Goal: Communication & Community: Ask a question

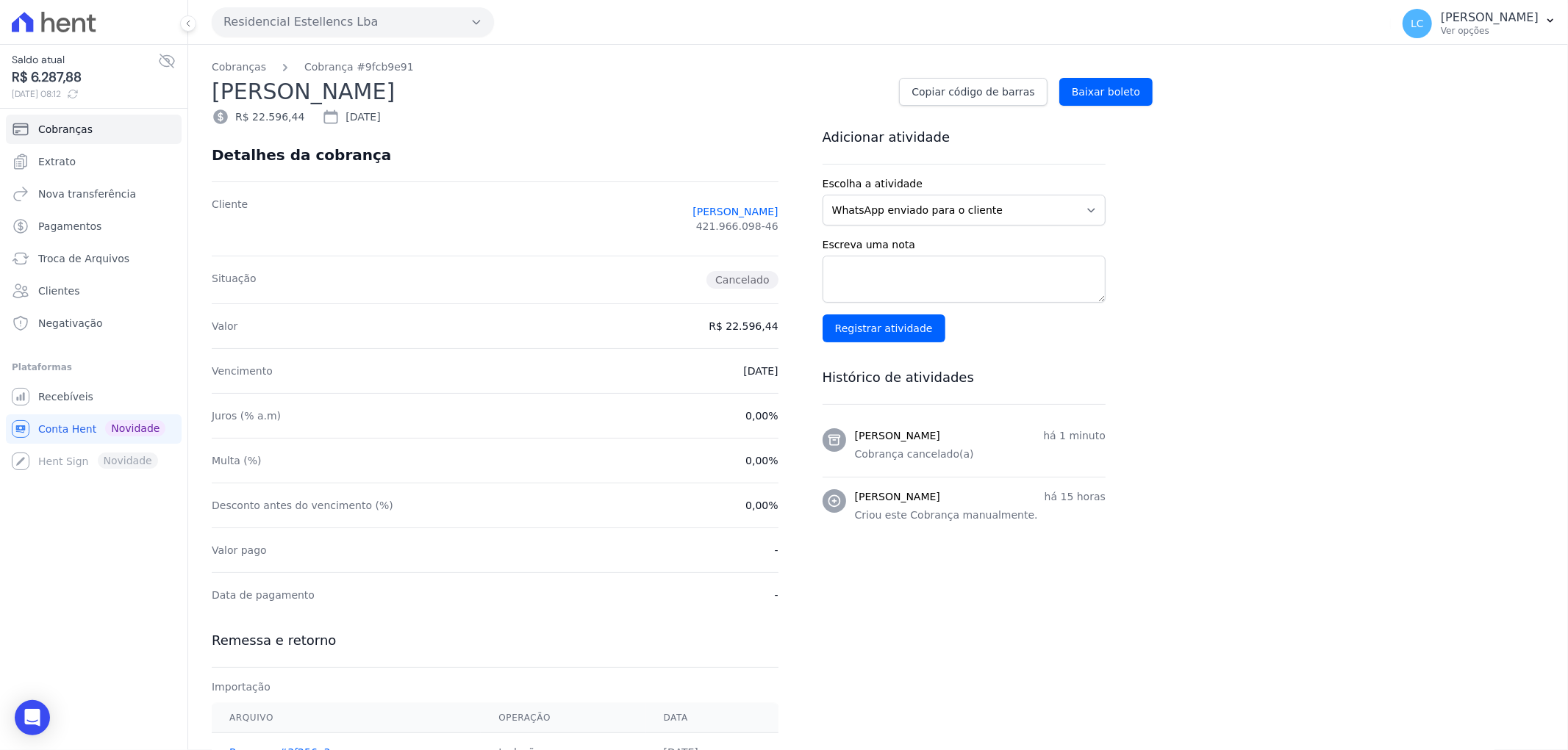
click at [68, 30] on icon at bounding box center [54, 22] width 84 height 21
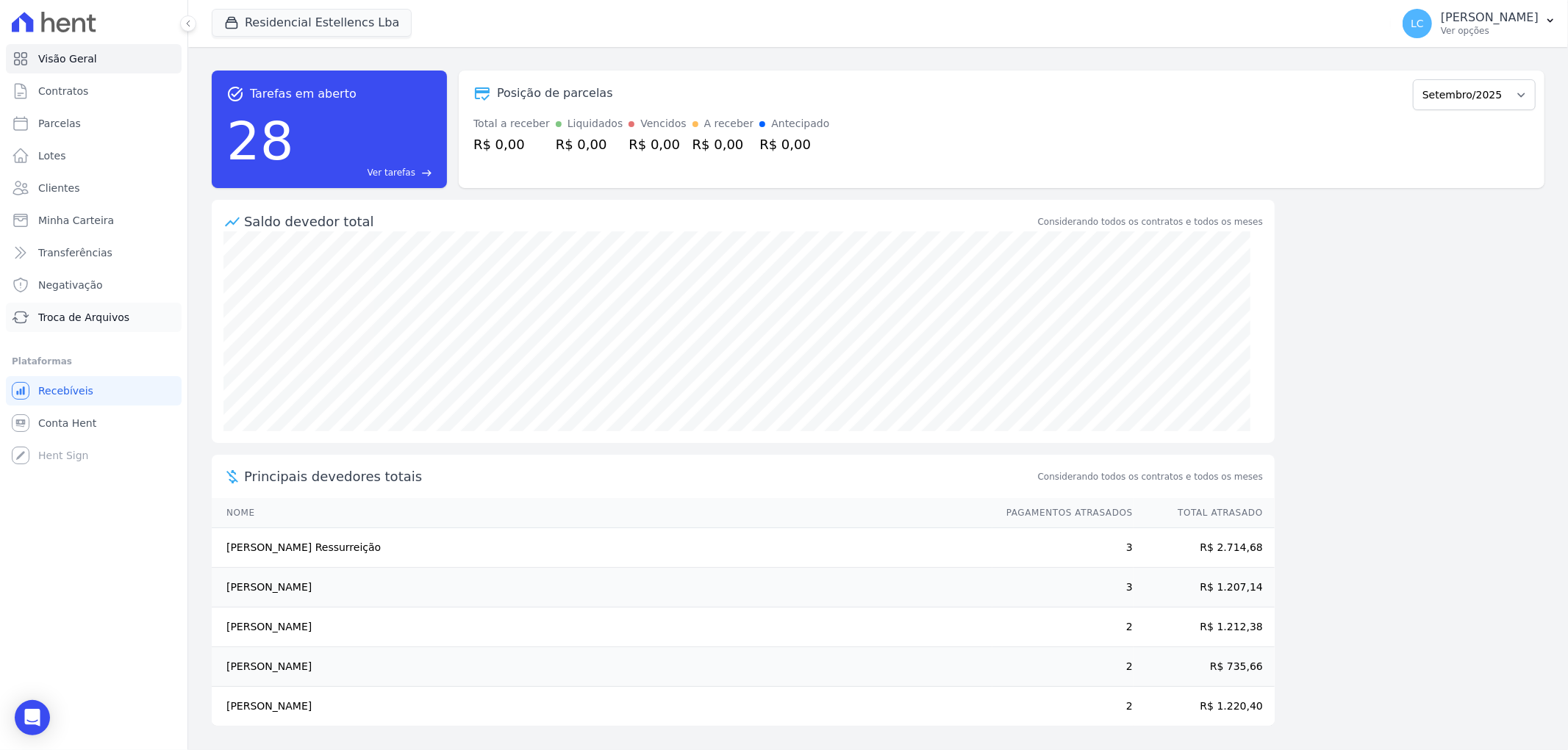
click at [92, 313] on span "Troca de Arquivos" at bounding box center [84, 317] width 91 height 14
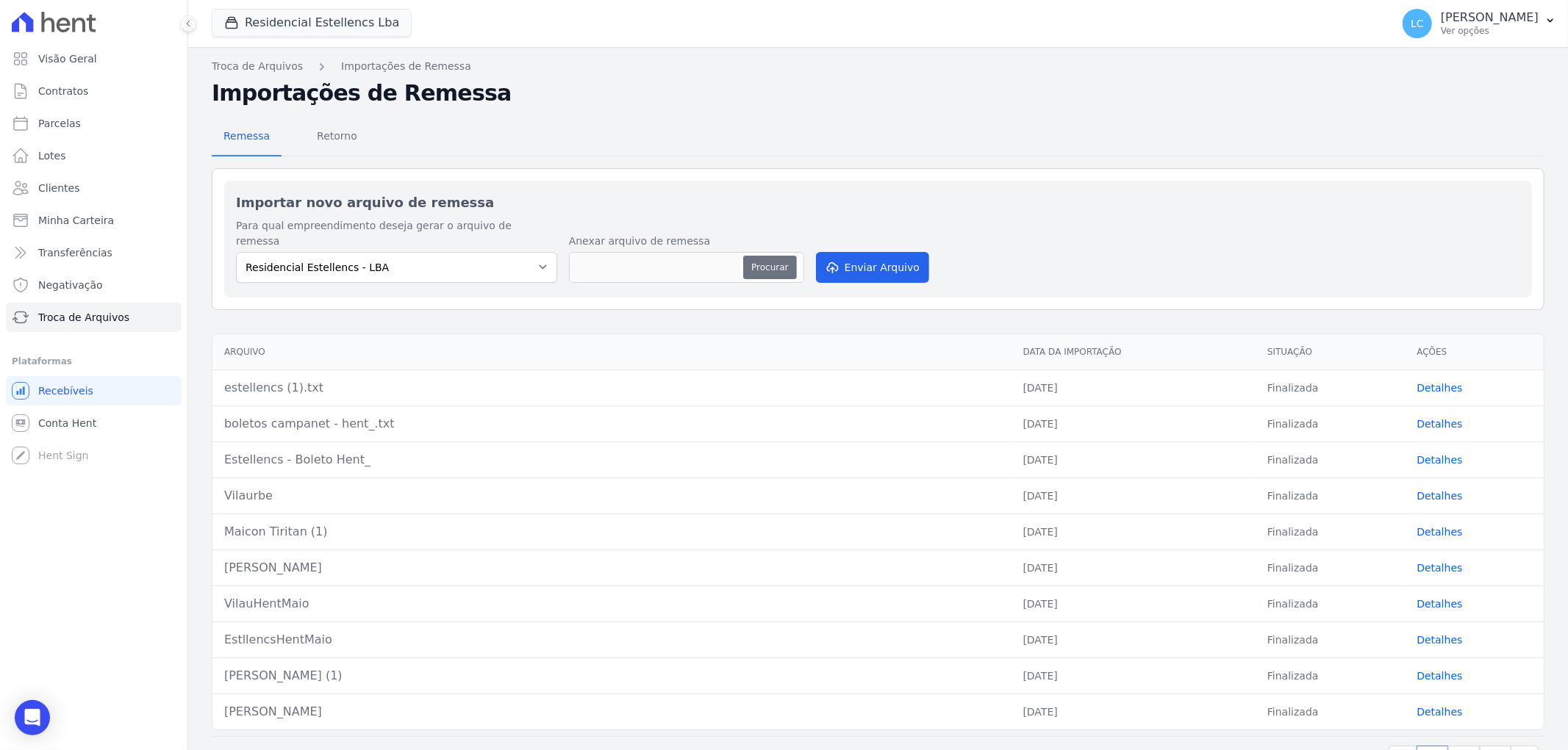
click at [770, 255] on button "Procurar" at bounding box center [769, 267] width 53 height 23
type input "palmanova.txt"
click at [862, 252] on button "Enviar Arquivo" at bounding box center [872, 267] width 113 height 30
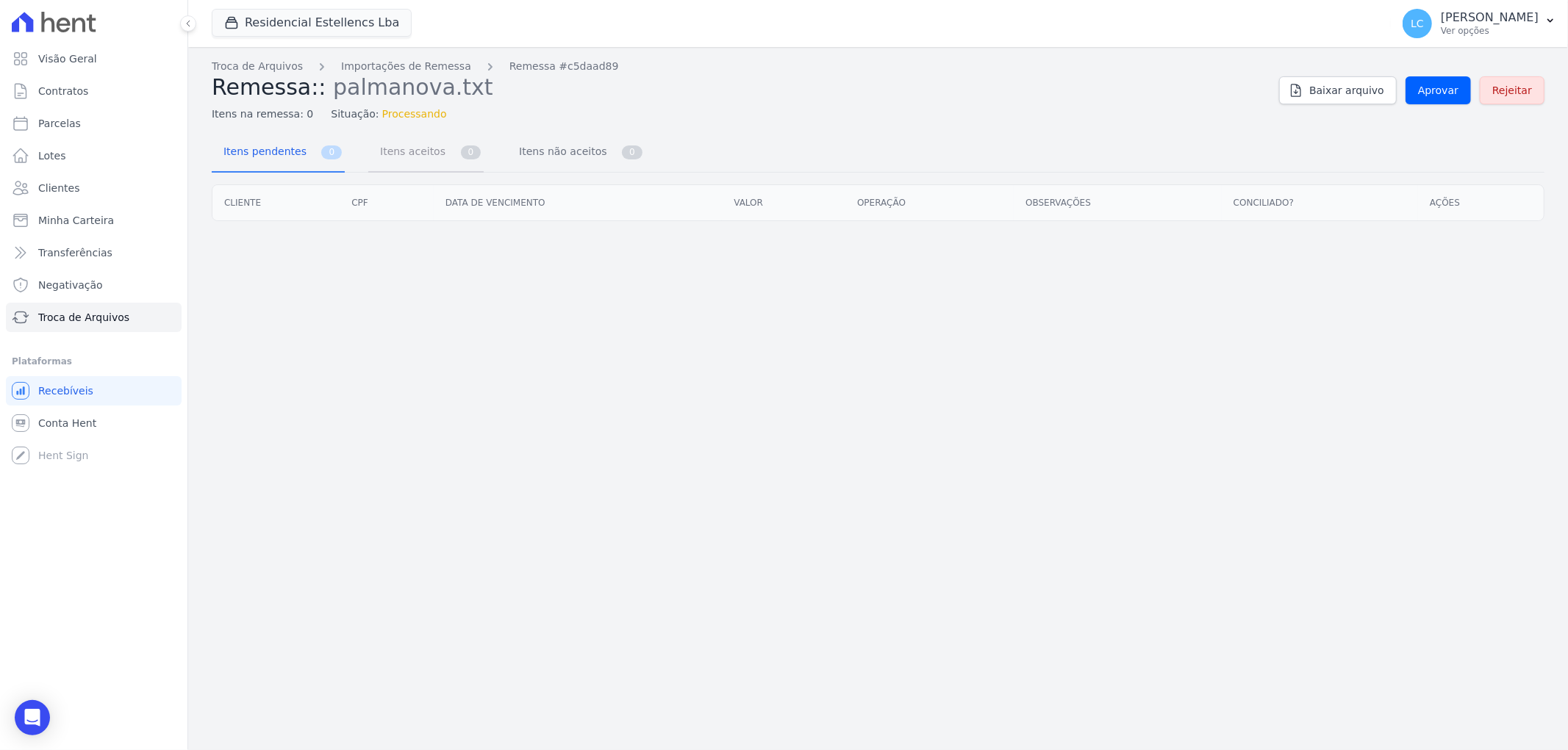
click at [398, 151] on span "Itens aceitos" at bounding box center [410, 151] width 77 height 30
click at [255, 153] on span "Itens pendentes" at bounding box center [262, 151] width 95 height 30
click at [430, 153] on span "Itens aceitos" at bounding box center [416, 151] width 77 height 30
click at [1439, 91] on span "Aprovar" at bounding box center [1438, 91] width 40 height 14
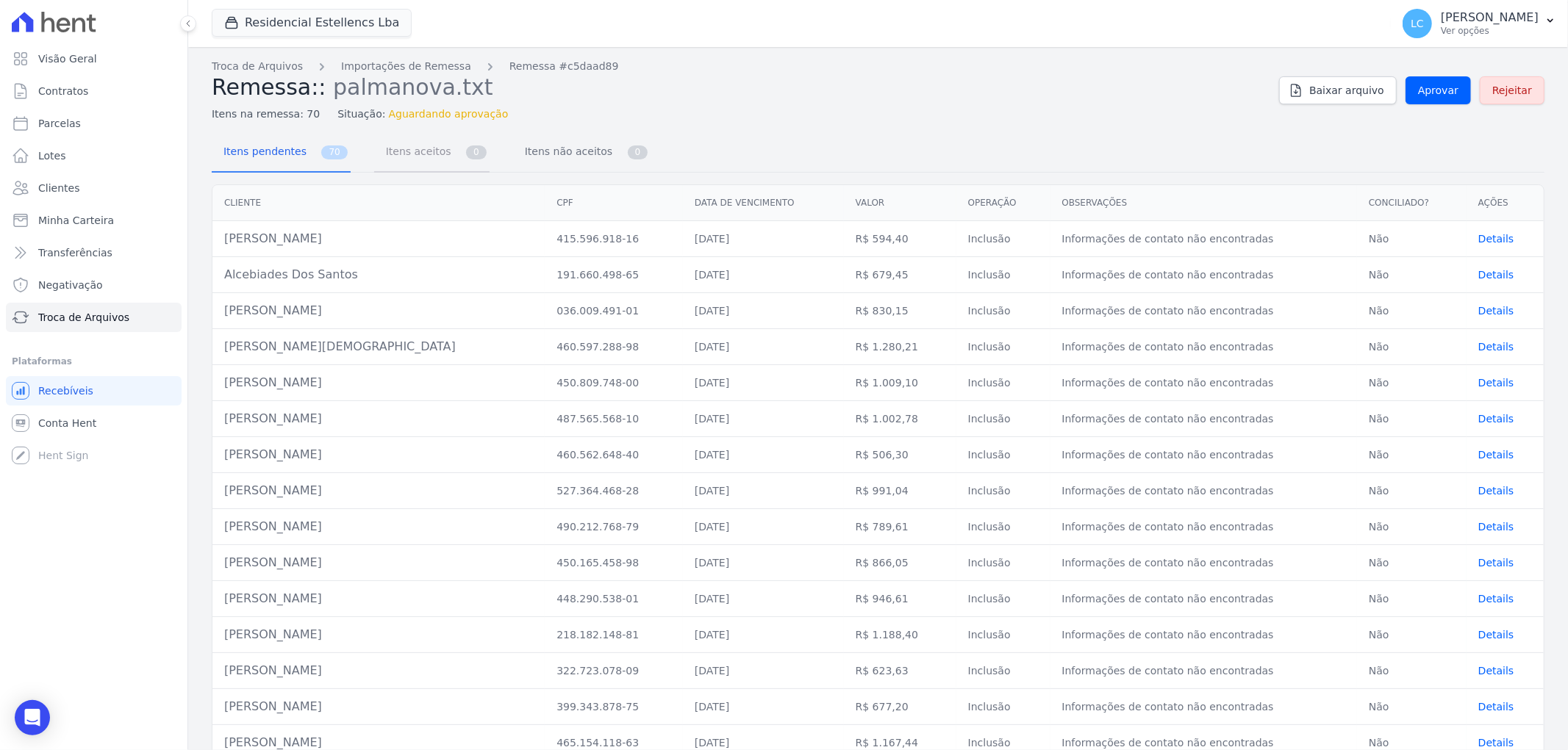
click at [394, 149] on span "Itens aceitos" at bounding box center [416, 151] width 77 height 30
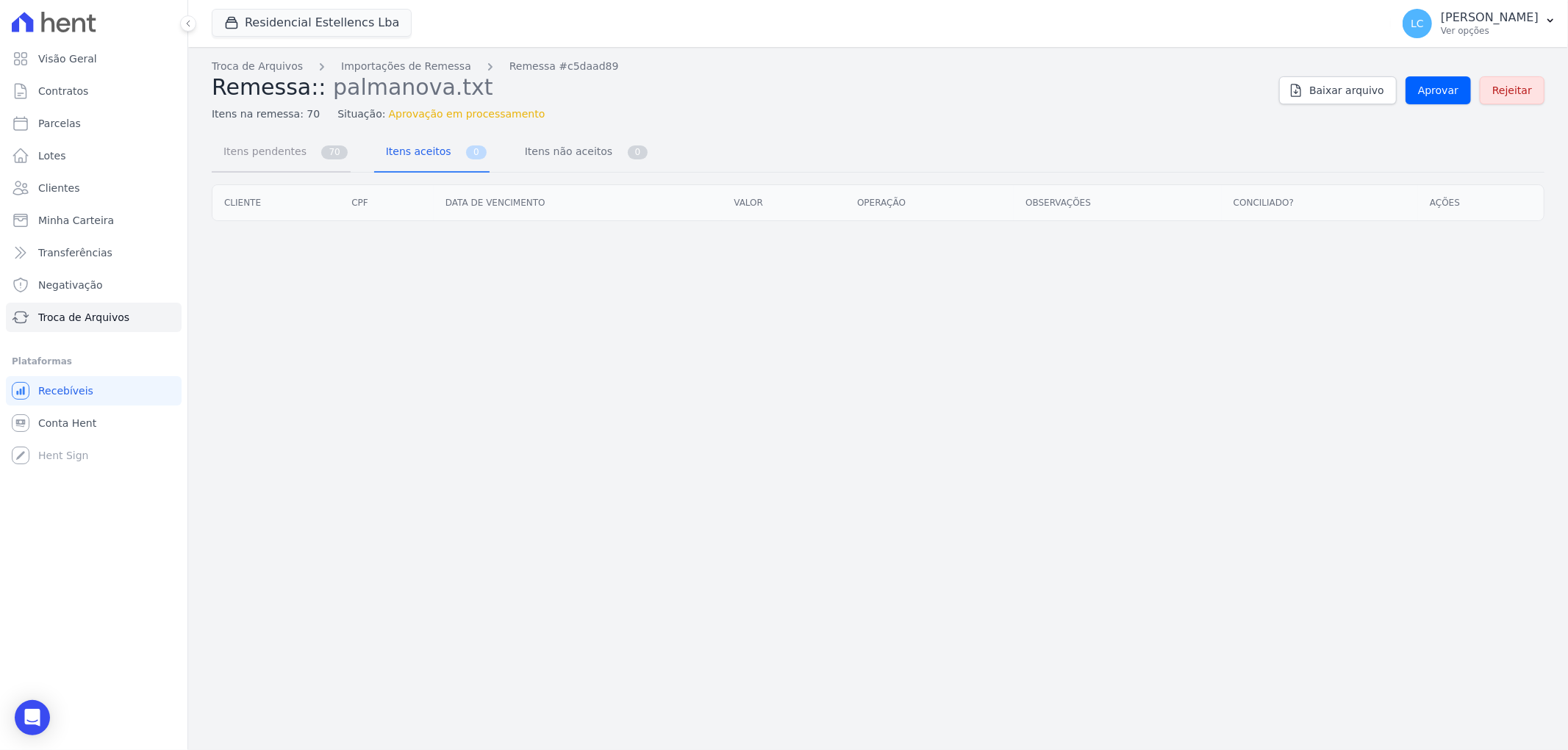
click at [276, 157] on span "Itens pendentes" at bounding box center [262, 151] width 95 height 30
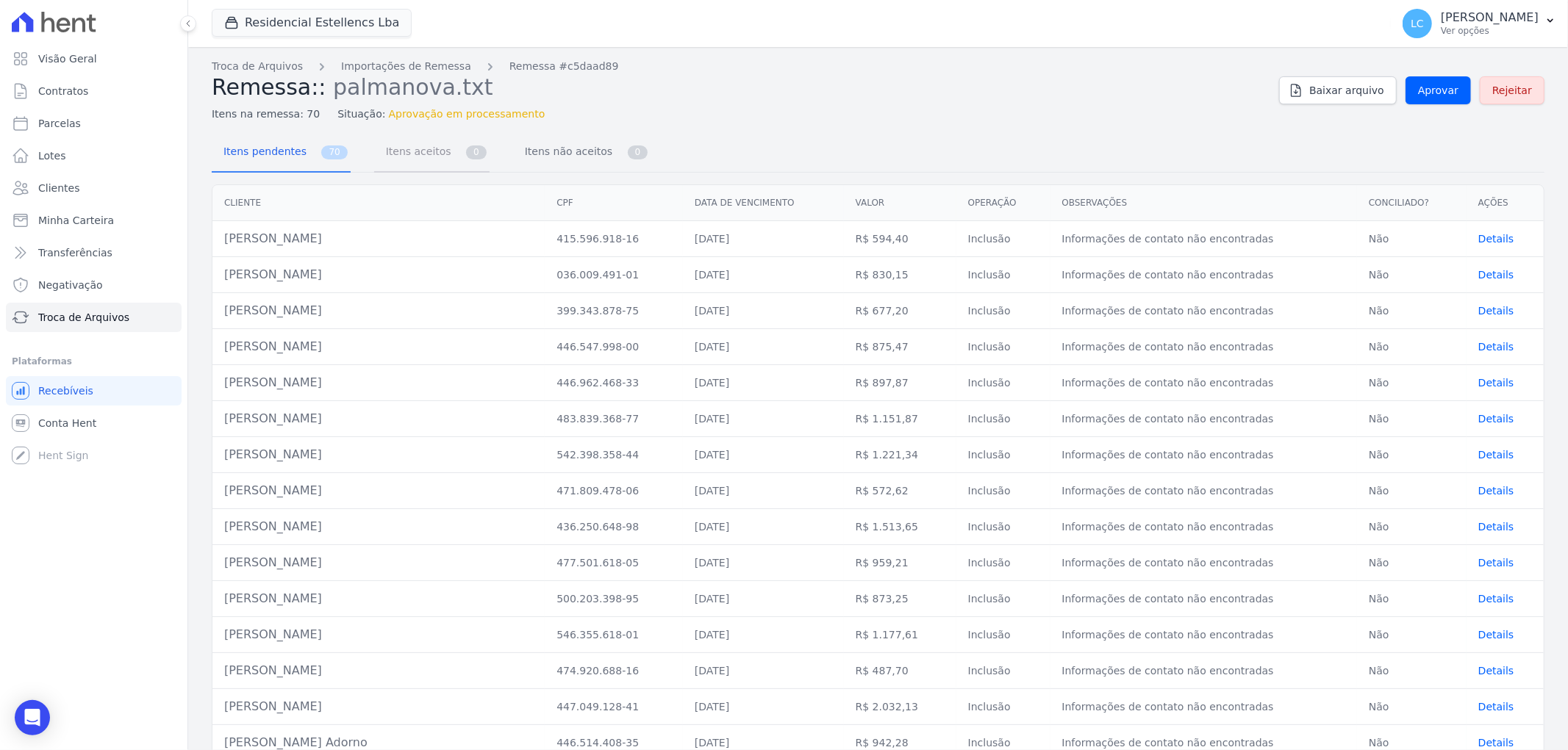
click at [393, 153] on span "Itens aceitos" at bounding box center [416, 151] width 77 height 30
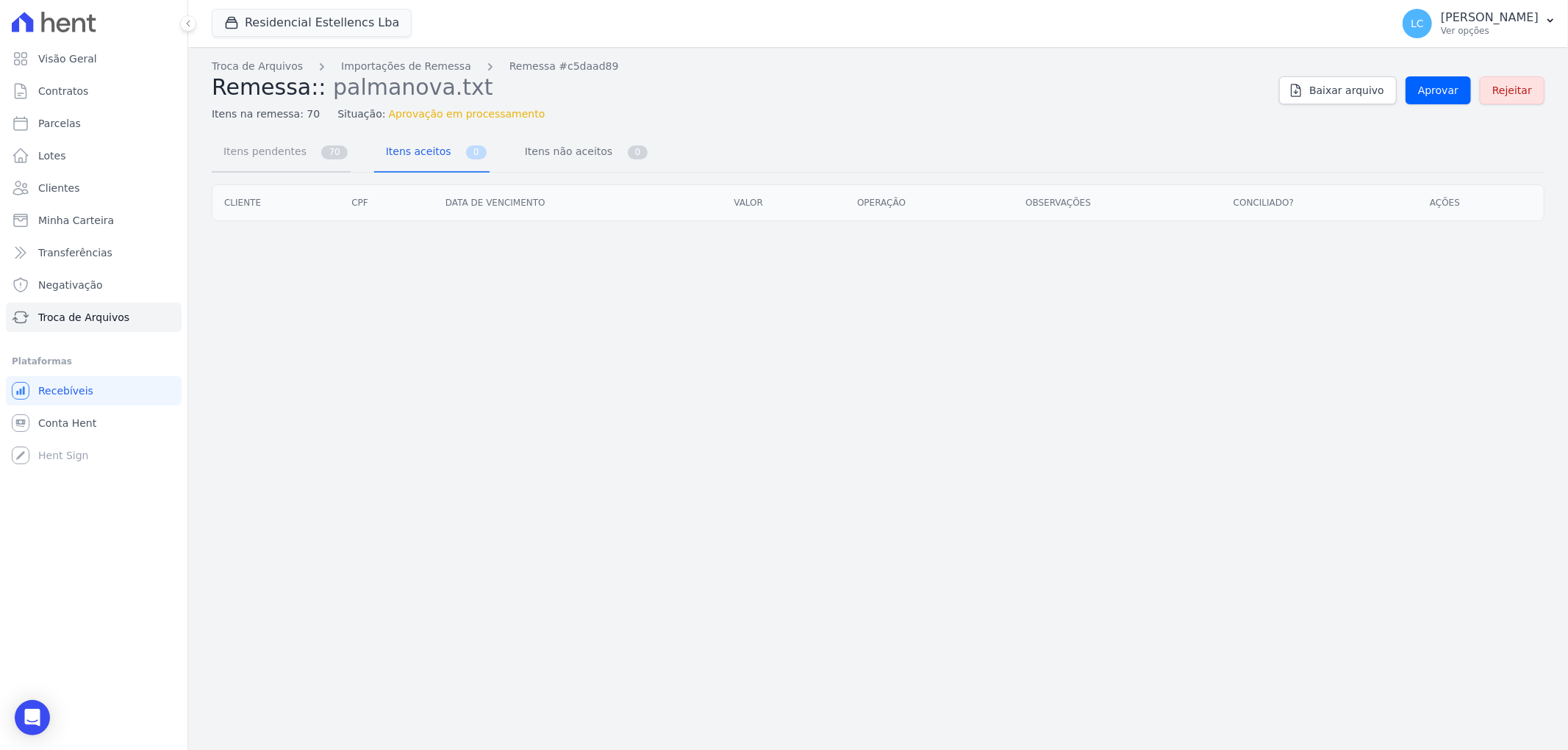
click at [275, 152] on span "Itens pendentes" at bounding box center [262, 151] width 95 height 30
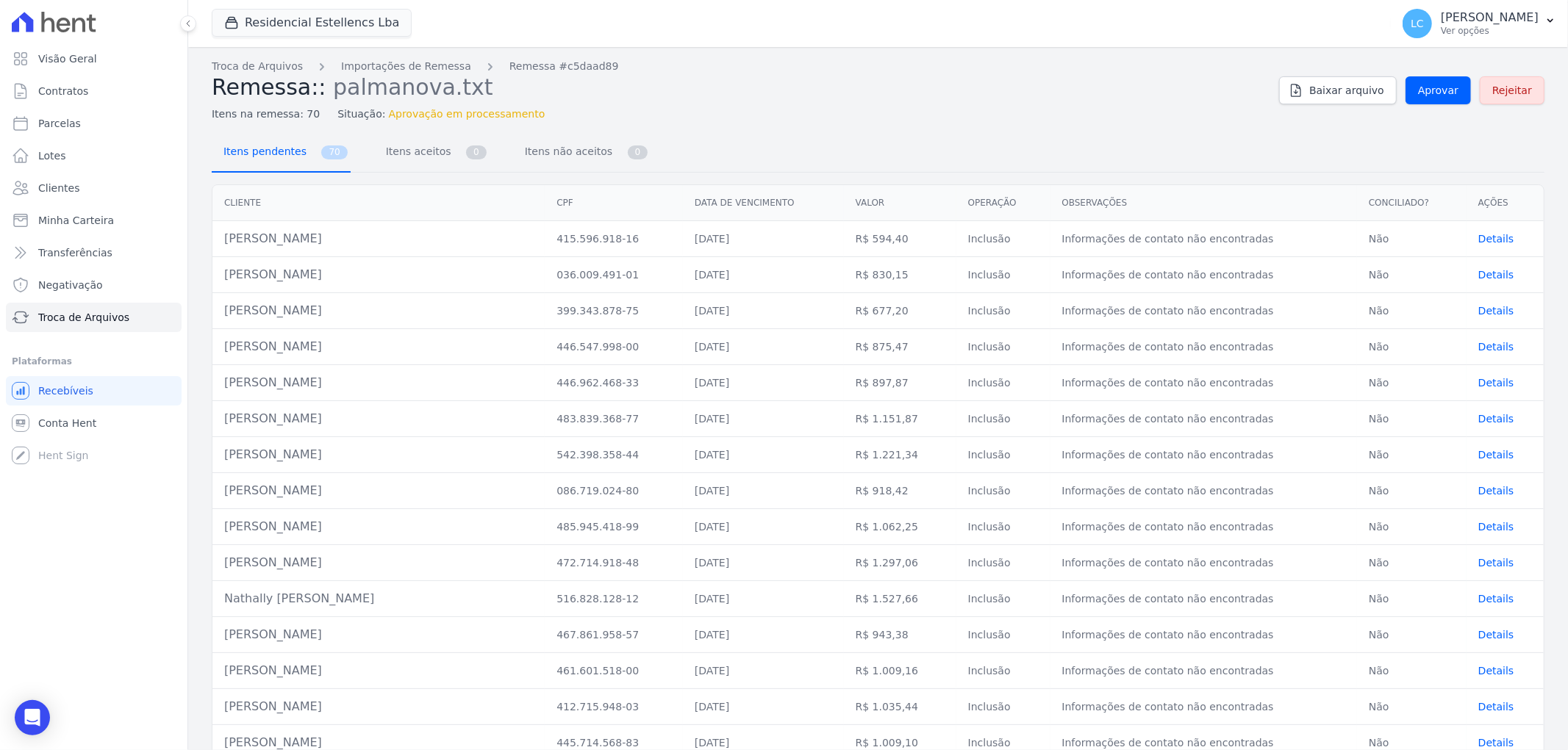
click at [264, 153] on span "Itens pendentes" at bounding box center [262, 151] width 95 height 30
click at [416, 151] on span "Itens aceitos" at bounding box center [416, 151] width 77 height 30
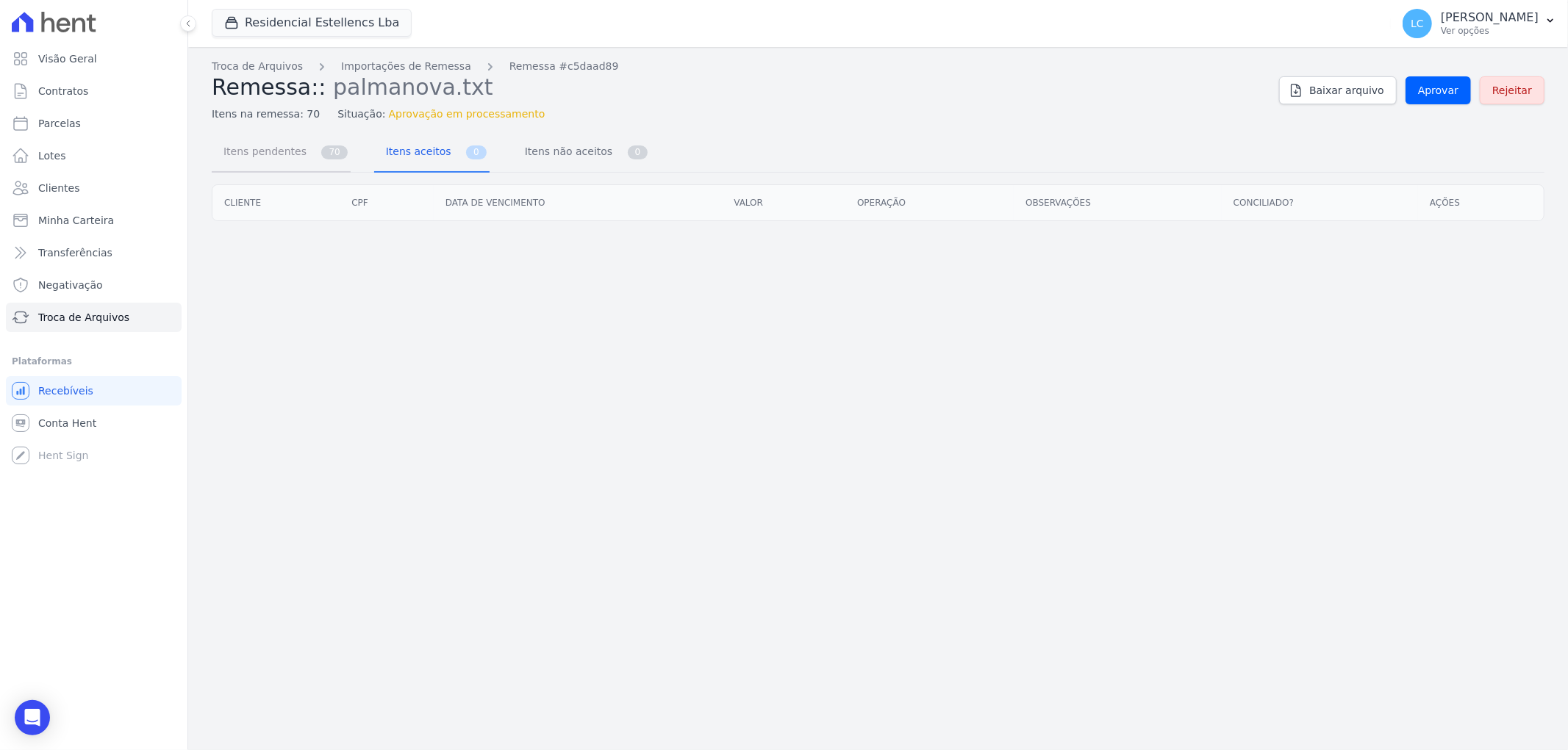
click at [255, 151] on span "Itens pendentes" at bounding box center [262, 151] width 95 height 30
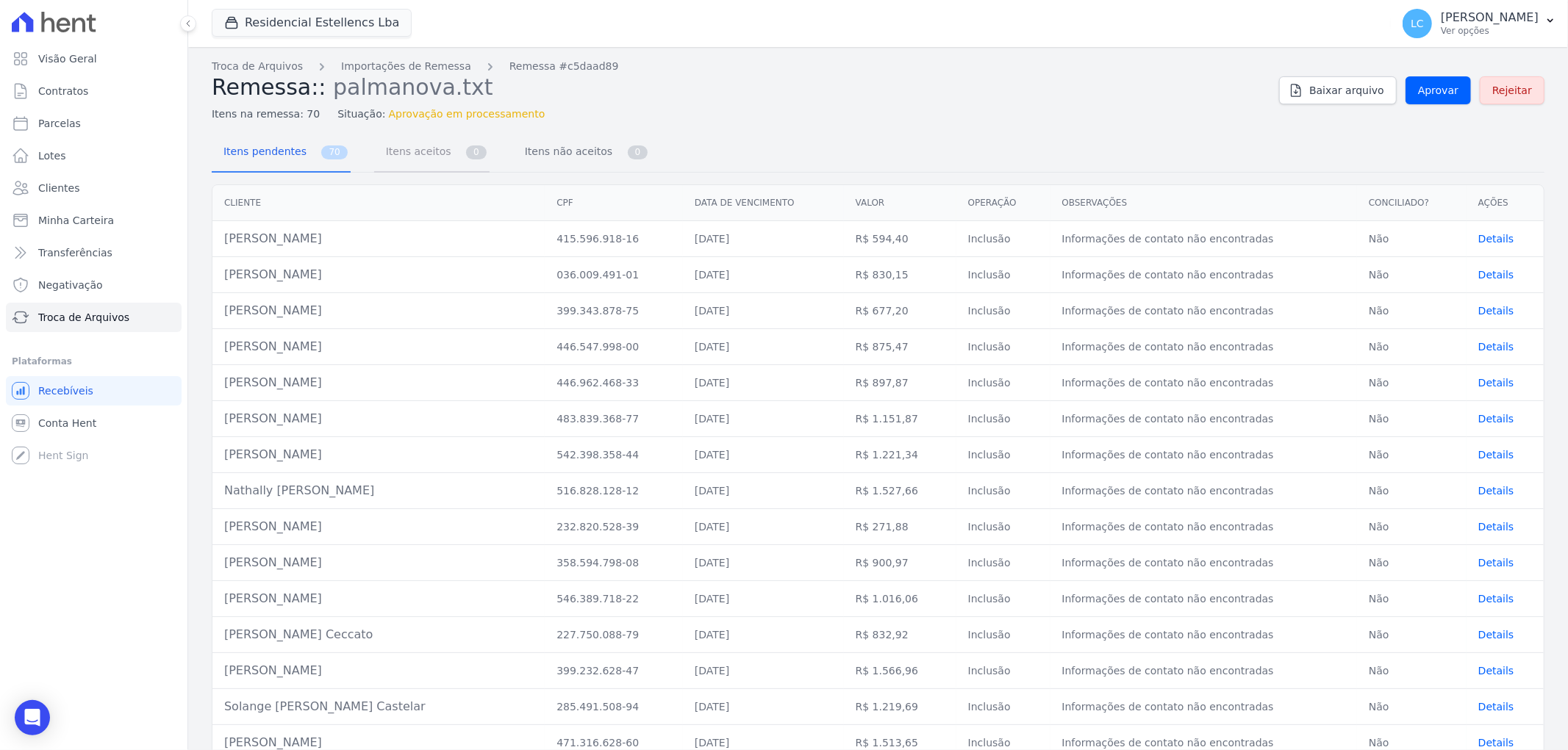
click at [413, 151] on span "Itens aceitos" at bounding box center [416, 151] width 77 height 30
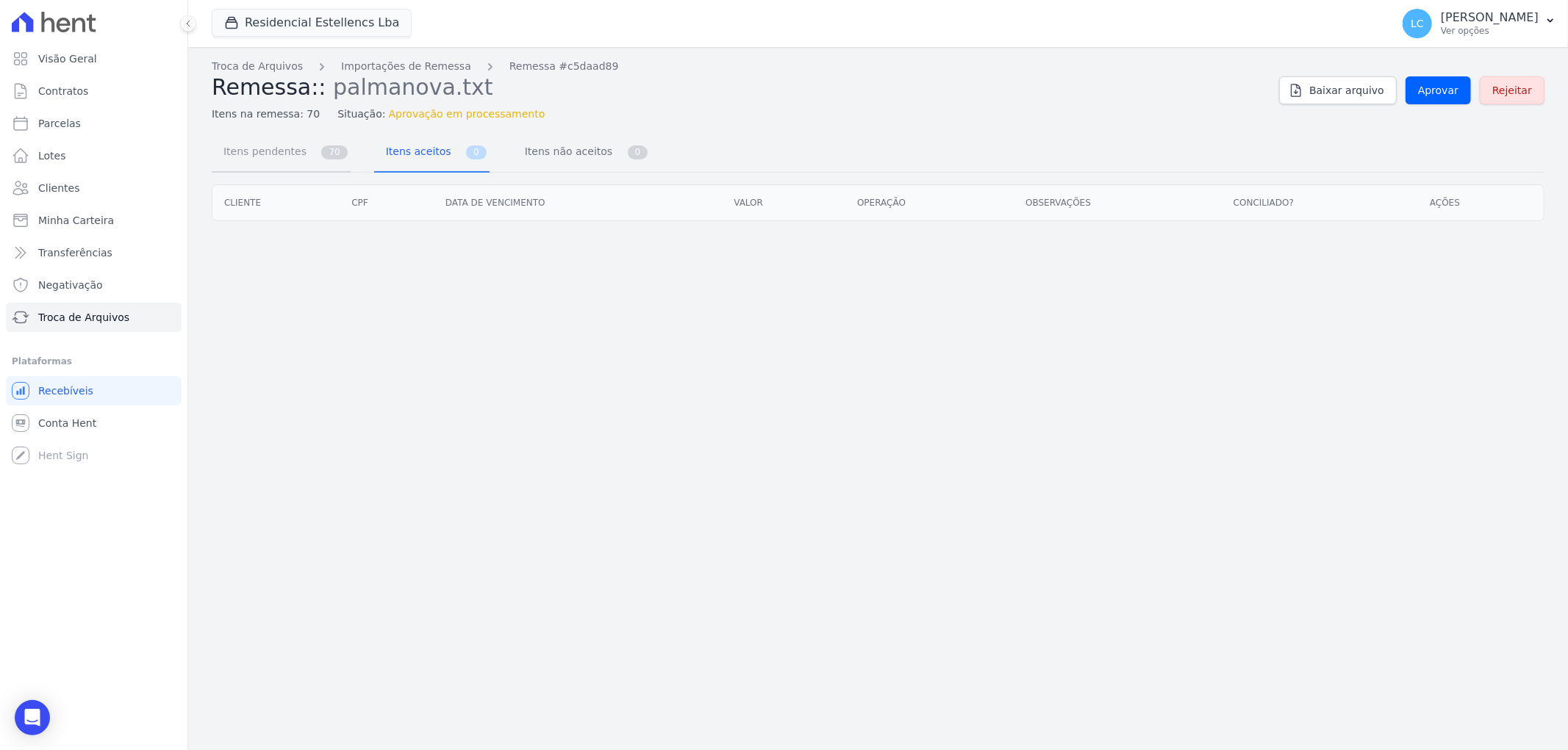
click at [259, 151] on span "Itens pendentes" at bounding box center [262, 151] width 95 height 30
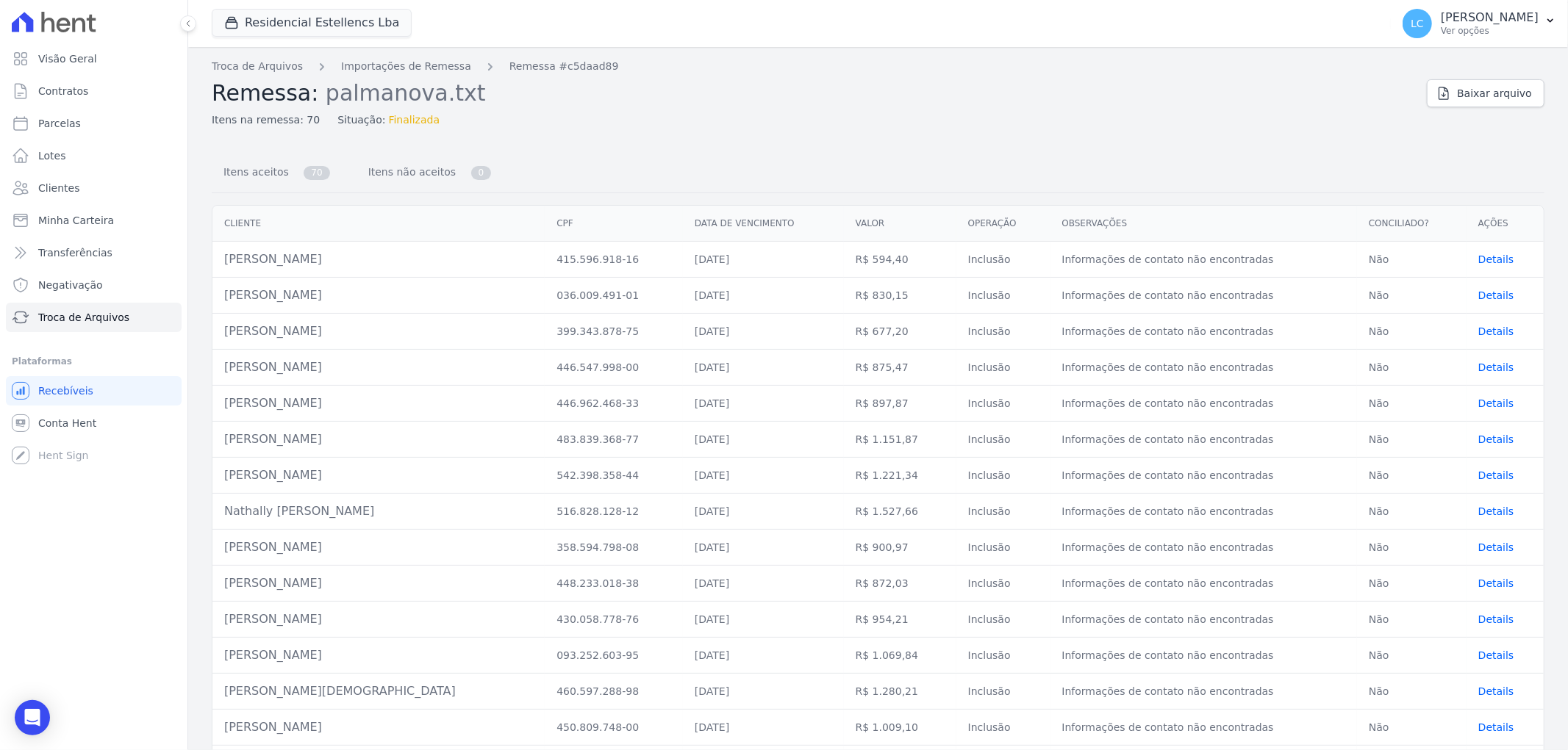
click at [1478, 259] on span "Details" at bounding box center [1496, 259] width 36 height 12
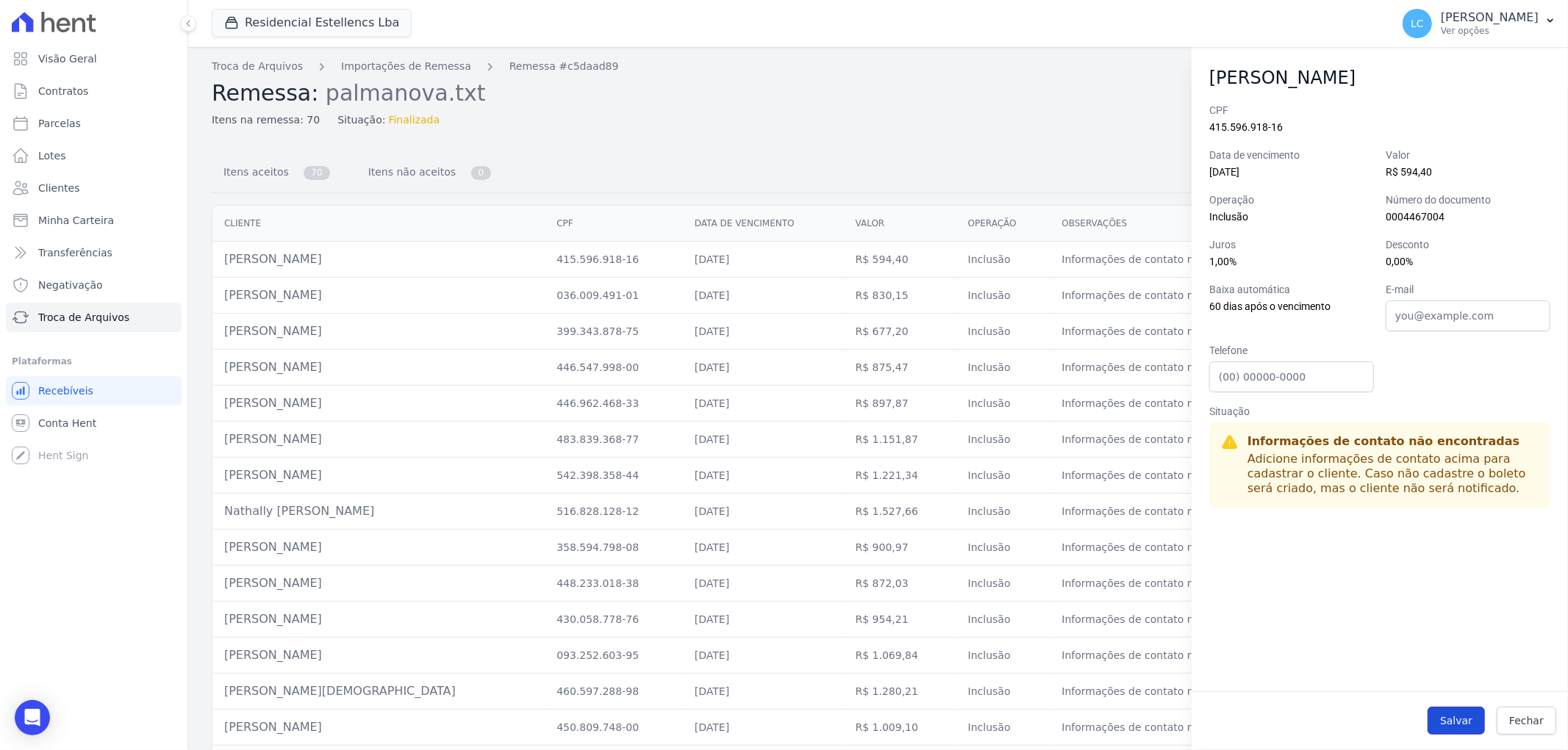
click at [1451, 711] on button "Salvar" at bounding box center [1456, 720] width 57 height 28
click at [1537, 720] on span "Fechar" at bounding box center [1526, 720] width 35 height 14
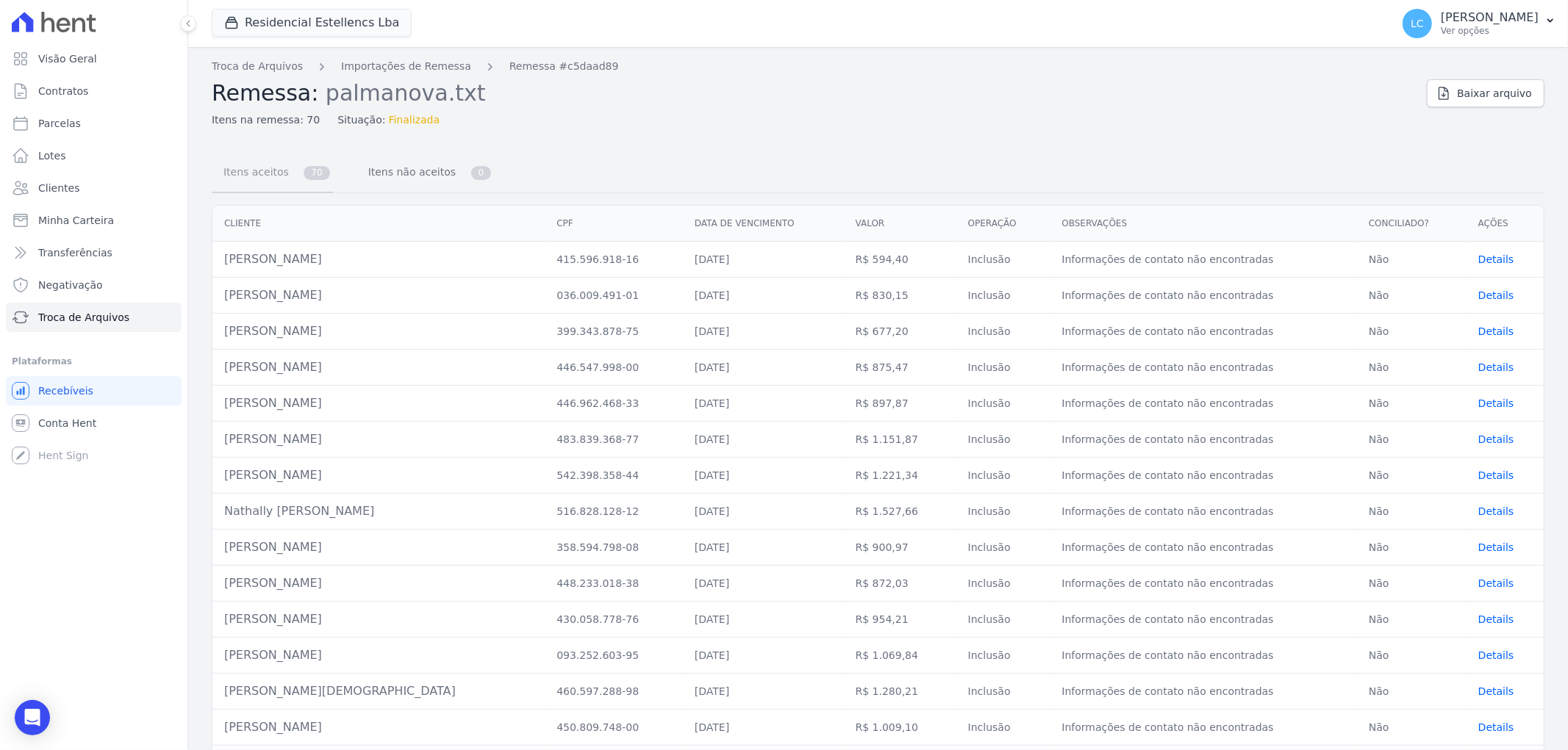
click at [254, 177] on span "Itens aceitos" at bounding box center [253, 171] width 77 height 30
click at [78, 430] on link "Conta Hent" at bounding box center [94, 423] width 176 height 30
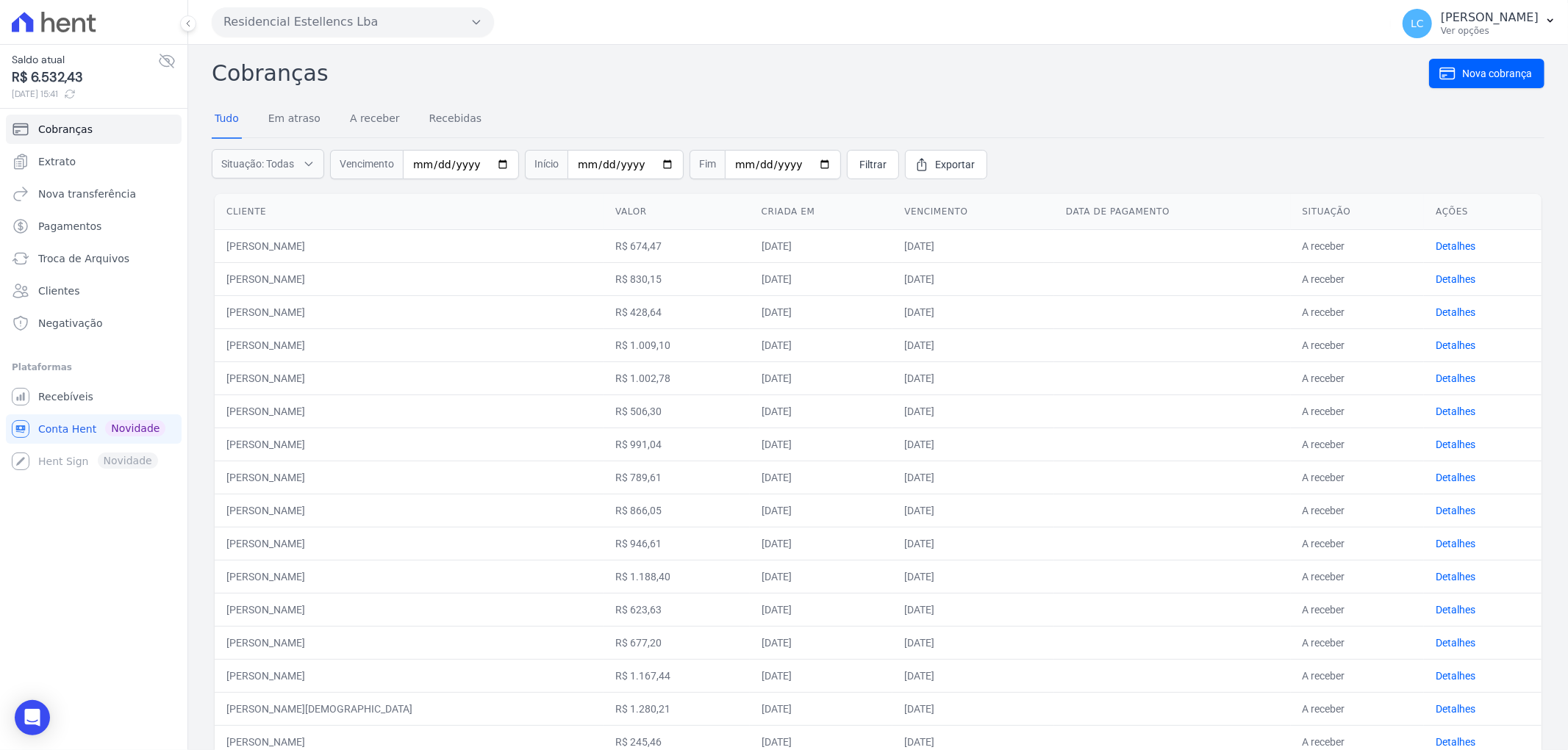
click at [320, 28] on button "Residencial Estellencs Lba" at bounding box center [352, 22] width 282 height 30
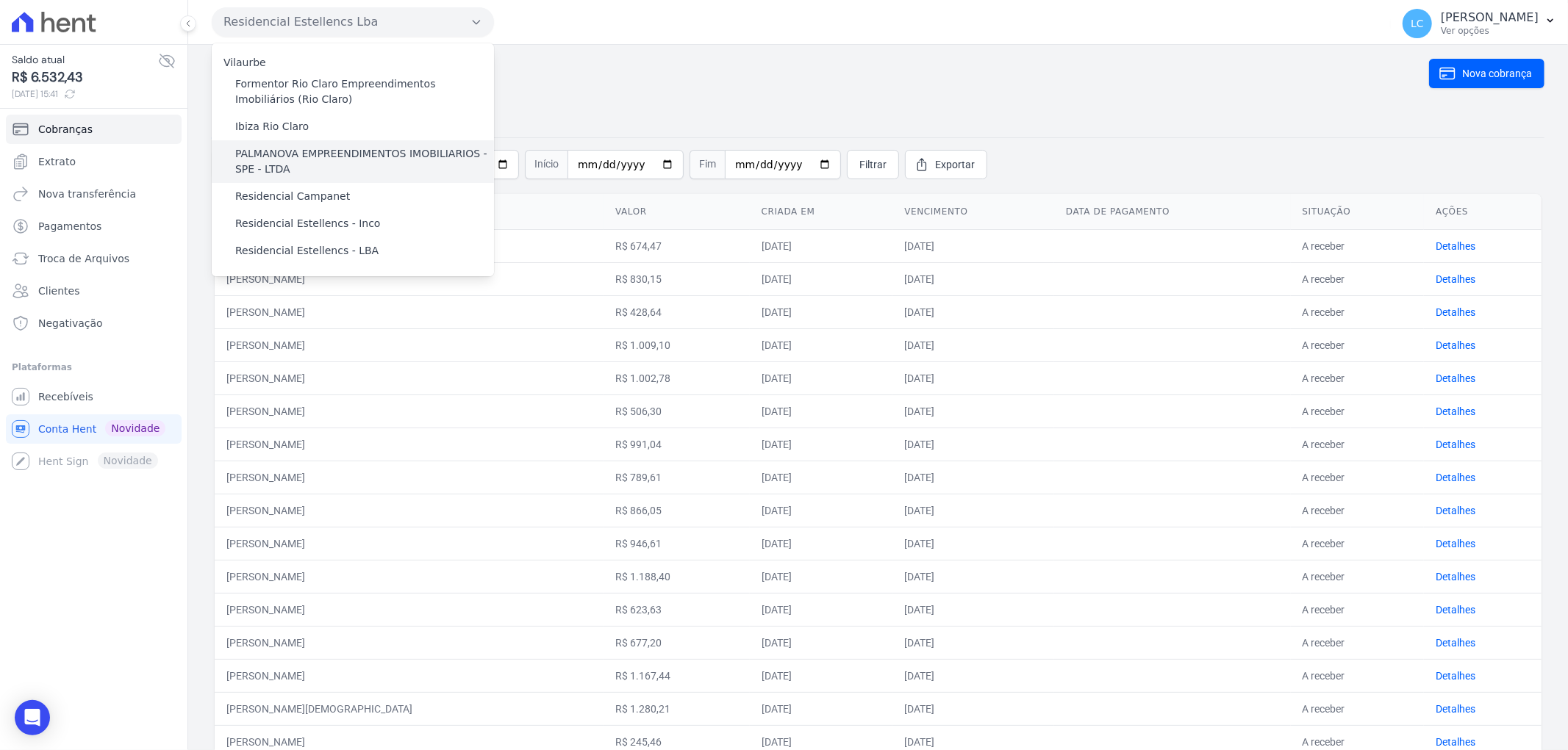
click at [251, 151] on label "PALMANOVA EMPREENDIMENTOS IMOBILIARIOS - SPE - LTDA" at bounding box center [364, 161] width 259 height 30
click at [0, 0] on input "PALMANOVA EMPREENDIMENTOS IMOBILIARIOS - SPE - LTDA" at bounding box center [0, 0] width 0 height 0
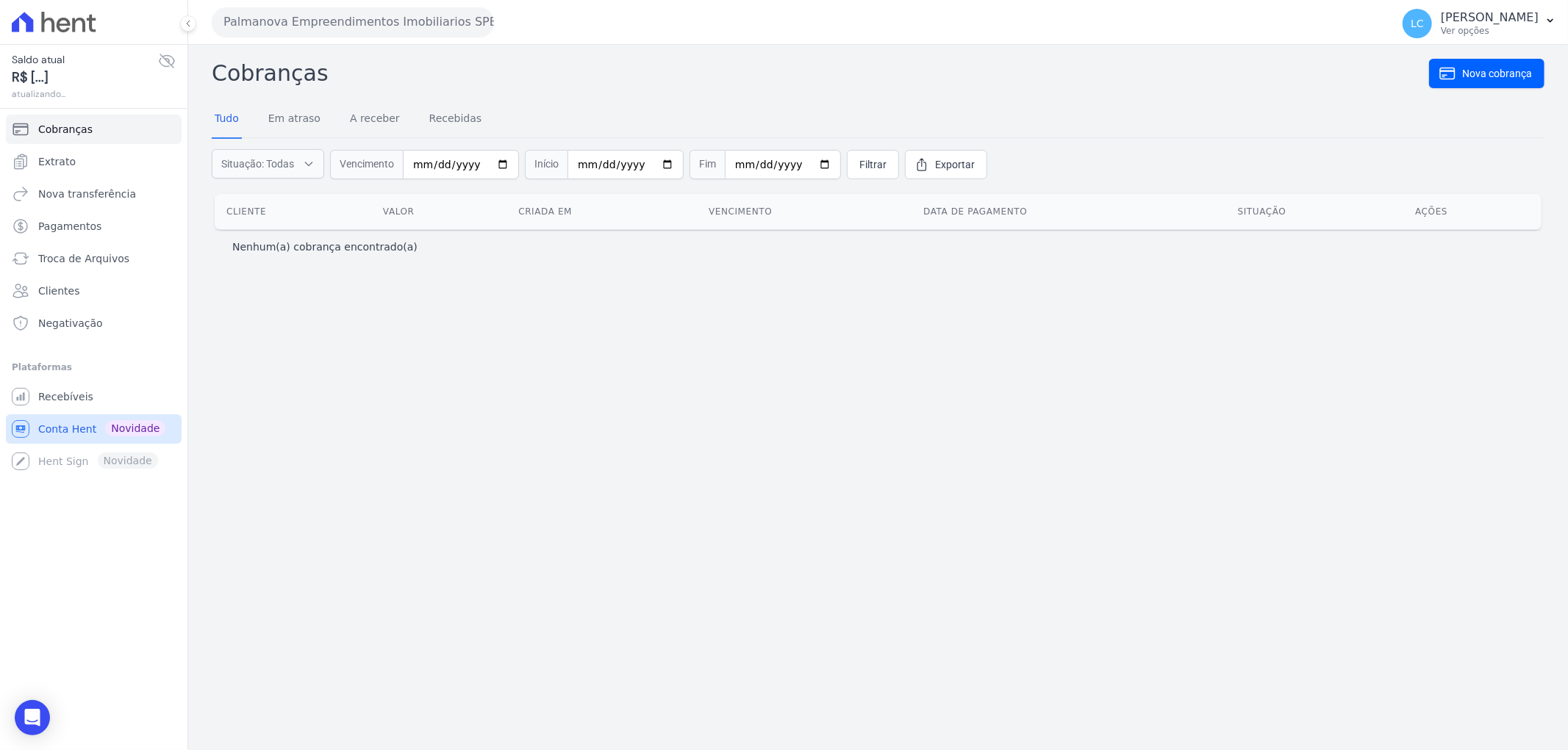
click at [53, 432] on span "Conta Hent" at bounding box center [67, 429] width 58 height 14
click at [44, 405] on link "Recebíveis" at bounding box center [94, 396] width 176 height 30
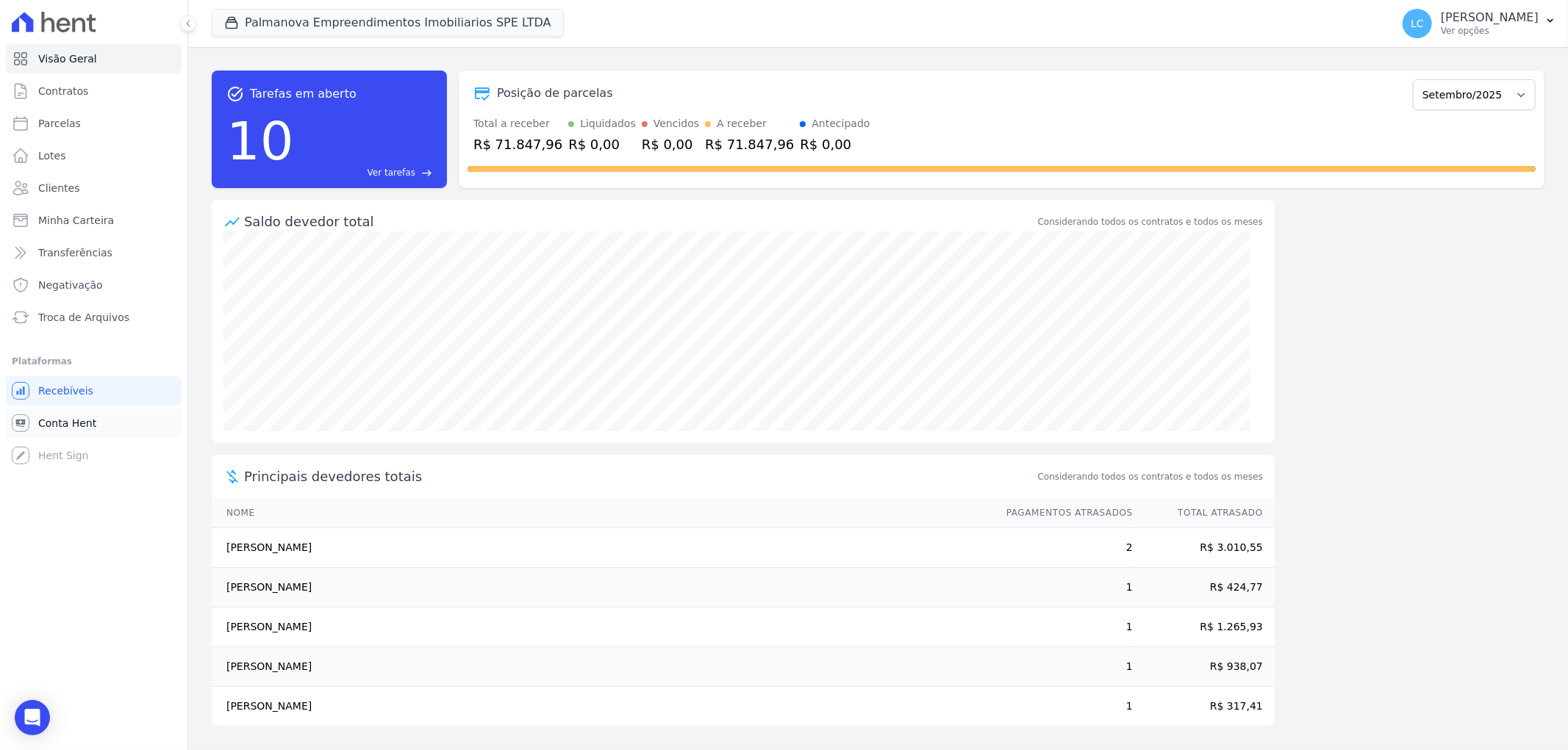
click at [67, 416] on span "Conta Hent" at bounding box center [67, 423] width 58 height 14
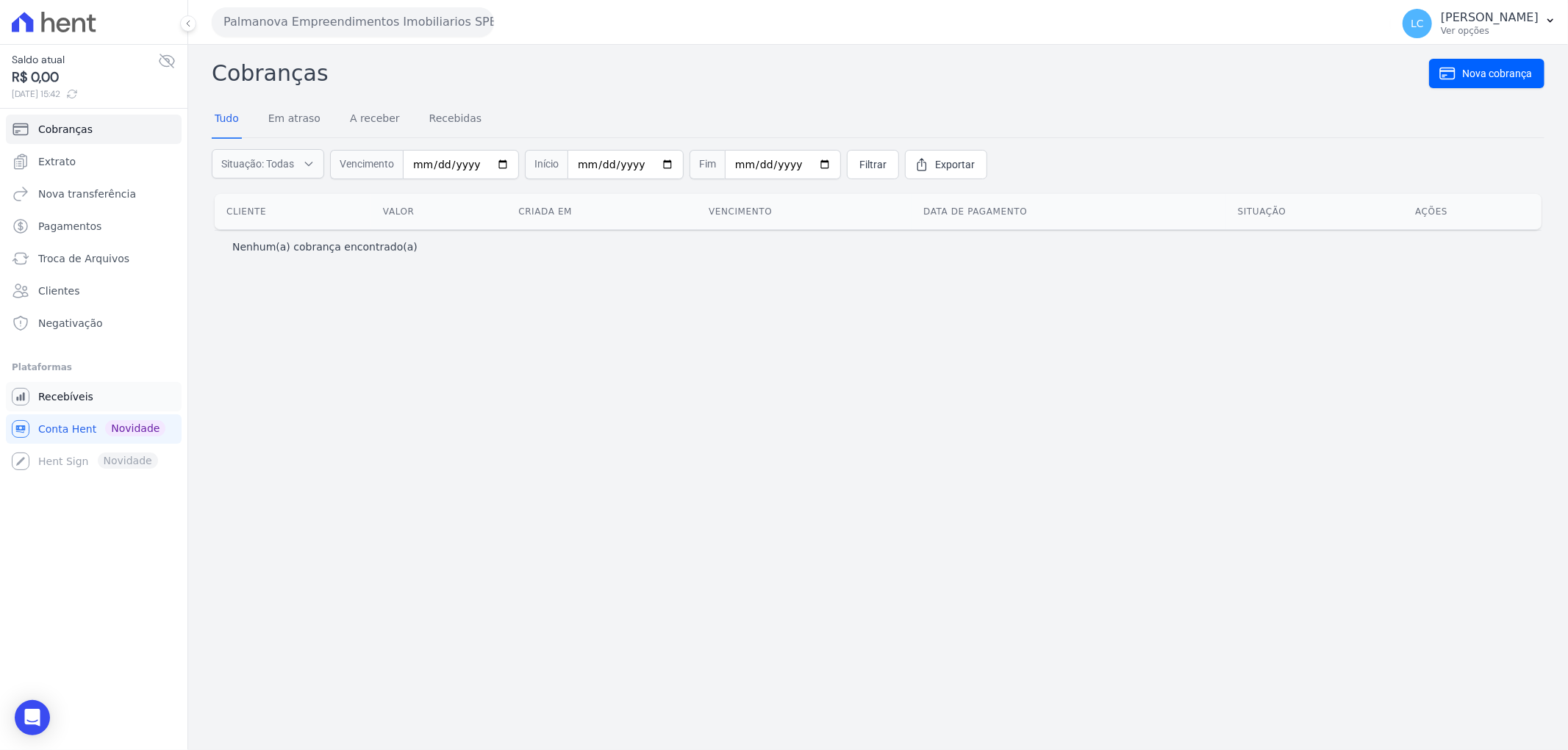
click at [51, 401] on span "Recebíveis" at bounding box center [65, 397] width 55 height 14
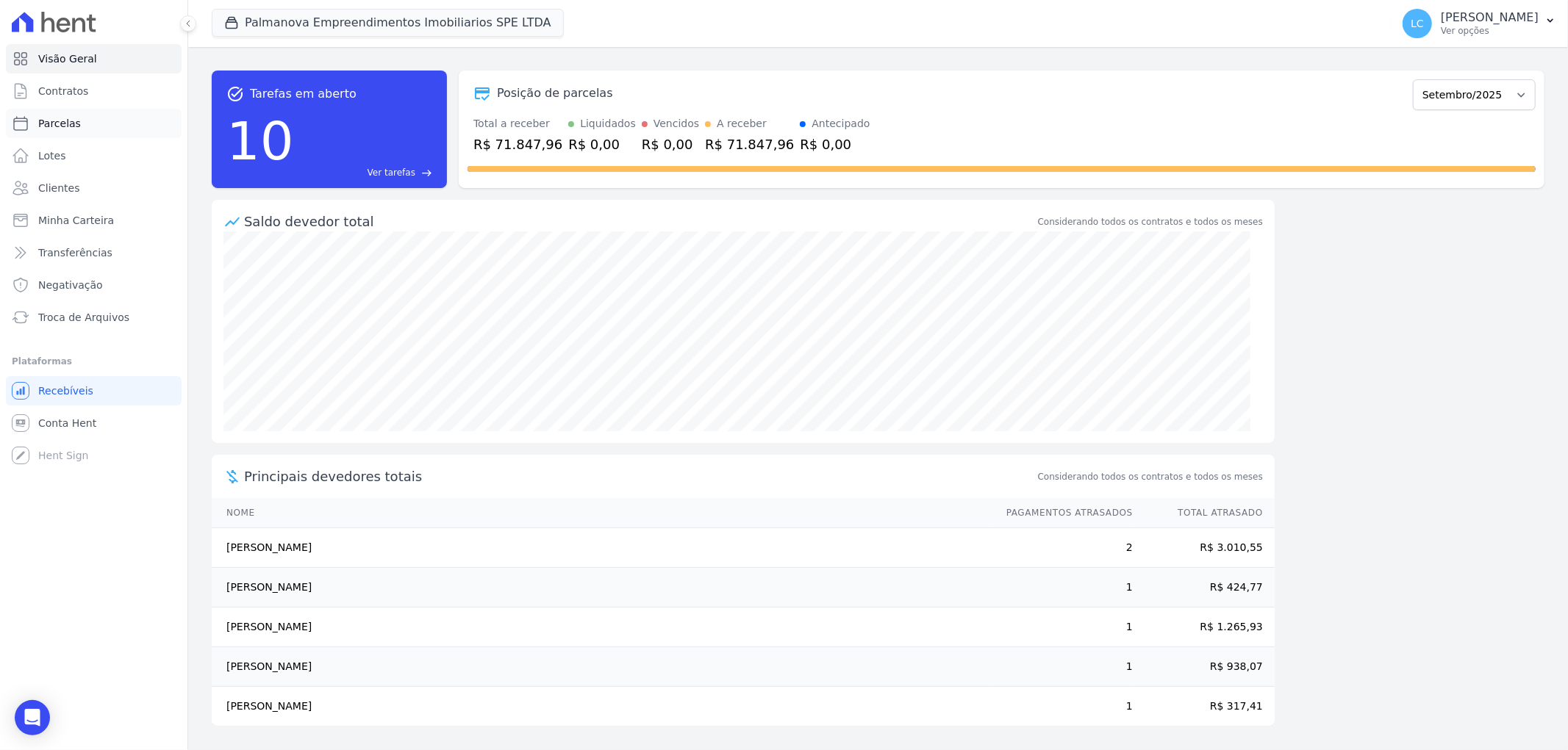
click at [83, 125] on link "Parcelas" at bounding box center [94, 123] width 176 height 30
select select
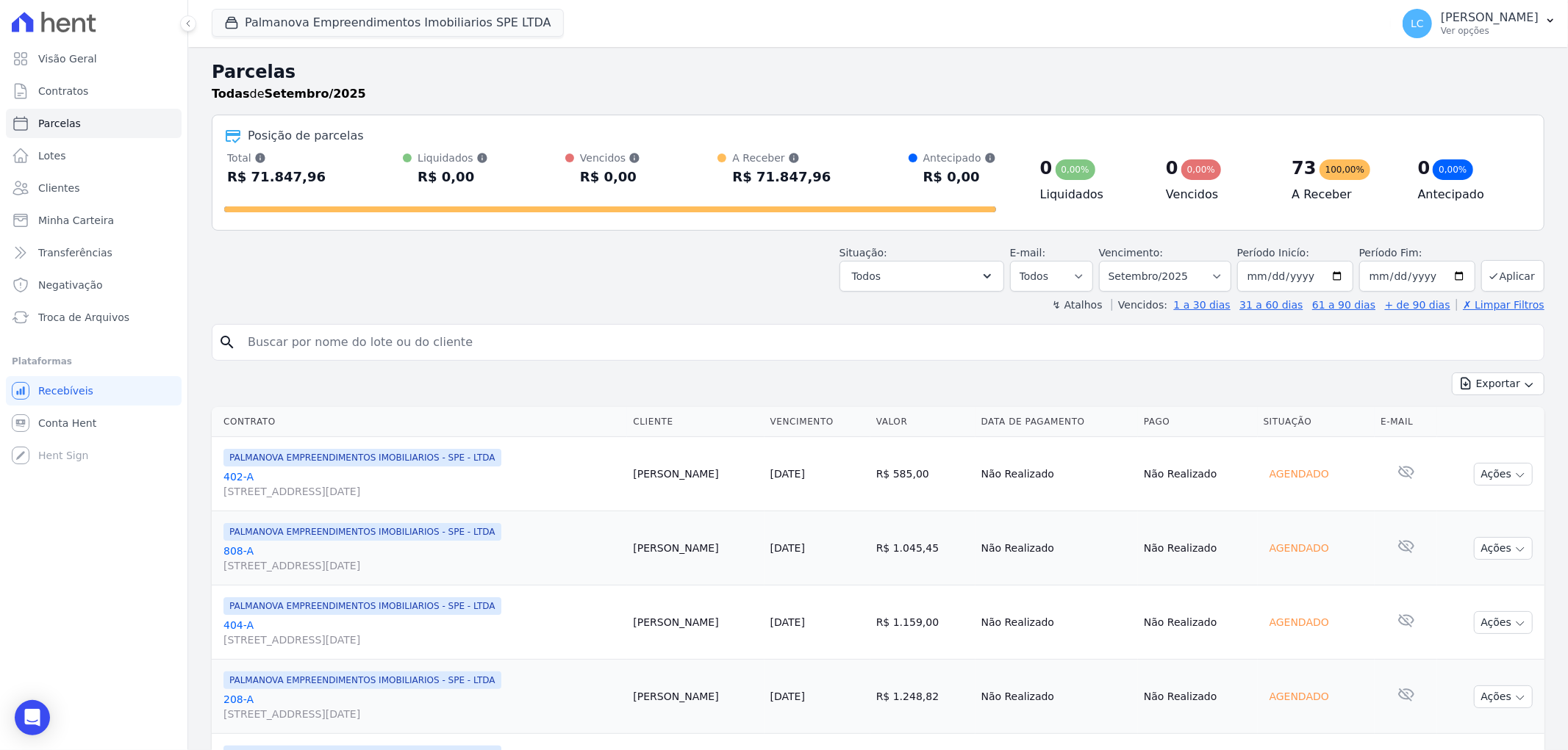
click at [371, 332] on input "search" at bounding box center [888, 342] width 1299 height 30
type input "lucas"
select select
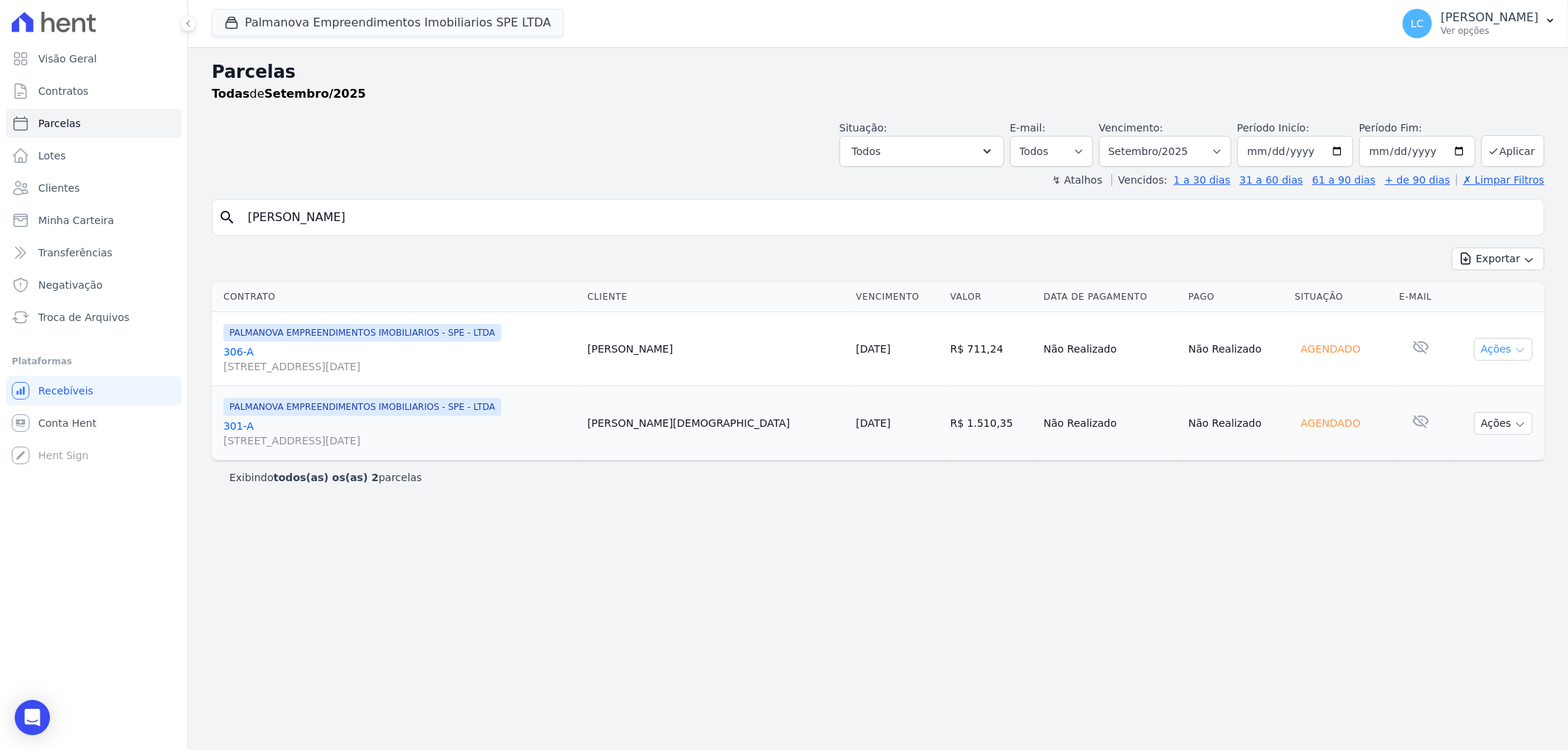
click at [1515, 349] on icon "button" at bounding box center [1520, 350] width 12 height 12
click at [1106, 635] on div "Parcelas Todas de Setembro/2025 Situação: Agendado Em Aberto Pago Processando C…" at bounding box center [878, 398] width 1380 height 703
click at [77, 416] on span "Conta Hent" at bounding box center [67, 423] width 58 height 14
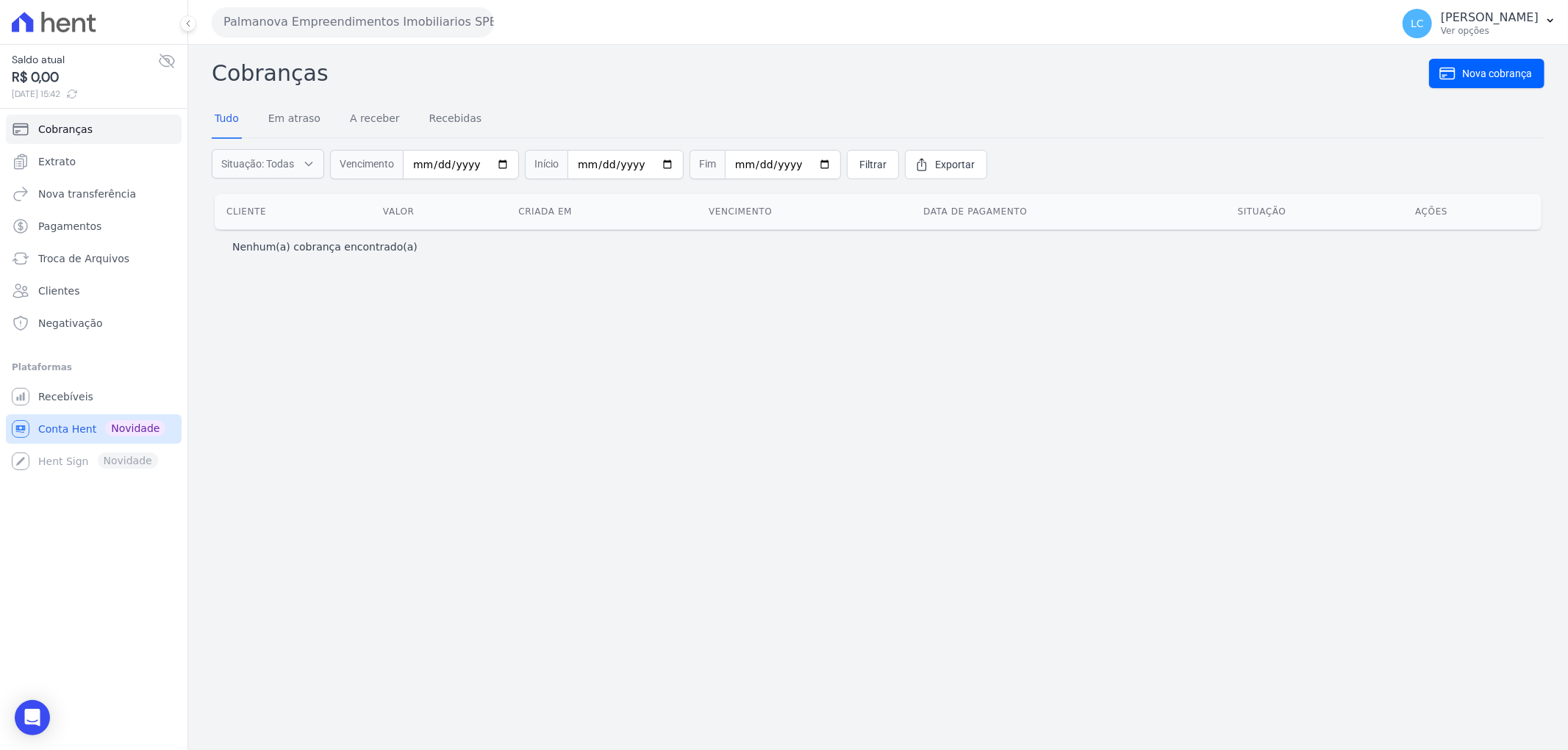
click at [97, 425] on link "Conta Hent Novidade" at bounding box center [94, 428] width 176 height 30
click at [287, 120] on link "Em atraso" at bounding box center [294, 119] width 58 height 39
click at [388, 119] on link "A receber" at bounding box center [375, 119] width 56 height 39
click at [441, 119] on link "Recebidas" at bounding box center [456, 119] width 59 height 39
click at [222, 122] on link "Tudo" at bounding box center [227, 119] width 30 height 39
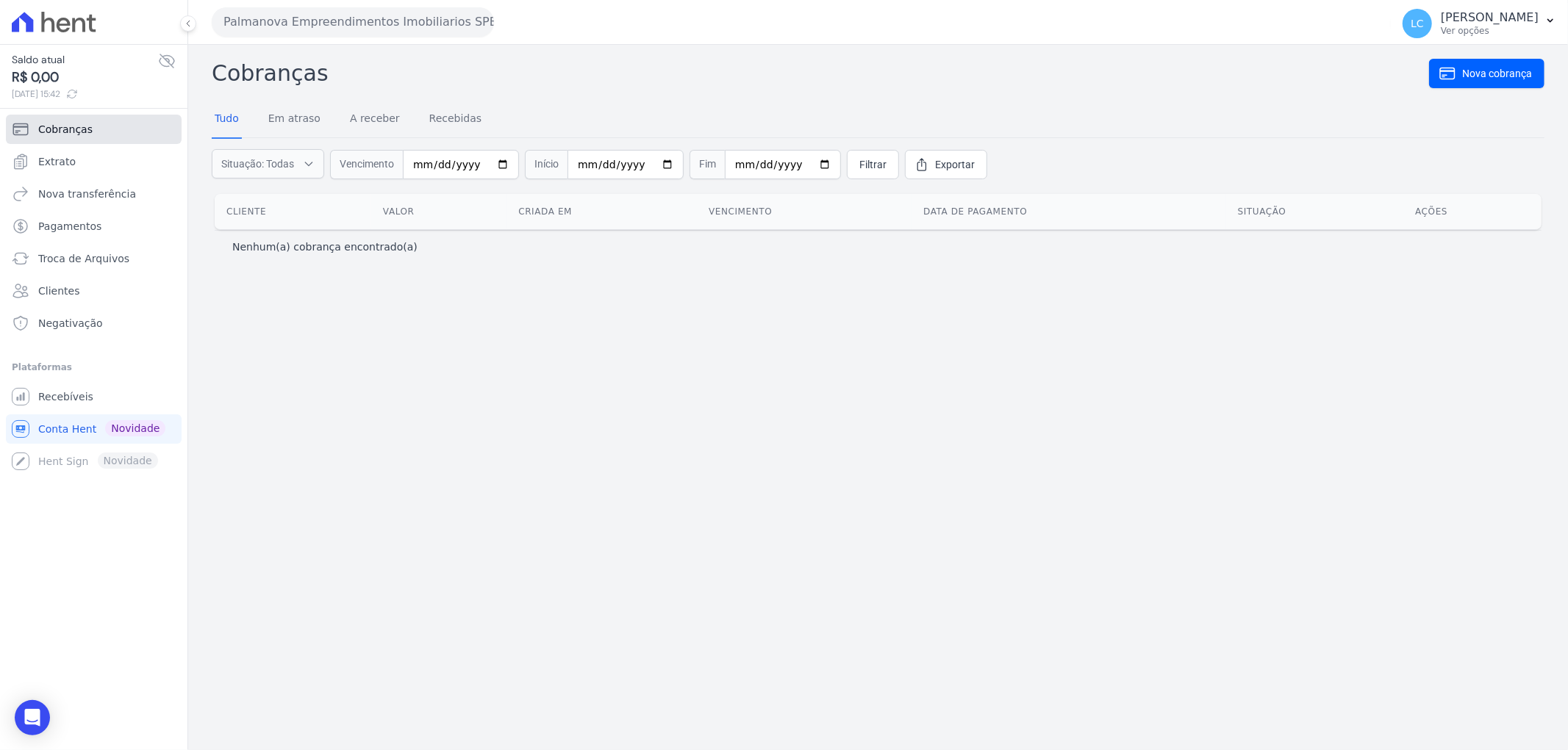
click at [99, 130] on link "Cobranças" at bounding box center [94, 129] width 176 height 30
click at [43, 442] on link "Conta Hent Novidade" at bounding box center [94, 428] width 176 height 30
click at [61, 397] on span "Recebíveis" at bounding box center [65, 397] width 55 height 14
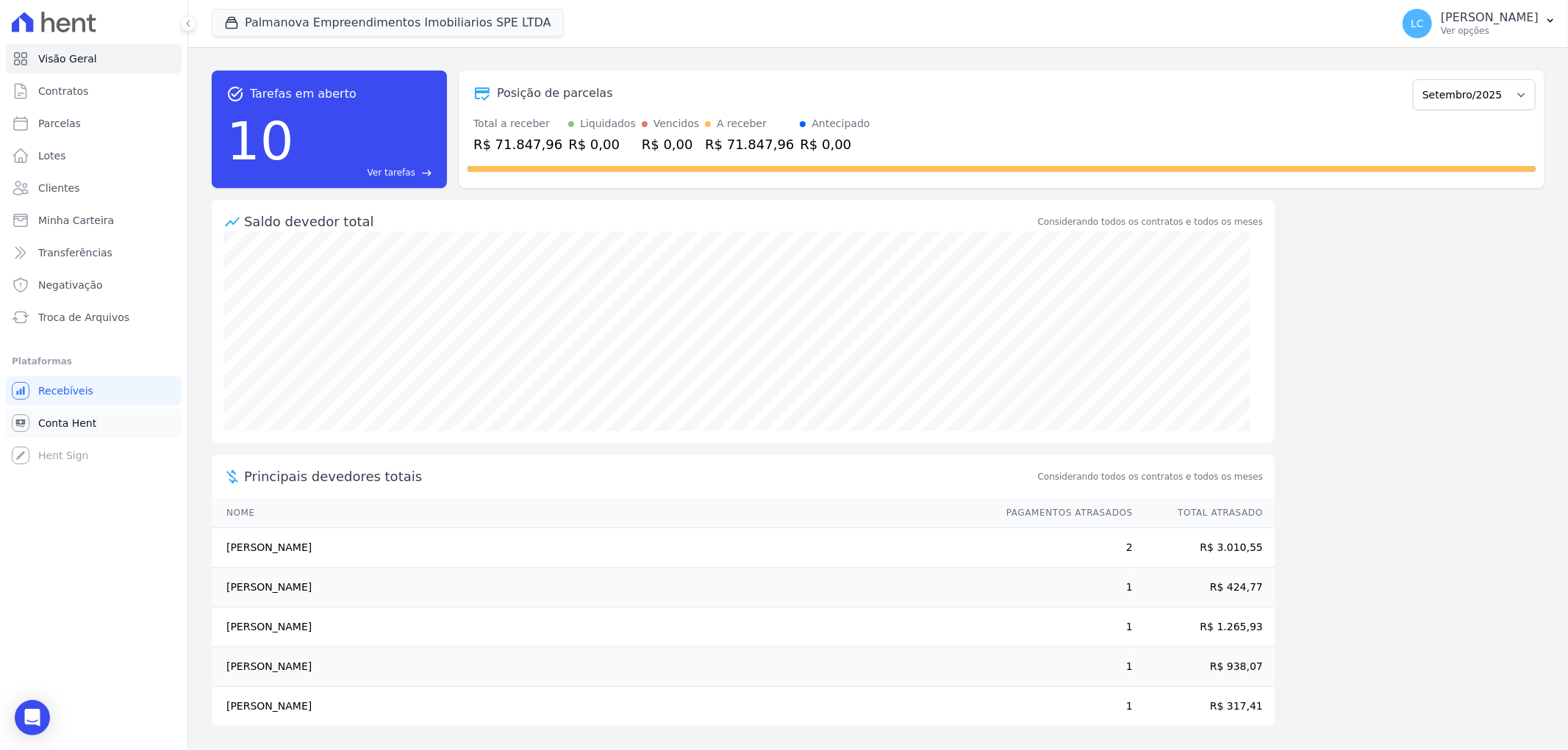
click at [61, 422] on span "Conta Hent" at bounding box center [67, 423] width 58 height 14
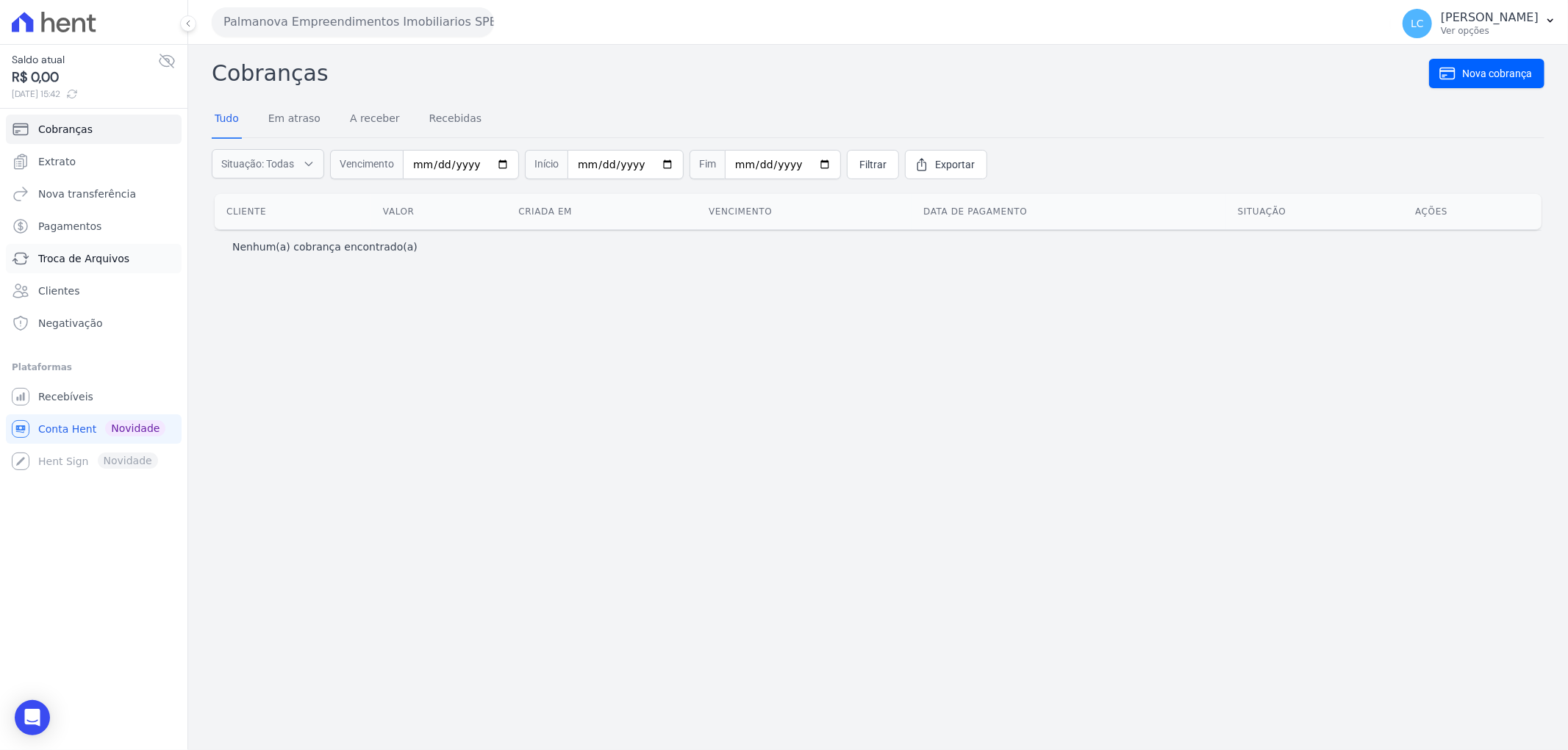
click at [98, 255] on span "Troca de Arquivos" at bounding box center [84, 258] width 91 height 14
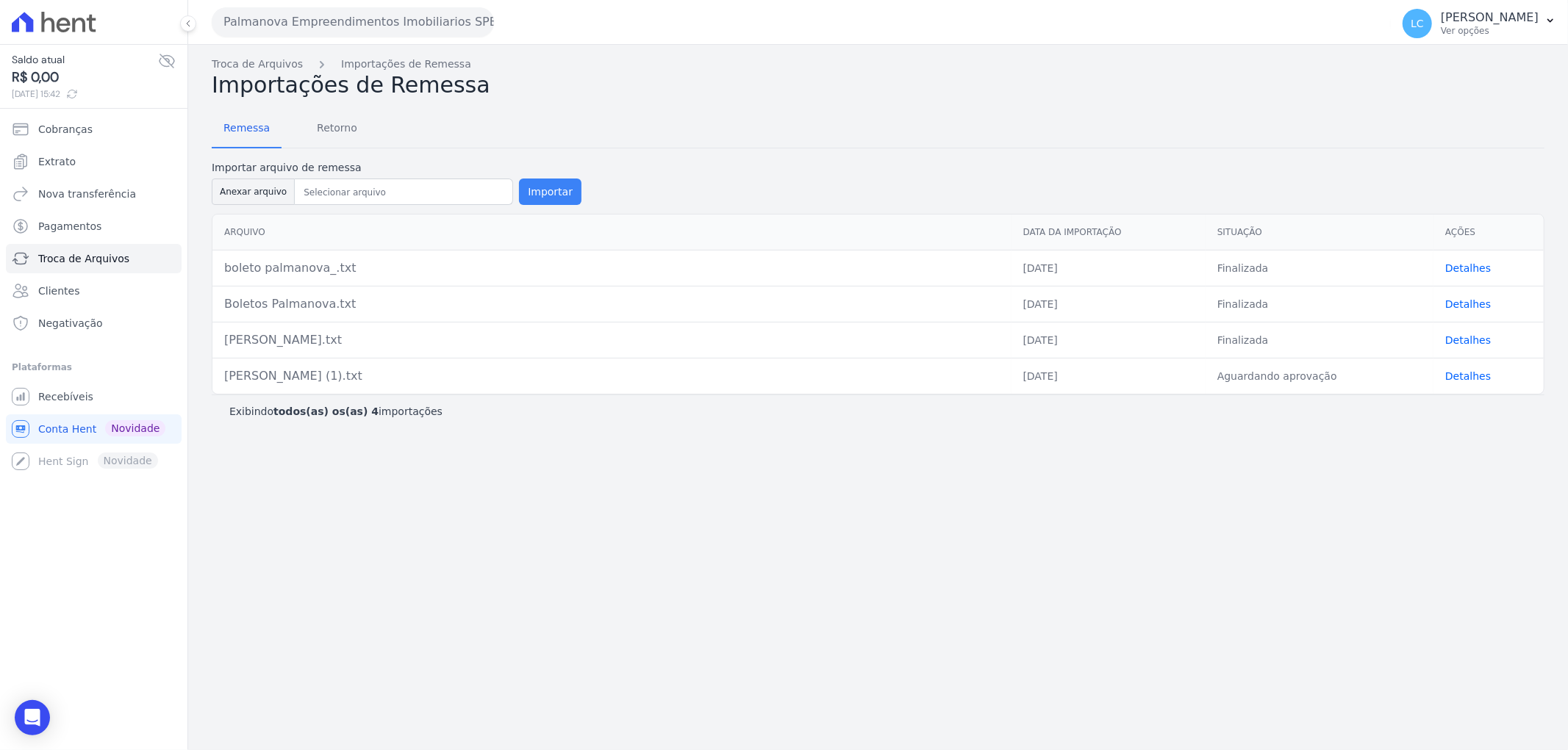
click at [541, 188] on button "Importar" at bounding box center [550, 192] width 63 height 27
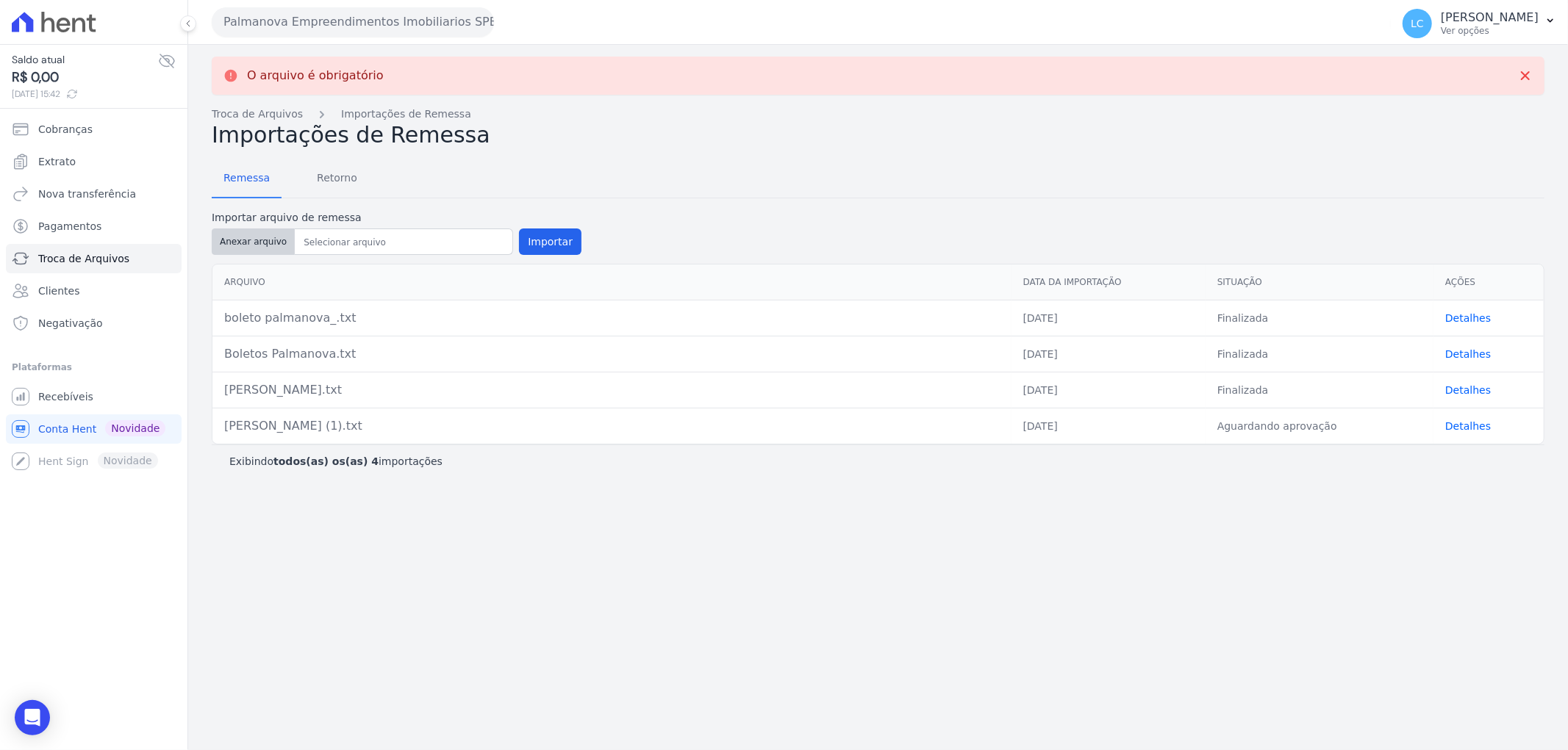
click at [248, 237] on button "Anexar arquivo" at bounding box center [253, 242] width 83 height 27
type input "palmanova.txt"
click at [535, 237] on button "Importar" at bounding box center [550, 242] width 63 height 27
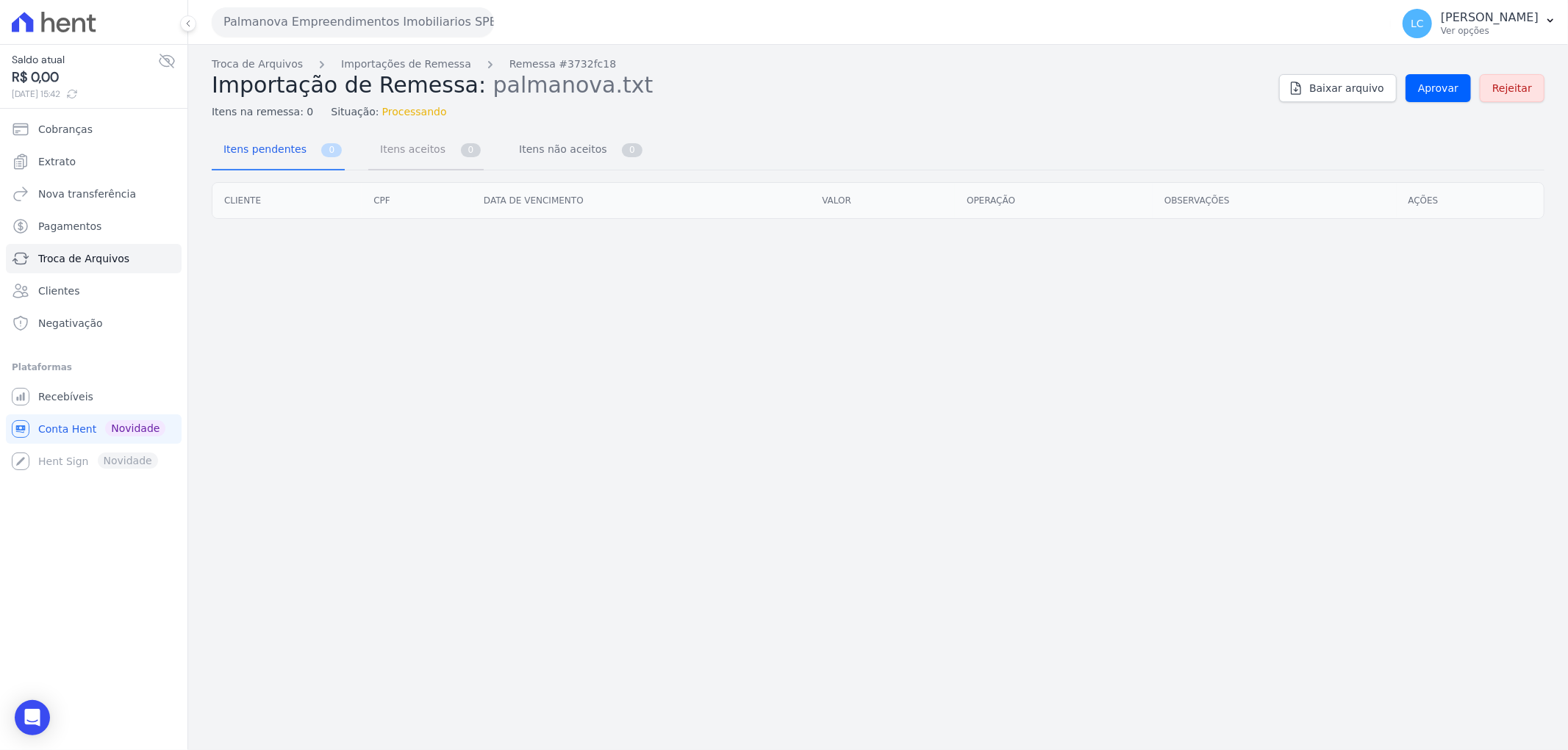
click at [406, 145] on span "Itens aceitos" at bounding box center [410, 149] width 77 height 30
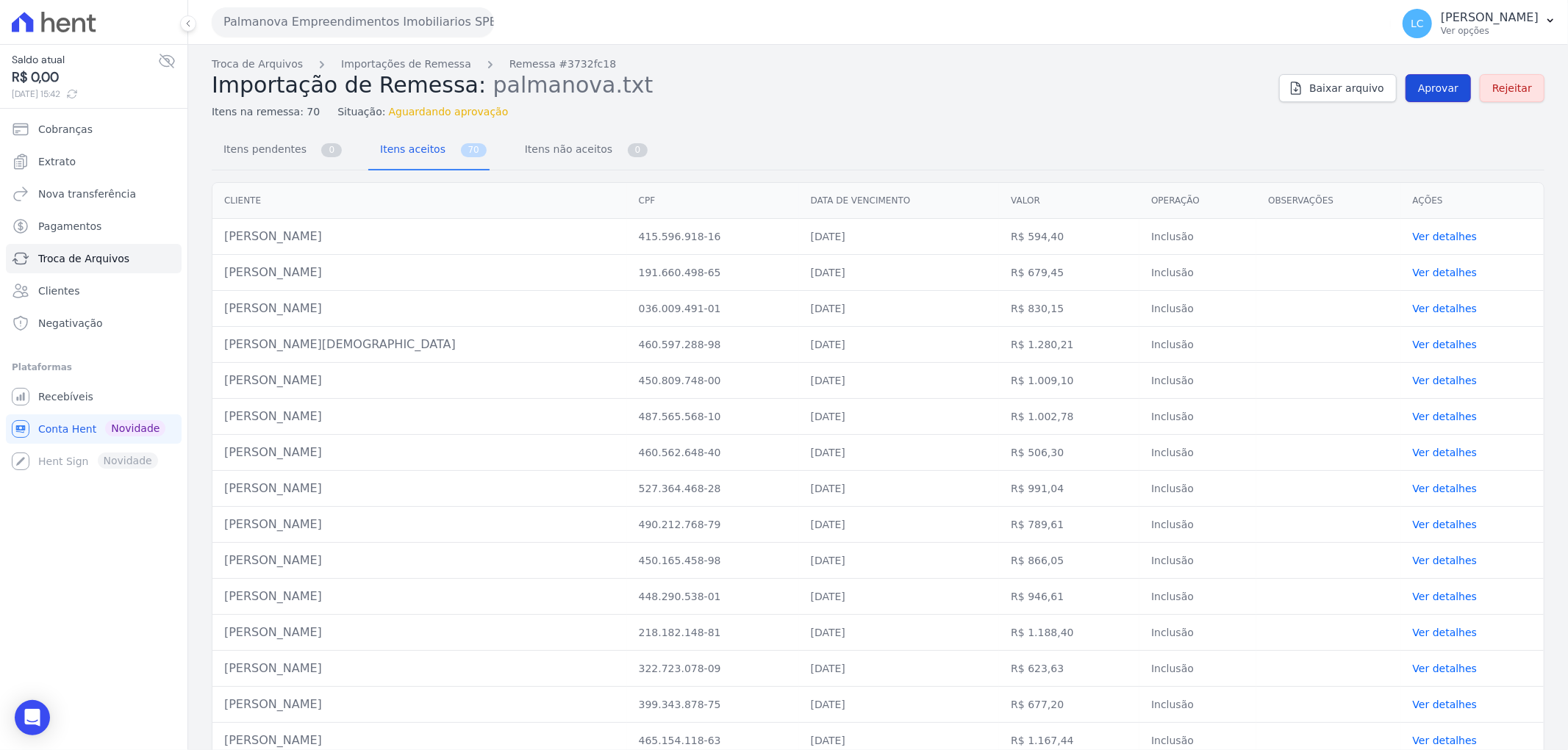
click at [1439, 83] on span "Aprovar" at bounding box center [1438, 88] width 40 height 14
click at [292, 150] on span "Itens pendentes" at bounding box center [262, 149] width 95 height 30
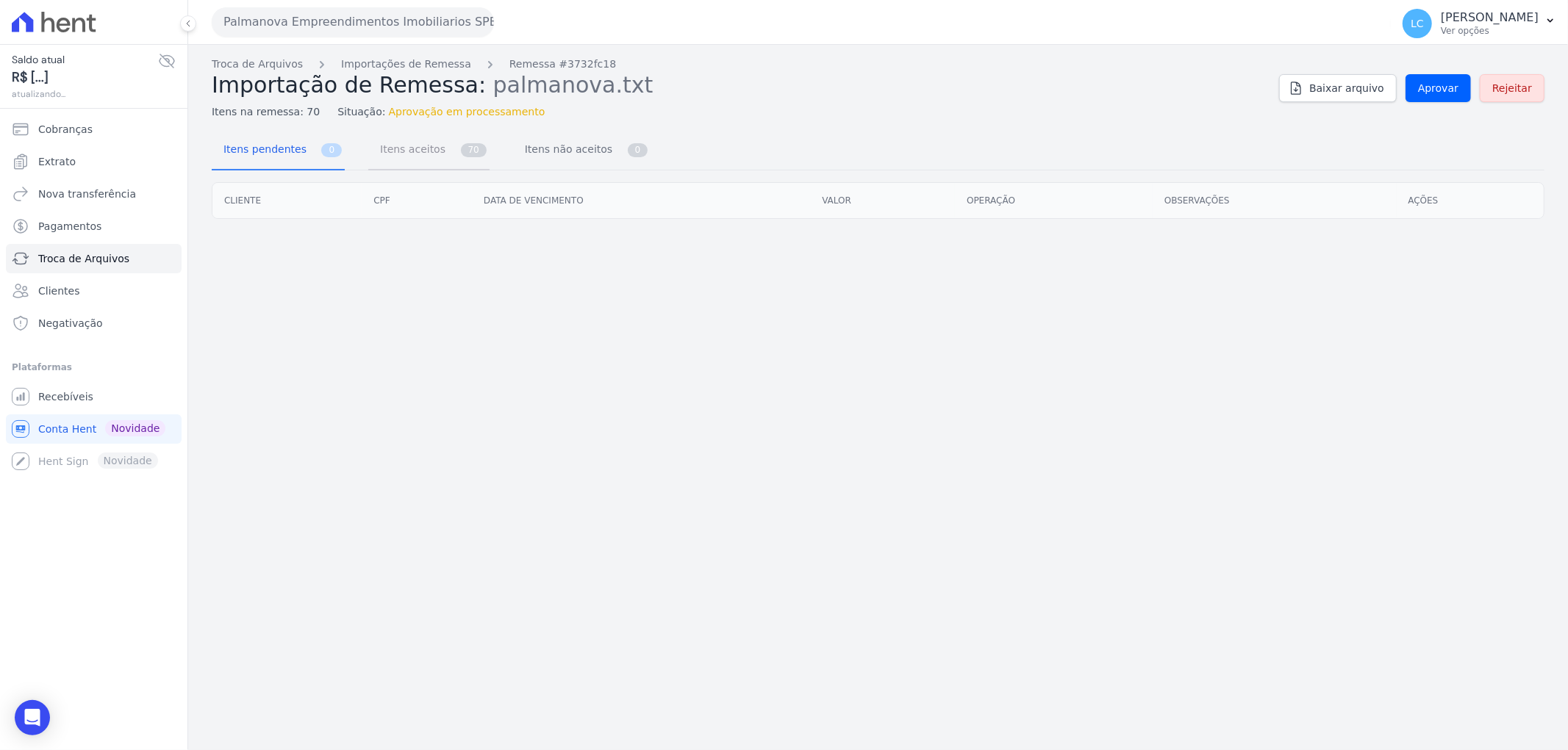
click at [425, 162] on span "Itens aceitos" at bounding box center [410, 149] width 77 height 30
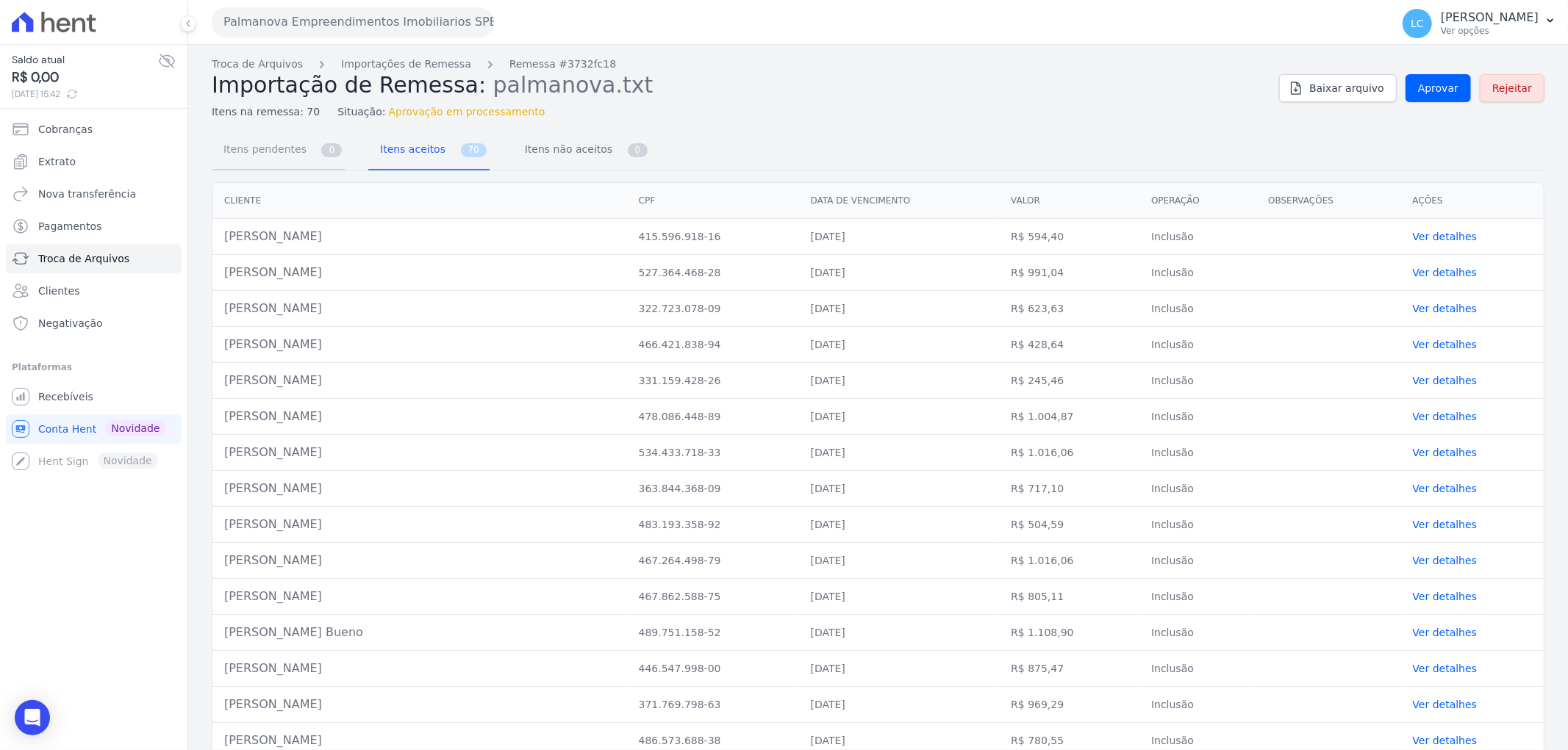
click at [254, 158] on span "Itens pendentes" at bounding box center [262, 149] width 95 height 30
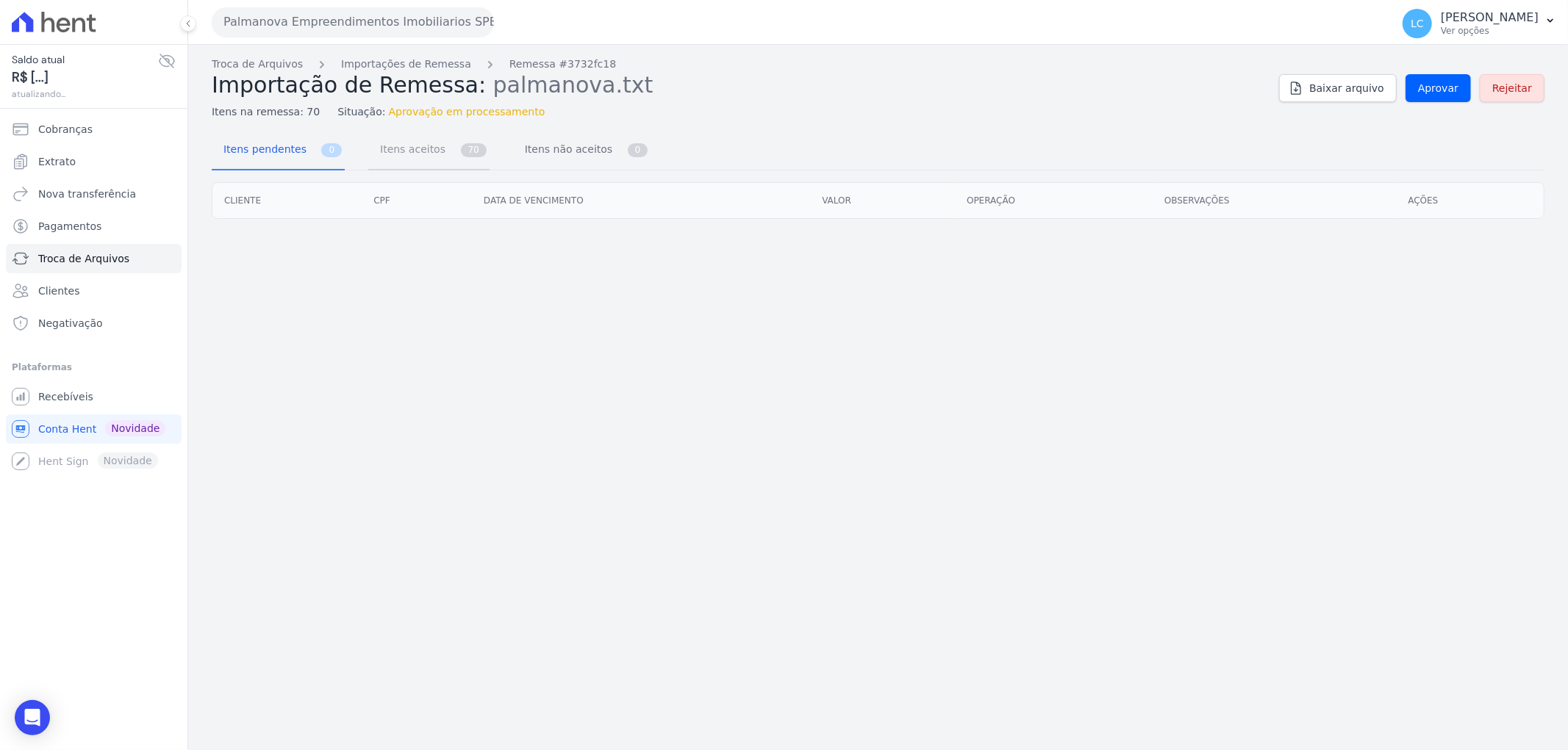
click at [439, 155] on link "Itens aceitos 70" at bounding box center [429, 151] width 121 height 39
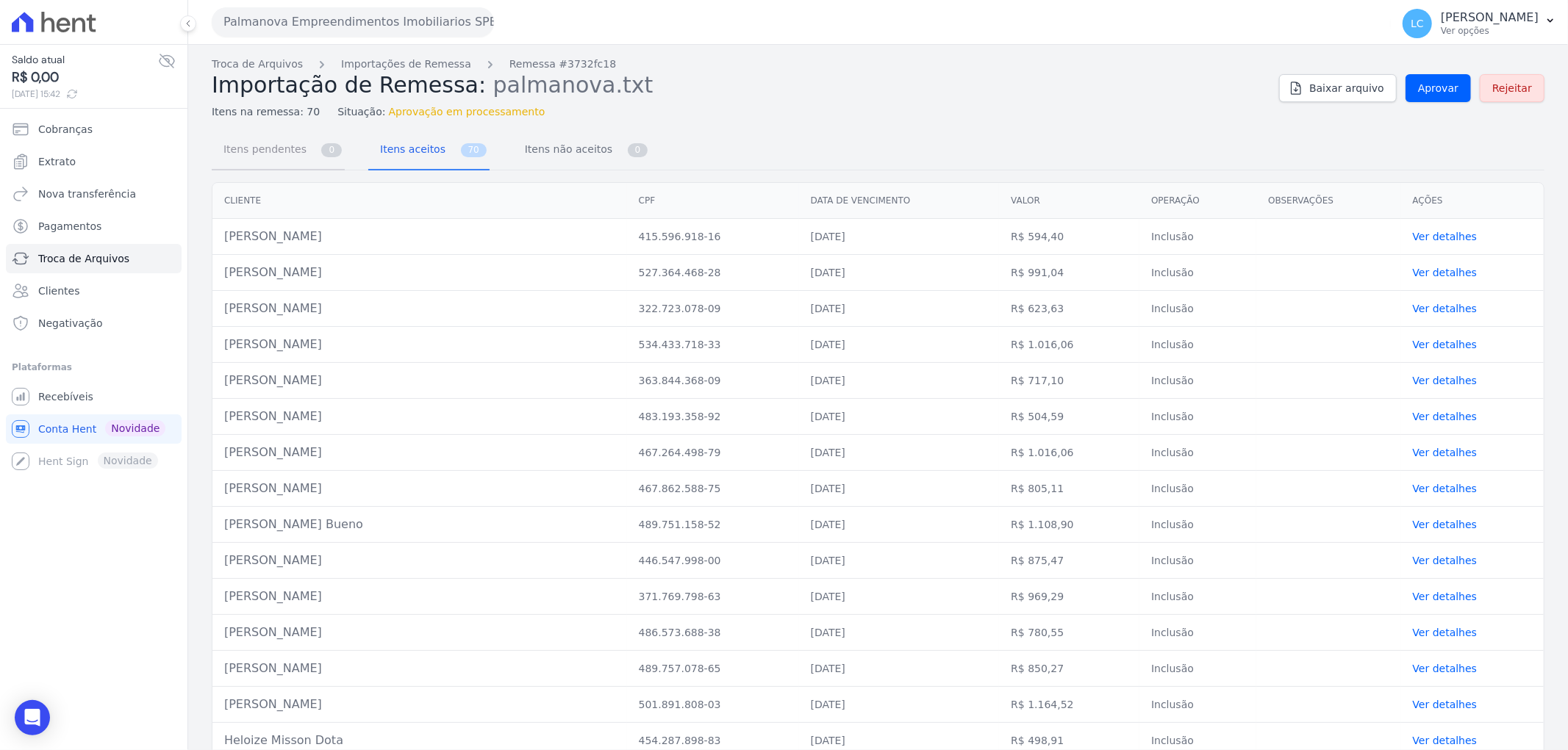
click at [256, 151] on span "Itens pendentes" at bounding box center [262, 149] width 95 height 30
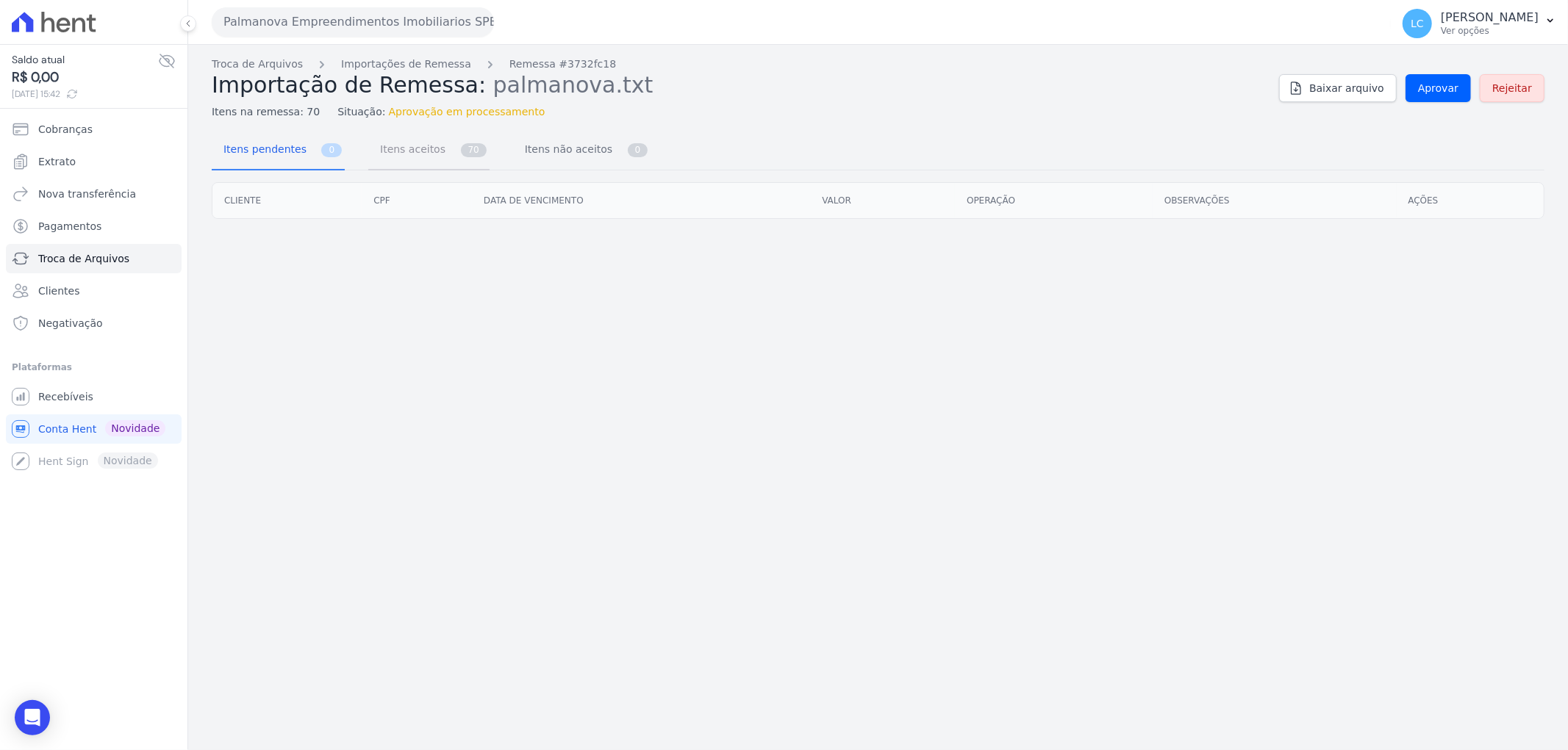
click at [411, 152] on span "Itens aceitos" at bounding box center [410, 149] width 77 height 30
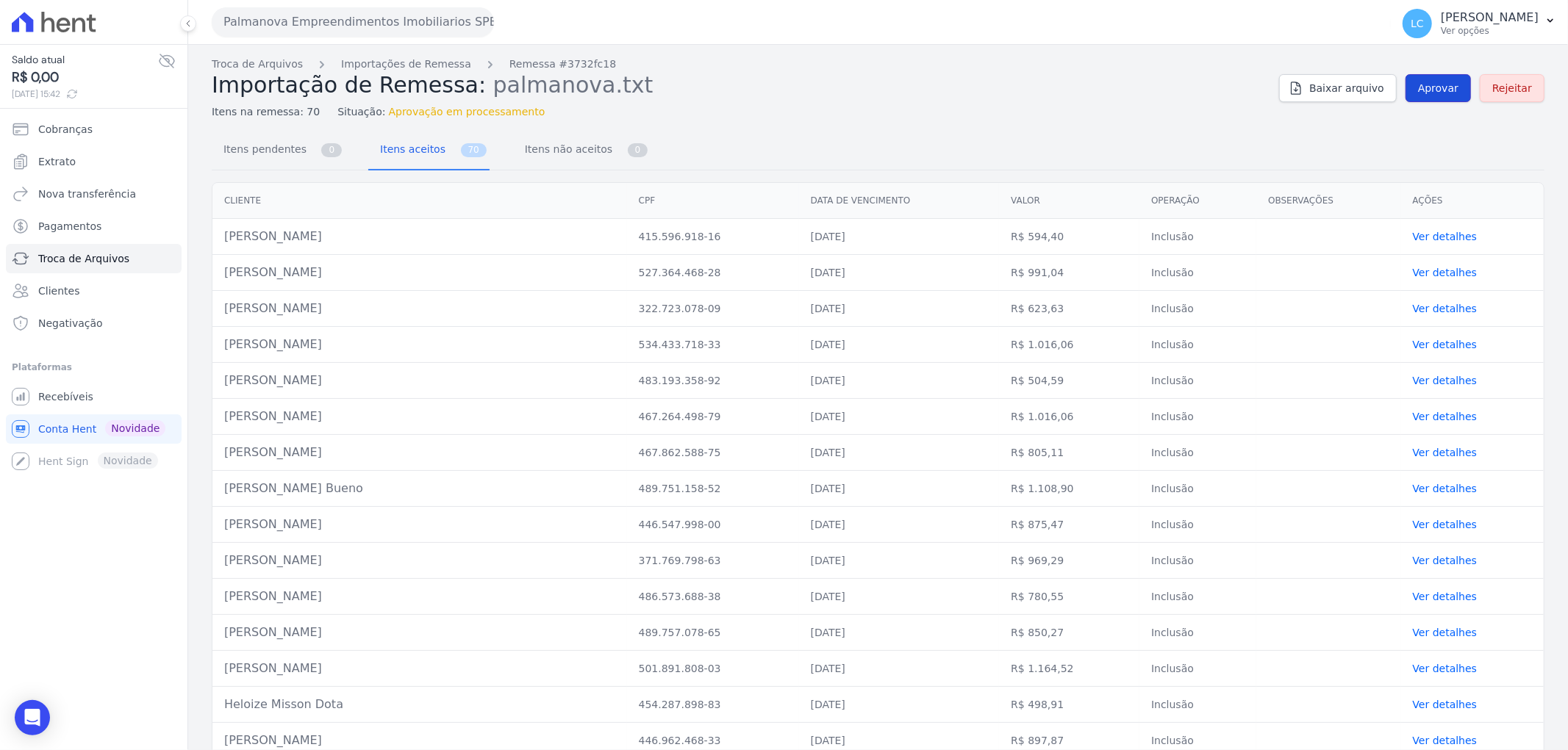
click at [1434, 82] on span "Aprovar" at bounding box center [1438, 88] width 40 height 14
click at [278, 154] on span "Itens pendentes" at bounding box center [262, 149] width 95 height 30
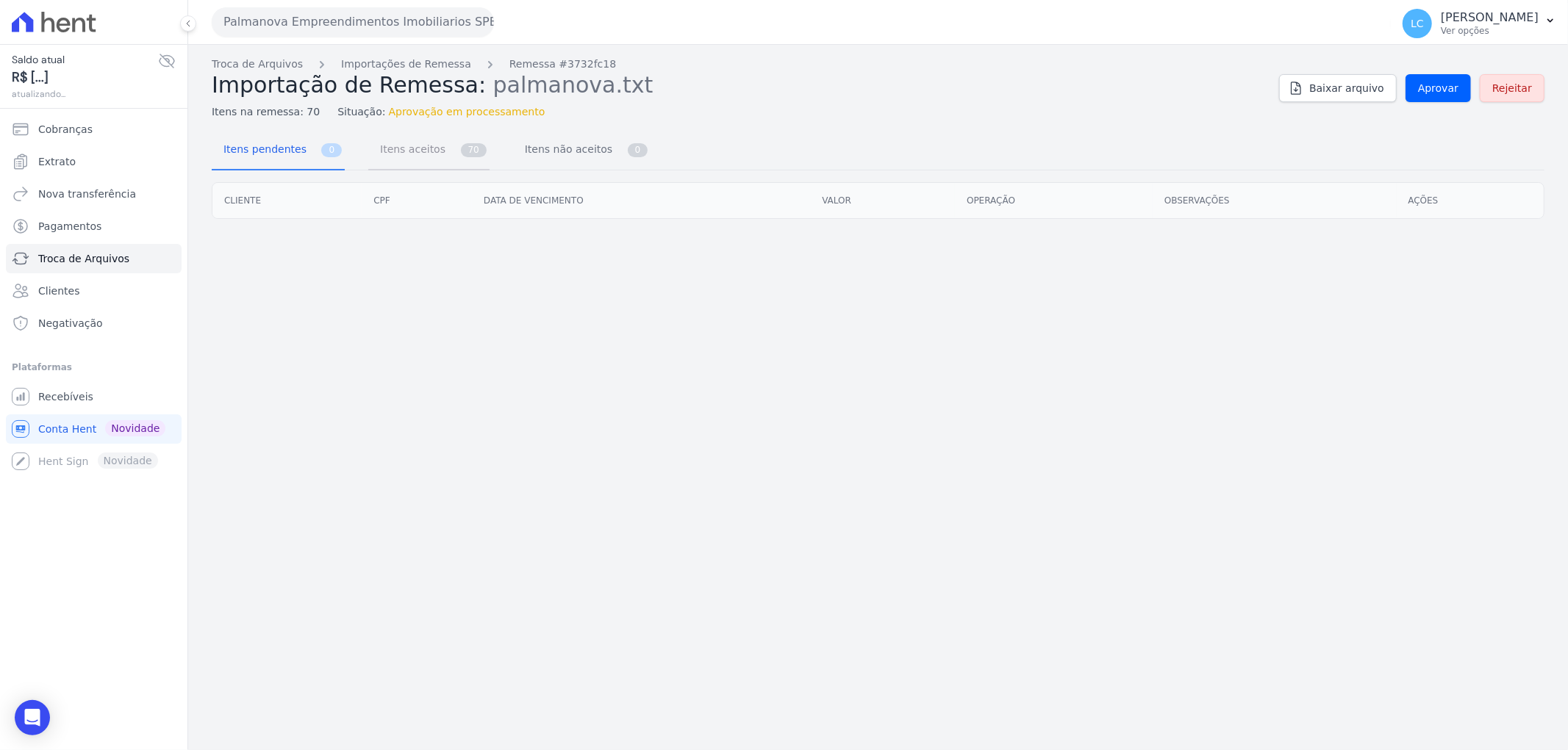
click at [411, 147] on span "Itens aceitos" at bounding box center [410, 149] width 77 height 30
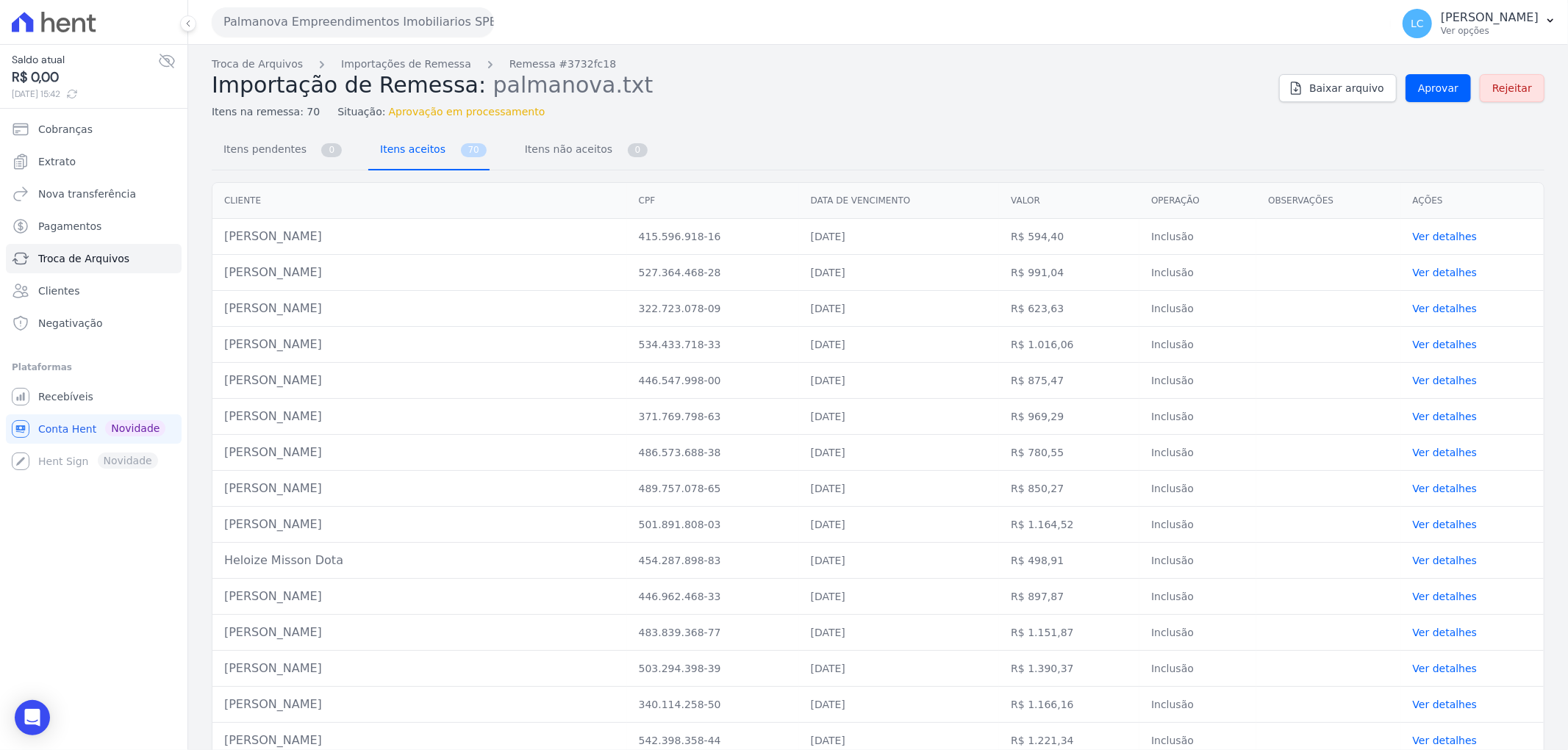
click at [418, 149] on span "Itens aceitos" at bounding box center [410, 149] width 77 height 30
click at [274, 149] on span "Itens pendentes" at bounding box center [262, 149] width 95 height 30
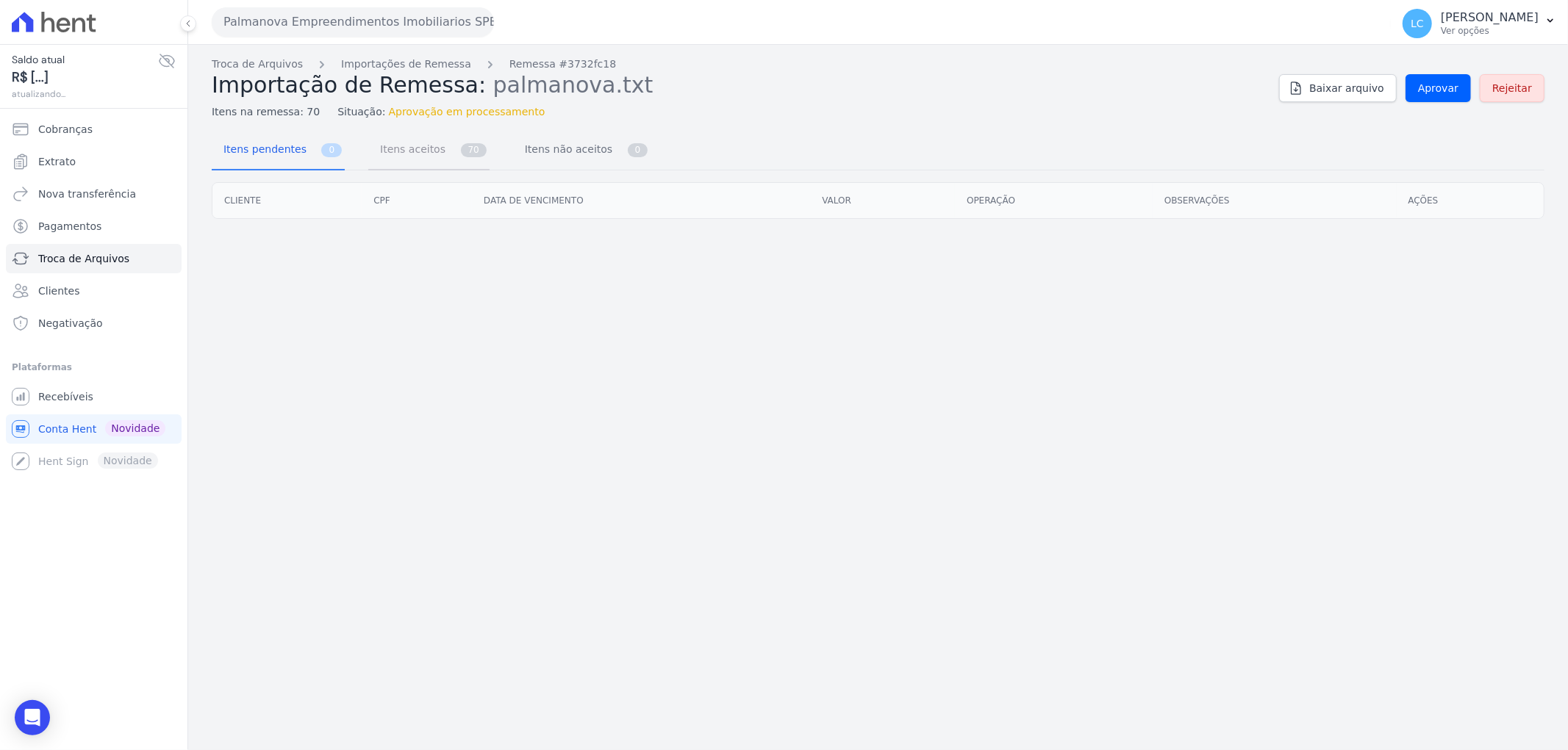
click at [410, 153] on span "Itens aceitos" at bounding box center [410, 149] width 77 height 30
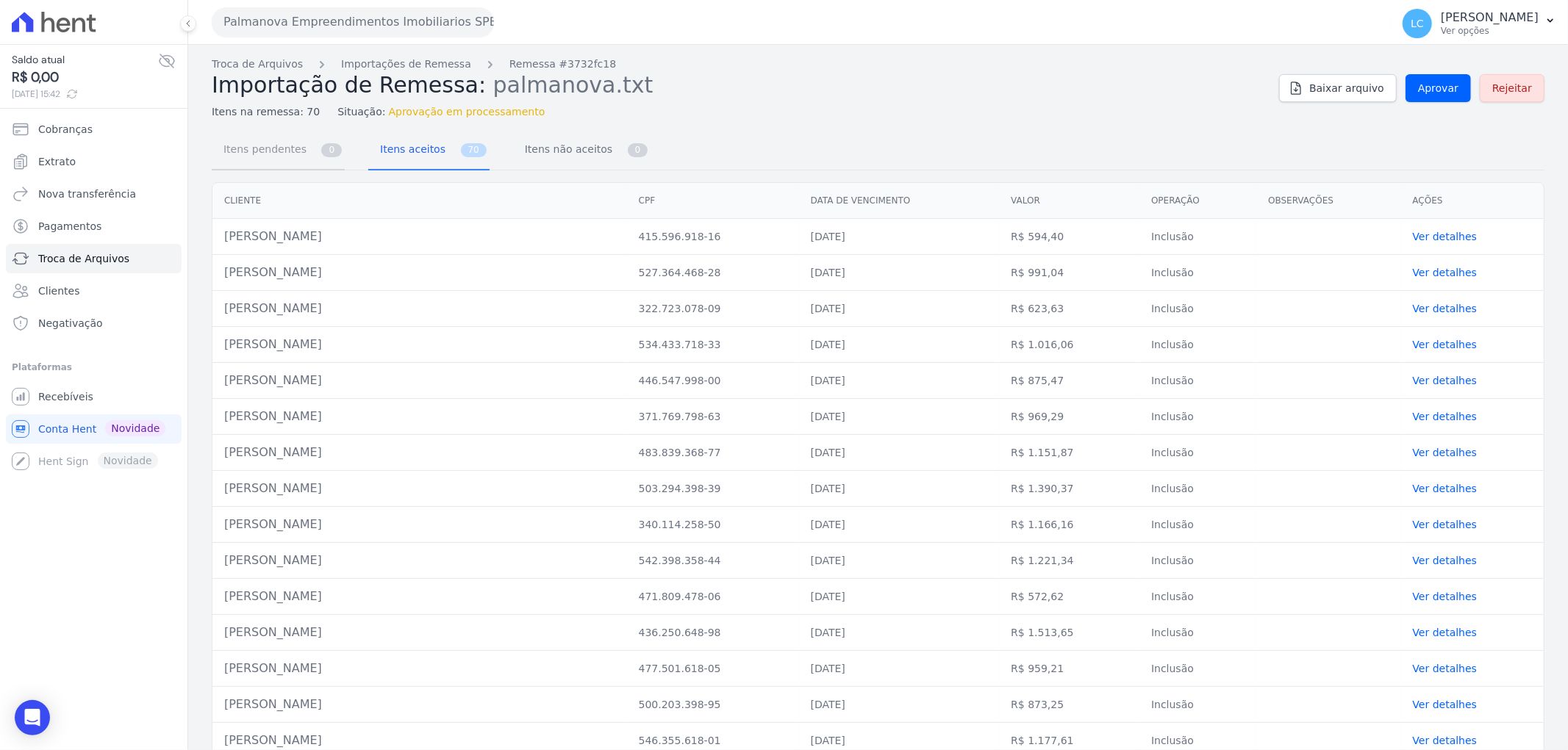
click at [265, 155] on span "Itens pendentes" at bounding box center [262, 149] width 95 height 30
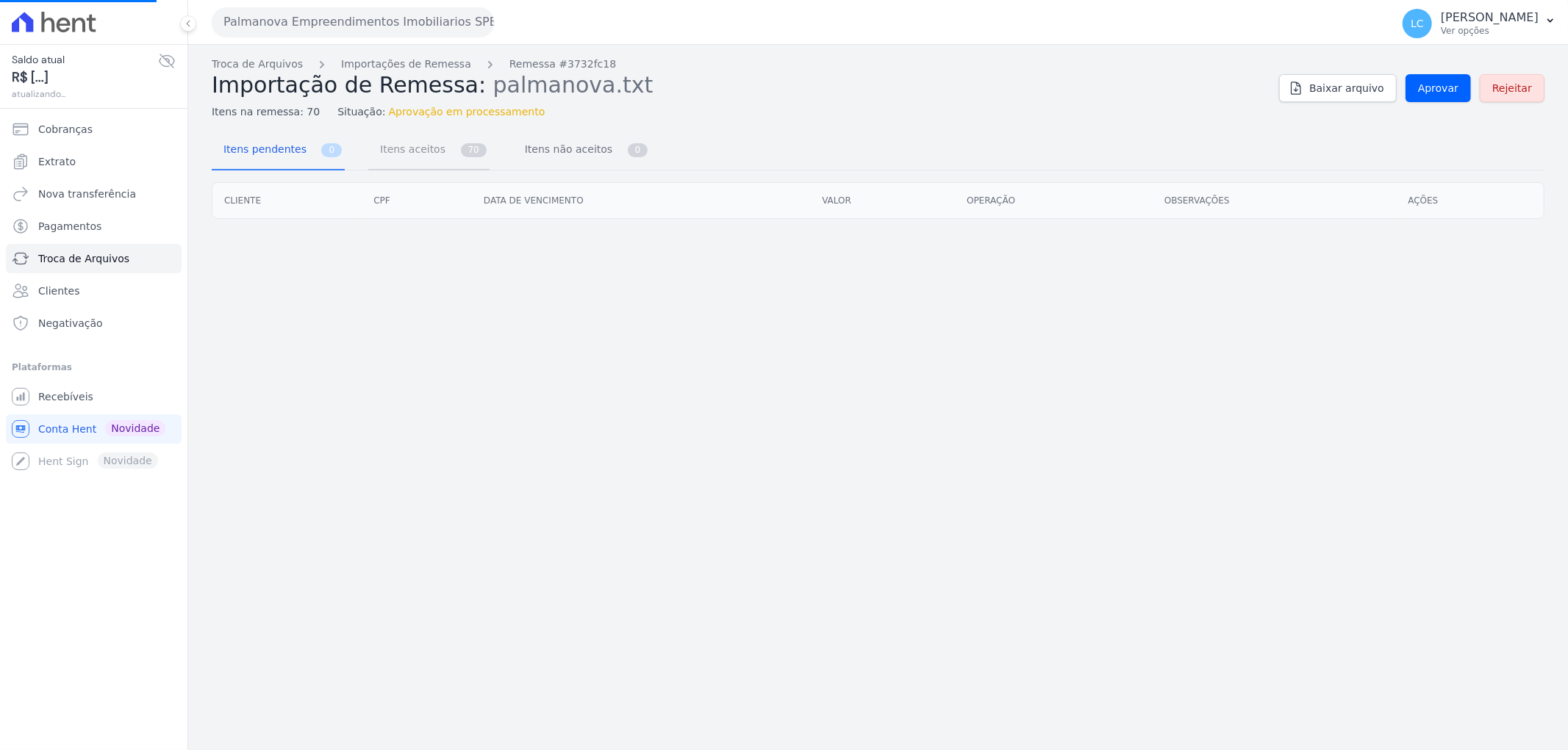
click at [407, 149] on span "Itens aceitos" at bounding box center [410, 149] width 77 height 30
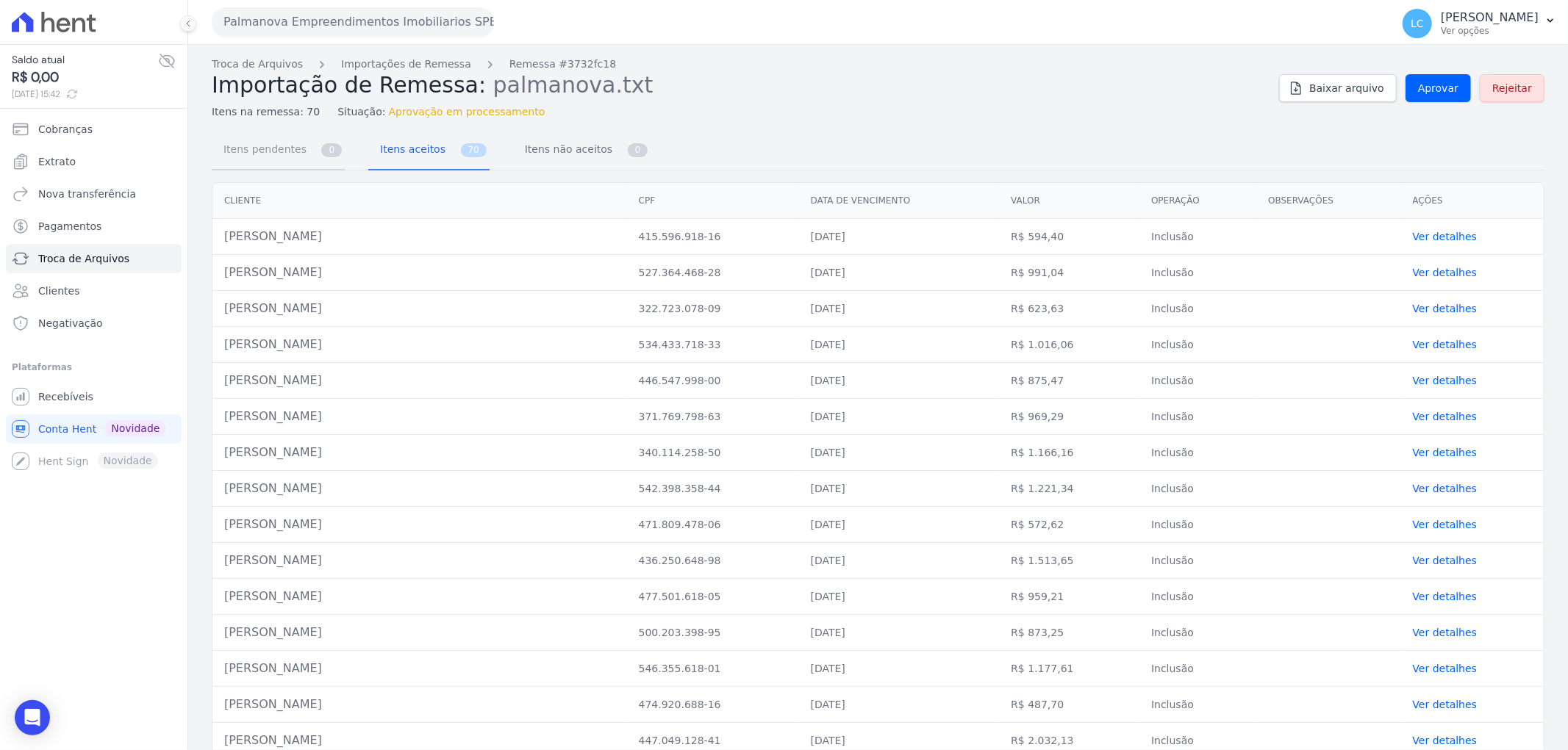
click at [261, 145] on span "Itens pendentes" at bounding box center [262, 149] width 95 height 30
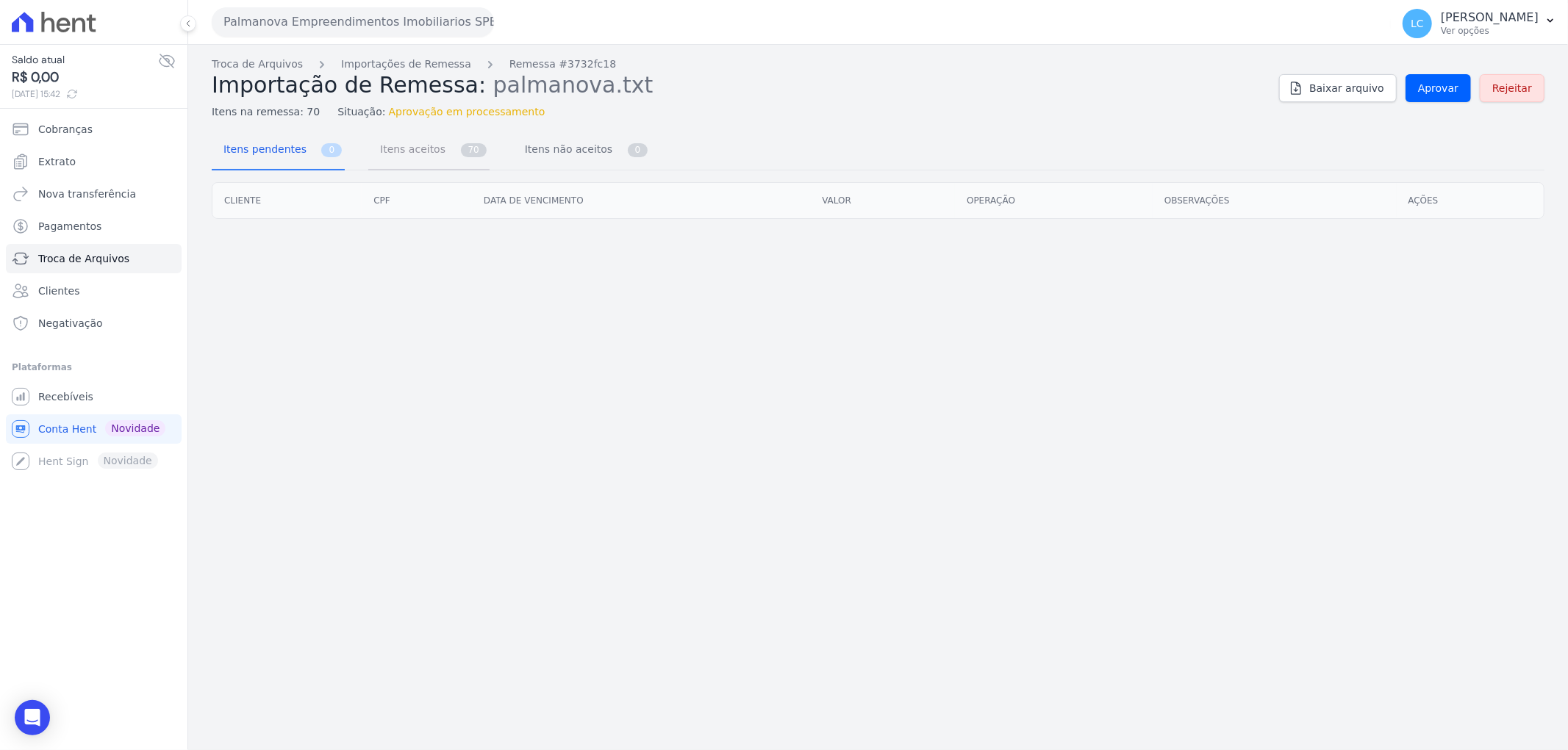
click at [405, 152] on span "Itens aceitos" at bounding box center [410, 149] width 77 height 30
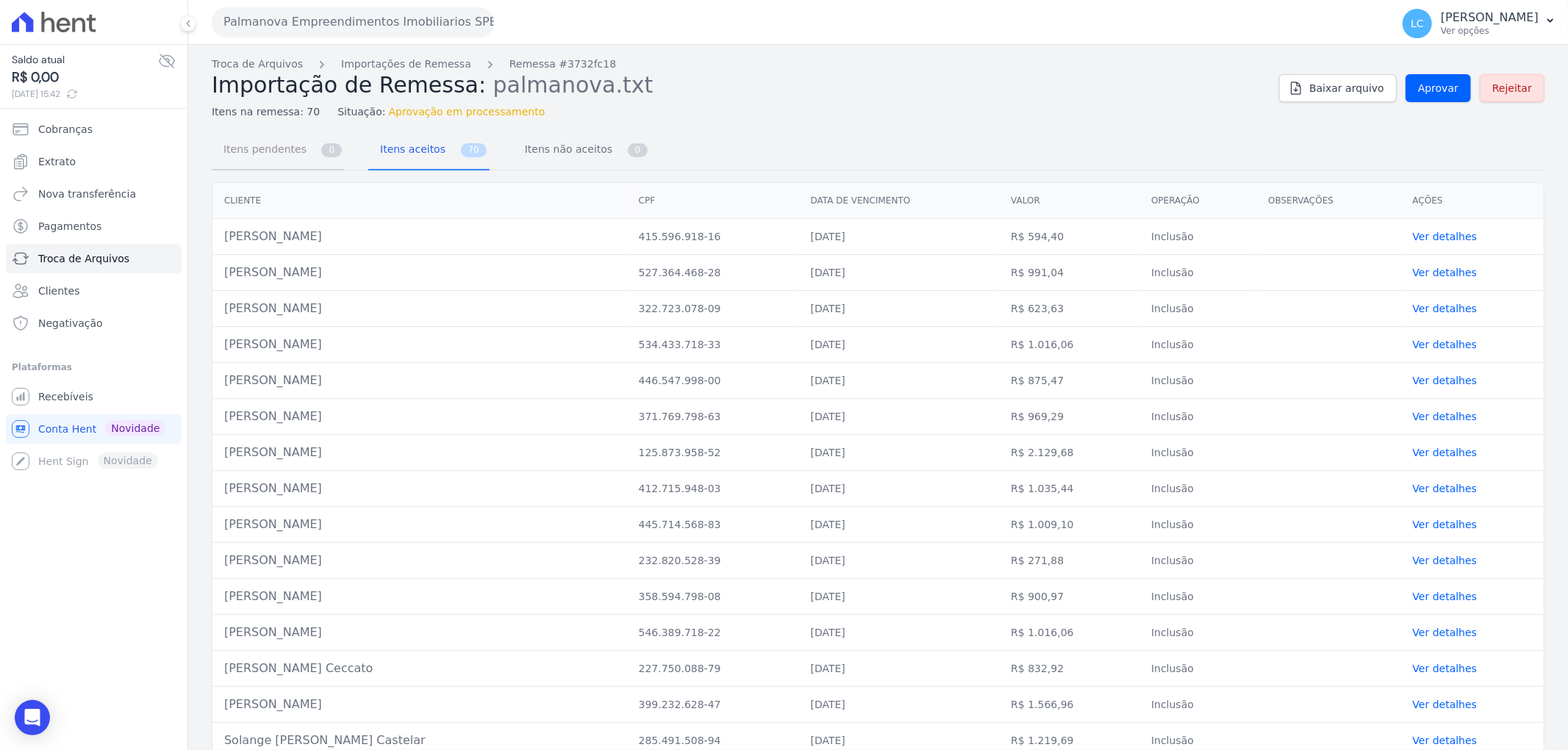
click at [271, 149] on span "Itens pendentes" at bounding box center [262, 149] width 95 height 30
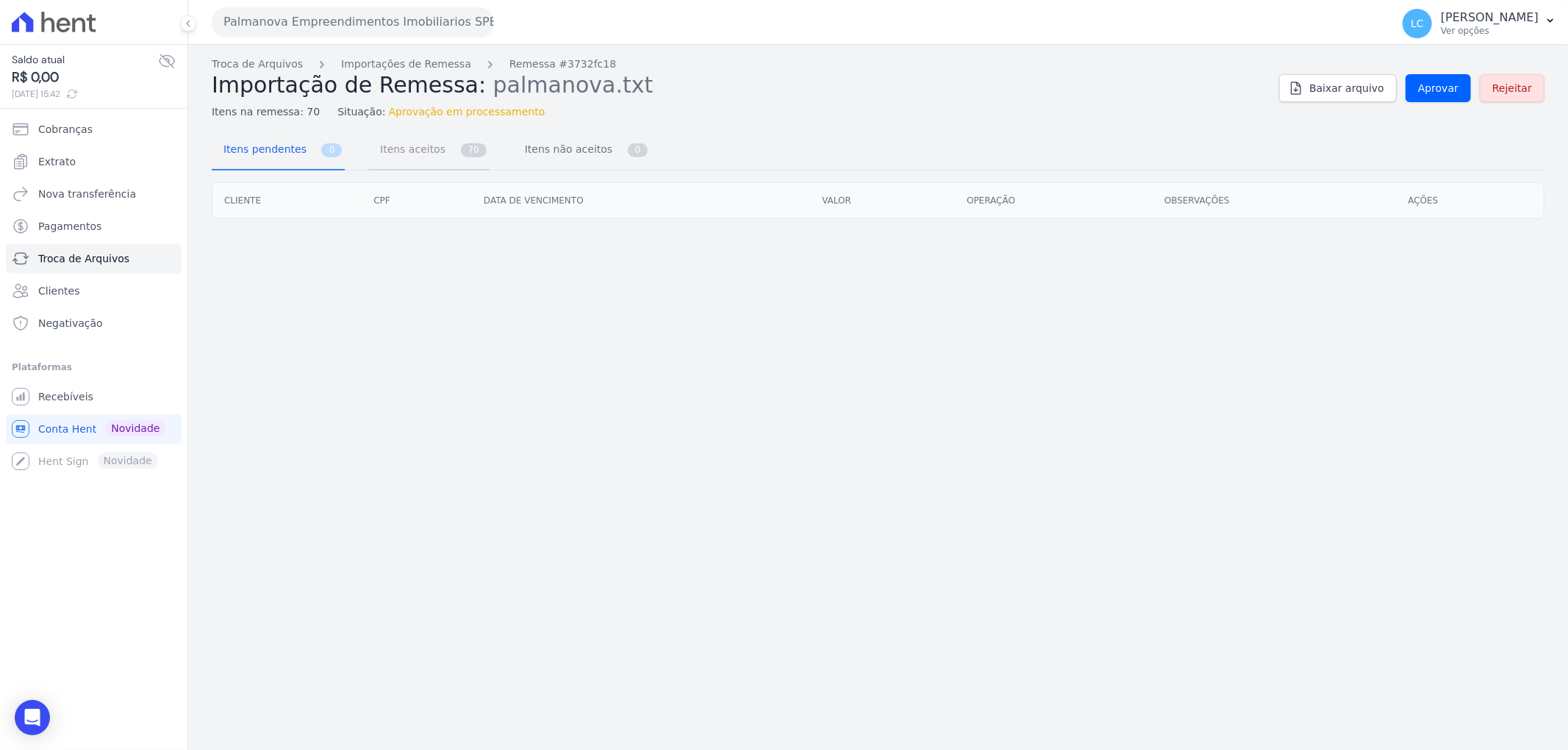
click at [394, 153] on span "Itens aceitos" at bounding box center [410, 149] width 77 height 30
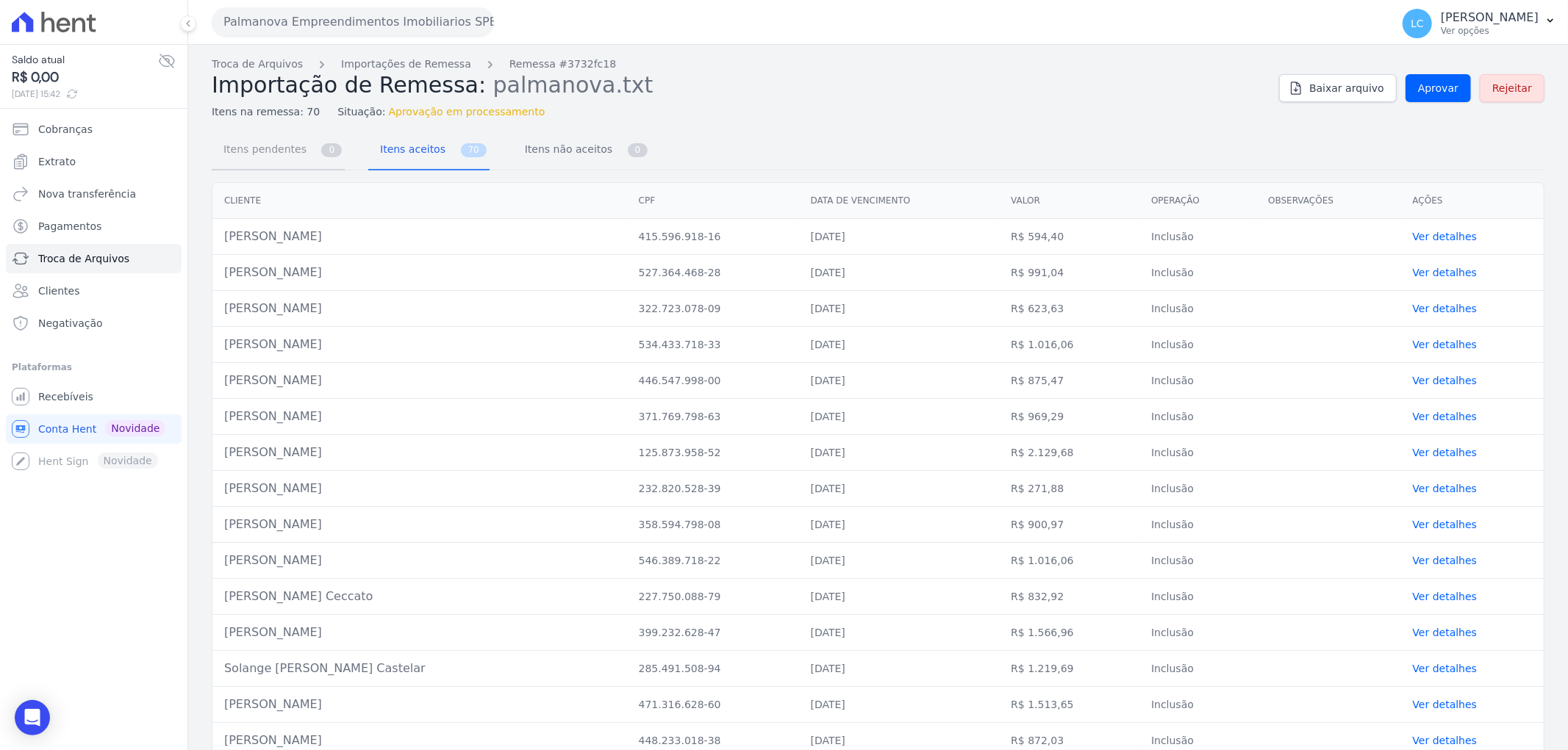
click at [276, 148] on span "Itens pendentes" at bounding box center [262, 149] width 95 height 30
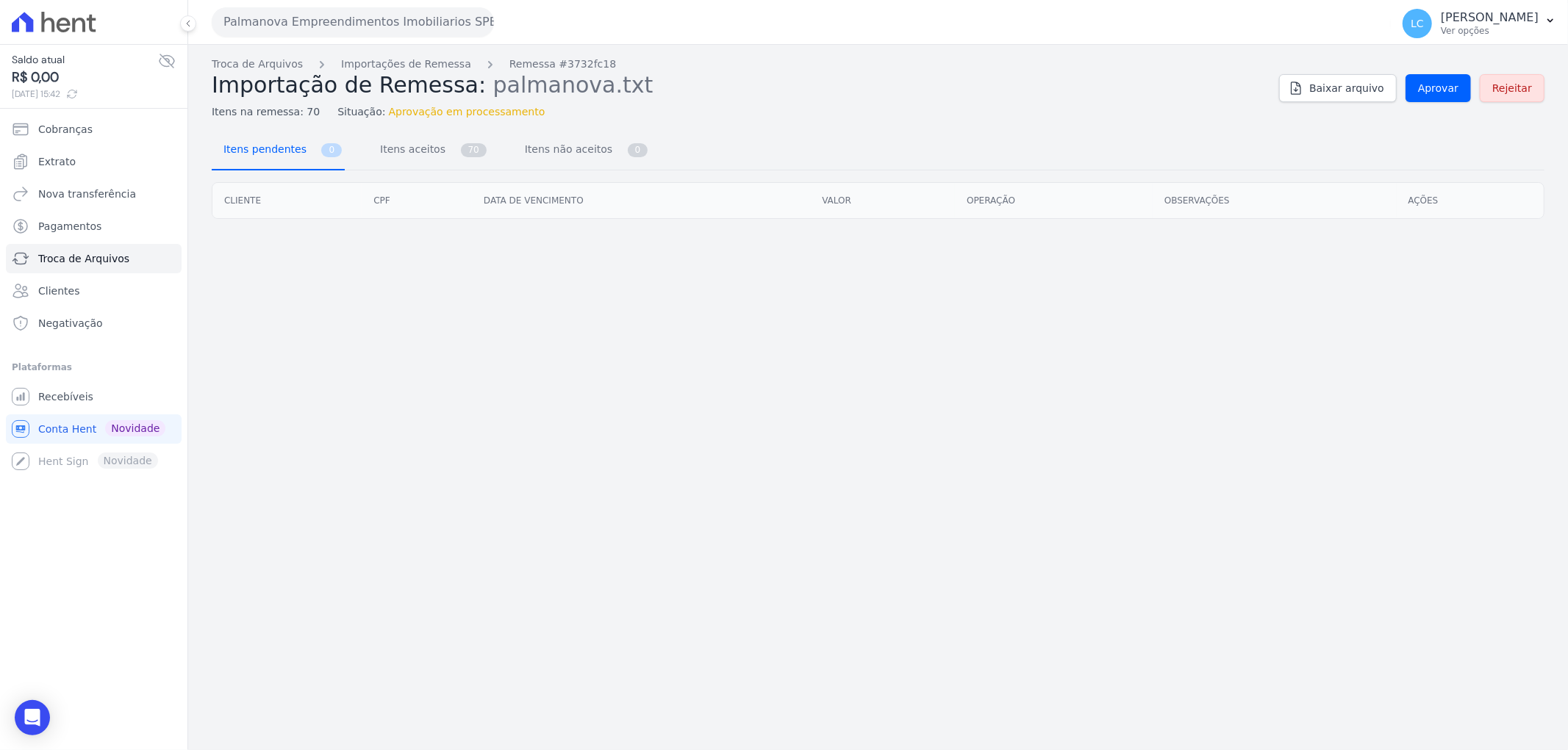
click at [277, 151] on span "Itens pendentes" at bounding box center [262, 149] width 95 height 30
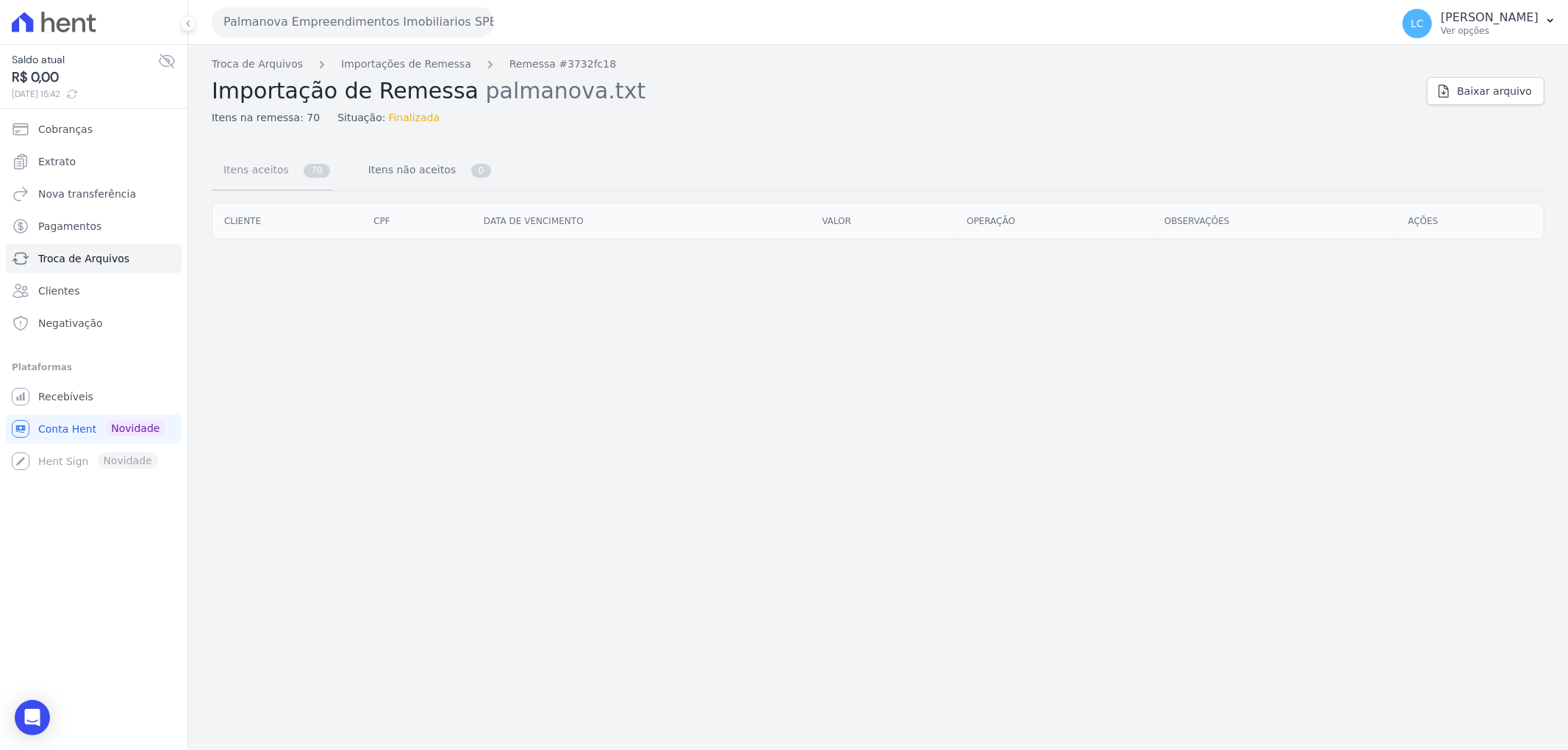
click at [275, 185] on span "Itens aceitos" at bounding box center [253, 169] width 77 height 30
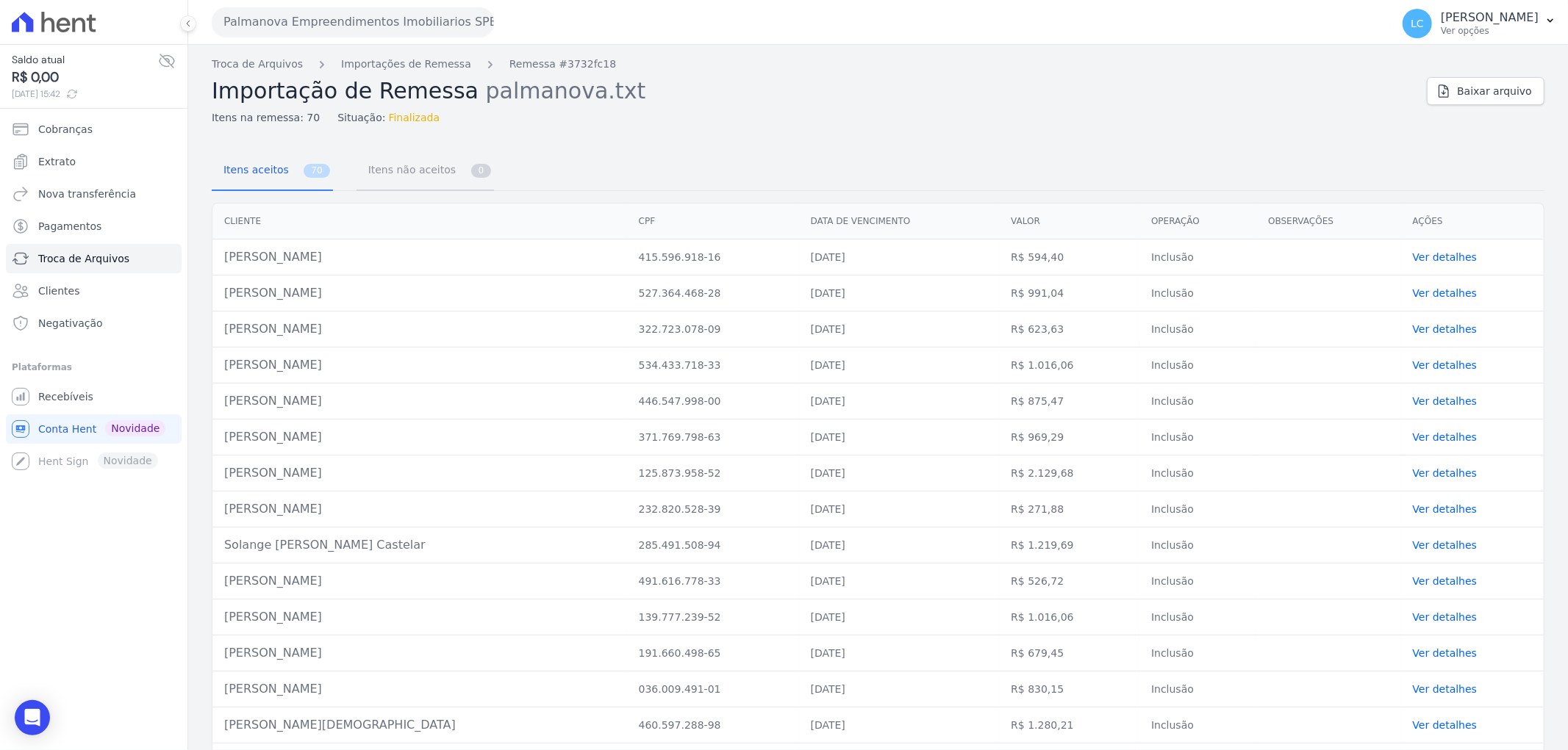
click at [386, 173] on span "Itens não aceitos" at bounding box center [409, 169] width 100 height 30
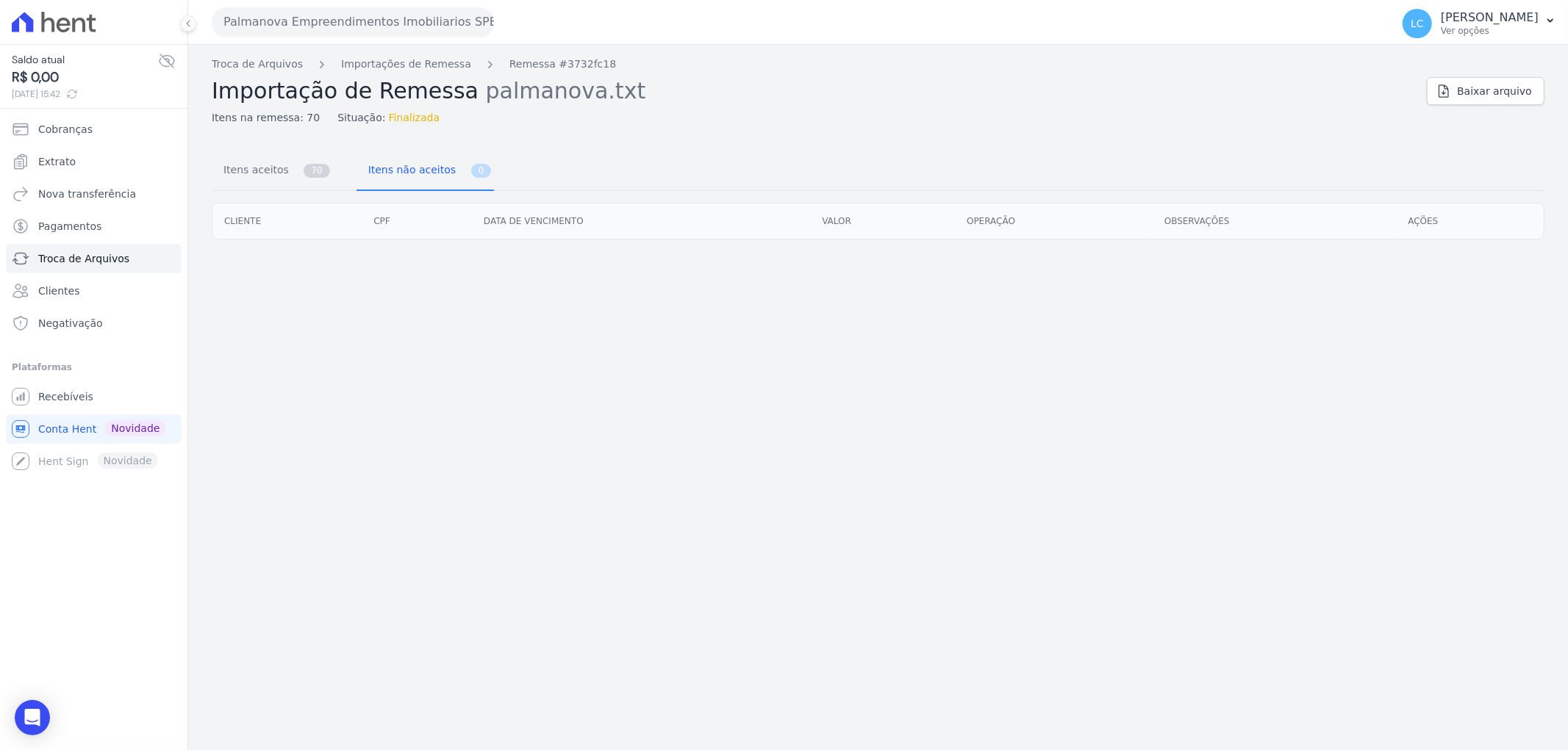
click at [350, 20] on button "Palmanova Empreendimentos Imobiliarios SPE LTDA" at bounding box center [352, 22] width 282 height 30
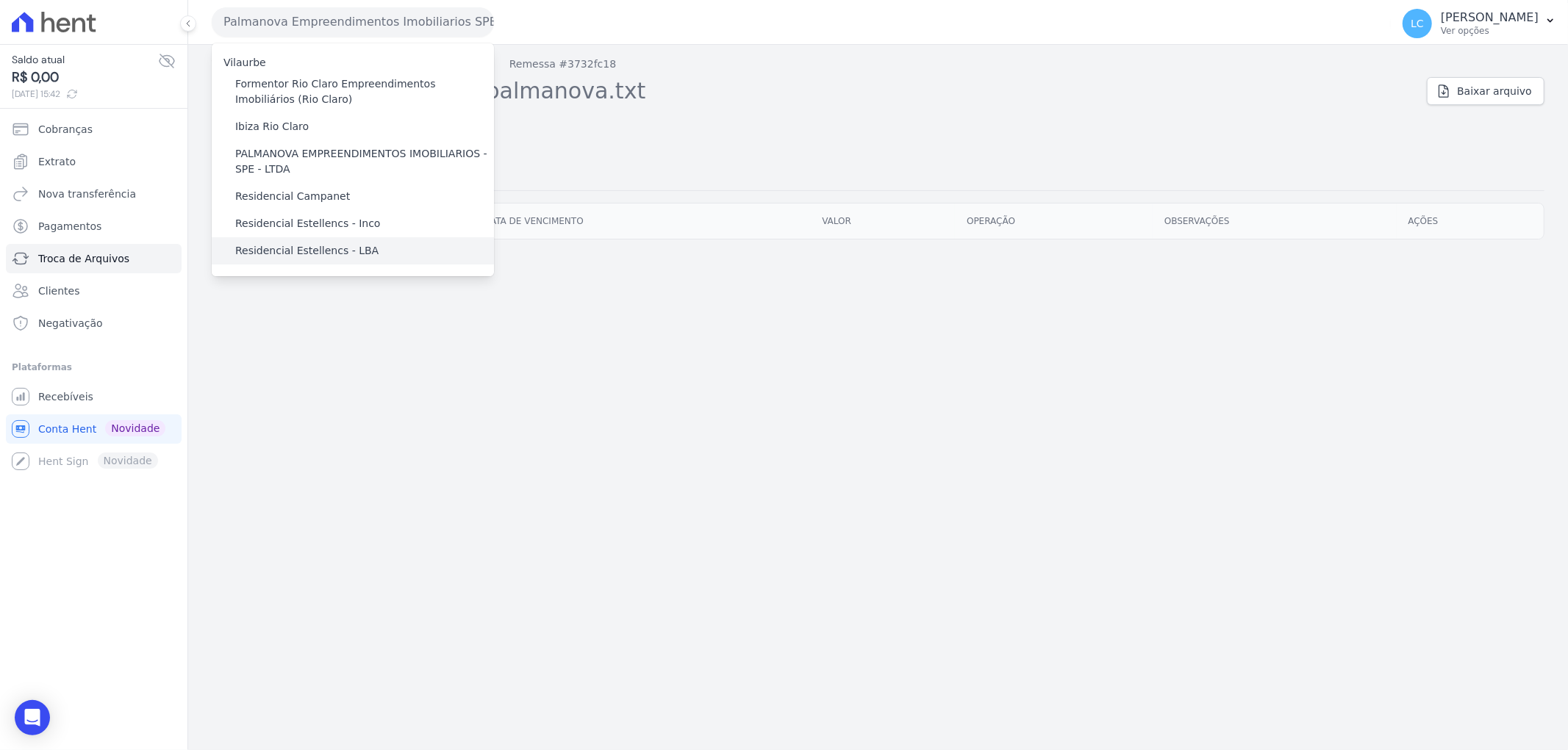
click at [296, 243] on label "Residencial Estellencs - LBA" at bounding box center [307, 250] width 143 height 15
click at [0, 0] on input "Residencial Estellencs - LBA" at bounding box center [0, 0] width 0 height 0
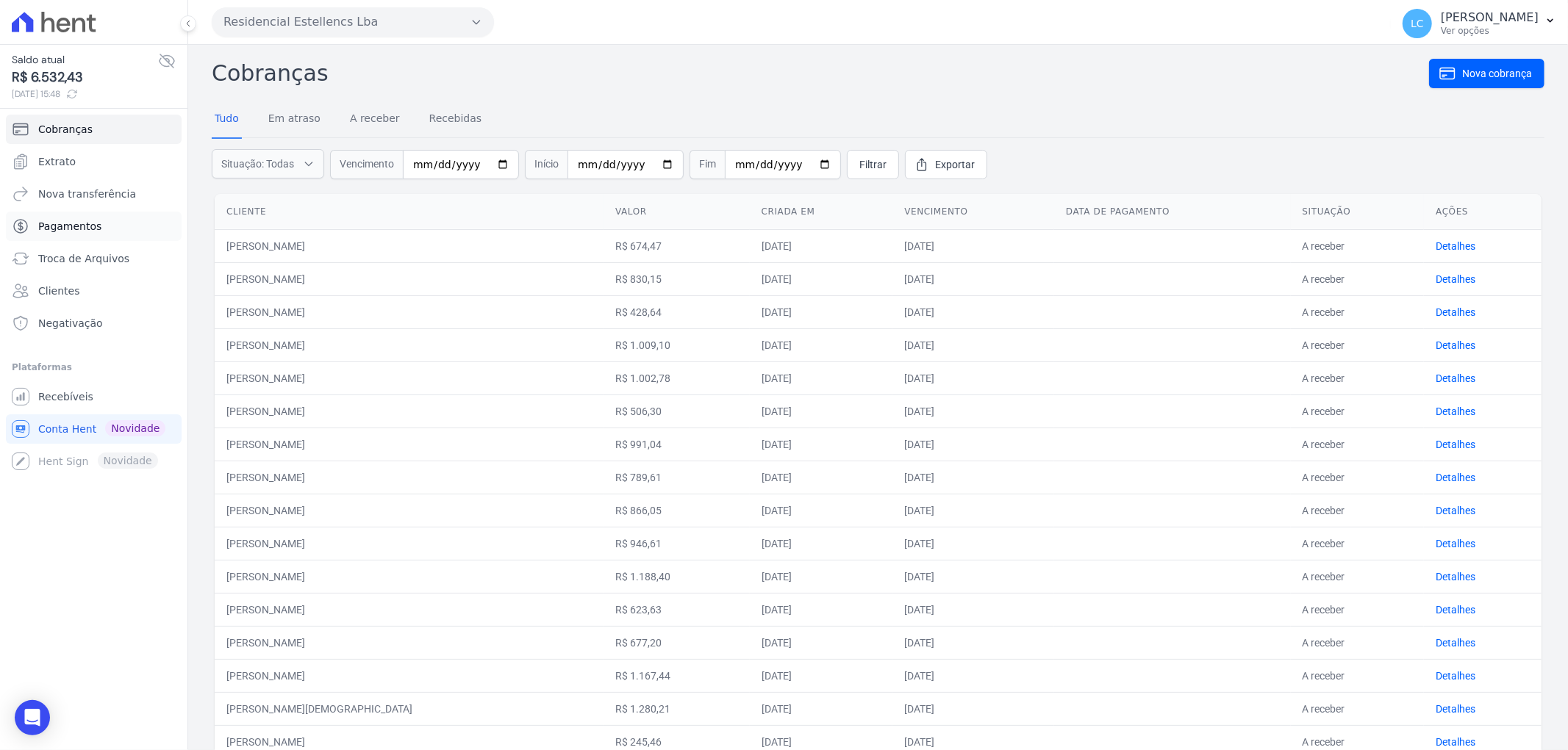
click at [99, 230] on link "Pagamentos" at bounding box center [94, 226] width 176 height 30
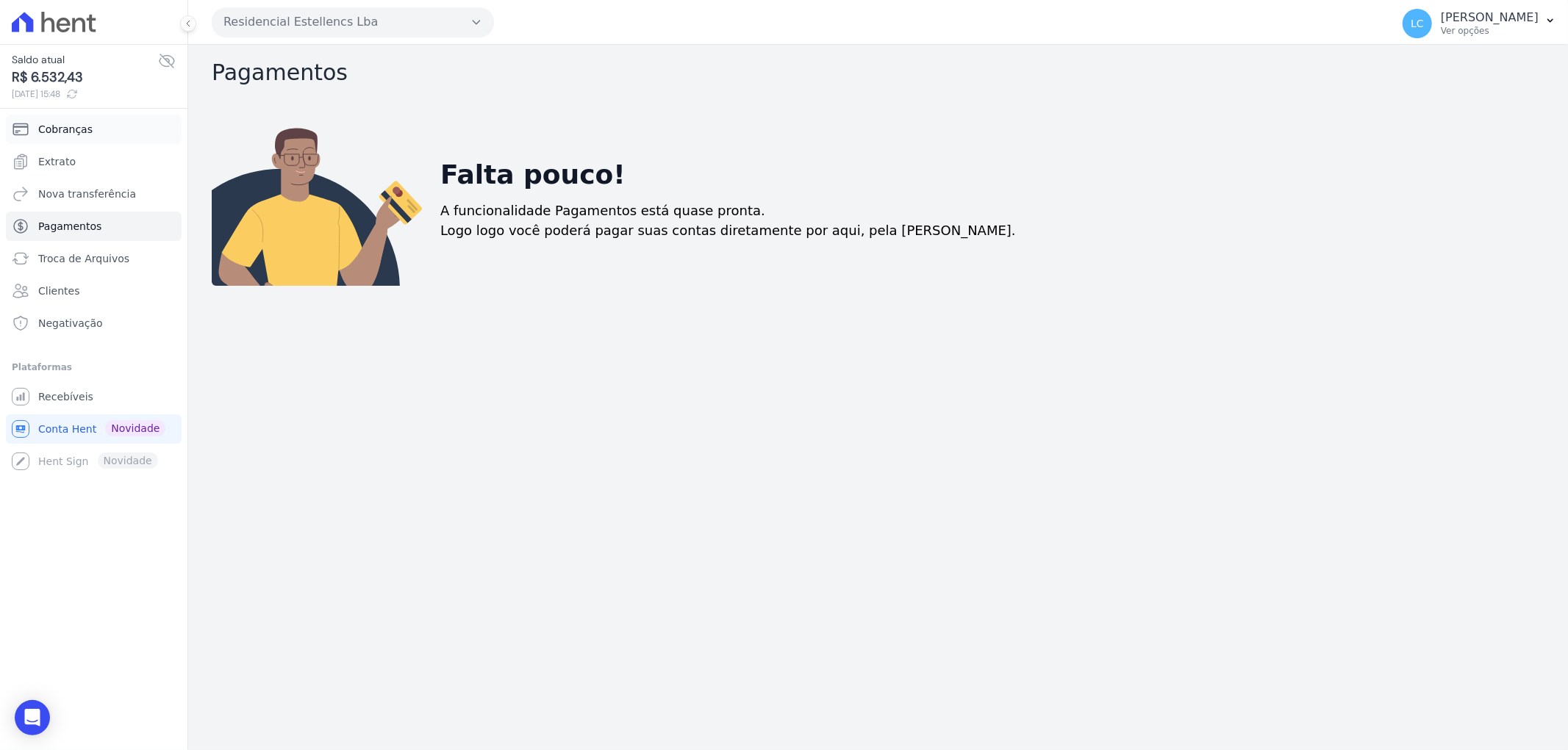
click at [86, 134] on link "Cobranças" at bounding box center [94, 129] width 176 height 30
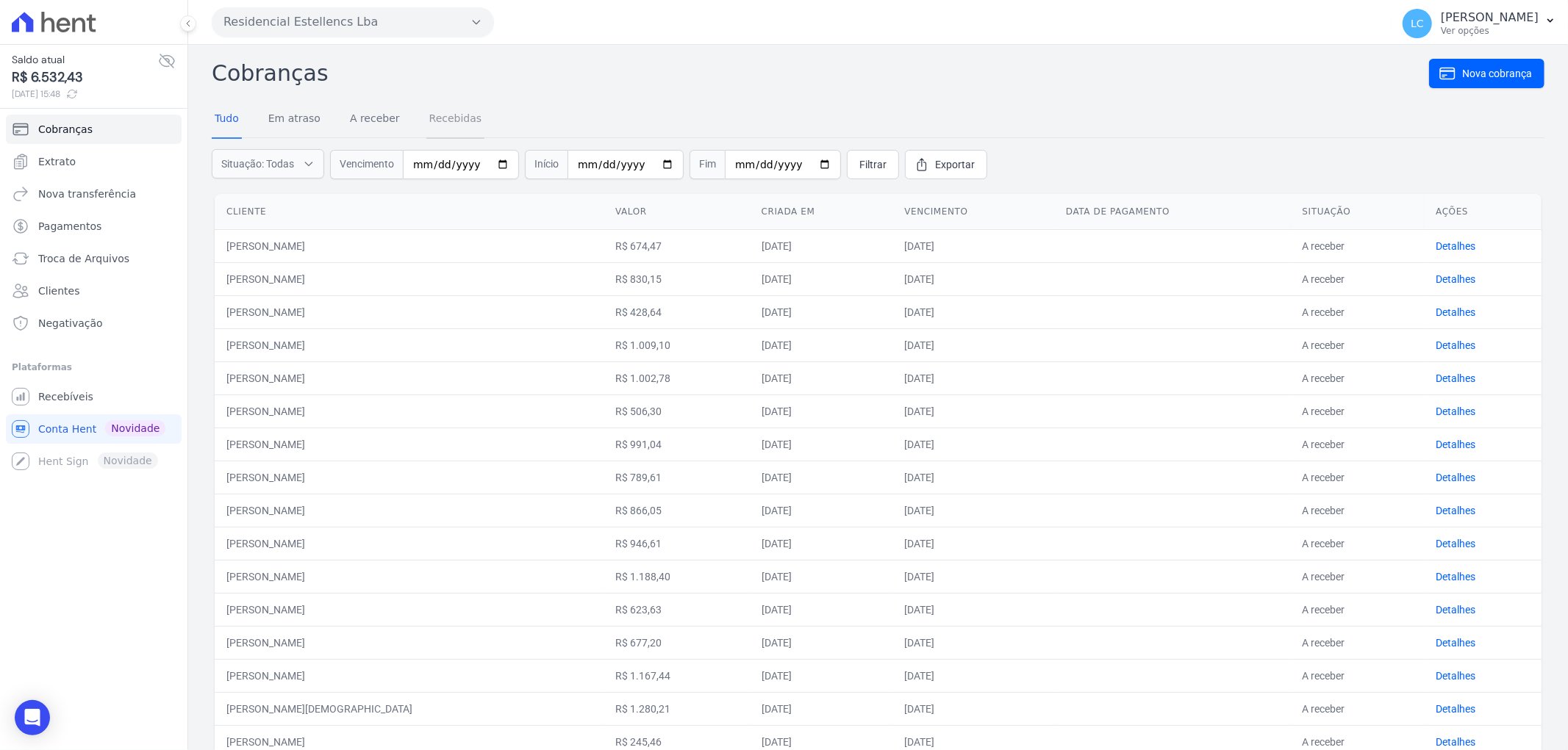
click at [427, 120] on link "Recebidas" at bounding box center [456, 119] width 59 height 39
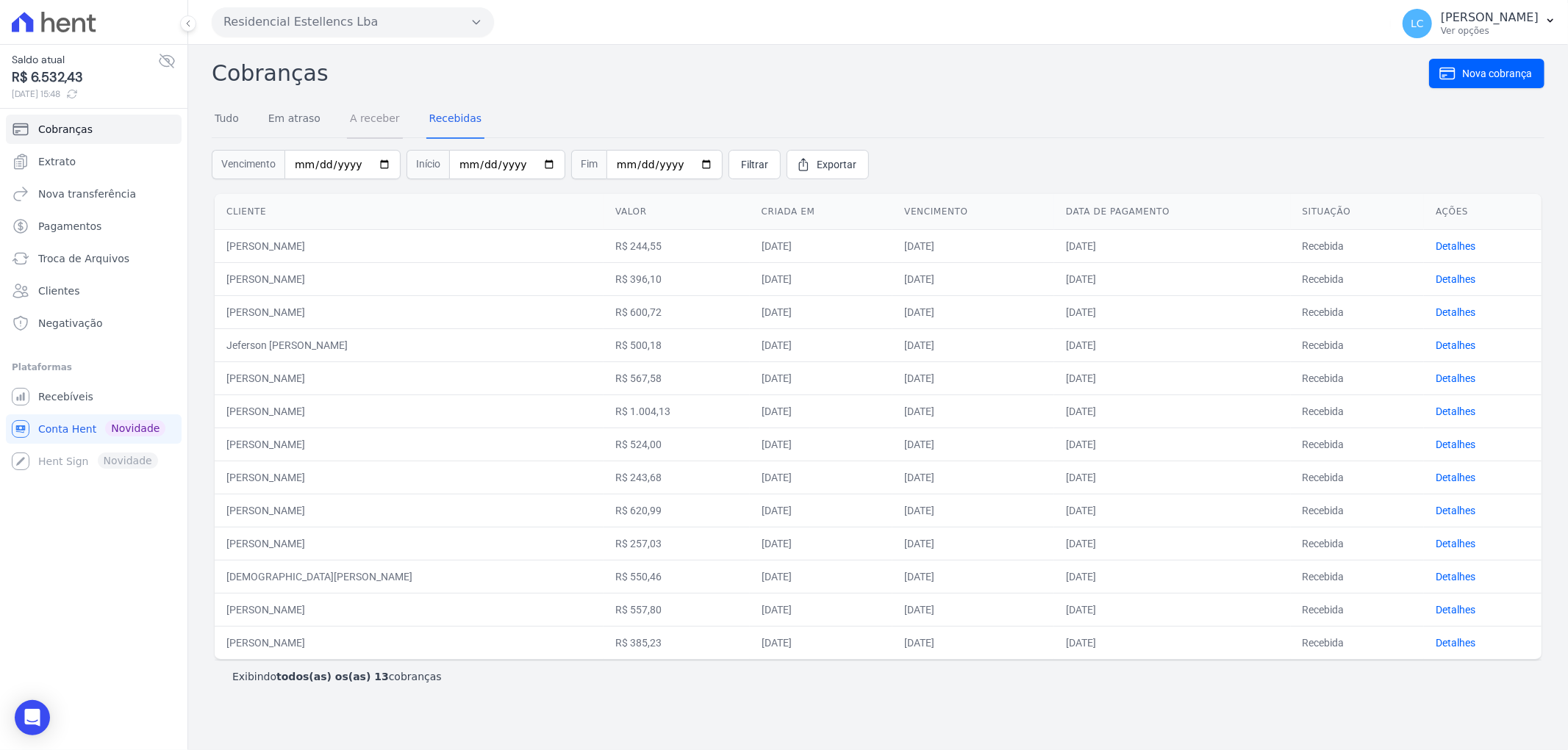
click at [361, 120] on link "A receber" at bounding box center [375, 119] width 56 height 39
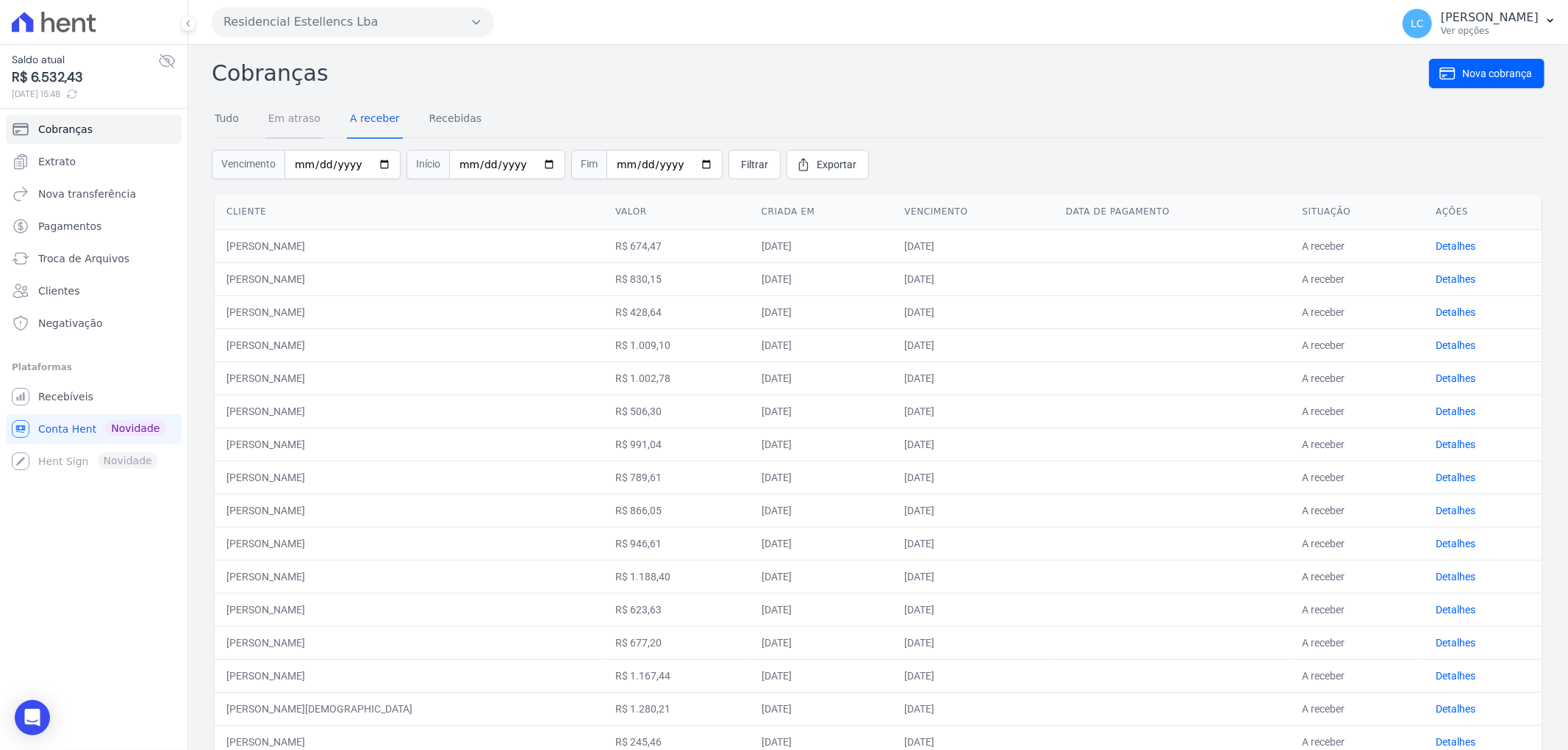
click at [301, 120] on link "Em atraso" at bounding box center [294, 119] width 58 height 39
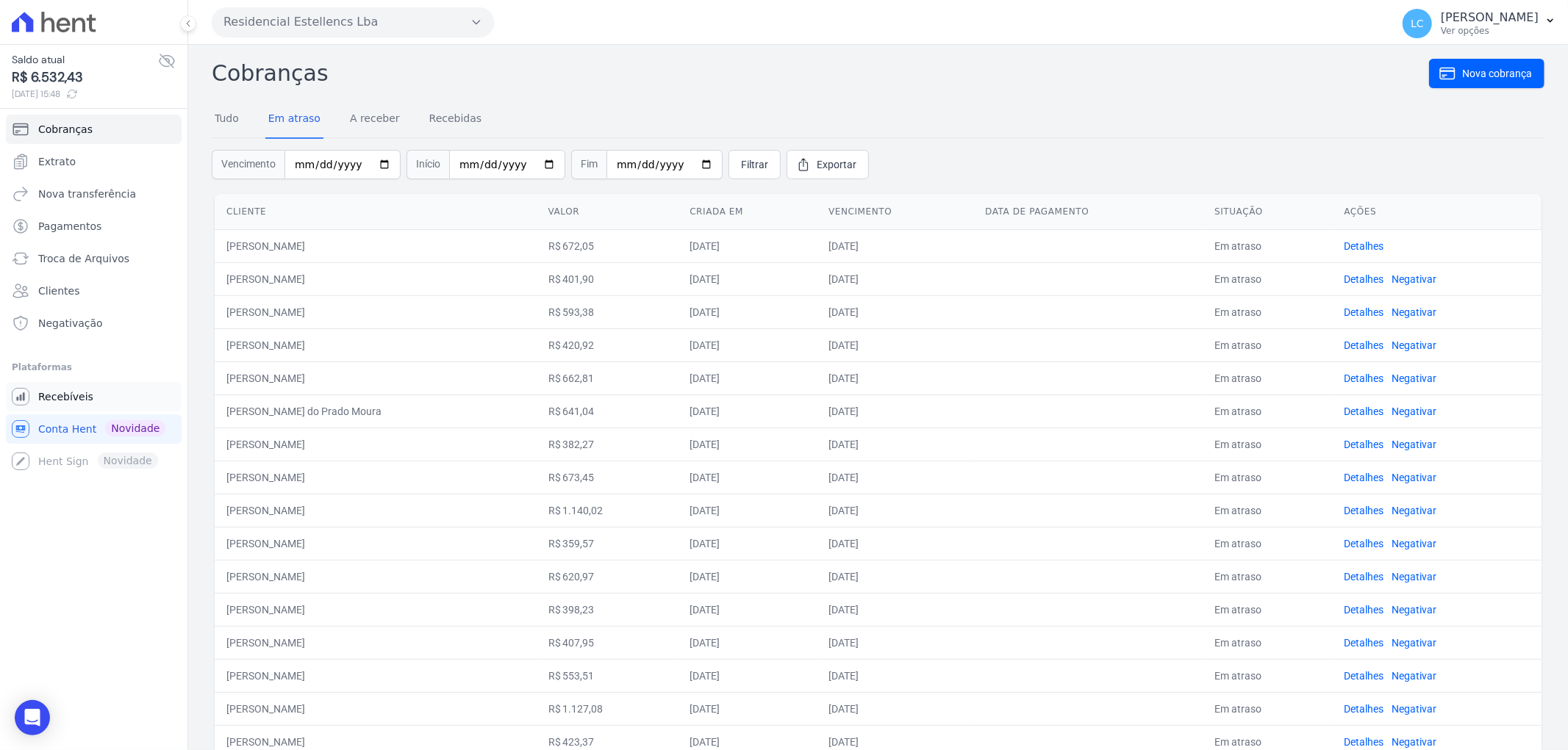
click at [77, 397] on span "Recebíveis" at bounding box center [65, 397] width 55 height 14
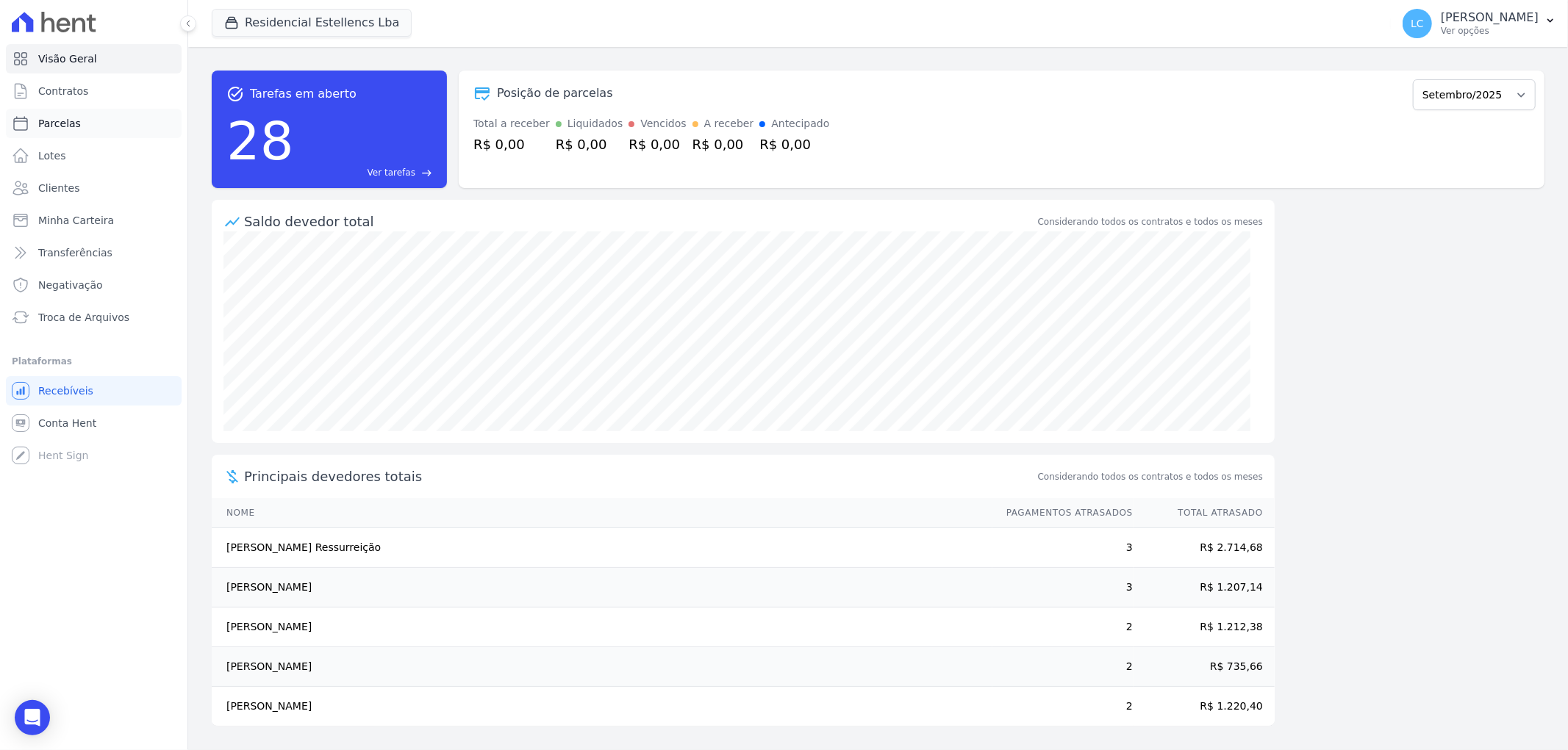
click at [100, 116] on link "Parcelas" at bounding box center [94, 123] width 176 height 30
select select
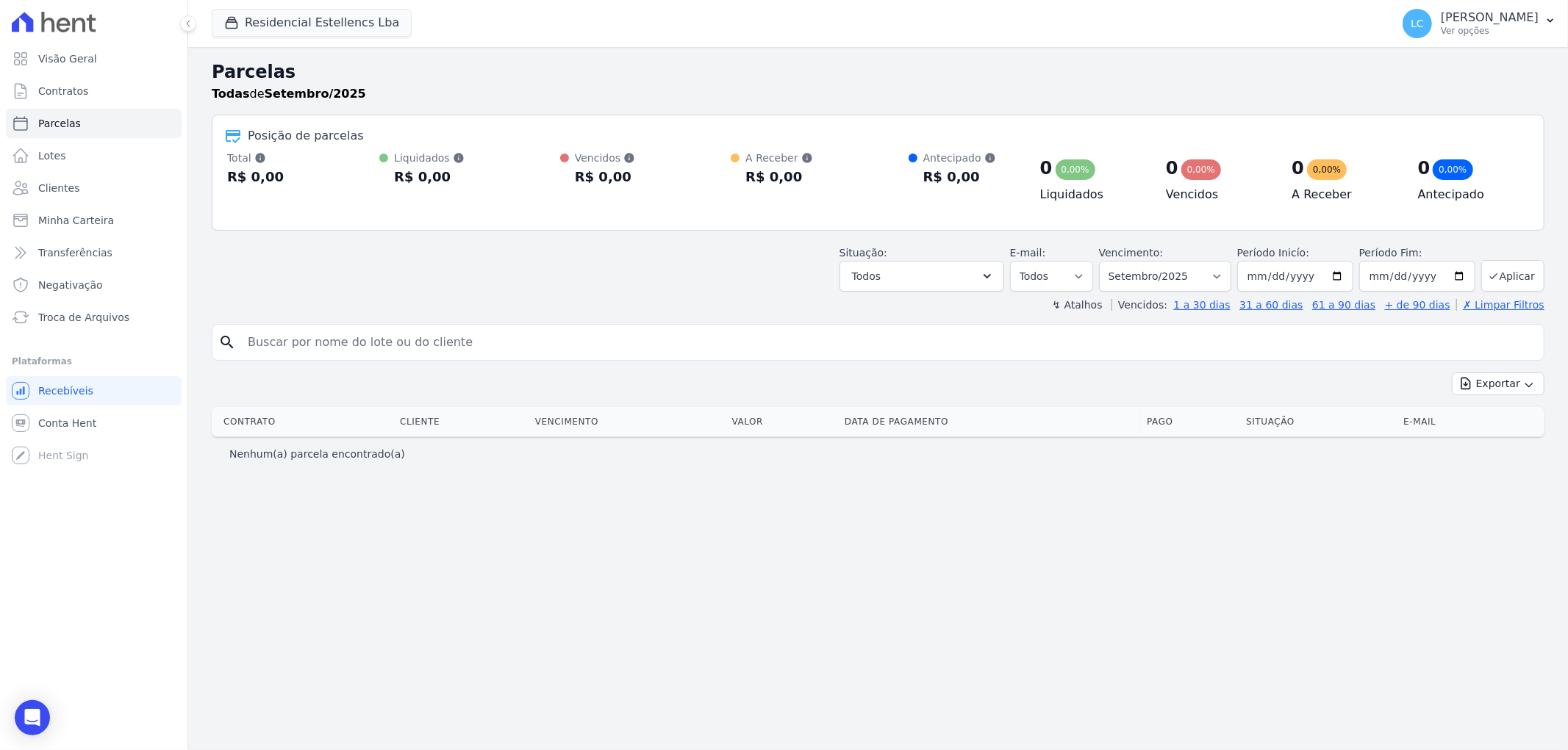
click at [432, 341] on input "search" at bounding box center [888, 342] width 1299 height 30
type input "lucas"
select select
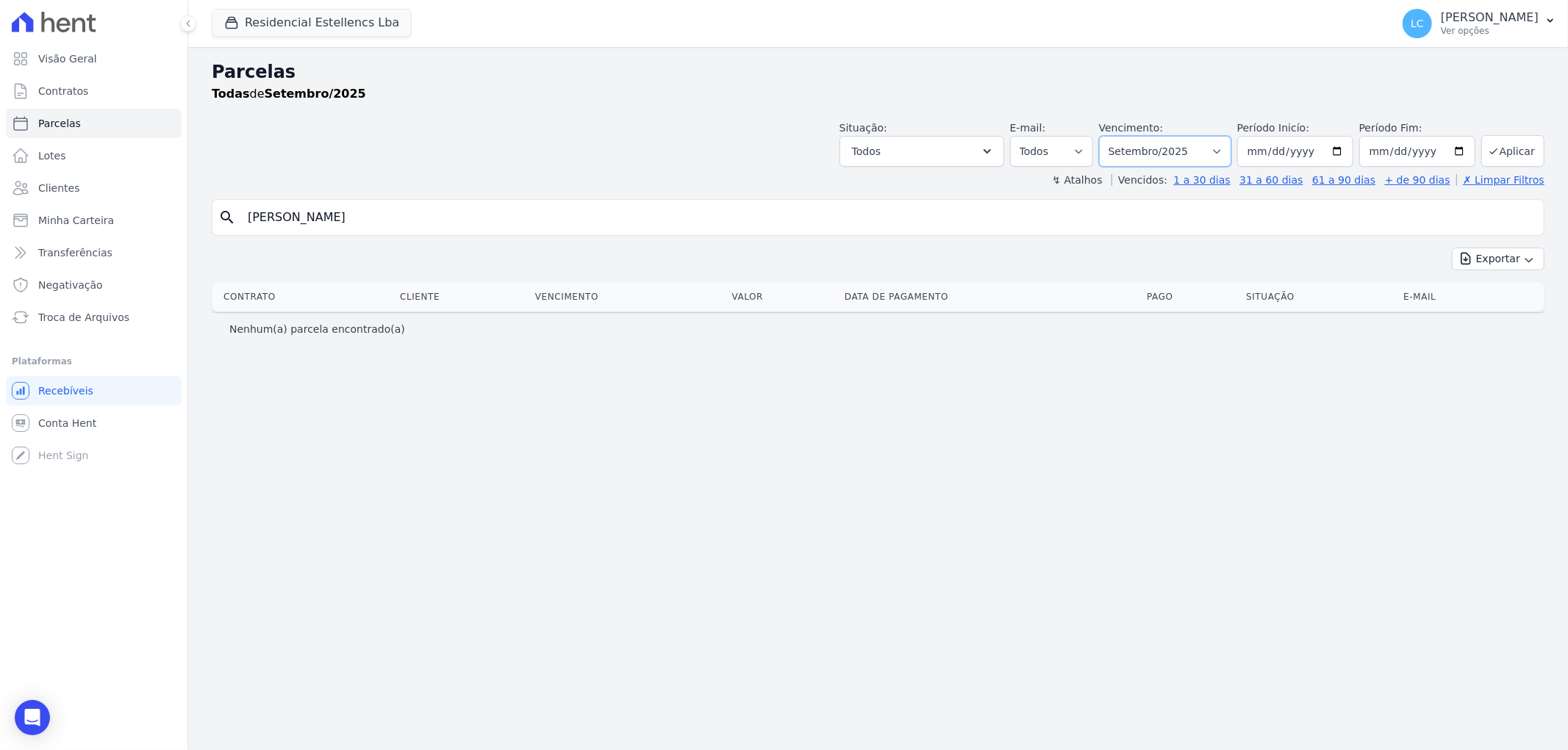
click at [1211, 157] on select "Filtrar por período ──────── Todos os meses Março/2018 Abril/2018 Maio/2018 Jun…" at bounding box center [1165, 151] width 133 height 30
select select "all"
click at [1121, 136] on select "Filtrar por período ──────── Todos os meses Março/2018 Abril/2018 Maio/2018 Jun…" at bounding box center [1165, 151] width 133 height 30
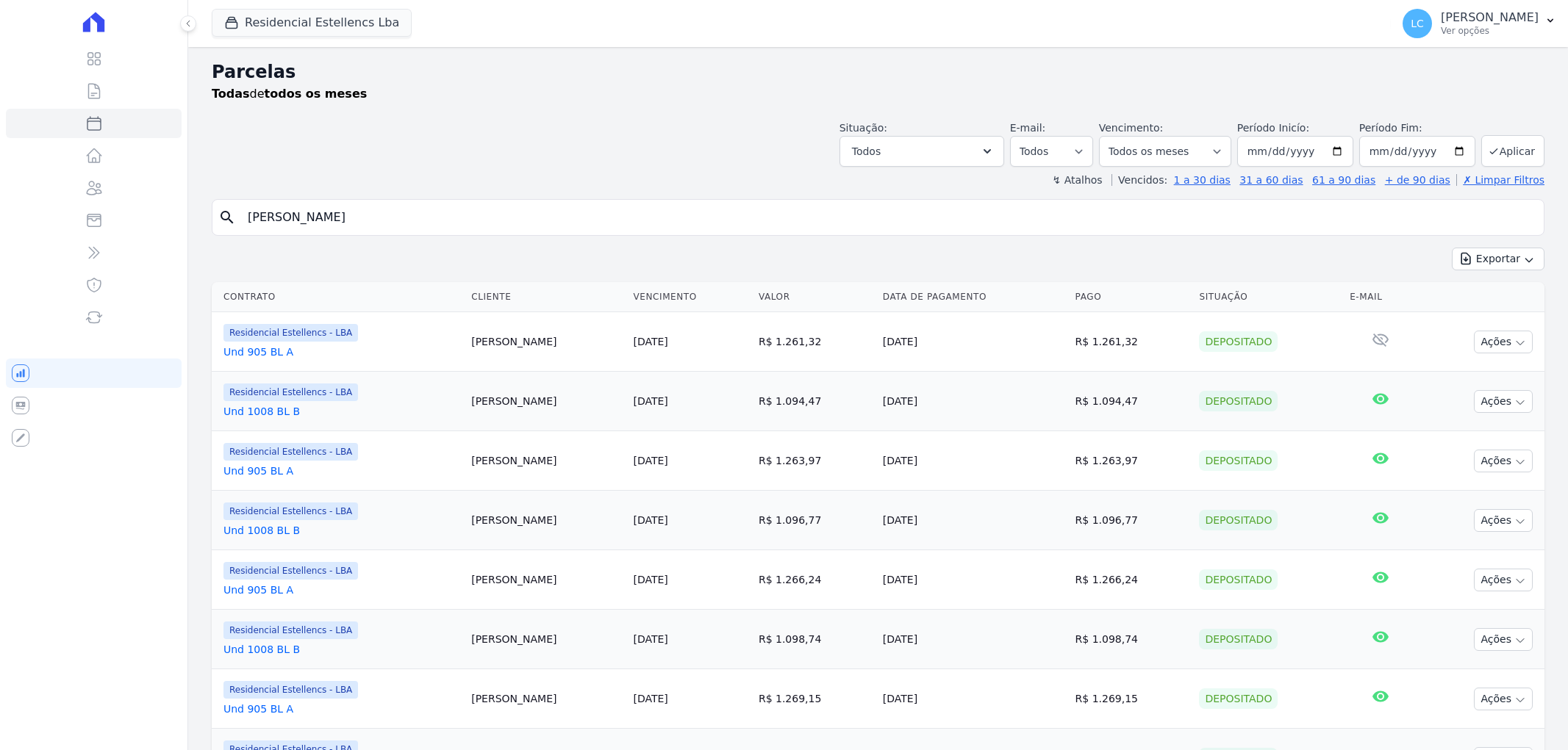
select select
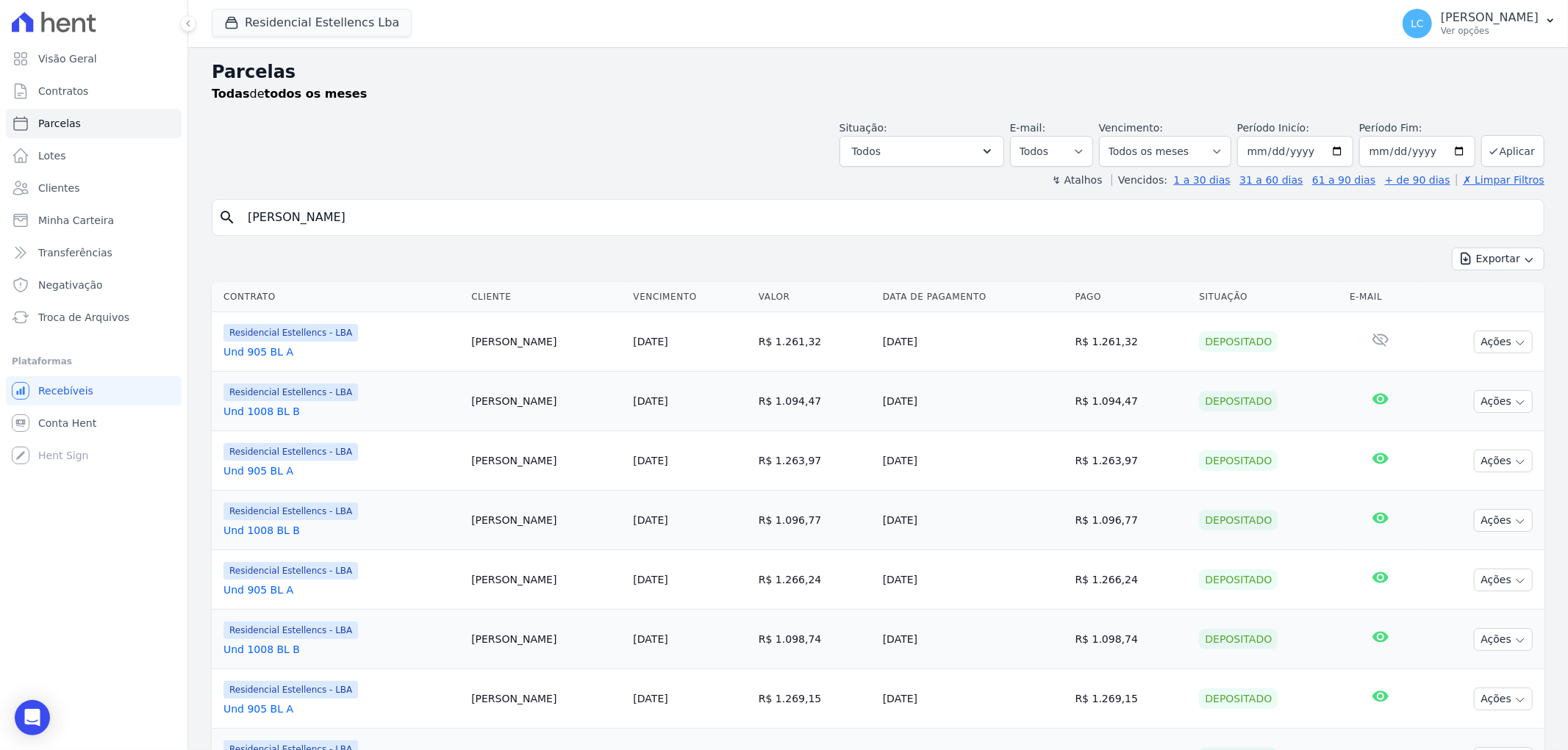
click at [430, 228] on input "lucas" at bounding box center [888, 217] width 1299 height 30
type input "lucas moreno"
select select
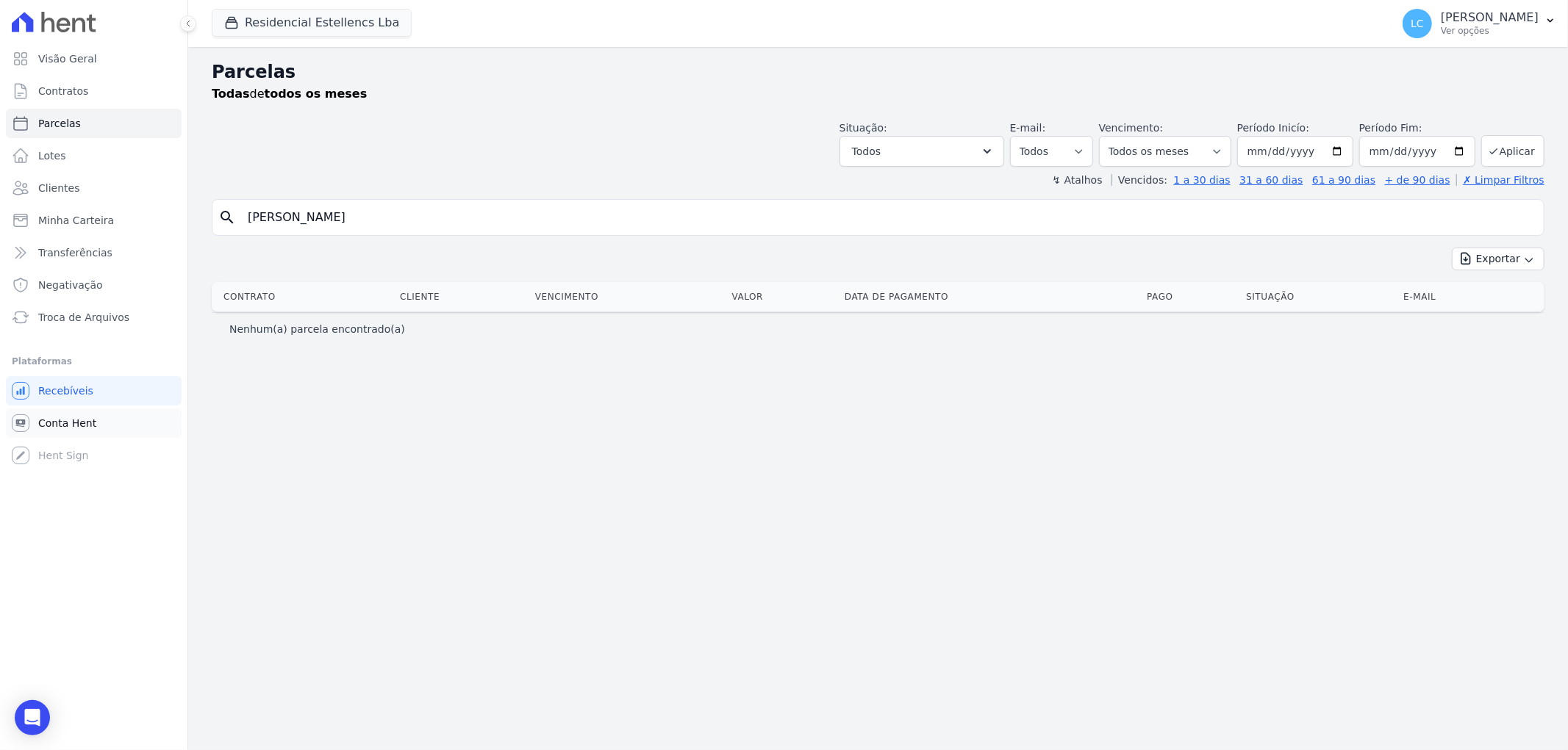
click at [74, 423] on span "Conta Hent" at bounding box center [67, 423] width 58 height 14
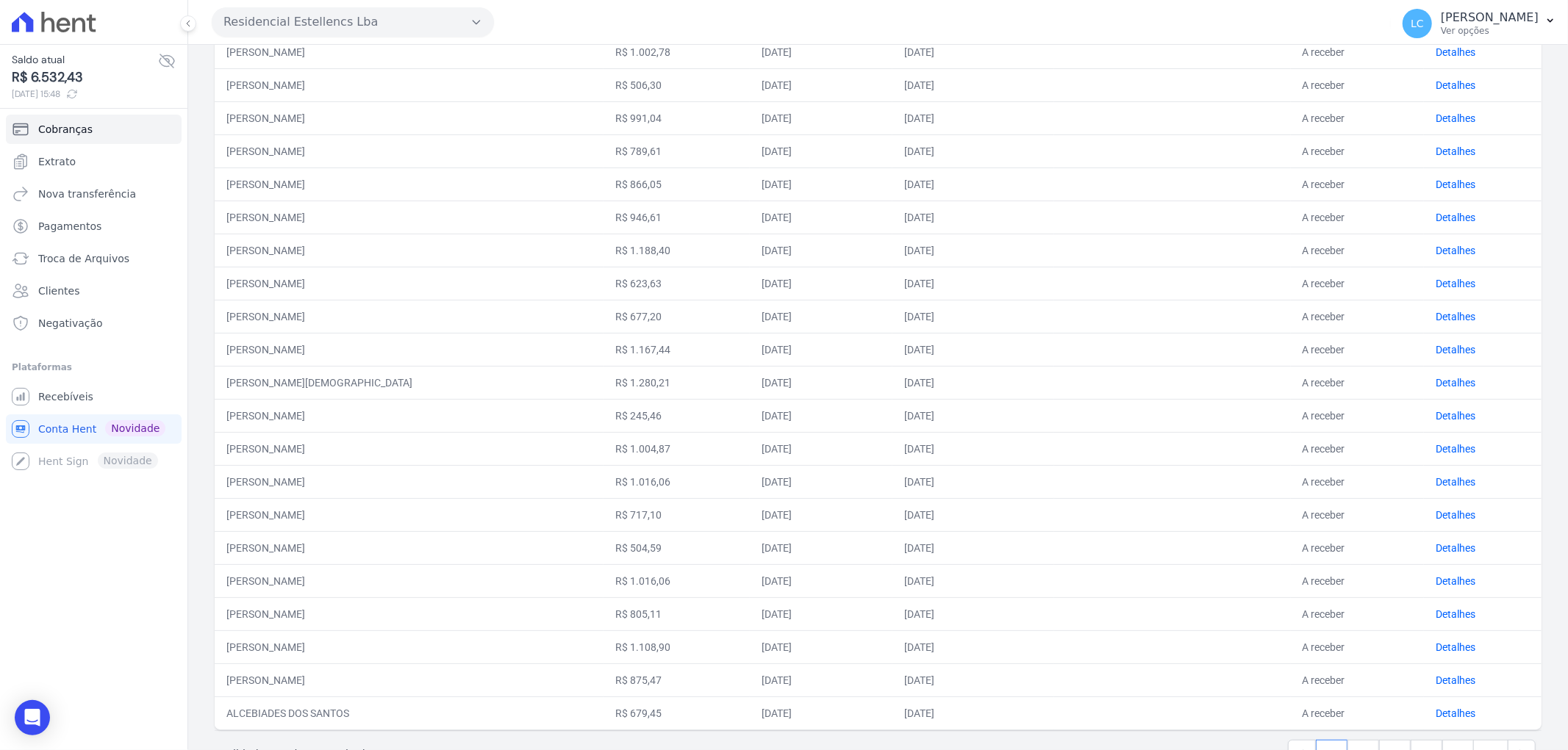
scroll to position [375, 0]
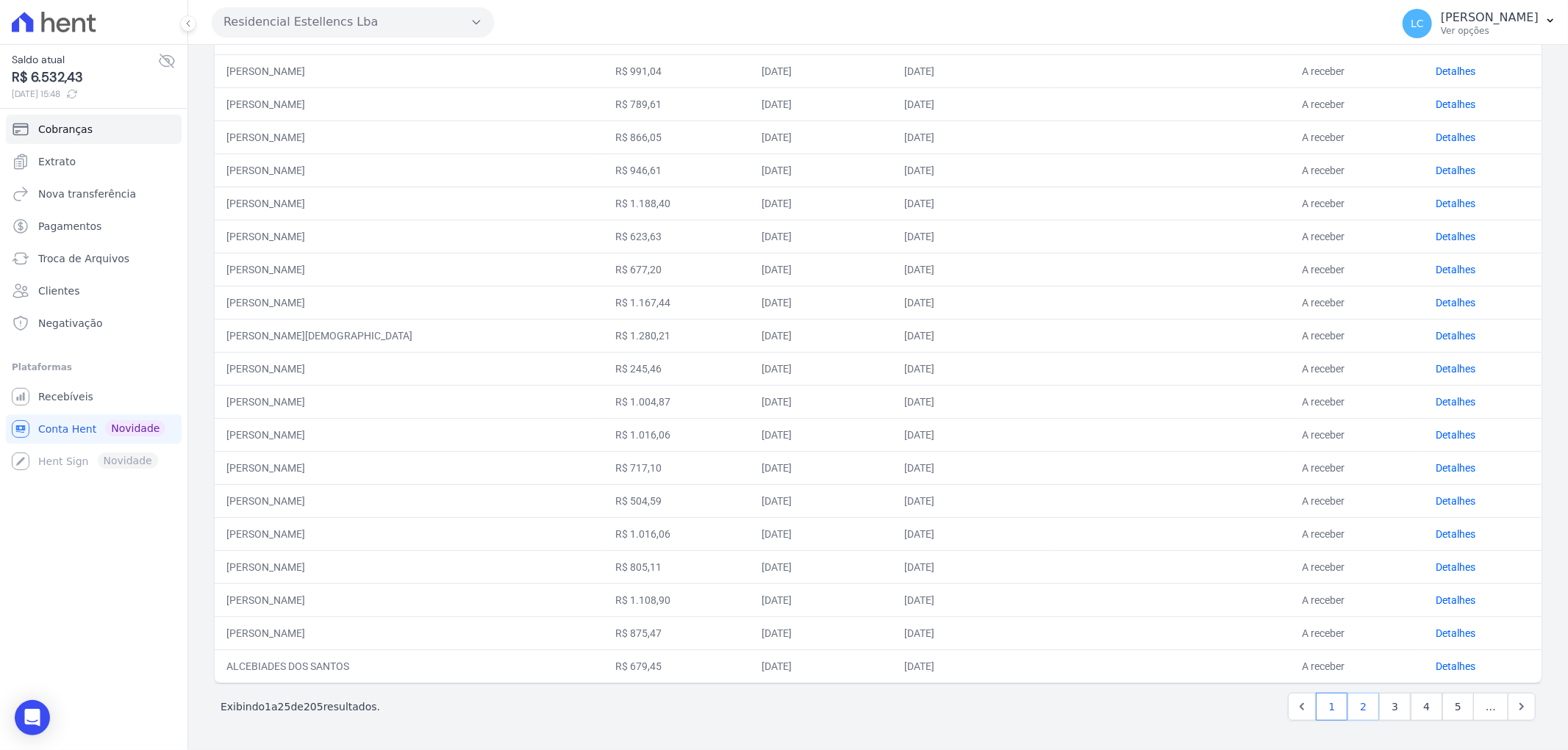
click at [1354, 710] on link "2" at bounding box center [1363, 706] width 31 height 28
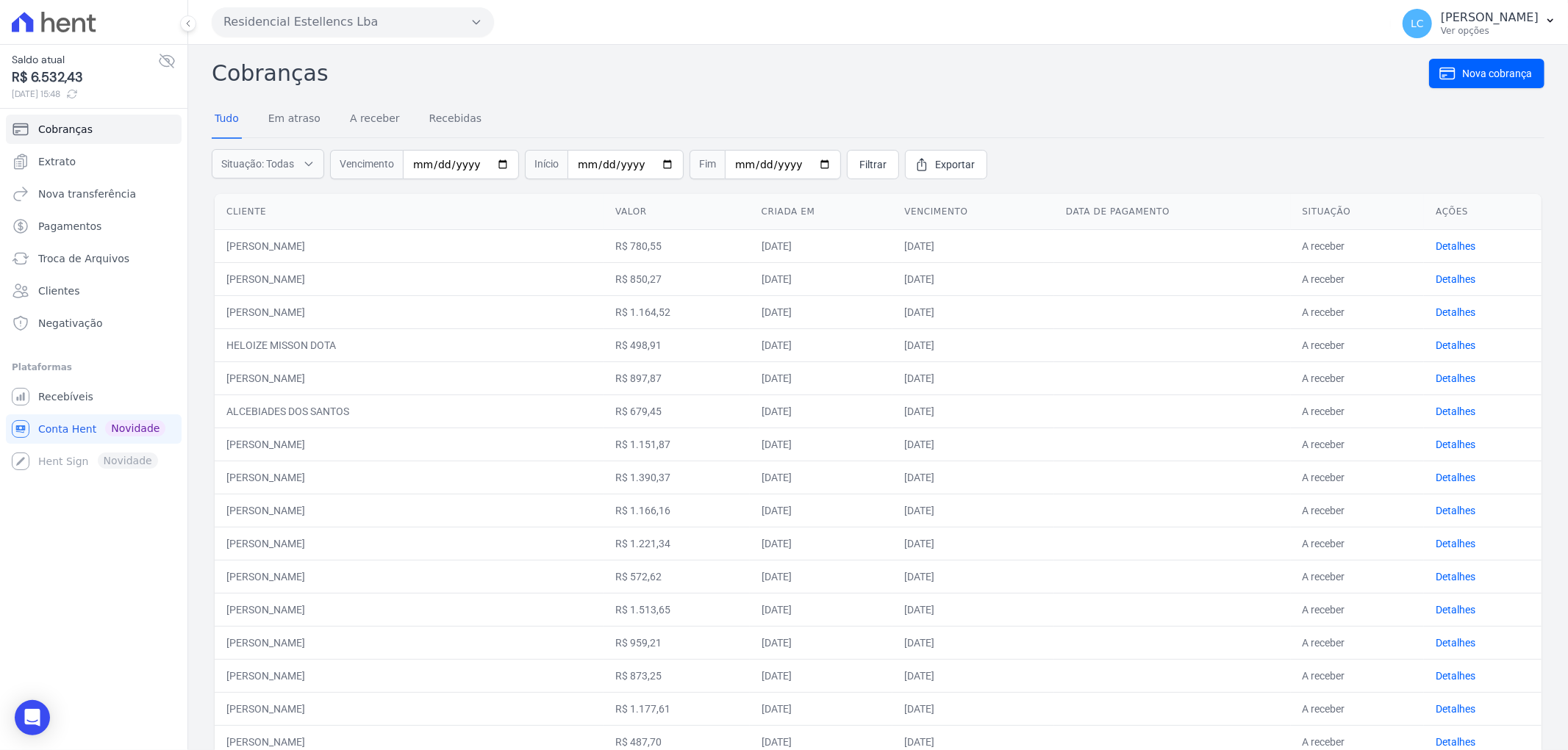
scroll to position [375, 0]
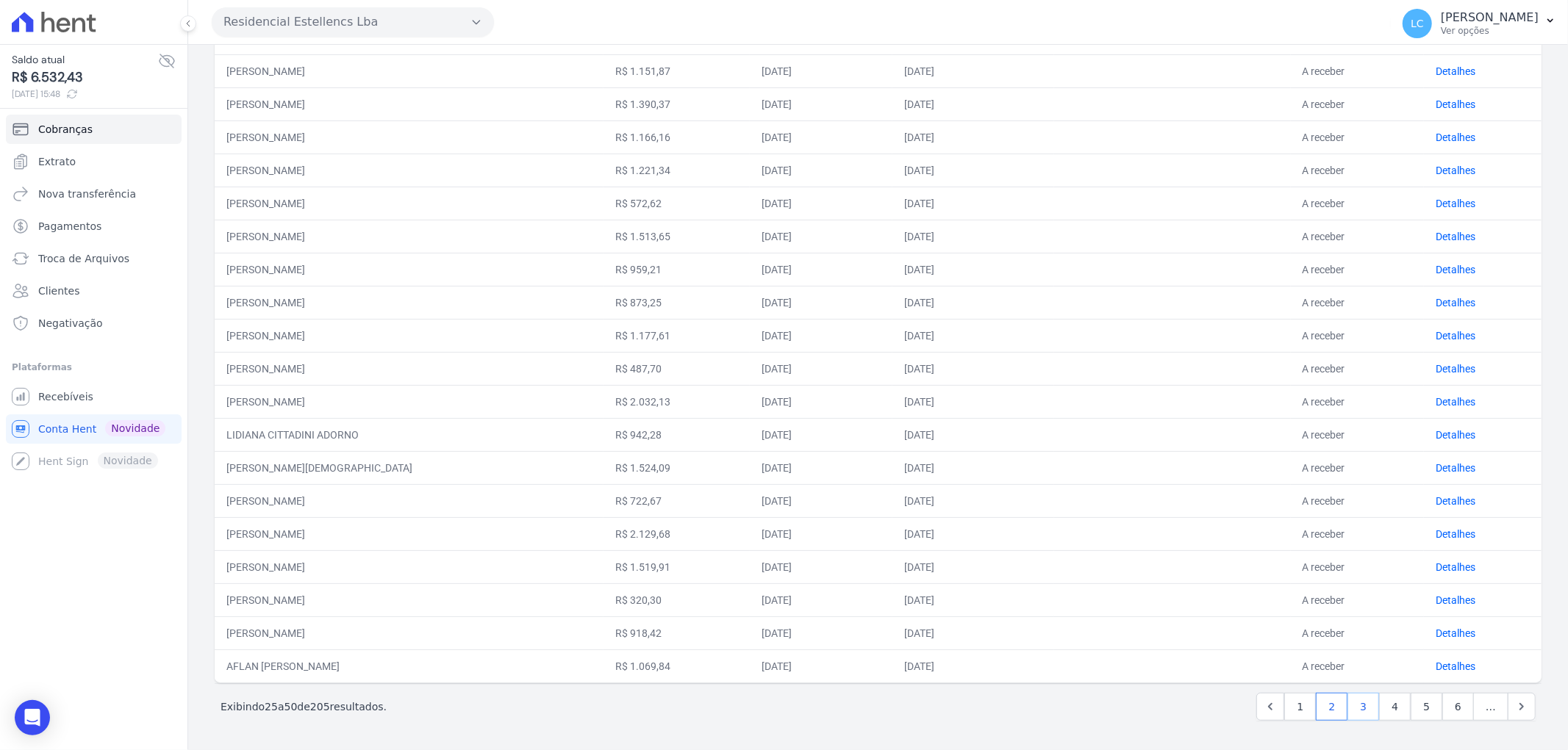
click at [1354, 709] on link "3" at bounding box center [1363, 706] width 31 height 28
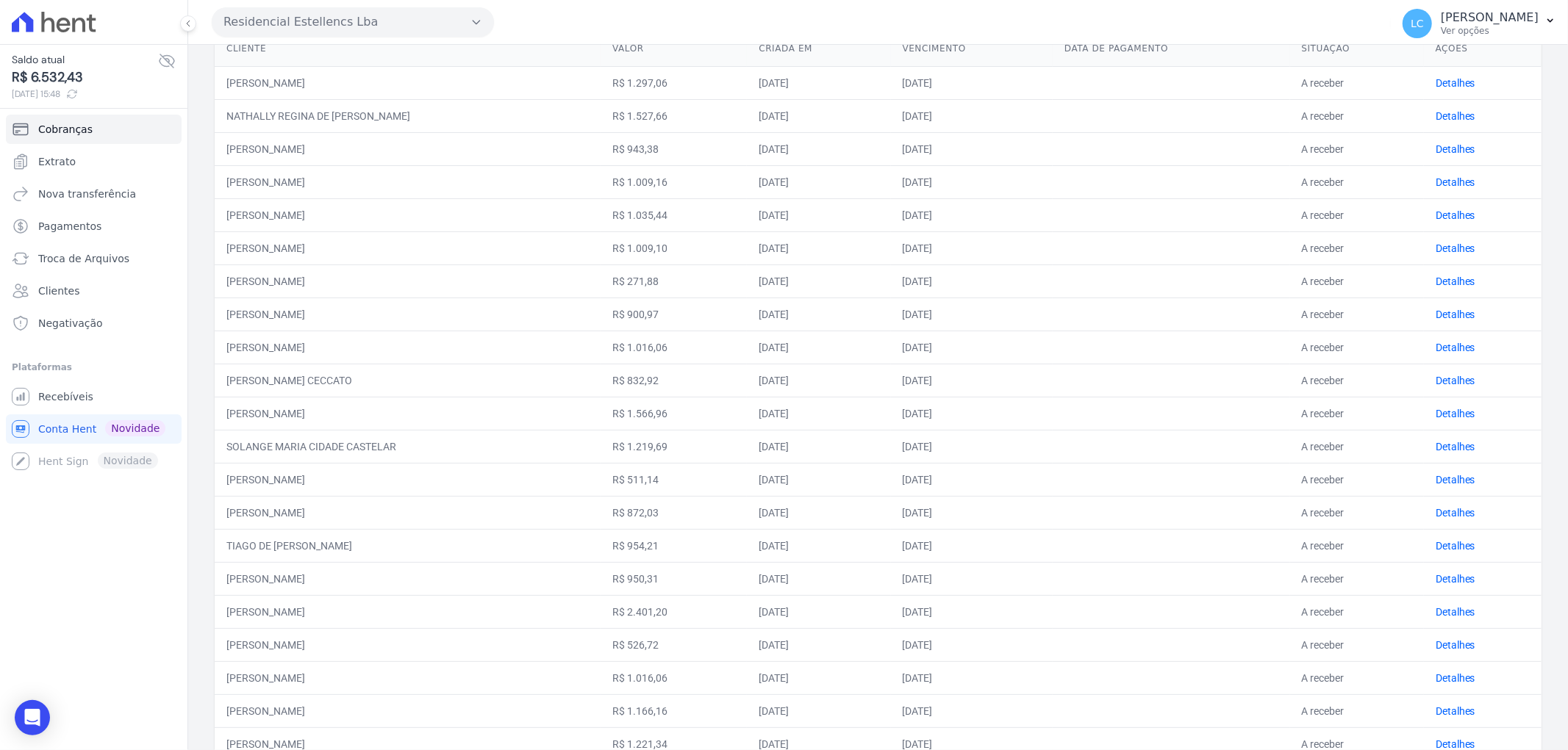
scroll to position [375, 0]
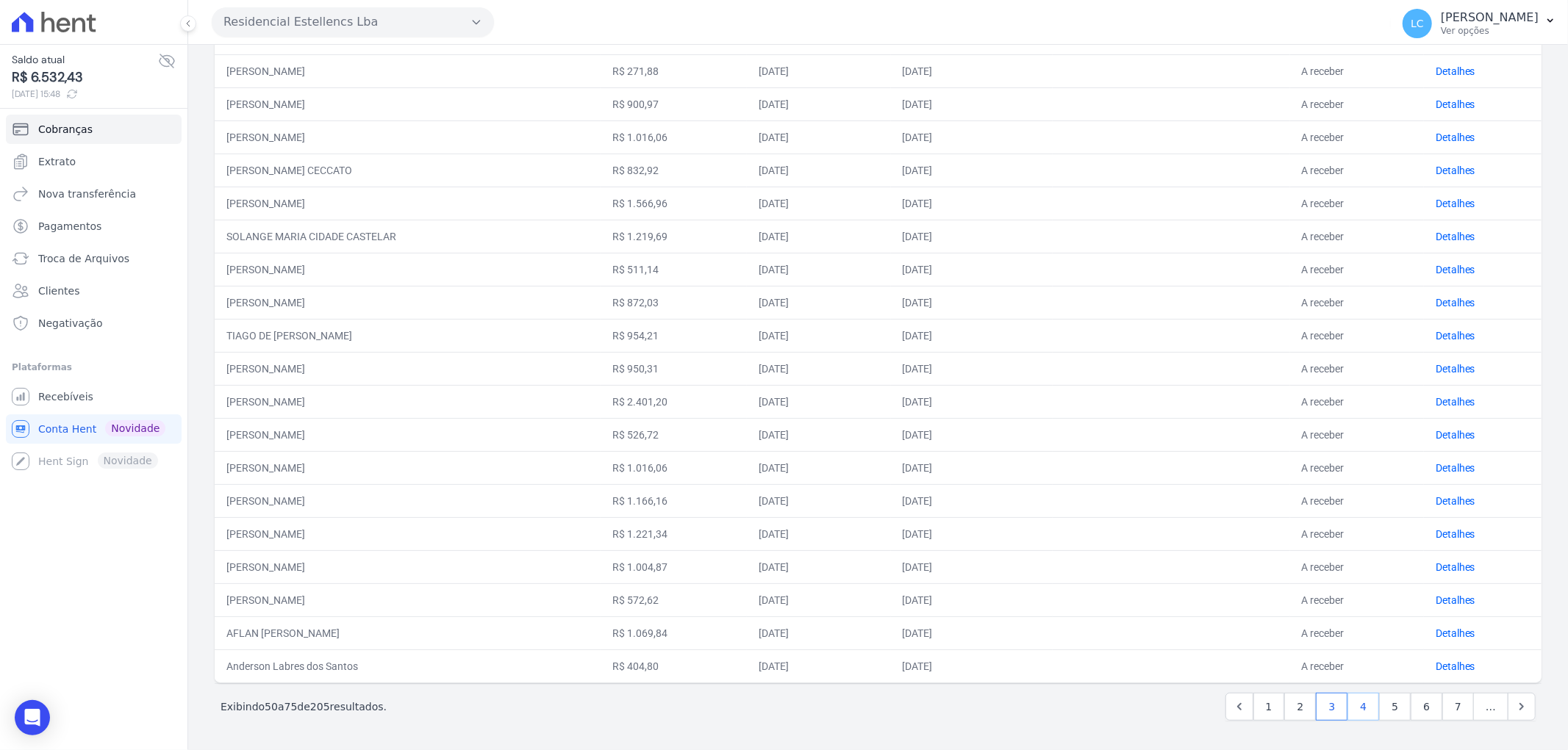
click at [1361, 709] on link "4" at bounding box center [1363, 706] width 31 height 28
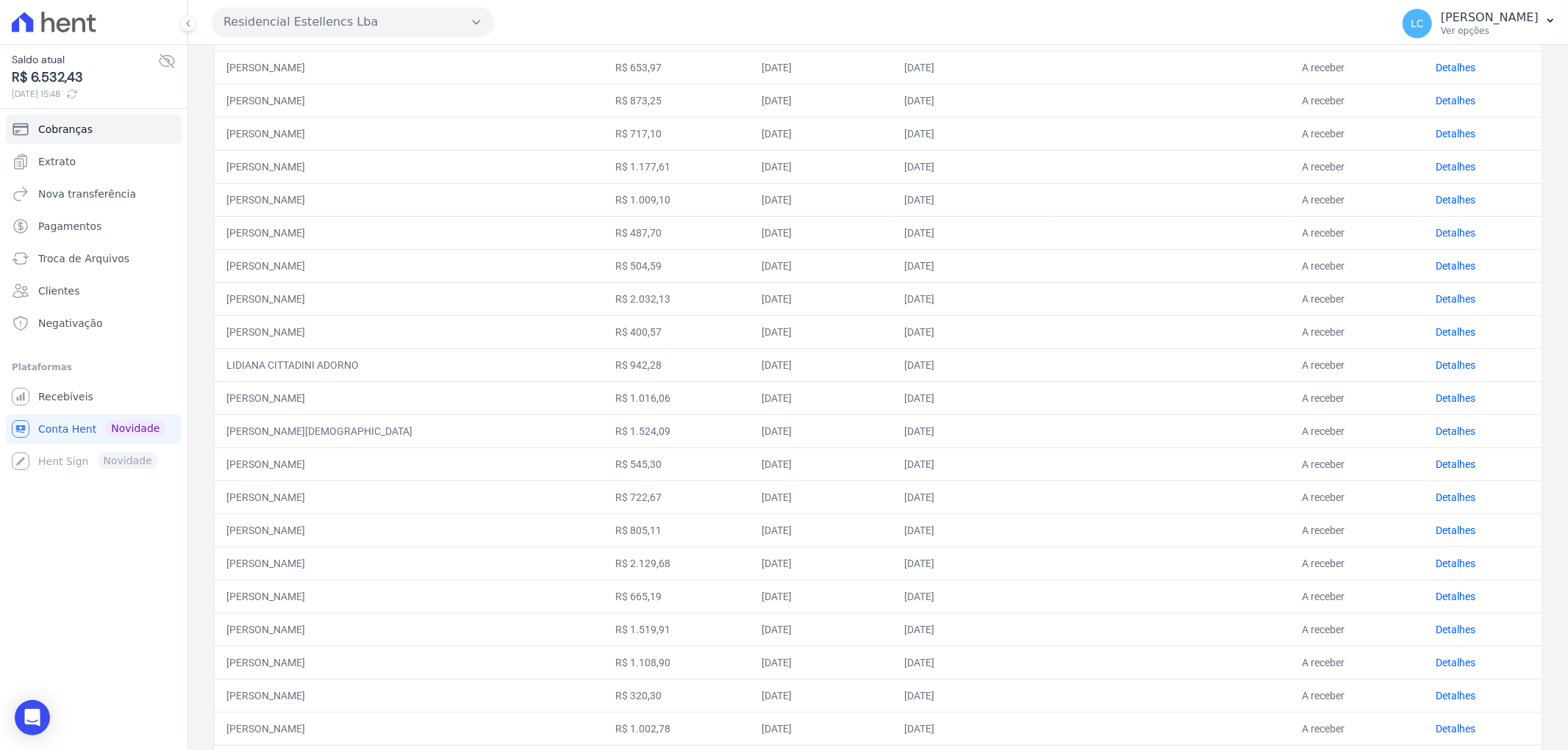
scroll to position [375, 0]
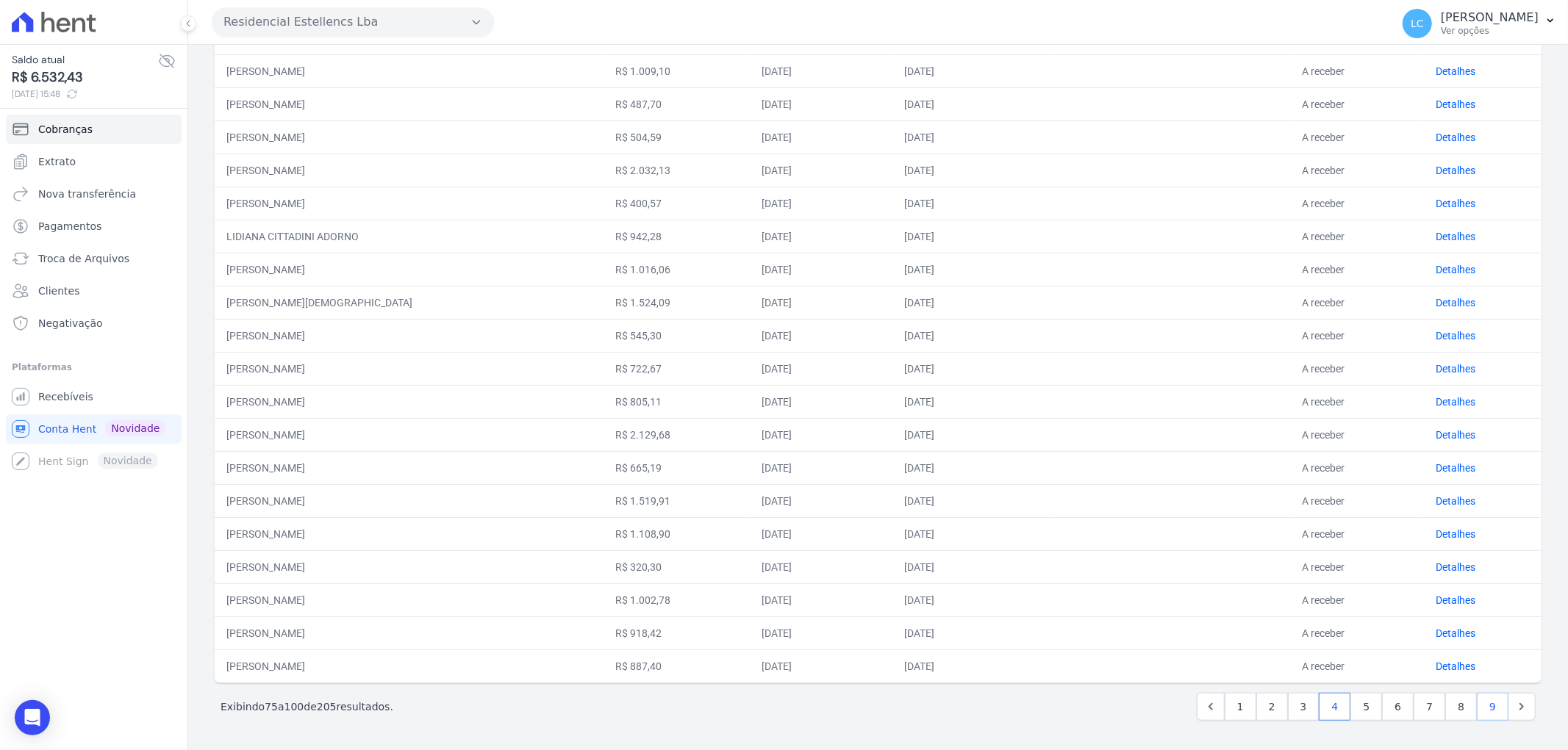
click at [1483, 703] on link "9" at bounding box center [1492, 706] width 31 height 28
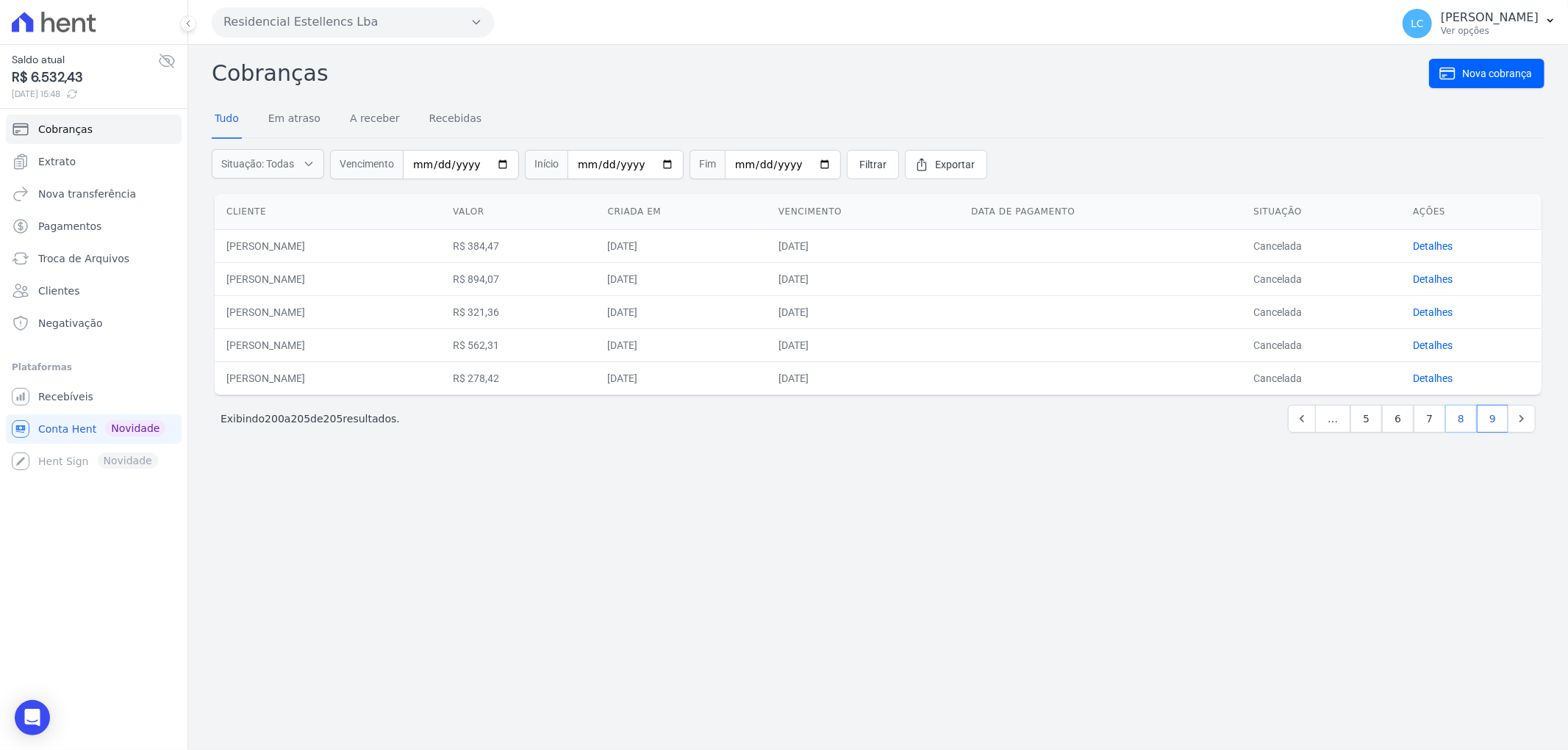
click at [1456, 419] on link "8" at bounding box center [1460, 418] width 31 height 28
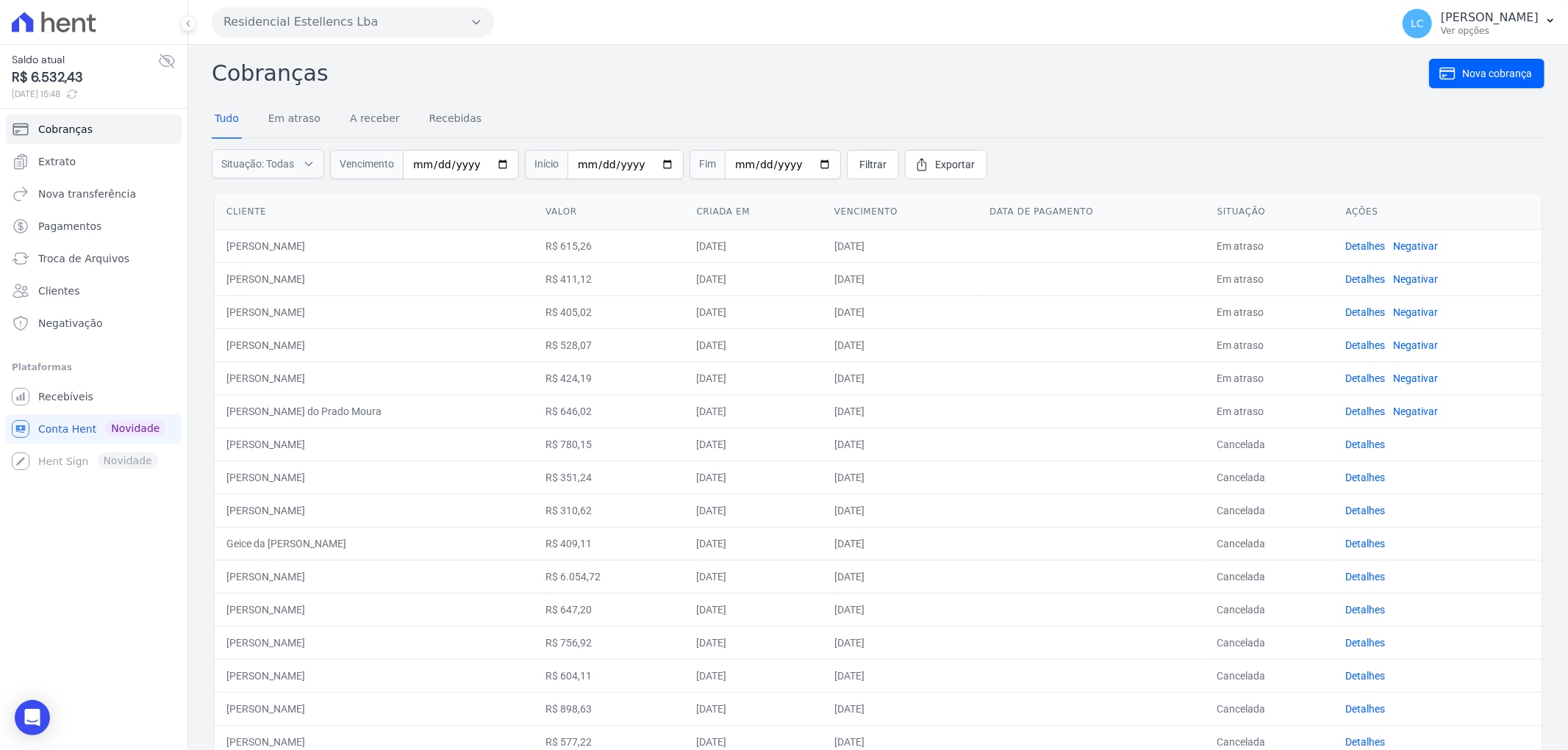
scroll to position [375, 0]
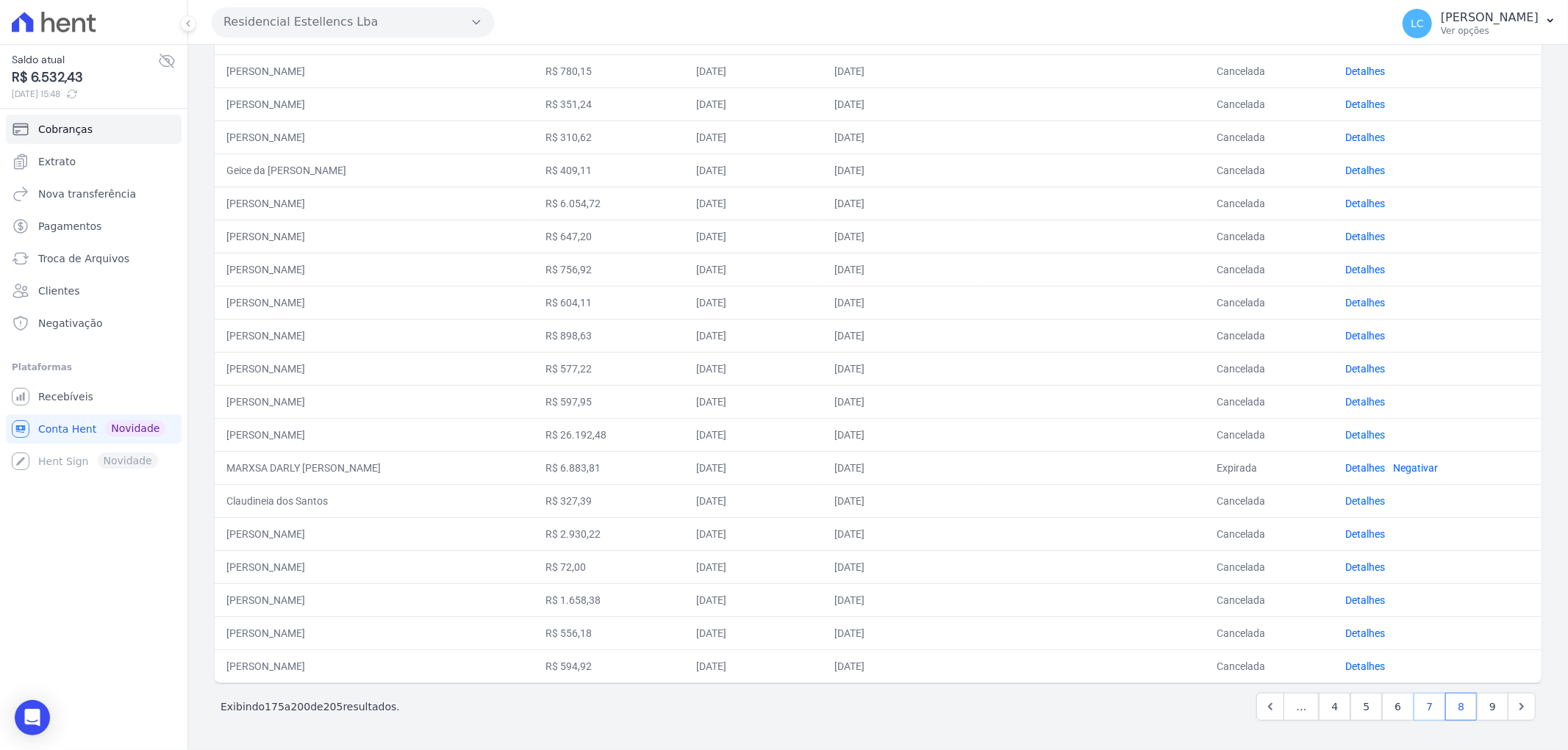
click at [1421, 703] on link "7" at bounding box center [1429, 706] width 31 height 28
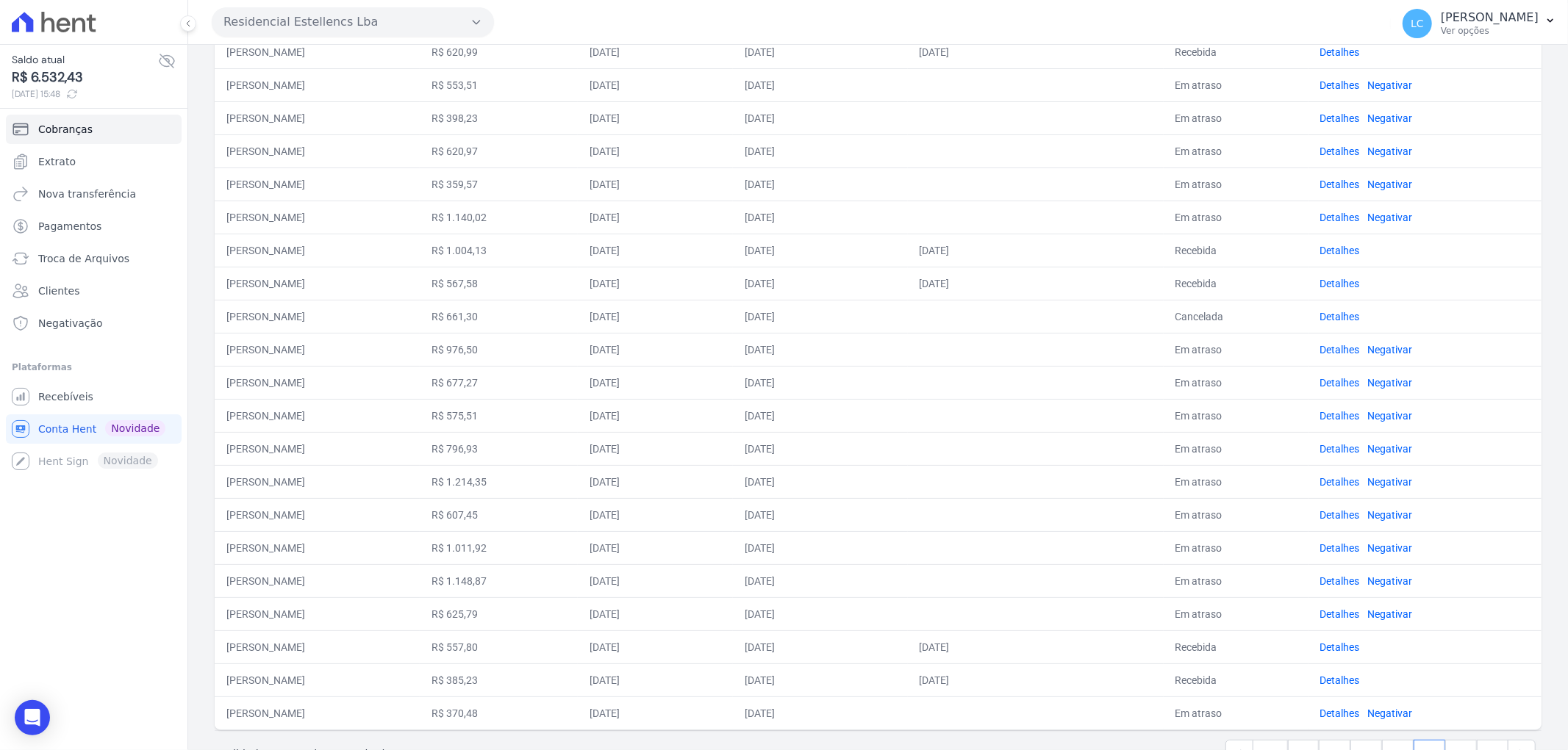
scroll to position [375, 0]
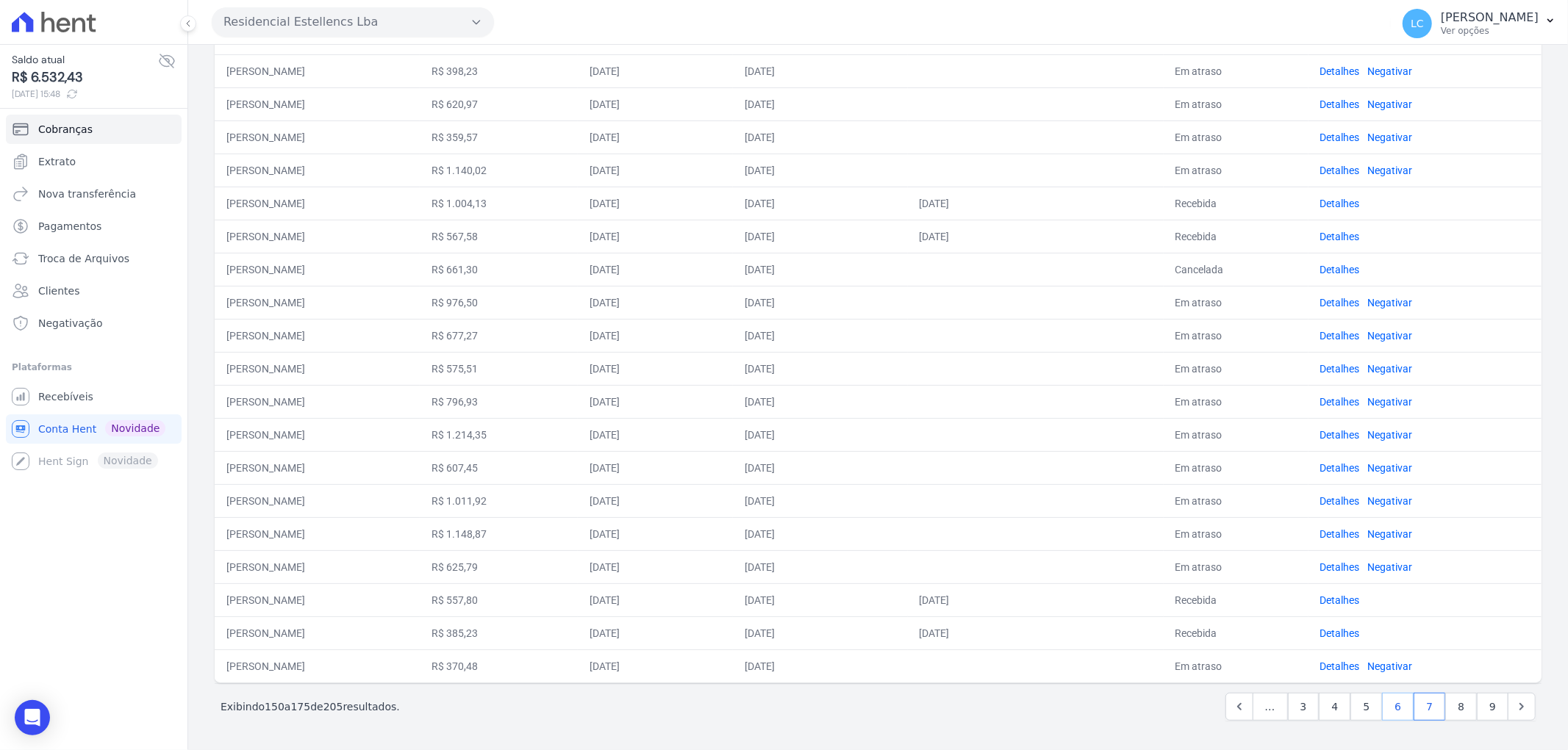
click at [1384, 700] on link "6" at bounding box center [1397, 706] width 31 height 28
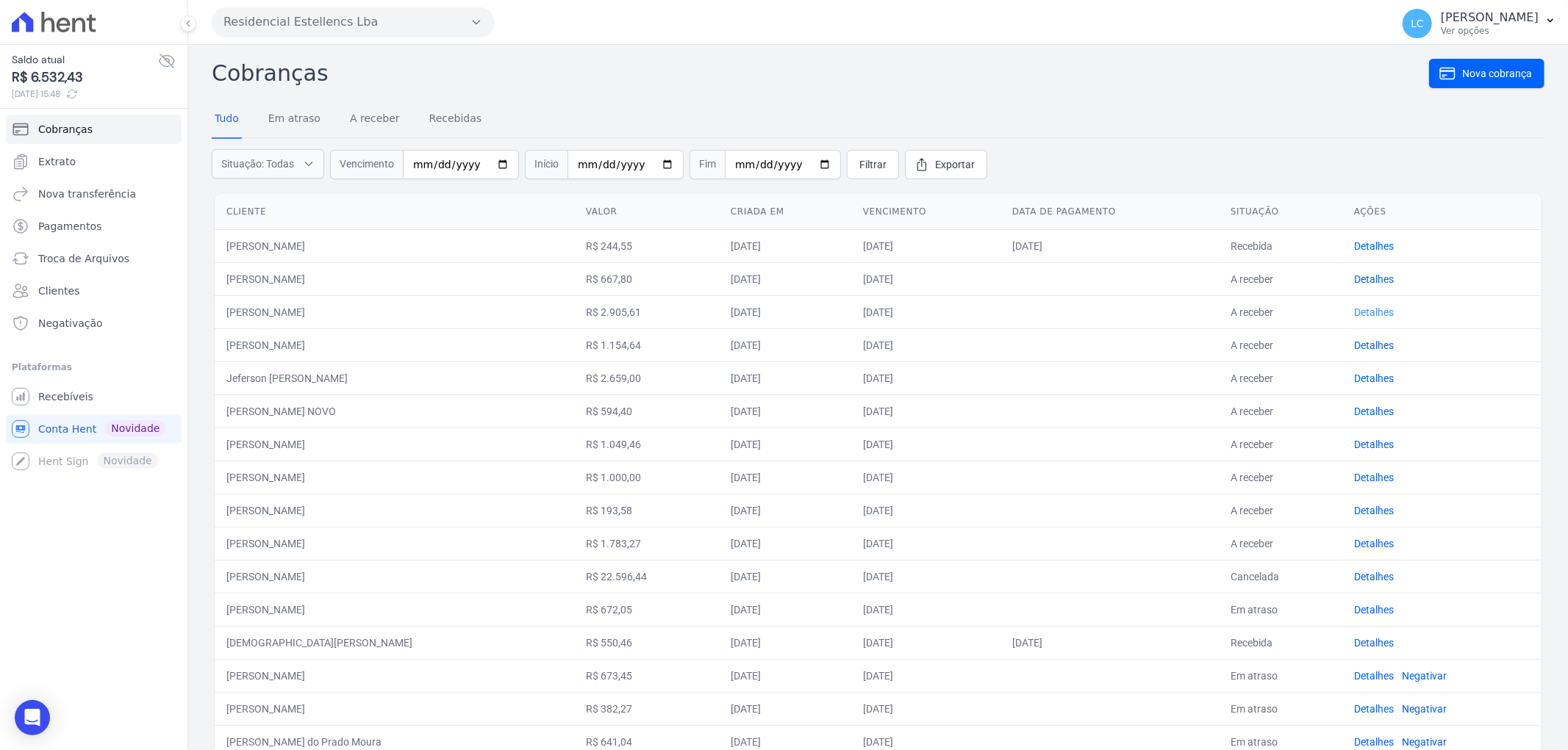
click at [1354, 310] on link "Detalhes" at bounding box center [1373, 312] width 39 height 12
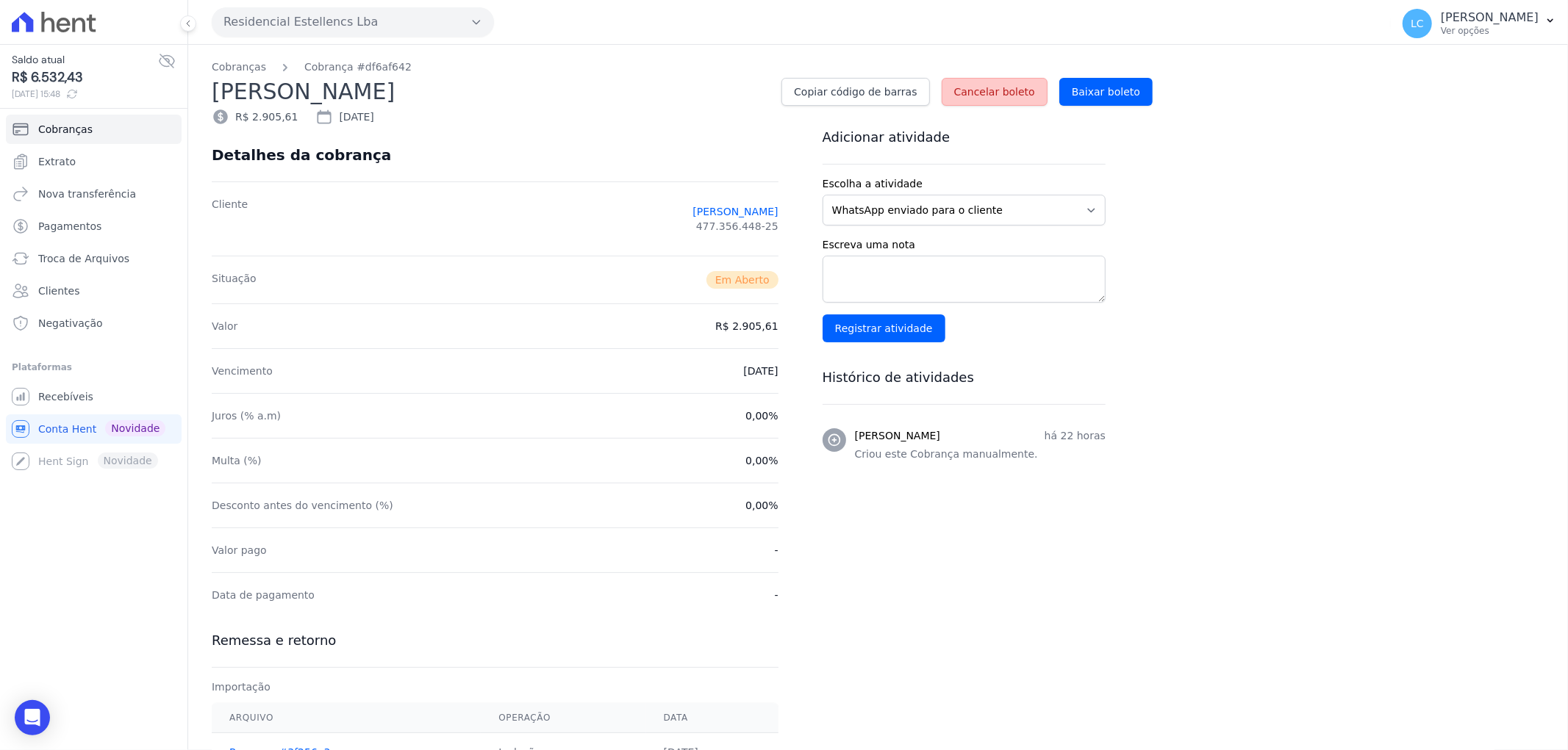
click at [1018, 91] on span "Cancelar boleto" at bounding box center [994, 91] width 81 height 14
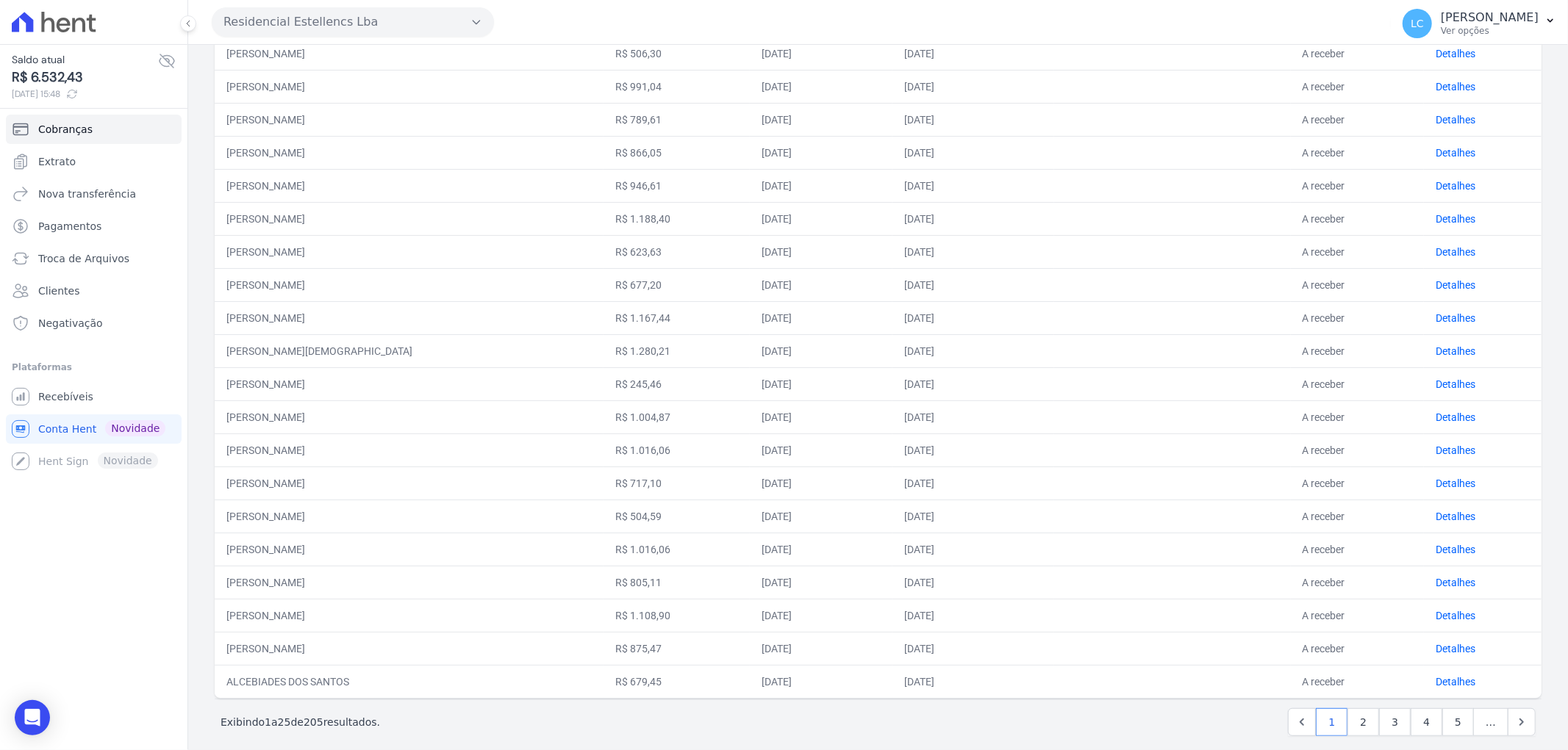
scroll to position [424, 0]
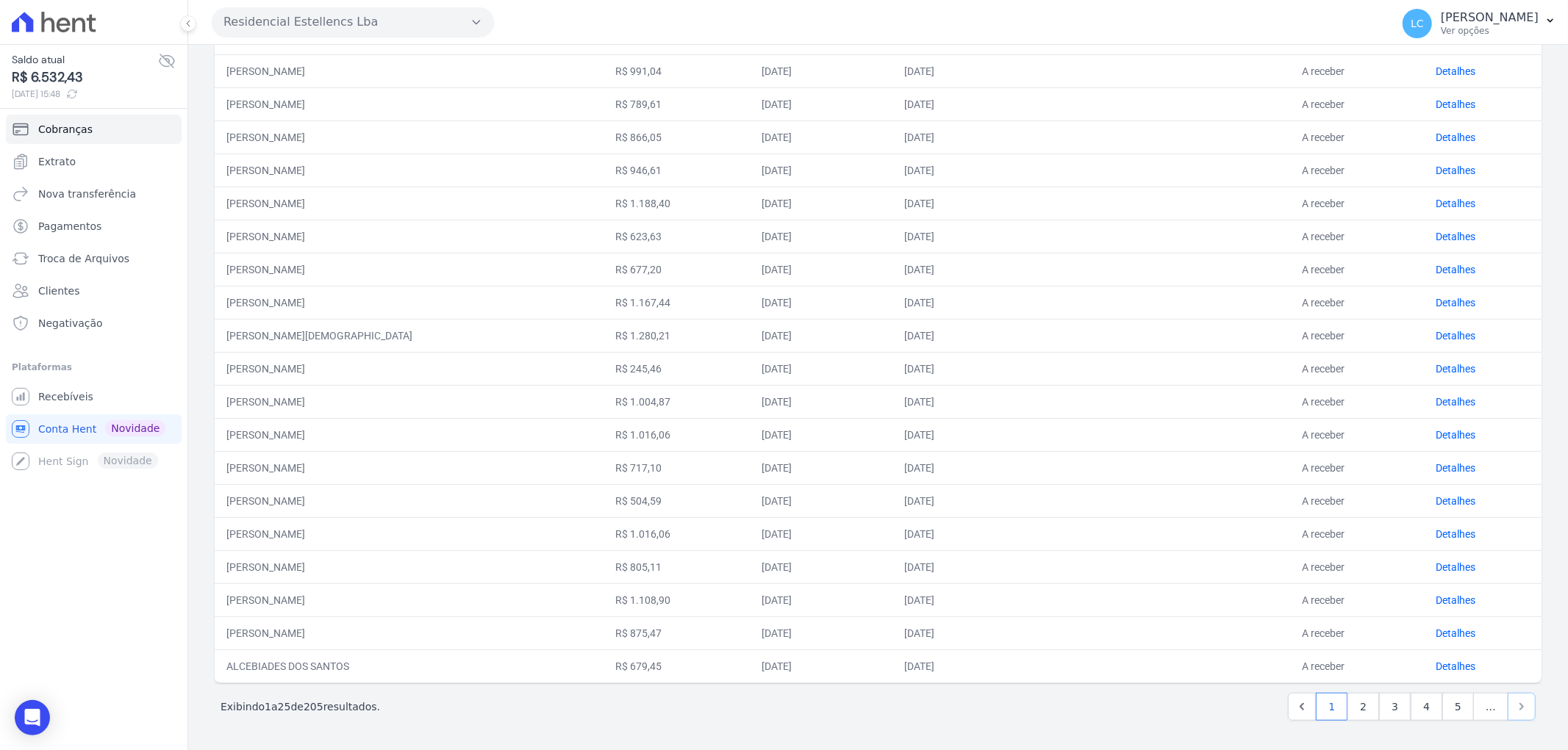
click at [1514, 704] on icon "Next" at bounding box center [1521, 707] width 14 height 14
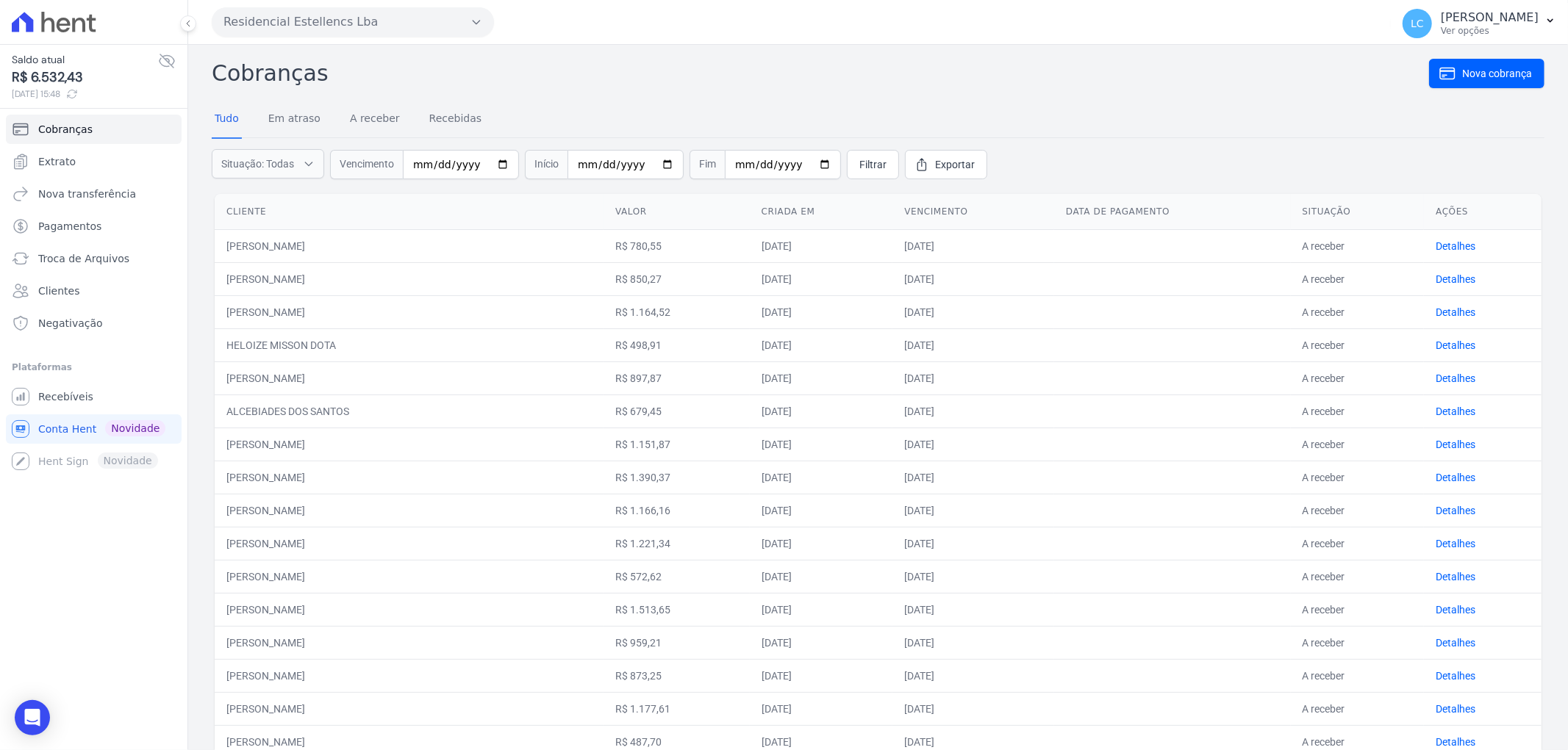
scroll to position [375, 0]
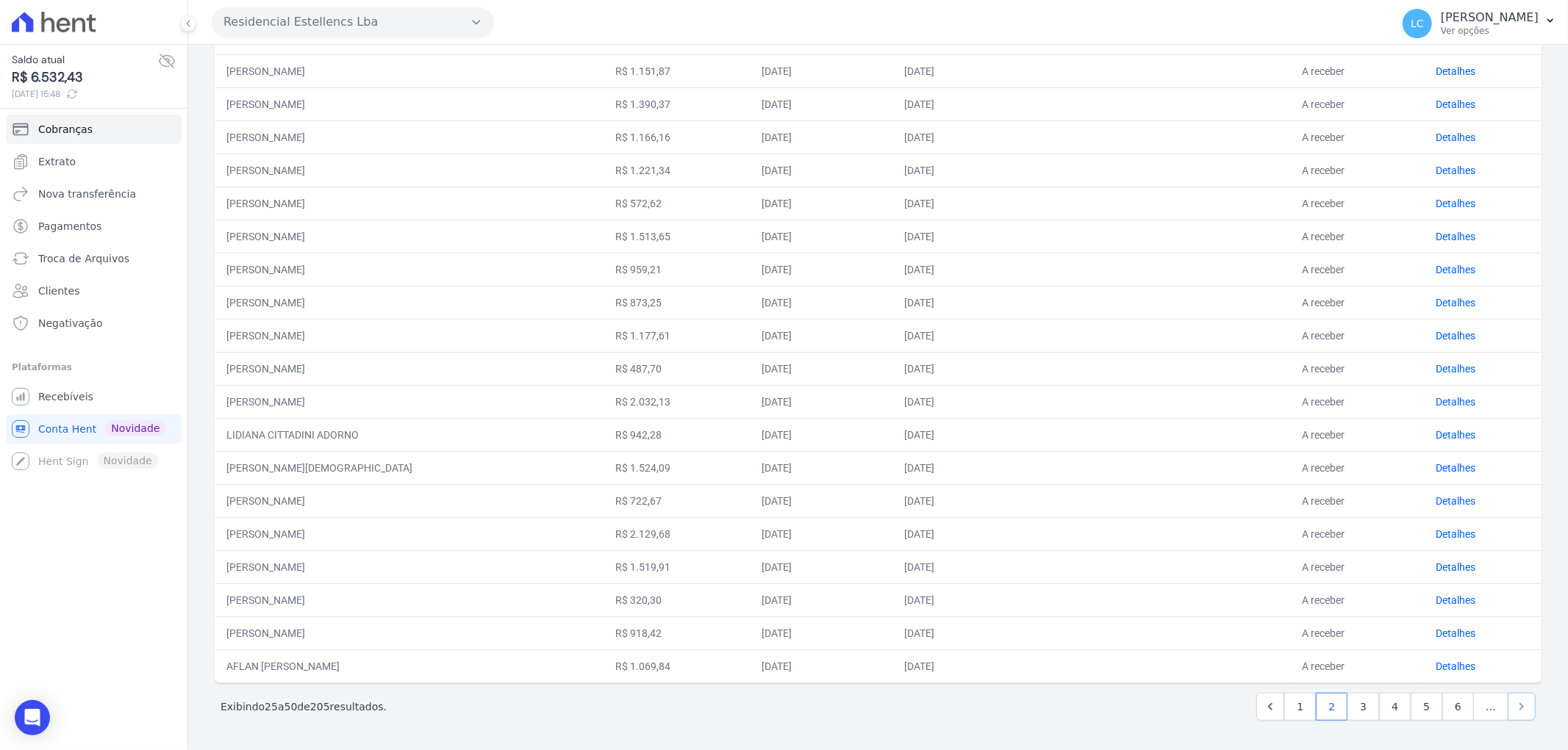
click at [1514, 703] on icon "Next" at bounding box center [1521, 707] width 14 height 14
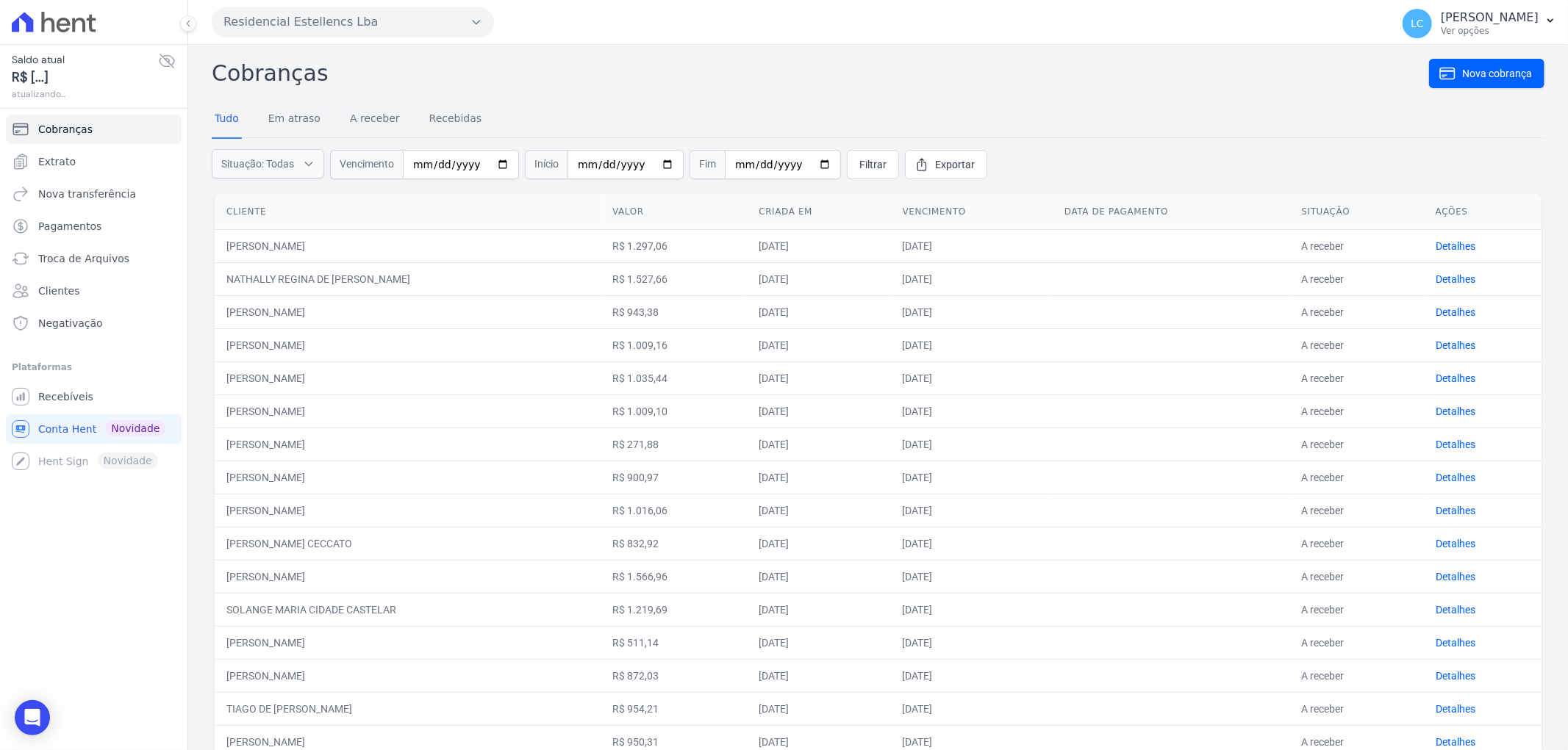
scroll to position [375, 0]
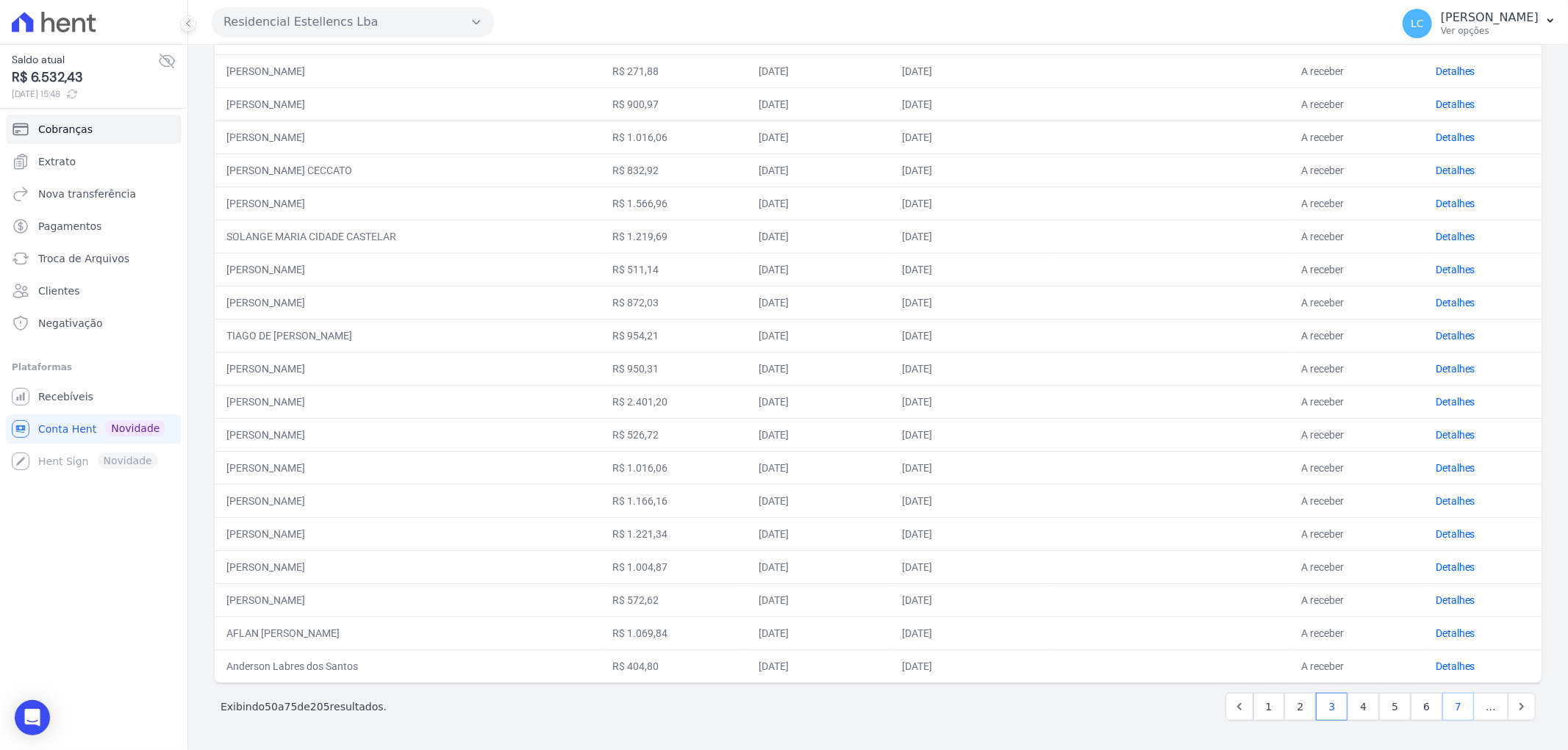
click at [1442, 711] on link "7" at bounding box center [1458, 706] width 31 height 28
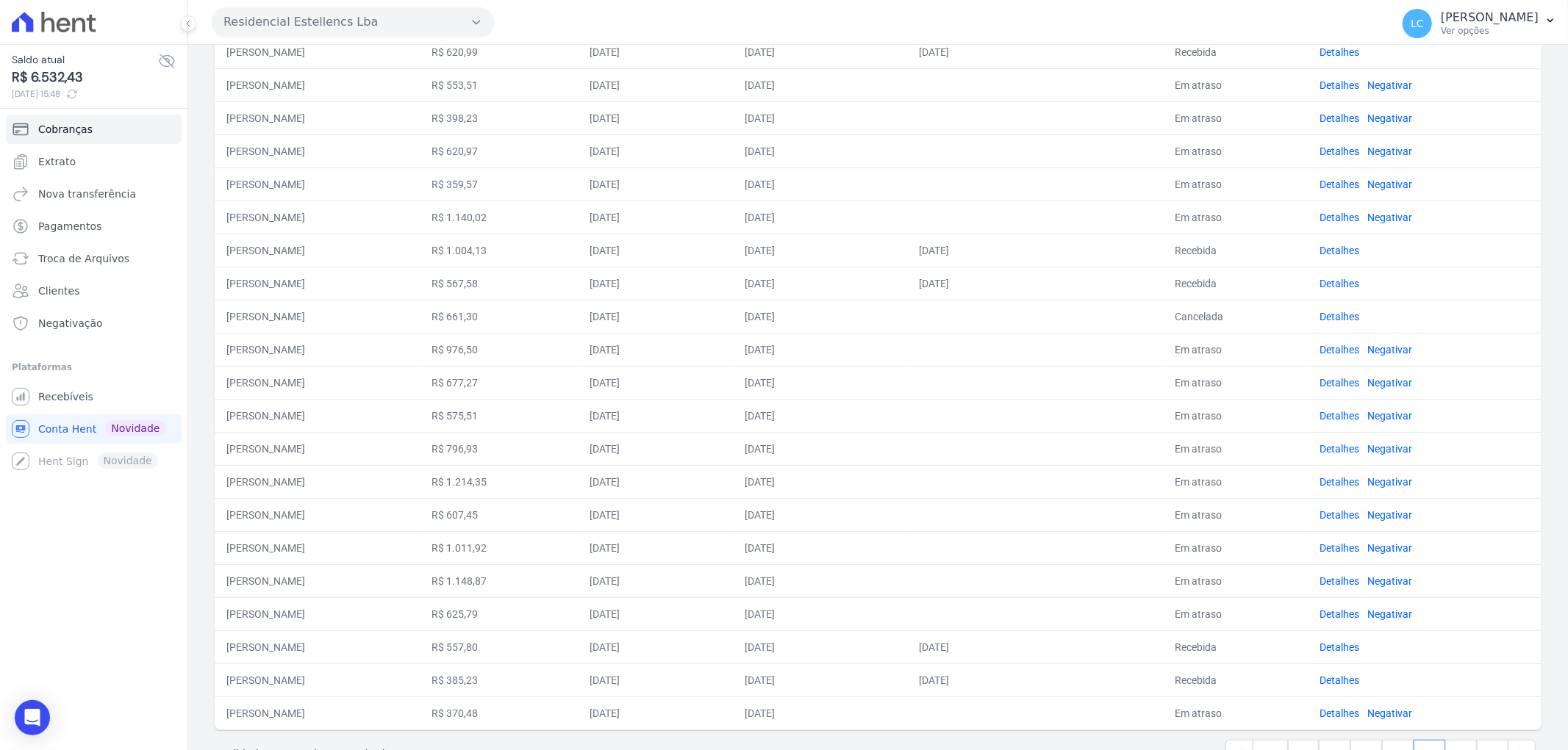
scroll to position [375, 0]
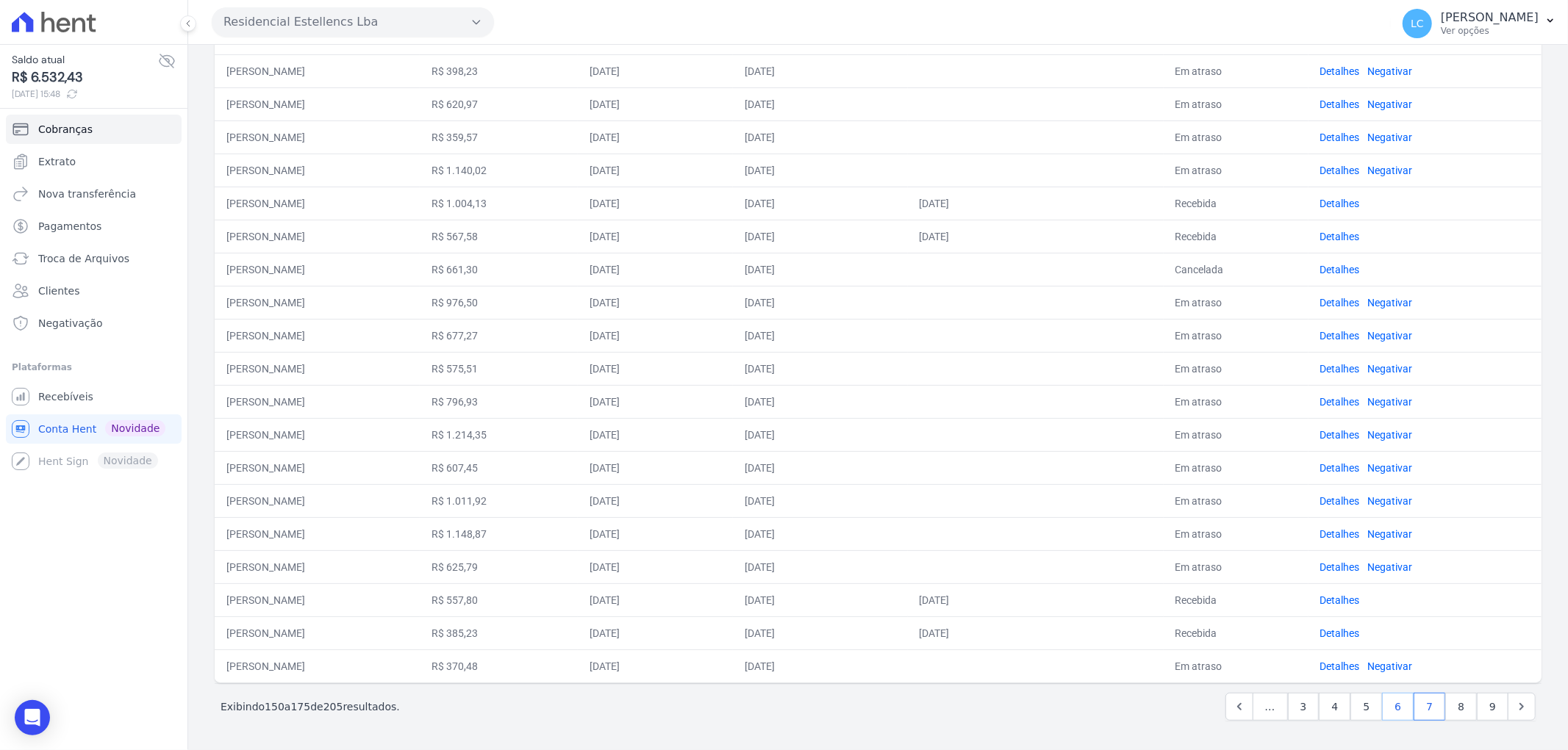
click at [1385, 708] on link "6" at bounding box center [1397, 706] width 31 height 28
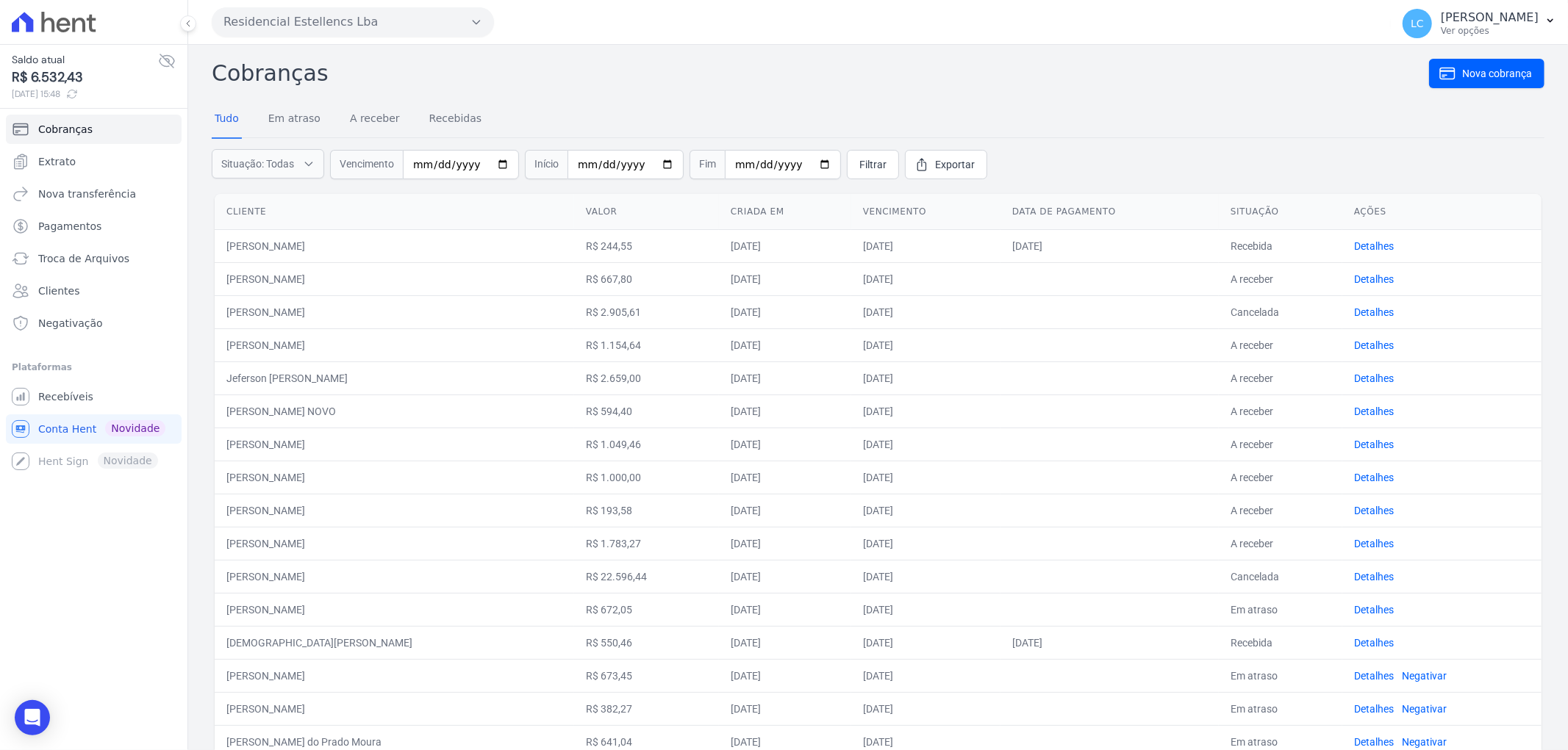
scroll to position [375, 0]
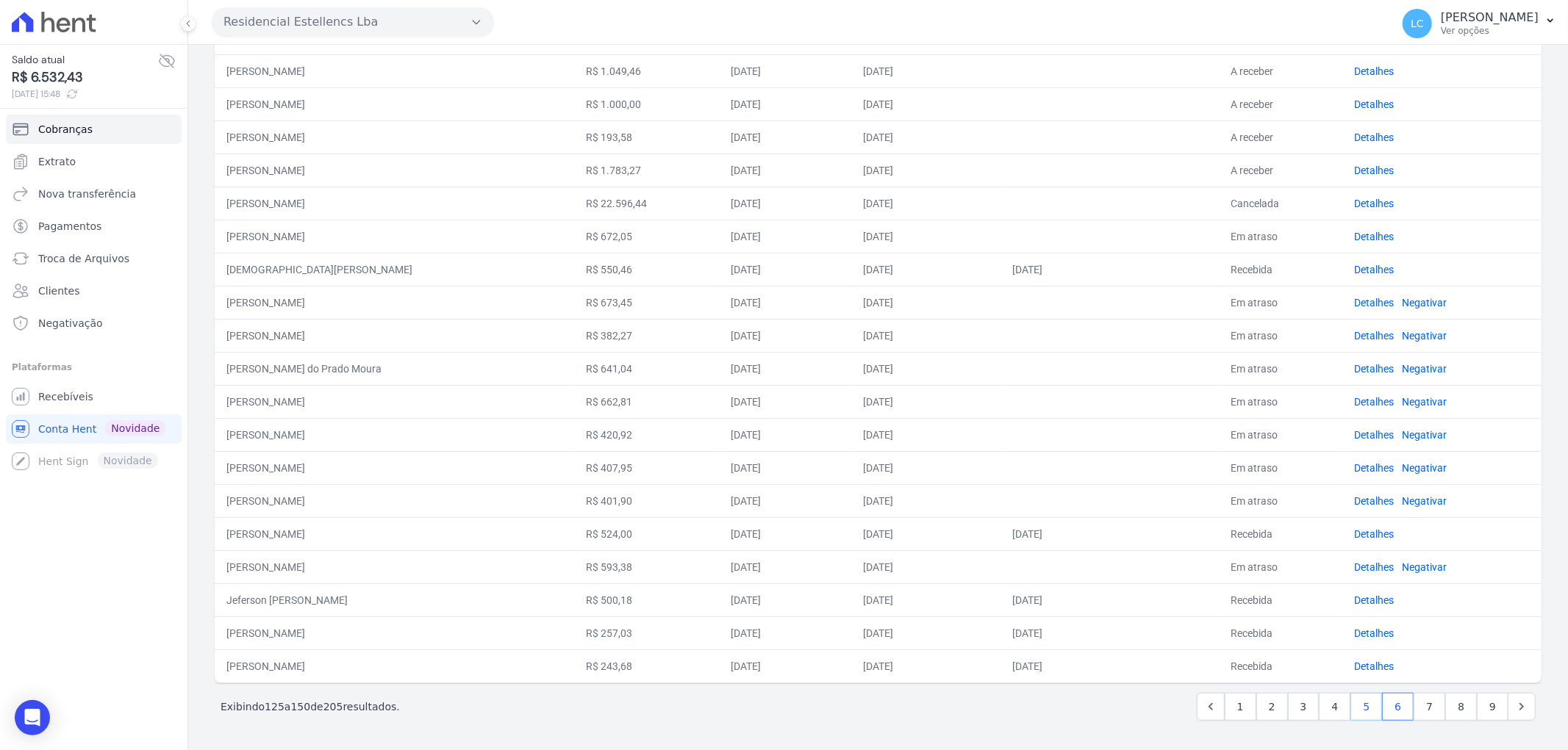
click at [1356, 705] on link "5" at bounding box center [1365, 706] width 31 height 28
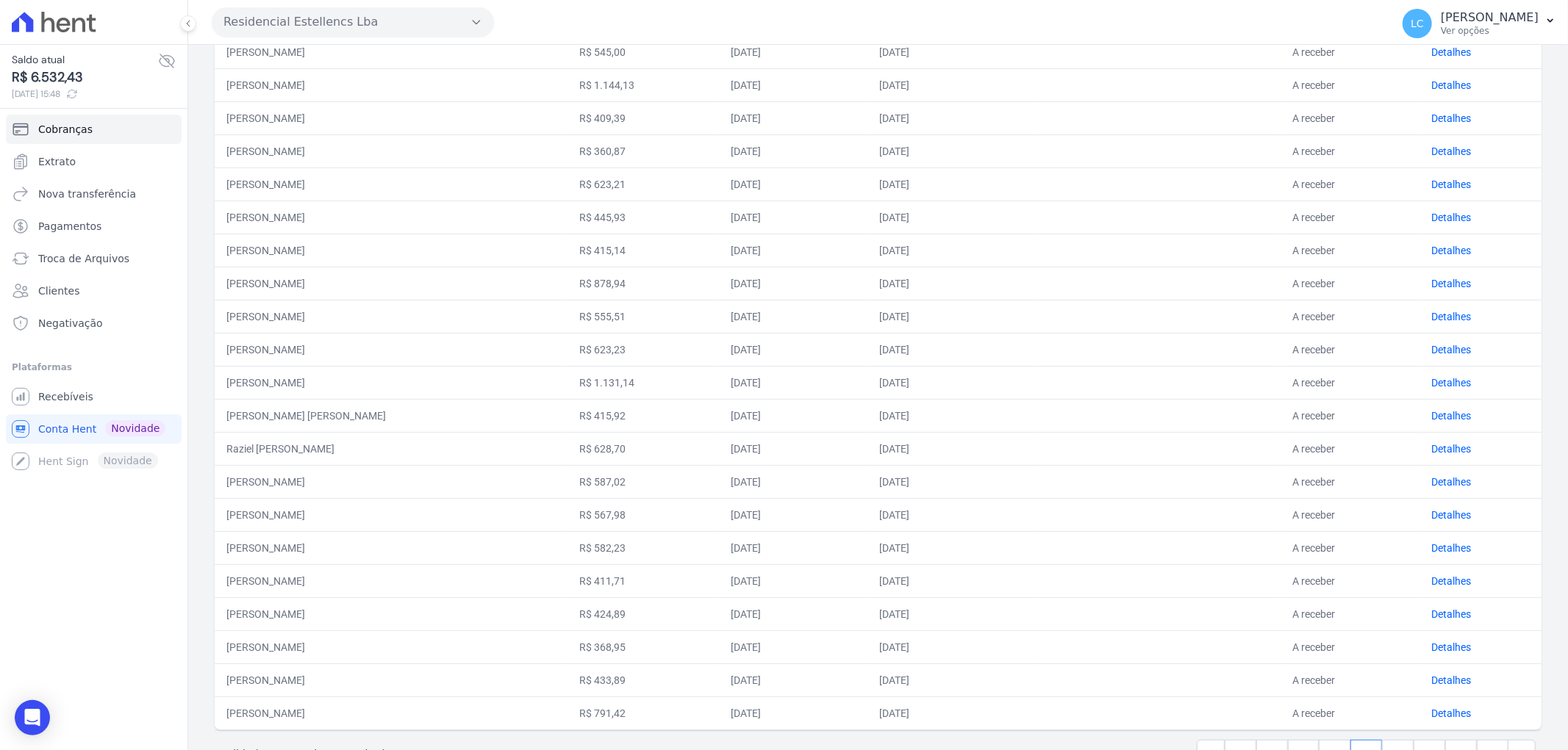
scroll to position [375, 0]
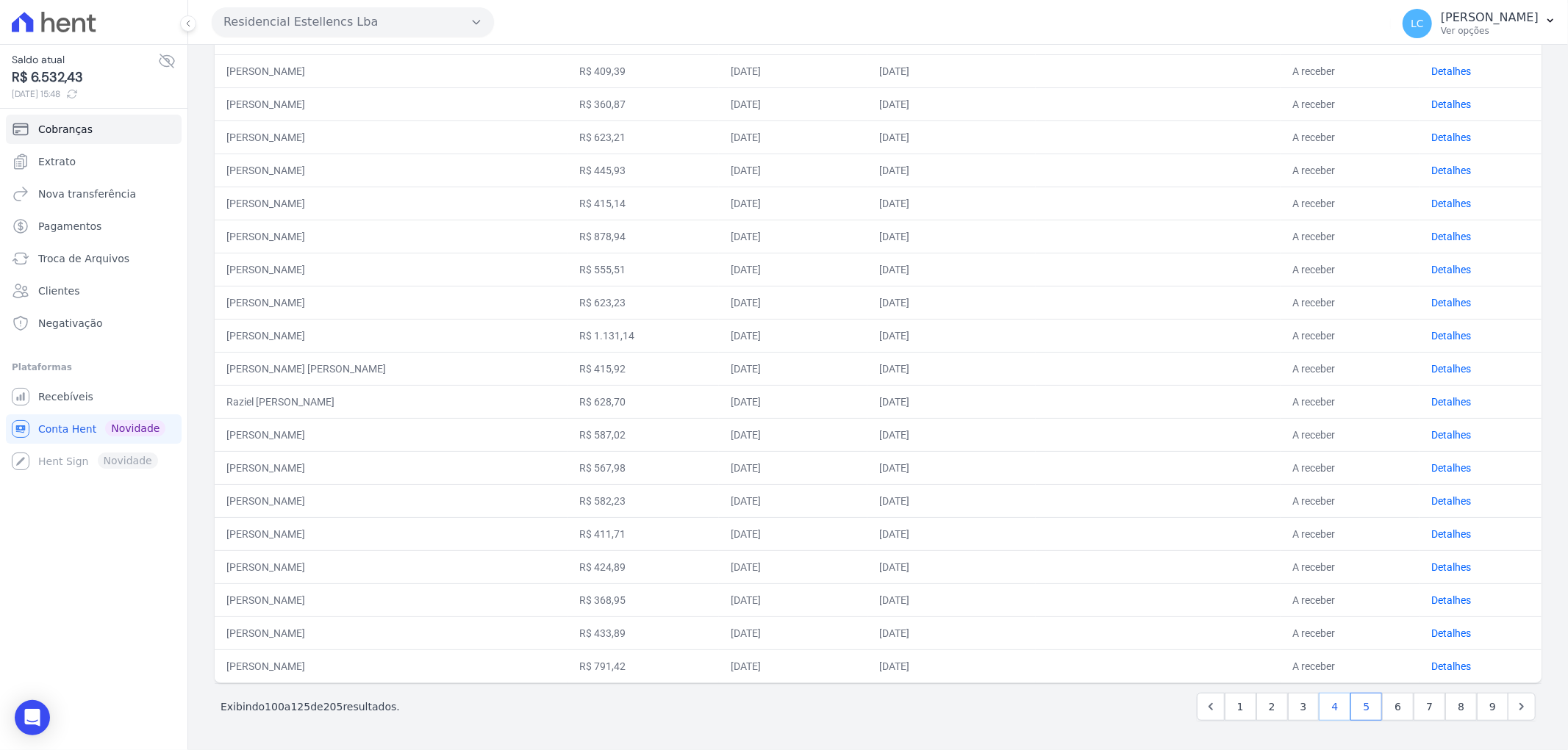
click at [1334, 706] on link "4" at bounding box center [1334, 706] width 31 height 28
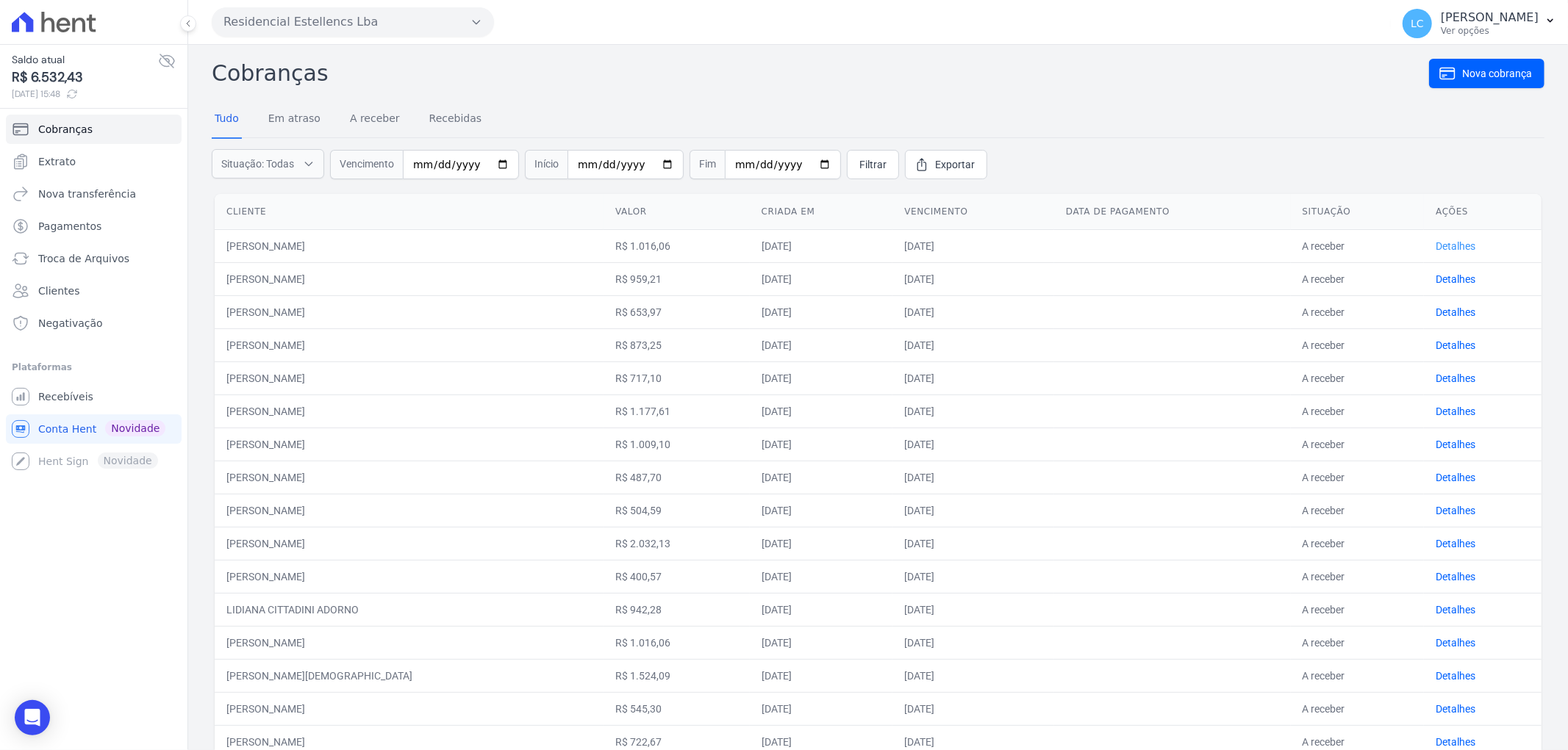
click at [1435, 243] on link "Detalhes" at bounding box center [1455, 246] width 39 height 12
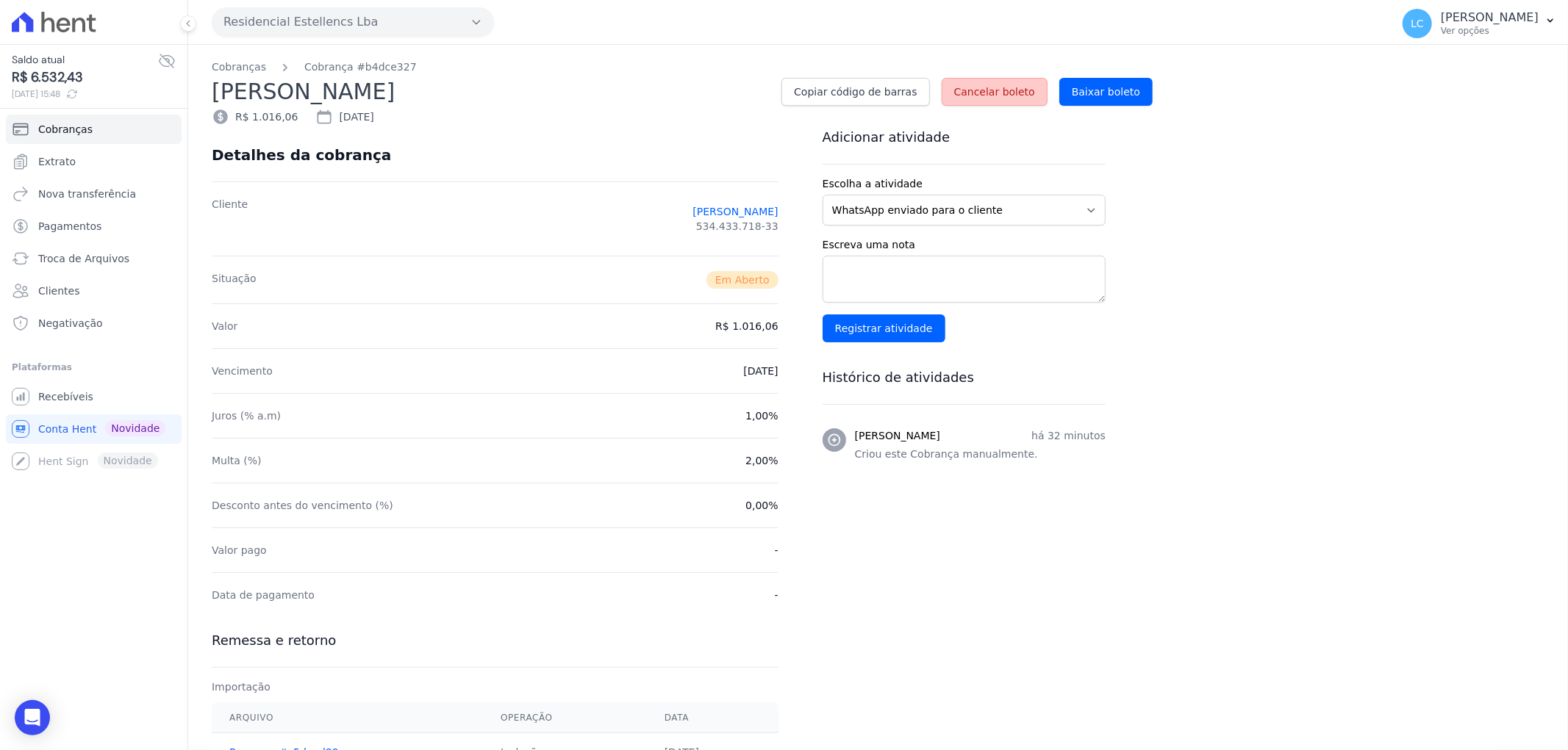
click at [996, 84] on span "Cancelar boleto" at bounding box center [994, 91] width 81 height 14
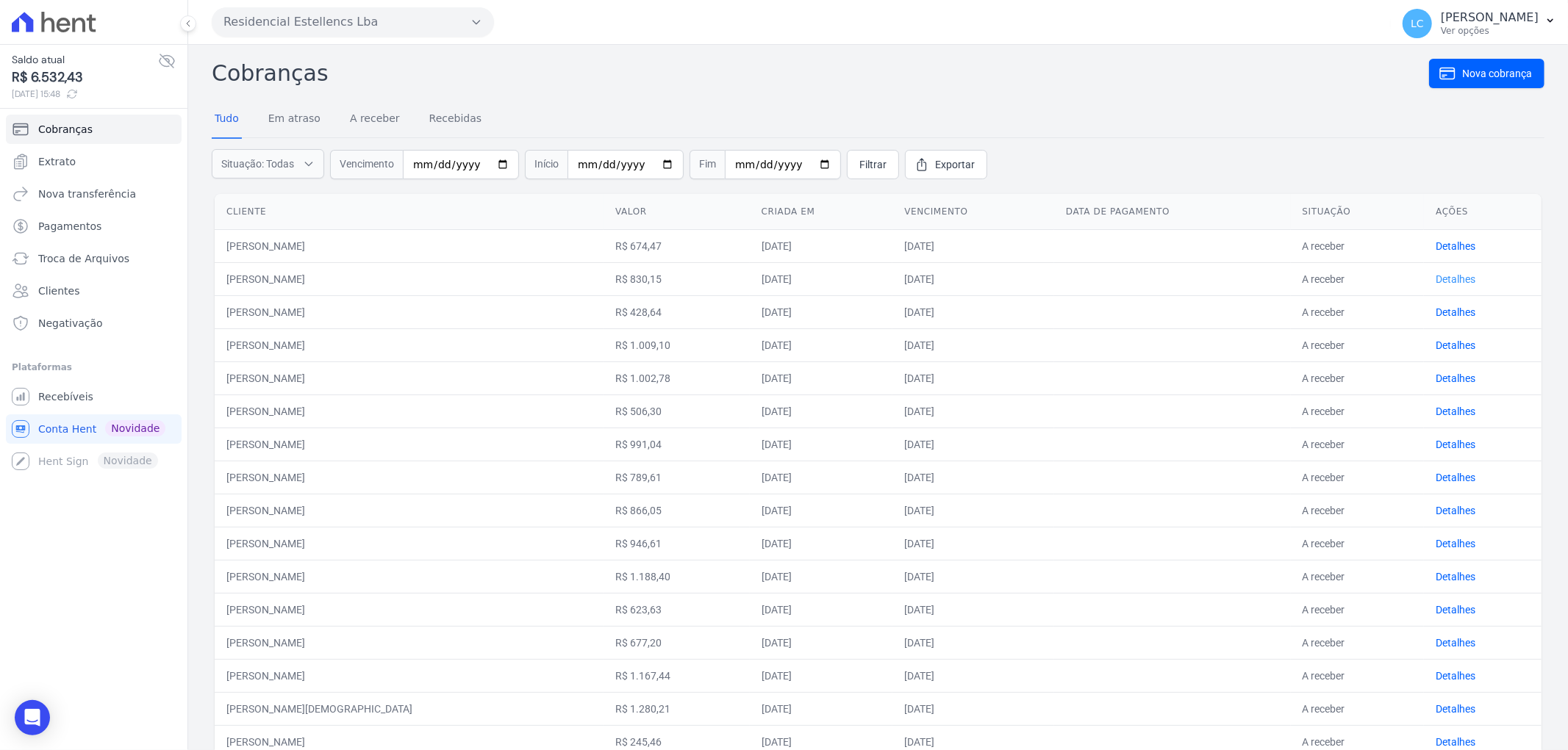
click at [1446, 276] on link "Detalhes" at bounding box center [1455, 279] width 39 height 12
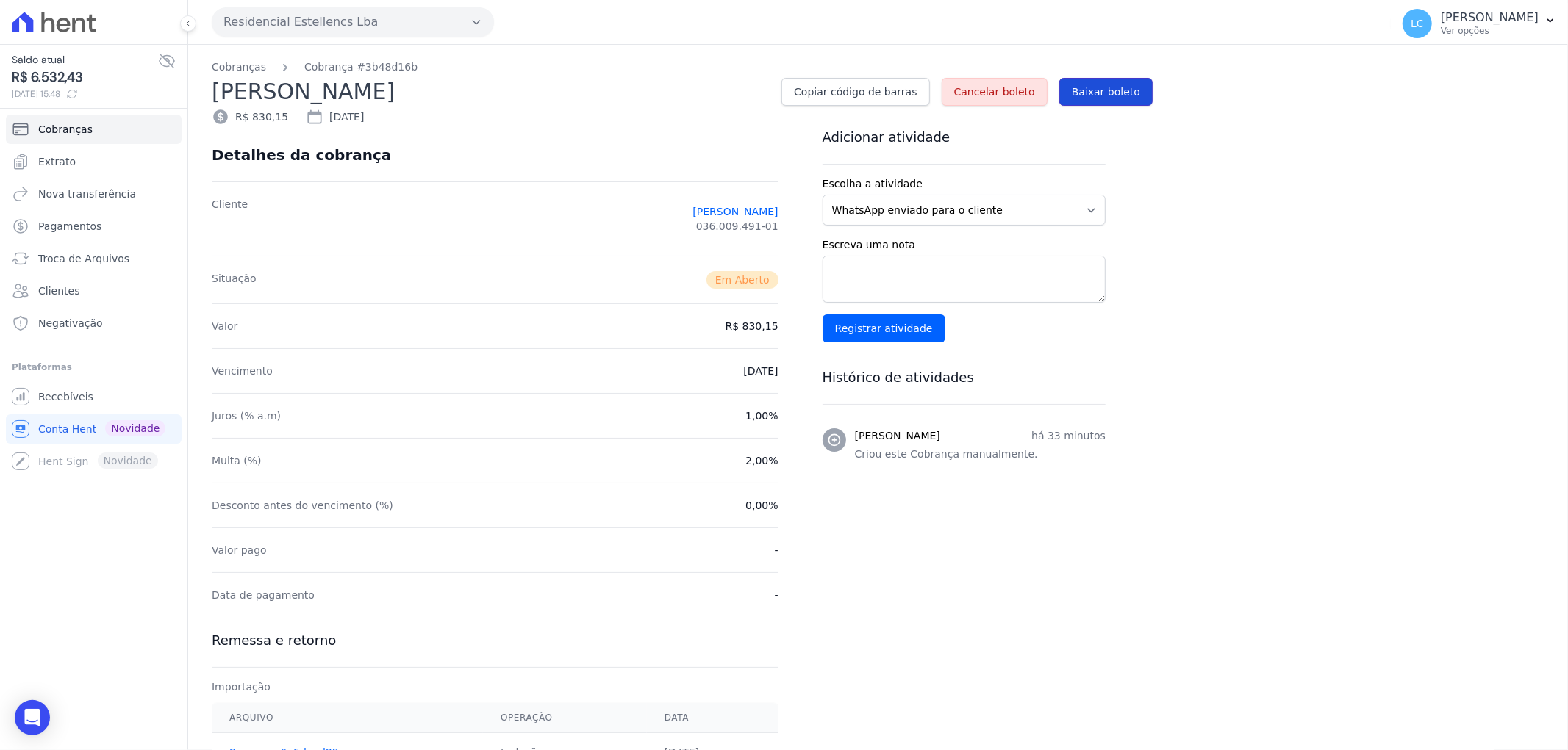
click at [1137, 91] on span "Baixar boleto" at bounding box center [1105, 91] width 68 height 14
click at [1024, 93] on span "Cancelar boleto" at bounding box center [994, 91] width 81 height 14
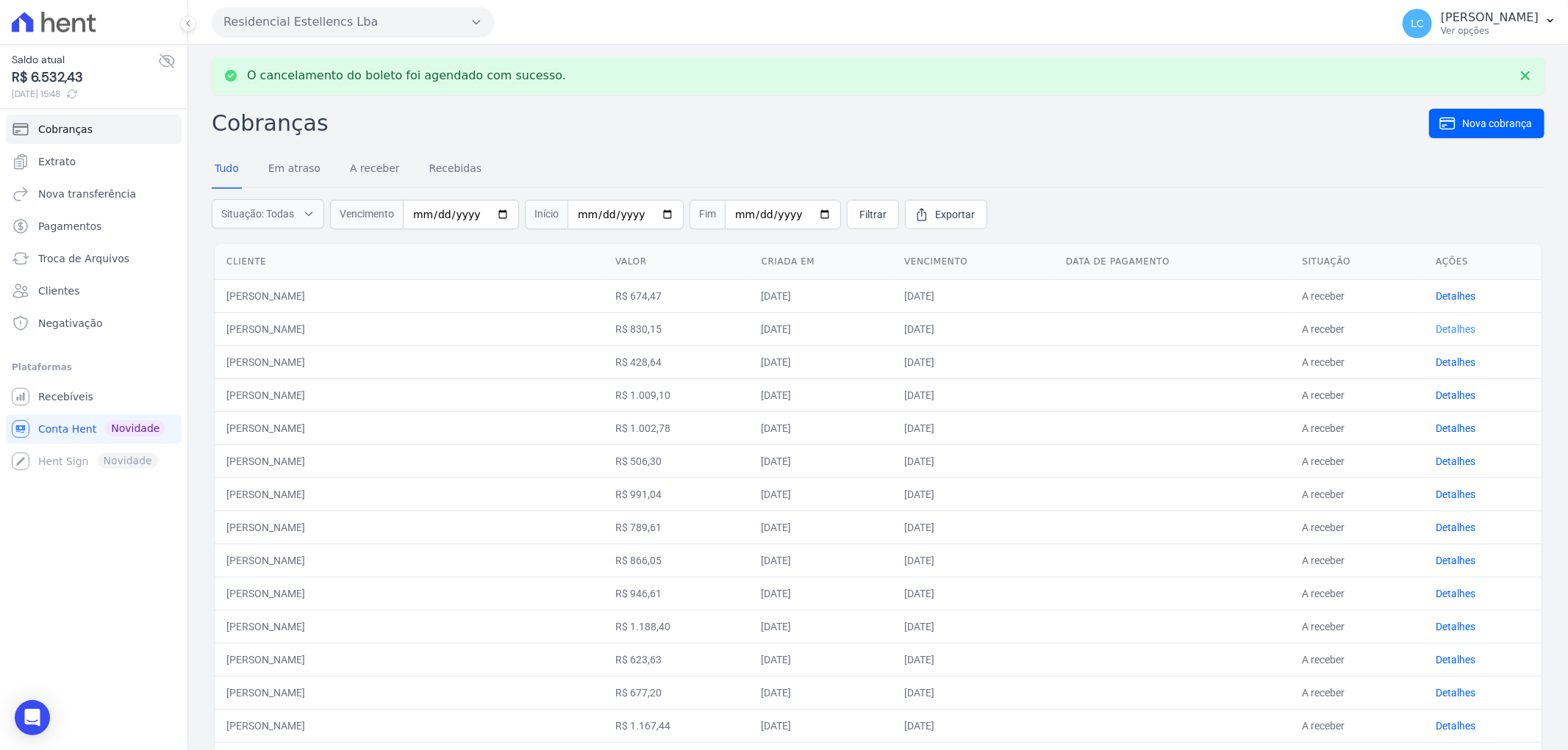
click at [1451, 327] on link "Detalhes" at bounding box center [1455, 329] width 39 height 12
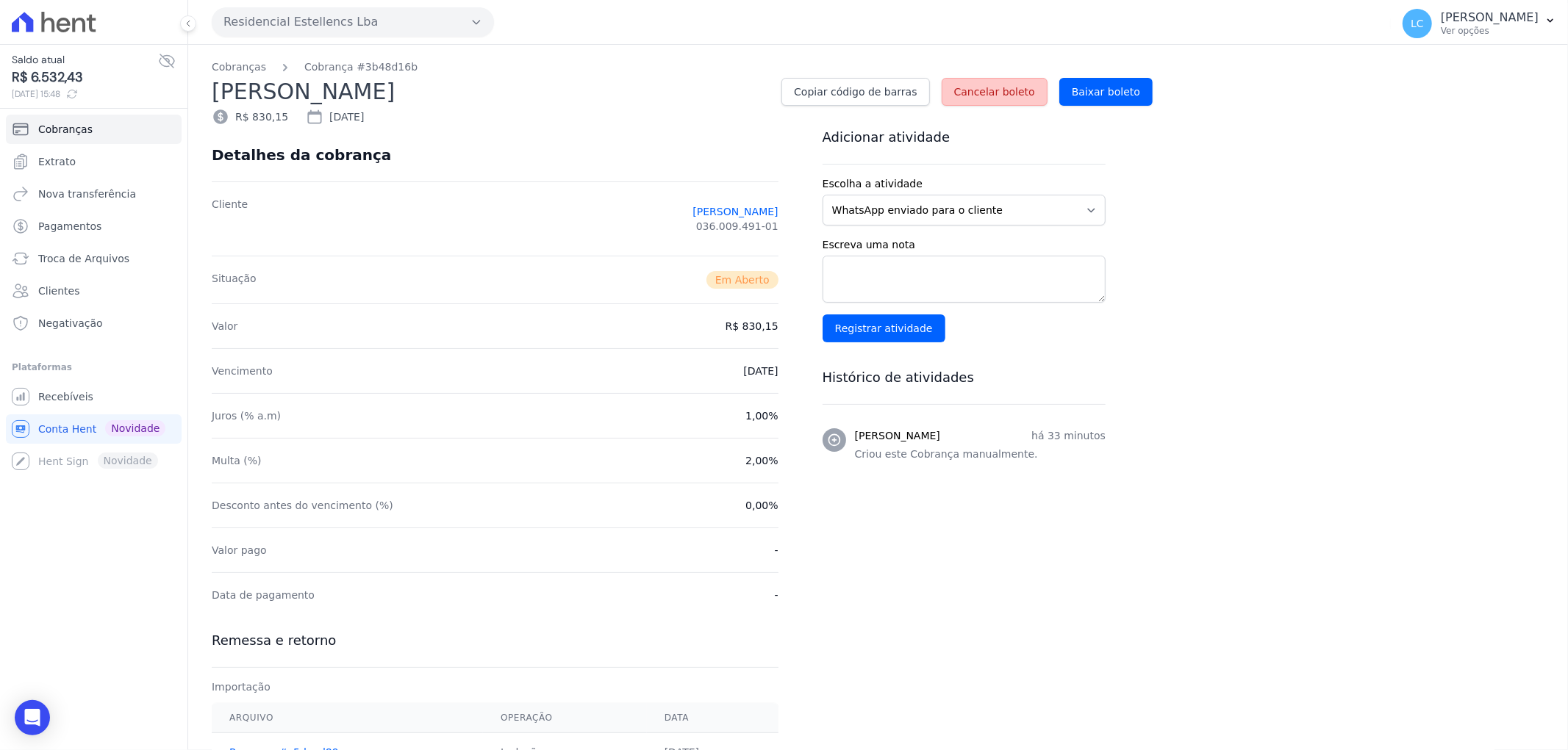
click at [1010, 92] on span "Cancelar boleto" at bounding box center [994, 91] width 81 height 14
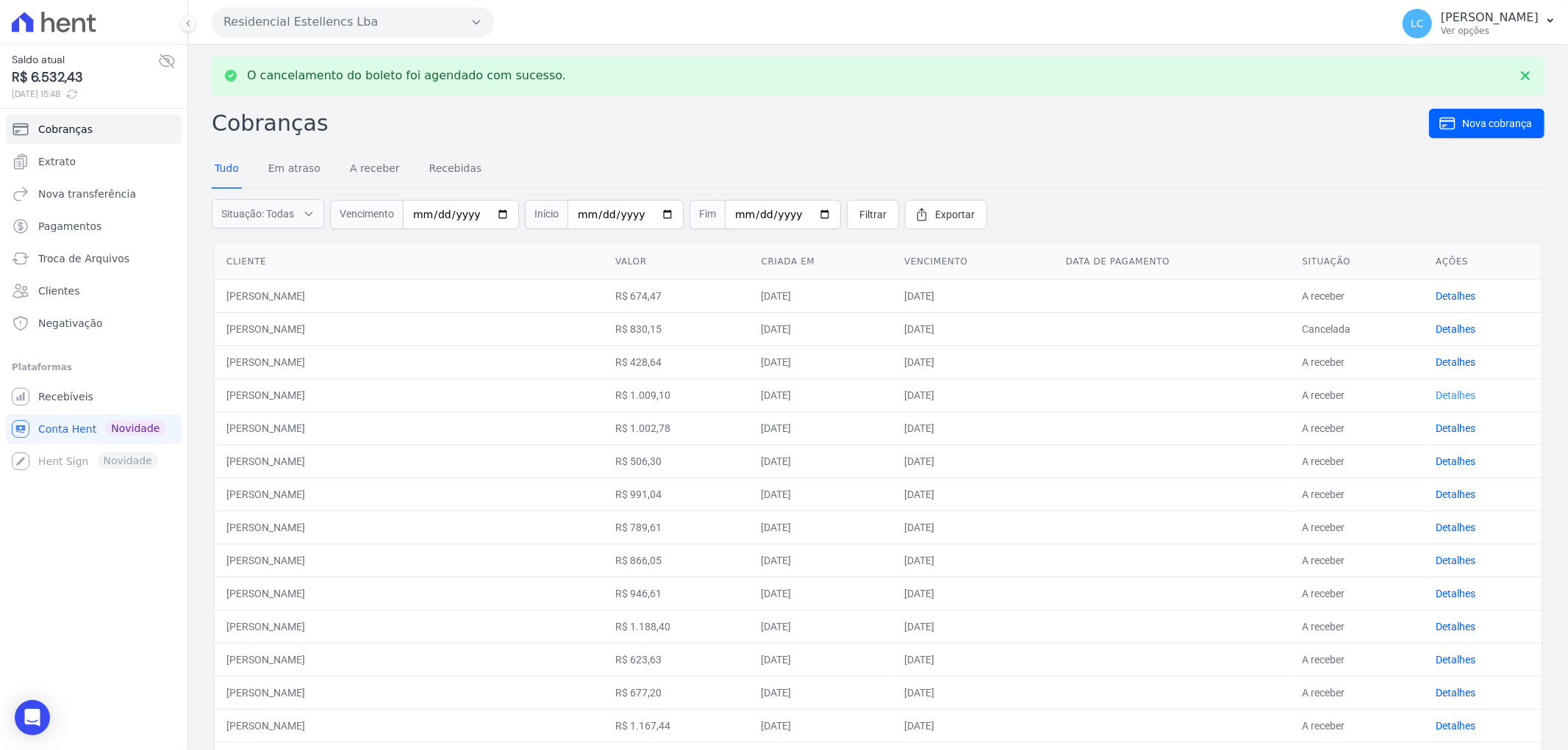
click at [1443, 392] on link "Detalhes" at bounding box center [1455, 395] width 39 height 12
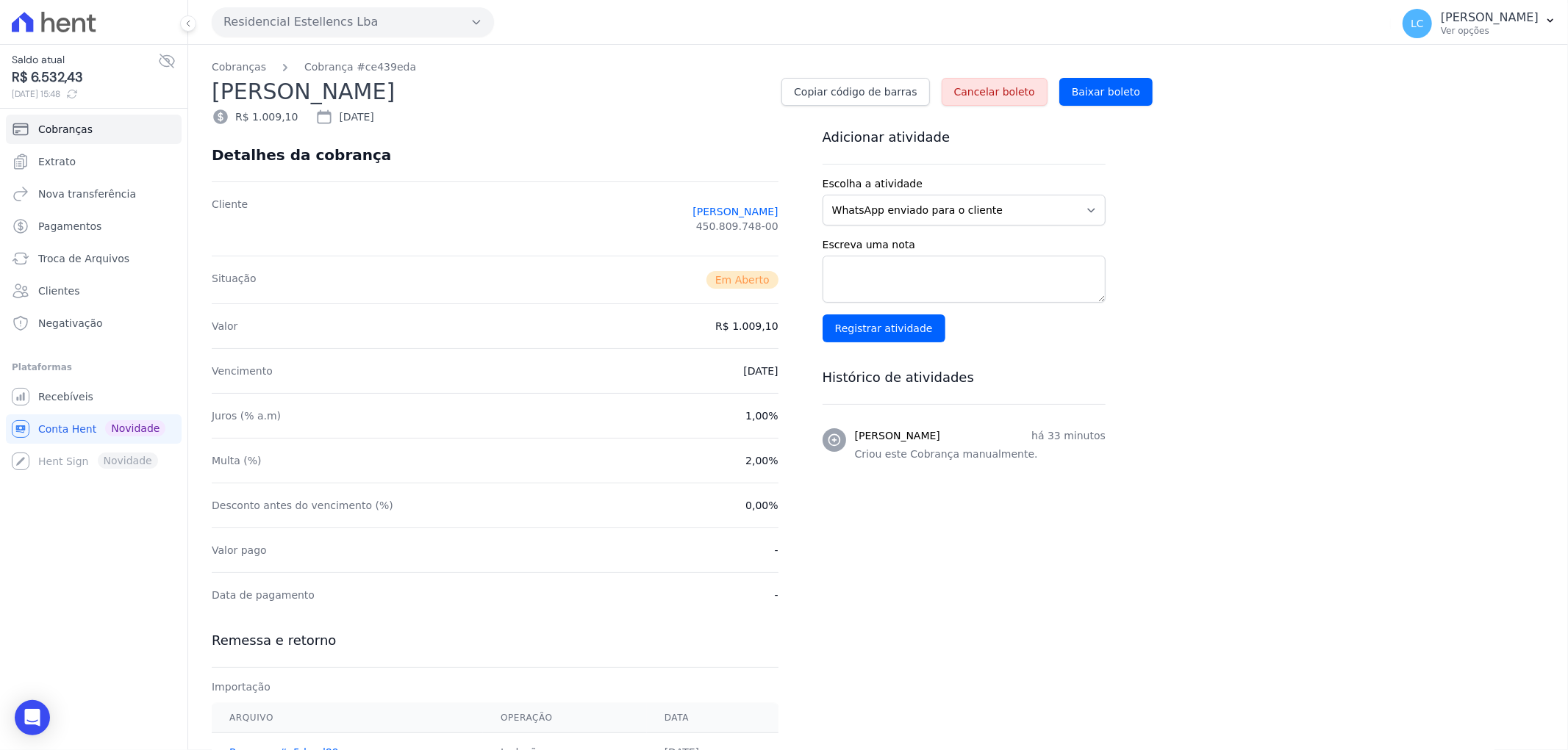
click at [1001, 80] on link "Cancelar boleto" at bounding box center [994, 91] width 106 height 28
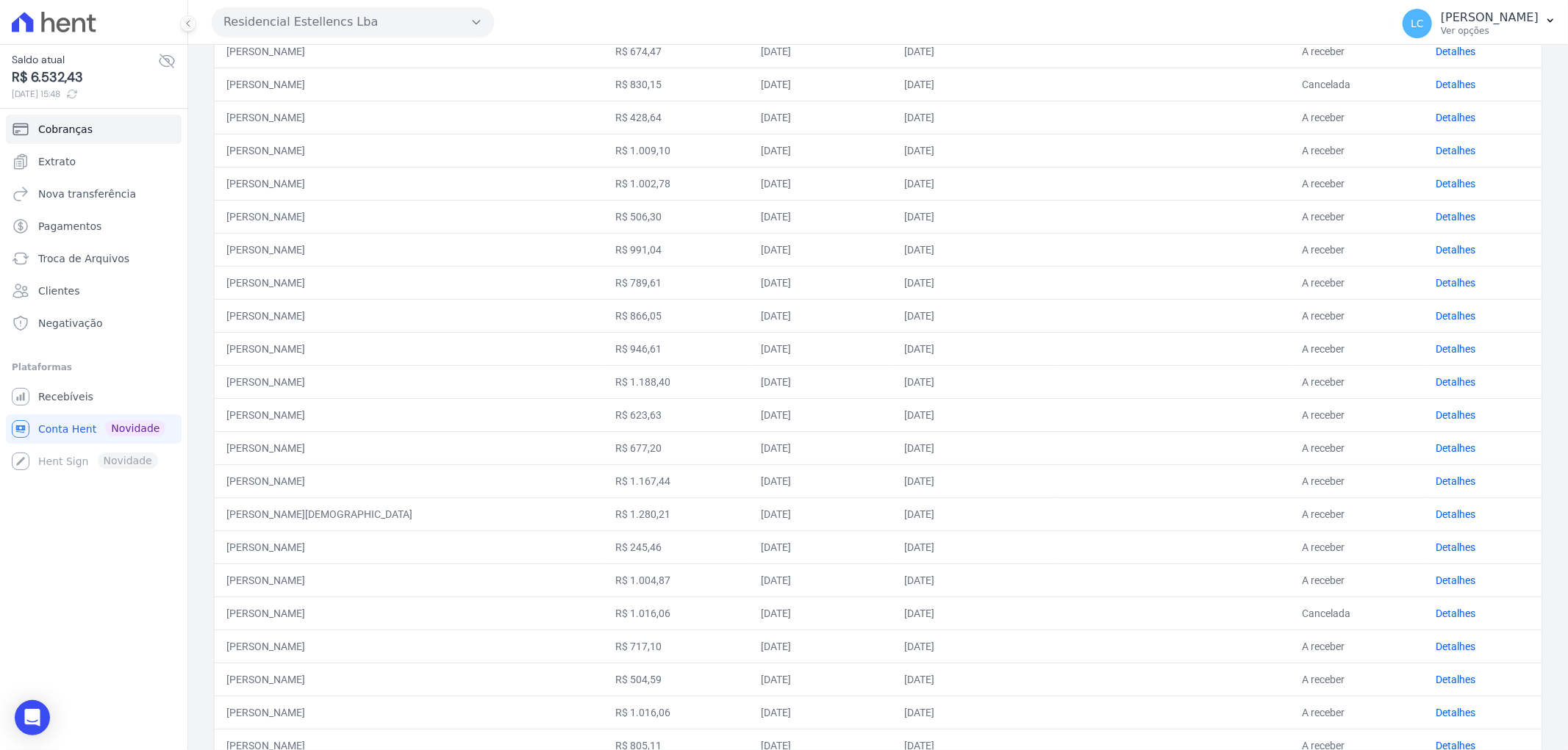
scroll to position [408, 0]
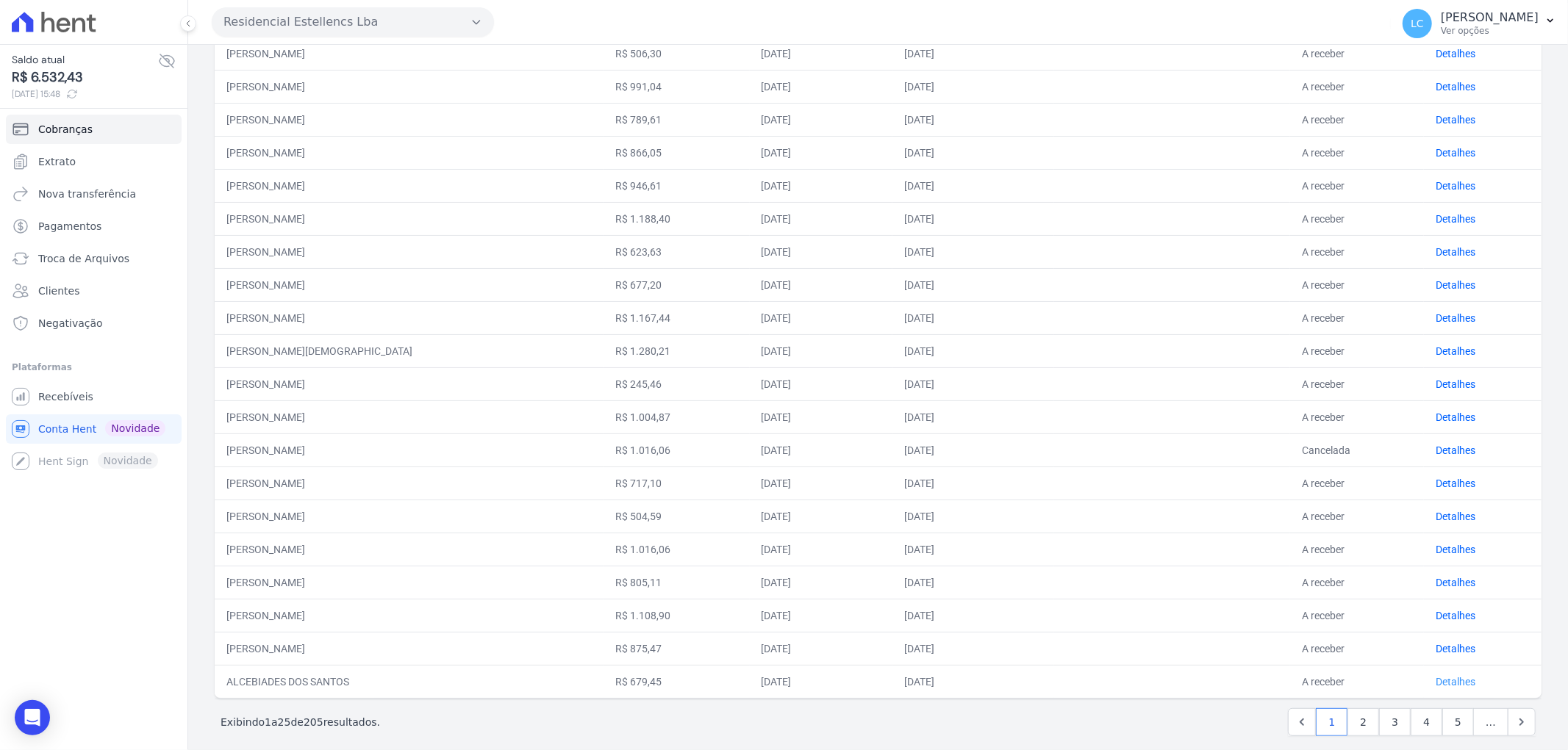
click at [1447, 678] on link "Detalhes" at bounding box center [1455, 681] width 39 height 12
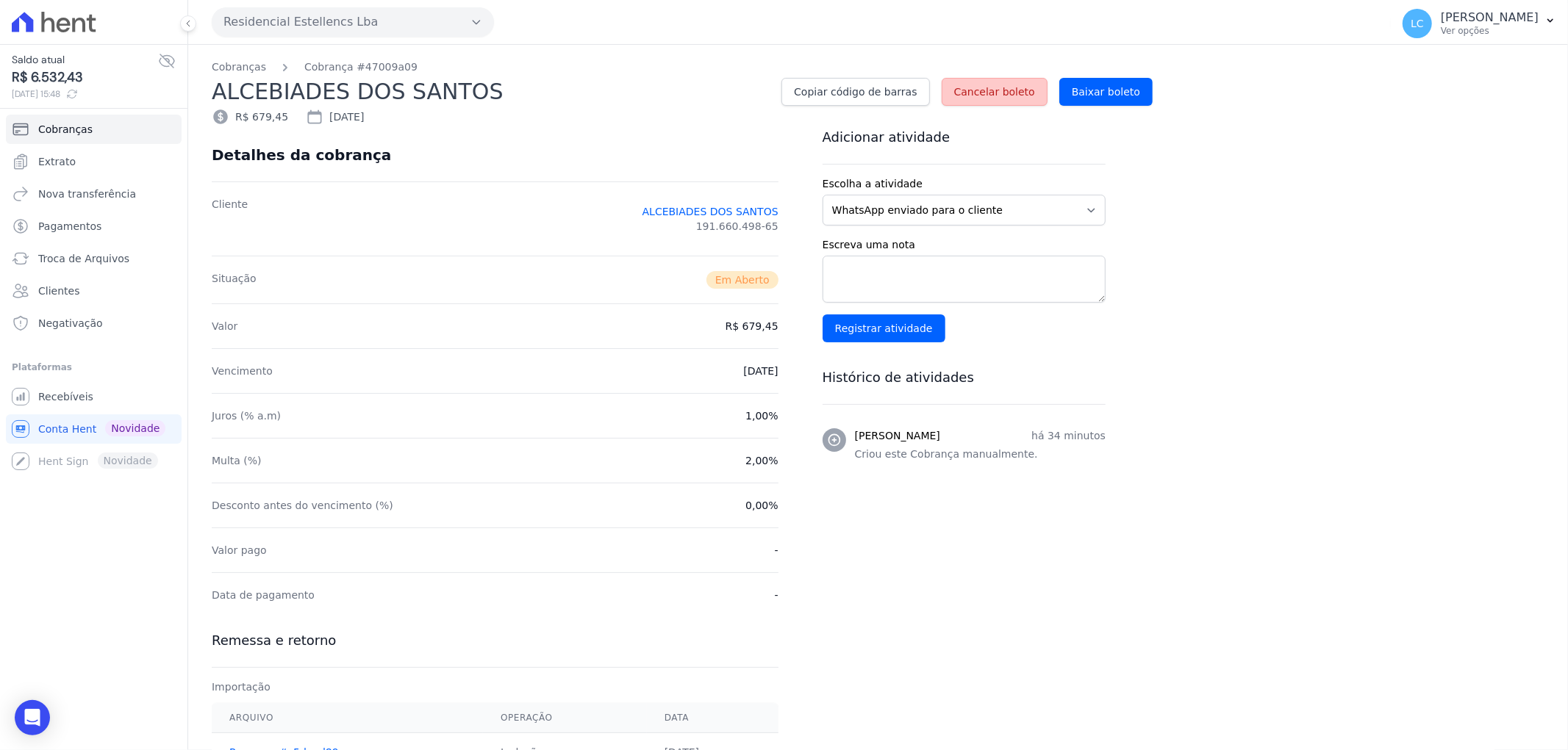
click at [1001, 96] on span "Cancelar boleto" at bounding box center [994, 91] width 81 height 14
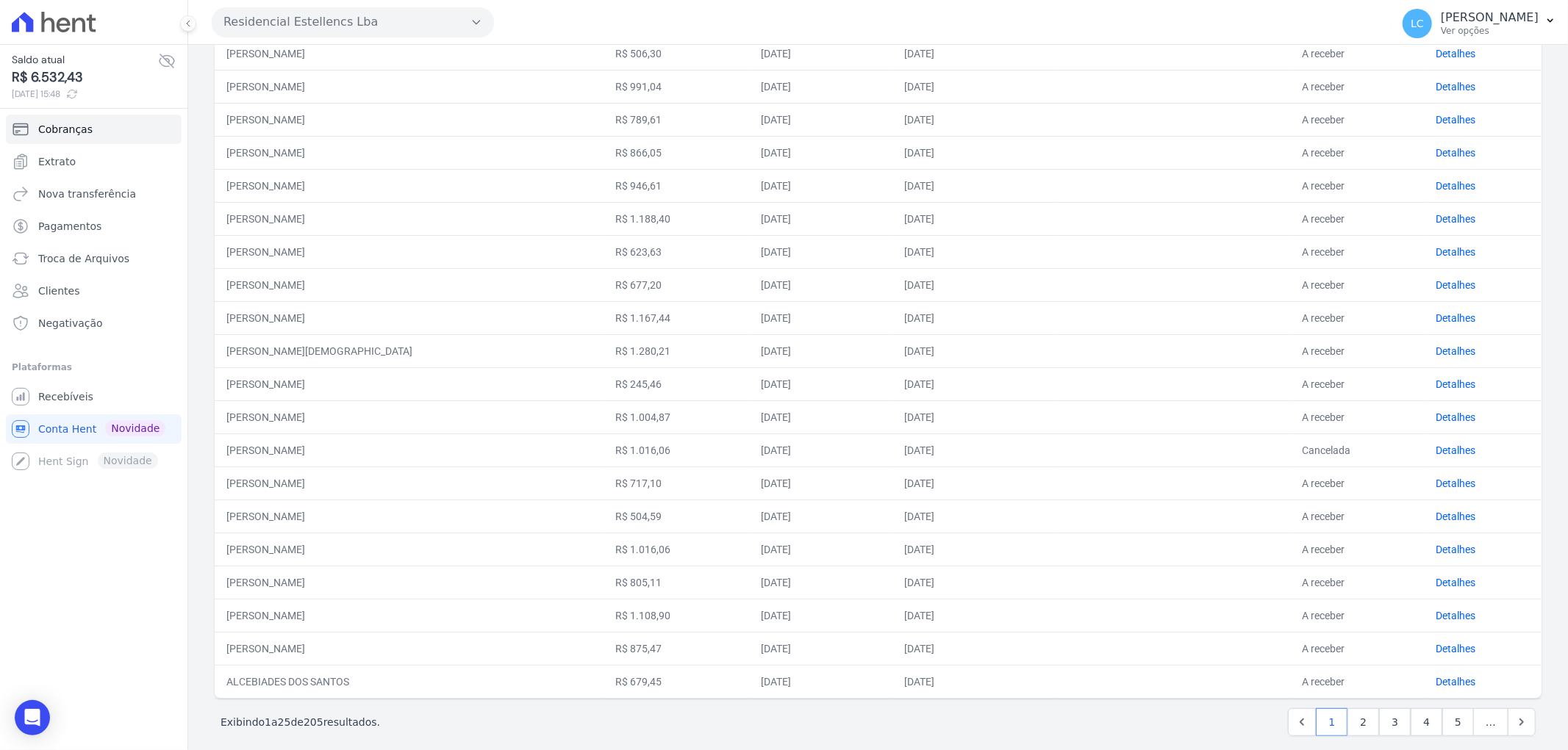
scroll to position [424, 0]
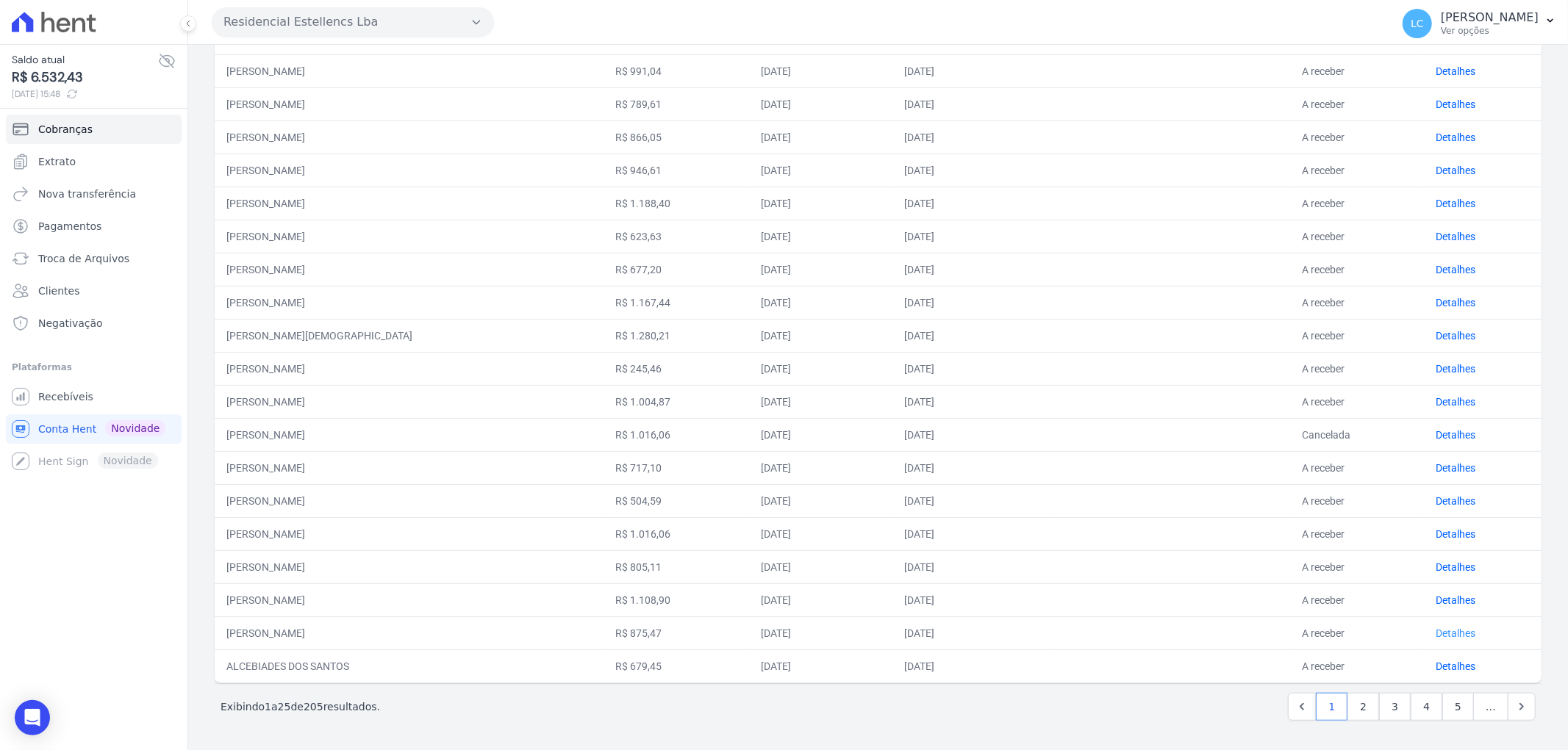
click at [1451, 633] on link "Detalhes" at bounding box center [1455, 633] width 39 height 12
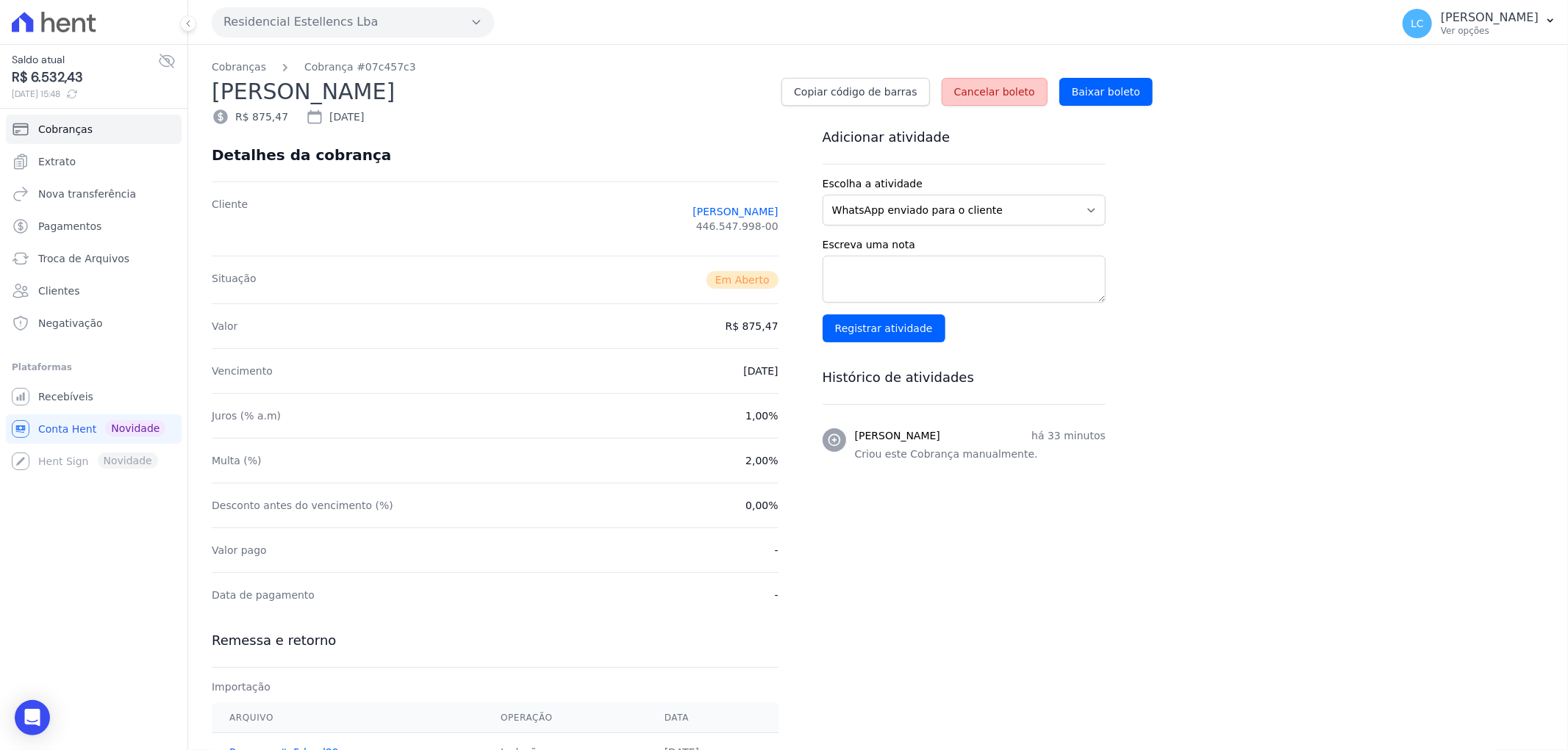
click at [989, 90] on span "Cancelar boleto" at bounding box center [994, 91] width 81 height 14
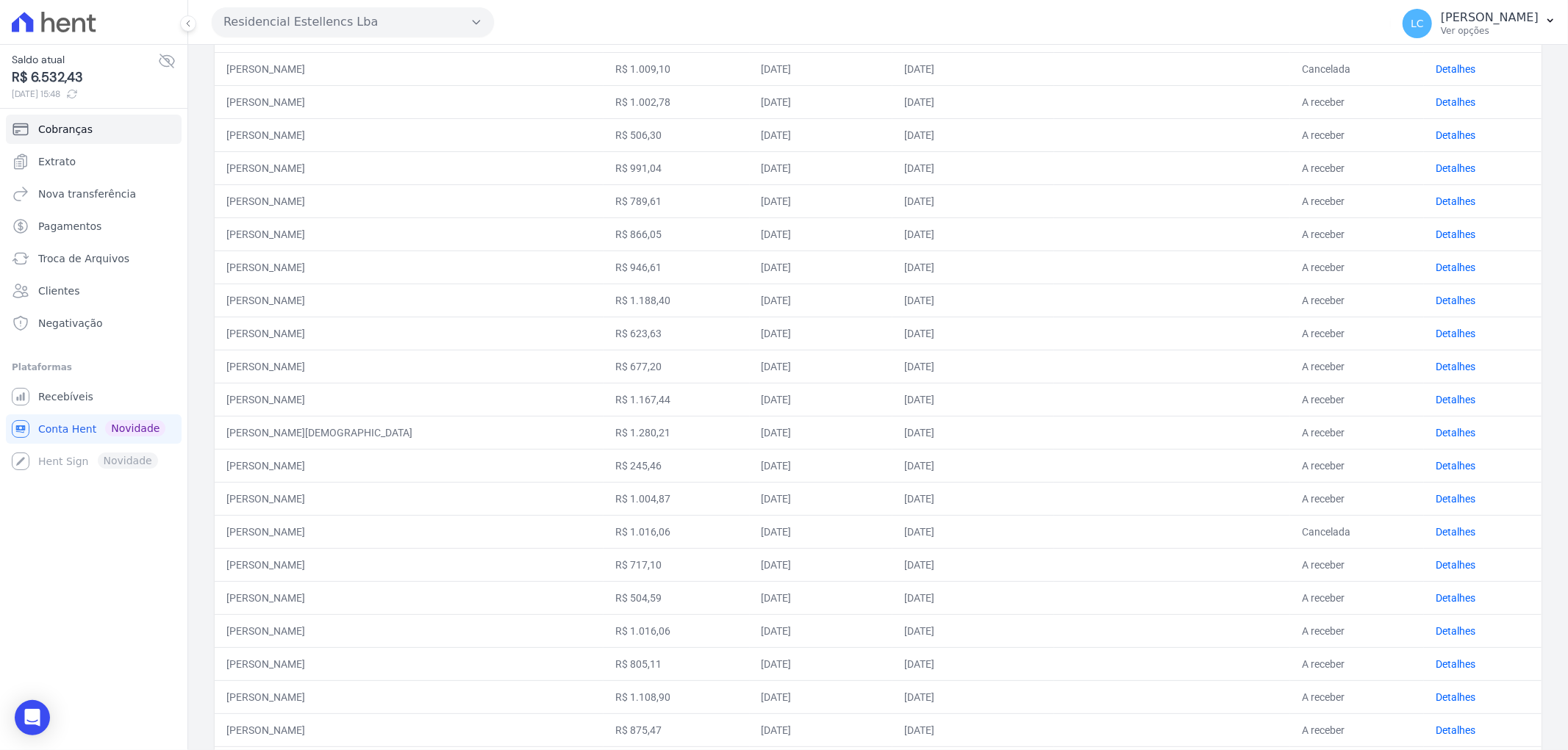
scroll to position [424, 0]
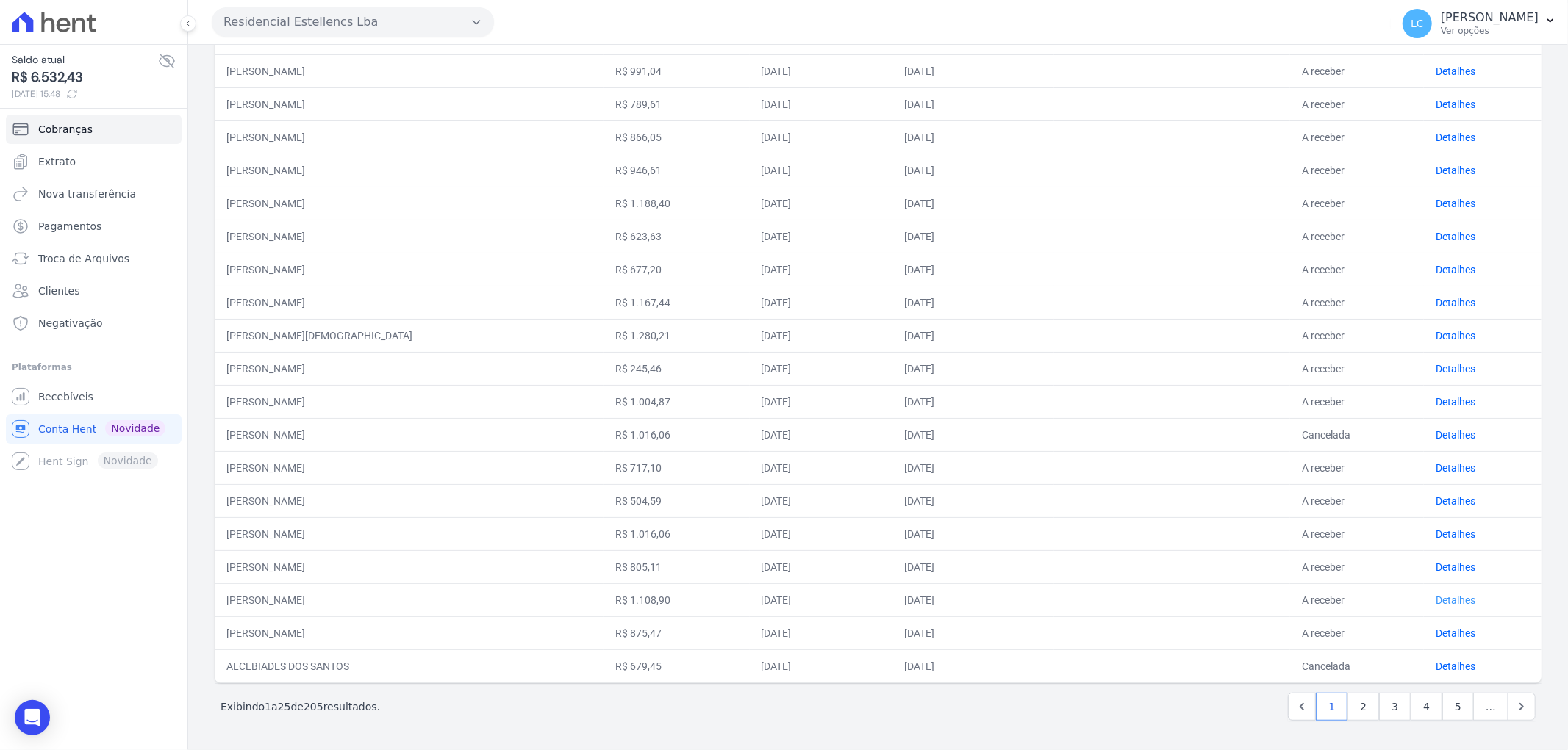
click at [1451, 597] on link "Detalhes" at bounding box center [1455, 599] width 39 height 12
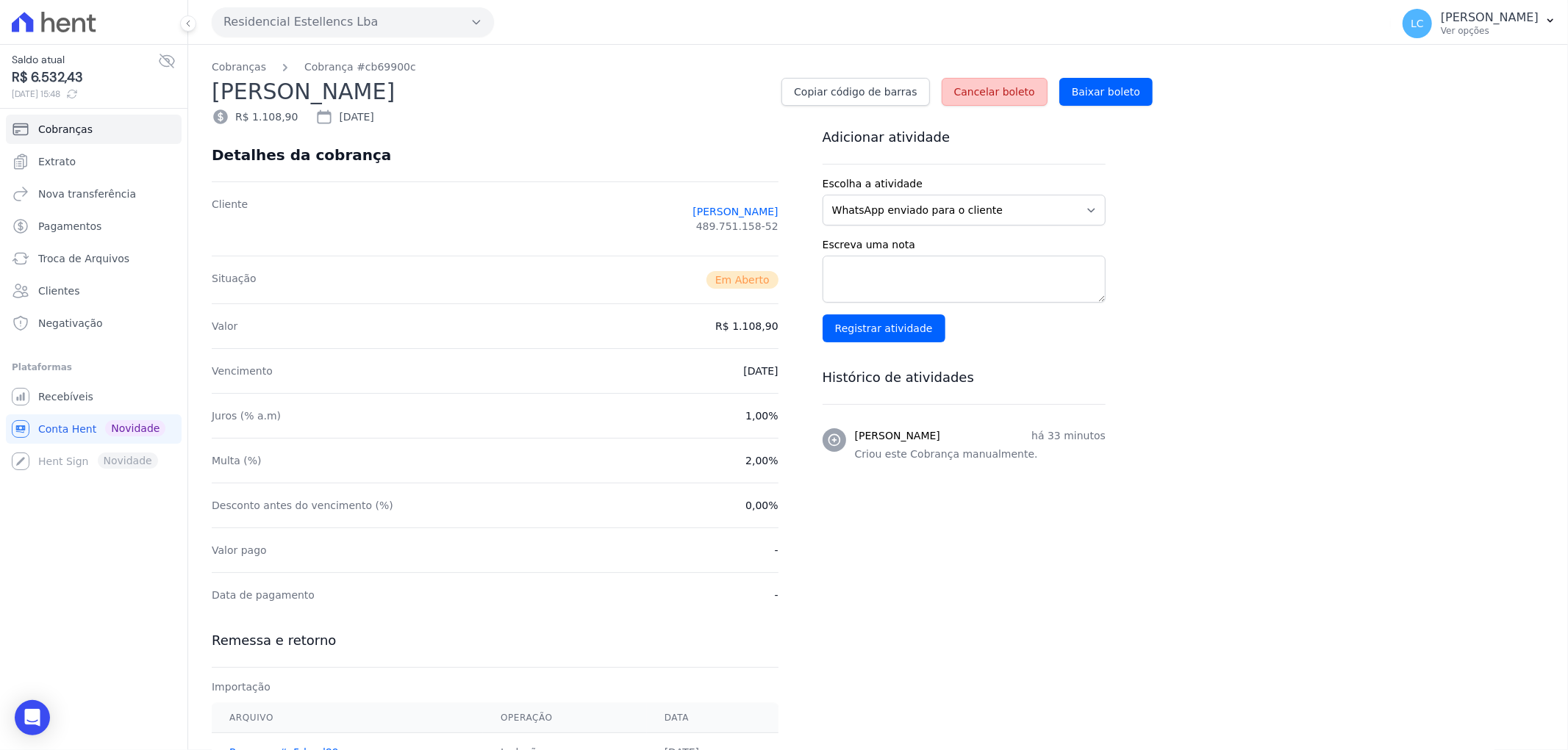
click at [1018, 100] on link "Cancelar boleto" at bounding box center [994, 91] width 106 height 28
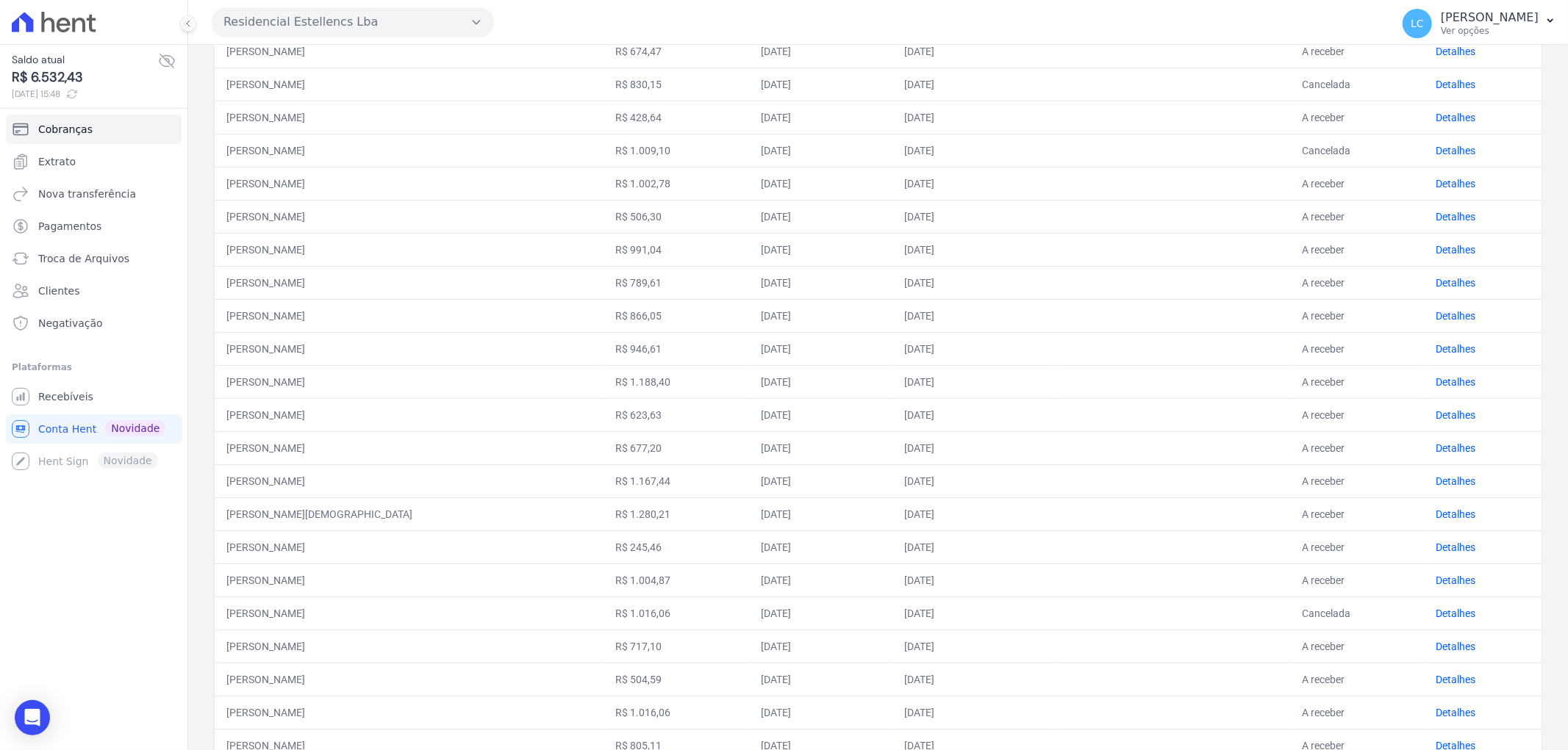
scroll to position [424, 0]
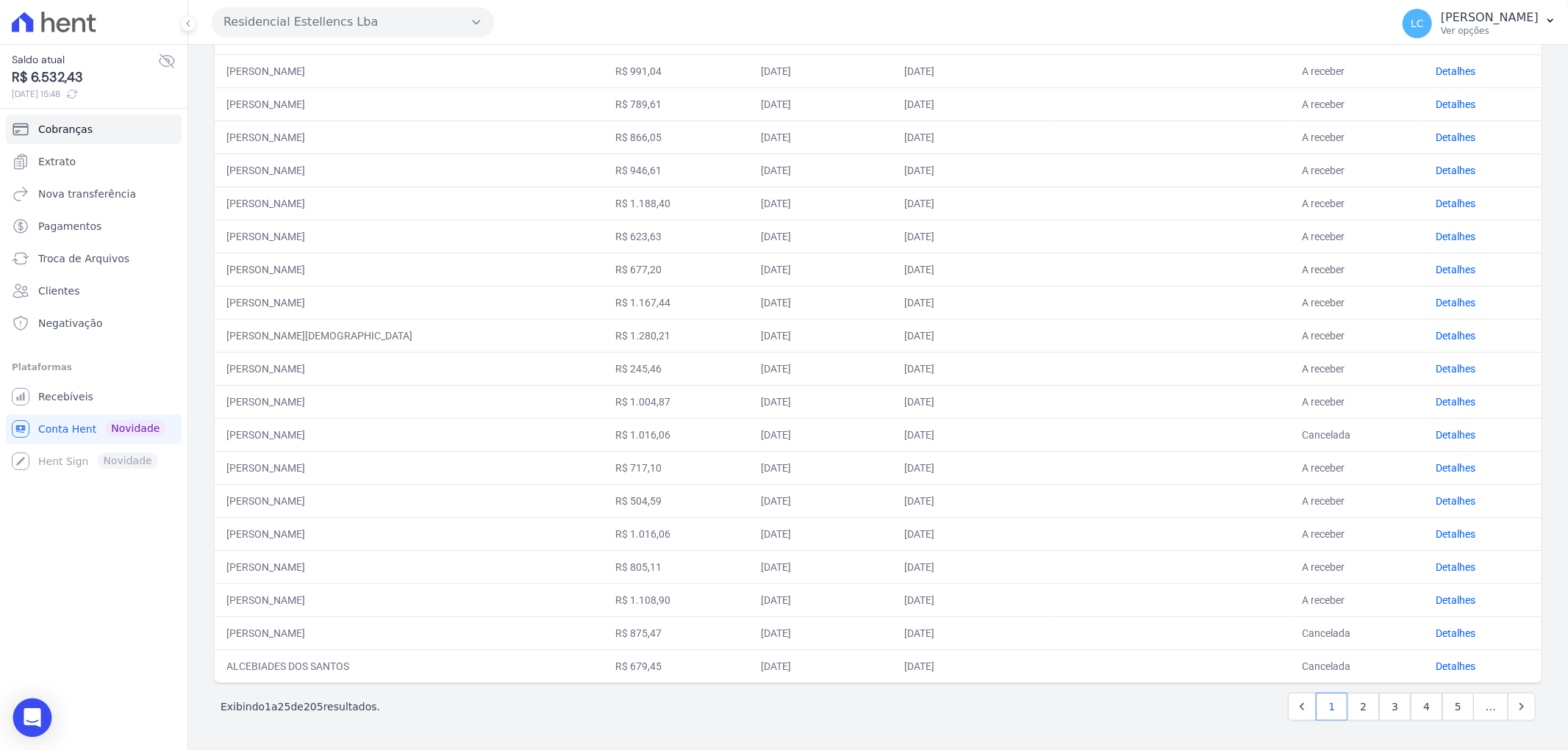
click at [32, 715] on icon "Open Intercom Messenger" at bounding box center [31, 717] width 17 height 19
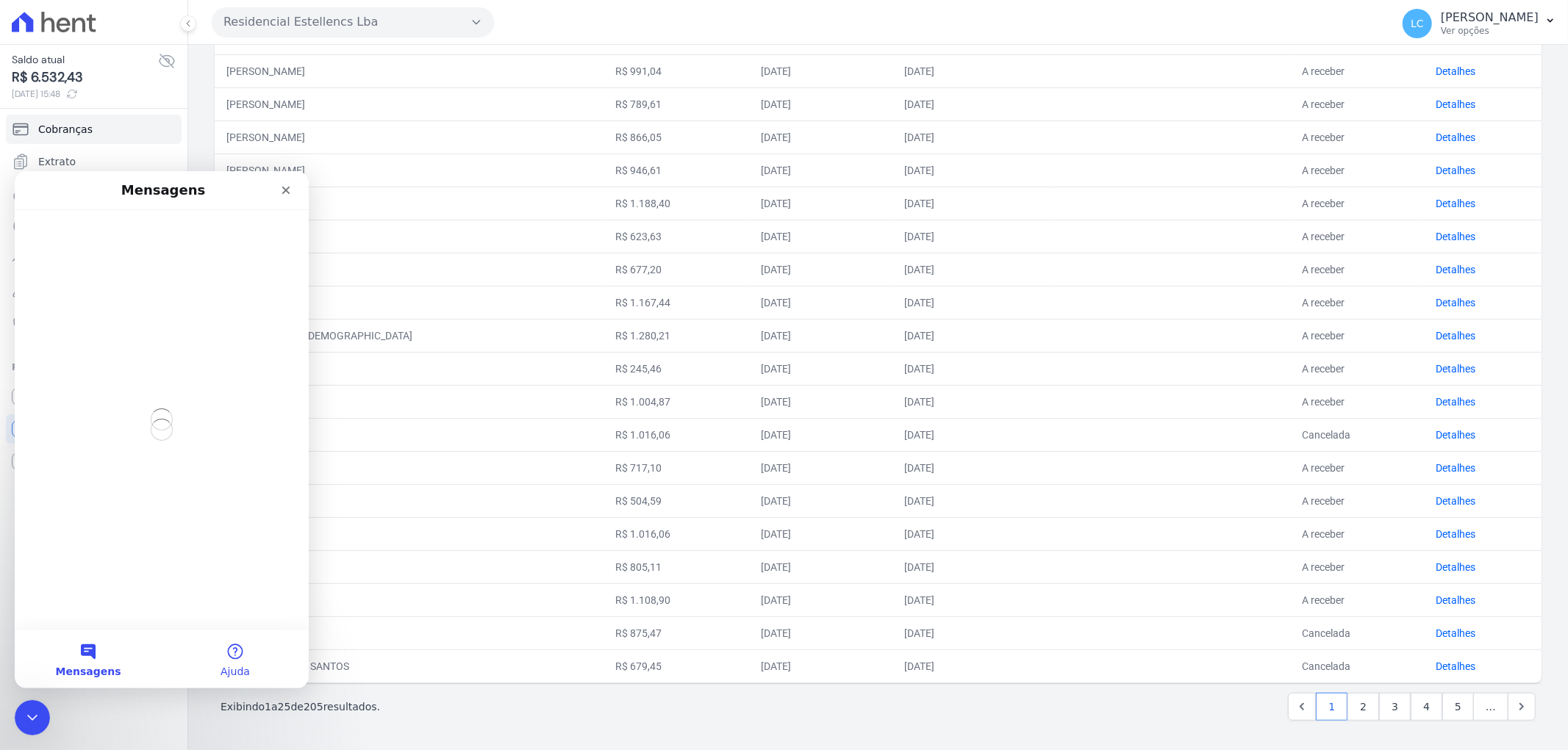
scroll to position [0, 0]
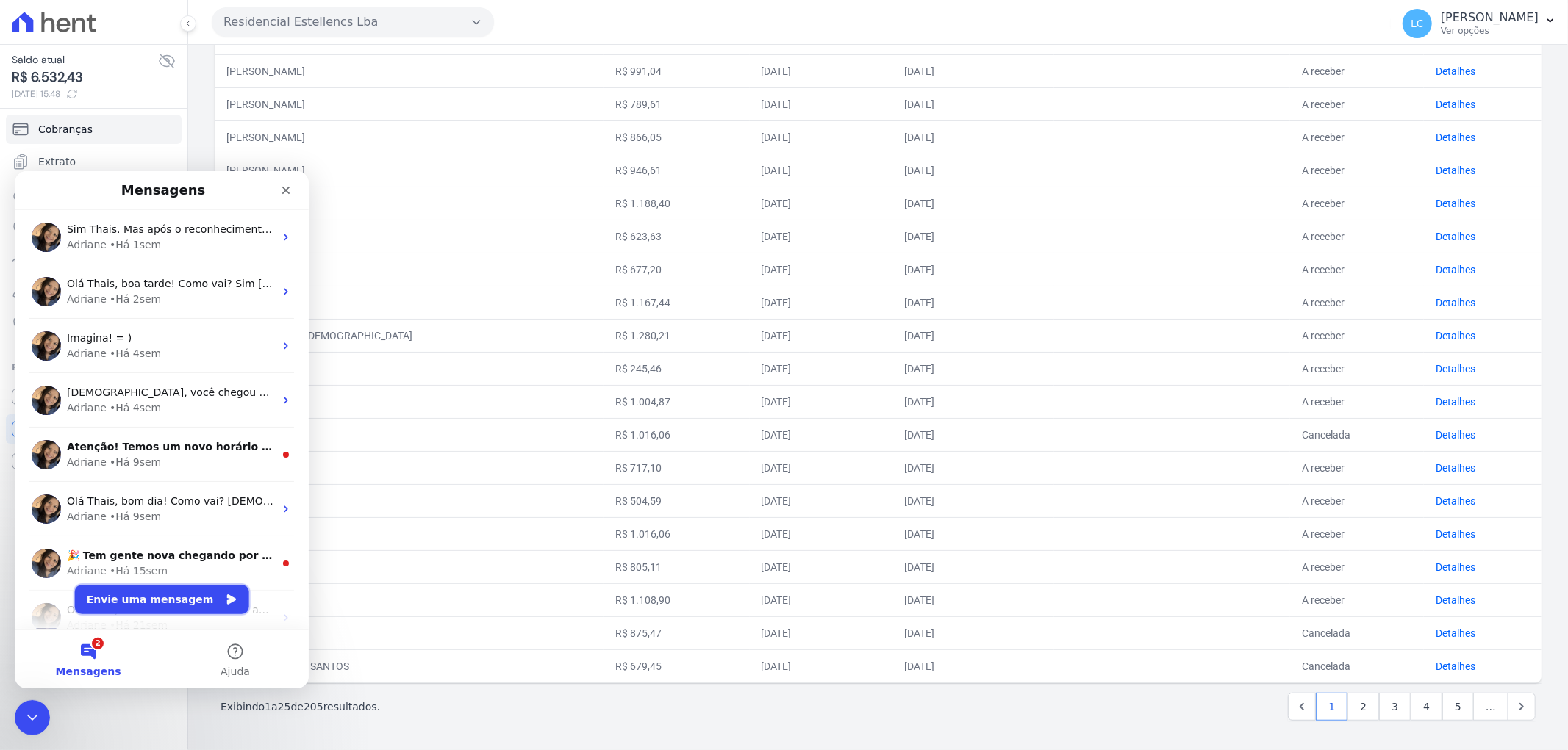
click at [175, 596] on button "Envie uma mensagem" at bounding box center [162, 599] width 174 height 30
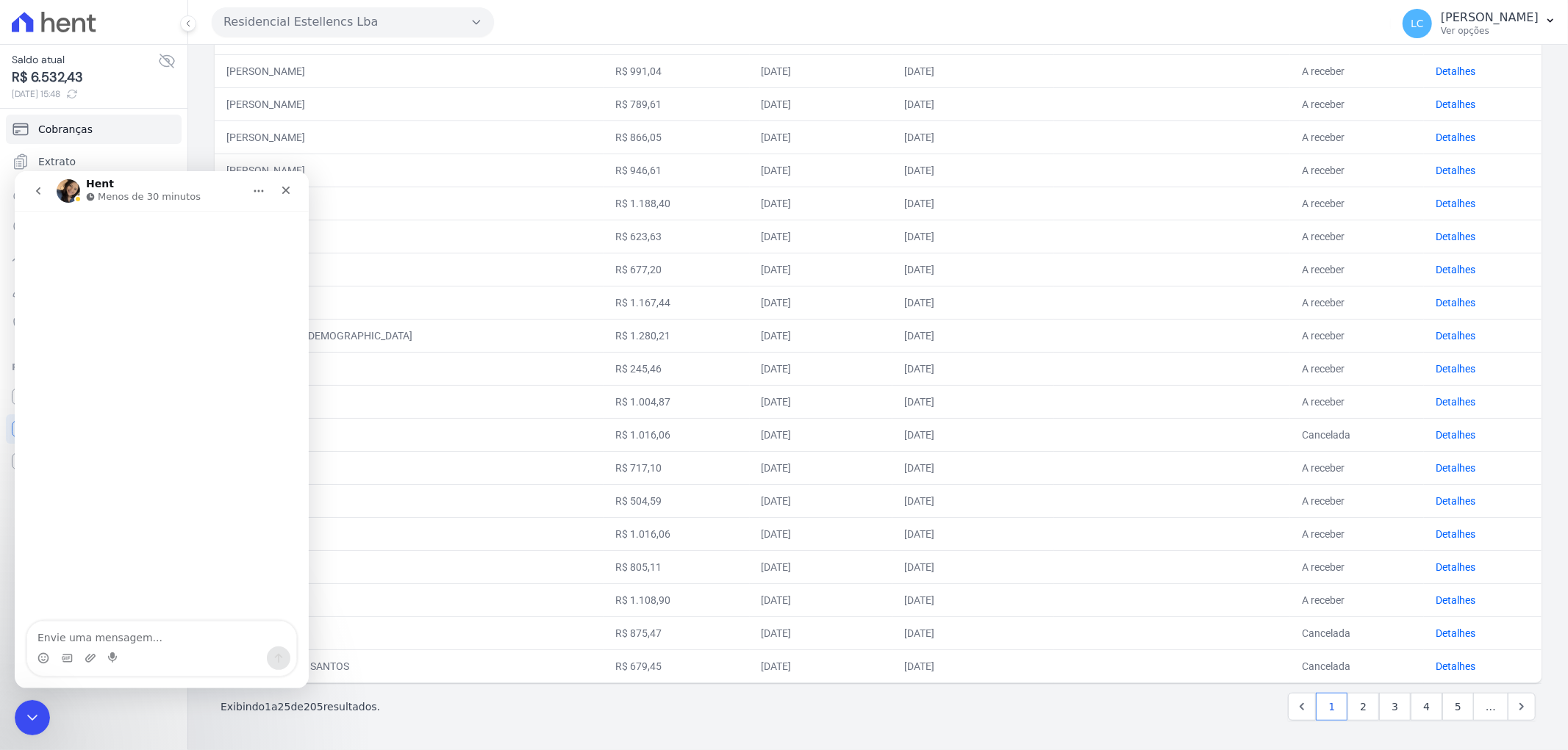
scroll to position [375, 0]
type textarea "Oi, boa tarde"
type textarea "tudo"
type textarea "tudo bem?"
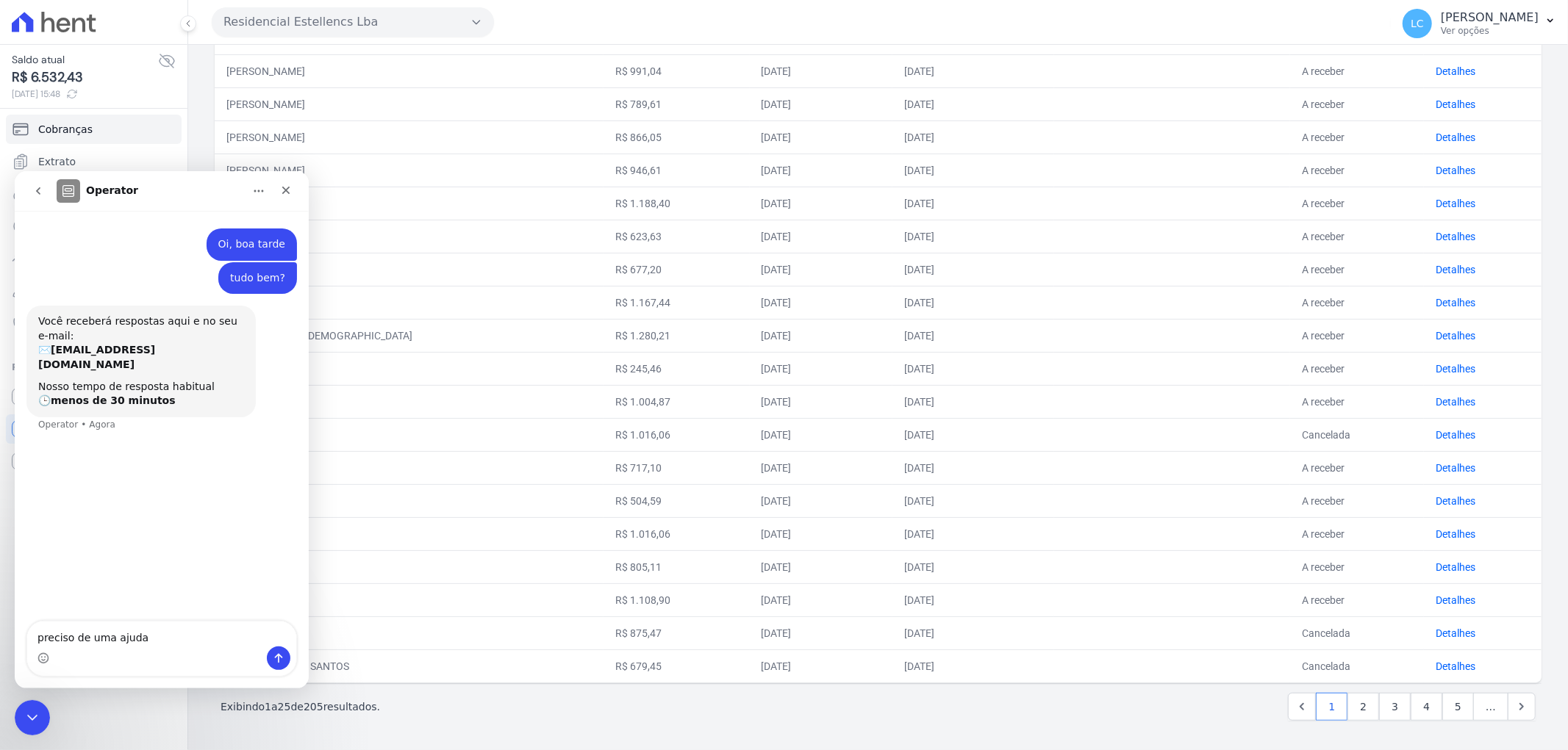
type textarea "preciso de uma ajuda"
type textarea "gerei os boletos do palmanova na conta ddo estellencs"
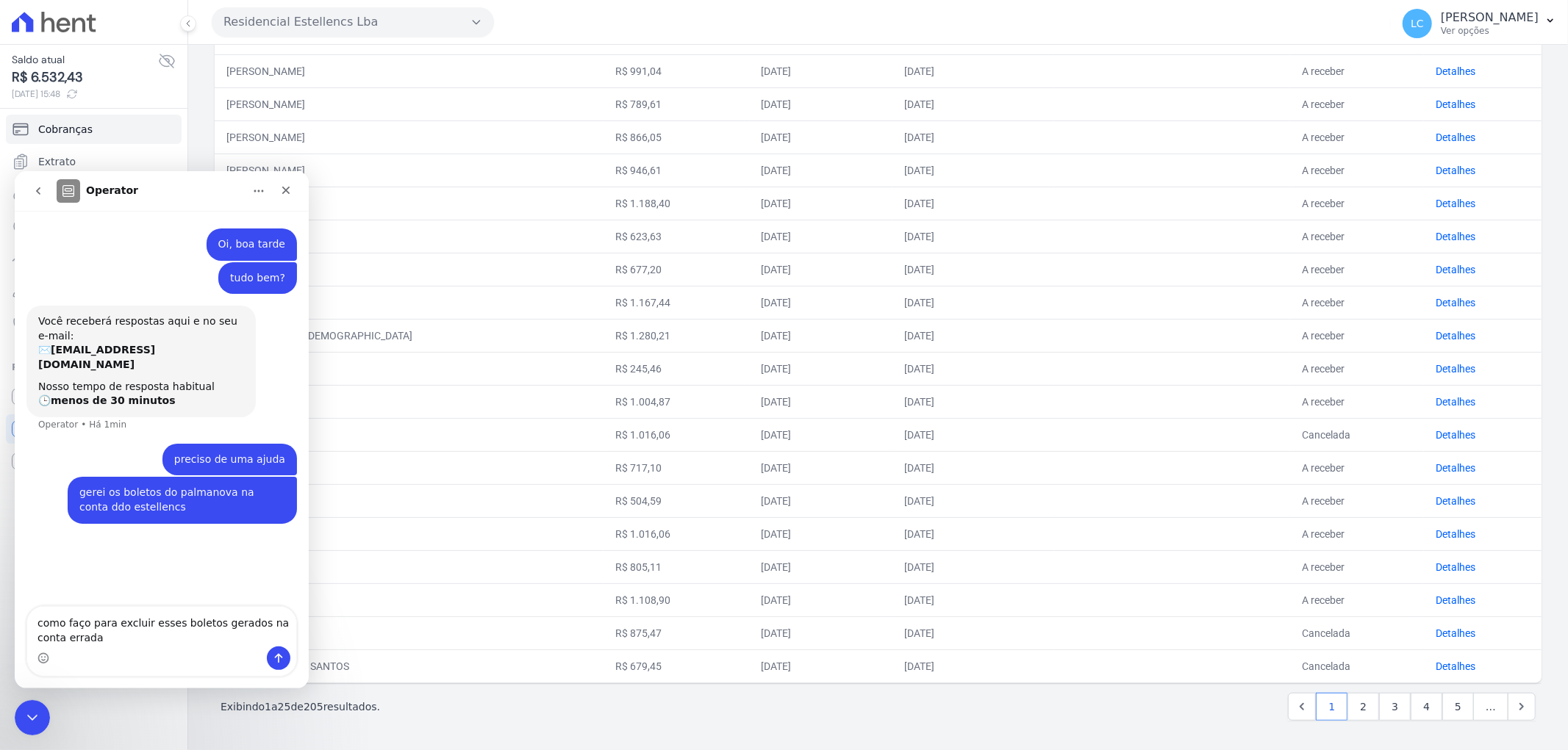
type textarea "como faço para excluir esses boletos gerados na conta errada?"
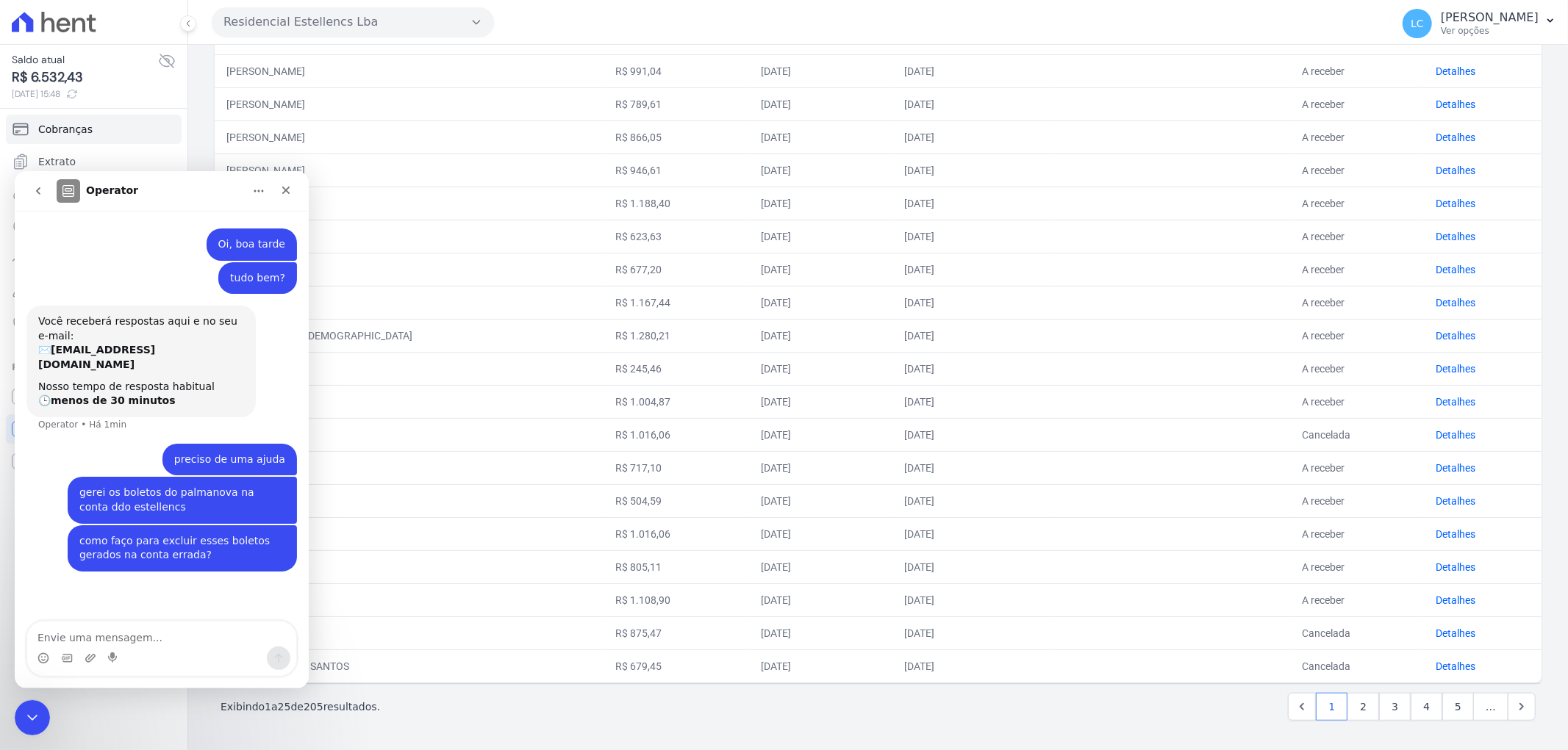
click at [420, 733] on div "Cliente Valor Criada em Vencimento Data de pagamento Situação Ações Natalia Cri…" at bounding box center [878, 278] width 1333 height 920
drag, startPoint x: 204, startPoint y: 185, endPoint x: 268, endPoint y: 185, distance: 64.0
click at [206, 185] on div "Operator" at bounding box center [150, 190] width 186 height 23
click at [290, 187] on icon "Fechar" at bounding box center [285, 189] width 12 height 12
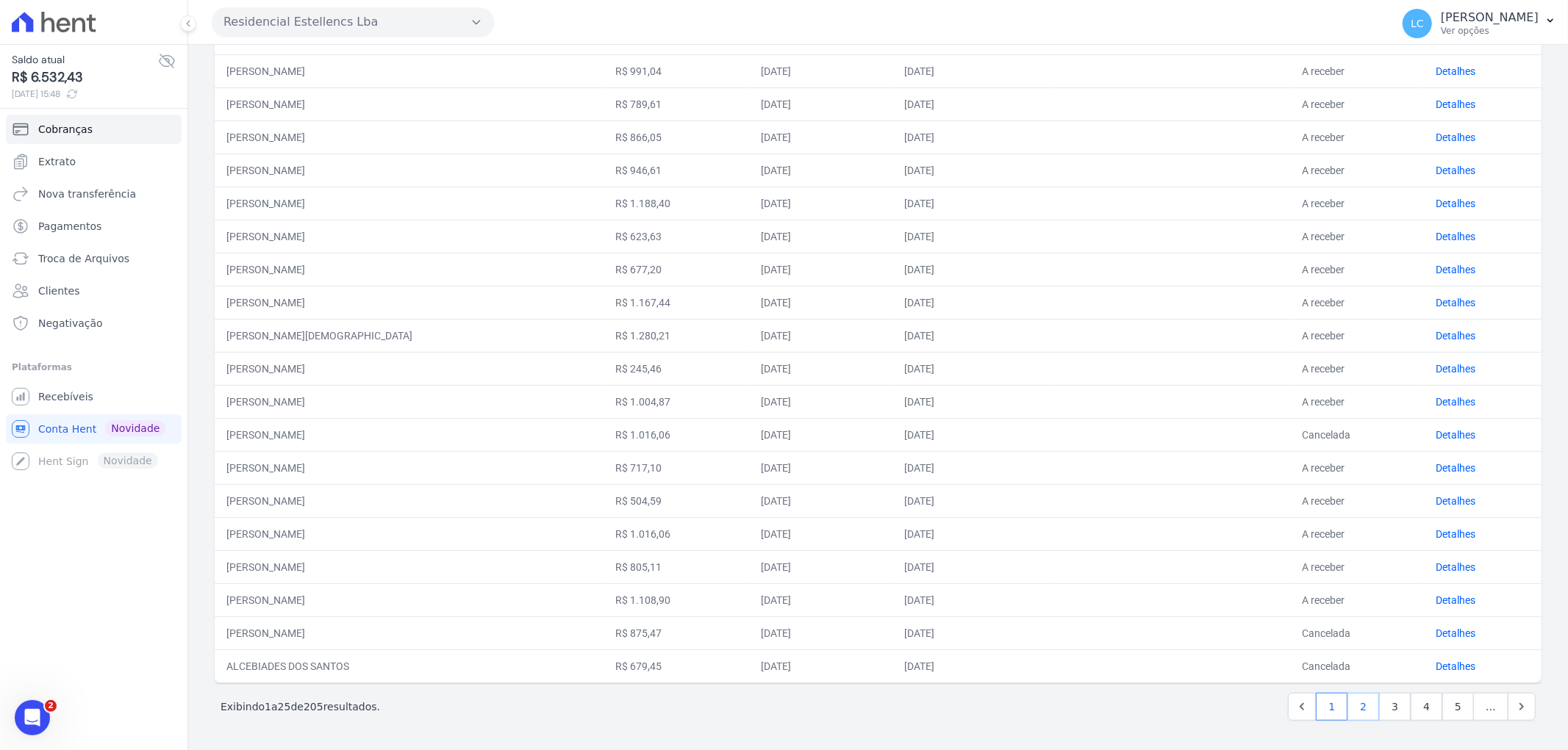
click at [1364, 710] on link "2" at bounding box center [1363, 706] width 31 height 28
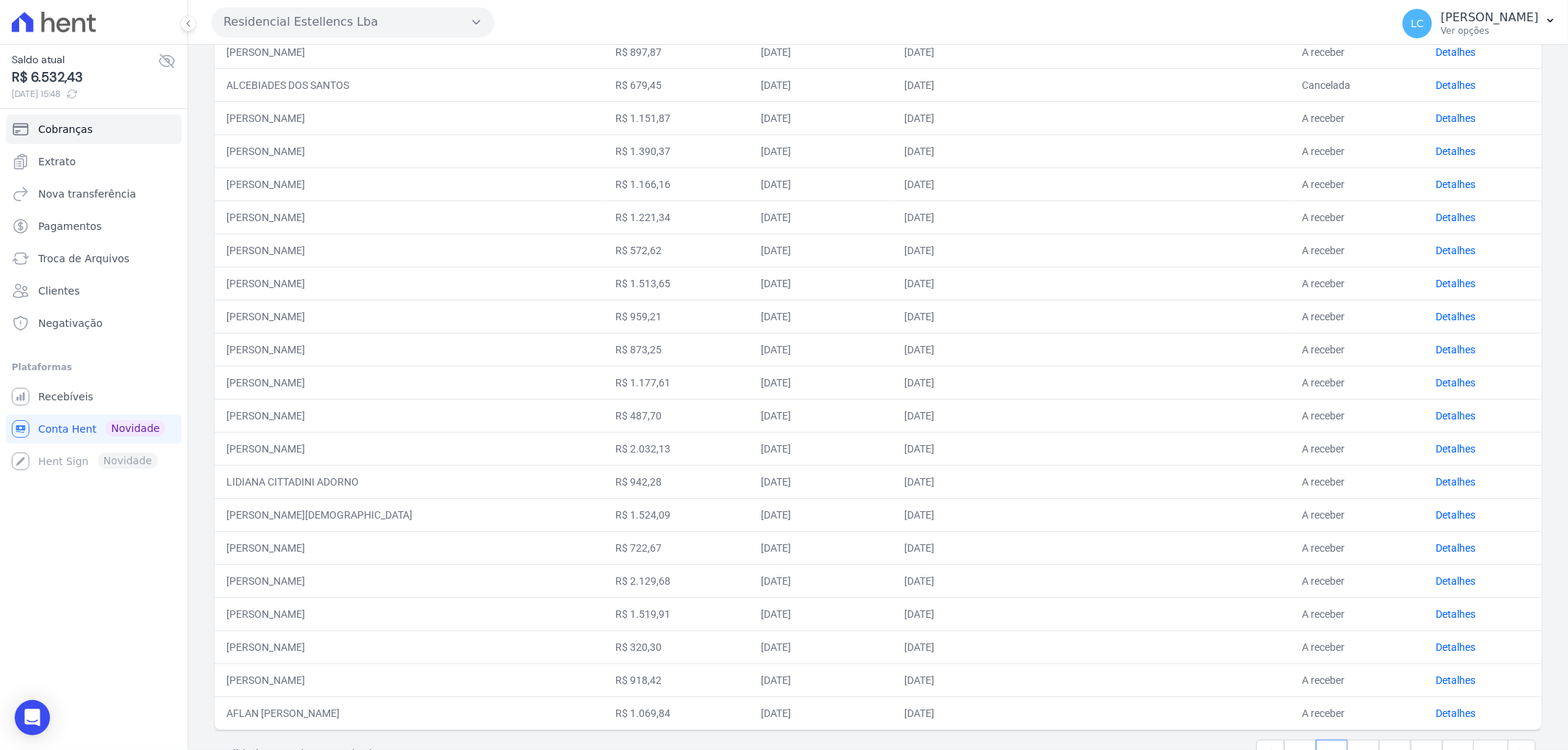
scroll to position [375, 0]
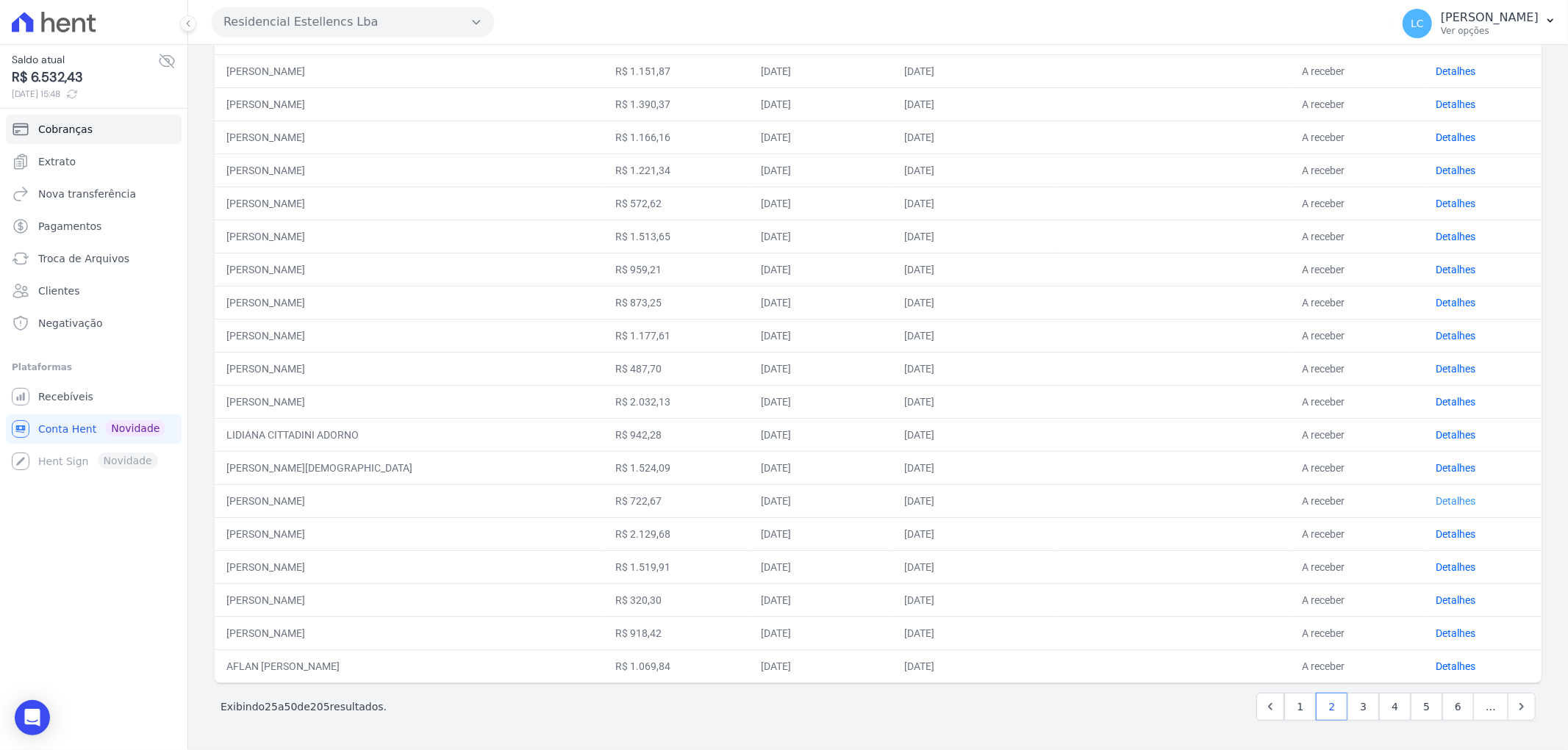
click at [1435, 500] on link "Detalhes" at bounding box center [1455, 501] width 39 height 12
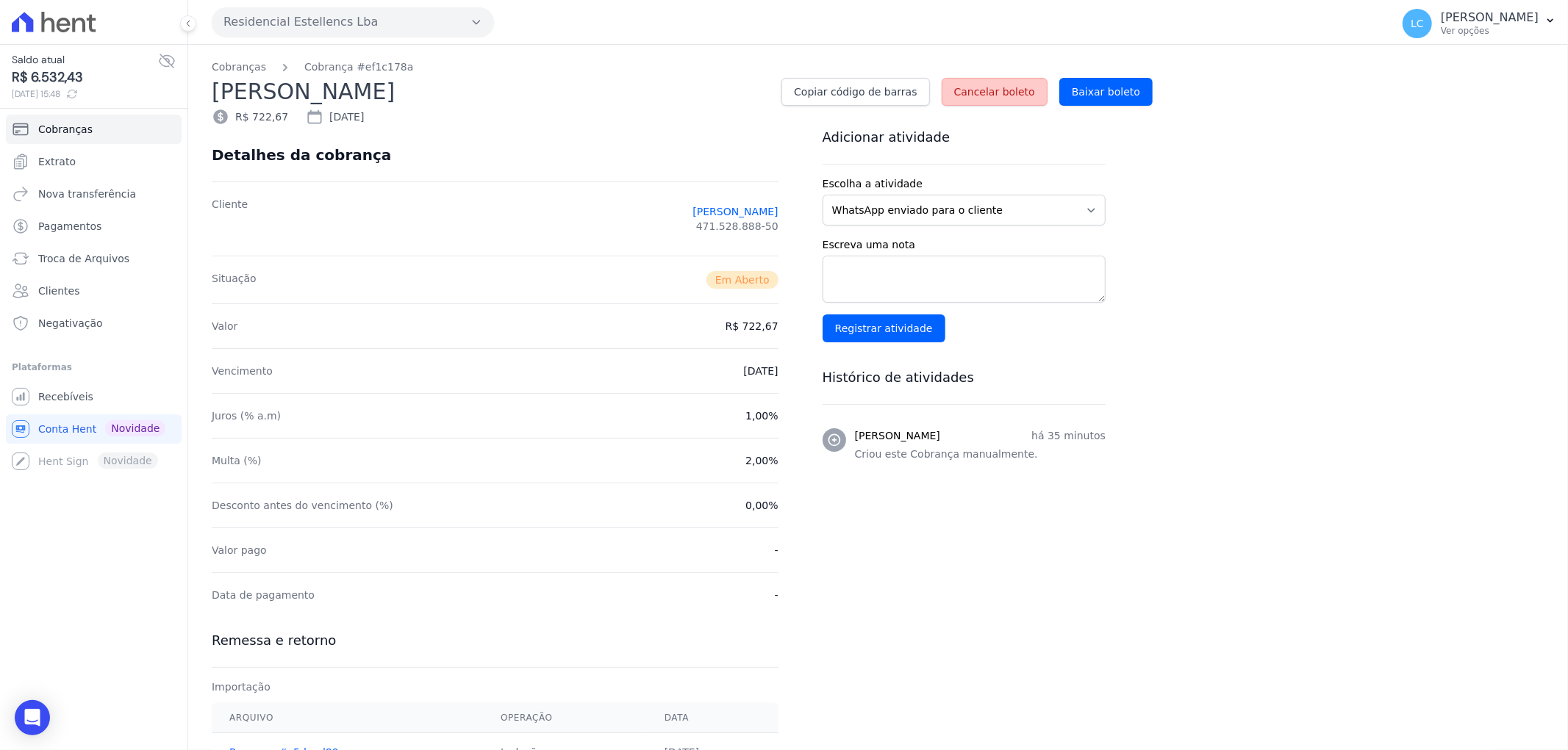
click at [990, 91] on span "Cancelar boleto" at bounding box center [994, 91] width 81 height 14
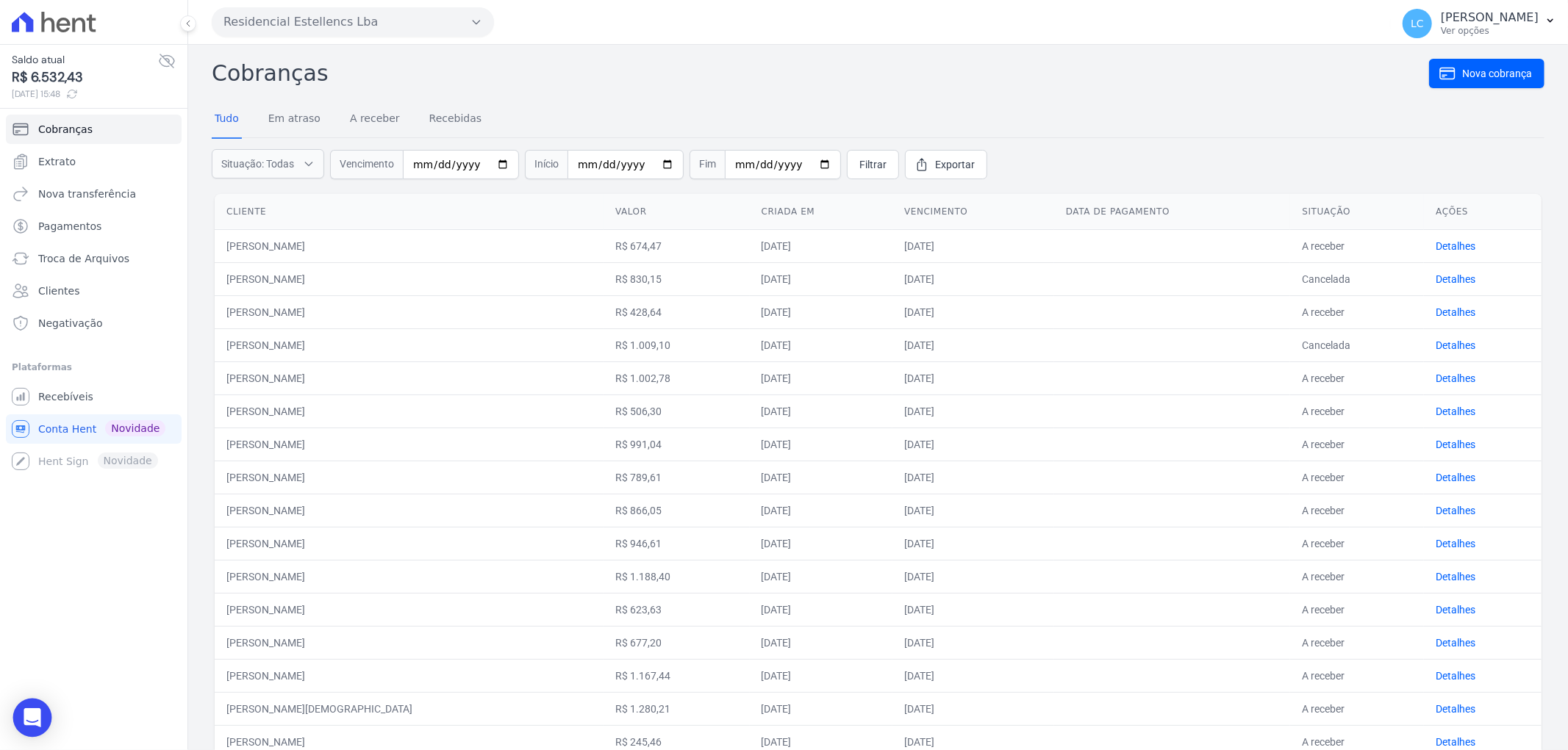
click at [45, 718] on div "Open Intercom Messenger" at bounding box center [32, 718] width 39 height 39
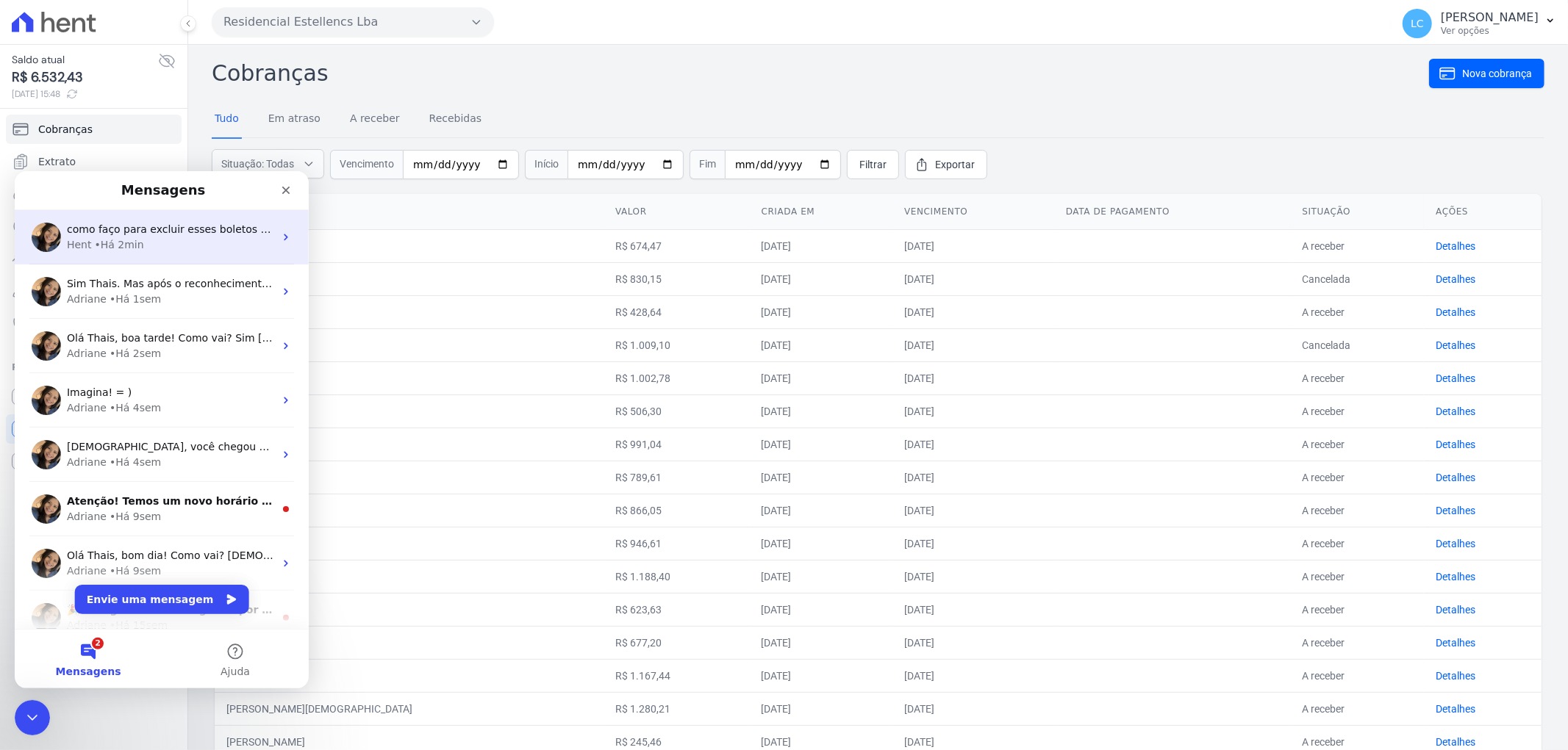
click at [171, 222] on span "como faço para excluir esses boletos gerados na conta errada?" at bounding box center [230, 228] width 326 height 12
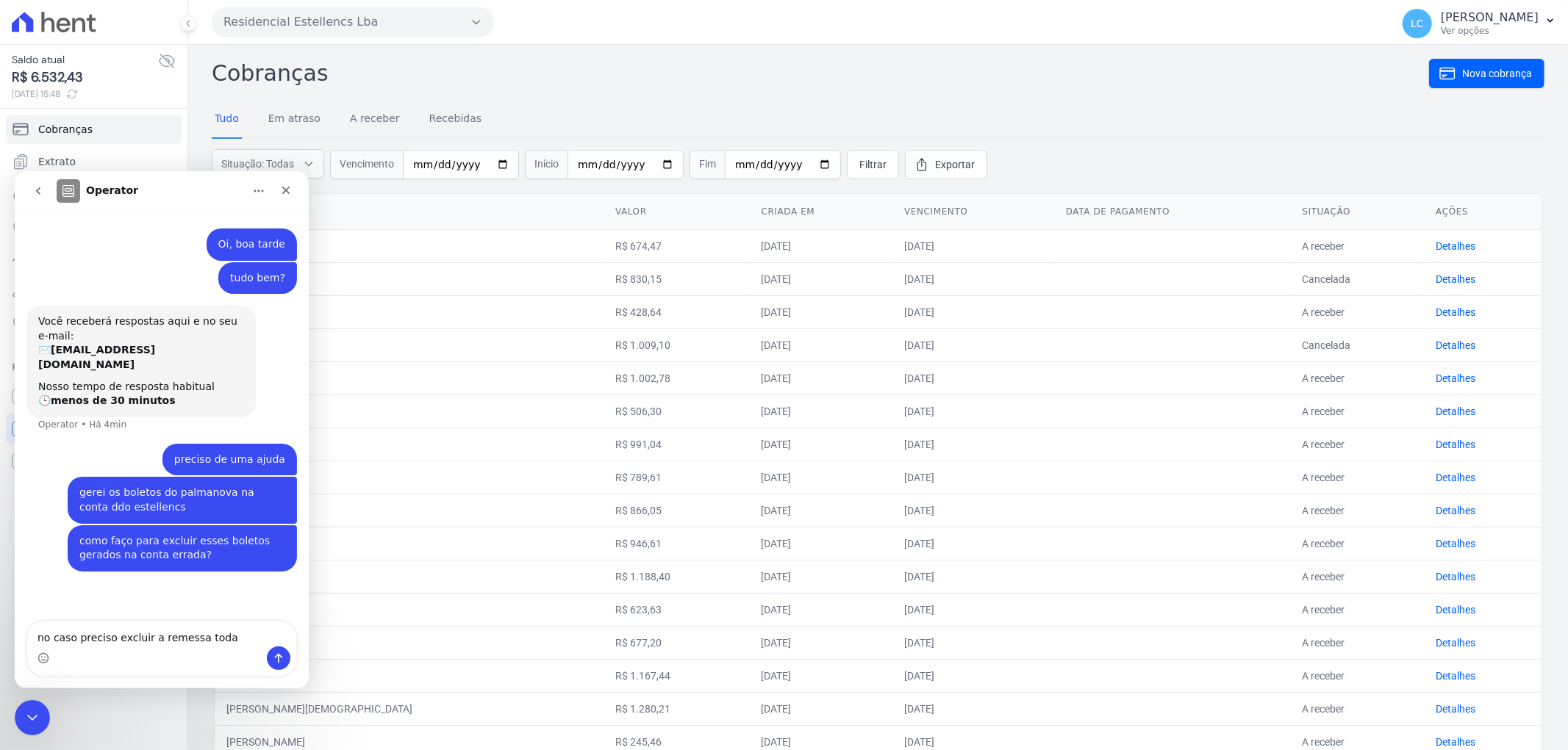
type textarea "no caso preciso excluir a remessa toda"
type textarea "["
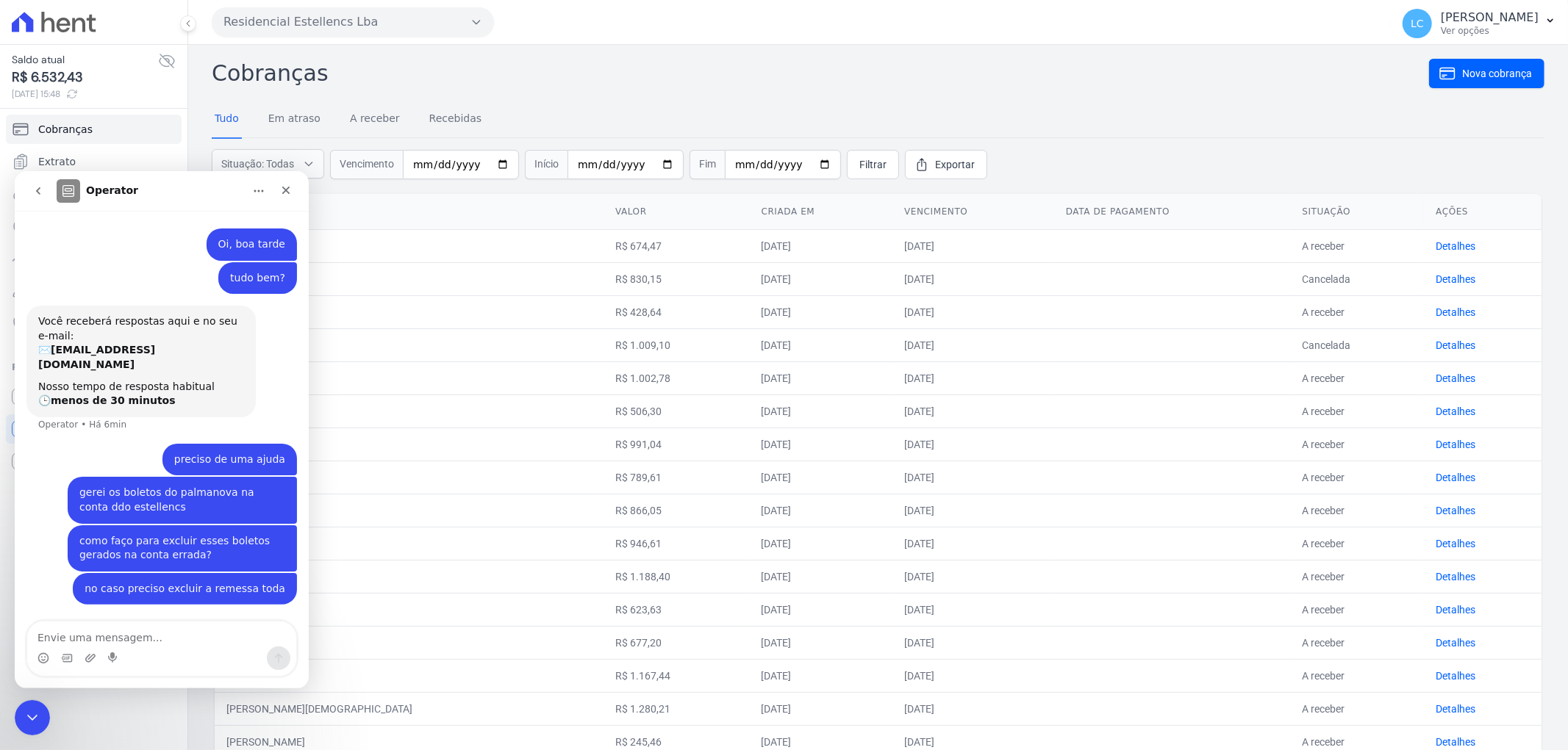
click at [186, 185] on div "Operator" at bounding box center [150, 190] width 186 height 23
click at [198, 86] on div "O cancelamento do boleto foi agendado com sucesso. Cobranças Nova cobrança Tudo…" at bounding box center [878, 584] width 1380 height 1079
click at [619, 65] on h2 "Cobranças" at bounding box center [820, 73] width 1217 height 33
click at [284, 190] on icon "Fechar" at bounding box center [286, 189] width 8 height 8
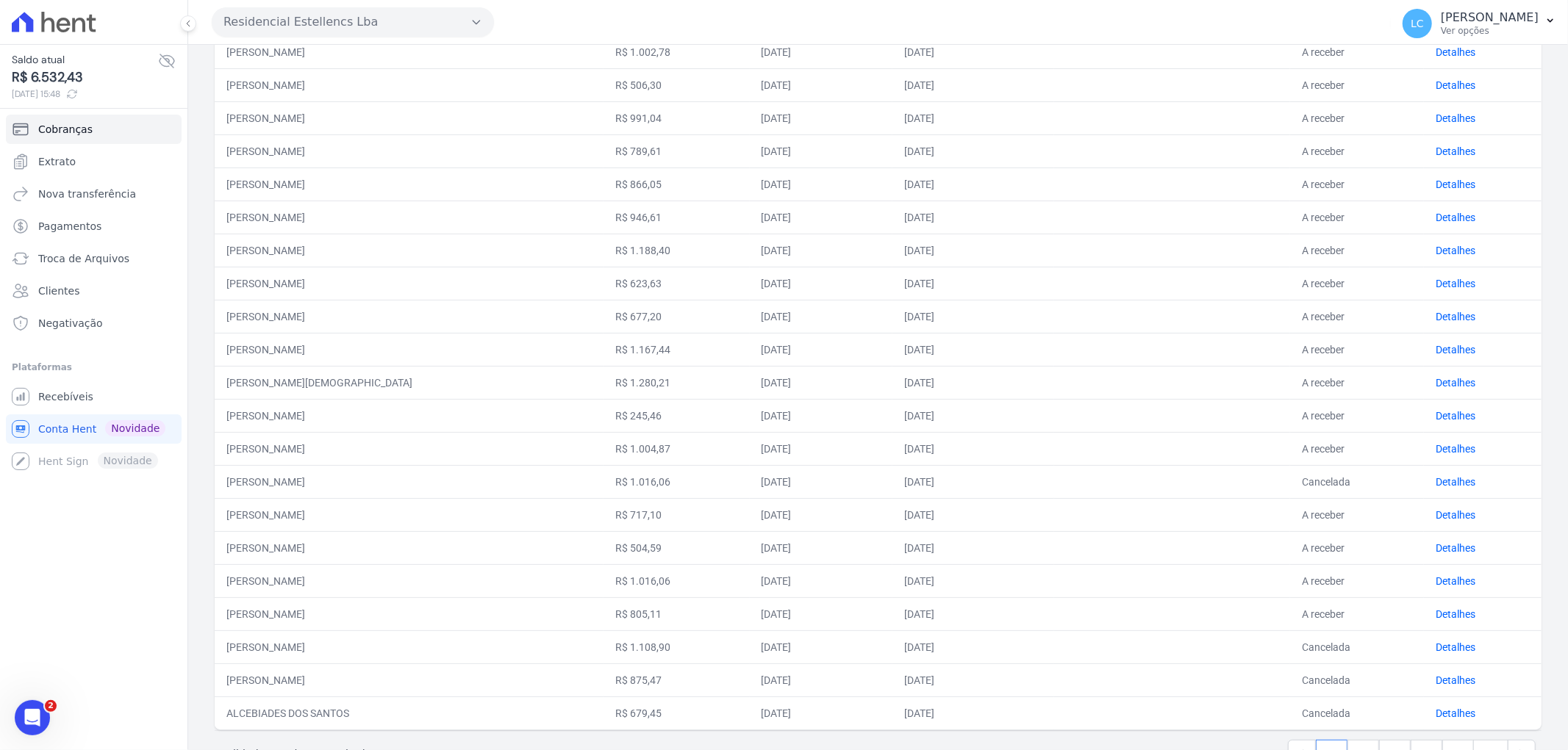
scroll to position [375, 0]
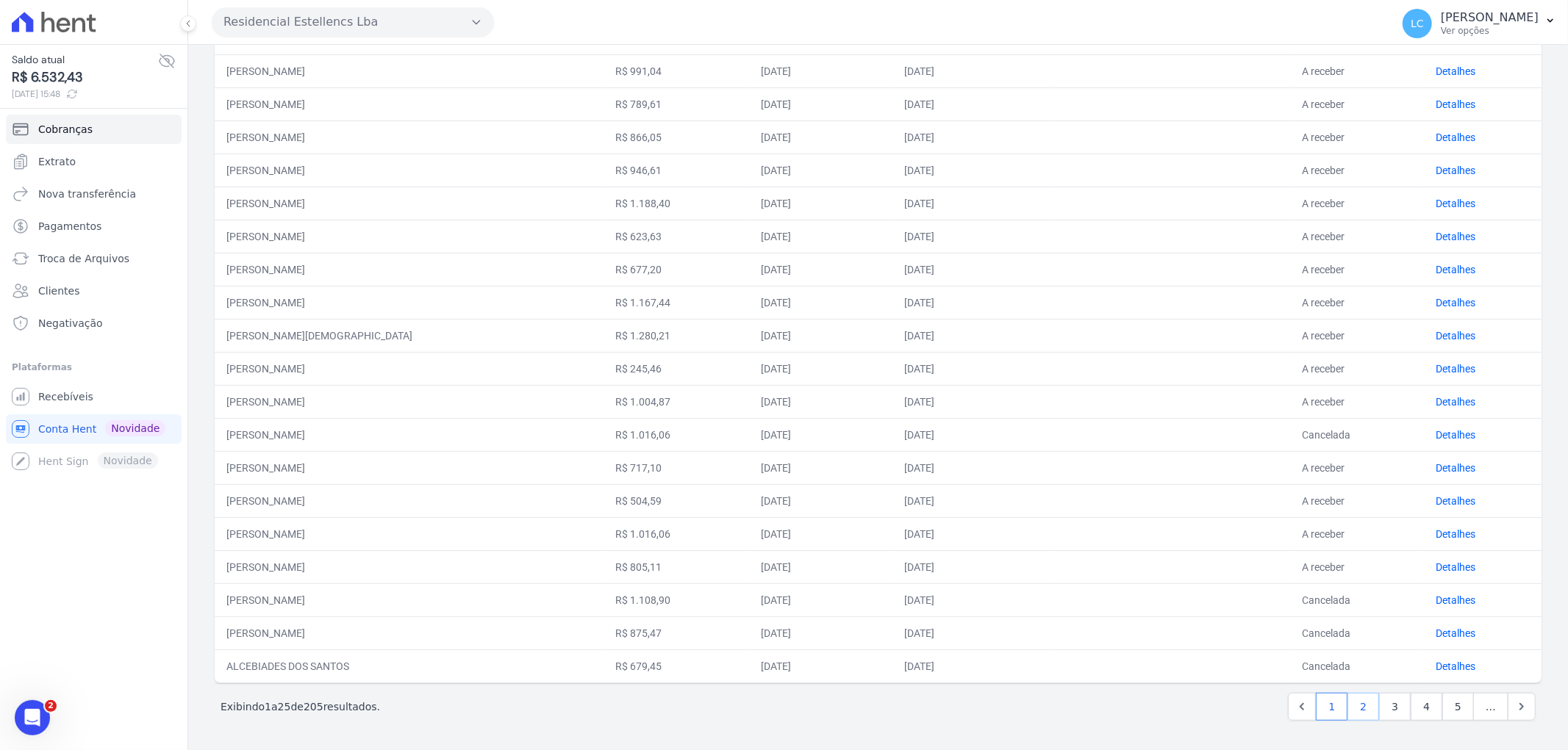
click at [1354, 710] on link "2" at bounding box center [1363, 706] width 31 height 28
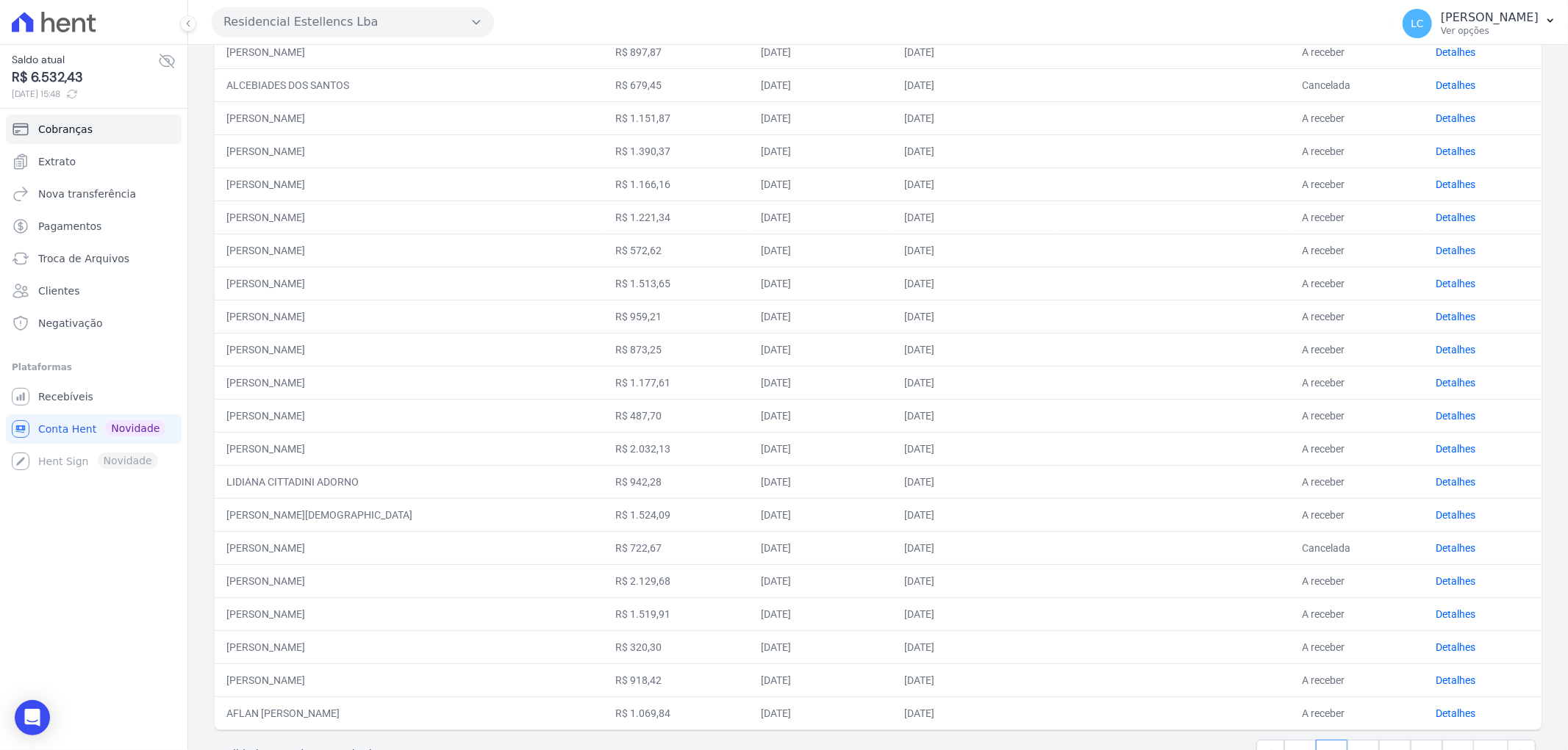
scroll to position [375, 0]
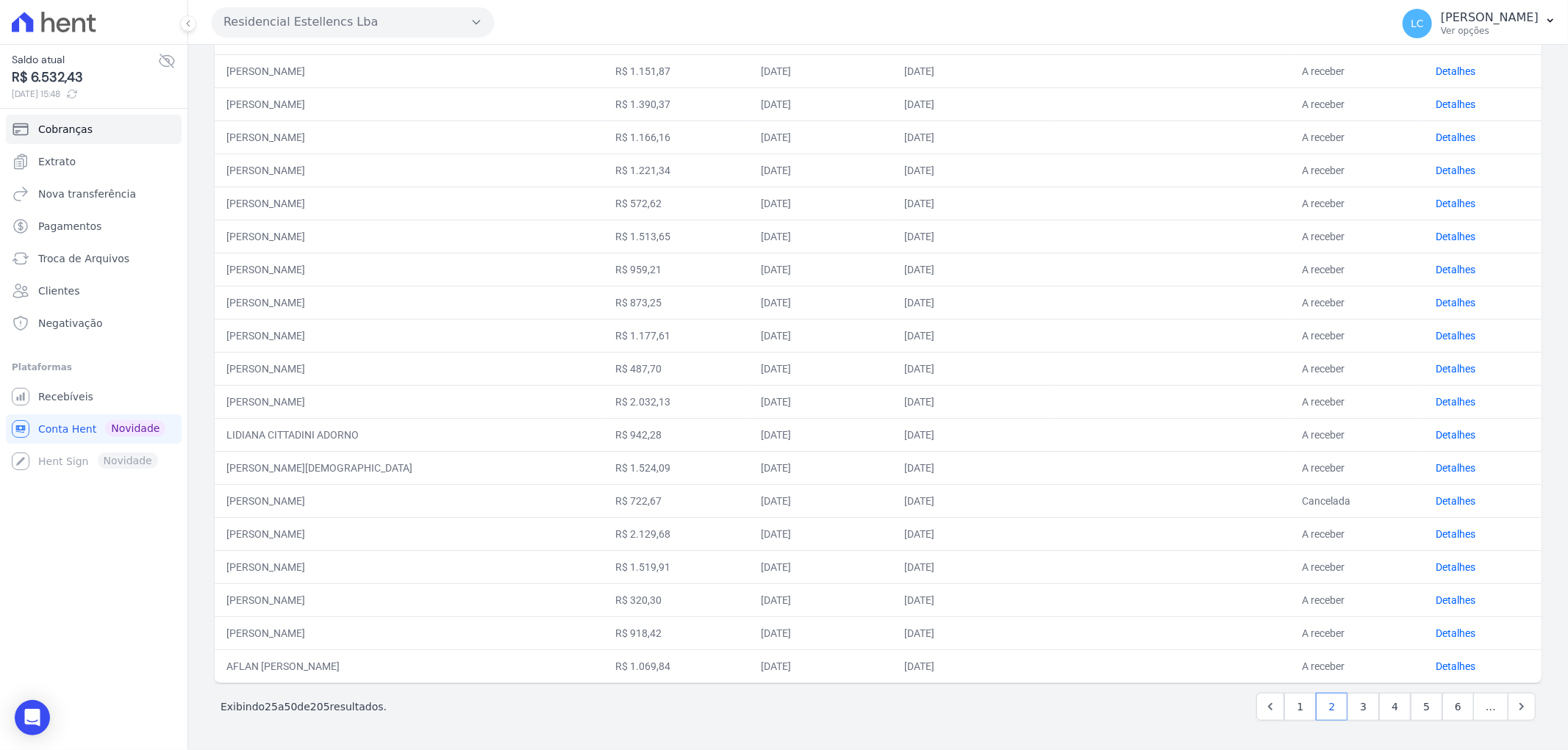
click at [1439, 545] on td "Detalhes" at bounding box center [1482, 533] width 117 height 33
click at [1436, 496] on link "Detalhes" at bounding box center [1455, 501] width 39 height 12
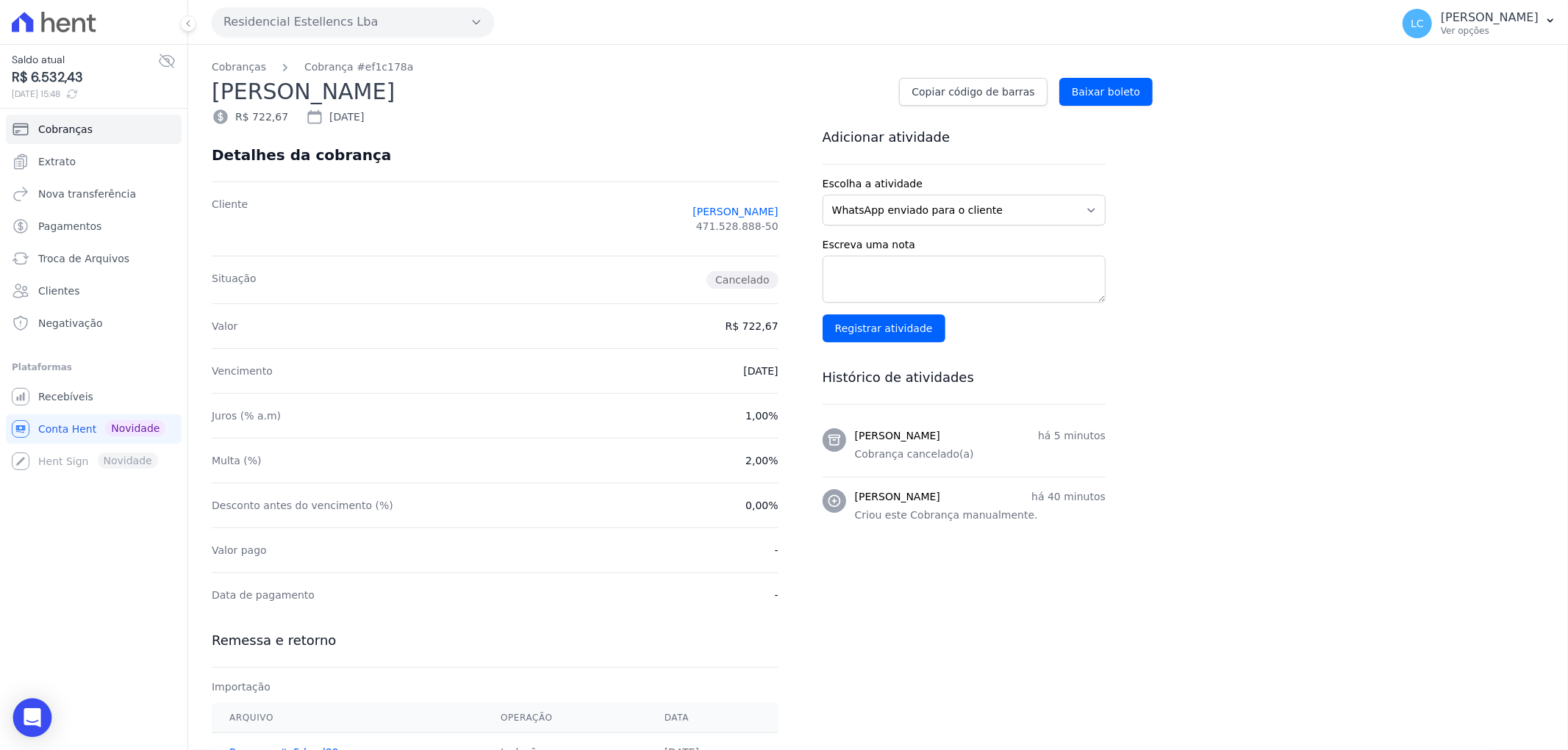
click at [30, 714] on icon "Open Intercom Messenger" at bounding box center [31, 717] width 17 height 19
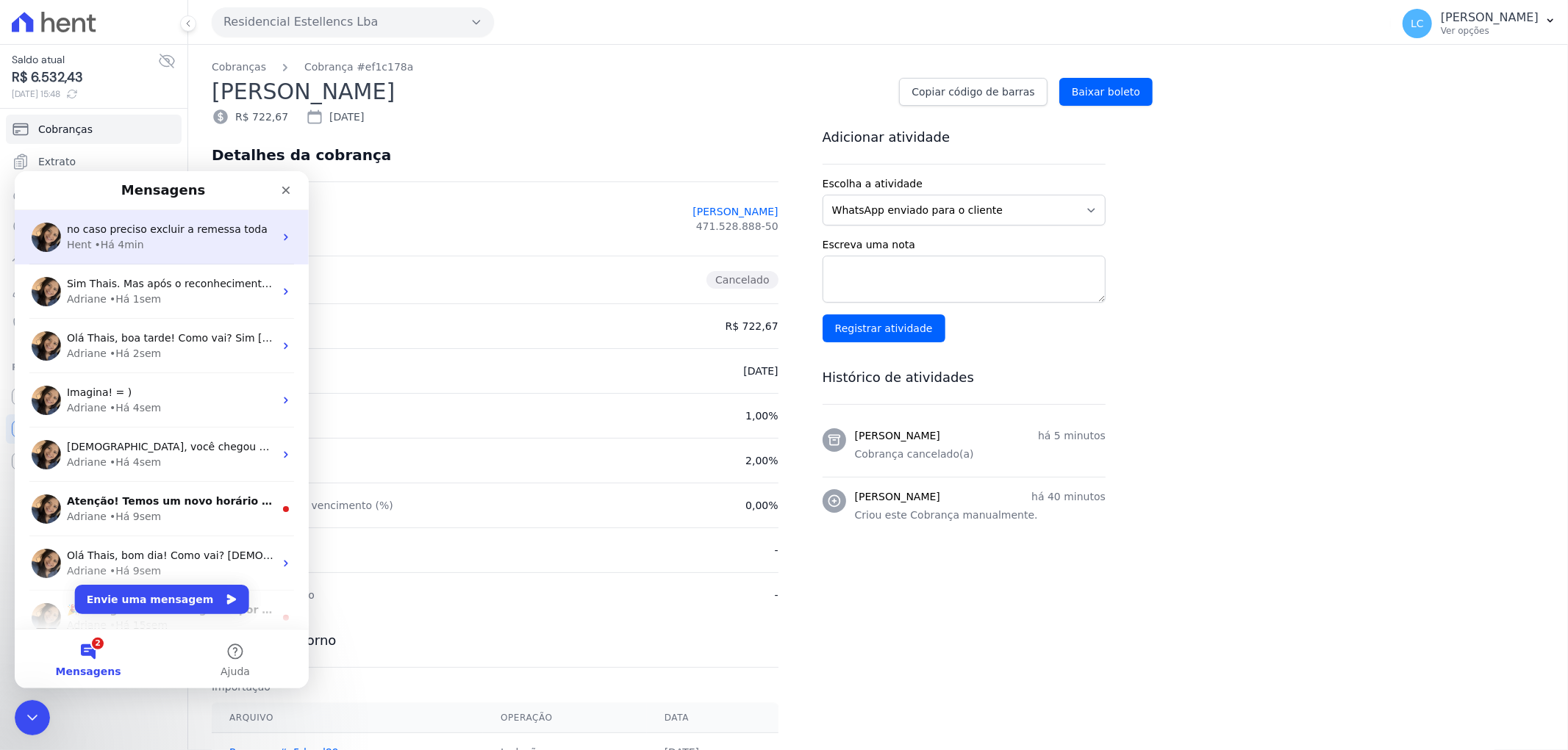
click at [151, 245] on div "Hent • Há 4min" at bounding box center [170, 244] width 207 height 15
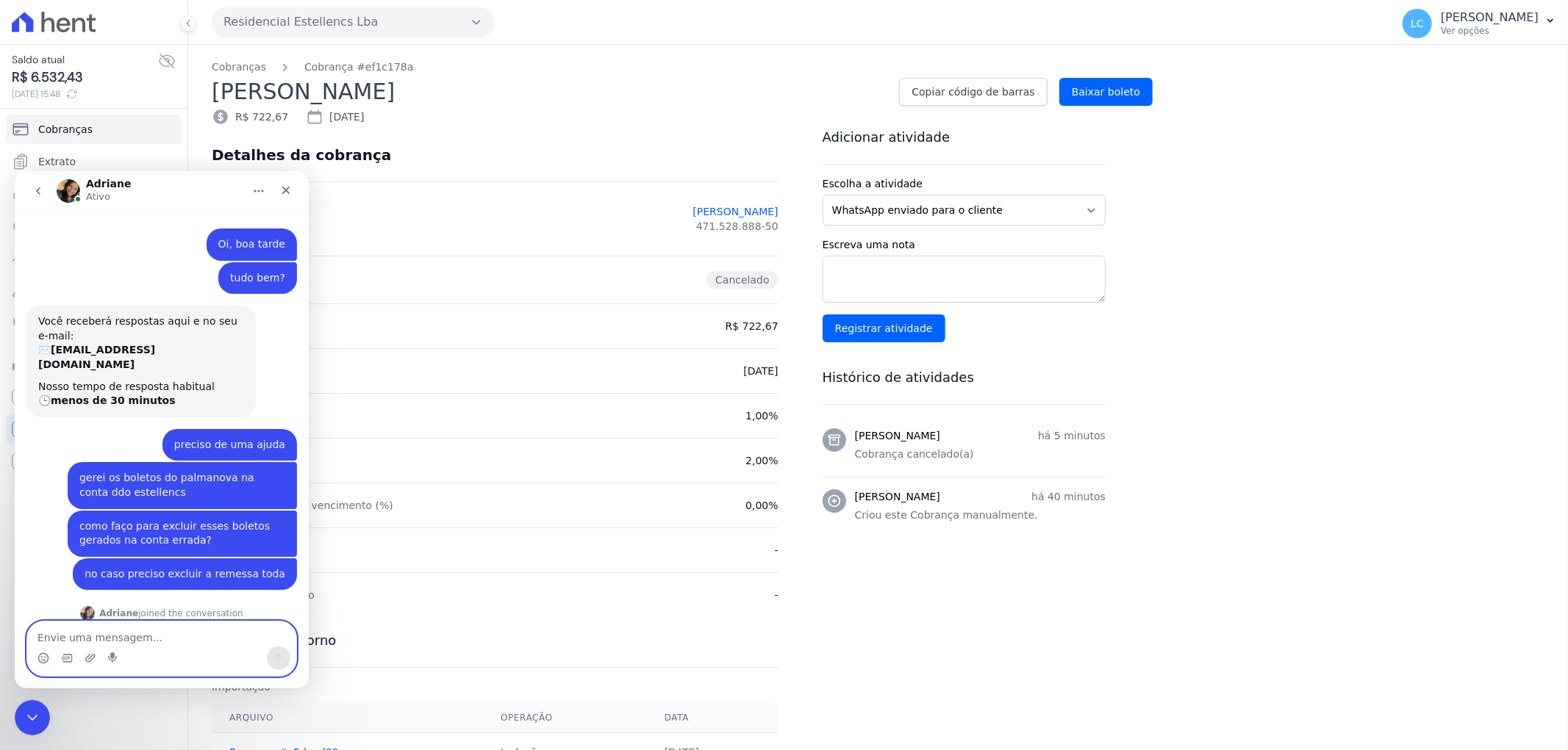
scroll to position [99, 0]
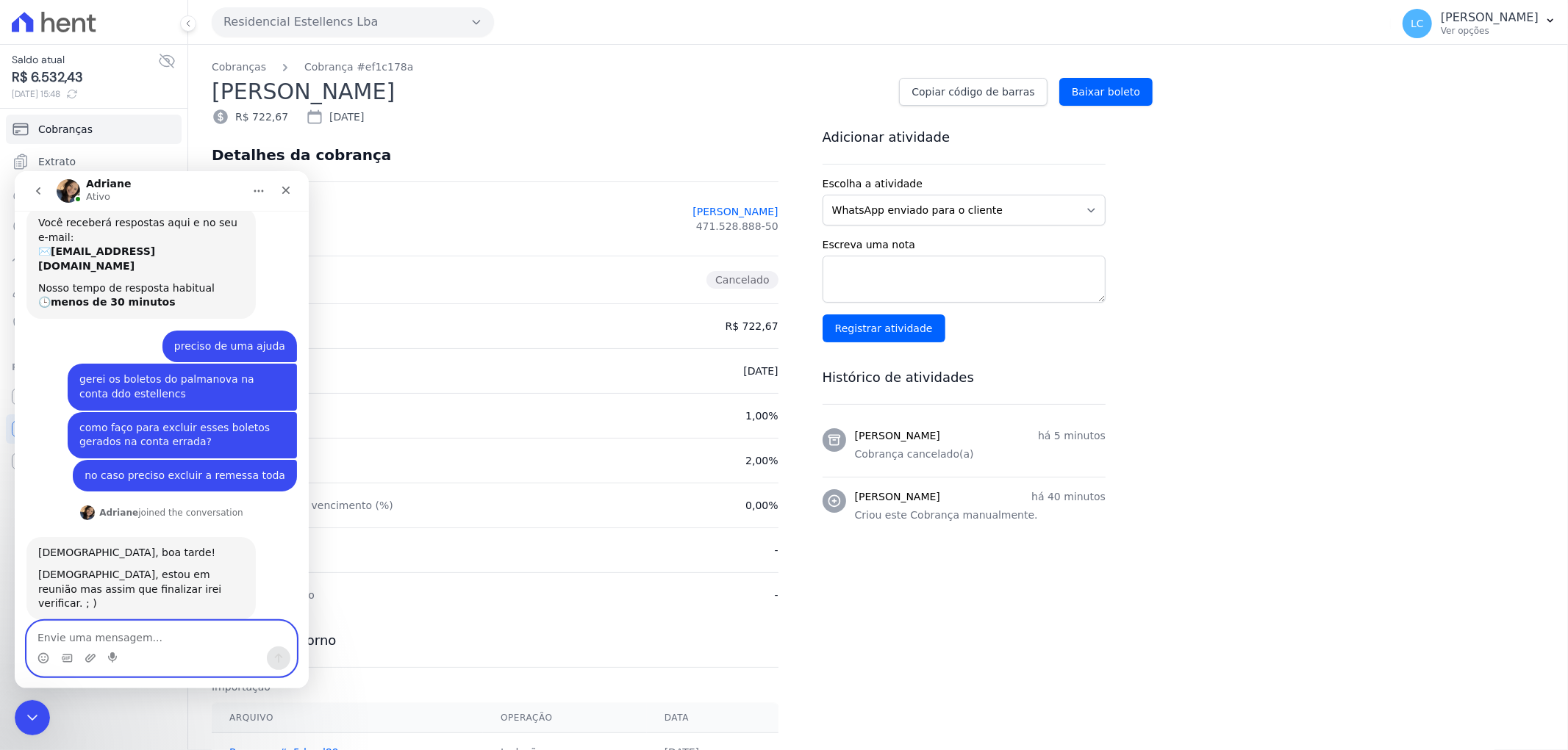
click at [142, 638] on textarea "Envie uma mensagem..." at bounding box center [161, 634] width 269 height 25
type textarea "Obrigada, são todos os boletos gerados no dia 02/09"
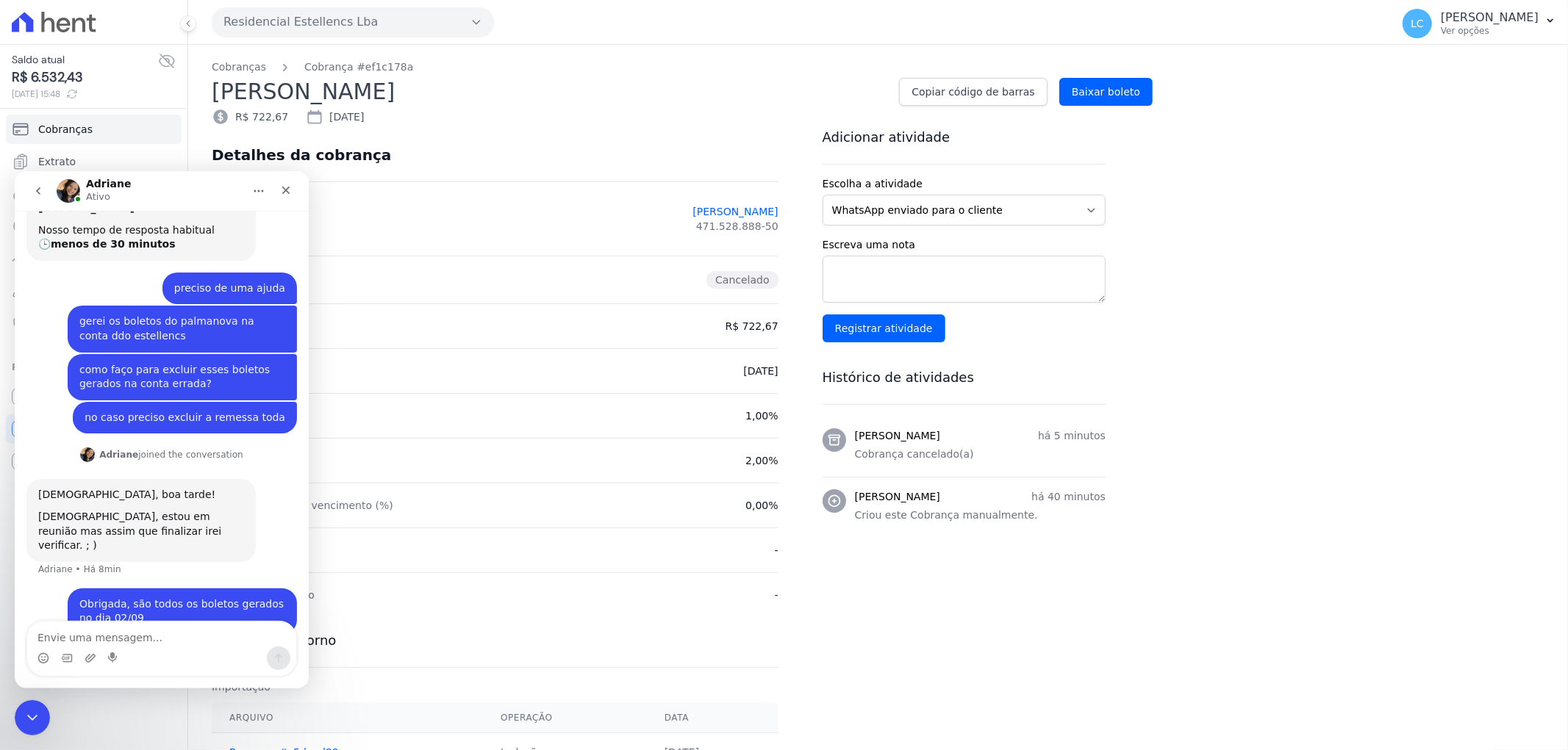
click at [897, 626] on div "Adicionar atividade Escolha a atividade WhatsApp enviado para o cliente Adicion…" at bounding box center [976, 509] width 307 height 763
click at [288, 179] on div "Fechar" at bounding box center [286, 190] width 27 height 27
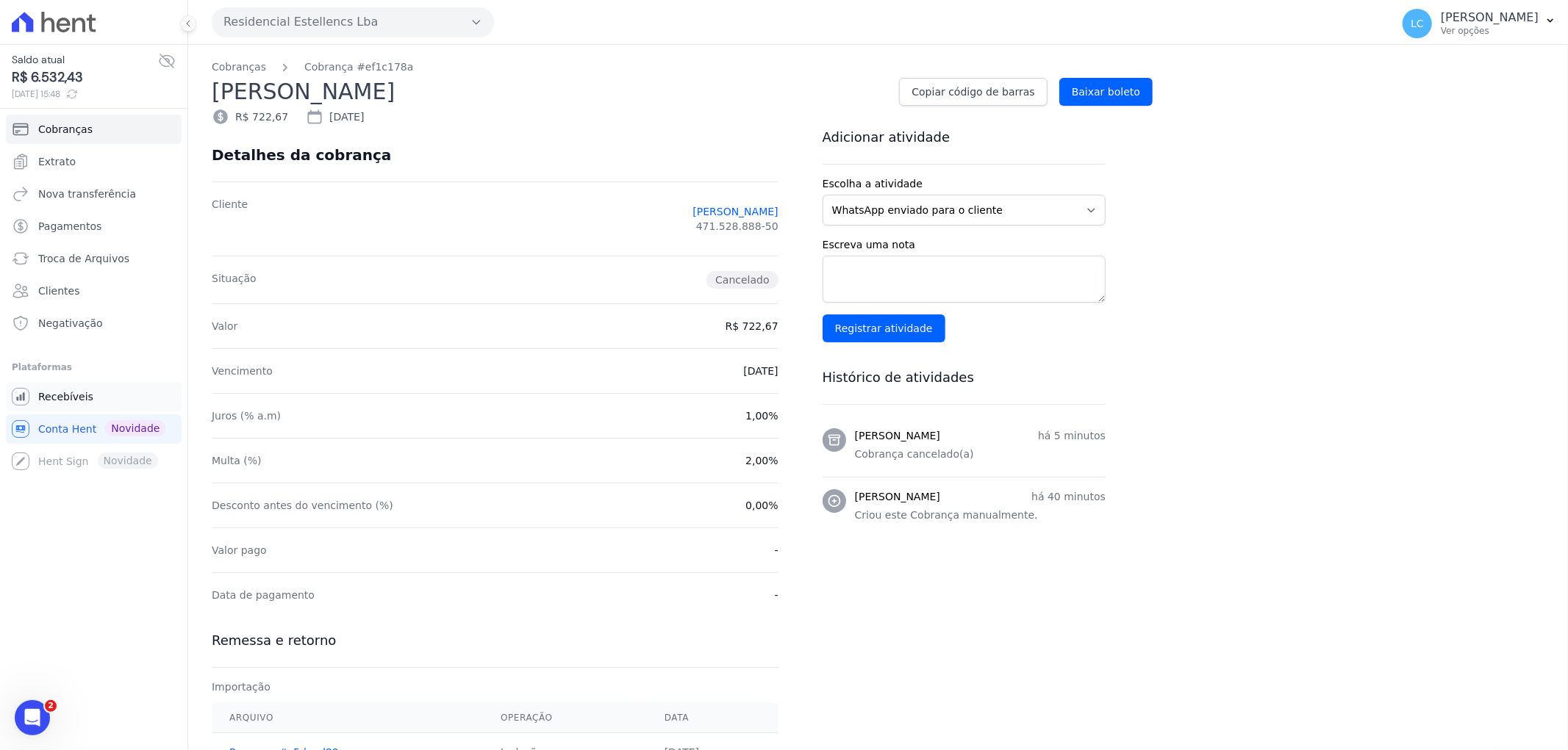
click at [96, 397] on link "Recebíveis" at bounding box center [94, 396] width 176 height 30
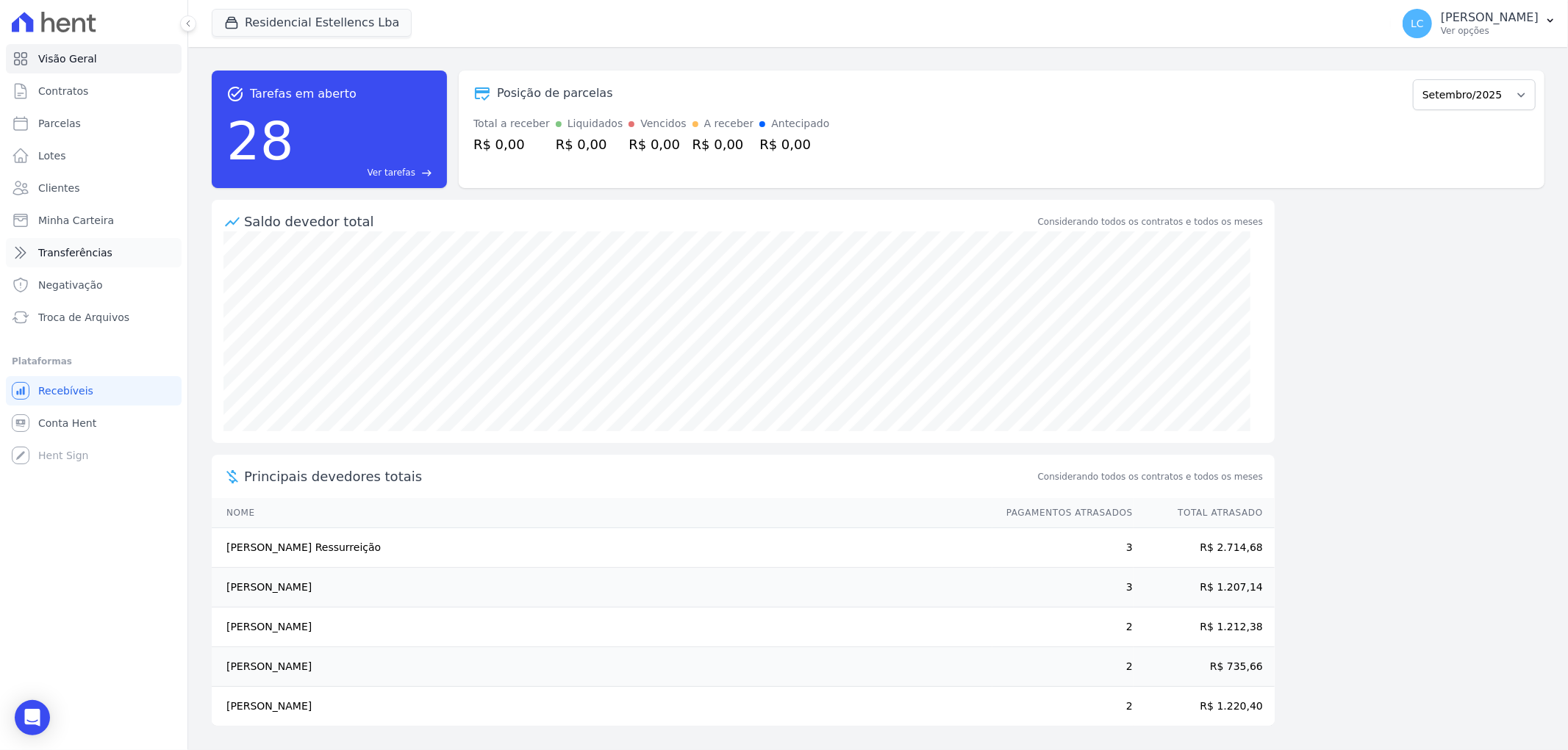
click at [126, 259] on link "Transferências" at bounding box center [94, 253] width 176 height 30
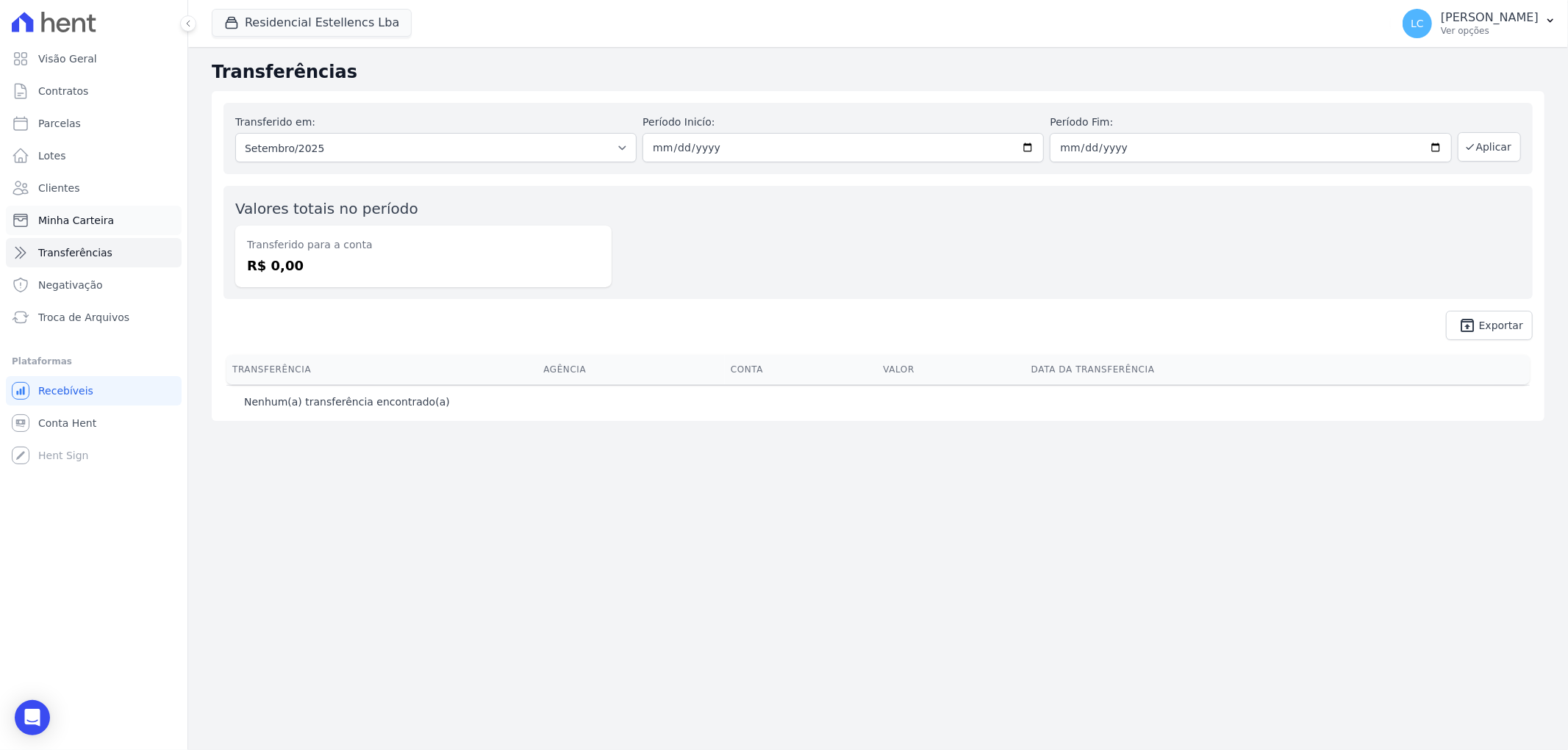
click at [61, 215] on span "Minha Carteira" at bounding box center [76, 220] width 75 height 14
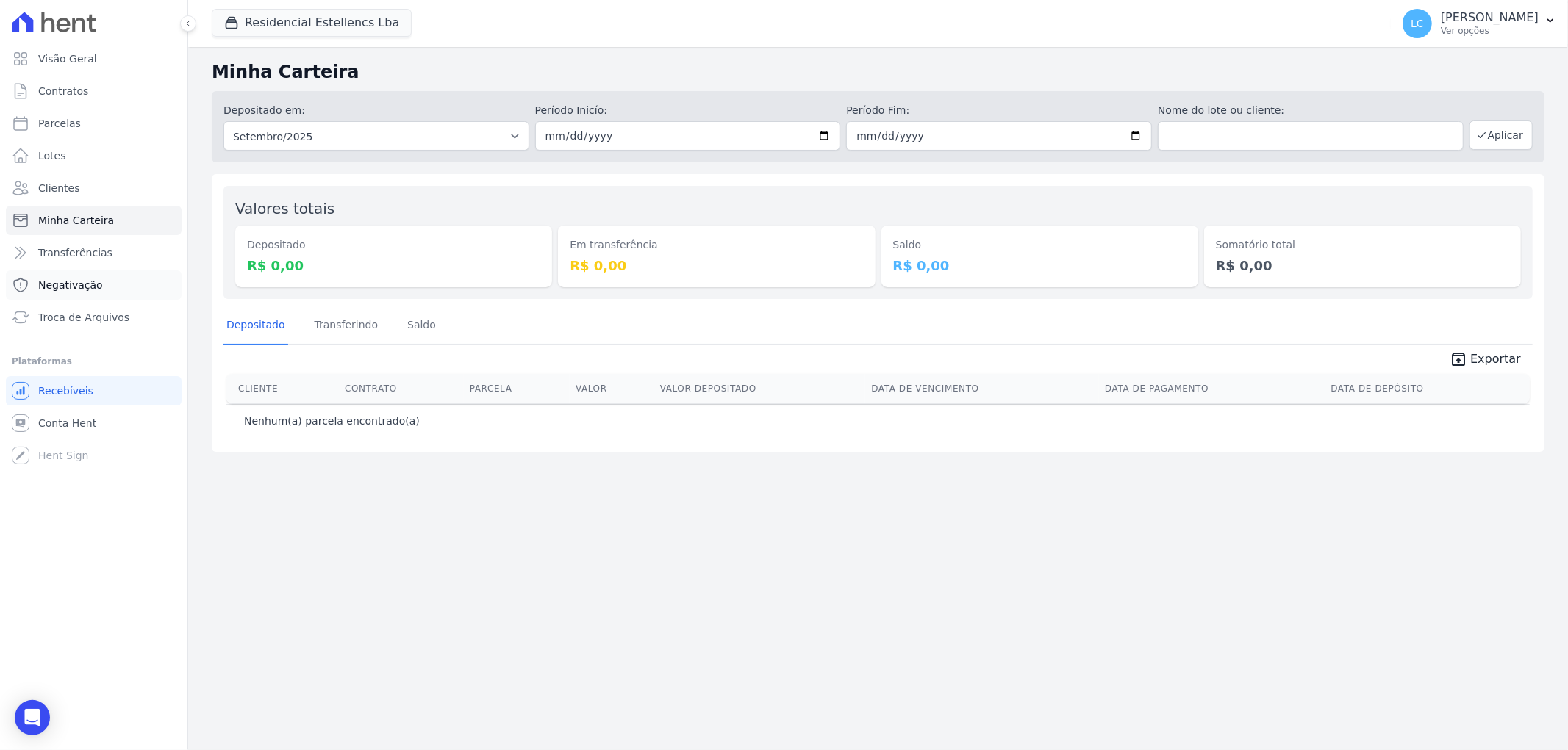
click at [55, 288] on span "Negativação" at bounding box center [71, 285] width 65 height 14
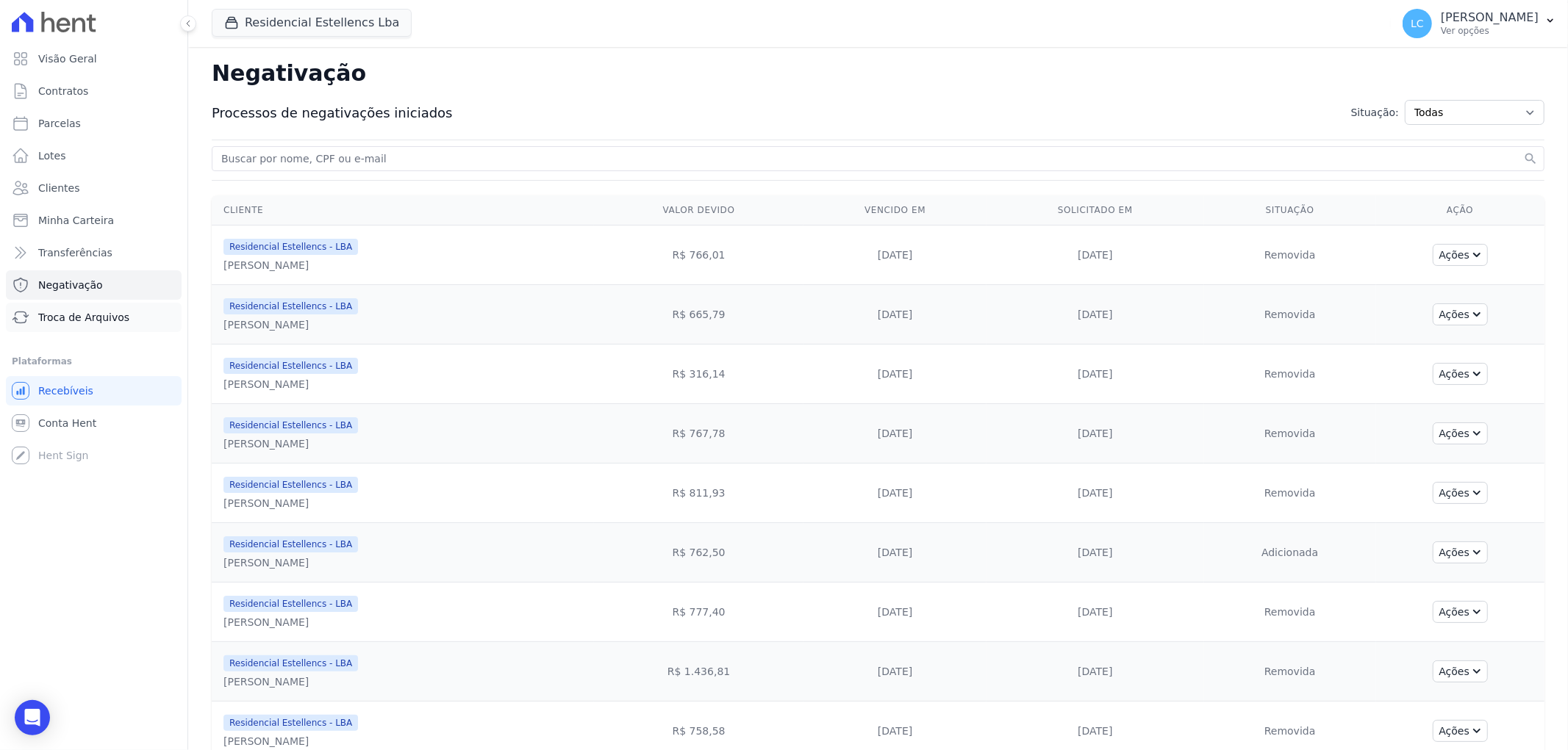
click at [64, 304] on link "Troca de Arquivos" at bounding box center [94, 317] width 176 height 30
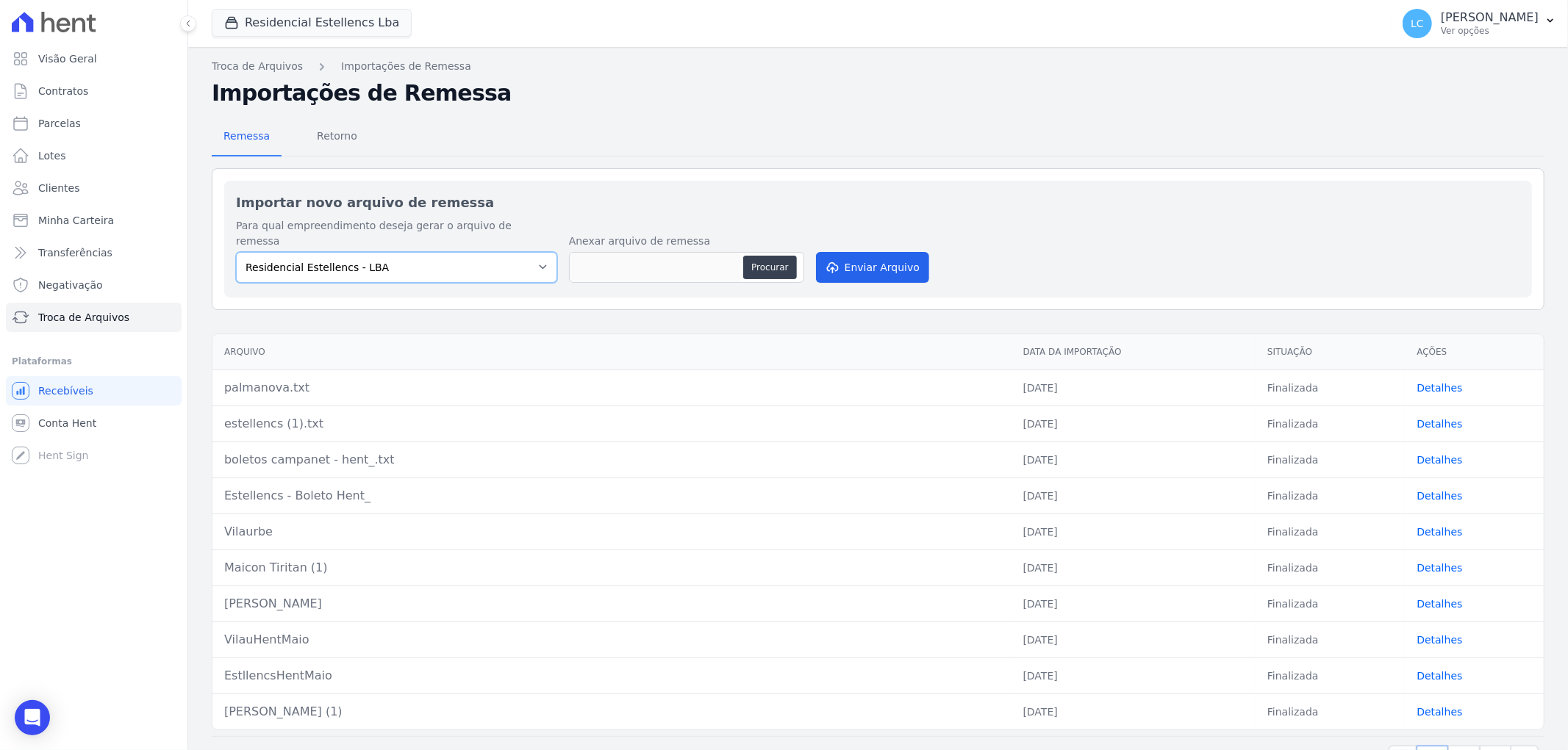
click at [455, 252] on select "Residencial Estellencs - LBA" at bounding box center [396, 267] width 321 height 30
click at [456, 252] on select "Residencial Estellencs - LBA" at bounding box center [396, 267] width 321 height 30
click at [1432, 382] on link "Detalhes" at bounding box center [1439, 387] width 46 height 12
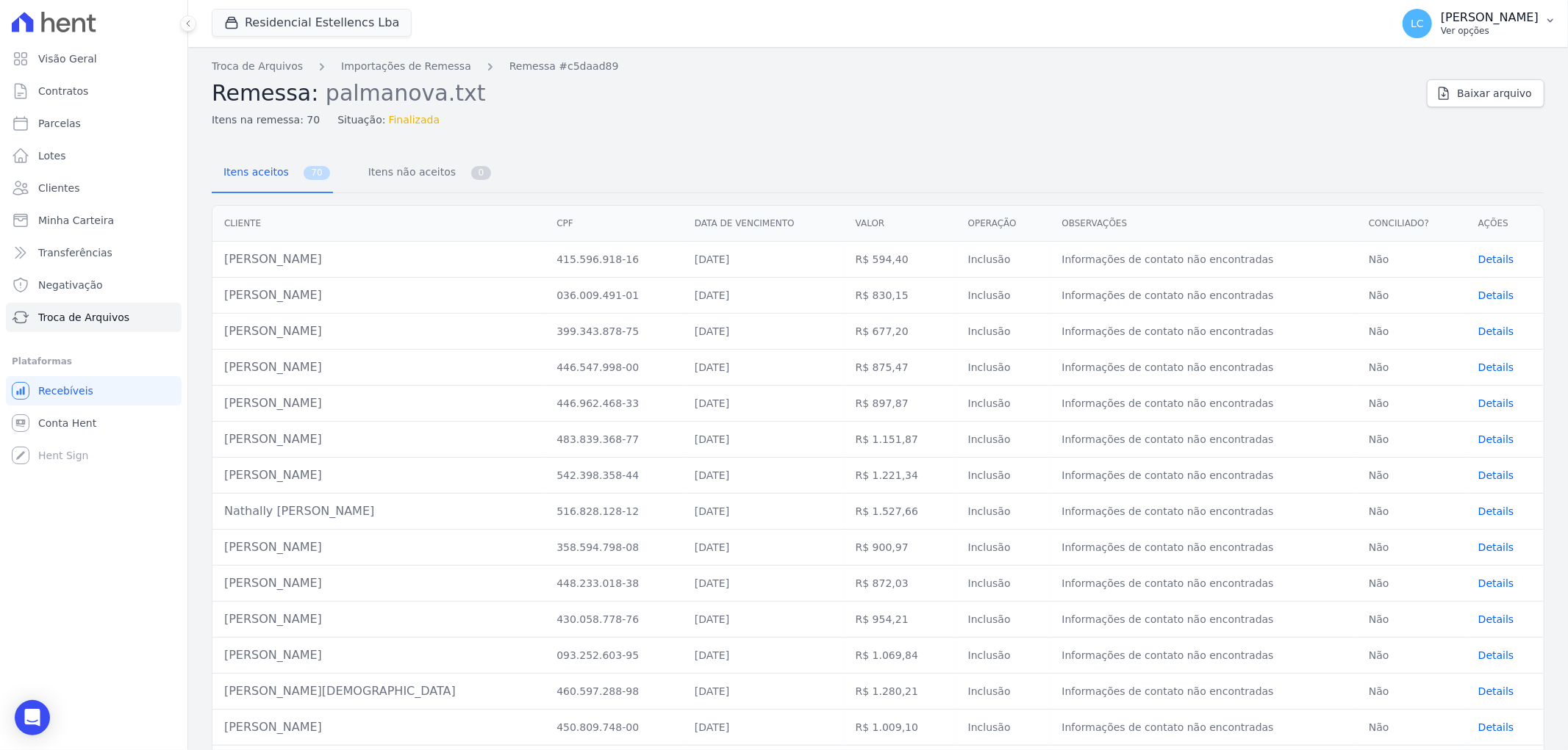
click at [1402, 22] on span "LC" at bounding box center [1416, 23] width 30 height 30
click at [1305, 84] on h2 "Remessa: palmanova.txt" at bounding box center [813, 93] width 1203 height 27
click at [386, 168] on span "Itens não aceitos" at bounding box center [409, 171] width 100 height 30
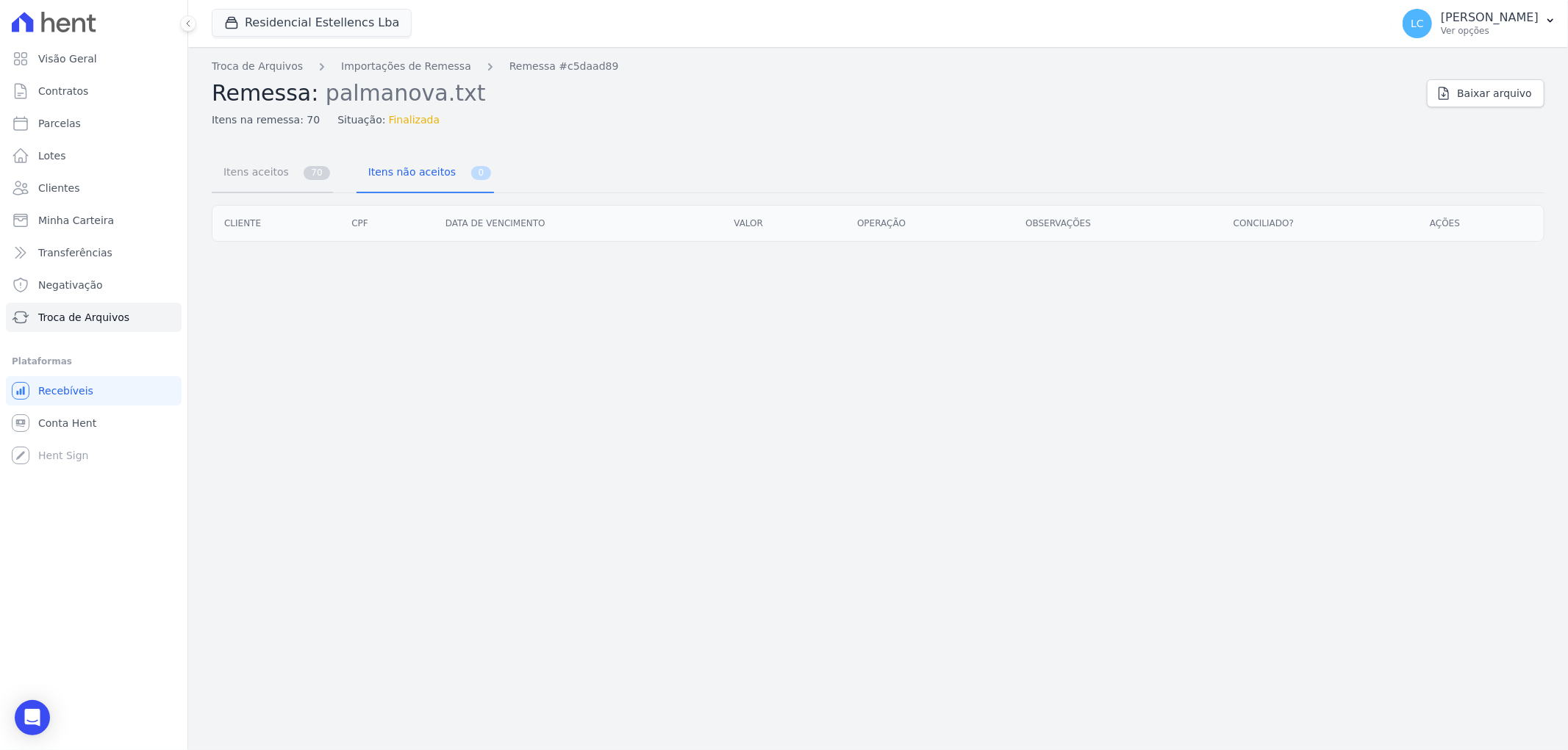
click at [257, 179] on span "Itens aceitos" at bounding box center [253, 171] width 77 height 30
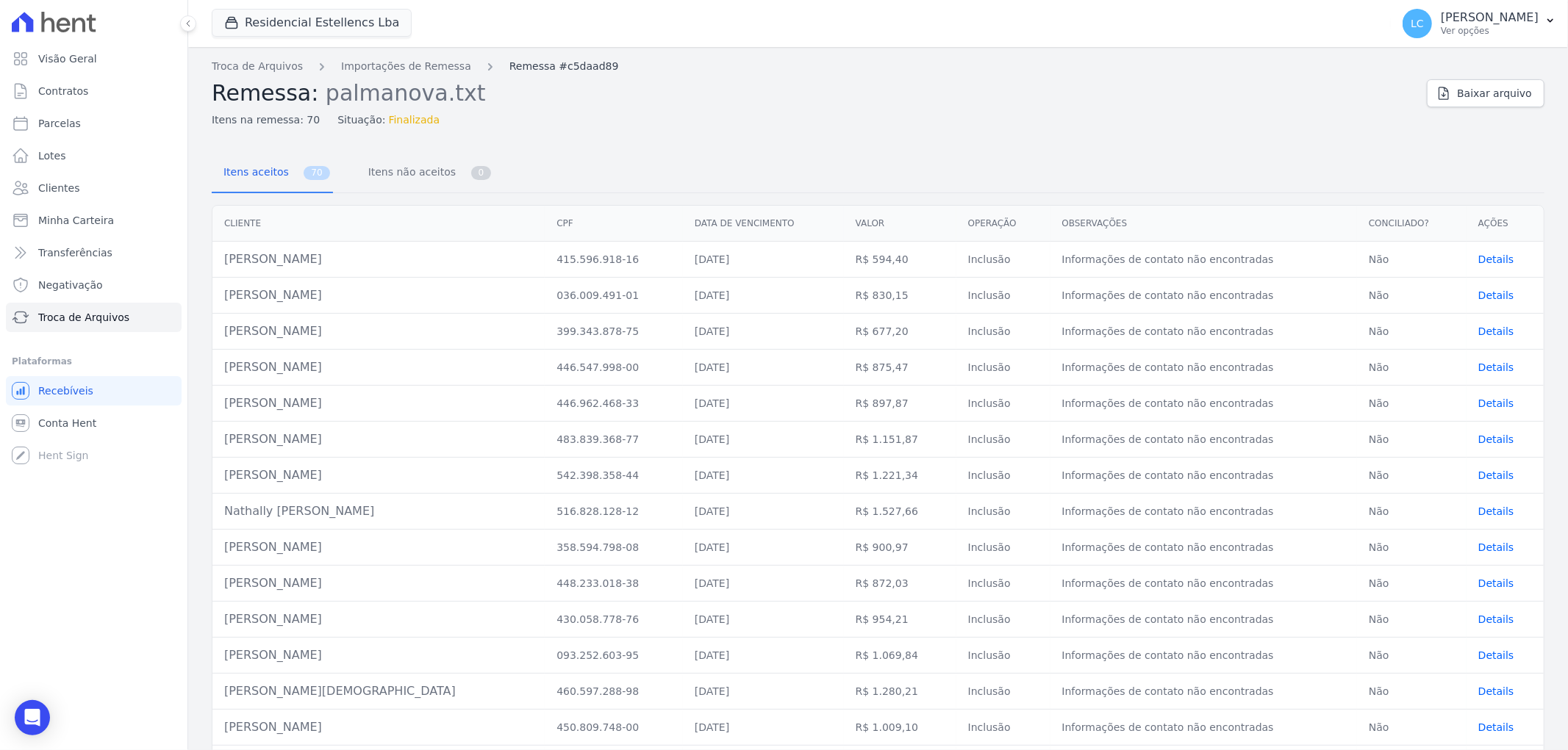
click at [545, 66] on link "Remessa #c5daad89" at bounding box center [564, 66] width 109 height 15
click at [394, 67] on link "Importações de Remessa" at bounding box center [405, 66] width 130 height 15
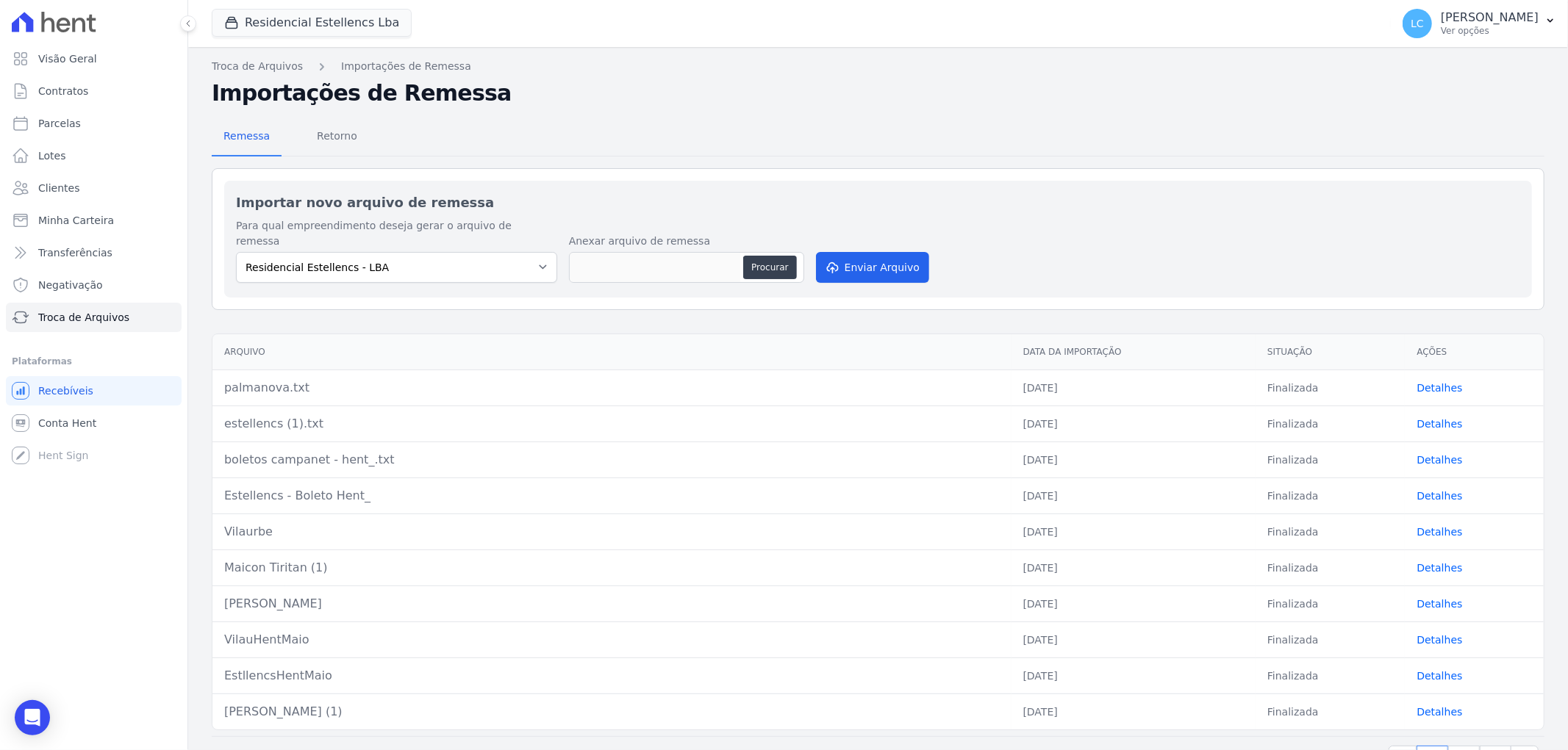
click at [1431, 382] on link "Detalhes" at bounding box center [1439, 387] width 46 height 12
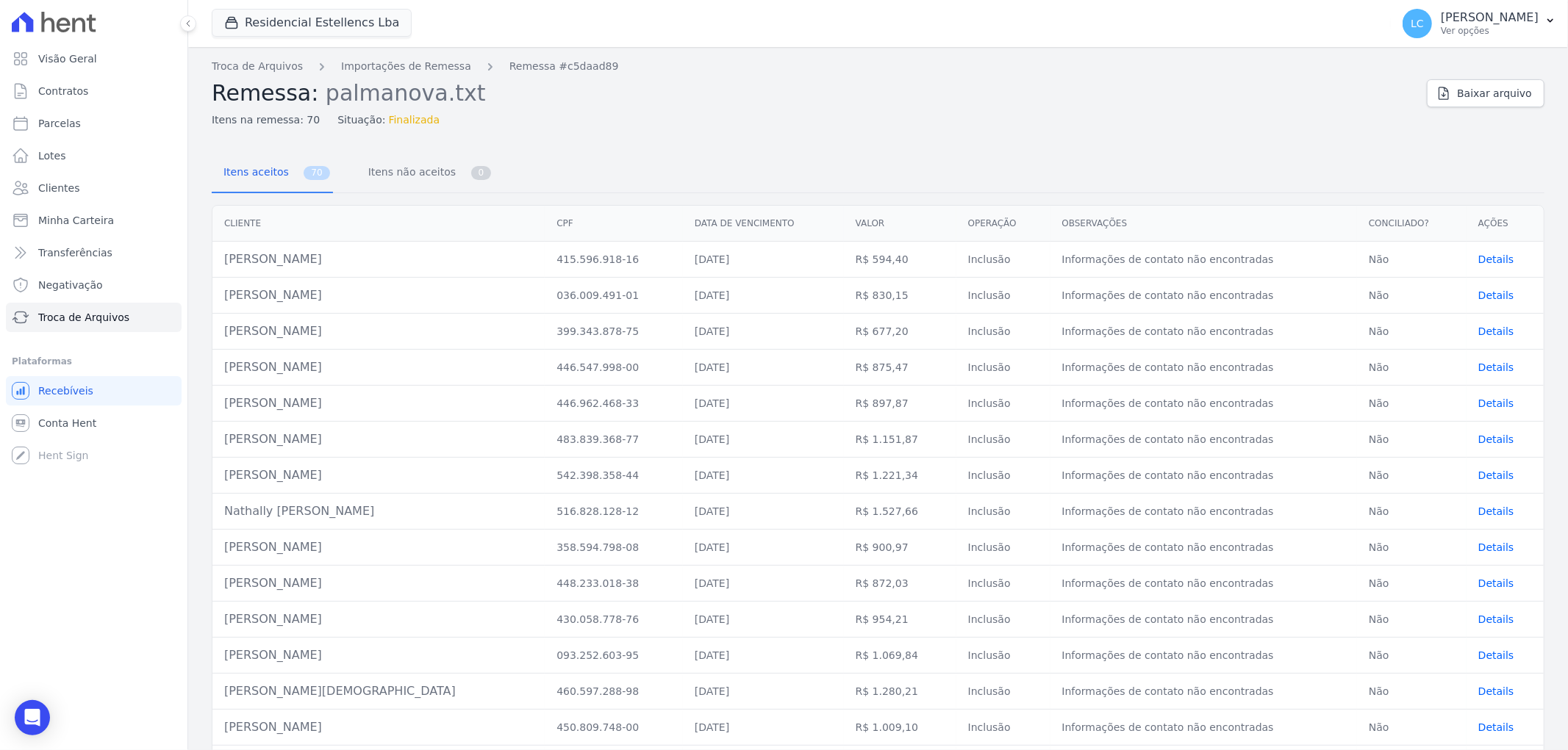
click at [1482, 254] on span "Details" at bounding box center [1496, 259] width 36 height 12
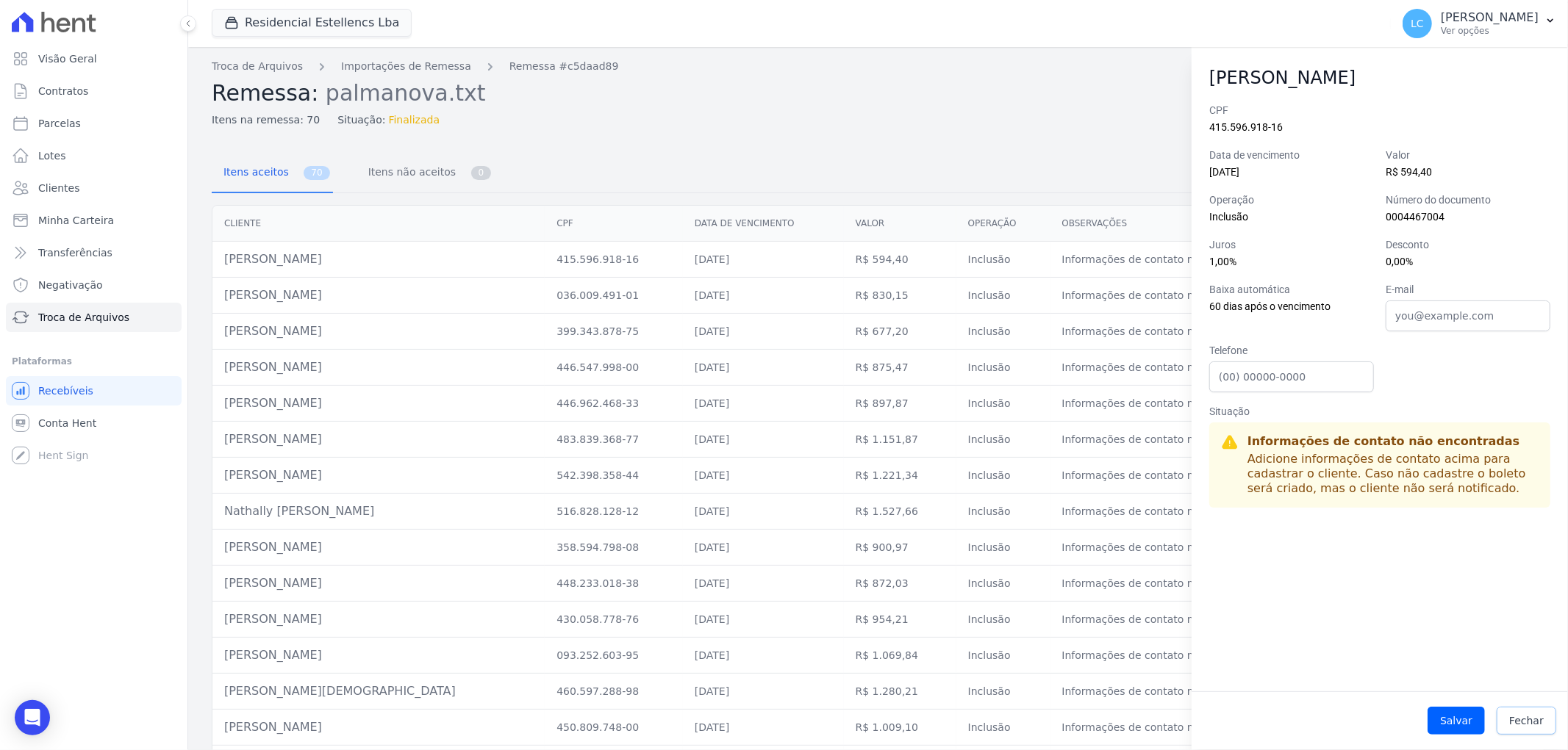
click at [1531, 720] on span "Fechar" at bounding box center [1526, 720] width 35 height 14
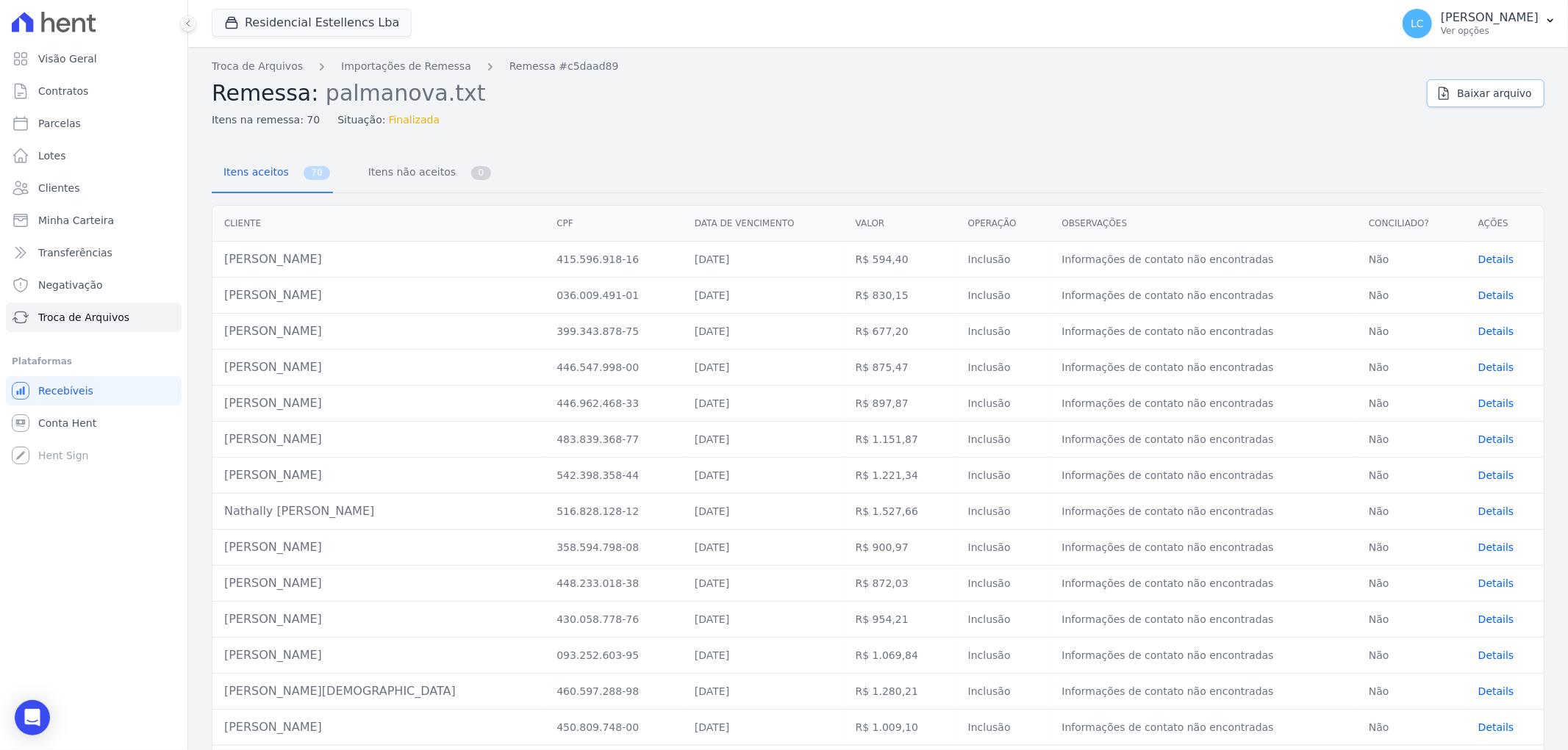
click at [1457, 98] on span "Baixar arquivo" at bounding box center [1494, 93] width 75 height 14
click at [1101, 108] on div "Itens na remessa: 70 Situação: Finalizada" at bounding box center [813, 117] width 1203 height 22
click at [1410, 18] on span "LC" at bounding box center [1416, 22] width 13 height 10
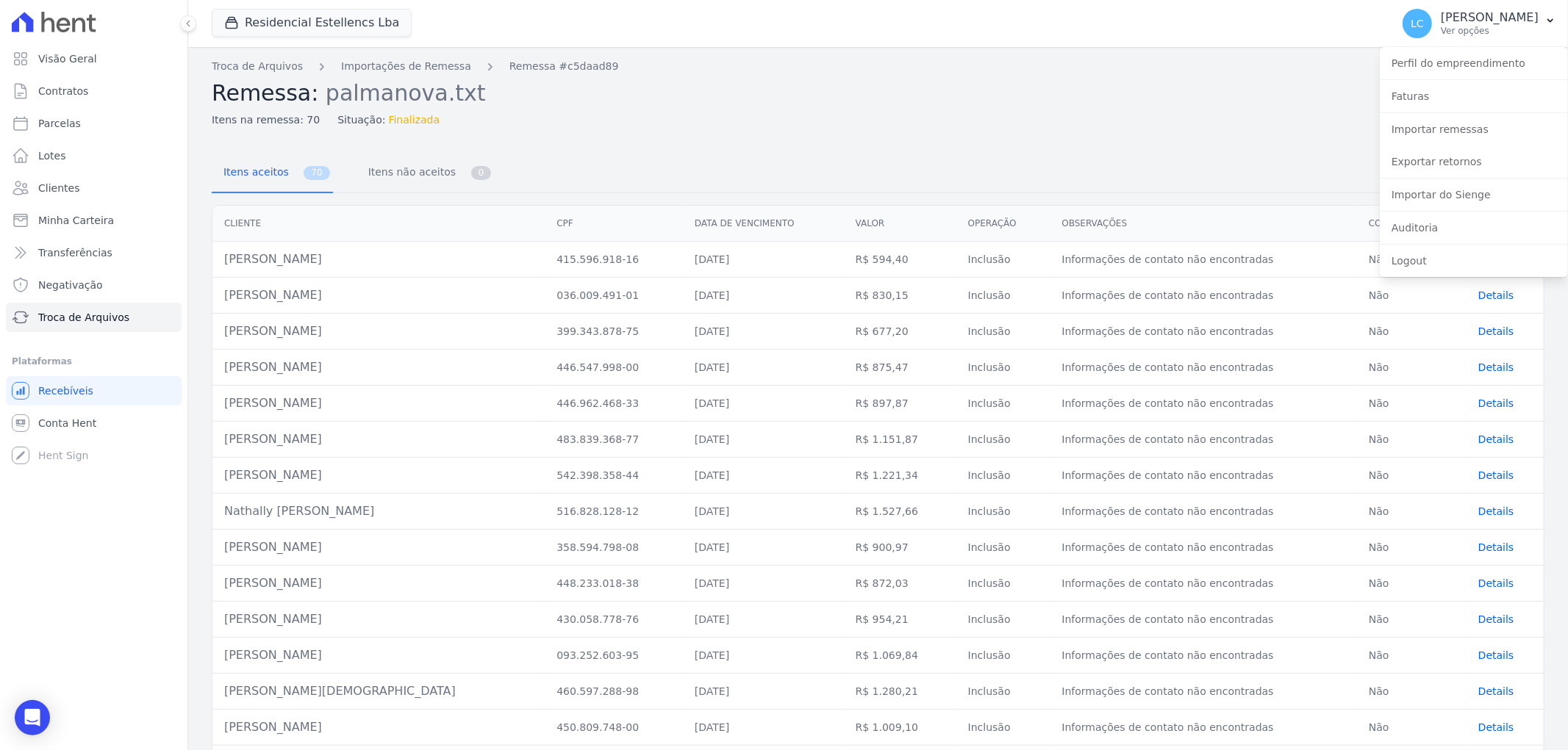
click at [390, 119] on span "Finalizada" at bounding box center [414, 119] width 51 height 15
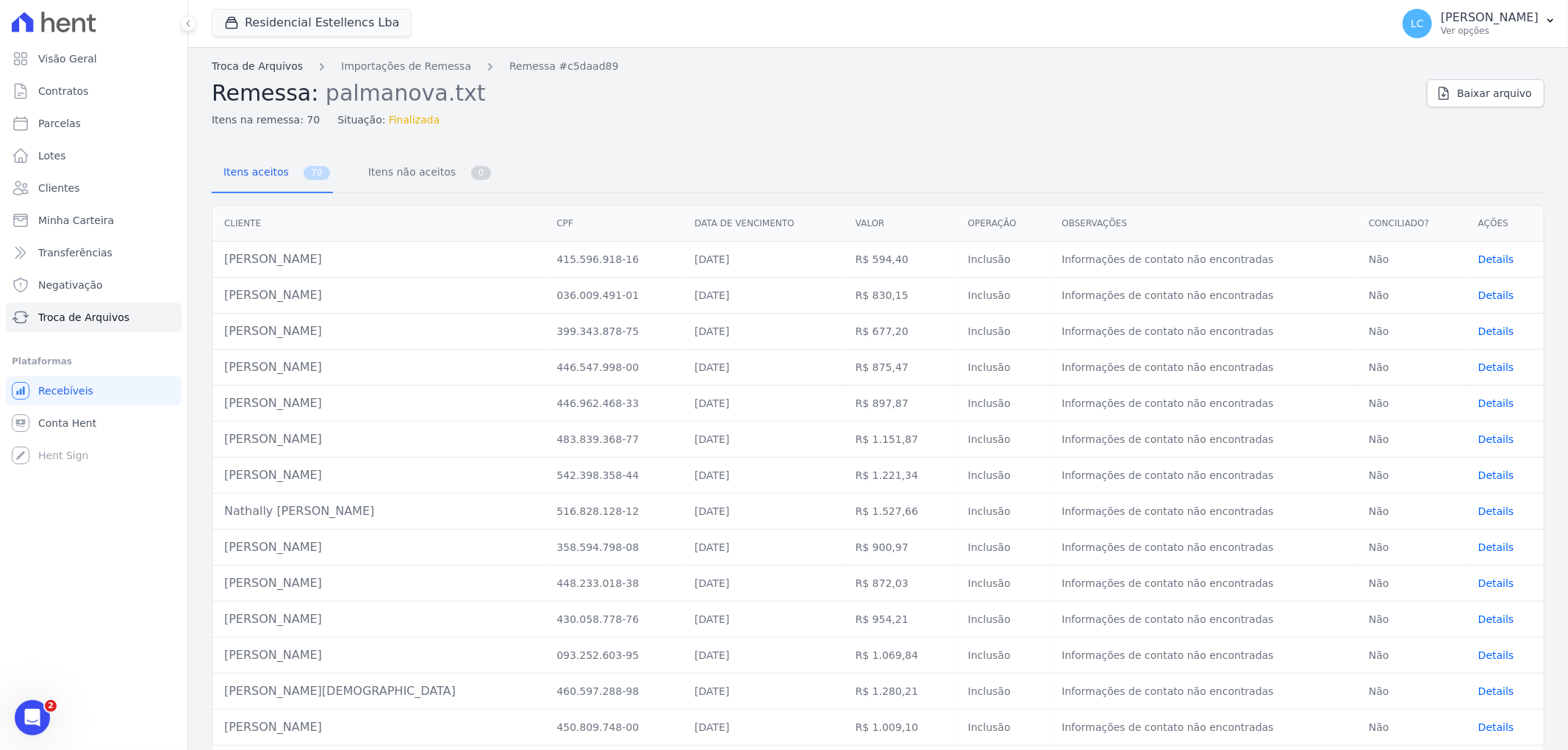
click at [264, 66] on link "Troca de Arquivos" at bounding box center [257, 66] width 91 height 15
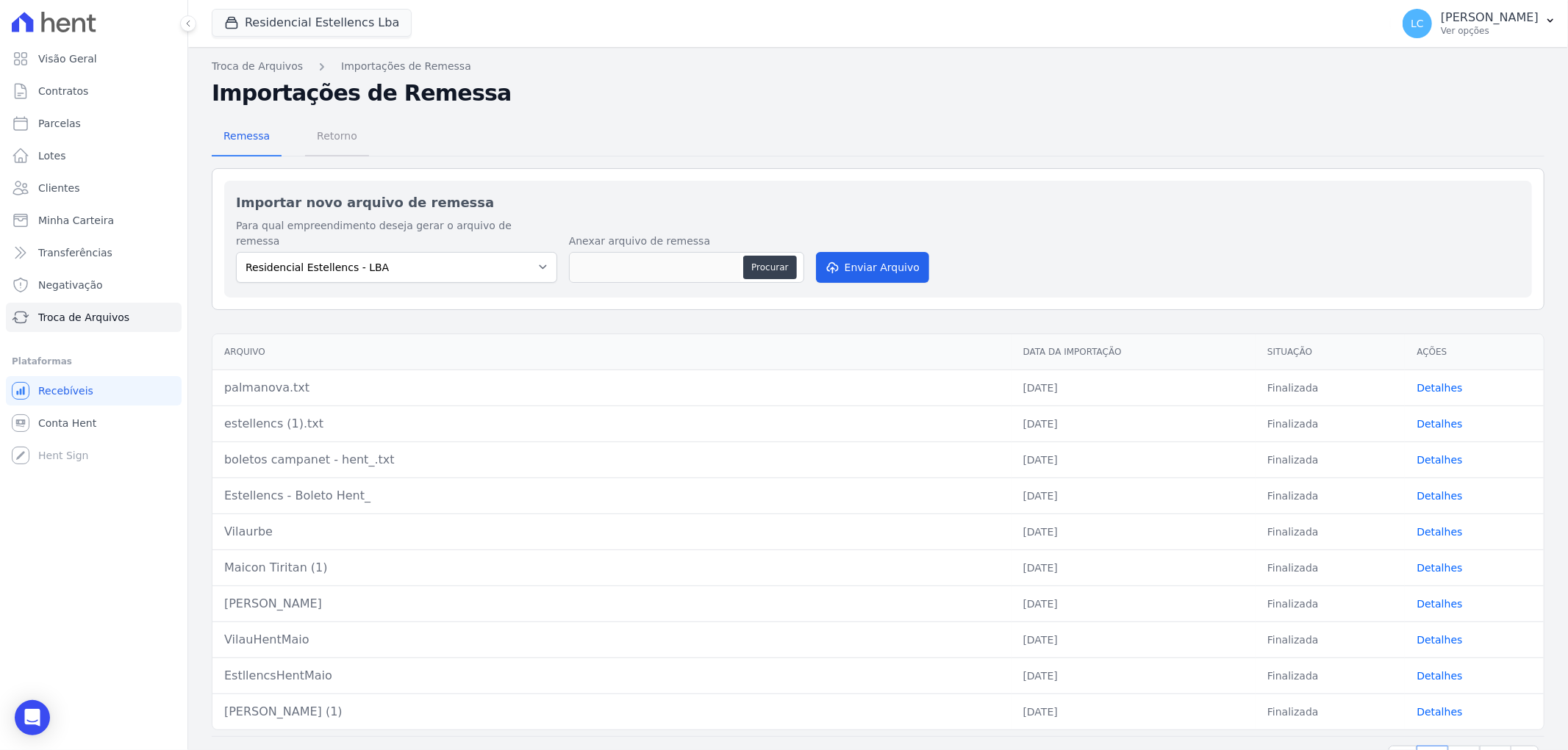
click at [328, 138] on span "Retorno" at bounding box center [337, 135] width 58 height 30
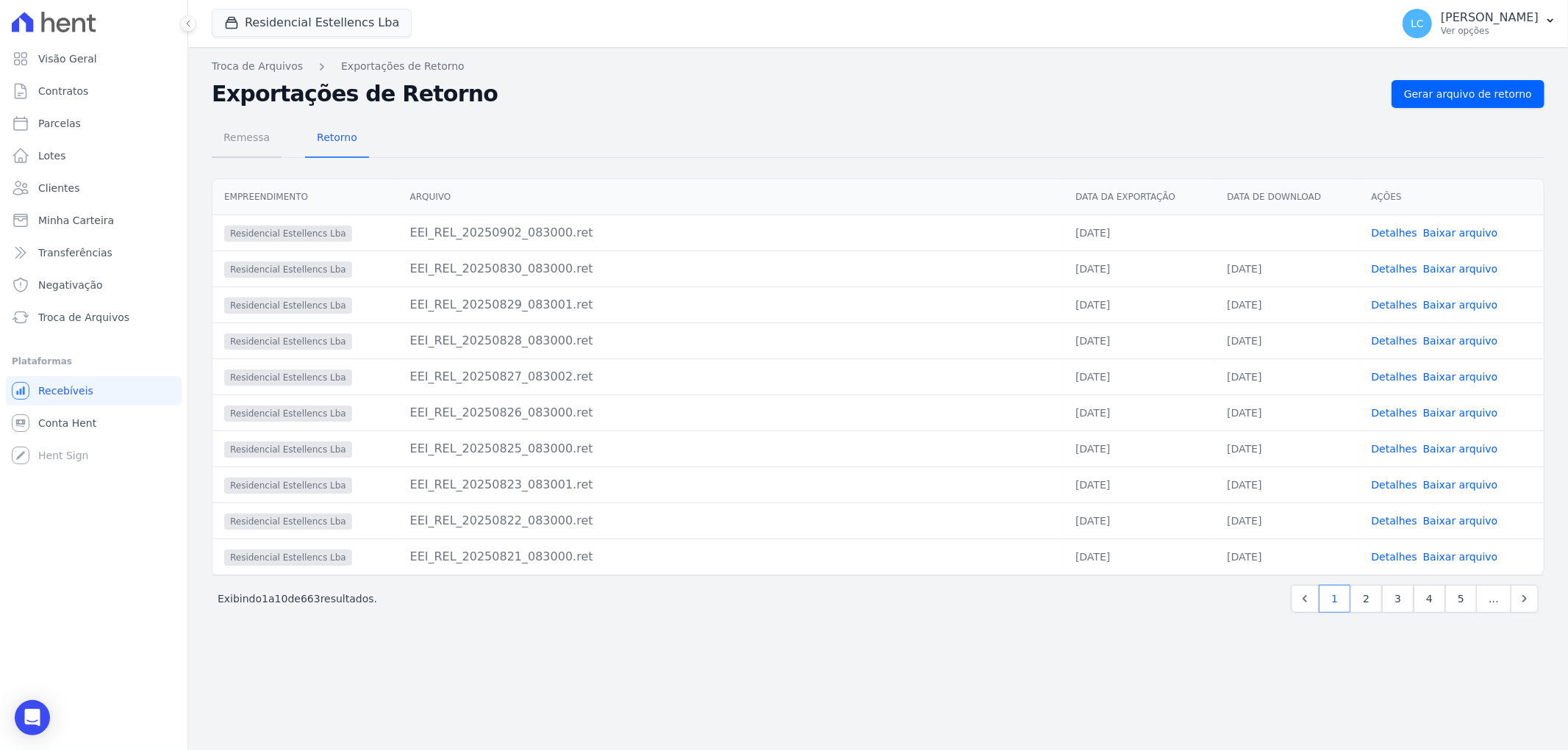
click at [247, 137] on span "Remessa" at bounding box center [246, 137] width 64 height 30
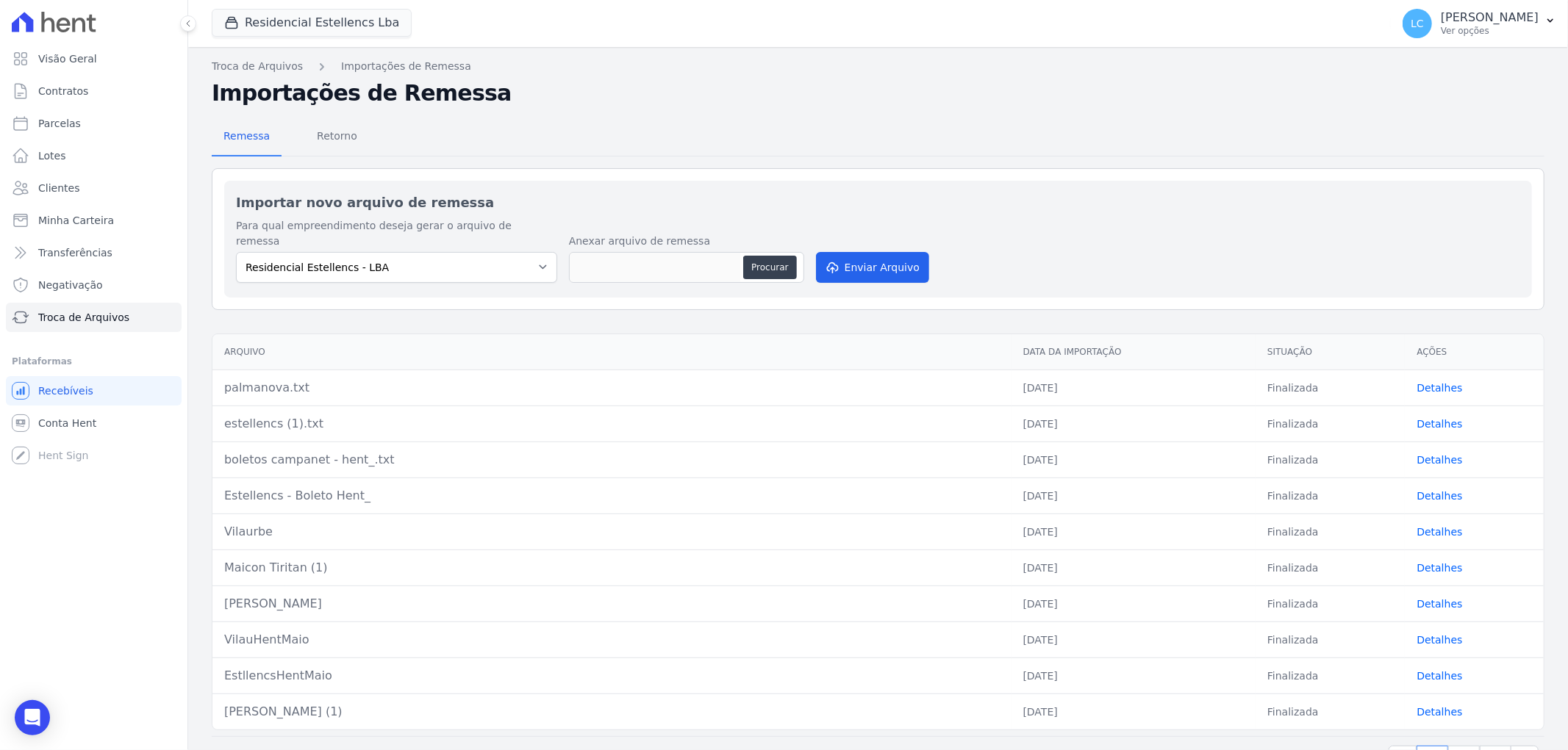
click at [349, 379] on div "palmanova.txt" at bounding box center [611, 388] width 775 height 18
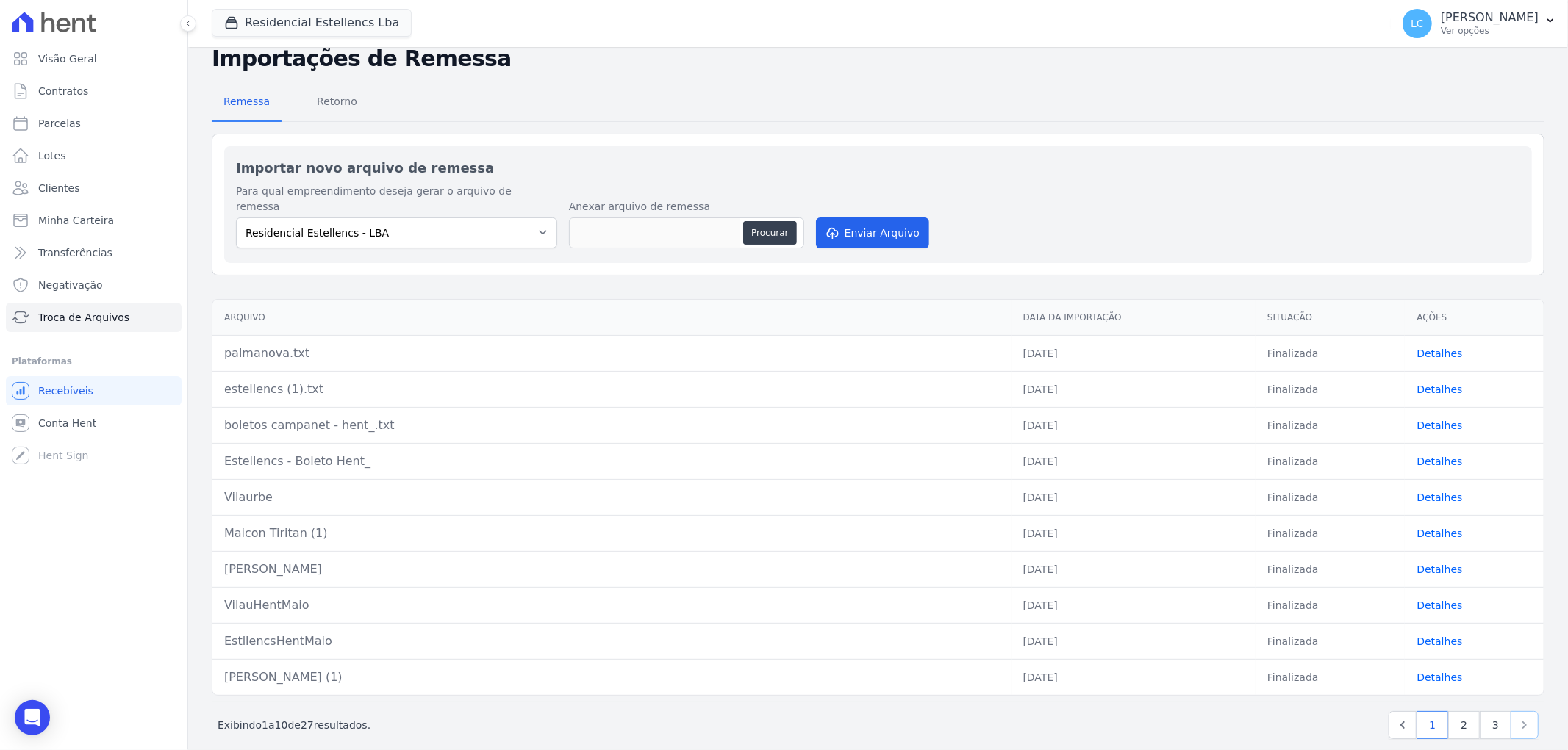
click at [1517, 718] on icon "Next" at bounding box center [1524, 725] width 14 height 14
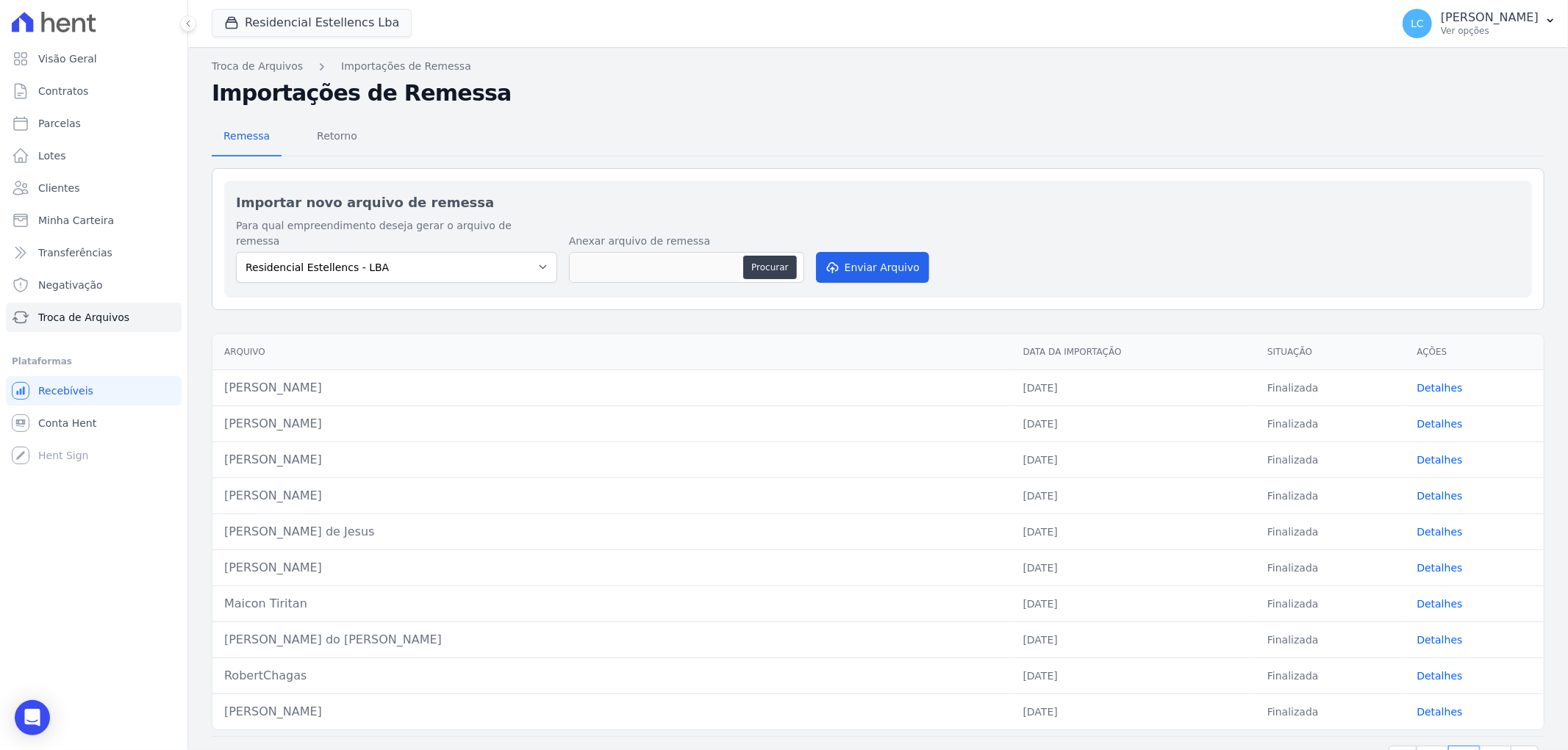
scroll to position [35, 0]
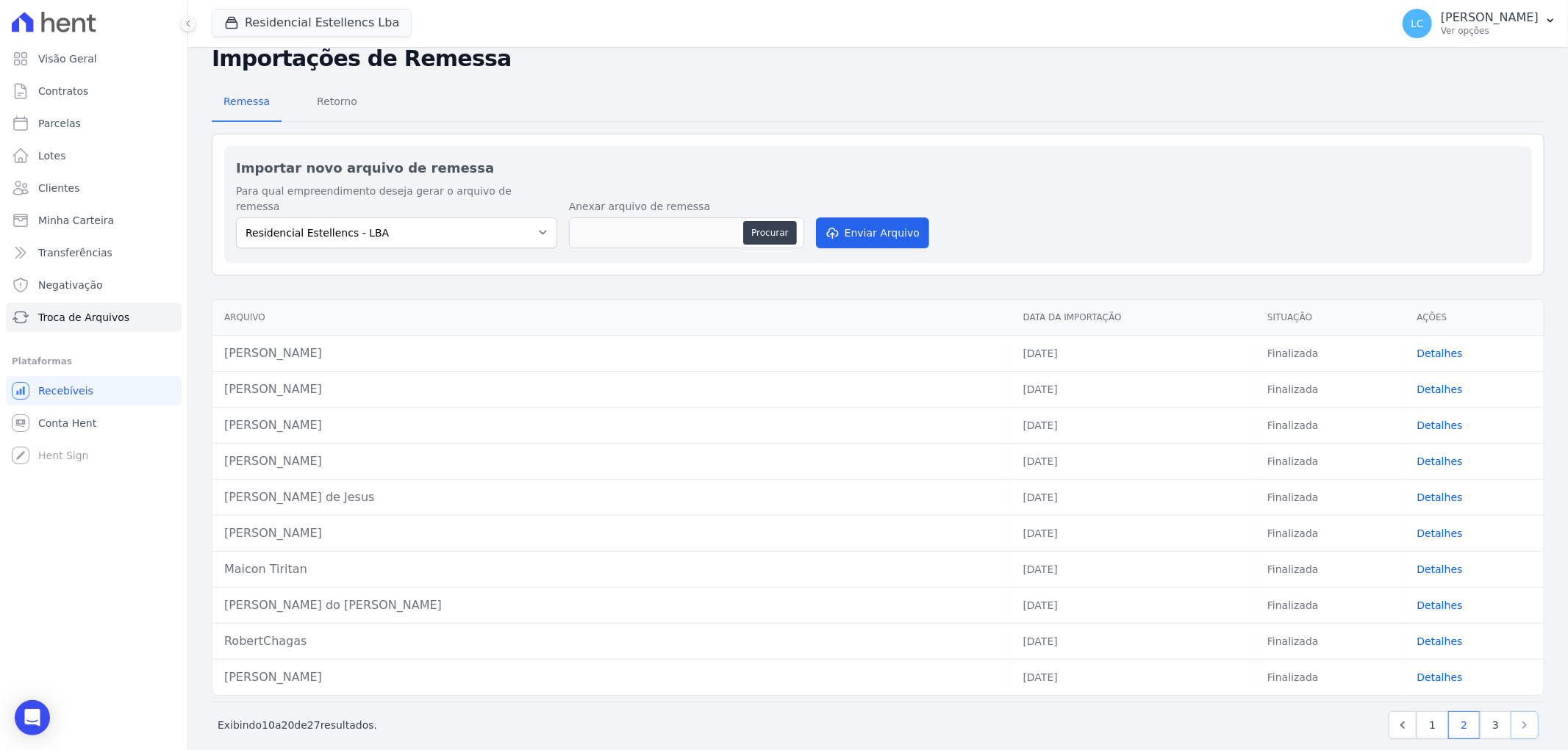
click at [1522, 721] on icon "Next" at bounding box center [1524, 725] width 4 height 7
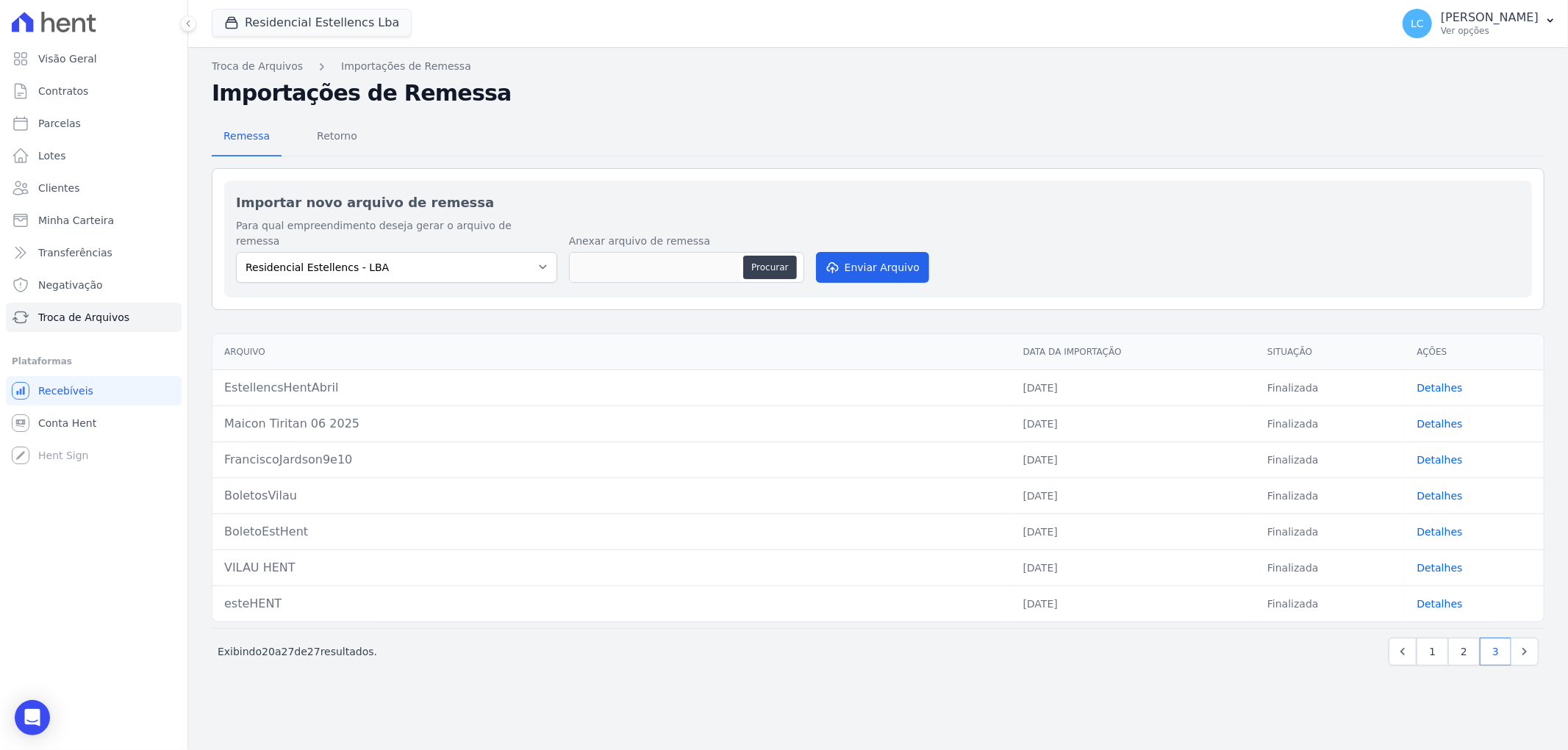
click at [1512, 709] on div "Troca de Arquivos Importações de Remessa Importações de Remessa Remessa Retorno…" at bounding box center [878, 398] width 1380 height 703
click at [1439, 638] on link "1" at bounding box center [1432, 651] width 31 height 28
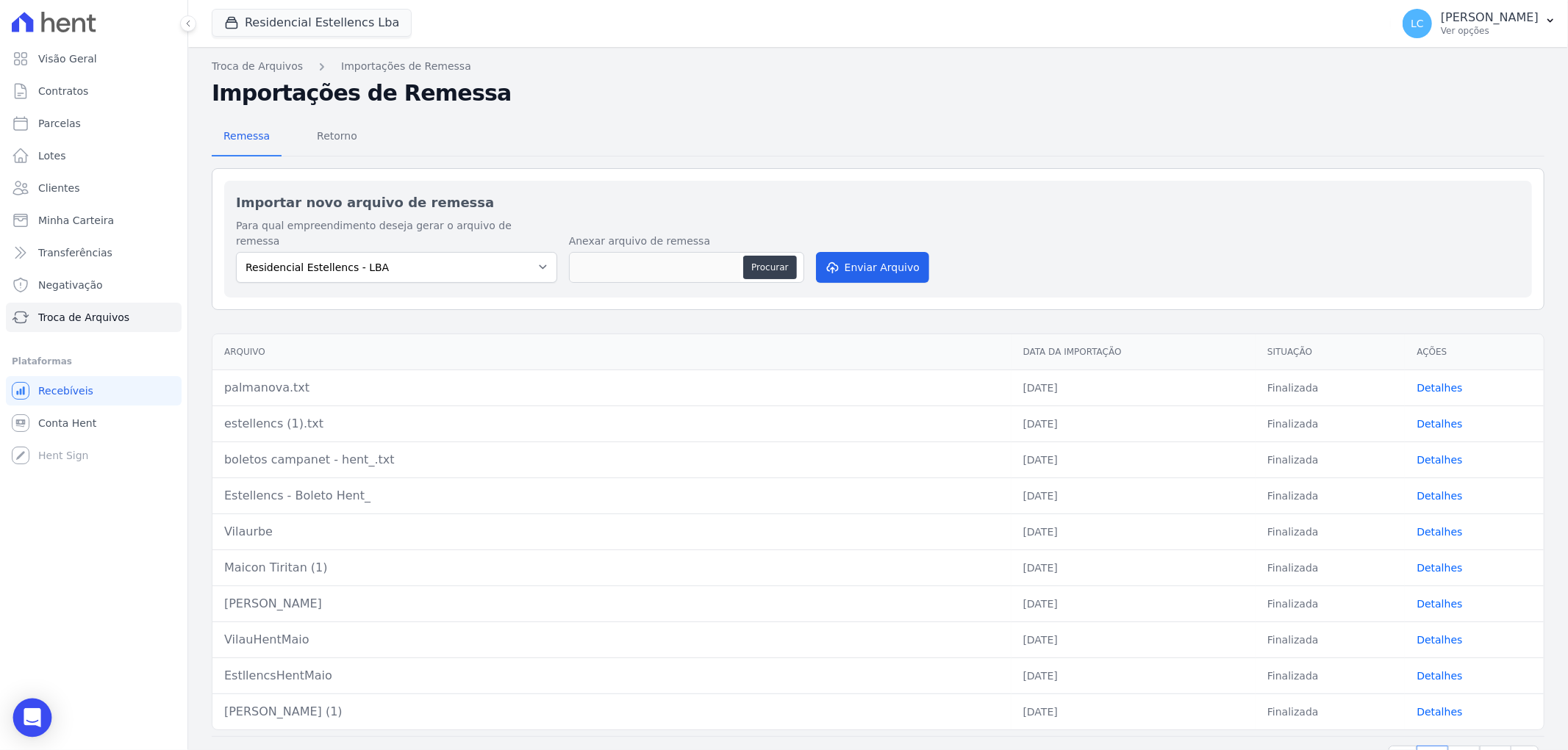
click at [37, 720] on icon "Open Intercom Messenger" at bounding box center [31, 717] width 19 height 19
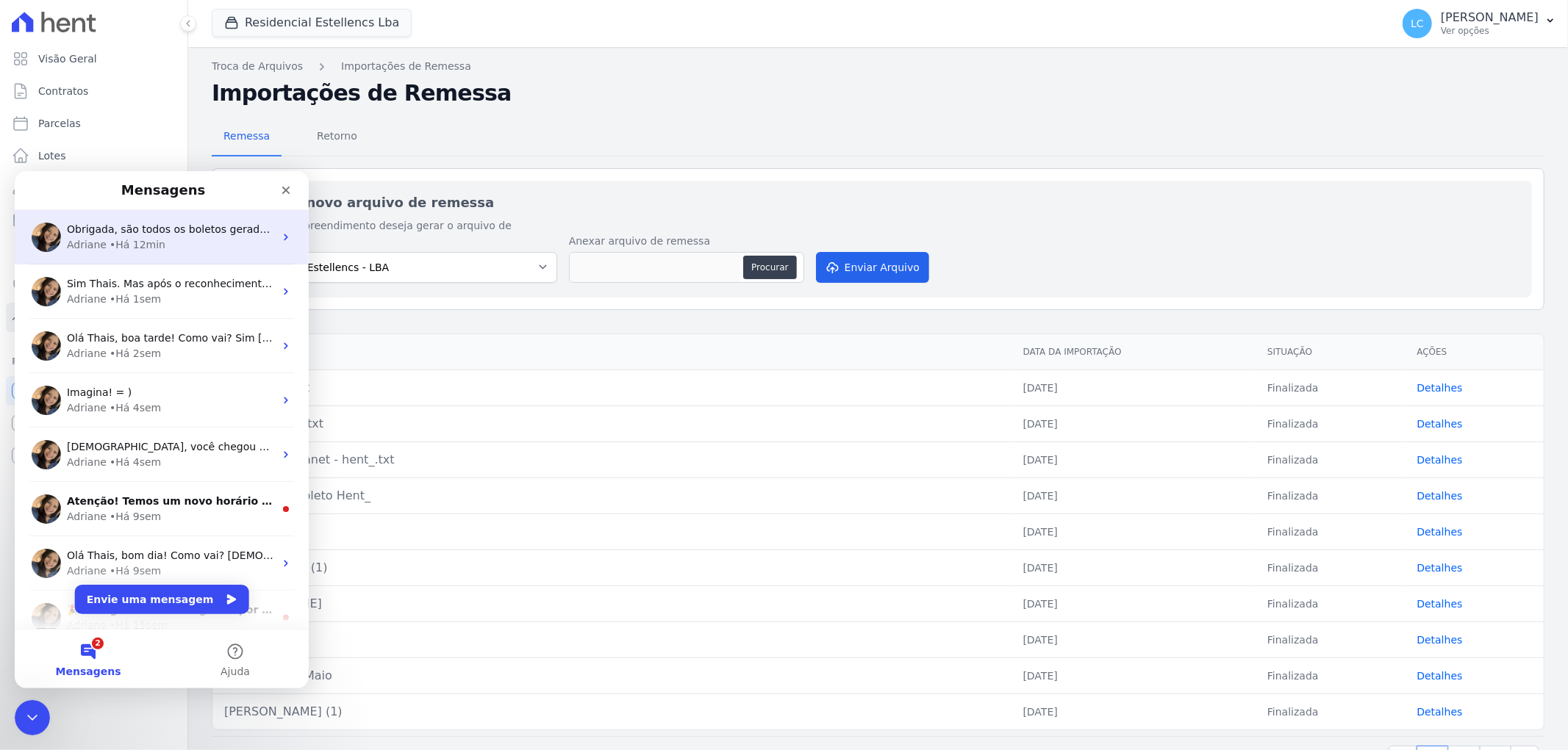
click at [149, 249] on div "• Há 12min" at bounding box center [137, 244] width 56 height 15
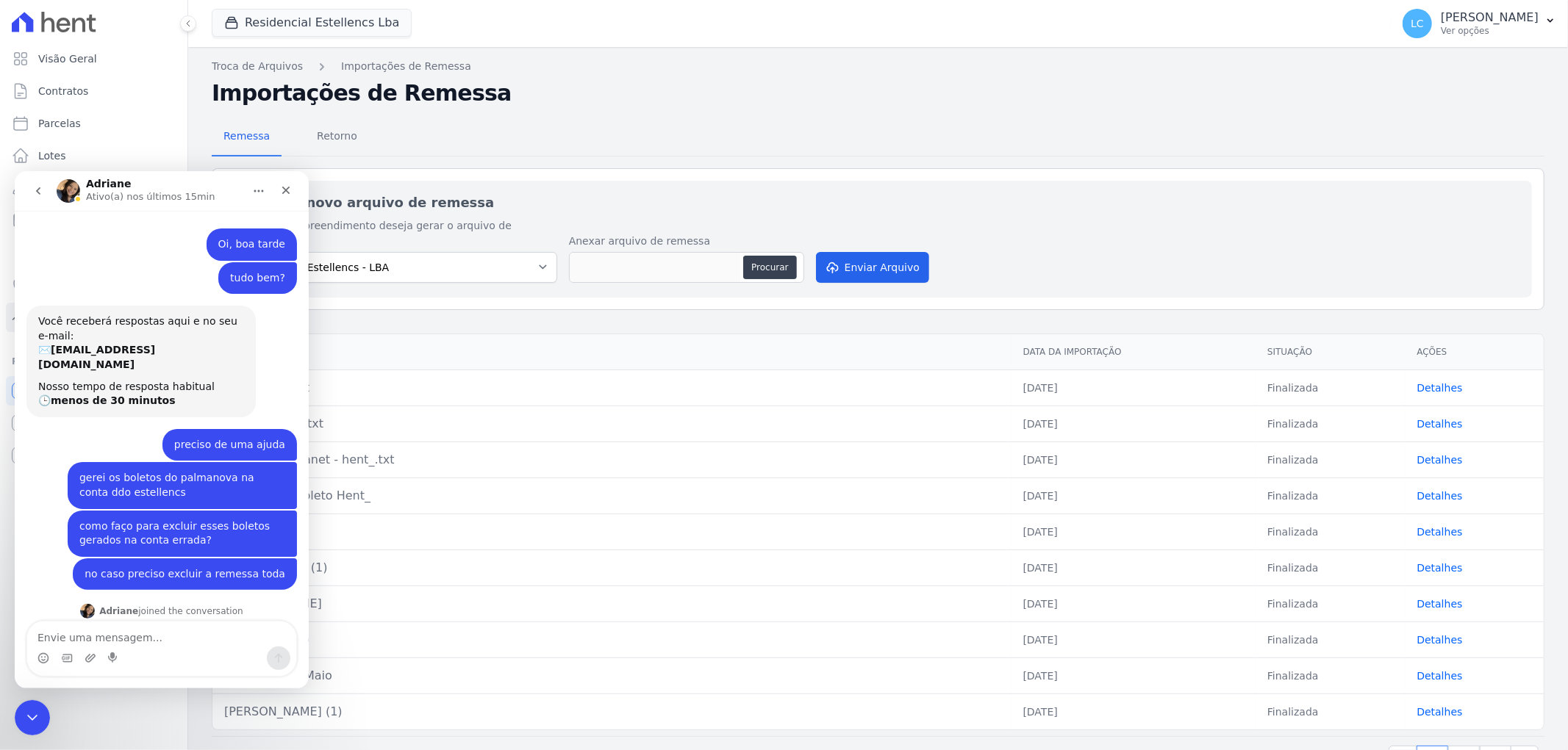
scroll to position [157, 0]
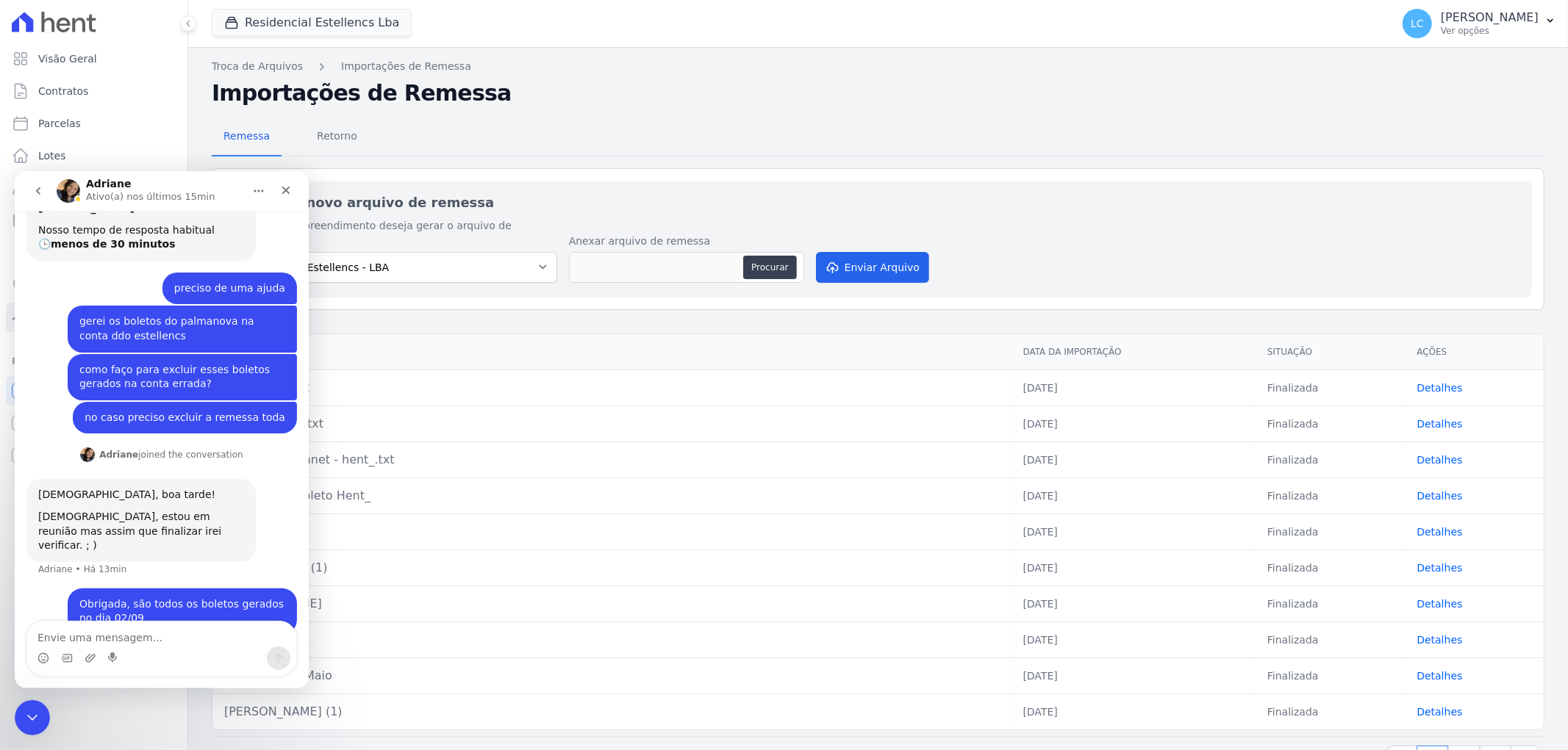
click at [133, 634] on textarea "Envie uma mensagem..." at bounding box center [161, 634] width 269 height 25
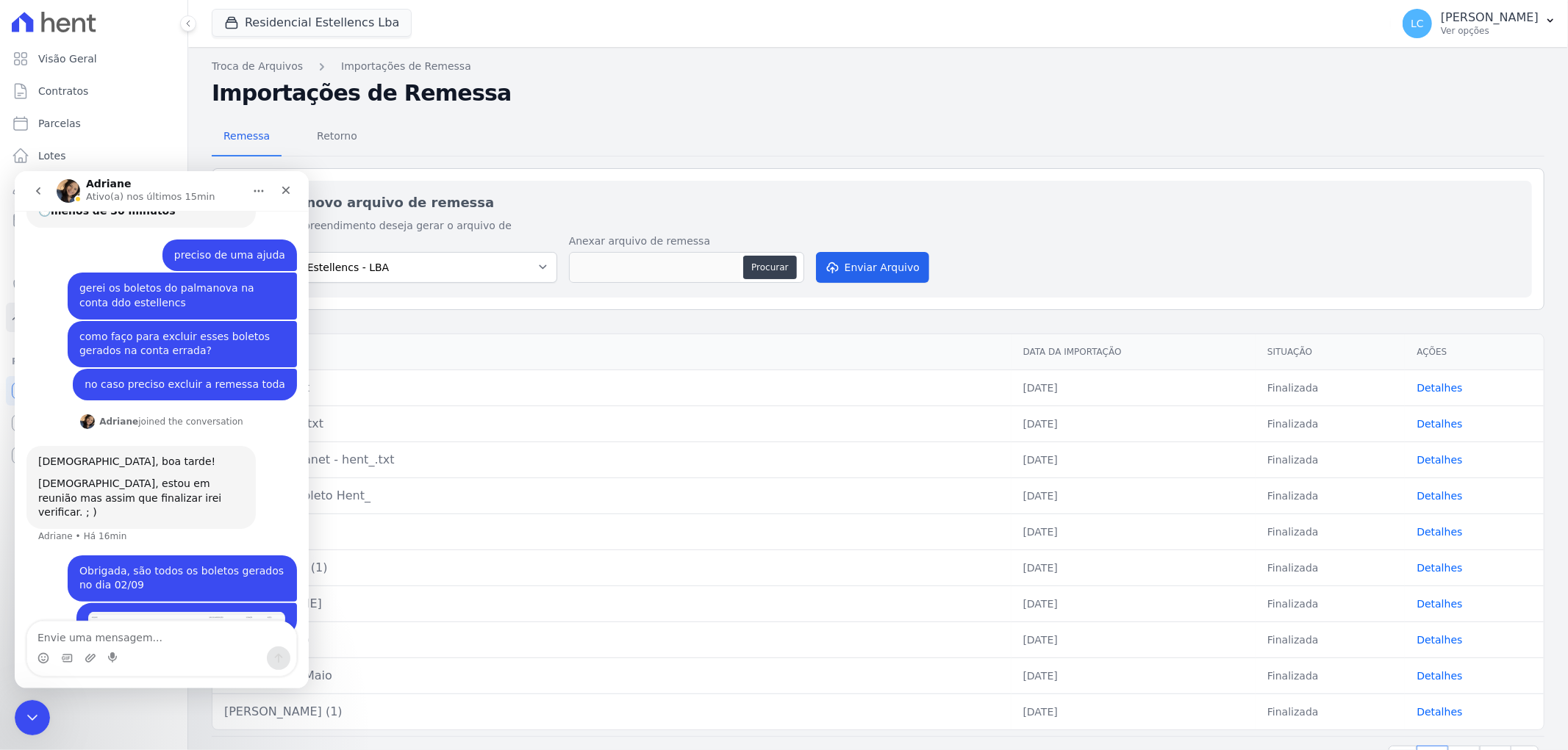
scroll to position [35, 0]
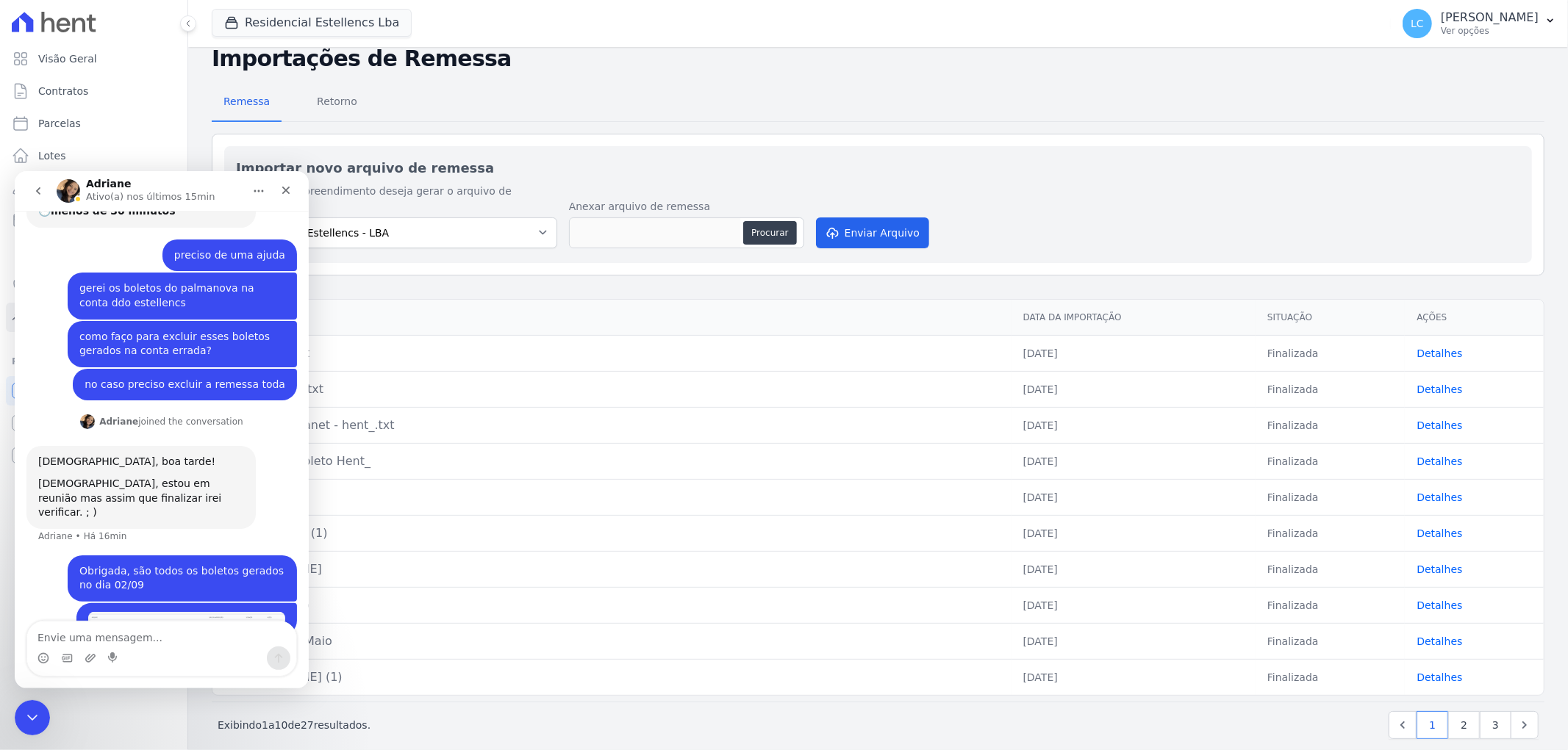
click at [853, 711] on div "Exibindo 1 a 10 de 27 resultados. 1 2 3" at bounding box center [878, 725] width 1321 height 28
click at [157, 611] on img "Thais diz…" at bounding box center [186, 618] width 197 height 14
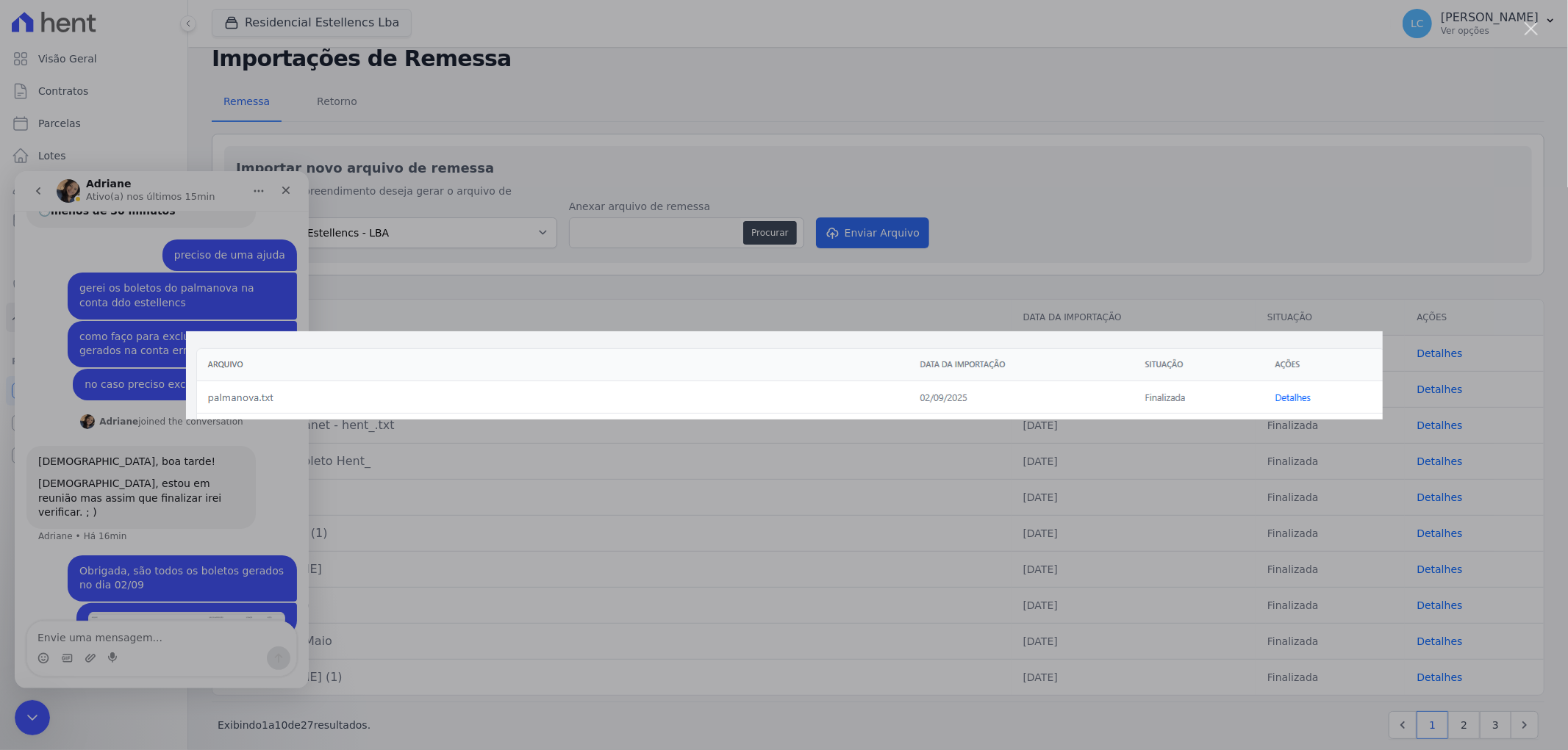
click at [164, 592] on div "Messenger da Intercom" at bounding box center [784, 375] width 1568 height 750
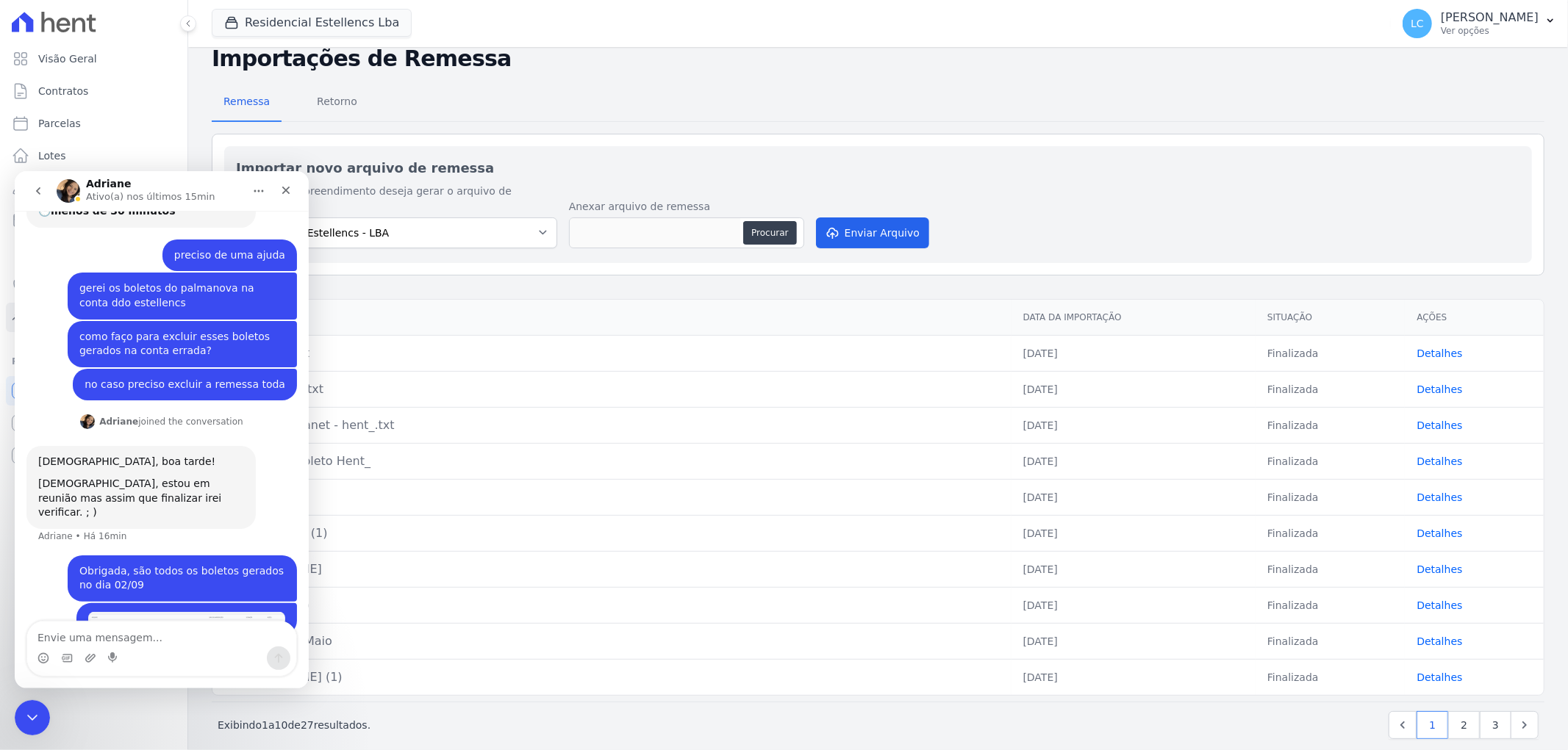
click at [168, 611] on img "Thais diz…" at bounding box center [186, 618] width 197 height 14
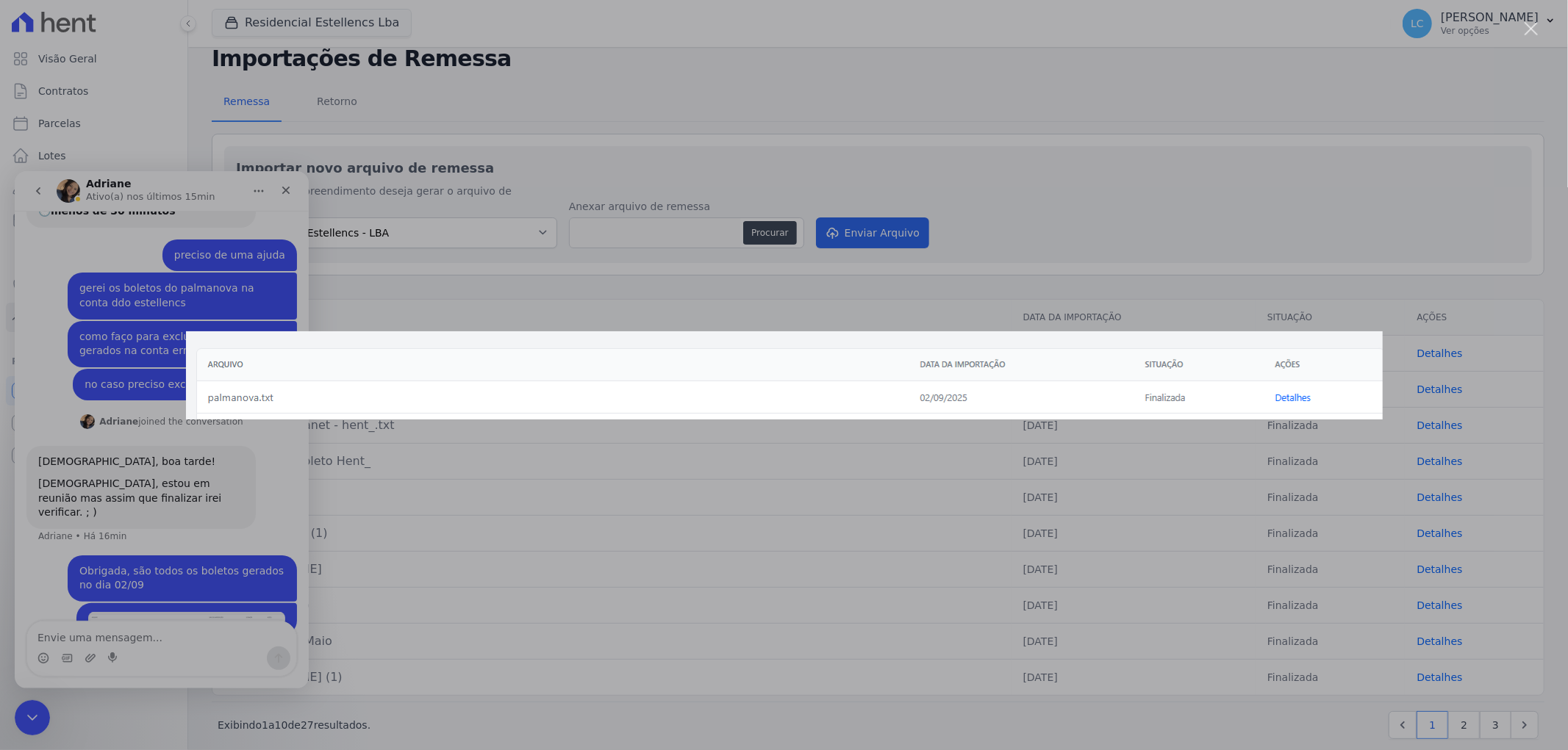
click at [910, 497] on div "Messenger da Intercom" at bounding box center [784, 375] width 1568 height 750
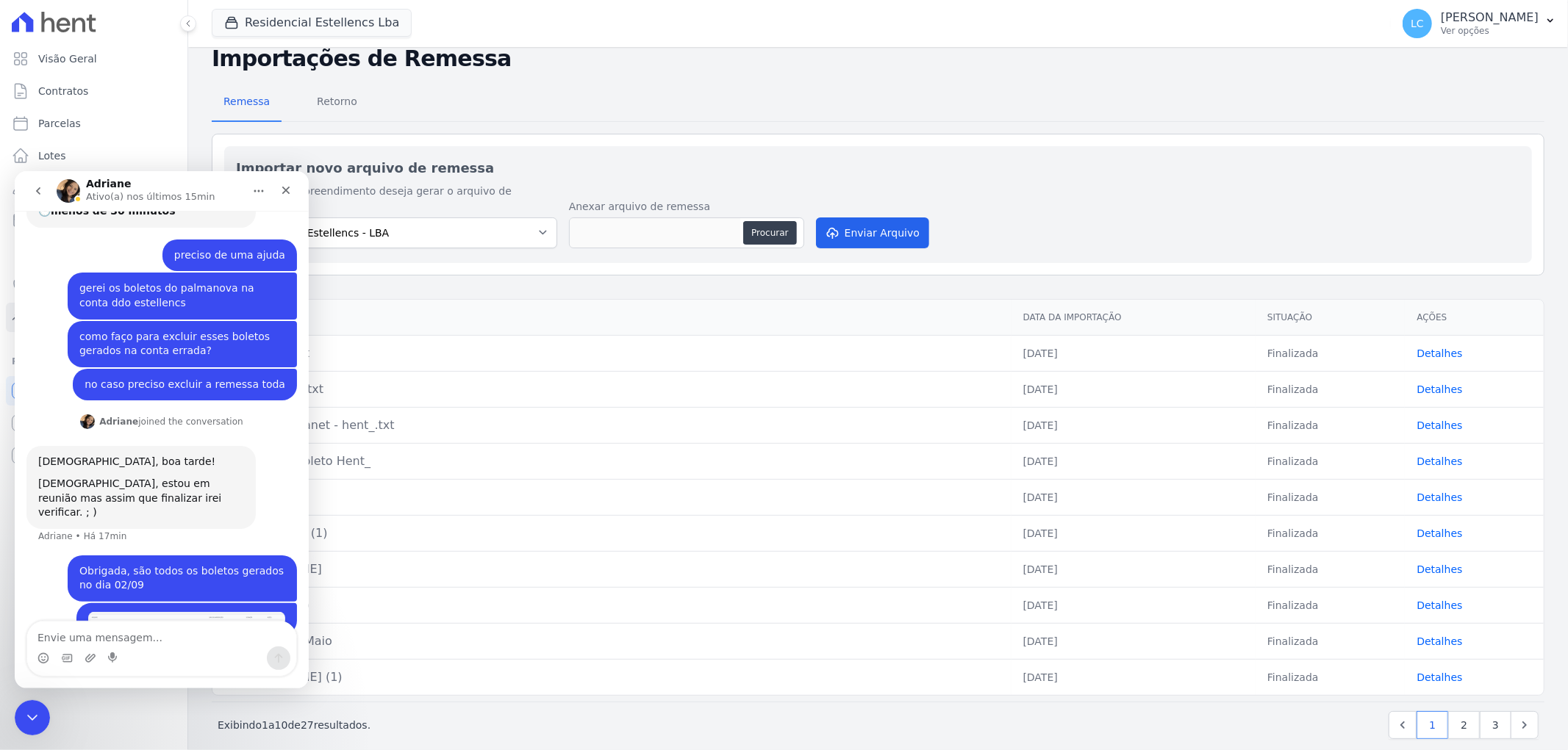
click at [1063, 83] on div "Remessa Retorno" at bounding box center [878, 102] width 1333 height 39
click at [225, 193] on div "[PERSON_NAME](a) nos últimos 15min" at bounding box center [150, 190] width 186 height 26
click at [1189, 137] on div "Importar novo arquivo de remessa Para qual empreendimento deseja gerar o arquiv…" at bounding box center [878, 204] width 1333 height 142
click at [112, 634] on textarea "Envie uma mensagem..." at bounding box center [161, 634] width 269 height 25
type textarea "Gerei uma remessa incorretamente na plataforma e gostaria de orientações para c…"
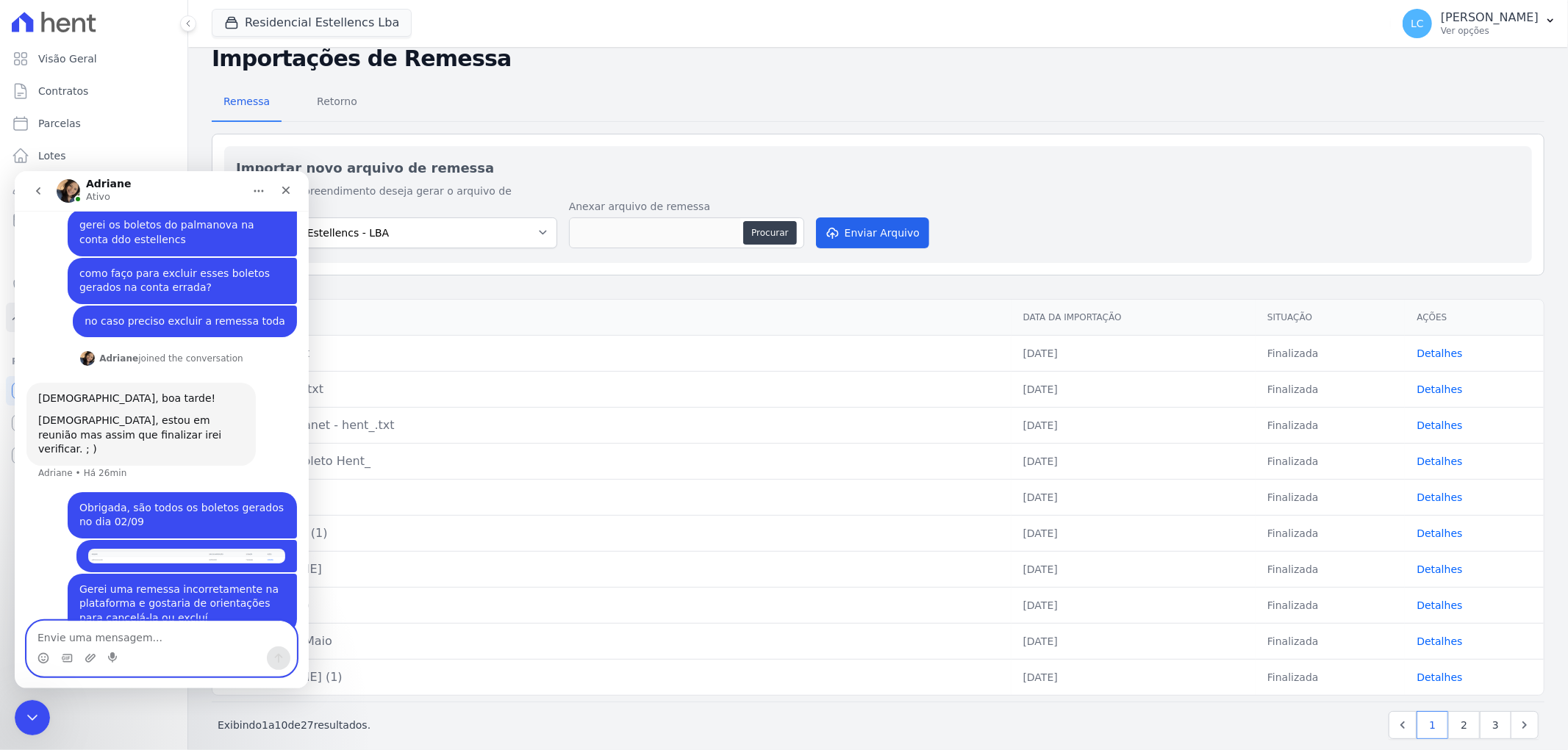
scroll to position [252, 0]
type textarea "Já foi enviada aos clients"
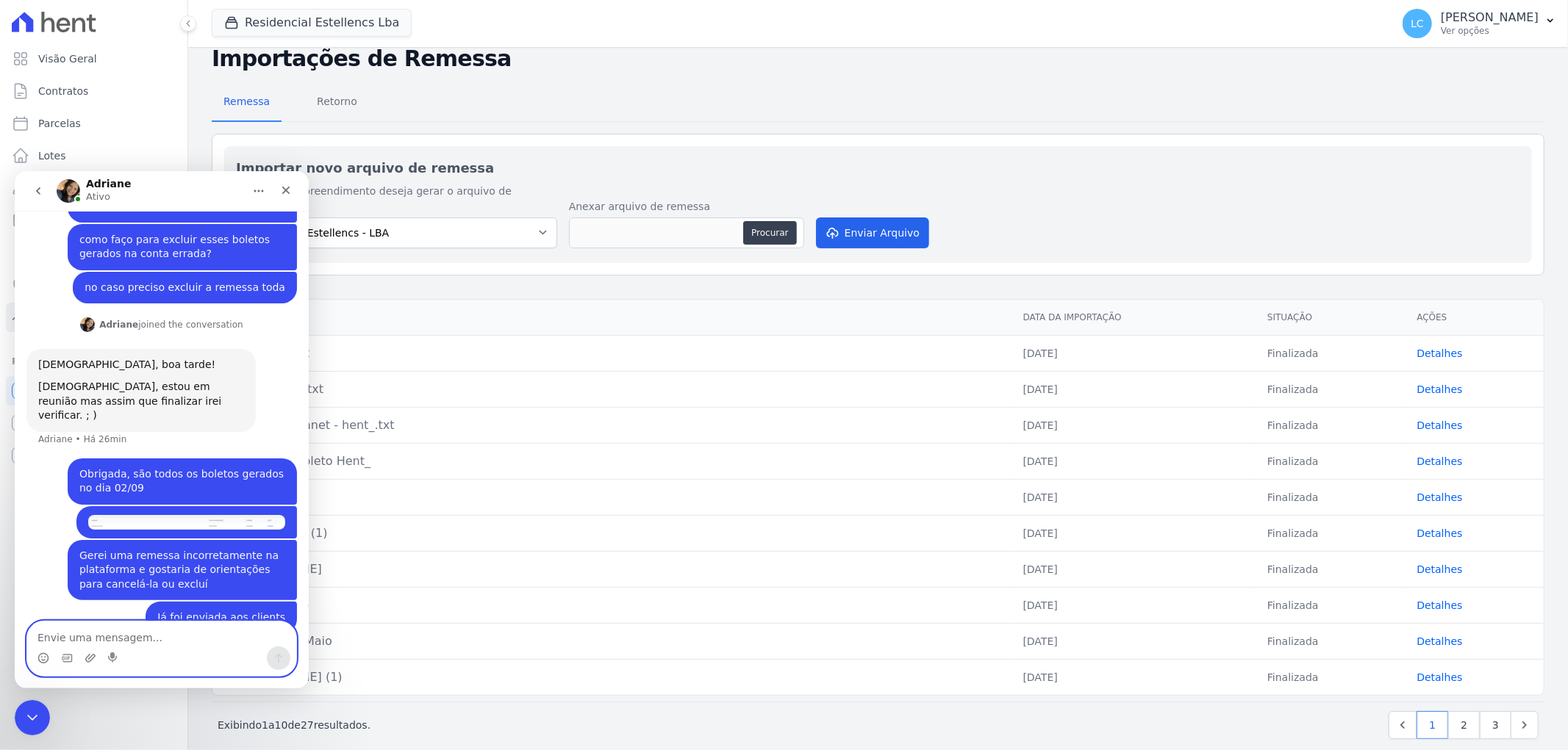
scroll to position [285, 0]
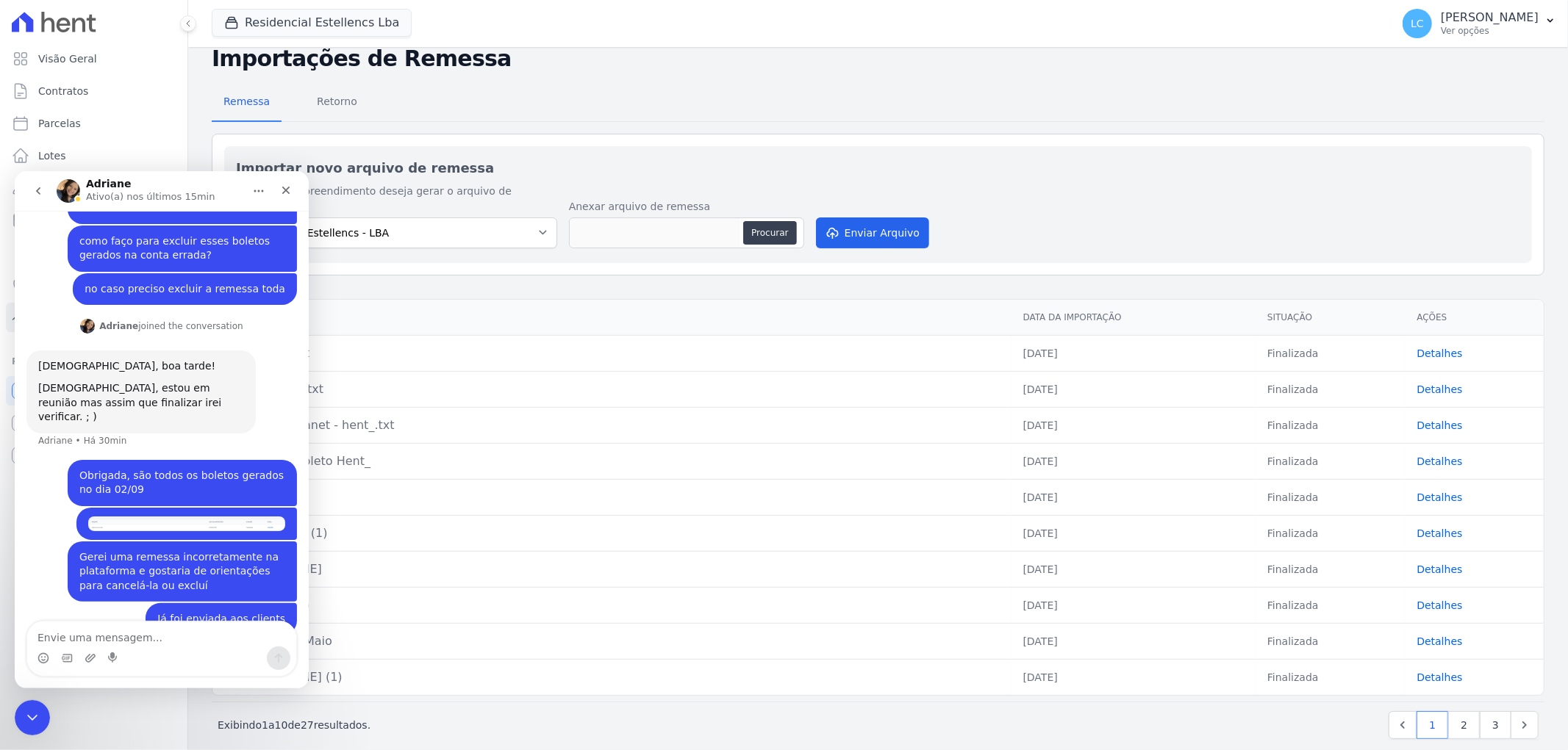
click at [258, 188] on icon "Início" at bounding box center [258, 190] width 12 height 12
click at [557, 122] on div "Remessa Retorno Importar novo arquivo de remessa Para qual empreendimento desej…" at bounding box center [878, 412] width 1333 height 682
click at [182, 179] on div "[PERSON_NAME](a) nos últimos 15min" at bounding box center [152, 190] width 133 height 26
click at [182, 179] on div "Adriane Ativo(a) nos últimos 15min" at bounding box center [152, 190] width 133 height 26
click at [224, 182] on div "Adriane Ativo(a) nos últimos 15min" at bounding box center [150, 190] width 186 height 26
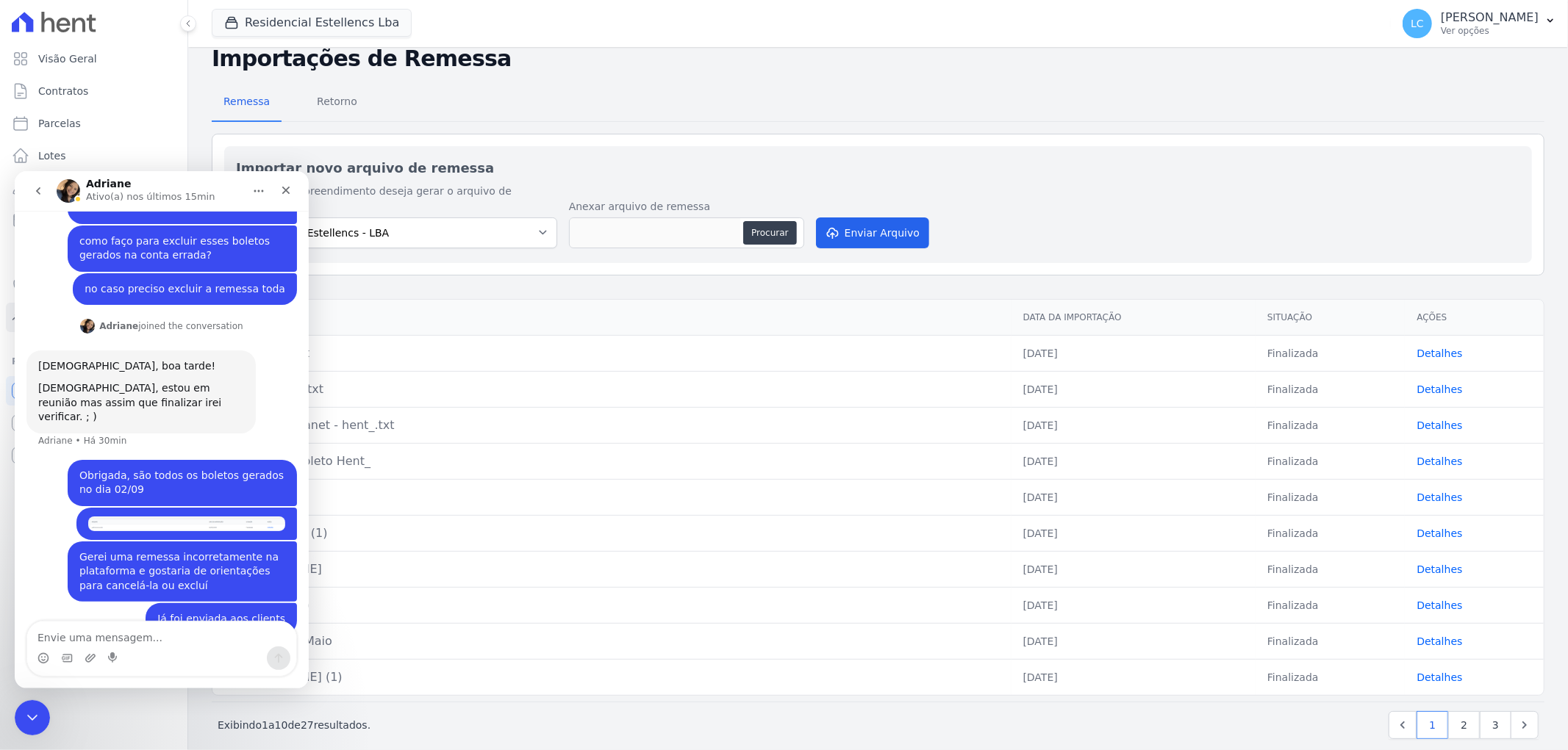
click at [516, 108] on div "Remessa Retorno" at bounding box center [878, 102] width 1333 height 39
click at [283, 190] on icon "Fechar" at bounding box center [285, 189] width 12 height 12
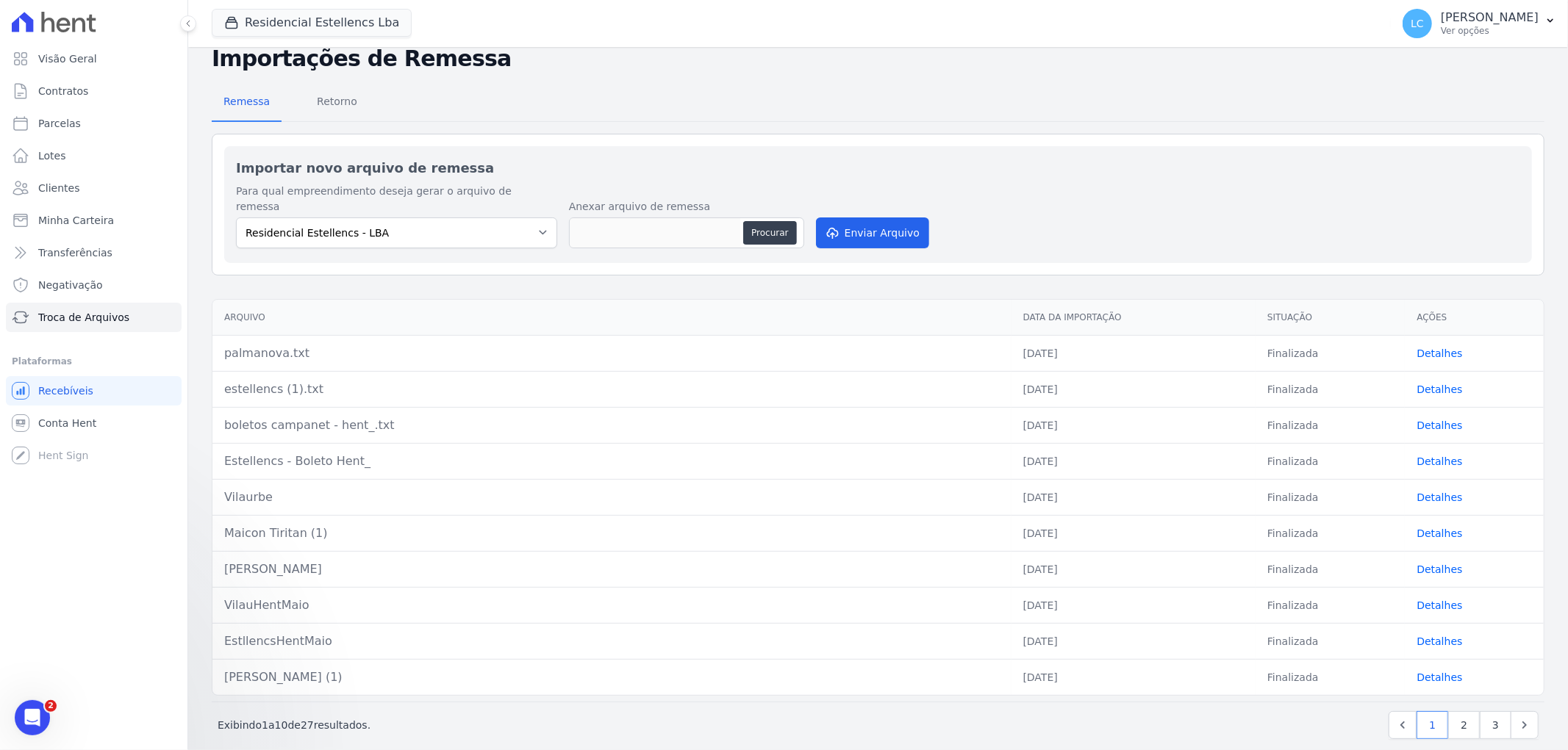
scroll to position [287, 0]
click at [64, 422] on span "Conta Hent" at bounding box center [67, 423] width 58 height 14
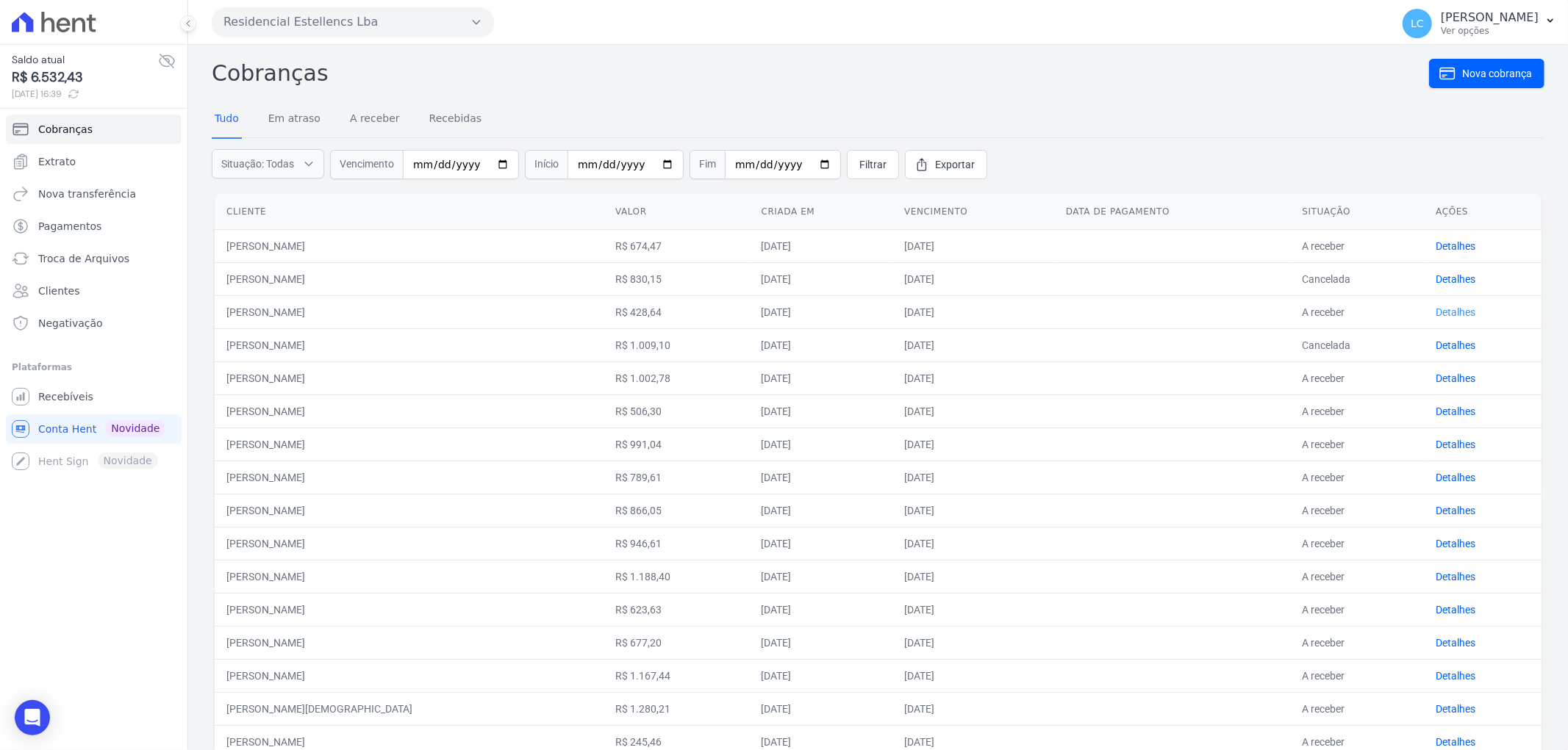
click at [1448, 307] on link "Detalhes" at bounding box center [1455, 312] width 39 height 12
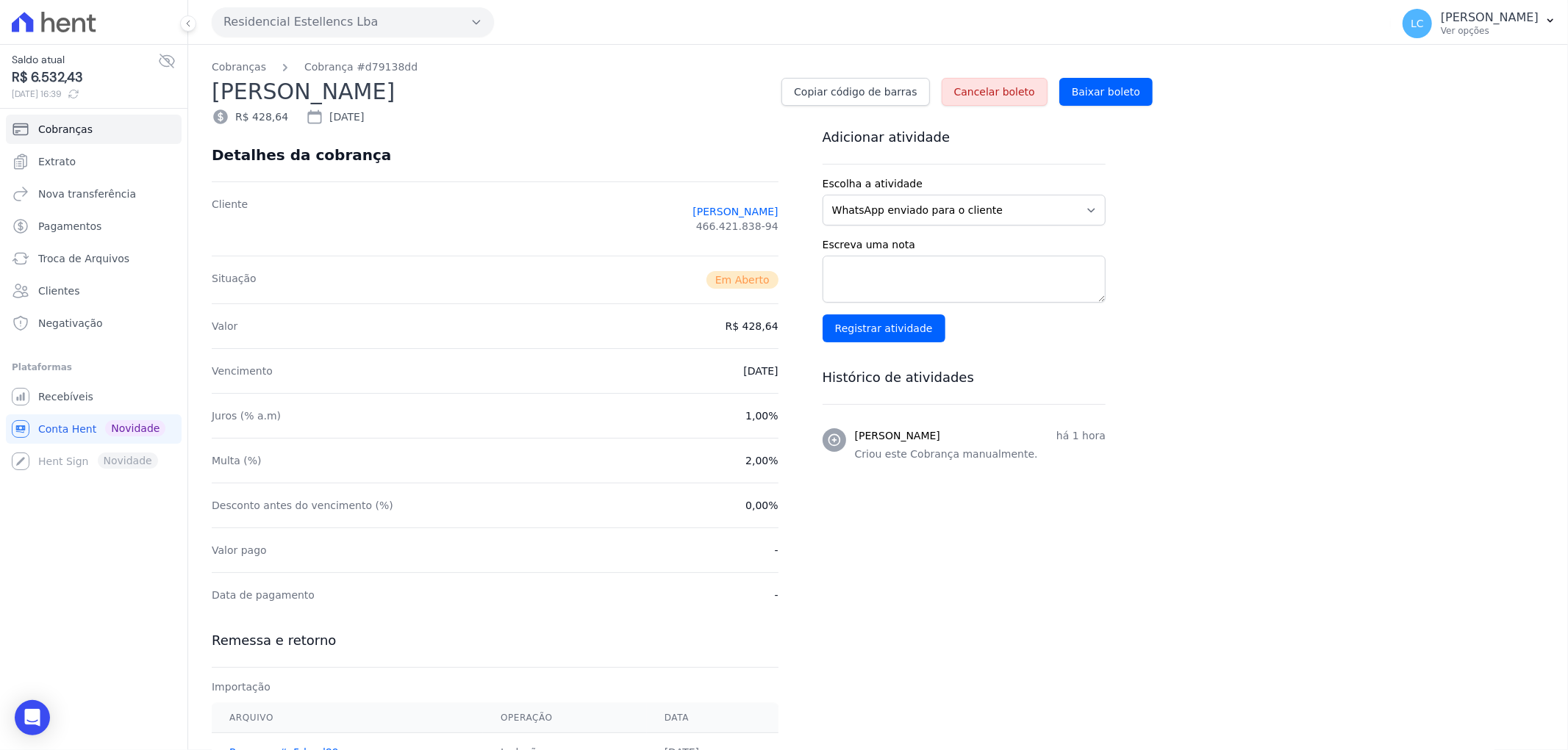
click at [1027, 94] on span "Cancelar boleto" at bounding box center [994, 91] width 81 height 14
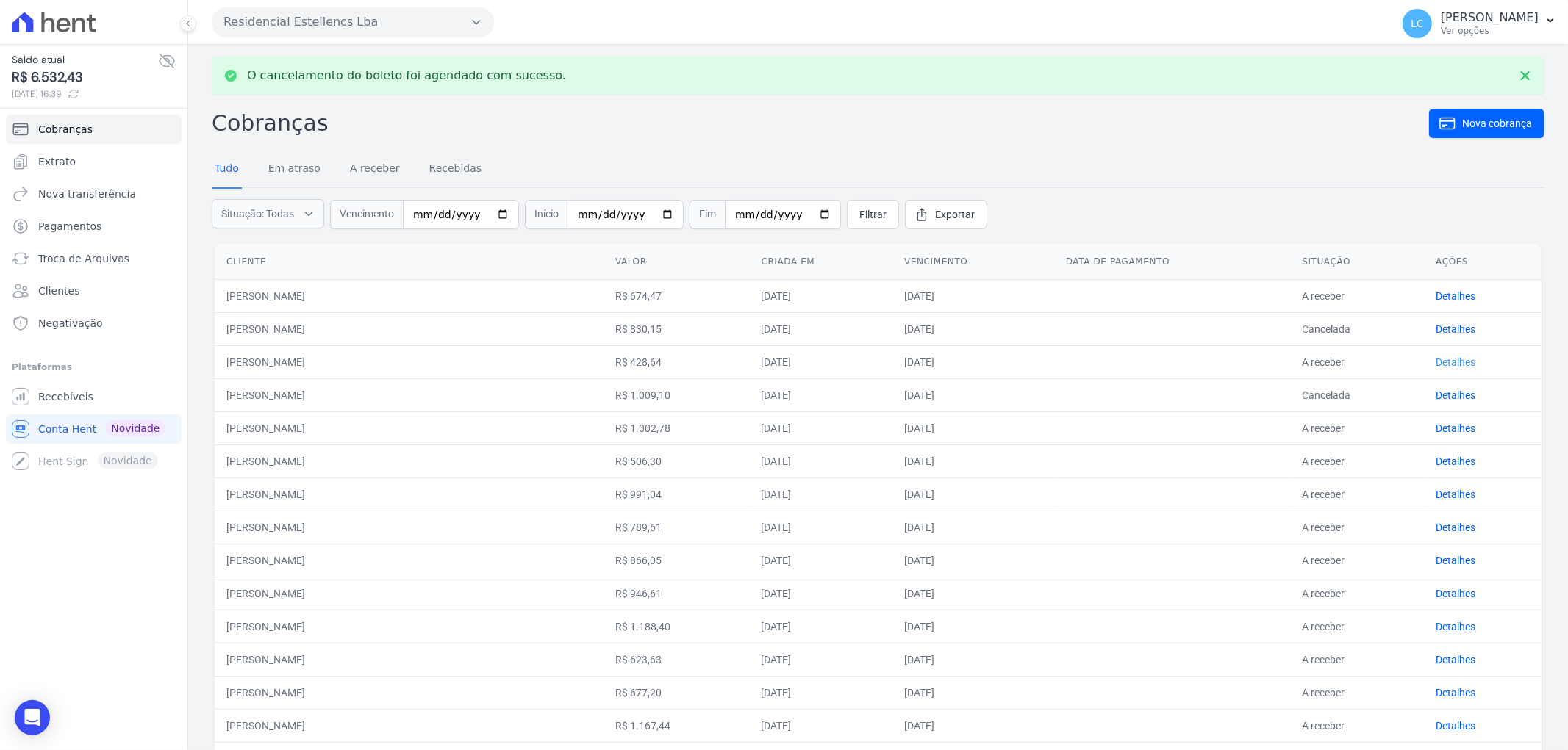
click at [1441, 361] on link "Detalhes" at bounding box center [1455, 362] width 39 height 12
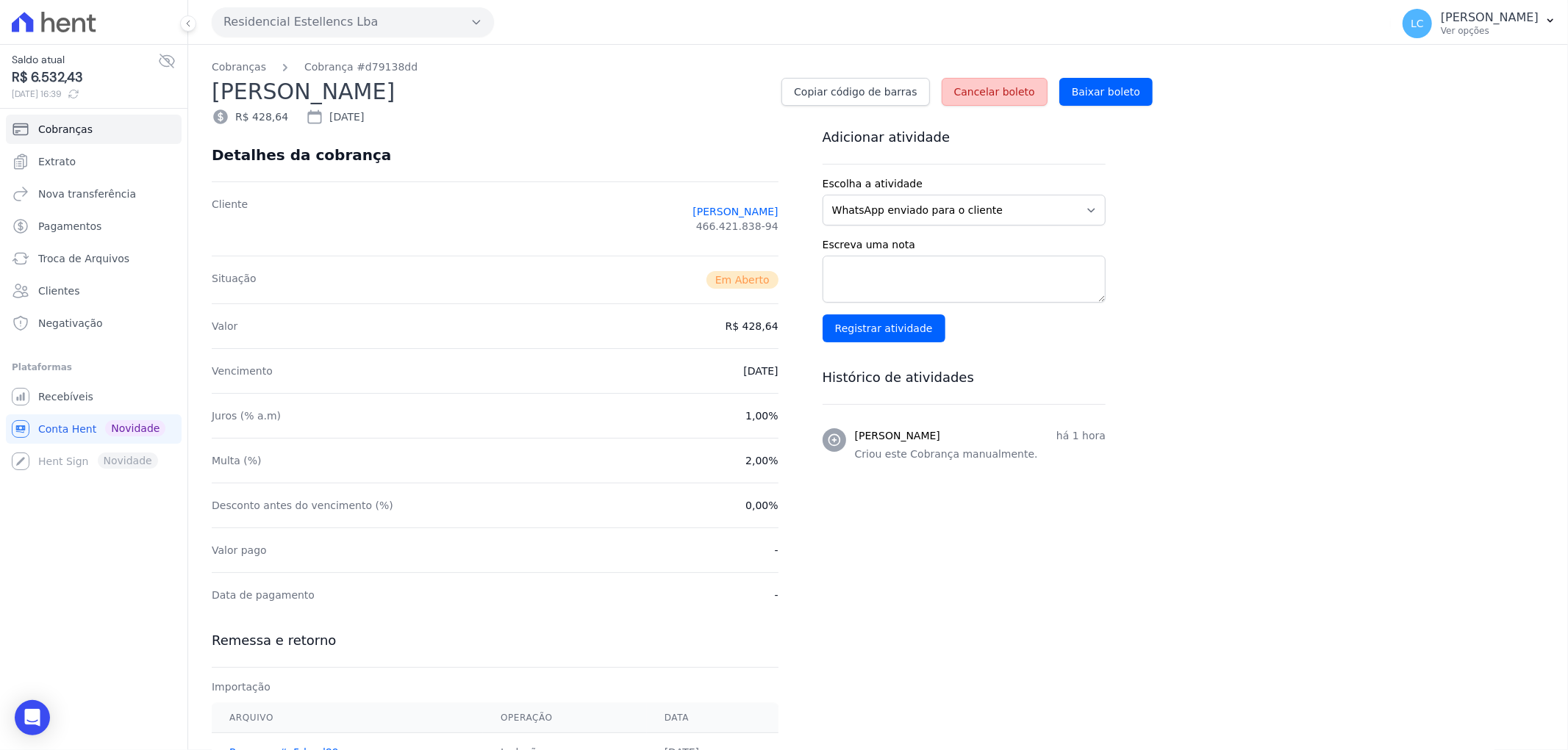
click at [1002, 91] on span "Cancelar boleto" at bounding box center [994, 91] width 81 height 14
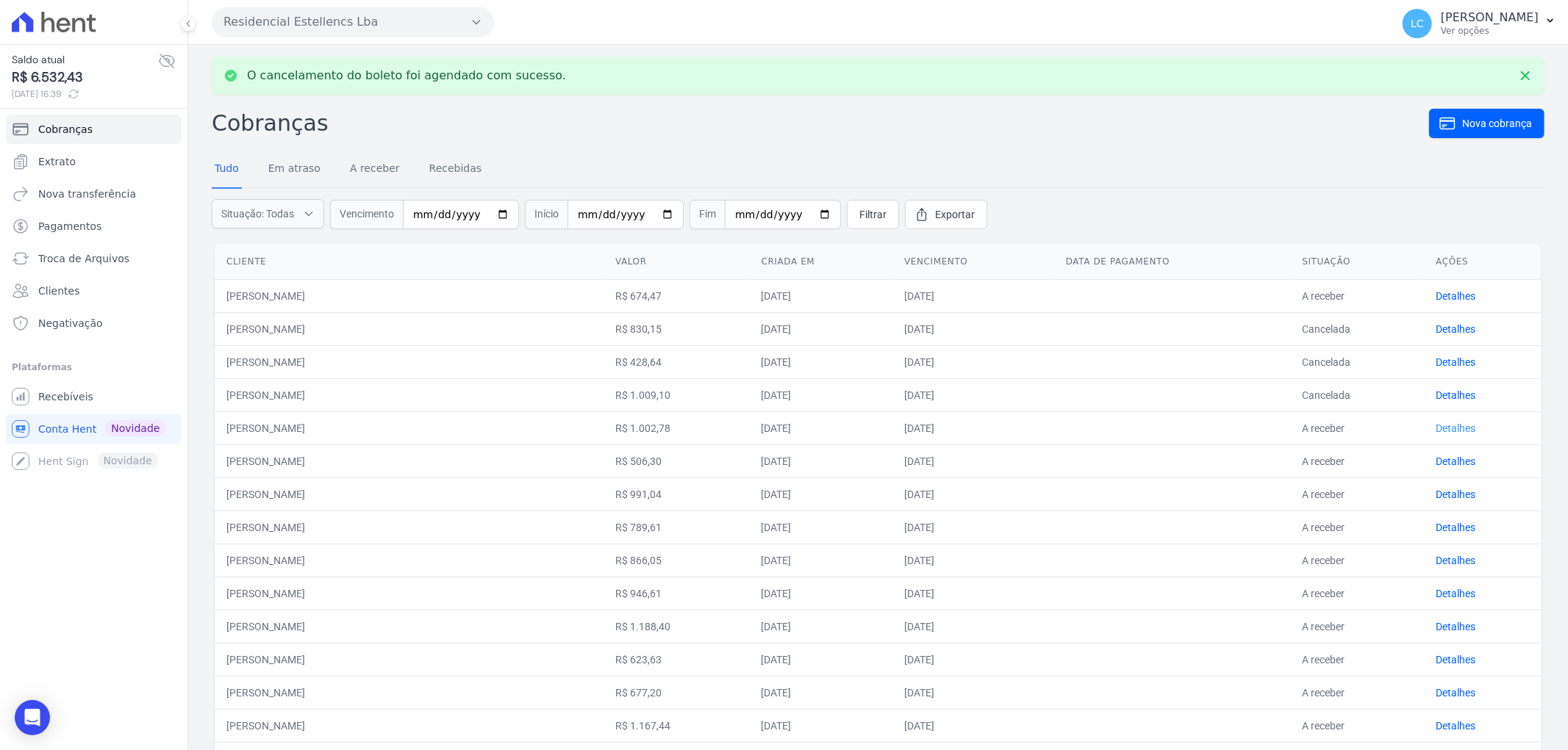
click at [1454, 429] on link "Detalhes" at bounding box center [1455, 427] width 39 height 12
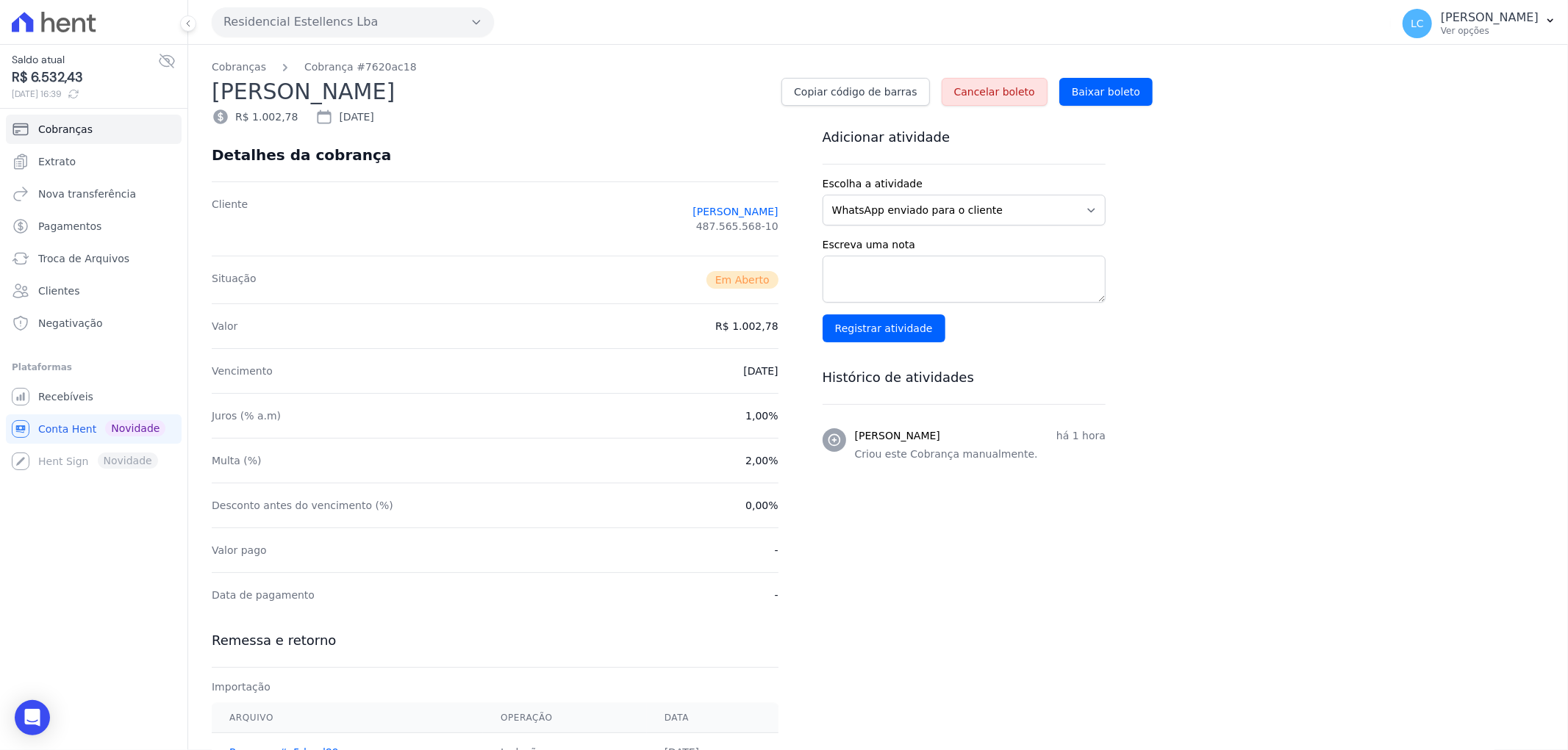
drag, startPoint x: 1005, startPoint y: 89, endPoint x: 838, endPoint y: 55, distance: 170.4
click at [1006, 88] on span "Cancelar boleto" at bounding box center [994, 91] width 81 height 14
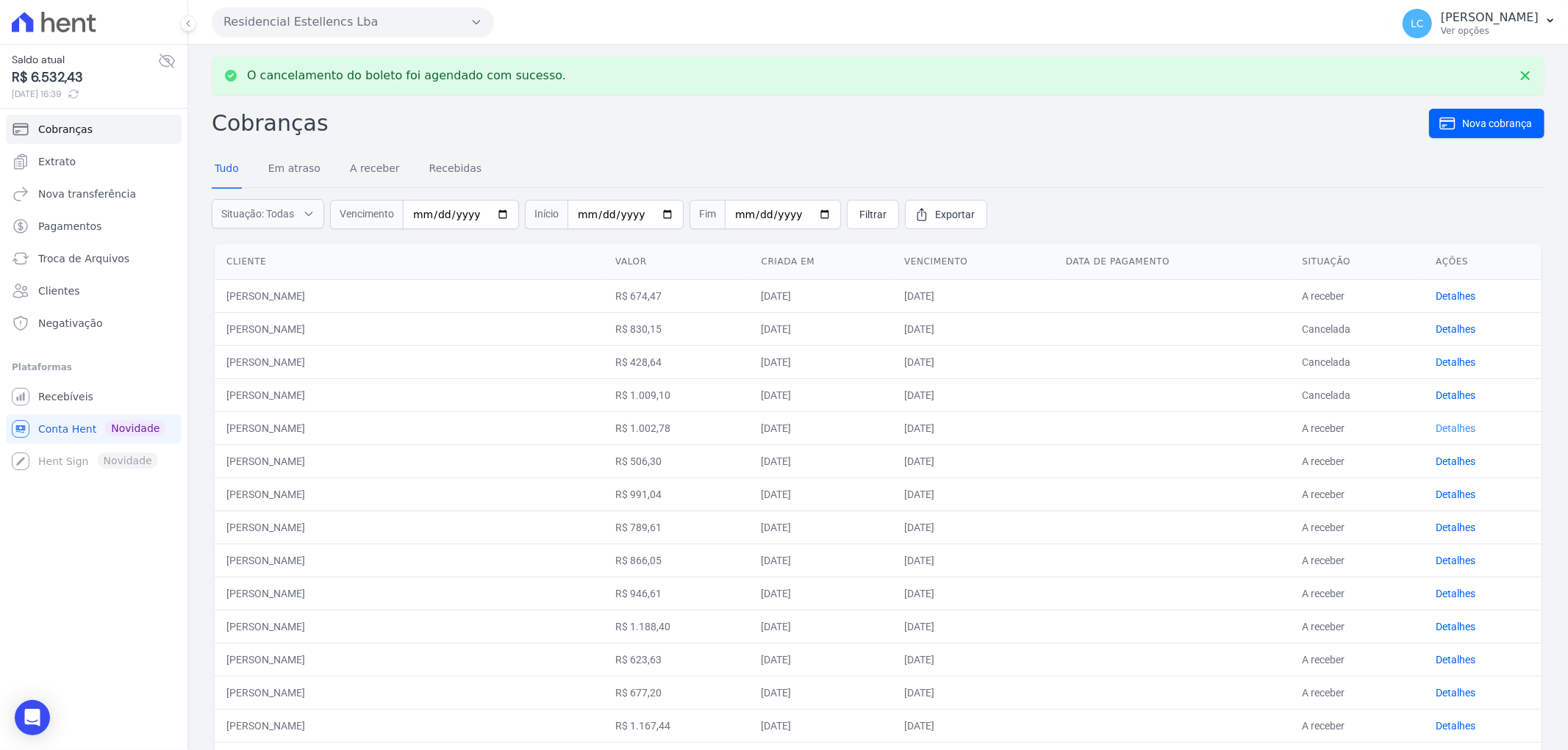
click at [1455, 431] on link "Detalhes" at bounding box center [1455, 427] width 39 height 12
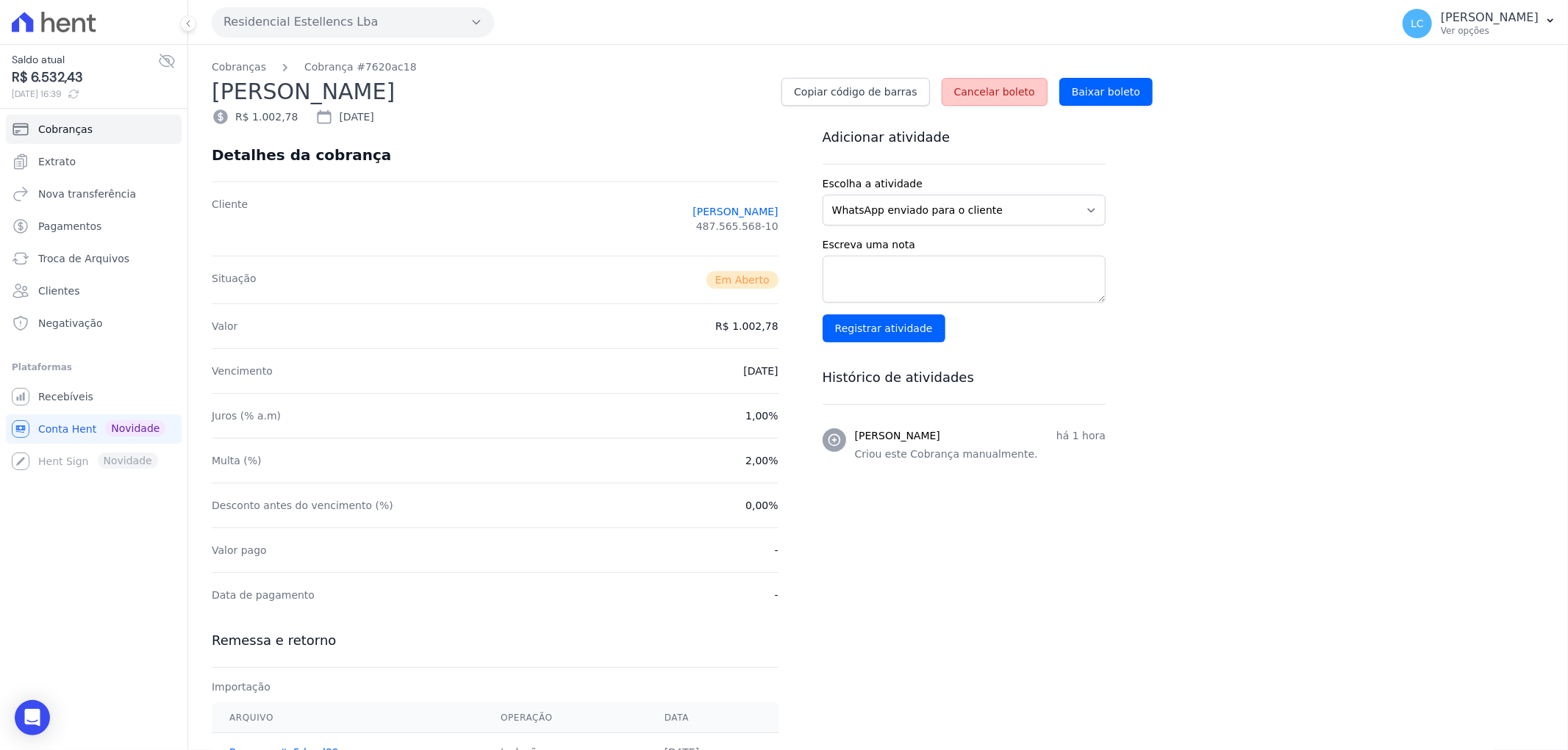
click at [998, 89] on span "Cancelar boleto" at bounding box center [994, 91] width 81 height 14
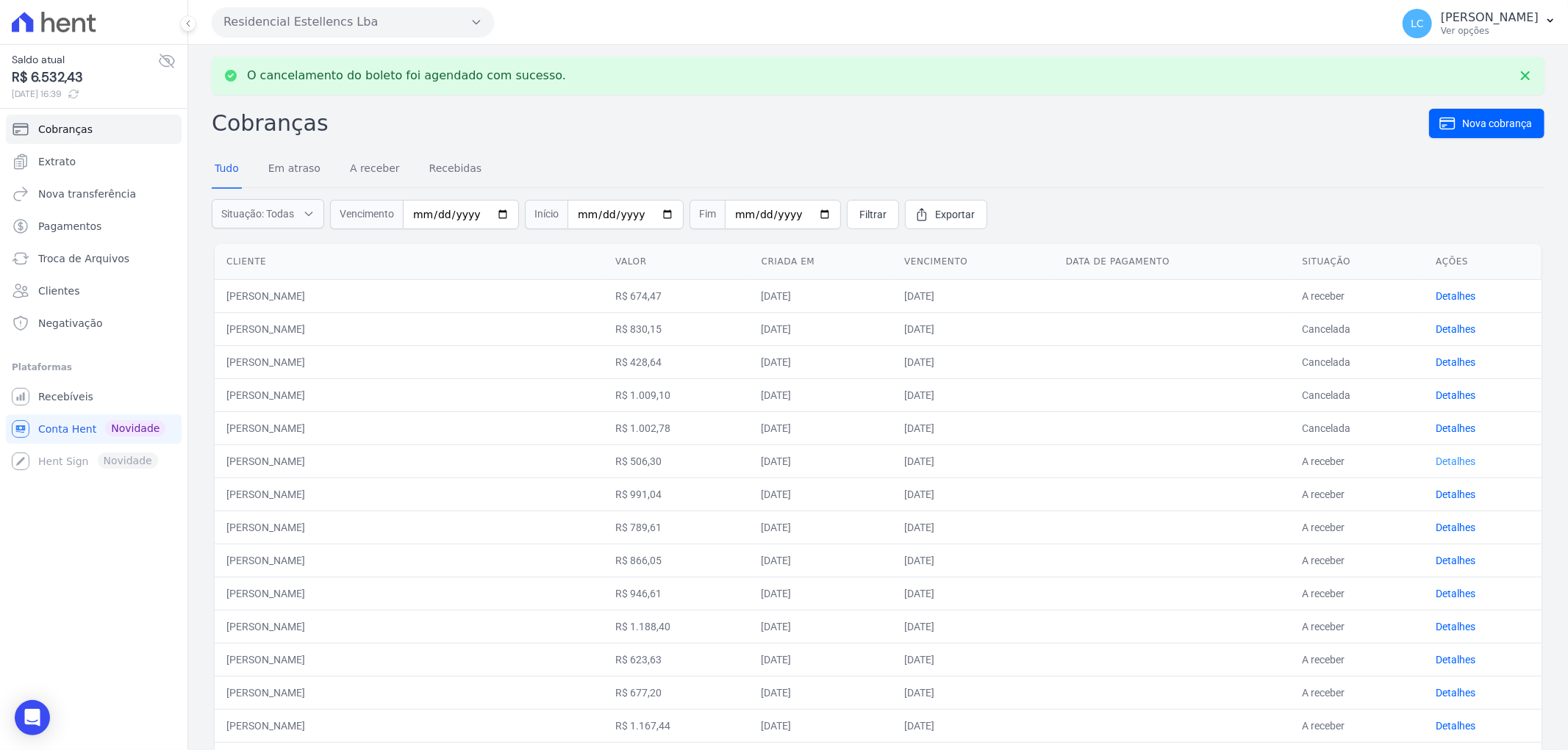
click at [1448, 456] on link "Detalhes" at bounding box center [1455, 461] width 39 height 12
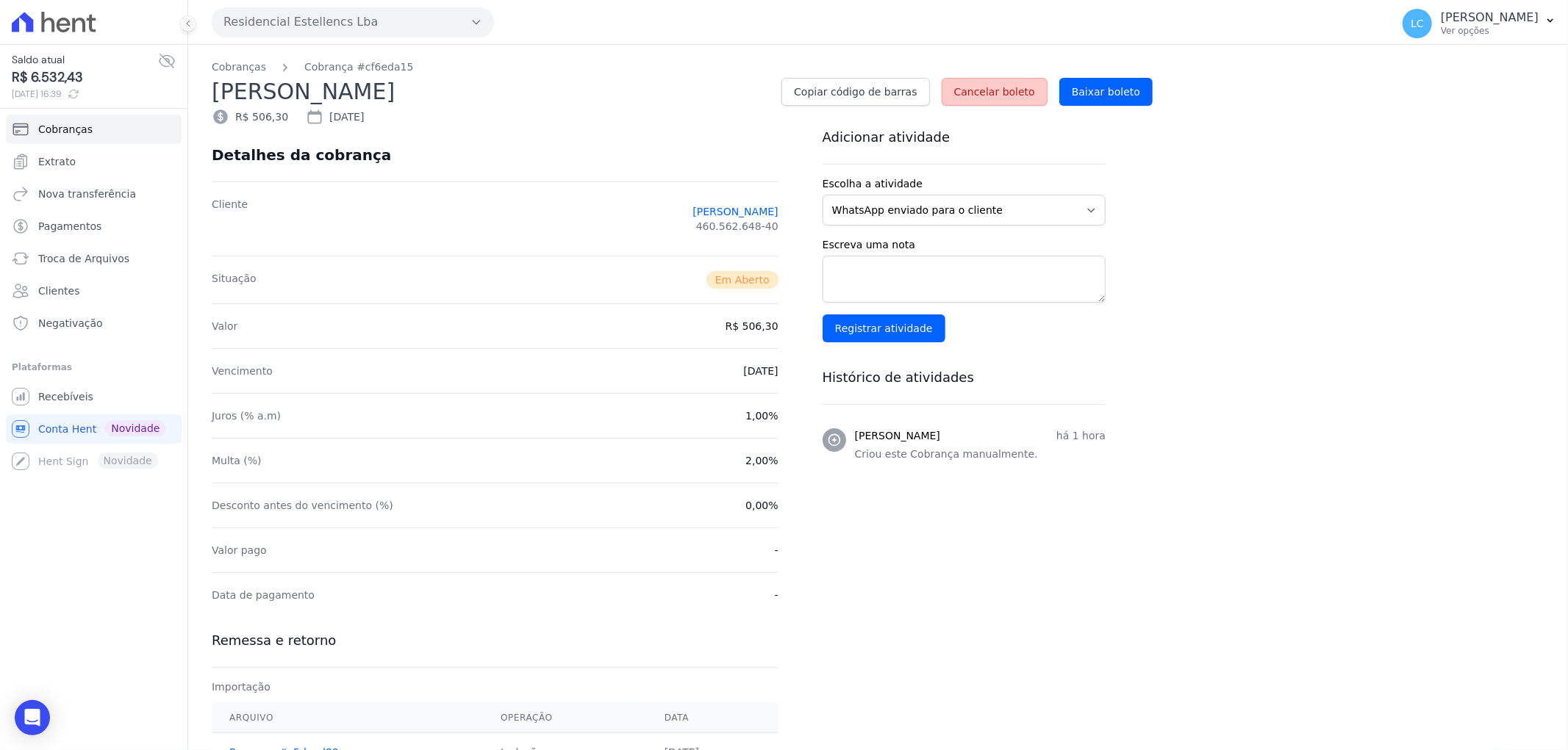
click at [1008, 86] on span "Cancelar boleto" at bounding box center [994, 91] width 81 height 14
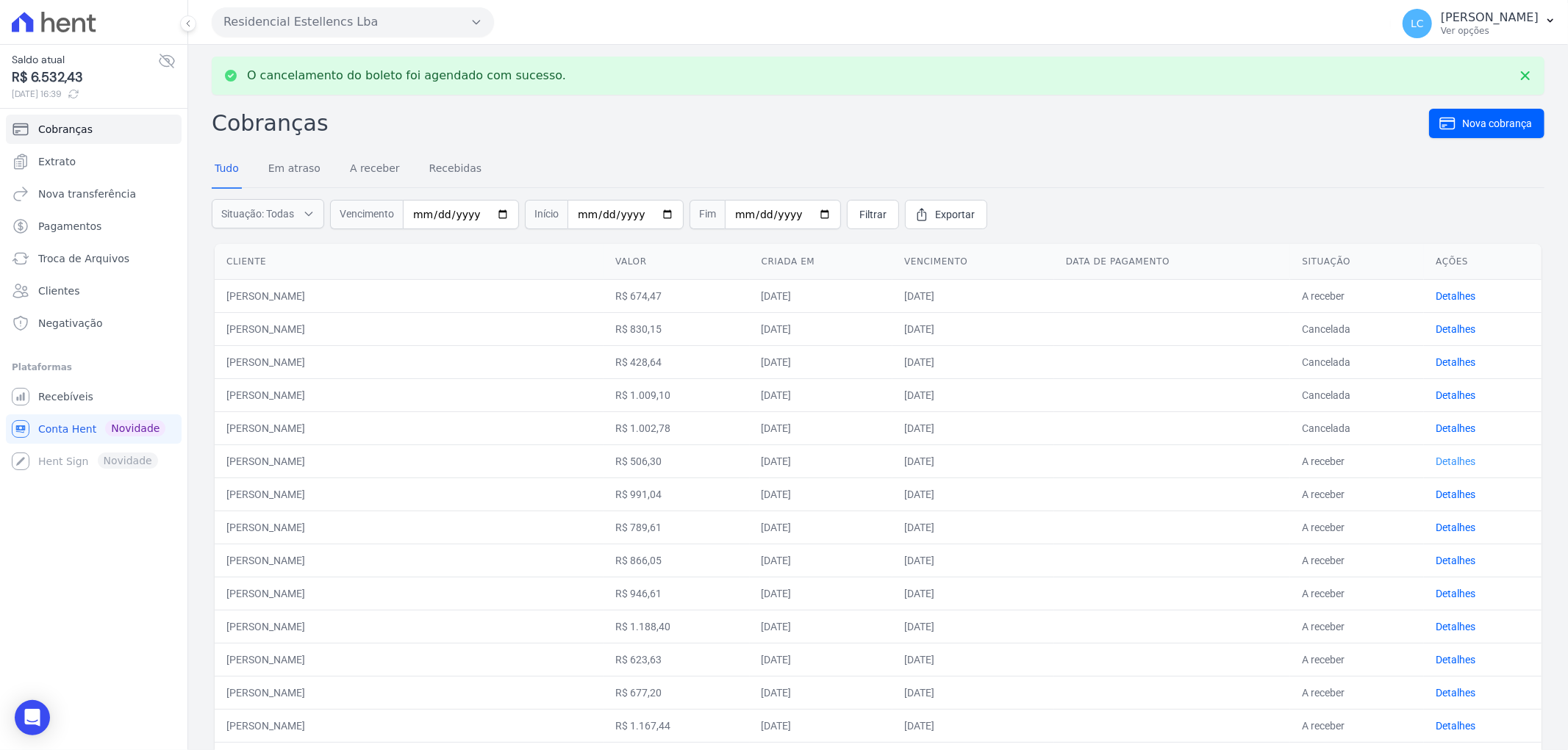
click at [1444, 457] on link "Detalhes" at bounding box center [1455, 461] width 39 height 12
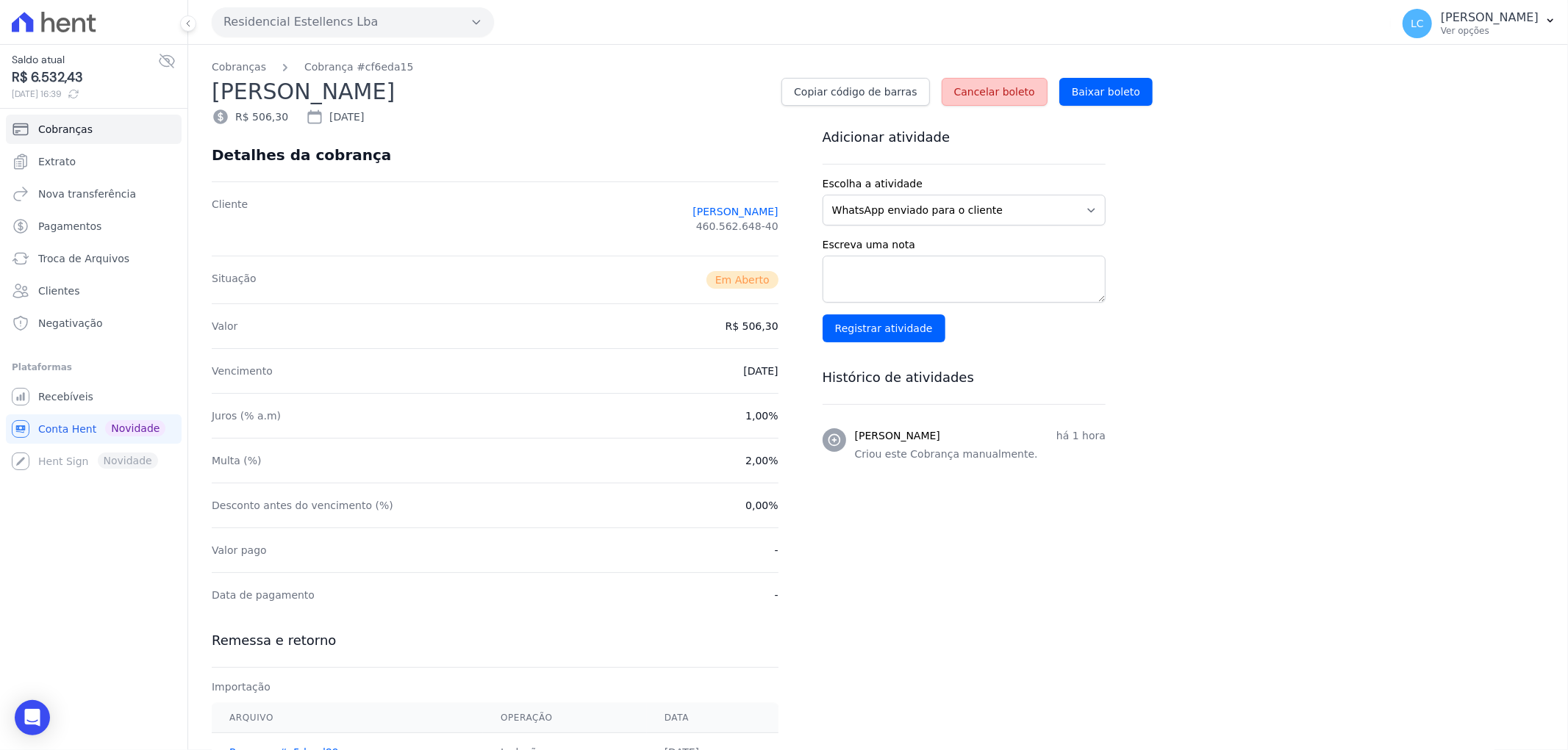
click at [980, 96] on span "Cancelar boleto" at bounding box center [994, 91] width 81 height 14
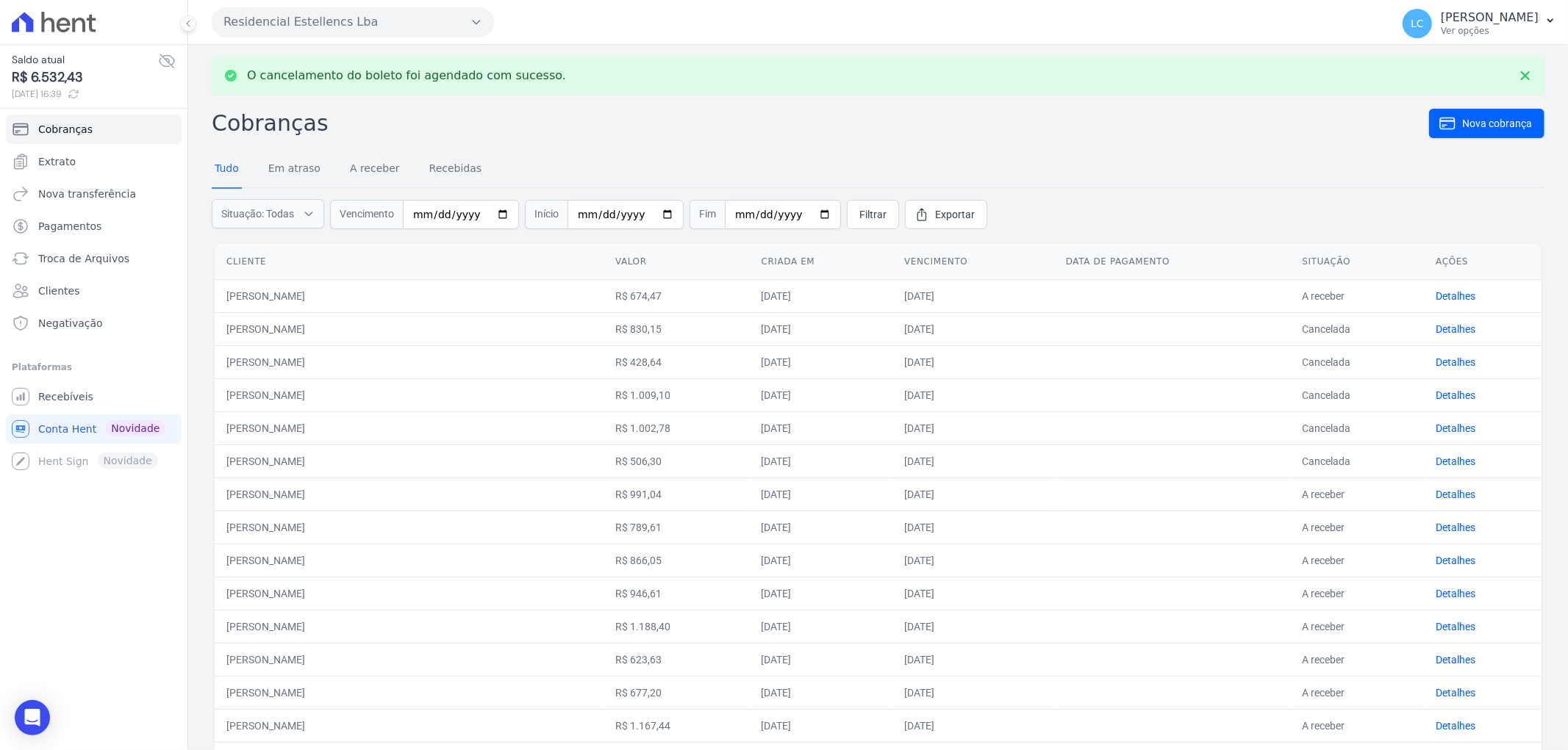
scroll to position [82, 0]
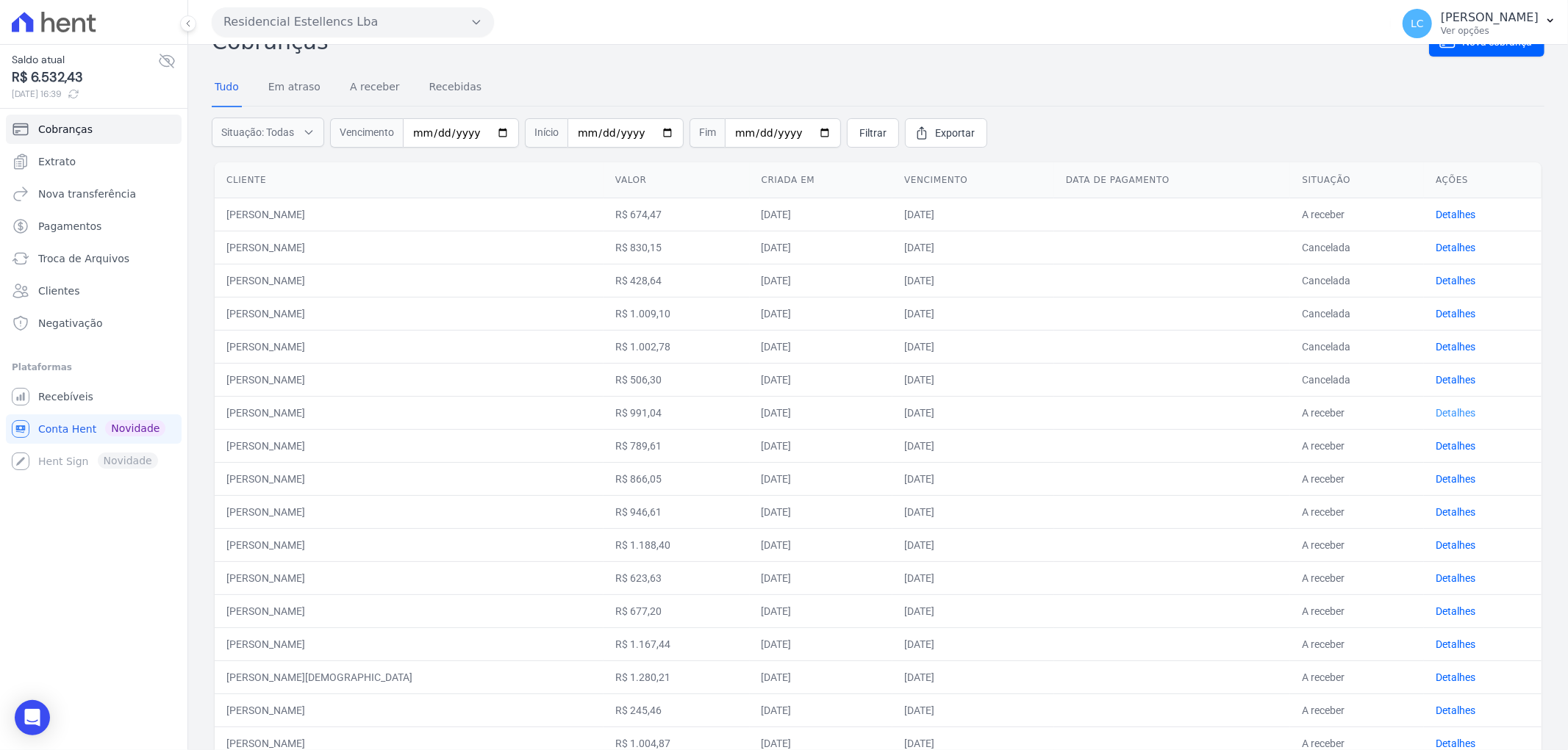
click at [1443, 415] on link "Detalhes" at bounding box center [1455, 412] width 39 height 12
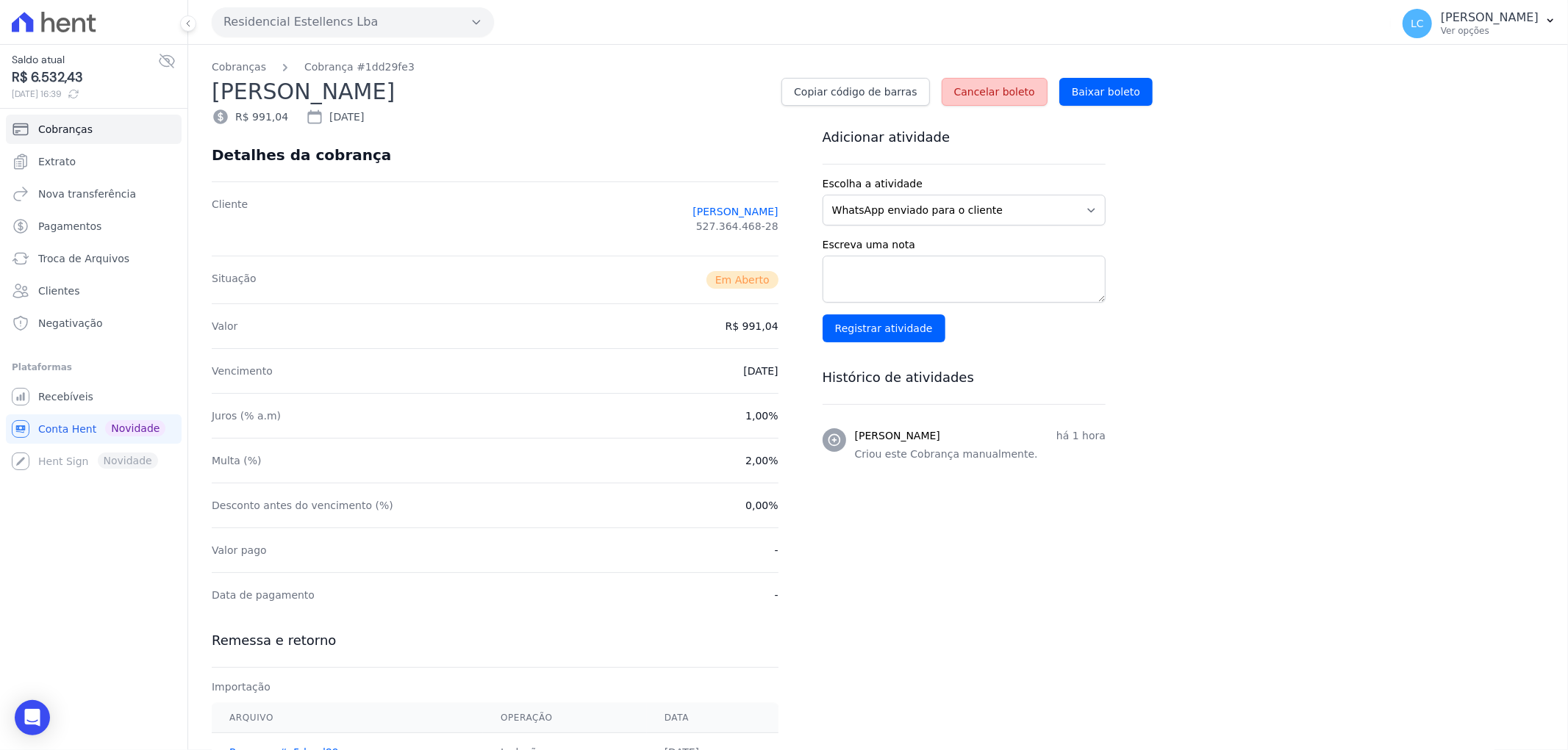
drag, startPoint x: 987, startPoint y: 87, endPoint x: 838, endPoint y: 56, distance: 152.2
click at [987, 88] on span "Cancelar boleto" at bounding box center [994, 91] width 81 height 14
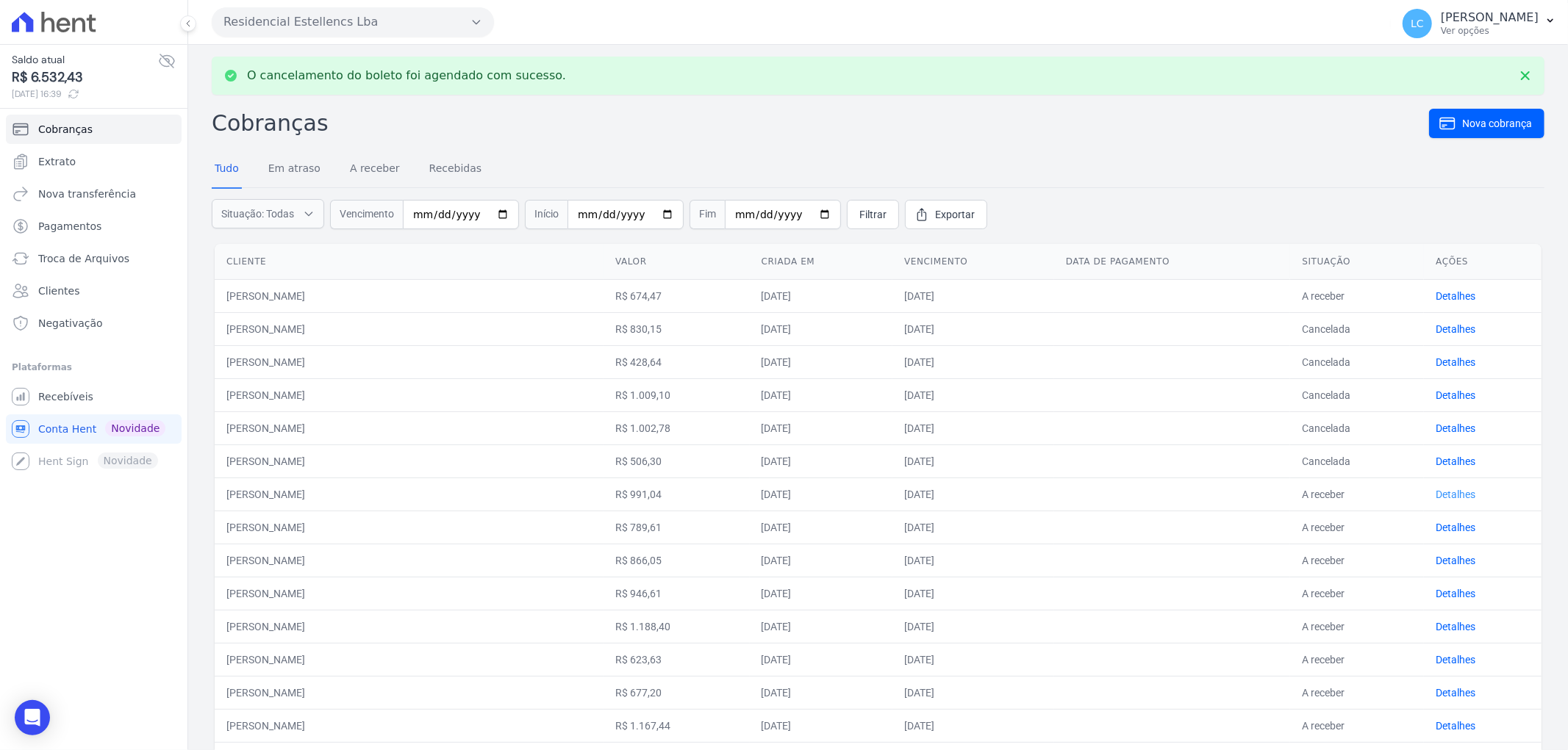
click at [1449, 491] on link "Detalhes" at bounding box center [1455, 494] width 39 height 12
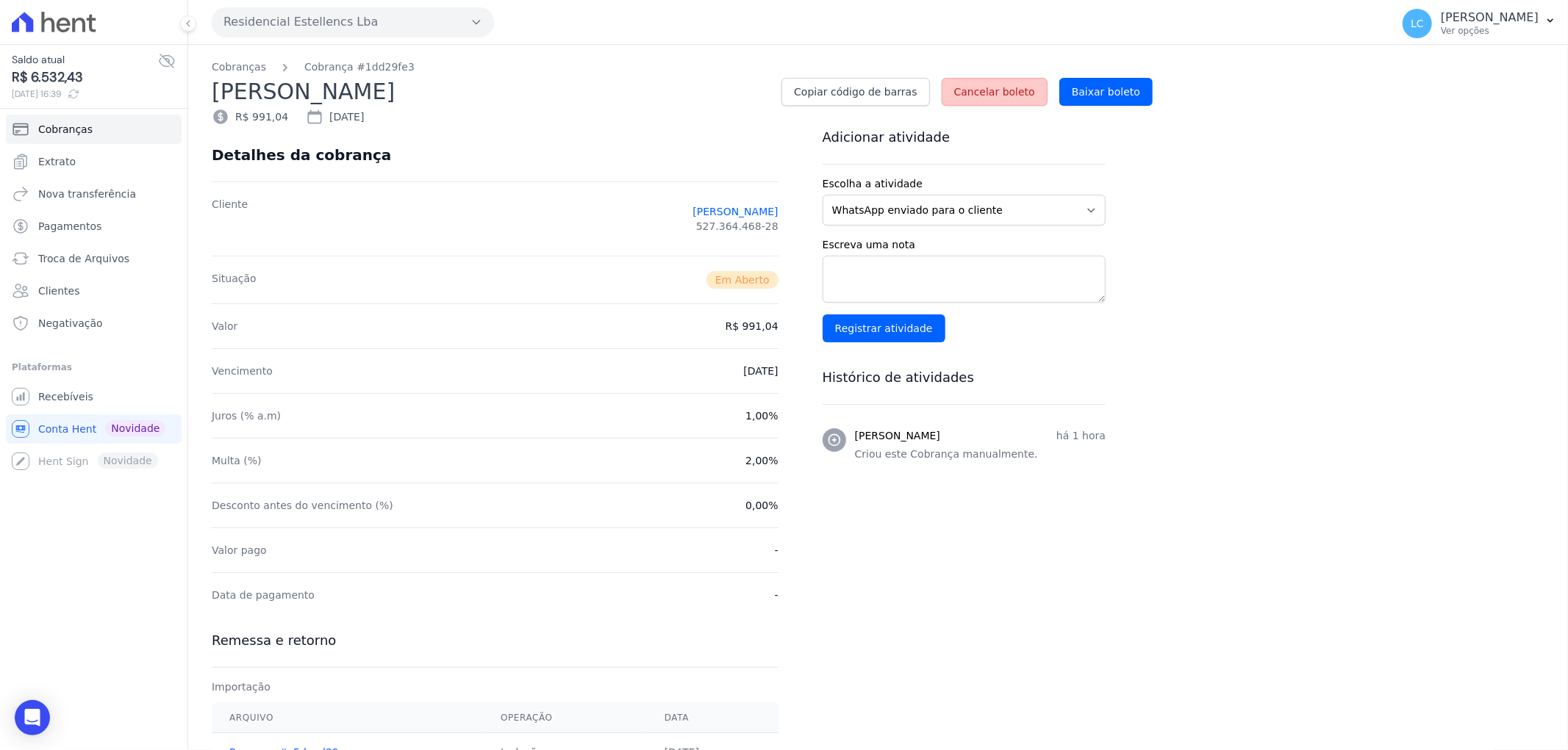
click at [1001, 90] on span "Cancelar boleto" at bounding box center [994, 91] width 81 height 14
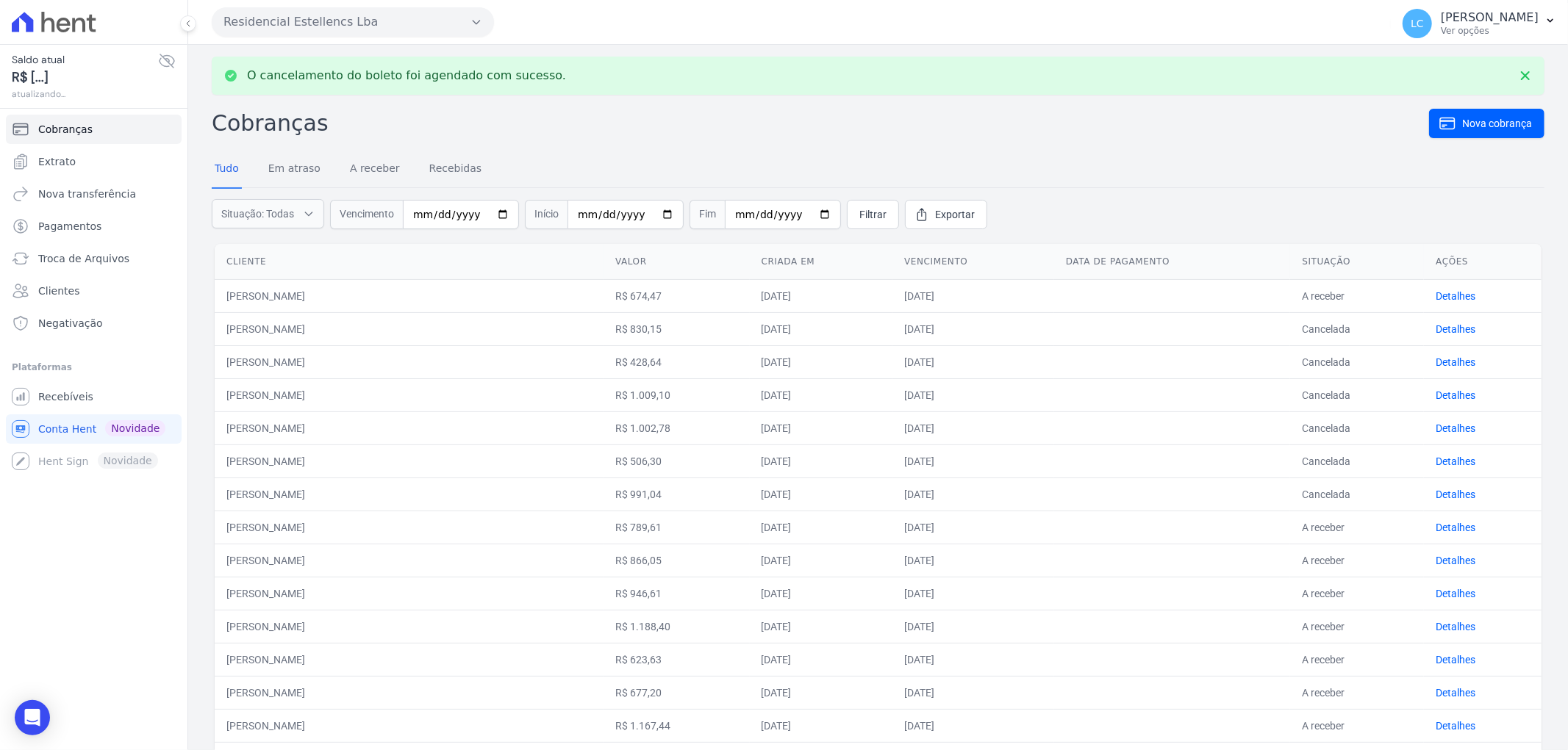
scroll to position [82, 0]
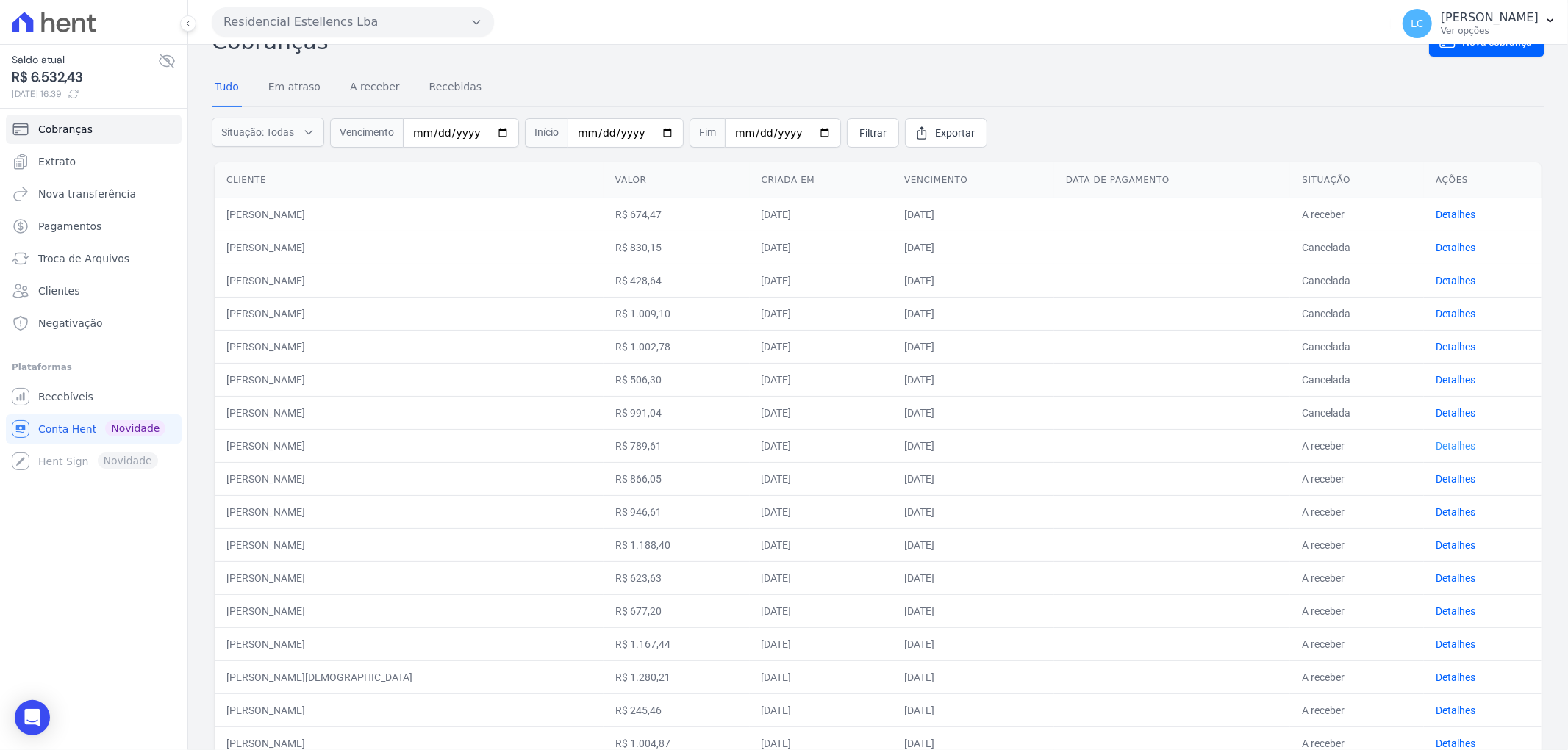
click at [1453, 443] on link "Detalhes" at bounding box center [1455, 445] width 39 height 12
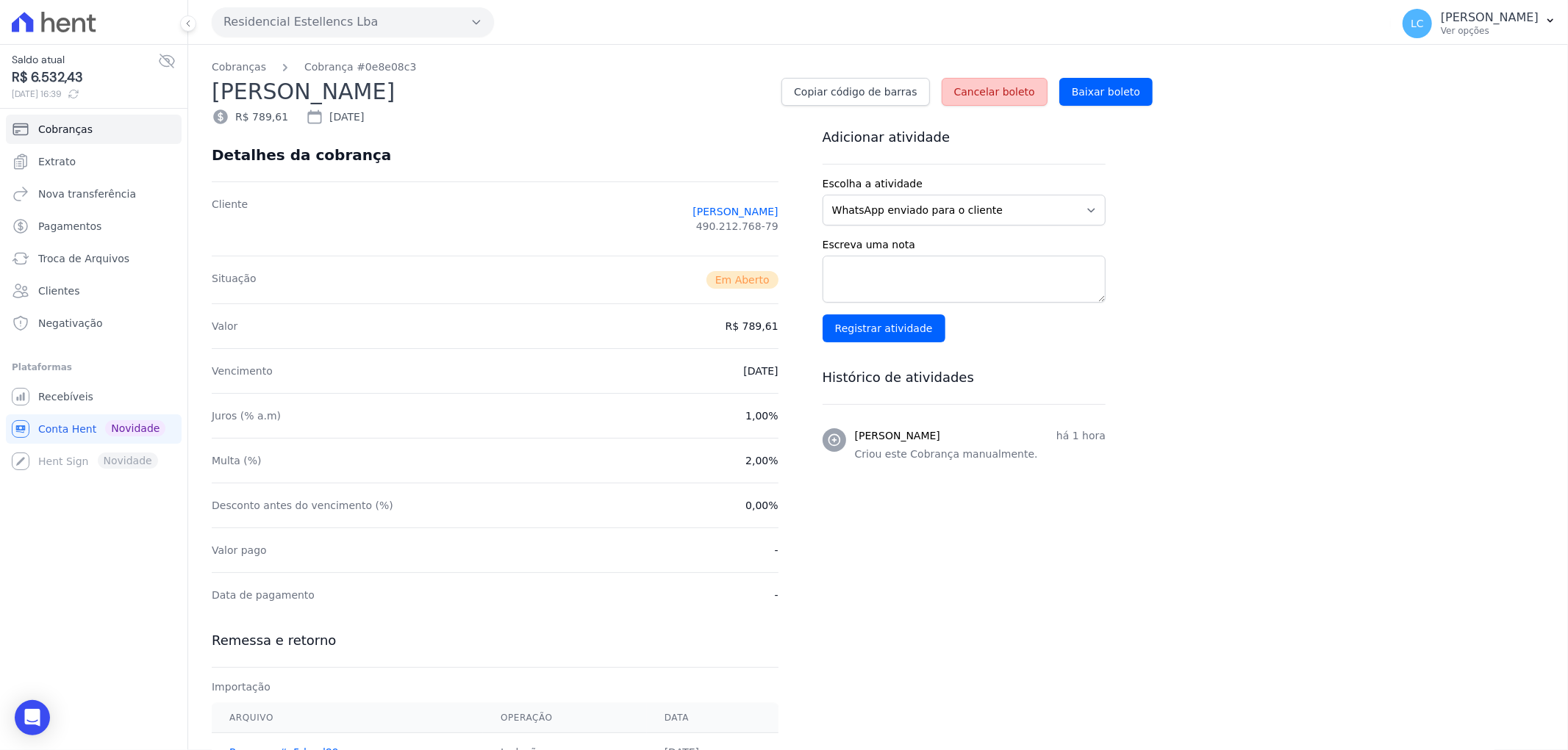
click at [1022, 86] on span "Cancelar boleto" at bounding box center [994, 91] width 81 height 14
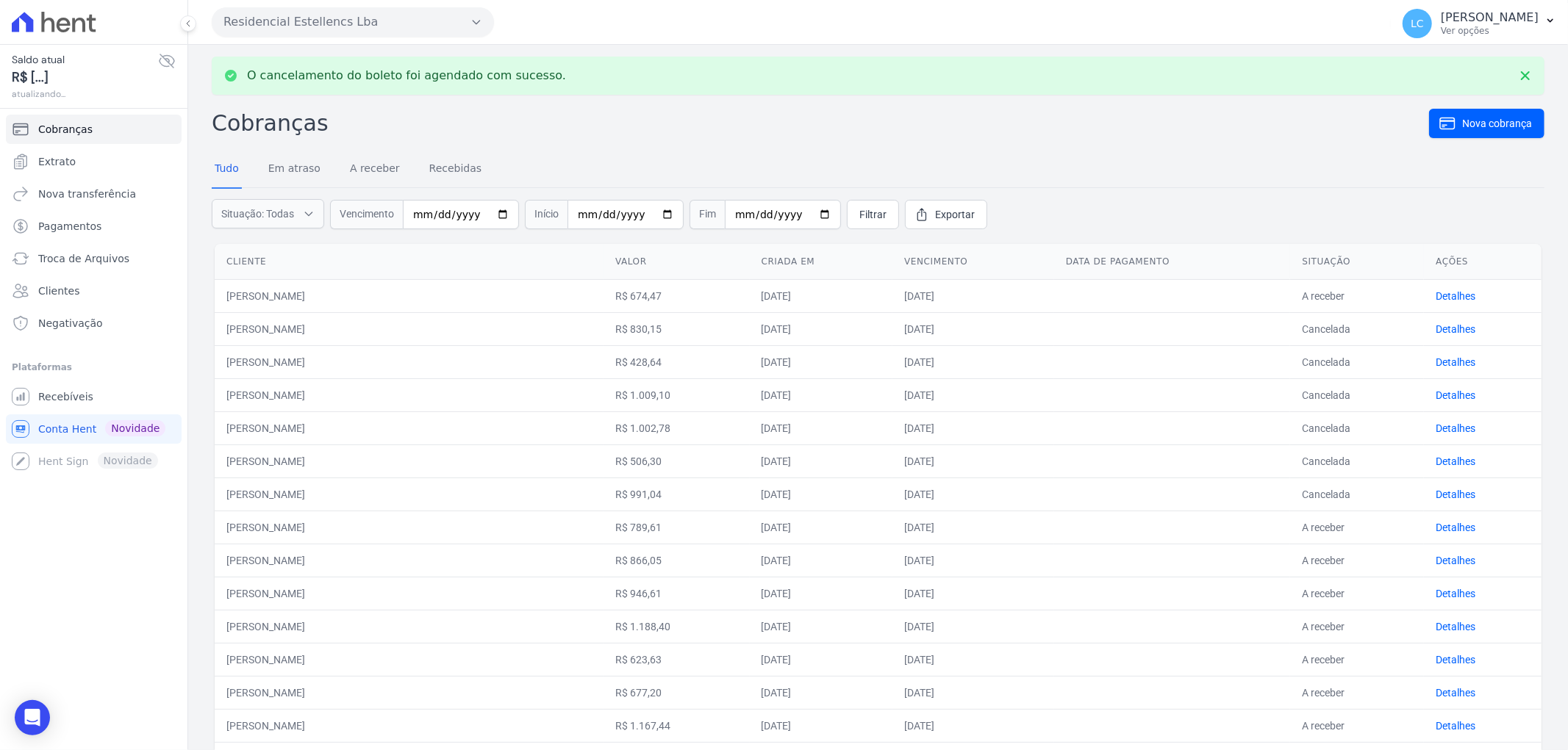
scroll to position [163, 0]
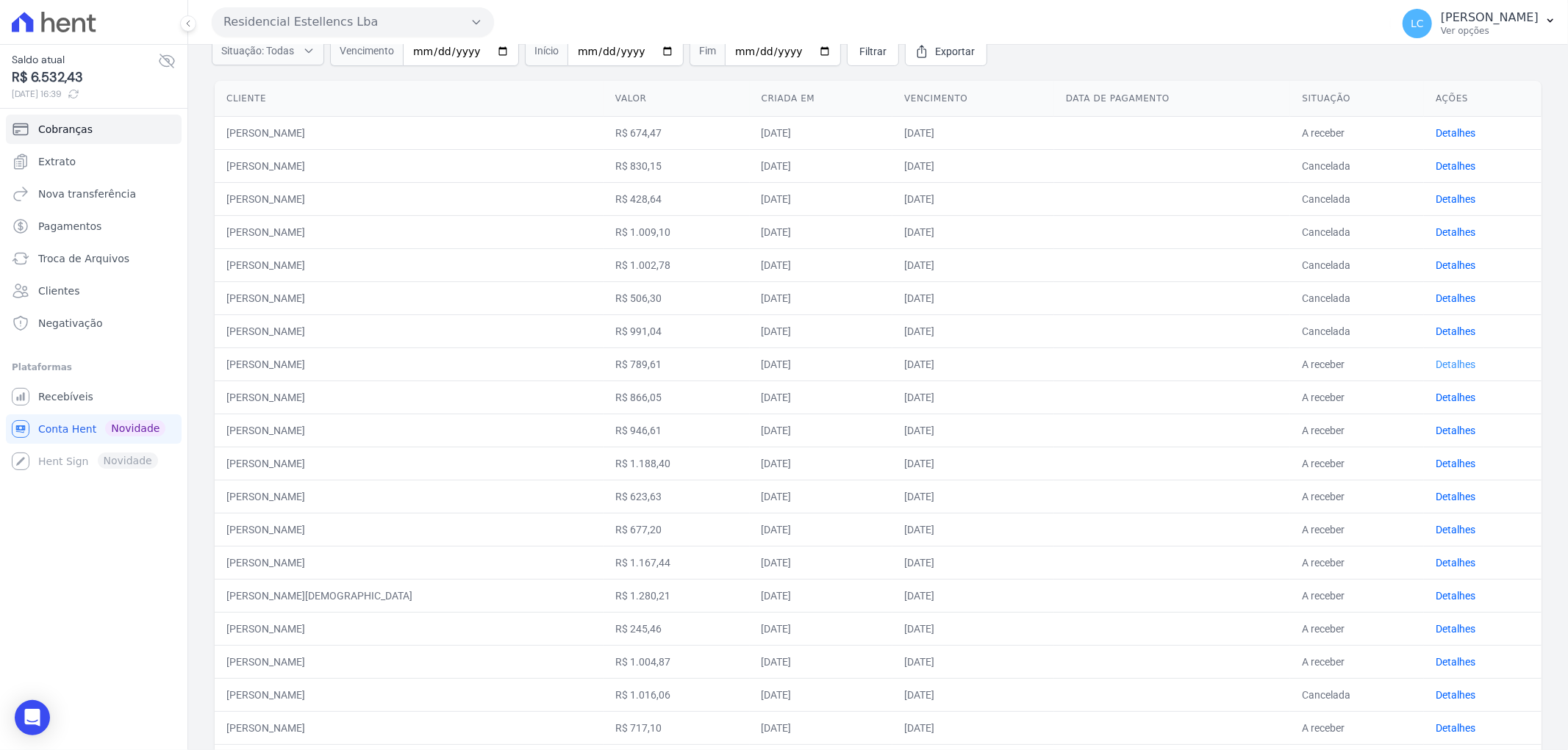
click at [1453, 358] on link "Detalhes" at bounding box center [1455, 364] width 39 height 12
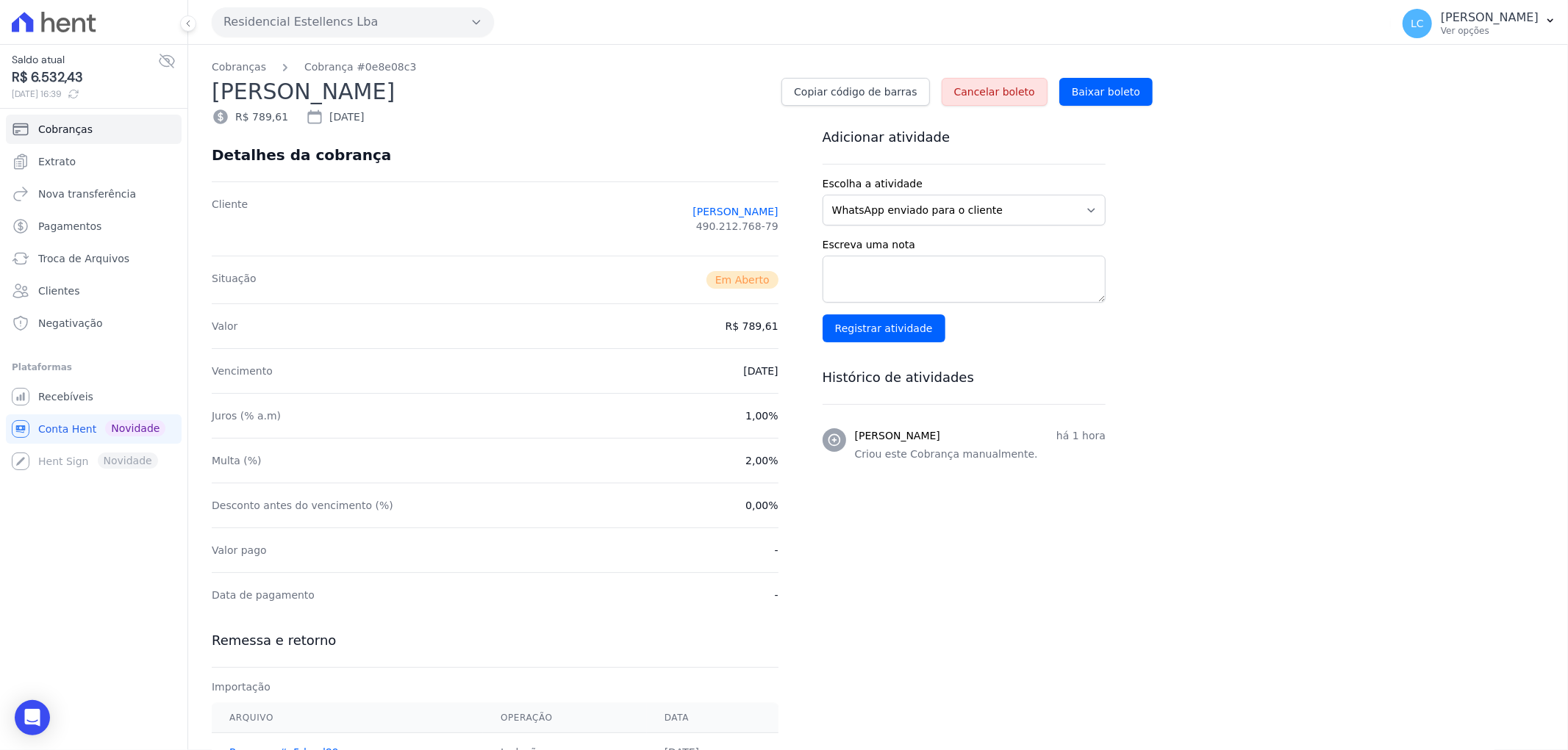
drag, startPoint x: 992, startPoint y: 83, endPoint x: 847, endPoint y: 64, distance: 146.2
click at [993, 83] on link "Cancelar boleto" at bounding box center [994, 91] width 106 height 28
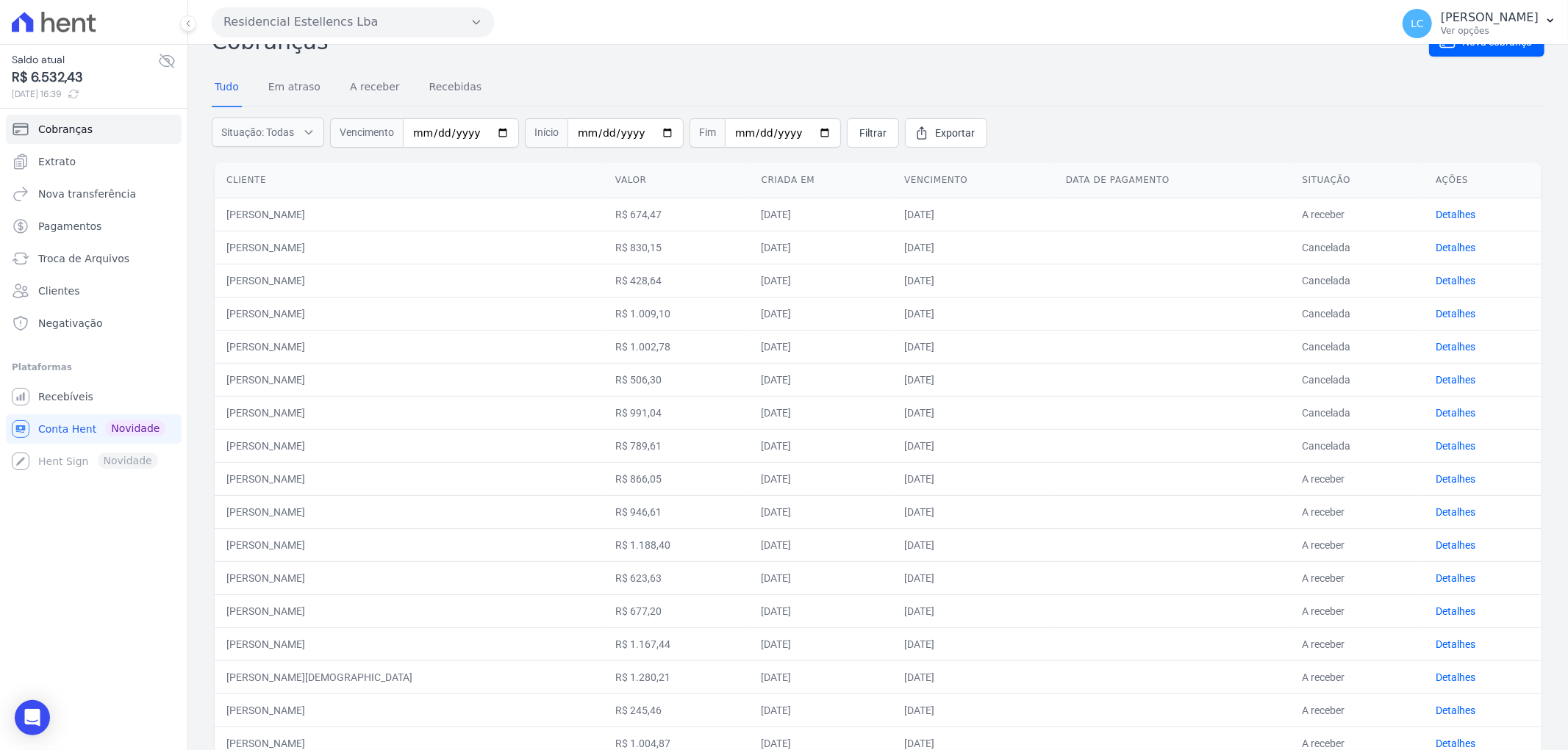
scroll to position [163, 0]
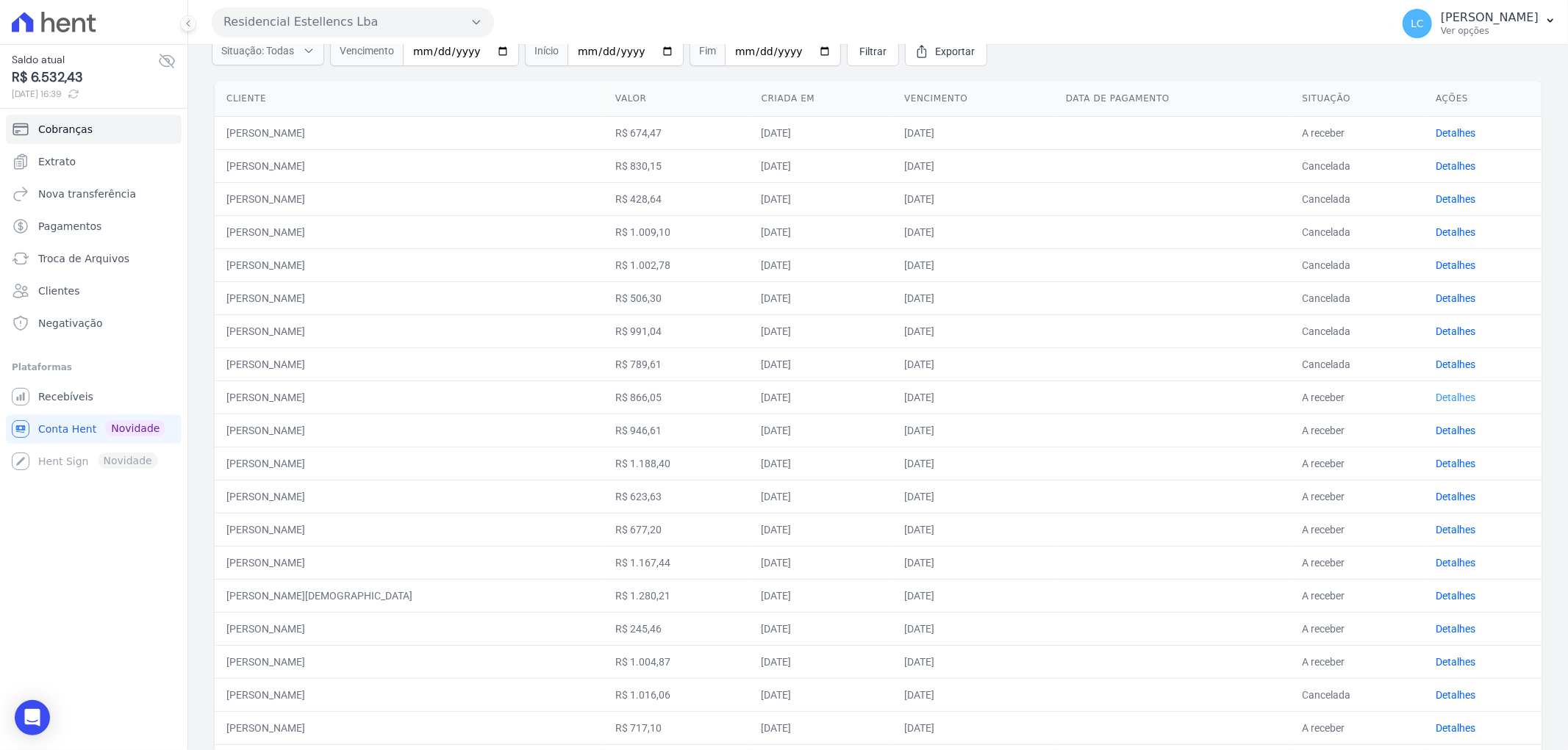
click at [1438, 393] on link "Detalhes" at bounding box center [1455, 397] width 39 height 12
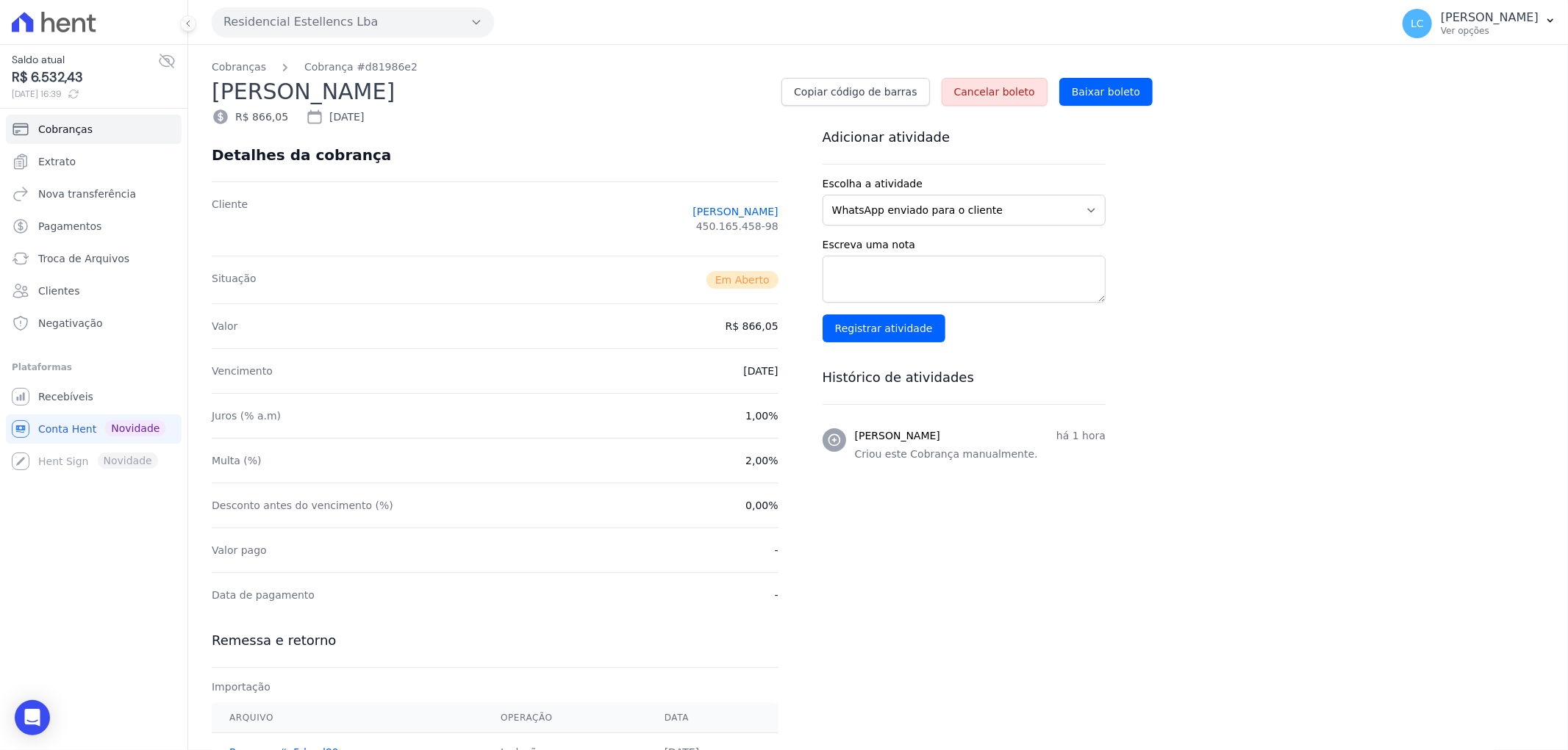
drag, startPoint x: 992, startPoint y: 96, endPoint x: 842, endPoint y: 57, distance: 155.0
click at [993, 96] on span "Cancelar boleto" at bounding box center [994, 91] width 81 height 14
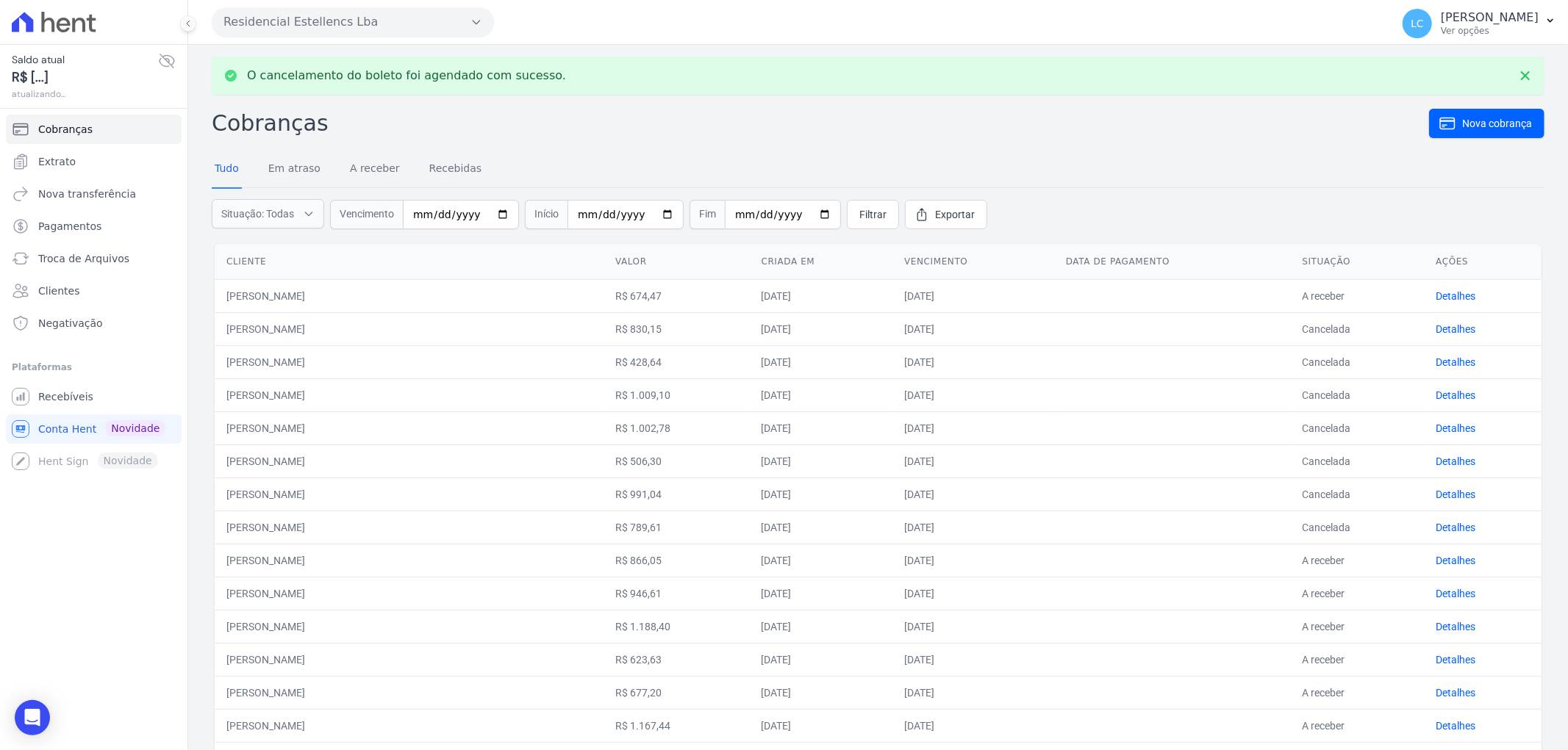
scroll to position [163, 0]
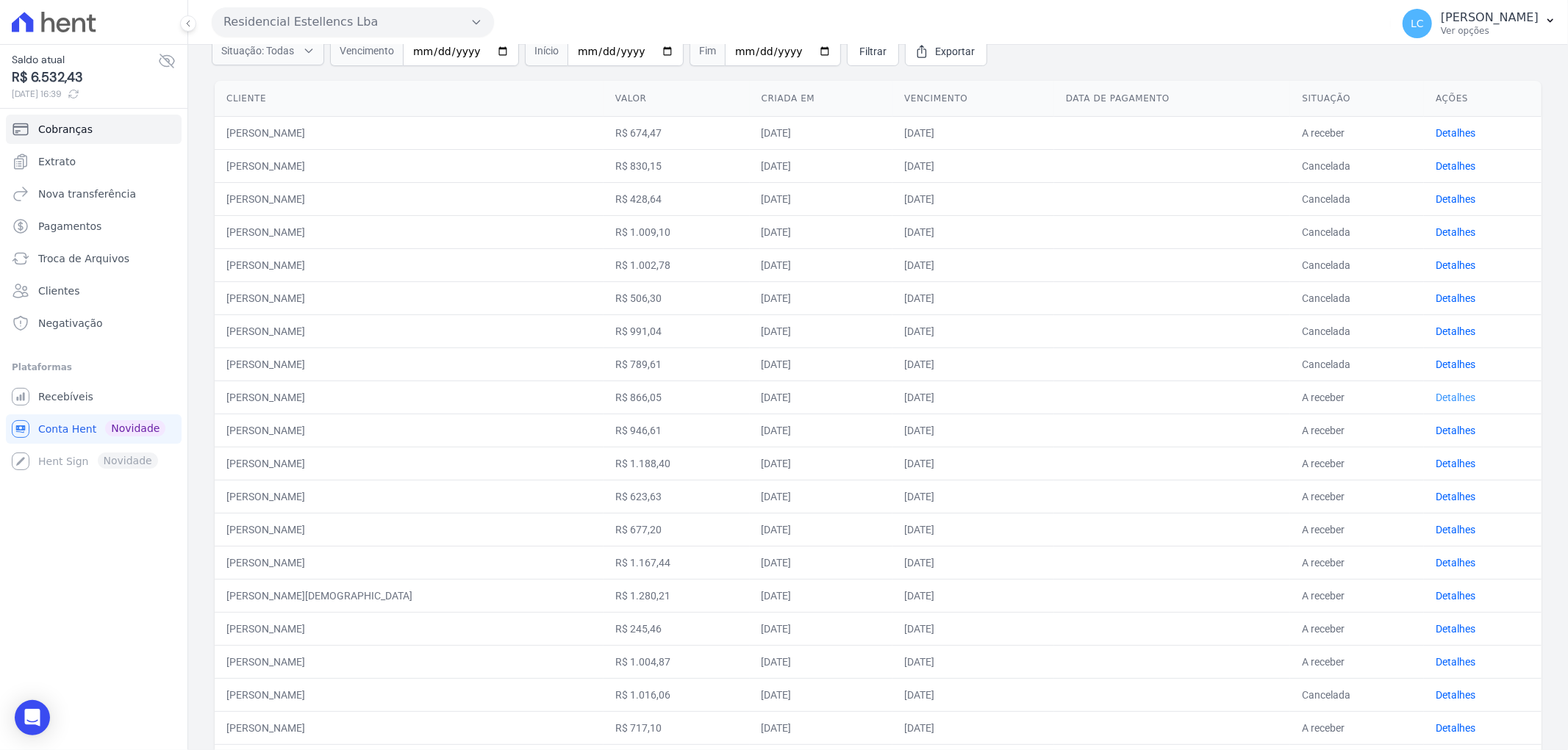
click at [1438, 393] on link "Detalhes" at bounding box center [1455, 397] width 39 height 12
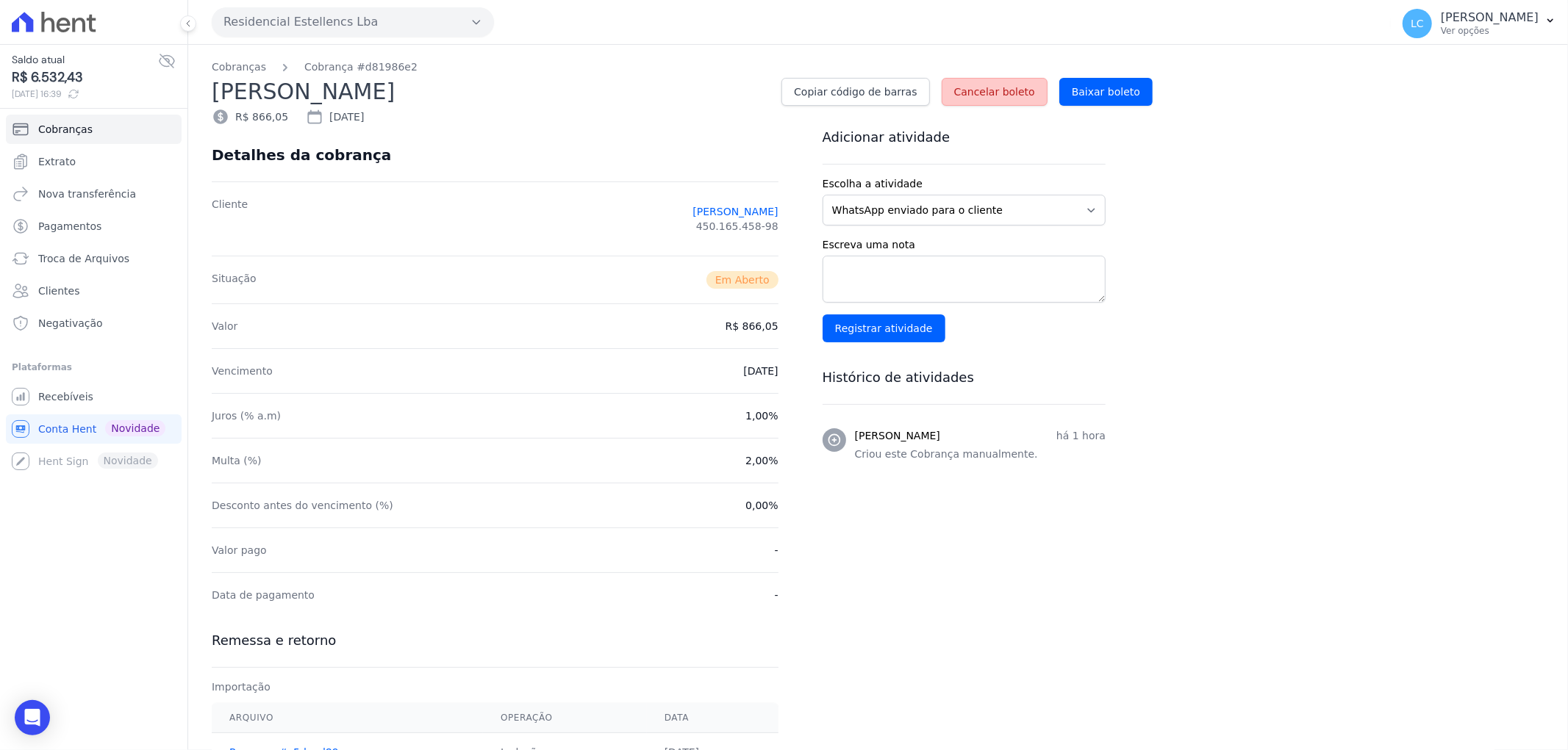
click at [1018, 89] on span "Cancelar boleto" at bounding box center [994, 91] width 81 height 14
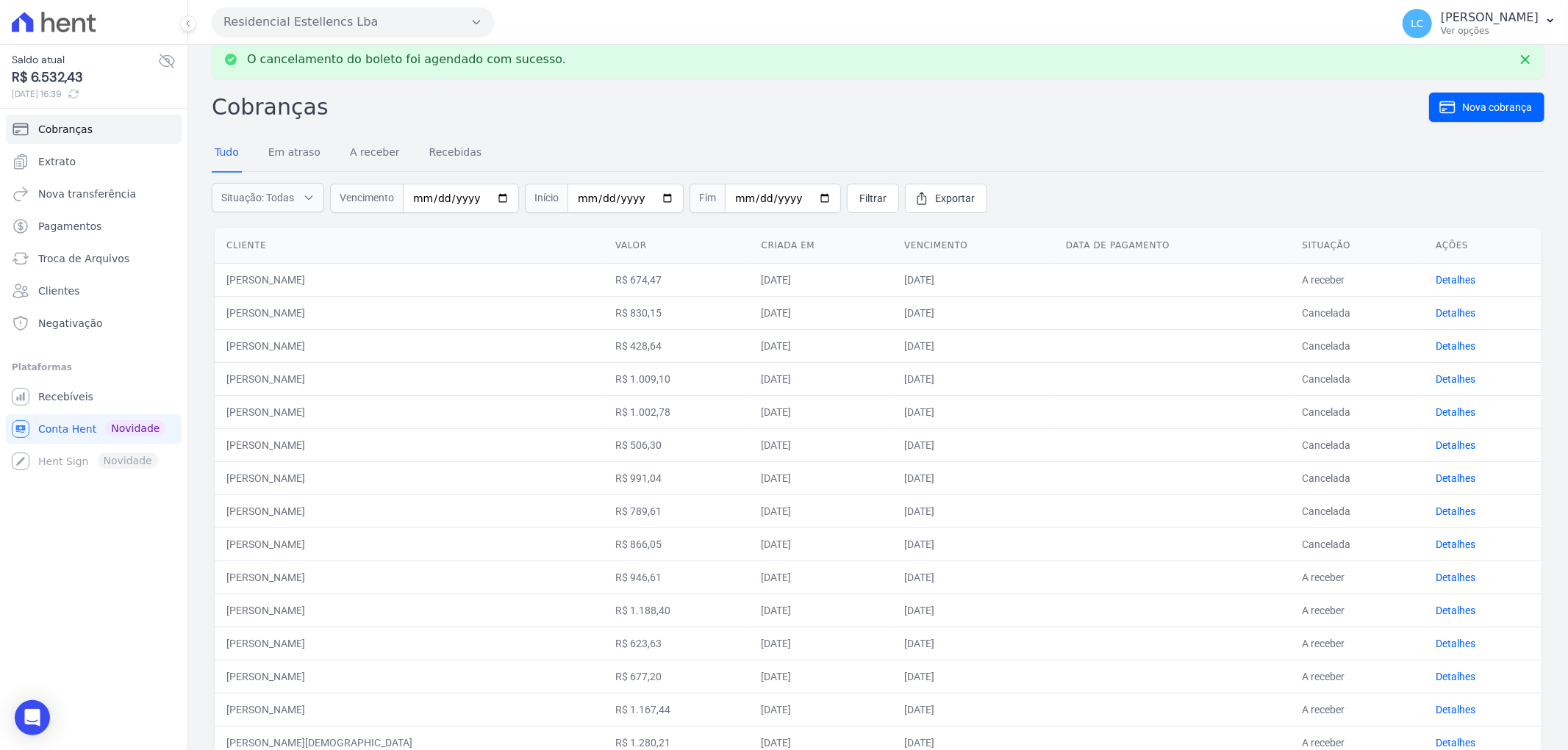
scroll to position [98, 0]
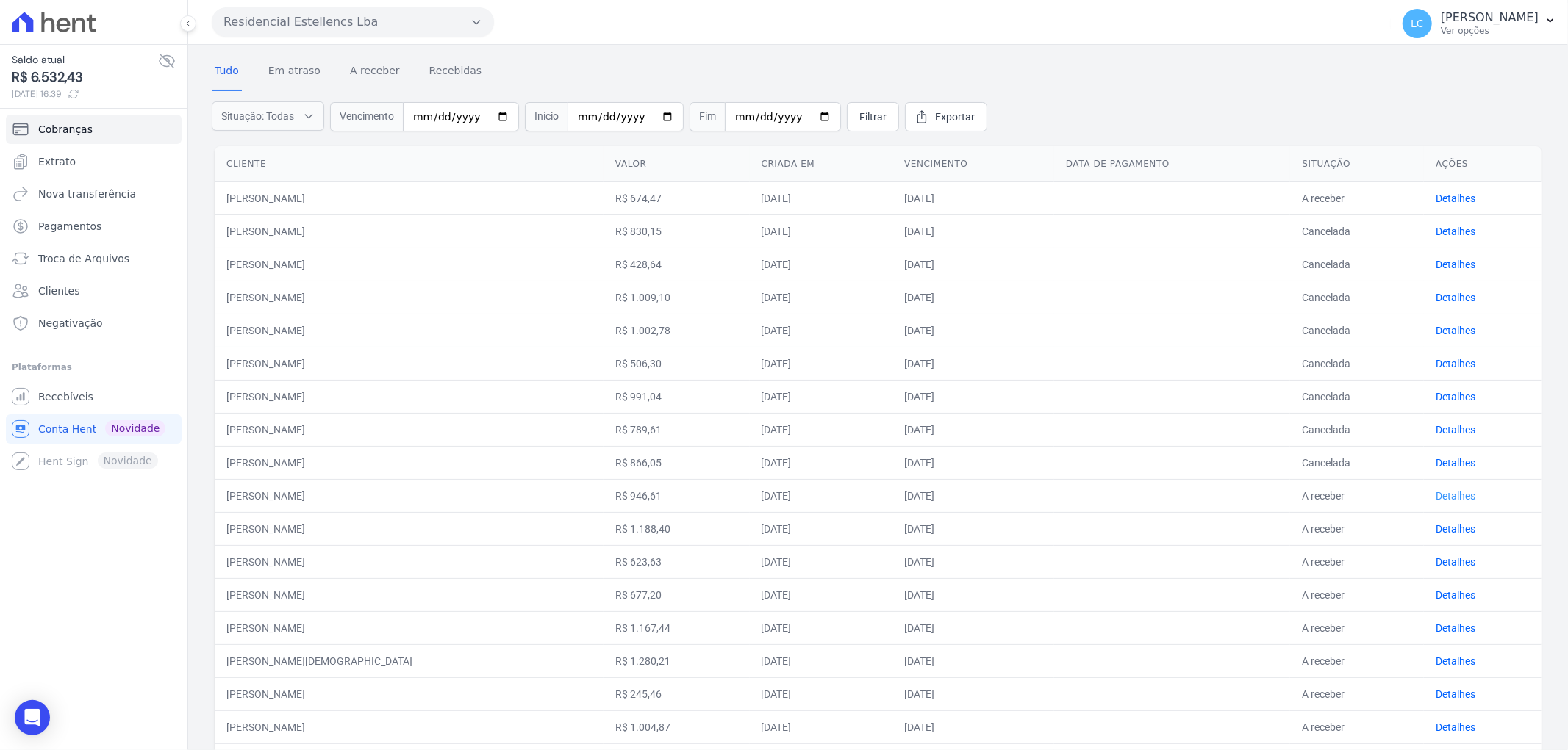
click at [1437, 491] on link "Detalhes" at bounding box center [1455, 496] width 39 height 12
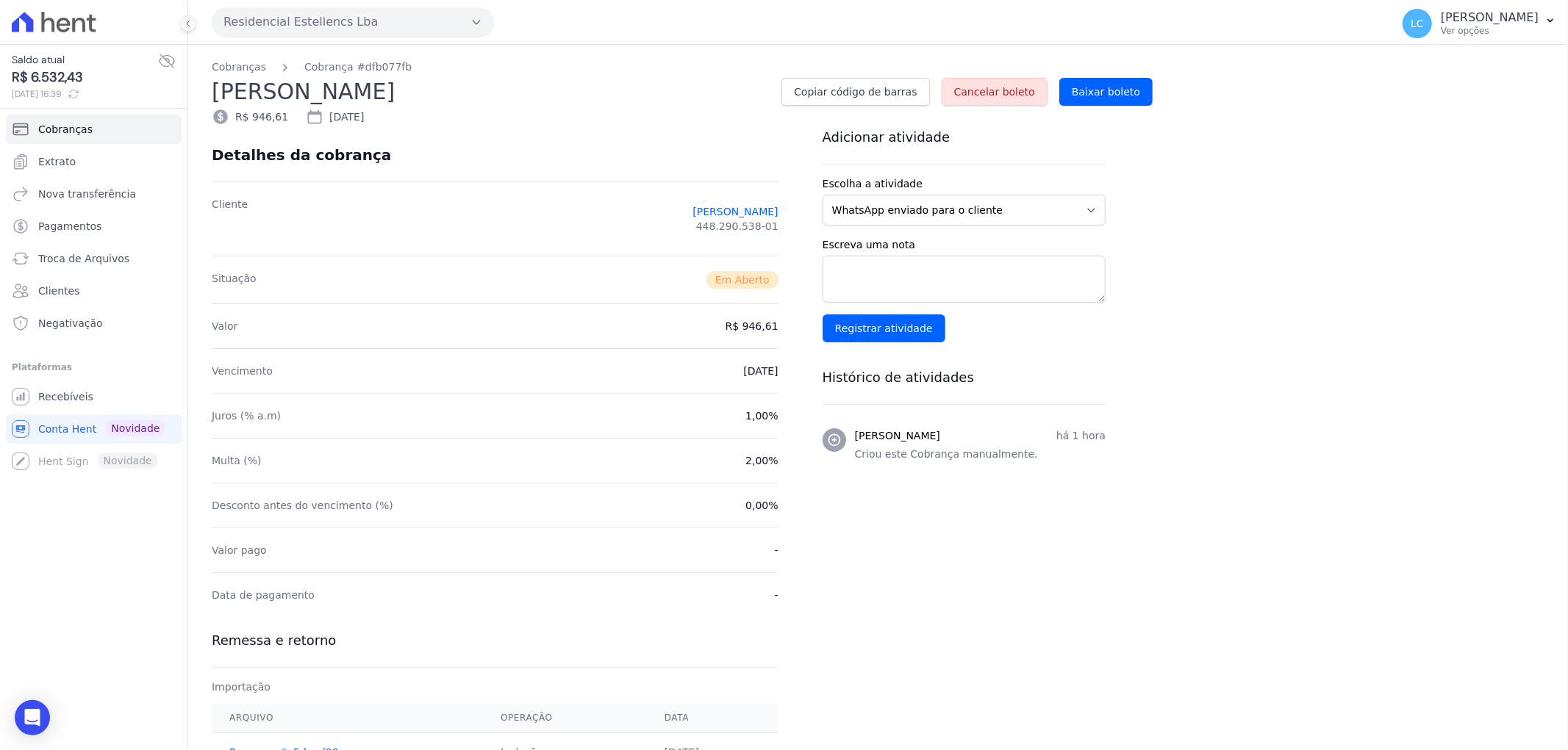
drag, startPoint x: 1015, startPoint y: 94, endPoint x: 843, endPoint y: 55, distance: 176.4
click at [1015, 96] on span "Cancelar boleto" at bounding box center [994, 91] width 81 height 14
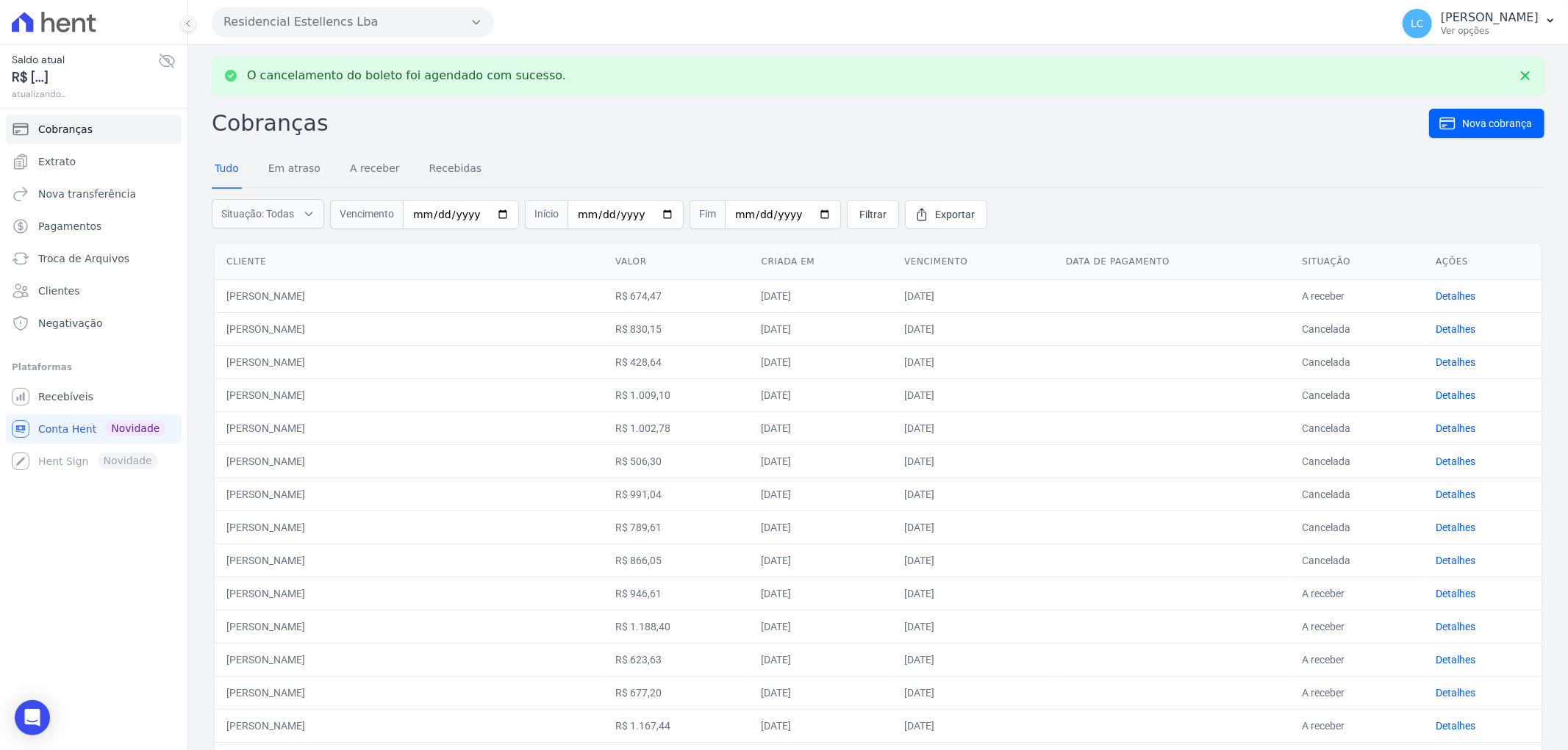
scroll to position [245, 0]
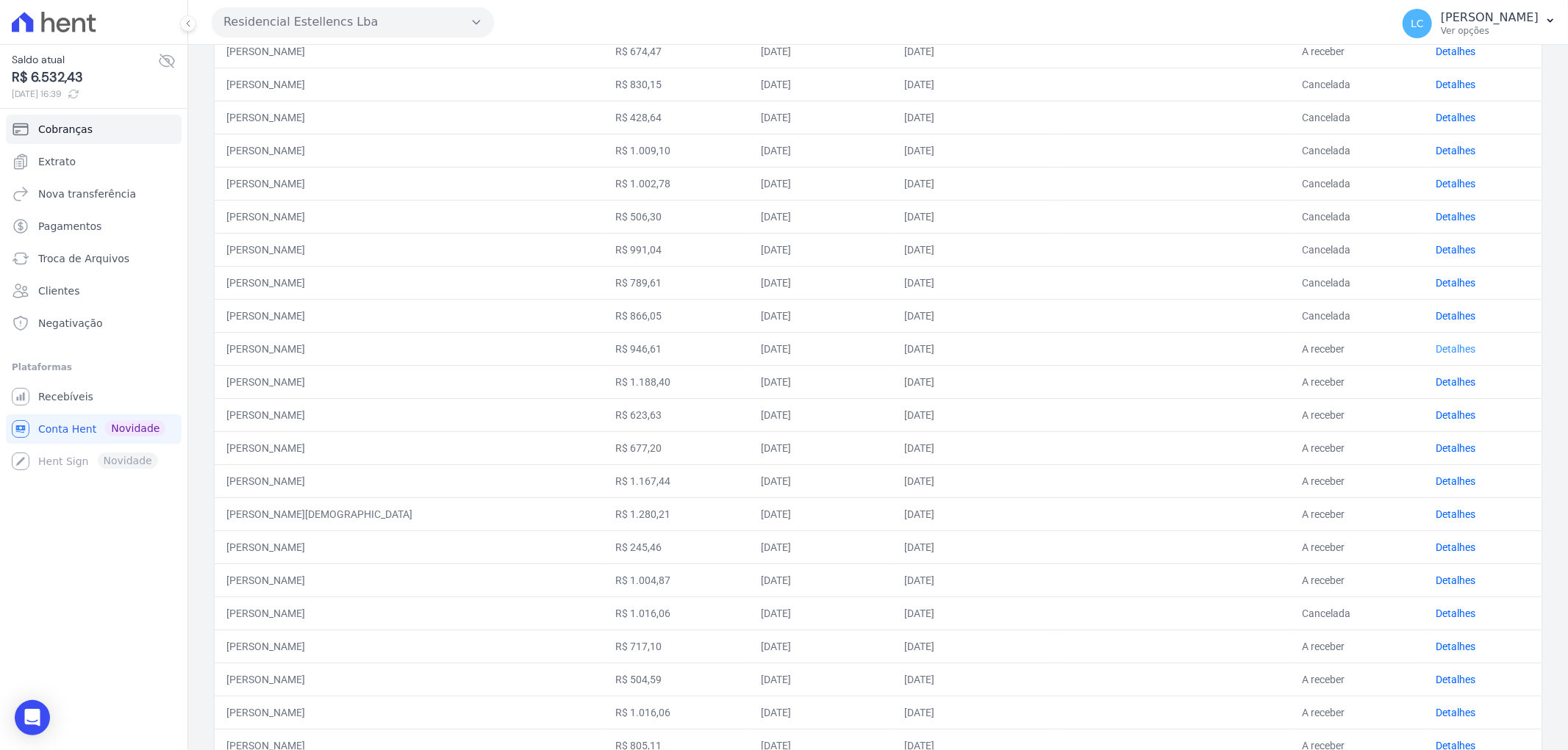
click at [1435, 343] on link "Detalhes" at bounding box center [1455, 349] width 39 height 12
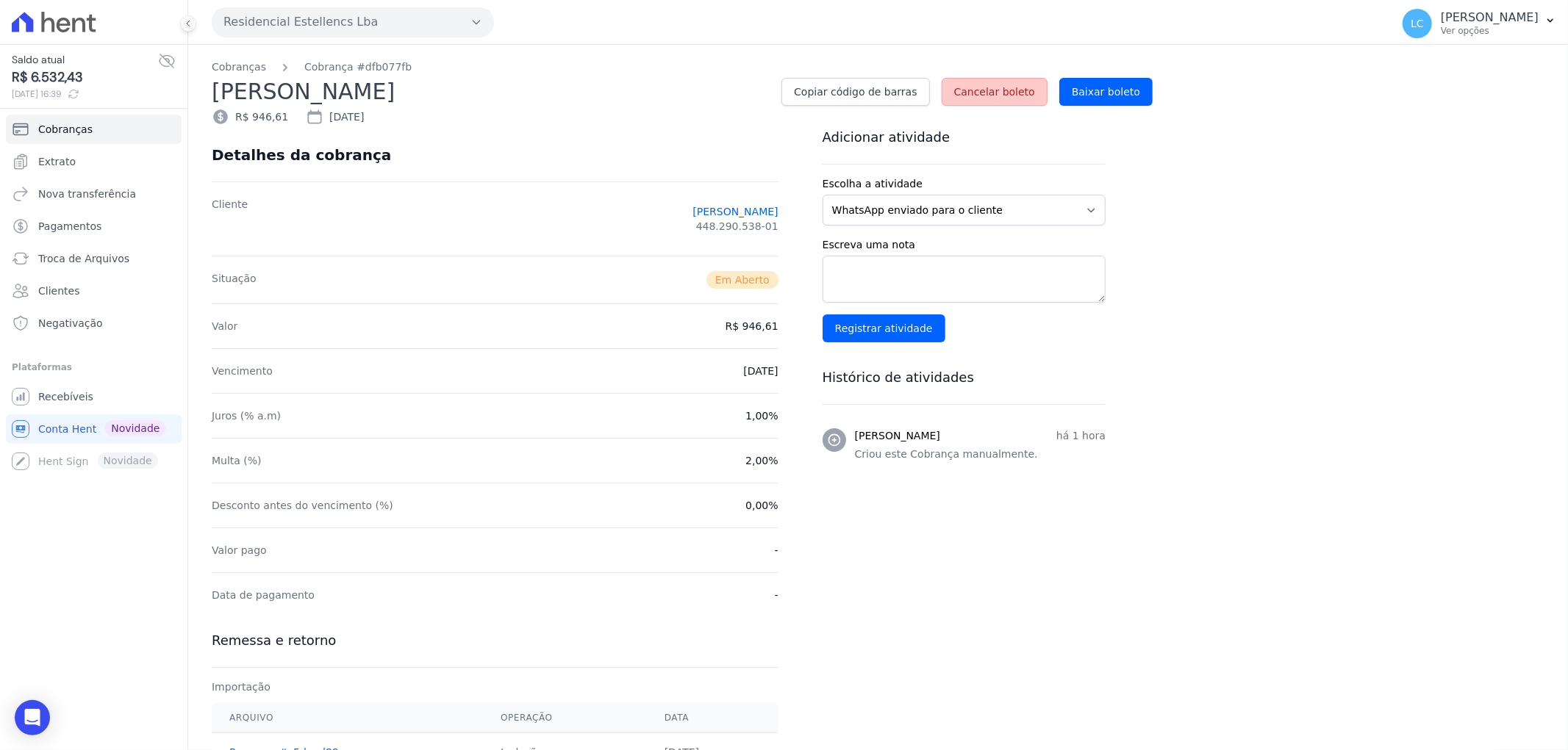
click at [1002, 91] on span "Cancelar boleto" at bounding box center [994, 91] width 81 height 14
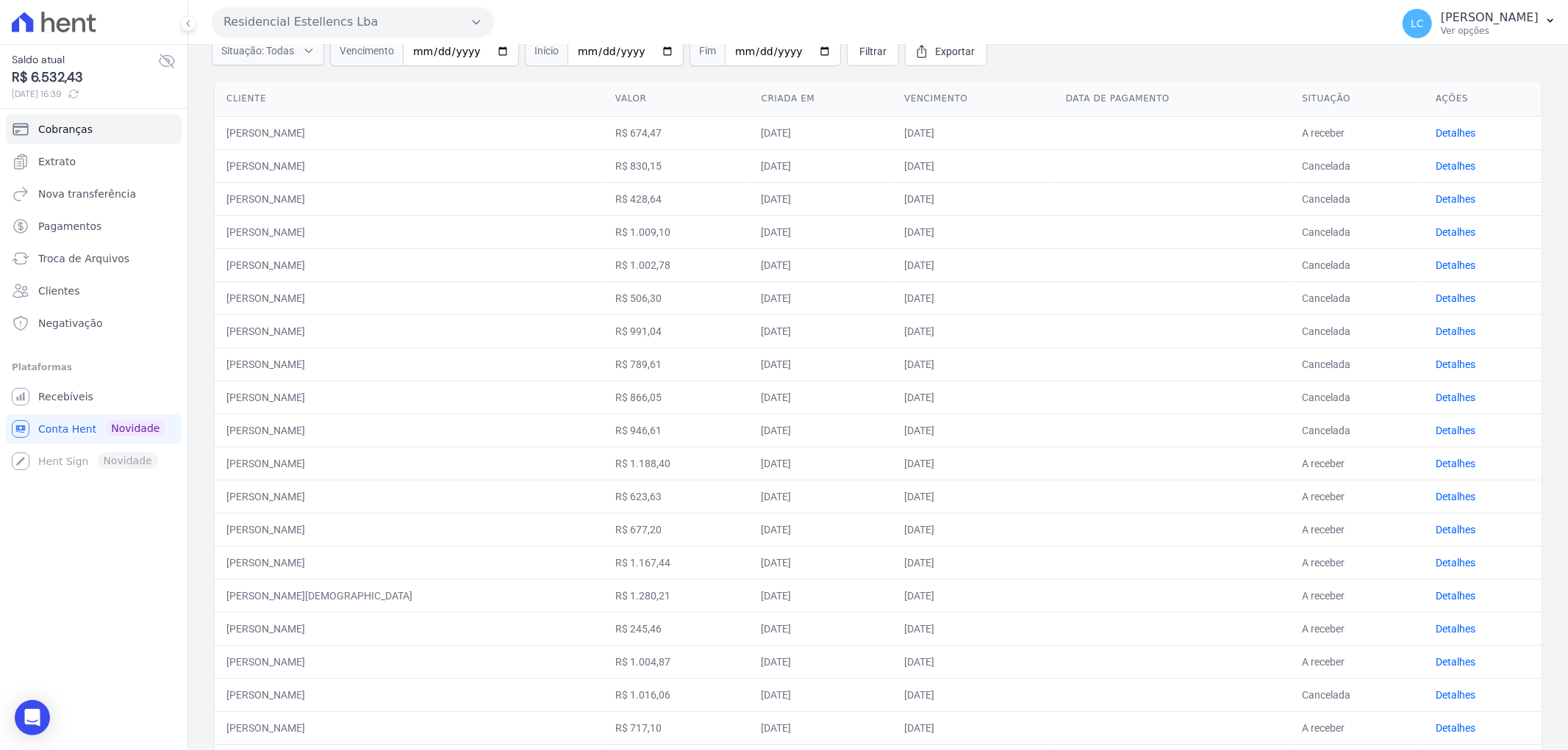
scroll to position [245, 0]
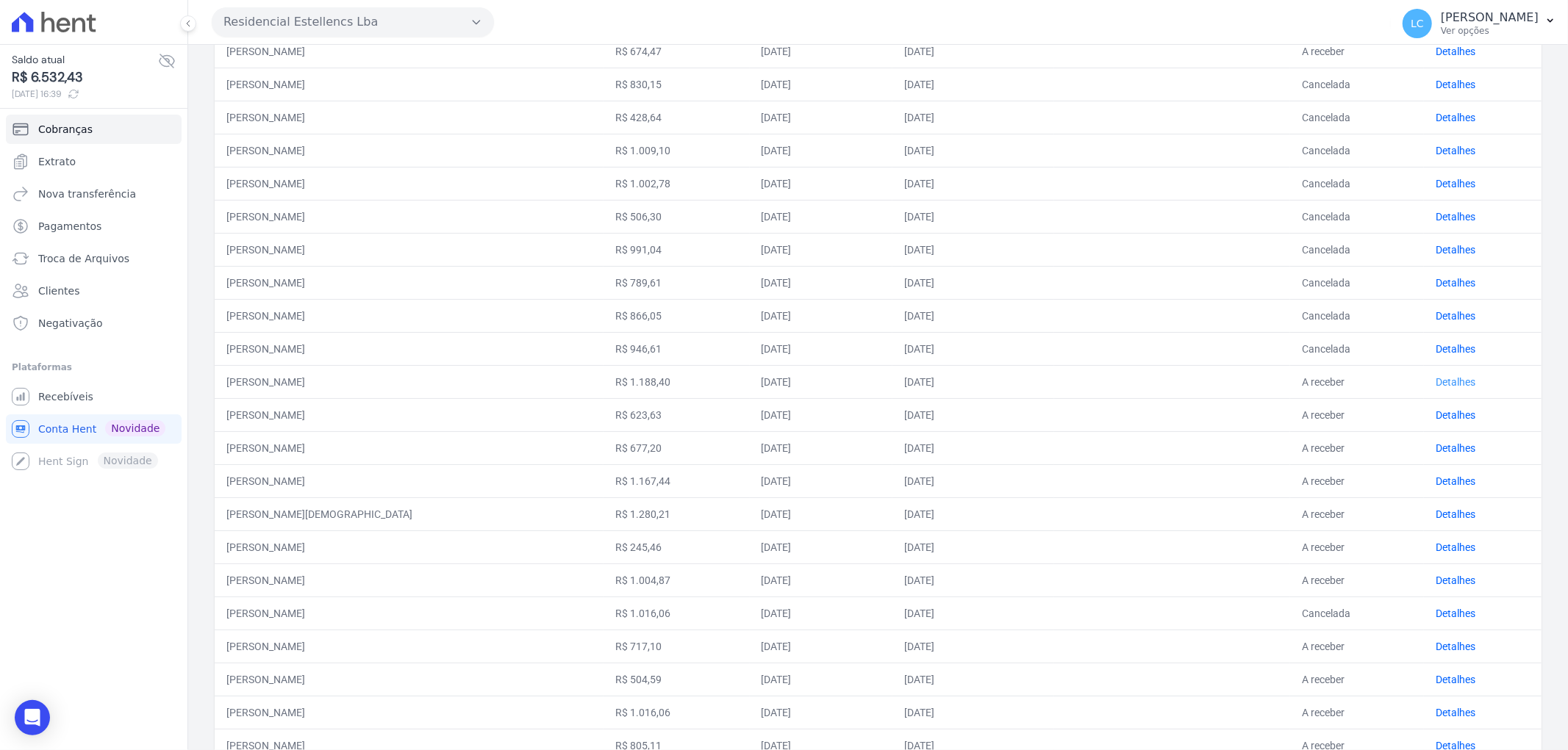
click at [1435, 377] on link "Detalhes" at bounding box center [1455, 382] width 39 height 12
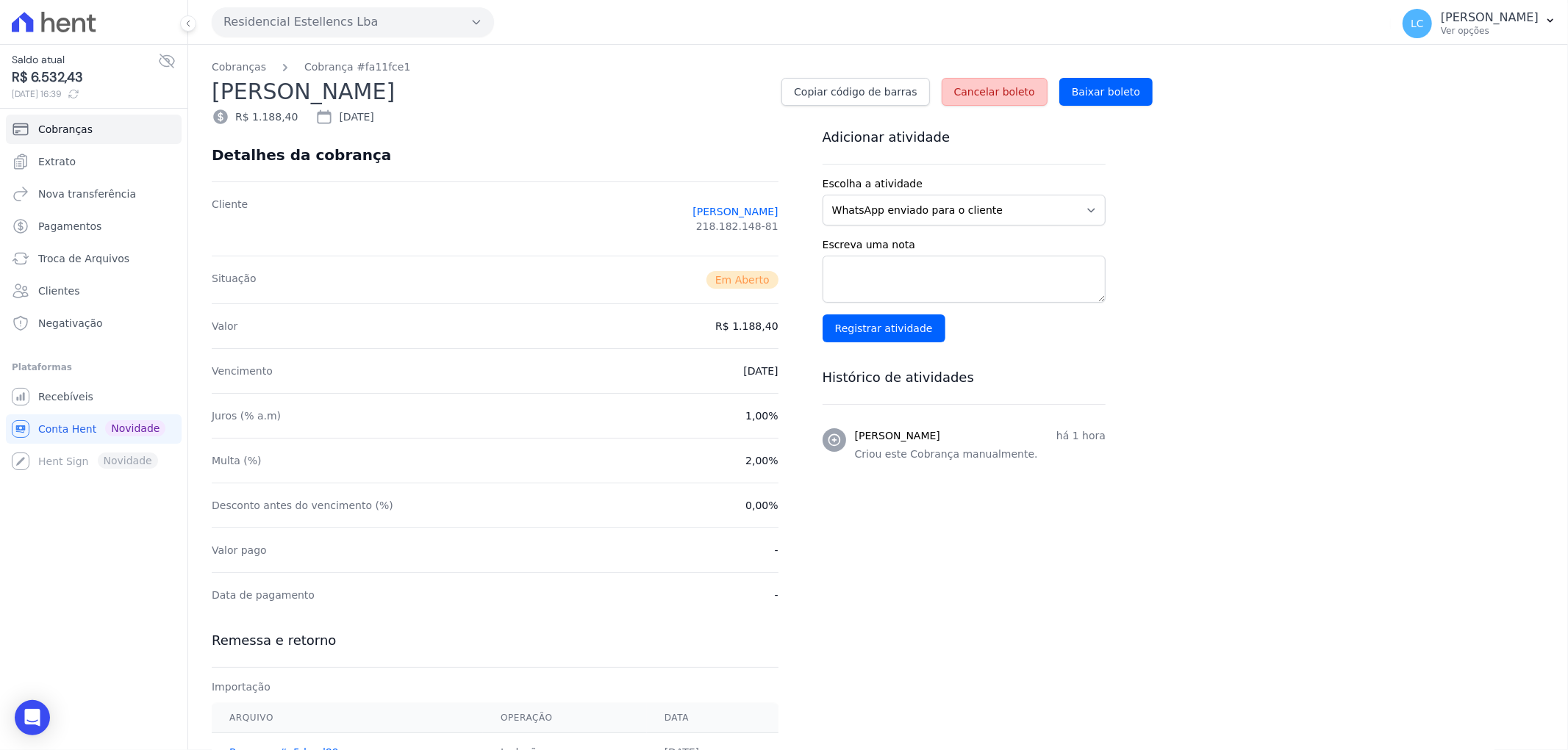
click at [1019, 91] on span "Cancelar boleto" at bounding box center [994, 91] width 81 height 14
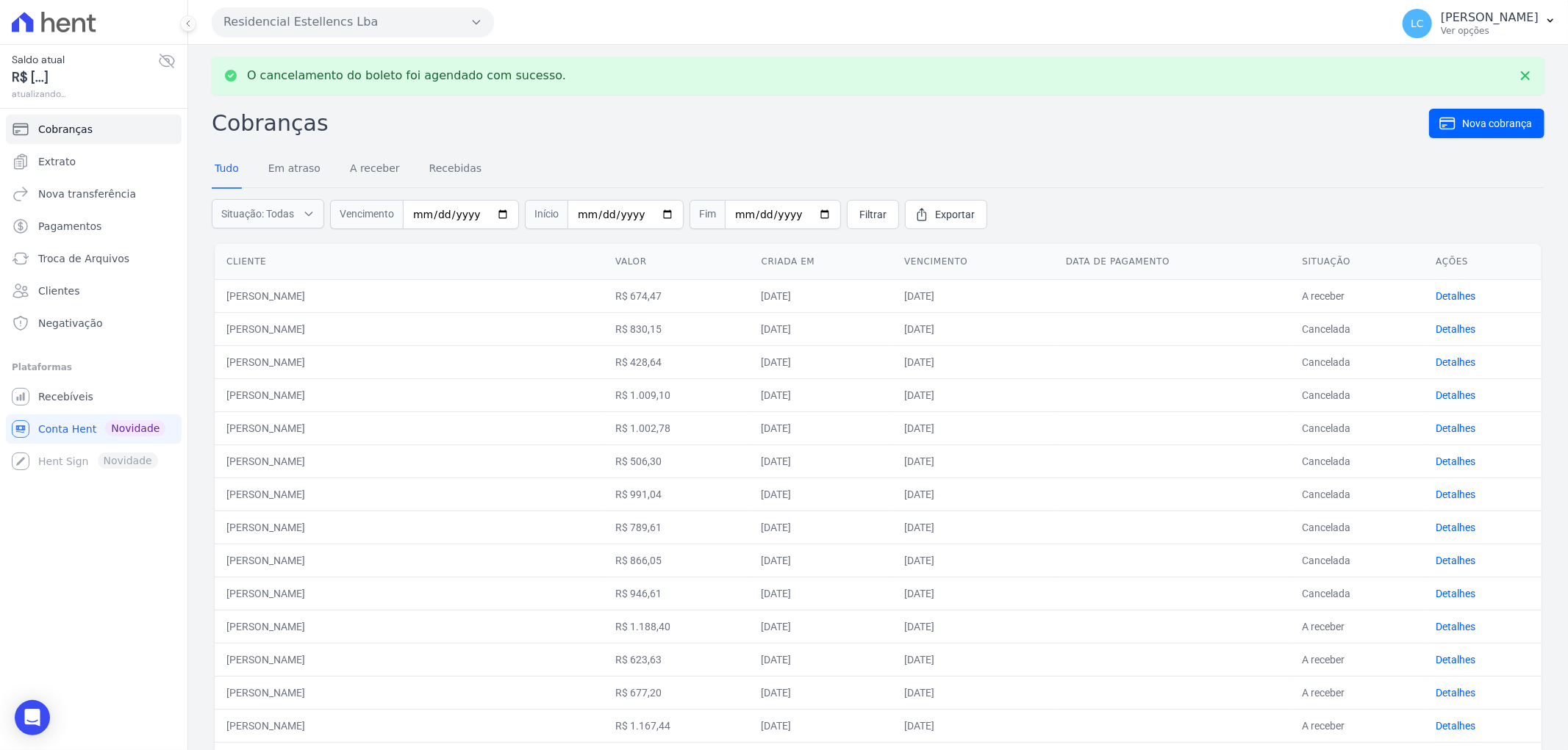
scroll to position [163, 0]
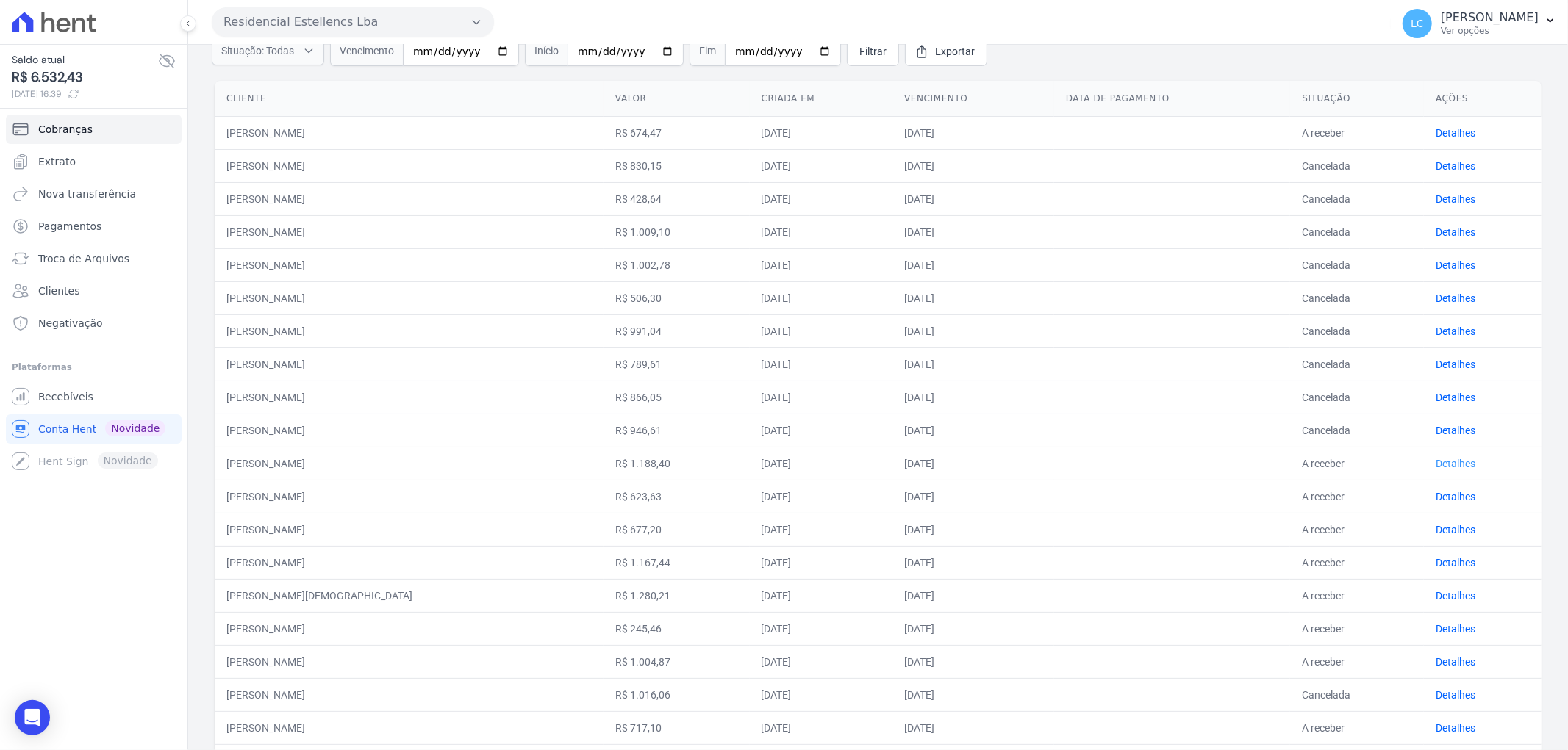
click at [1435, 461] on link "Detalhes" at bounding box center [1455, 463] width 39 height 12
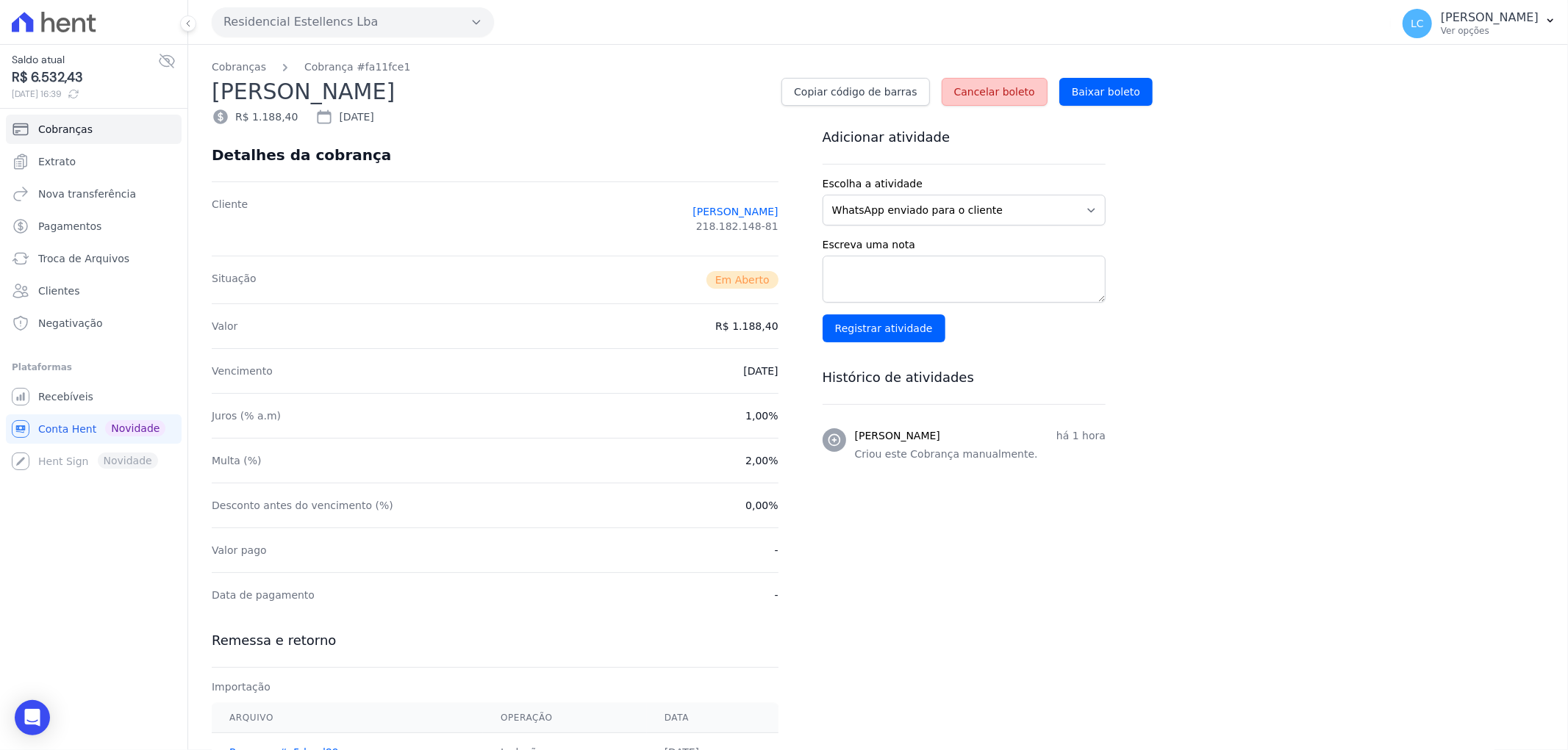
click at [988, 94] on span "Cancelar boleto" at bounding box center [994, 91] width 81 height 14
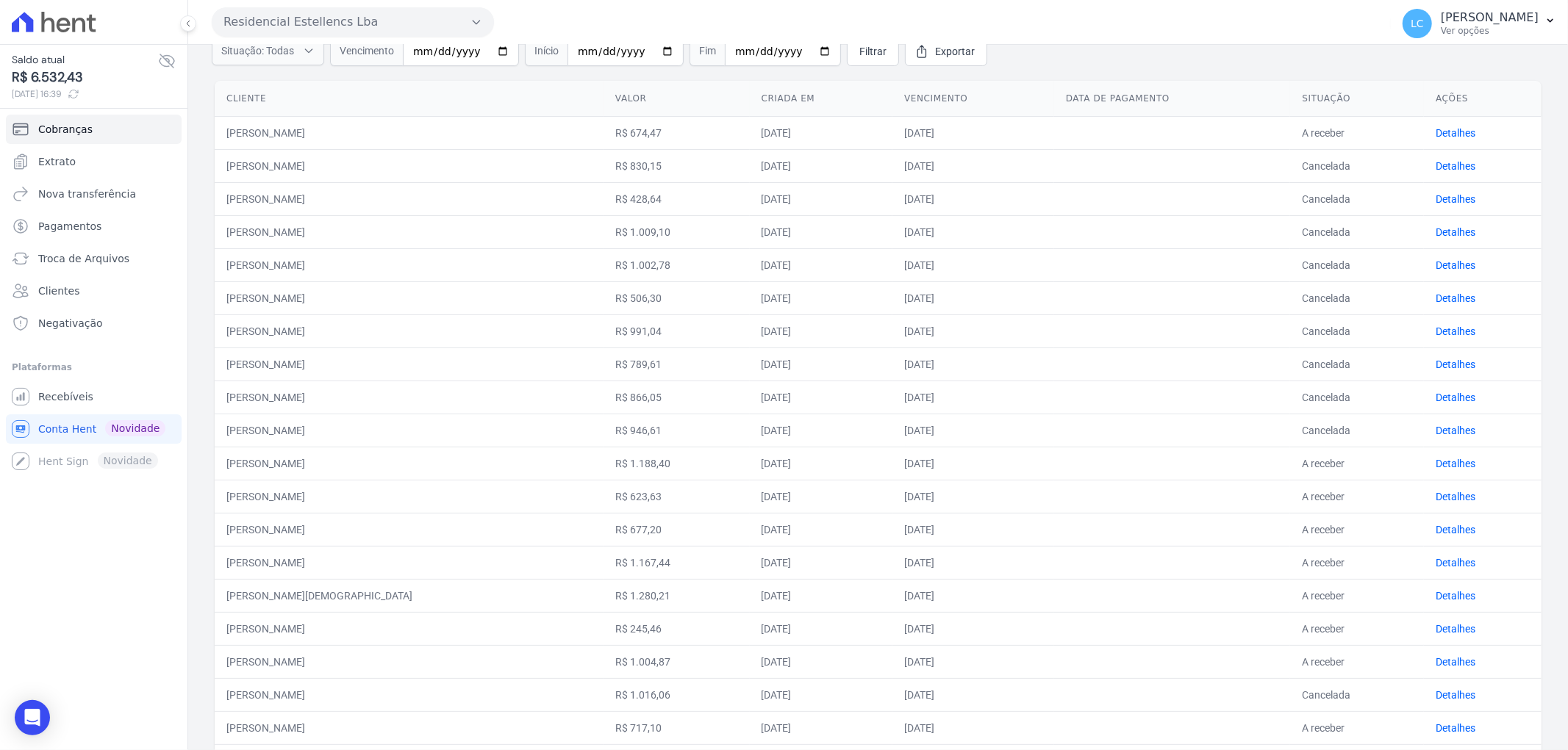
scroll to position [245, 0]
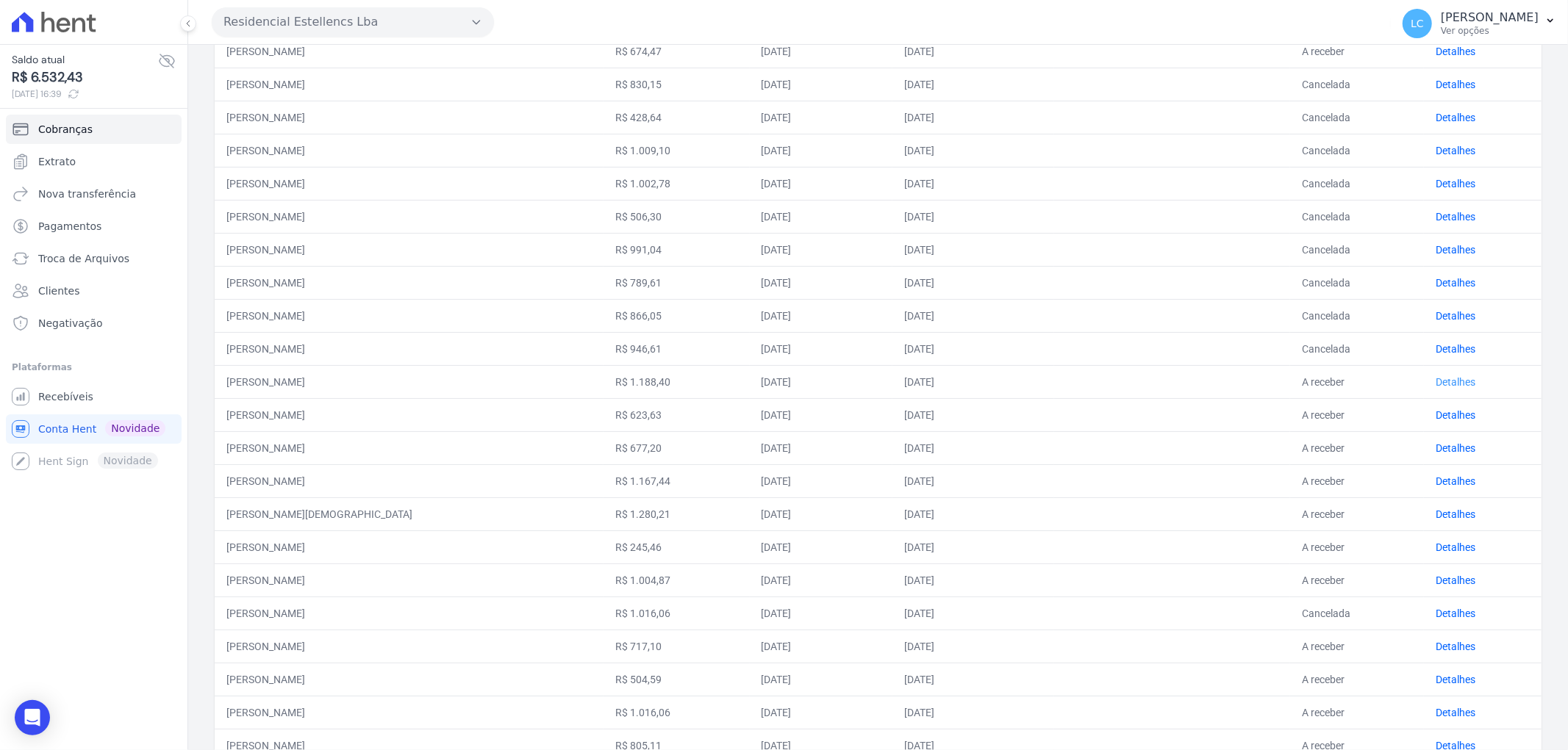
click at [1435, 378] on link "Detalhes" at bounding box center [1455, 382] width 39 height 12
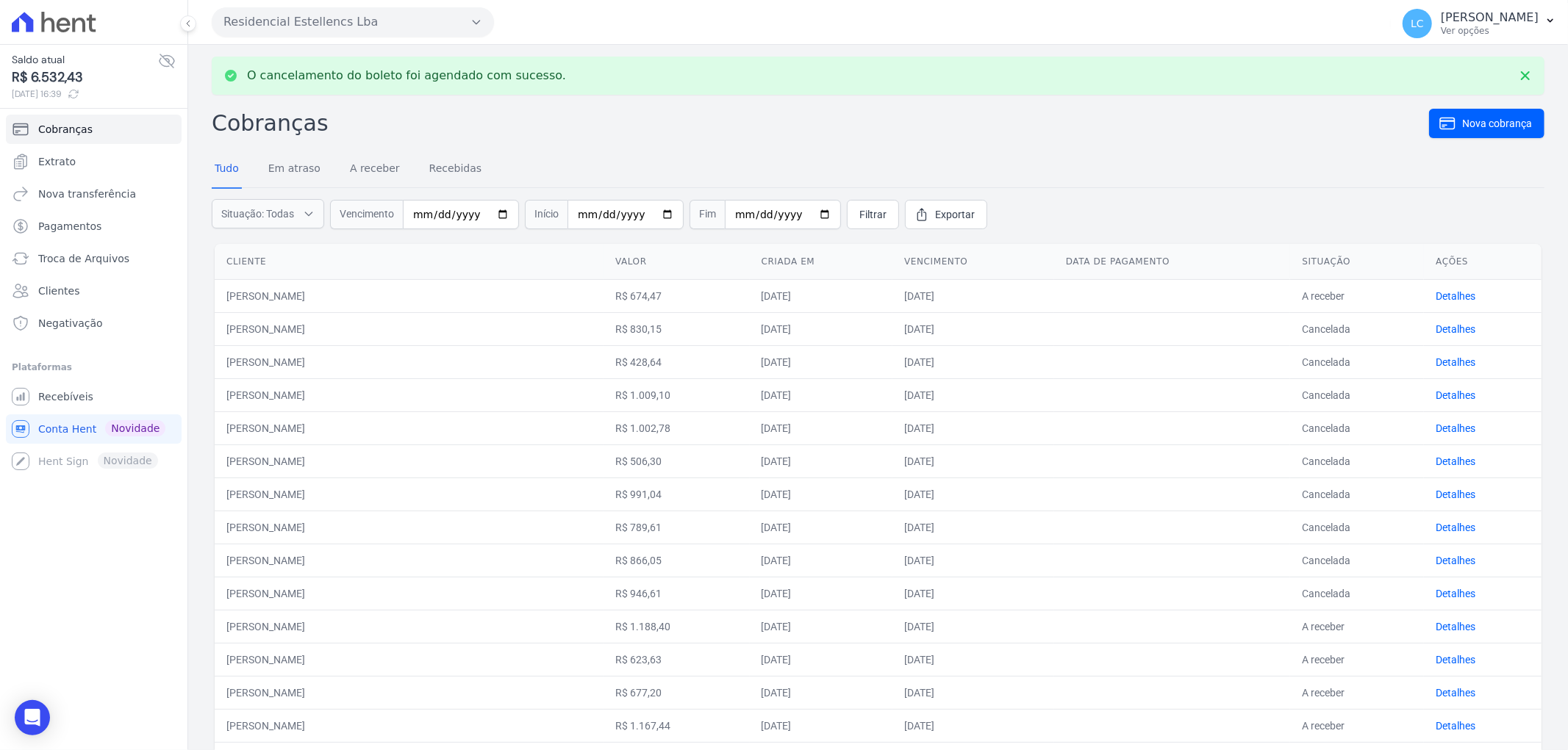
scroll to position [163, 0]
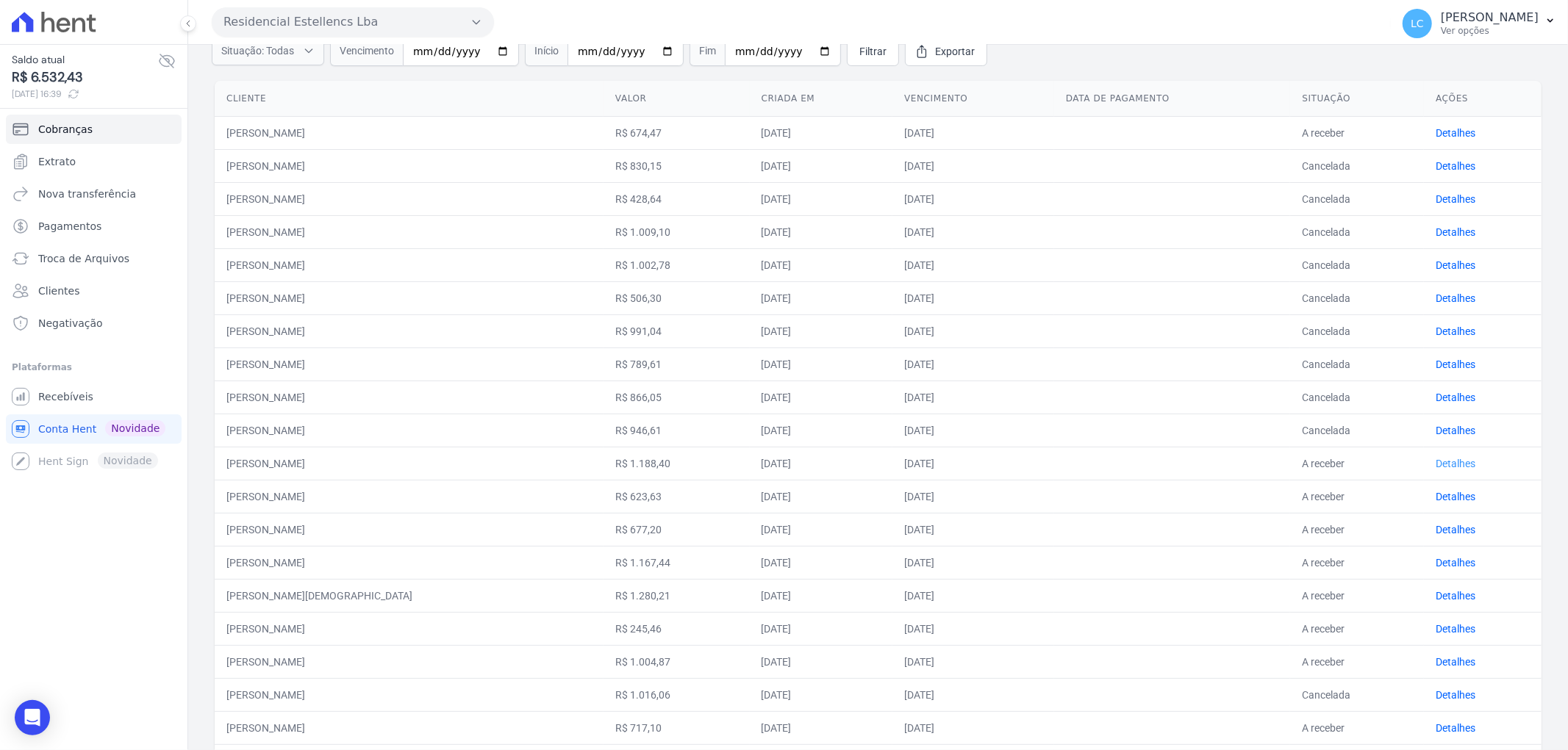
click at [1435, 464] on link "Detalhes" at bounding box center [1455, 463] width 39 height 12
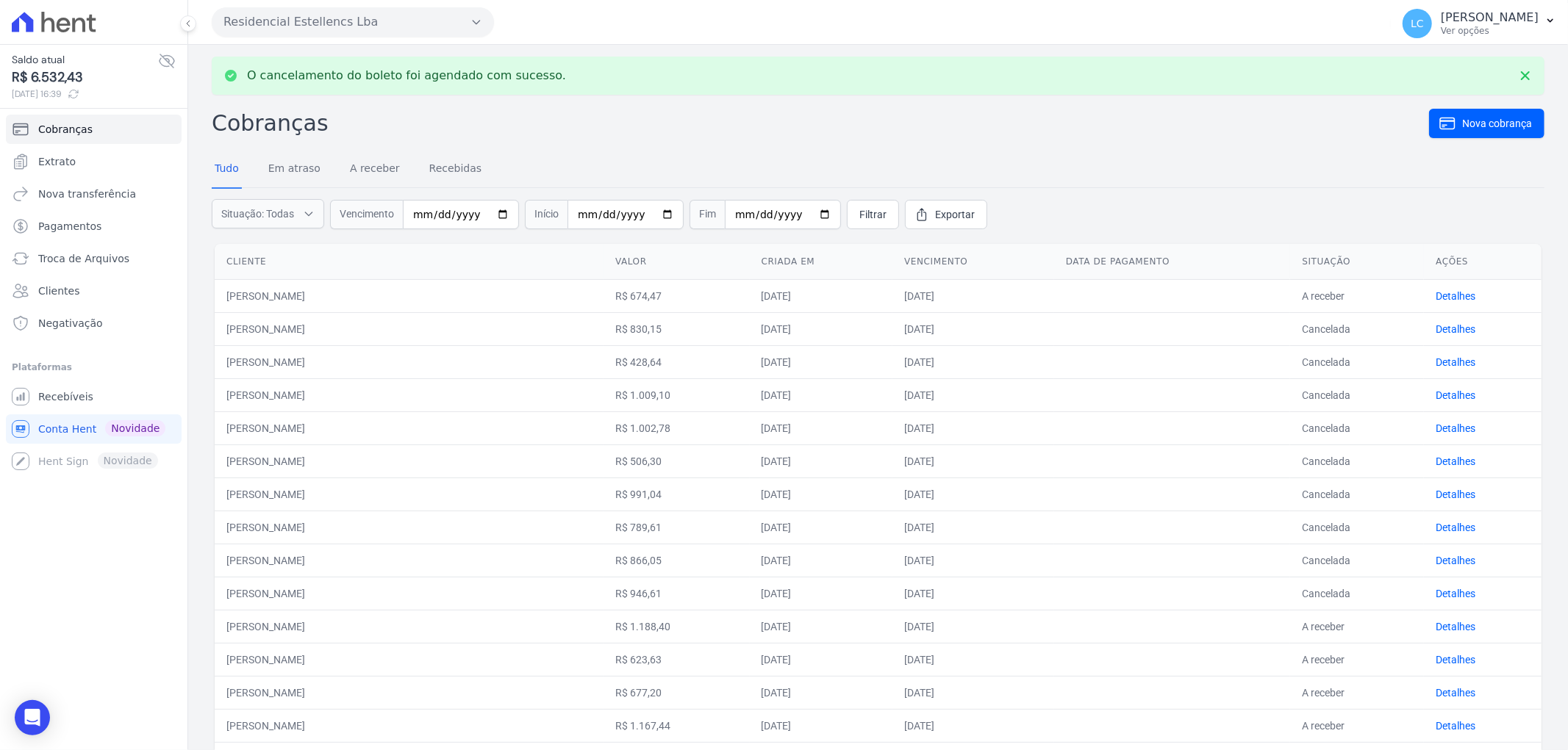
scroll to position [163, 0]
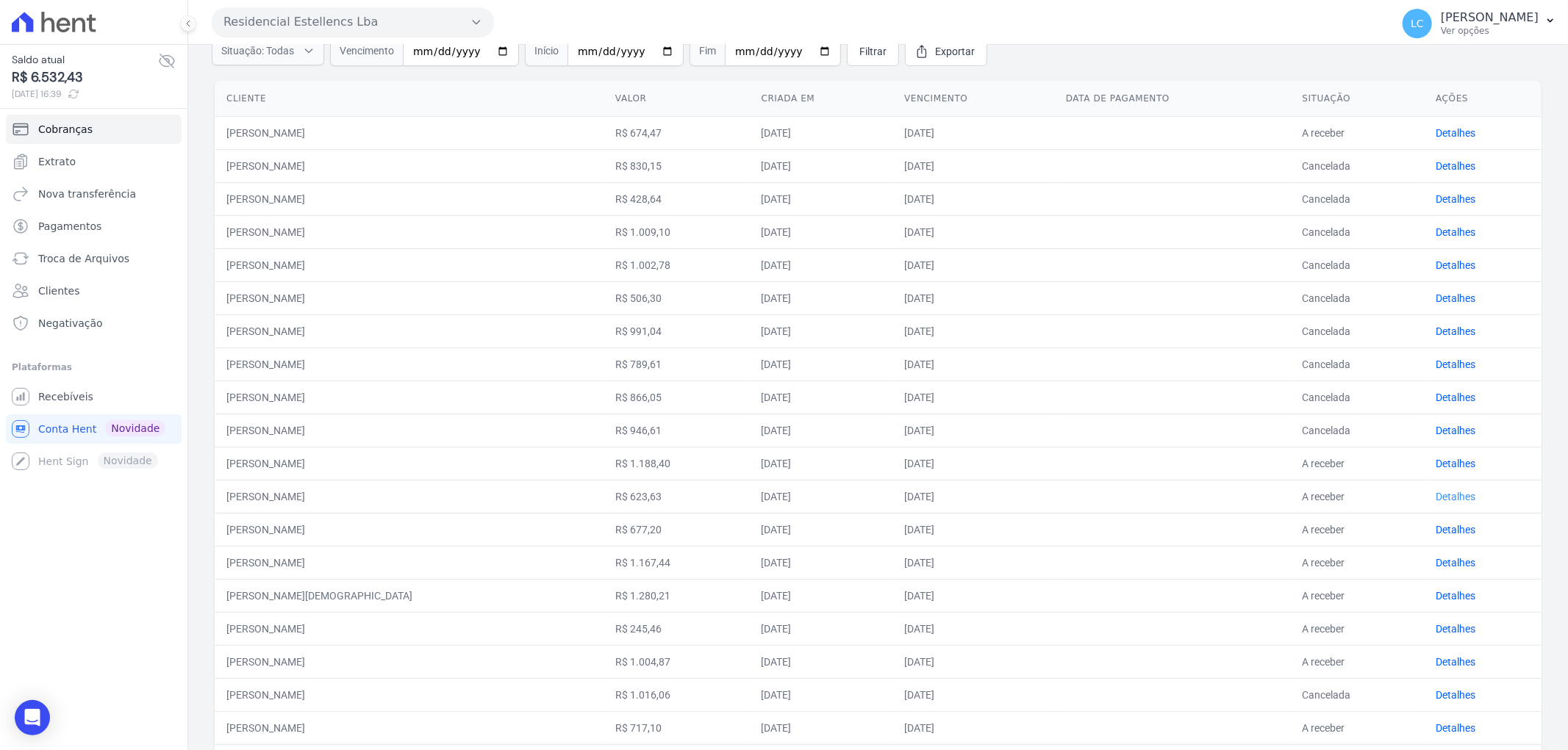
click at [1439, 496] on link "Detalhes" at bounding box center [1455, 496] width 39 height 12
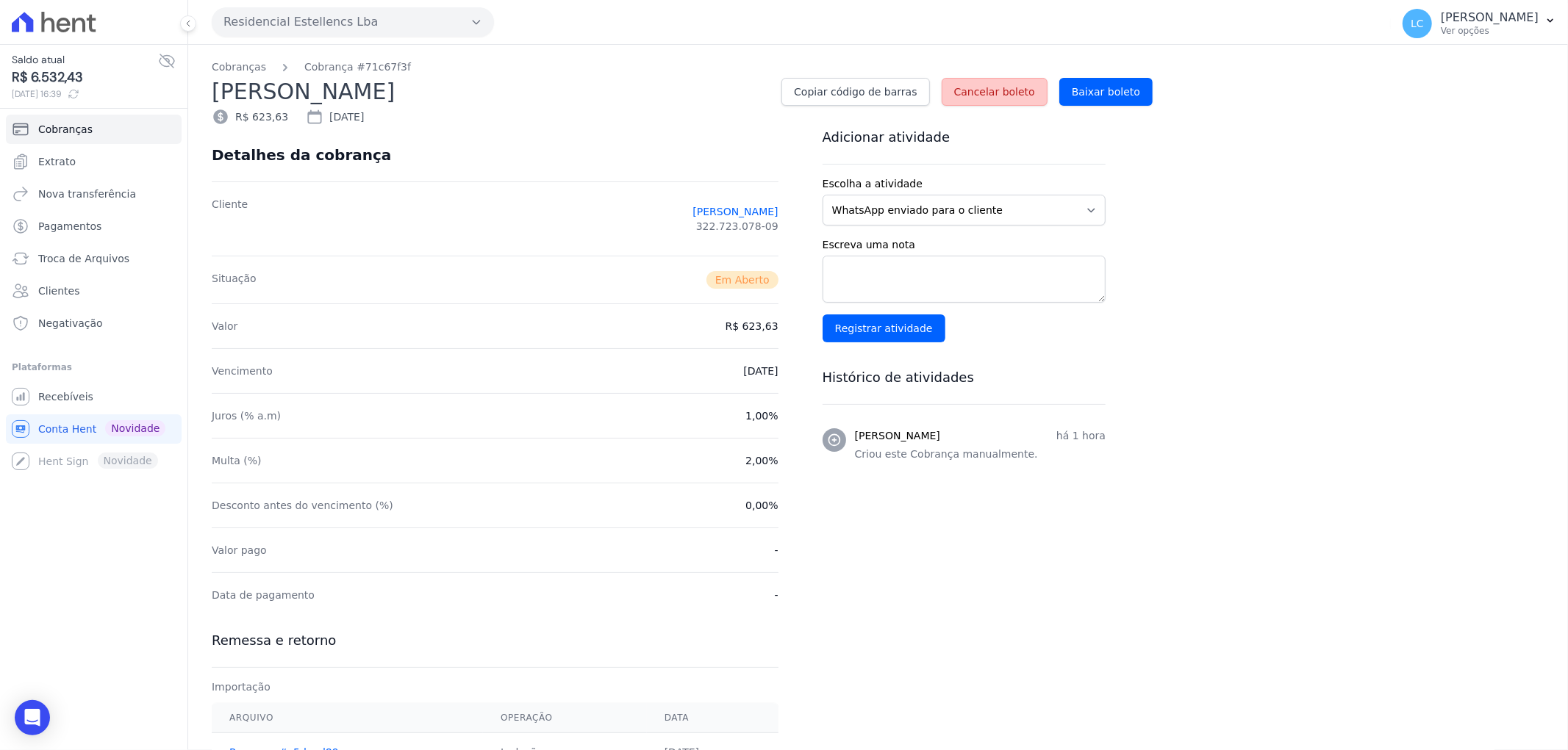
click at [995, 84] on span "Cancelar boleto" at bounding box center [994, 91] width 81 height 14
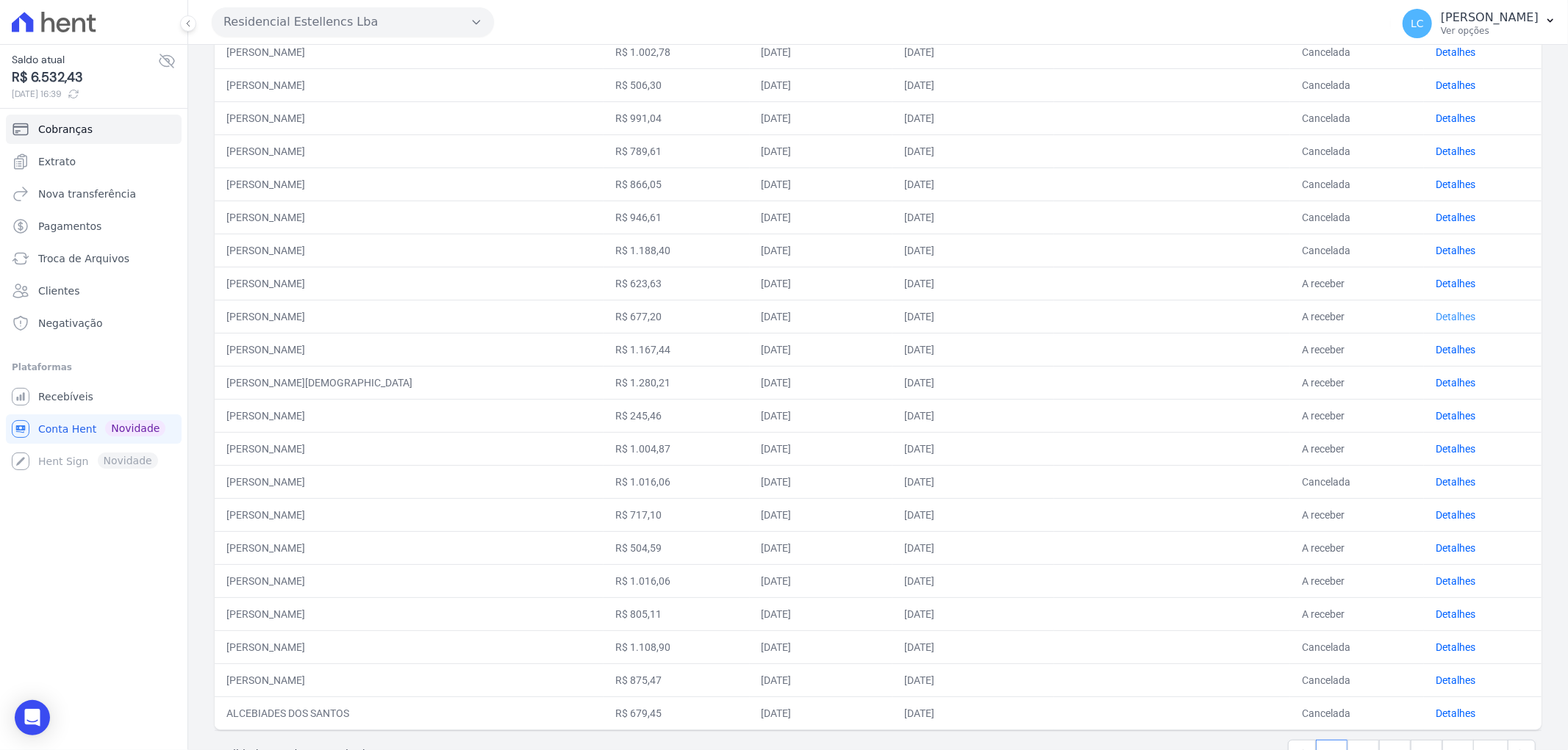
scroll to position [275, 0]
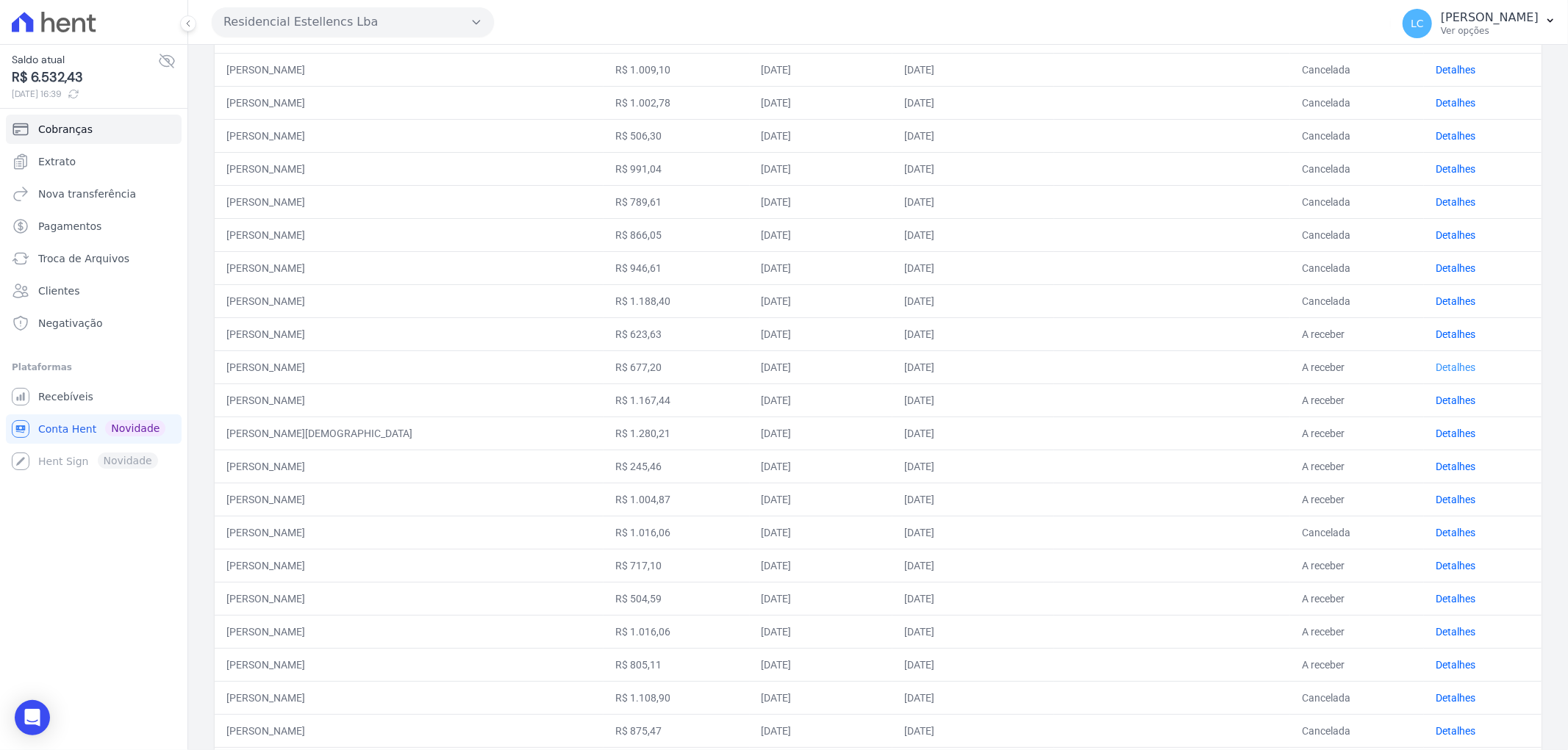
click at [1438, 361] on link "Detalhes" at bounding box center [1455, 366] width 39 height 12
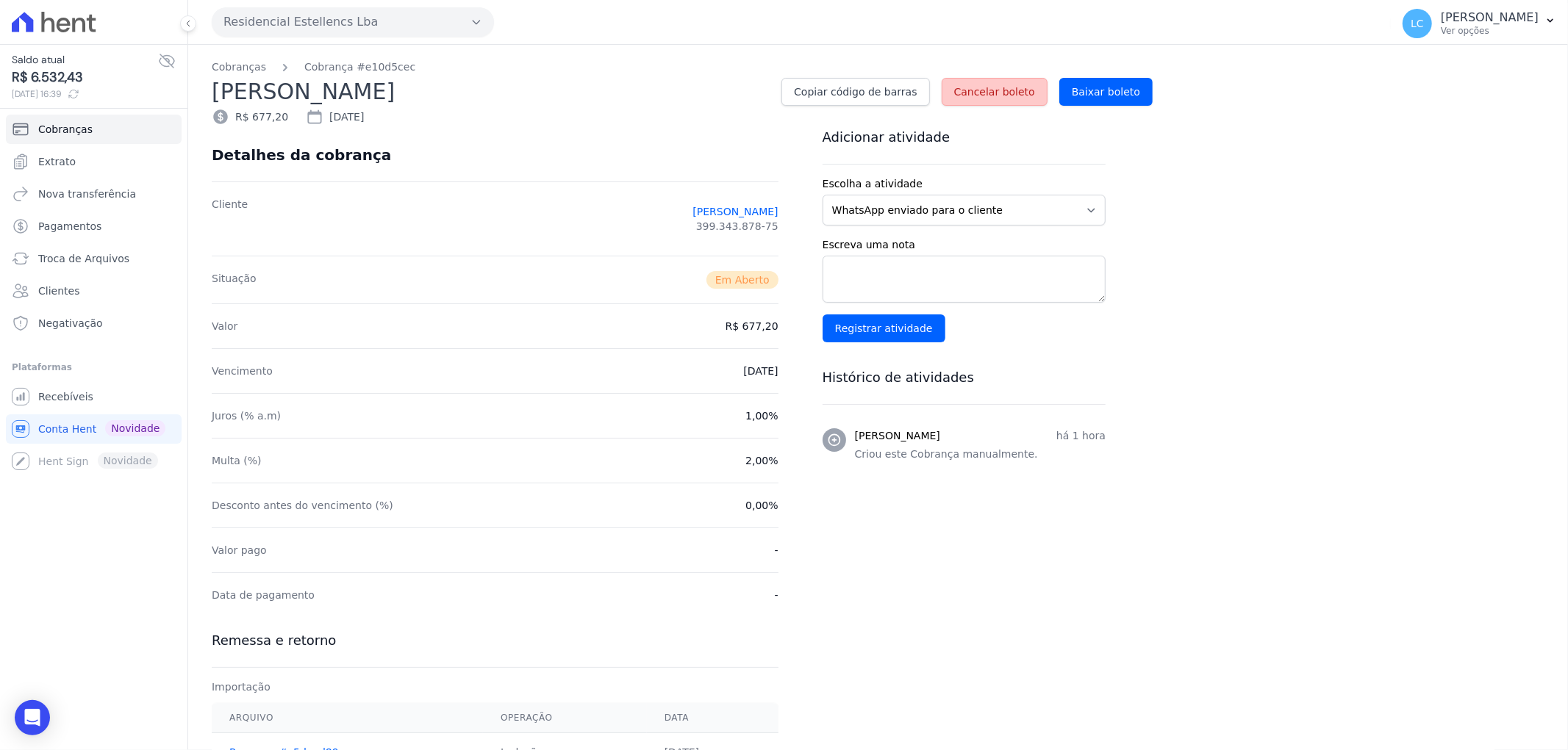
click at [1030, 99] on span "Cancelar boleto" at bounding box center [994, 91] width 81 height 14
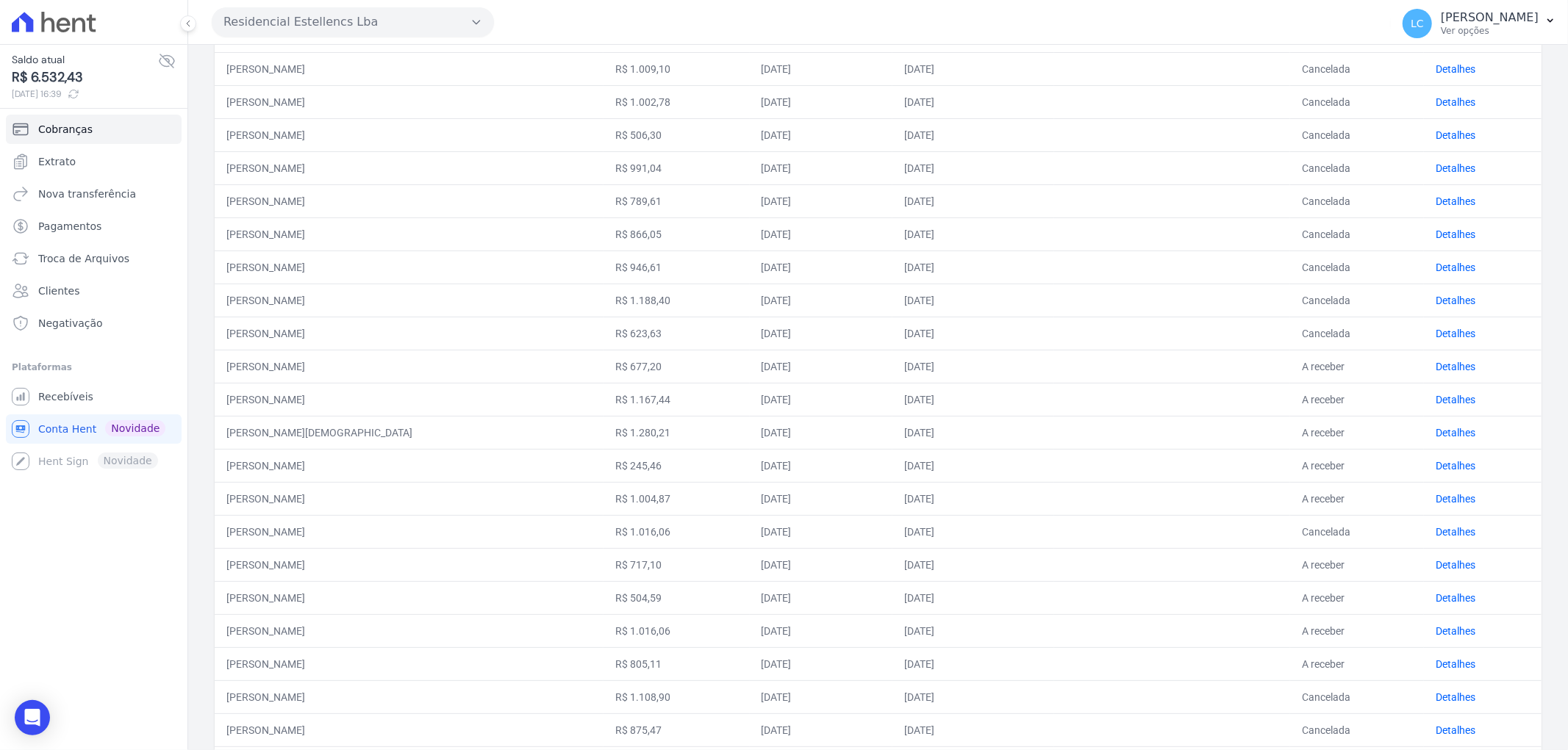
scroll to position [408, 0]
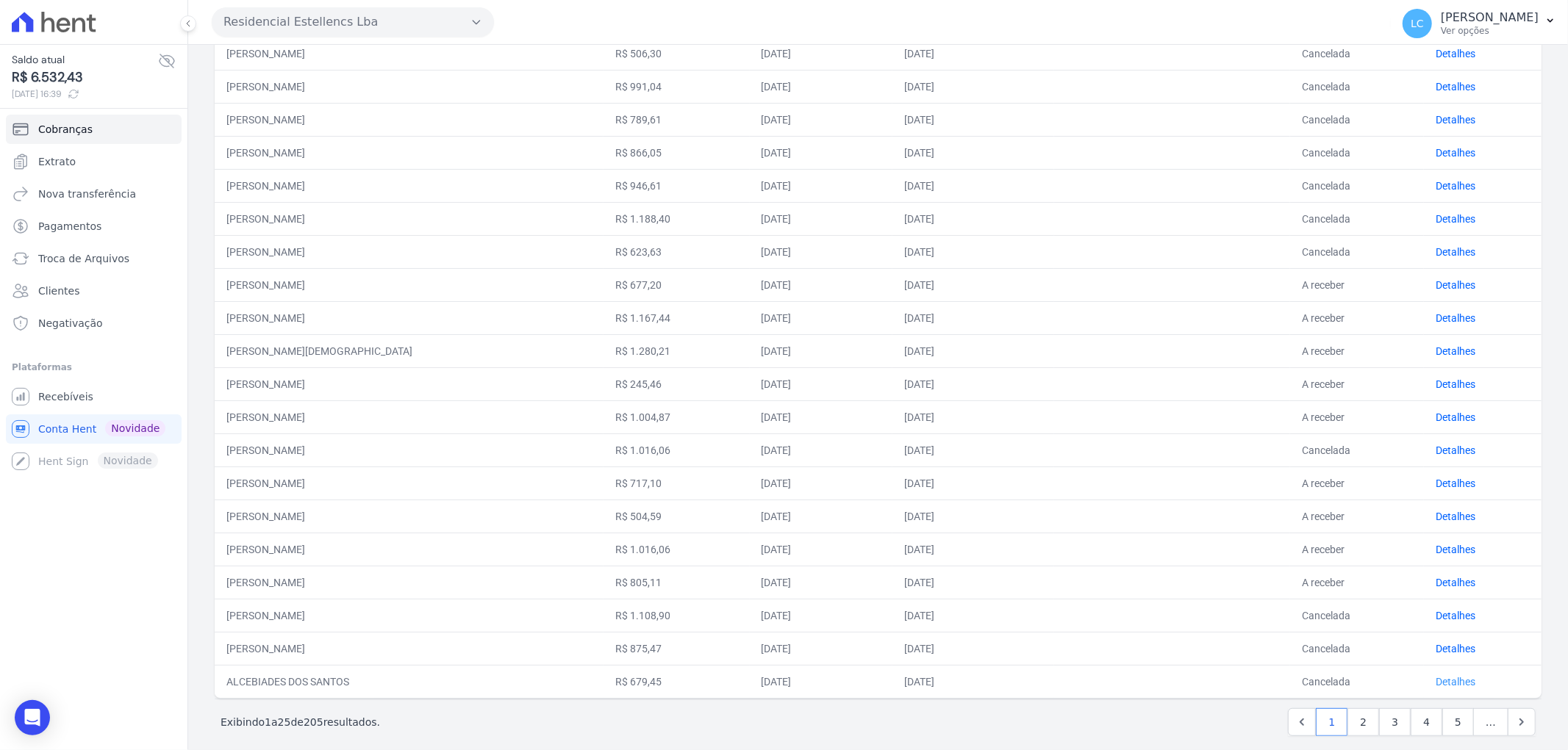
click at [1458, 677] on link "Detalhes" at bounding box center [1455, 681] width 39 height 12
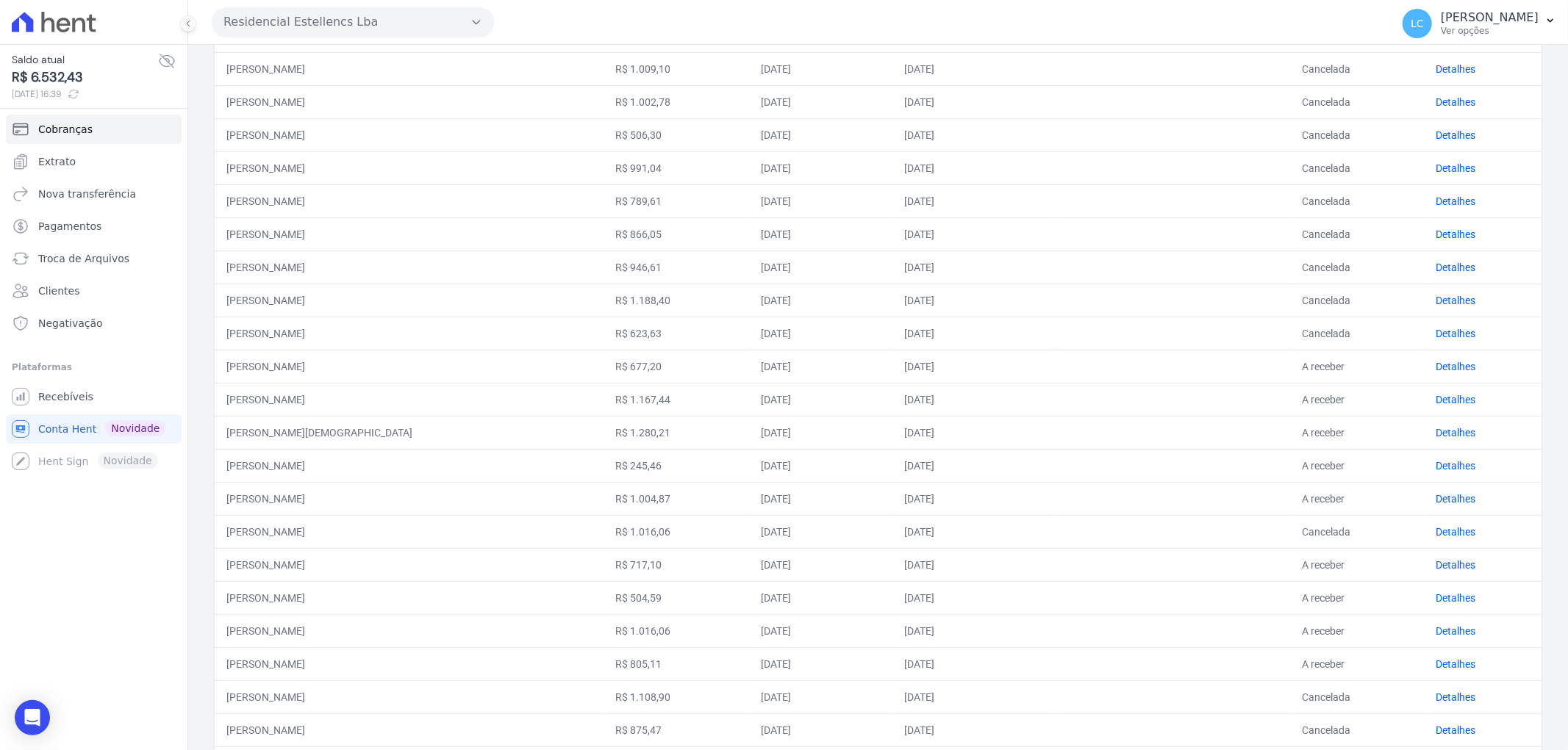
scroll to position [424, 0]
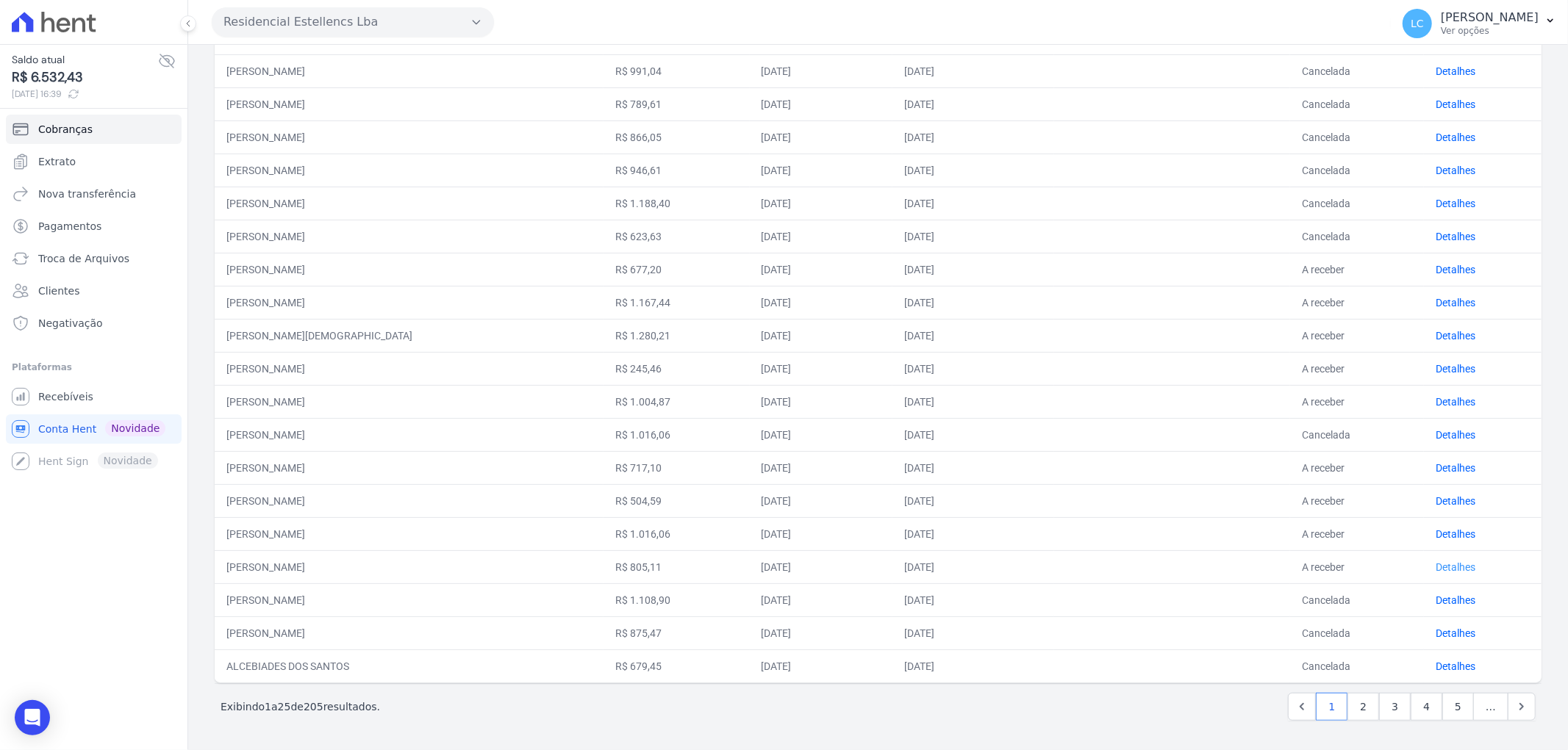
click at [1435, 562] on link "Detalhes" at bounding box center [1455, 566] width 39 height 12
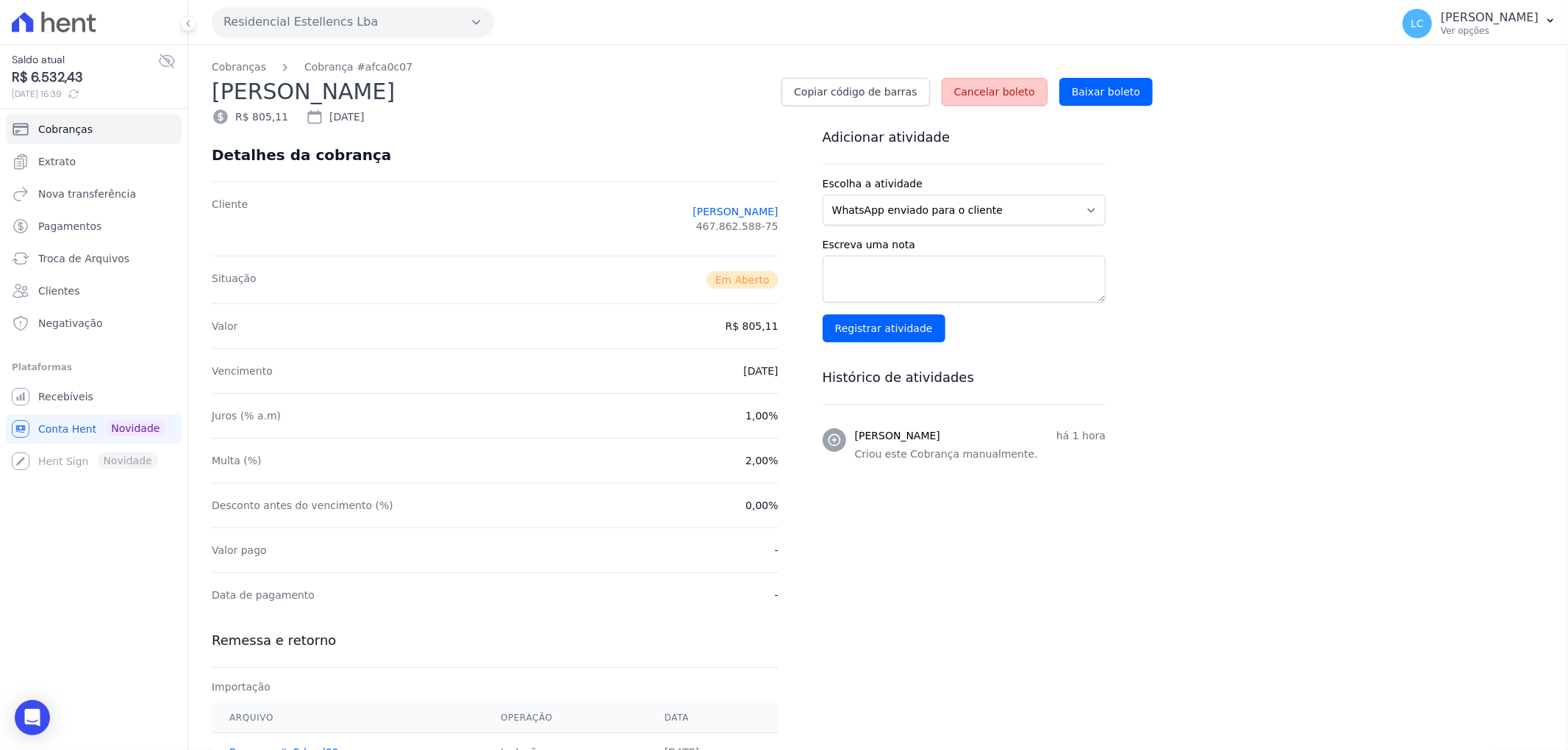
click at [1001, 91] on span "Cancelar boleto" at bounding box center [994, 91] width 81 height 14
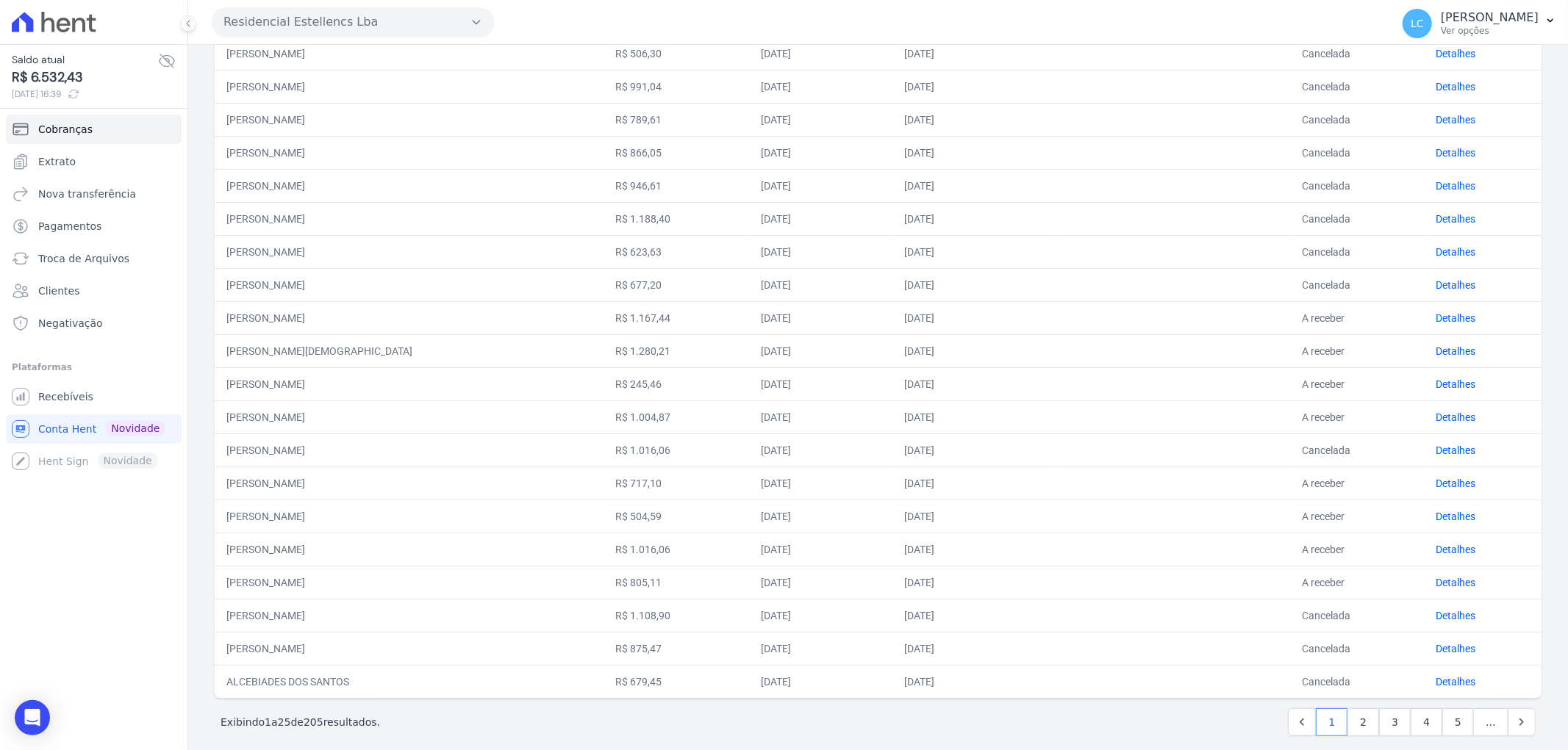
scroll to position [424, 0]
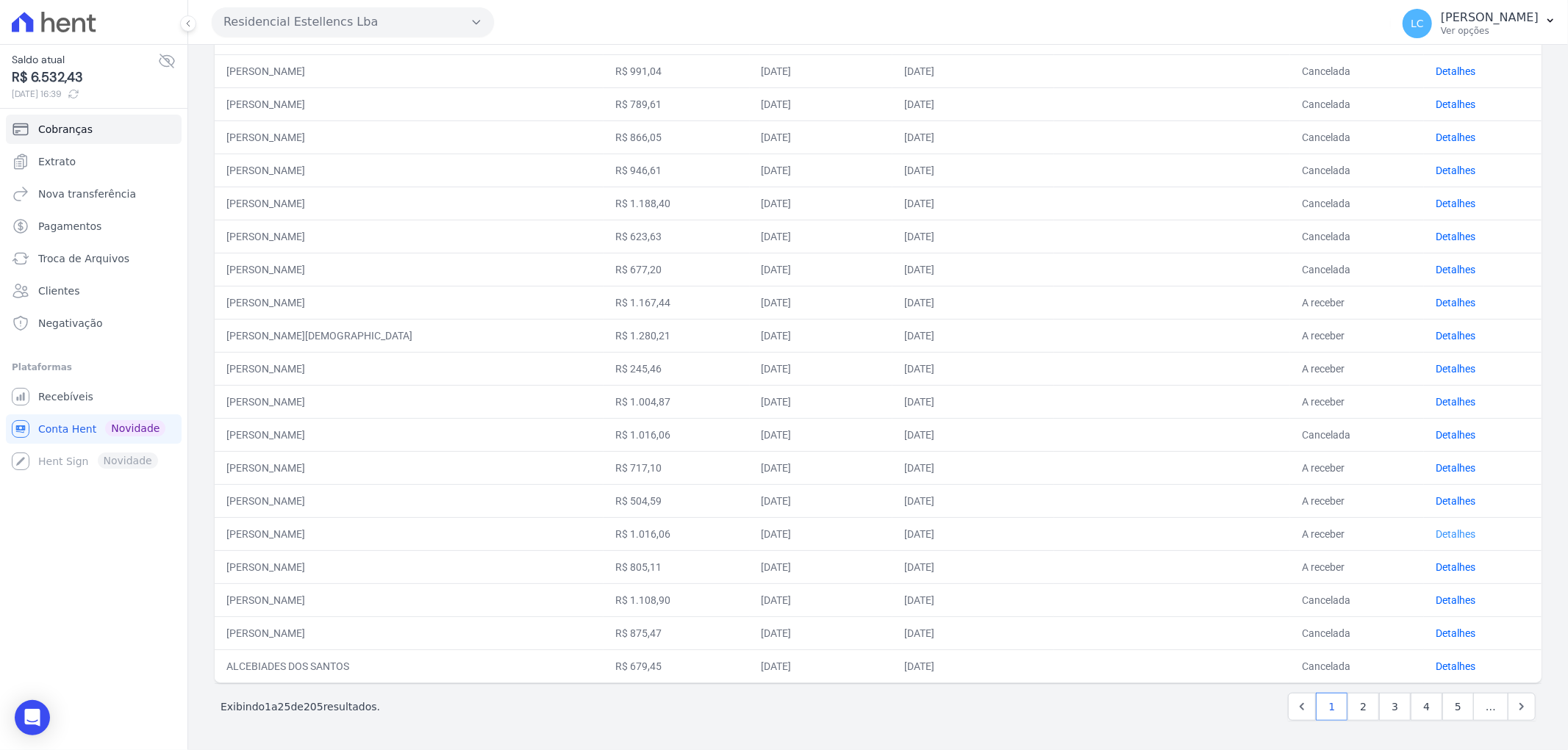
click at [1439, 529] on link "Detalhes" at bounding box center [1455, 534] width 39 height 12
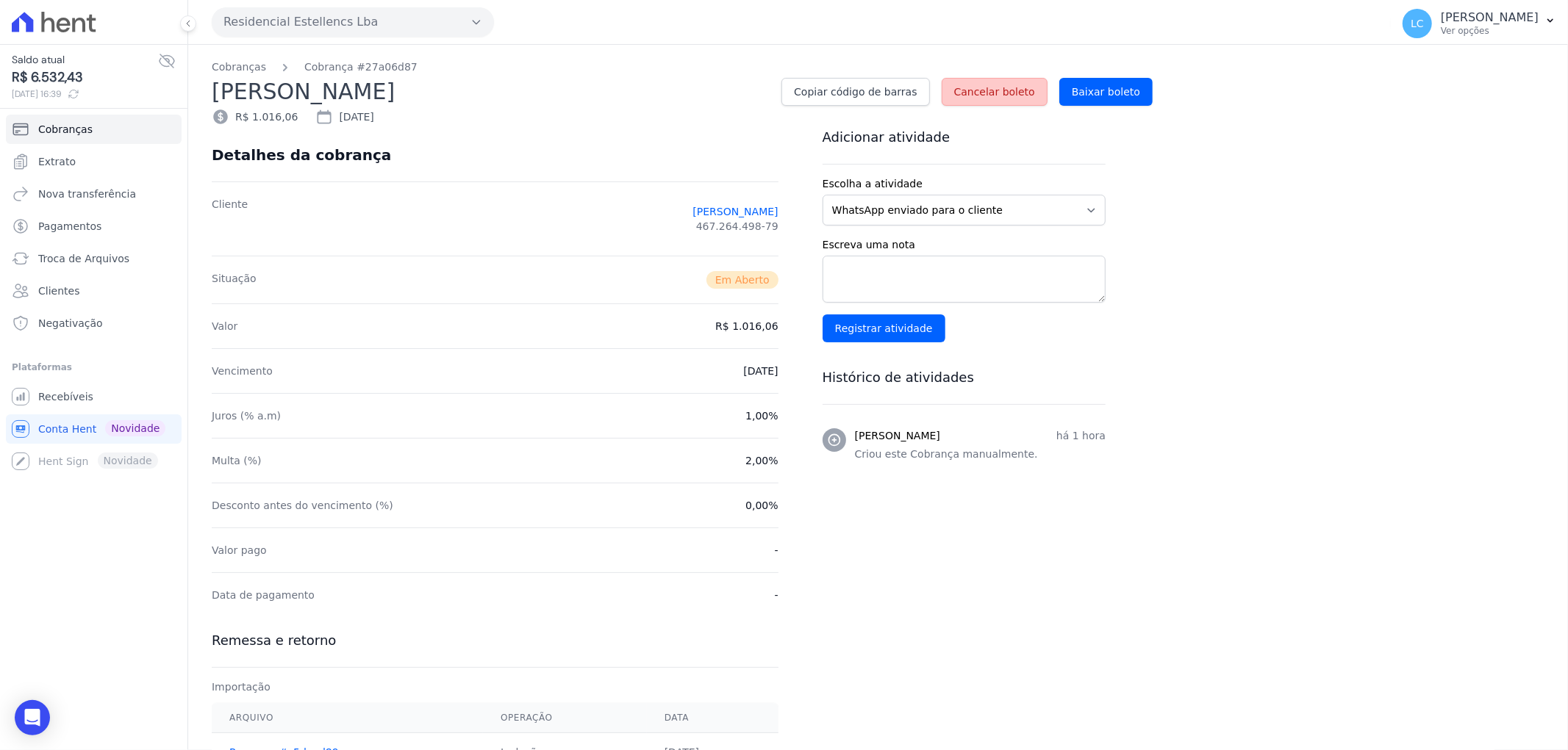
click at [993, 84] on span "Cancelar boleto" at bounding box center [994, 91] width 81 height 14
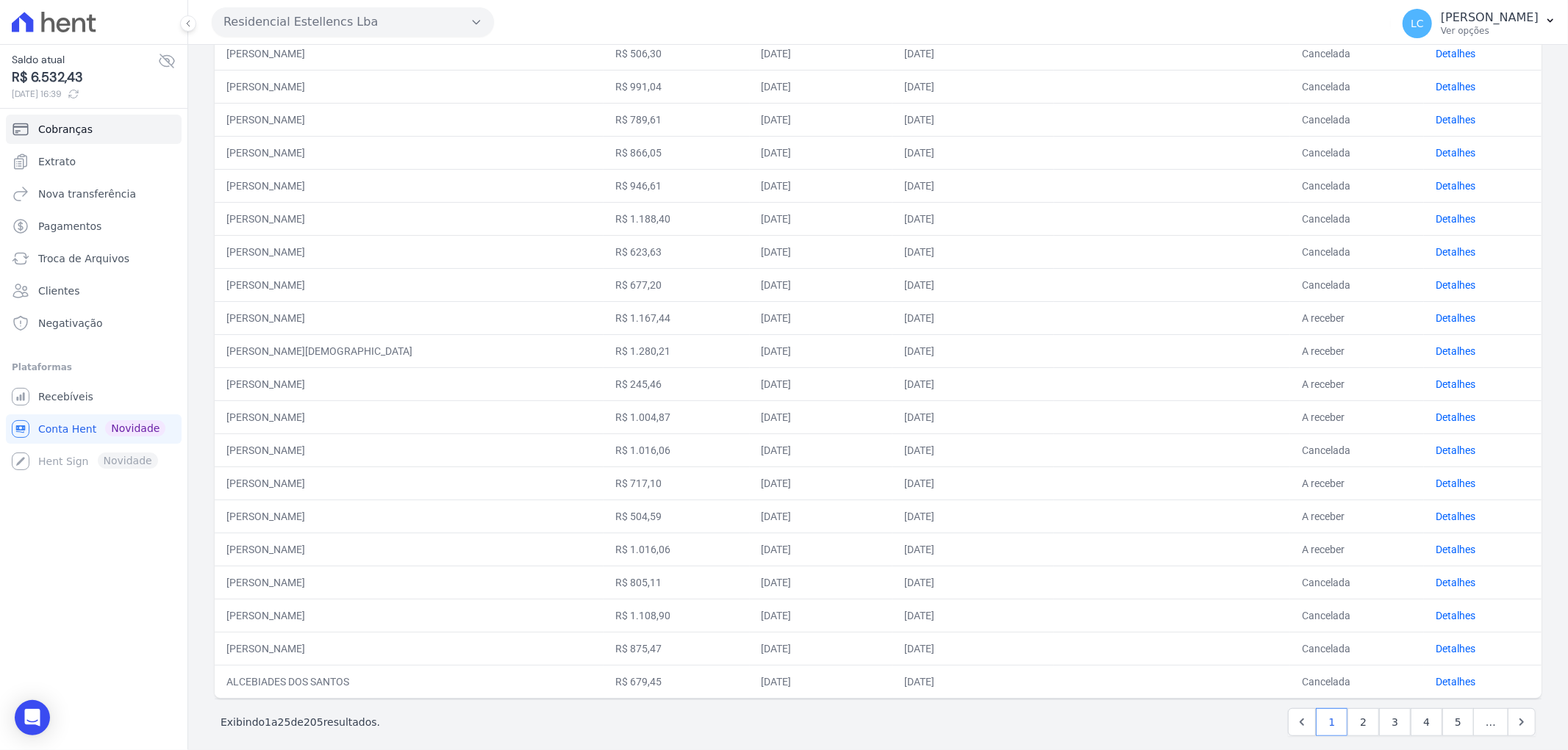
scroll to position [424, 0]
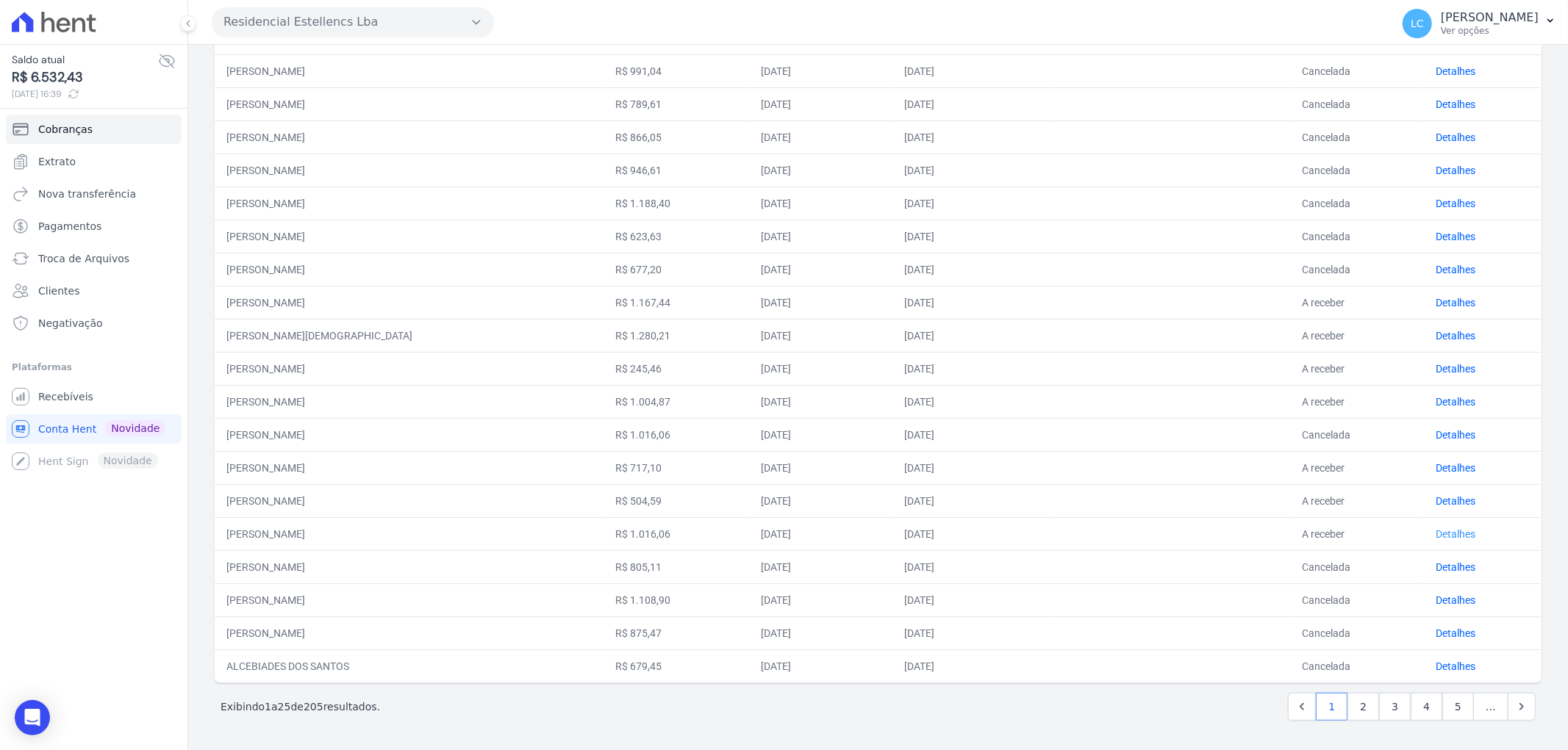
click at [1456, 529] on link "Detalhes" at bounding box center [1455, 534] width 39 height 12
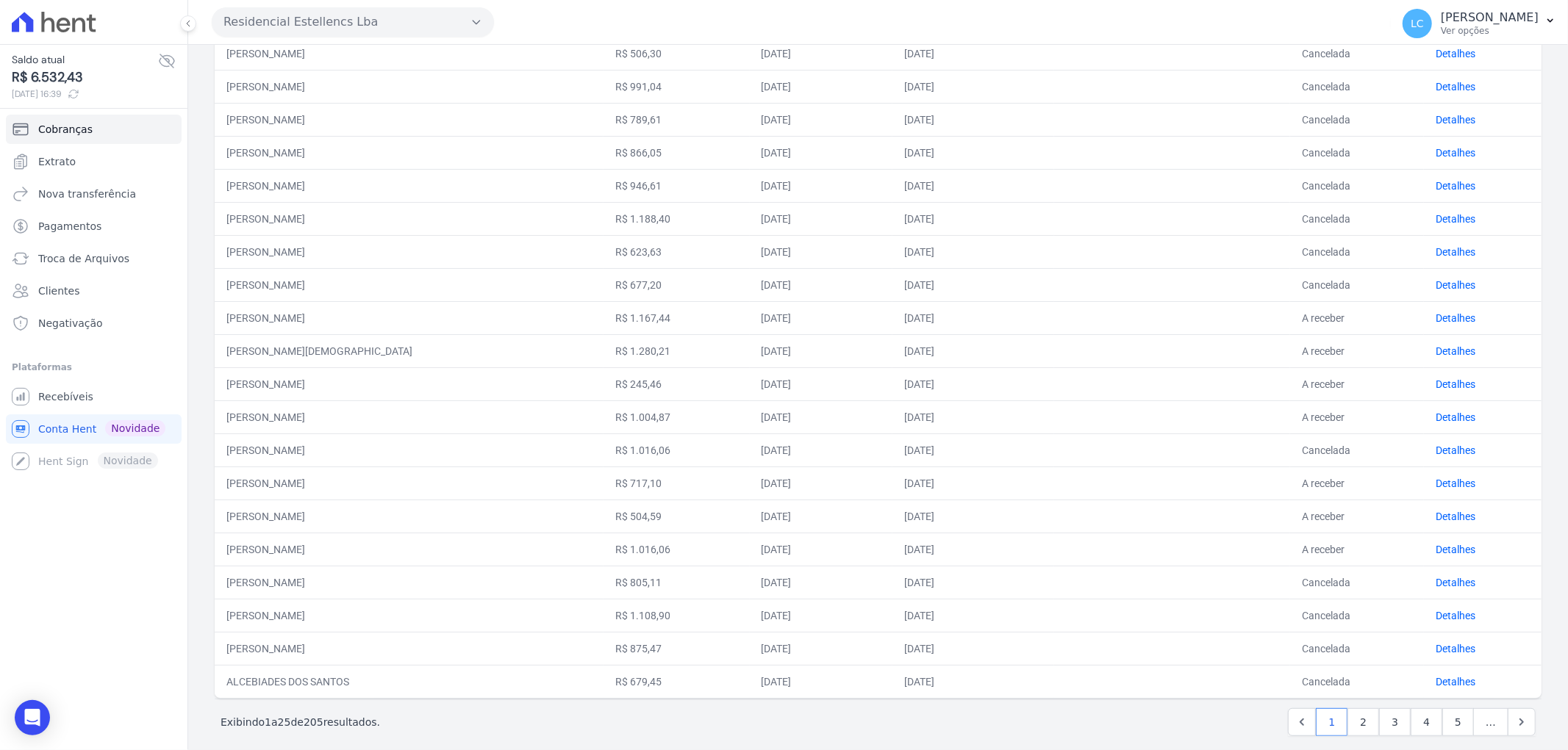
scroll to position [424, 0]
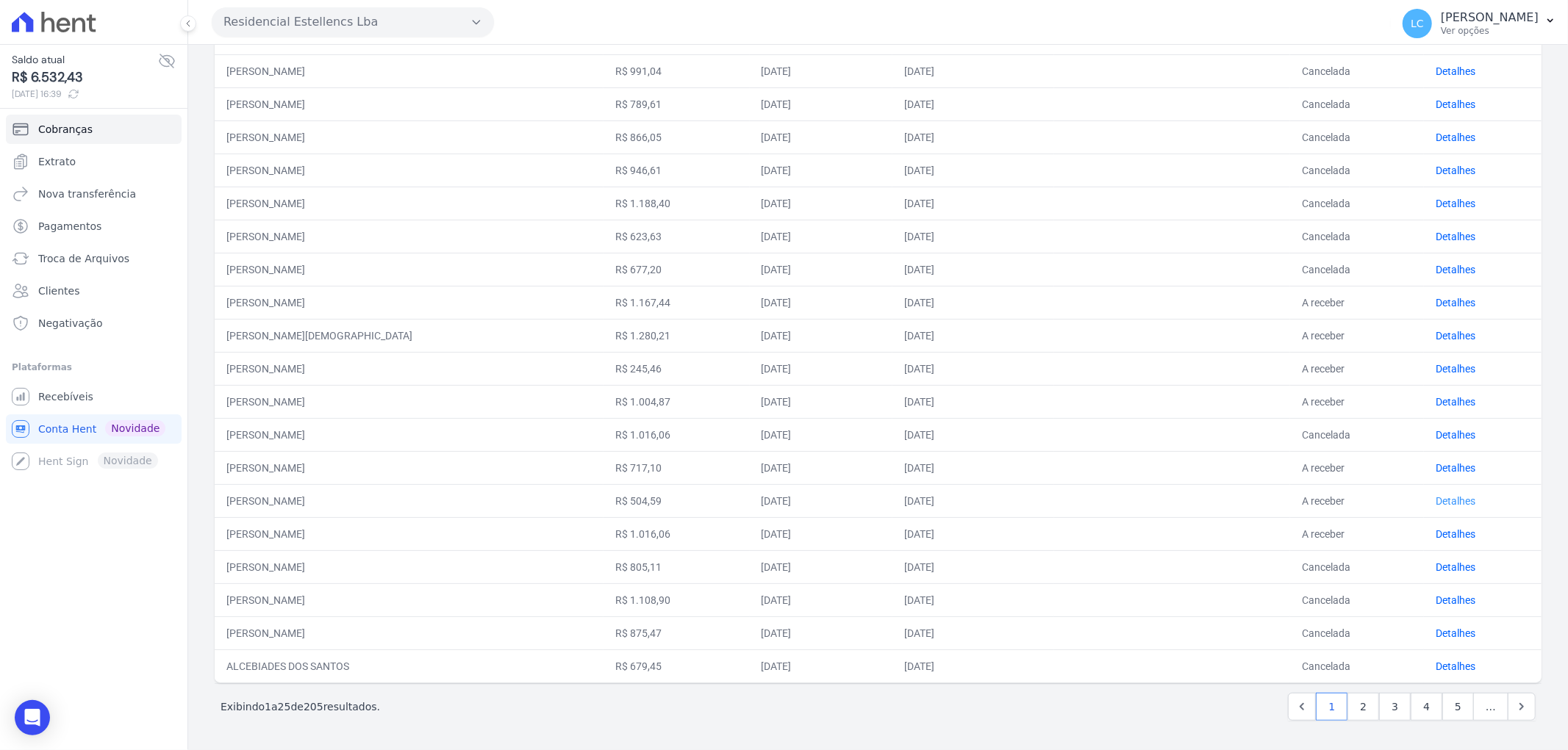
click at [1435, 497] on link "Detalhes" at bounding box center [1455, 501] width 39 height 12
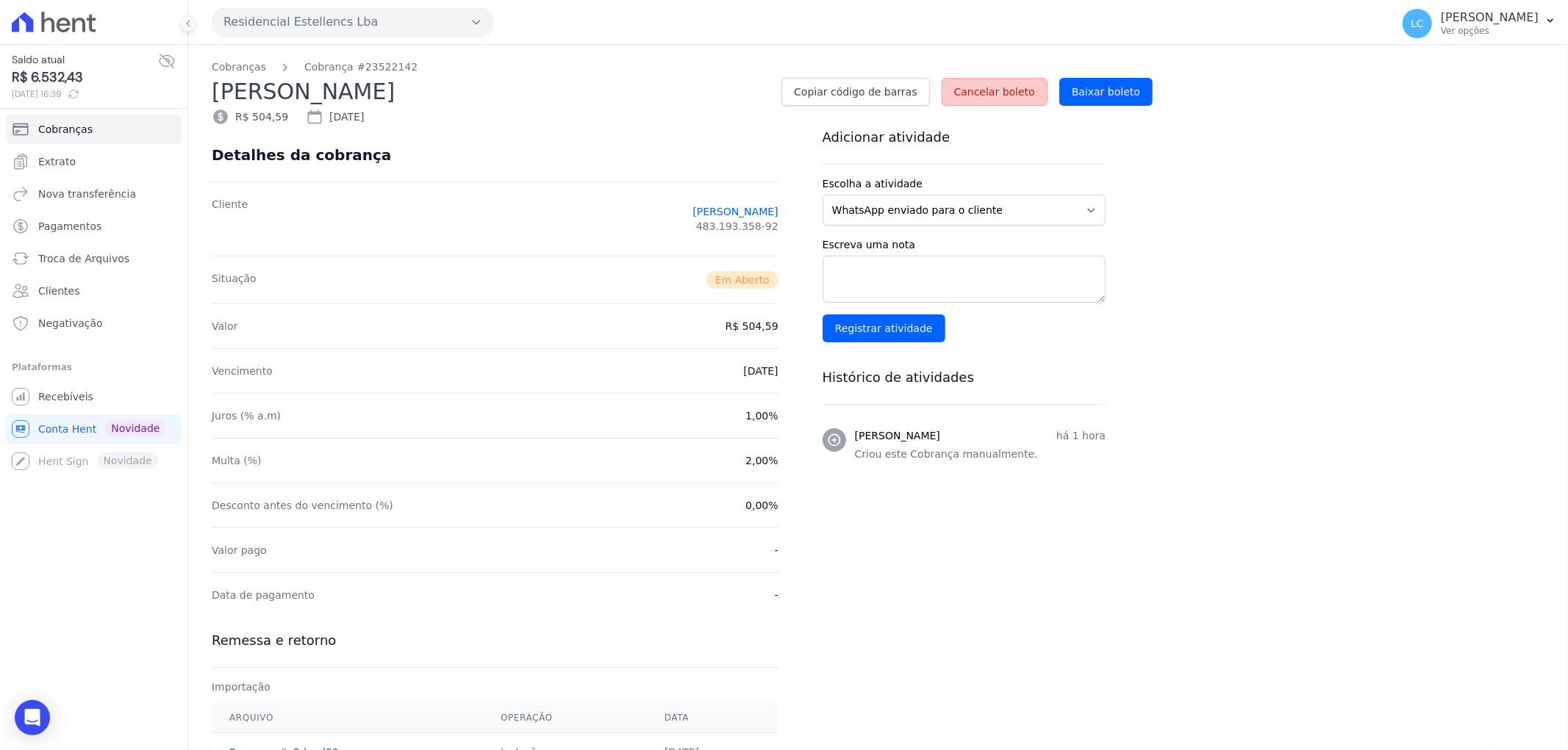
click at [987, 91] on span "Cancelar boleto" at bounding box center [994, 91] width 81 height 14
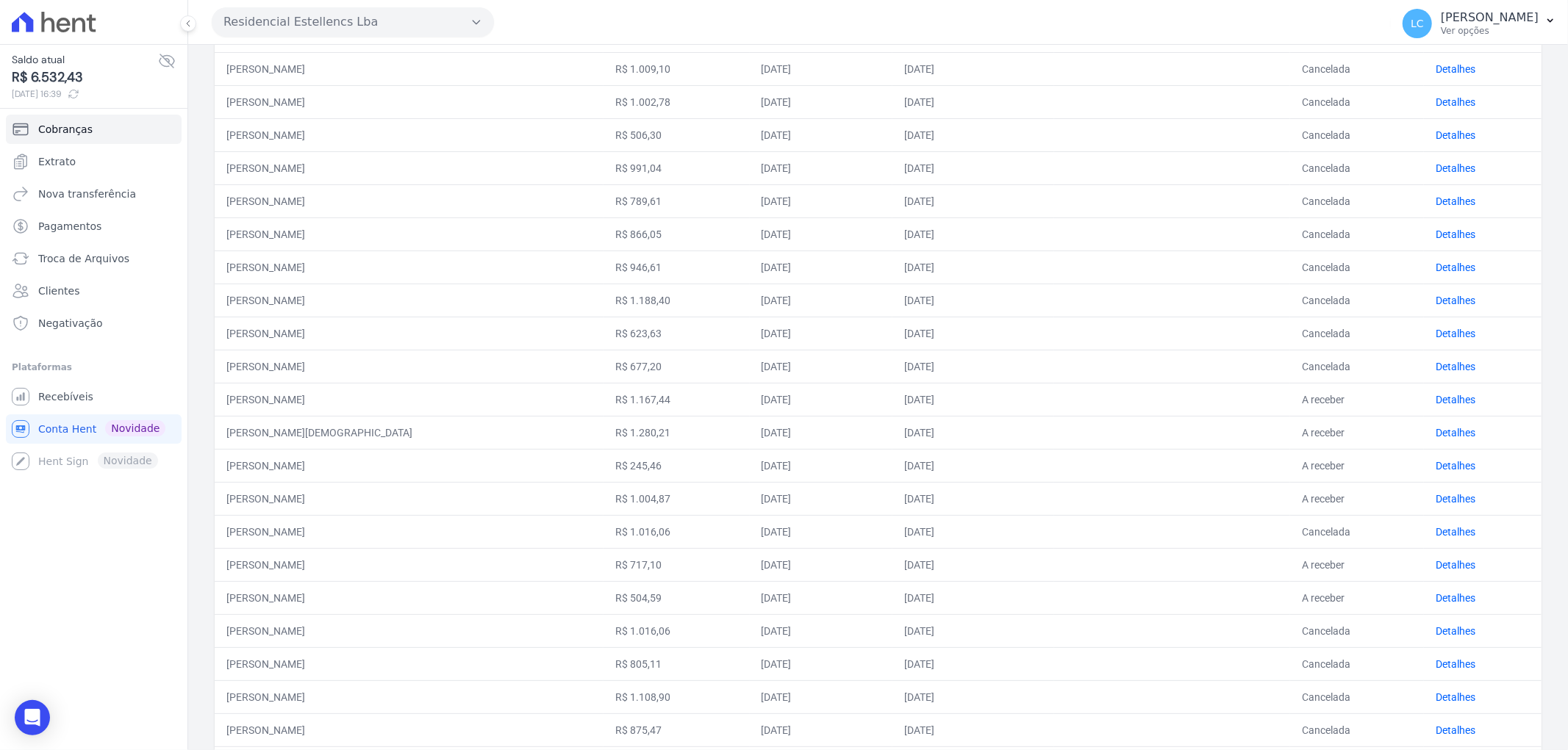
scroll to position [424, 0]
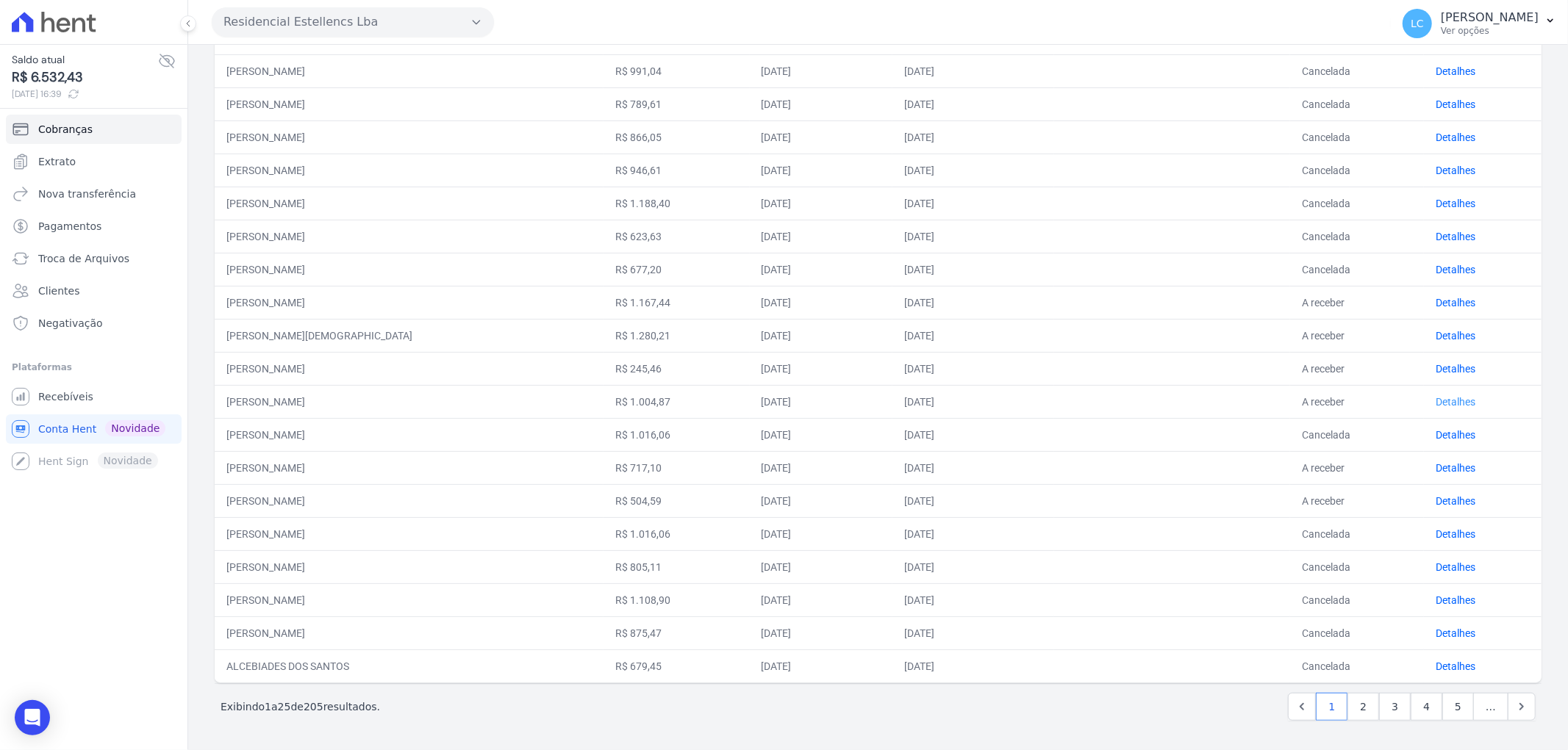
click at [1436, 401] on link "Detalhes" at bounding box center [1455, 401] width 39 height 12
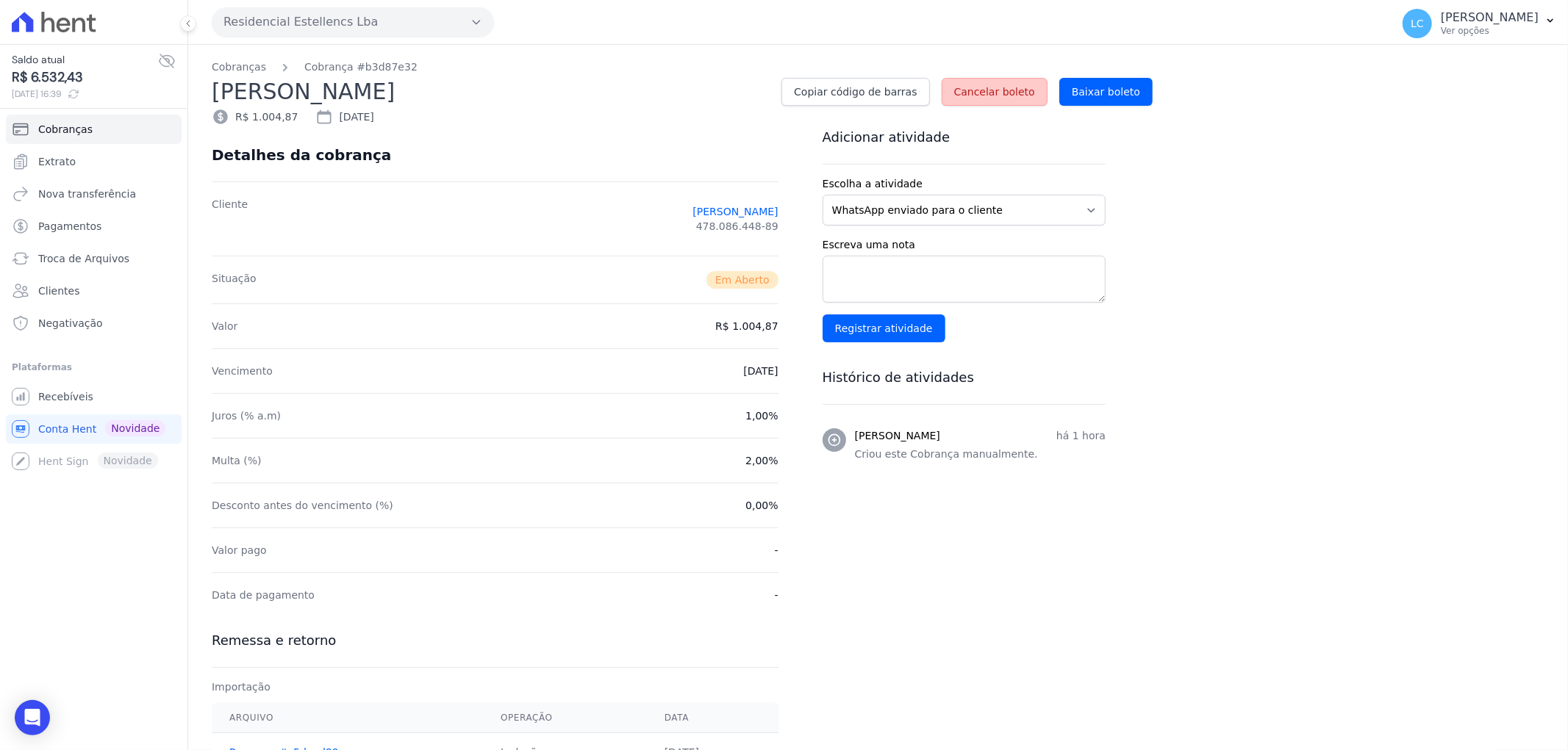
click at [991, 88] on span "Cancelar boleto" at bounding box center [994, 91] width 81 height 14
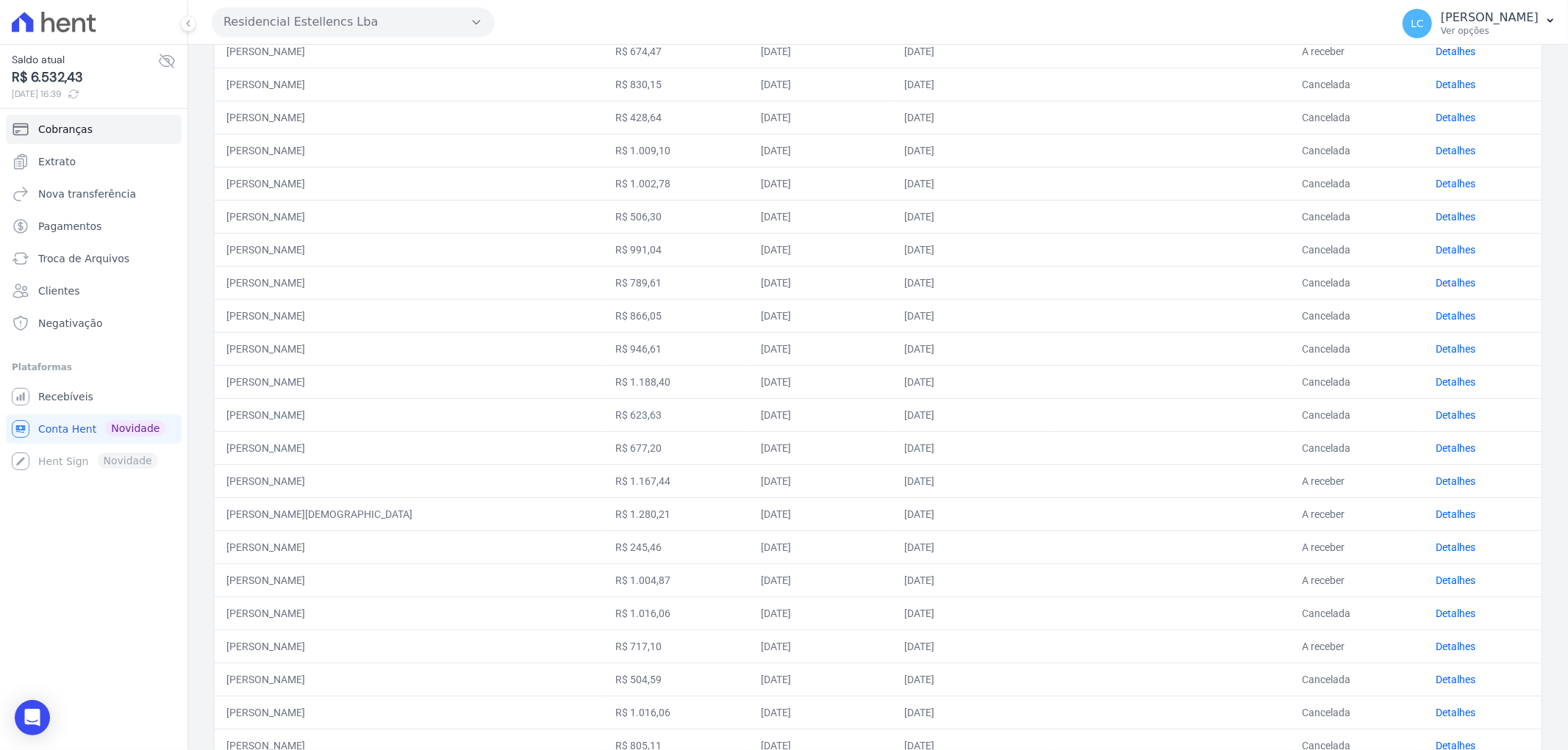
scroll to position [424, 0]
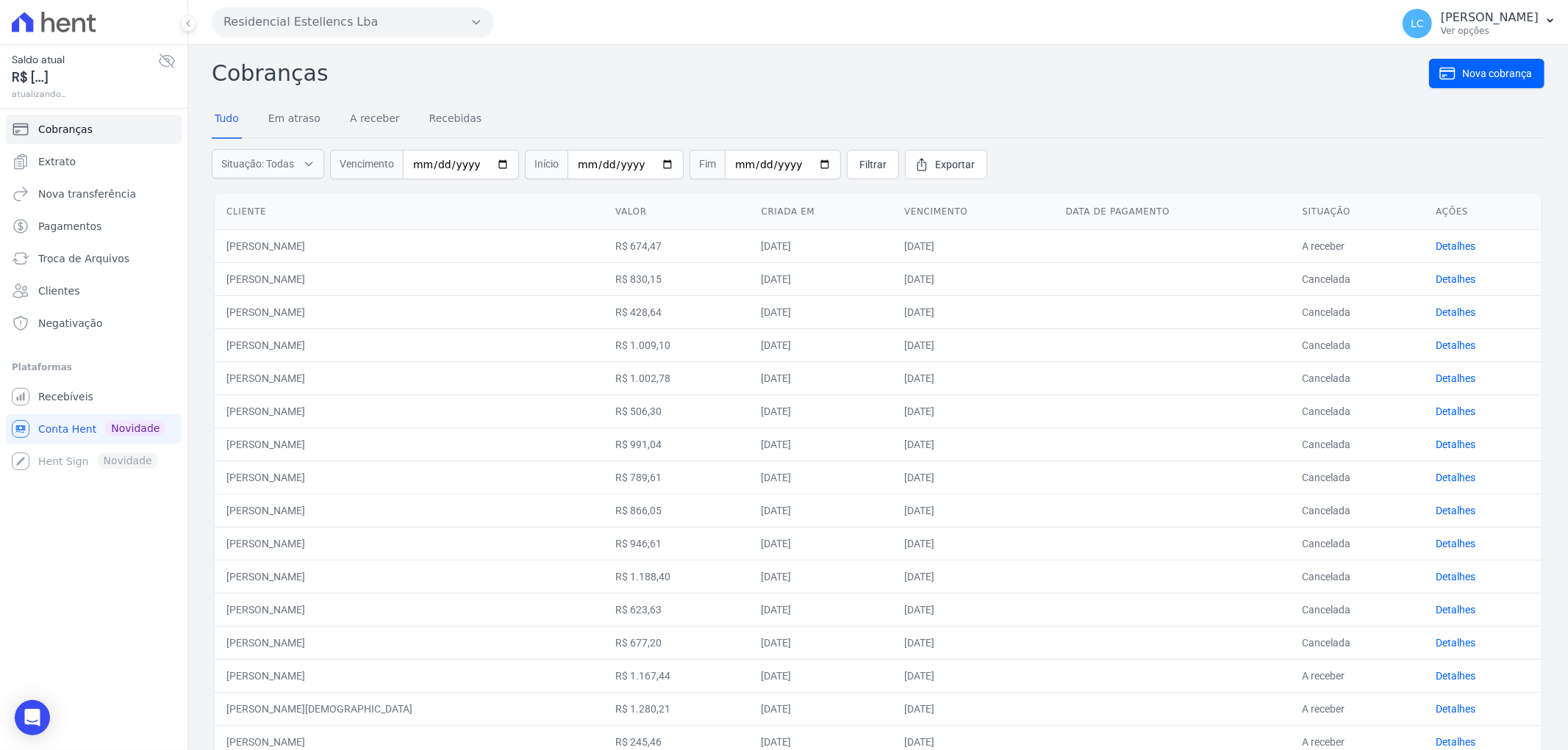
scroll to position [375, 0]
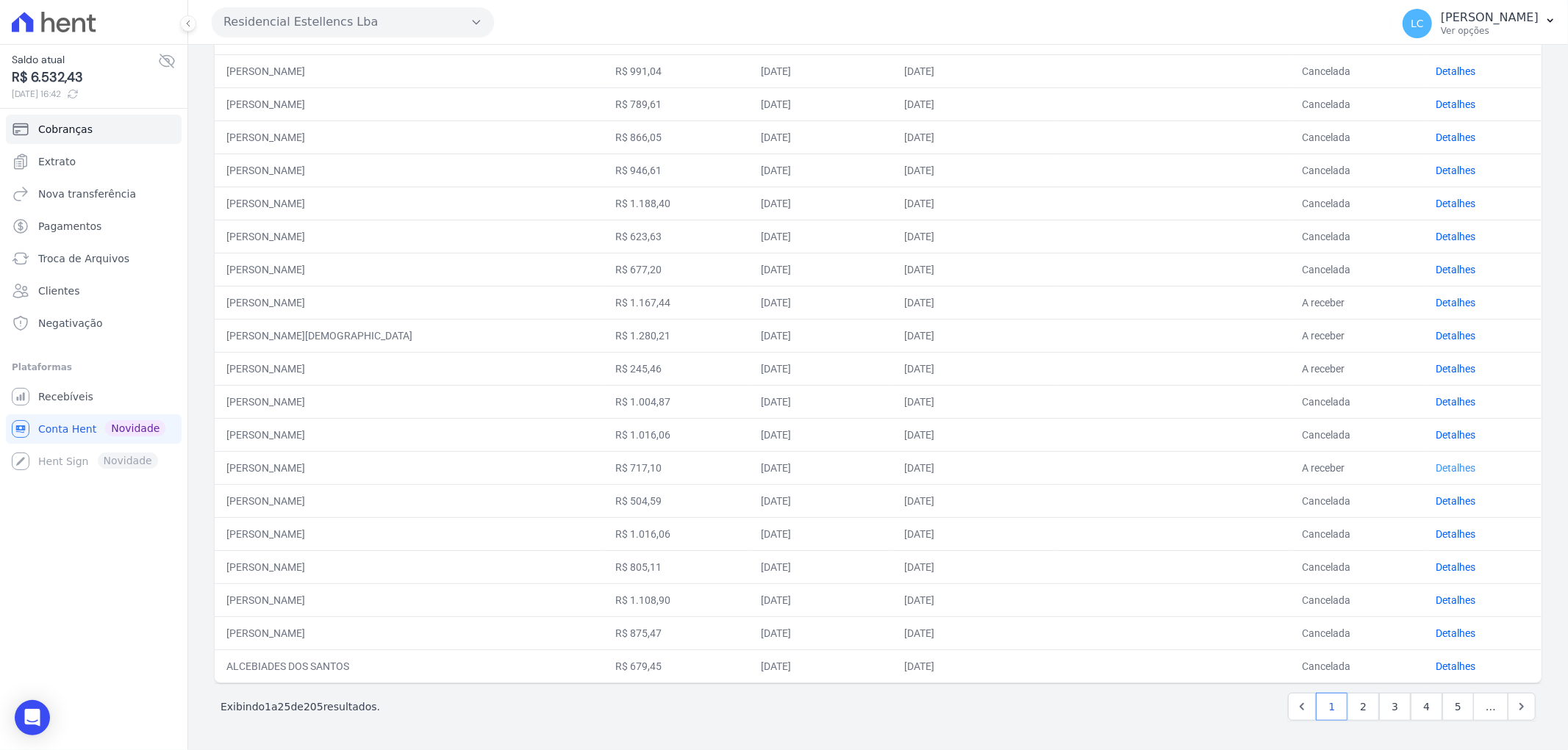
click at [1452, 463] on link "Detalhes" at bounding box center [1455, 468] width 39 height 12
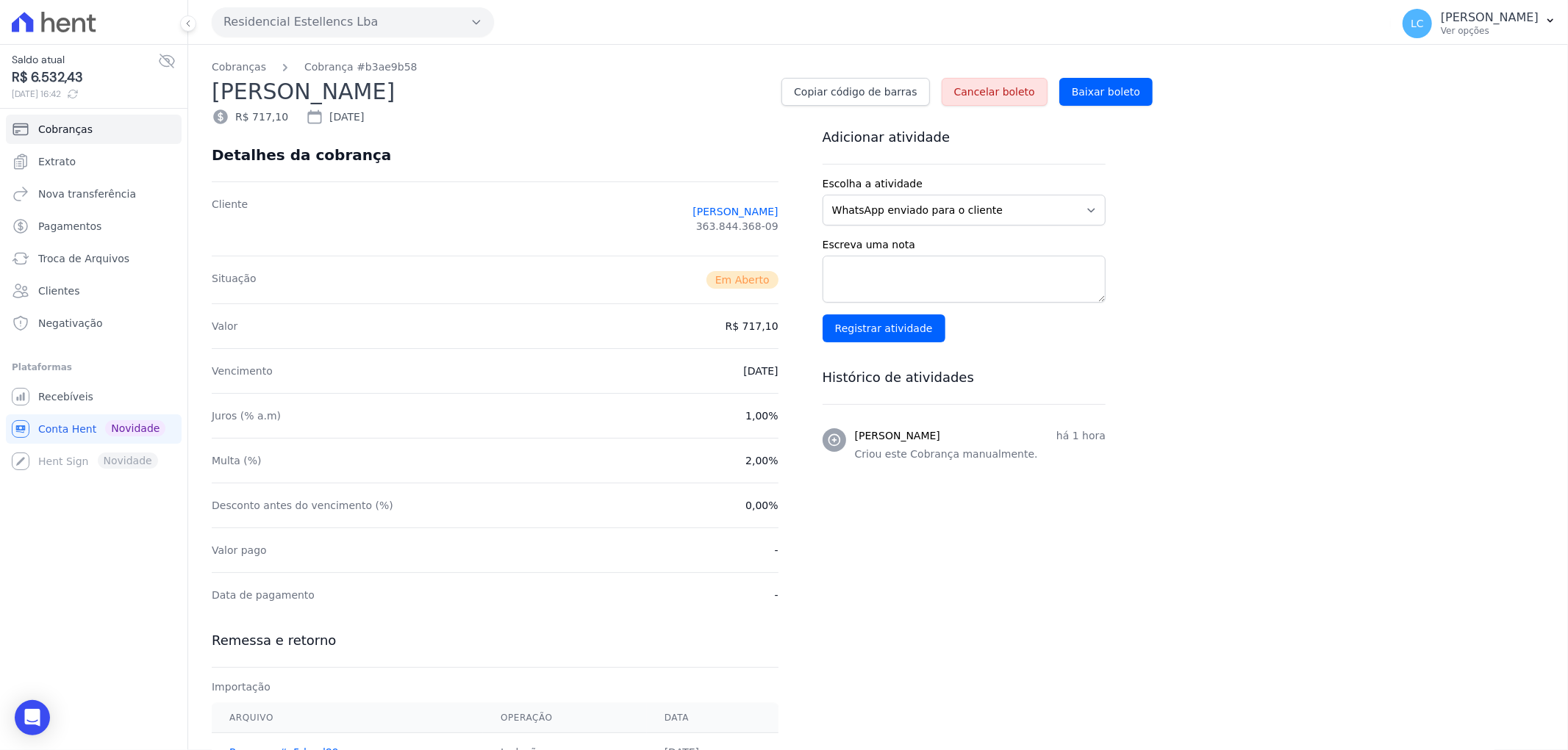
drag, startPoint x: 1018, startPoint y: 87, endPoint x: 859, endPoint y: 59, distance: 161.4
click at [1018, 88] on span "Cancelar boleto" at bounding box center [994, 91] width 81 height 14
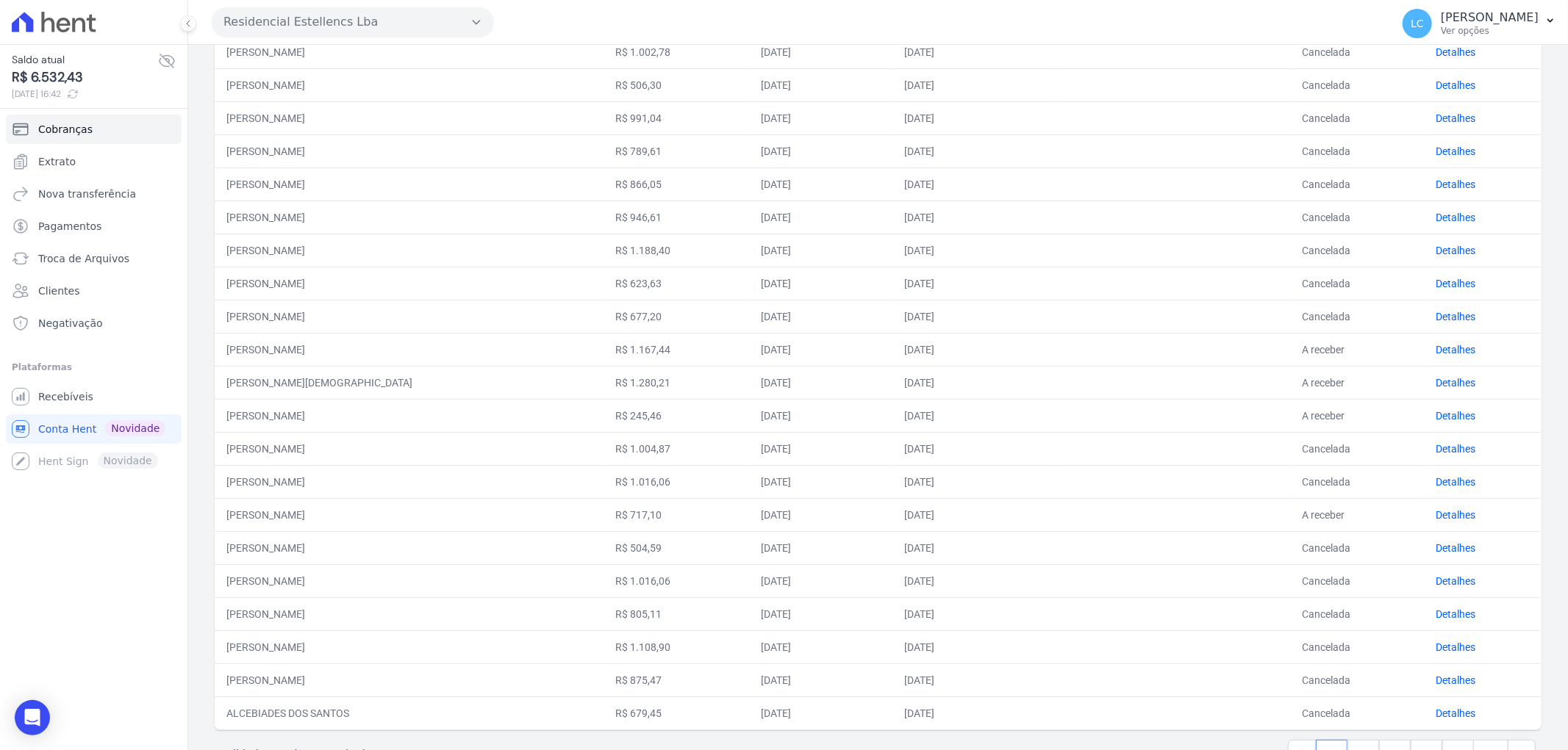
scroll to position [375, 0]
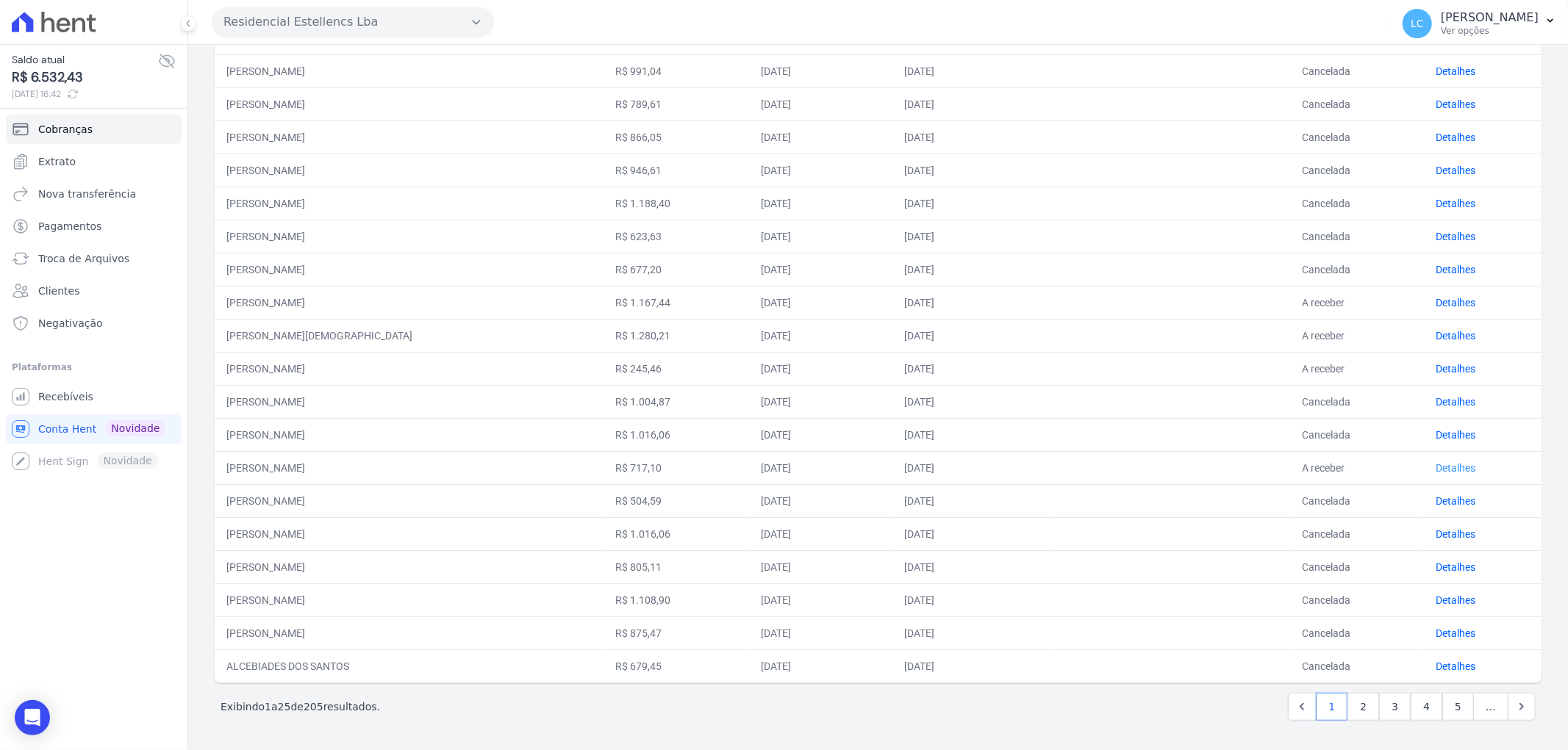
click at [1435, 463] on link "Detalhes" at bounding box center [1455, 468] width 39 height 12
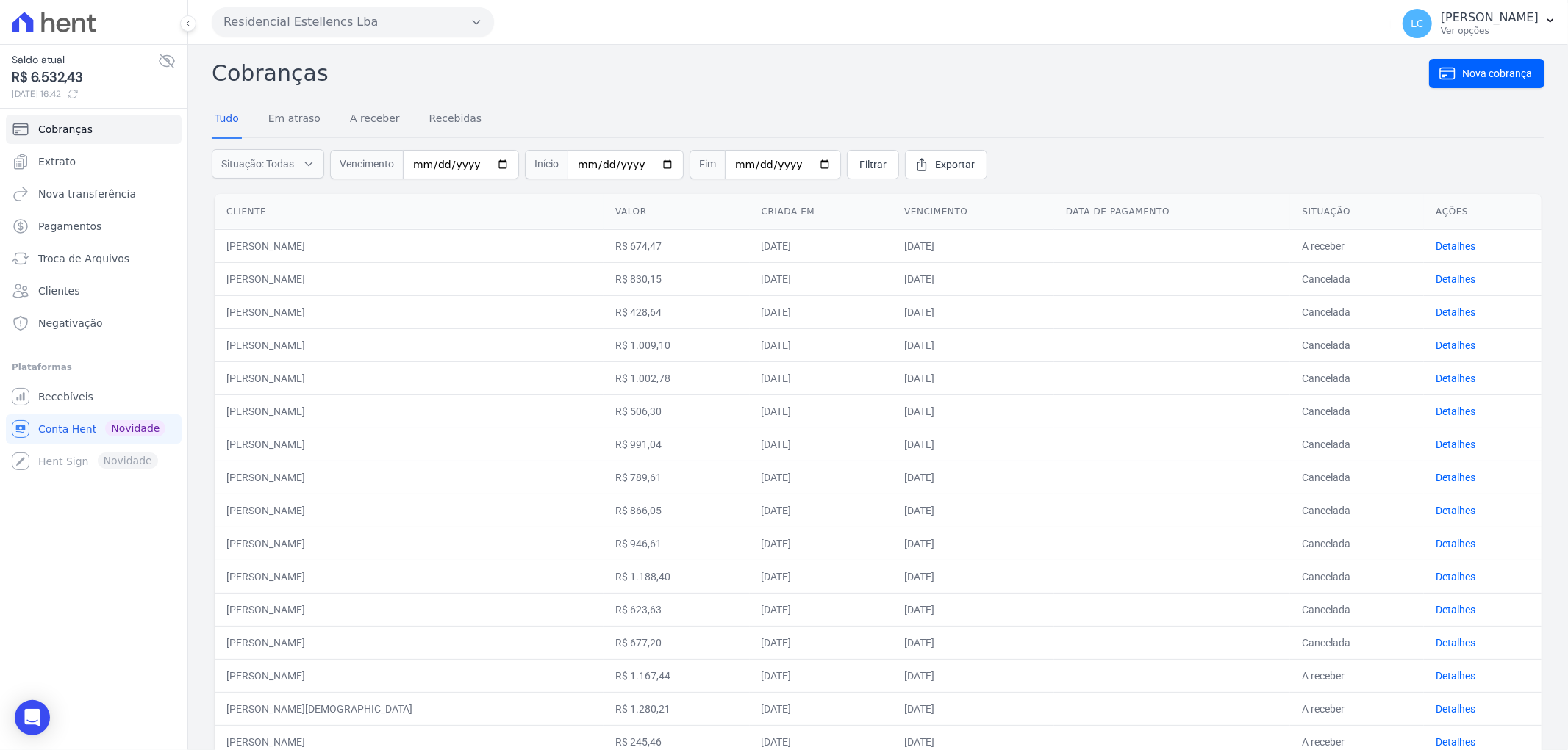
scroll to position [163, 0]
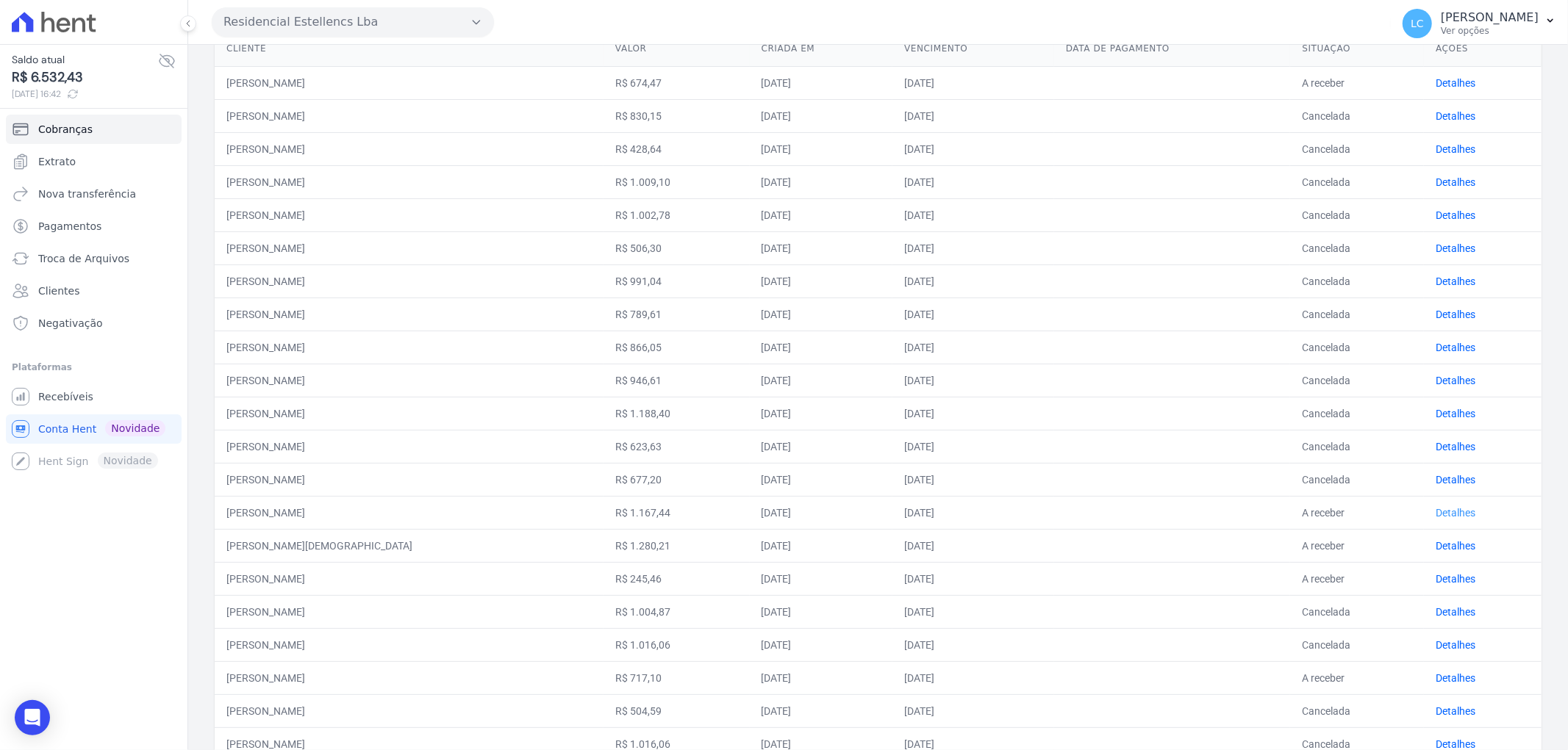
click at [1451, 512] on link "Detalhes" at bounding box center [1455, 513] width 39 height 12
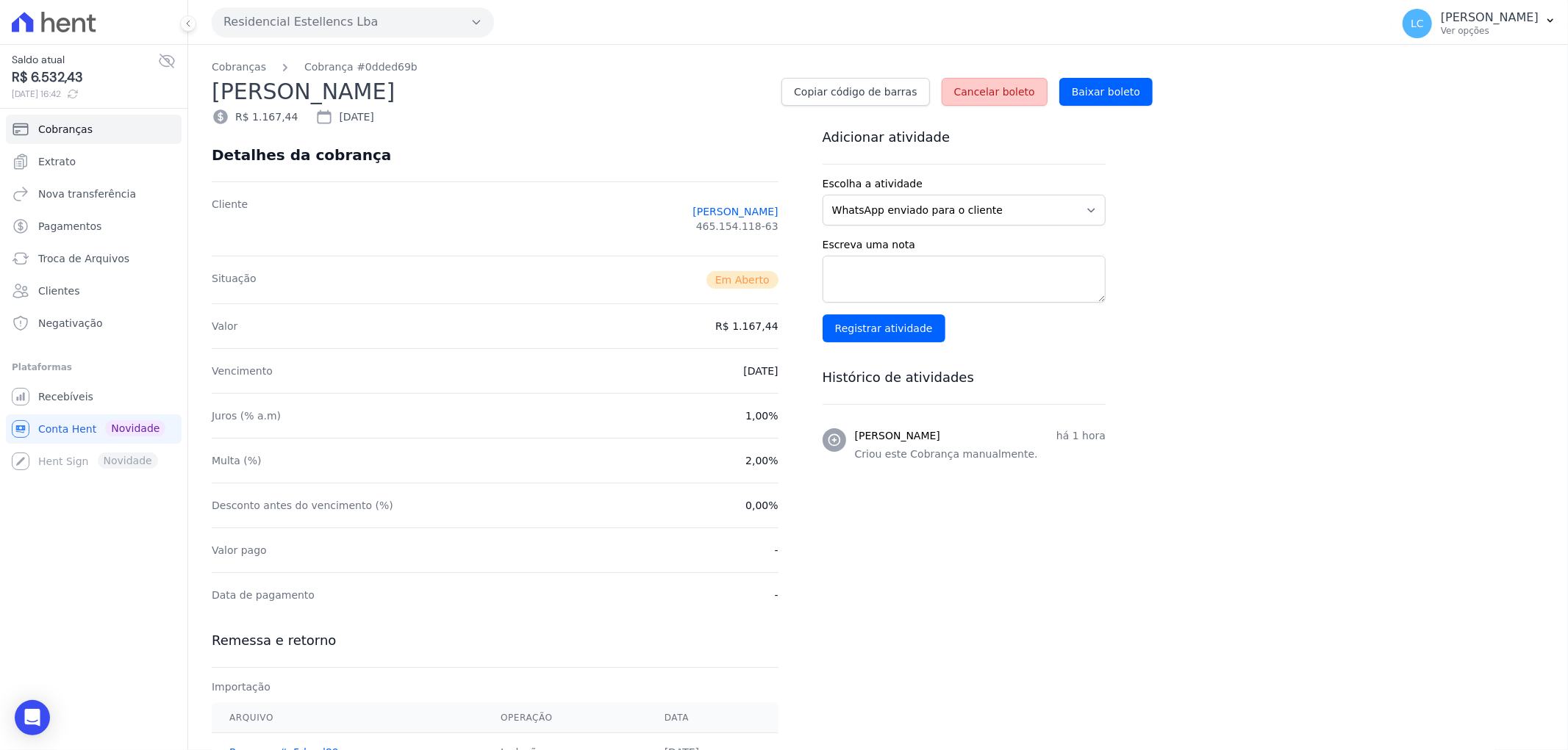
click at [1002, 87] on span "Cancelar boleto" at bounding box center [994, 91] width 81 height 14
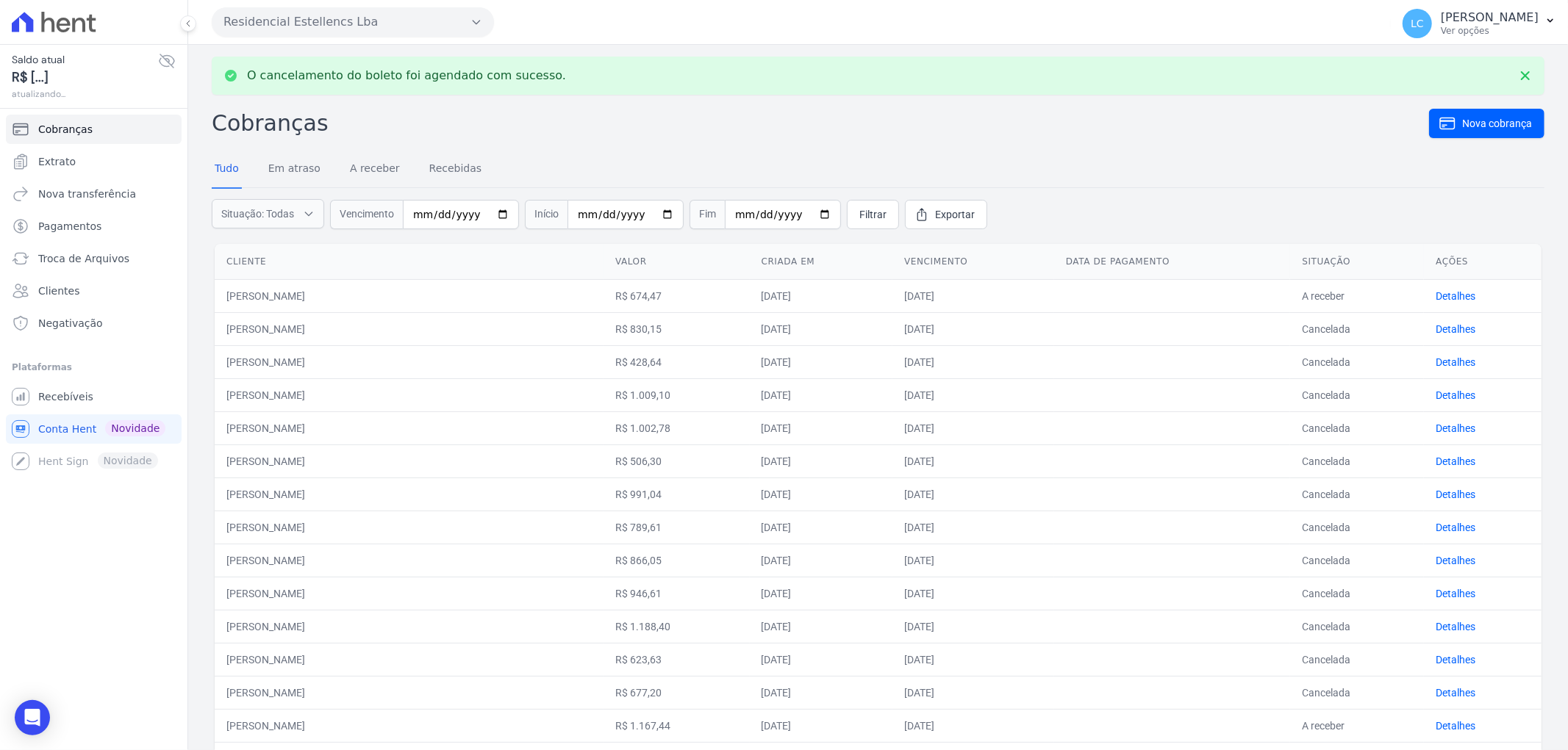
scroll to position [245, 0]
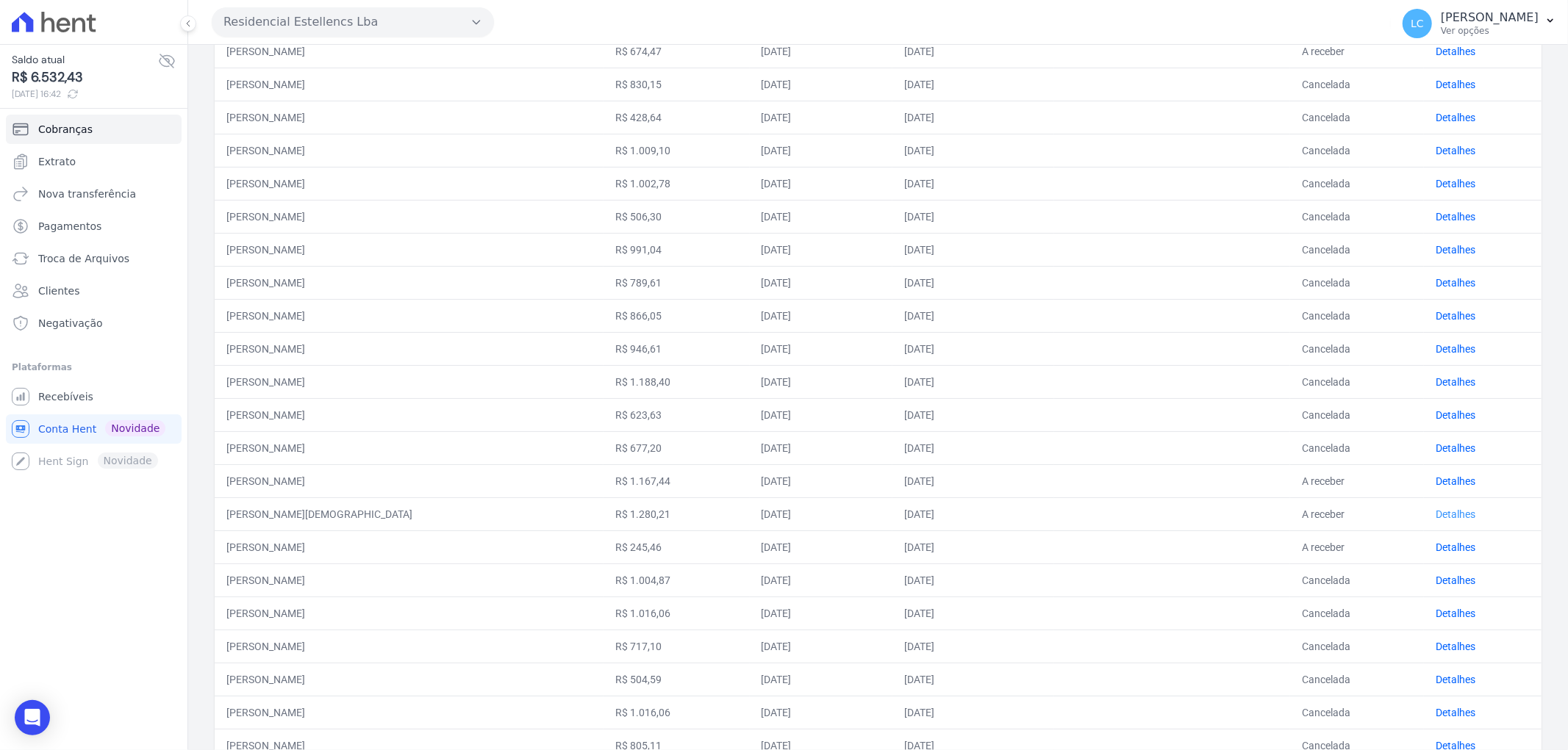
click at [1435, 508] on link "Detalhes" at bounding box center [1455, 513] width 39 height 12
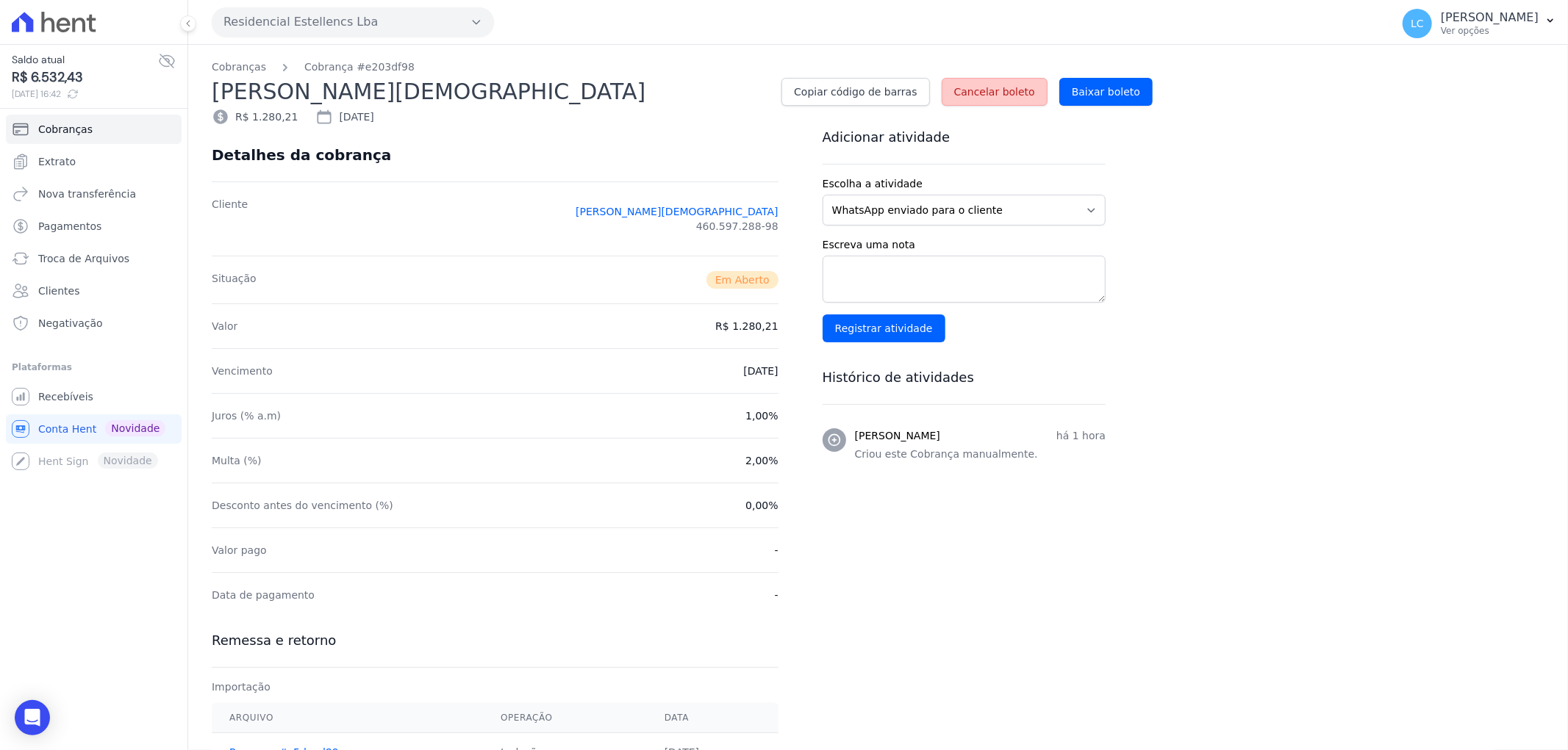
click at [988, 91] on span "Cancelar boleto" at bounding box center [994, 91] width 81 height 14
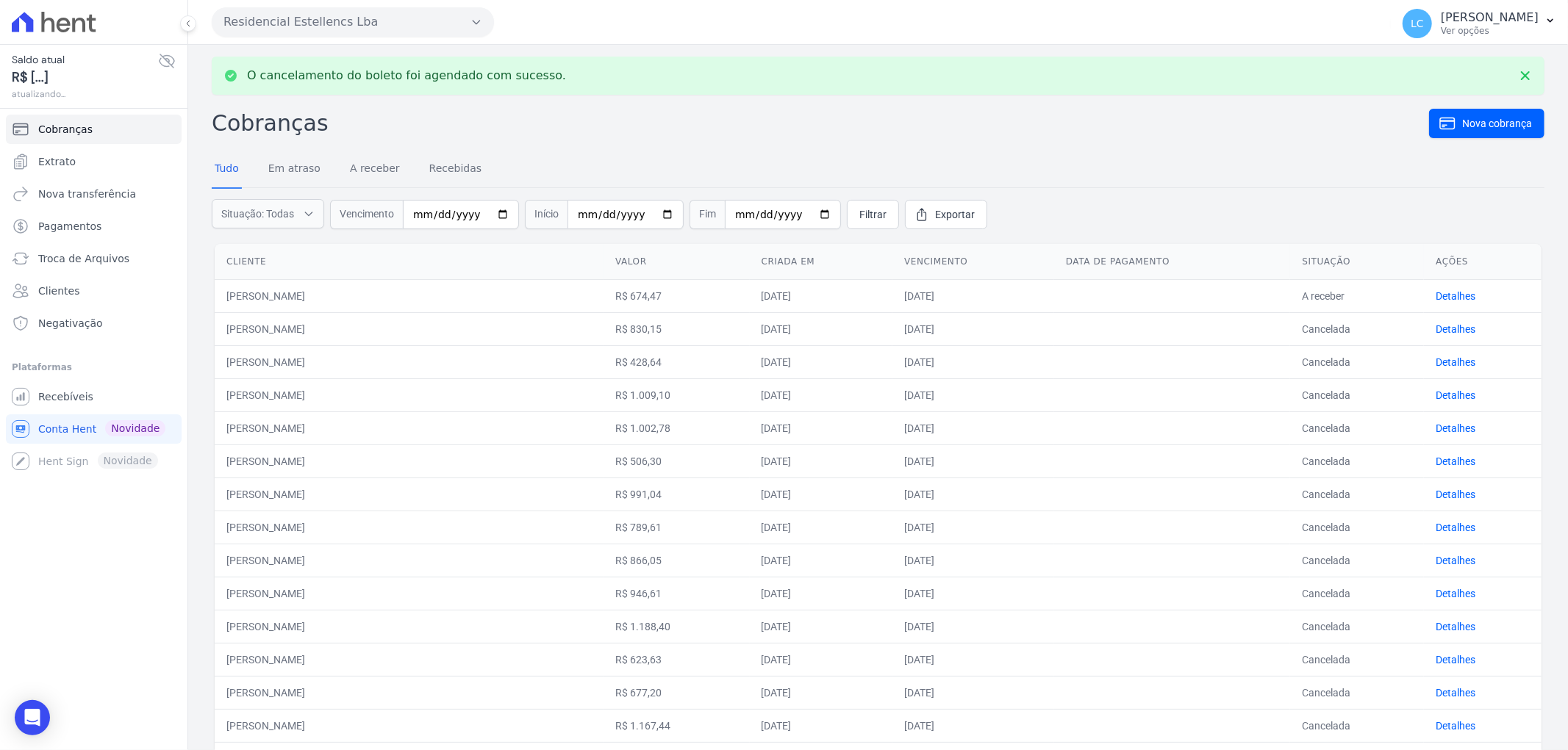
scroll to position [326, 0]
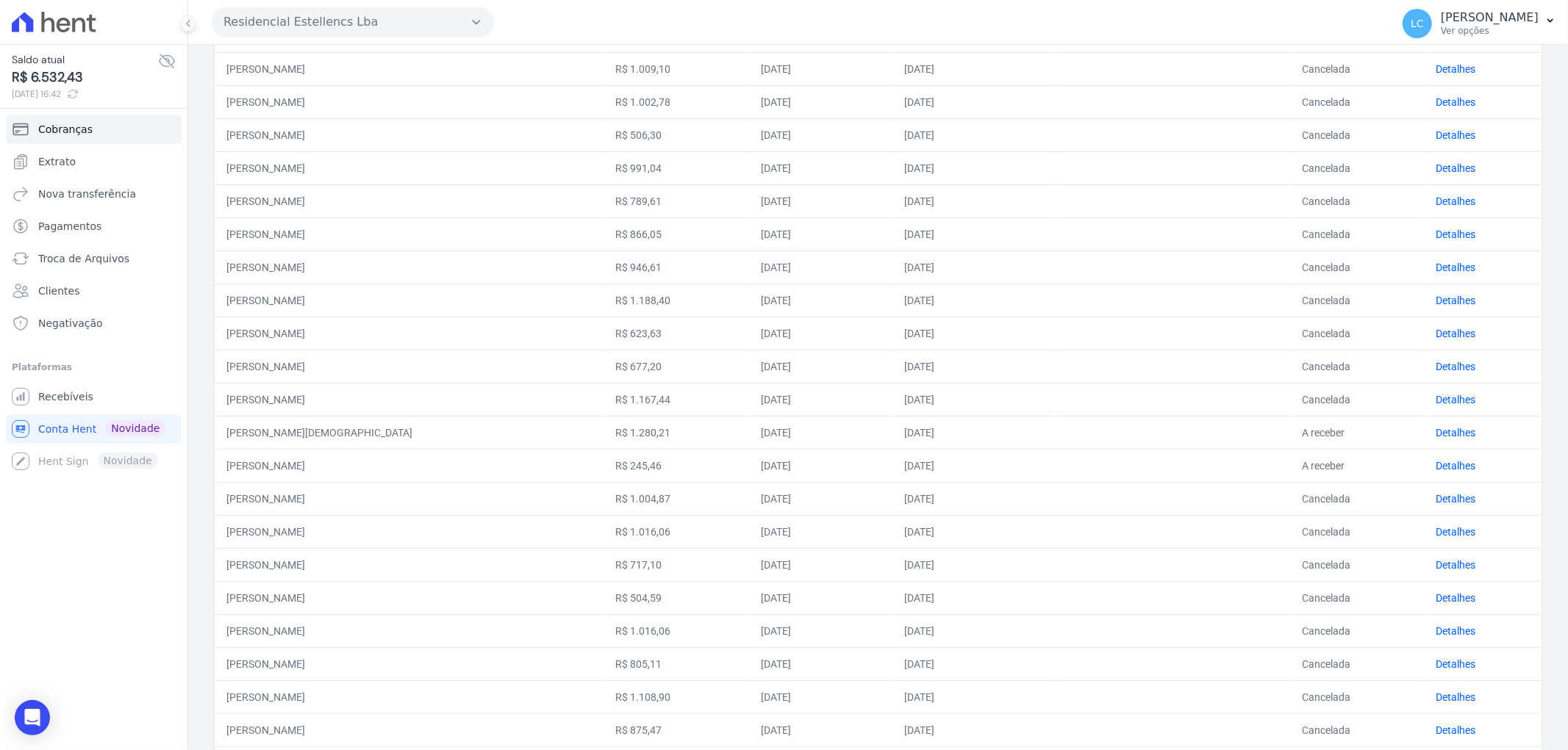
click at [1442, 422] on td "Detalhes" at bounding box center [1482, 432] width 117 height 33
click at [1441, 429] on link "Detalhes" at bounding box center [1455, 432] width 39 height 12
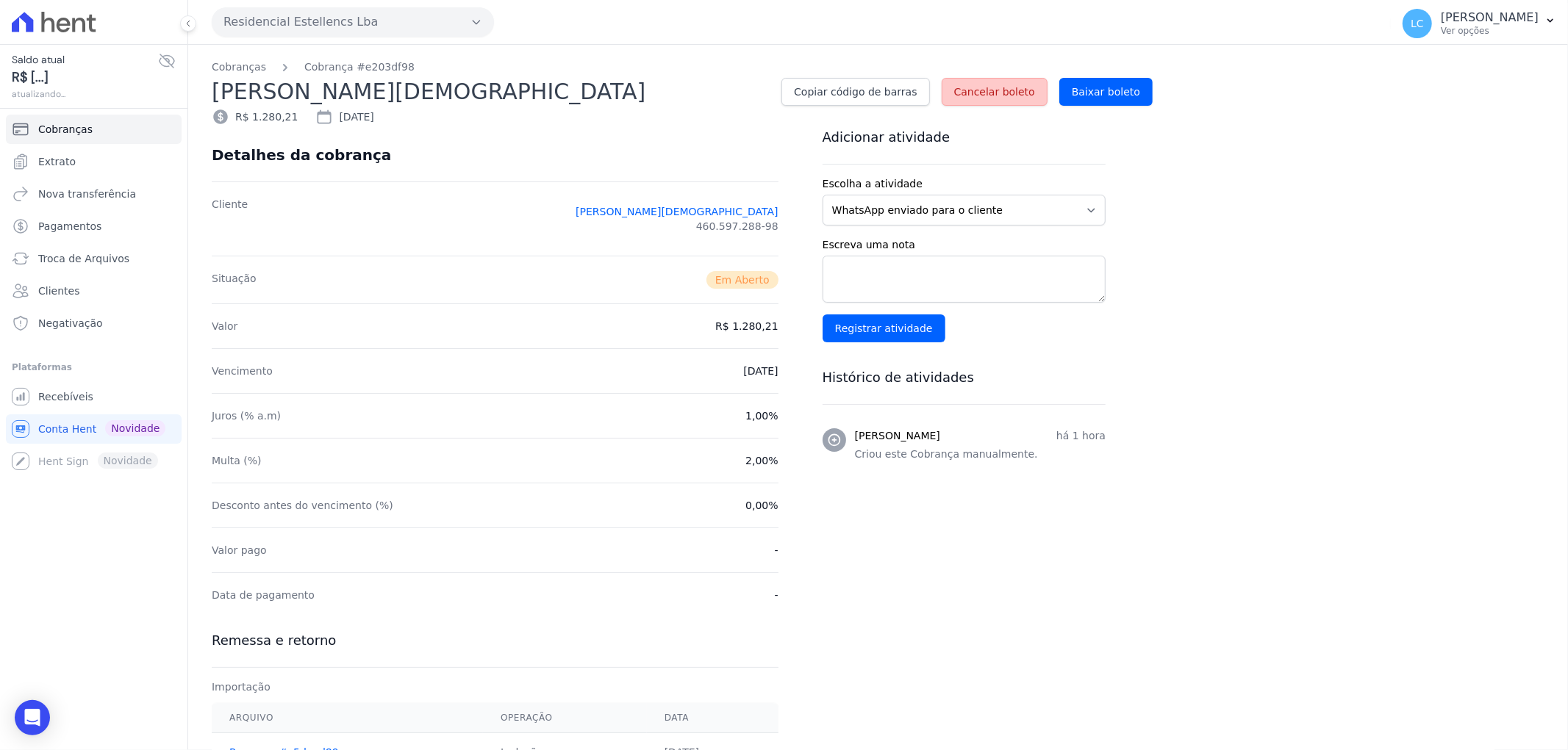
click at [983, 93] on span "Cancelar boleto" at bounding box center [994, 91] width 81 height 14
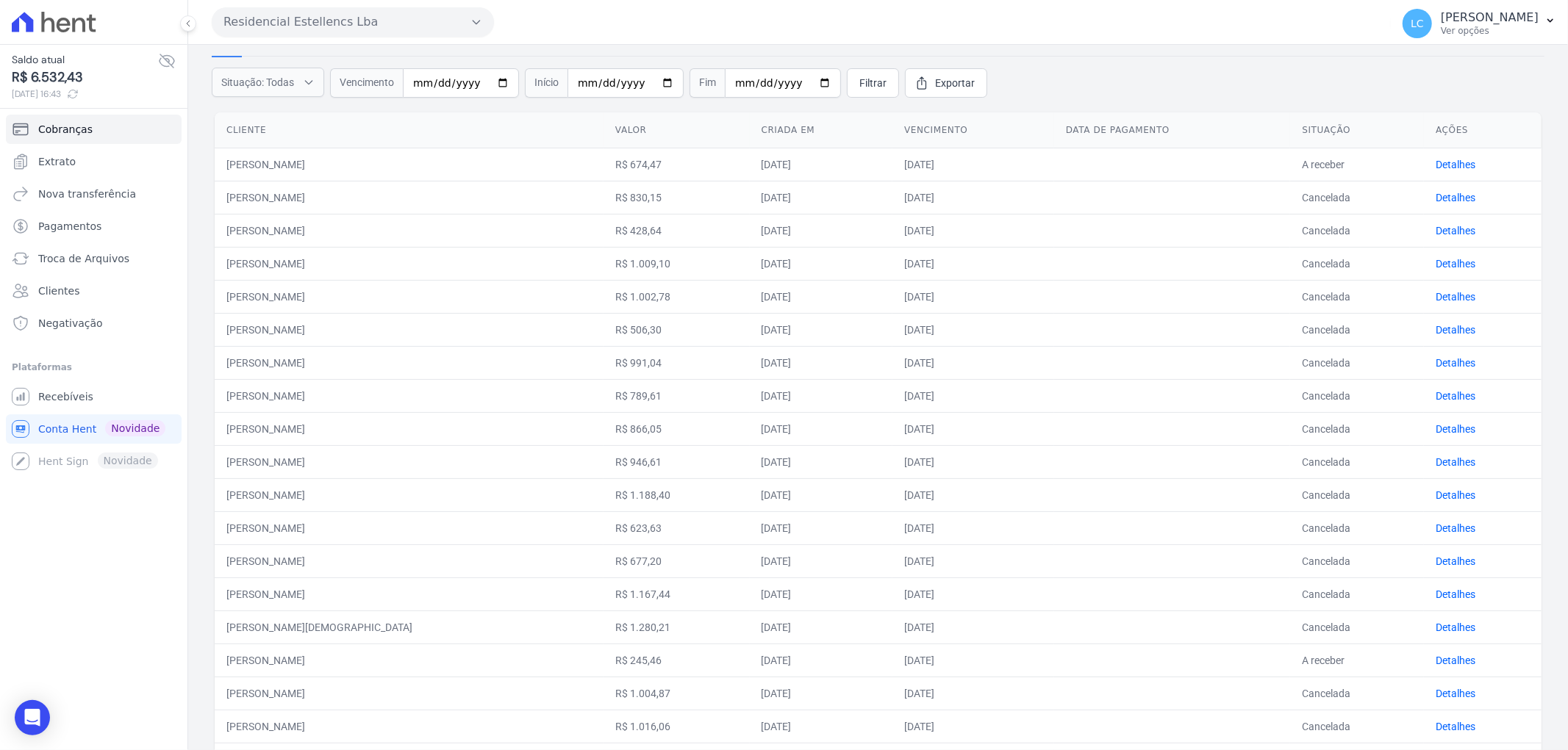
scroll to position [245, 0]
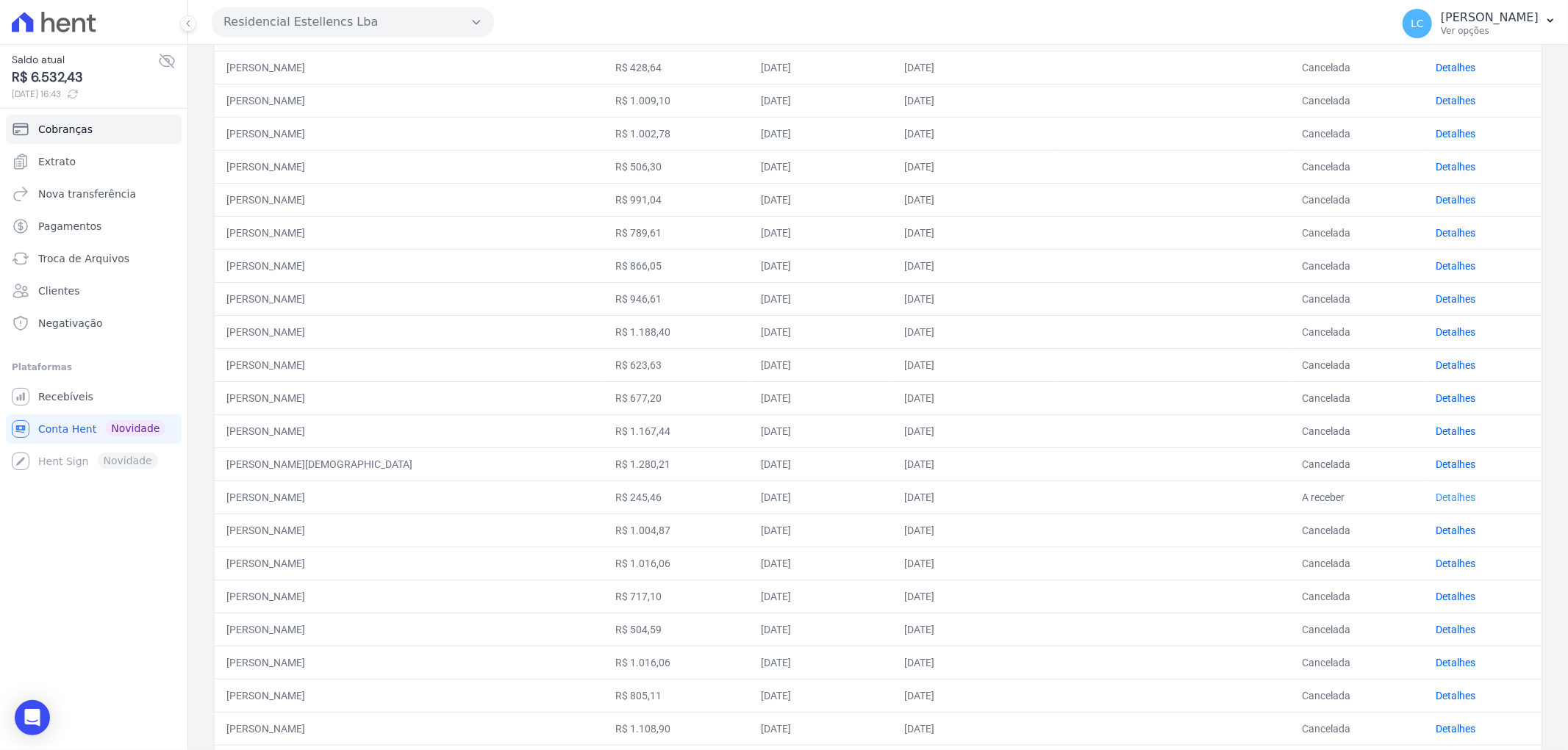
click at [1436, 495] on link "Detalhes" at bounding box center [1455, 497] width 39 height 12
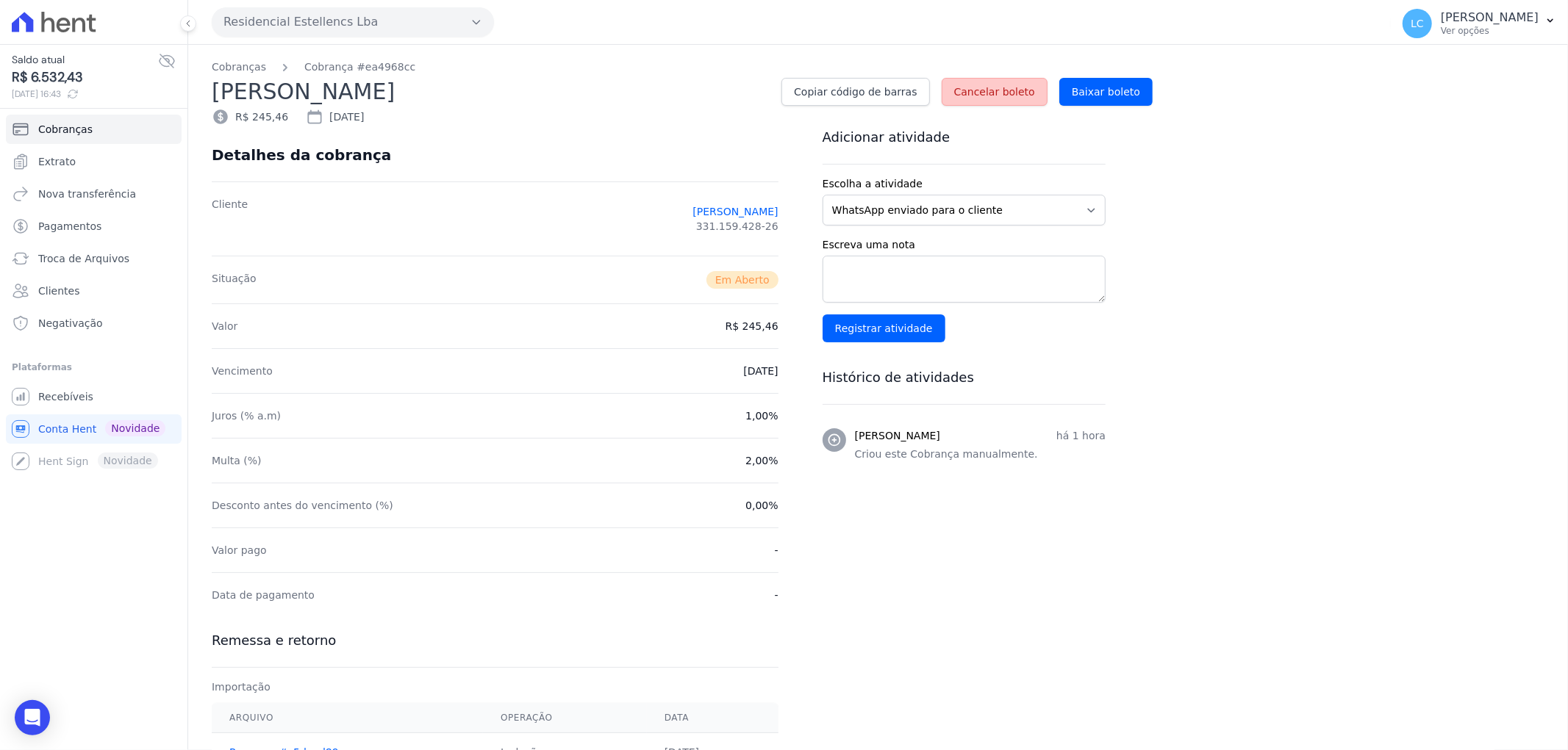
click at [1013, 91] on span "Cancelar boleto" at bounding box center [994, 91] width 81 height 14
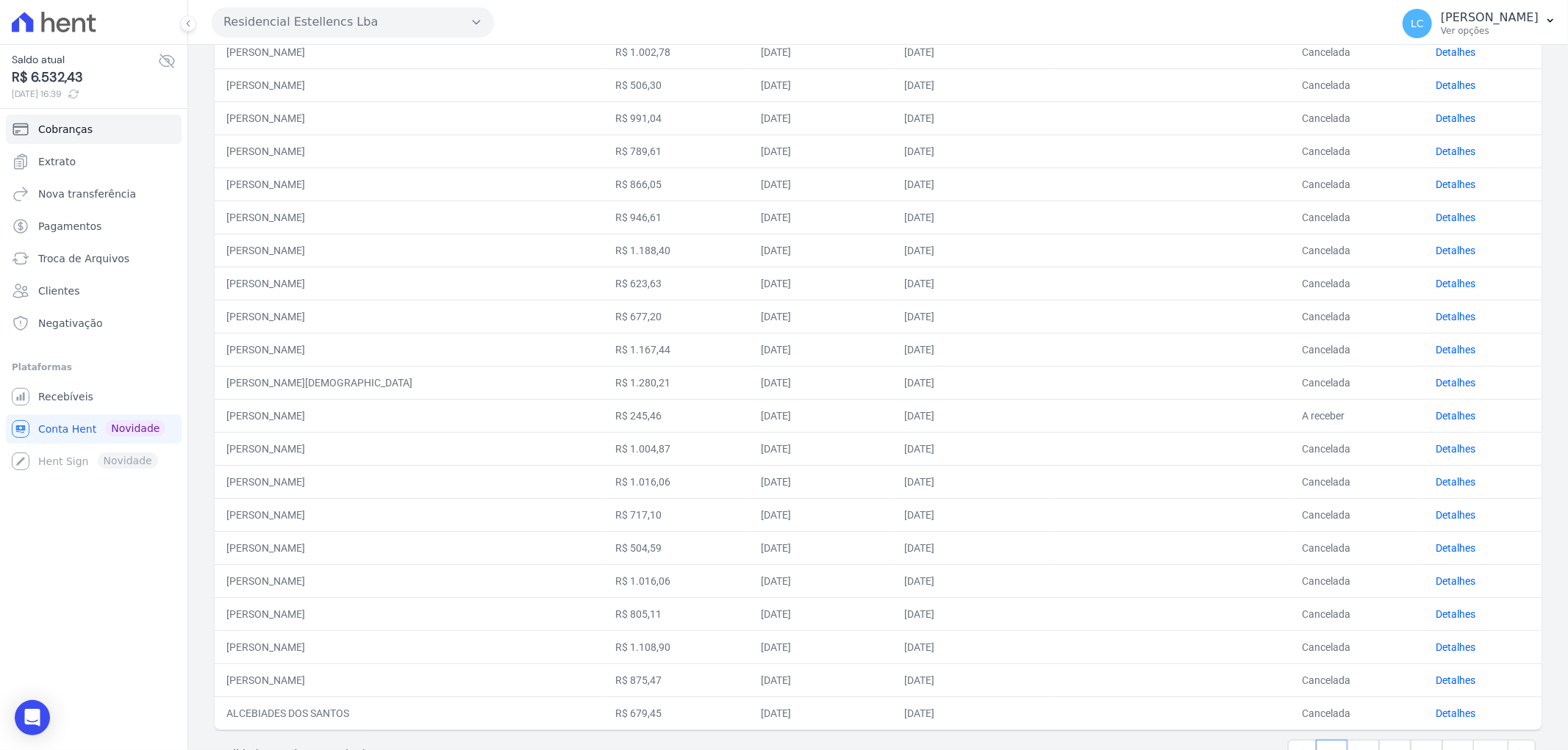
scroll to position [375, 0]
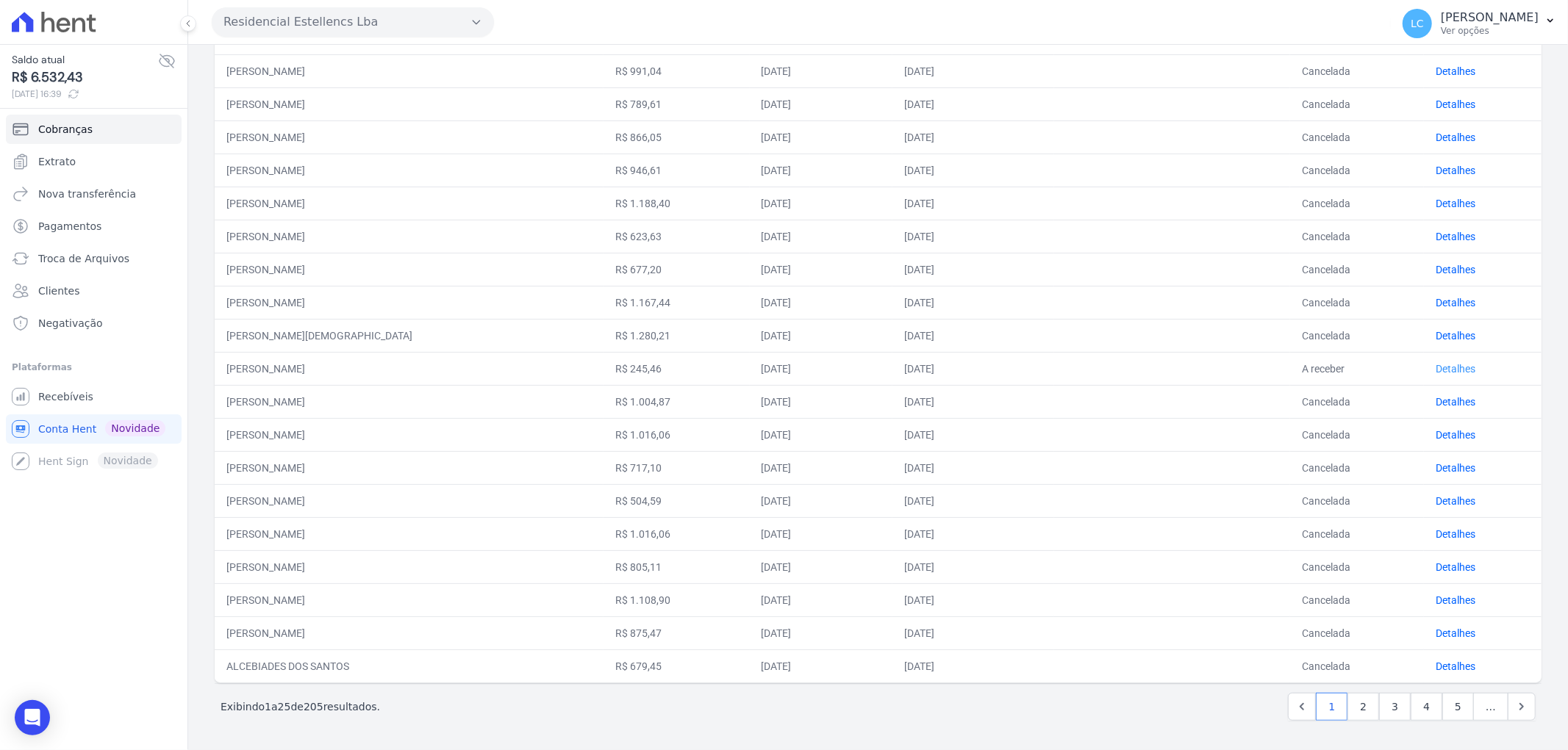
click at [1439, 371] on link "Detalhes" at bounding box center [1455, 368] width 39 height 12
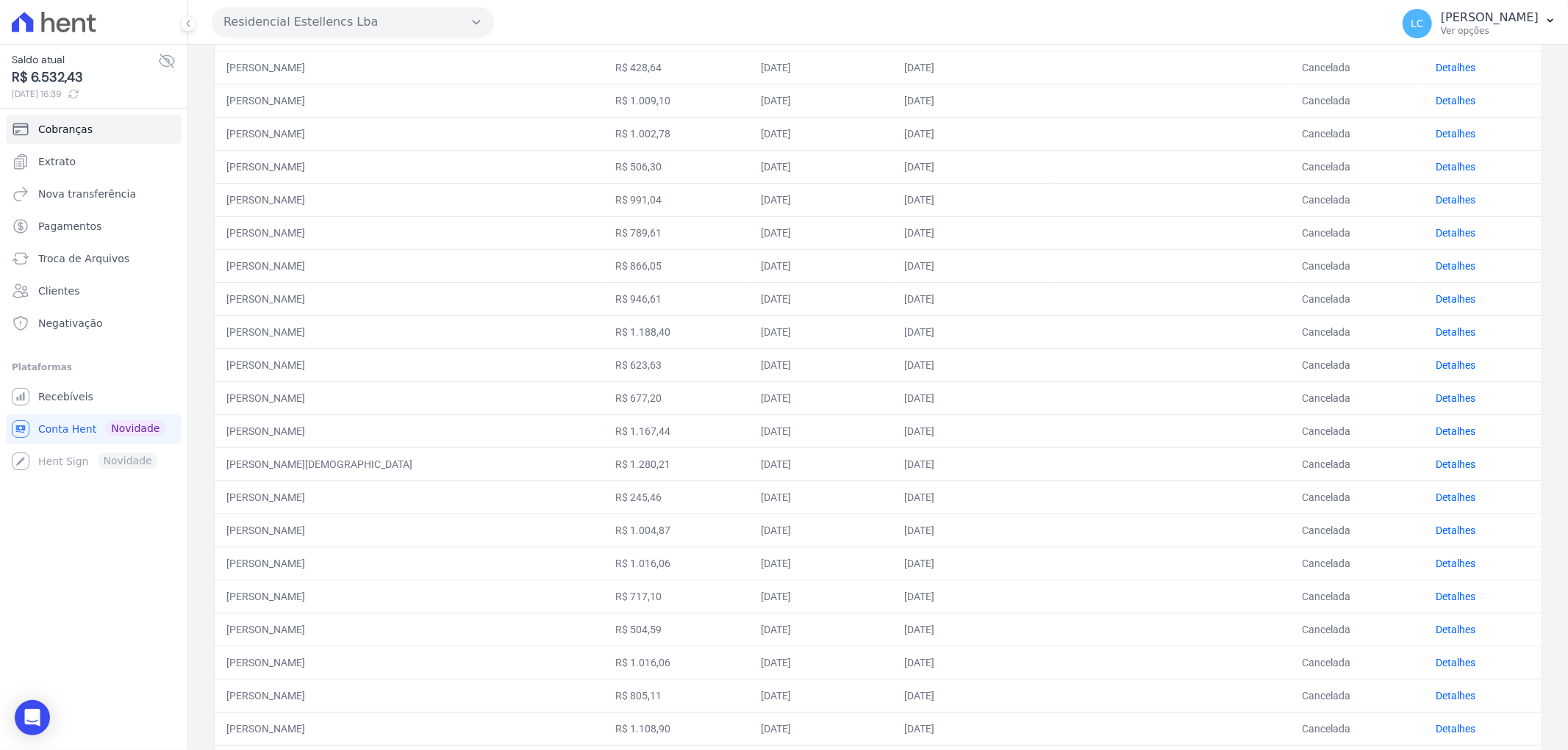
scroll to position [375, 0]
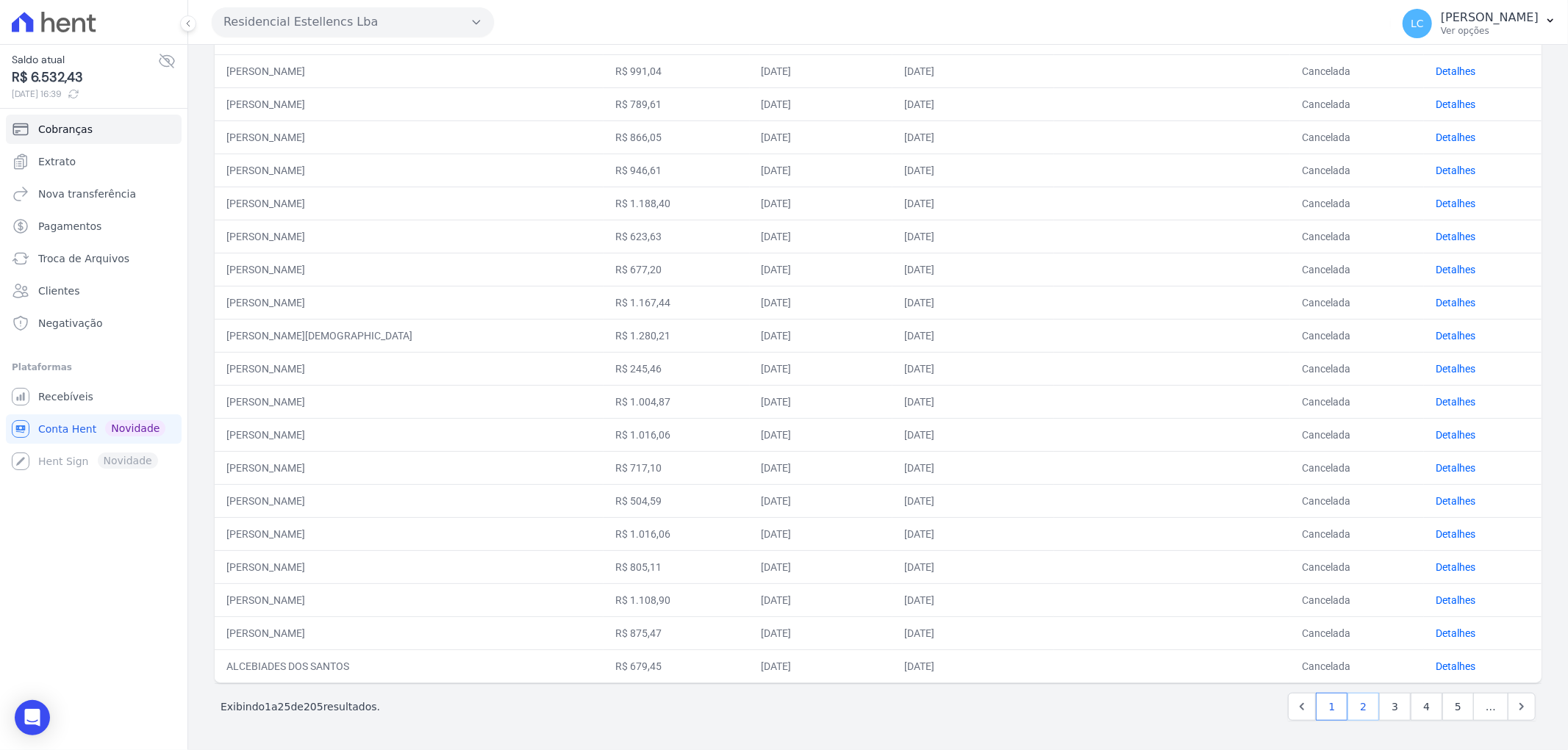
click at [1353, 708] on link "2" at bounding box center [1363, 706] width 31 height 28
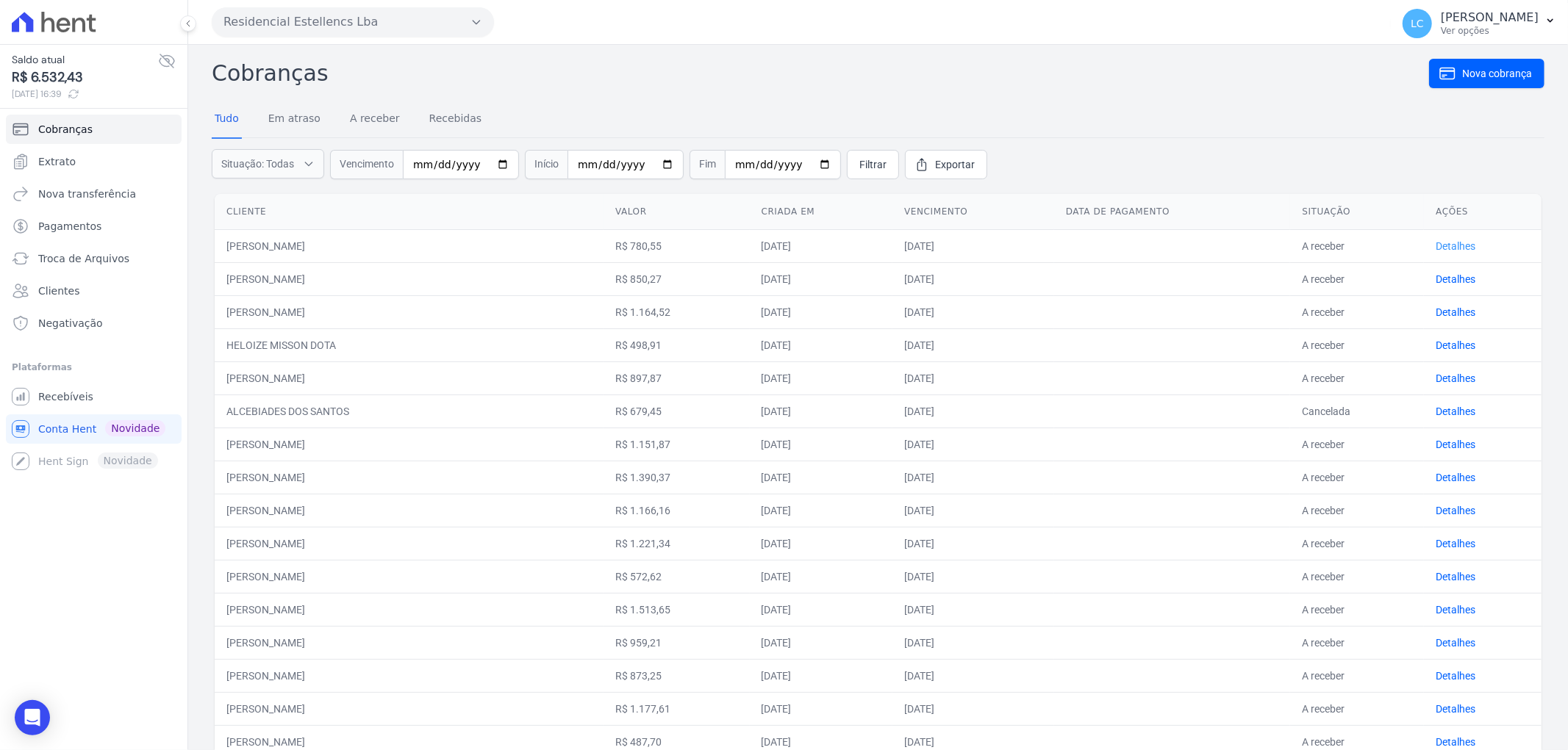
click at [1443, 241] on link "Detalhes" at bounding box center [1455, 246] width 39 height 12
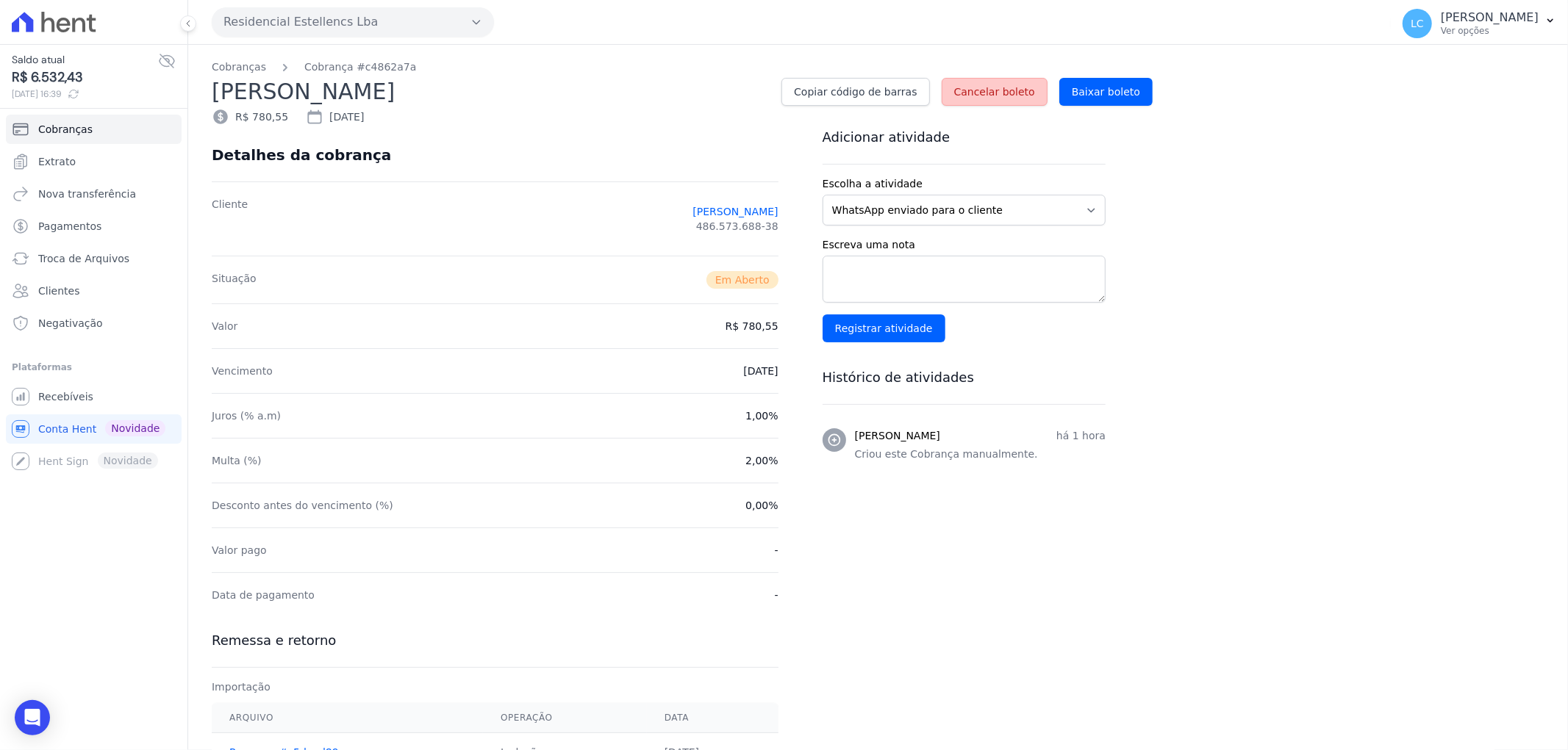
click at [1004, 91] on span "Cancelar boleto" at bounding box center [994, 91] width 81 height 14
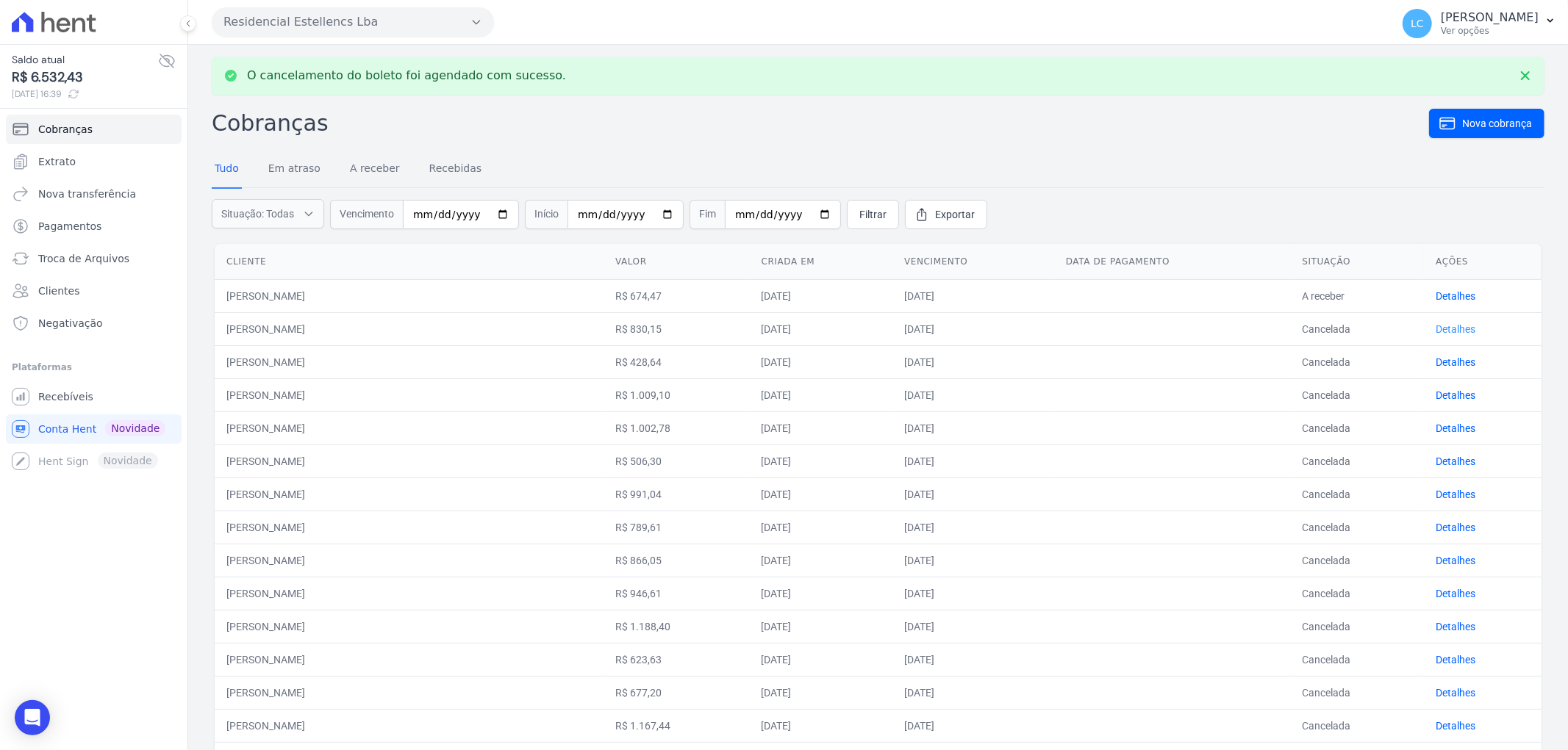
click at [1446, 332] on link "Detalhes" at bounding box center [1455, 329] width 39 height 12
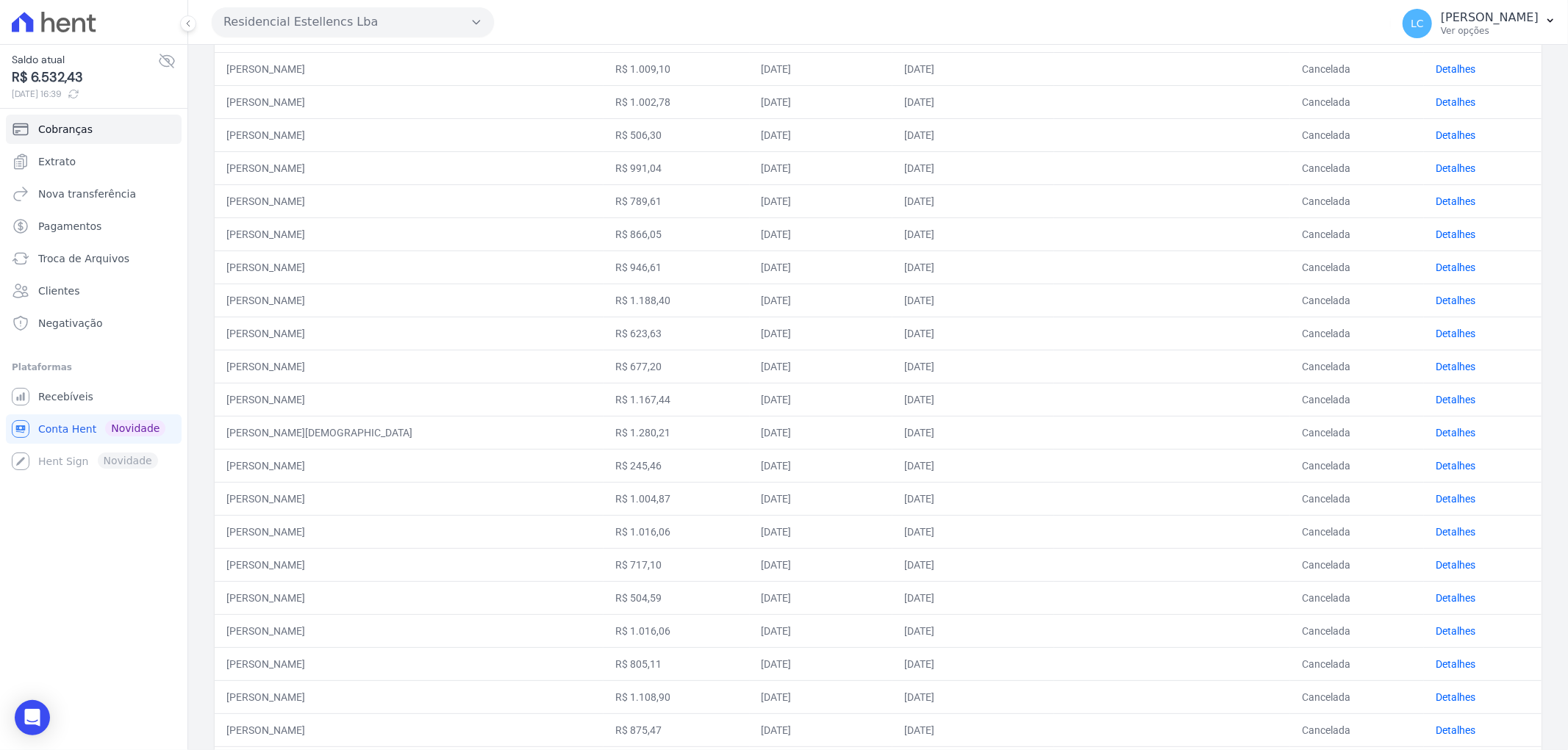
scroll to position [424, 0]
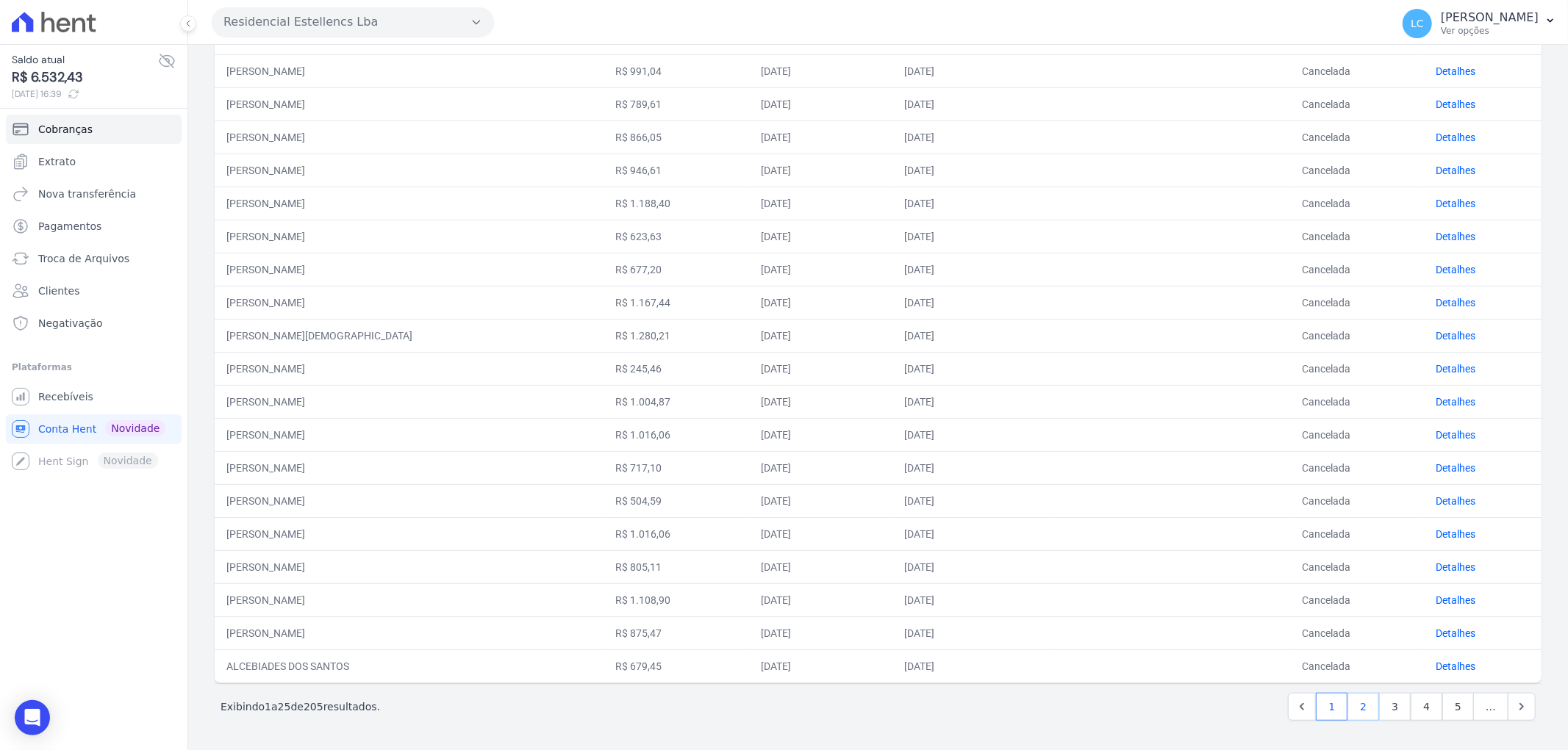
click at [1362, 708] on link "2" at bounding box center [1363, 706] width 31 height 28
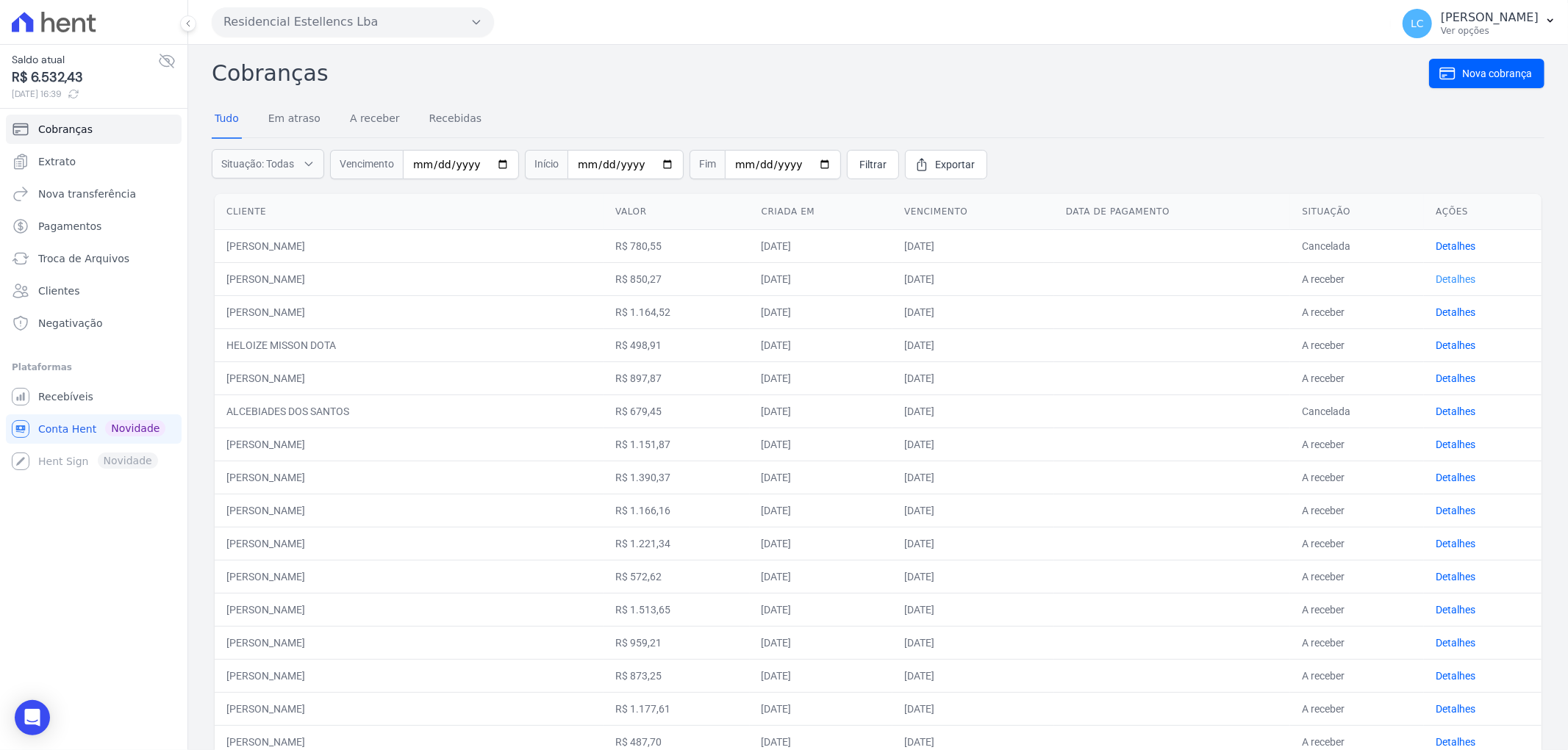
click at [1435, 275] on link "Detalhes" at bounding box center [1455, 279] width 39 height 12
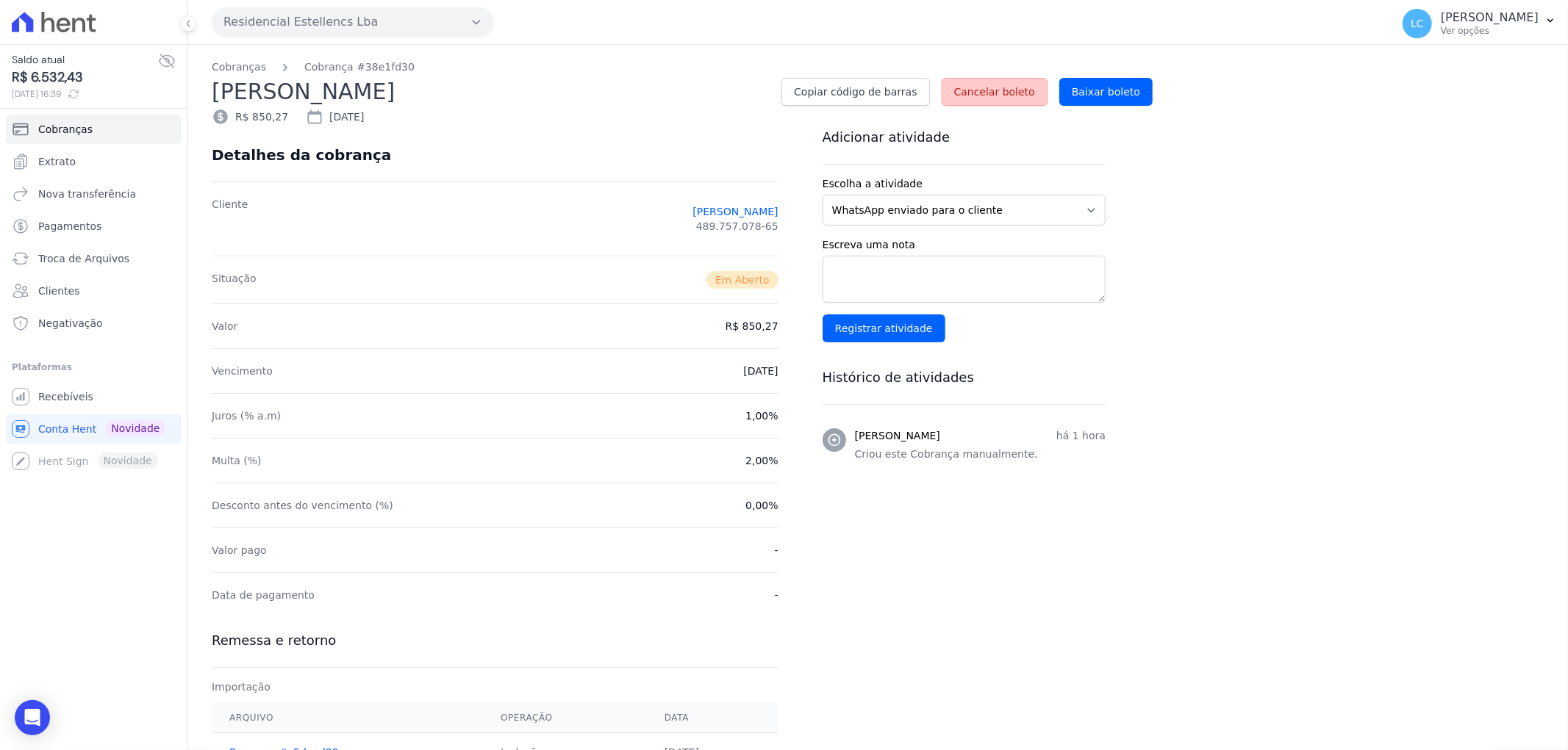
click at [1010, 81] on link "Cancelar boleto" at bounding box center [994, 91] width 106 height 28
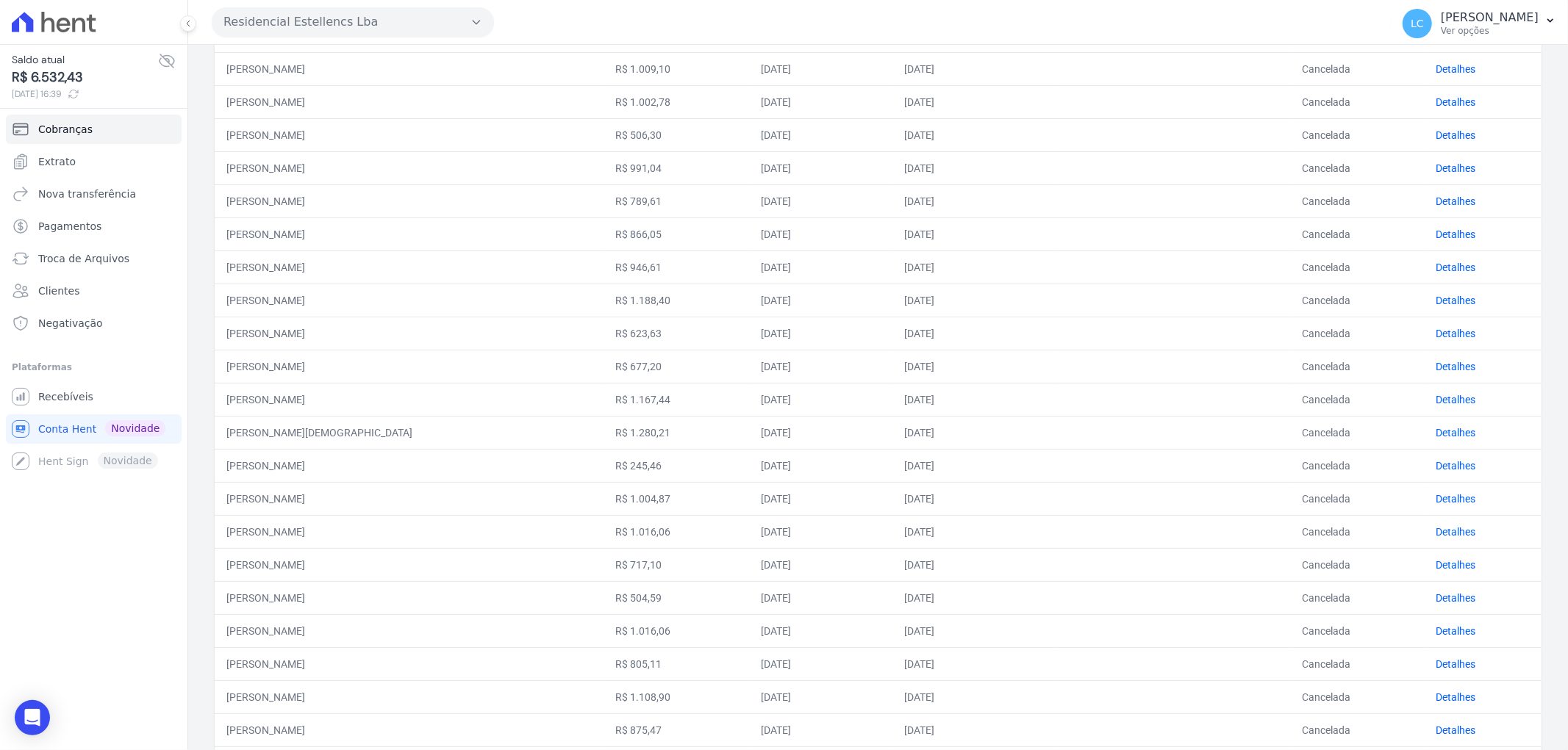
scroll to position [424, 0]
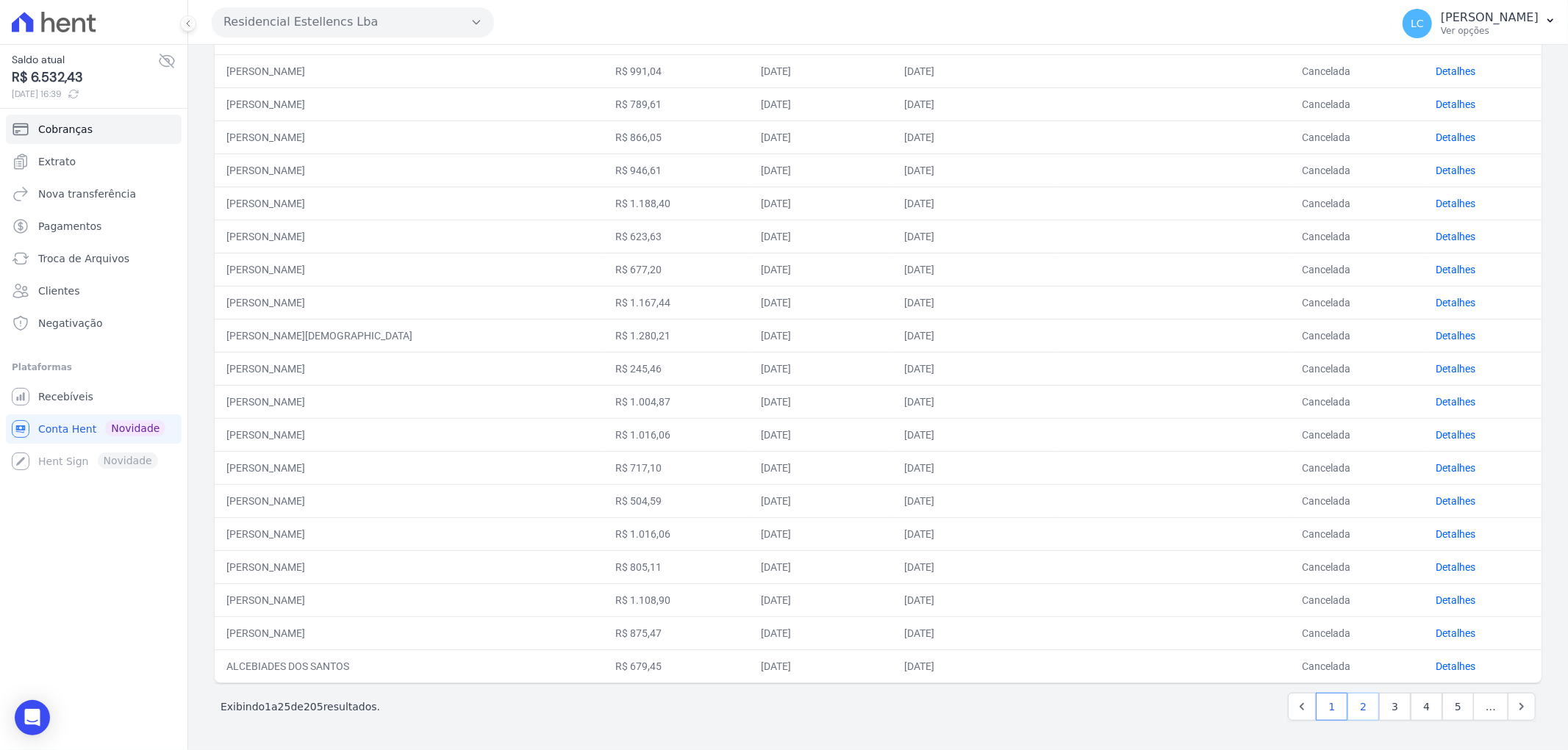
click at [1351, 706] on link "2" at bounding box center [1363, 706] width 31 height 28
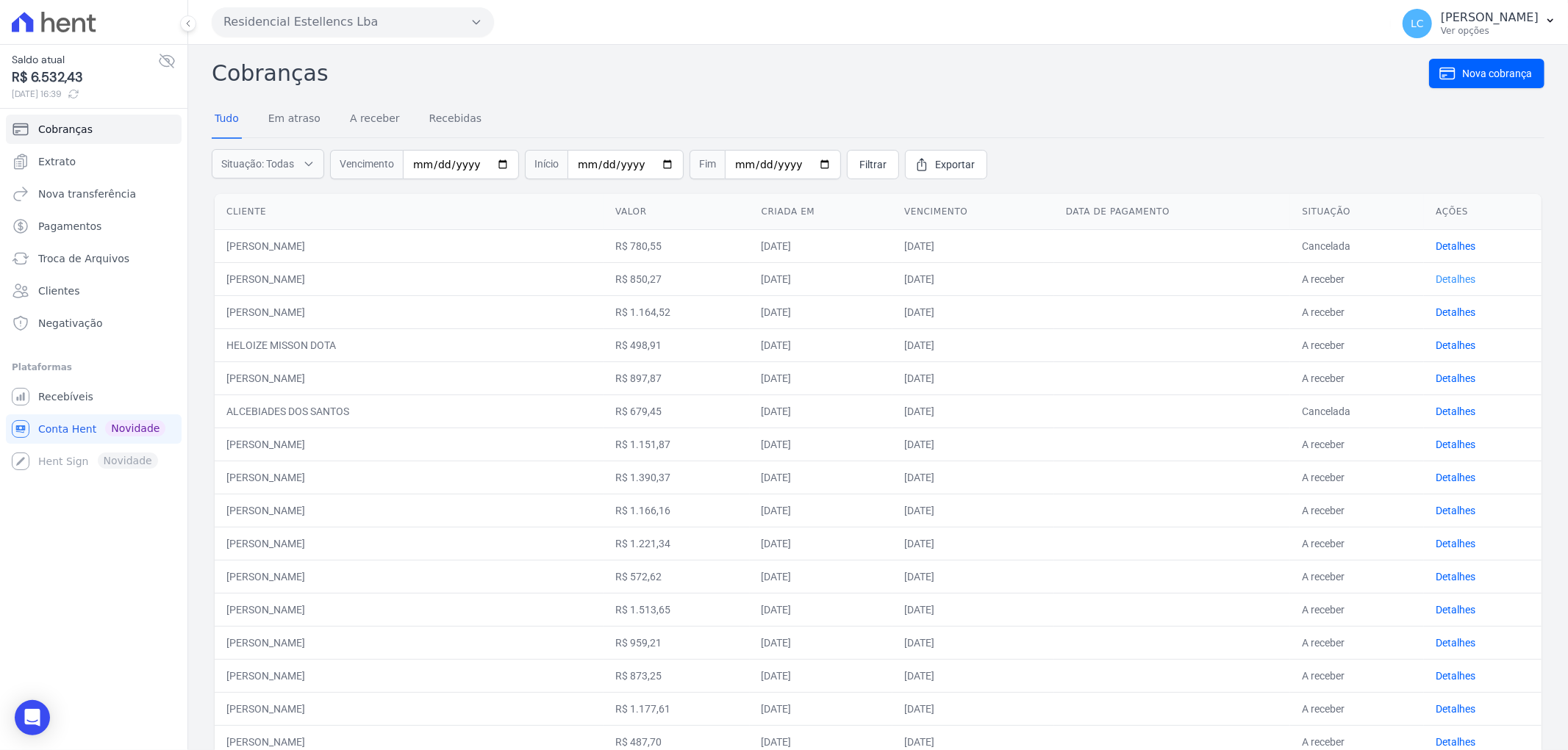
click at [1443, 278] on link "Detalhes" at bounding box center [1455, 279] width 39 height 12
click at [1438, 312] on link "Detalhes" at bounding box center [1455, 312] width 39 height 12
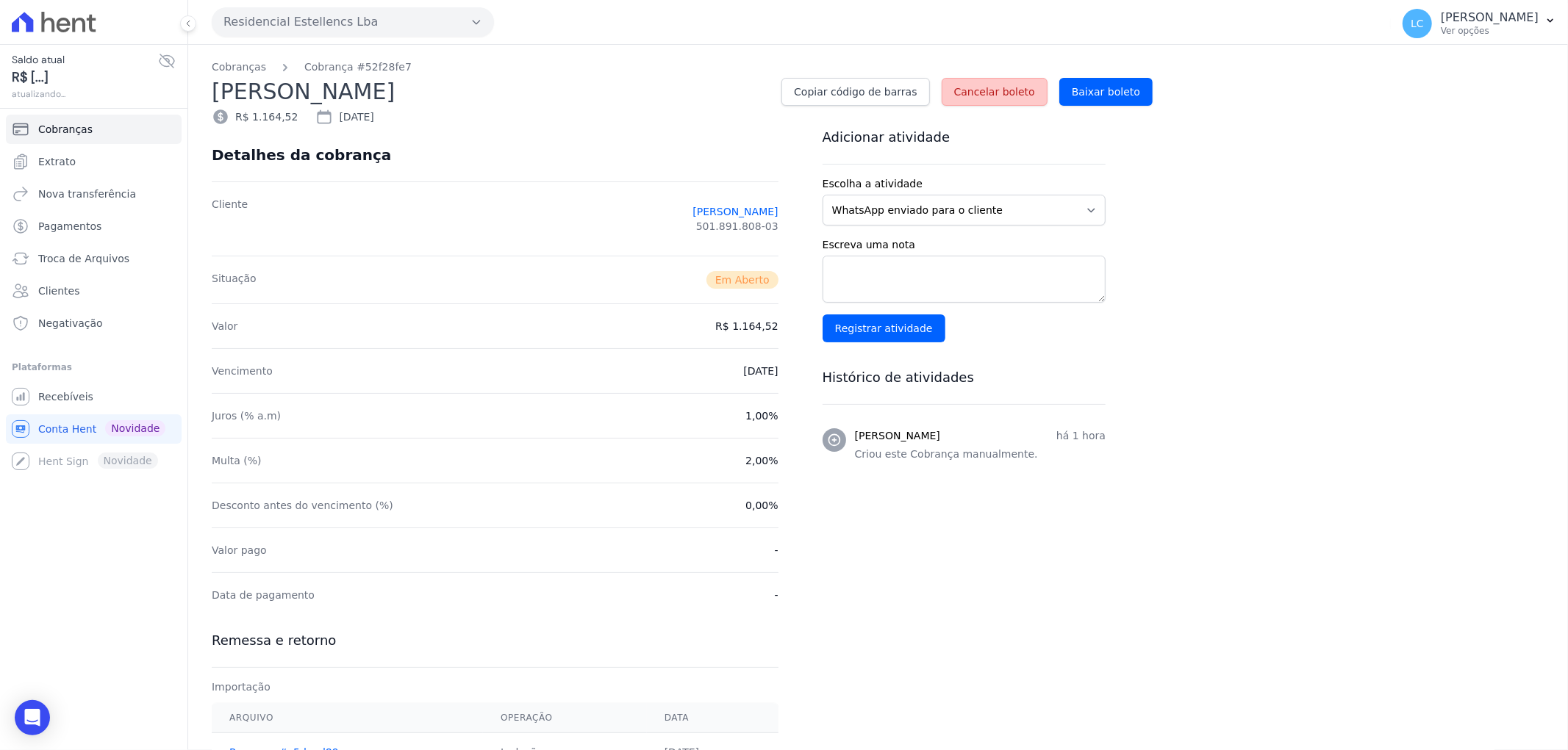
drag, startPoint x: 966, startPoint y: 97, endPoint x: 850, endPoint y: 47, distance: 126.3
click at [966, 98] on link "Cancelar boleto" at bounding box center [994, 91] width 106 height 28
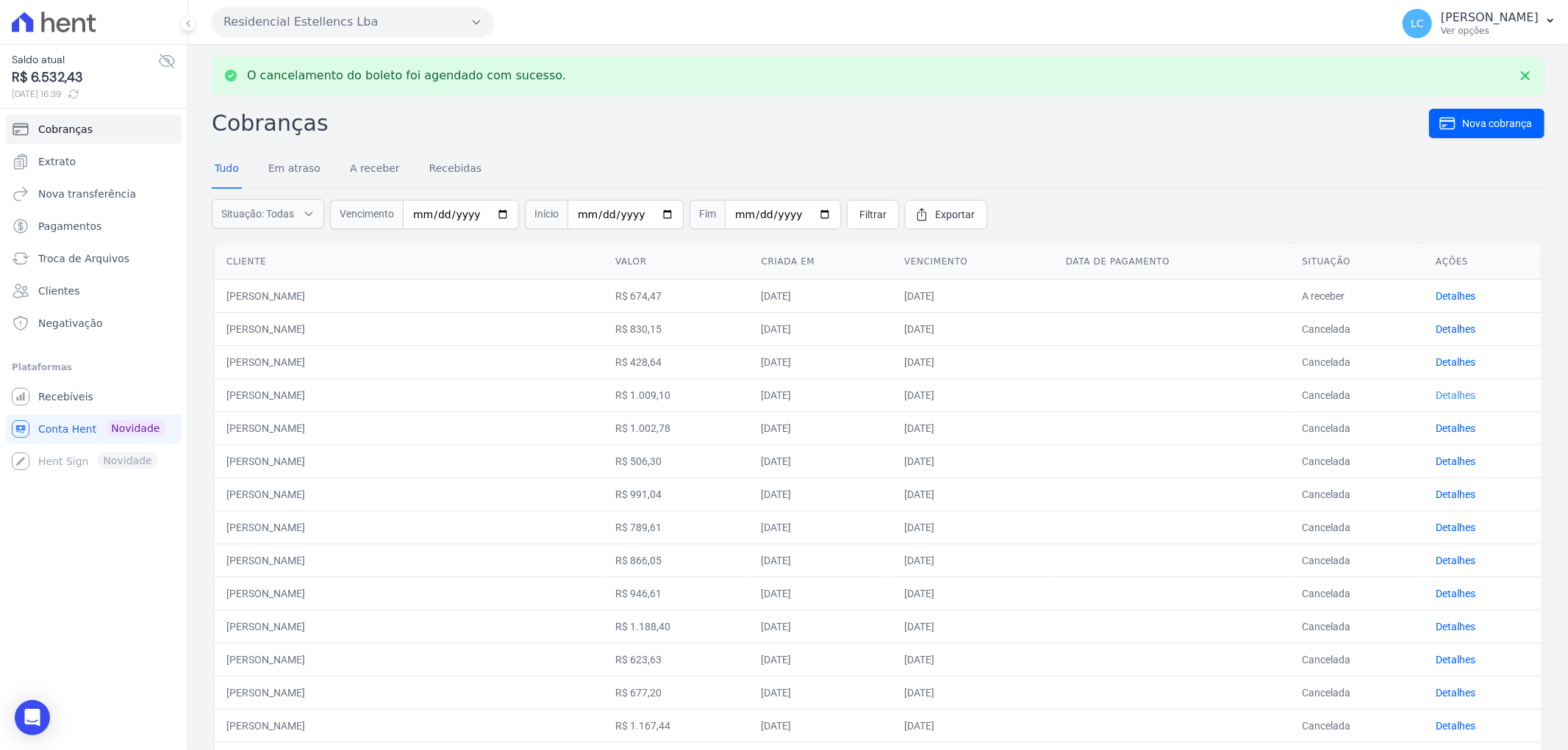
click at [1439, 392] on link "Detalhes" at bounding box center [1455, 395] width 39 height 12
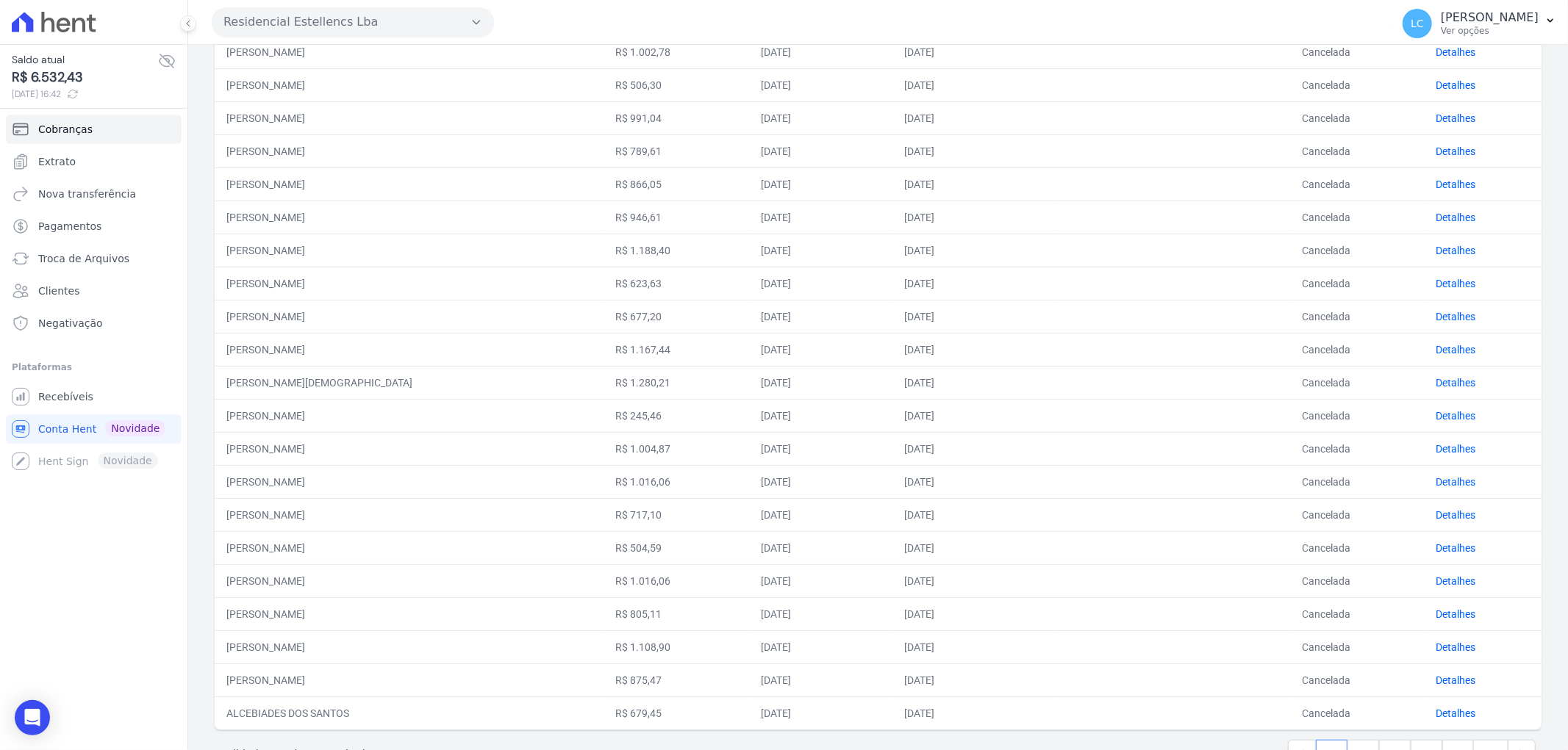
scroll to position [375, 0]
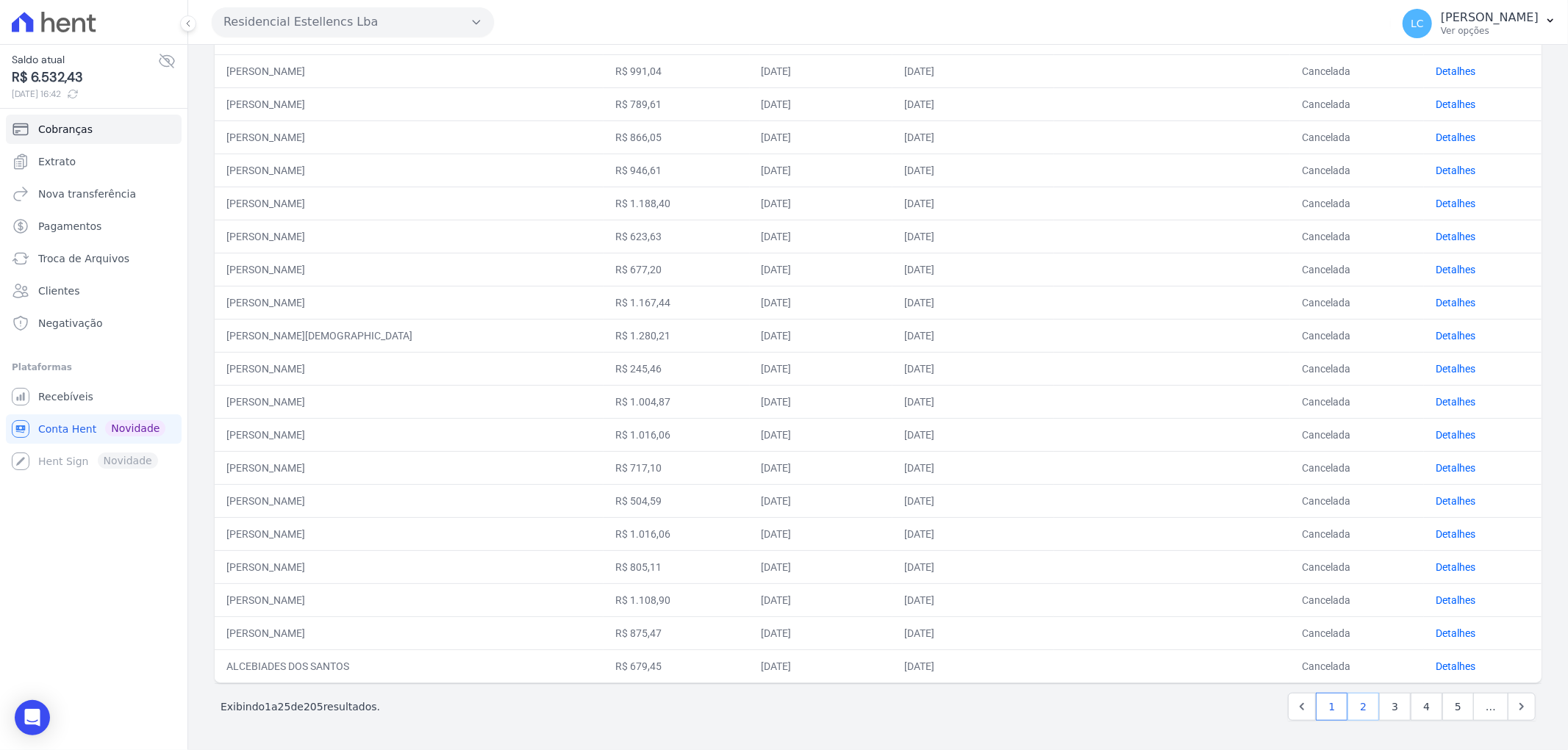
click at [1362, 705] on link "2" at bounding box center [1363, 706] width 31 height 28
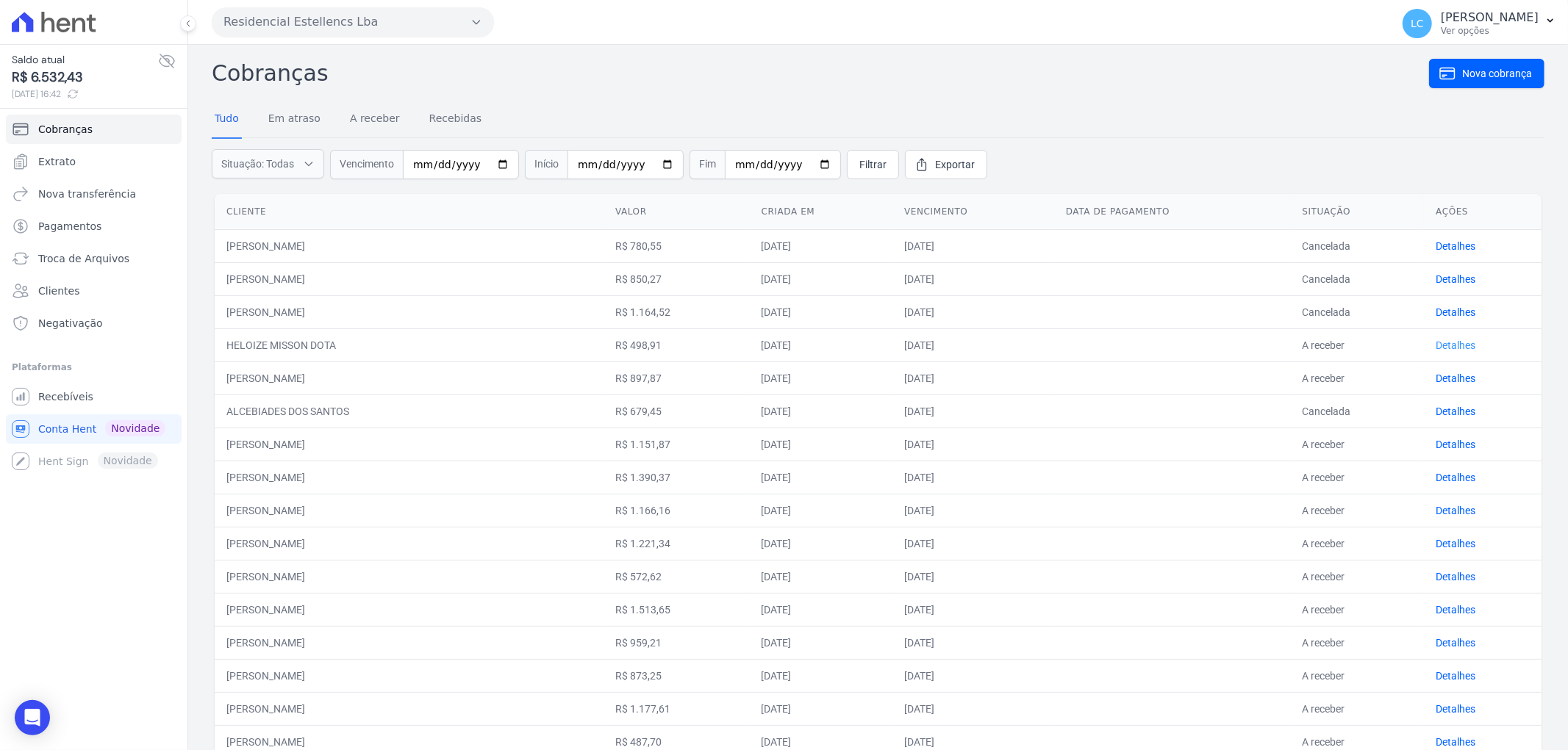
click at [1435, 344] on link "Detalhes" at bounding box center [1455, 345] width 39 height 12
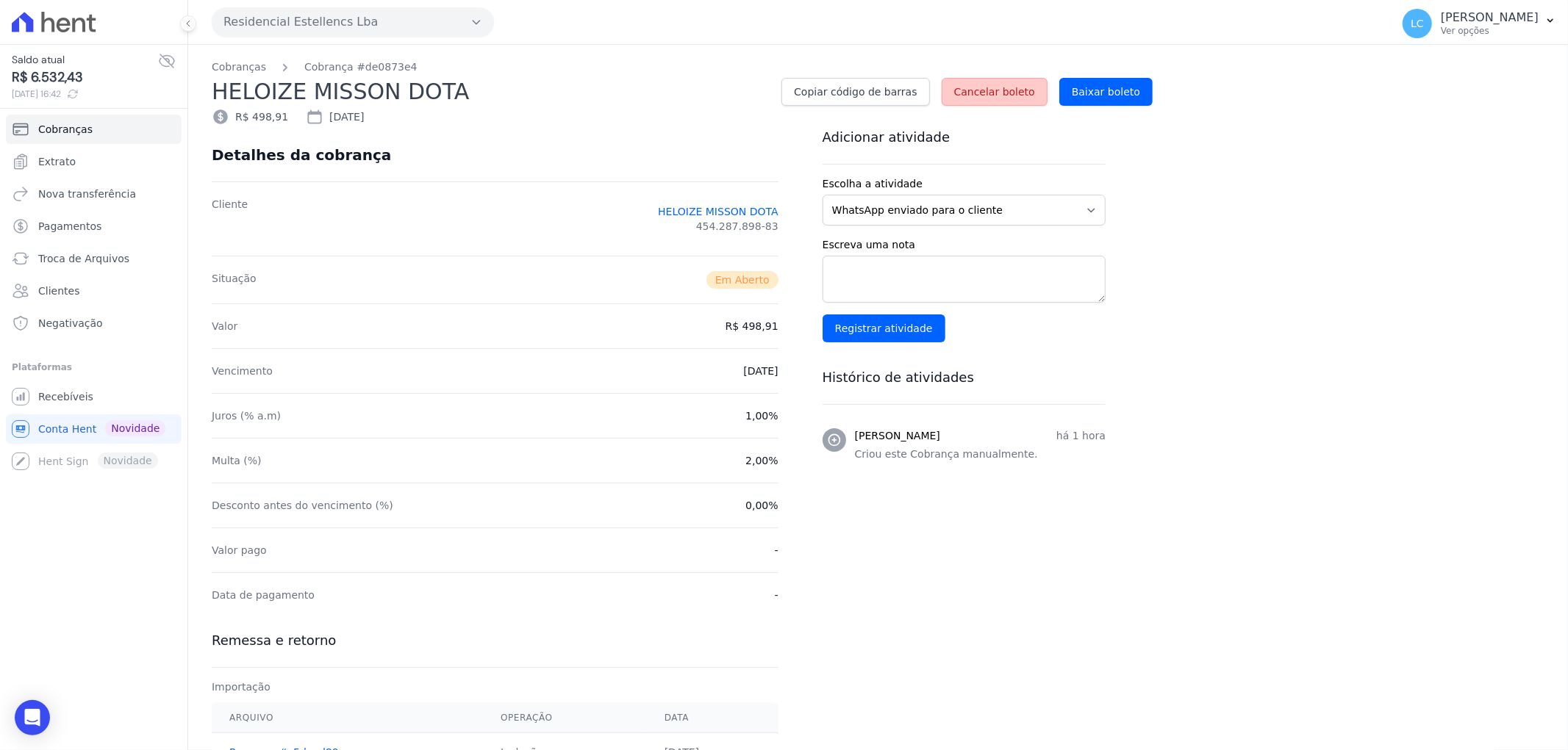
click at [975, 94] on span "Cancelar boleto" at bounding box center [994, 91] width 81 height 14
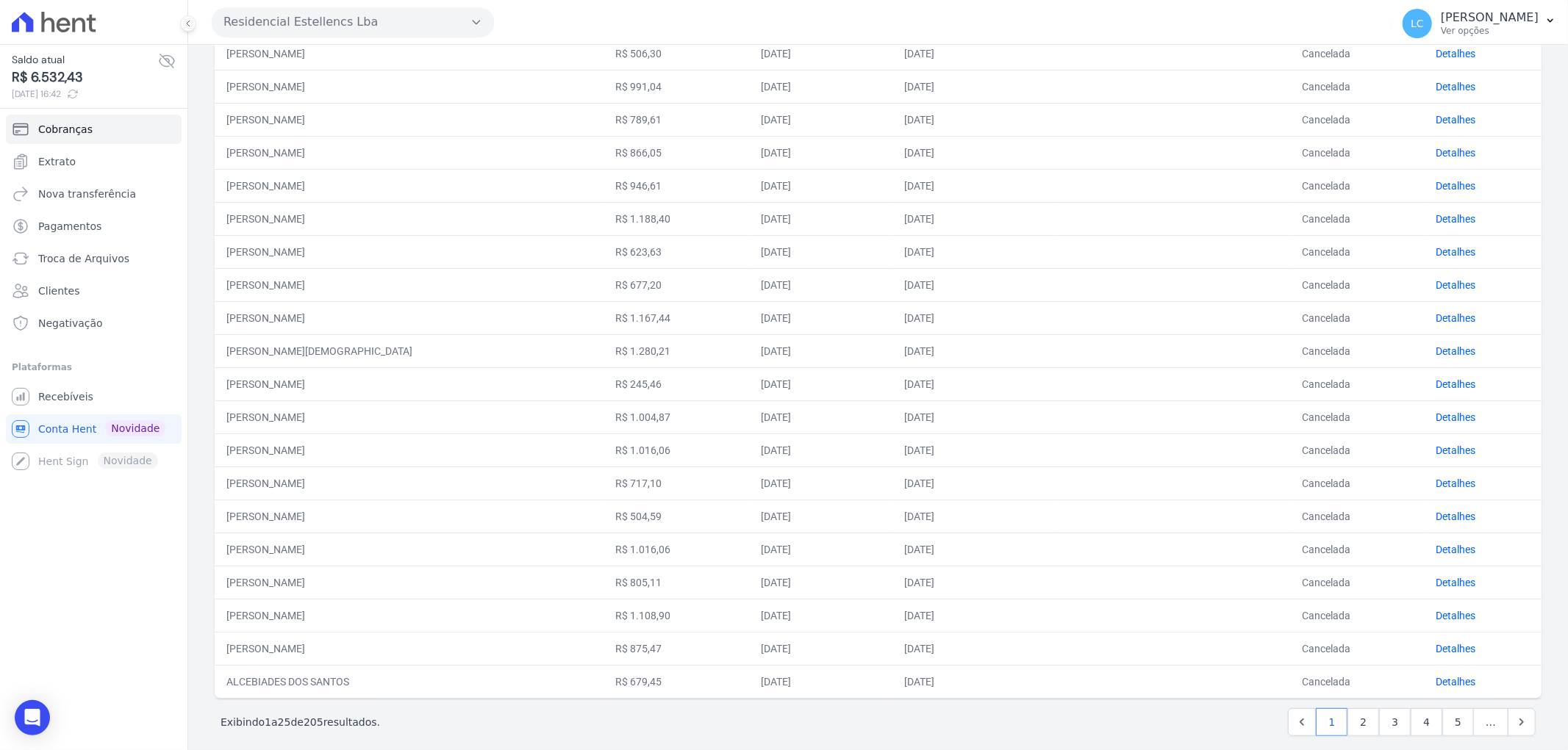
scroll to position [424, 0]
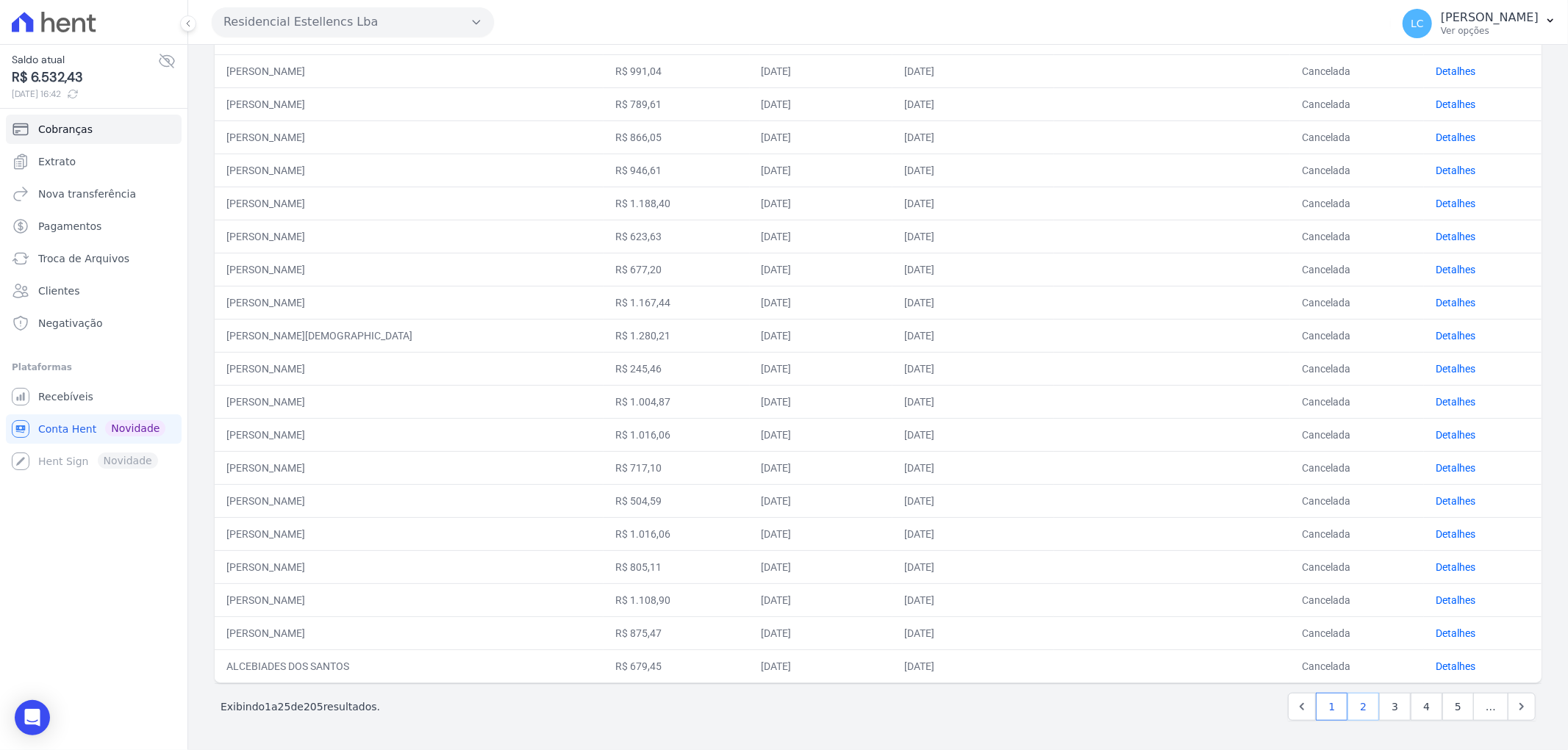
click at [1356, 708] on link "2" at bounding box center [1363, 706] width 31 height 28
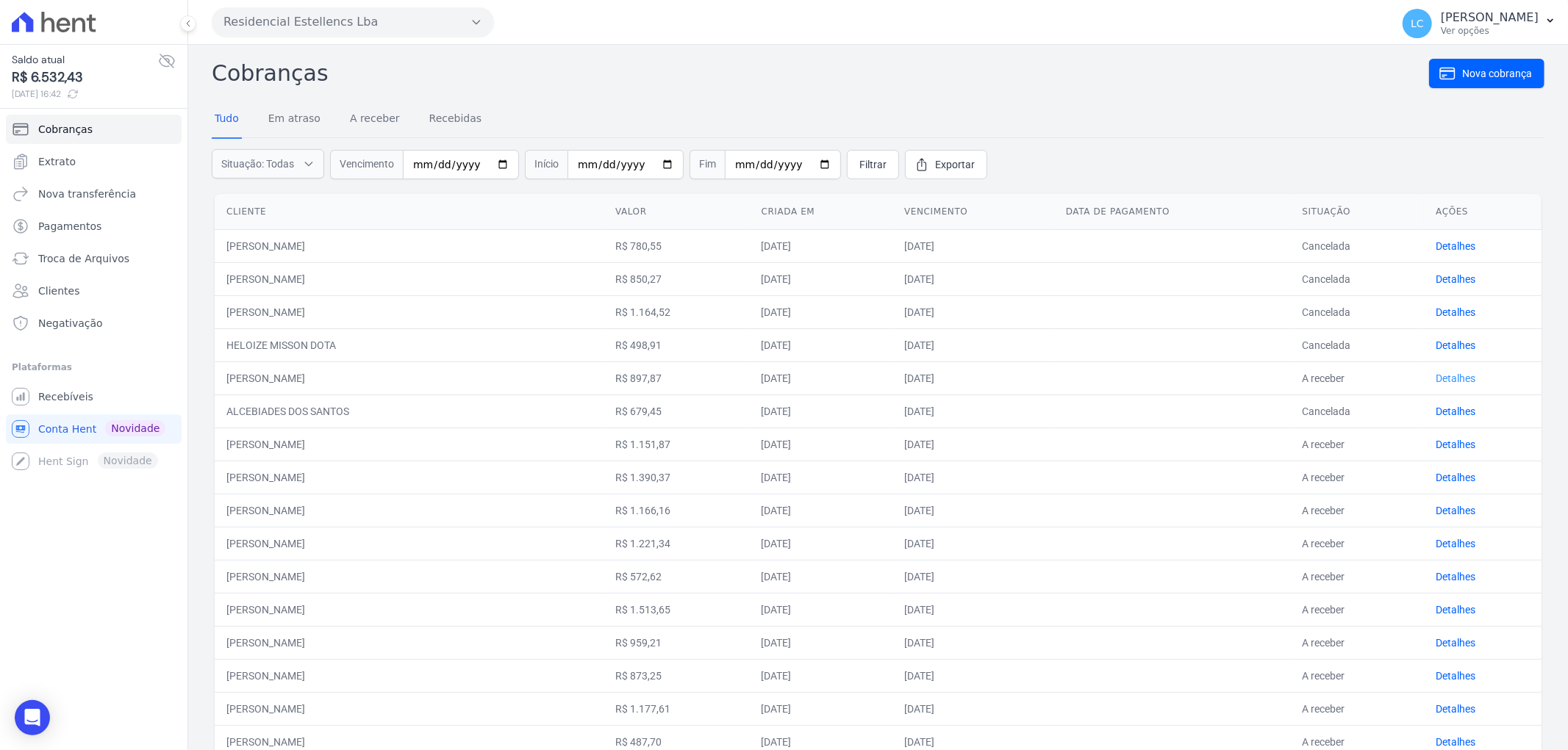
click at [1439, 374] on link "Detalhes" at bounding box center [1455, 378] width 39 height 12
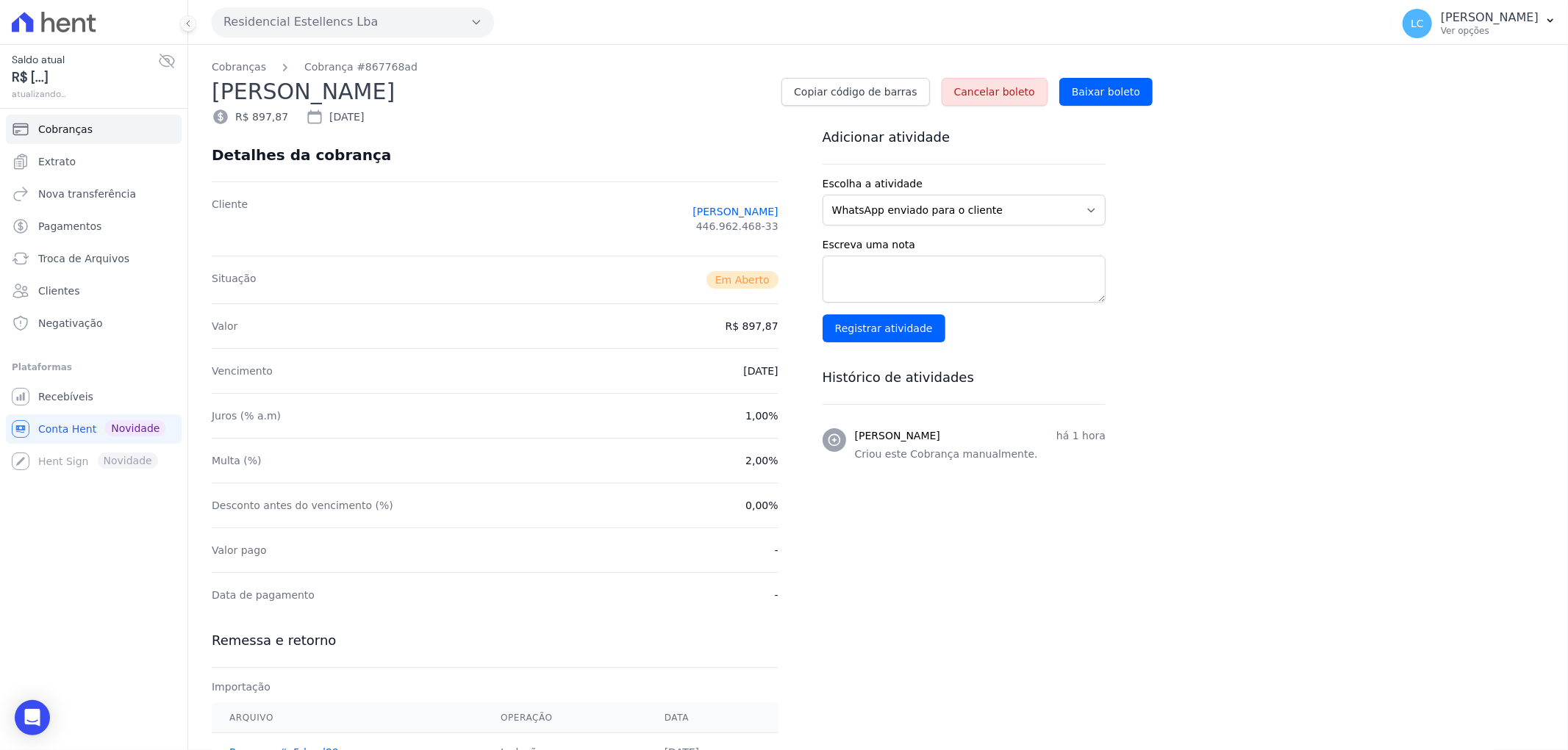
drag, startPoint x: 991, startPoint y: 87, endPoint x: 832, endPoint y: 56, distance: 162.0
click at [990, 87] on span "Cancelar boleto" at bounding box center [994, 91] width 81 height 14
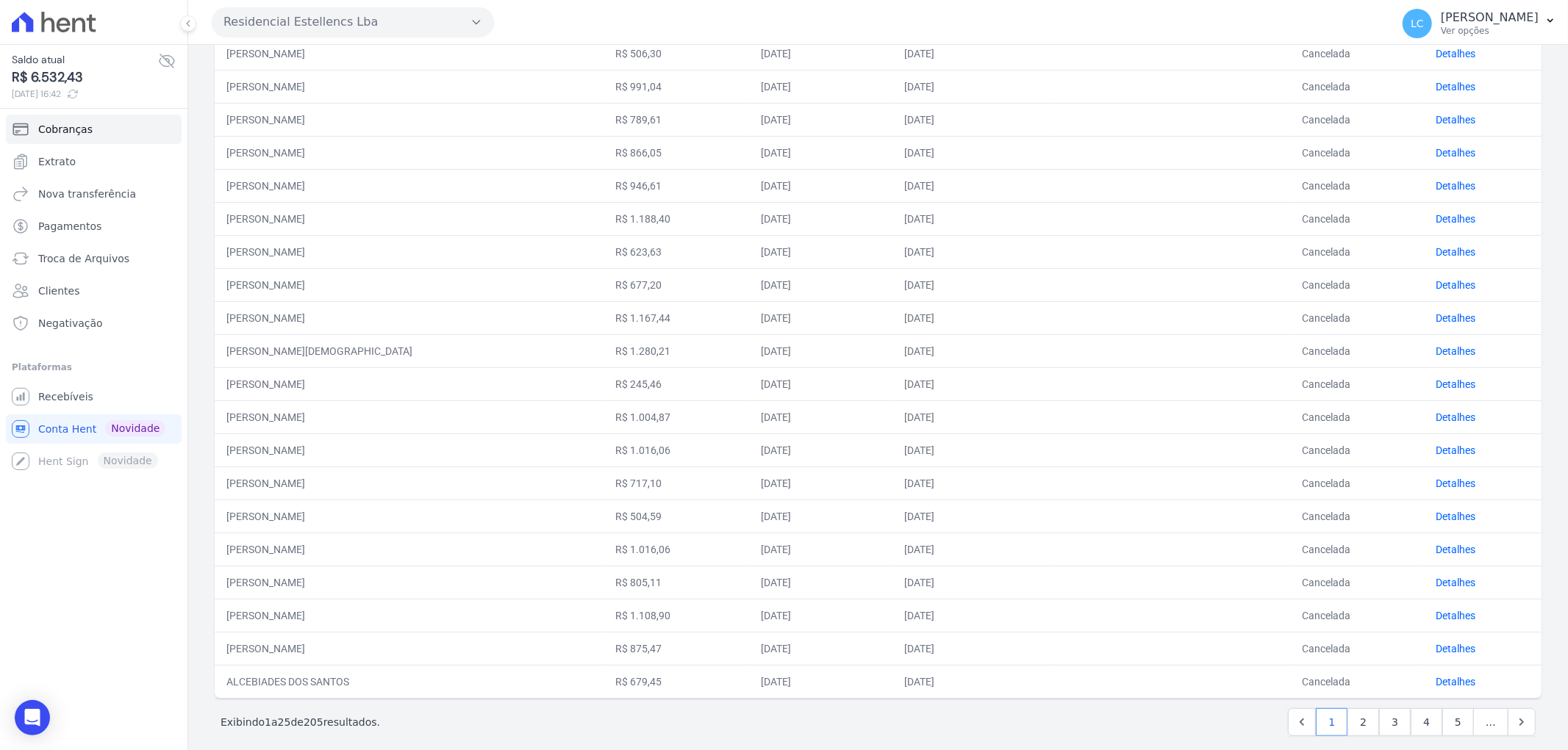
scroll to position [424, 0]
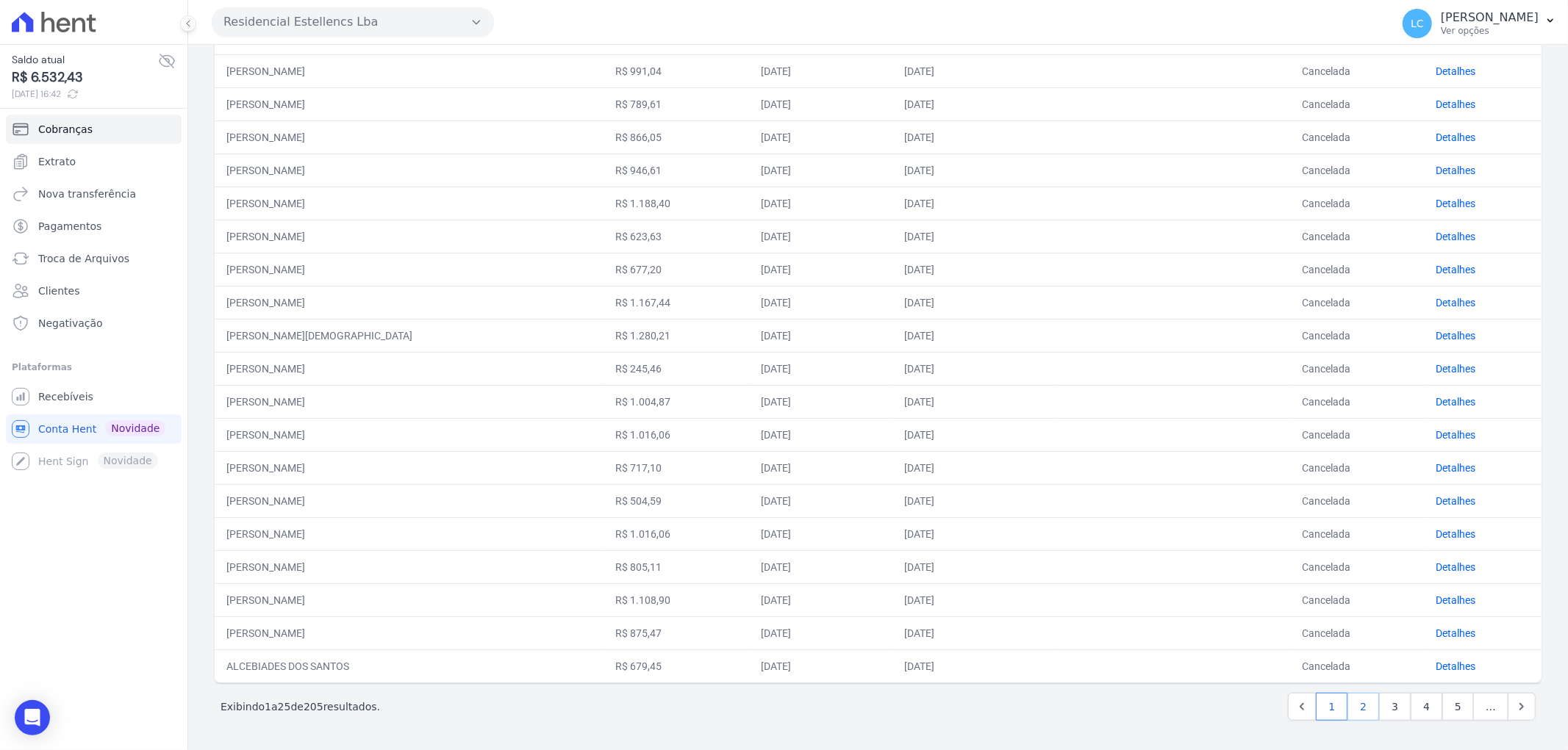
click at [1358, 711] on link "2" at bounding box center [1363, 706] width 31 height 28
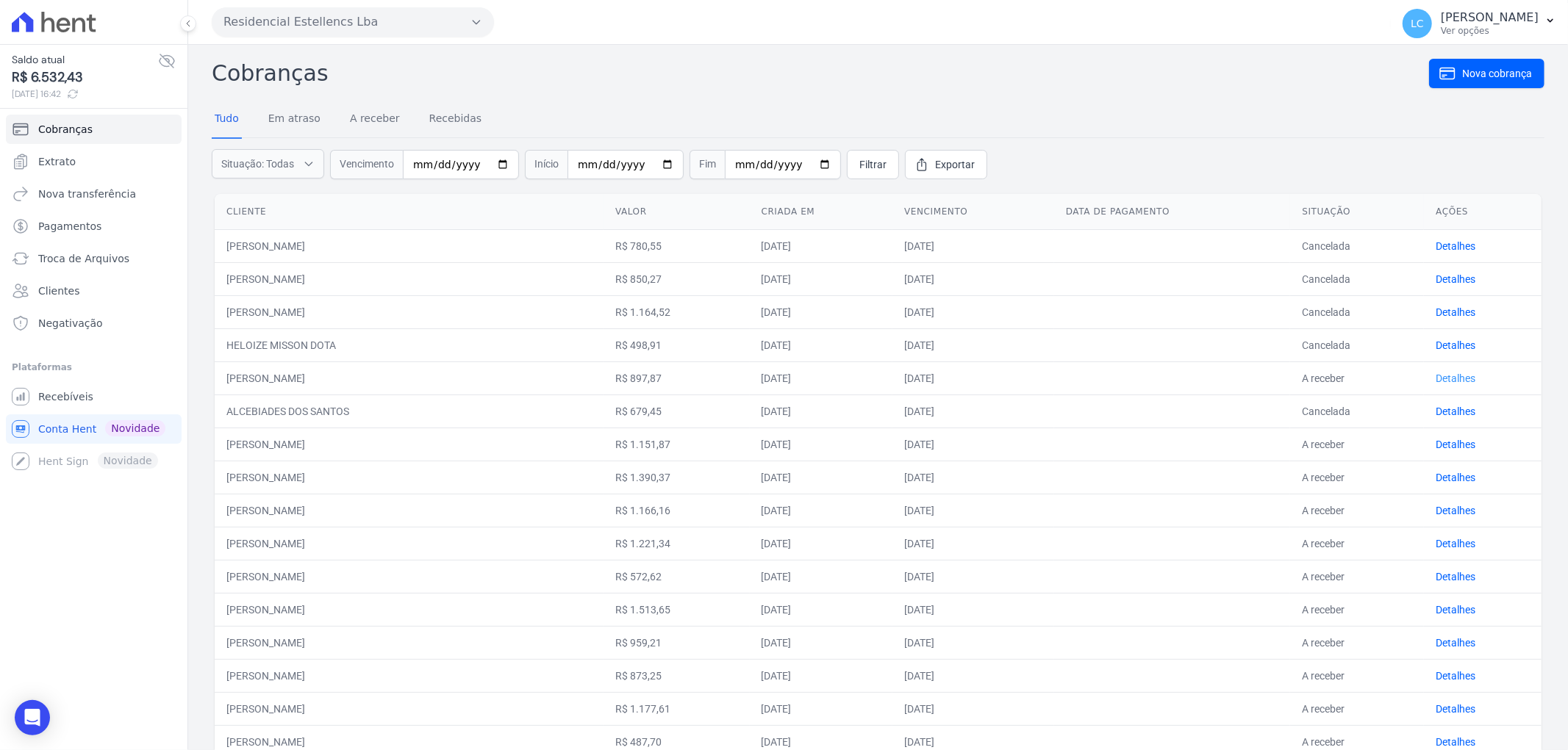
click at [1445, 373] on link "Detalhes" at bounding box center [1455, 378] width 39 height 12
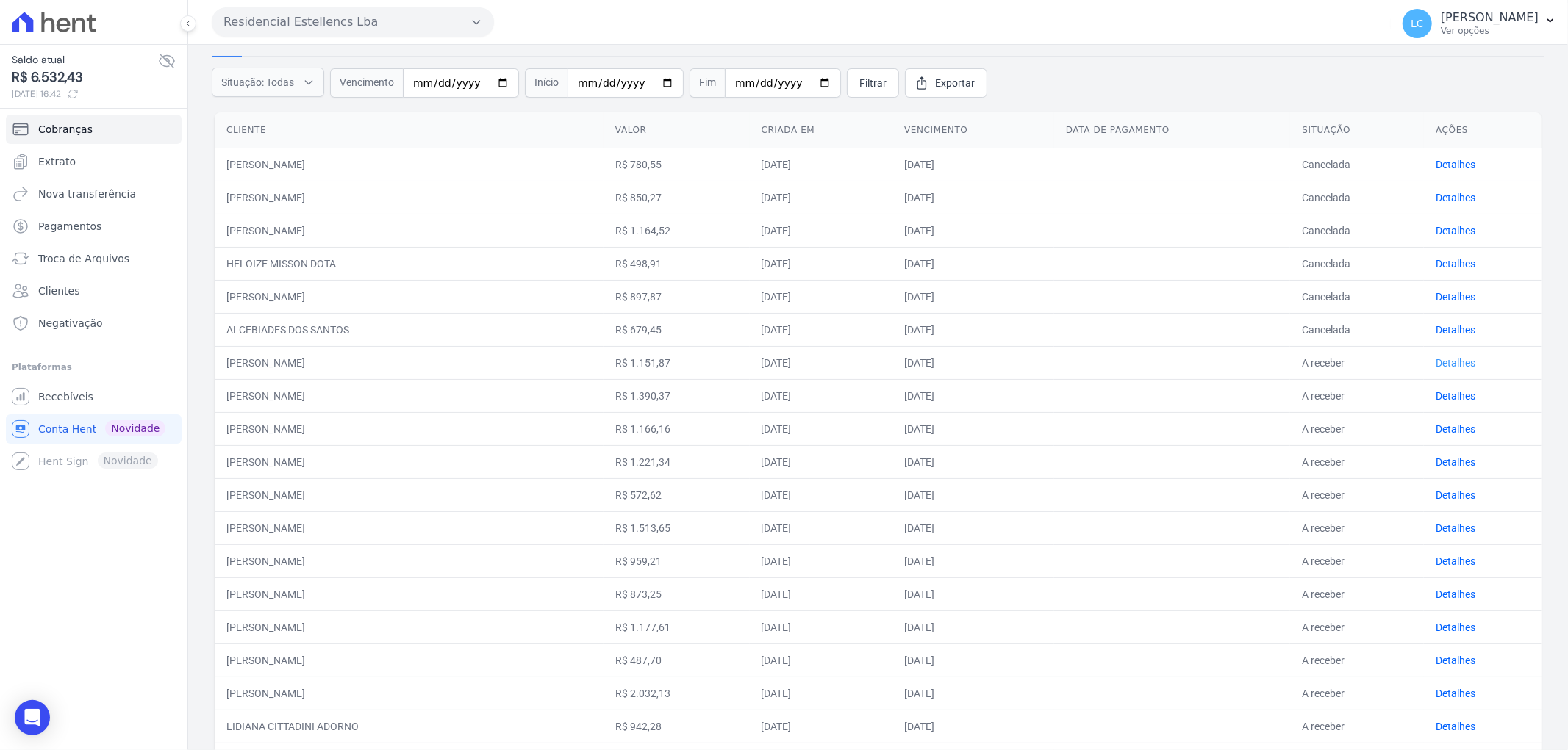
click at [1435, 357] on link "Detalhes" at bounding box center [1455, 362] width 39 height 12
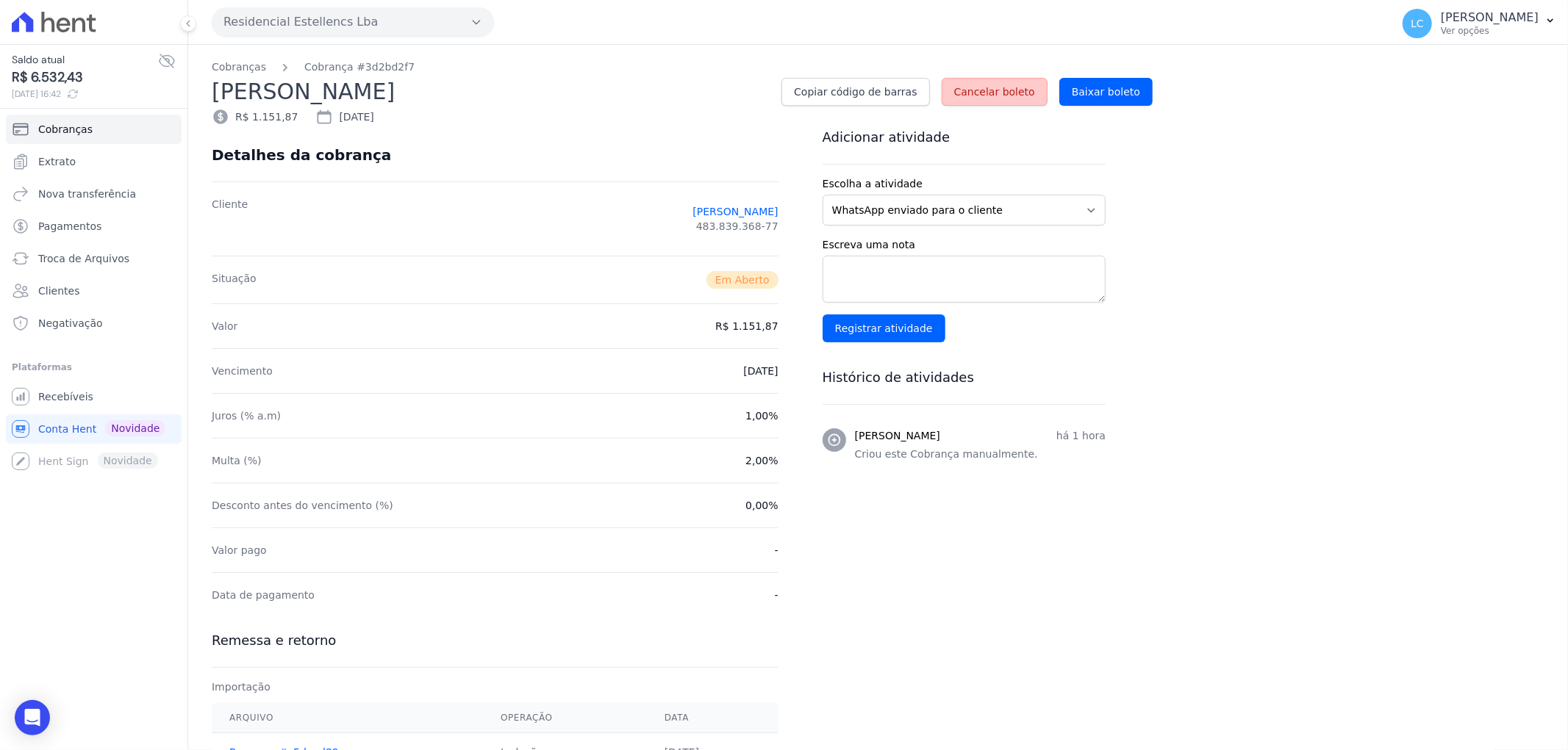
click at [987, 84] on span "Cancelar boleto" at bounding box center [994, 91] width 81 height 14
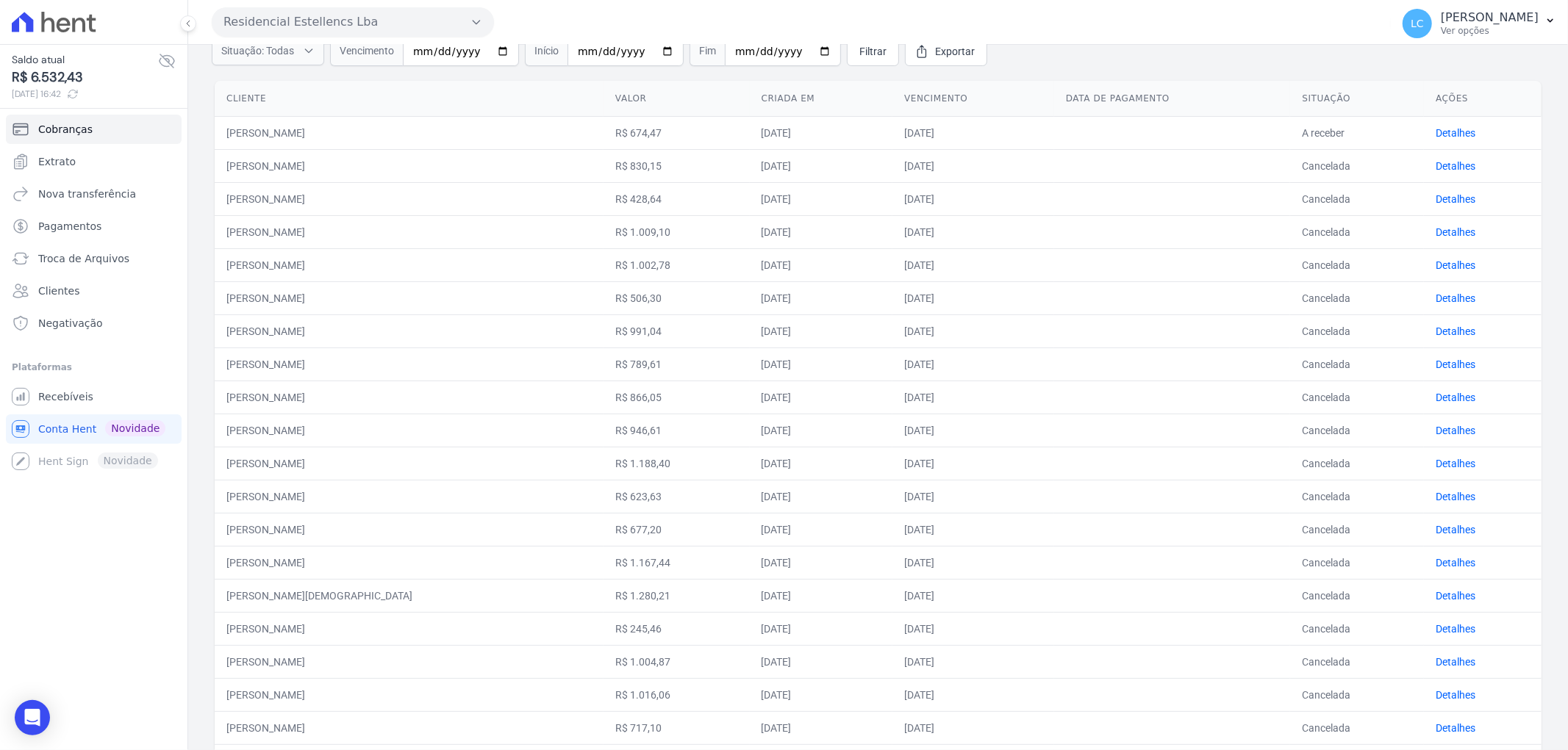
scroll to position [424, 0]
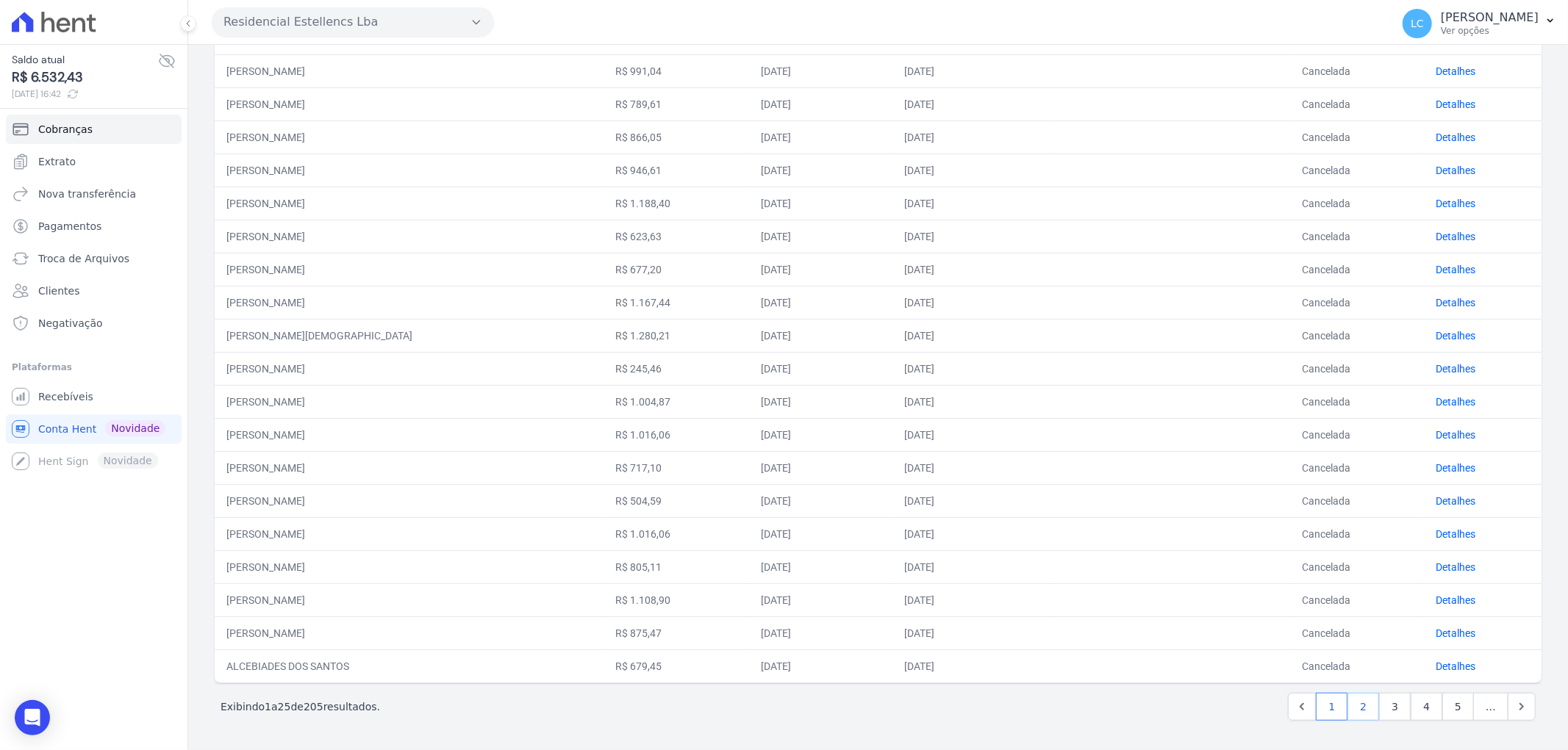
click at [1358, 703] on link "2" at bounding box center [1363, 706] width 31 height 28
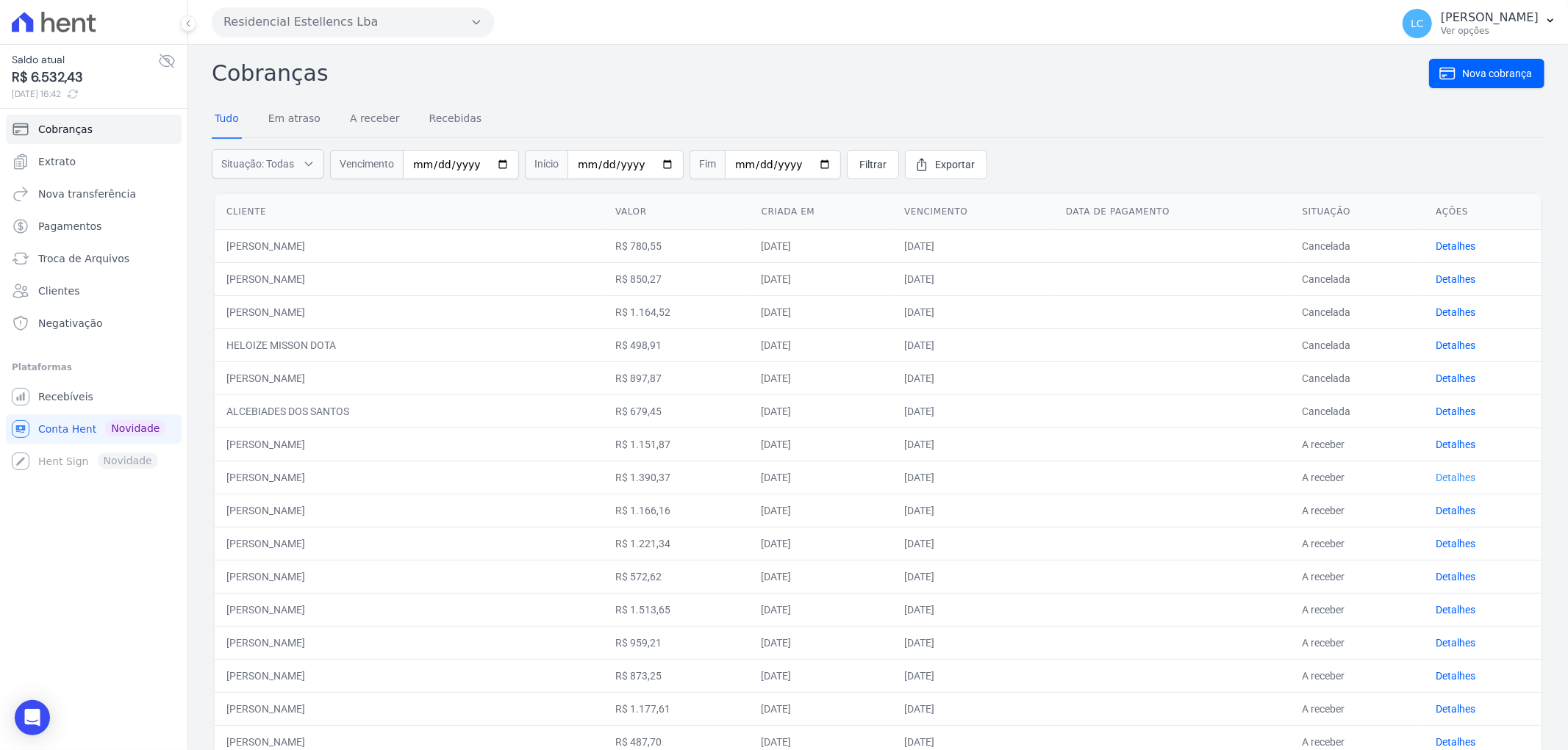
click at [1437, 478] on link "Detalhes" at bounding box center [1455, 477] width 39 height 12
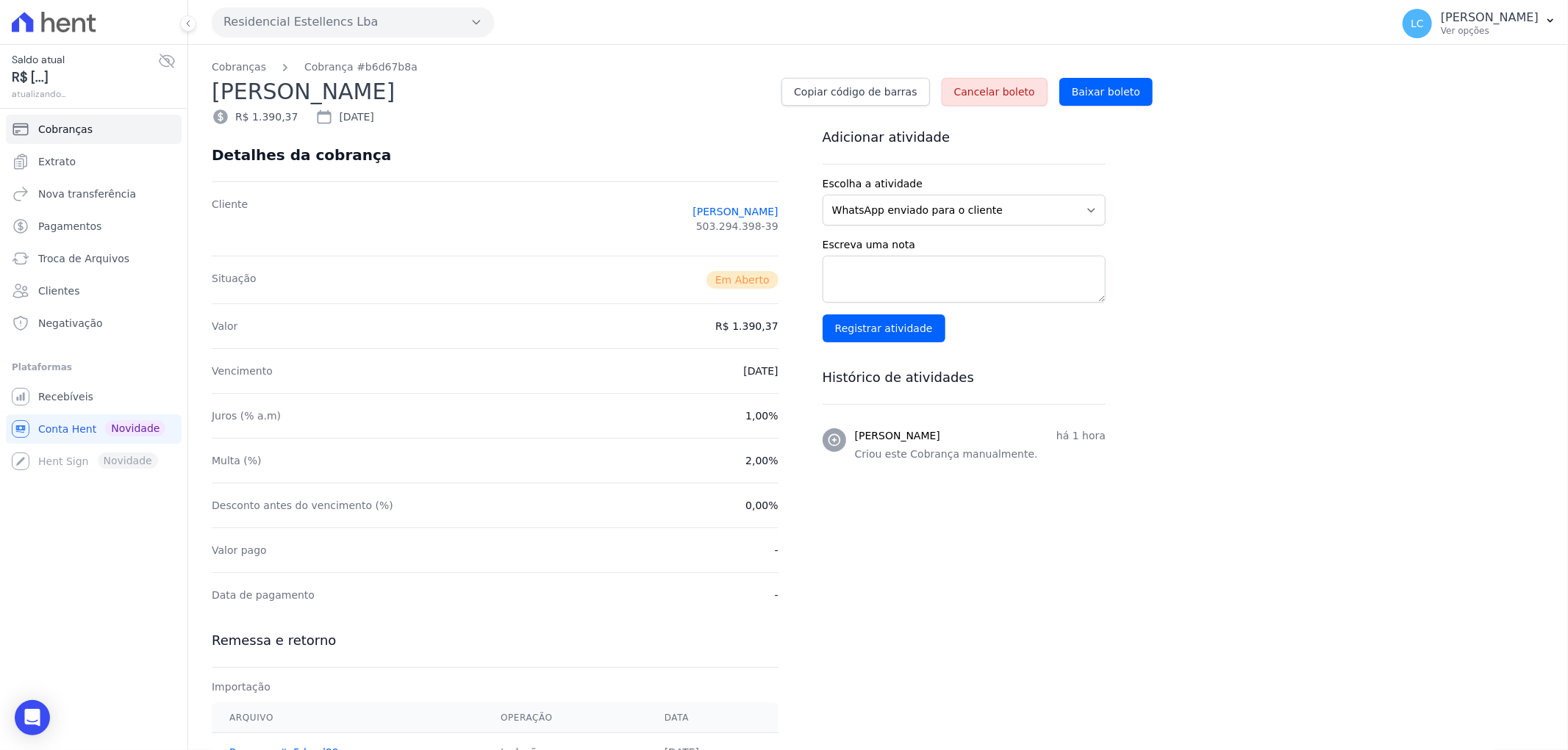
click at [998, 85] on span "Cancelar boleto" at bounding box center [994, 91] width 81 height 14
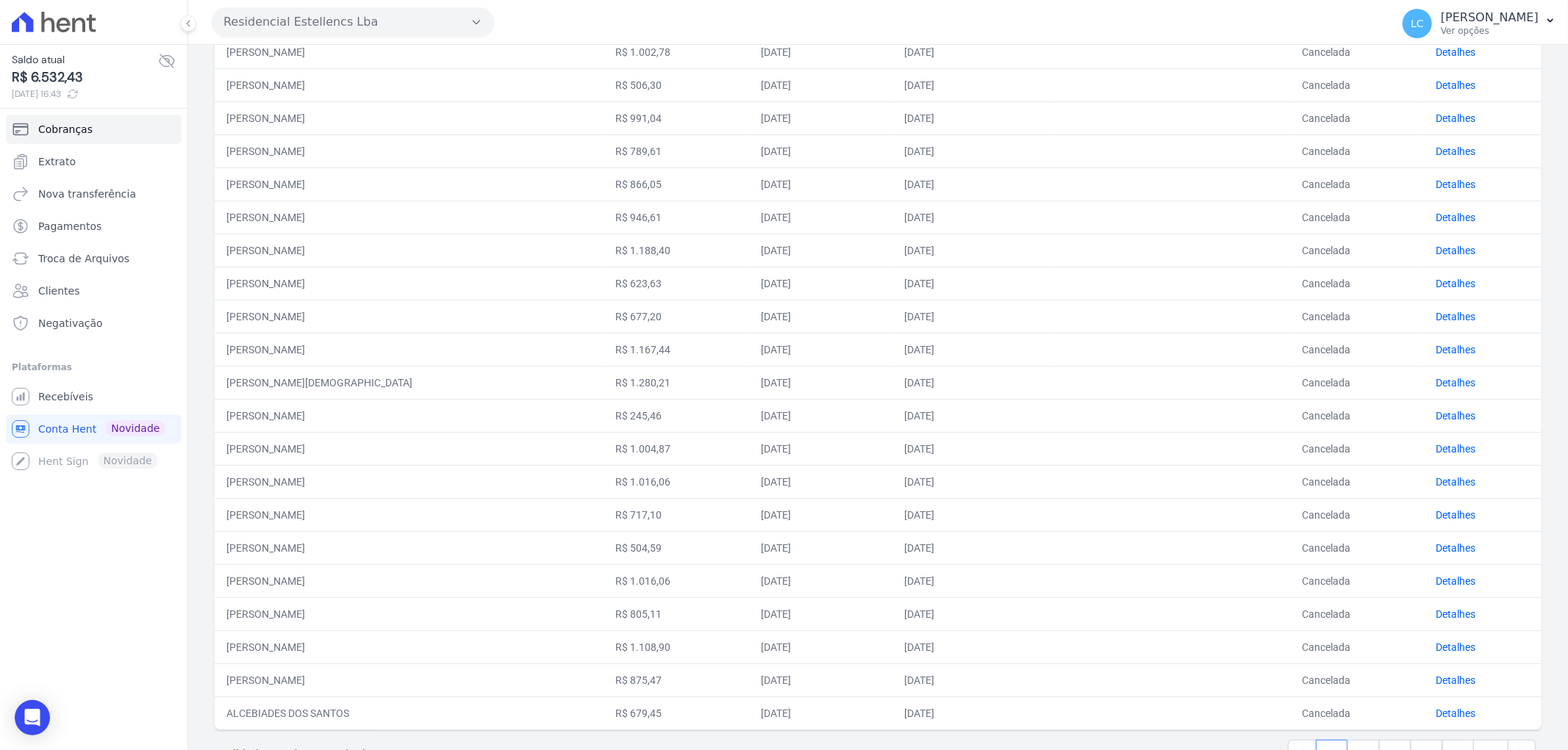
scroll to position [375, 0]
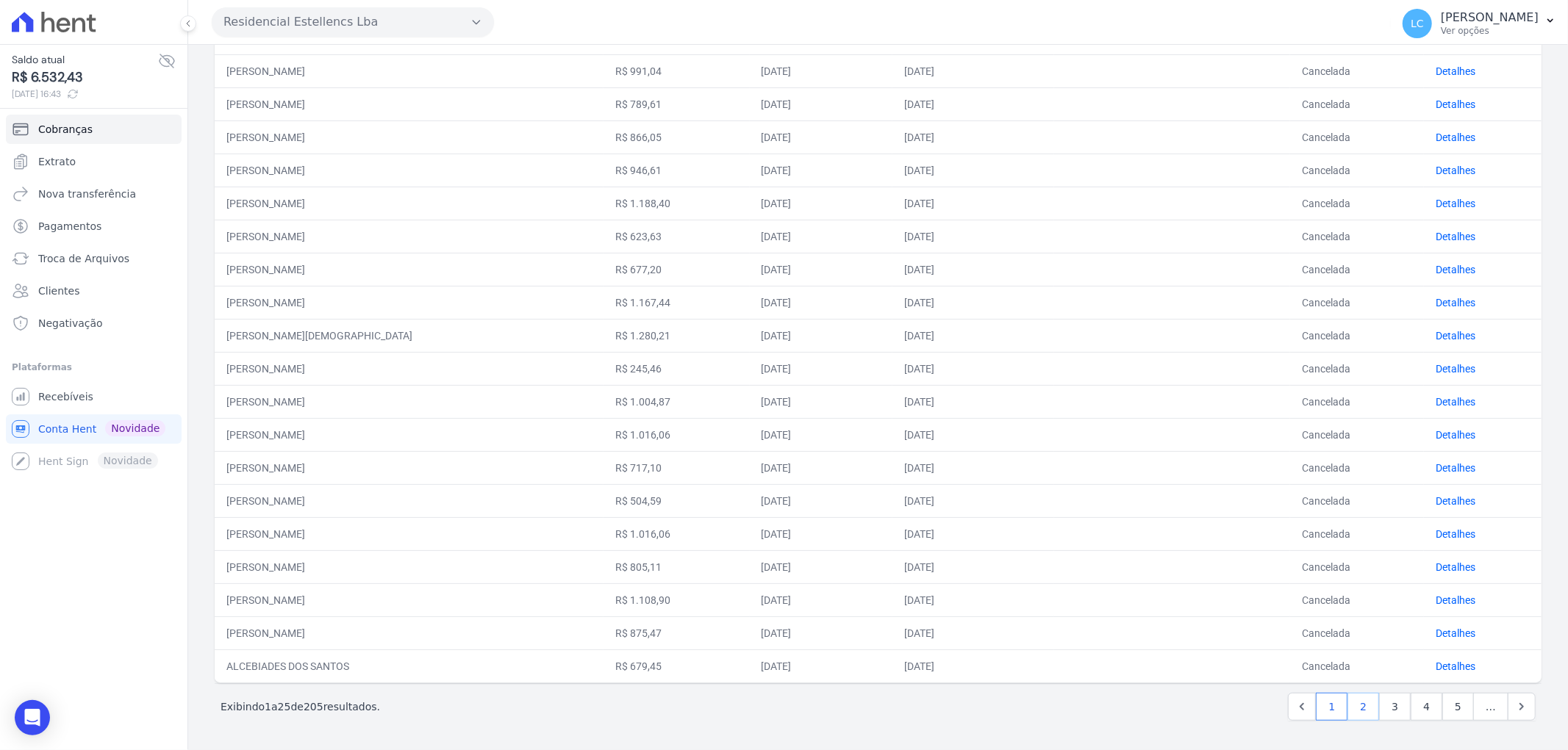
click at [1357, 704] on link "2" at bounding box center [1363, 706] width 31 height 28
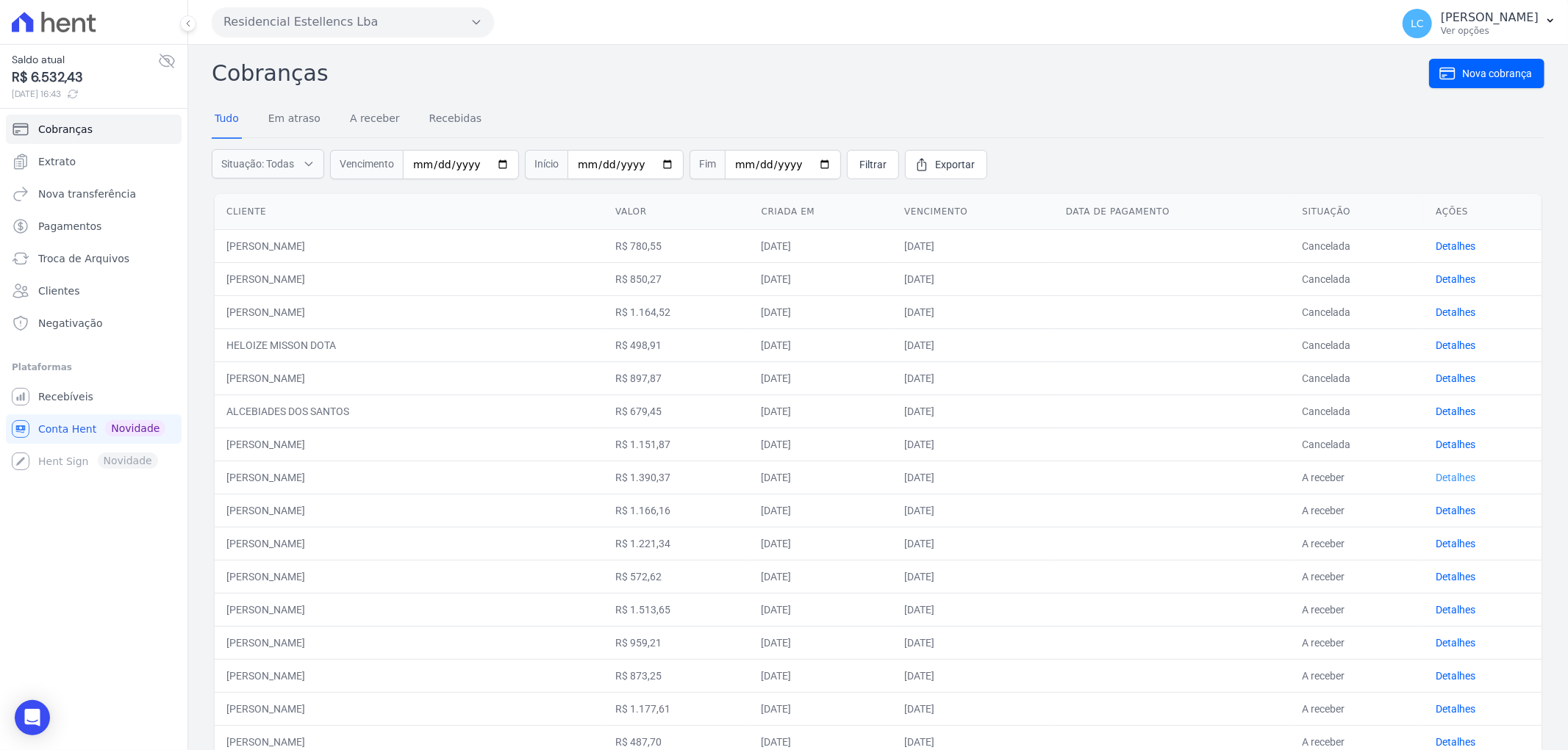
click at [1435, 476] on link "Detalhes" at bounding box center [1455, 477] width 39 height 12
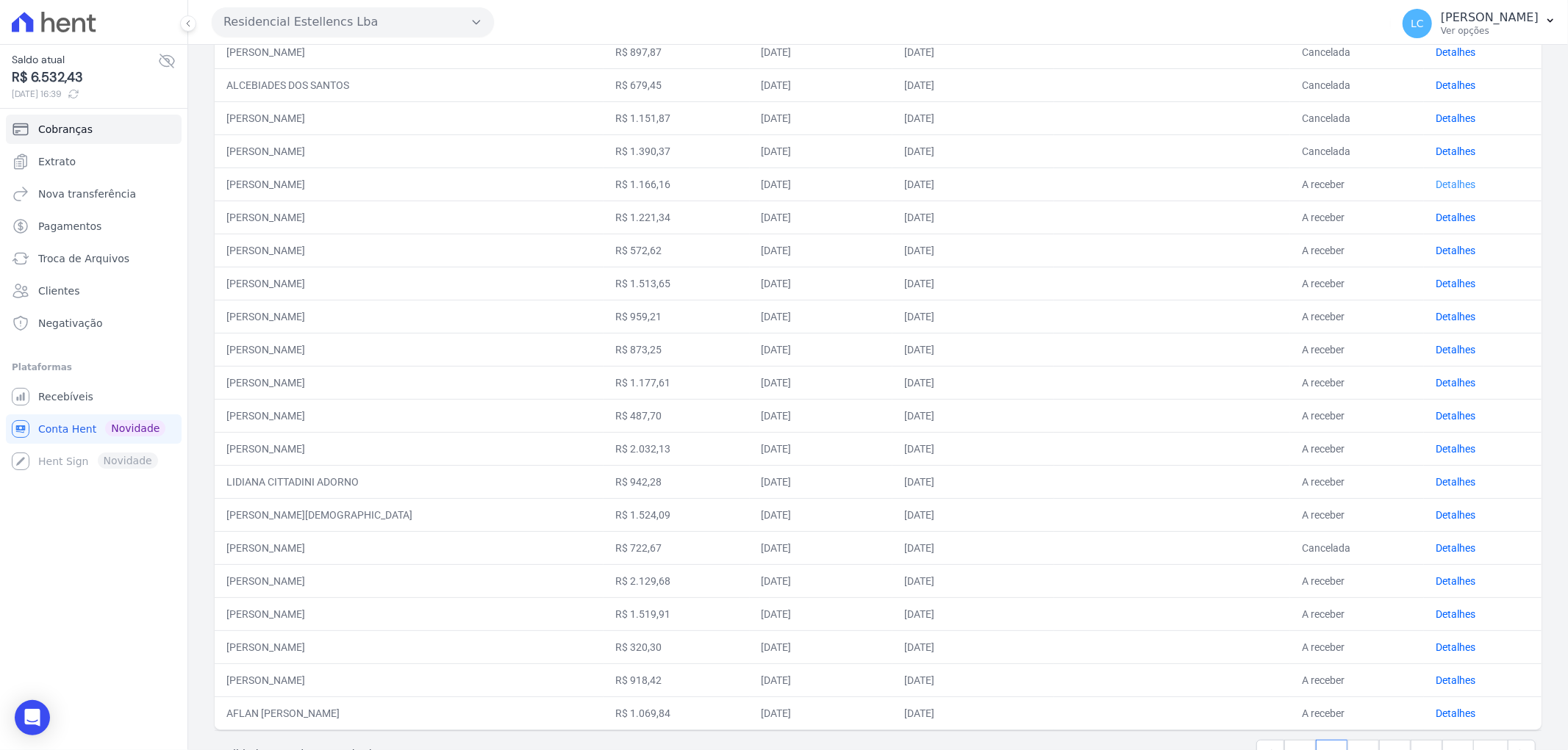
click at [1442, 178] on link "Detalhes" at bounding box center [1455, 184] width 39 height 12
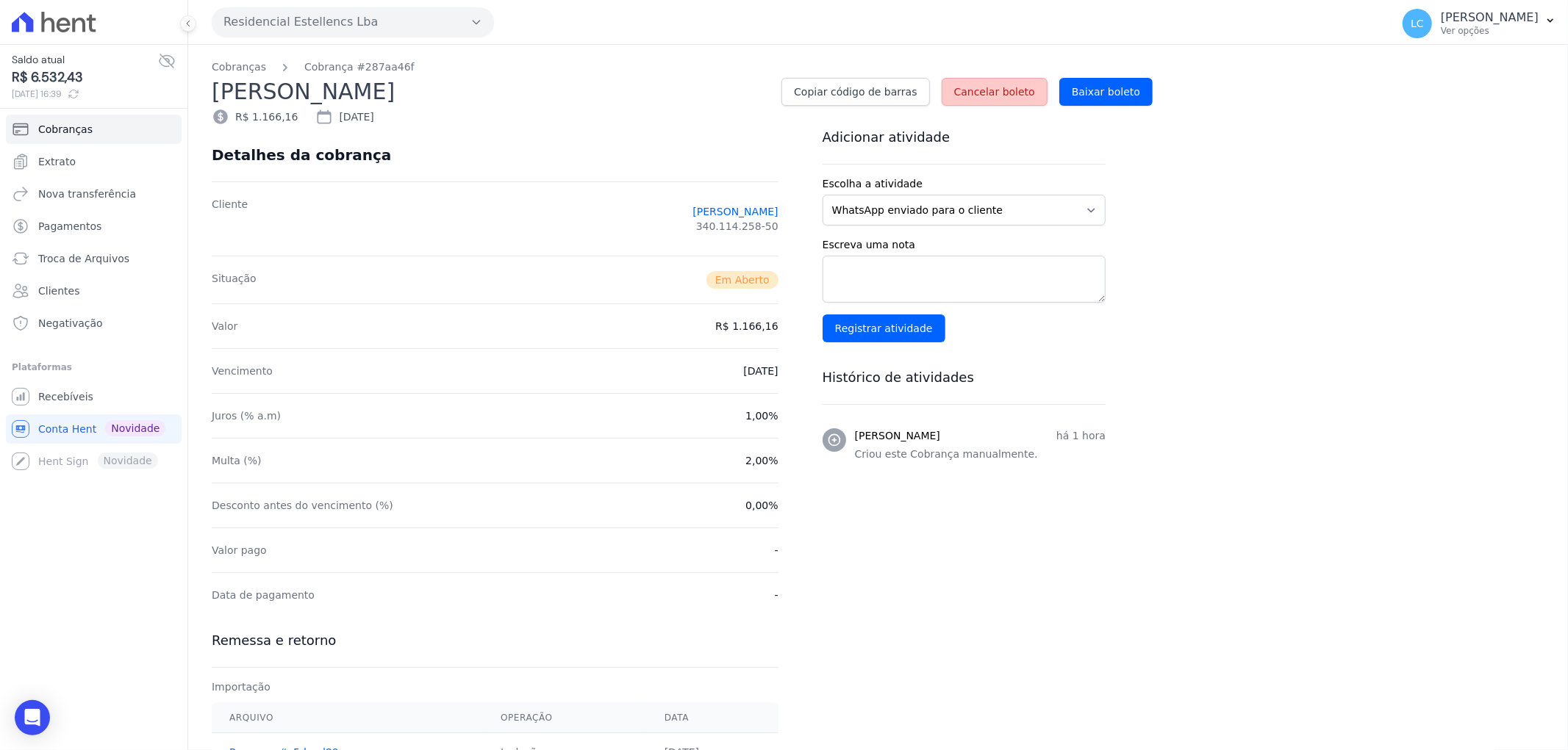
click at [998, 84] on span "Cancelar boleto" at bounding box center [994, 91] width 81 height 14
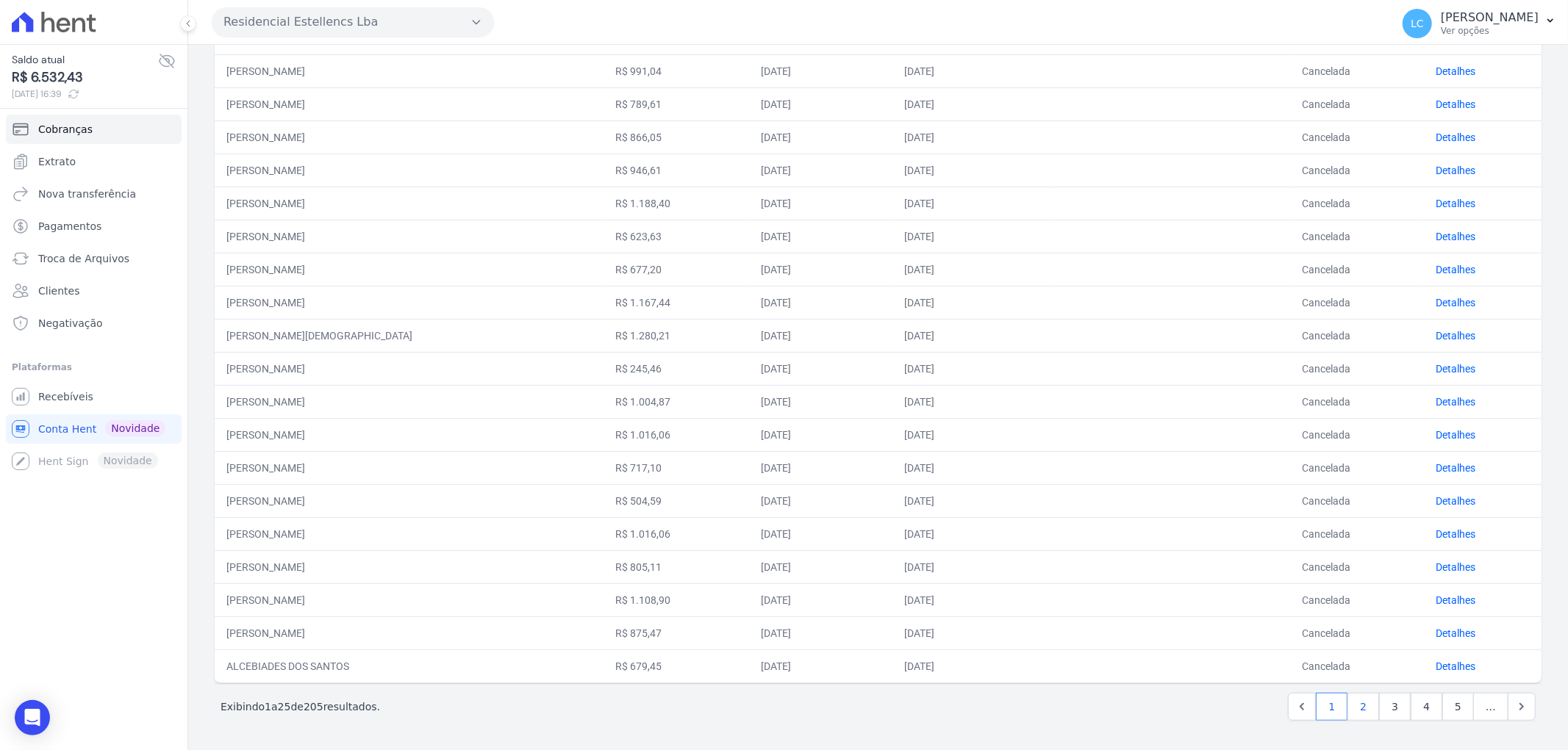
scroll to position [375, 0]
click at [1355, 711] on link "2" at bounding box center [1363, 706] width 31 height 28
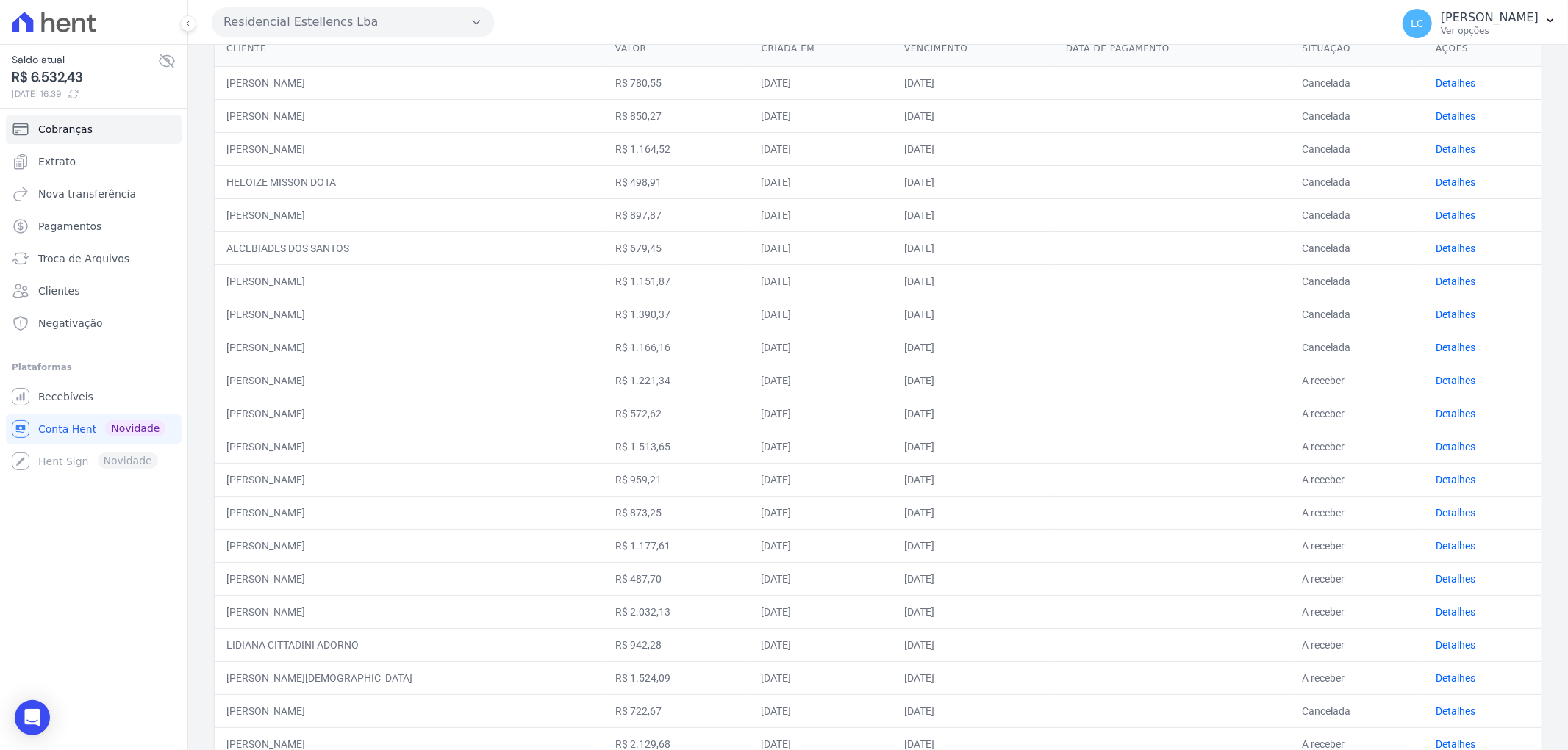
scroll to position [245, 0]
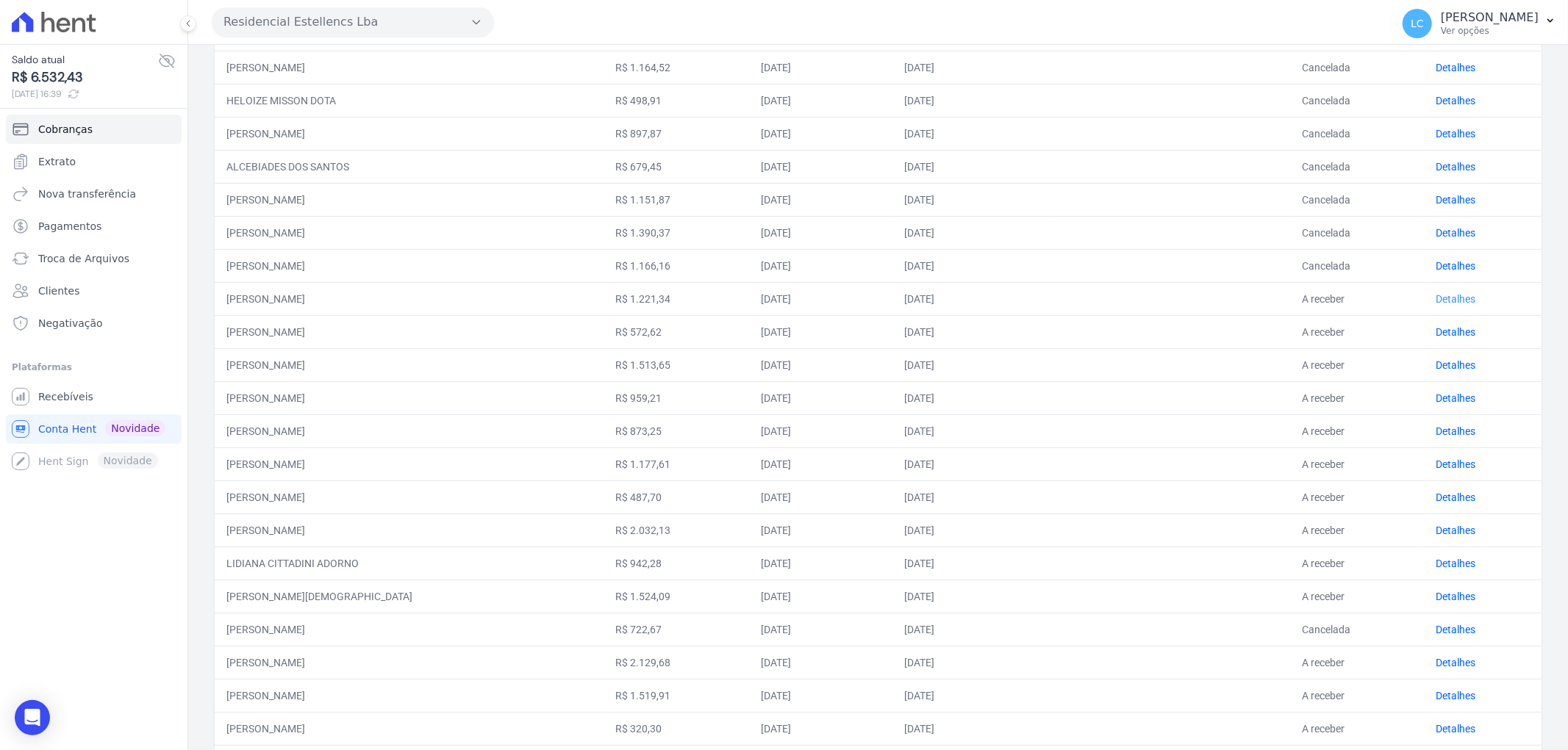
click at [1435, 293] on link "Detalhes" at bounding box center [1455, 298] width 39 height 12
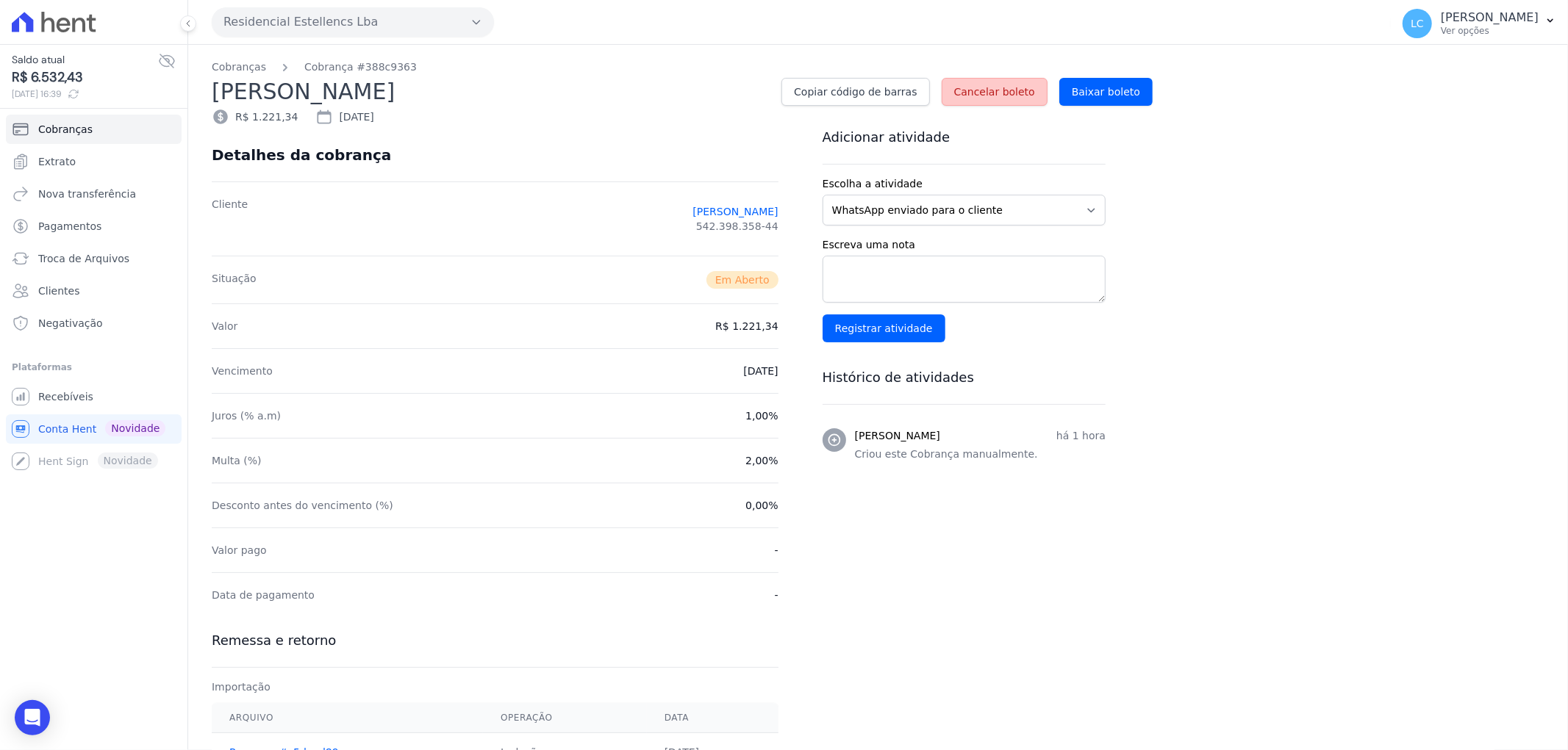
click at [1035, 86] on span "Cancelar boleto" at bounding box center [994, 91] width 81 height 14
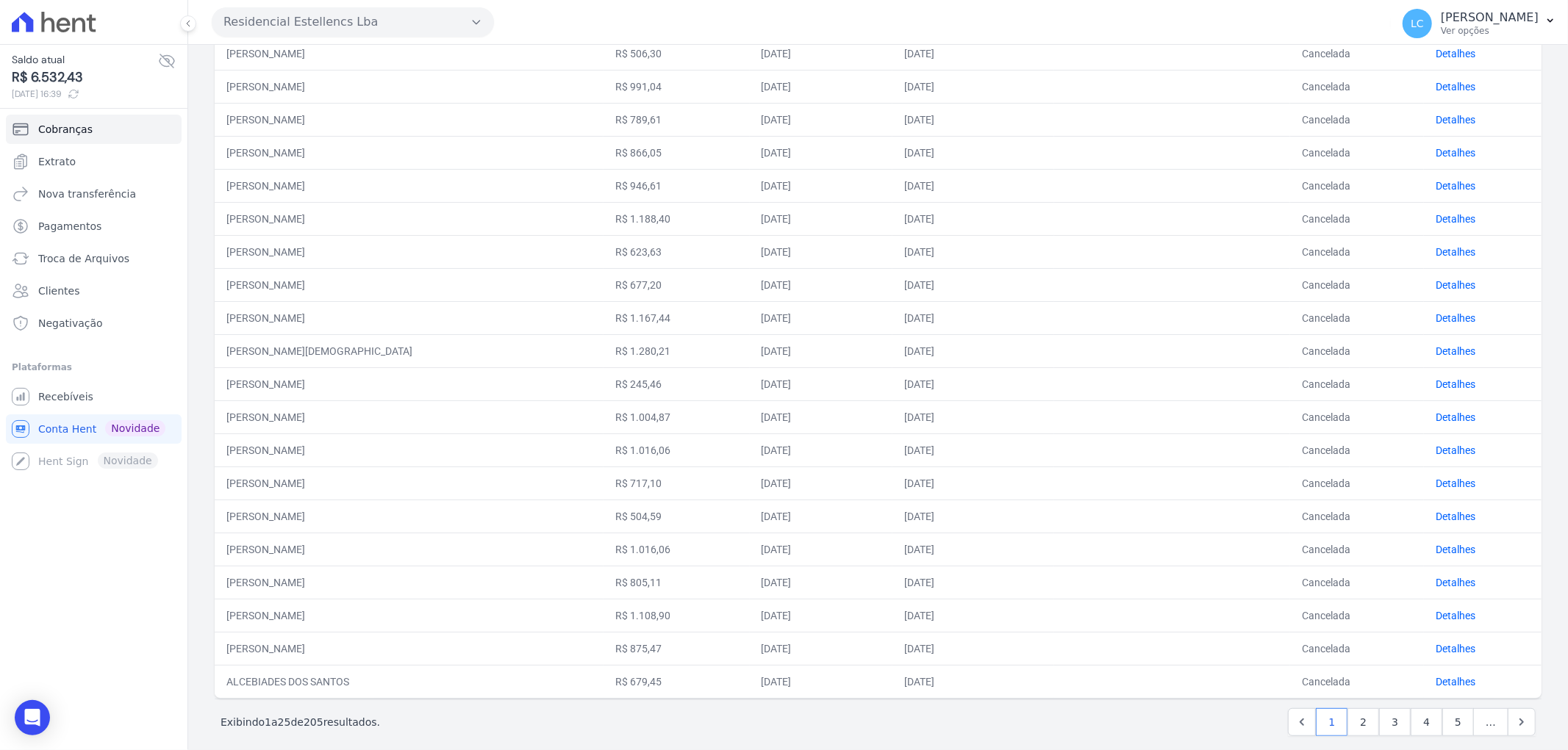
scroll to position [424, 0]
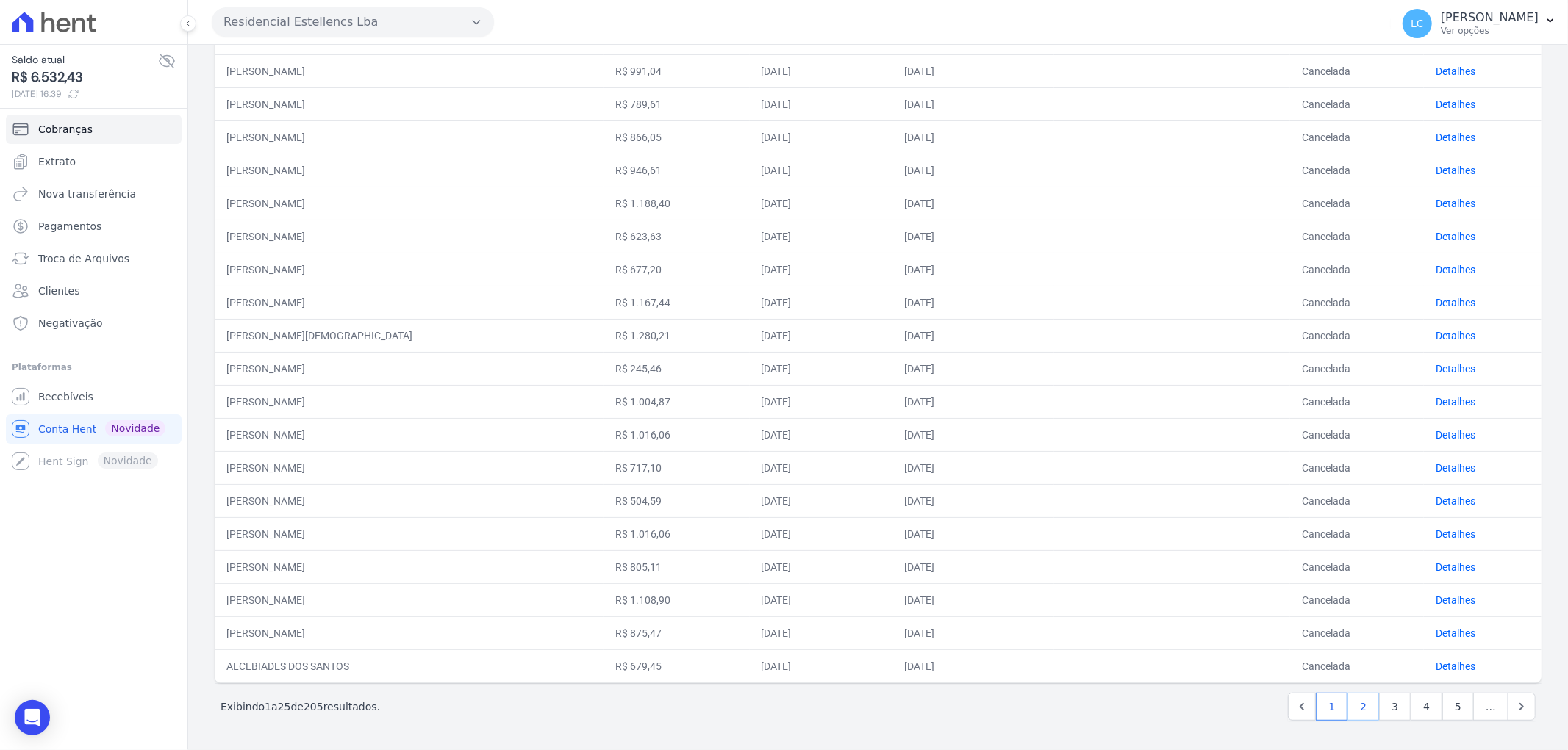
click at [1365, 707] on link "2" at bounding box center [1363, 706] width 31 height 28
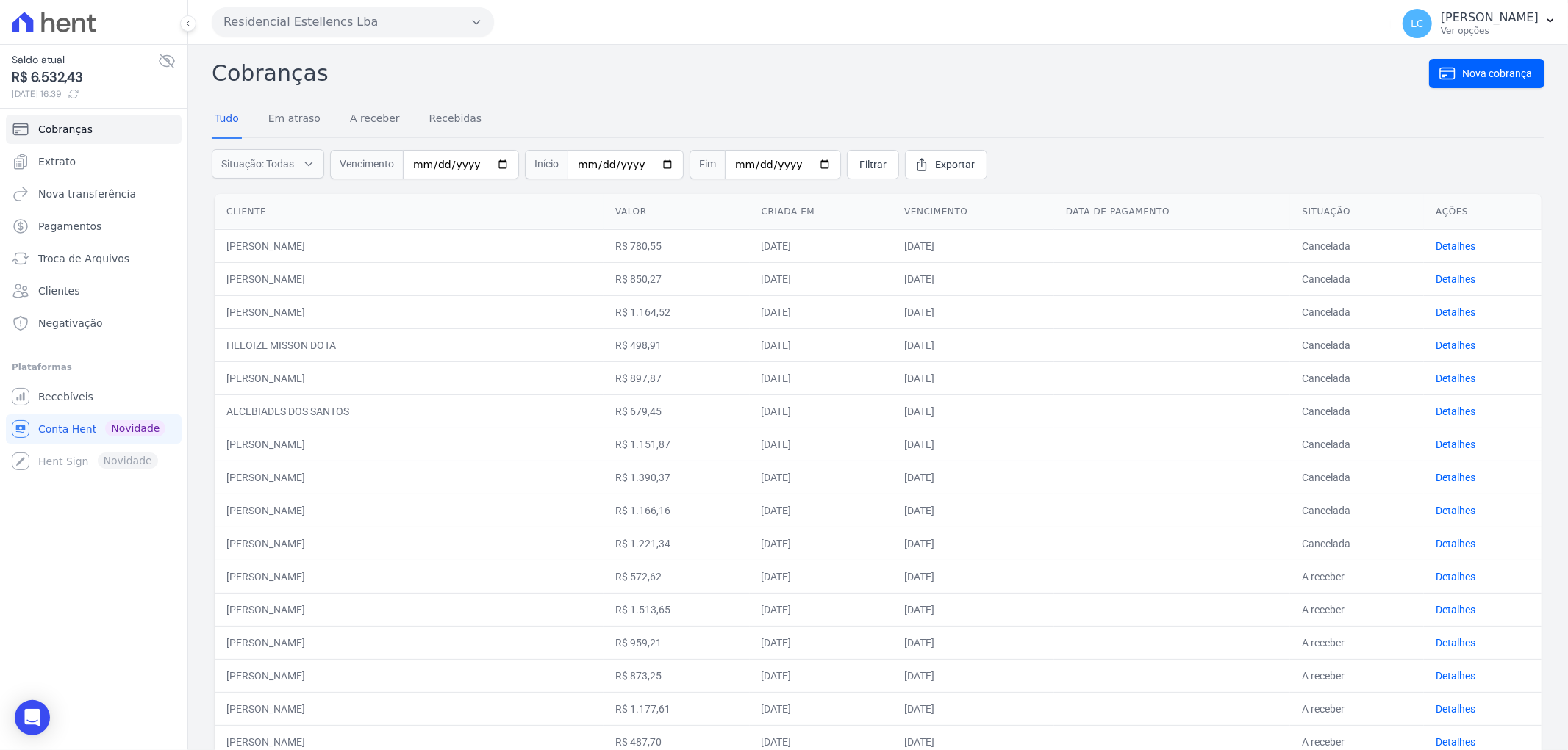
scroll to position [163, 0]
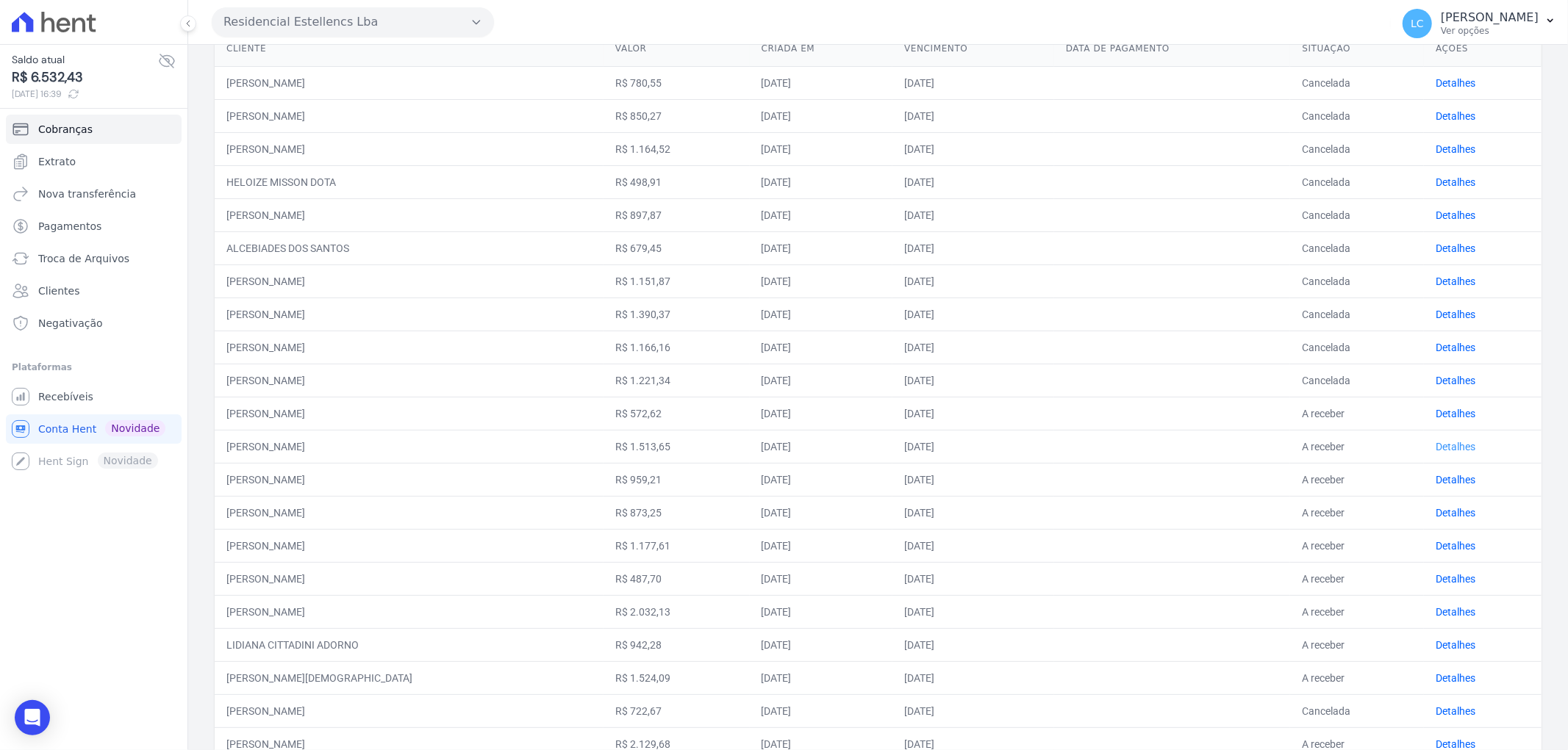
click at [1435, 450] on link "Detalhes" at bounding box center [1455, 446] width 39 height 12
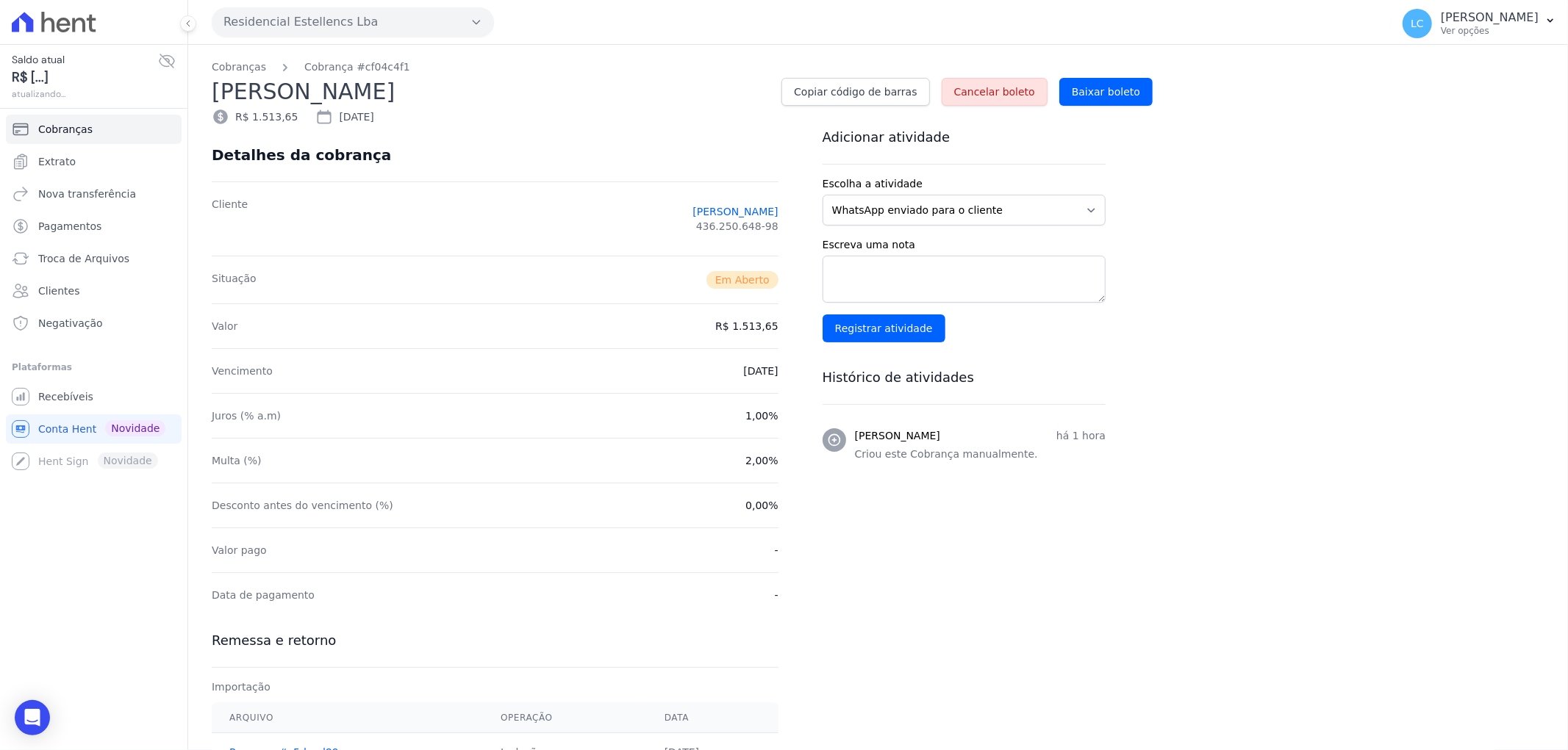
drag, startPoint x: 1017, startPoint y: 91, endPoint x: 864, endPoint y: 56, distance: 157.0
click at [1016, 90] on span "Cancelar boleto" at bounding box center [994, 91] width 81 height 14
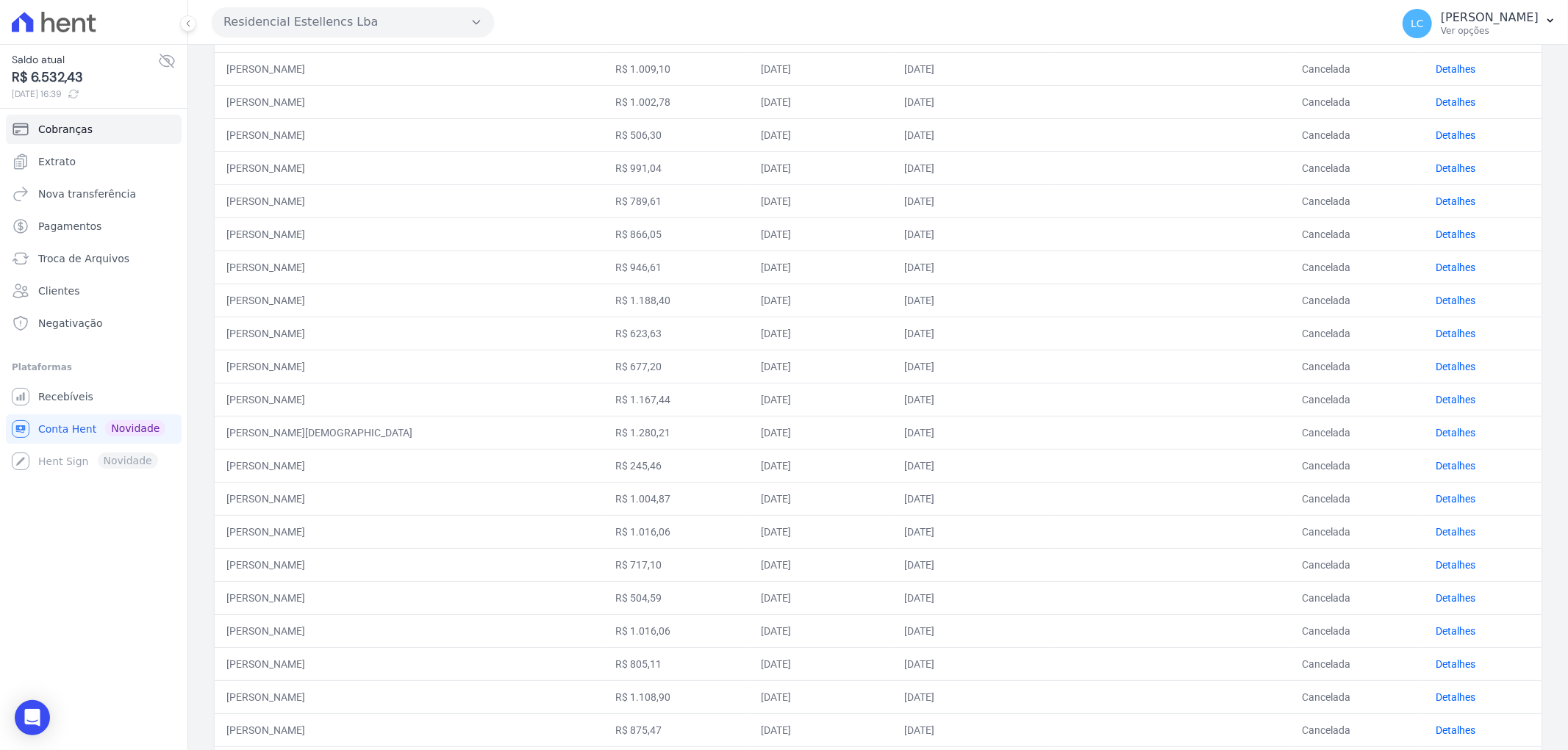
scroll to position [424, 0]
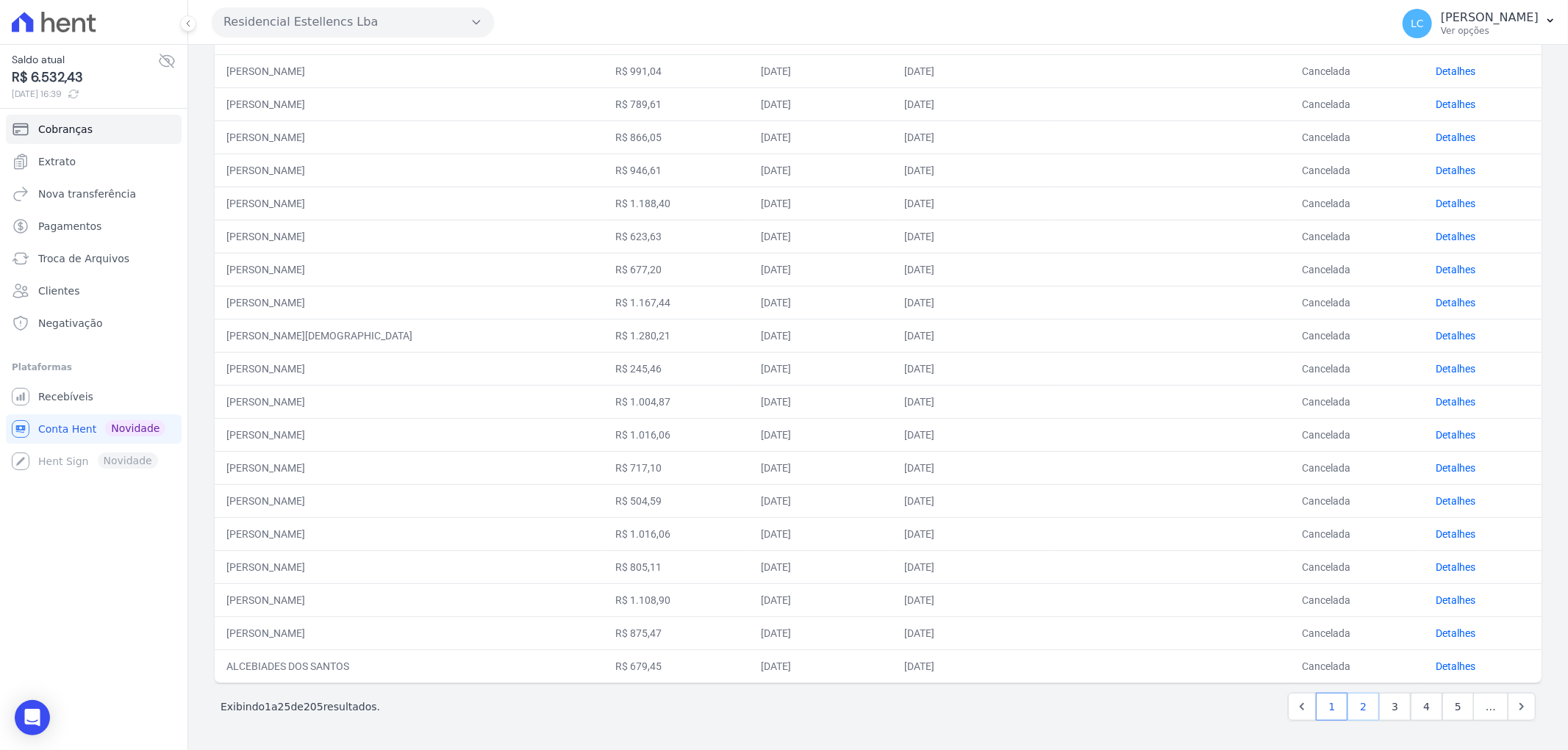
click at [1356, 710] on link "2" at bounding box center [1363, 706] width 31 height 28
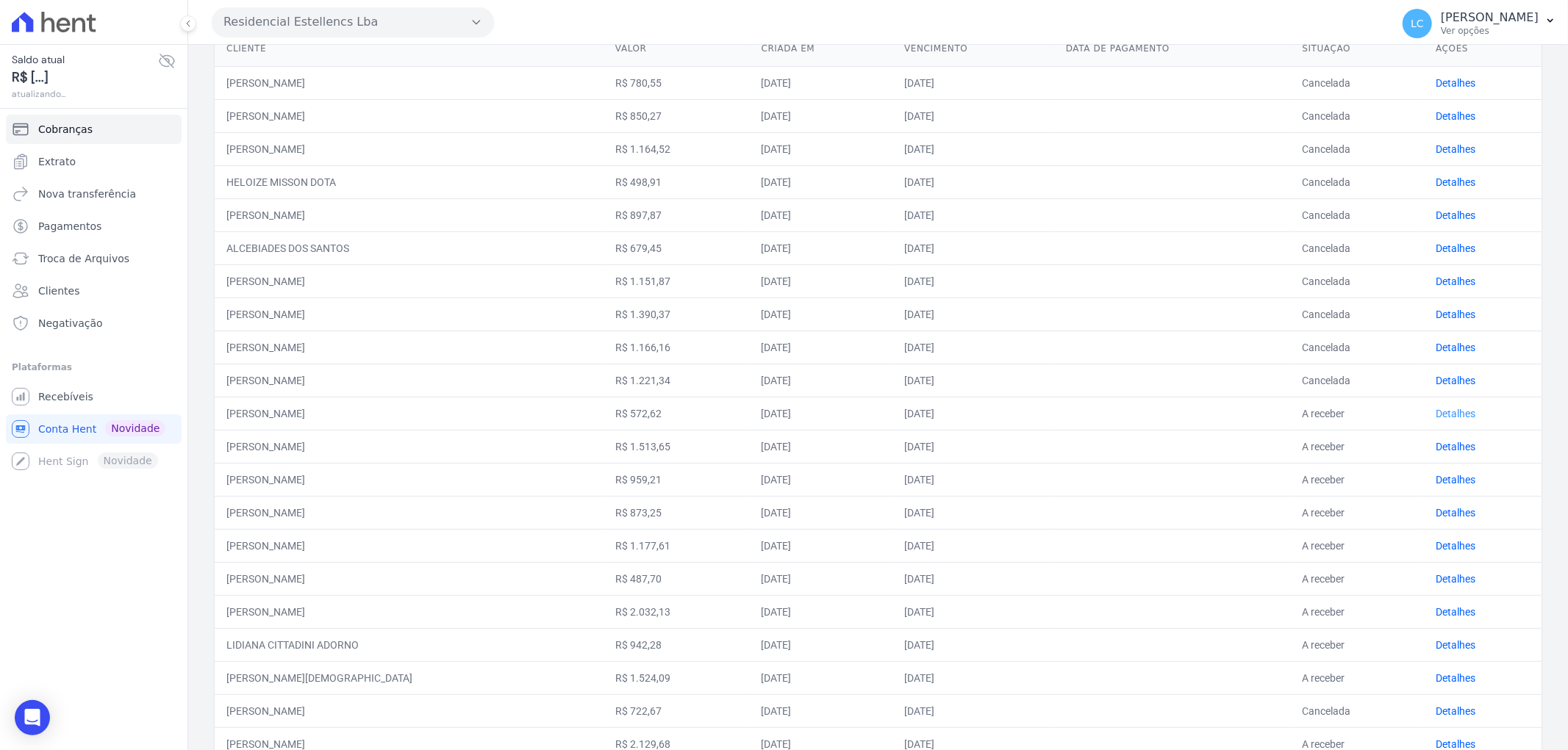
scroll to position [326, 0]
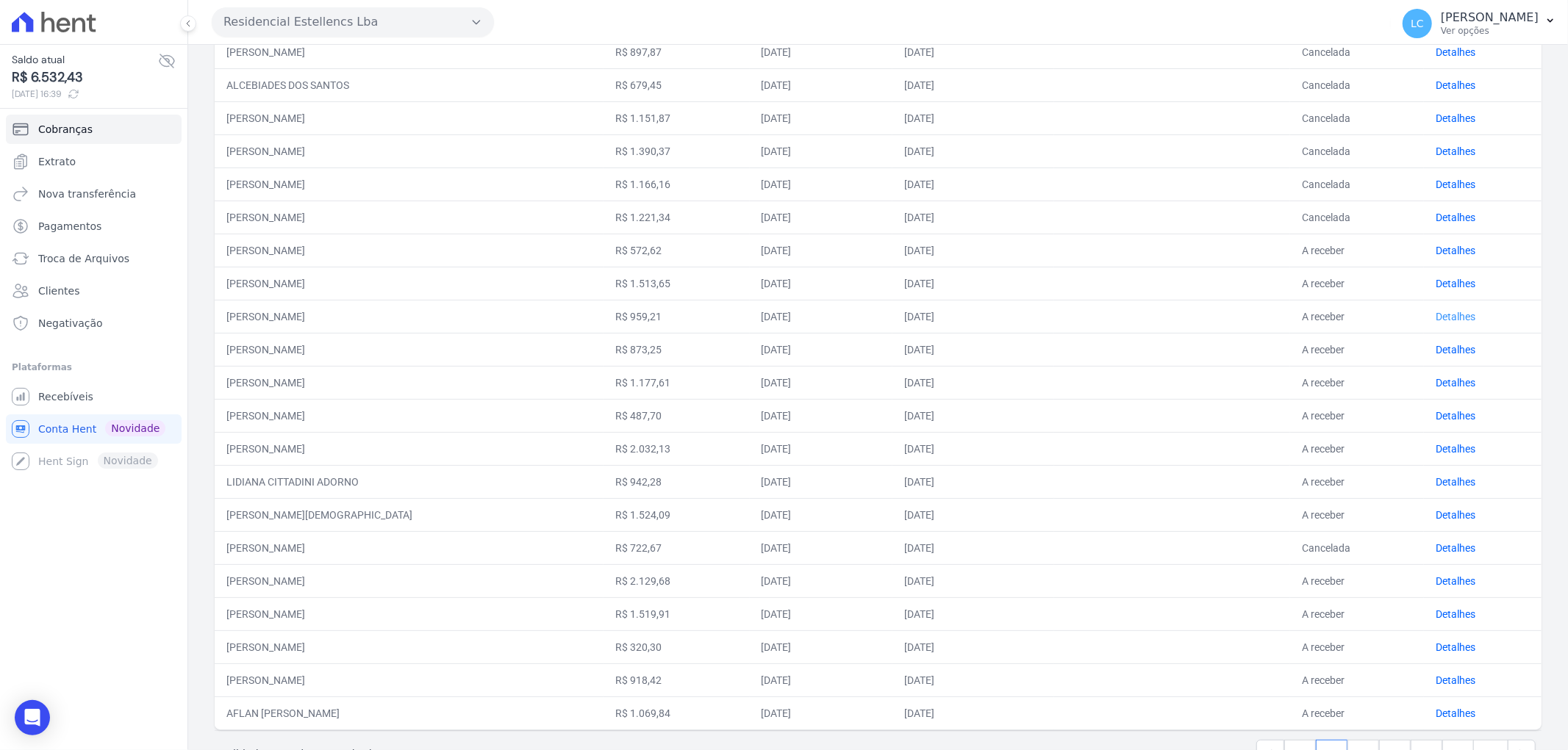
click at [1442, 320] on link "Detalhes" at bounding box center [1455, 316] width 39 height 12
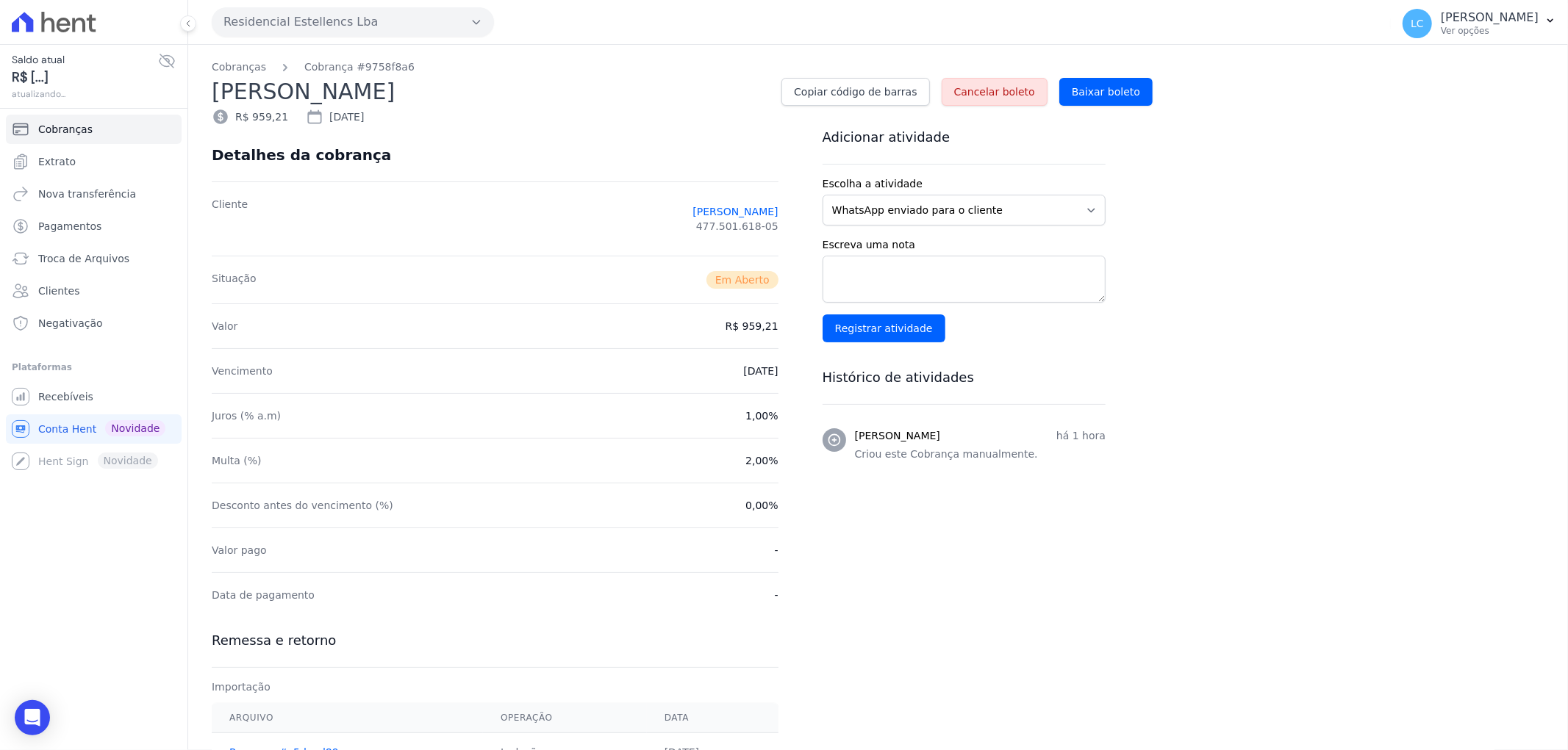
drag, startPoint x: 1001, startPoint y: 89, endPoint x: 853, endPoint y: 59, distance: 151.0
click at [1001, 88] on span "Cancelar boleto" at bounding box center [994, 91] width 81 height 14
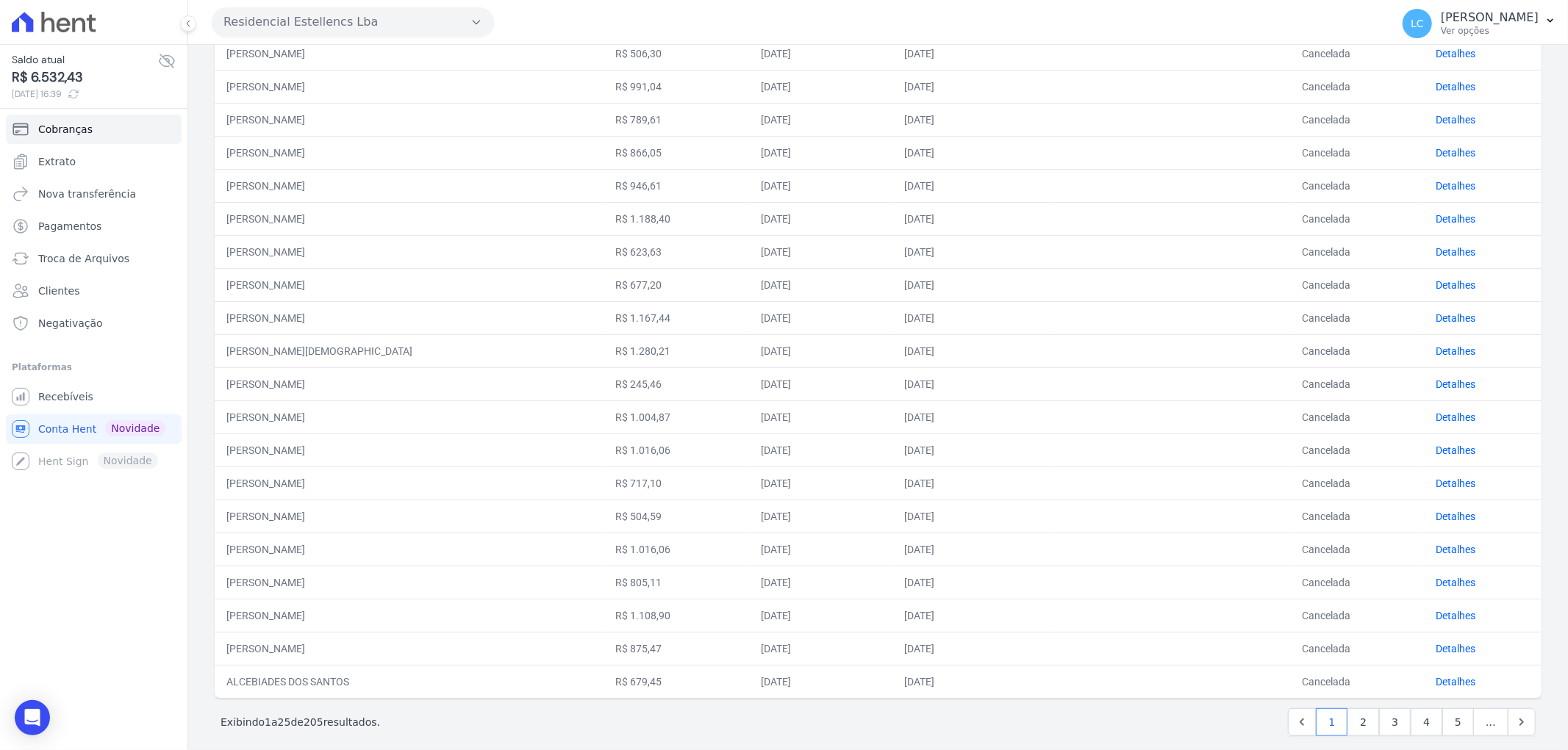
scroll to position [424, 0]
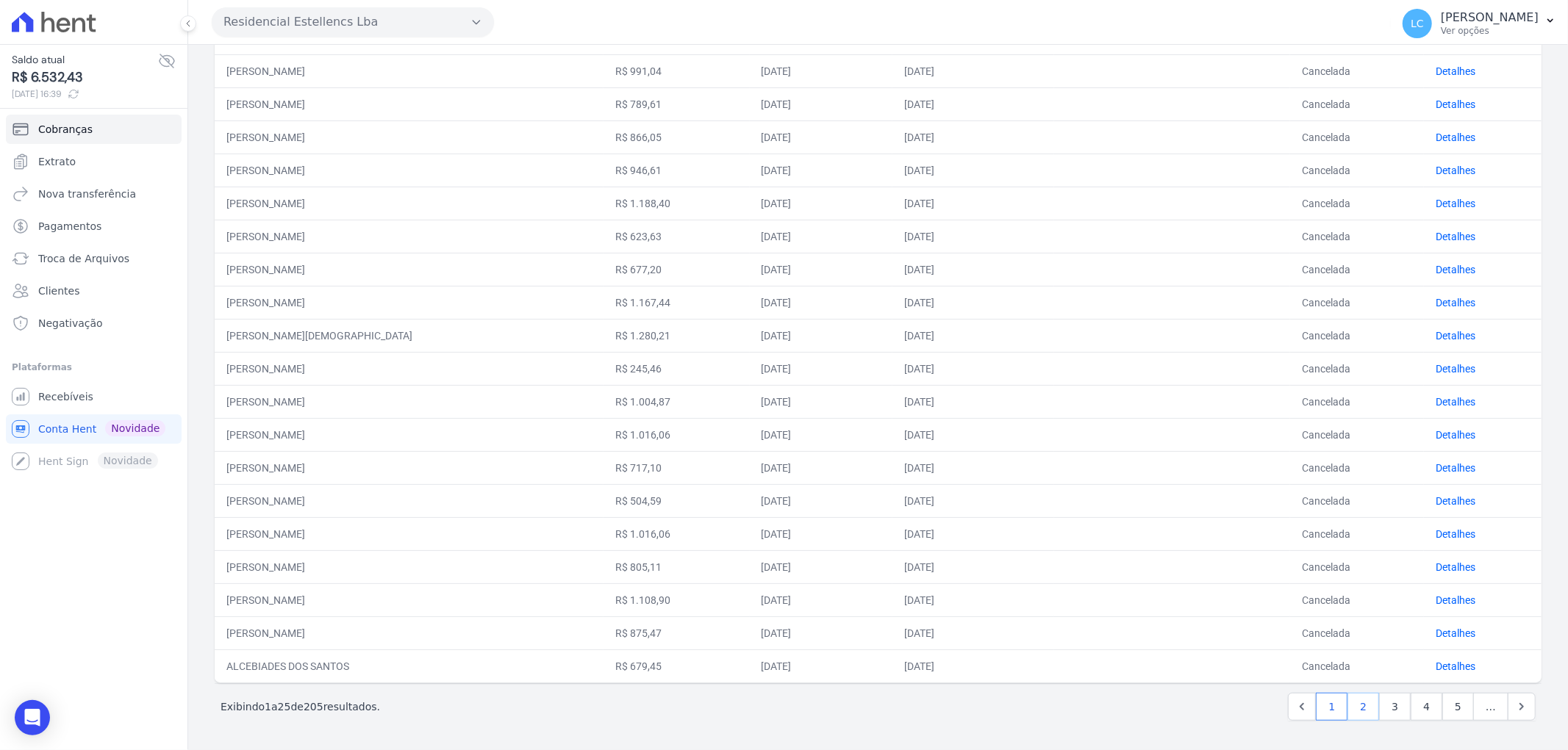
click at [1362, 710] on link "2" at bounding box center [1363, 706] width 31 height 28
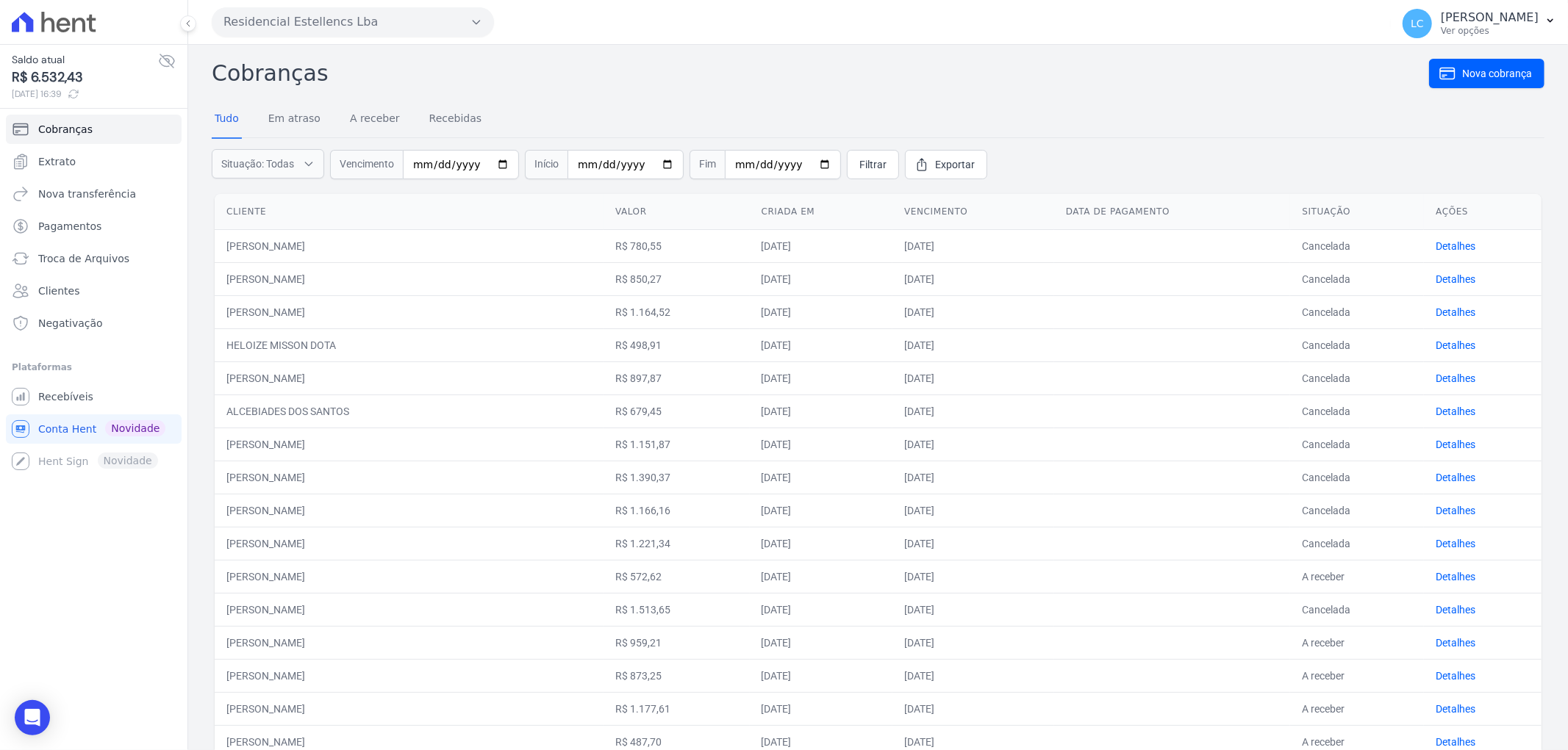
scroll to position [245, 0]
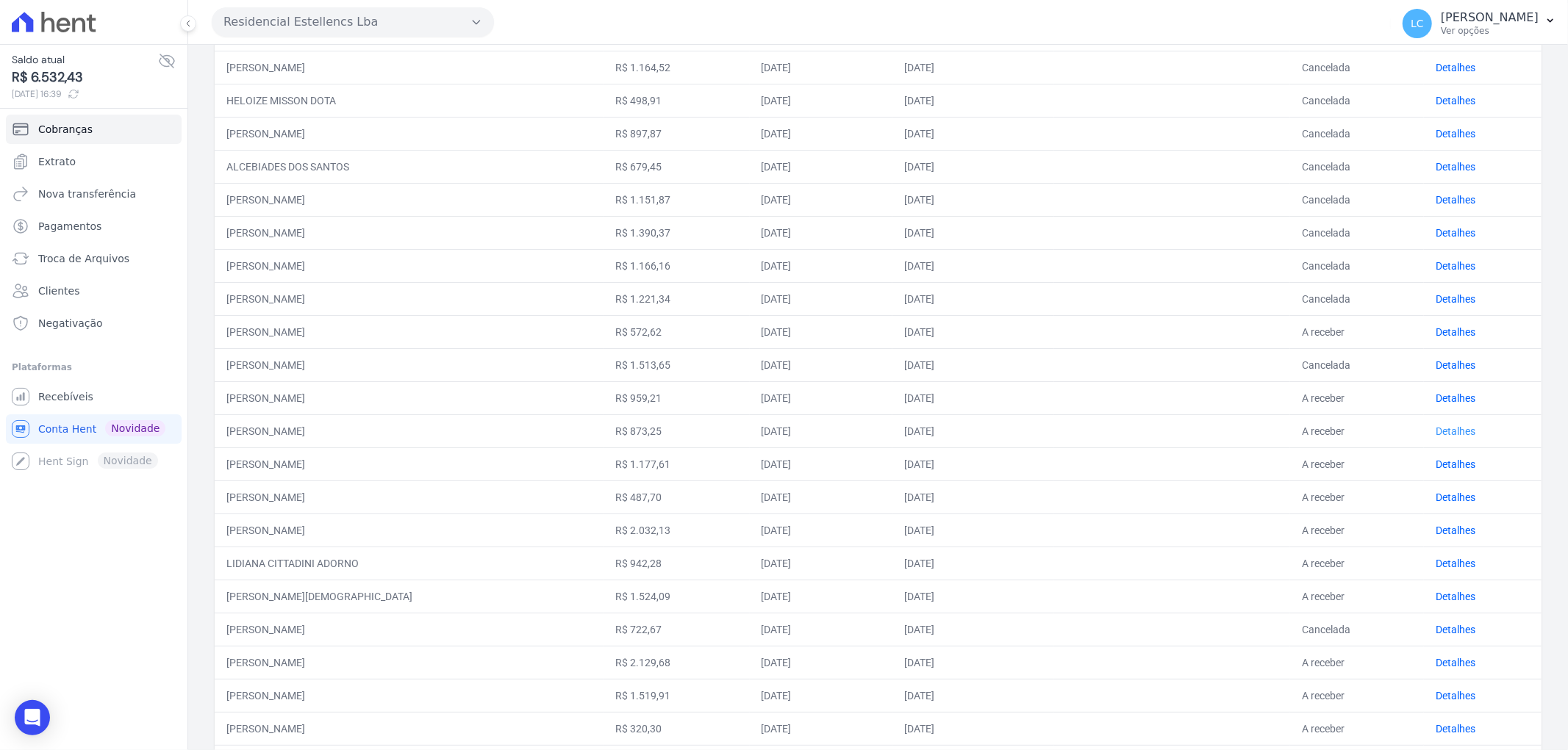
click at [1447, 431] on link "Detalhes" at bounding box center [1455, 431] width 39 height 12
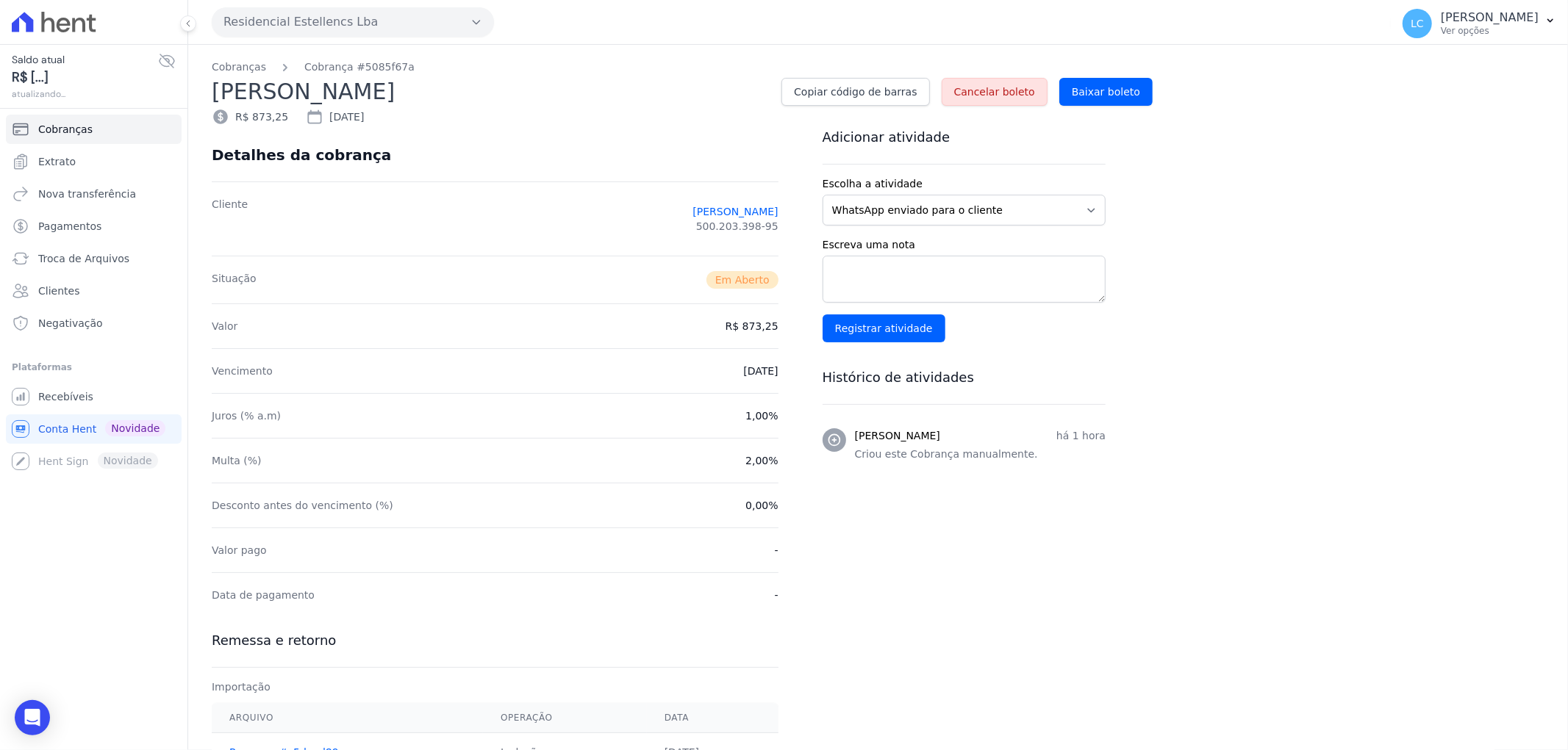
click at [1018, 83] on link "Cancelar boleto" at bounding box center [994, 91] width 106 height 28
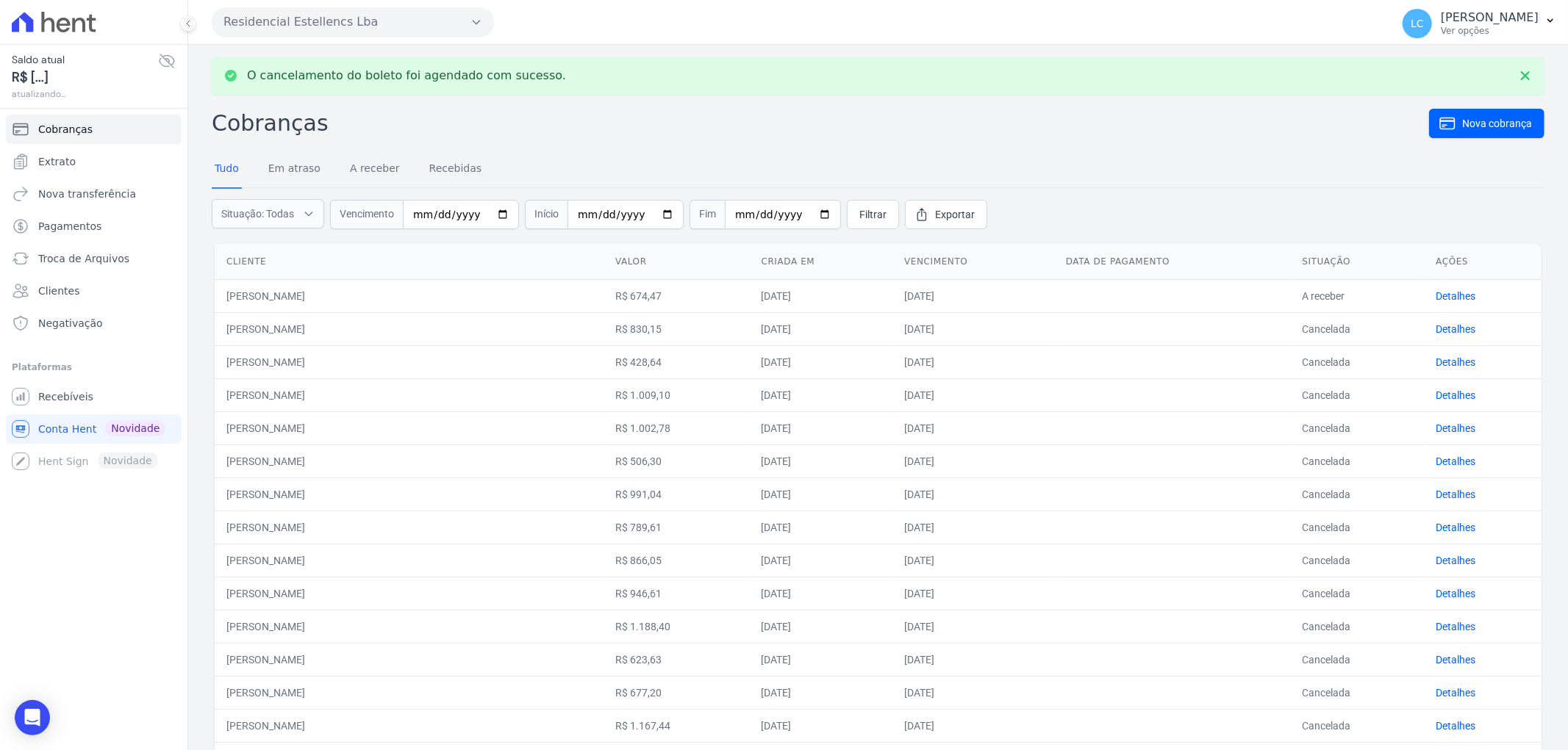
scroll to position [408, 0]
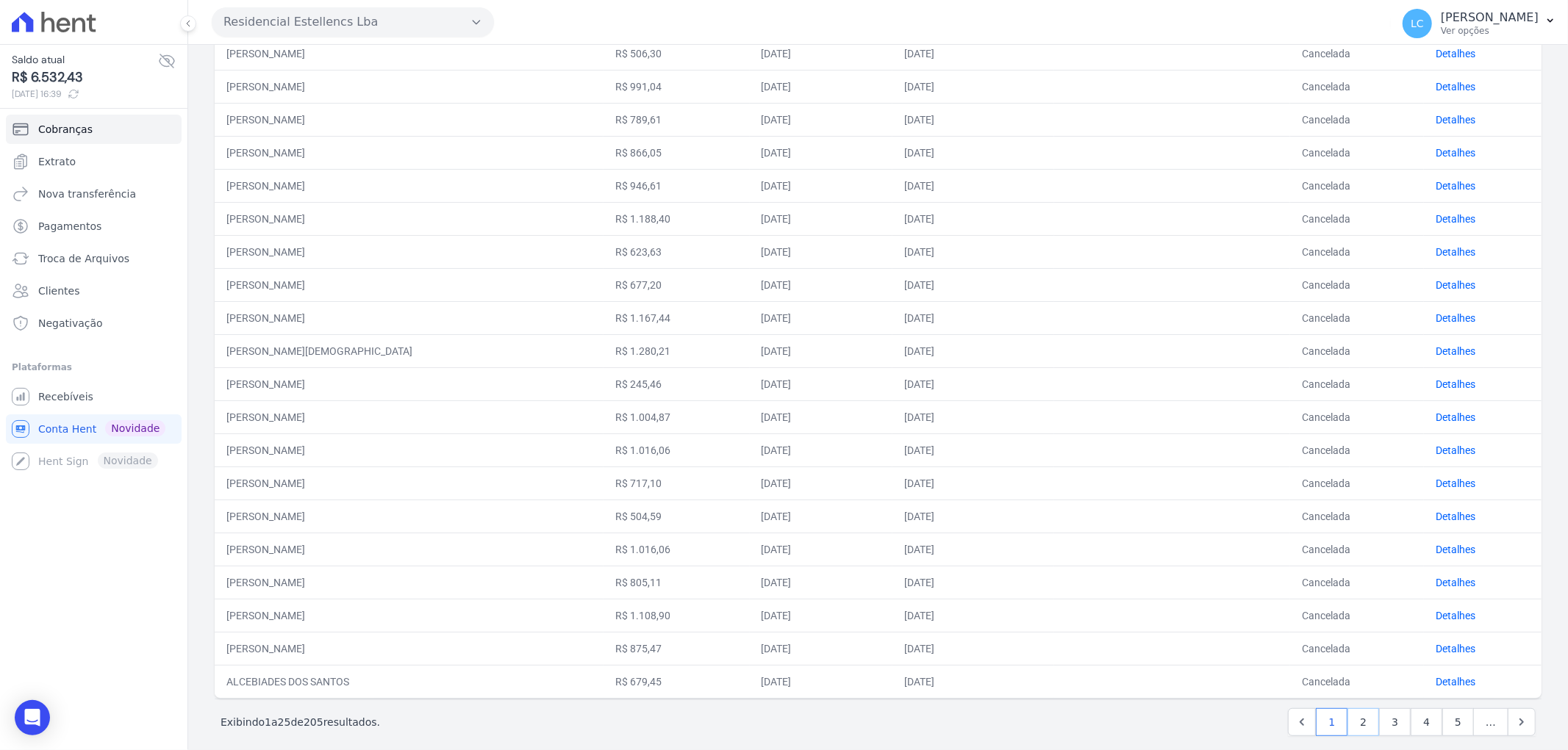
drag, startPoint x: 1354, startPoint y: 726, endPoint x: 1288, endPoint y: 700, distance: 70.9
click at [1354, 726] on link "2" at bounding box center [1363, 721] width 31 height 28
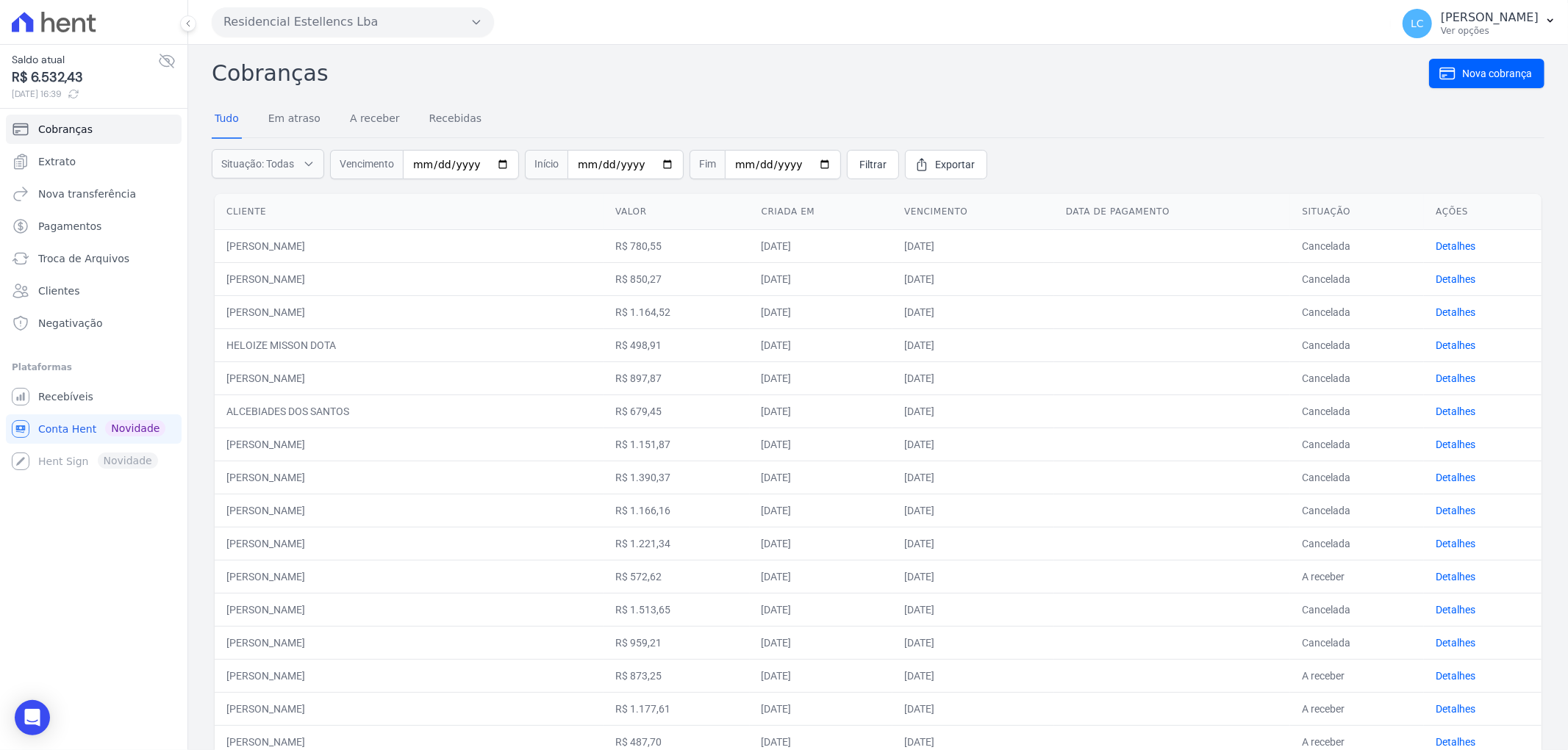
scroll to position [163, 0]
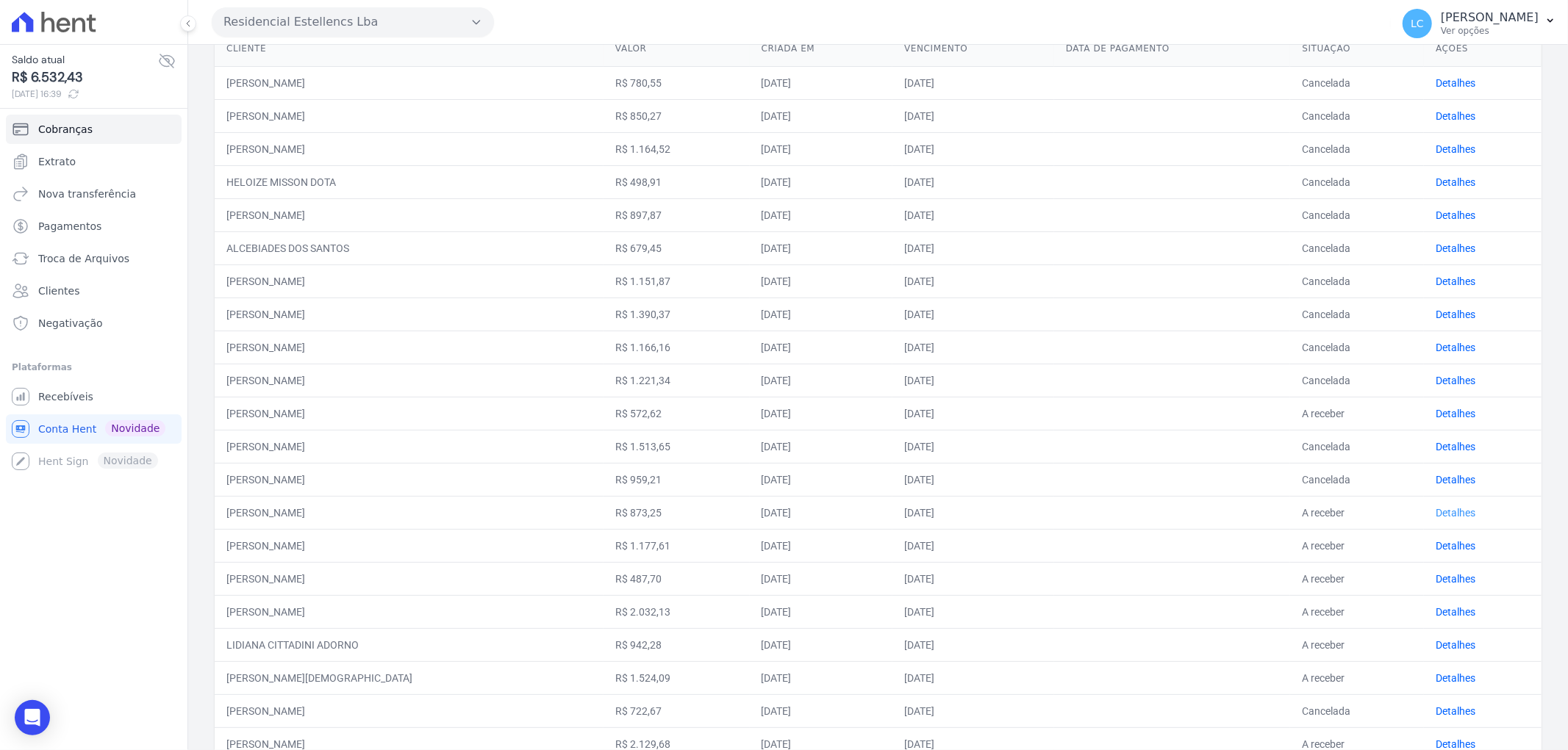
click at [1442, 511] on link "Detalhes" at bounding box center [1455, 513] width 39 height 12
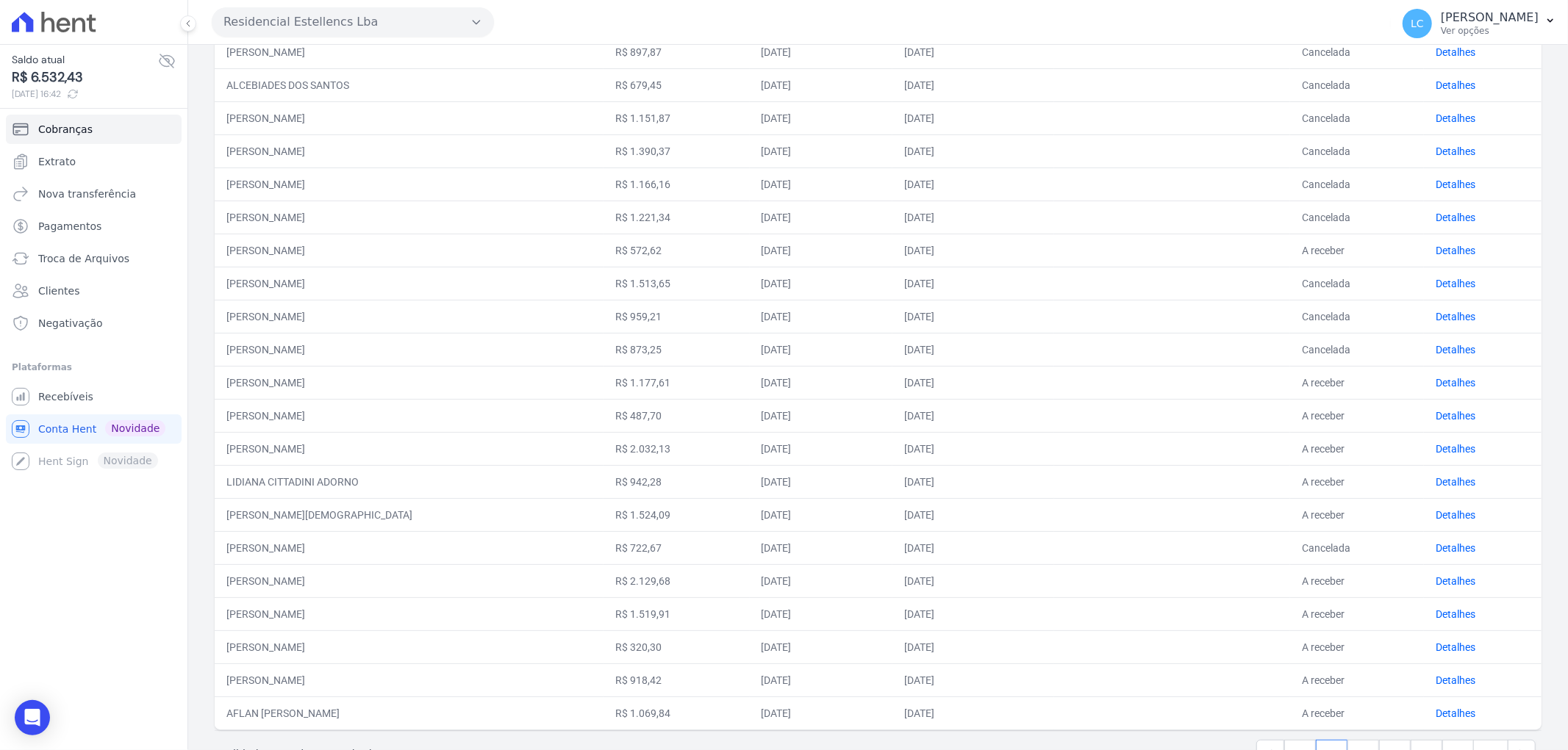
scroll to position [375, 0]
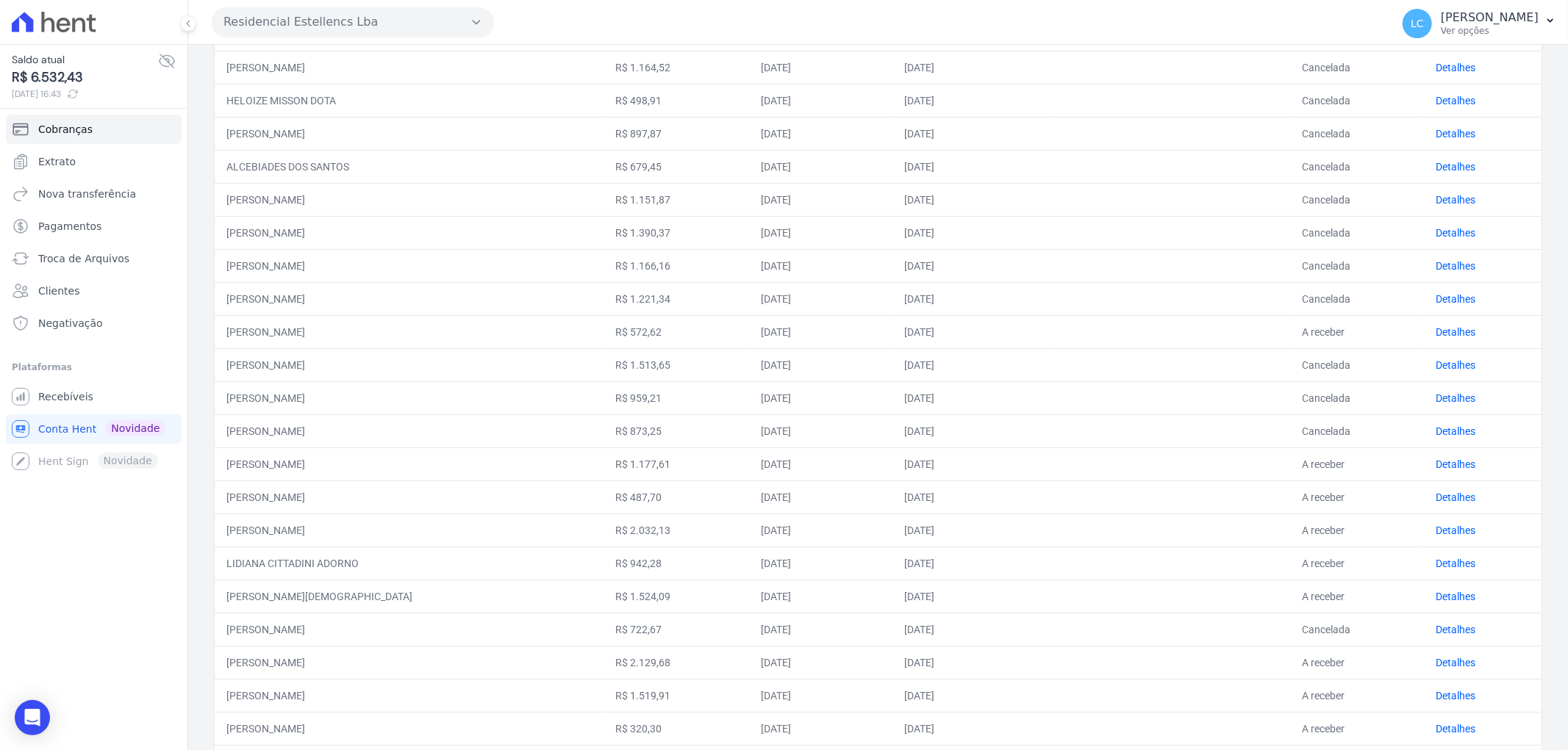
scroll to position [326, 0]
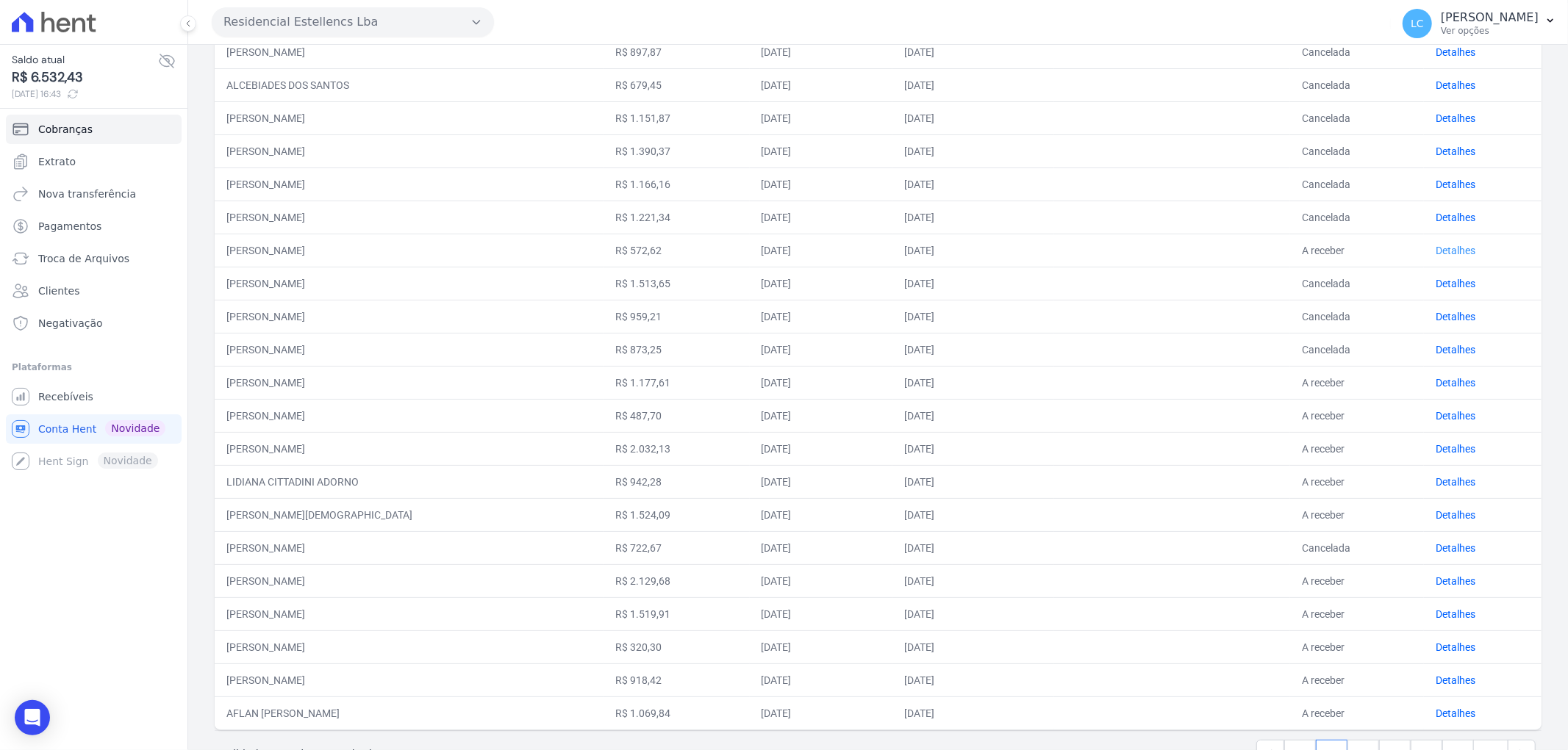
click at [1446, 245] on link "Detalhes" at bounding box center [1455, 250] width 39 height 12
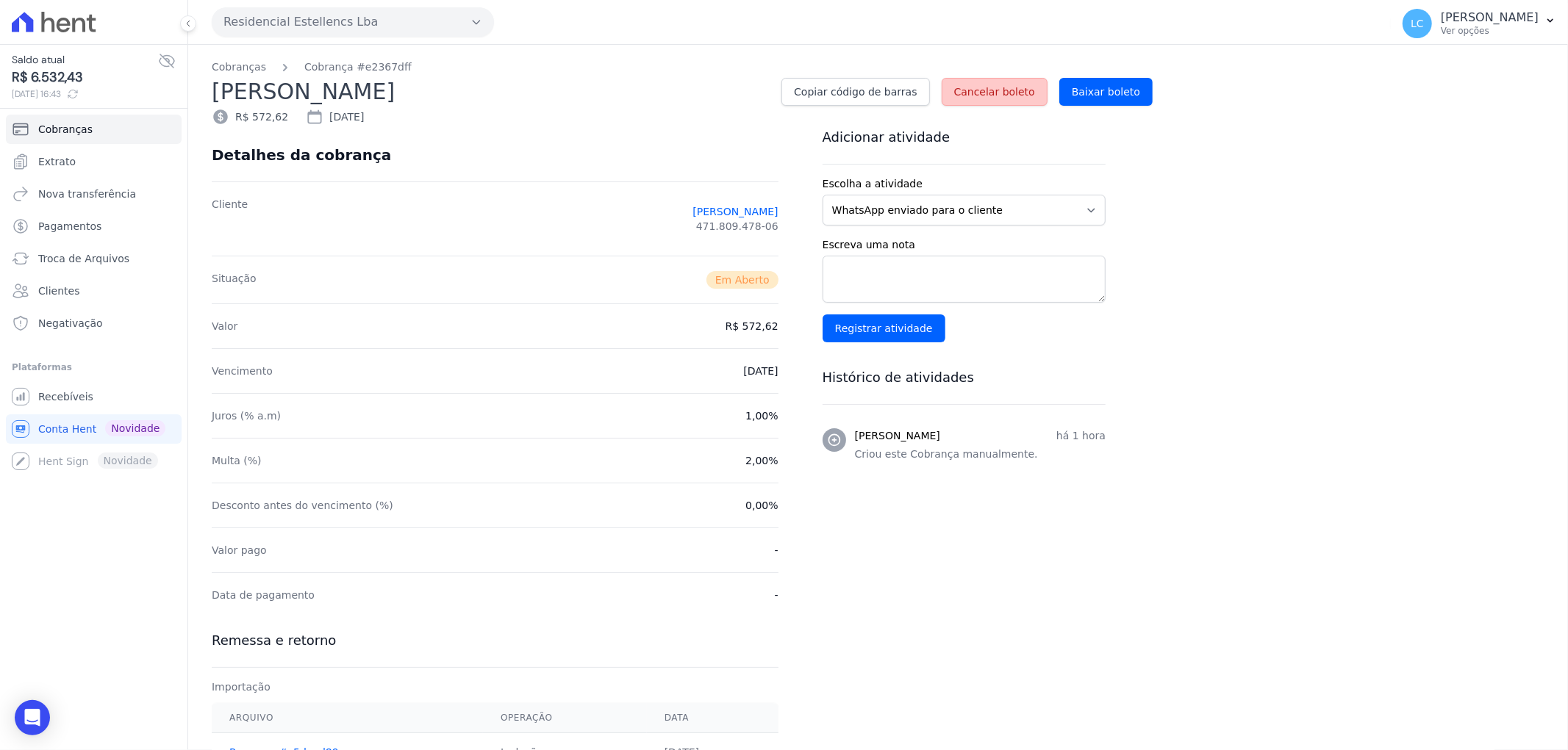
click at [1023, 81] on link "Cancelar boleto" at bounding box center [994, 91] width 106 height 28
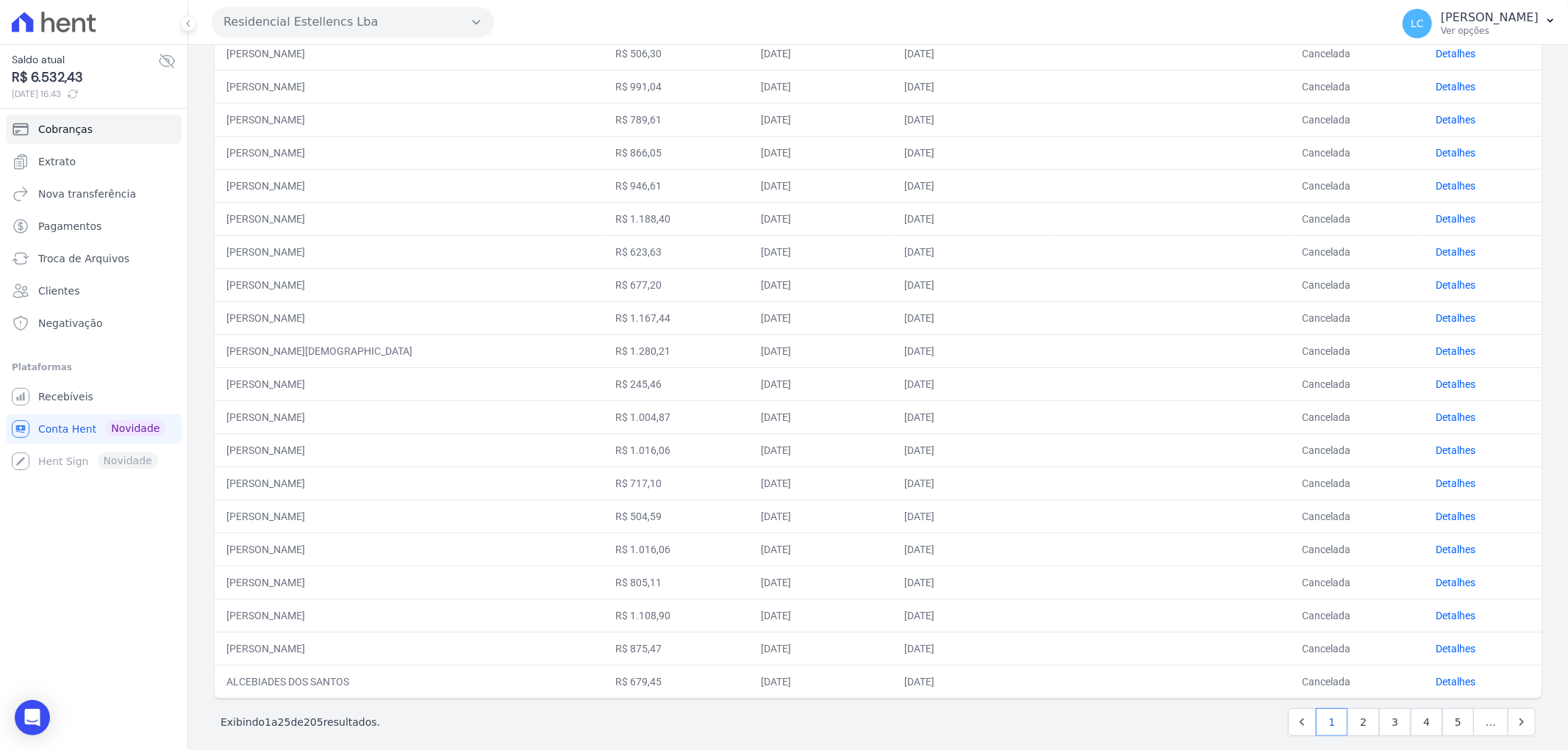
scroll to position [424, 0]
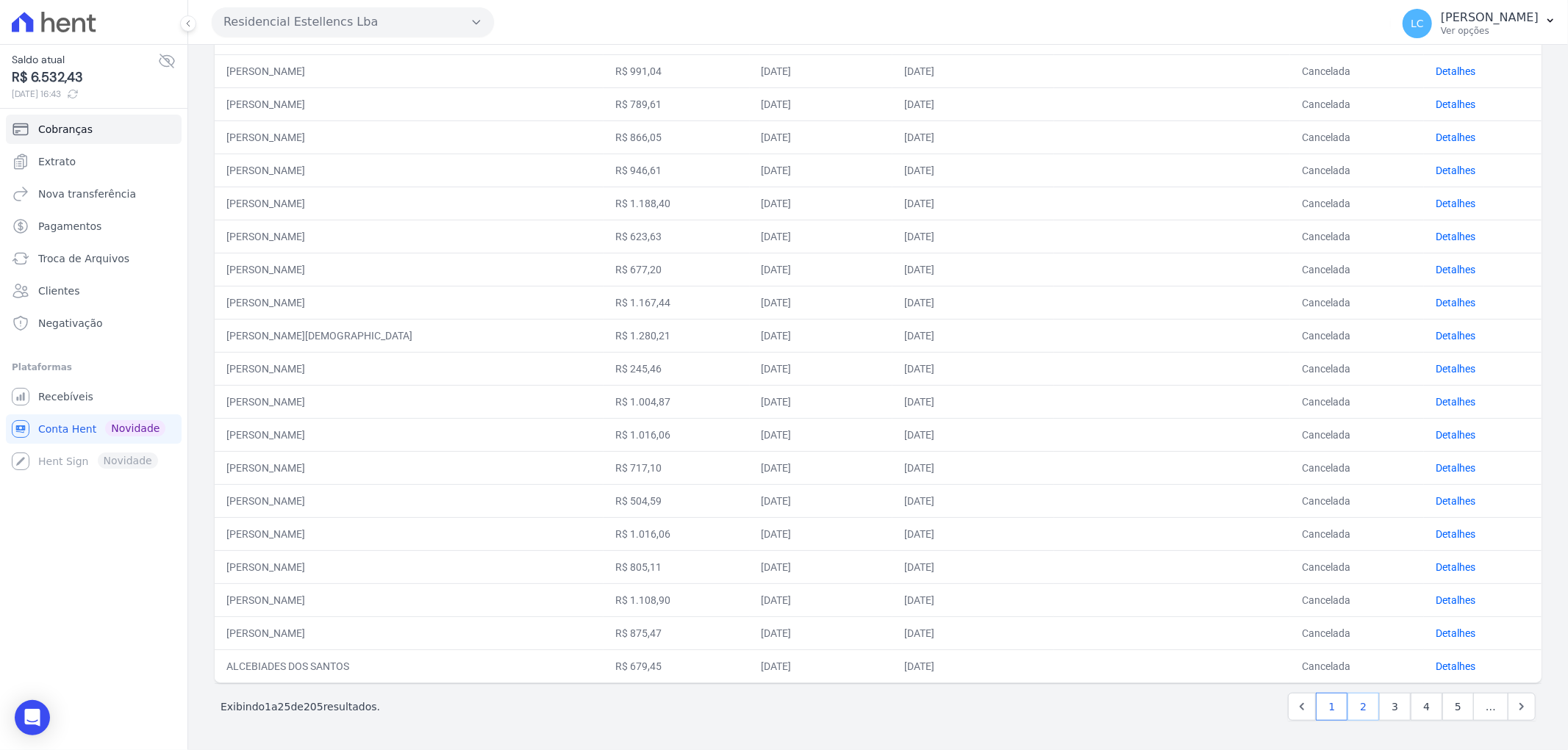
click at [1358, 715] on link "2" at bounding box center [1363, 706] width 31 height 28
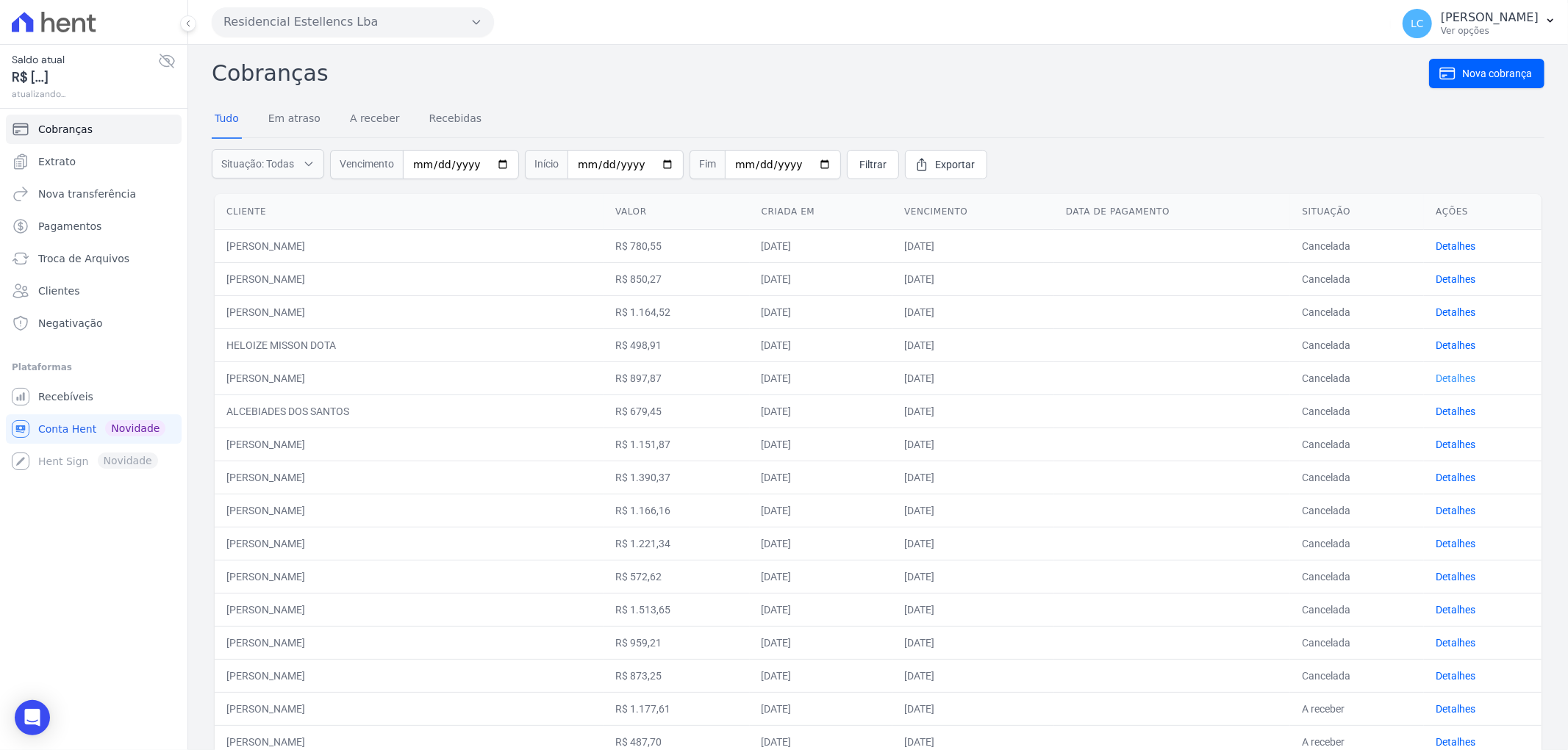
scroll to position [326, 0]
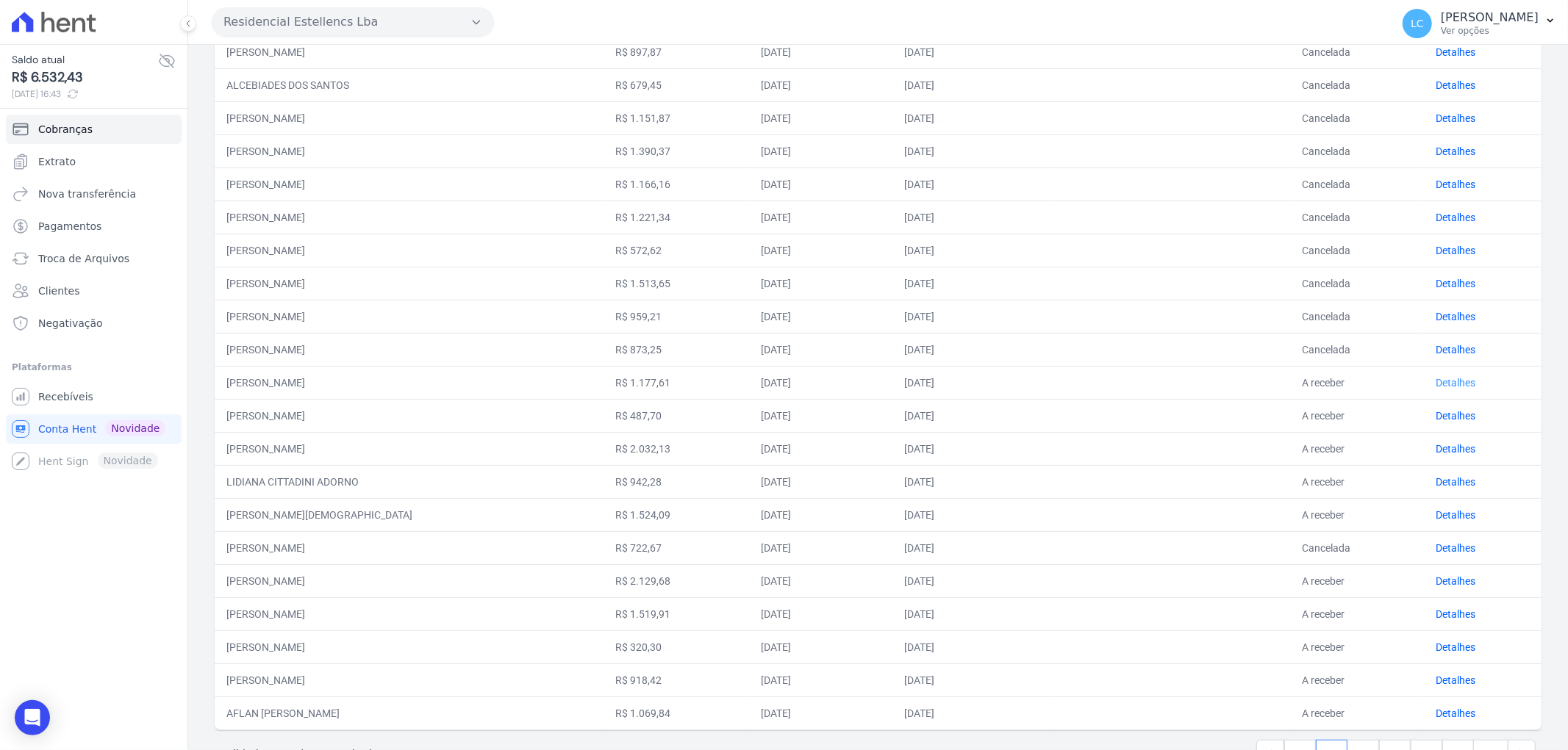
click at [1443, 377] on link "Detalhes" at bounding box center [1455, 383] width 39 height 12
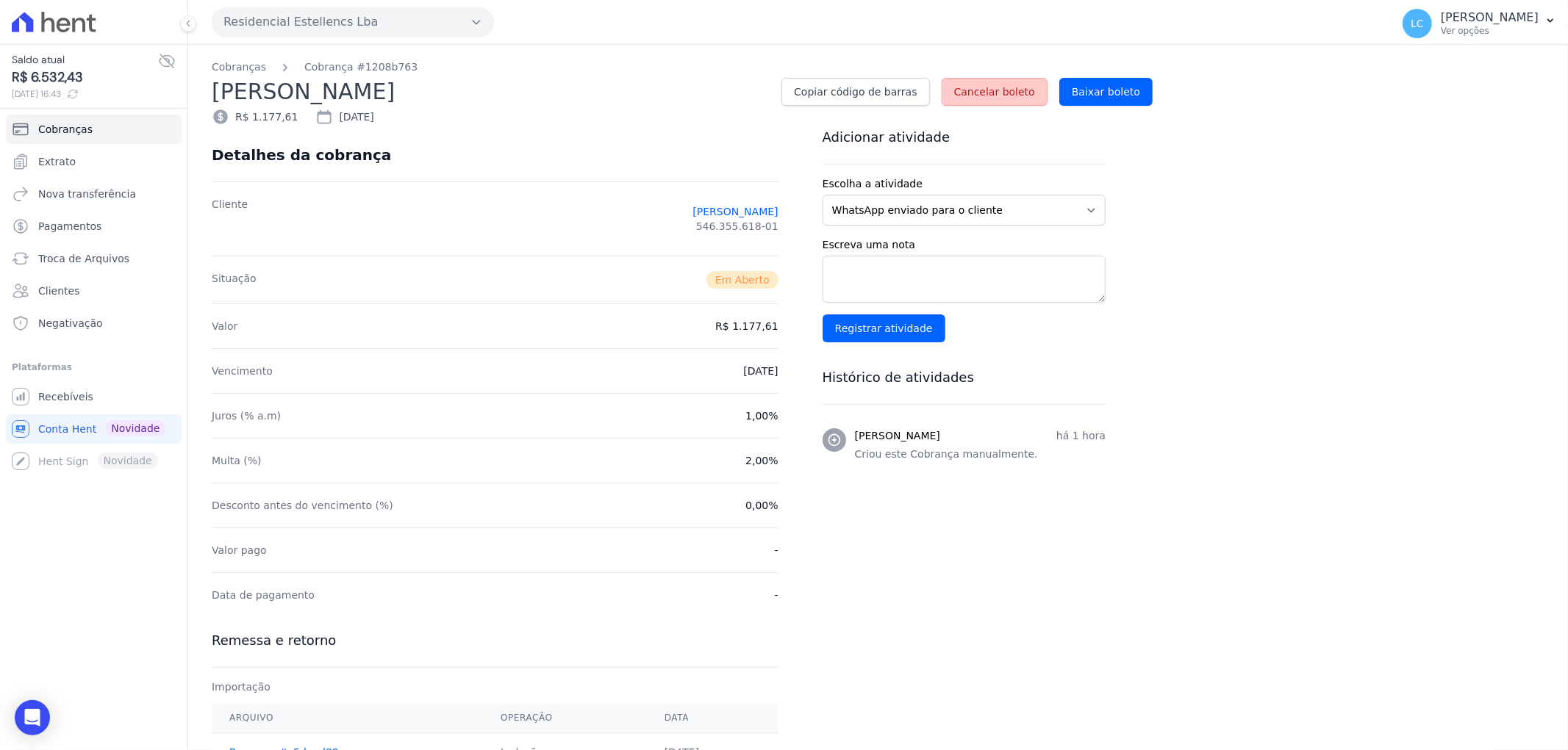
click at [996, 78] on link "Cancelar boleto" at bounding box center [994, 91] width 106 height 28
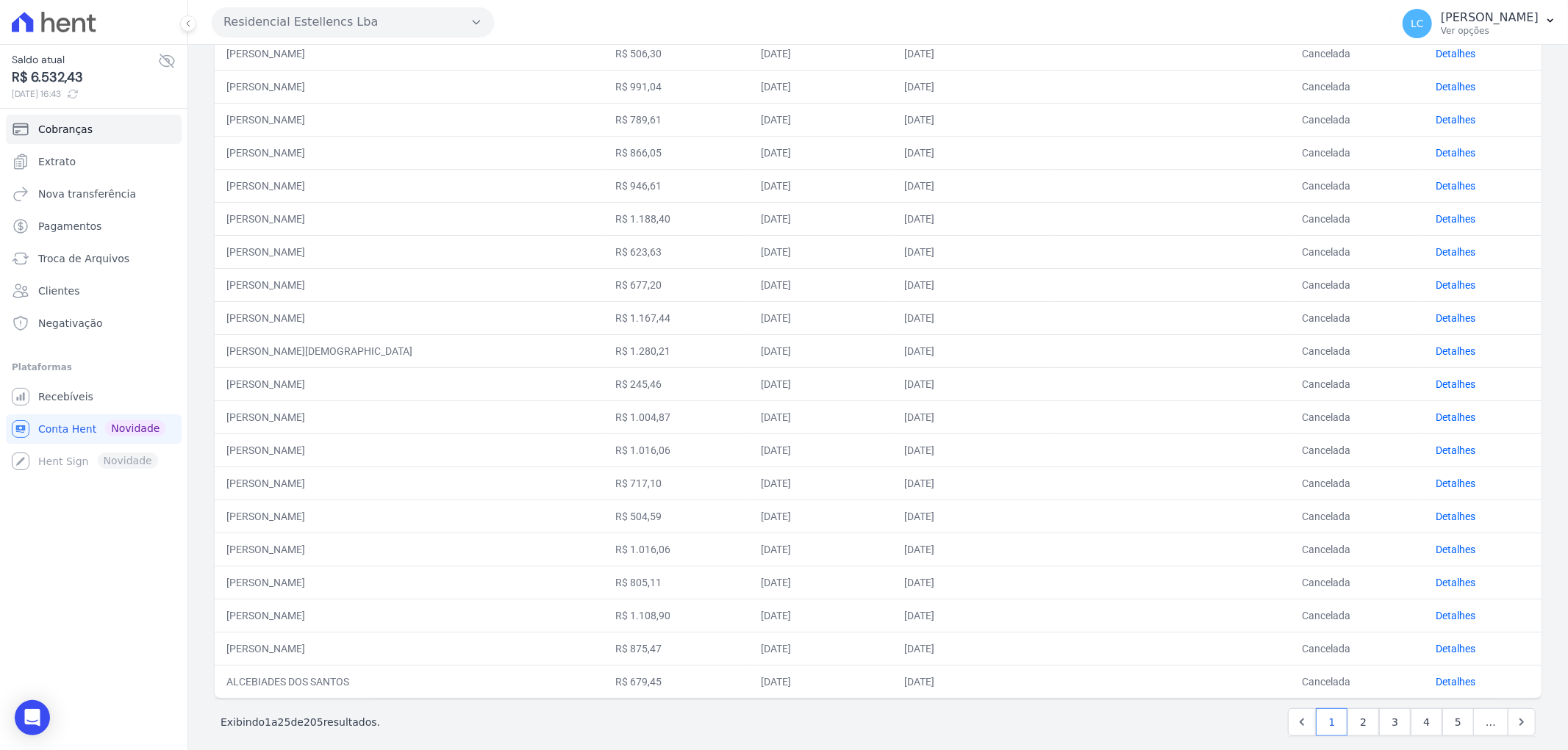
scroll to position [424, 0]
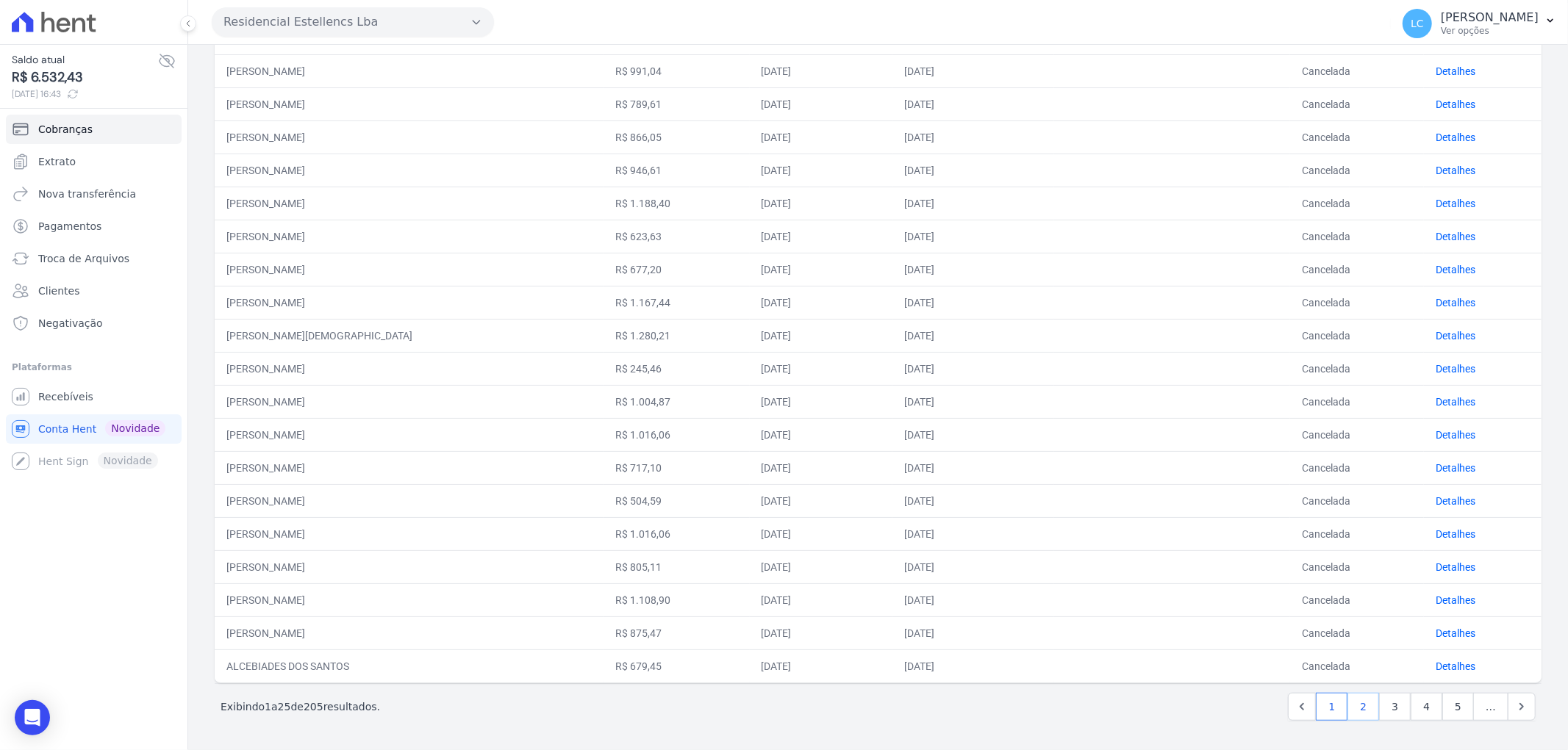
click at [1365, 707] on link "2" at bounding box center [1363, 706] width 31 height 28
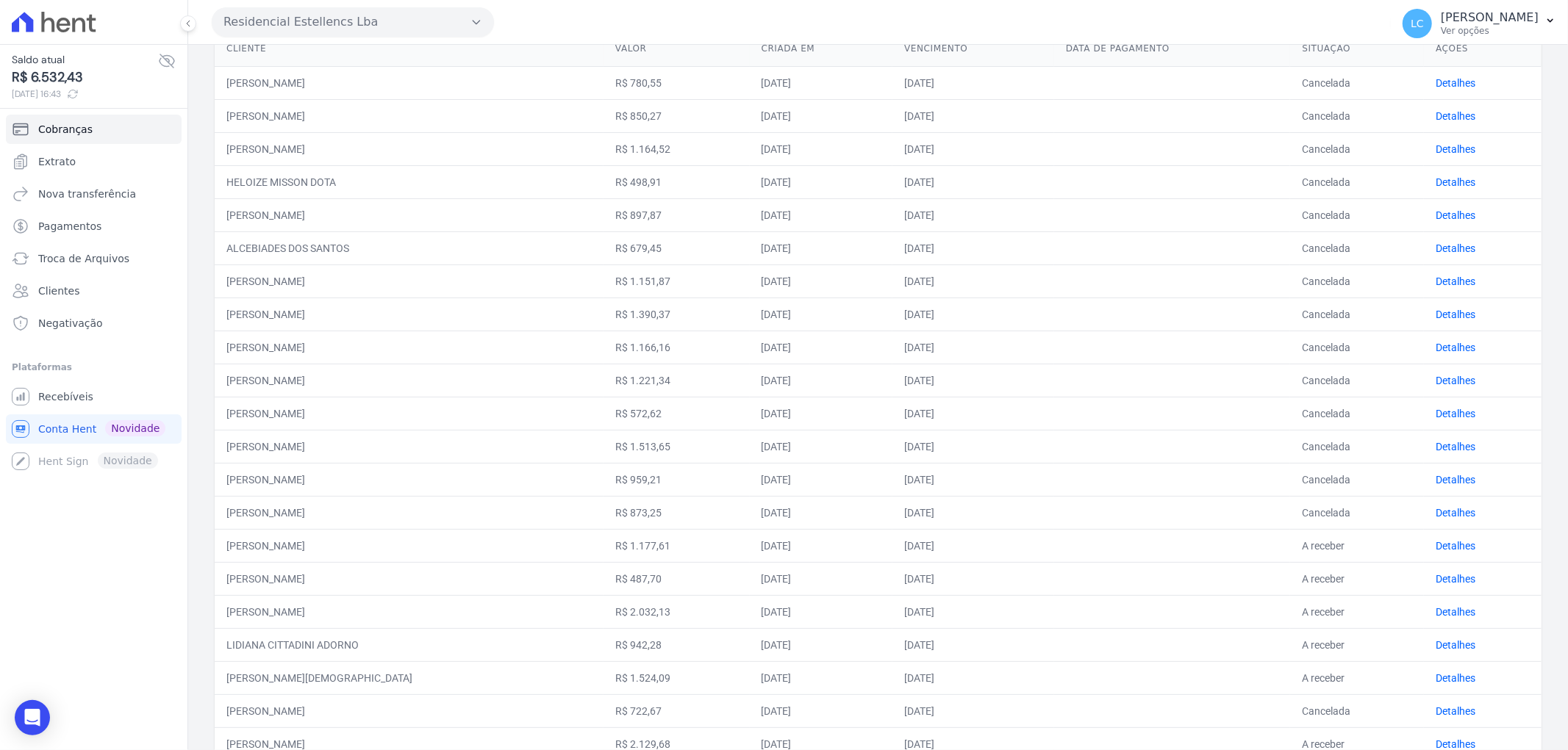
scroll to position [326, 0]
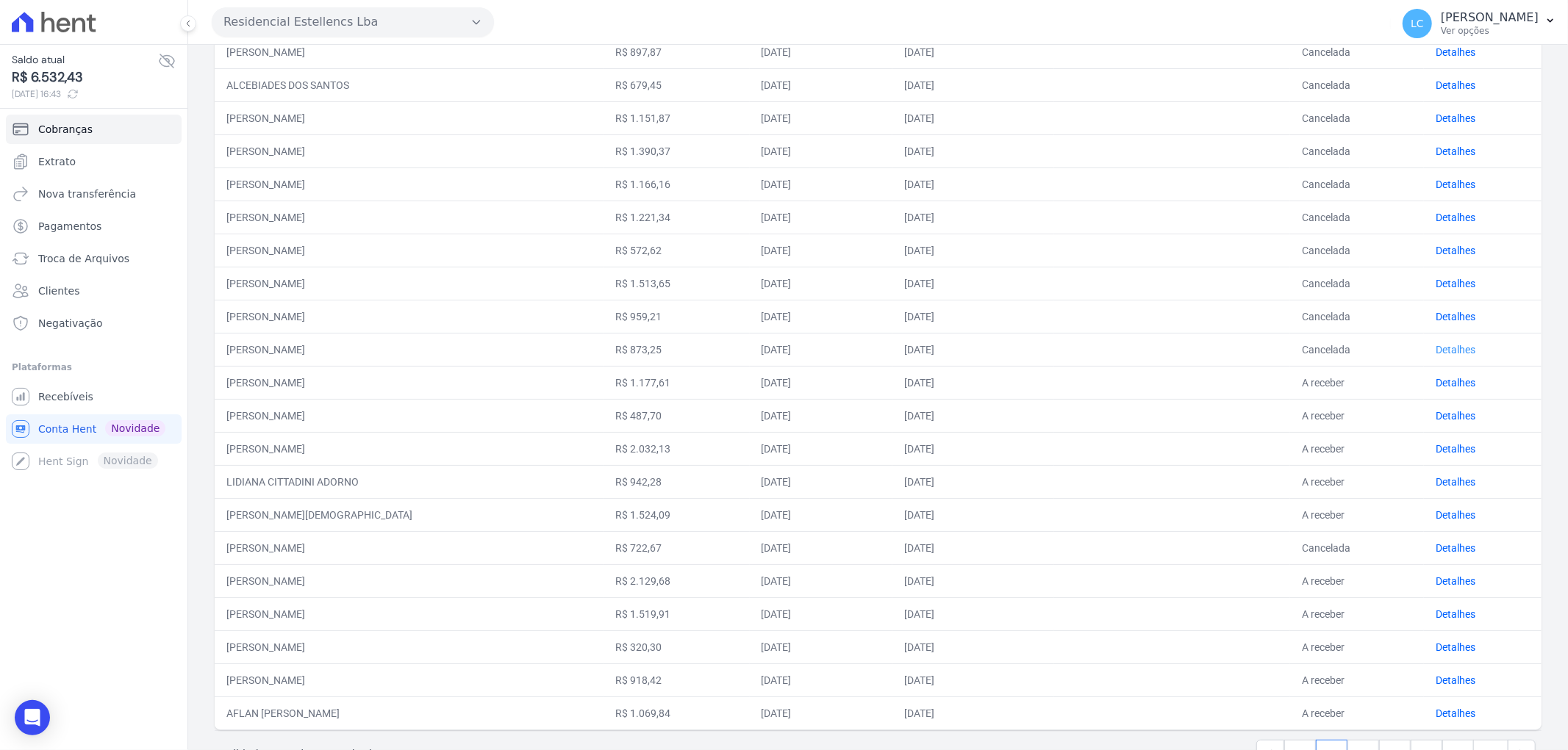
click at [1445, 349] on link "Detalhes" at bounding box center [1455, 349] width 39 height 12
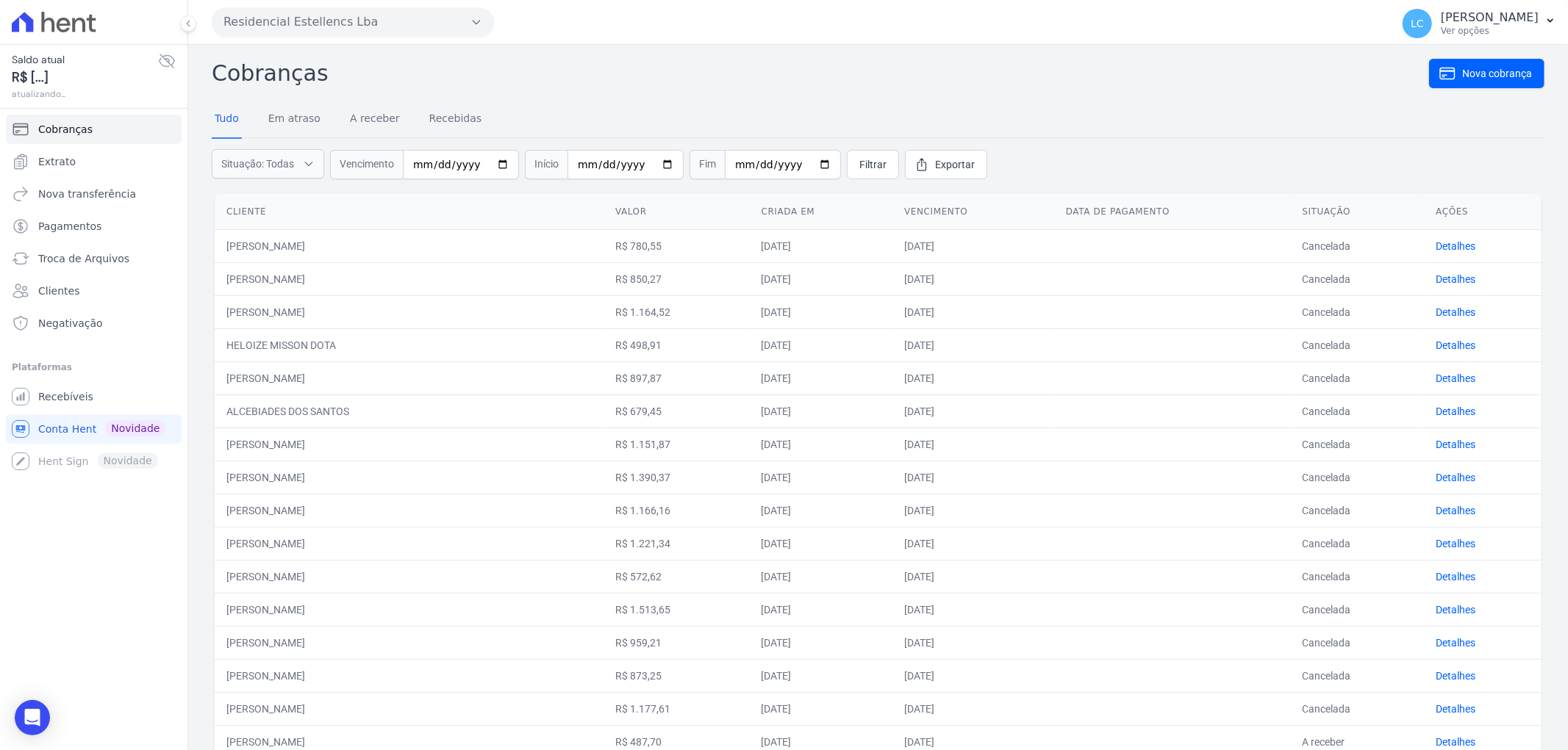
scroll to position [375, 0]
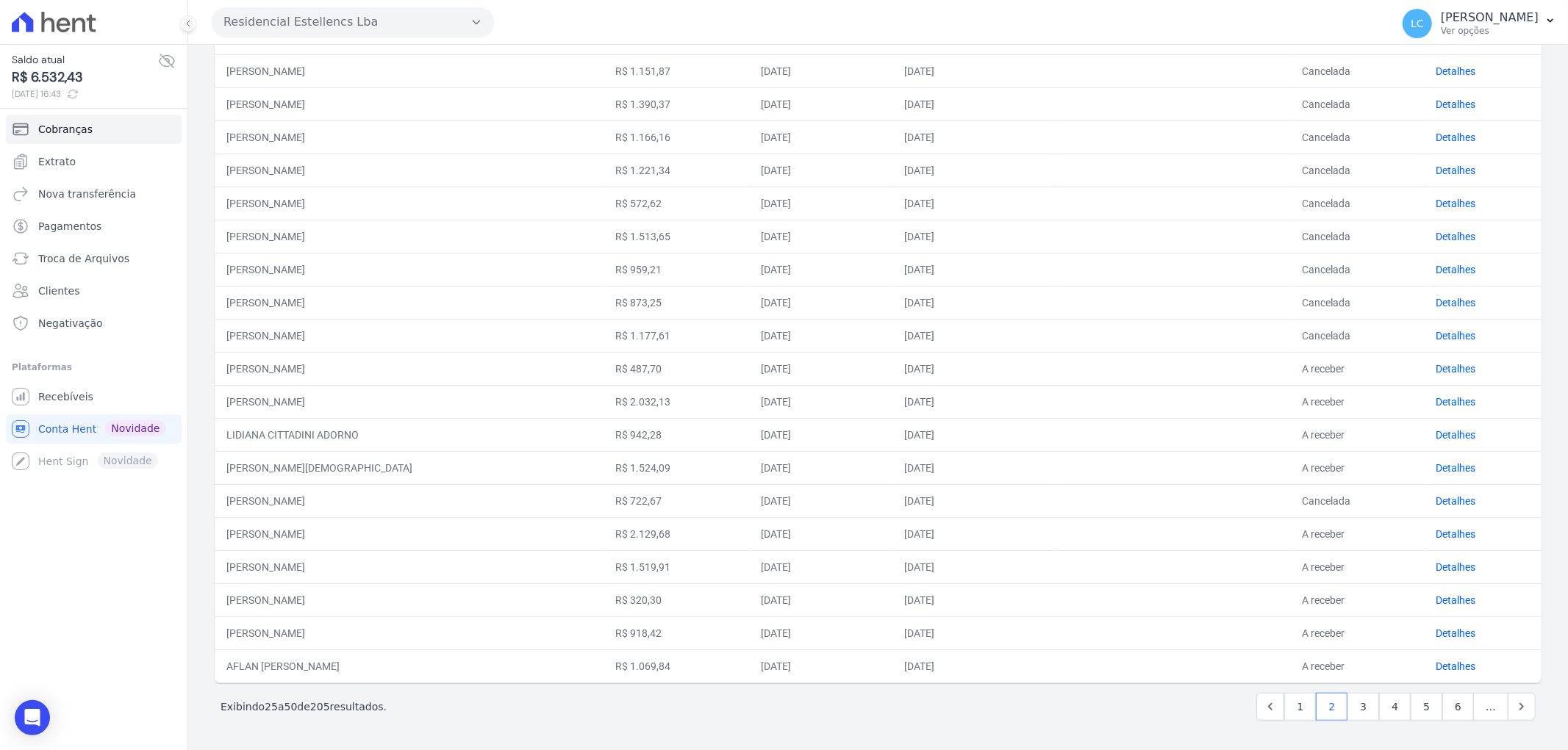
click at [1424, 410] on td "Detalhes" at bounding box center [1482, 401] width 117 height 33
click at [1443, 363] on link "Detalhes" at bounding box center [1455, 368] width 39 height 12
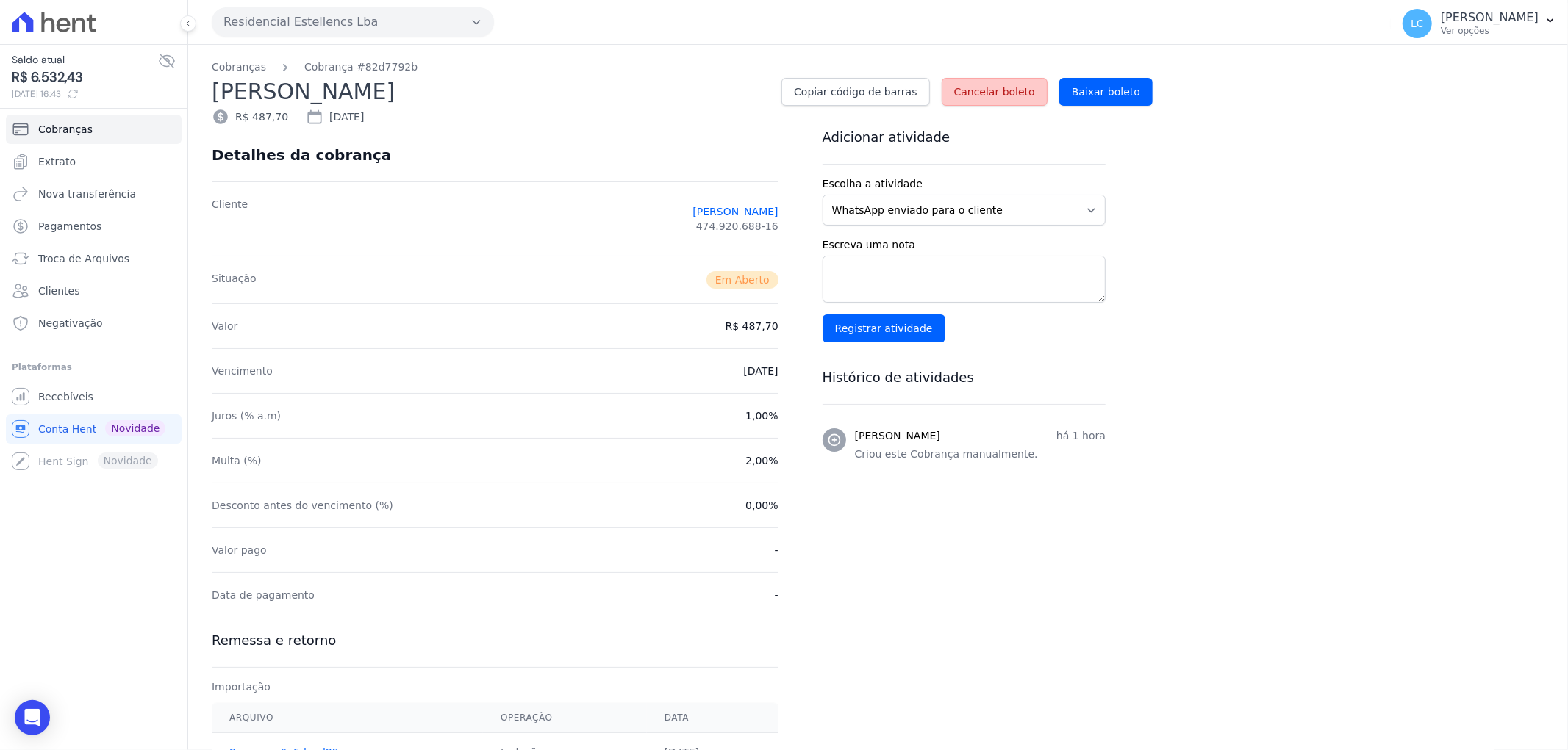
click at [990, 88] on span "Cancelar boleto" at bounding box center [994, 91] width 81 height 14
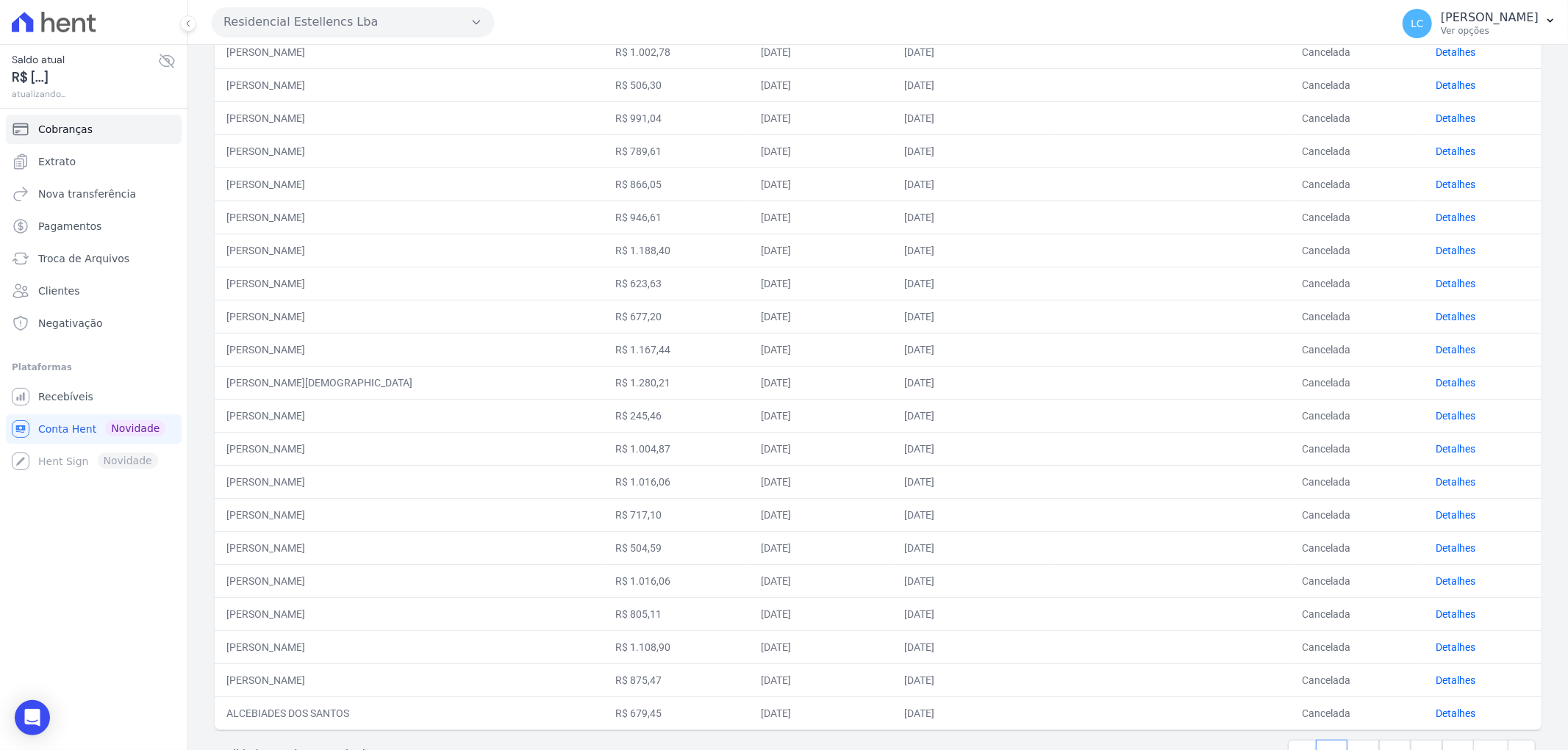
scroll to position [375, 0]
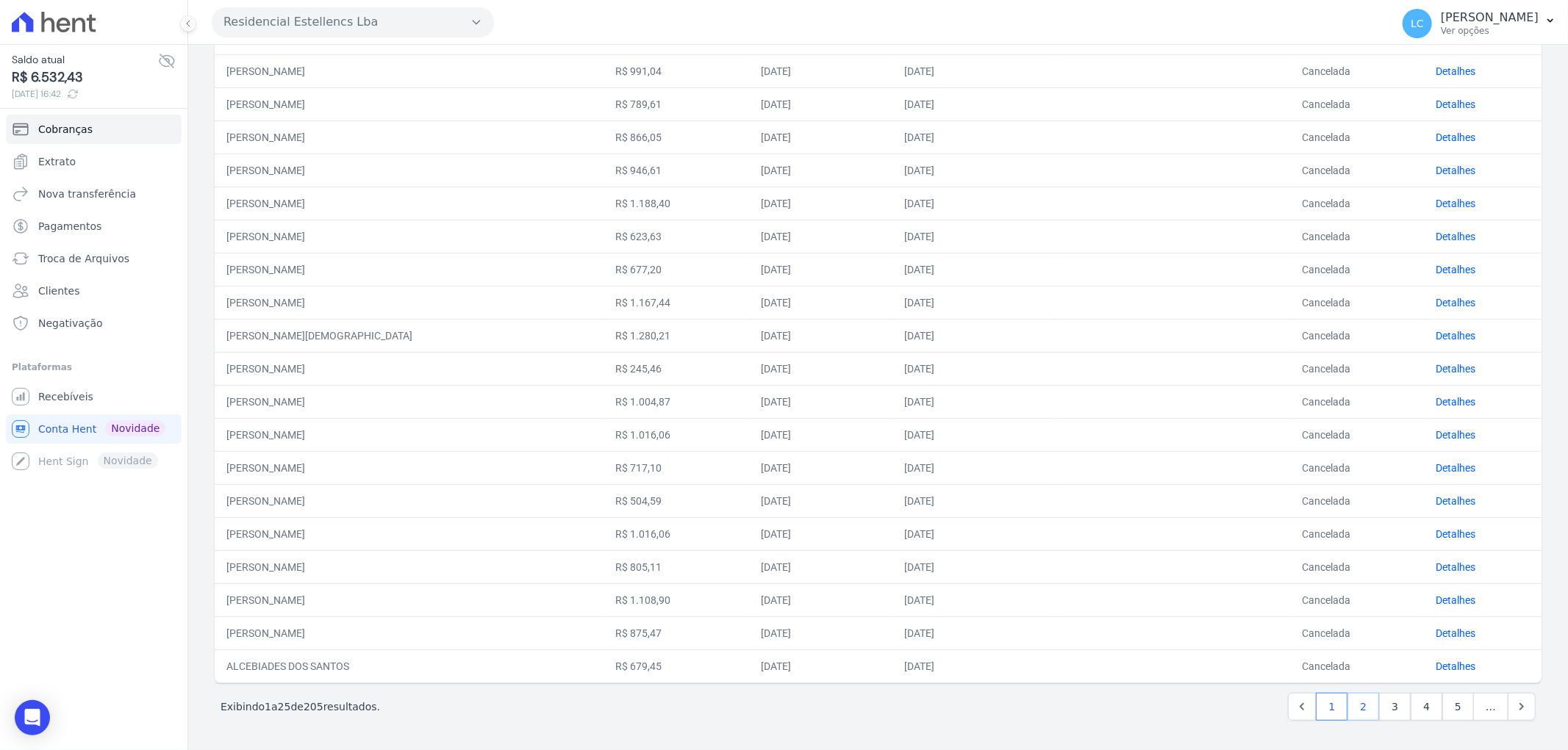
click at [1349, 713] on link "2" at bounding box center [1363, 706] width 31 height 28
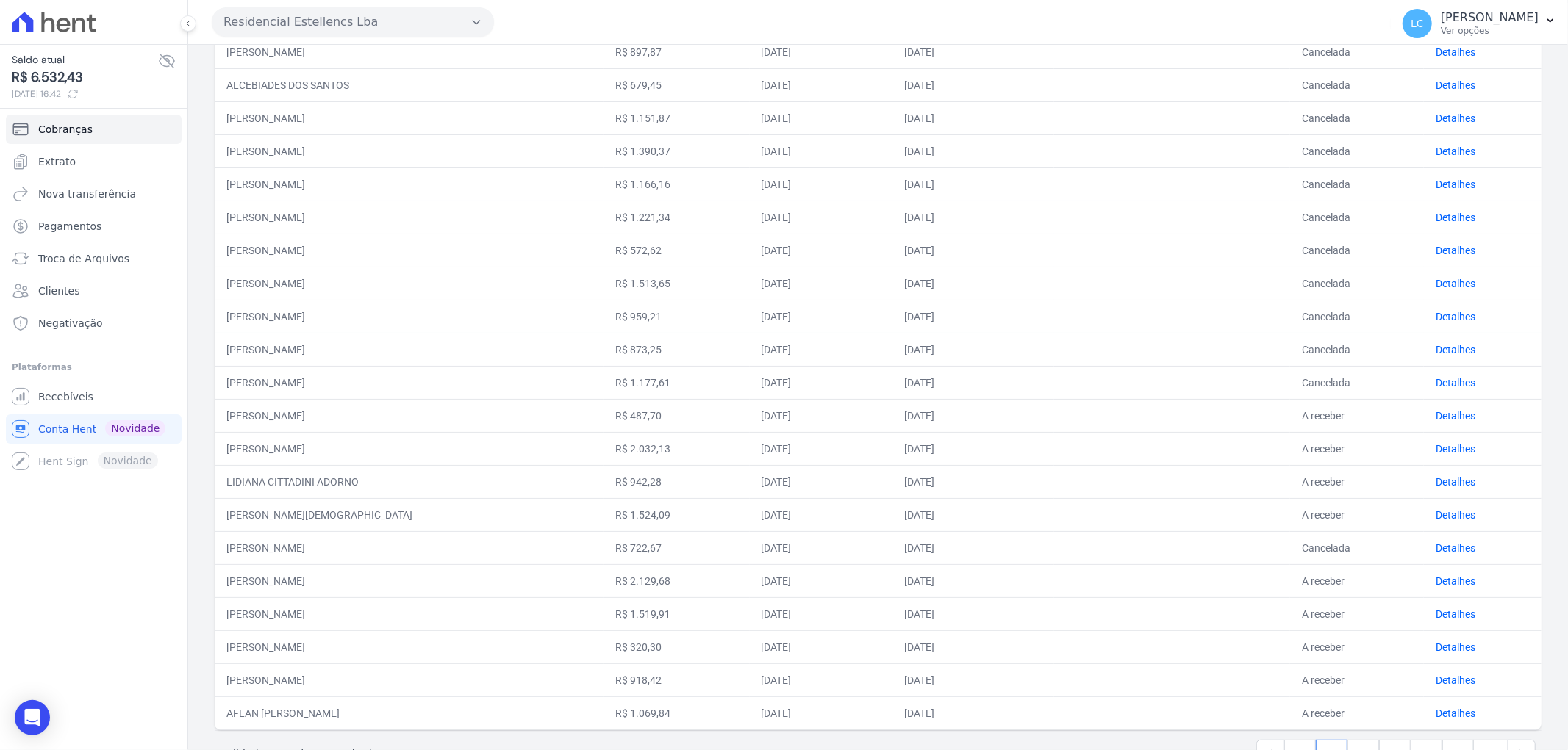
scroll to position [375, 0]
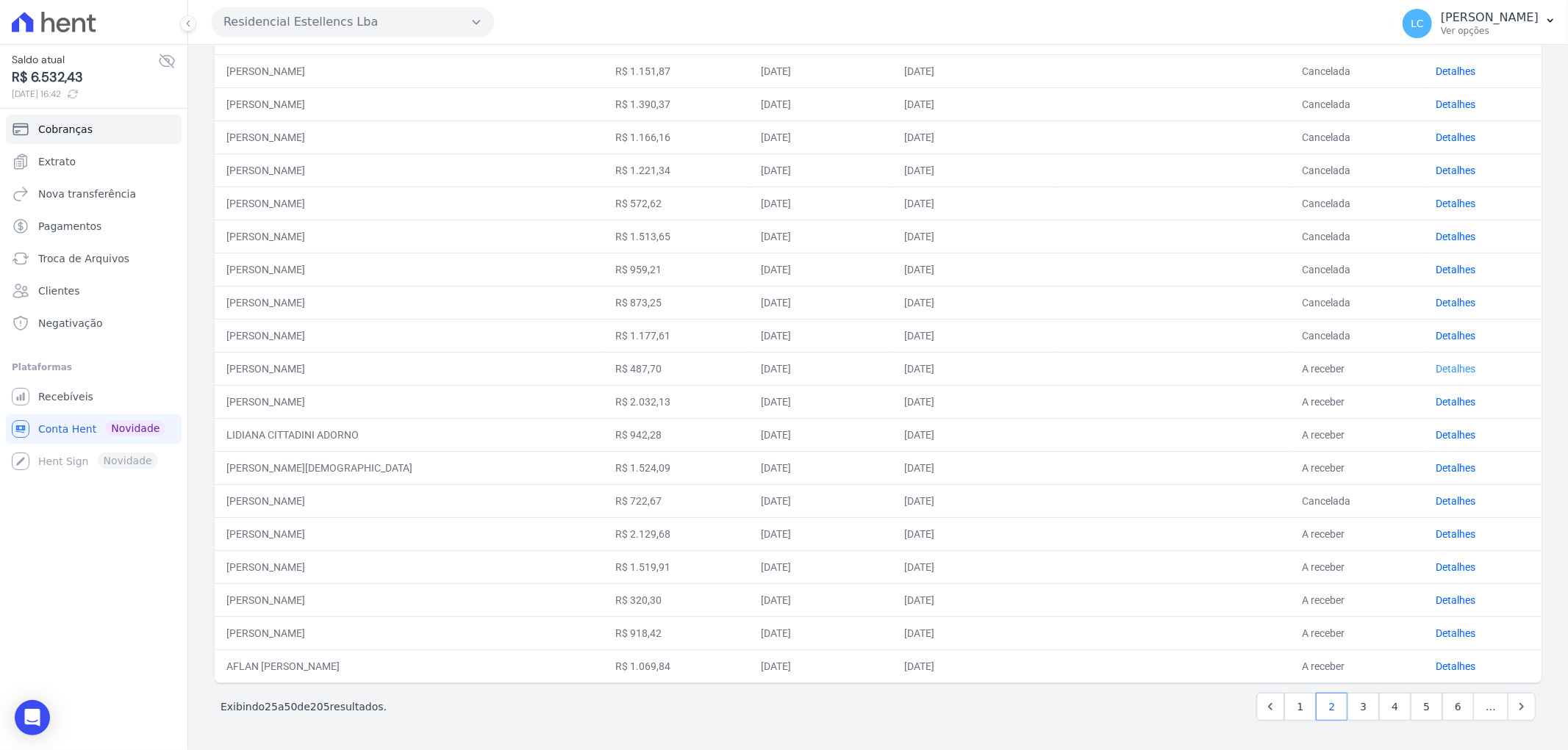
click at [1439, 365] on link "Detalhes" at bounding box center [1455, 368] width 39 height 12
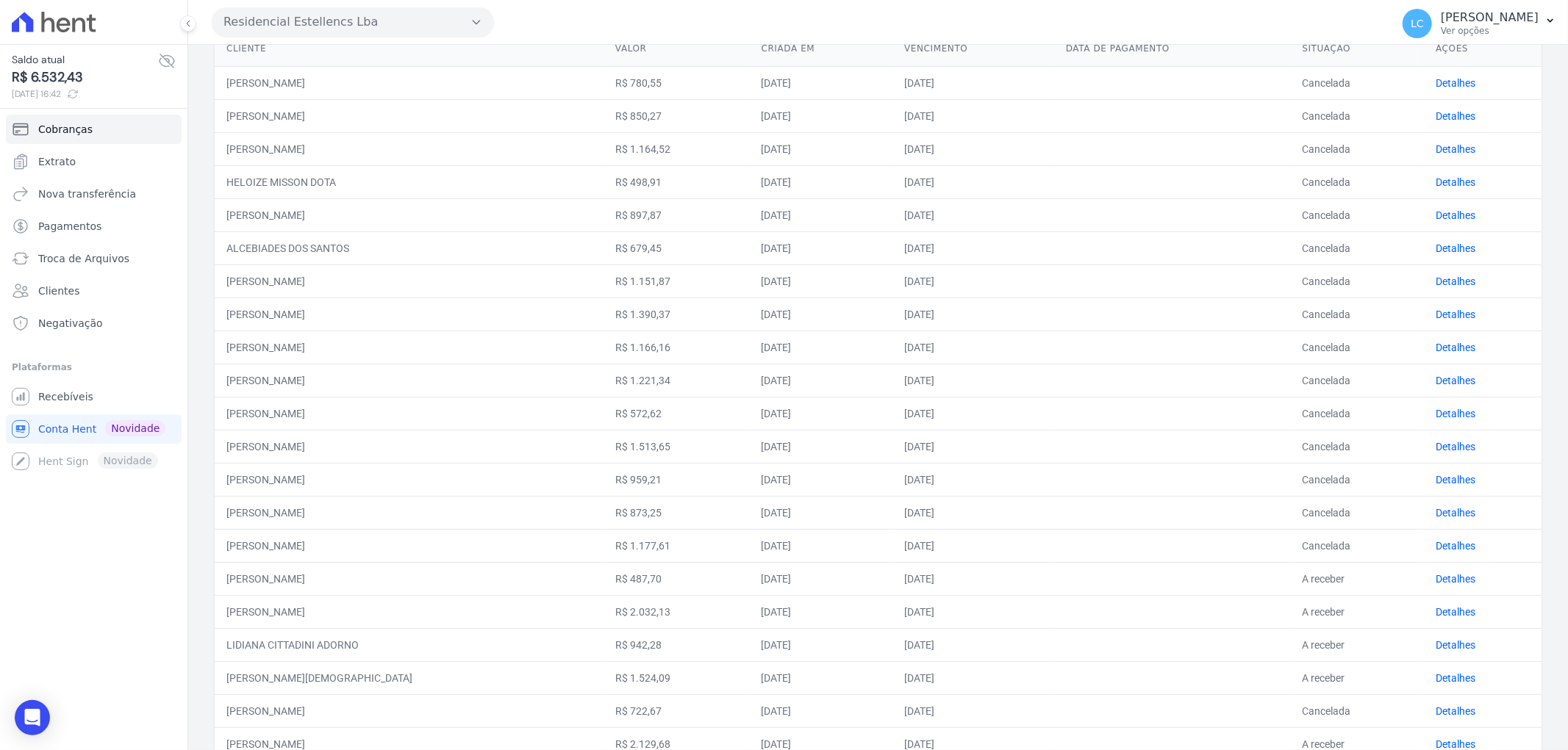
scroll to position [326, 0]
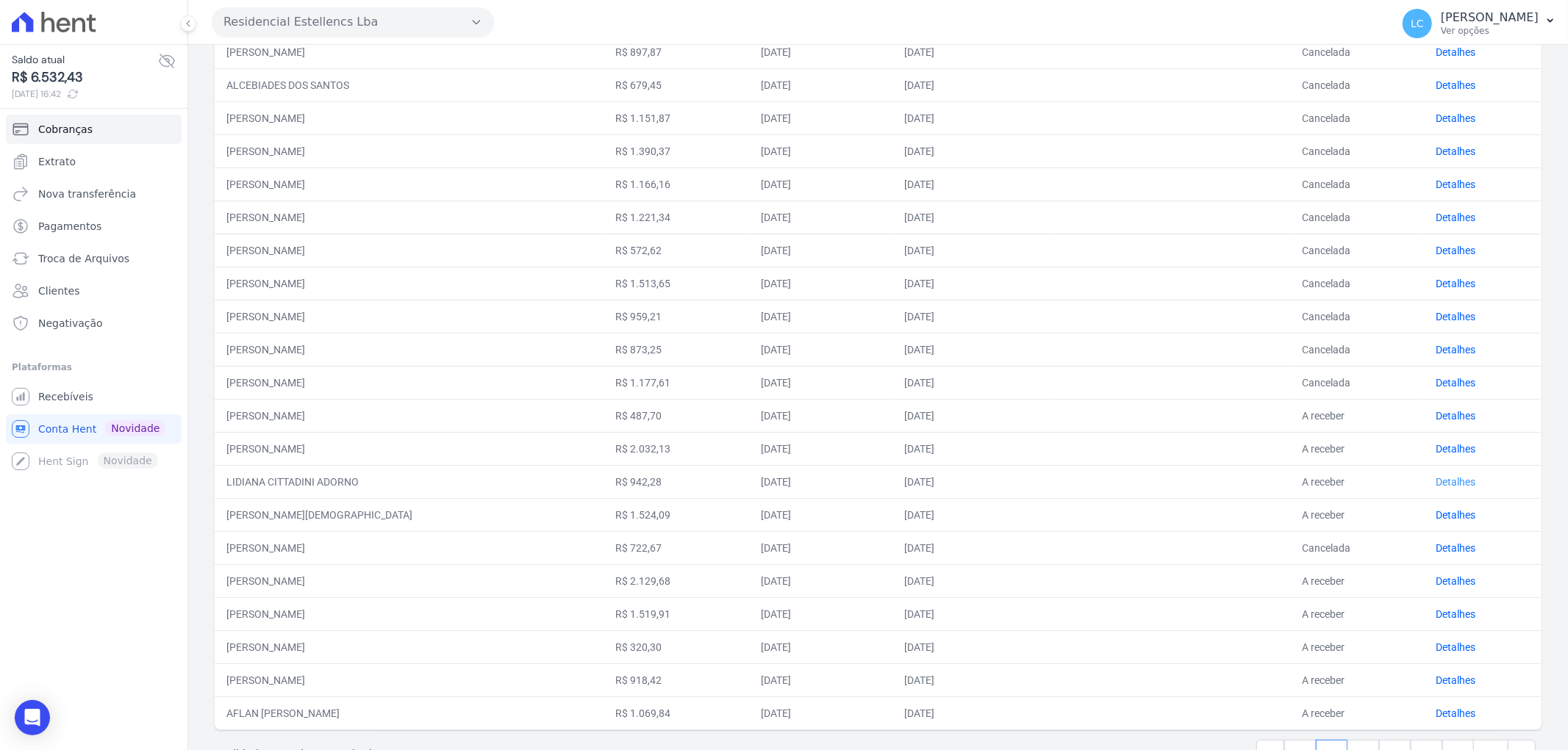
click at [1442, 487] on link "Detalhes" at bounding box center [1455, 481] width 39 height 12
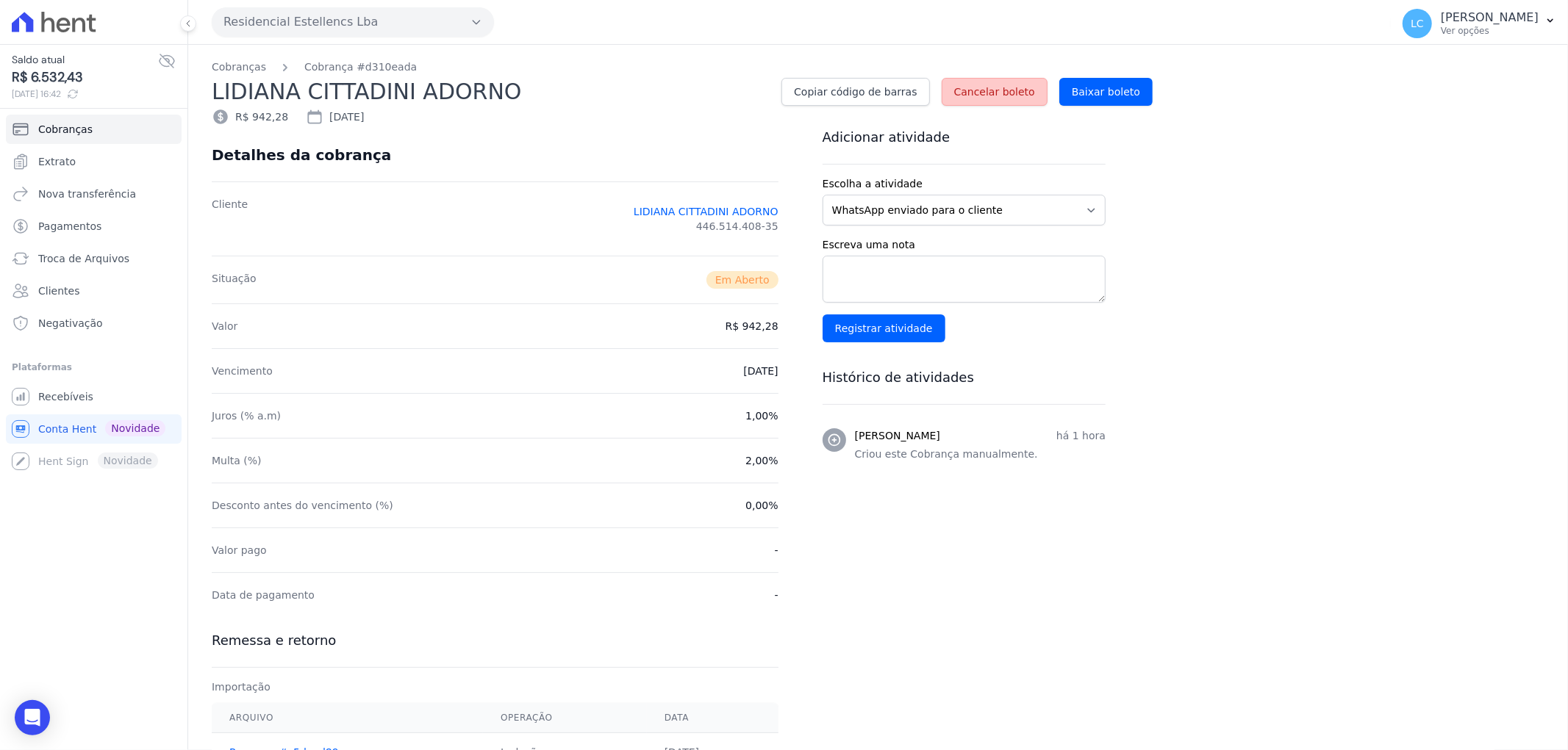
click at [986, 99] on span "Cancelar boleto" at bounding box center [994, 91] width 81 height 14
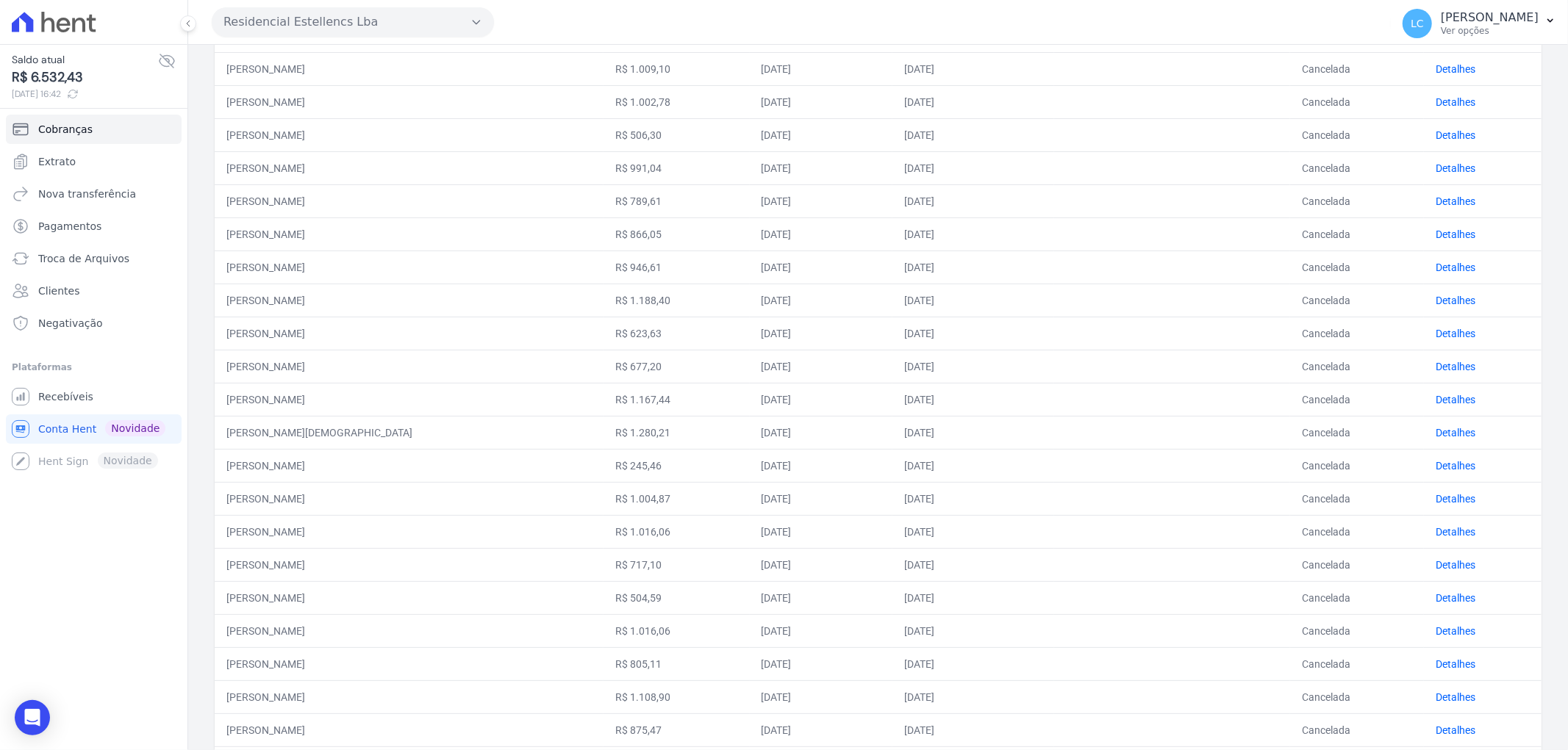
scroll to position [424, 0]
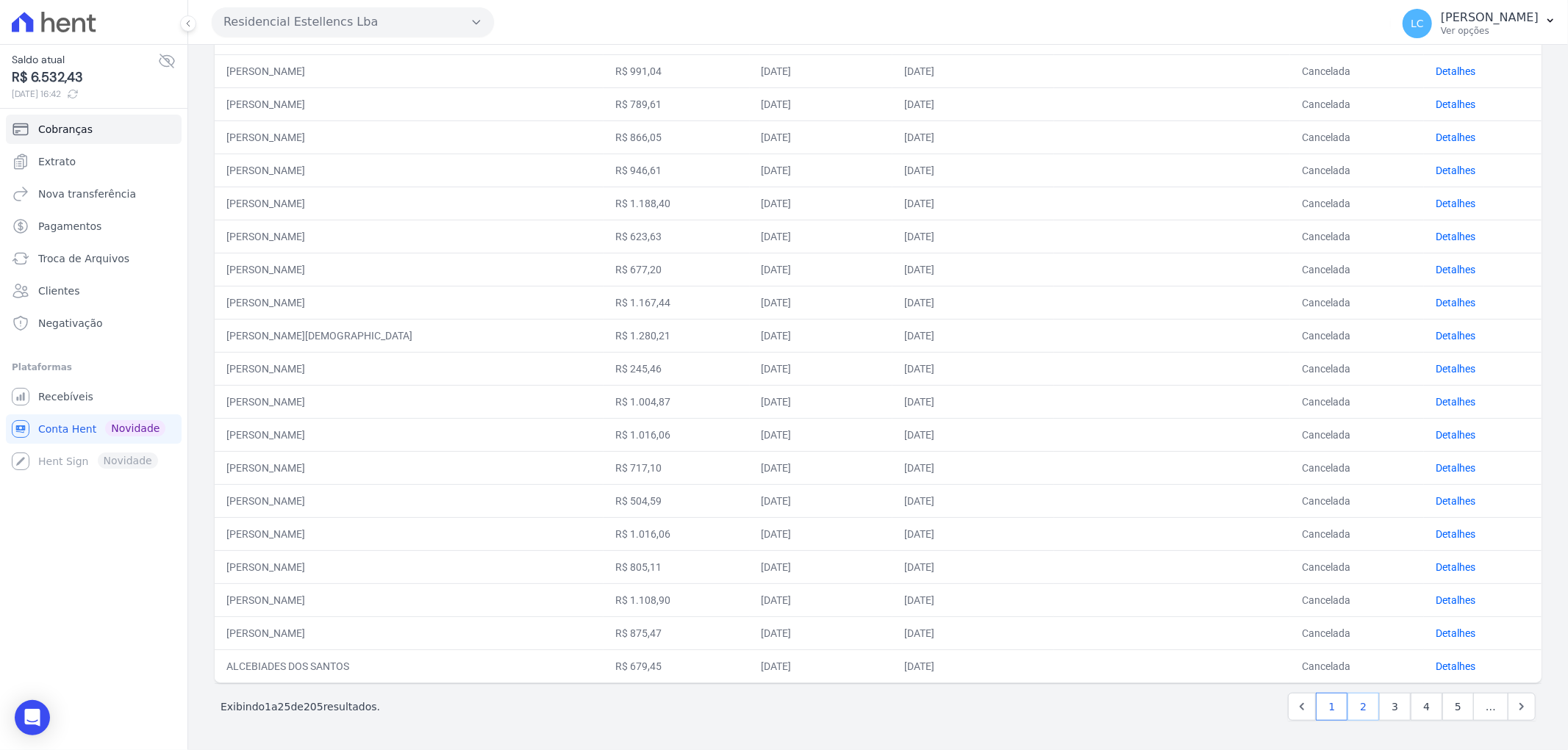
click at [1349, 711] on link "2" at bounding box center [1363, 706] width 31 height 28
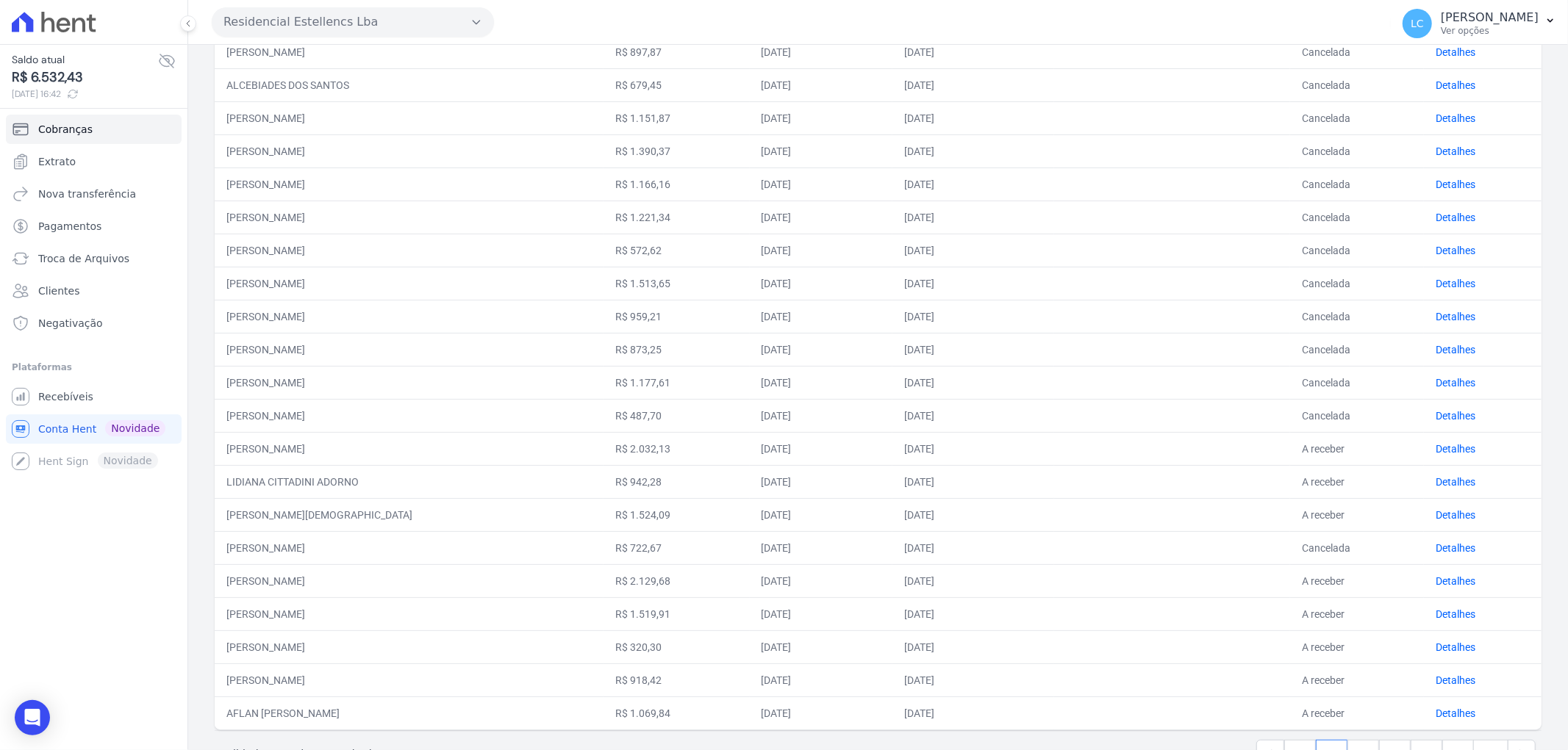
scroll to position [375, 0]
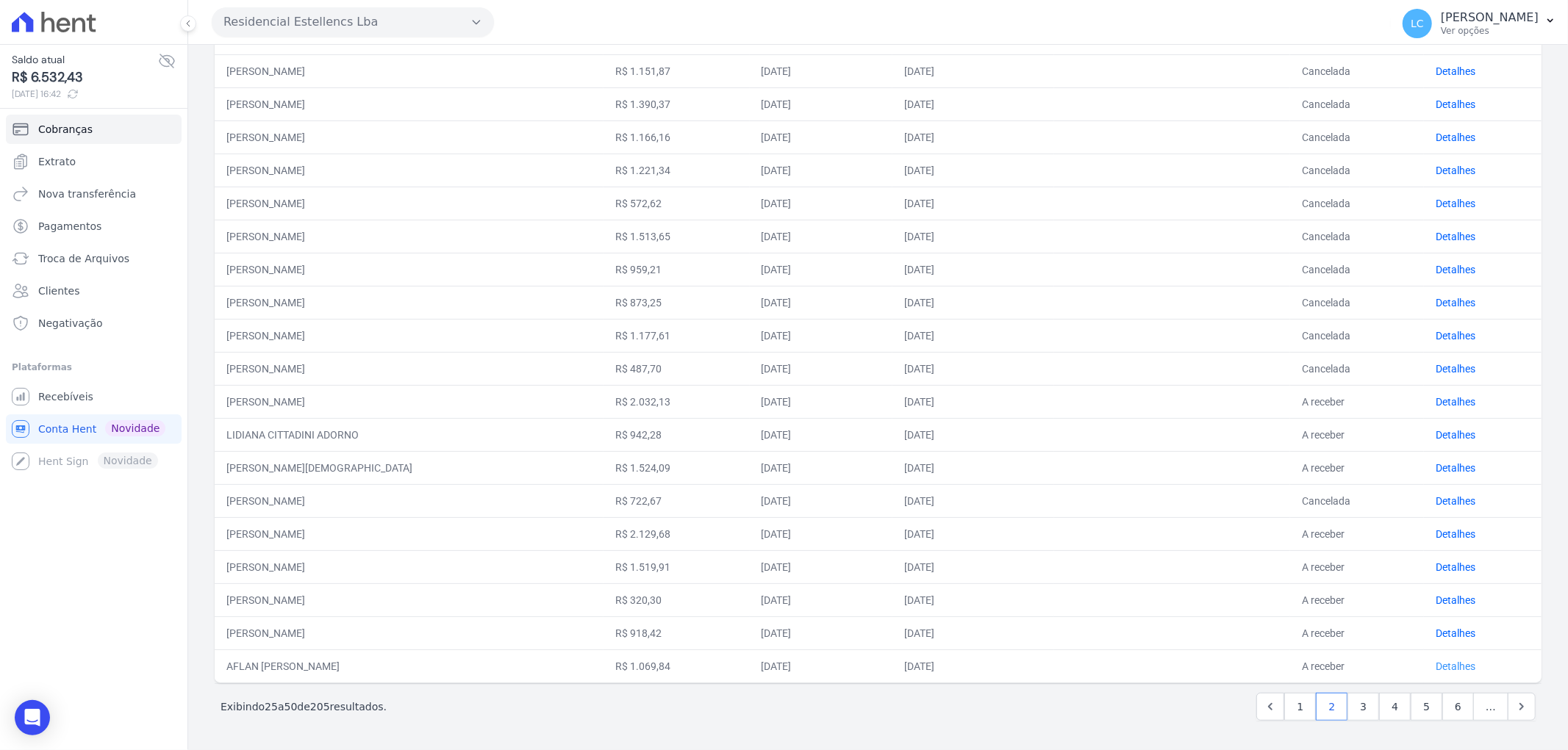
click at [1435, 668] on link "Detalhes" at bounding box center [1455, 666] width 39 height 12
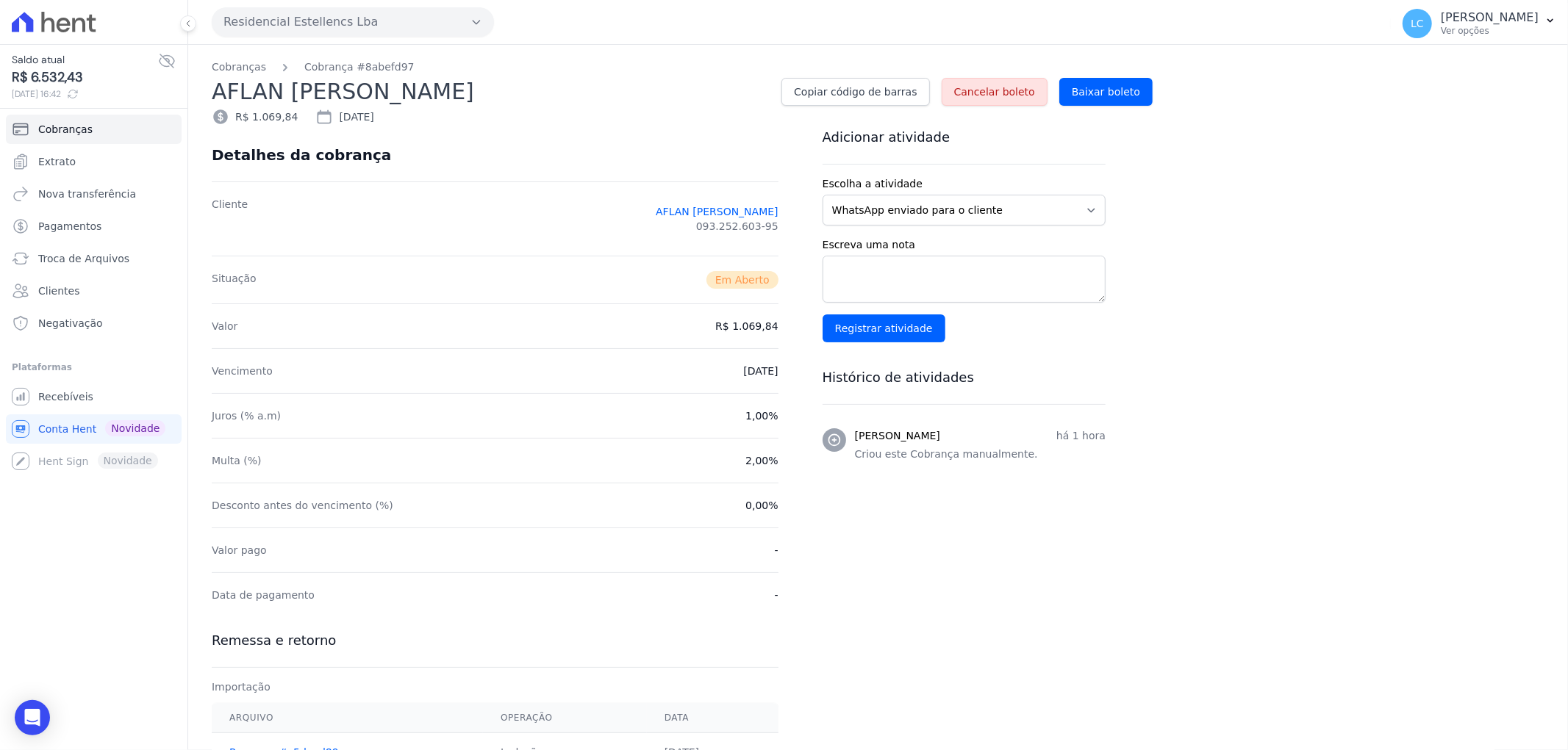
drag, startPoint x: 1018, startPoint y: 87, endPoint x: 835, endPoint y: 60, distance: 185.0
click at [1018, 87] on span "Cancelar boleto" at bounding box center [994, 91] width 81 height 14
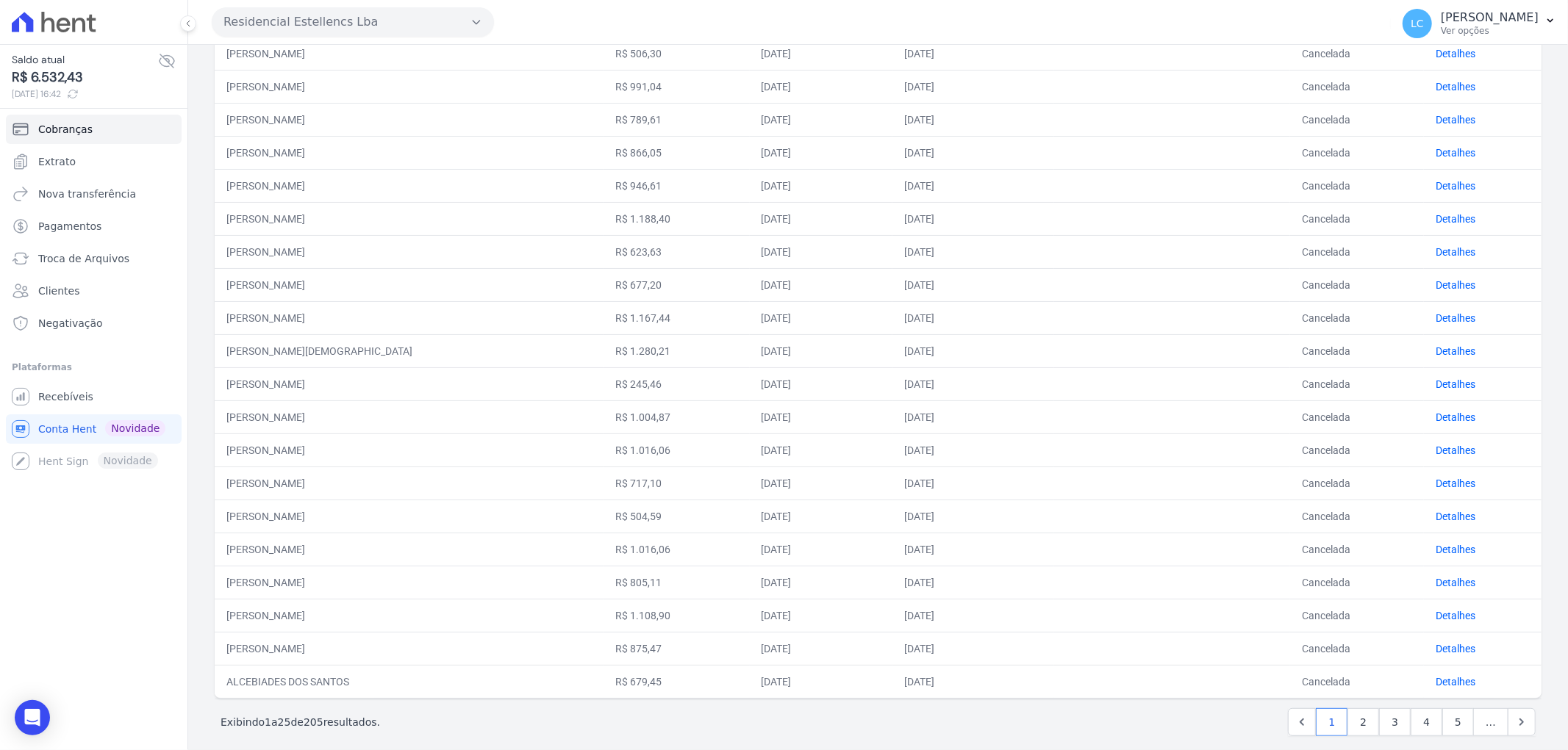
scroll to position [424, 0]
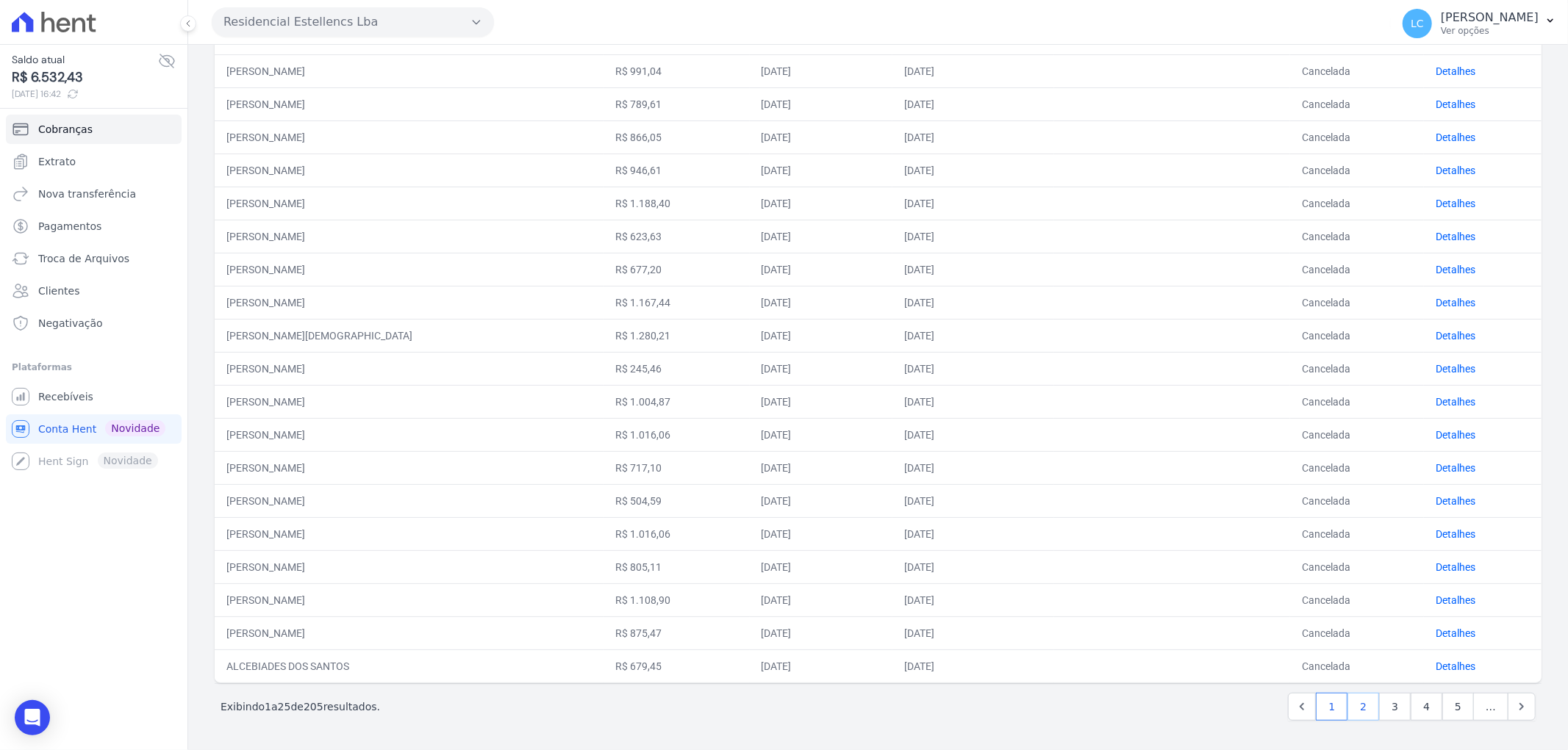
click at [1361, 706] on link "2" at bounding box center [1363, 706] width 31 height 28
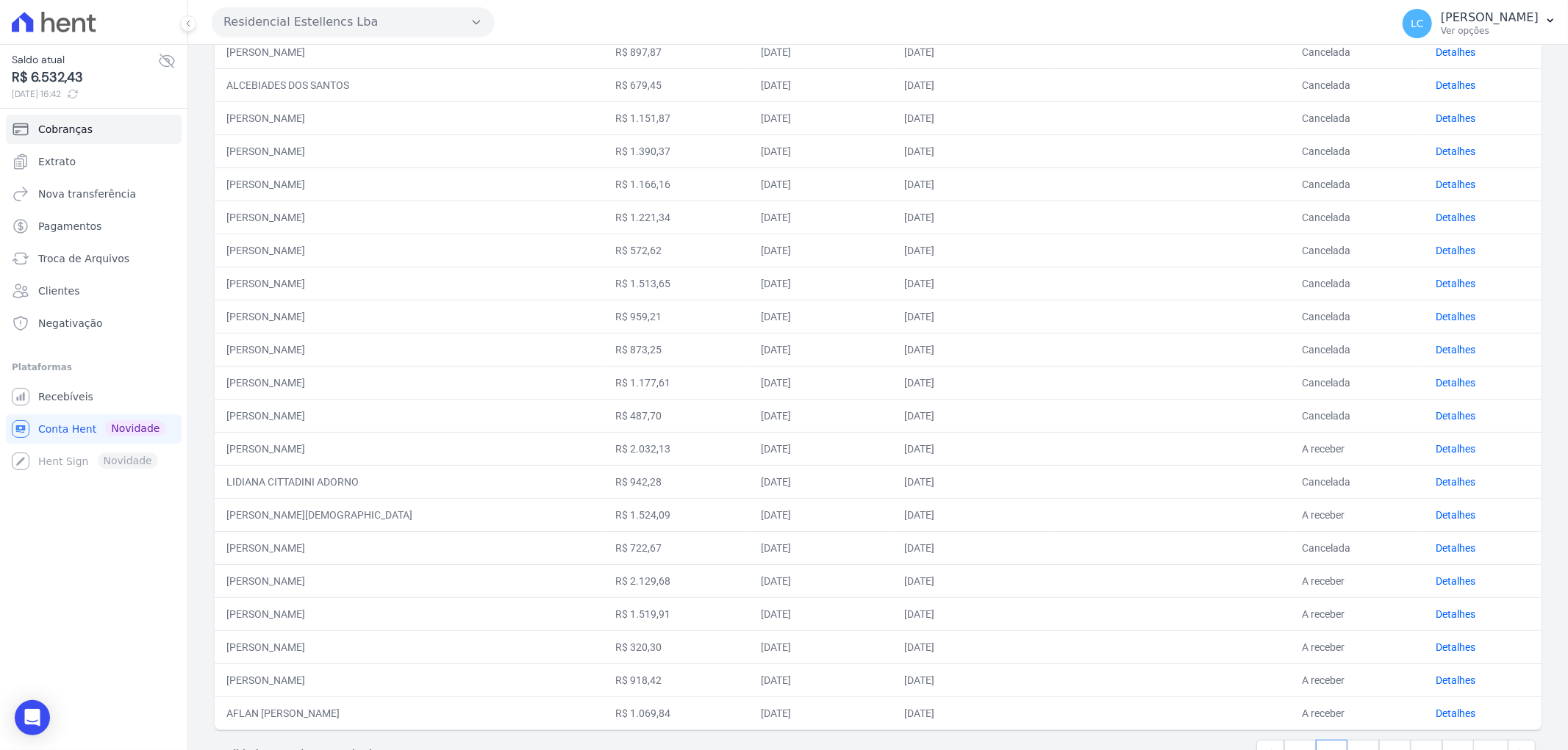
scroll to position [375, 0]
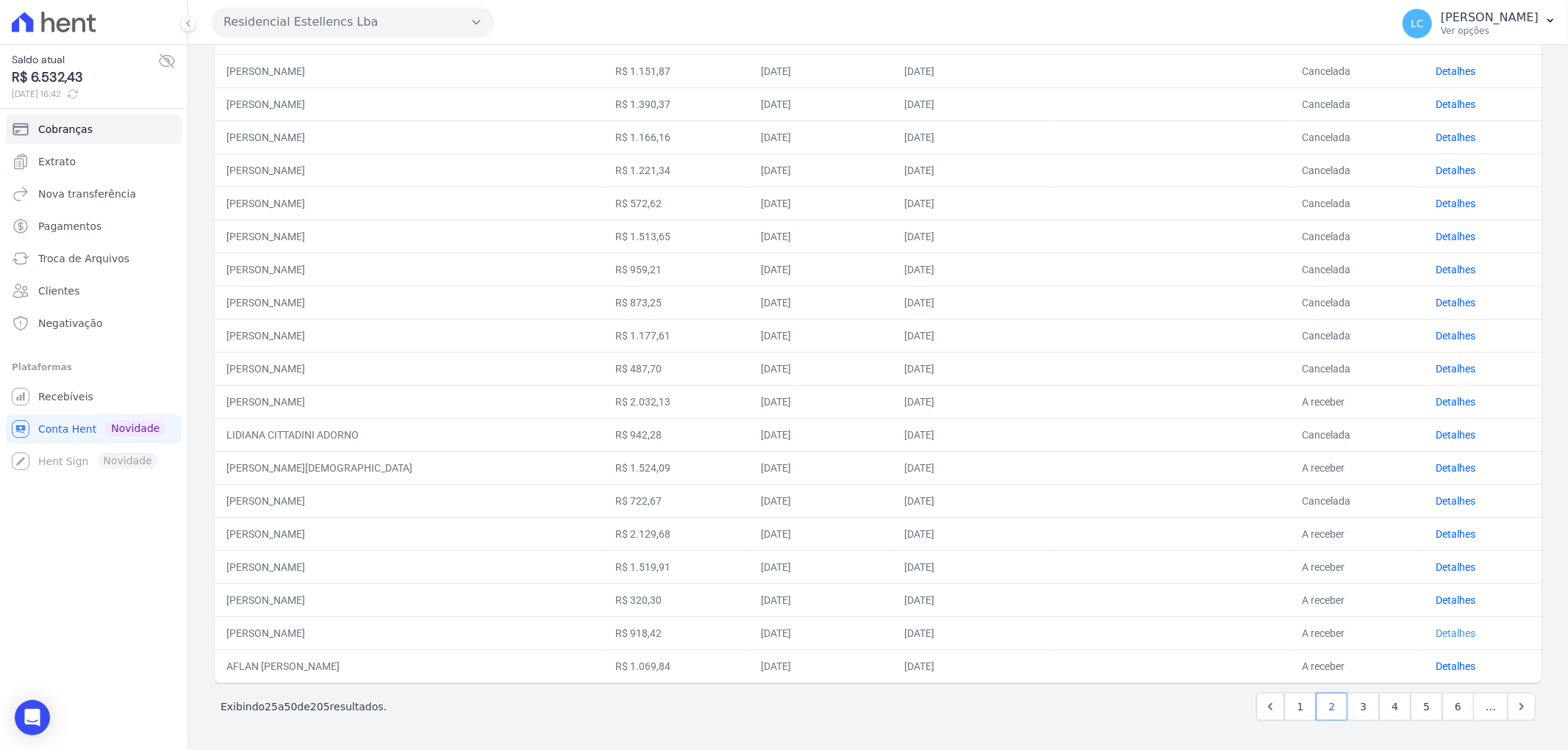
click at [1435, 627] on link "Detalhes" at bounding box center [1455, 633] width 39 height 12
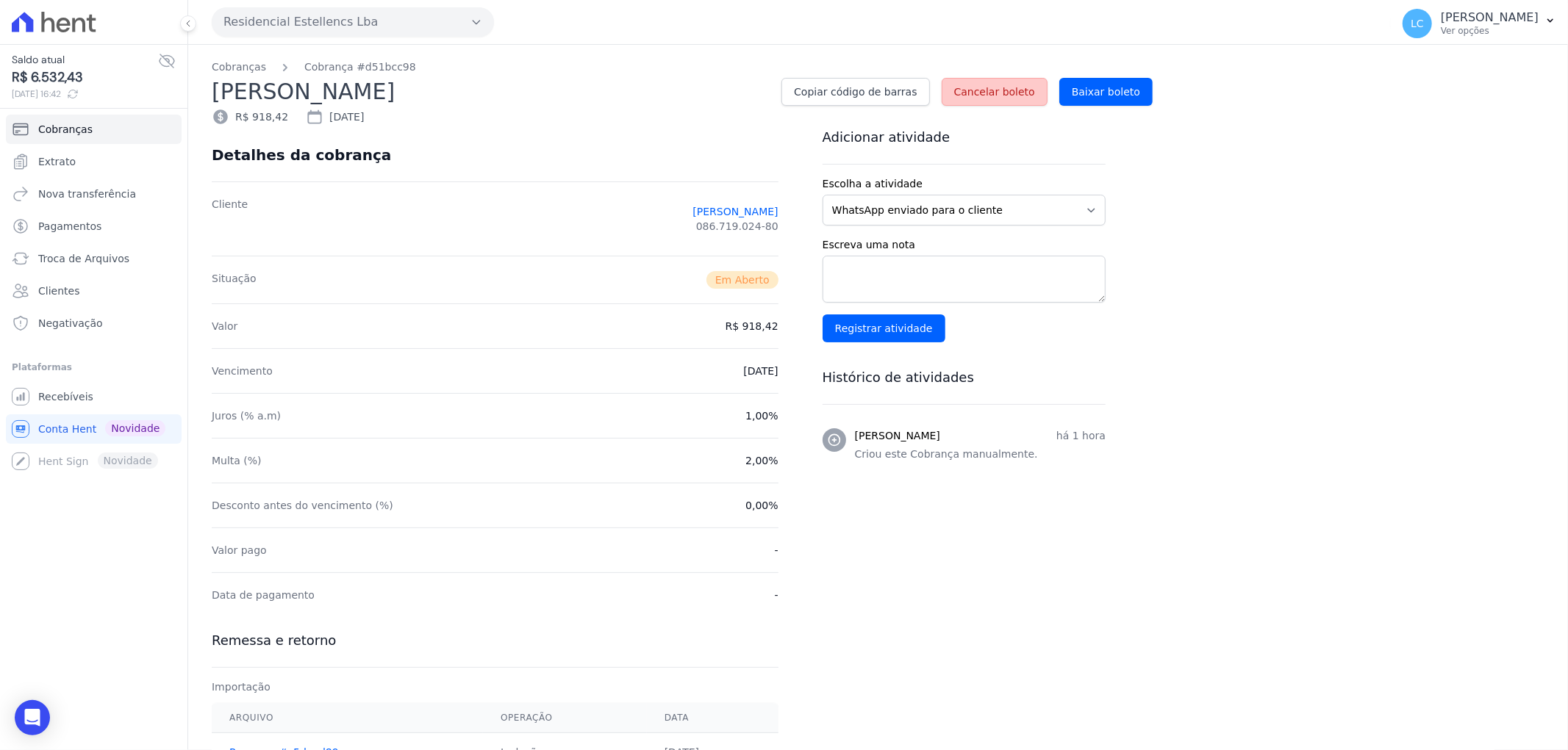
click at [994, 91] on span "Cancelar boleto" at bounding box center [994, 91] width 81 height 14
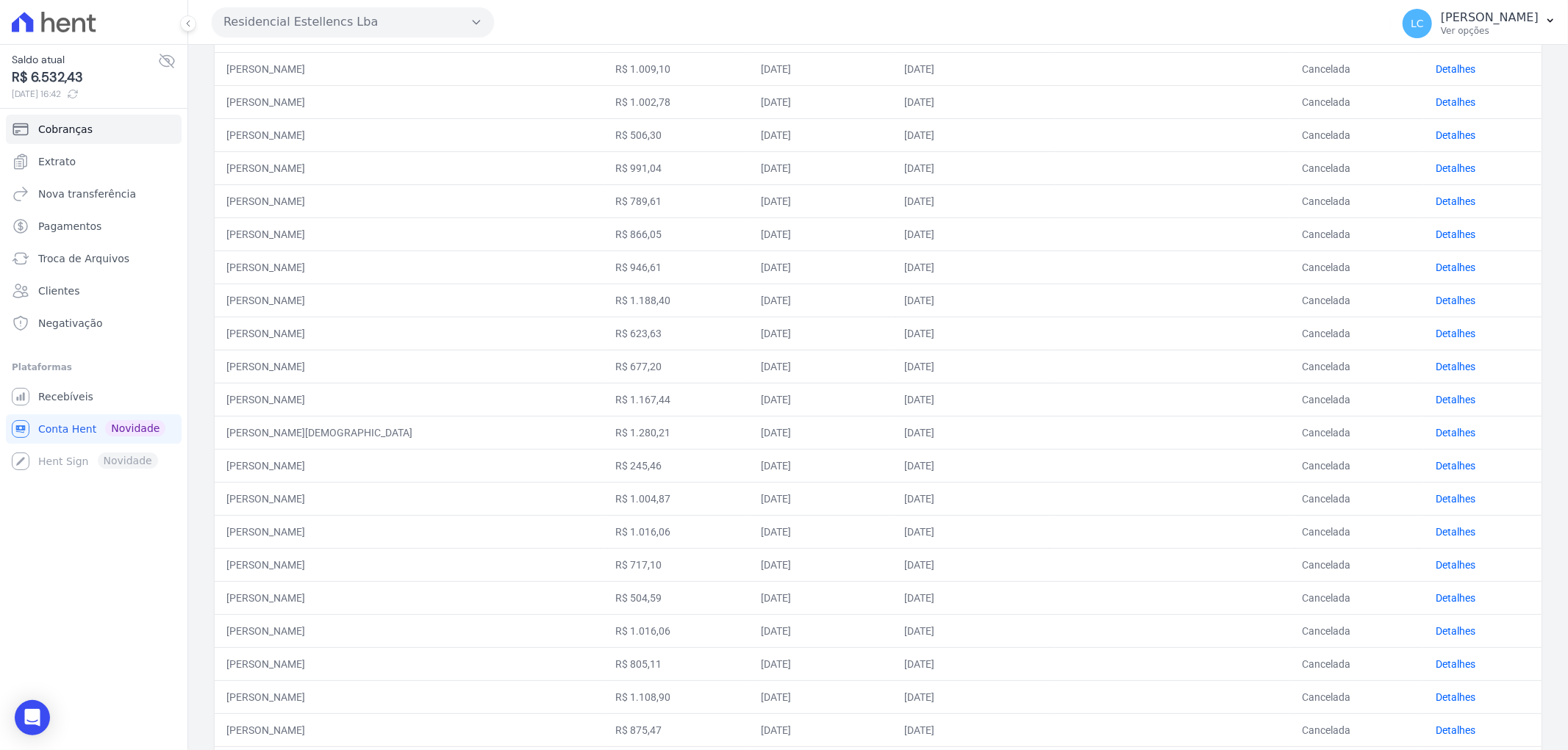
scroll to position [424, 0]
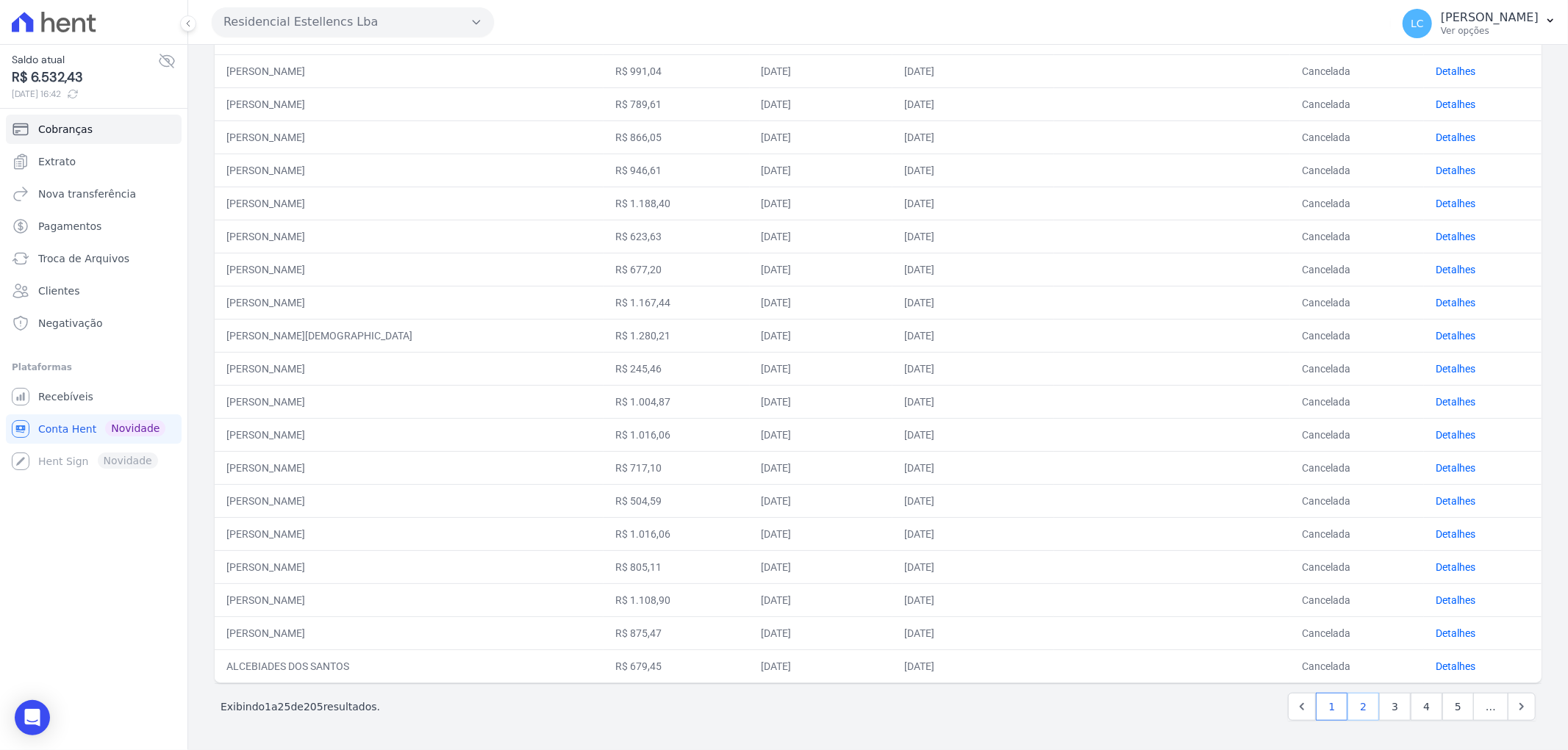
click at [1347, 703] on link "2" at bounding box center [1363, 706] width 31 height 28
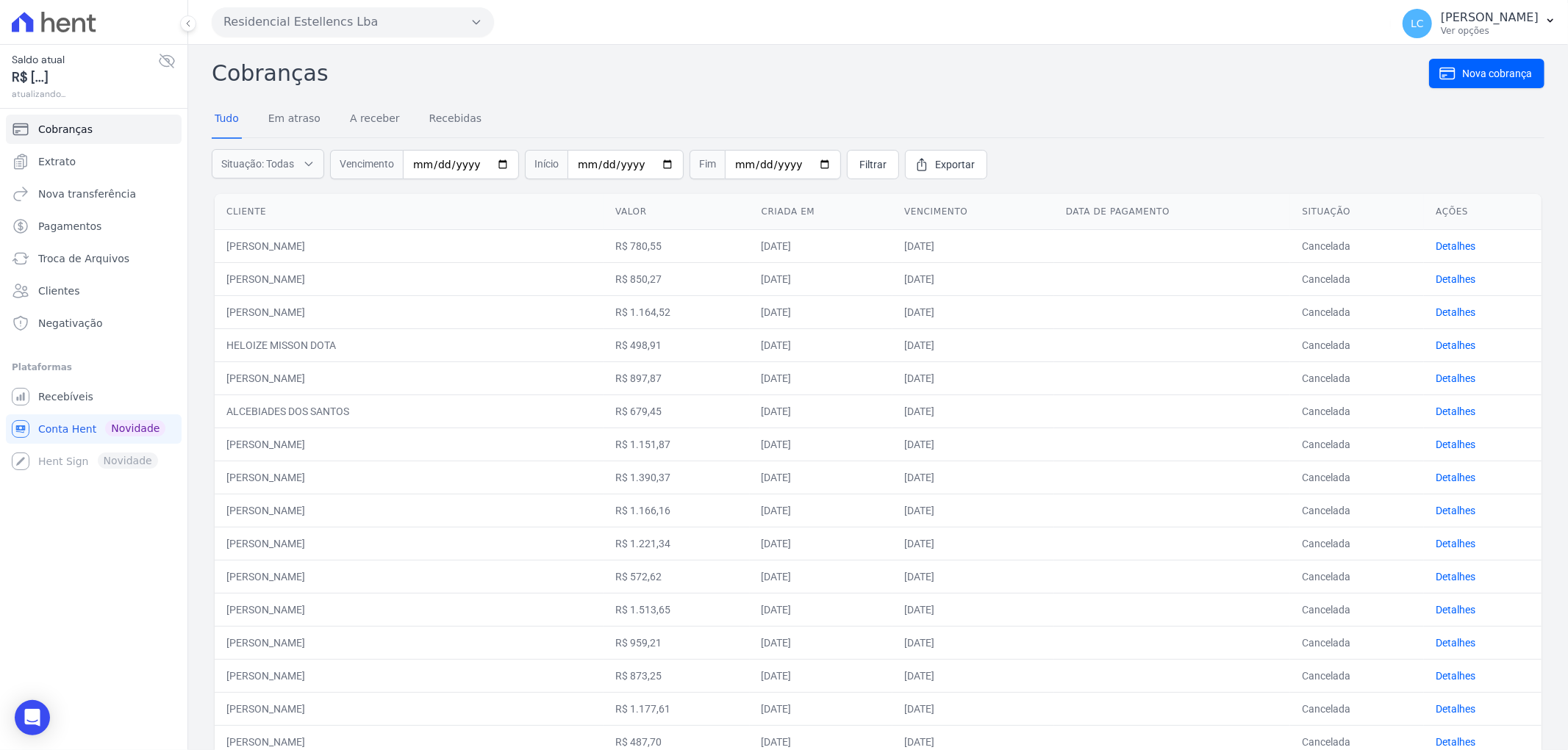
scroll to position [375, 0]
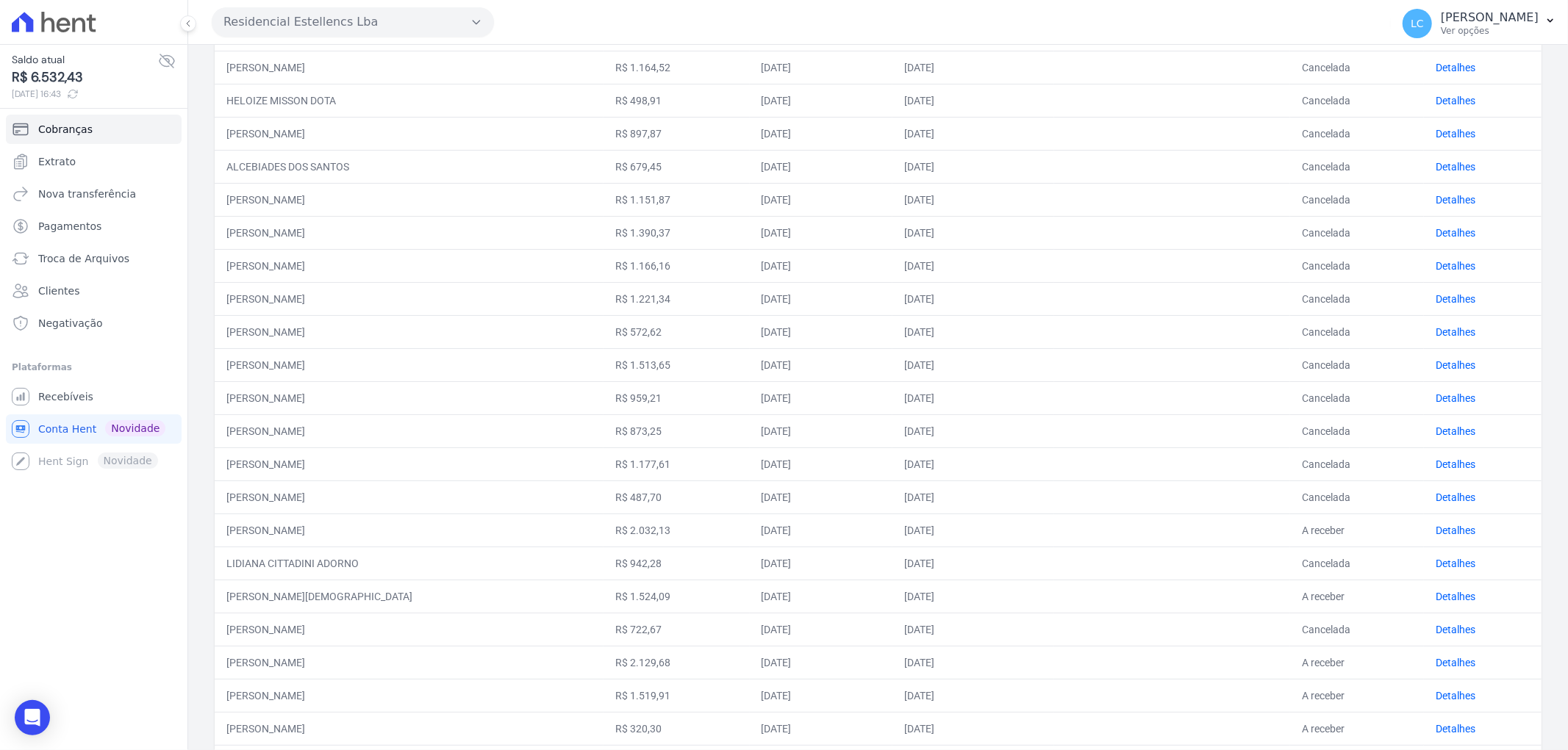
scroll to position [375, 0]
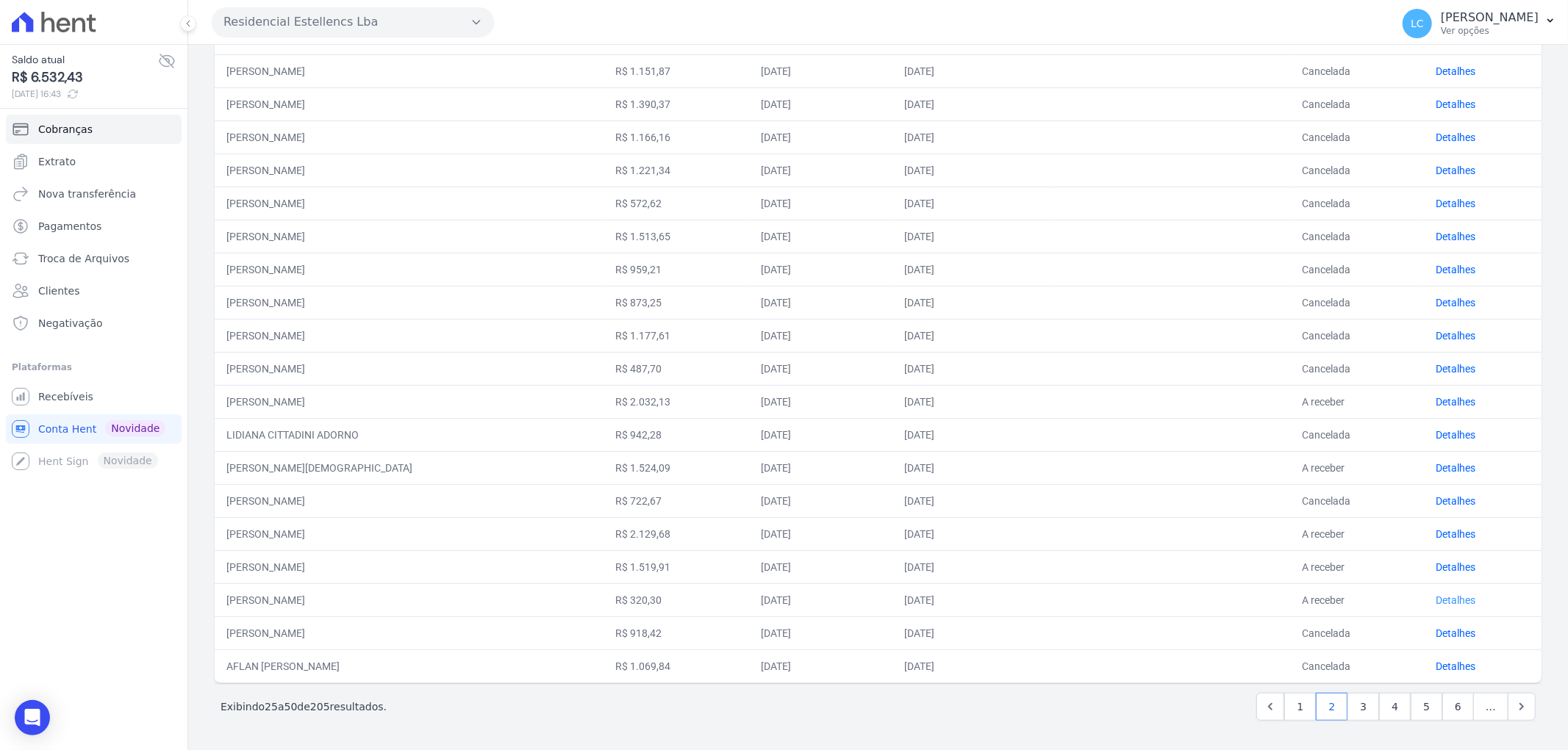
click at [1452, 594] on link "Detalhes" at bounding box center [1455, 599] width 39 height 12
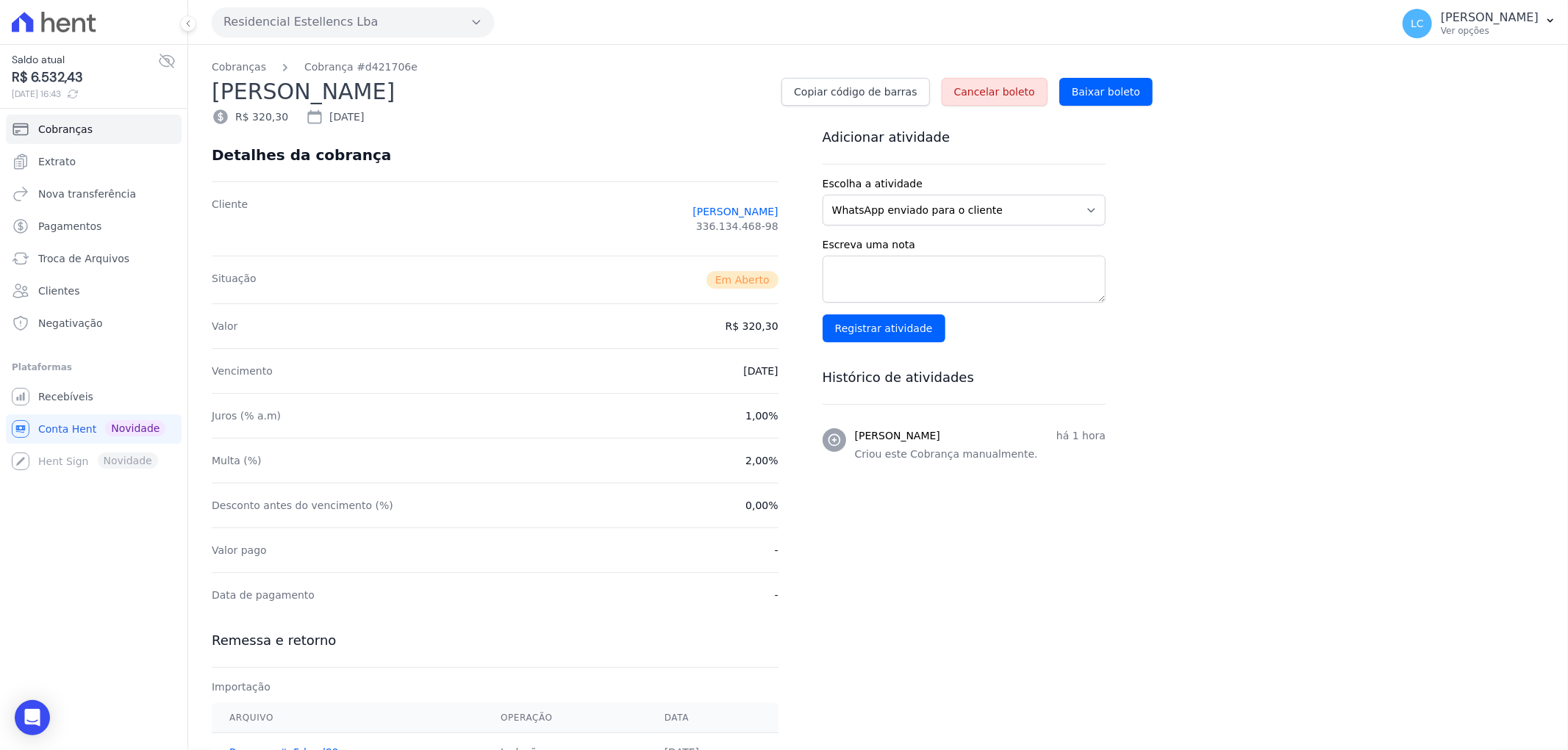
click at [1015, 72] on nav "Cobranças Cobrança #d421706e" at bounding box center [878, 66] width 1333 height 15
click at [1010, 84] on span "Cancelar boleto" at bounding box center [994, 91] width 81 height 14
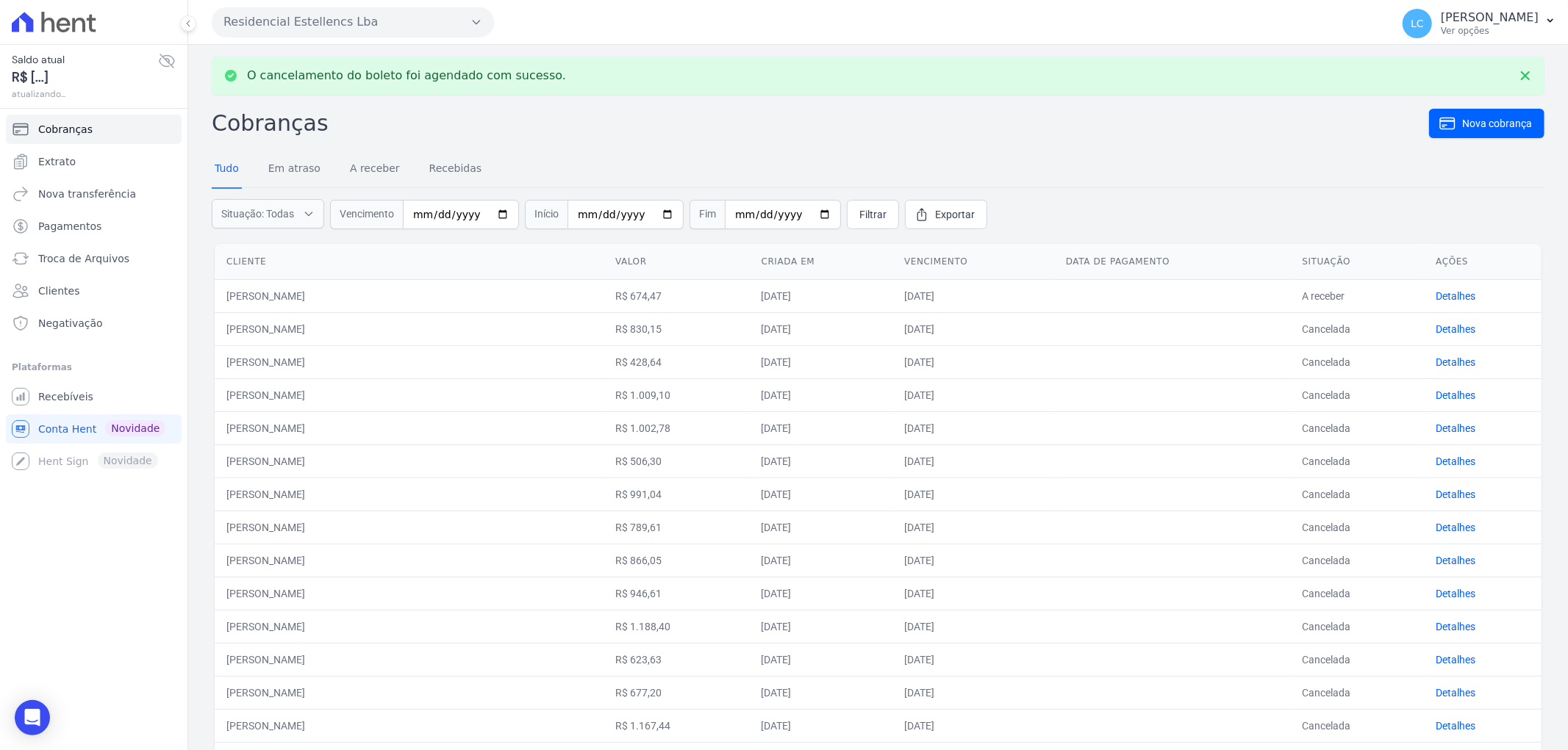
scroll to position [424, 0]
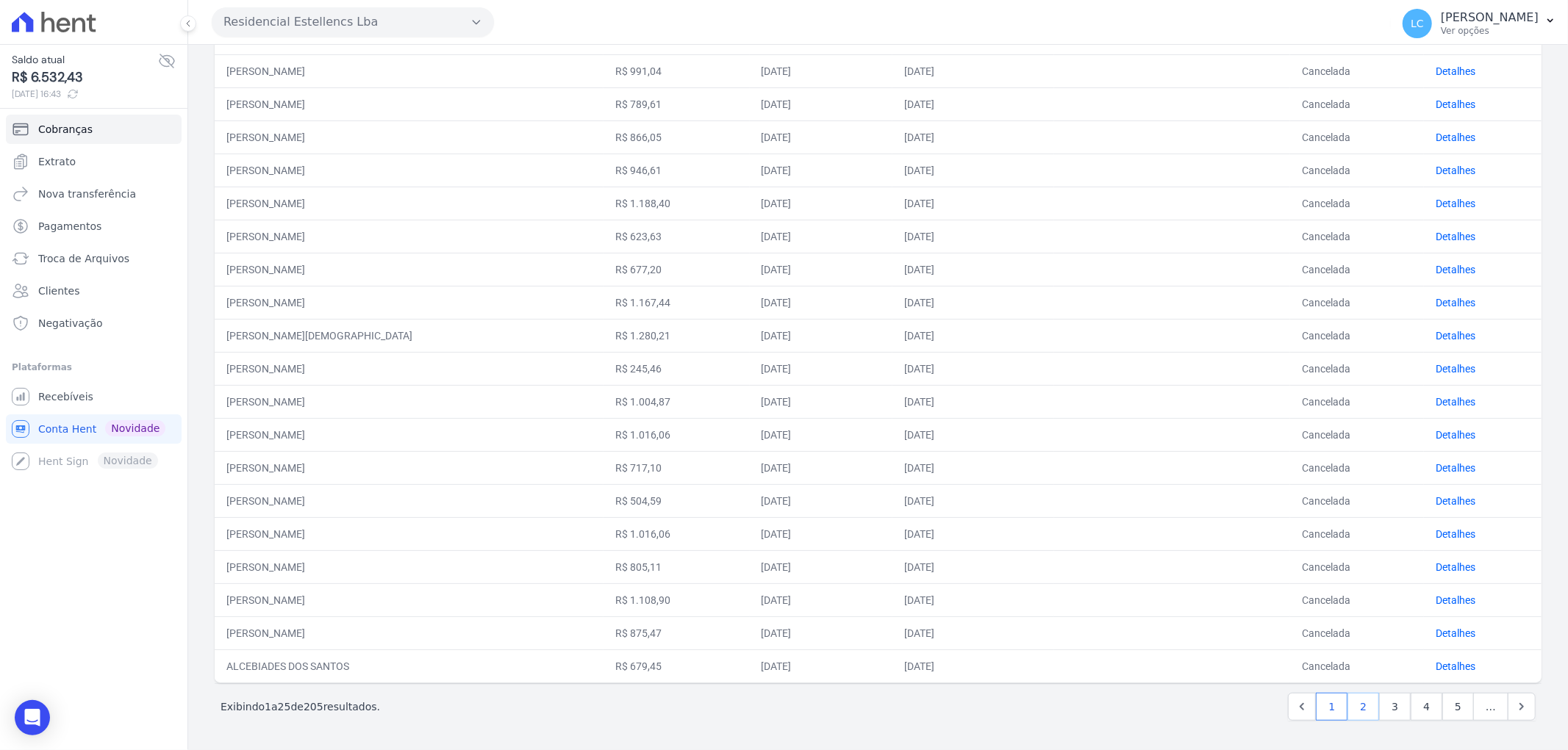
click at [1350, 698] on link "2" at bounding box center [1363, 706] width 31 height 28
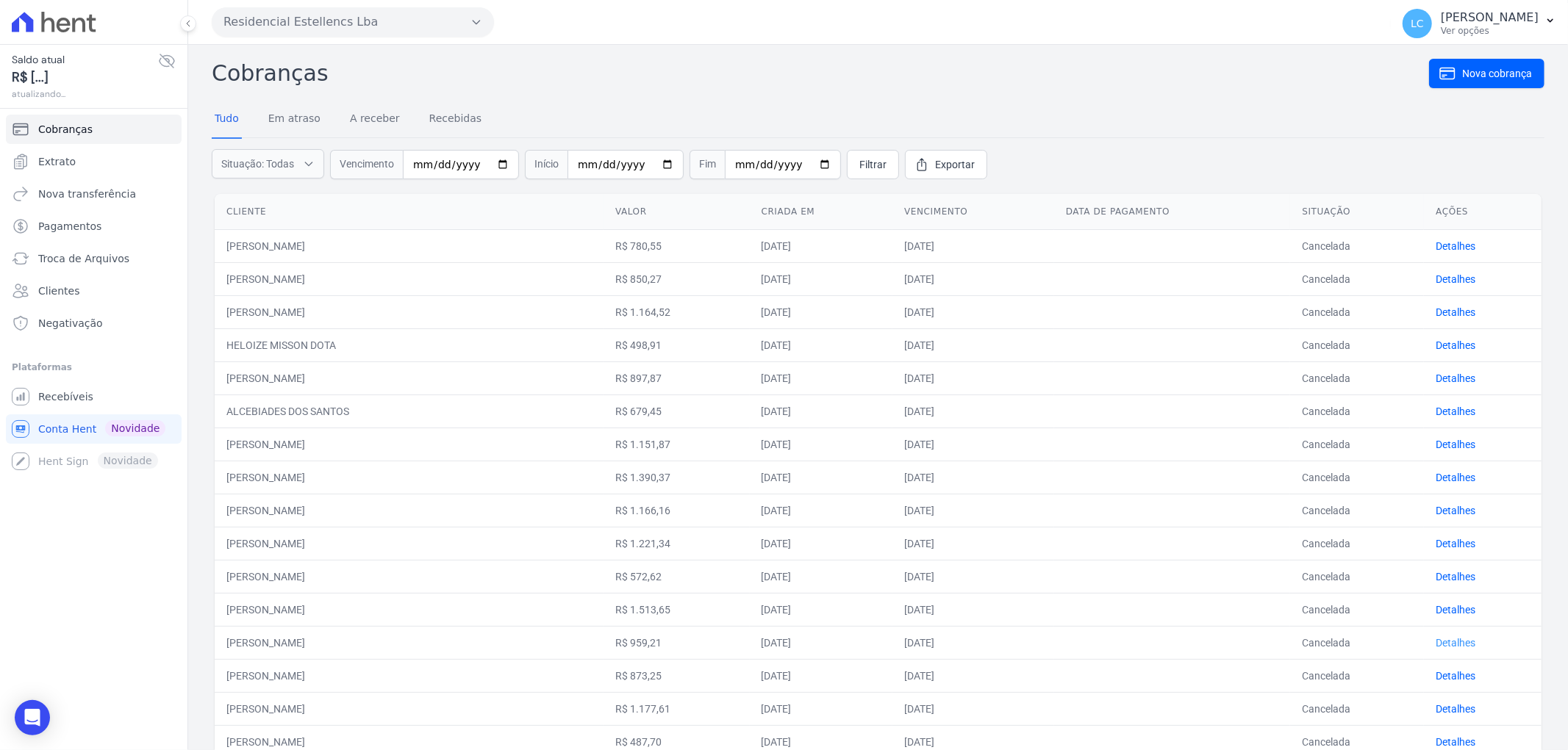
scroll to position [375, 0]
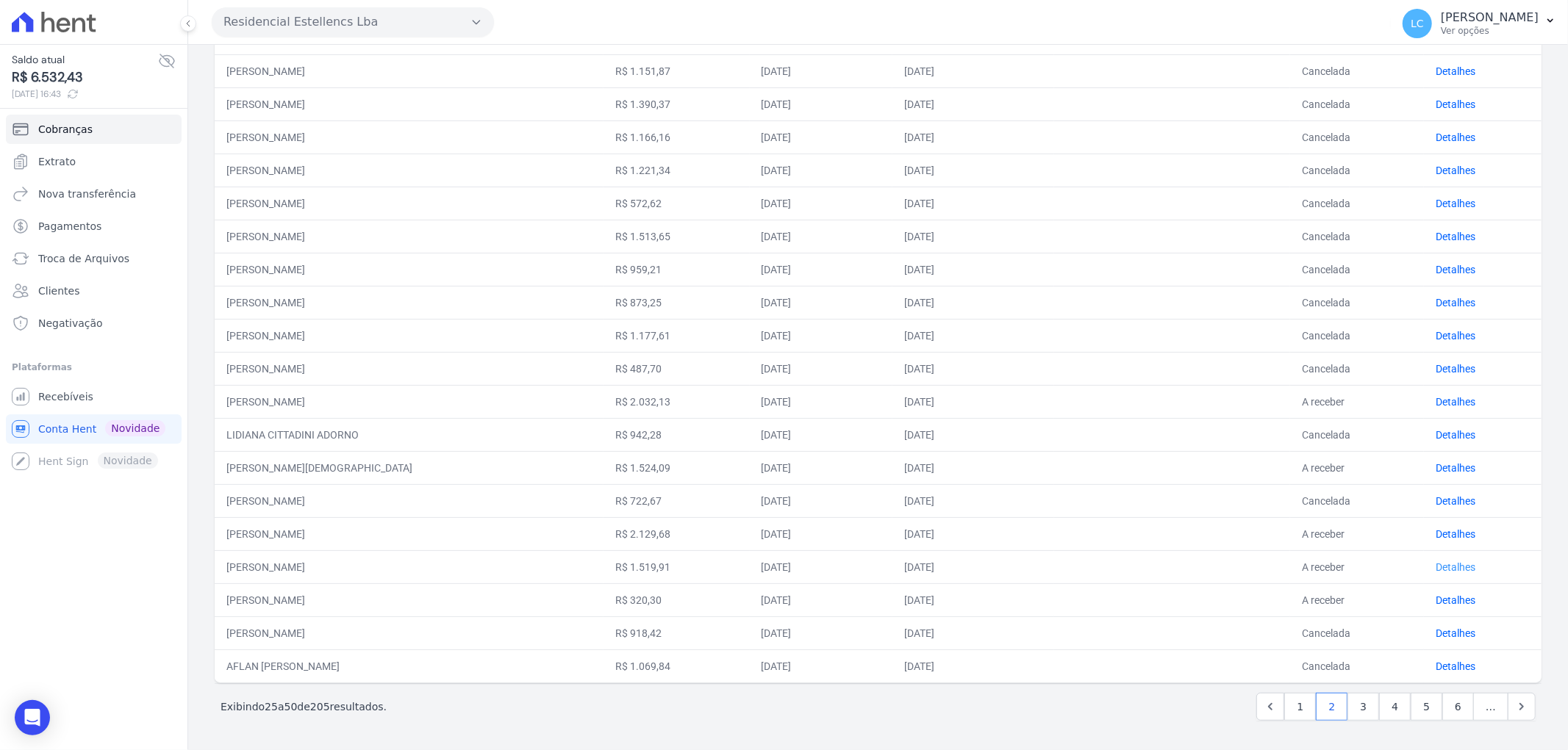
click at [1435, 562] on link "Detalhes" at bounding box center [1455, 566] width 39 height 12
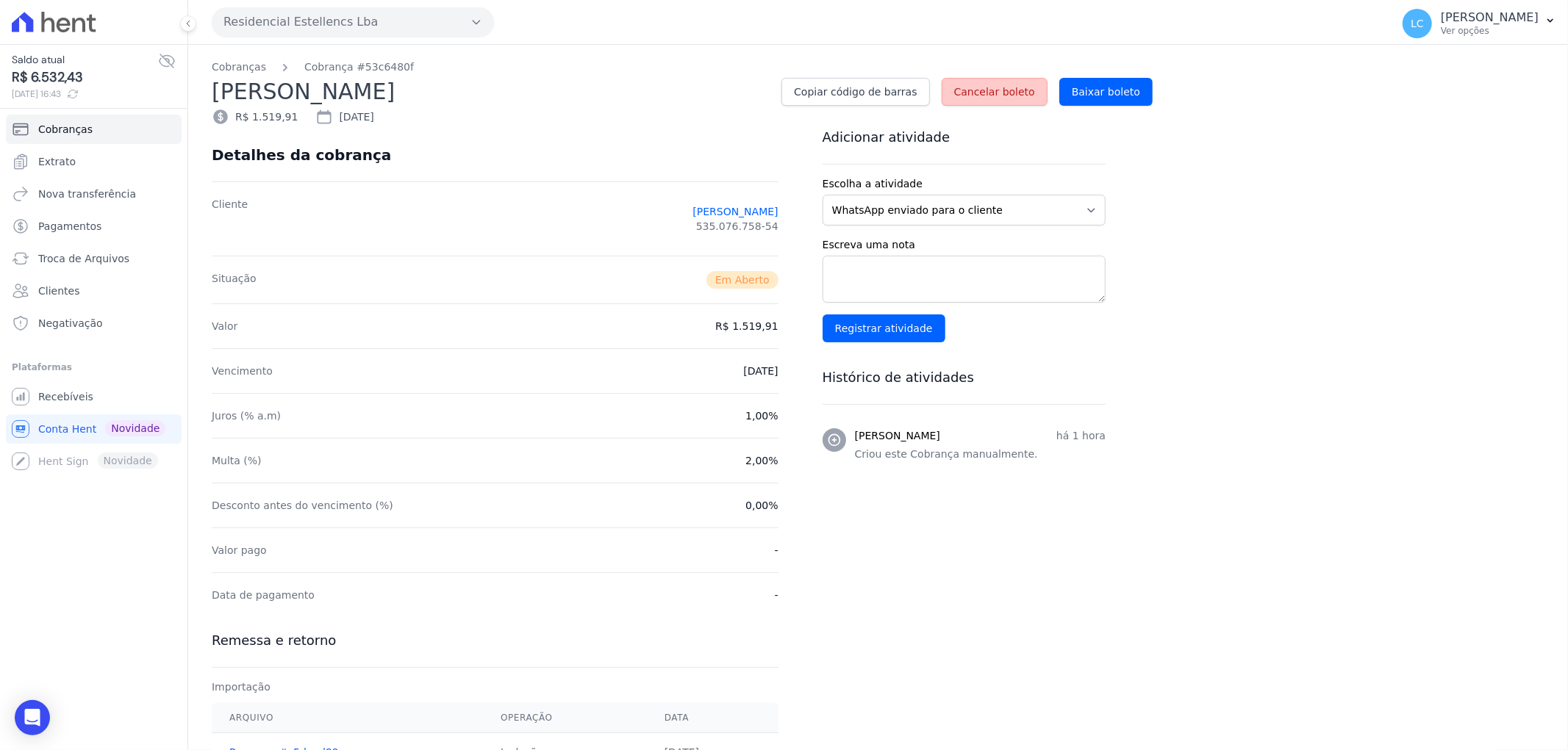
click at [991, 90] on span "Cancelar boleto" at bounding box center [994, 91] width 81 height 14
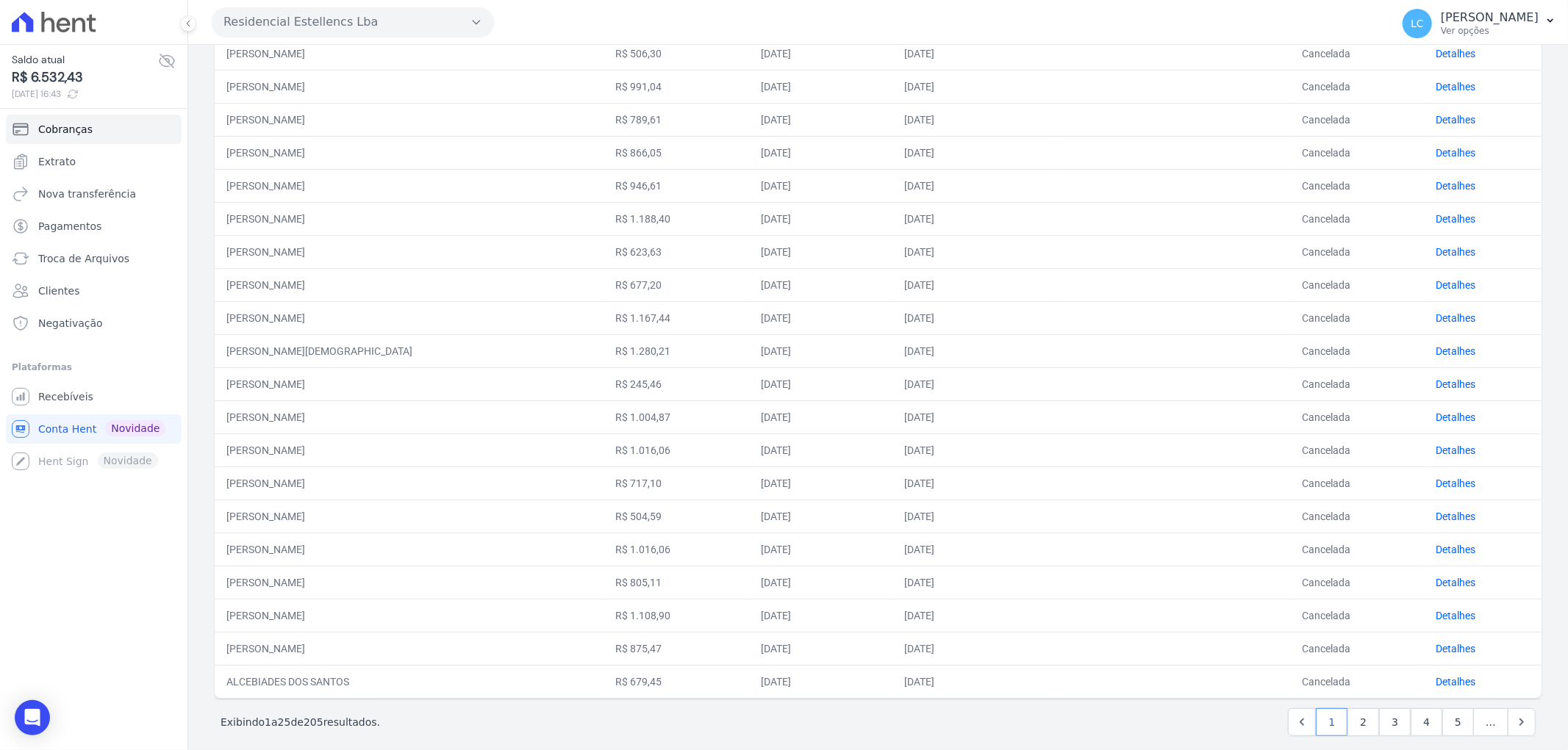
scroll to position [424, 0]
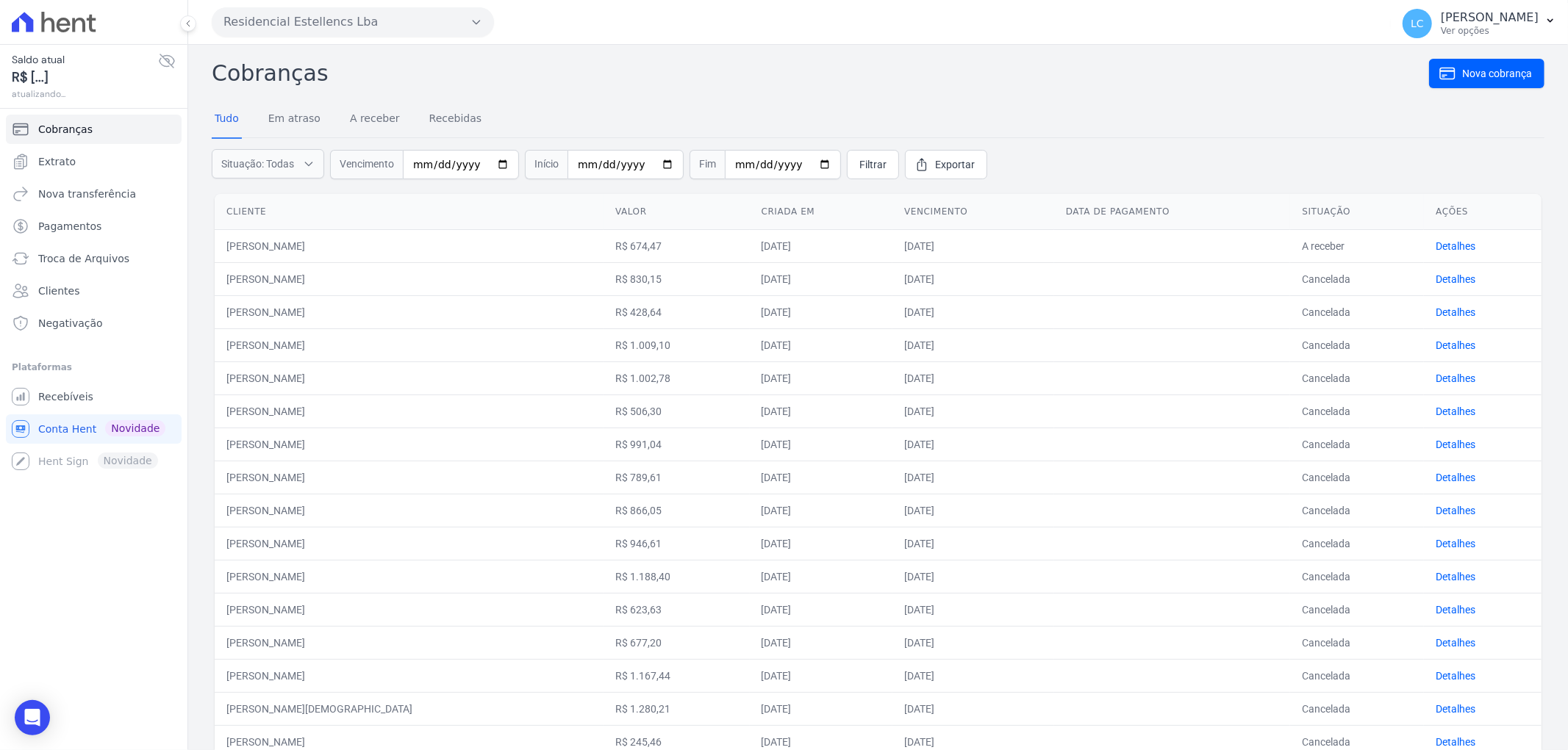
click at [1353, 707] on td "Cancelada" at bounding box center [1356, 708] width 134 height 33
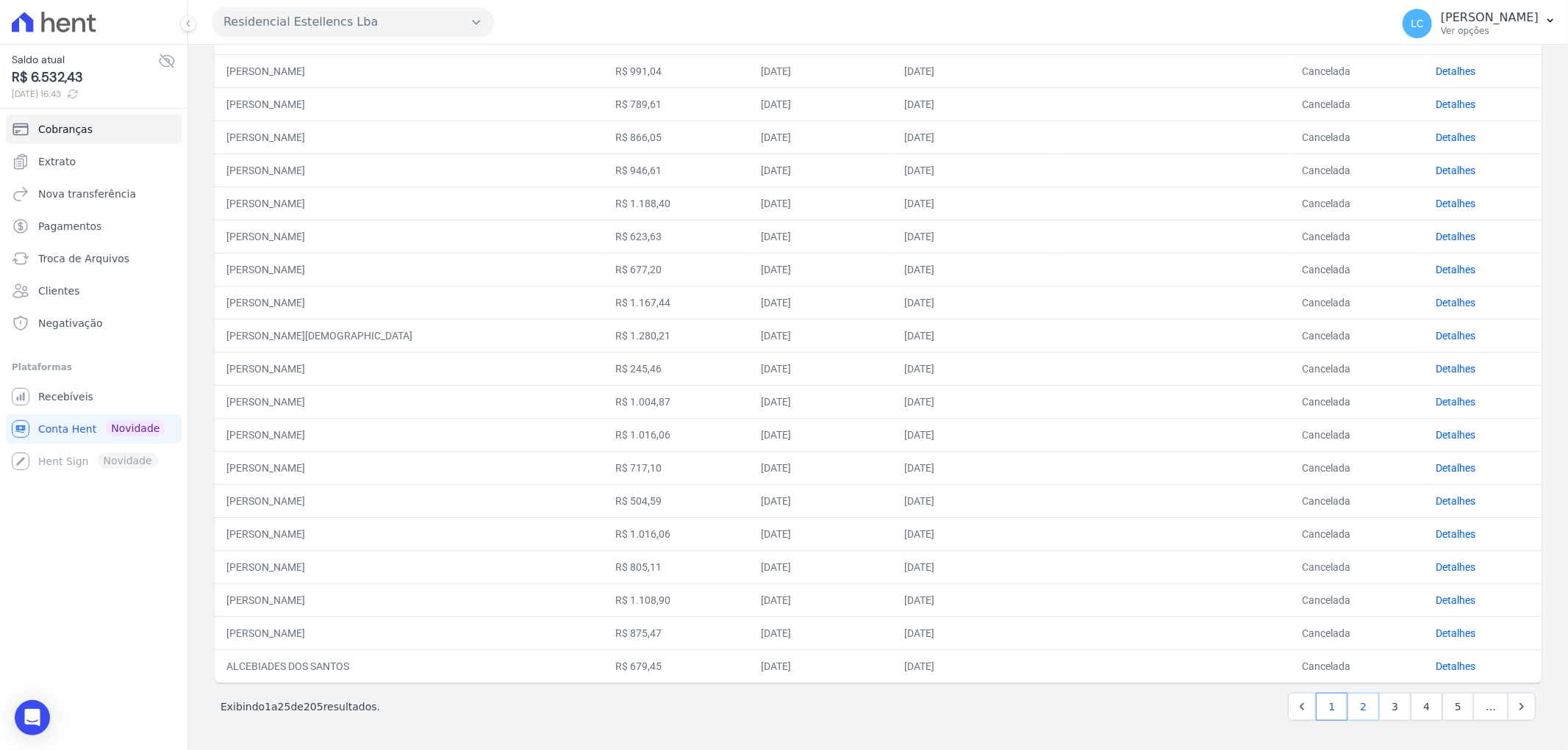
click at [1362, 698] on link "2" at bounding box center [1363, 706] width 31 height 28
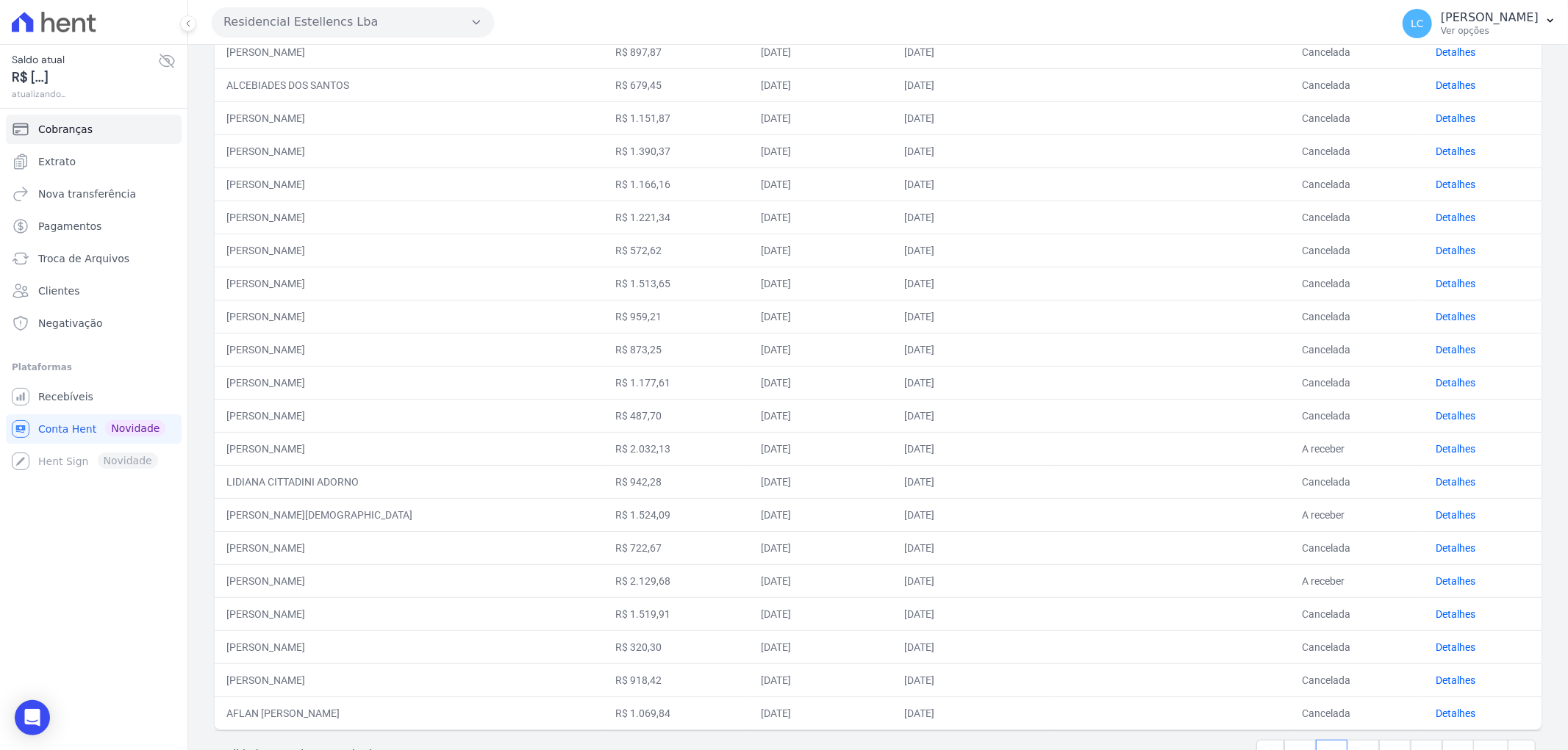
scroll to position [375, 0]
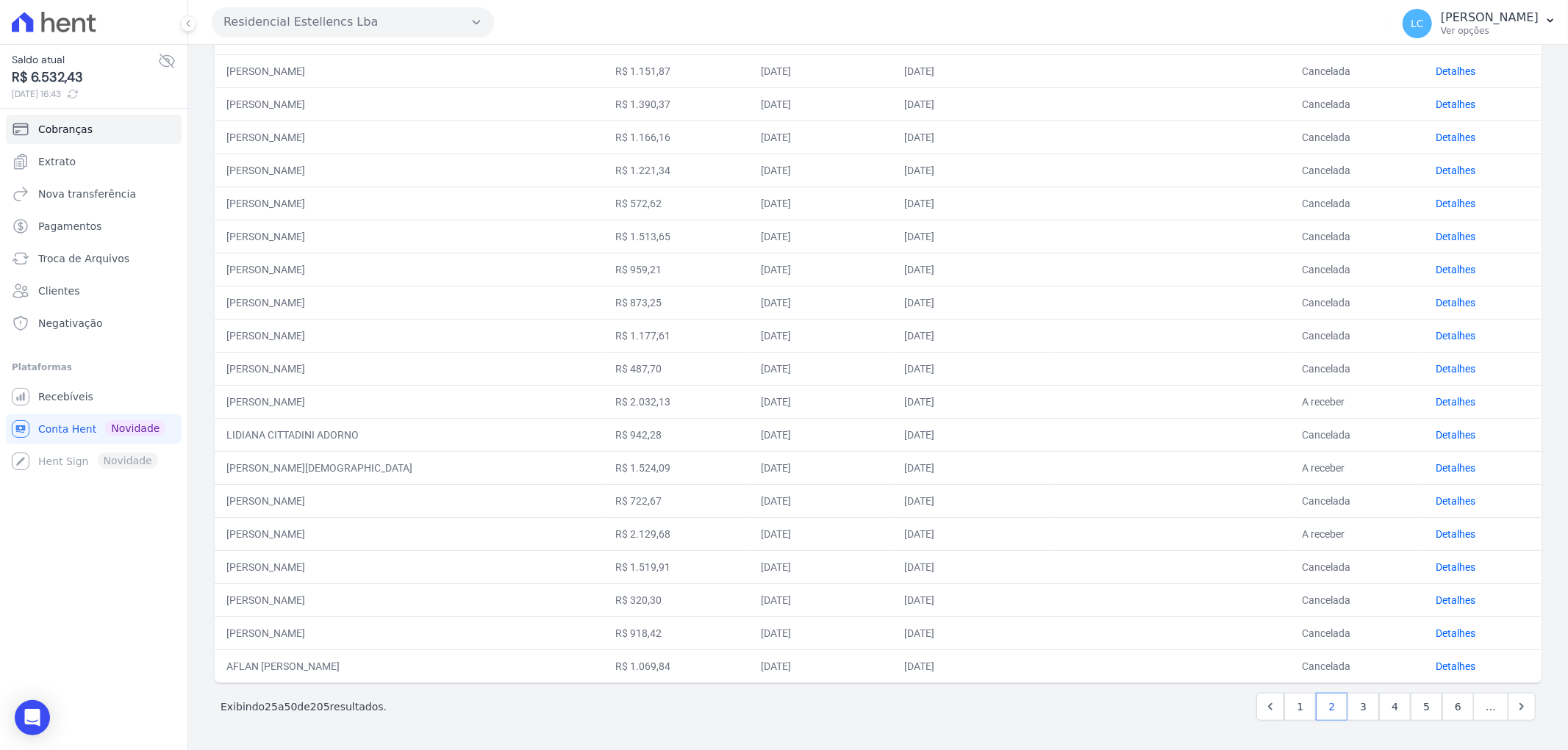
click at [1454, 525] on td "Detalhes" at bounding box center [1482, 533] width 117 height 33
click at [1451, 530] on link "Detalhes" at bounding box center [1455, 534] width 39 height 12
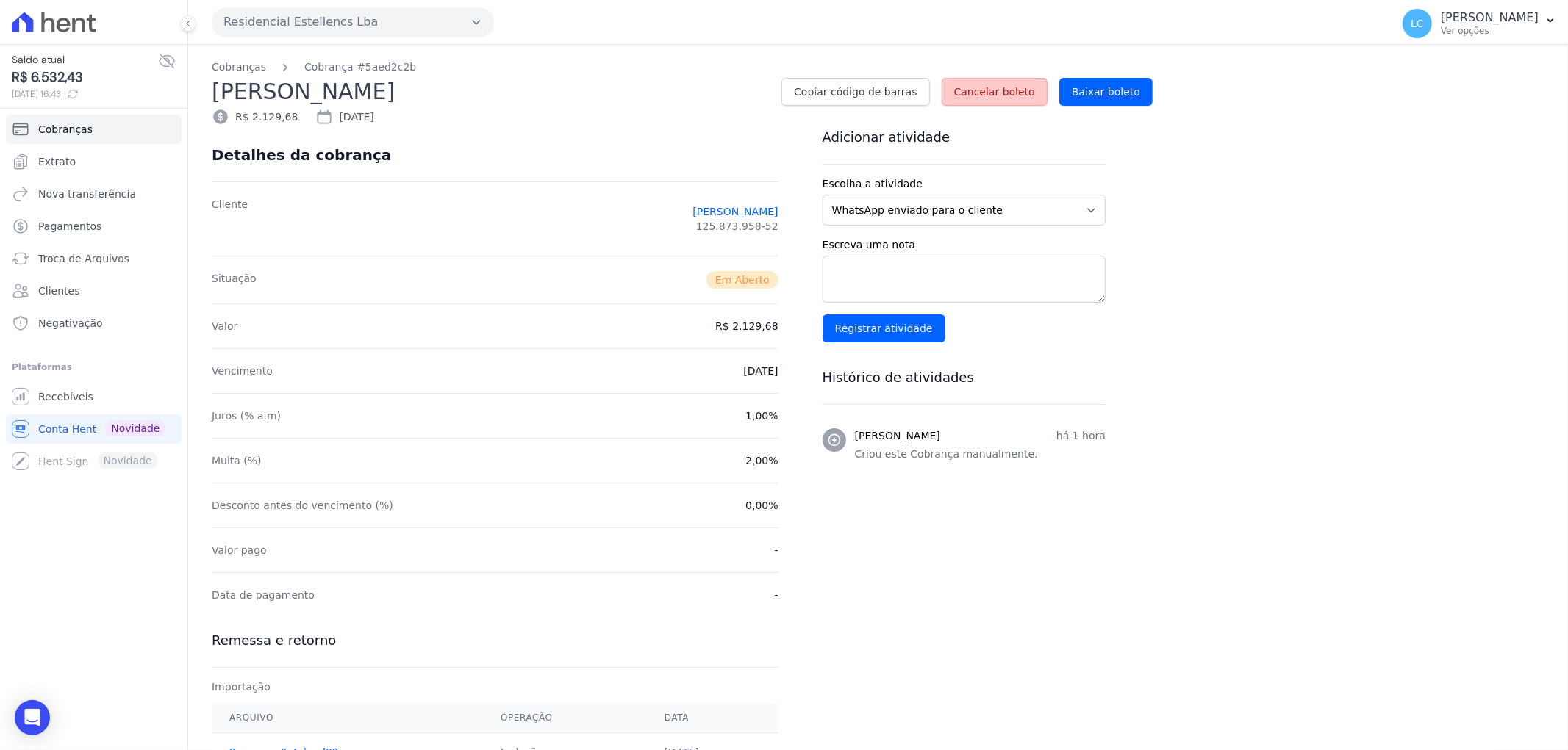
click at [1016, 82] on link "Cancelar boleto" at bounding box center [994, 91] width 106 height 28
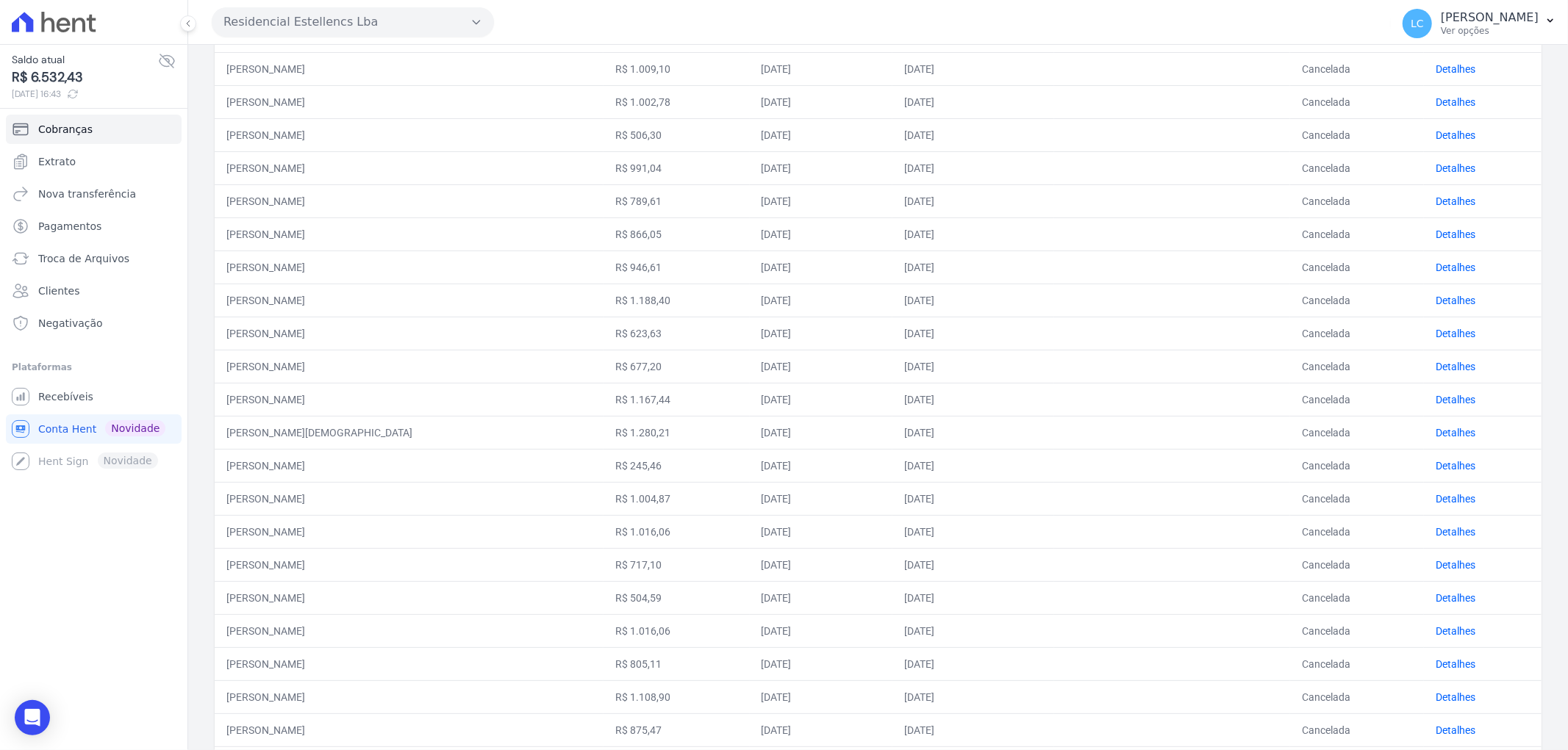
scroll to position [424, 0]
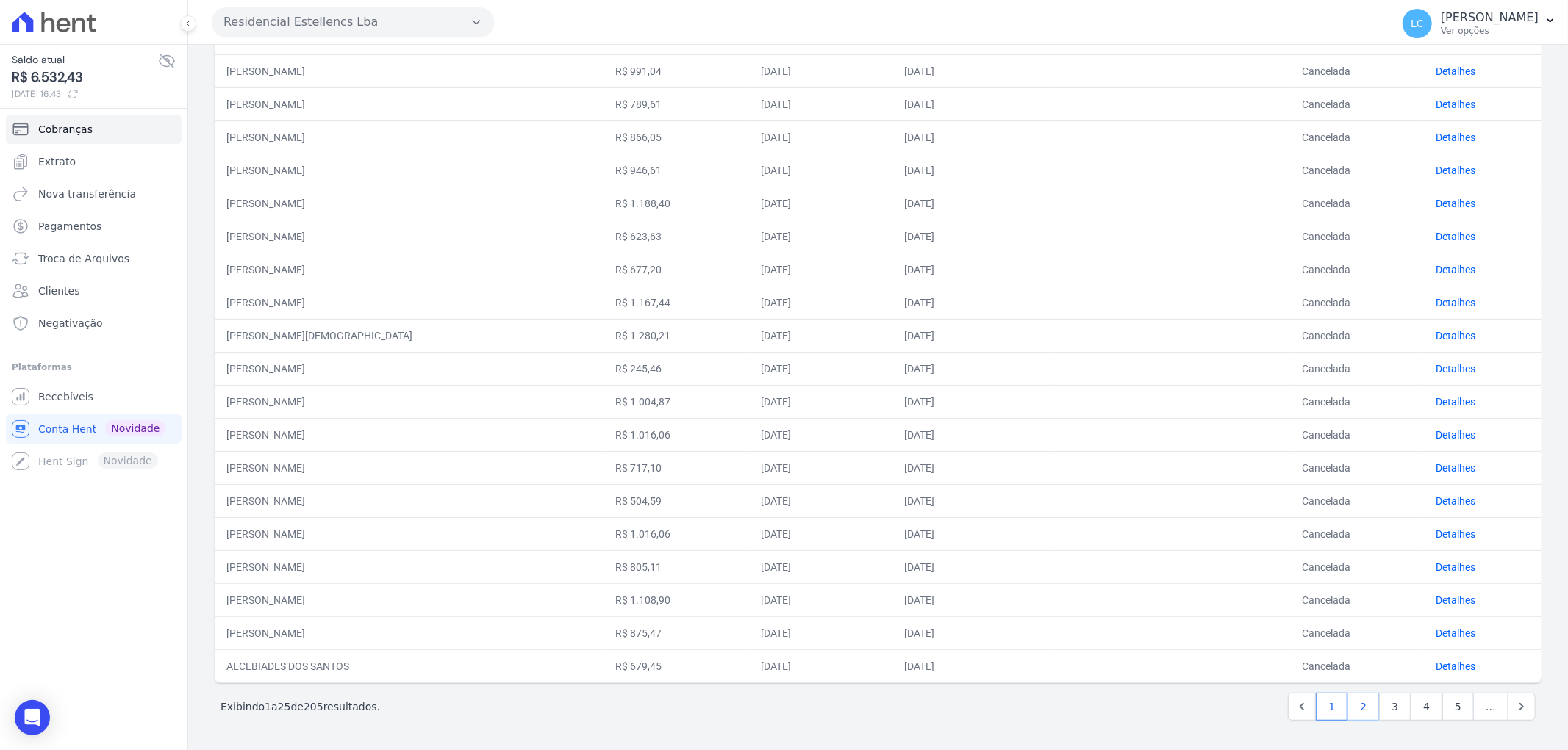
click at [1347, 704] on link "2" at bounding box center [1363, 706] width 31 height 28
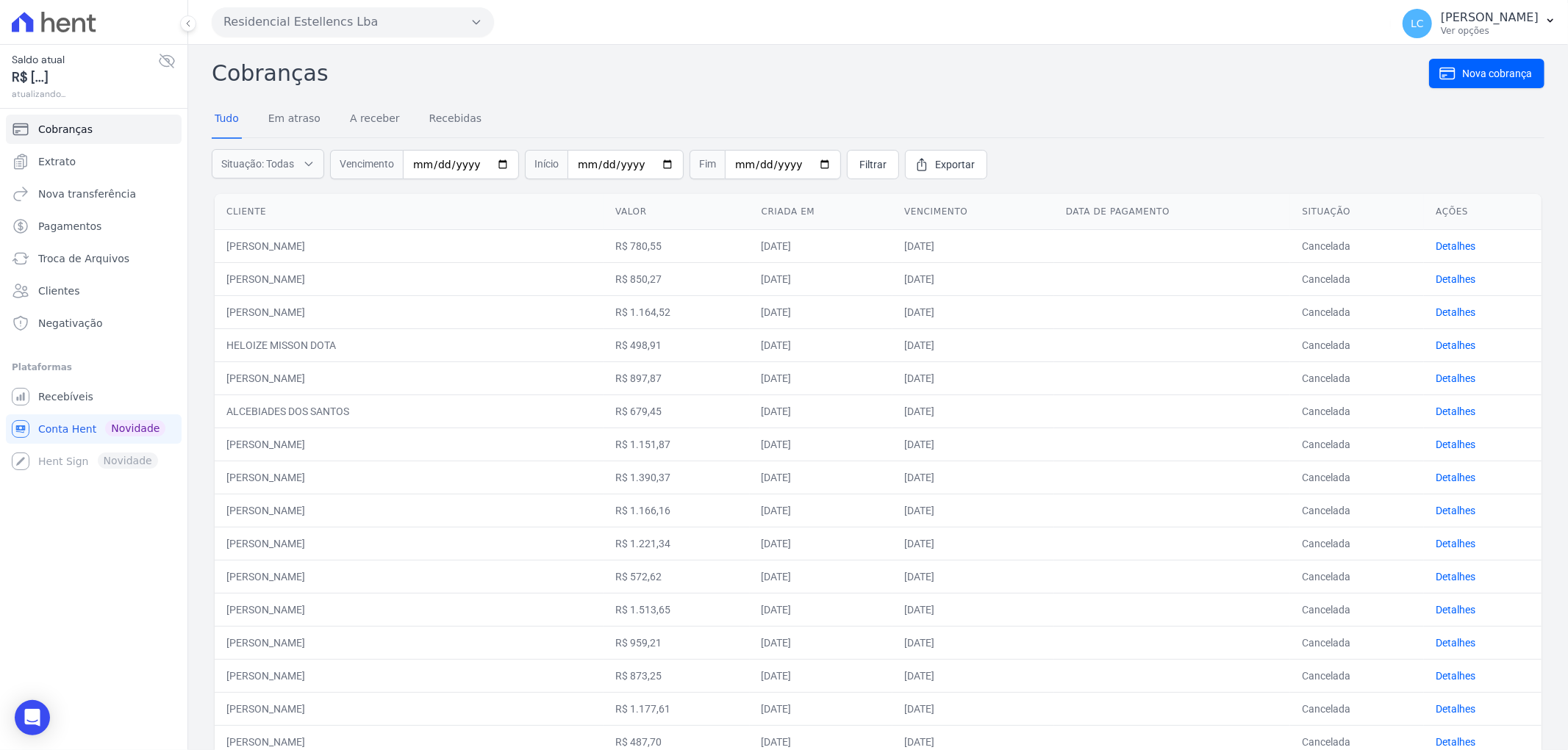
scroll to position [375, 0]
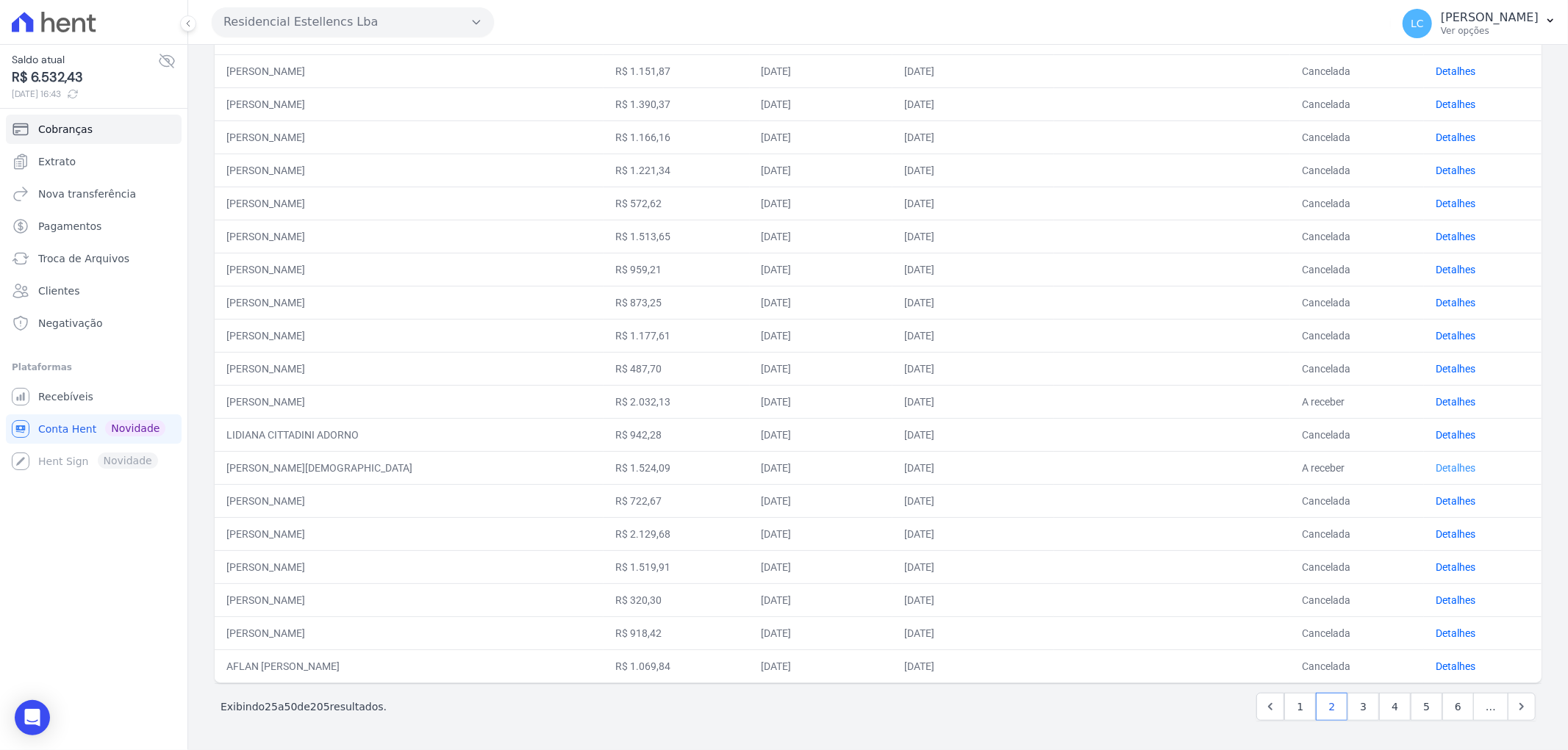
click at [1439, 463] on link "Detalhes" at bounding box center [1455, 468] width 39 height 12
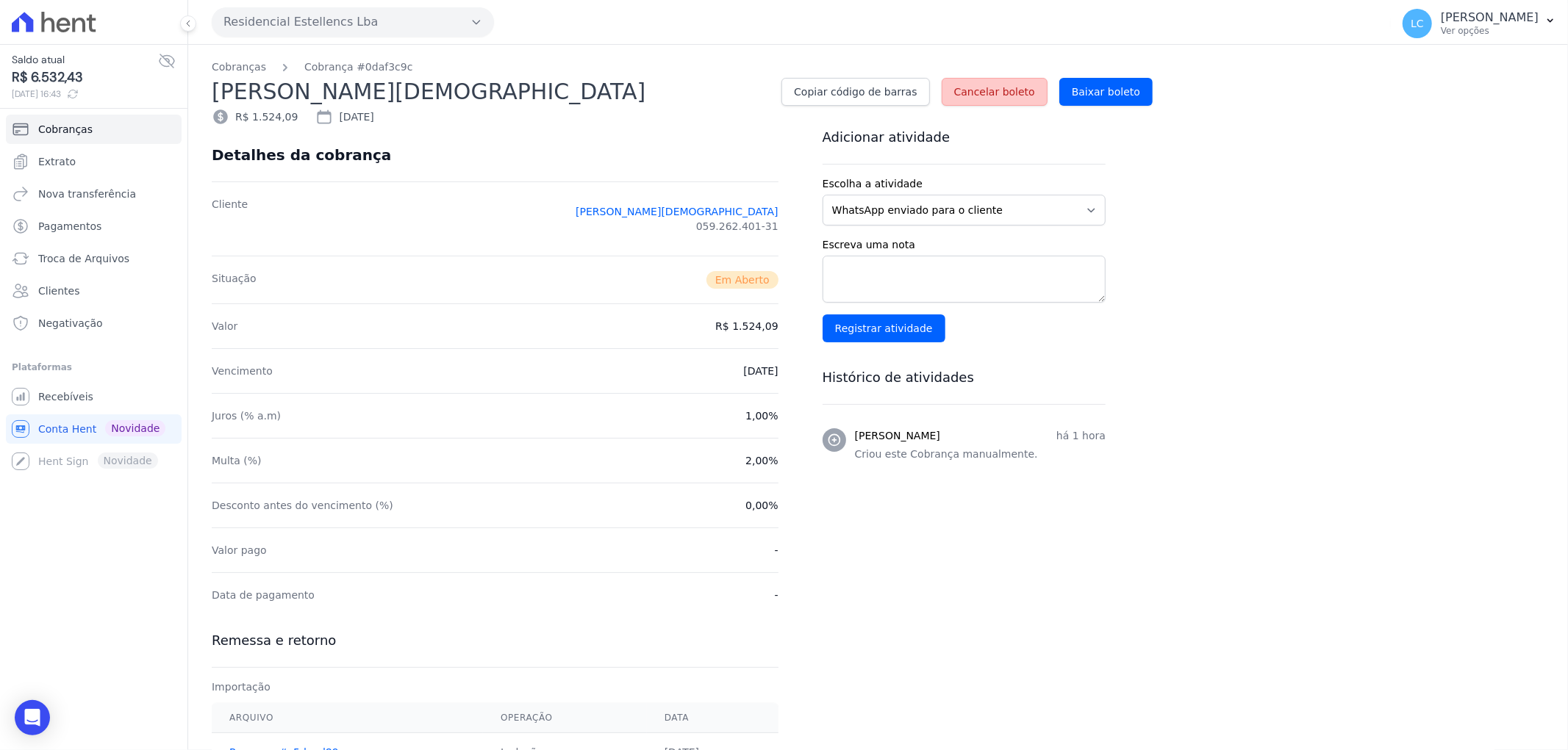
click at [1020, 94] on span "Cancelar boleto" at bounding box center [994, 91] width 81 height 14
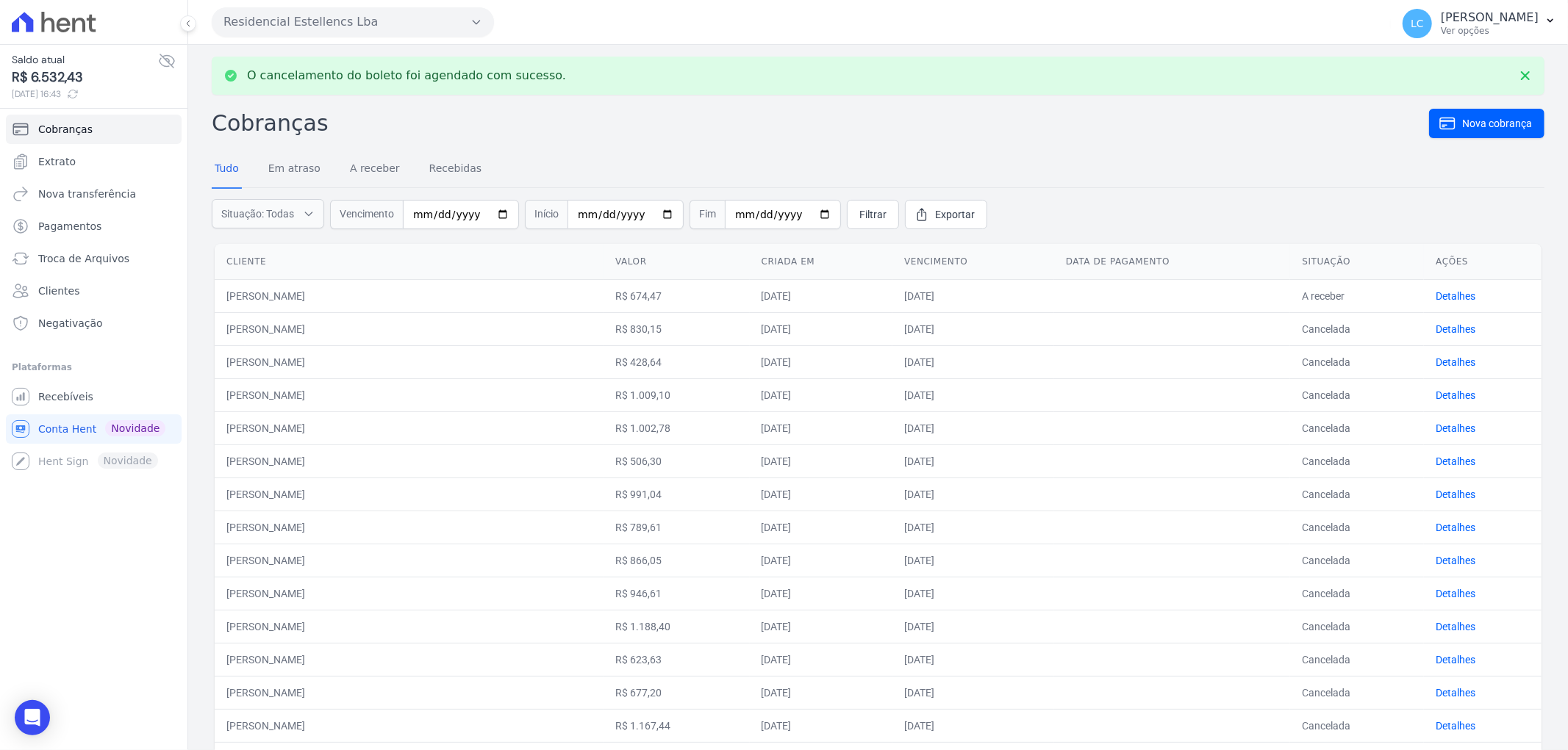
scroll to position [408, 0]
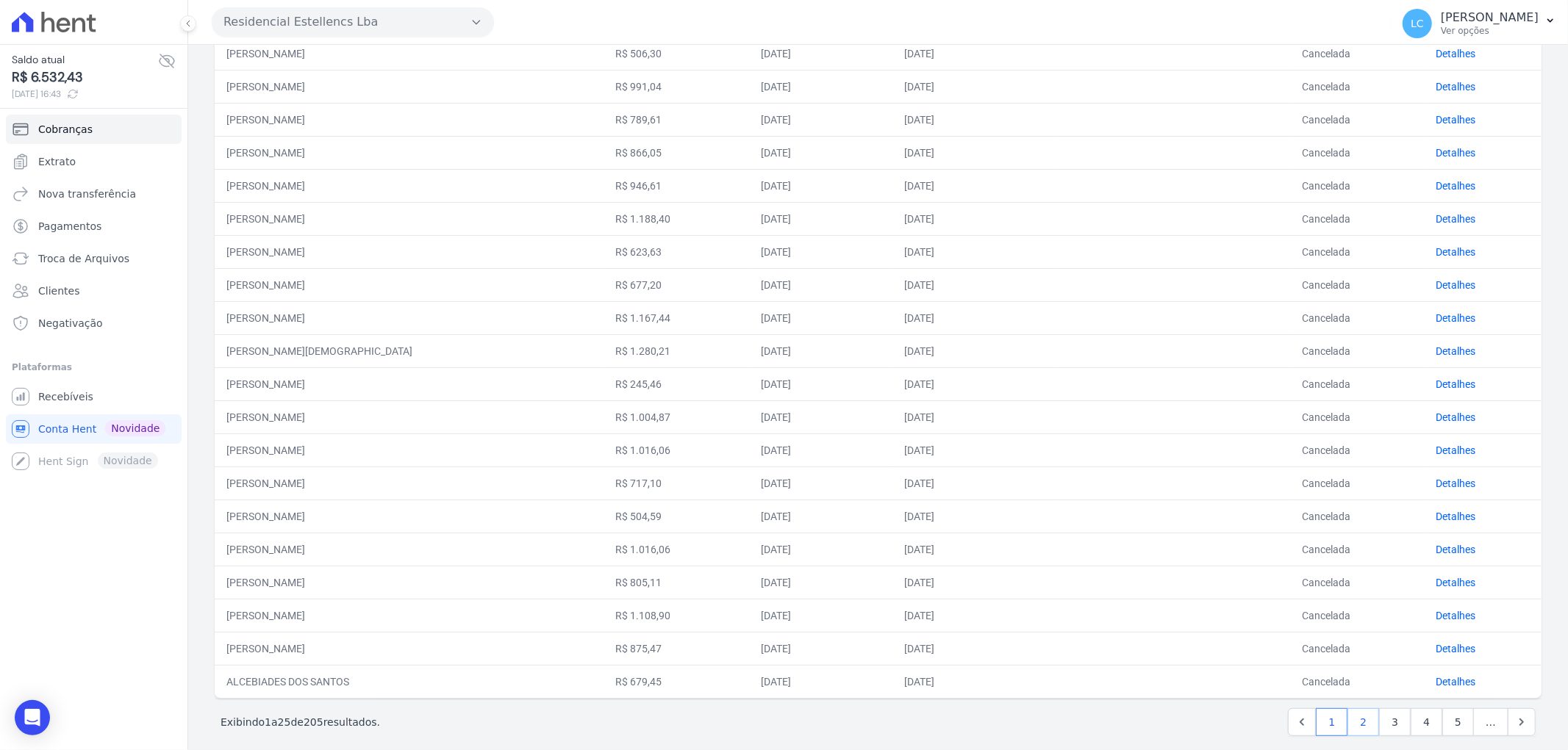
click at [1363, 716] on link "2" at bounding box center [1363, 721] width 31 height 28
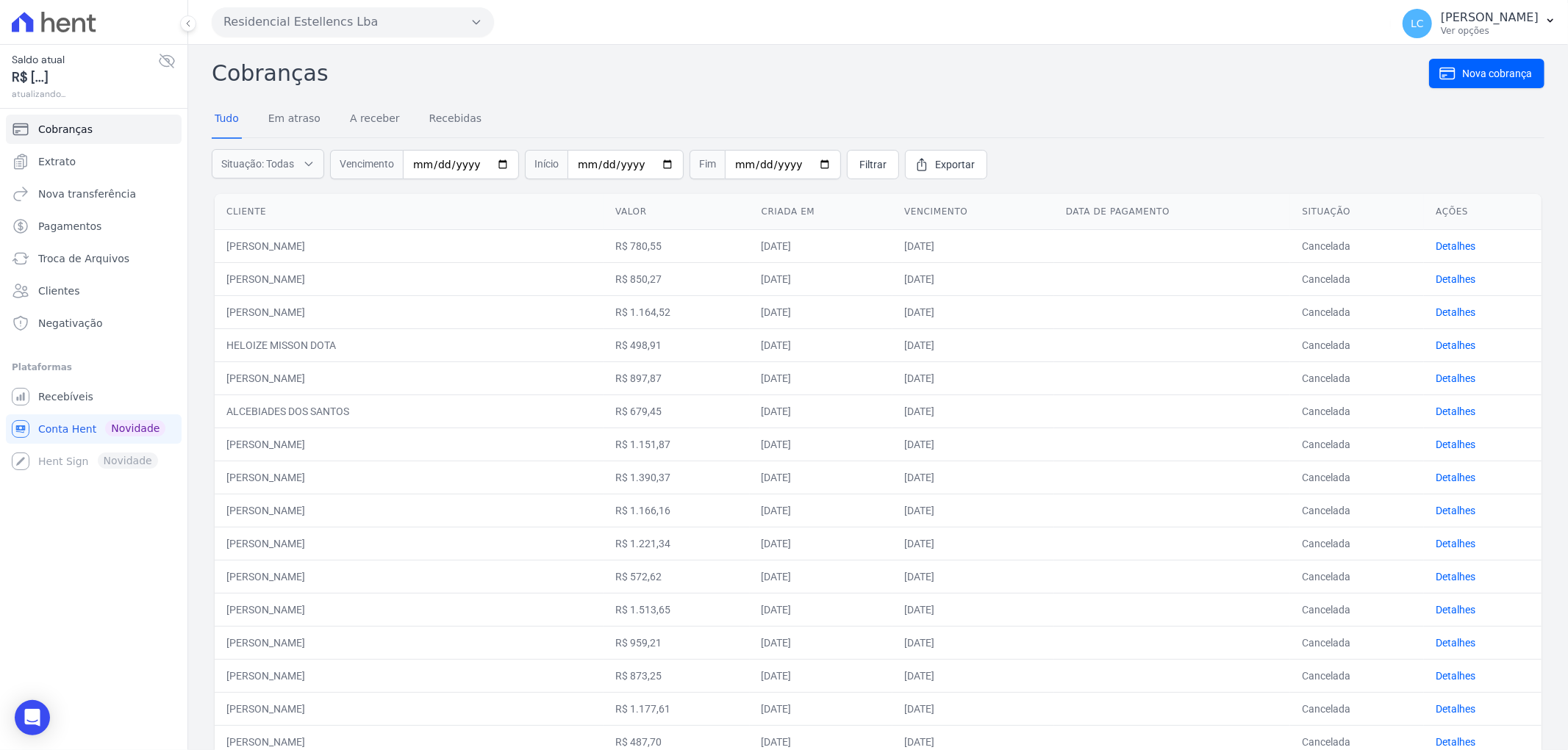
scroll to position [375, 0]
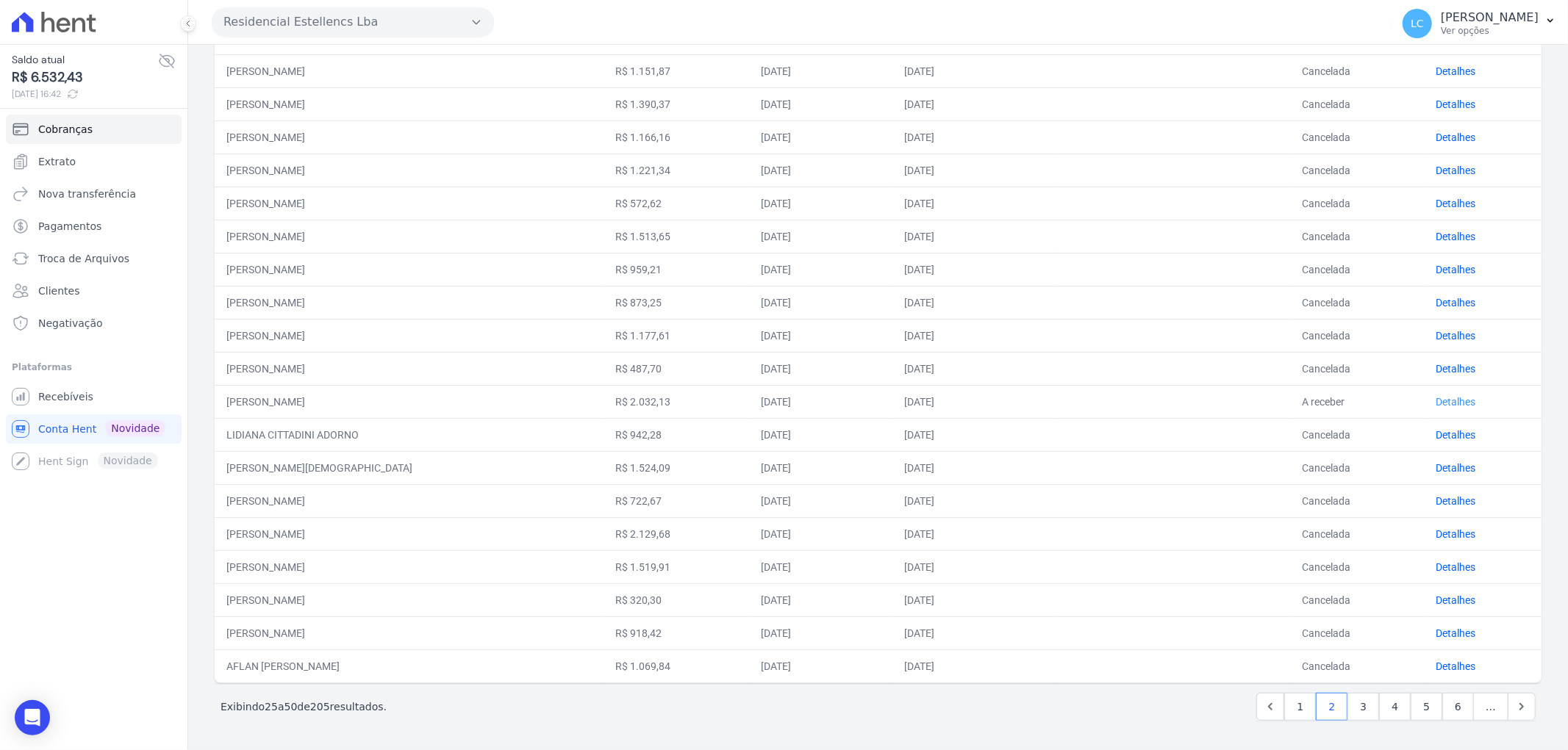
click at [1454, 402] on link "Detalhes" at bounding box center [1455, 401] width 39 height 12
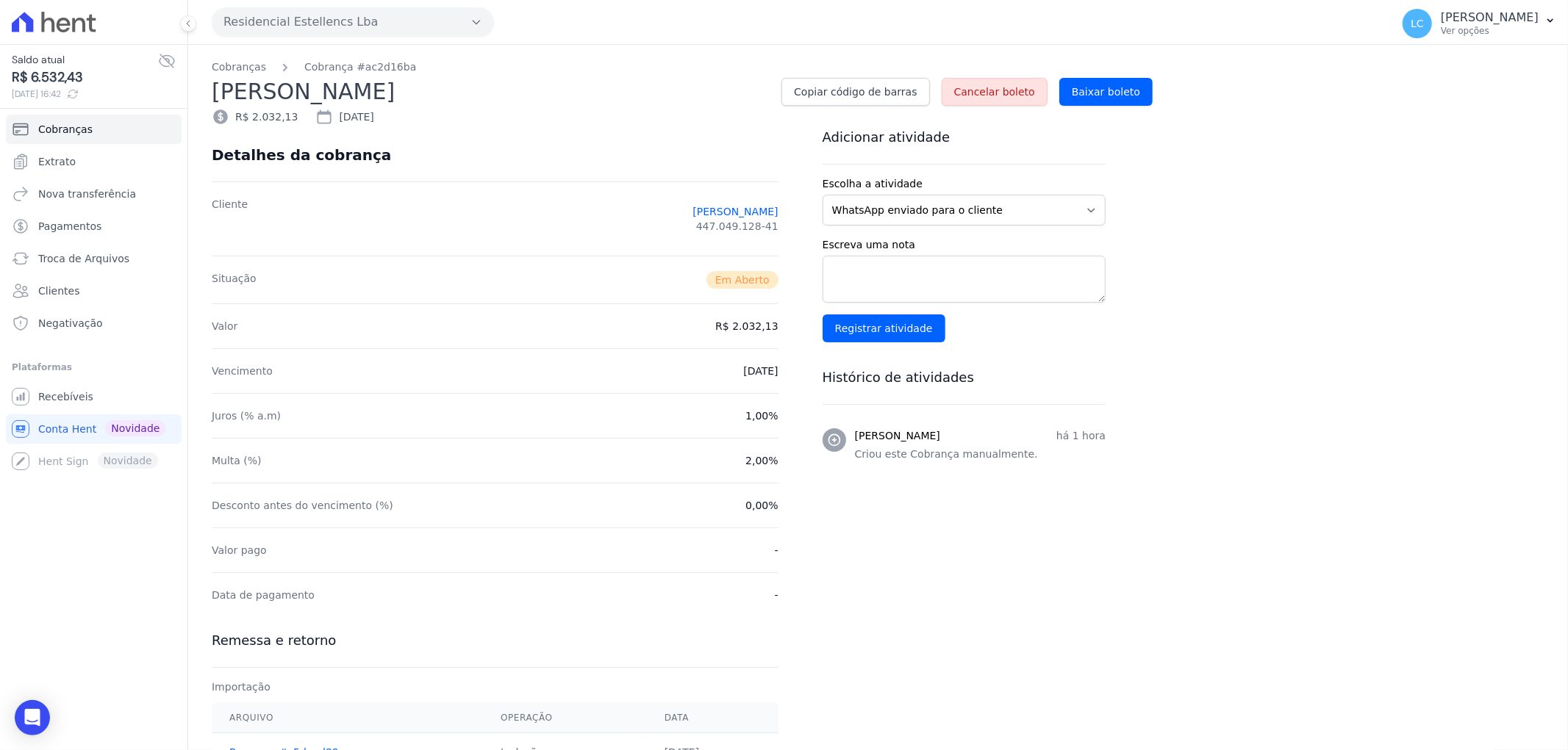
drag, startPoint x: 985, startPoint y: 91, endPoint x: 817, endPoint y: 53, distance: 172.2
click at [985, 91] on span "Cancelar boleto" at bounding box center [994, 91] width 81 height 14
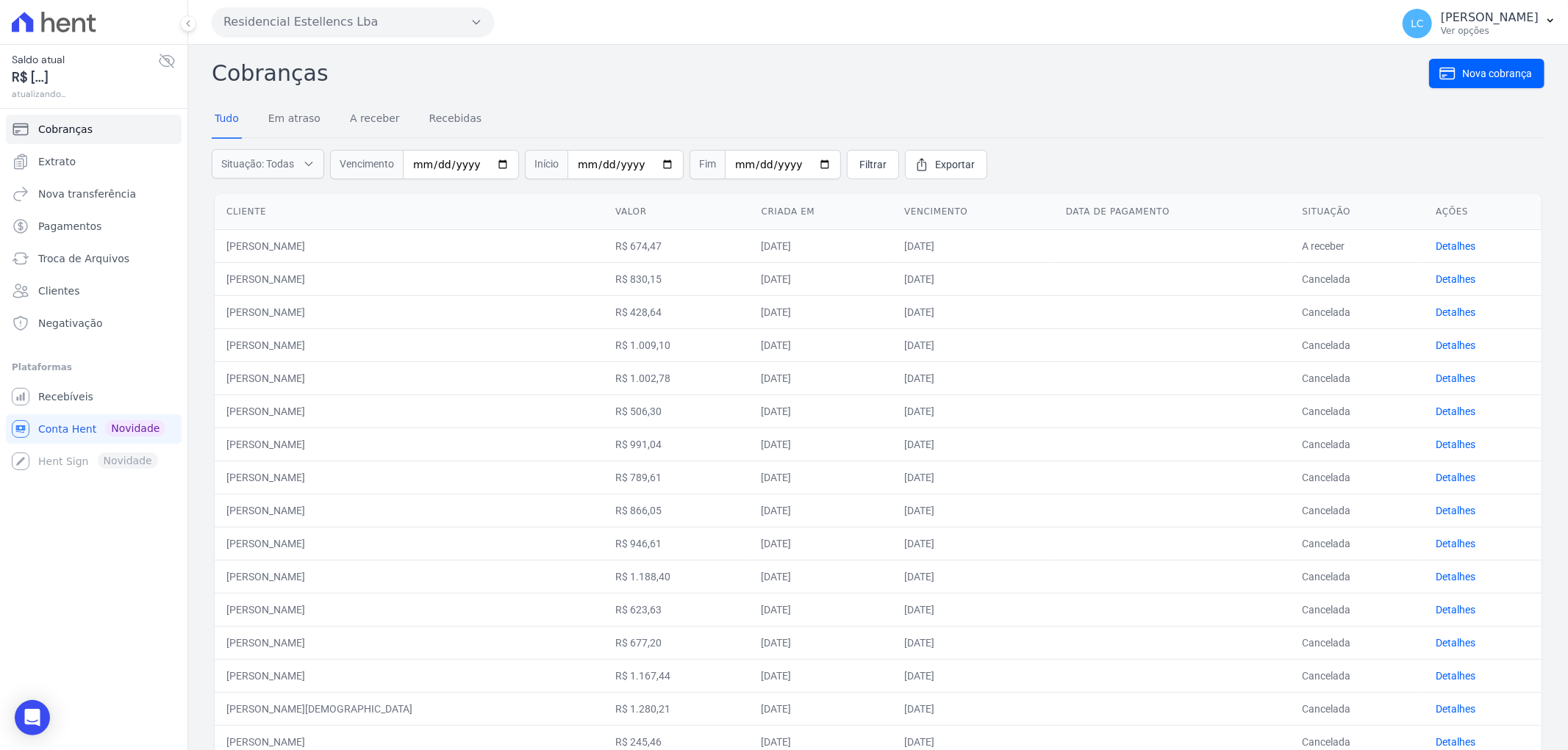
scroll to position [375, 0]
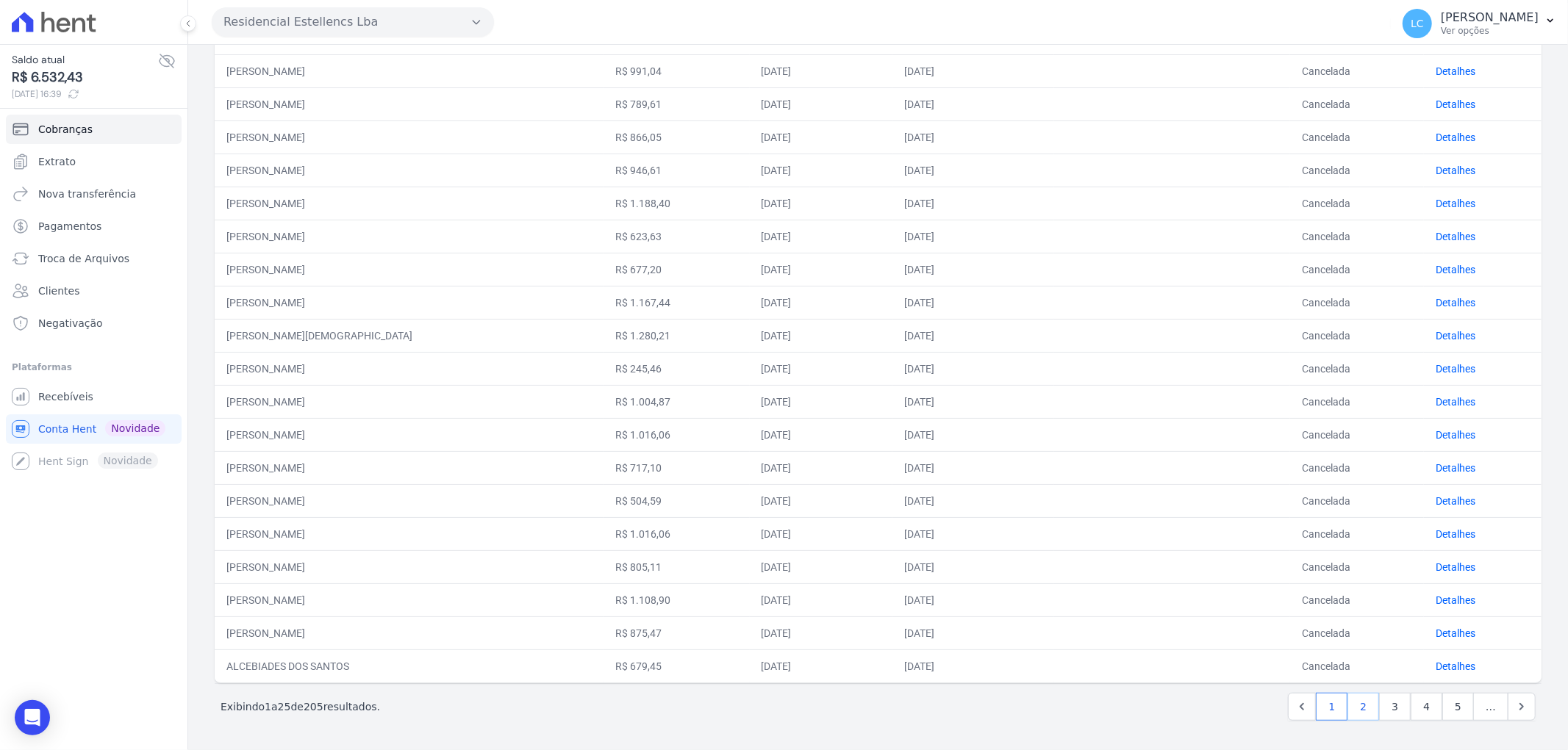
click at [1360, 711] on link "2" at bounding box center [1363, 706] width 31 height 28
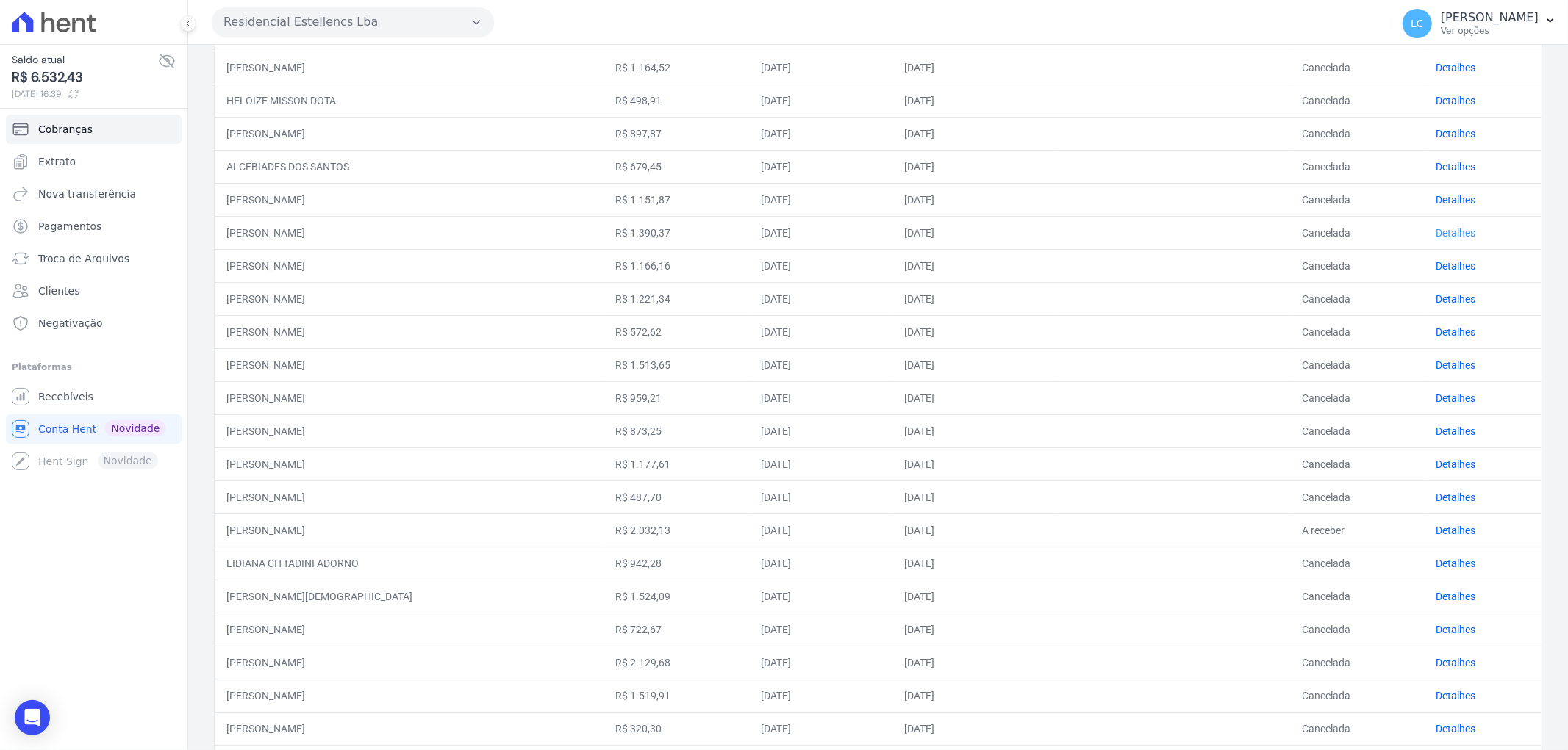
scroll to position [326, 0]
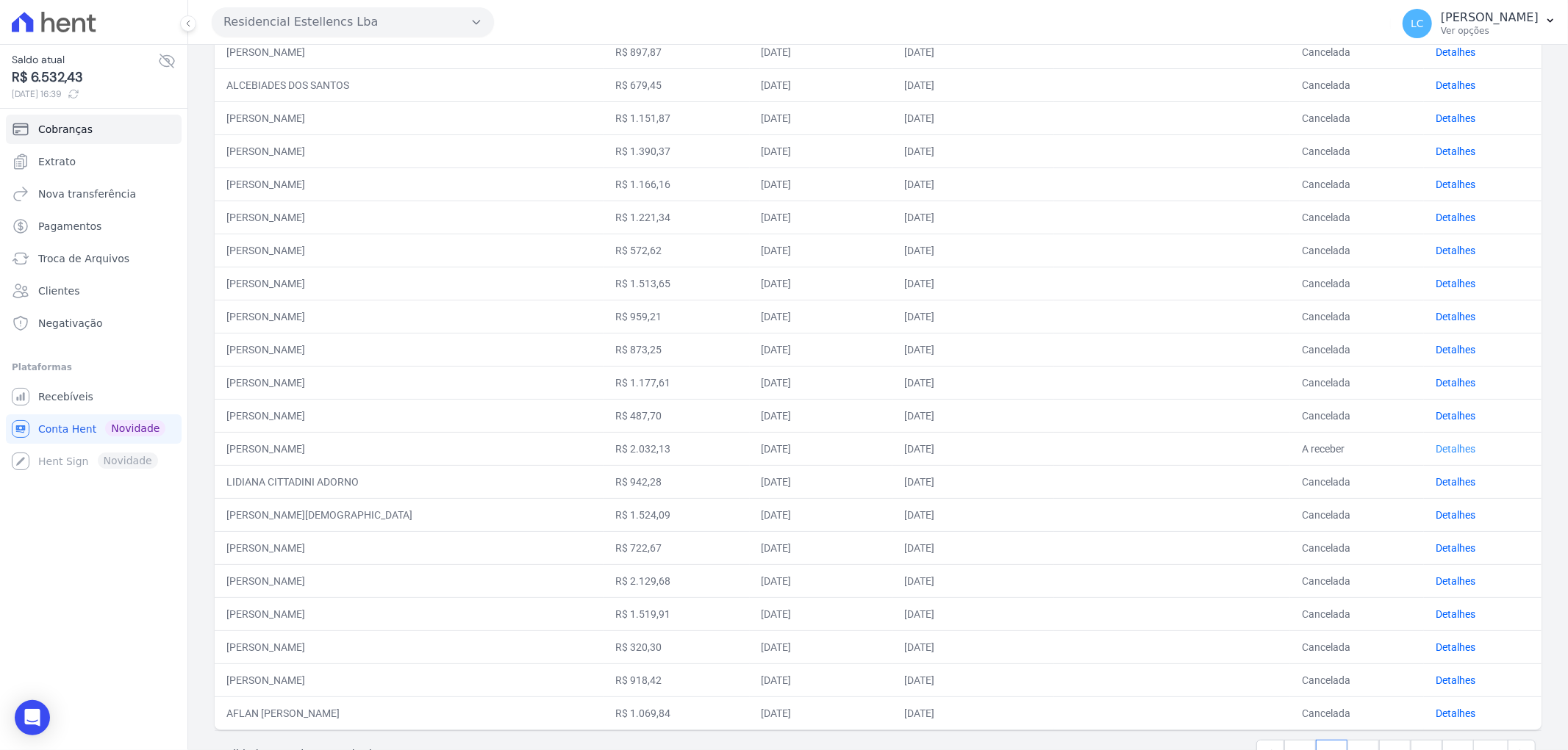
click at [1438, 451] on link "Detalhes" at bounding box center [1455, 448] width 39 height 12
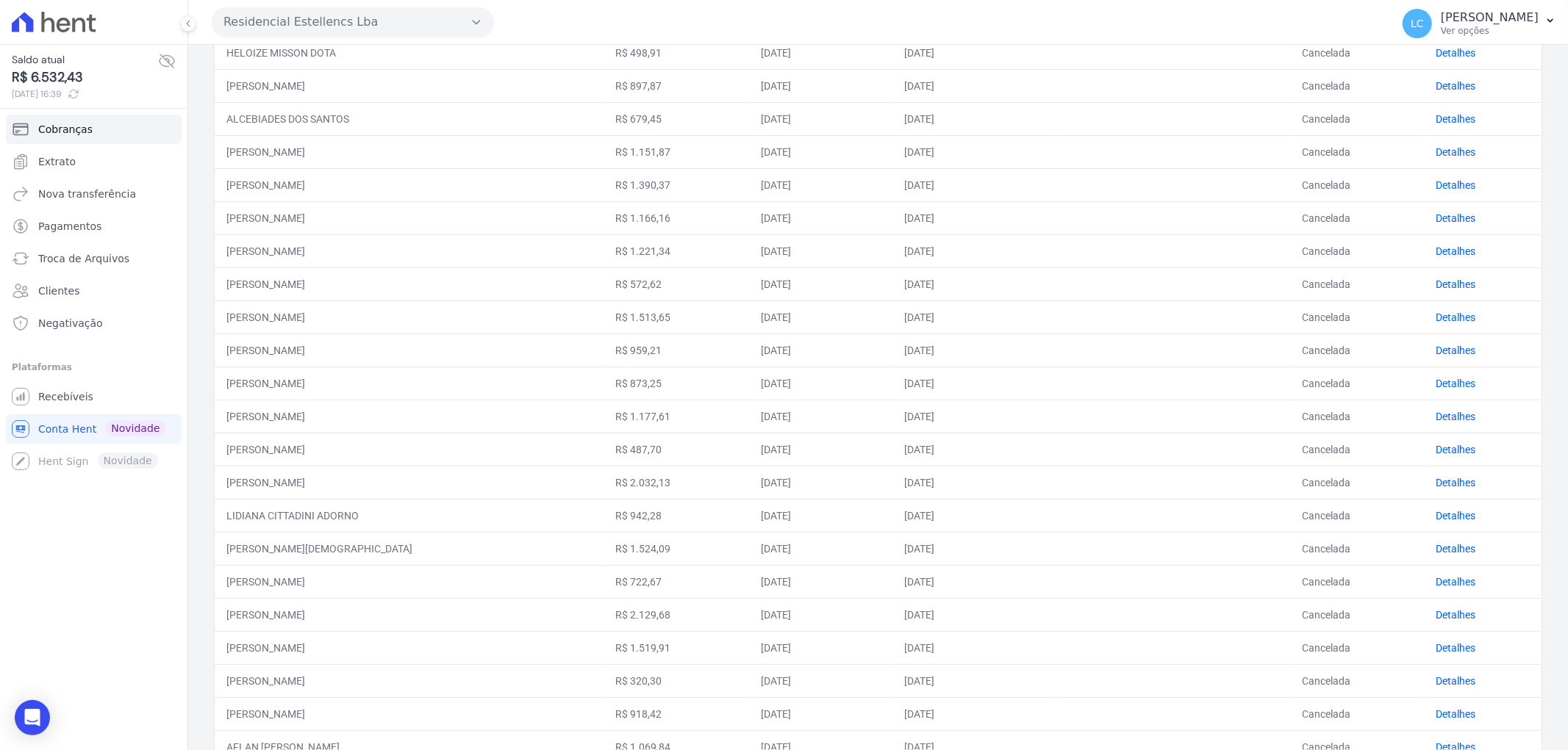
scroll to position [375, 0]
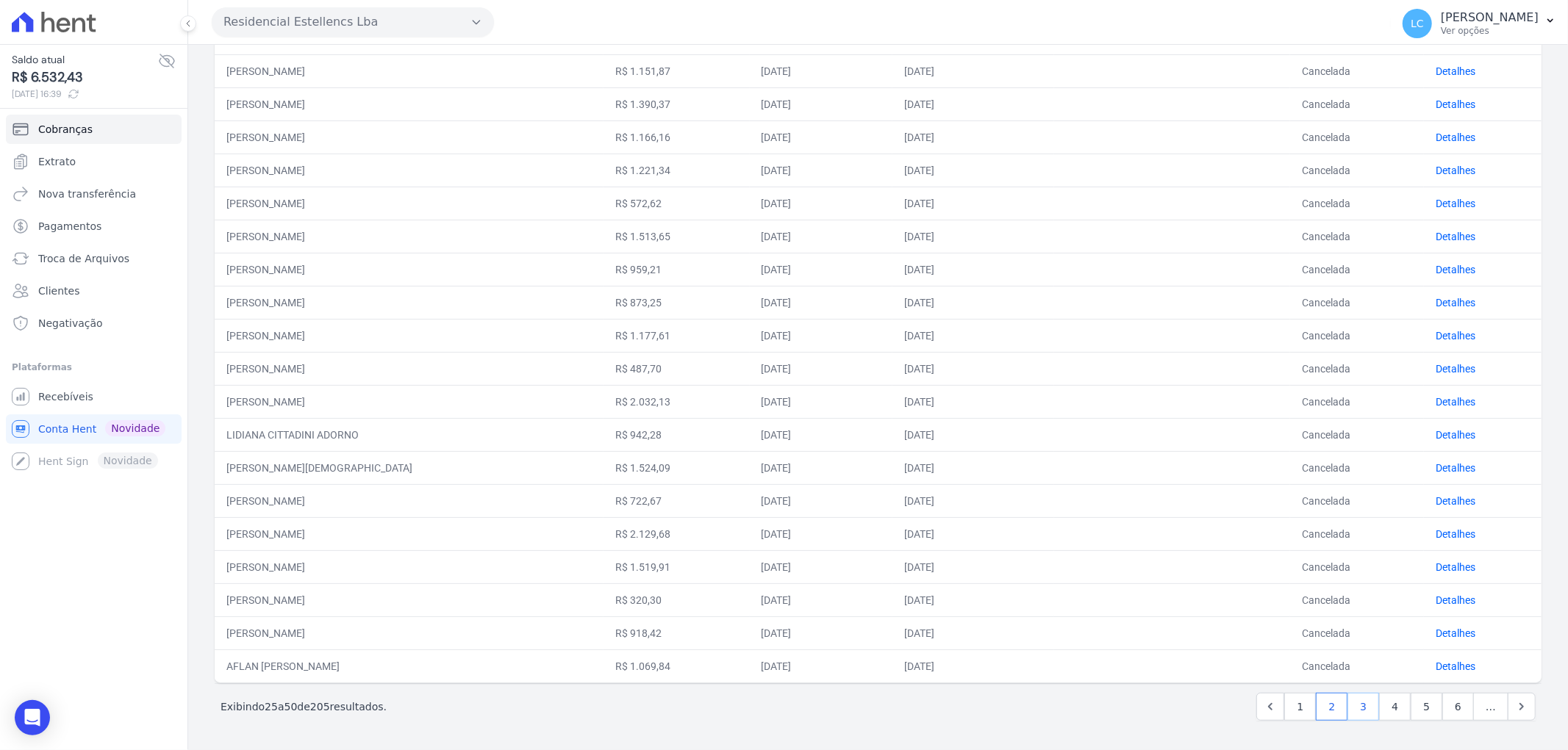
click at [1349, 706] on link "3" at bounding box center [1363, 706] width 31 height 28
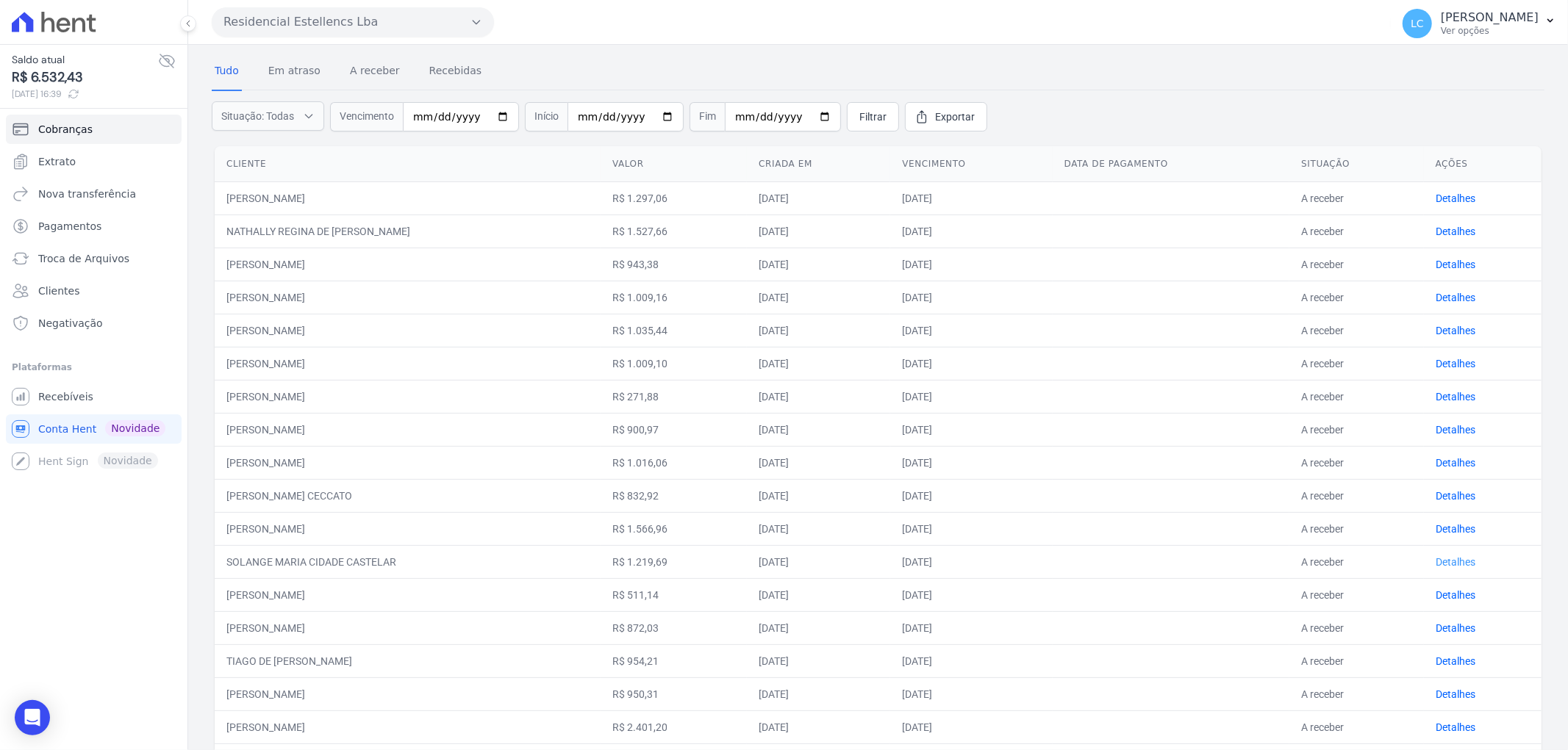
click at [1436, 557] on link "Detalhes" at bounding box center [1455, 562] width 39 height 12
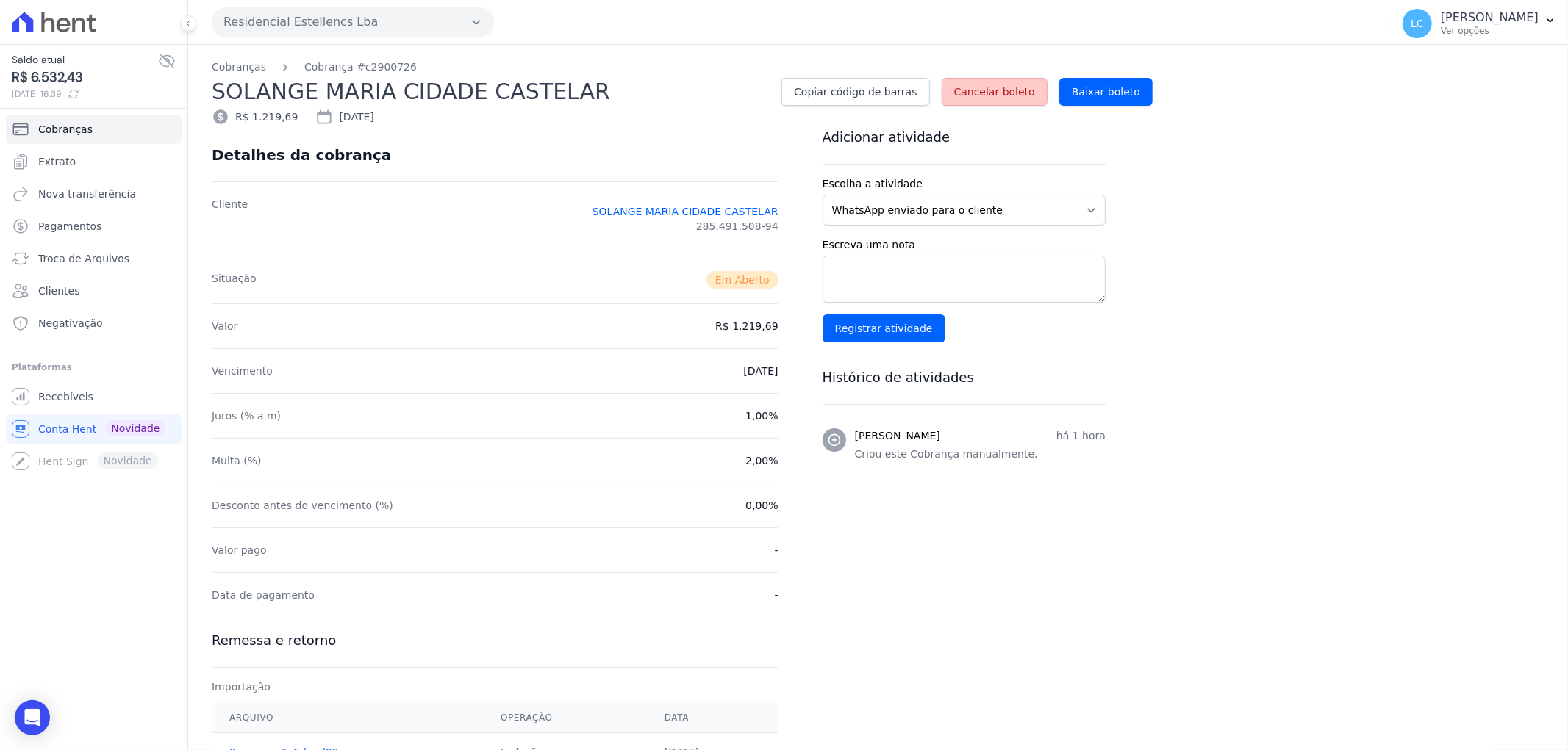
click at [992, 100] on link "Cancelar boleto" at bounding box center [994, 91] width 106 height 28
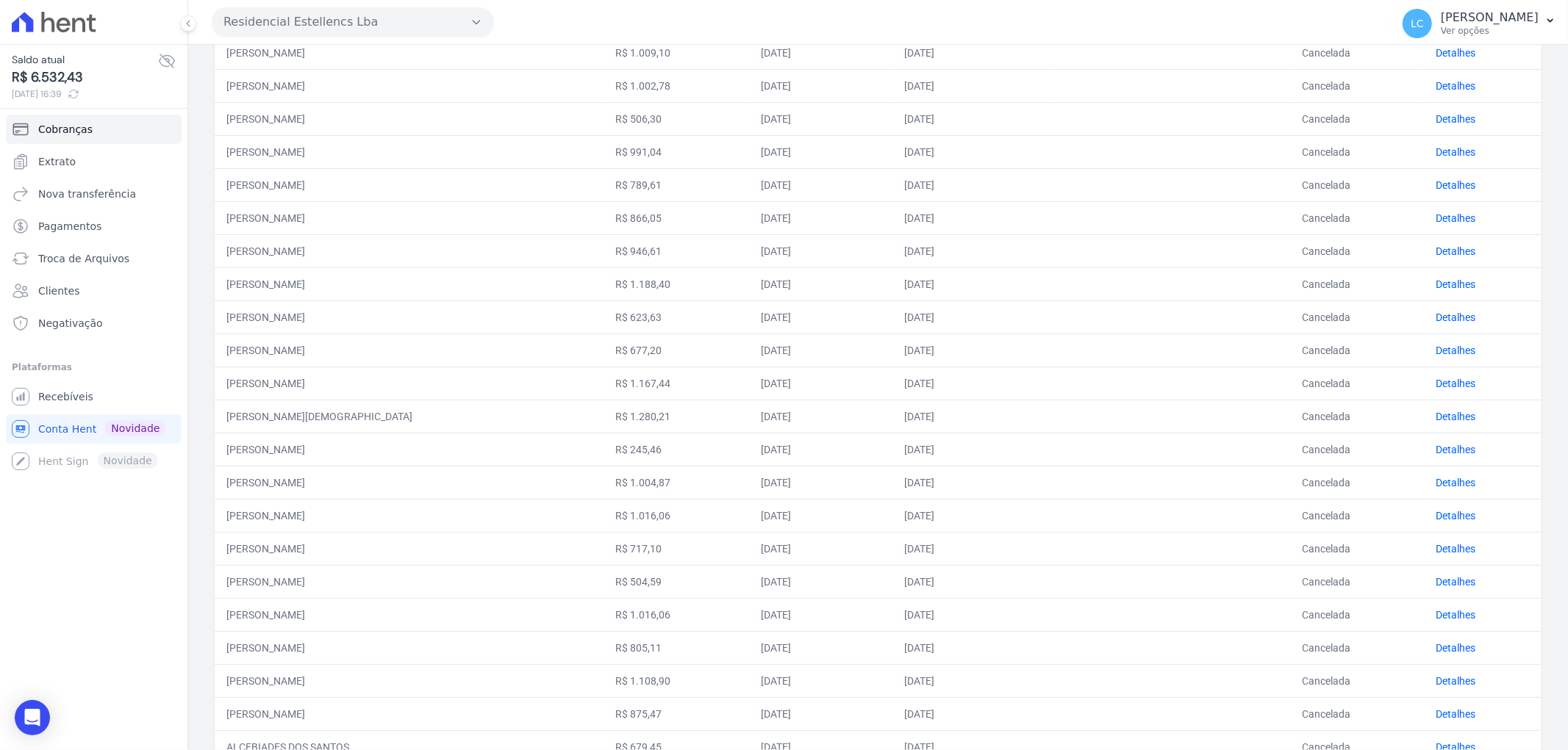
scroll to position [424, 0]
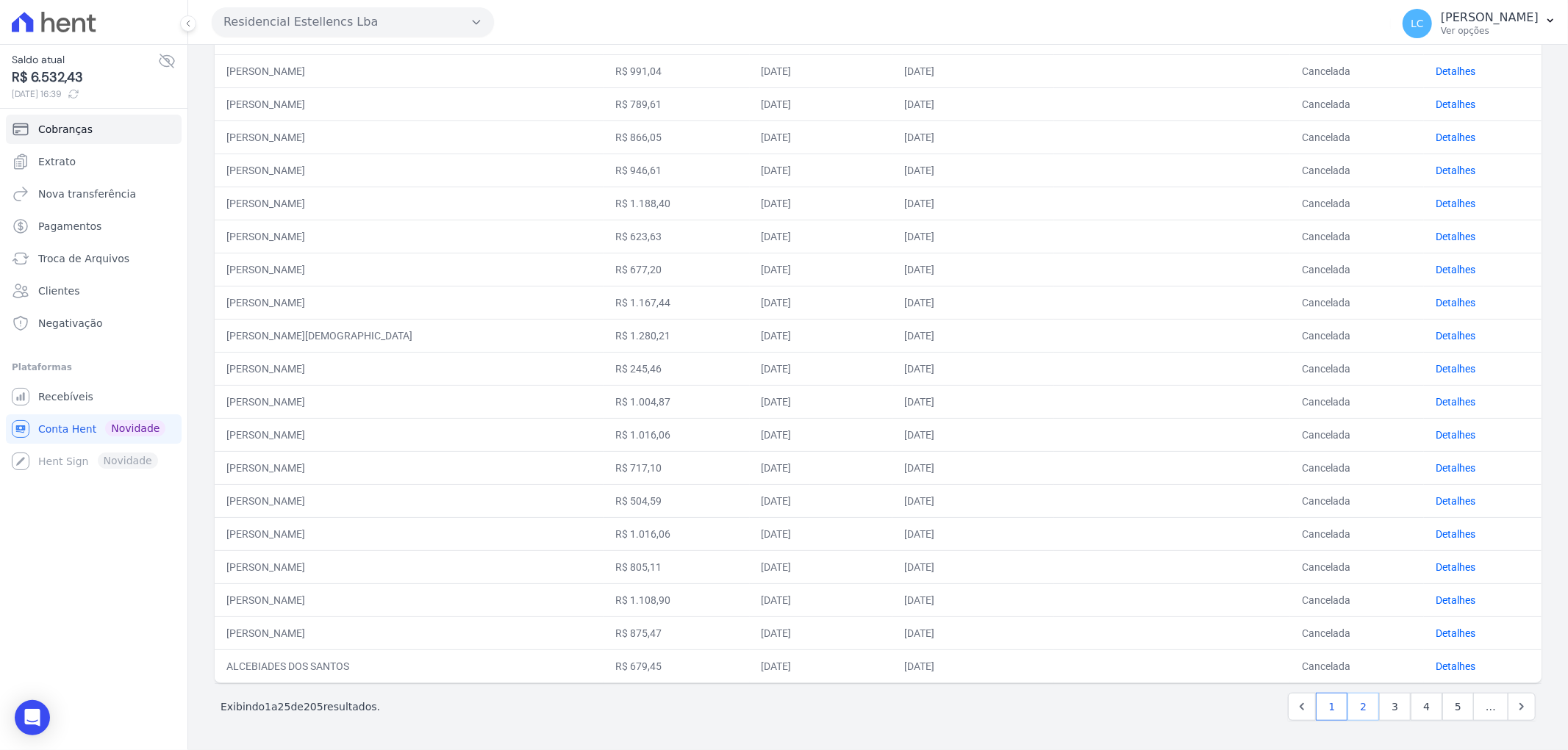
click at [1356, 700] on link "2" at bounding box center [1363, 706] width 31 height 28
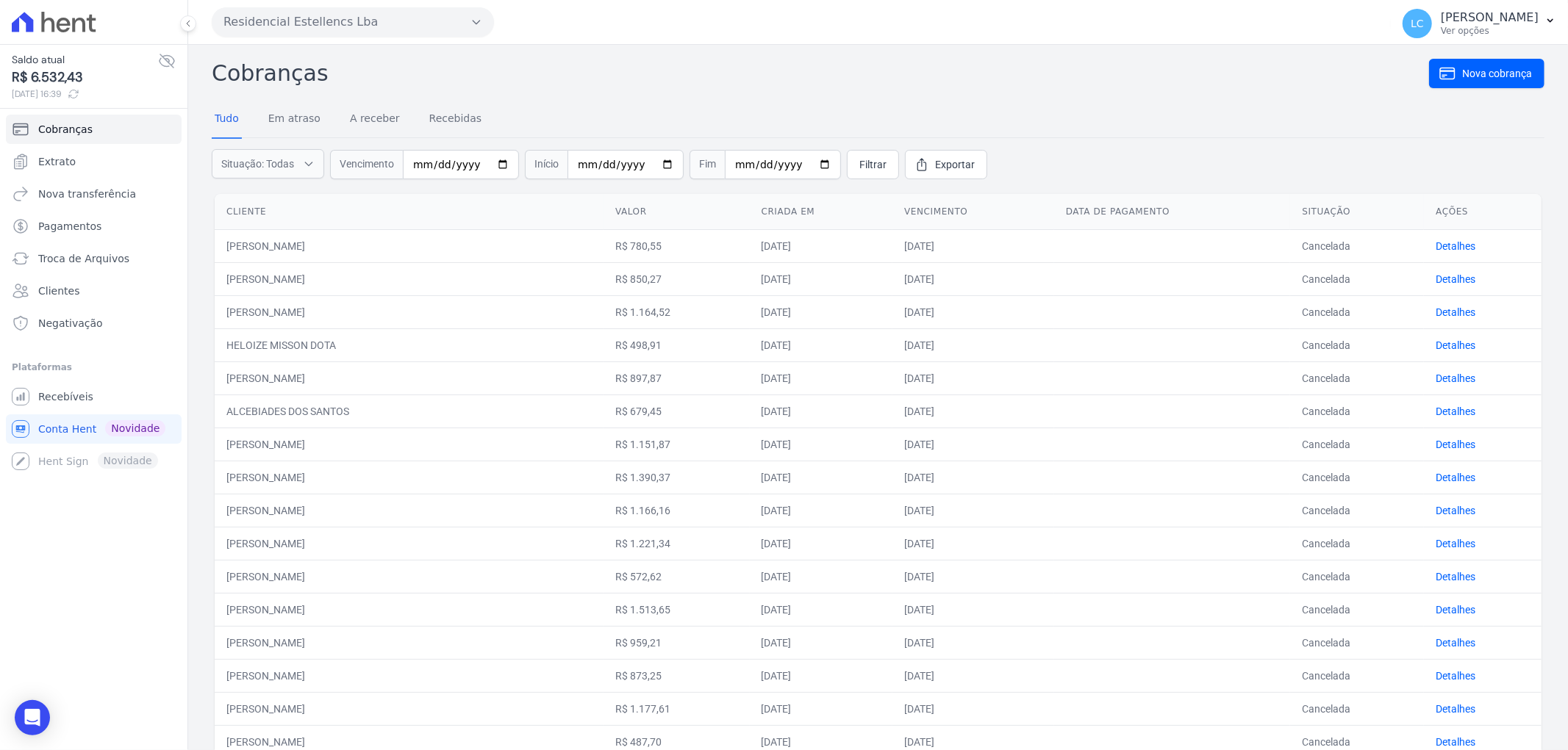
scroll to position [375, 0]
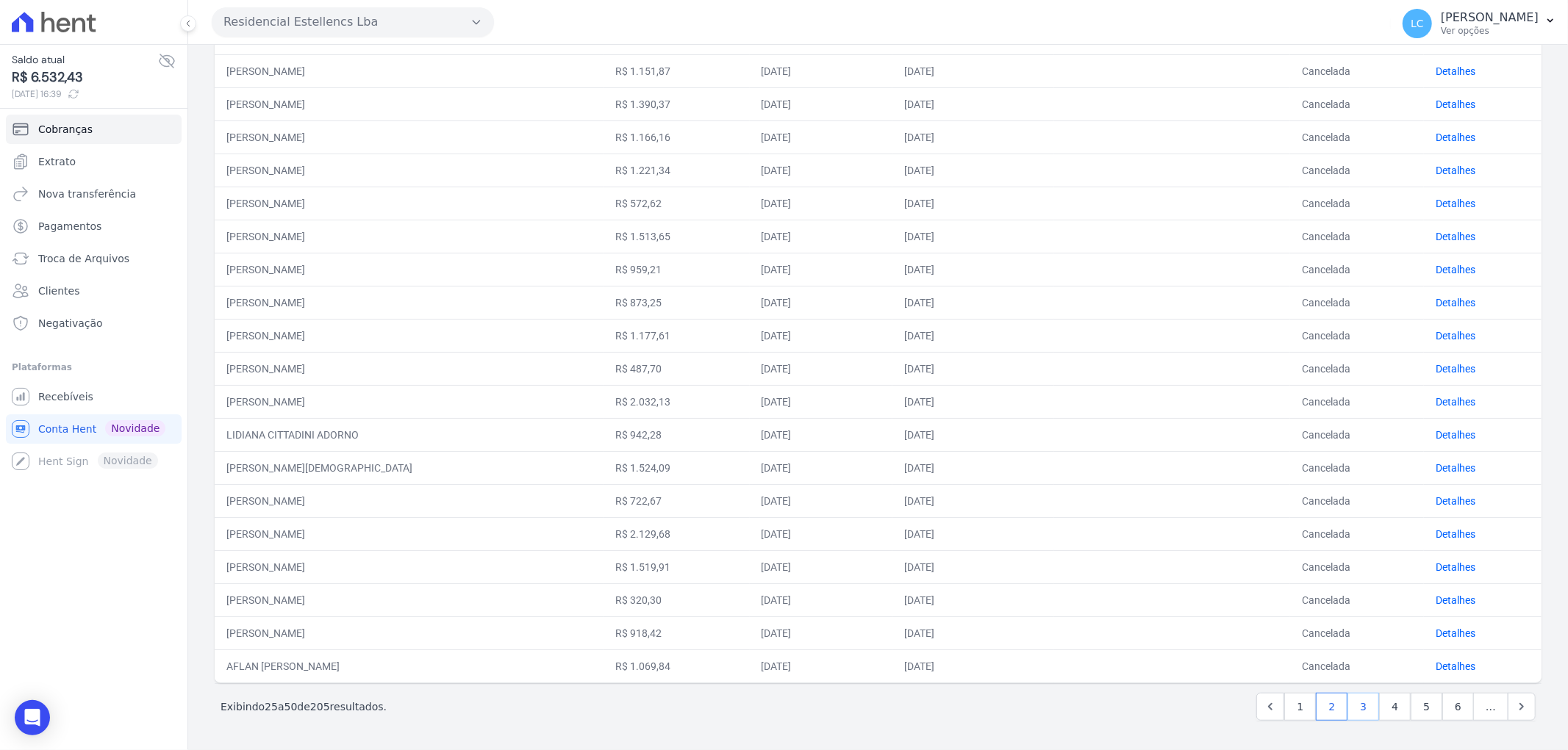
click at [1355, 700] on link "3" at bounding box center [1363, 706] width 31 height 28
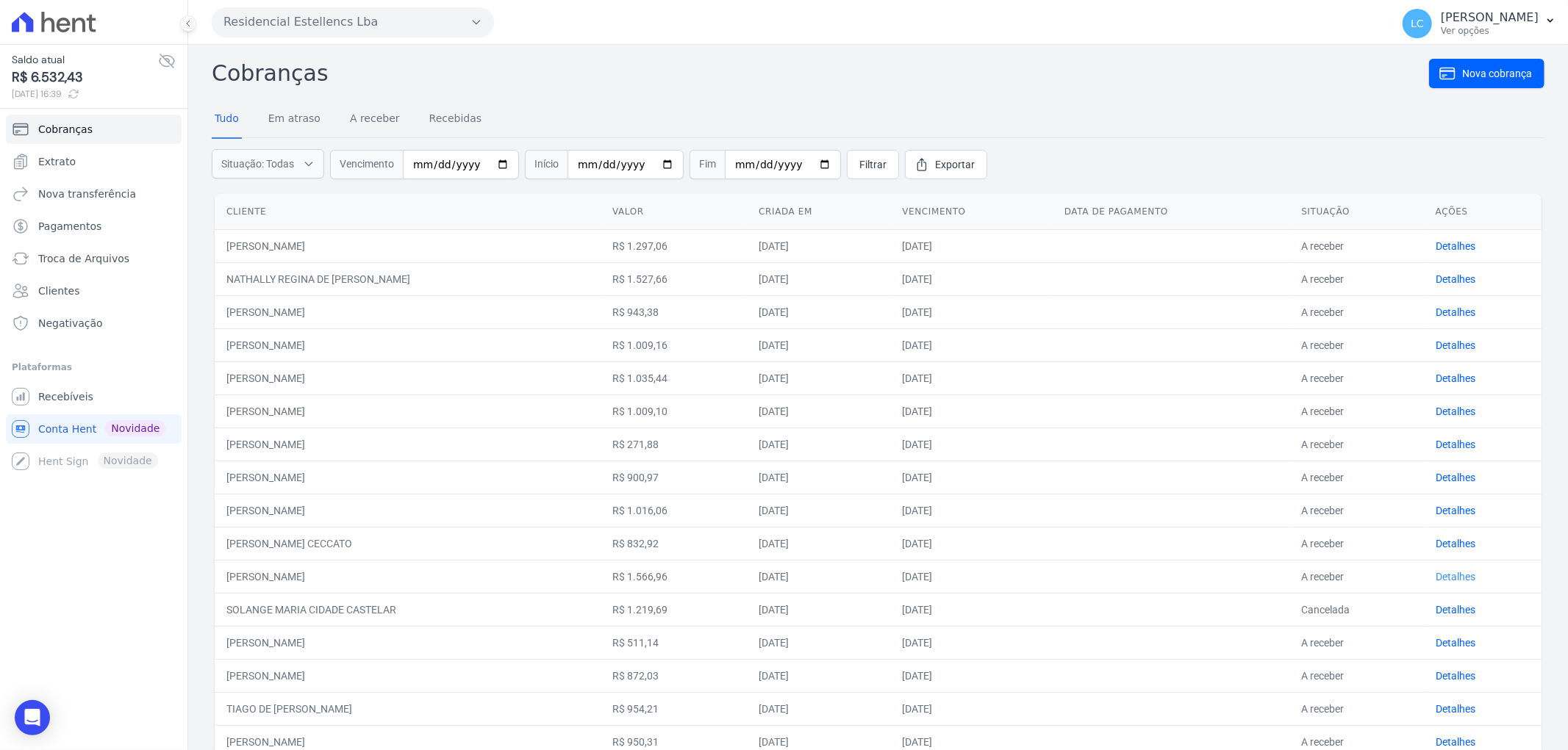
click at [1435, 573] on link "Detalhes" at bounding box center [1455, 576] width 39 height 12
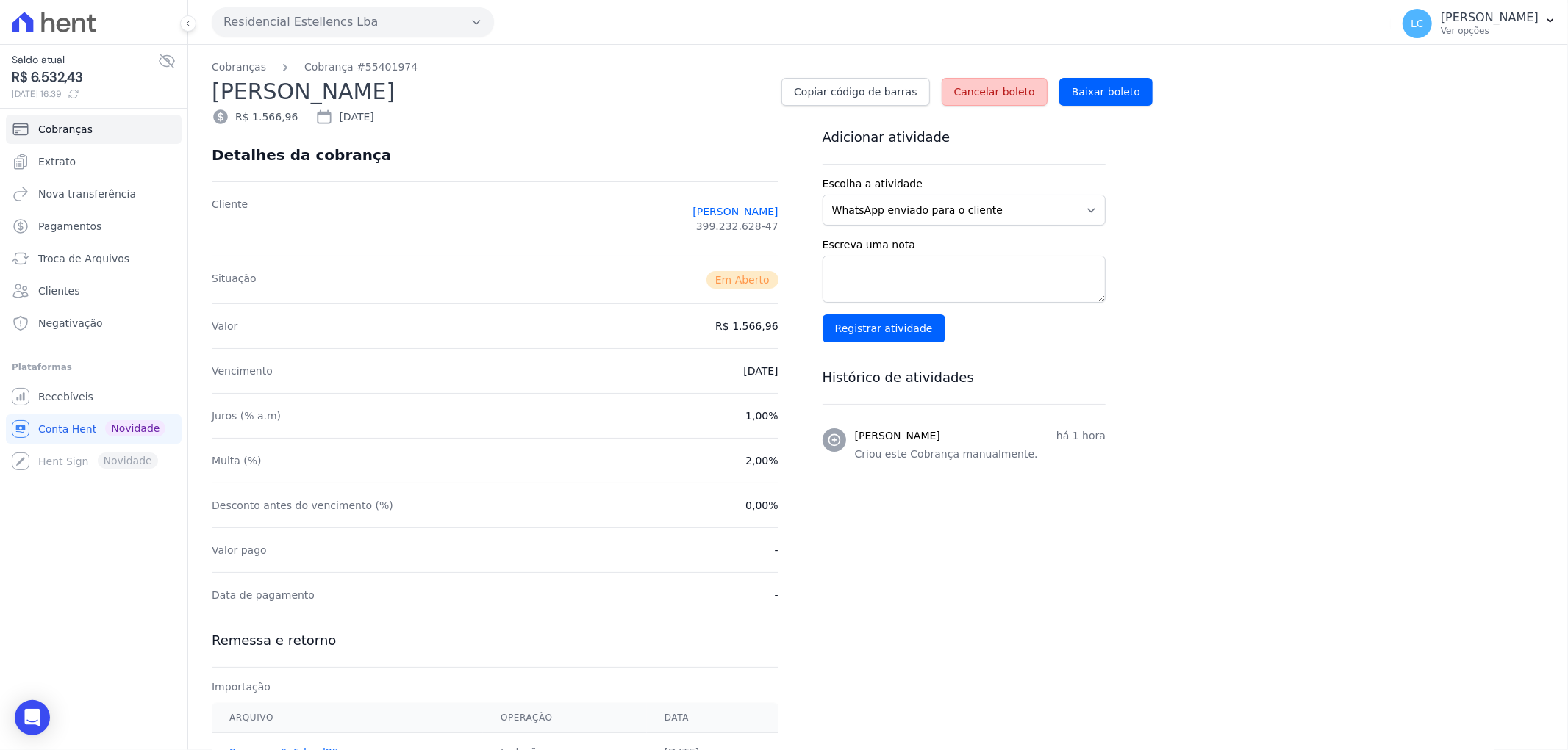
click at [988, 84] on span "Cancelar boleto" at bounding box center [994, 91] width 81 height 14
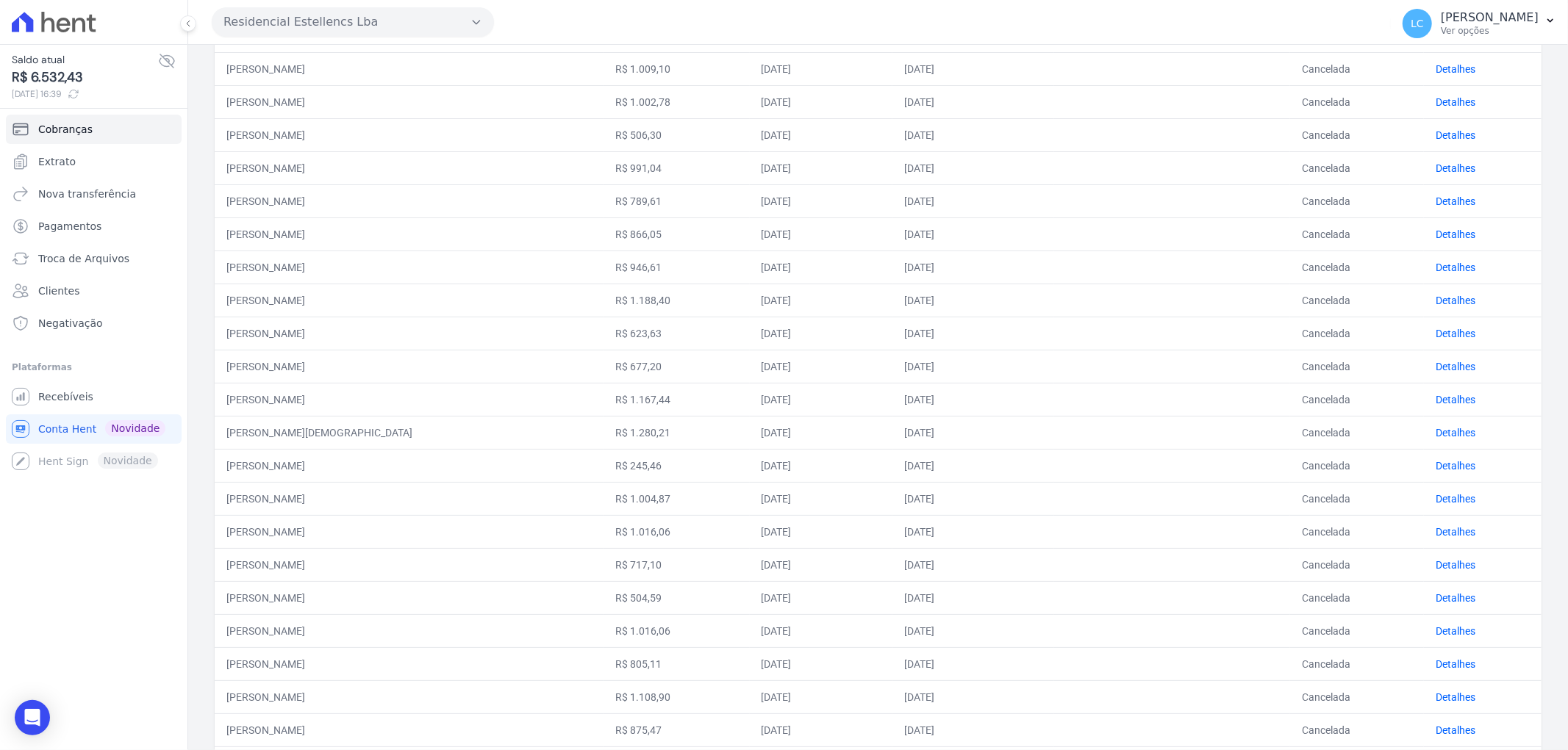
scroll to position [424, 0]
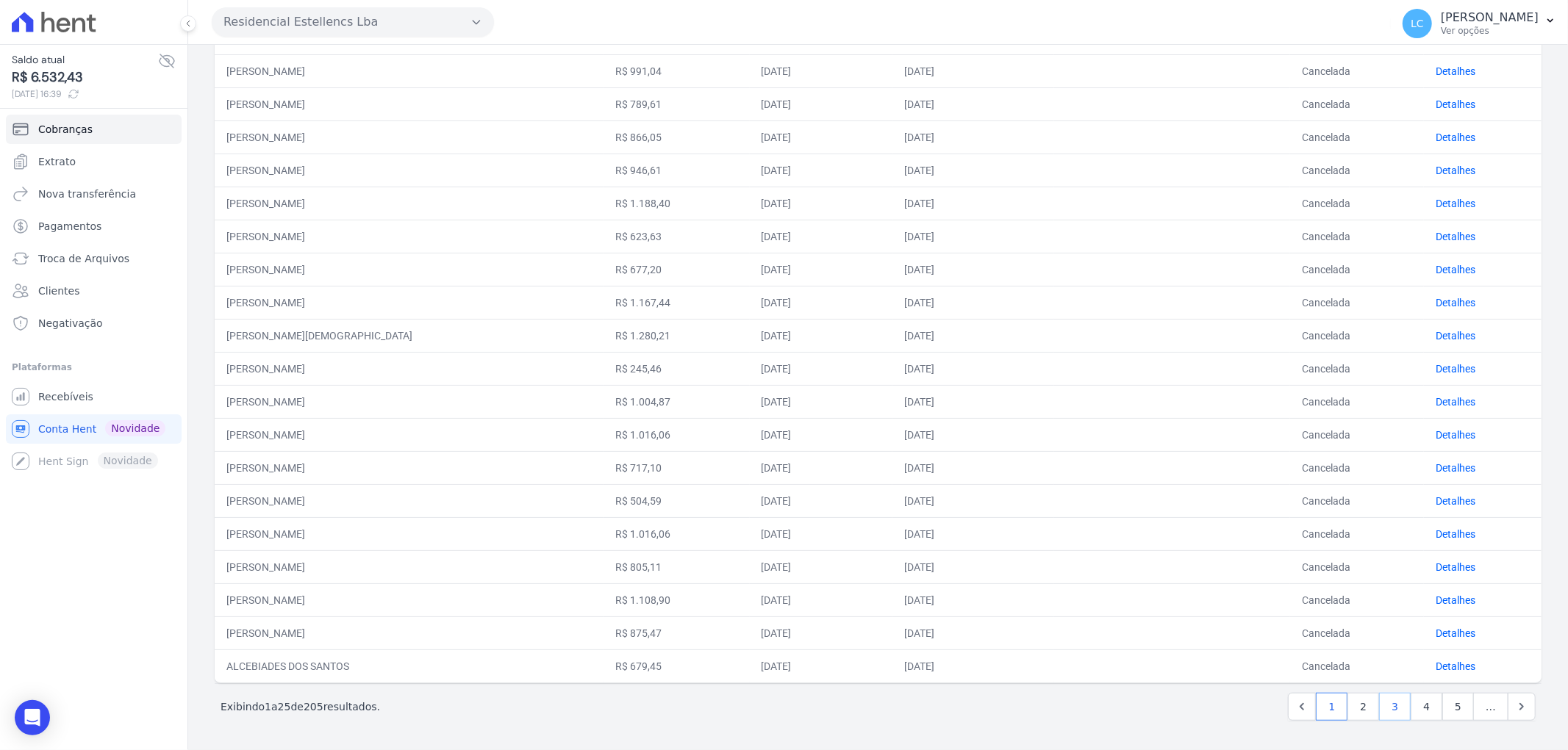
click at [1385, 699] on link "3" at bounding box center [1394, 706] width 31 height 28
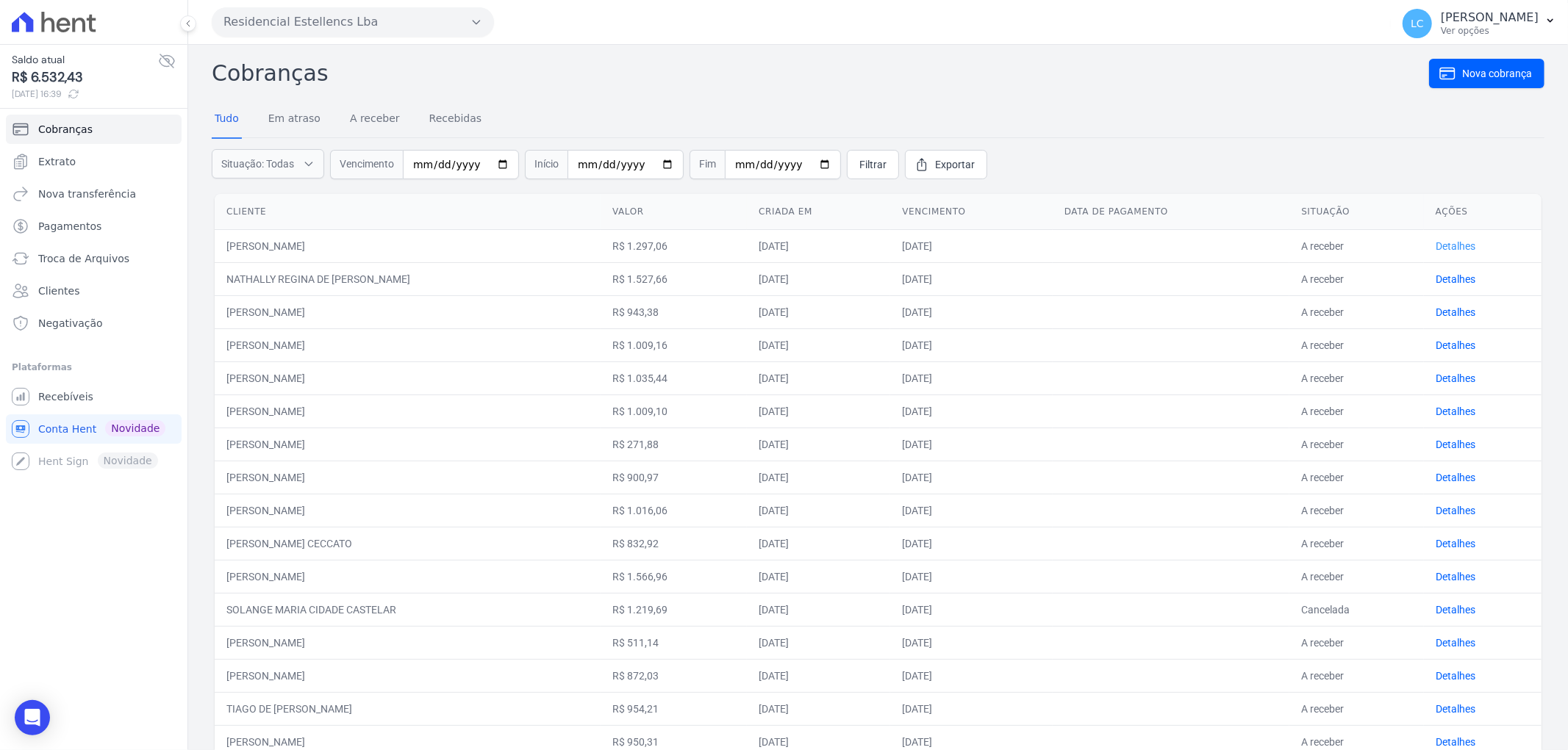
click at [1443, 245] on link "Detalhes" at bounding box center [1455, 246] width 39 height 12
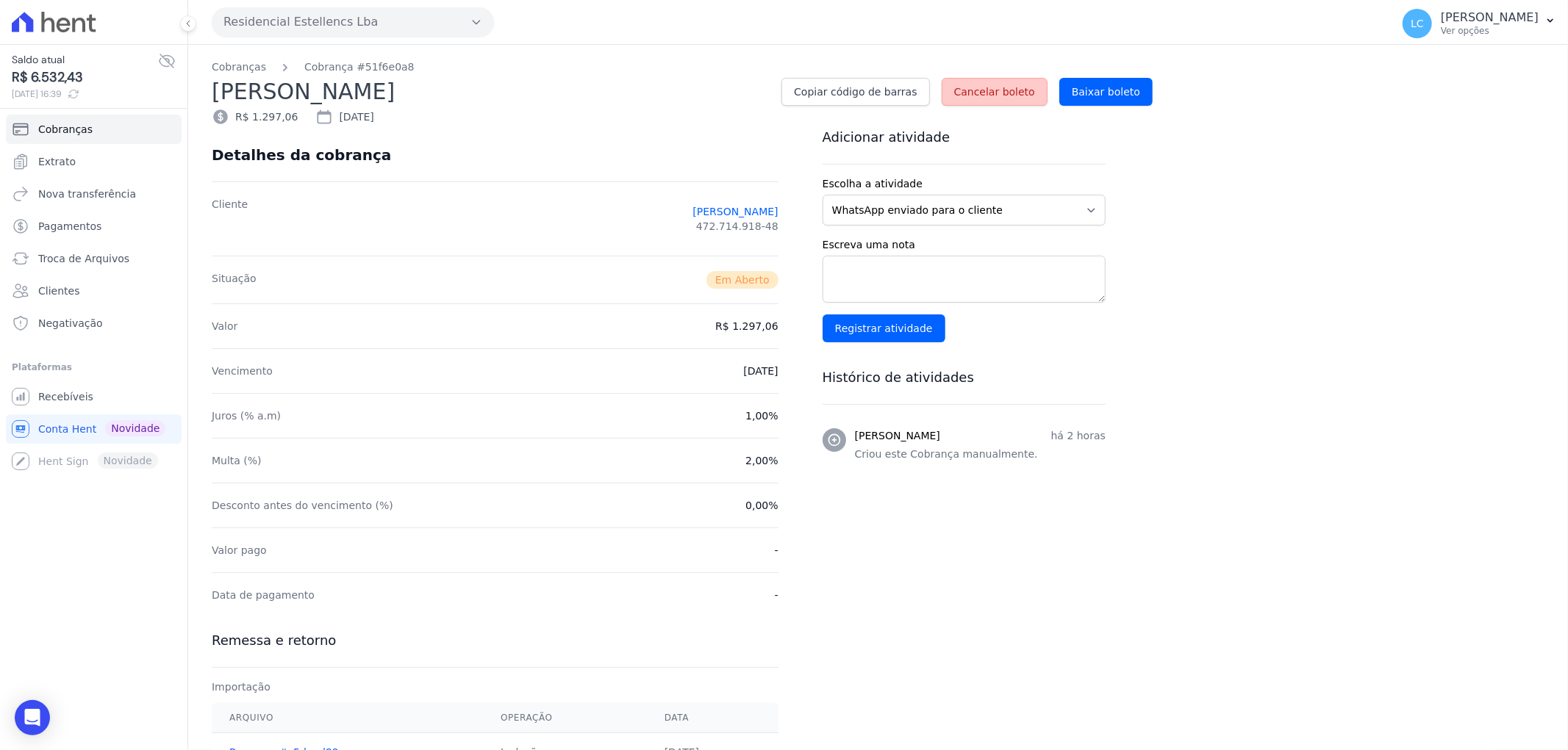
click at [1006, 93] on span "Cancelar boleto" at bounding box center [994, 91] width 81 height 14
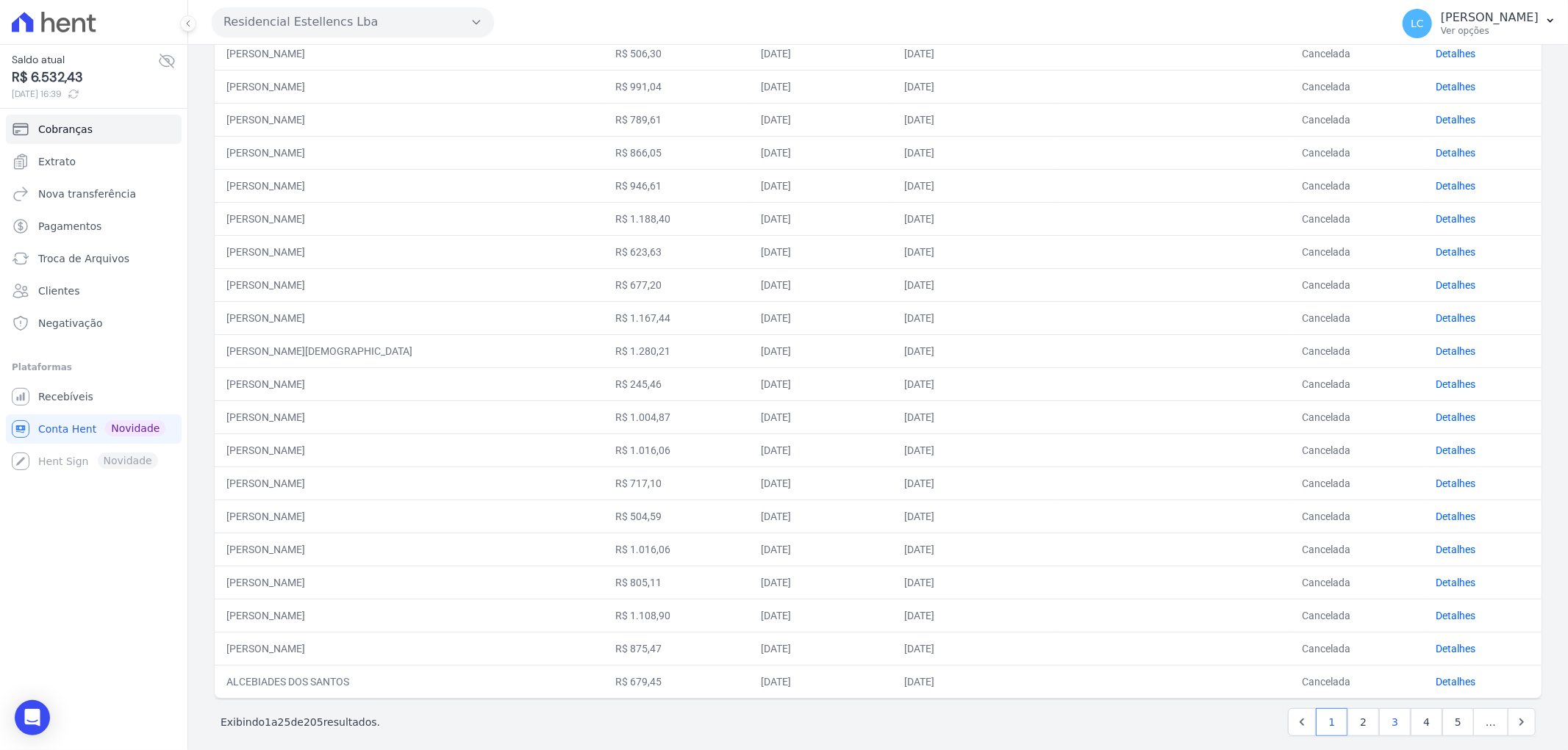
scroll to position [424, 0]
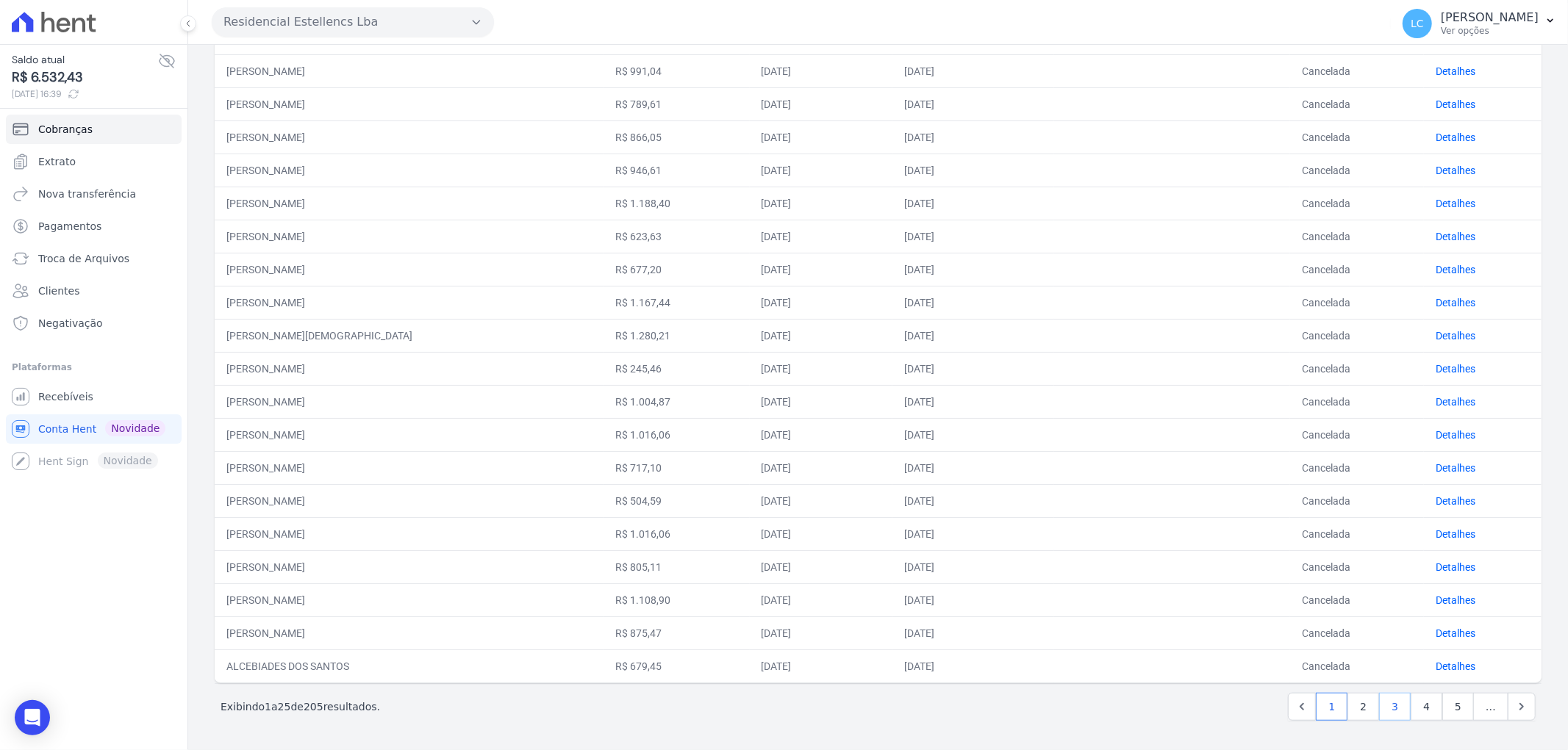
click at [1388, 708] on link "3" at bounding box center [1394, 706] width 31 height 28
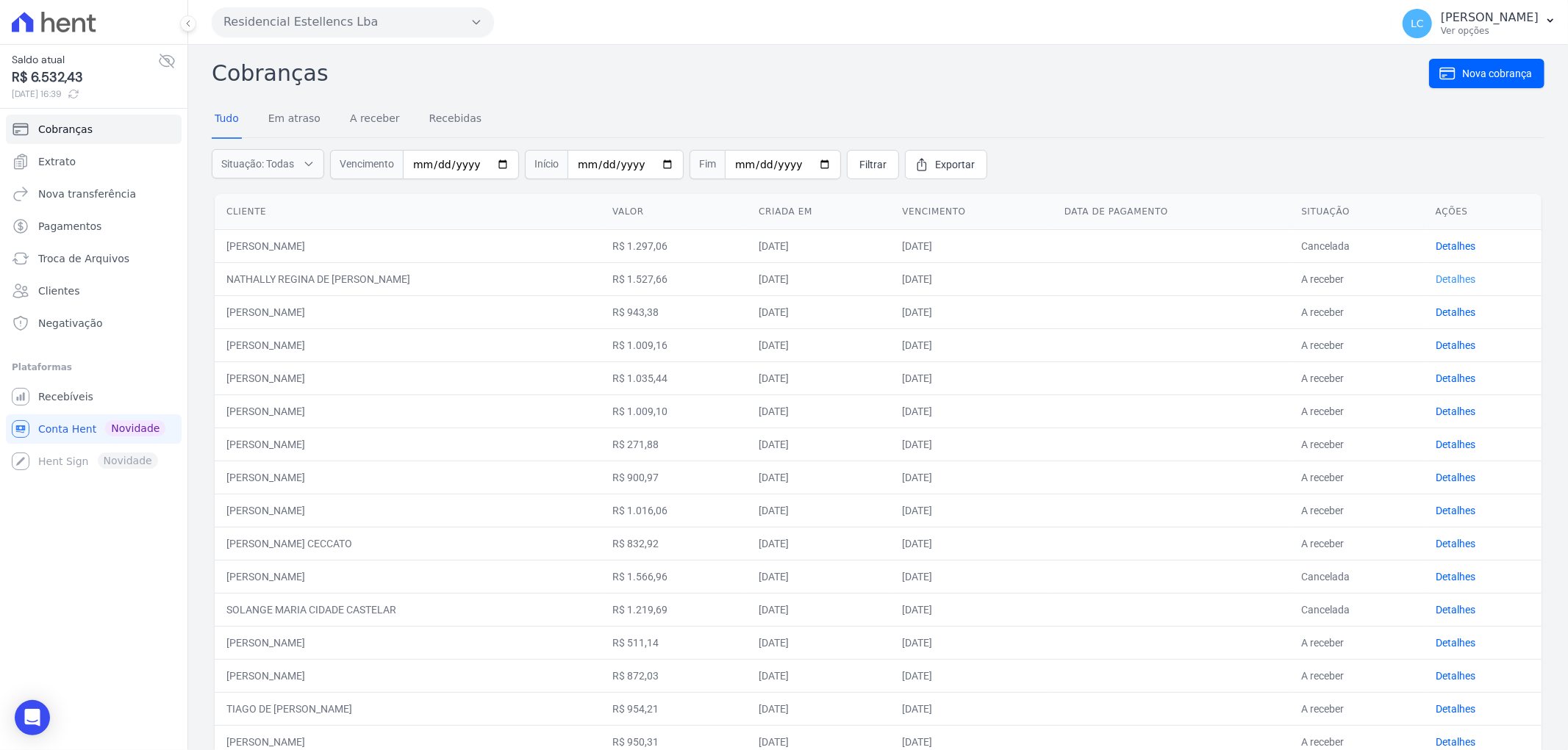
click at [1460, 275] on link "Detalhes" at bounding box center [1455, 279] width 39 height 12
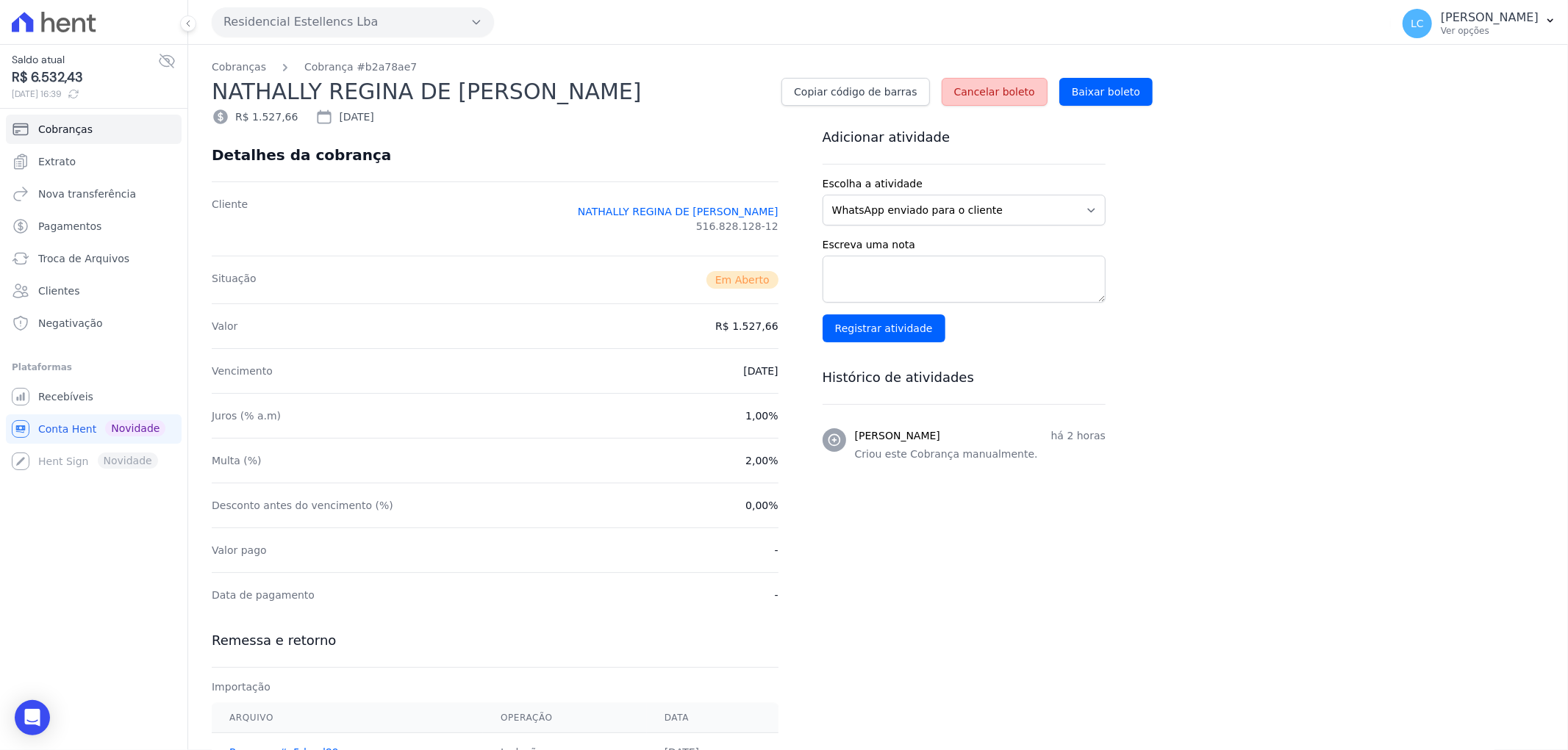
click at [1002, 91] on span "Cancelar boleto" at bounding box center [994, 91] width 81 height 14
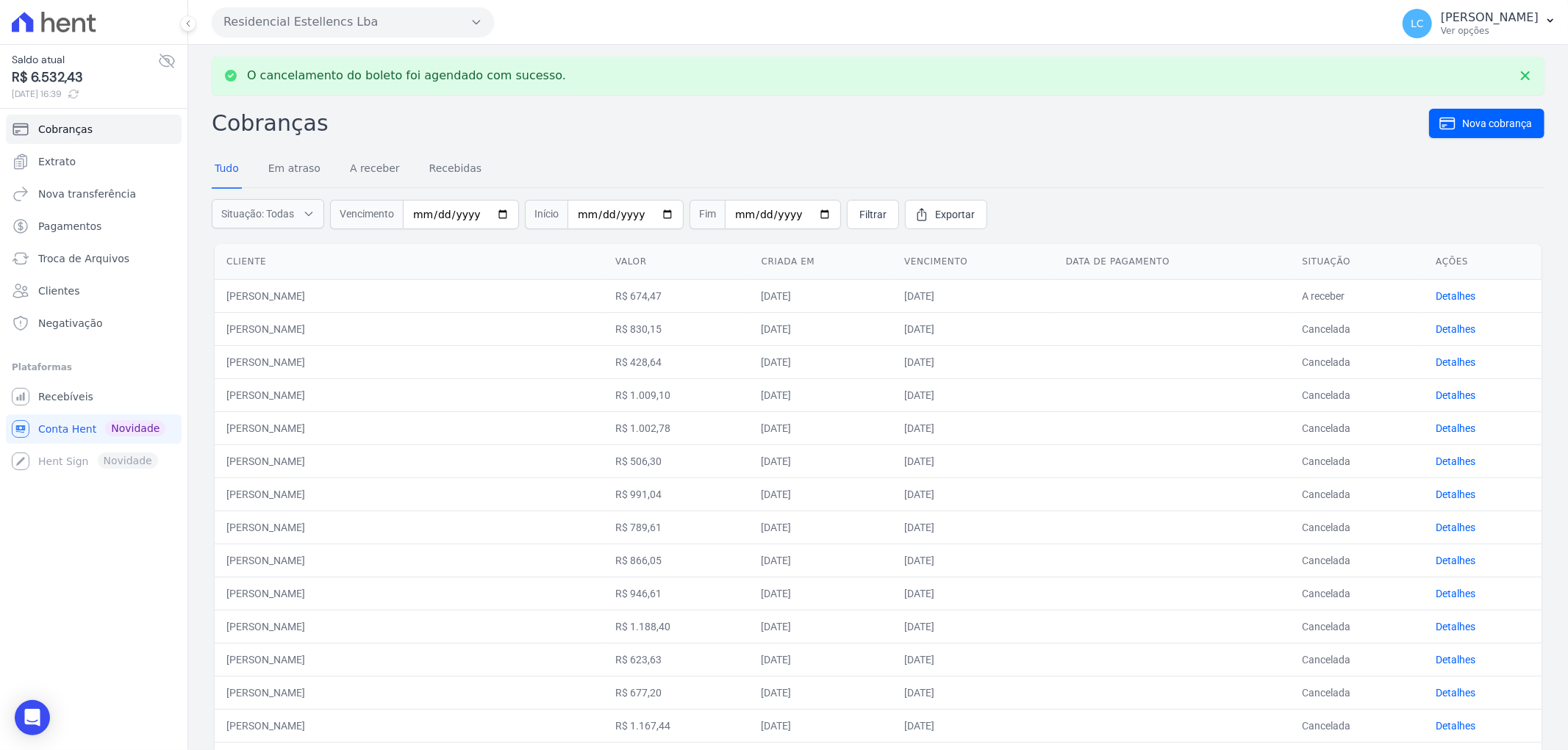
scroll to position [408, 0]
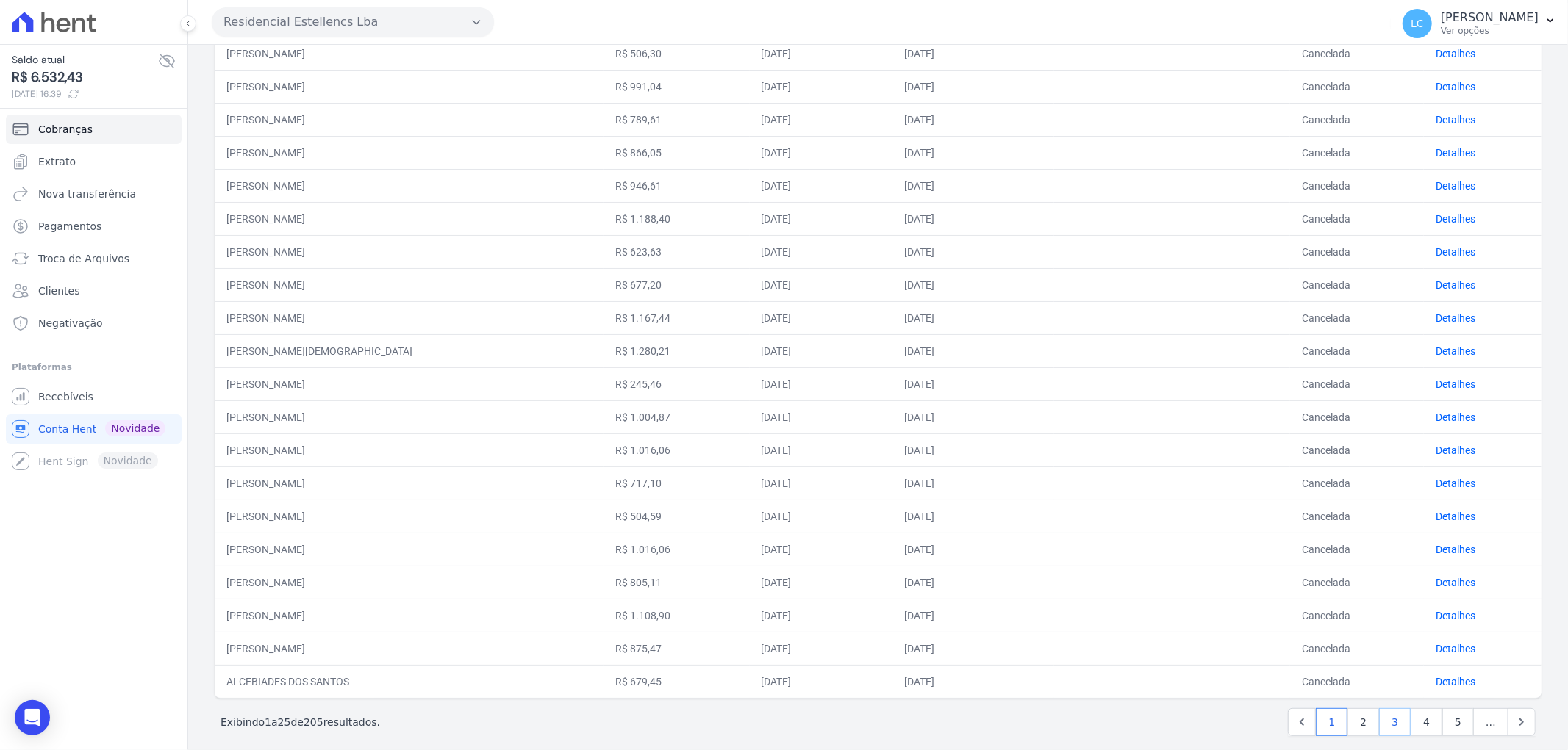
click at [1379, 720] on link "3" at bounding box center [1394, 721] width 31 height 28
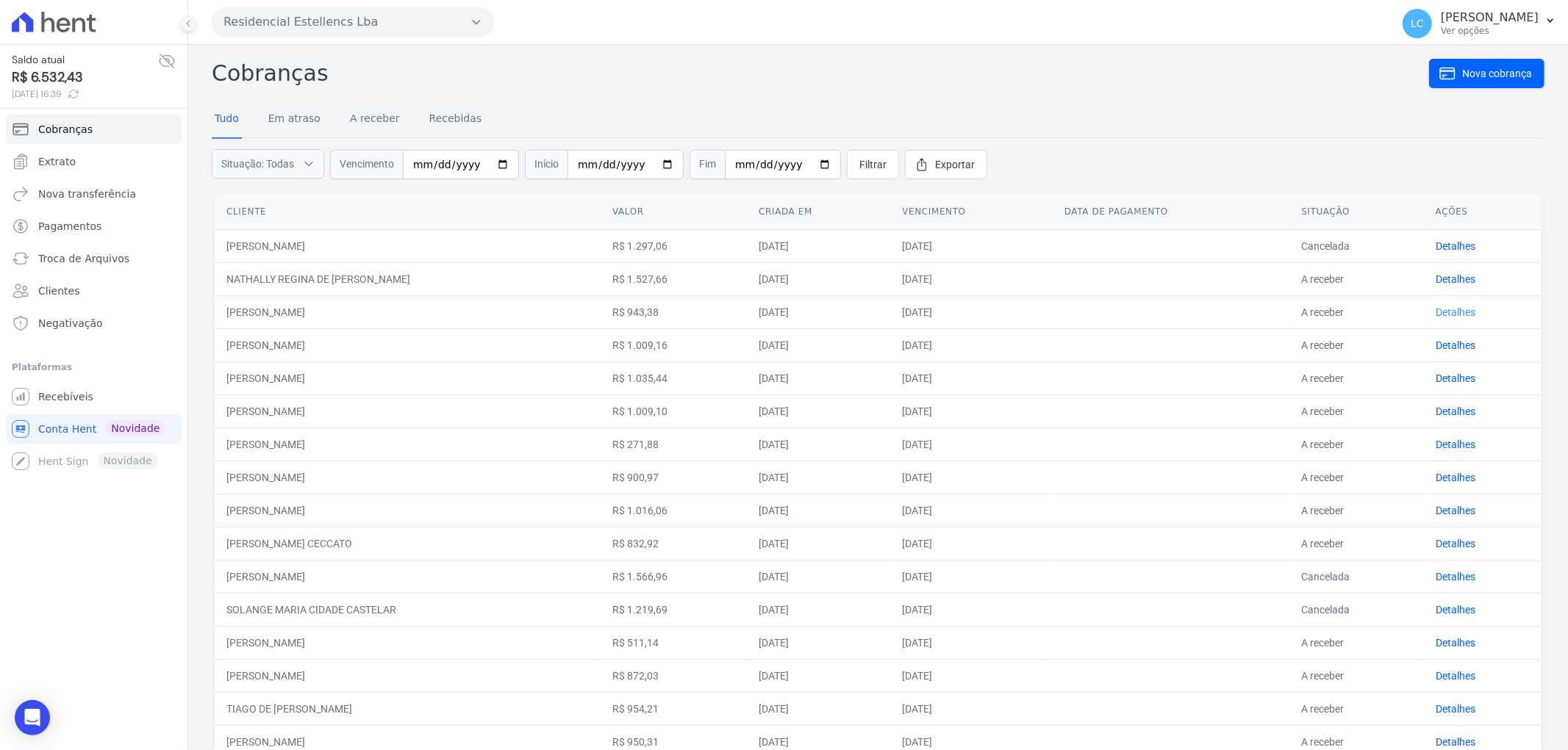
click at [1442, 310] on link "Detalhes" at bounding box center [1455, 312] width 39 height 12
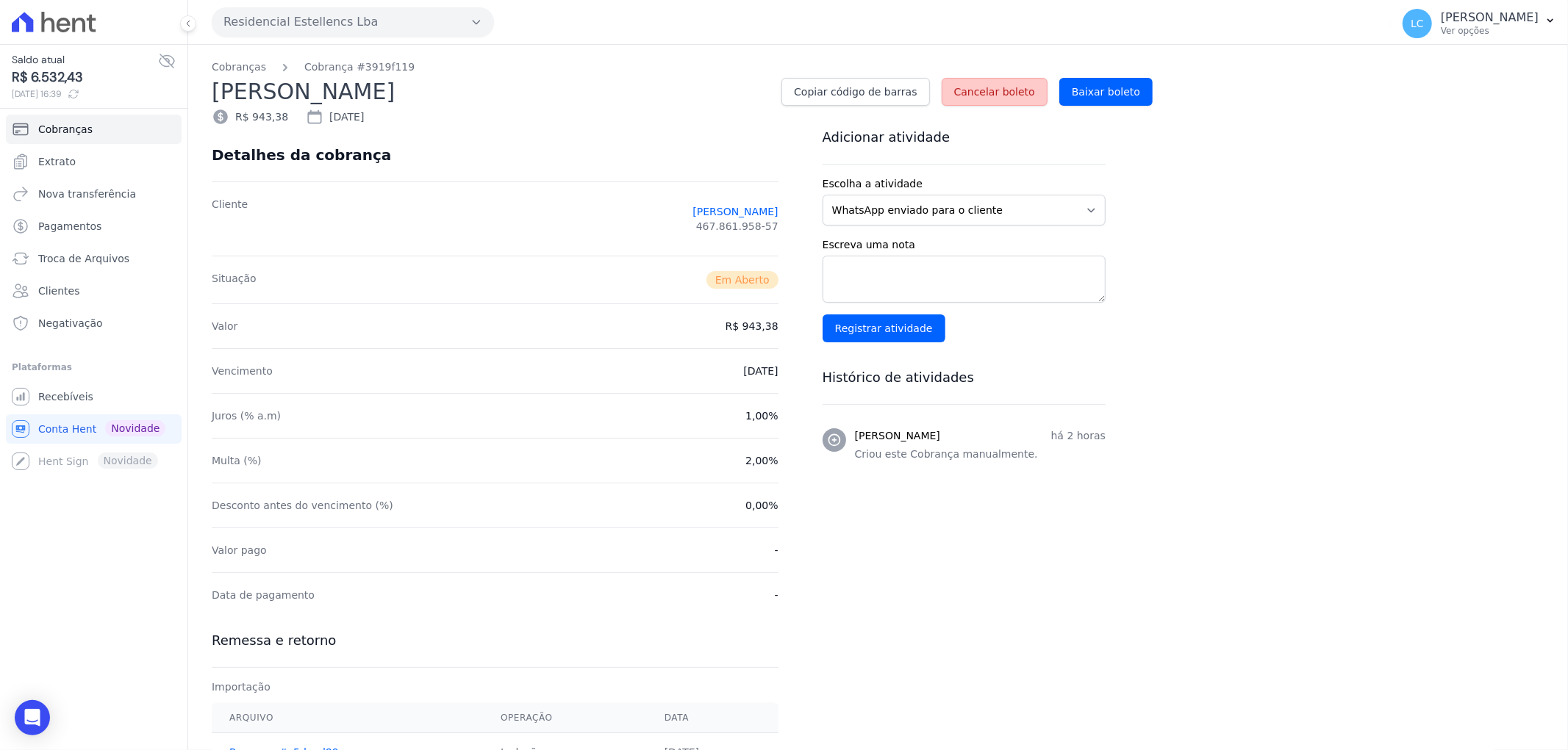
click at [983, 91] on span "Cancelar boleto" at bounding box center [994, 91] width 81 height 14
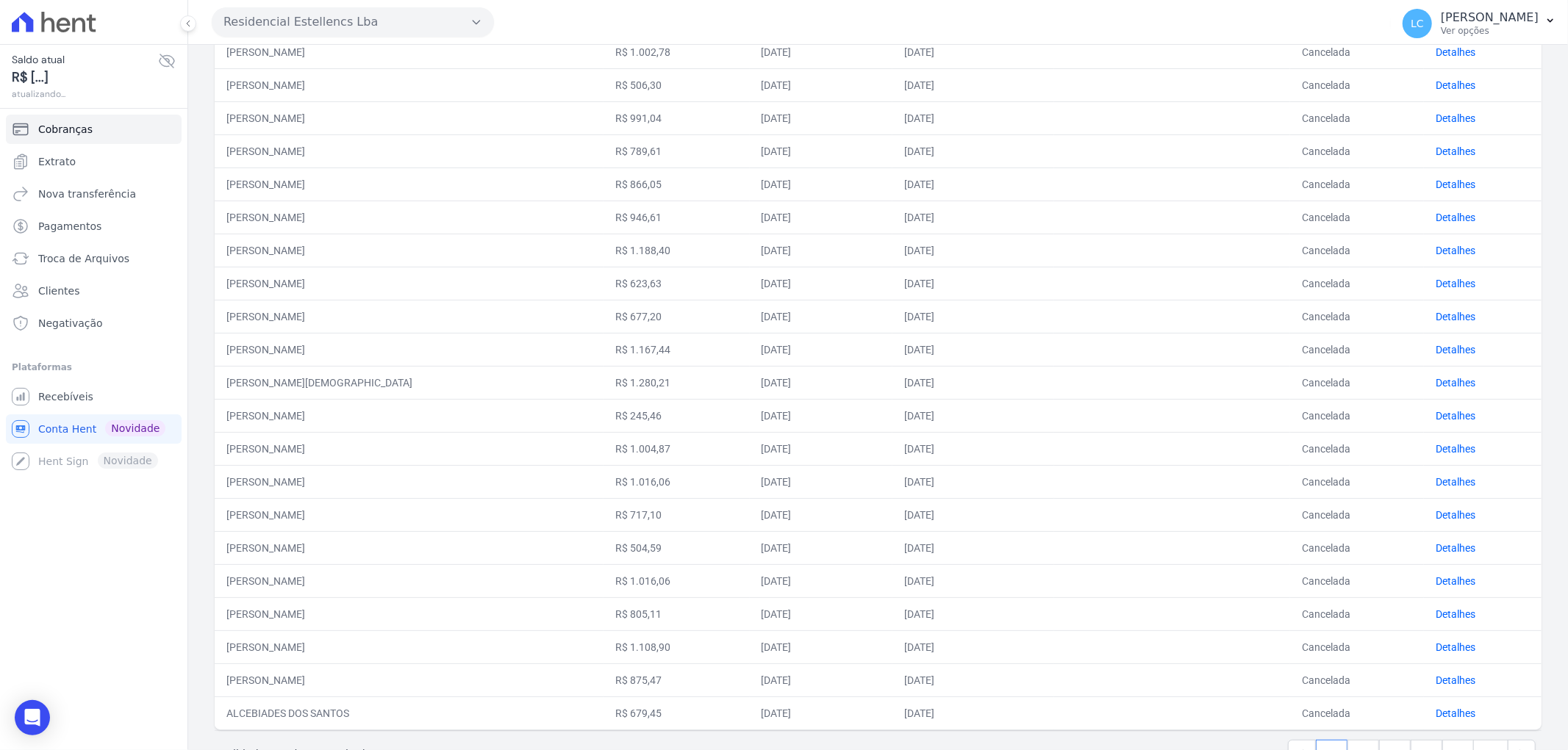
scroll to position [375, 0]
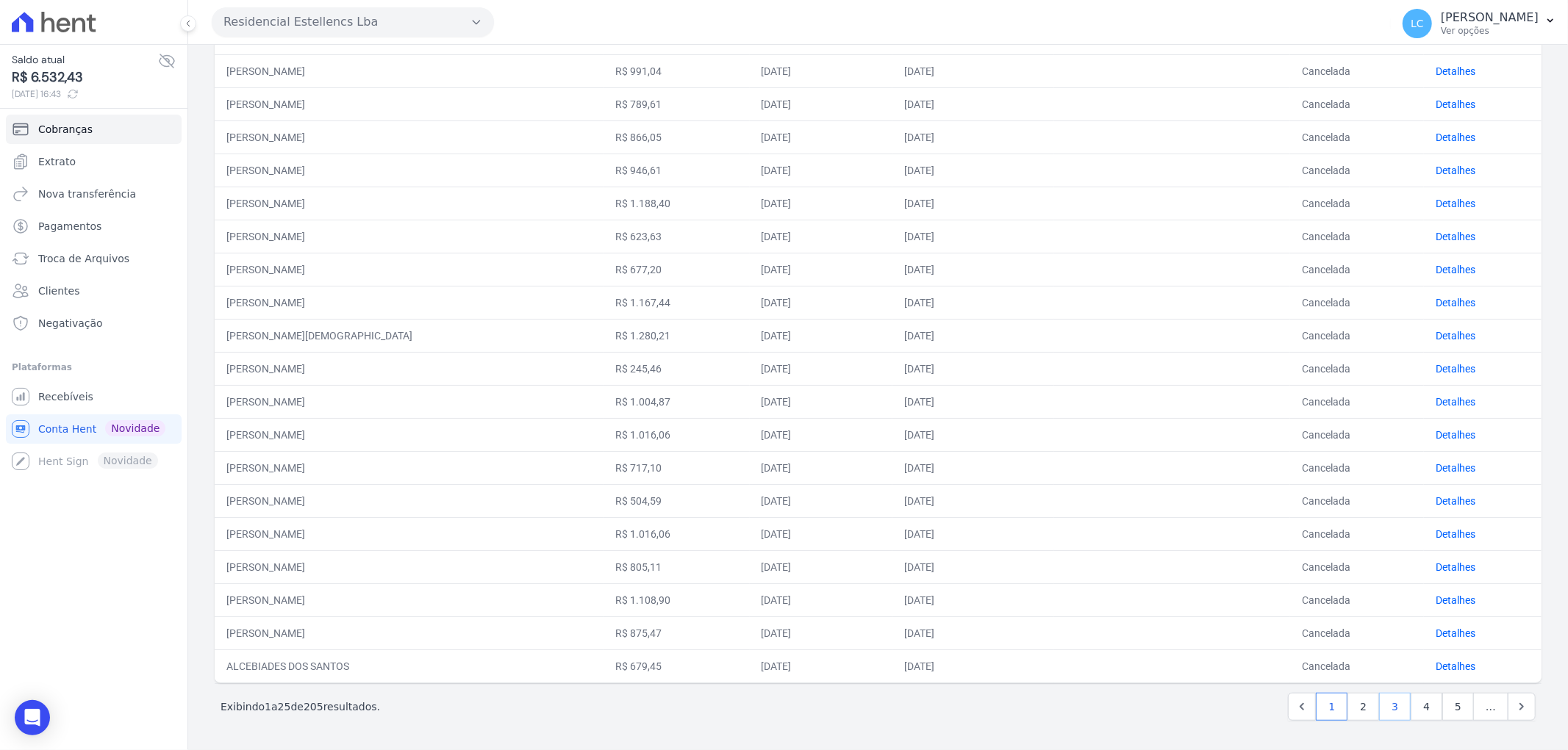
click at [1385, 705] on link "3" at bounding box center [1394, 706] width 31 height 28
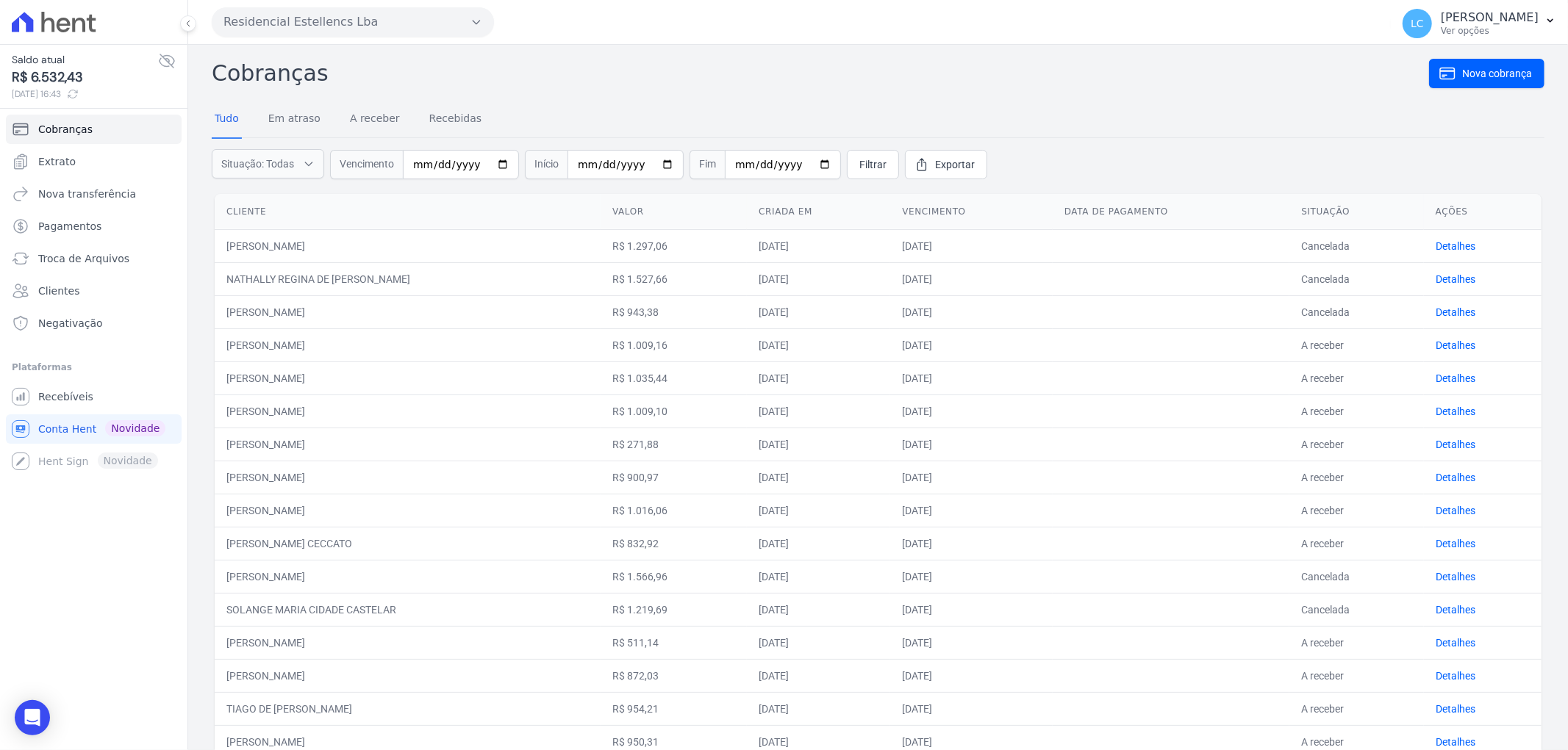
click at [1445, 337] on td "Detalhes" at bounding box center [1482, 345] width 117 height 33
click at [1442, 344] on link "Detalhes" at bounding box center [1455, 345] width 39 height 12
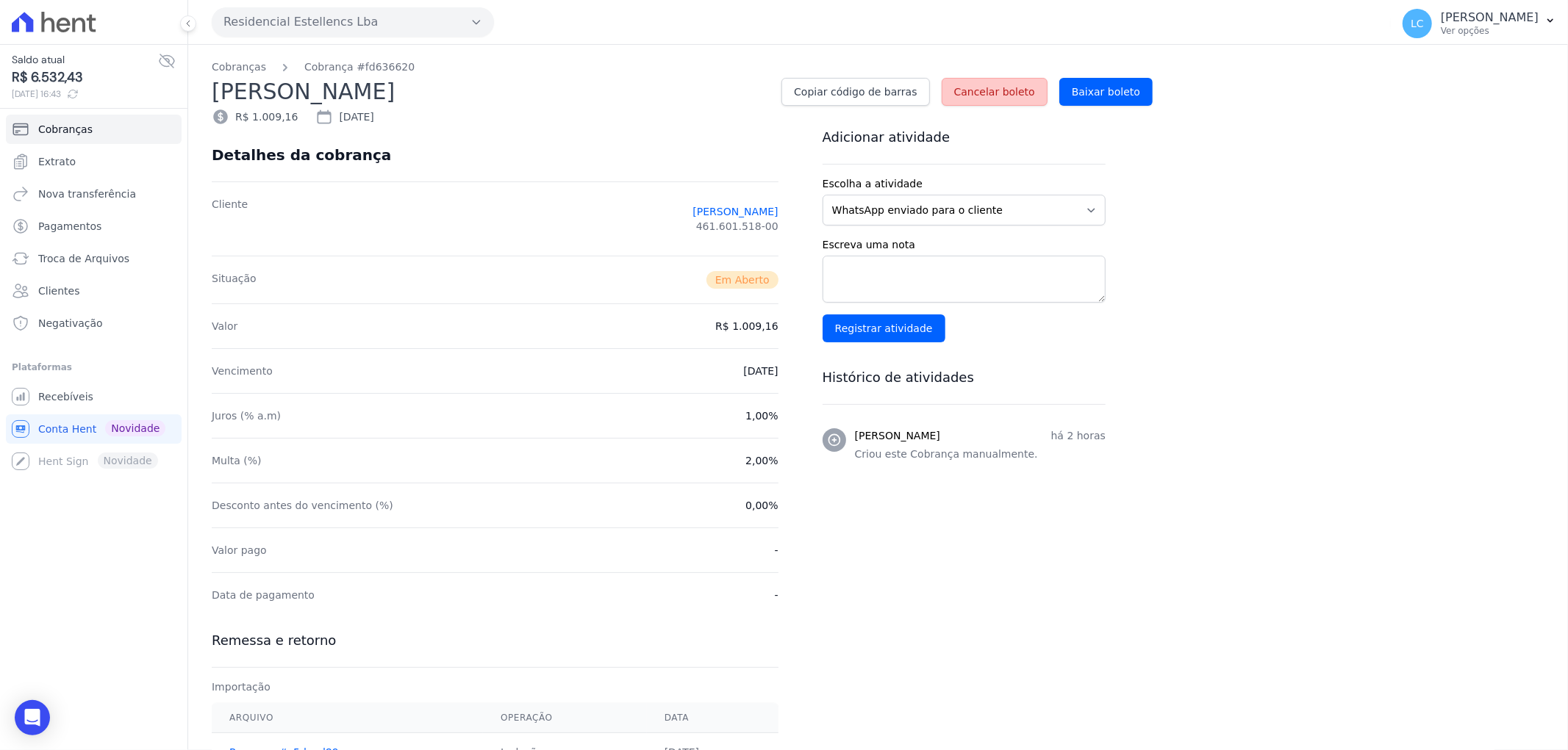
click at [1001, 91] on span "Cancelar boleto" at bounding box center [994, 91] width 81 height 14
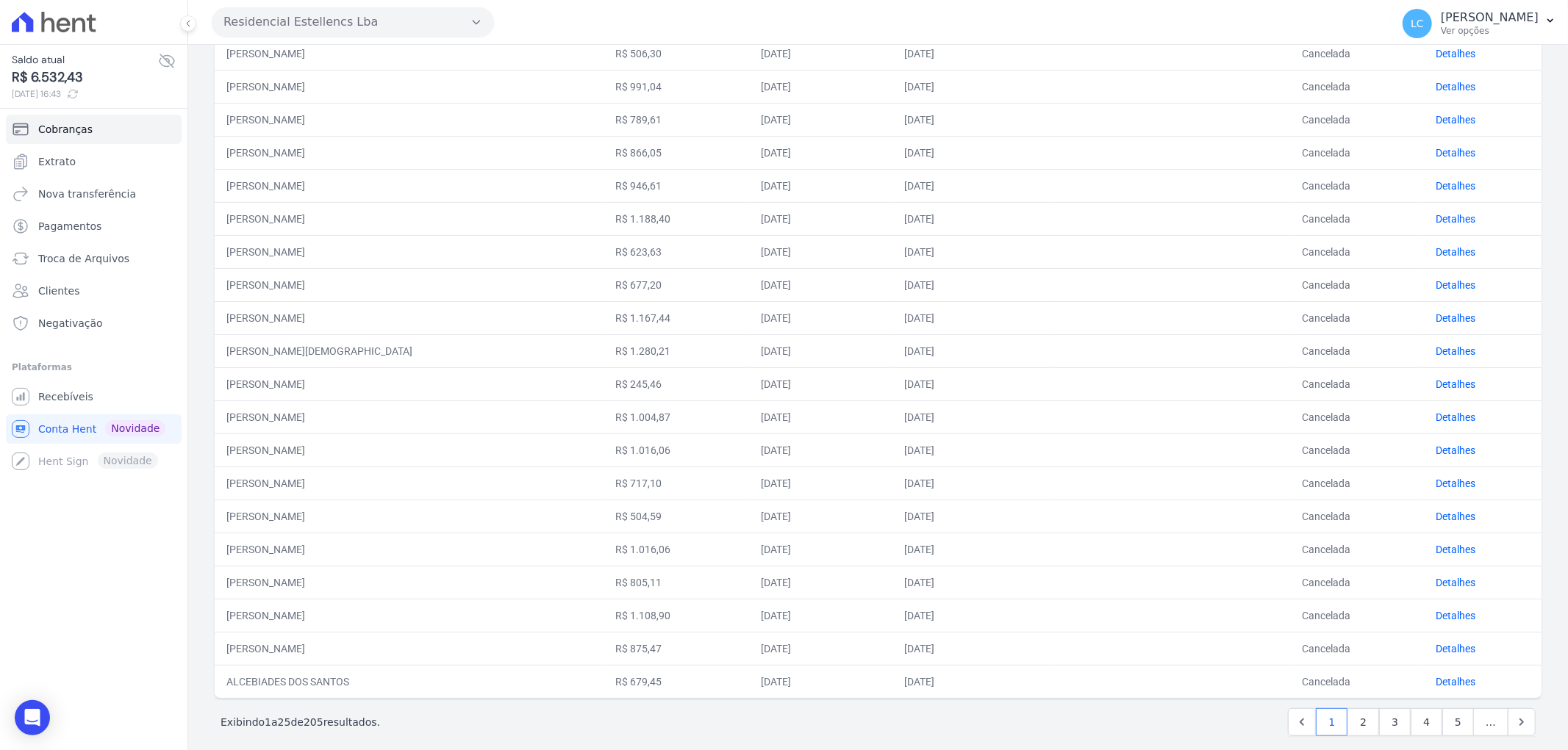
scroll to position [424, 0]
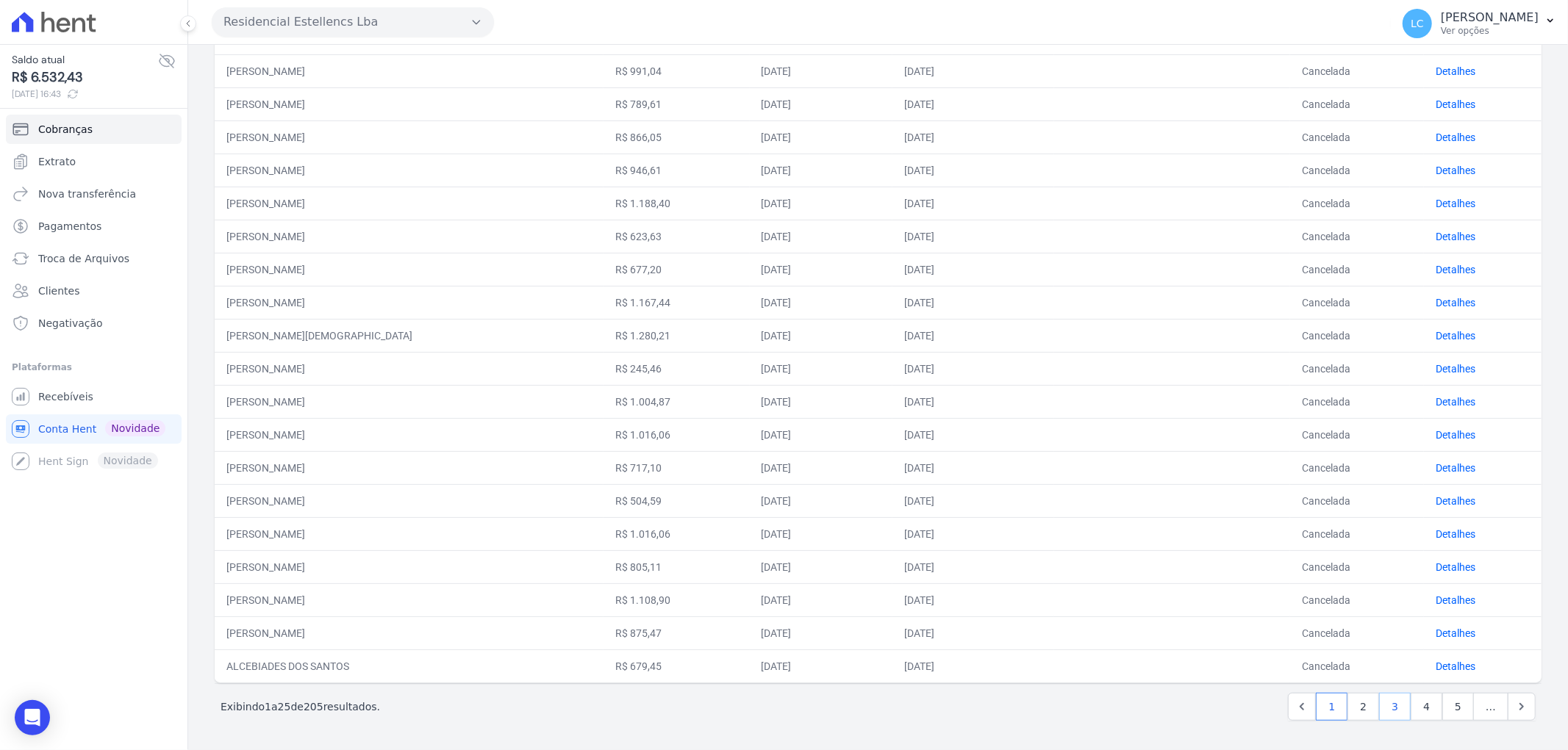
click at [1385, 703] on link "3" at bounding box center [1394, 706] width 31 height 28
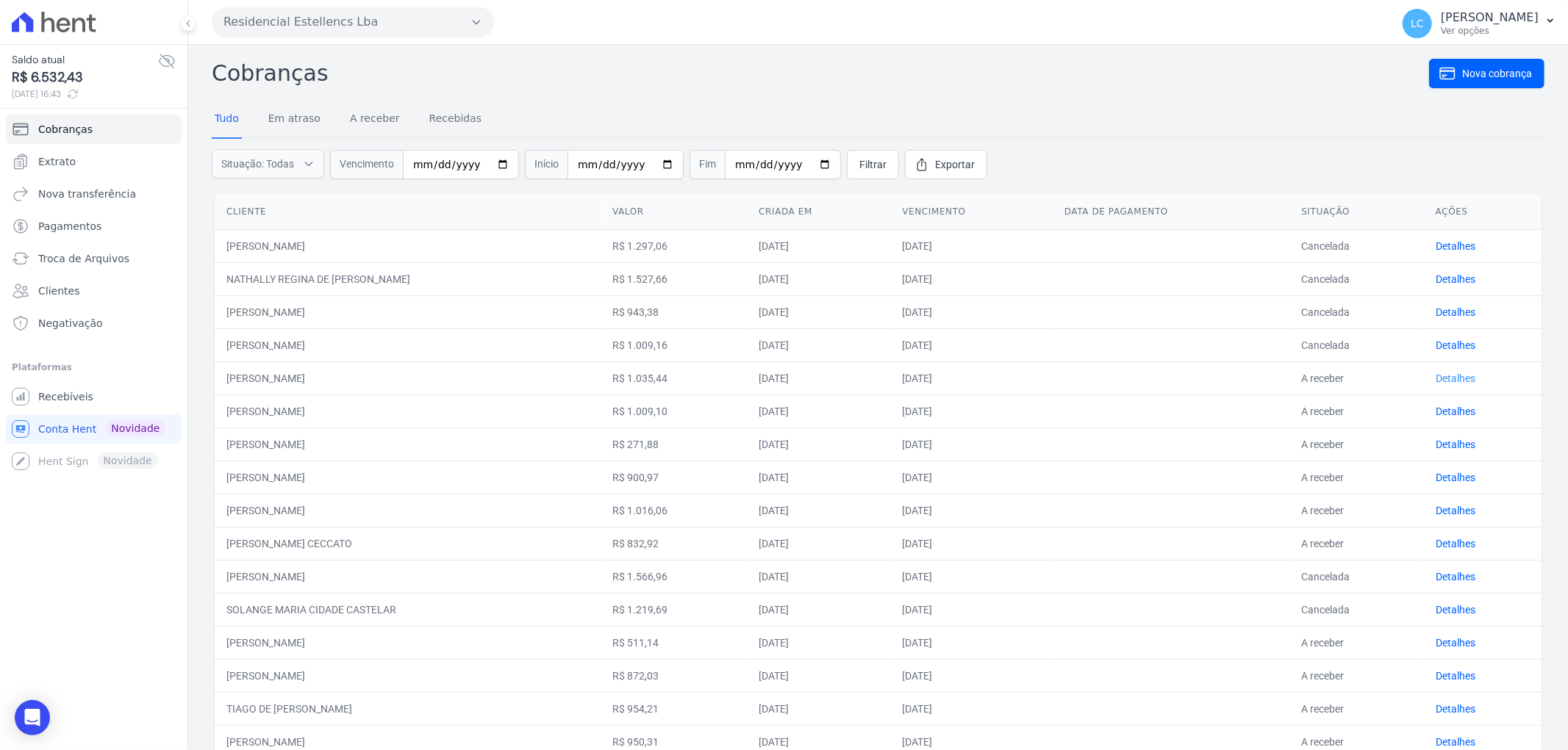
click at [1447, 375] on link "Detalhes" at bounding box center [1455, 378] width 39 height 12
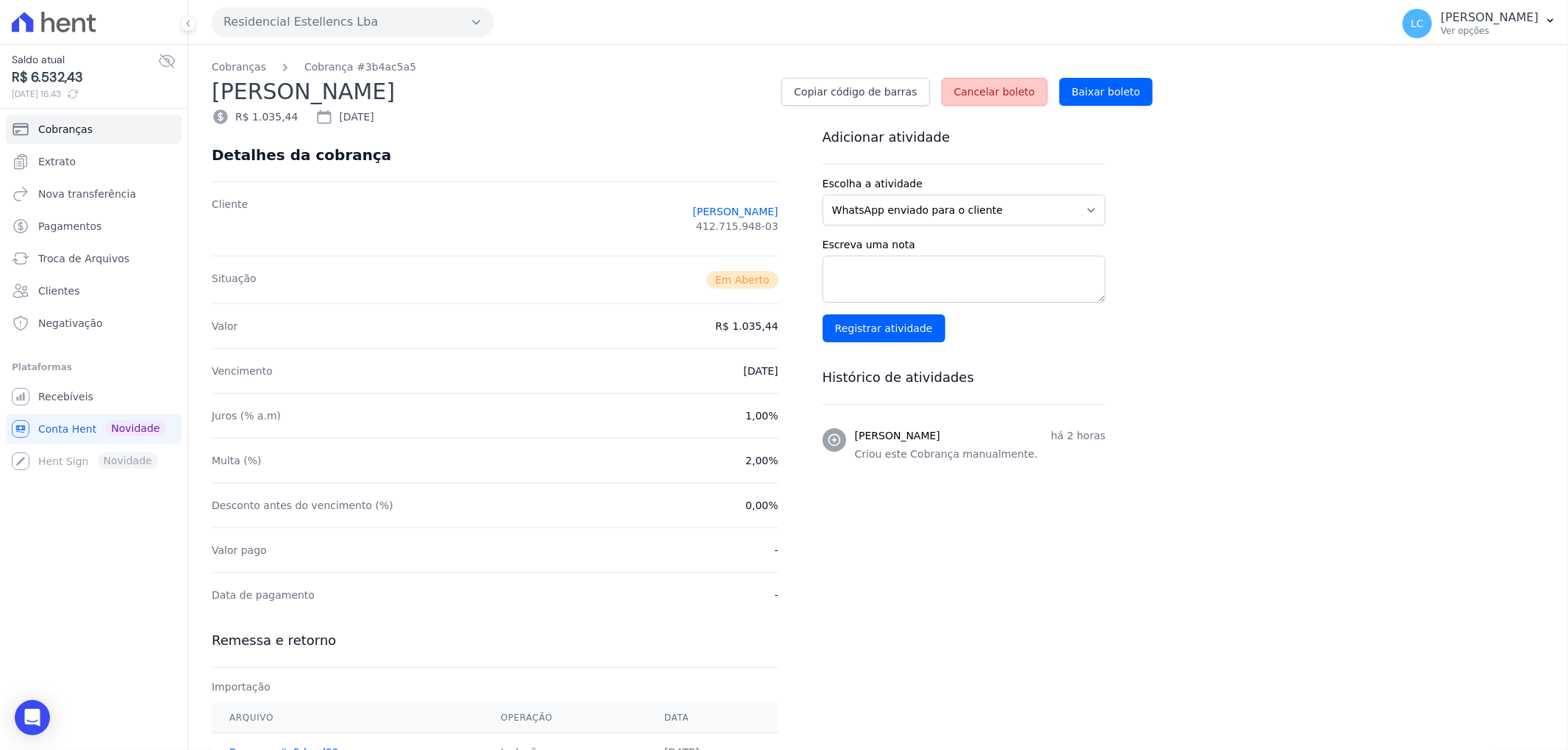
click at [1023, 104] on link "Cancelar boleto" at bounding box center [994, 91] width 106 height 28
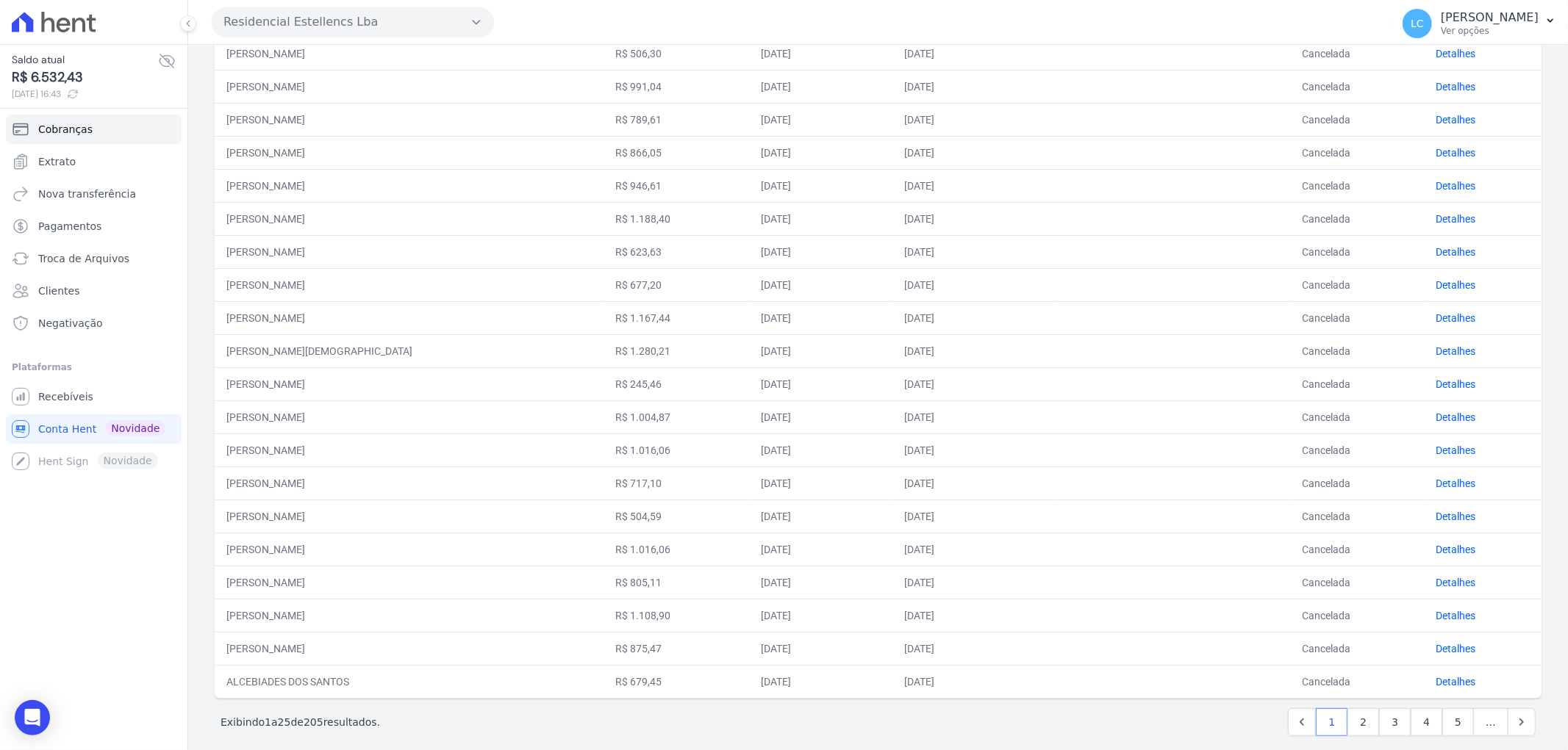
scroll to position [424, 0]
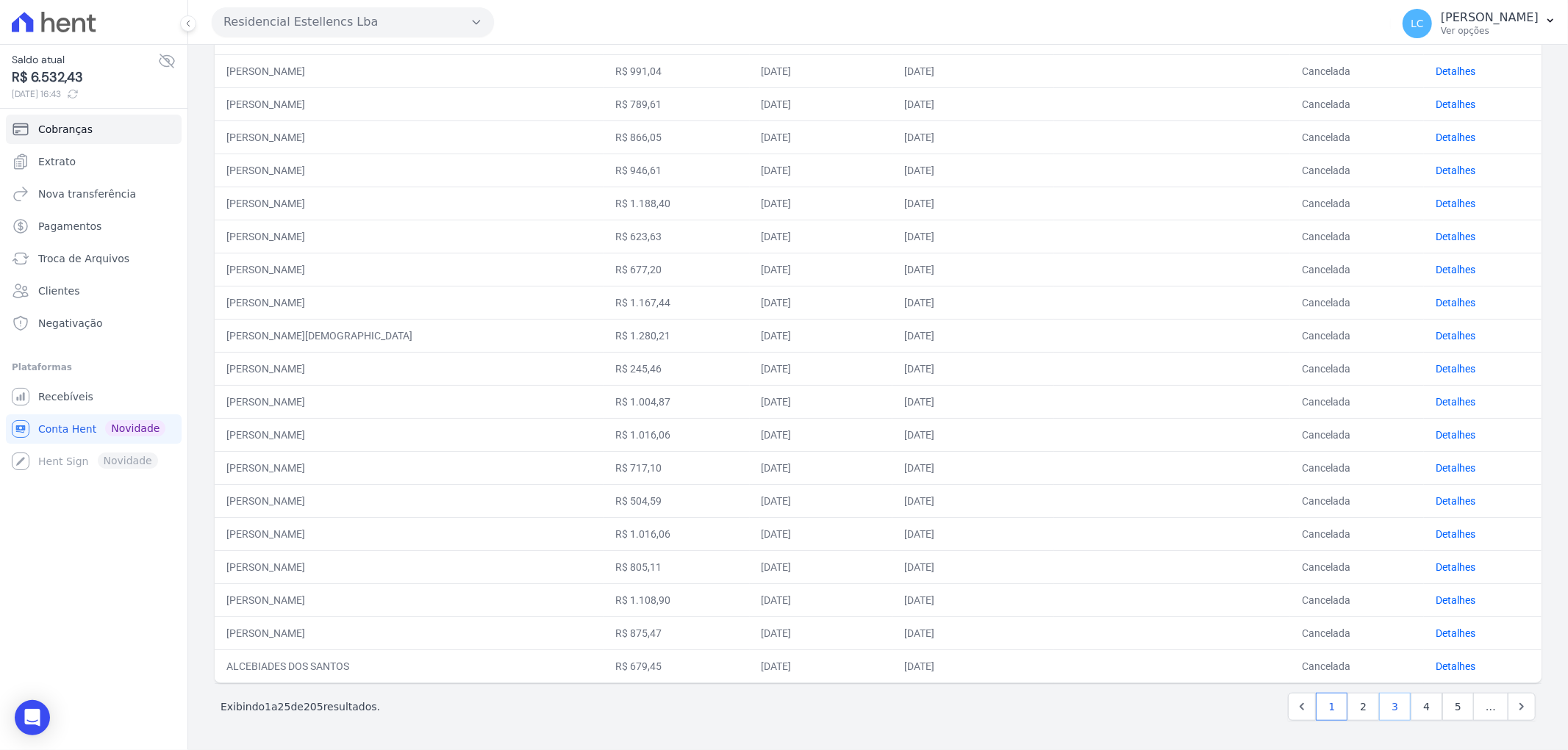
click at [1390, 707] on link "3" at bounding box center [1394, 706] width 31 height 28
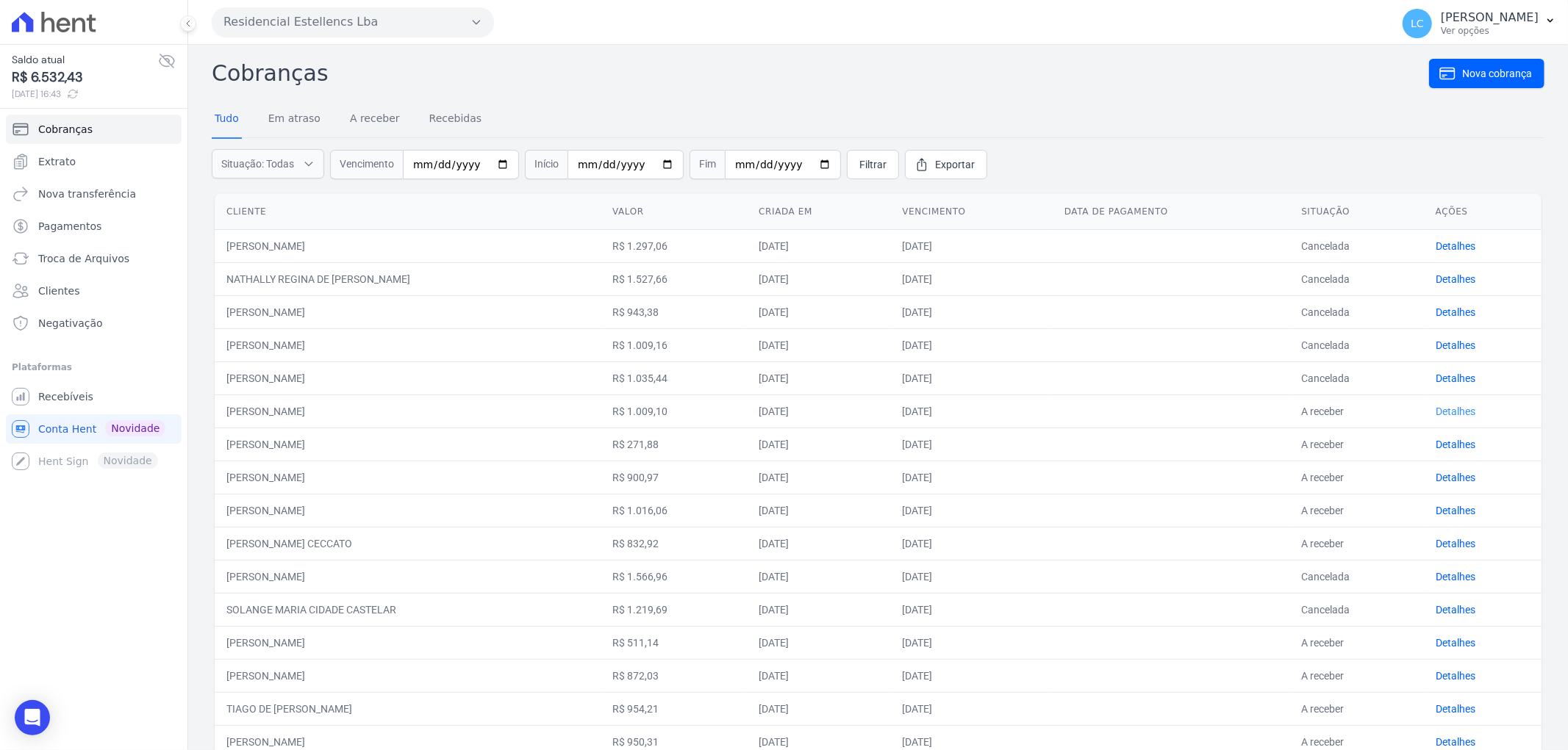
click at [1449, 414] on link "Detalhes" at bounding box center [1455, 411] width 39 height 12
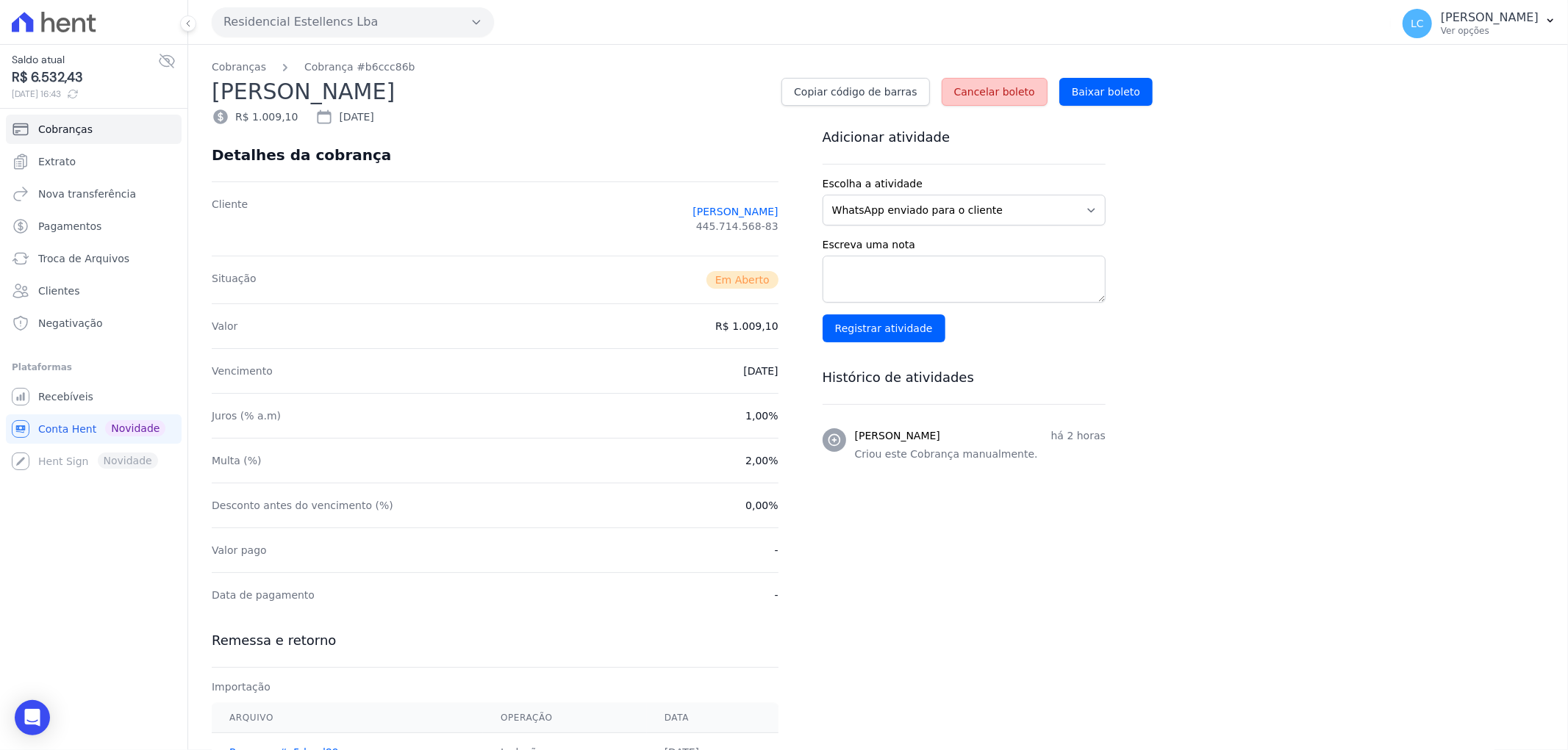
click at [986, 86] on span "Cancelar boleto" at bounding box center [994, 91] width 81 height 14
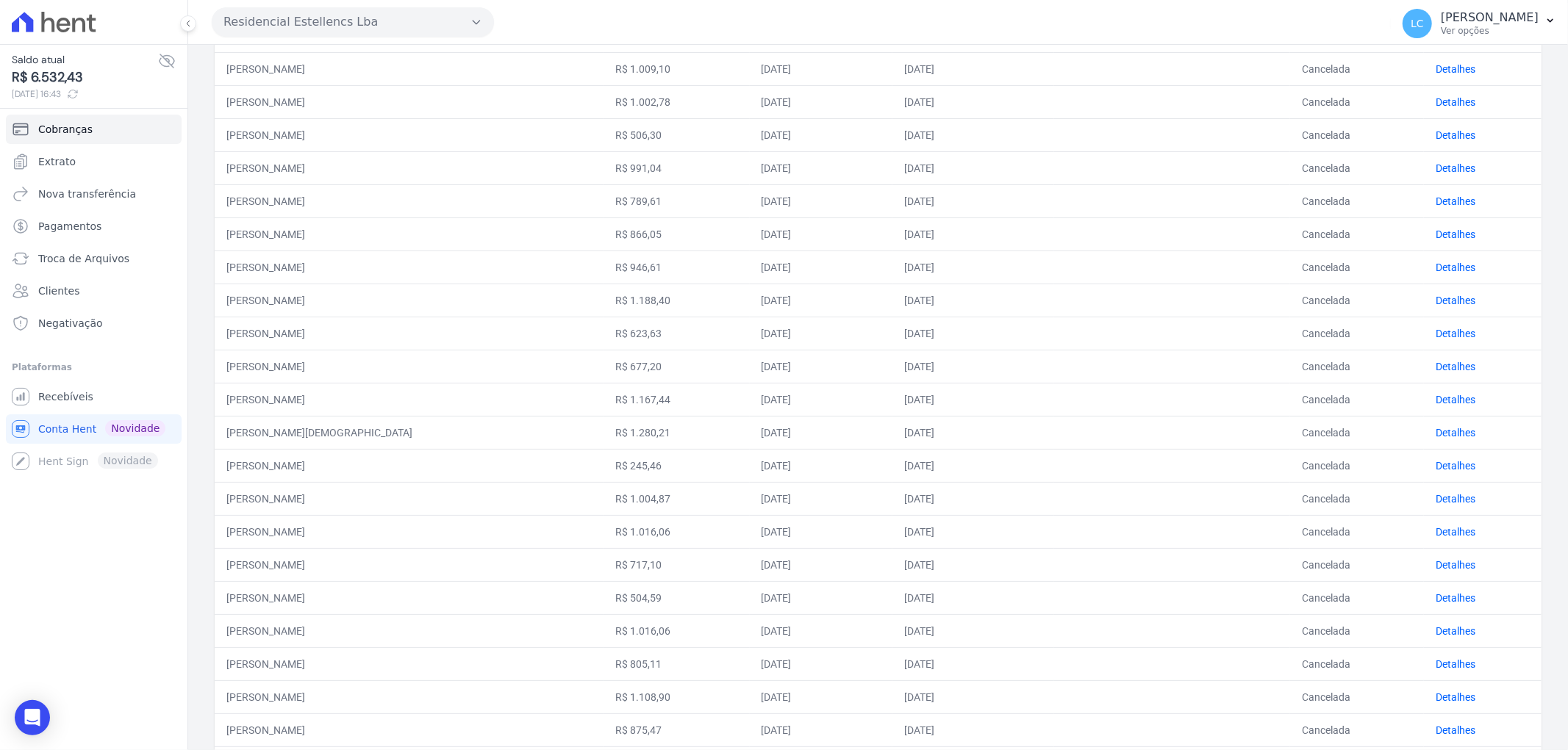
scroll to position [424, 0]
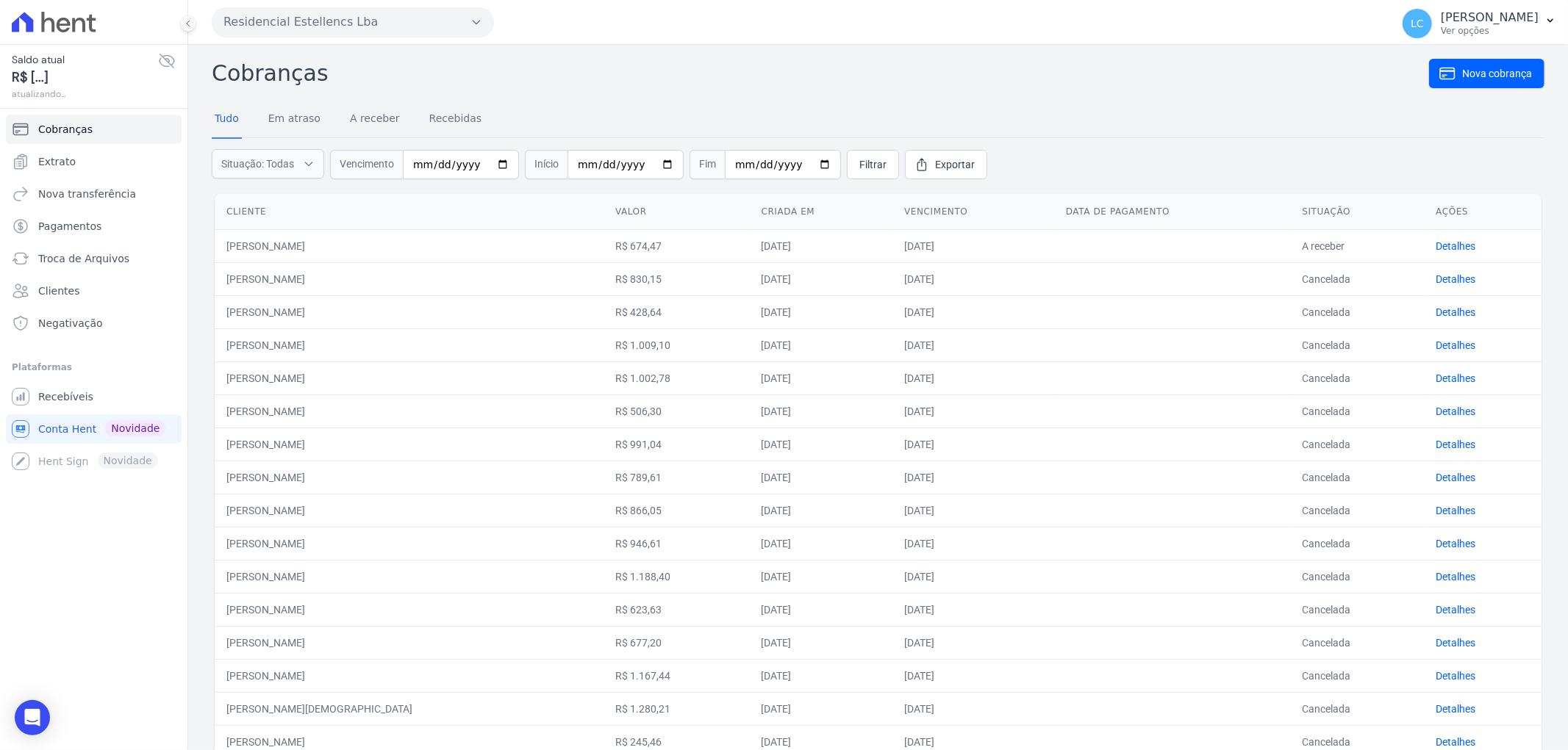
scroll to position [375, 0]
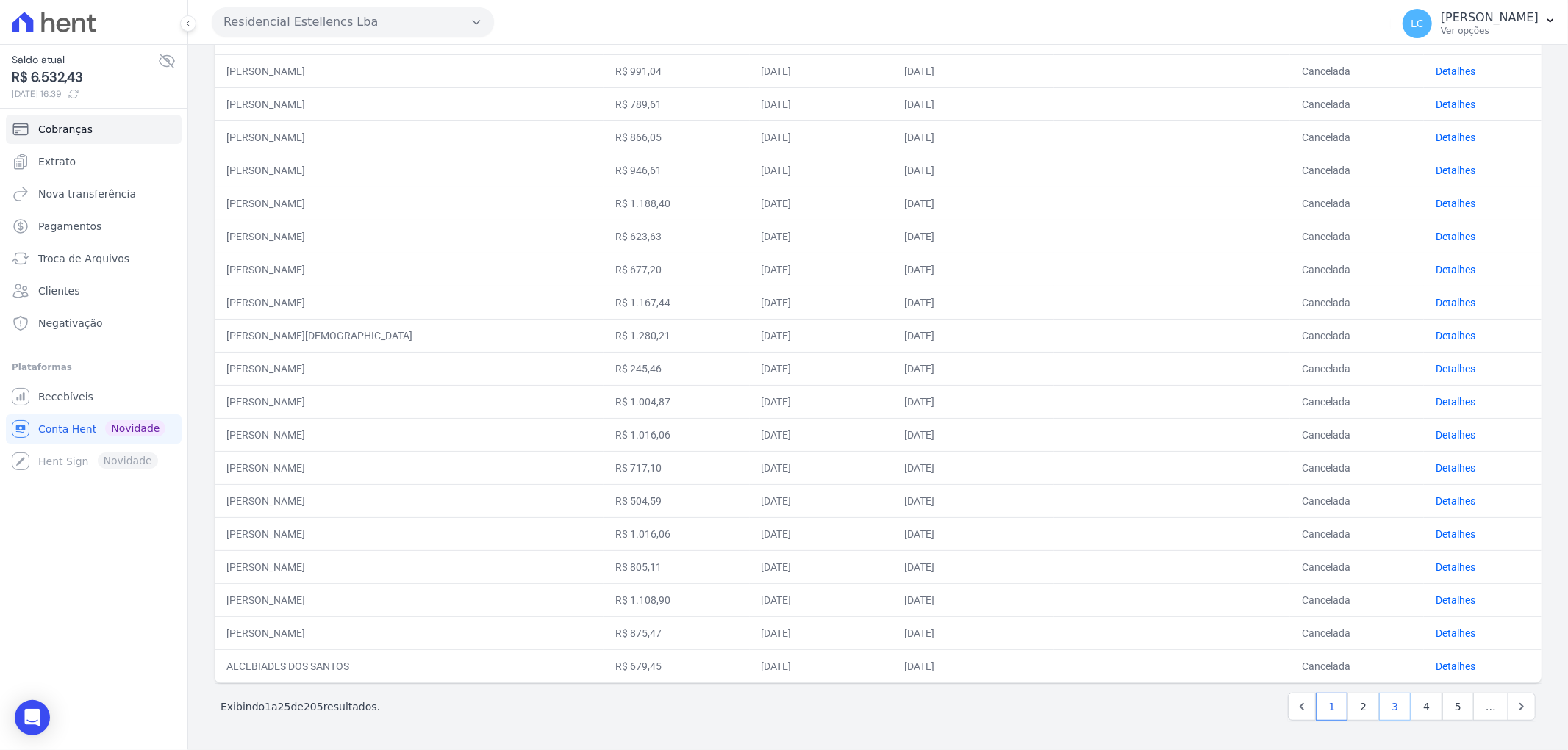
click at [1390, 709] on link "3" at bounding box center [1394, 706] width 31 height 28
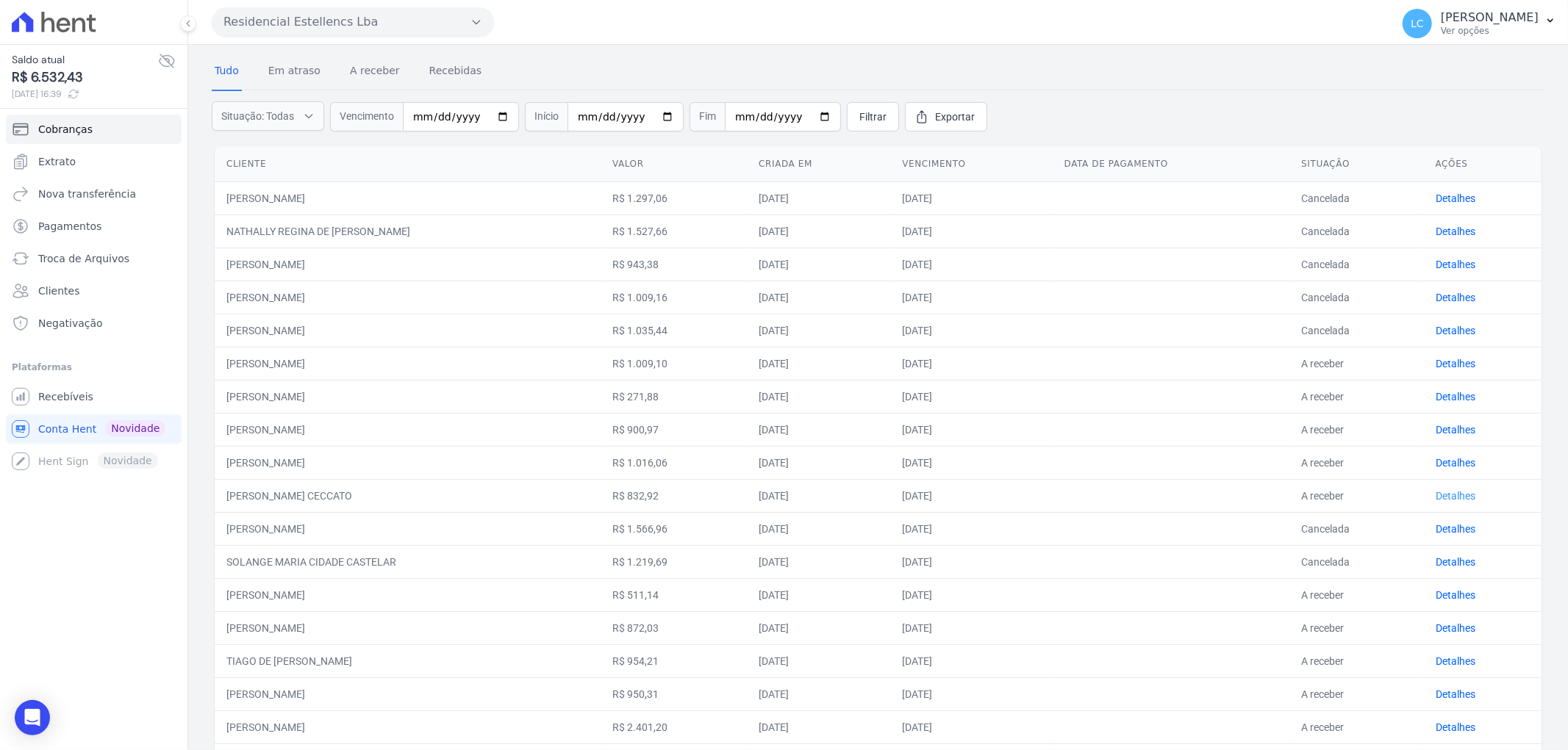
click at [1451, 492] on link "Detalhes" at bounding box center [1455, 496] width 39 height 12
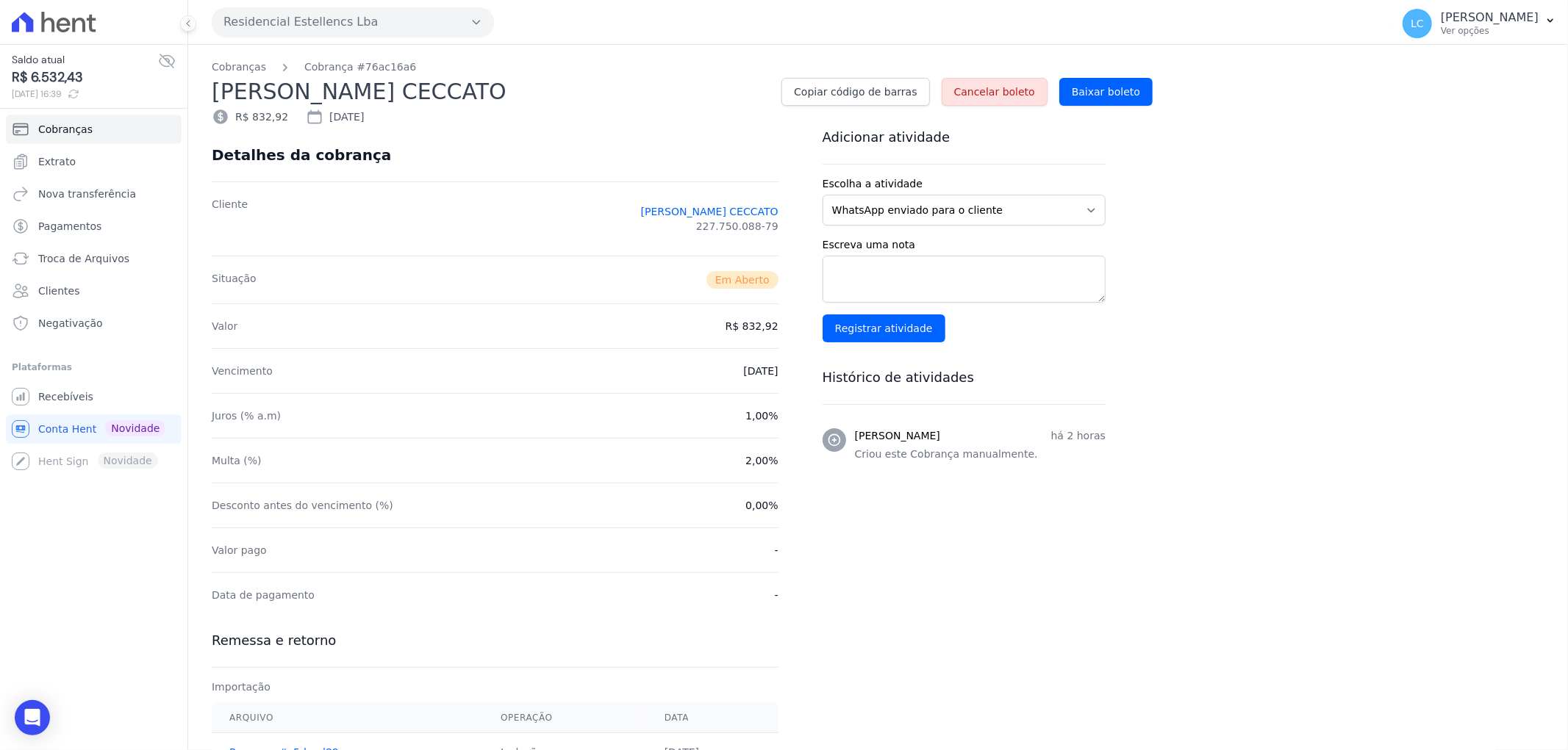
click at [996, 89] on span "Cancelar boleto" at bounding box center [994, 91] width 81 height 14
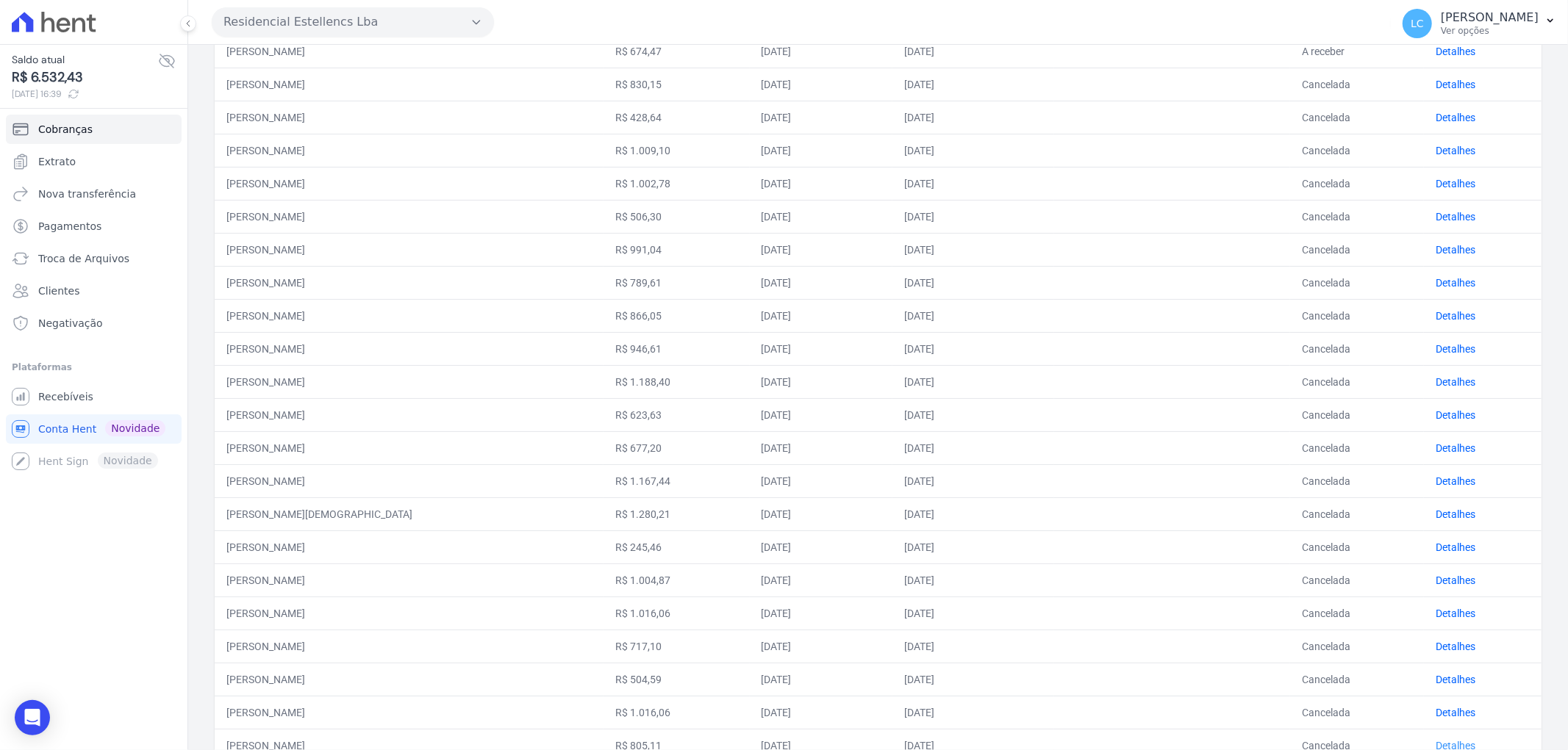
scroll to position [424, 0]
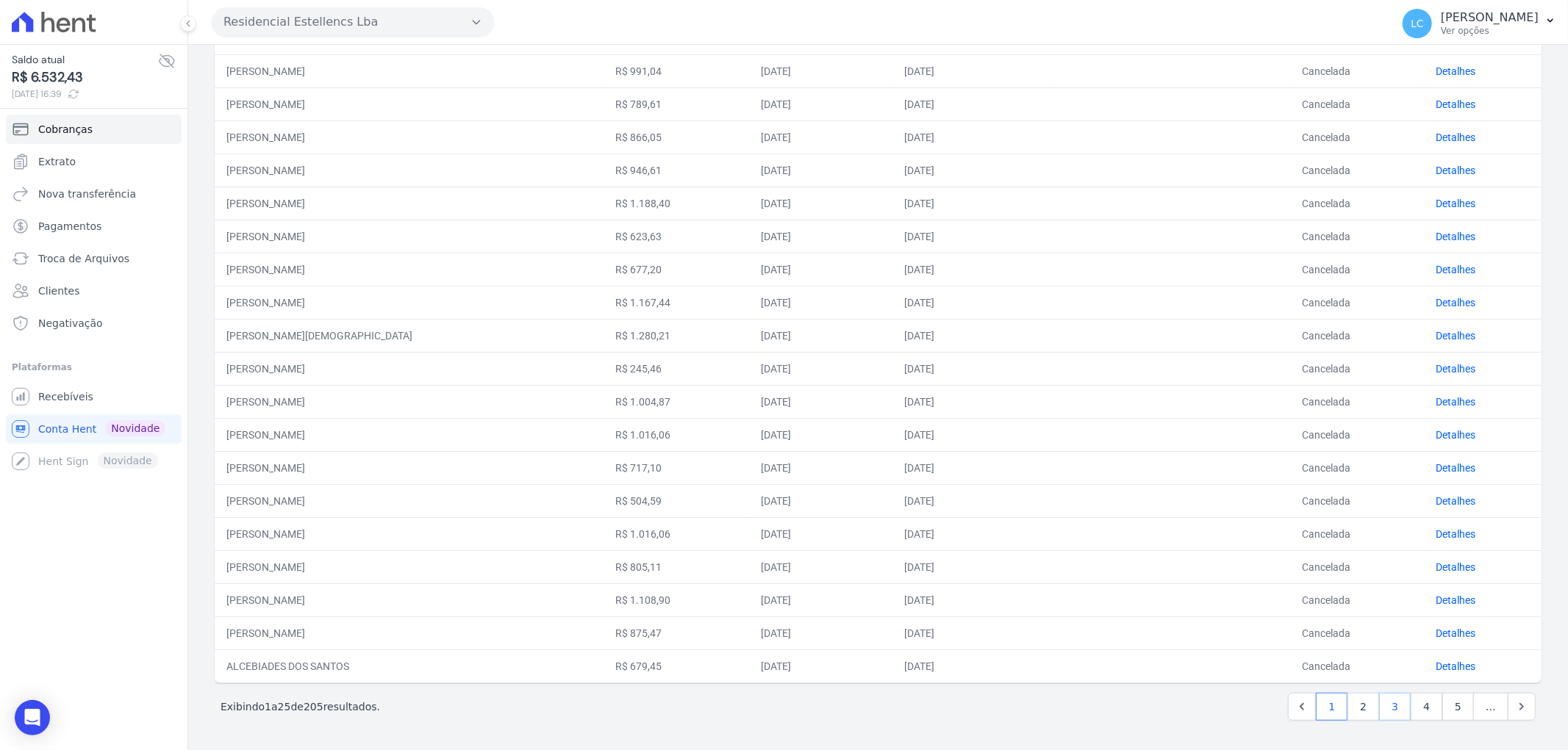
click at [1387, 699] on link "3" at bounding box center [1394, 706] width 31 height 28
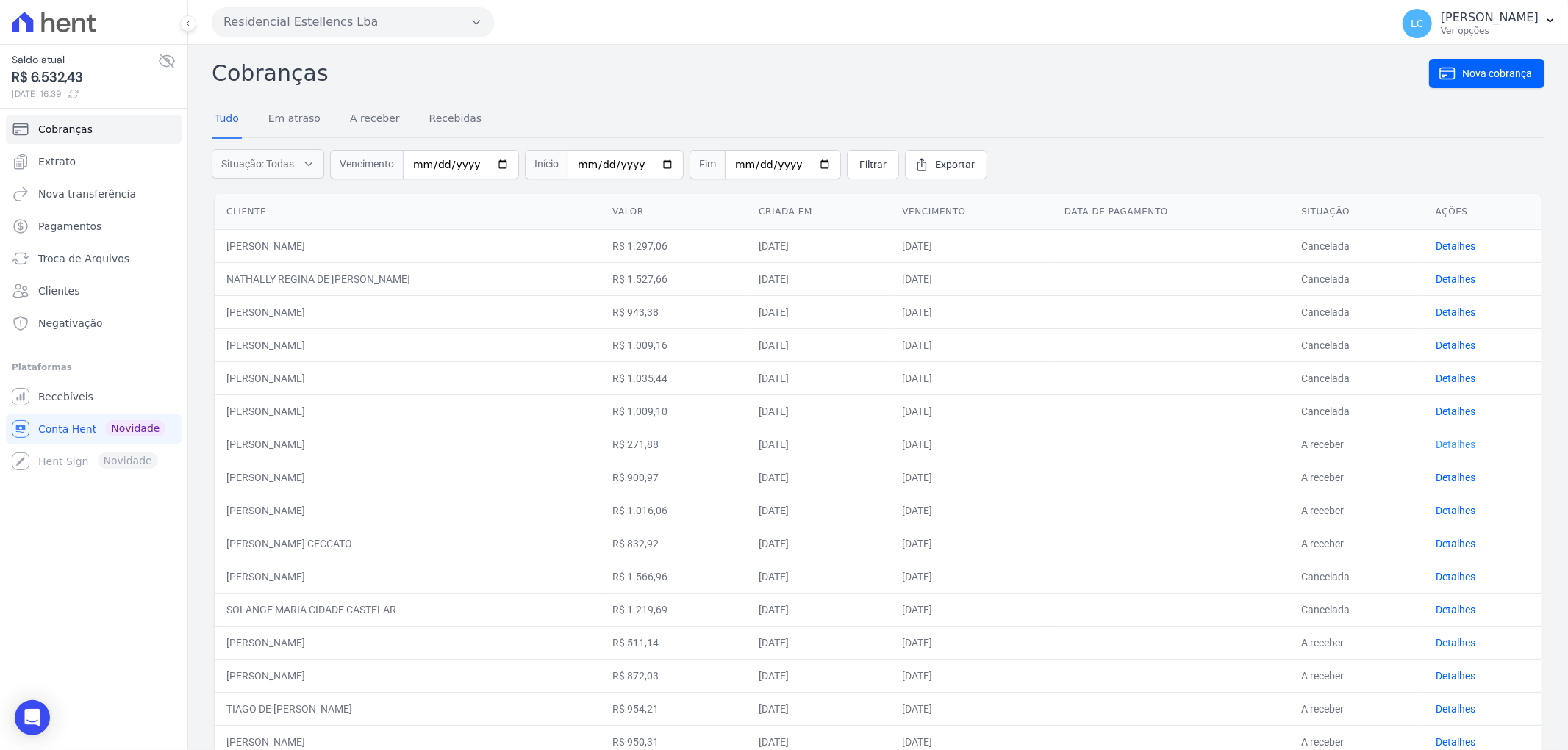
click at [1435, 439] on link "Detalhes" at bounding box center [1455, 444] width 39 height 12
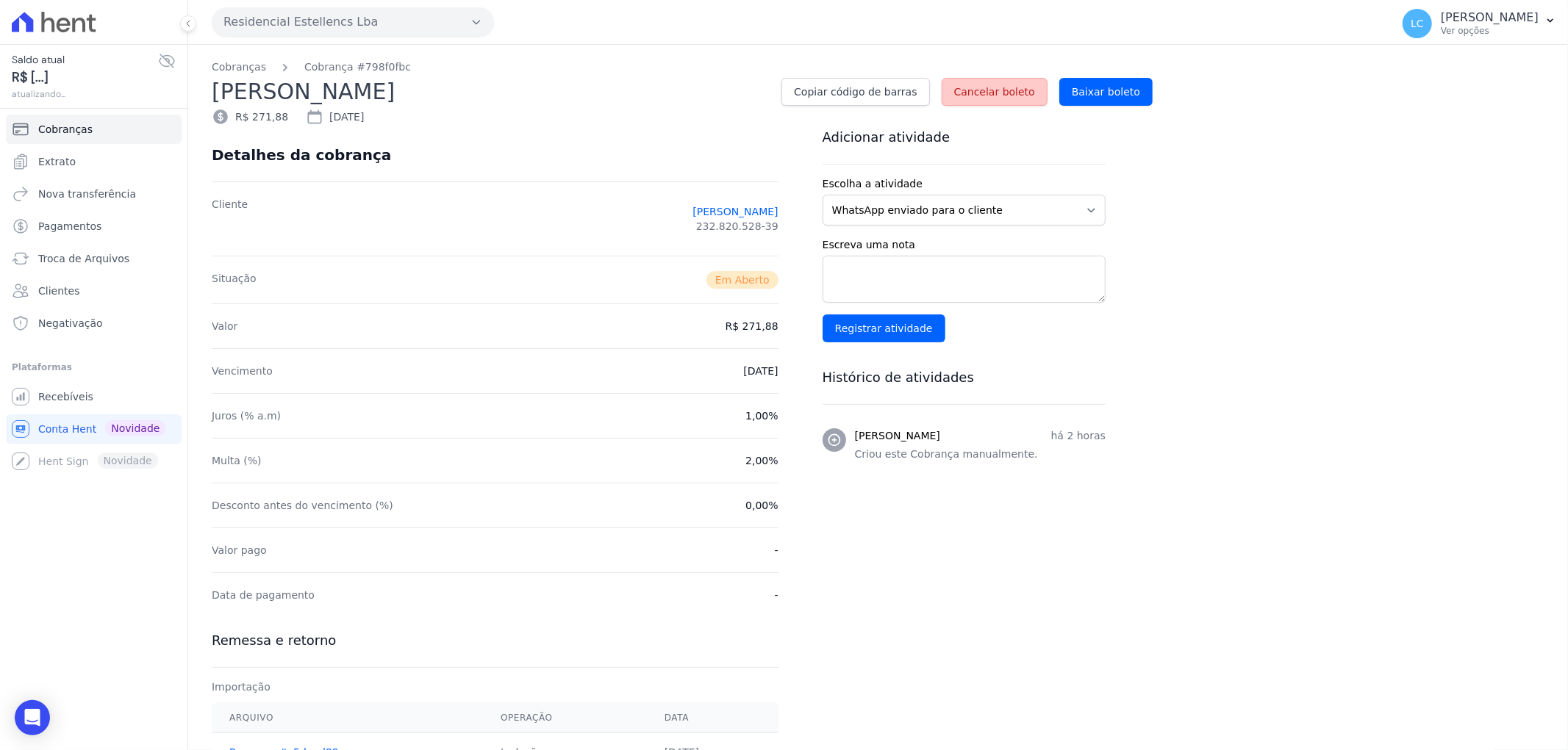
click at [992, 78] on link "Cancelar boleto" at bounding box center [994, 91] width 106 height 28
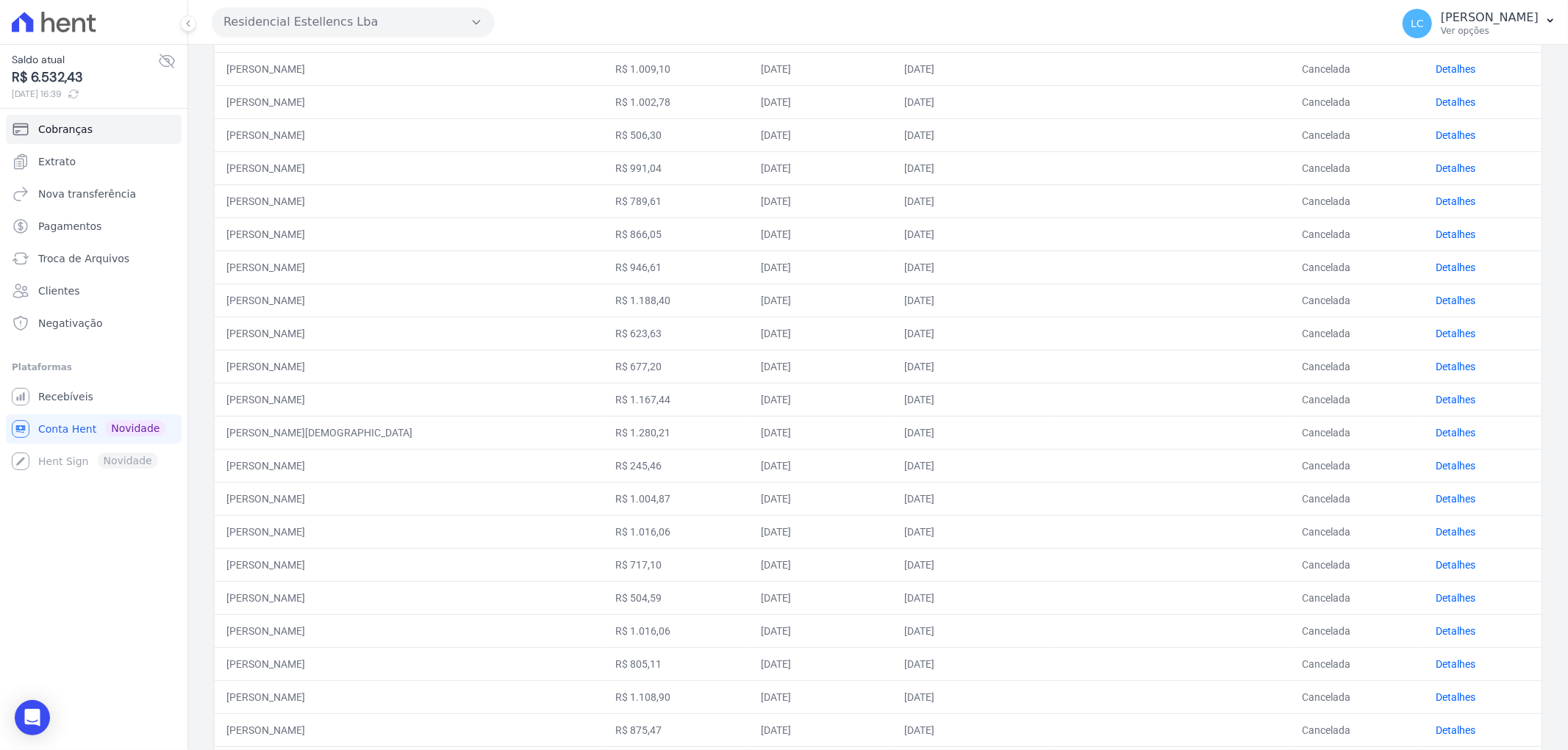
scroll to position [424, 0]
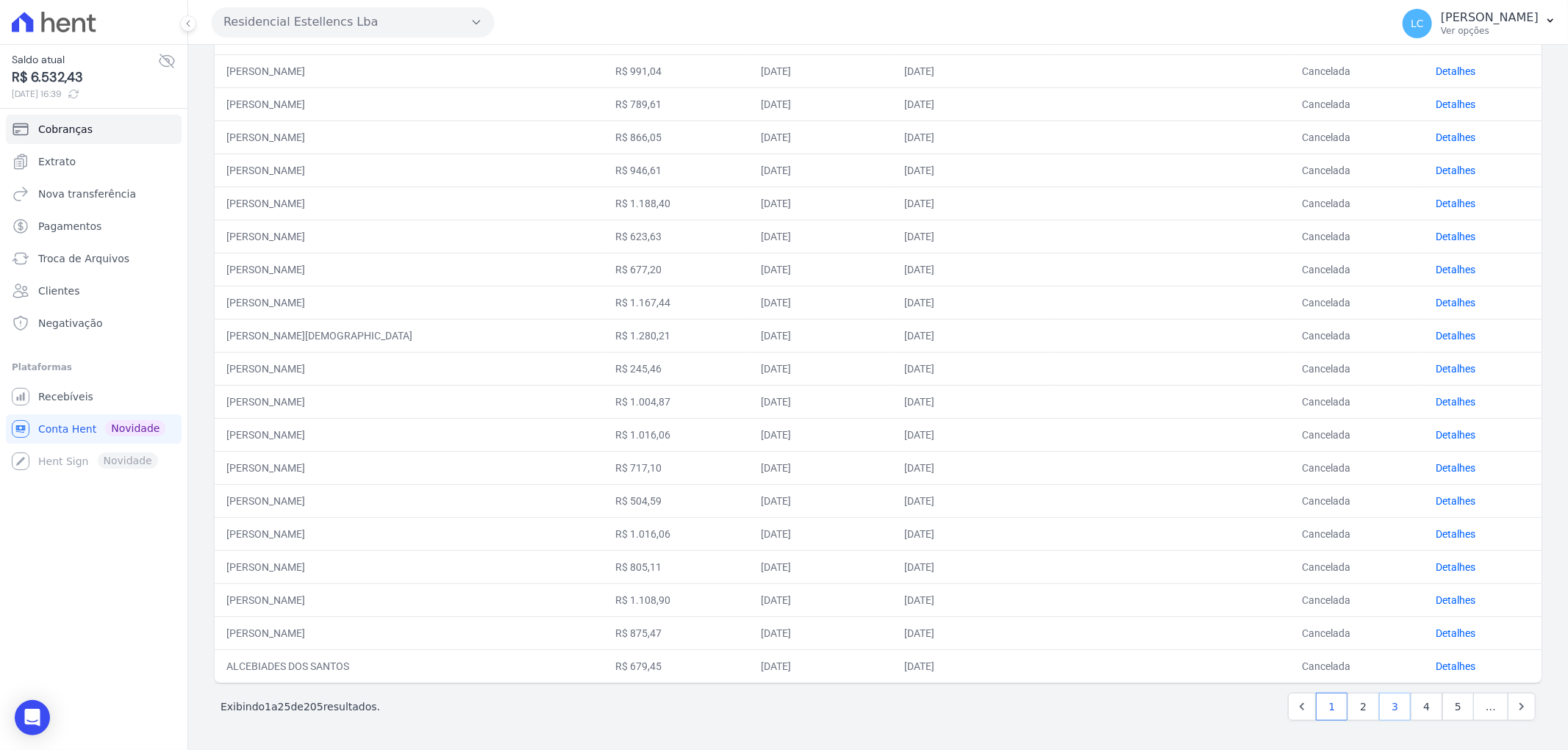
click at [1382, 704] on link "3" at bounding box center [1394, 706] width 31 height 28
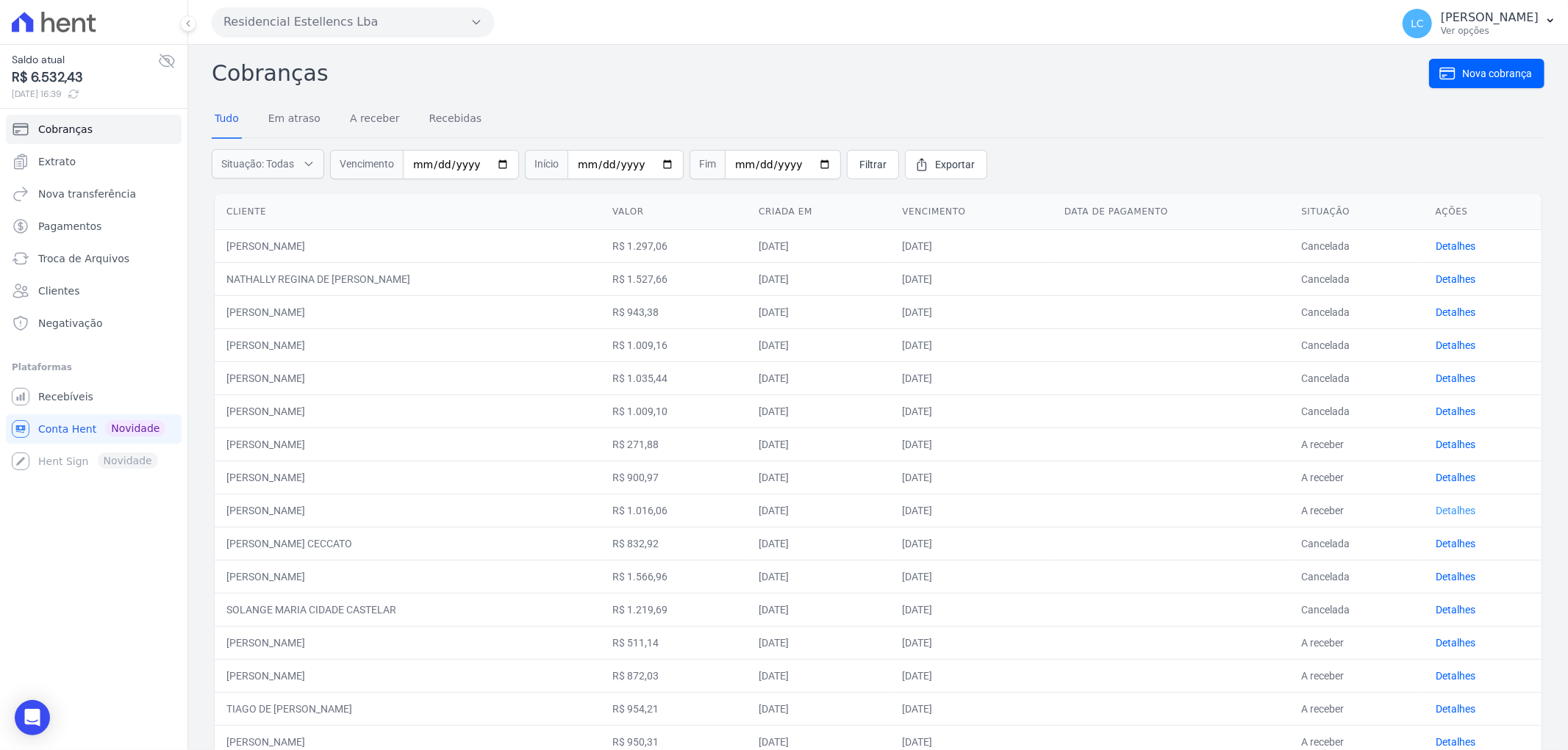
click at [1435, 504] on link "Detalhes" at bounding box center [1455, 510] width 39 height 12
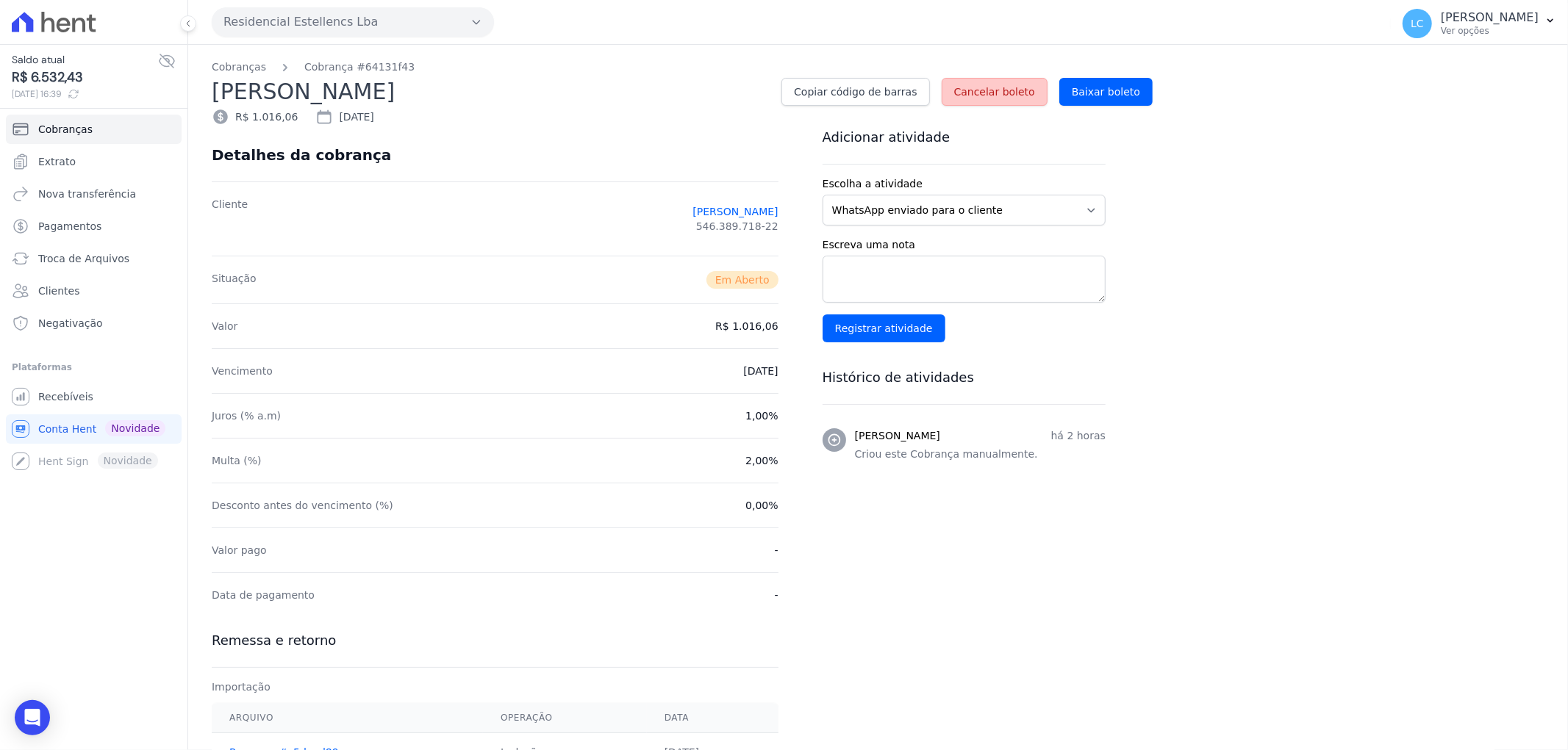
click at [1001, 83] on link "Cancelar boleto" at bounding box center [994, 91] width 106 height 28
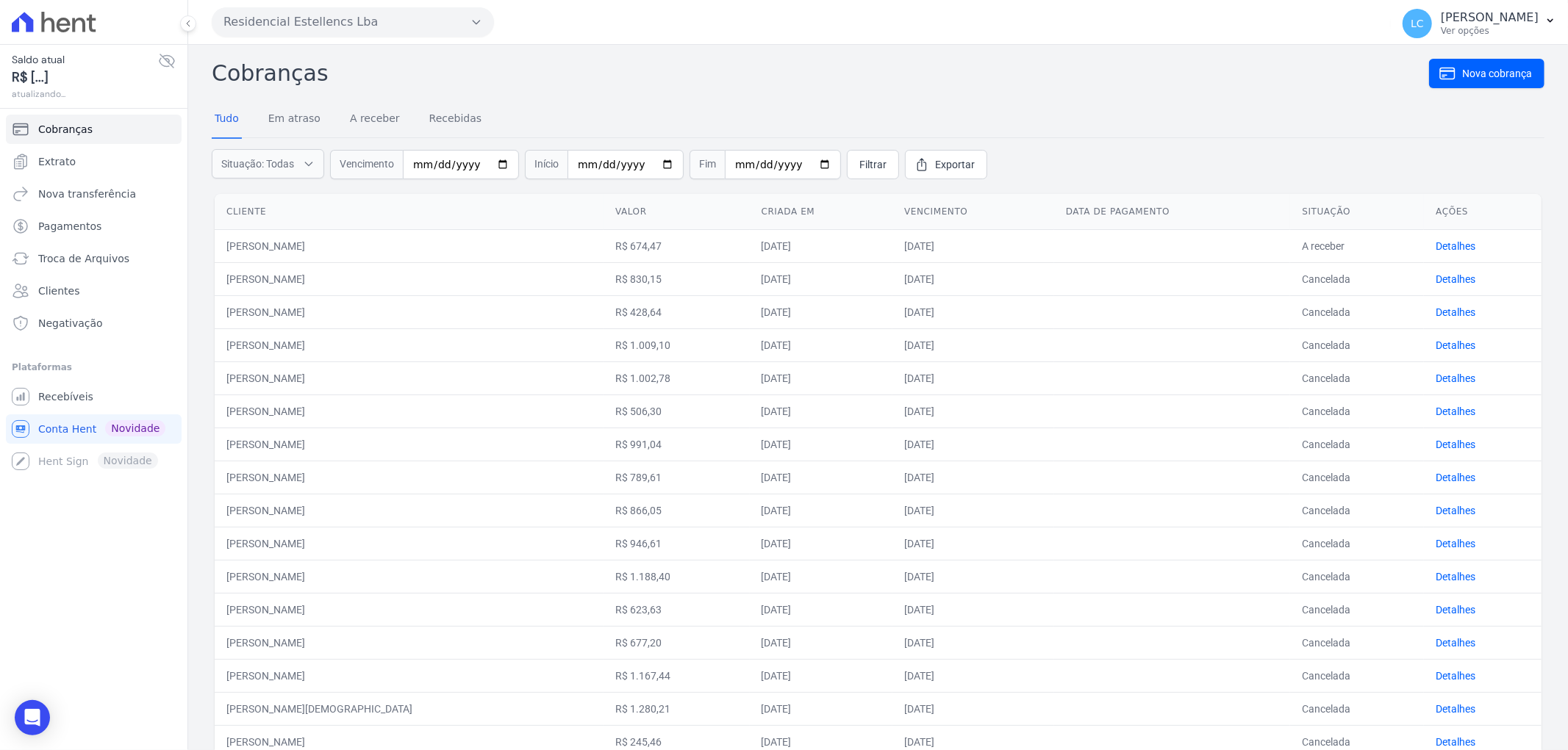
scroll to position [375, 0]
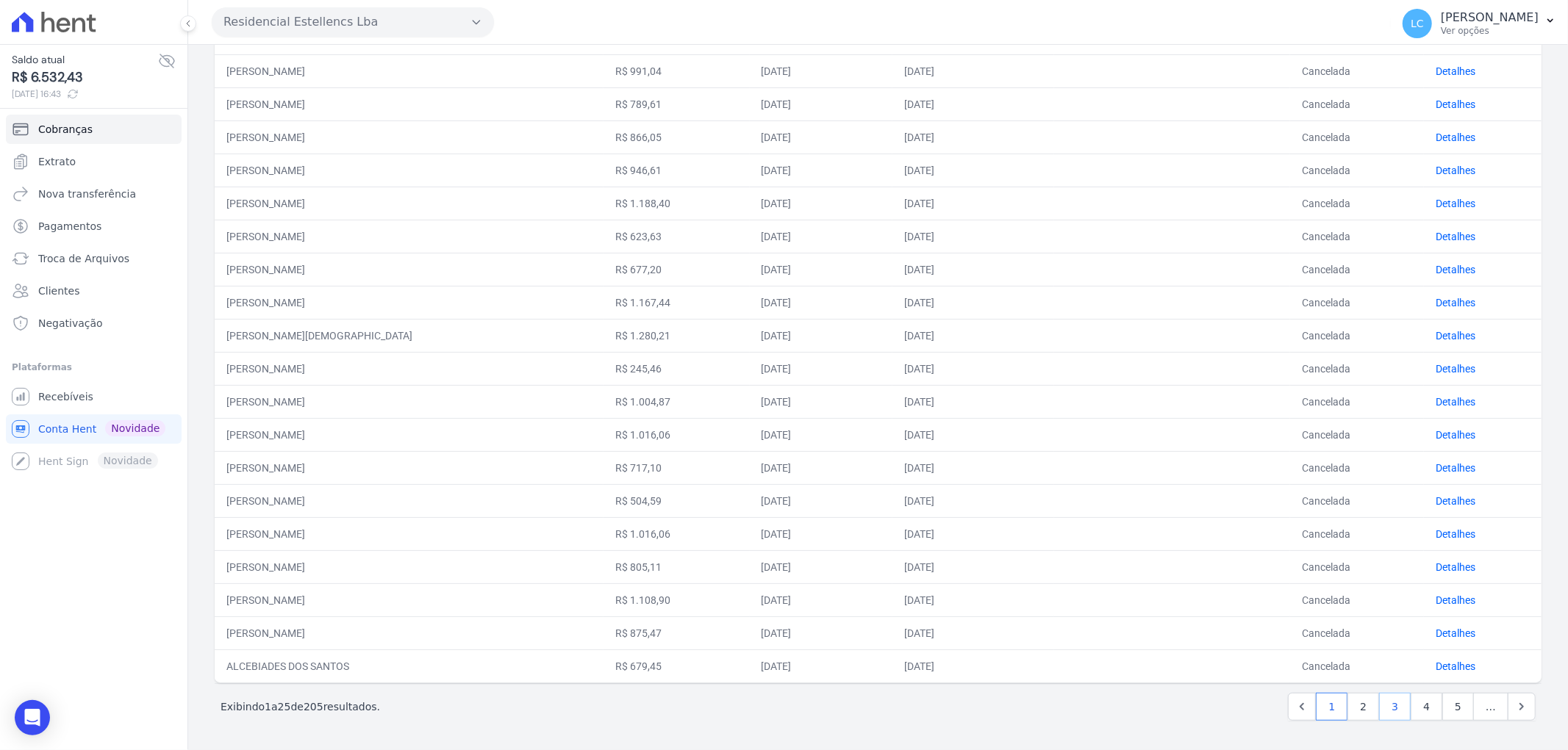
click at [1392, 711] on link "3" at bounding box center [1394, 706] width 31 height 28
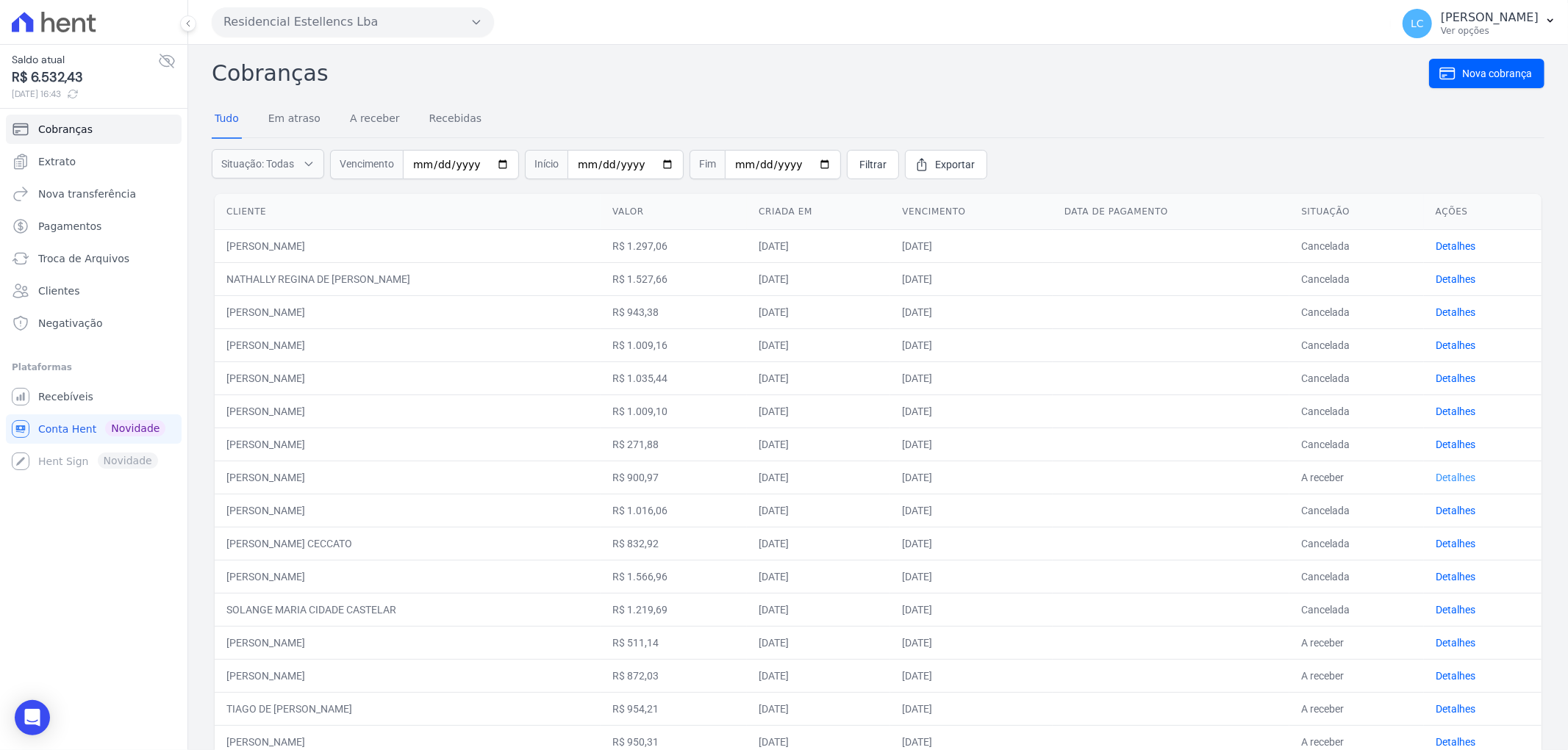
click at [1435, 476] on link "Detalhes" at bounding box center [1455, 477] width 39 height 12
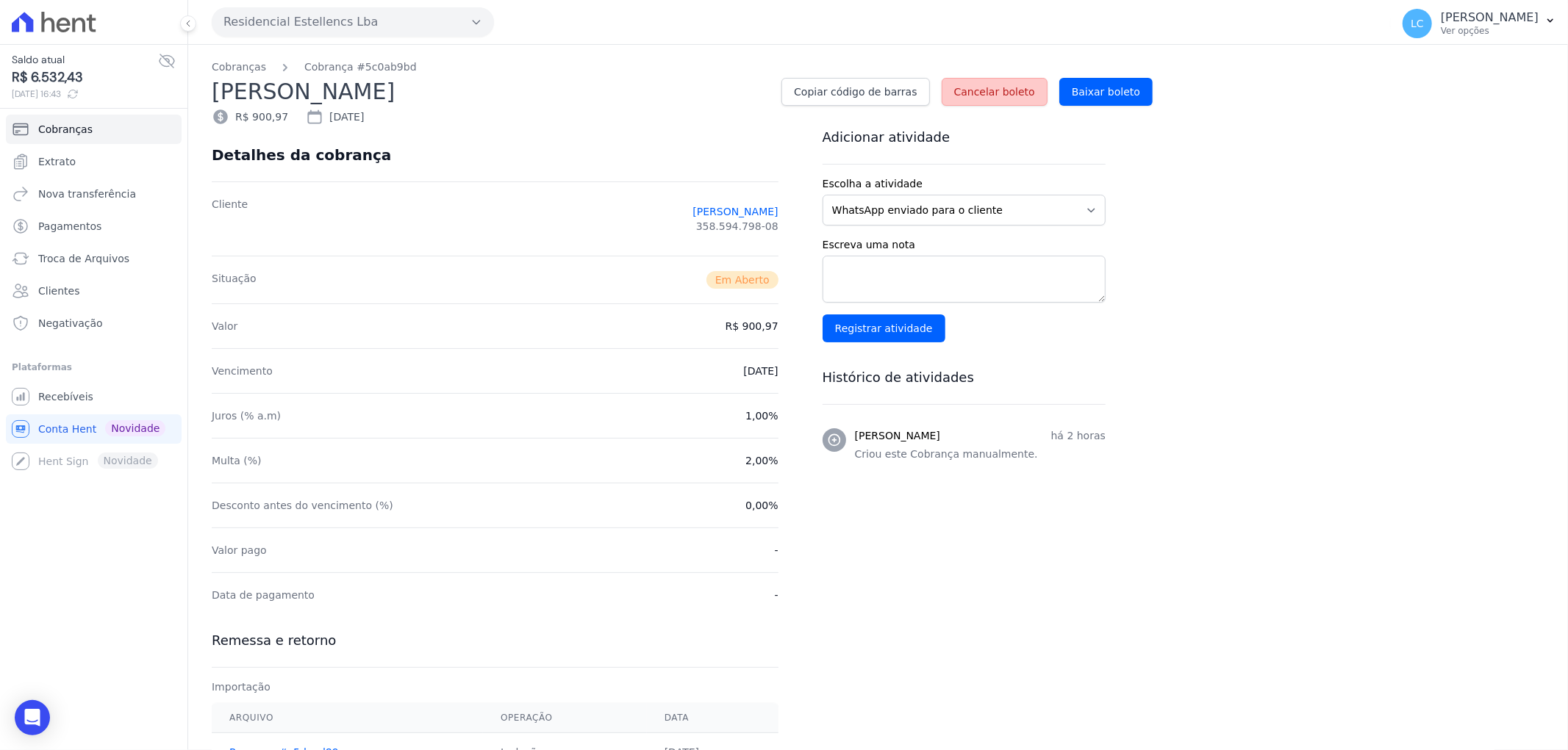
click at [1015, 97] on span "Cancelar boleto" at bounding box center [994, 91] width 81 height 14
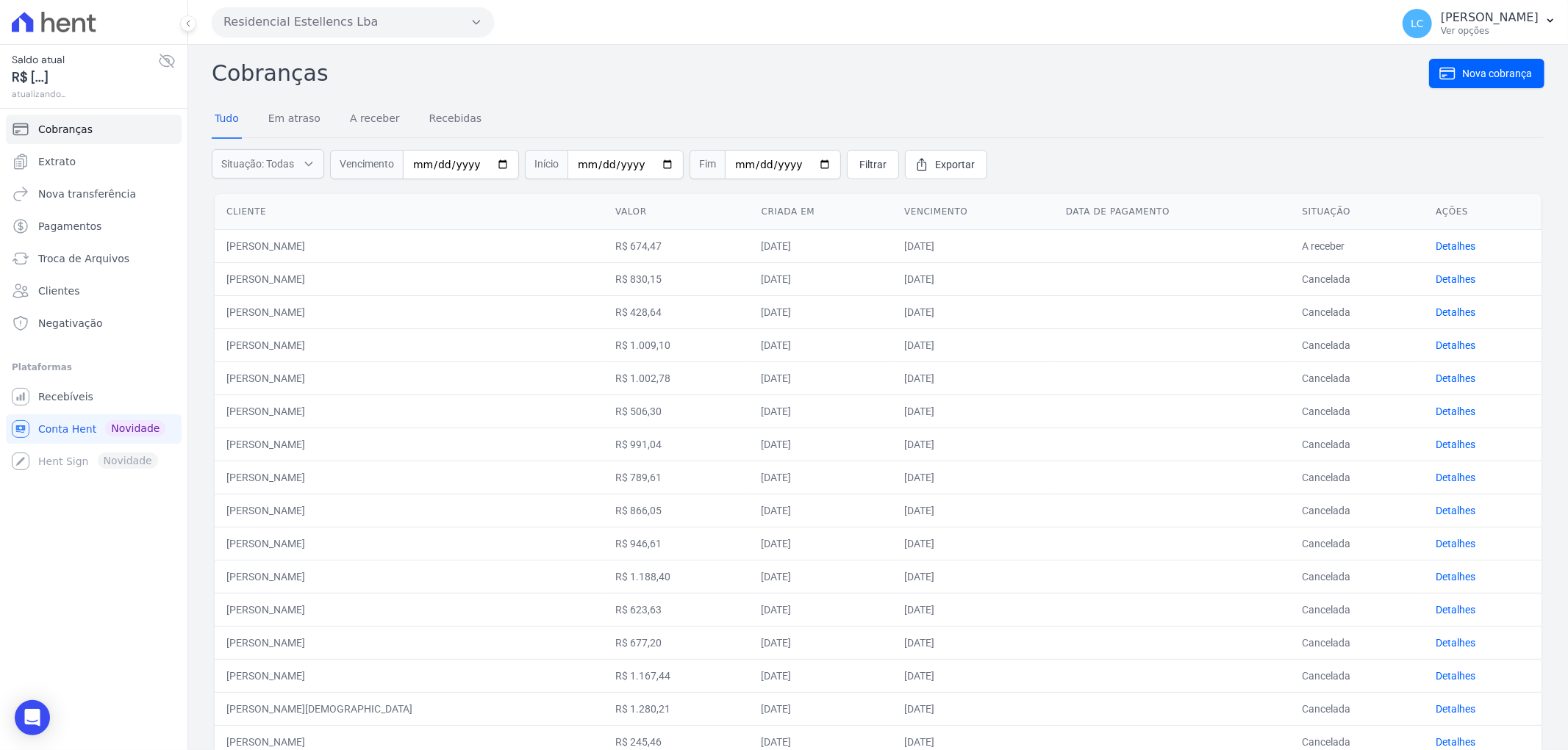
scroll to position [375, 0]
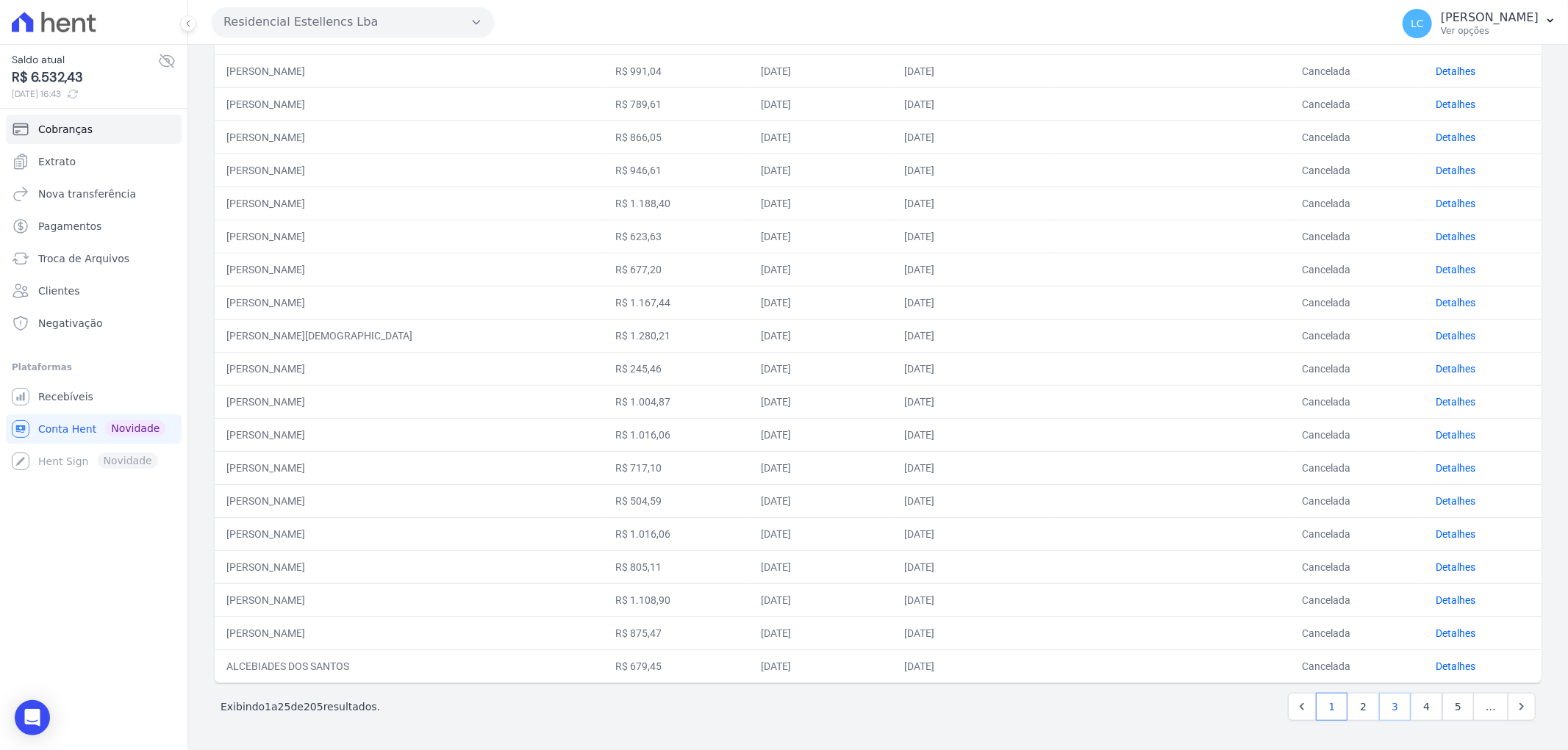
click at [1390, 704] on link "3" at bounding box center [1394, 706] width 31 height 28
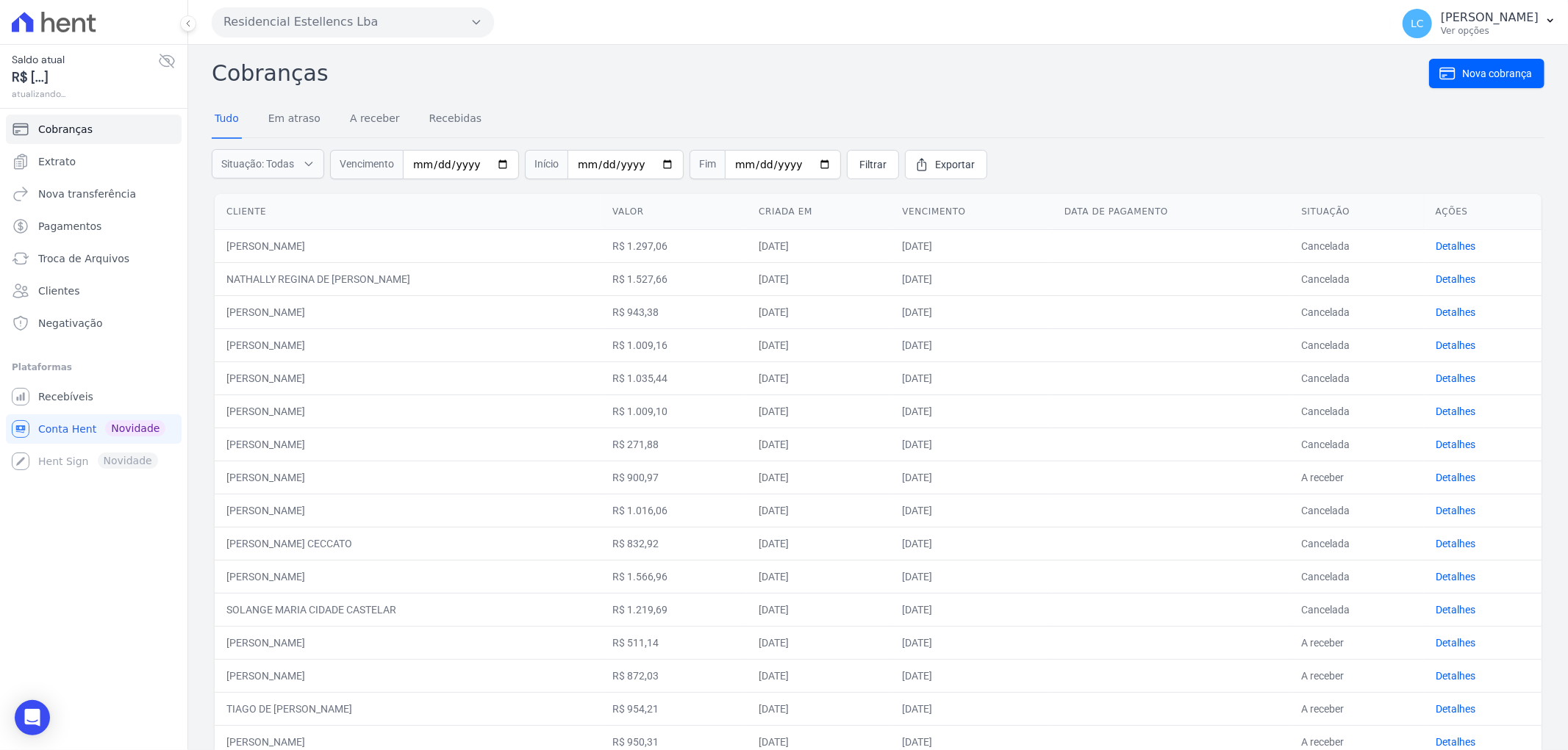
scroll to position [245, 0]
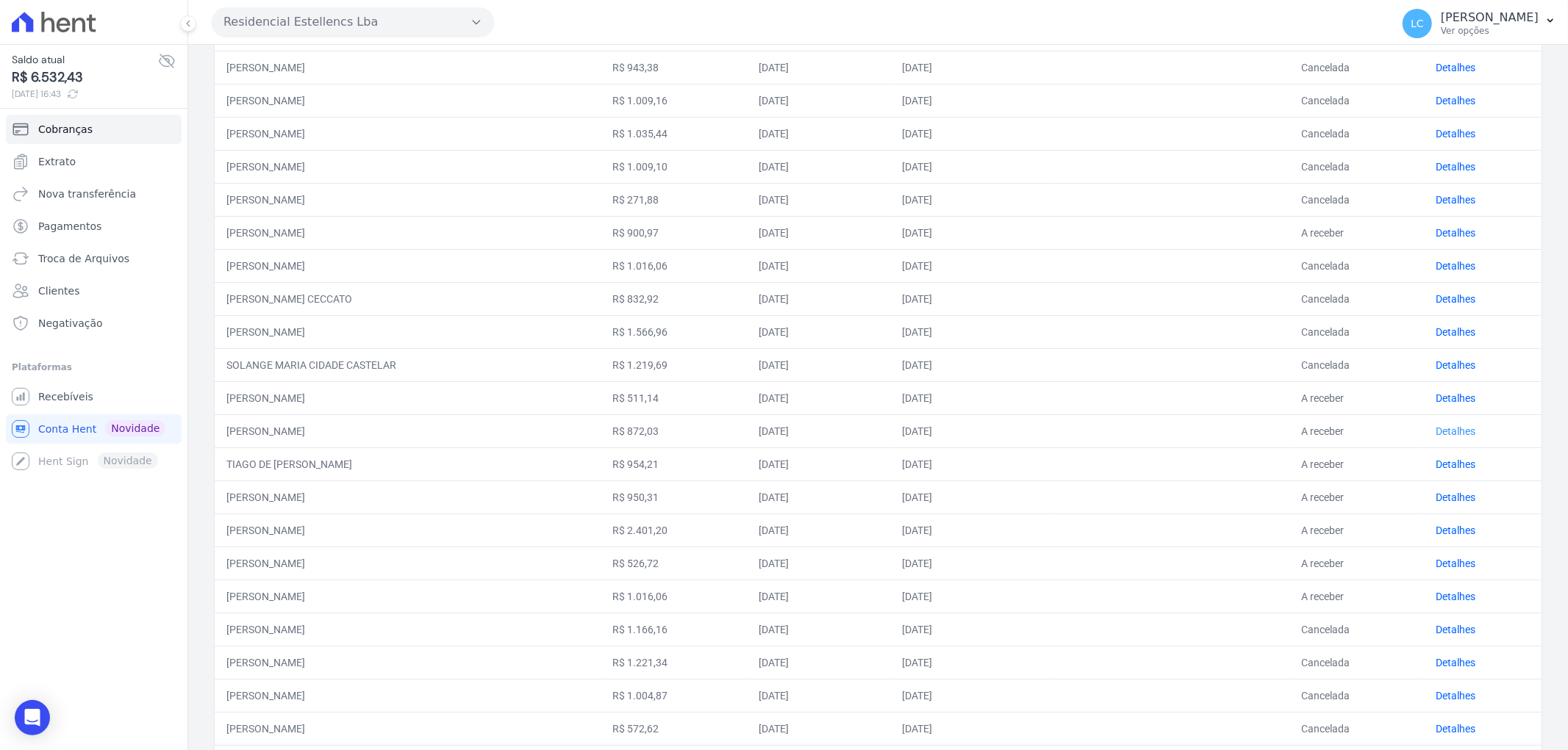
click at [1435, 426] on link "Detalhes" at bounding box center [1455, 431] width 39 height 12
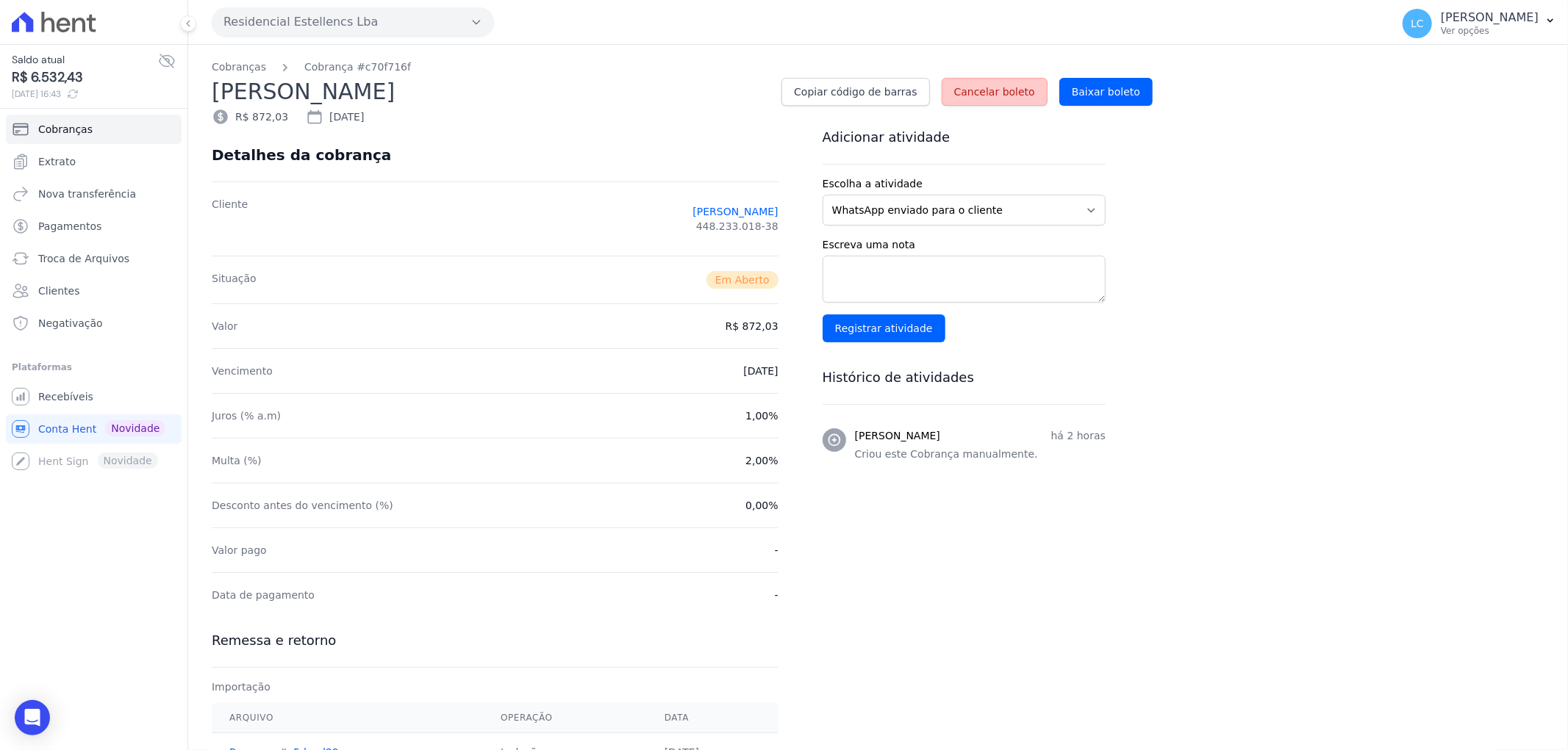
click at [1015, 93] on span "Cancelar boleto" at bounding box center [994, 91] width 81 height 14
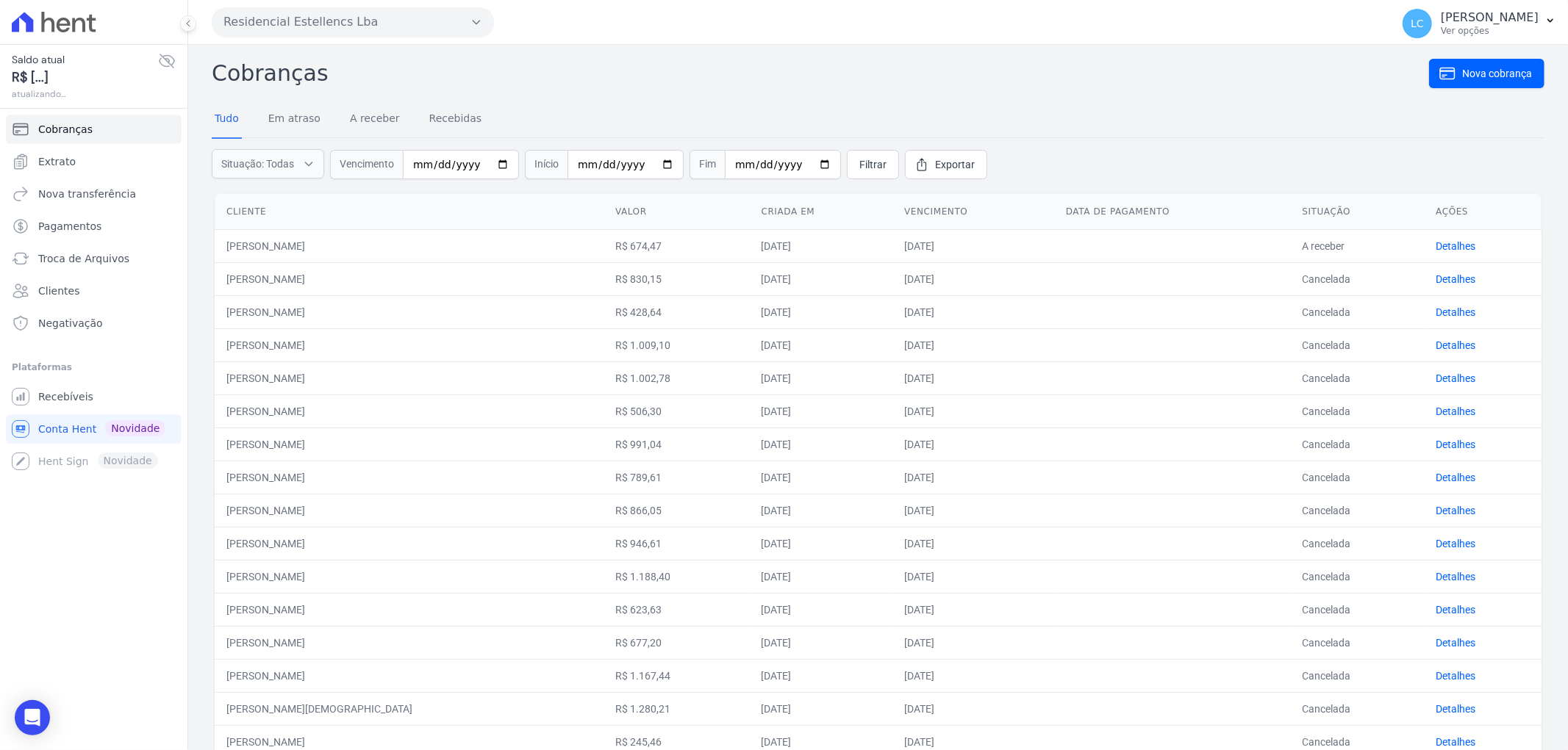
scroll to position [375, 0]
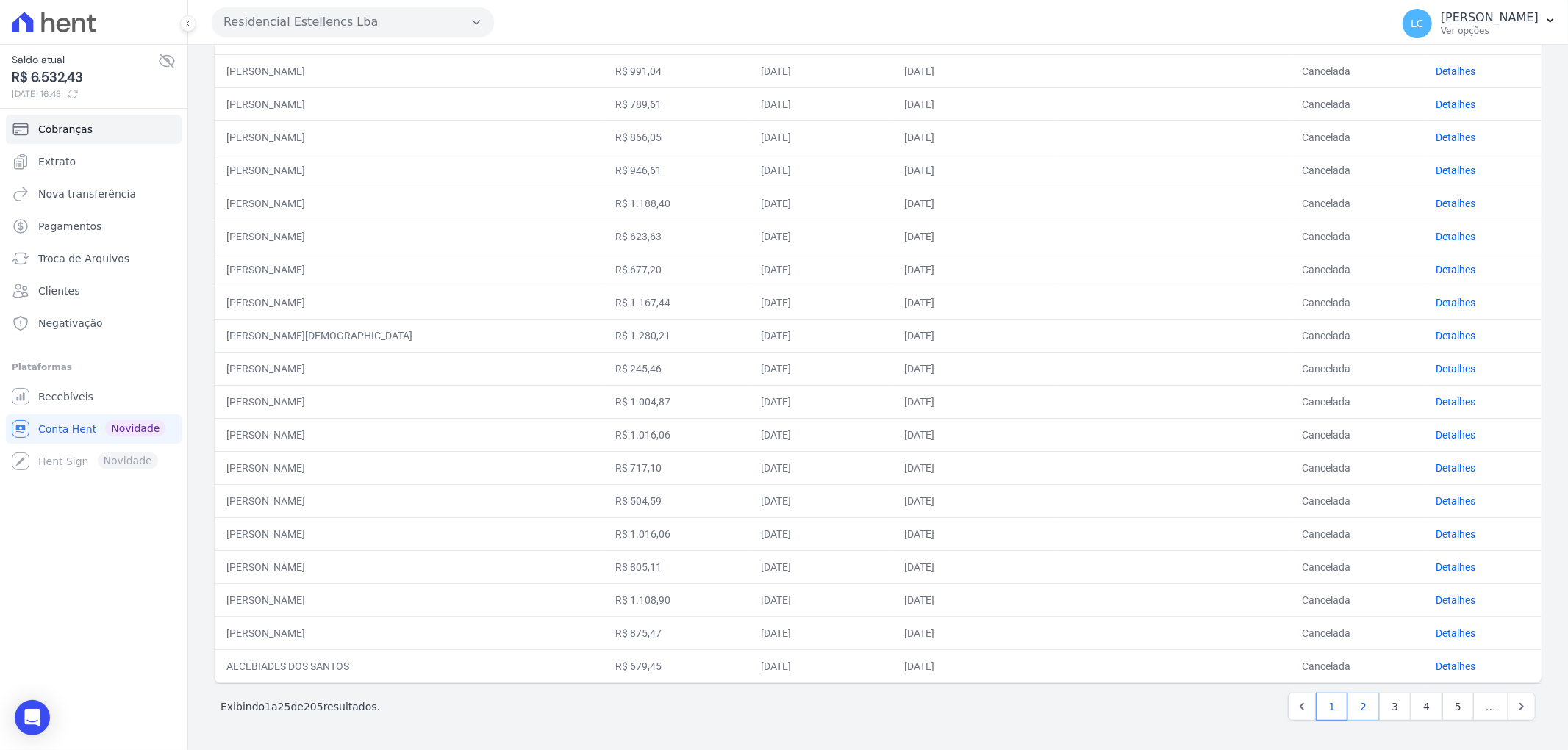
click at [1364, 708] on link "2" at bounding box center [1363, 706] width 31 height 28
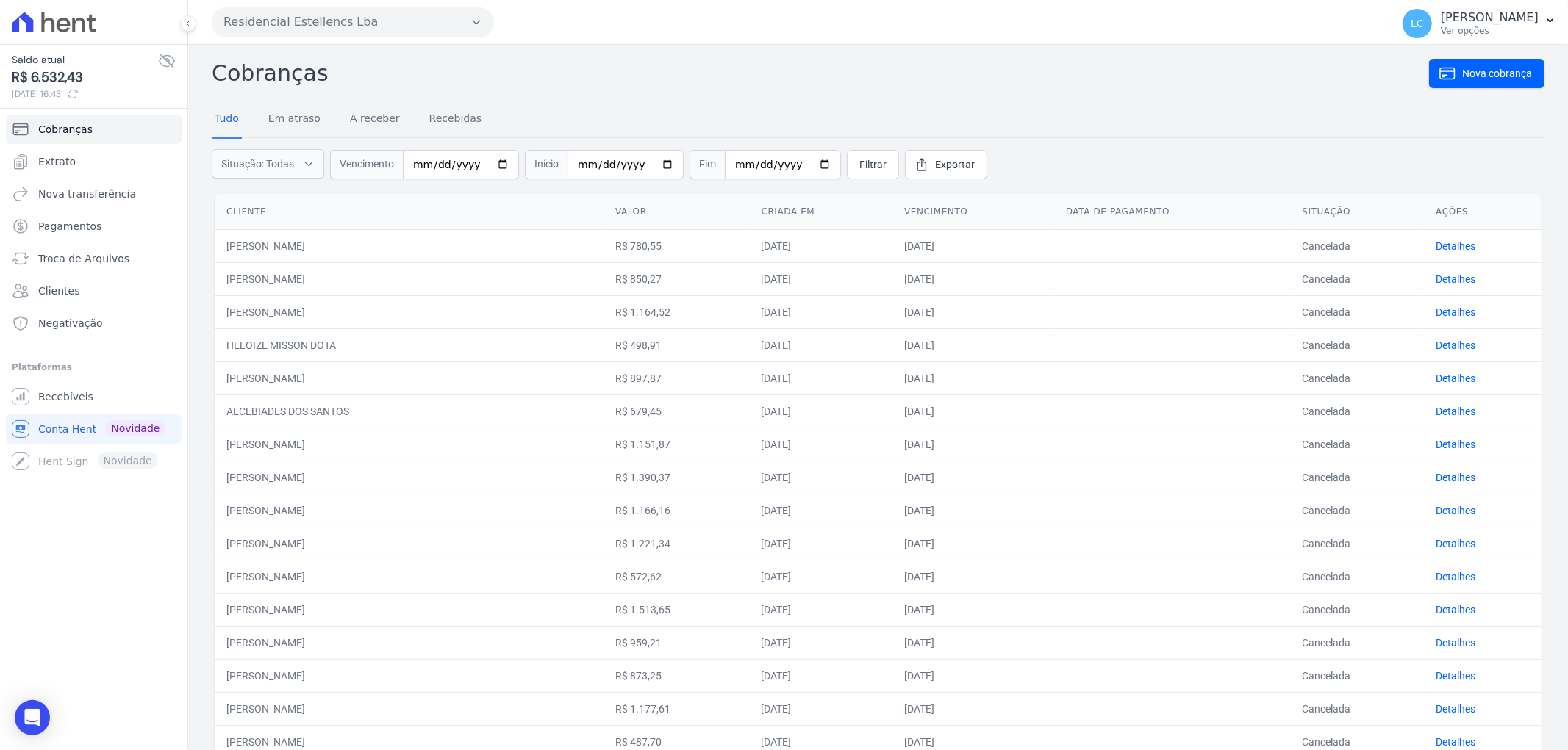
scroll to position [375, 0]
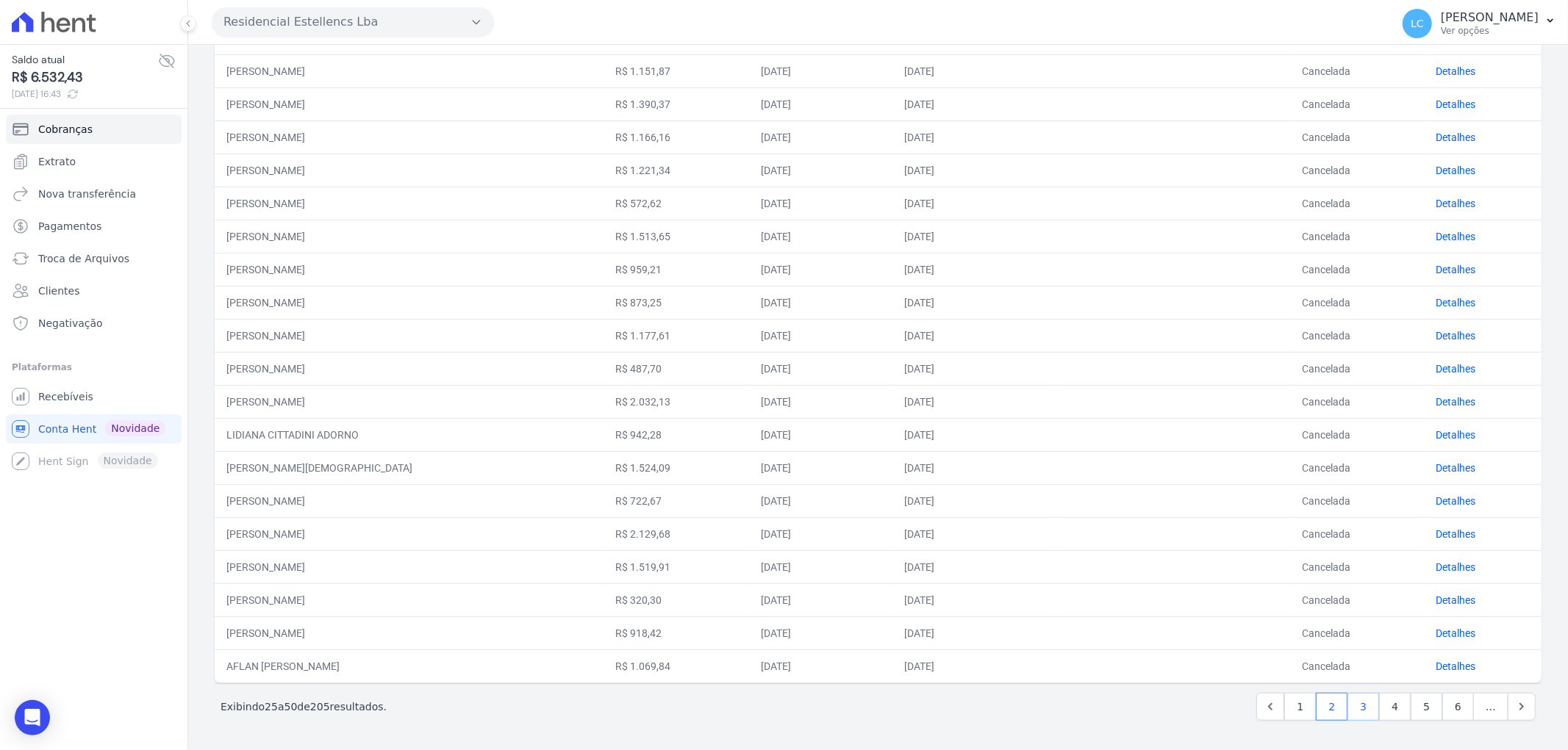
click at [1349, 700] on link "3" at bounding box center [1363, 706] width 31 height 28
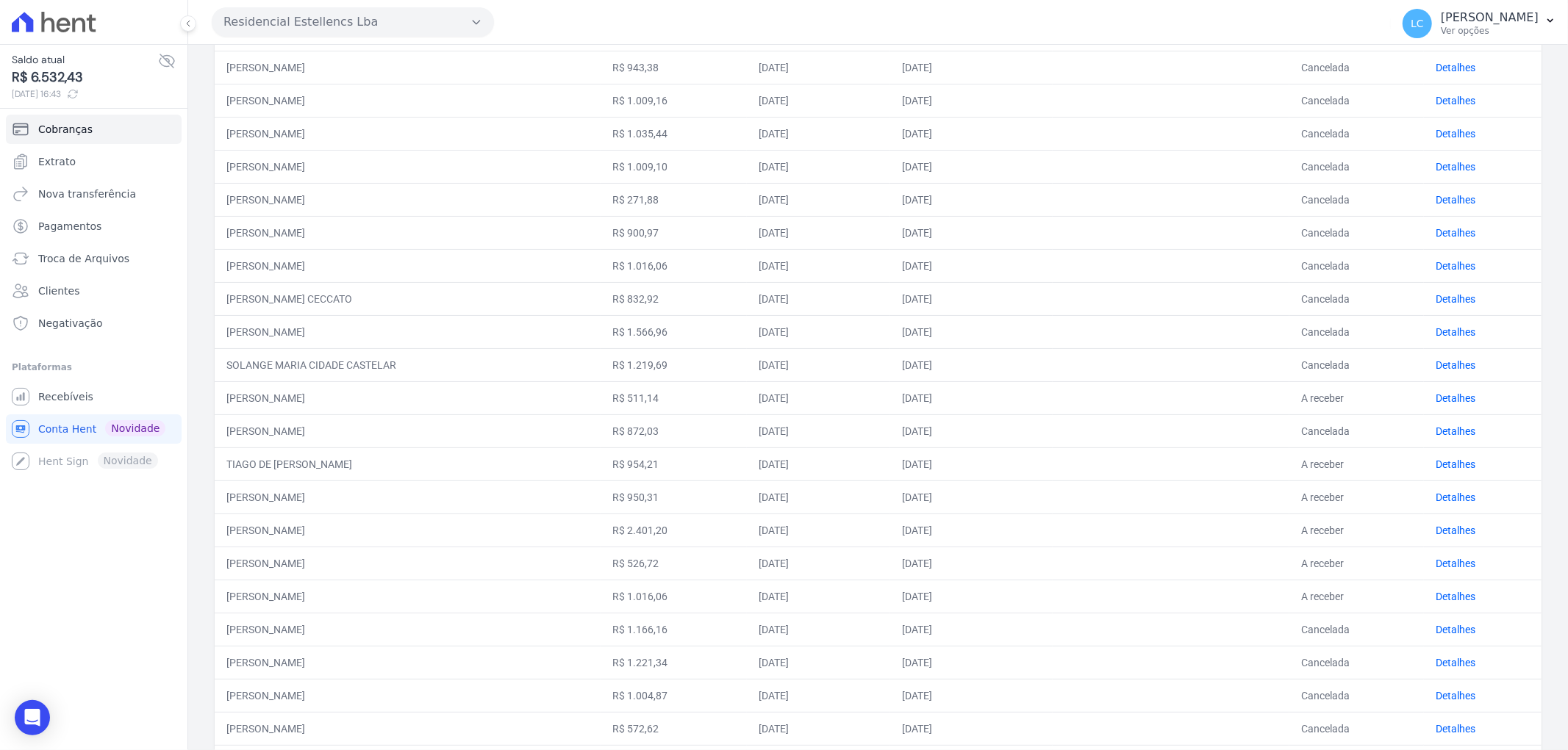
scroll to position [375, 0]
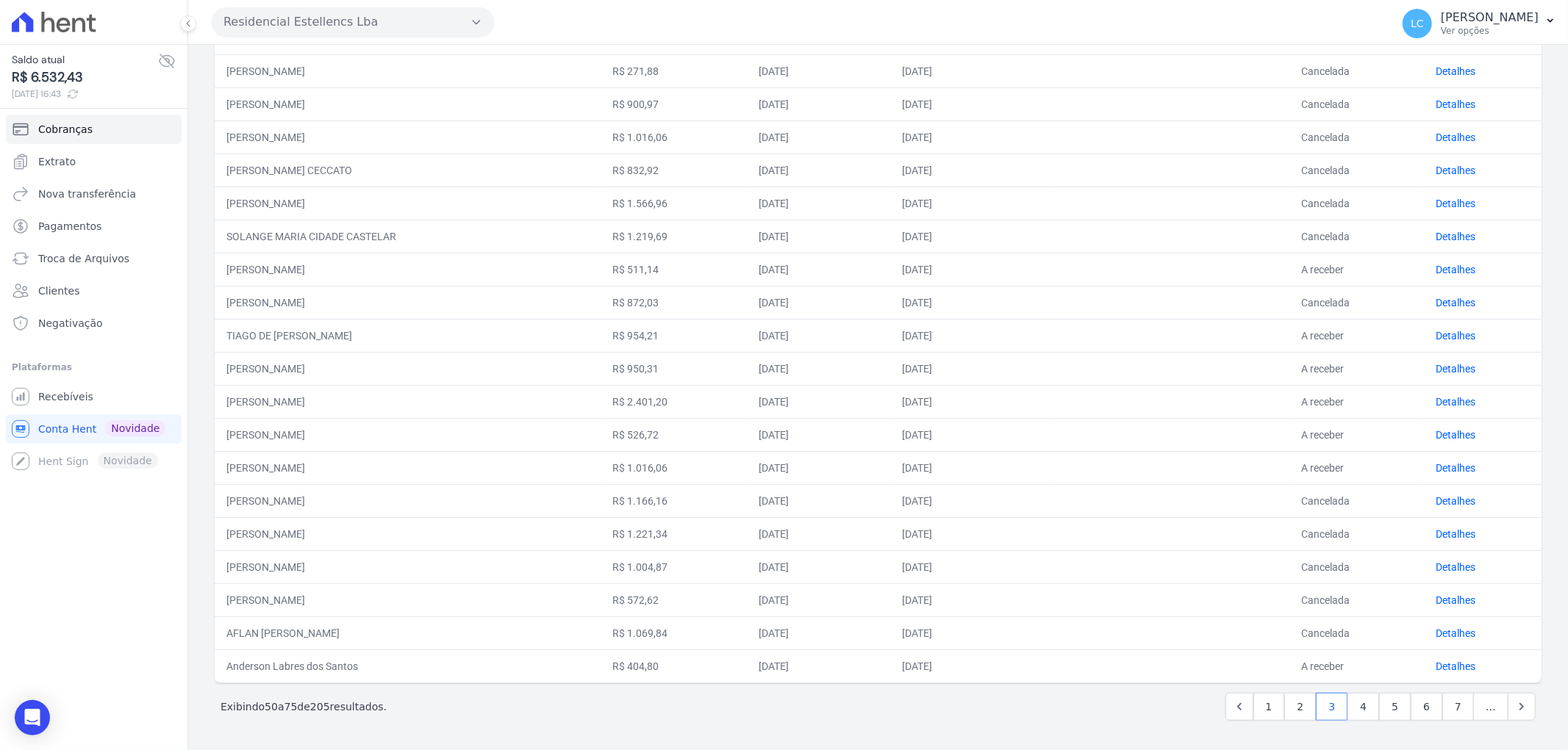
click at [1443, 385] on td "Detalhes" at bounding box center [1482, 401] width 117 height 33
click at [1442, 364] on link "Detalhes" at bounding box center [1455, 368] width 39 height 12
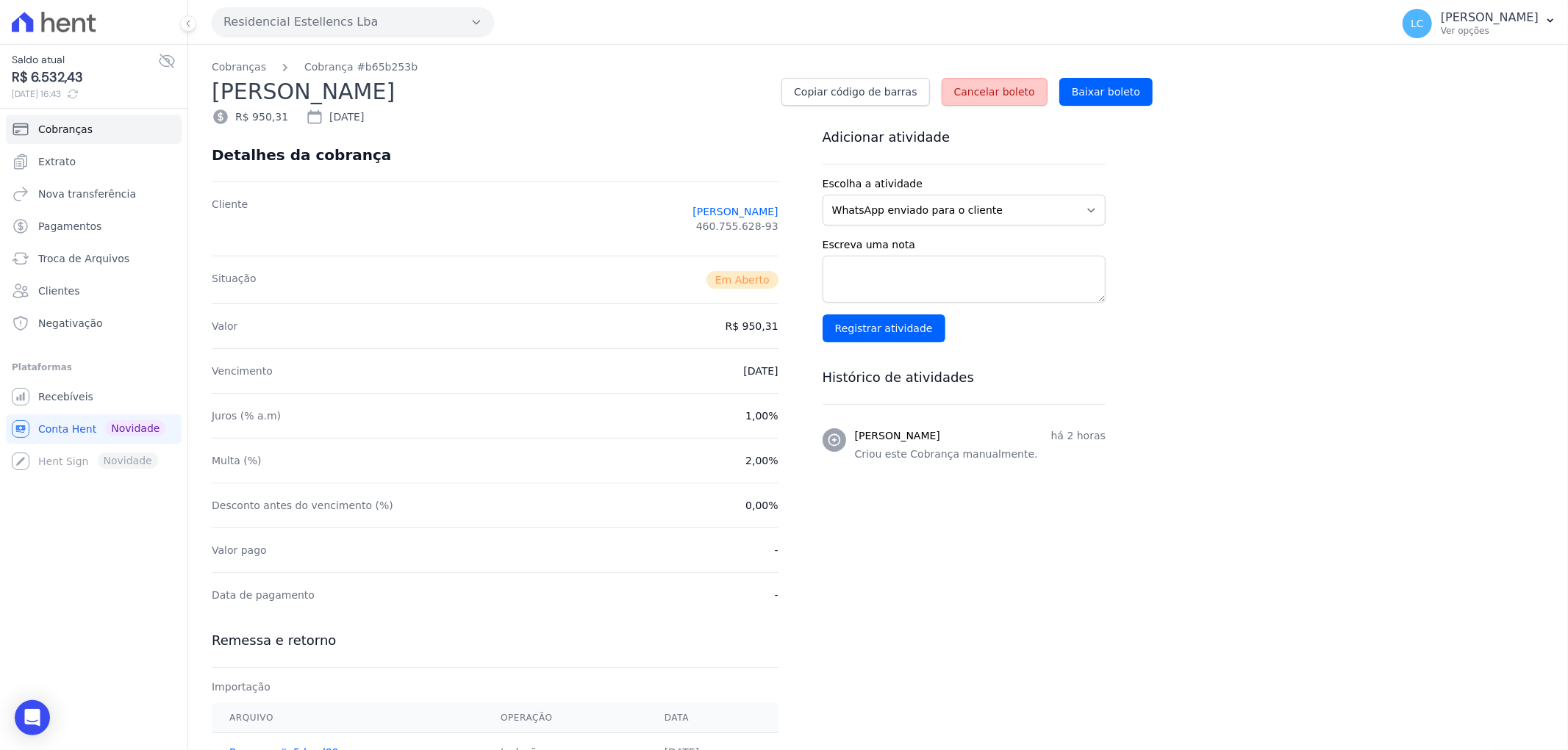
click at [994, 83] on link "Cancelar boleto" at bounding box center [994, 91] width 106 height 28
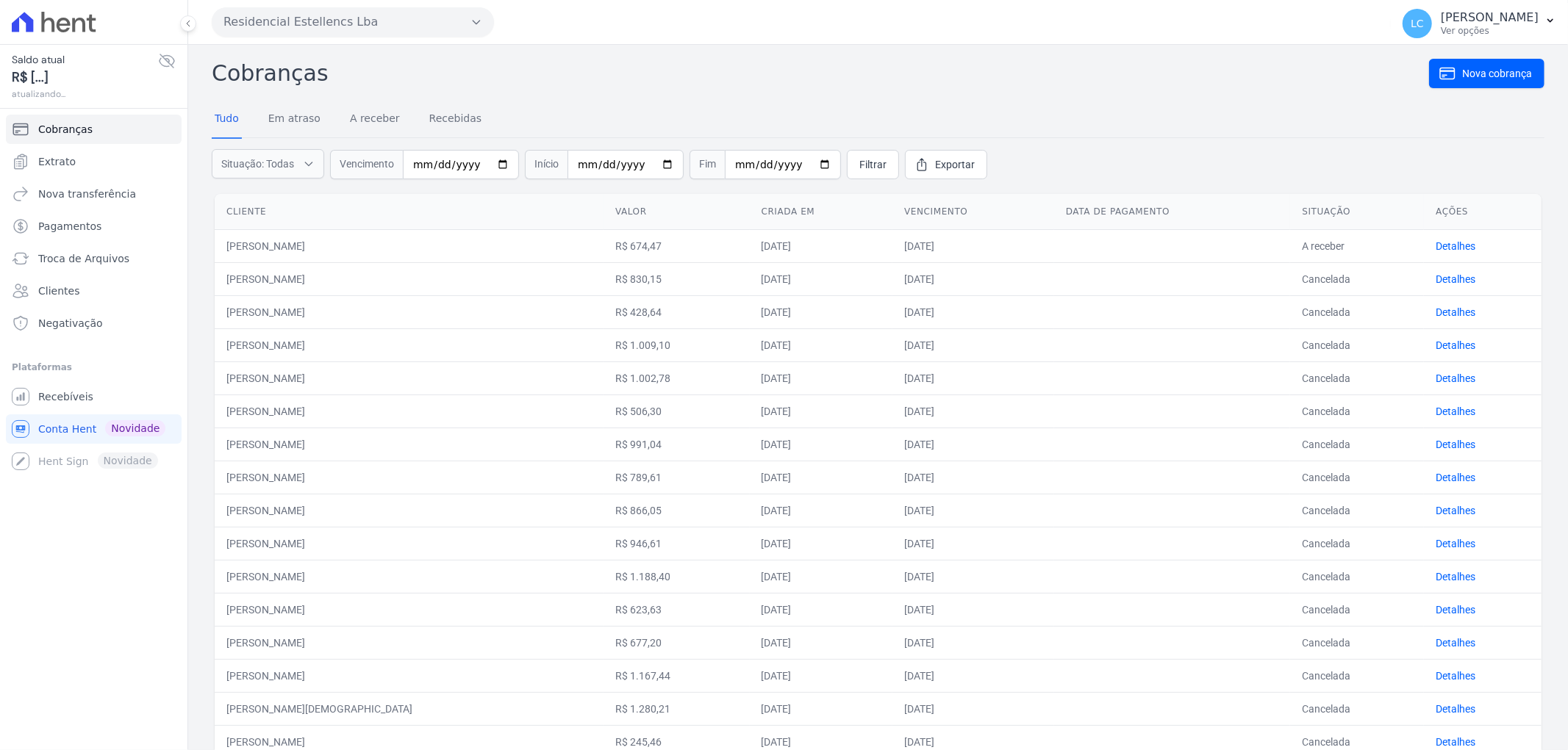
scroll to position [375, 0]
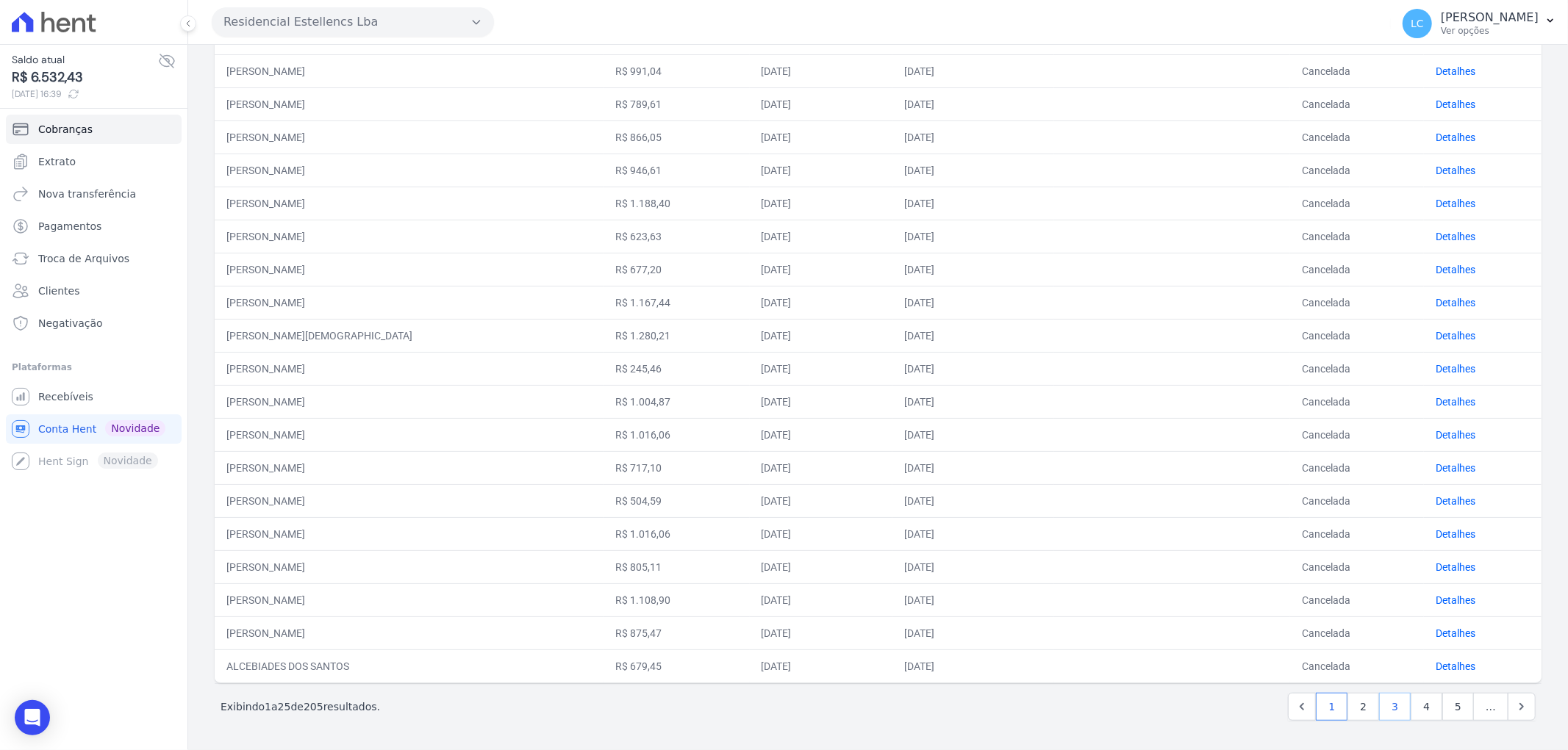
click at [1380, 701] on link "3" at bounding box center [1394, 706] width 31 height 28
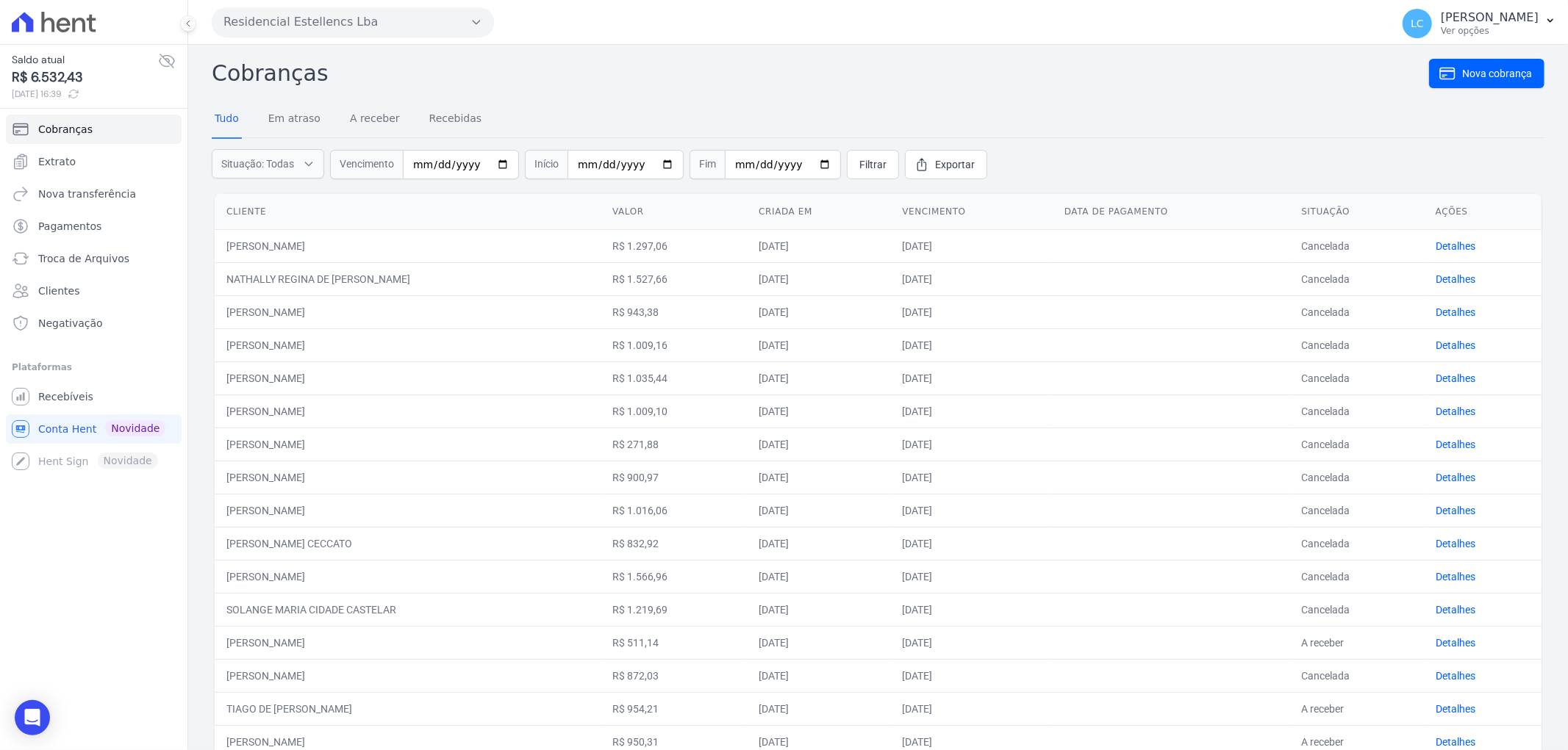
scroll to position [245, 0]
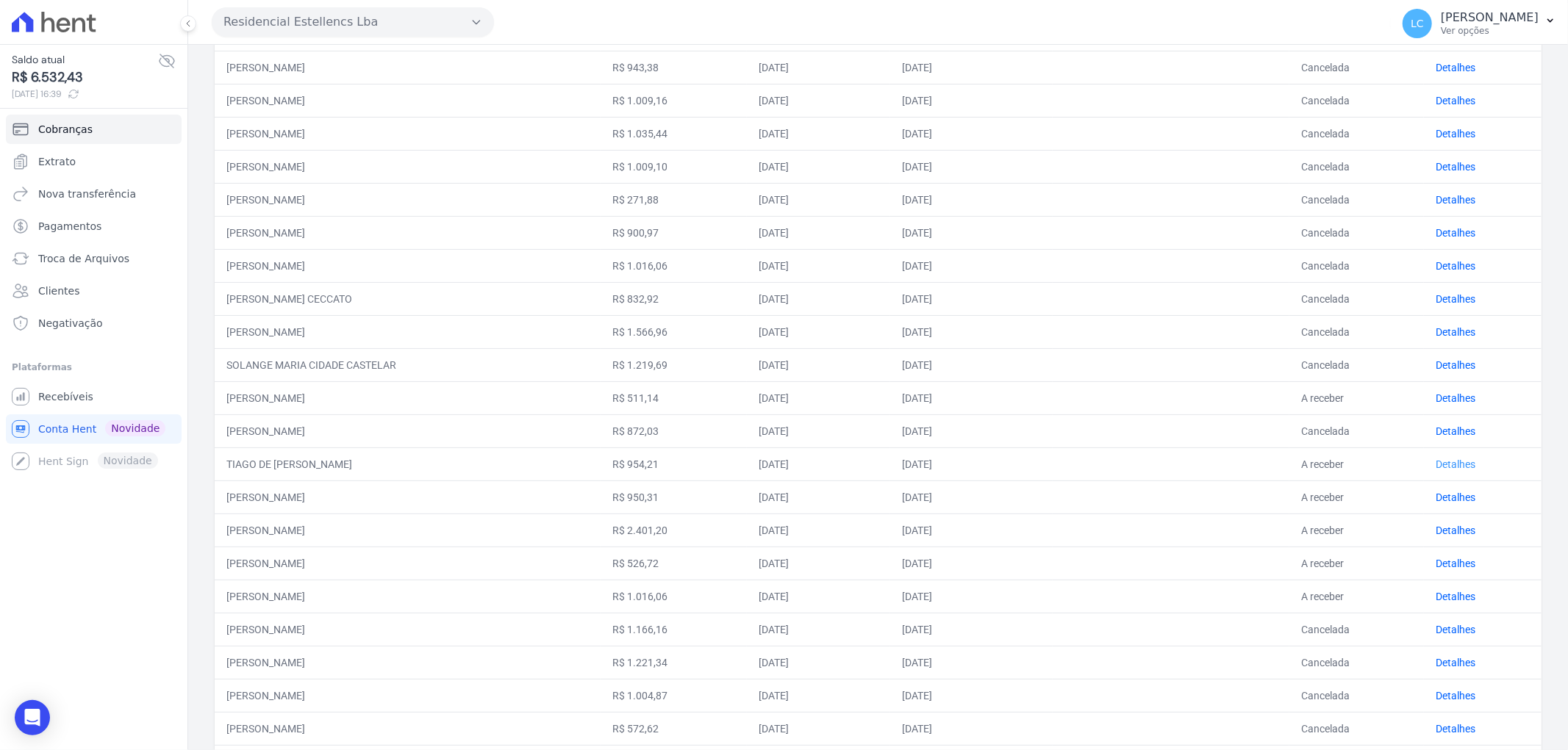
click at [1446, 469] on link "Detalhes" at bounding box center [1455, 464] width 39 height 12
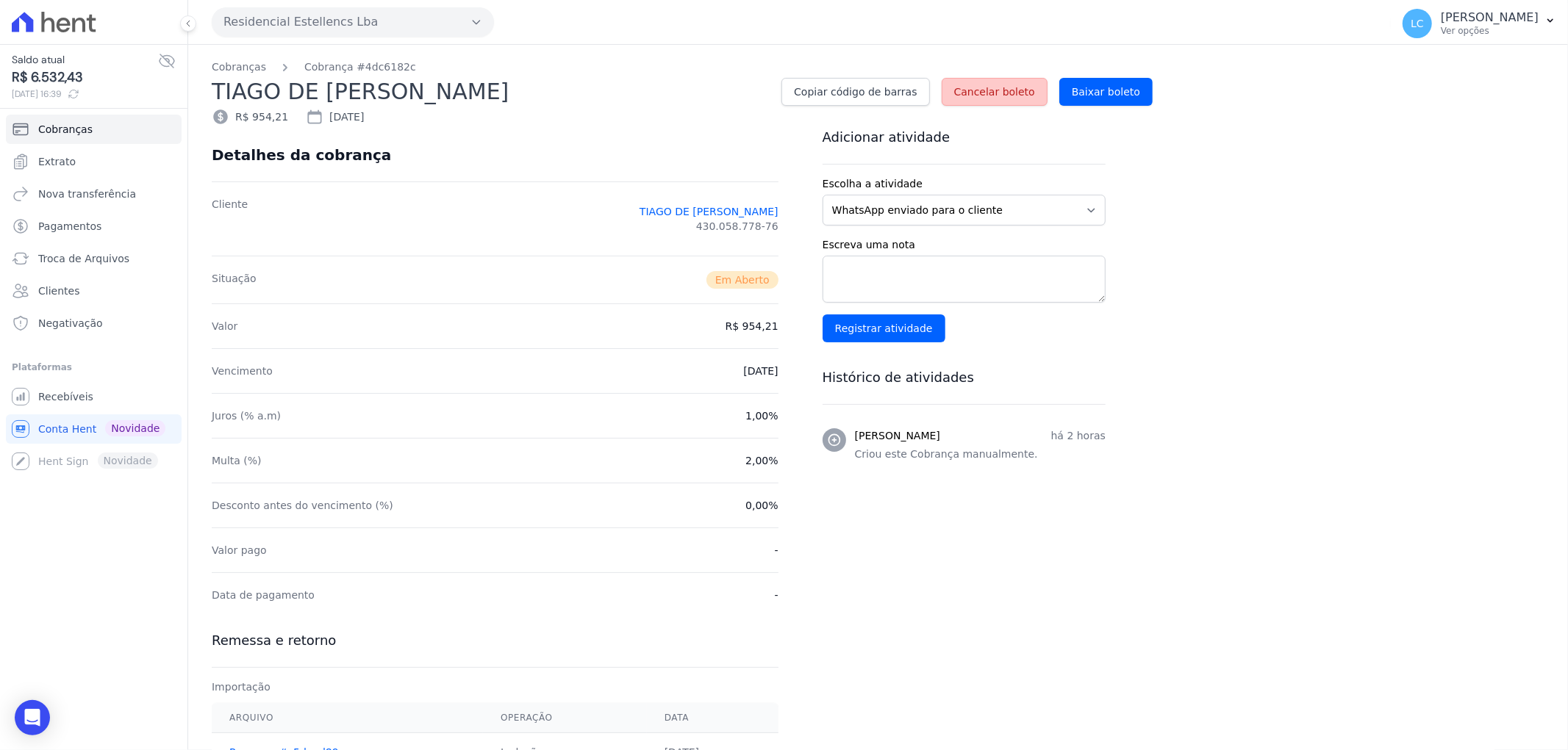
click at [986, 99] on link "Cancelar boleto" at bounding box center [994, 91] width 106 height 28
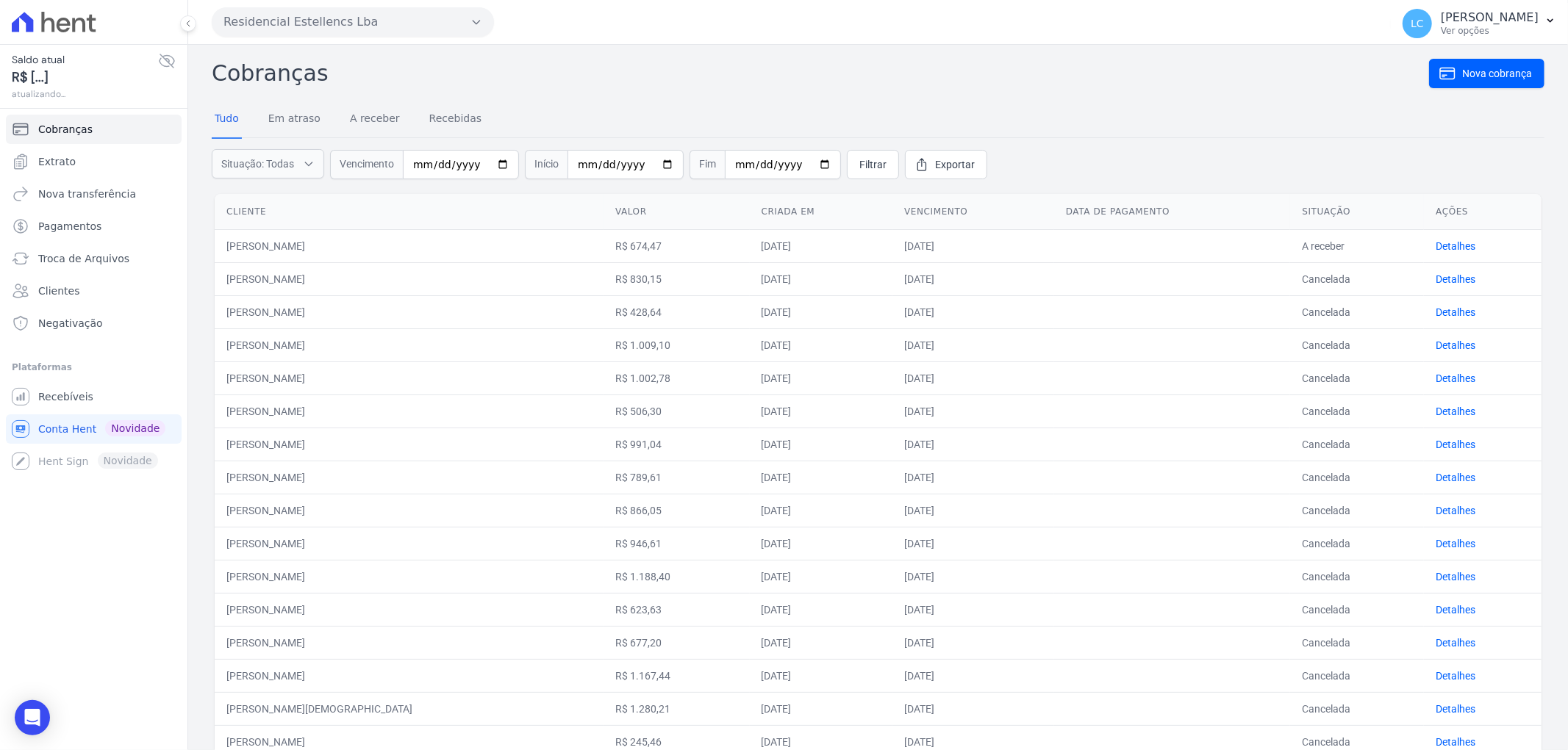
scroll to position [375, 0]
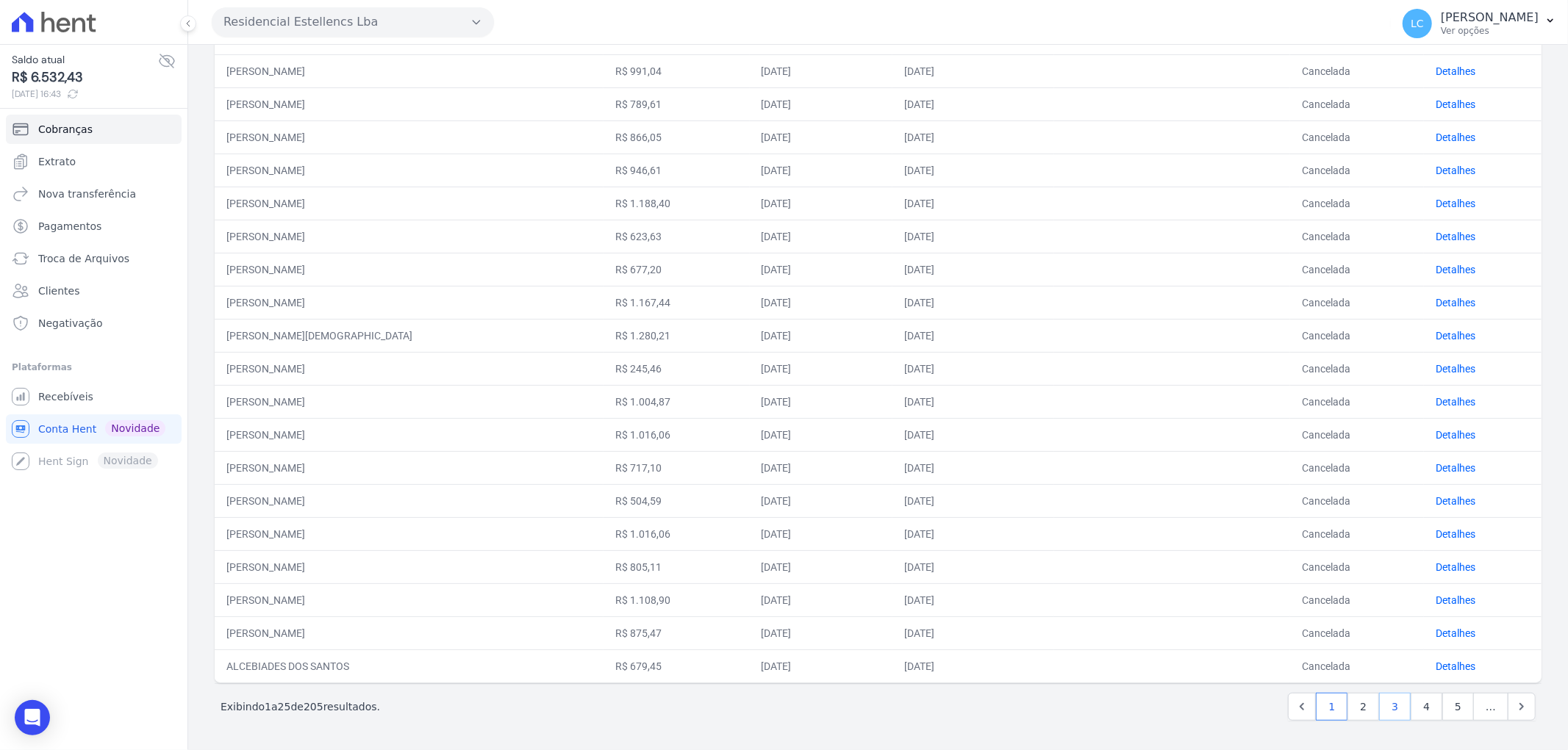
click at [1382, 709] on link "3" at bounding box center [1394, 706] width 31 height 28
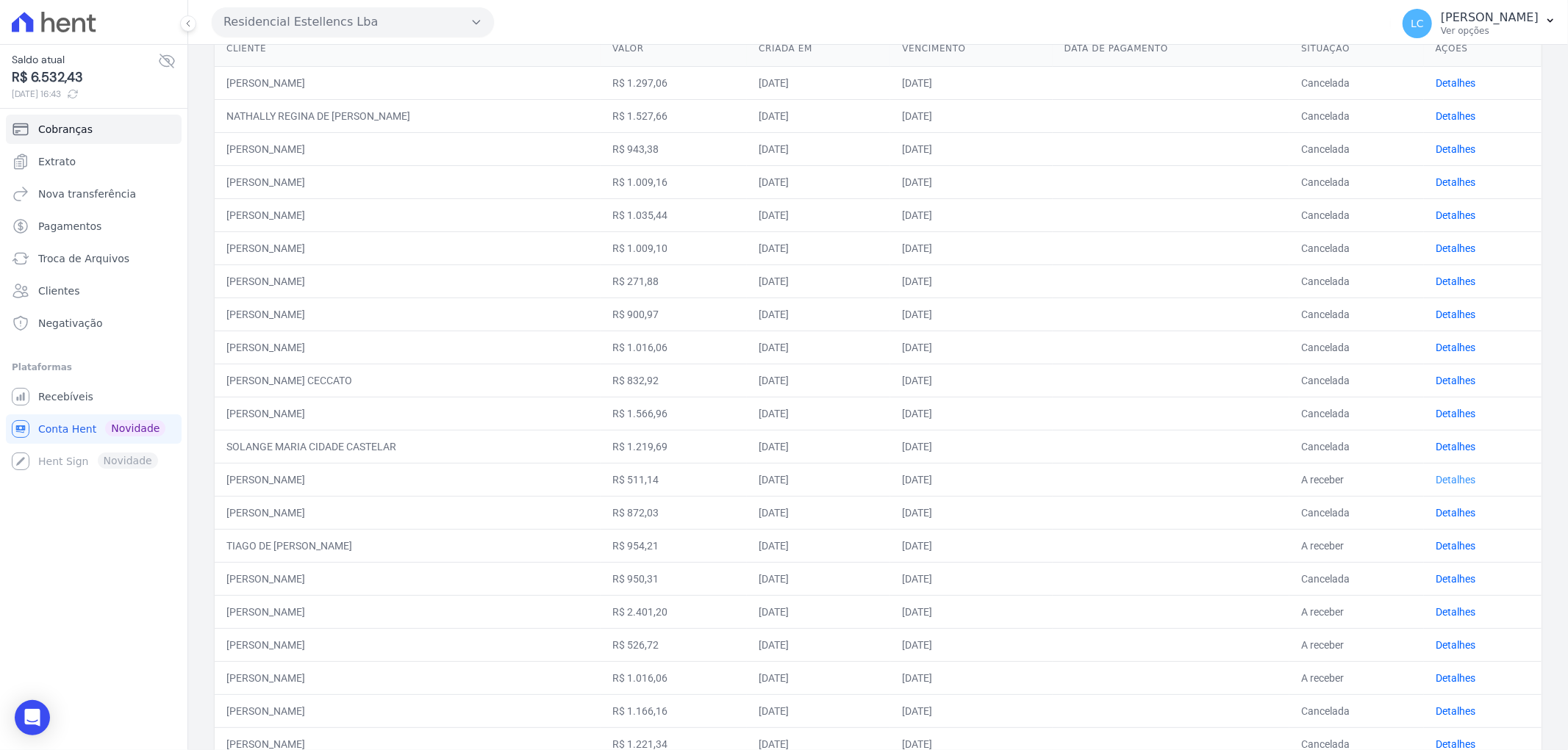
scroll to position [245, 0]
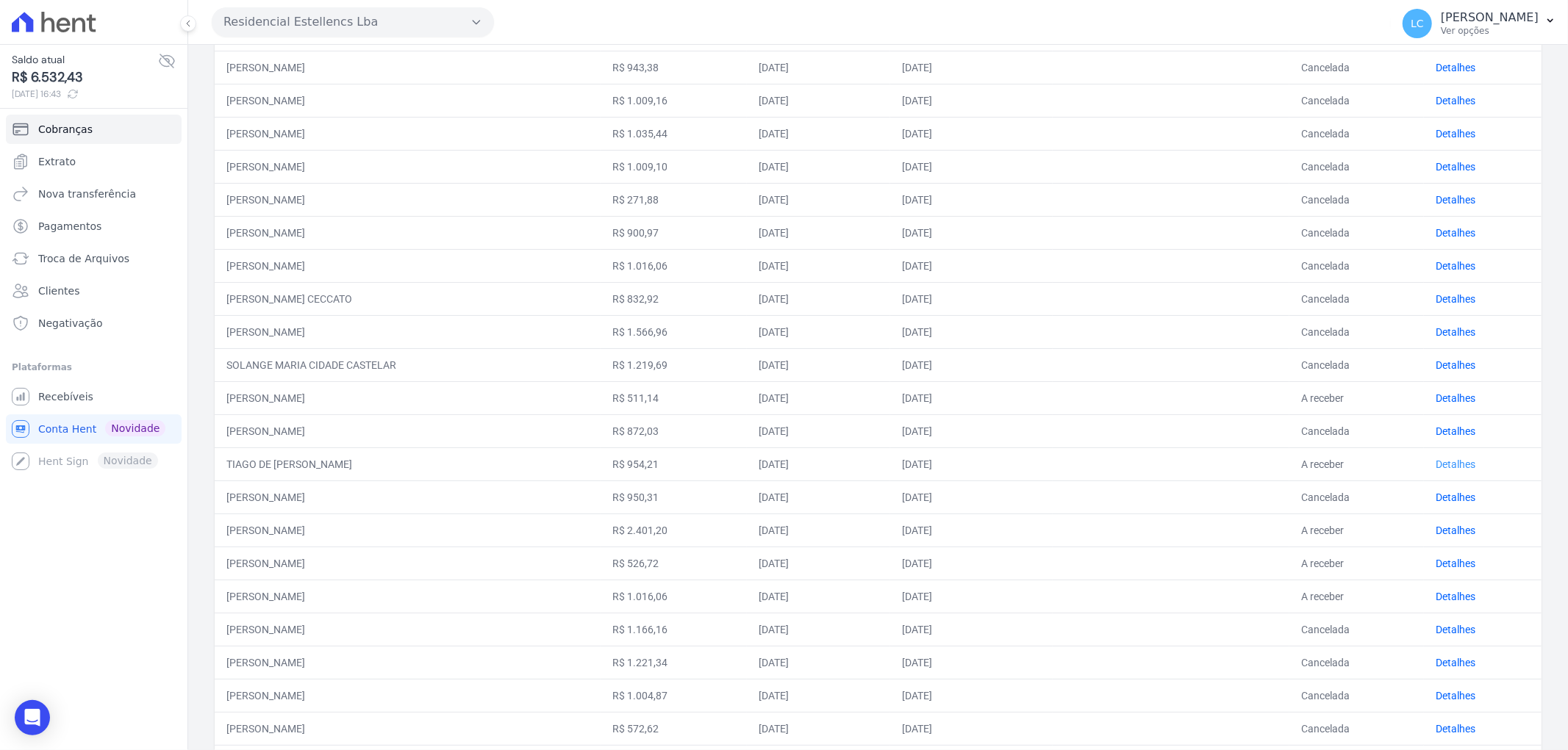
click at [1443, 463] on link "Detalhes" at bounding box center [1455, 464] width 39 height 12
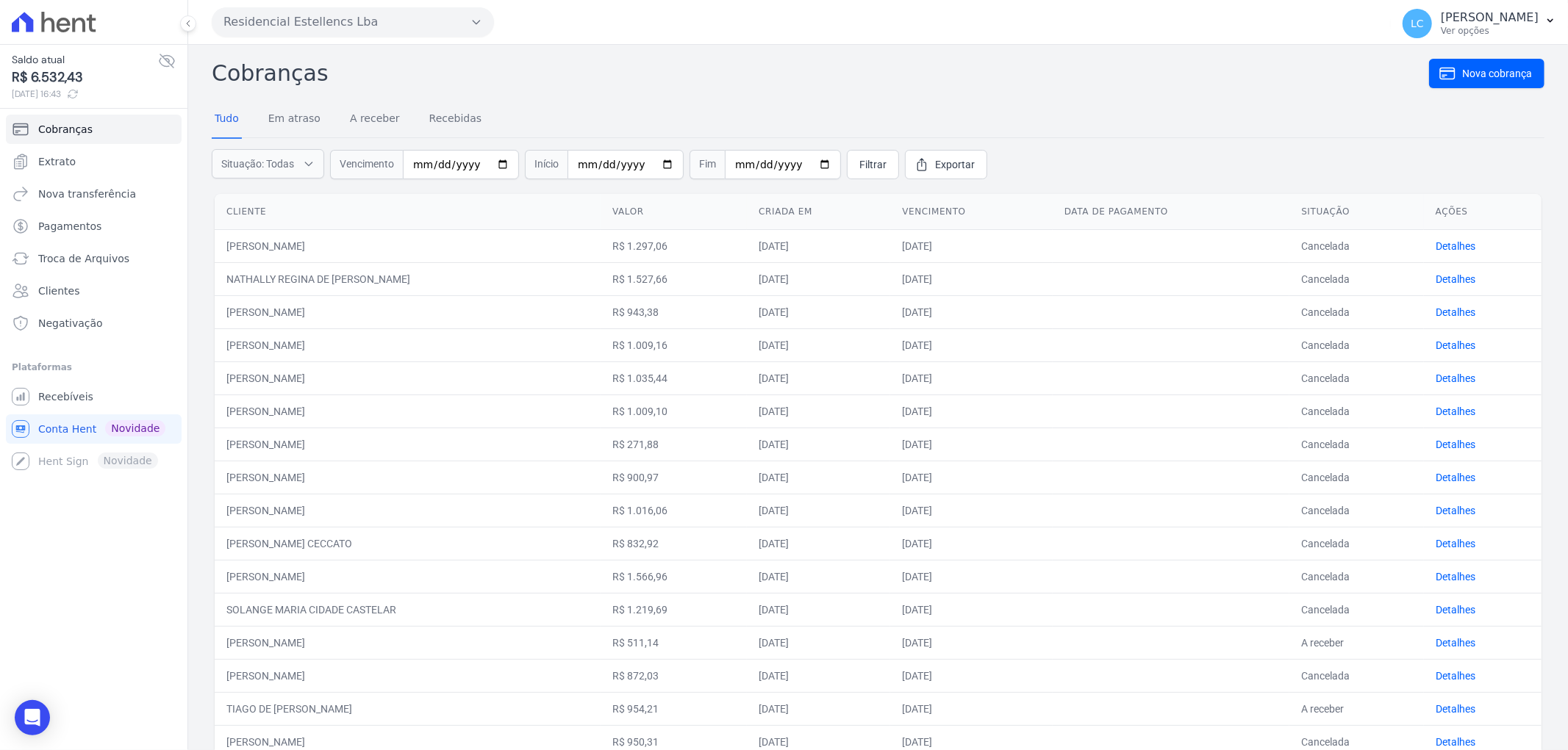
scroll to position [375, 0]
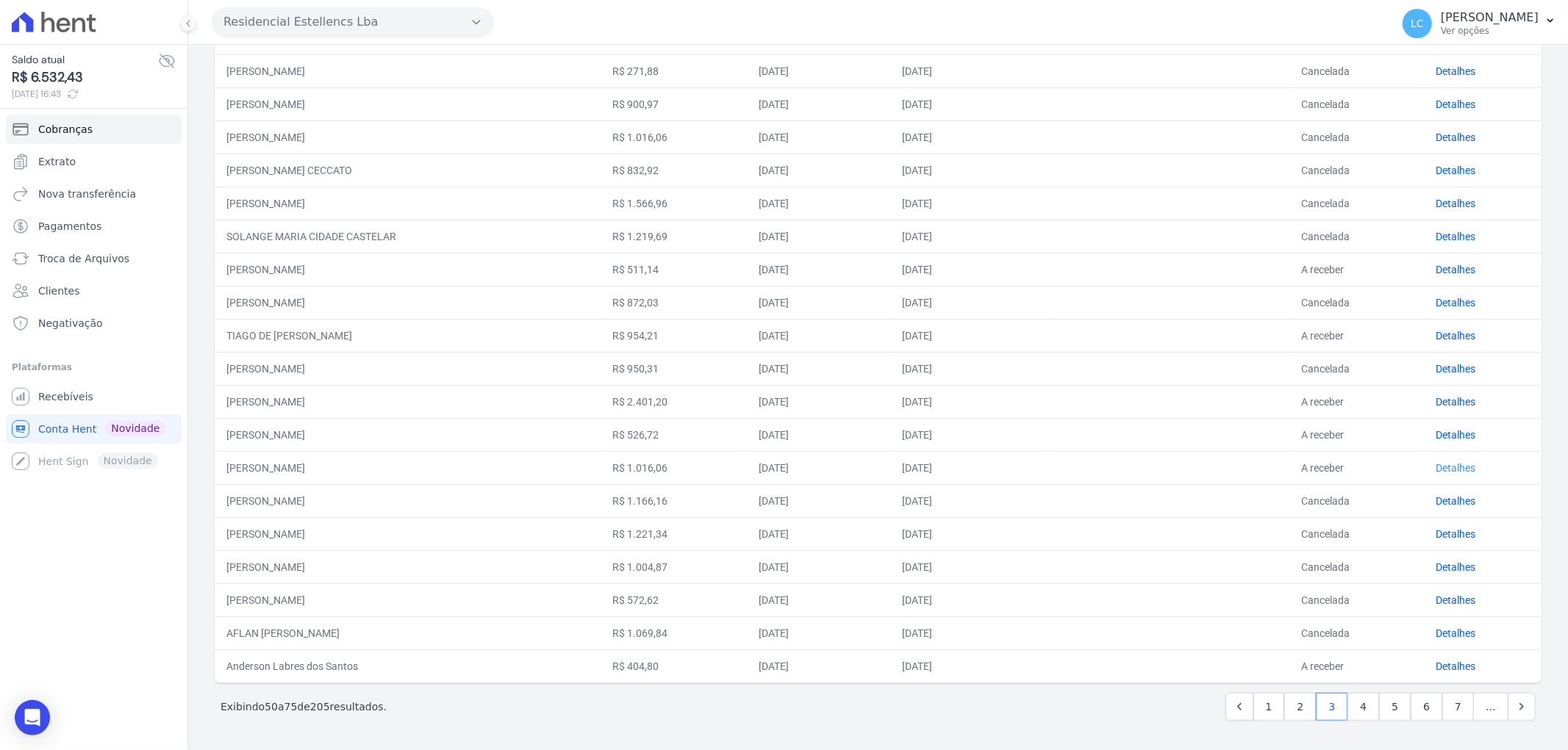
click at [1435, 468] on link "Detalhes" at bounding box center [1455, 468] width 39 height 12
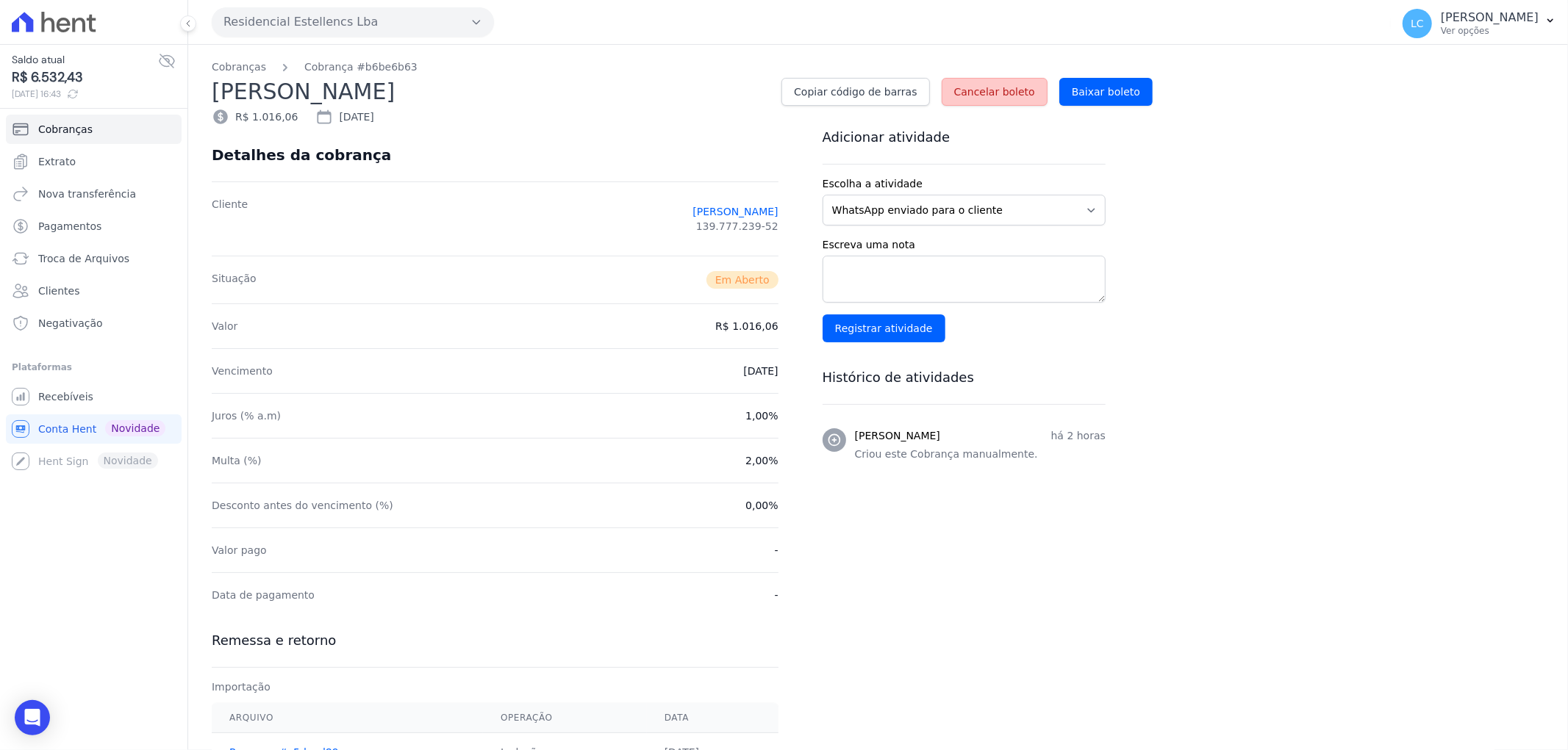
click at [1001, 92] on span "Cancelar boleto" at bounding box center [994, 91] width 81 height 14
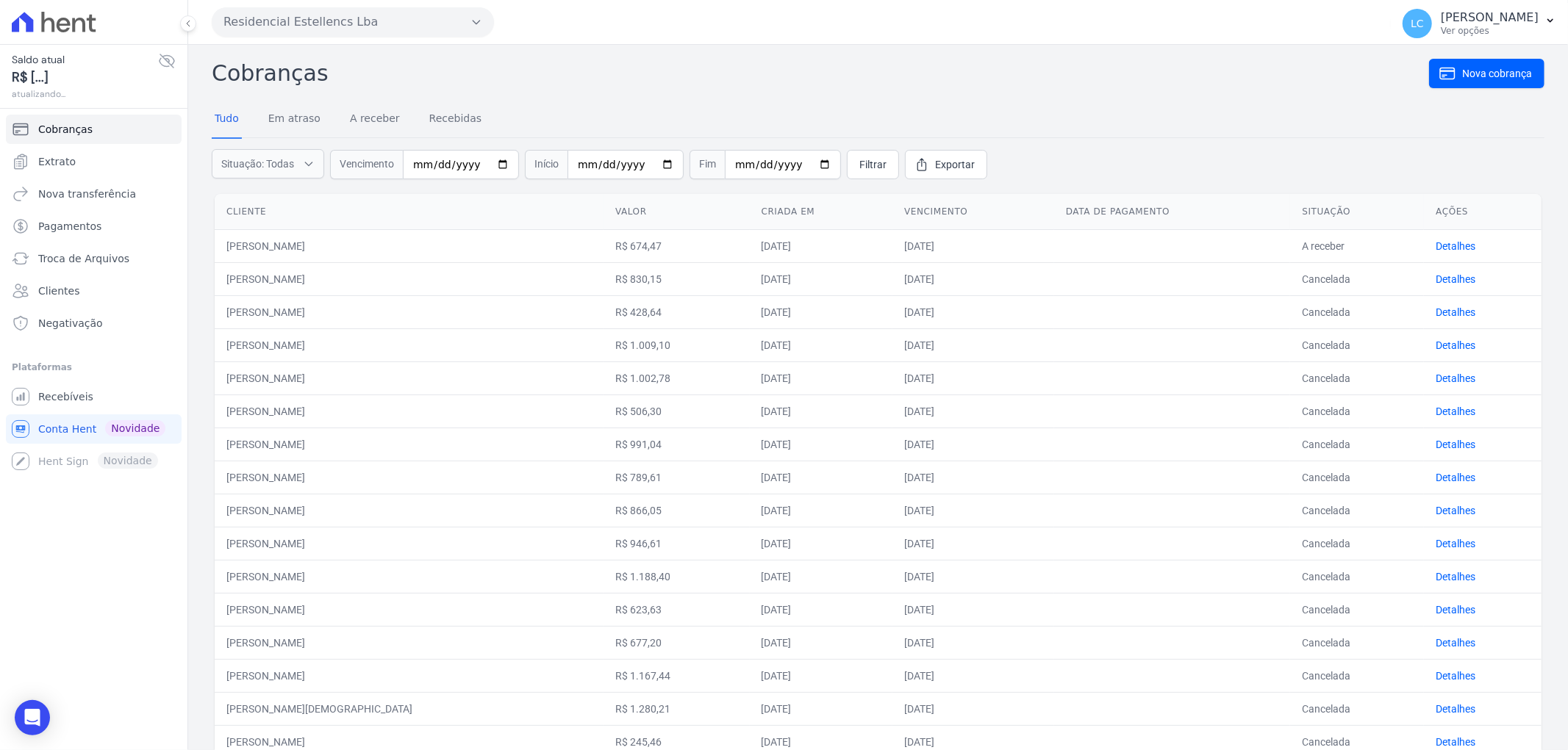
scroll to position [375, 0]
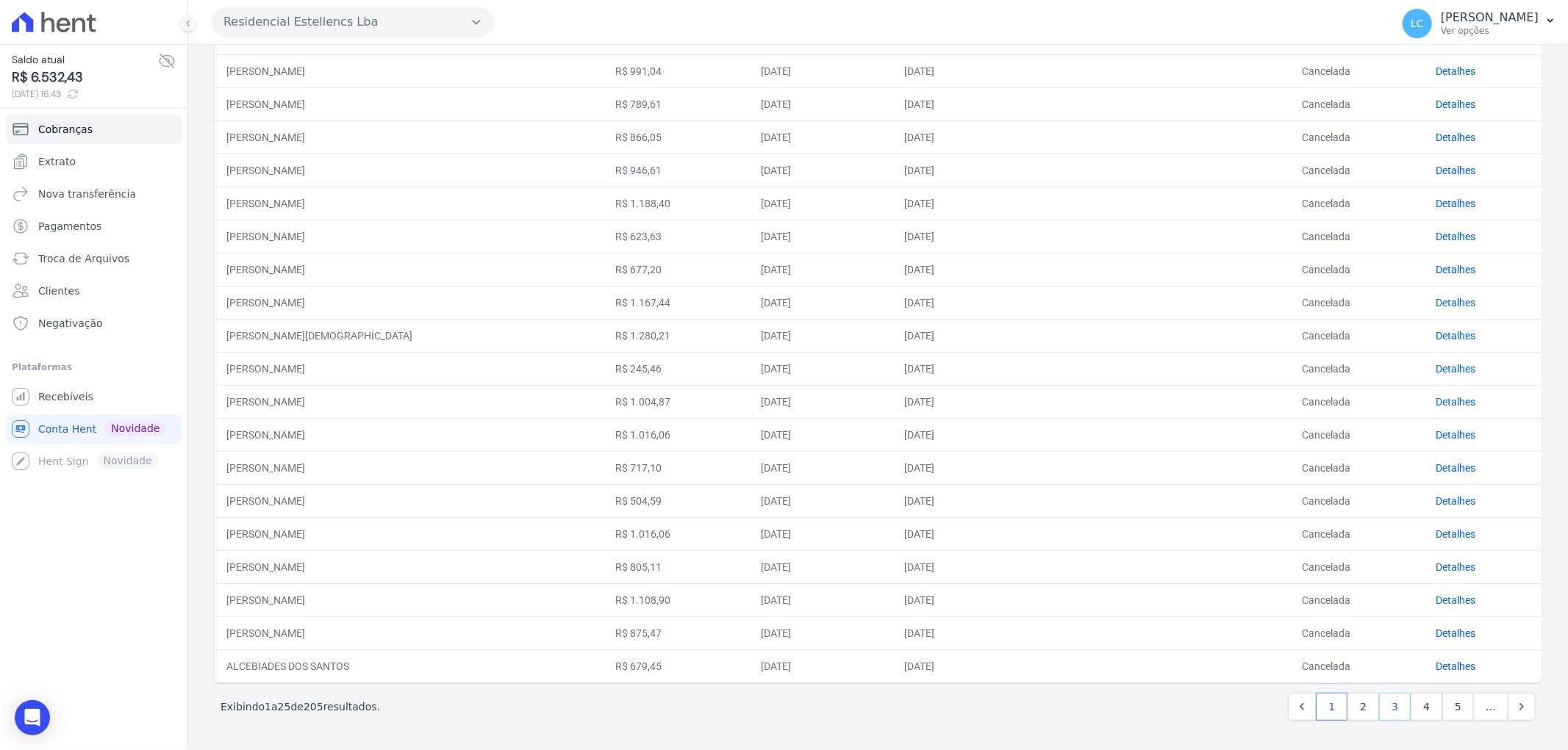
click at [1387, 708] on link "3" at bounding box center [1394, 706] width 31 height 28
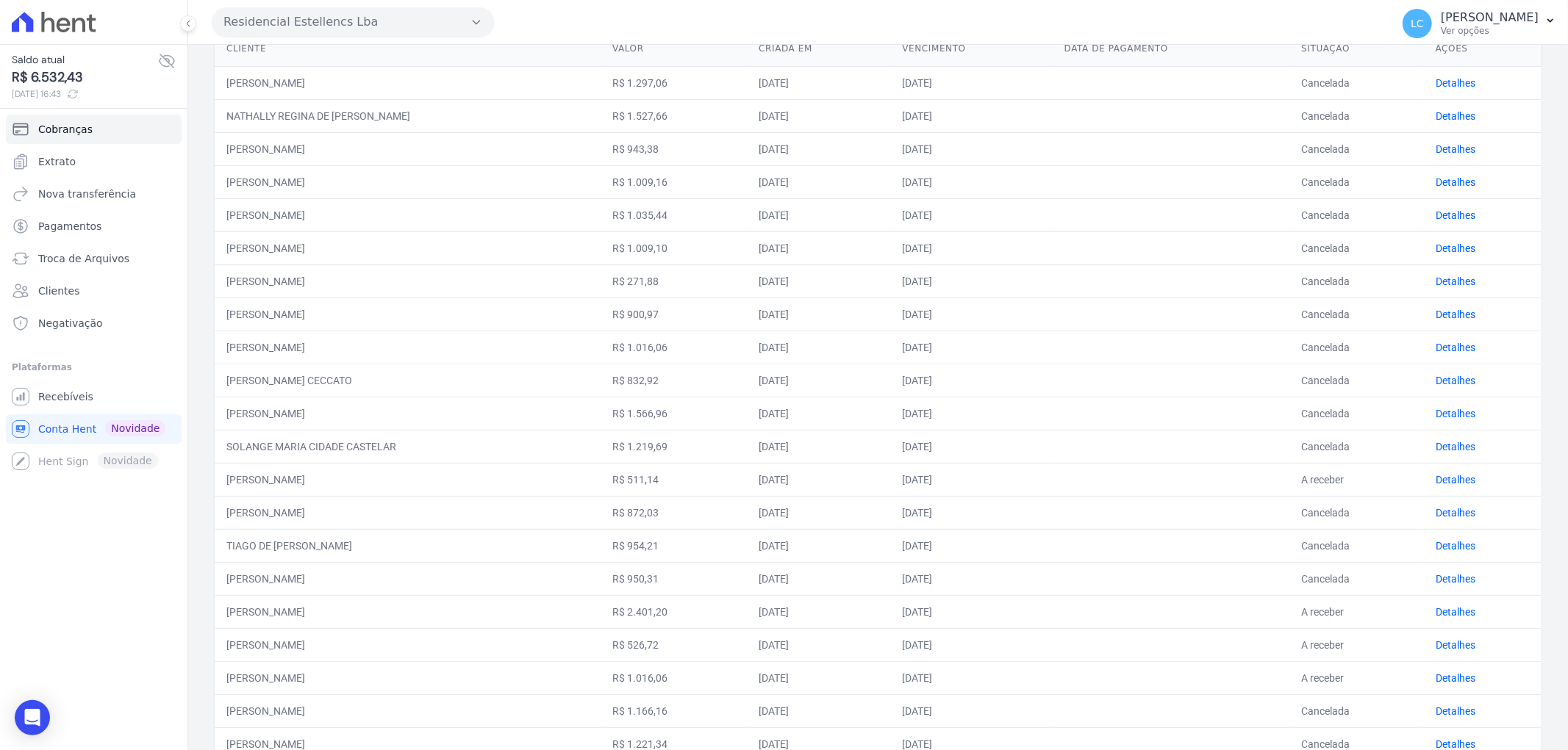
scroll to position [245, 0]
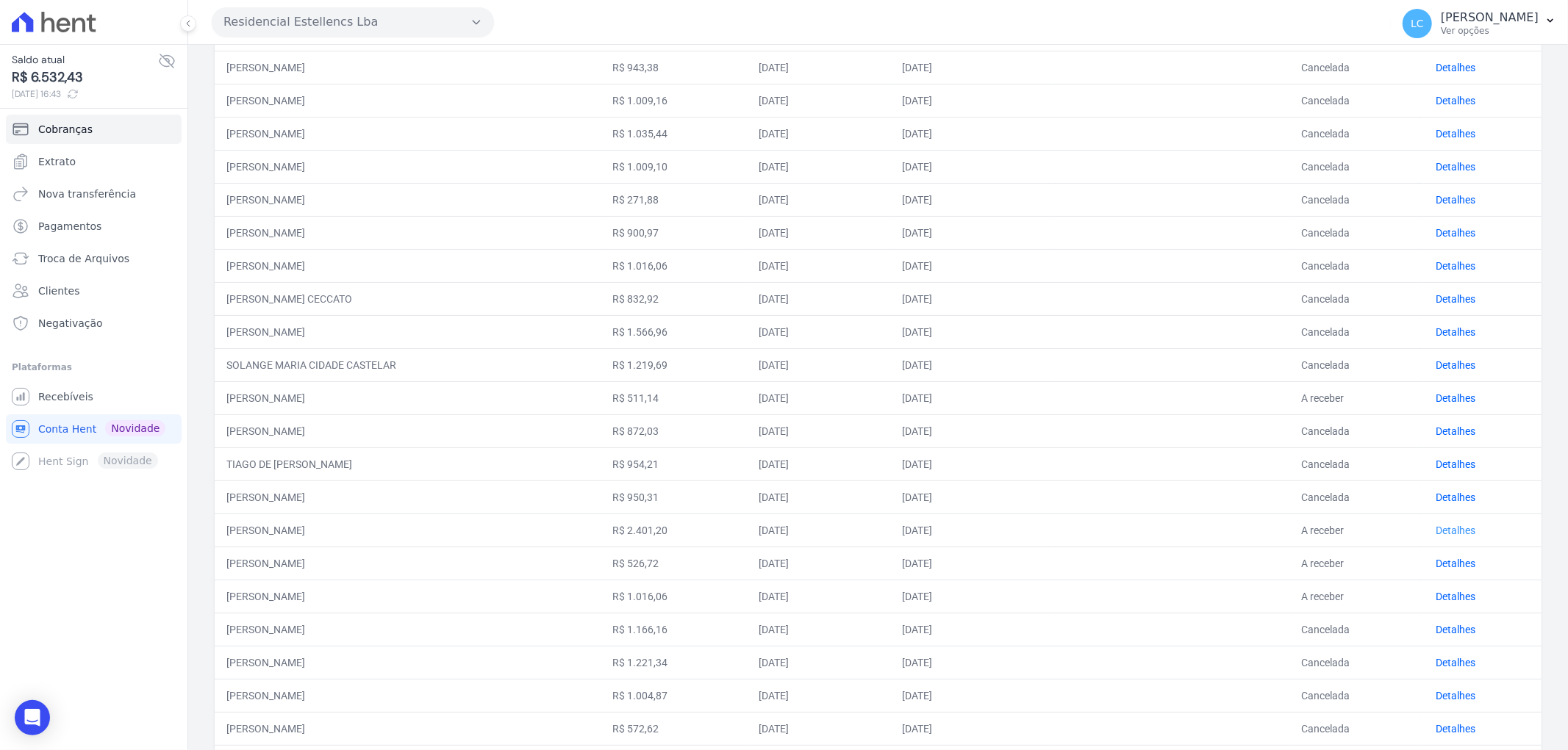
click at [1446, 529] on link "Detalhes" at bounding box center [1455, 530] width 39 height 12
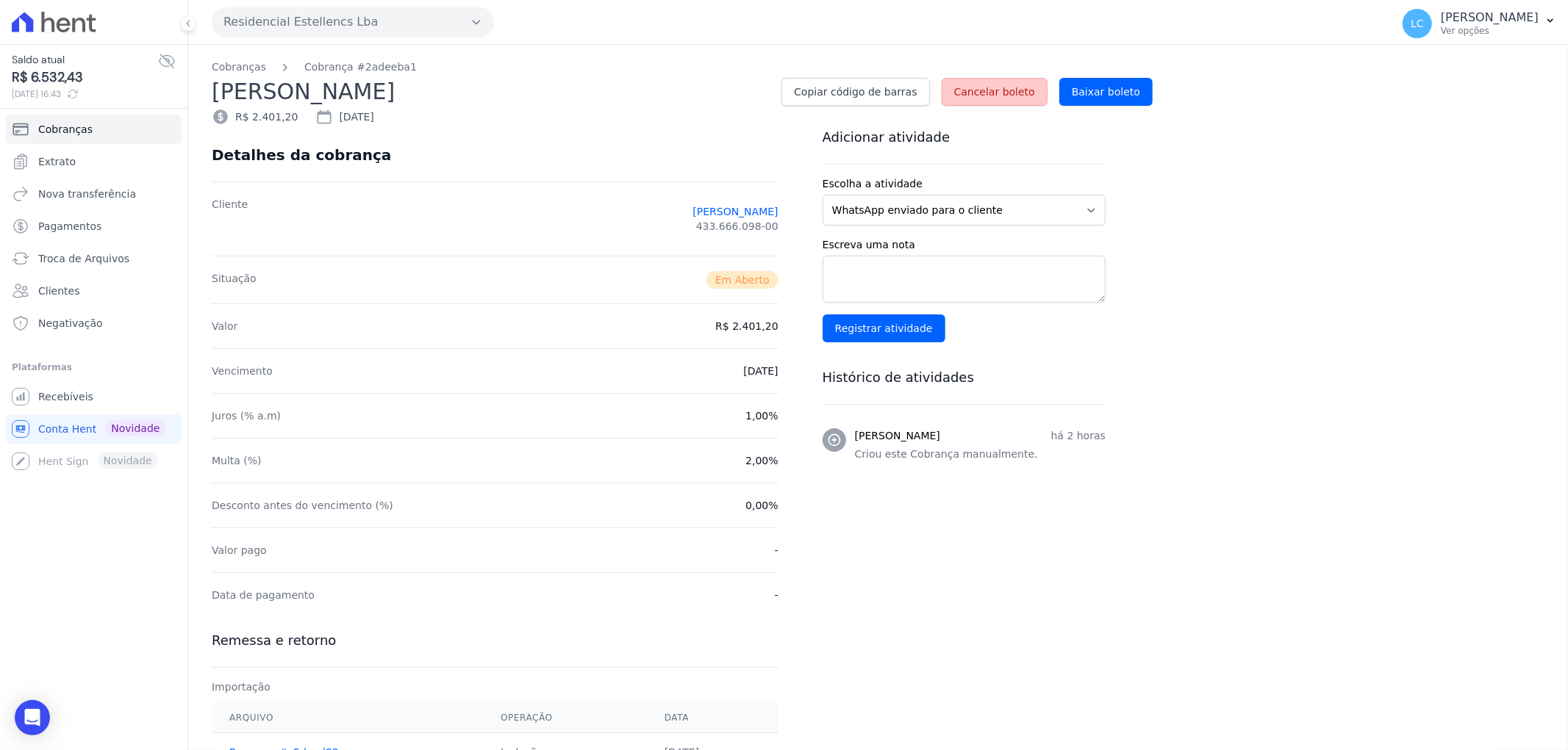
click at [1007, 91] on span "Cancelar boleto" at bounding box center [994, 91] width 81 height 14
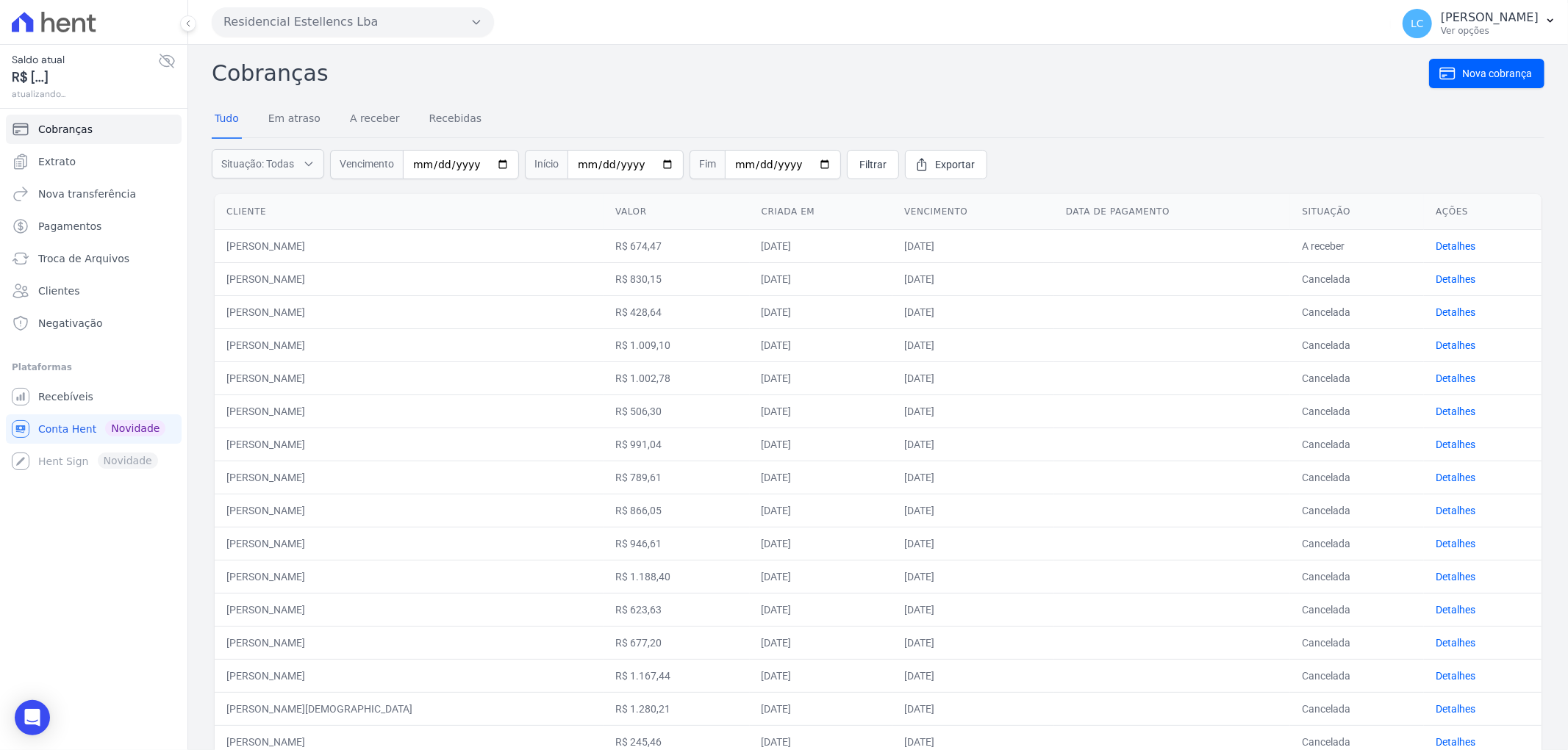
scroll to position [375, 0]
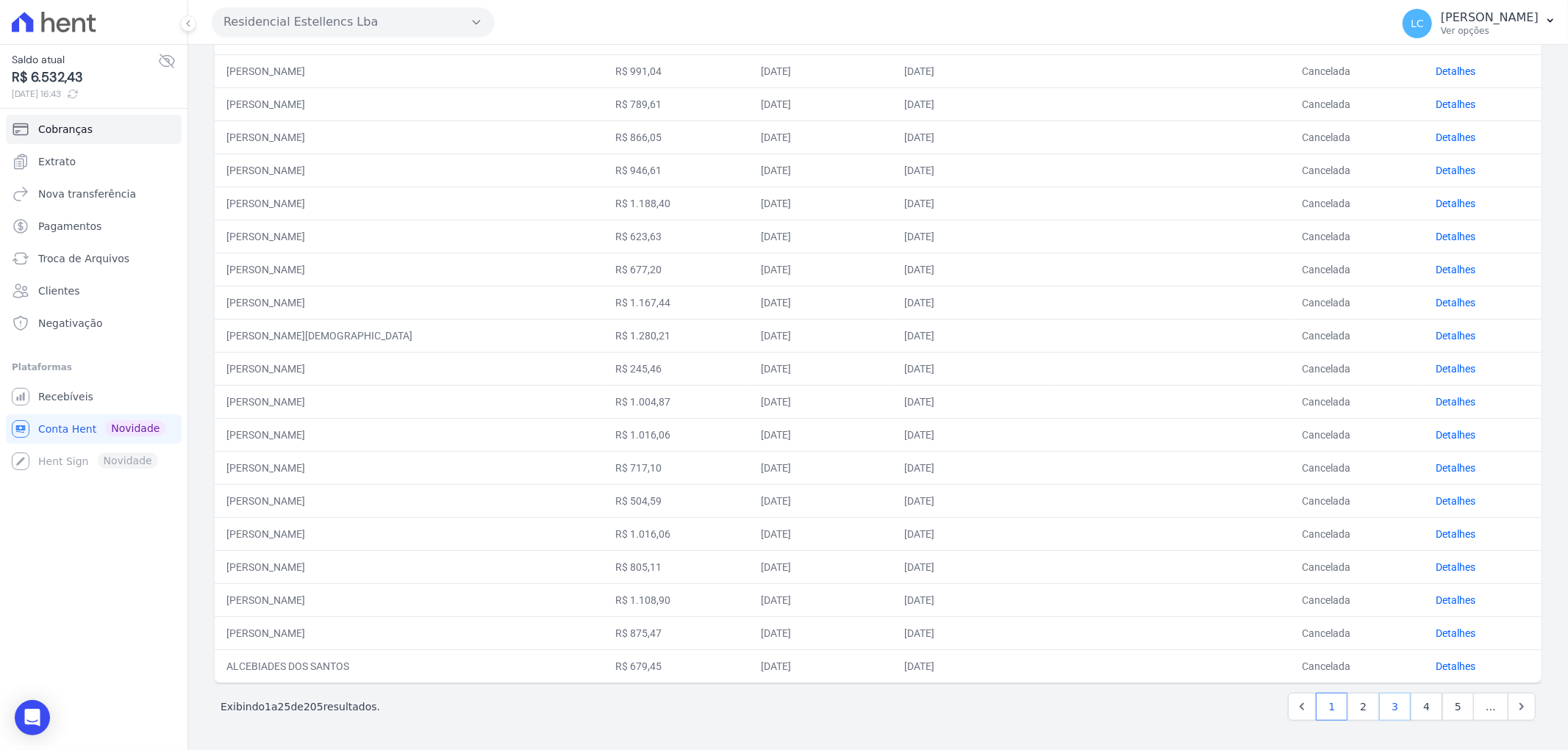
click at [1398, 713] on link "3" at bounding box center [1394, 706] width 31 height 28
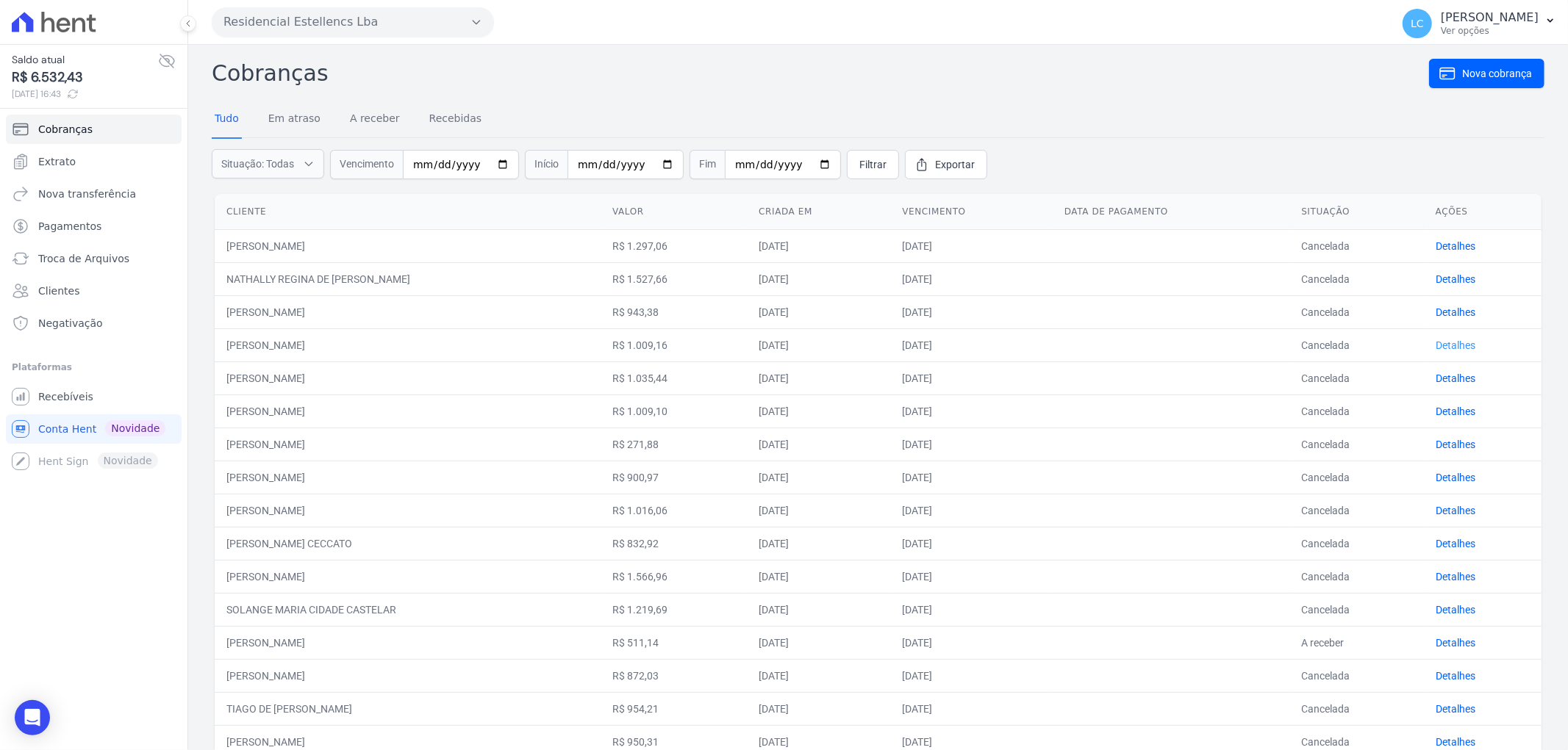
scroll to position [163, 0]
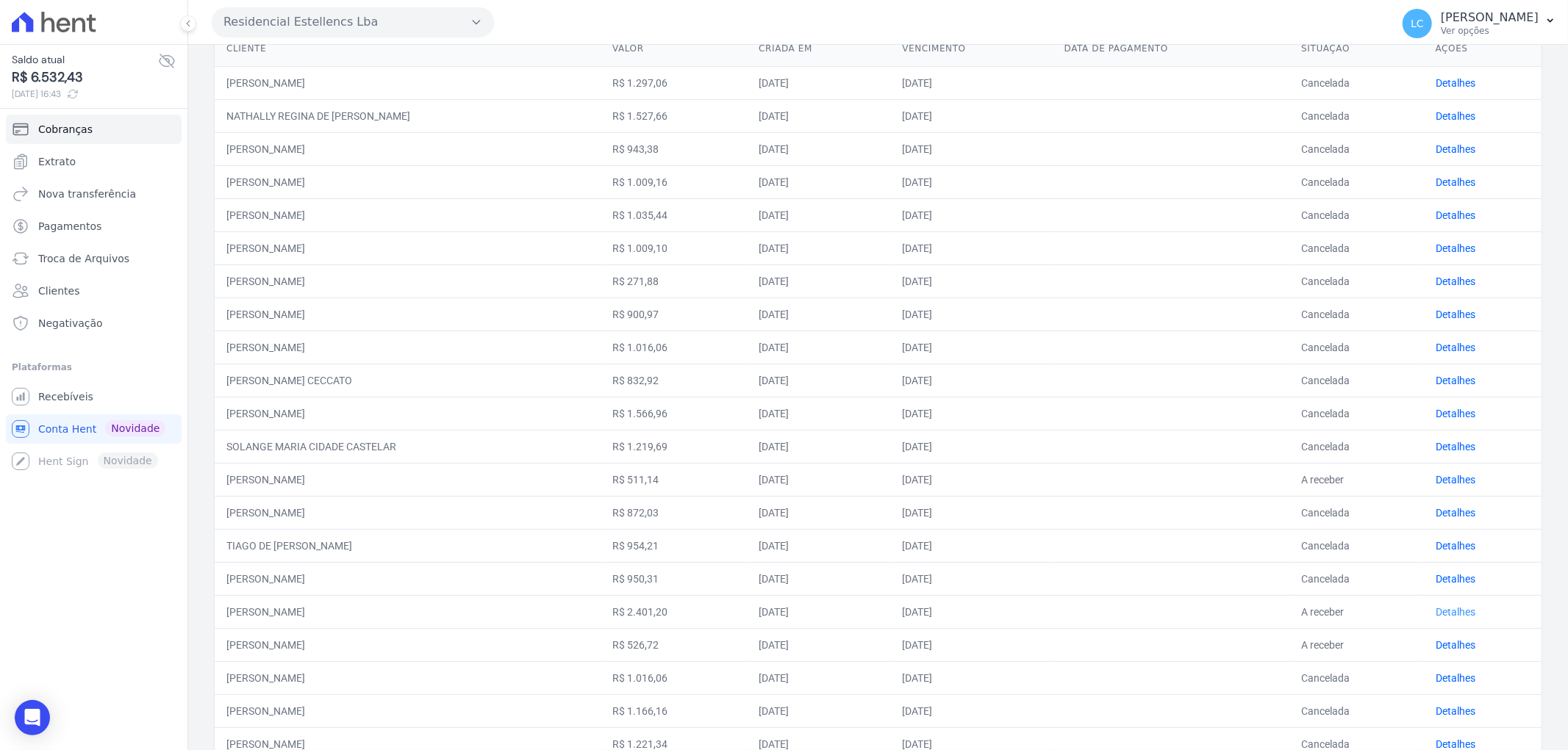
click at [1435, 606] on link "Detalhes" at bounding box center [1455, 611] width 39 height 12
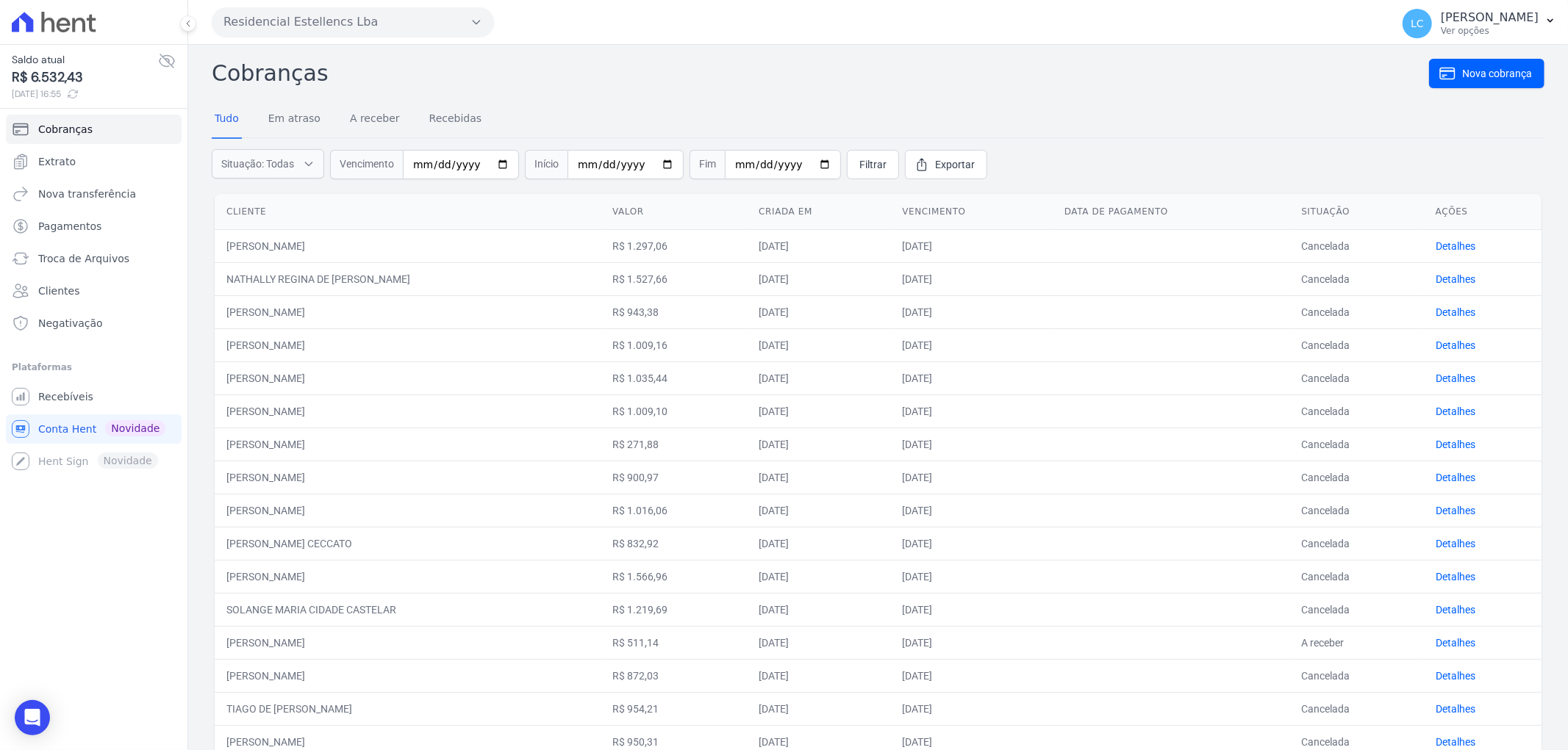
scroll to position [375, 0]
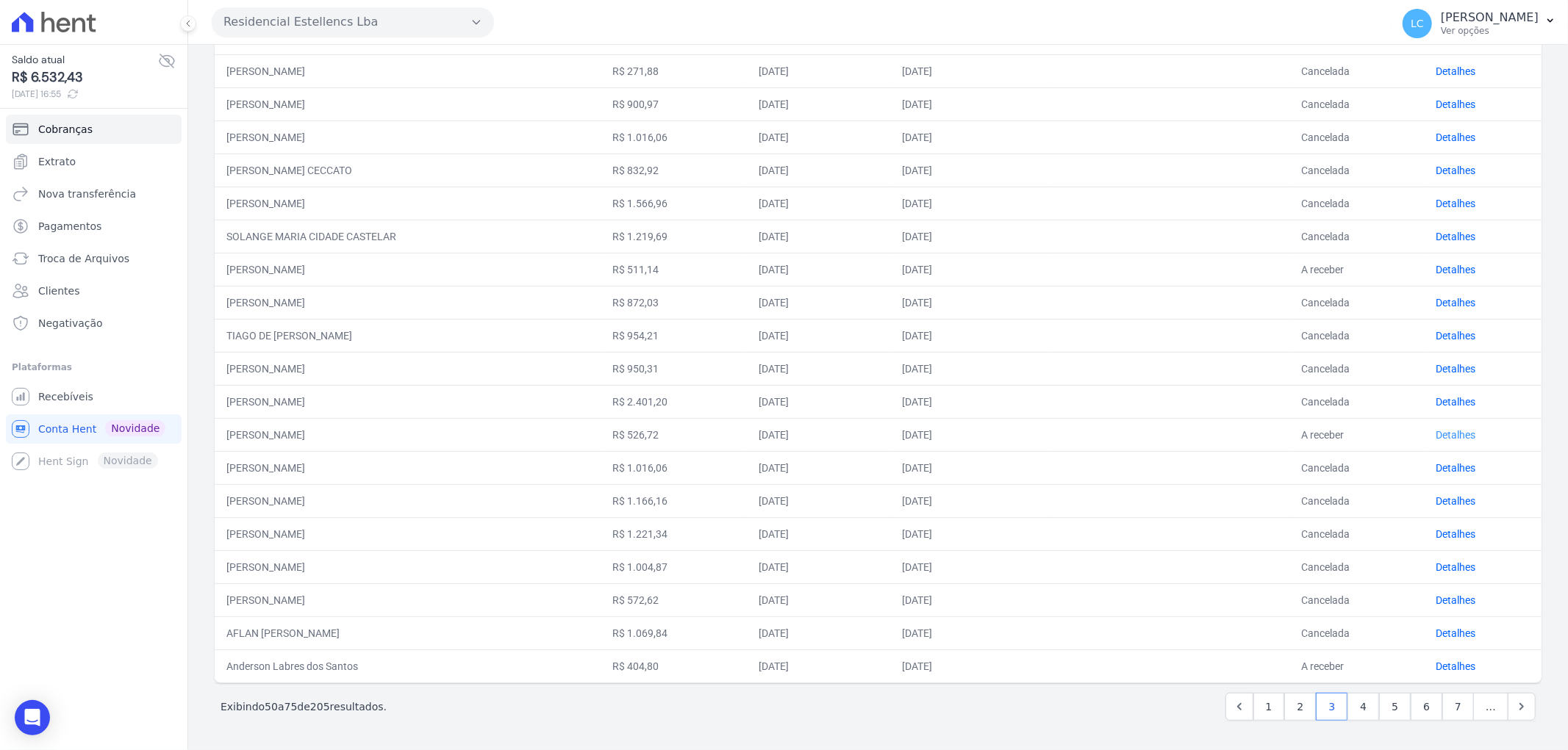
click at [1442, 435] on link "Detalhes" at bounding box center [1455, 435] width 39 height 12
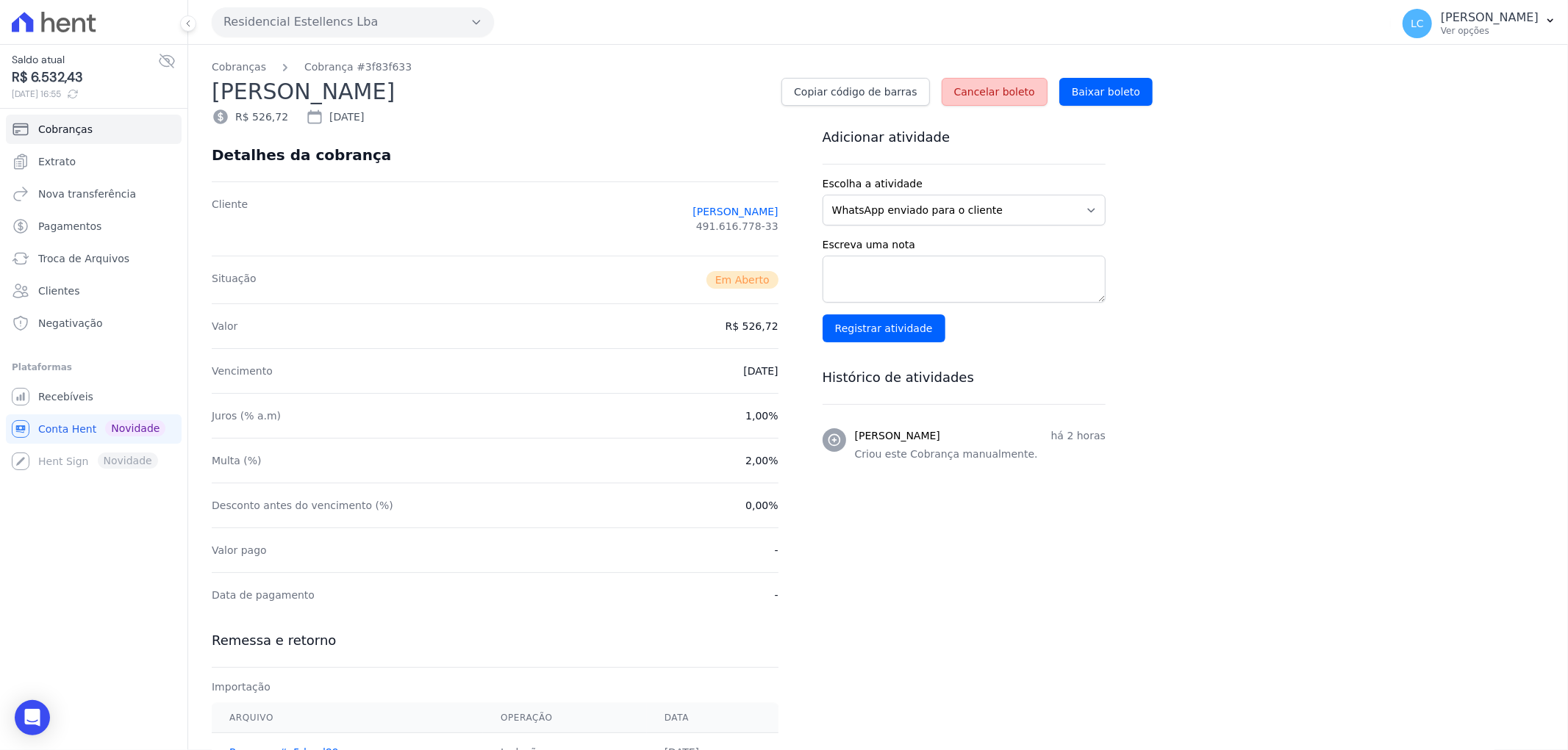
click at [998, 85] on span "Cancelar boleto" at bounding box center [994, 91] width 81 height 14
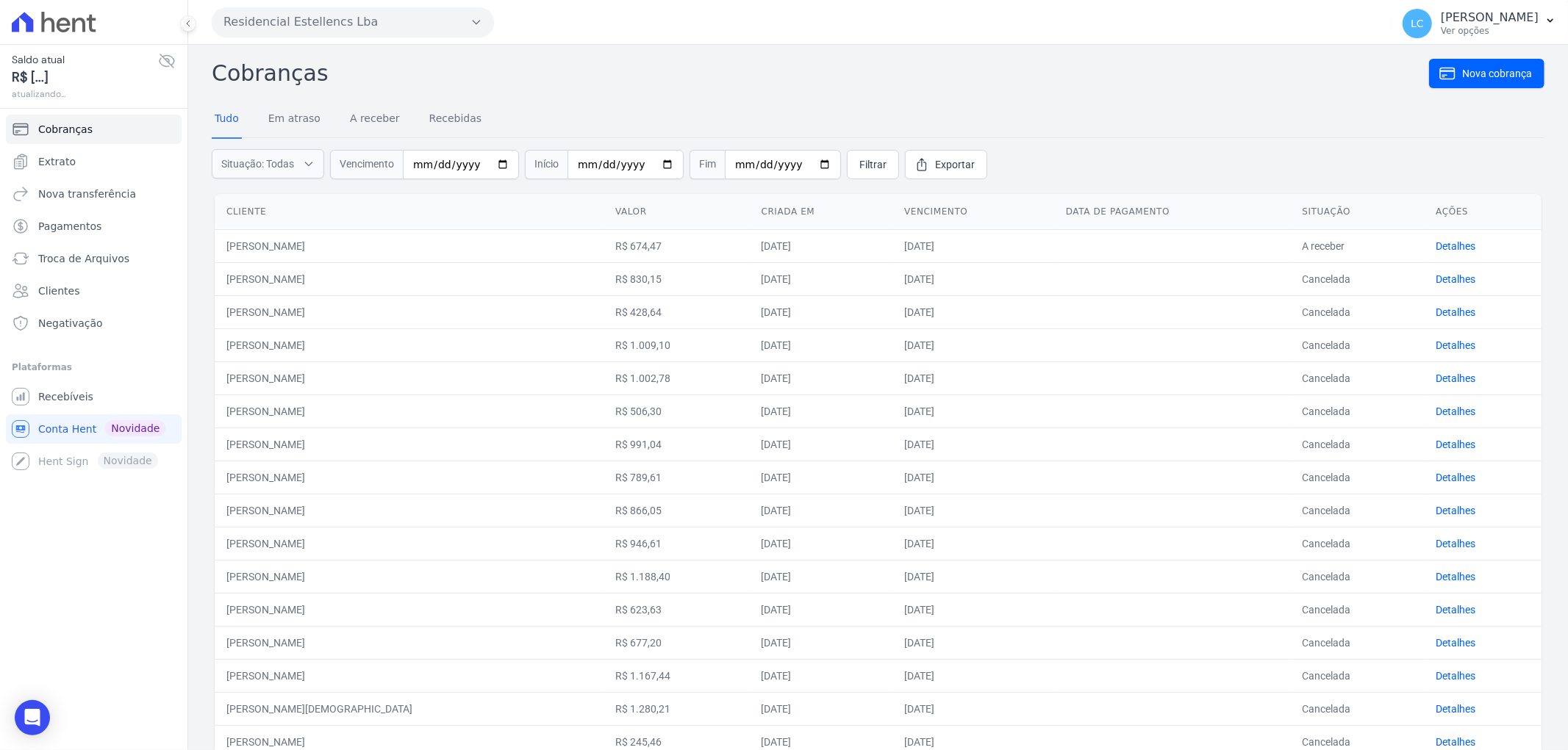
scroll to position [375, 0]
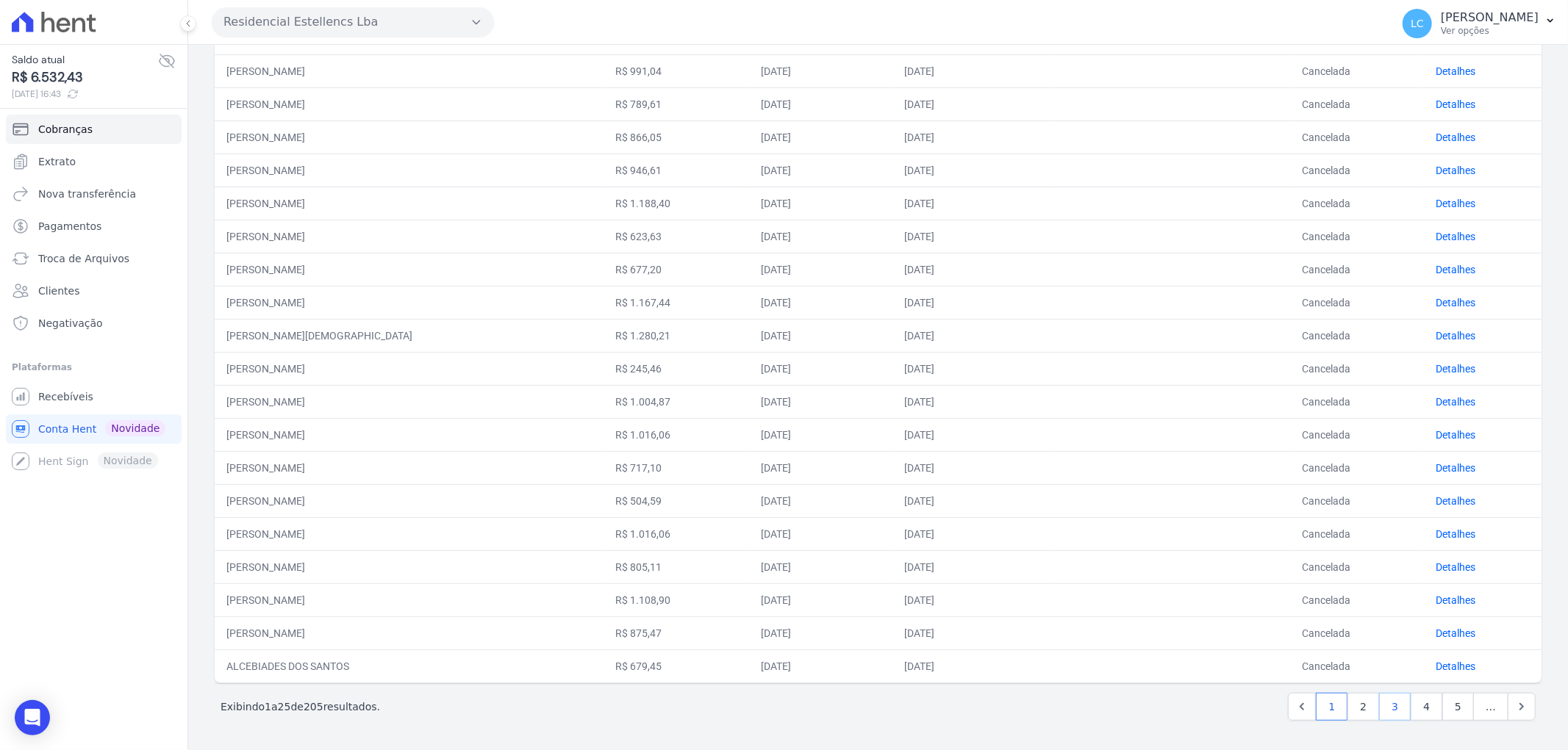
drag, startPoint x: 1382, startPoint y: 703, endPoint x: 1385, endPoint y: 694, distance: 9.5
click at [1382, 703] on link "3" at bounding box center [1394, 706] width 31 height 28
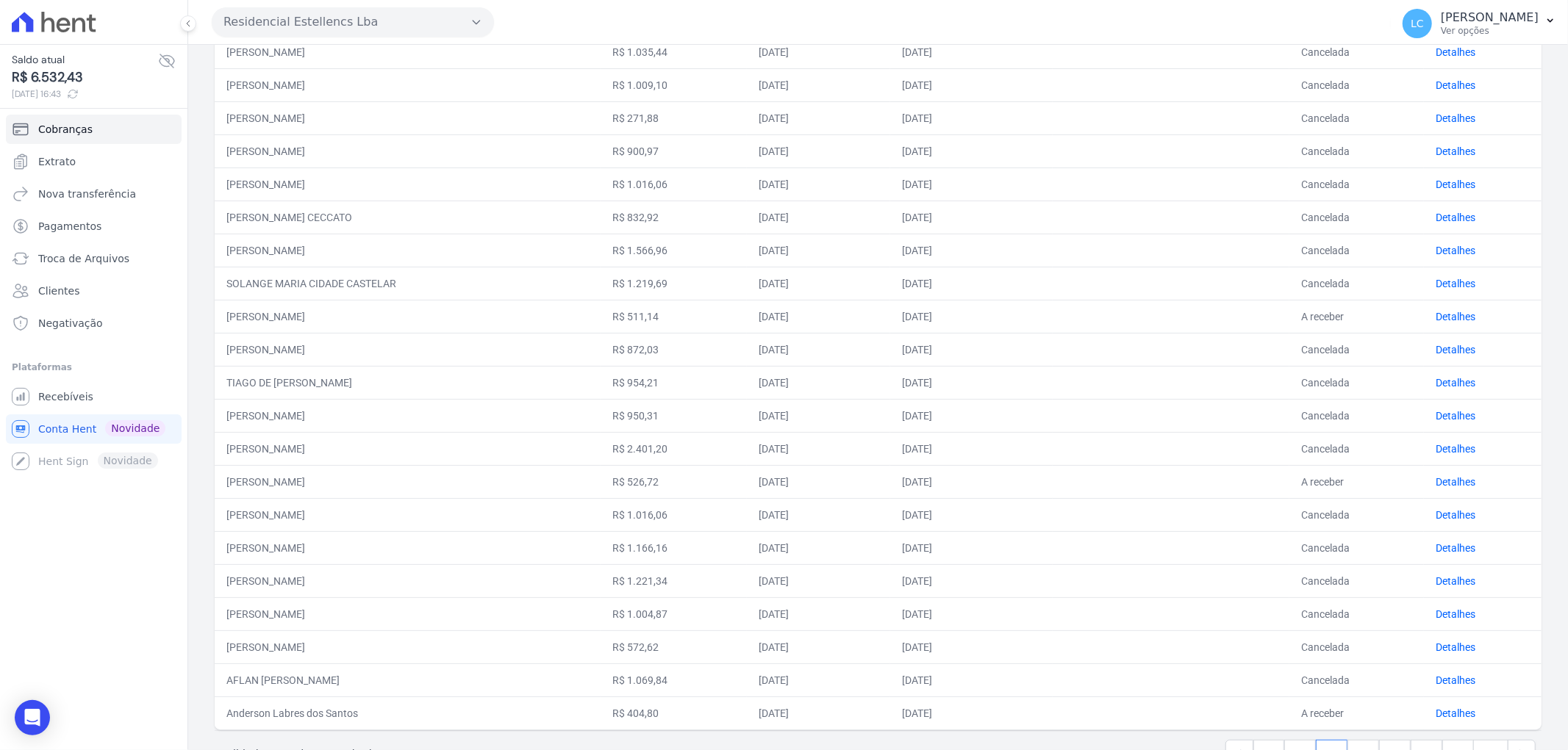
scroll to position [375, 0]
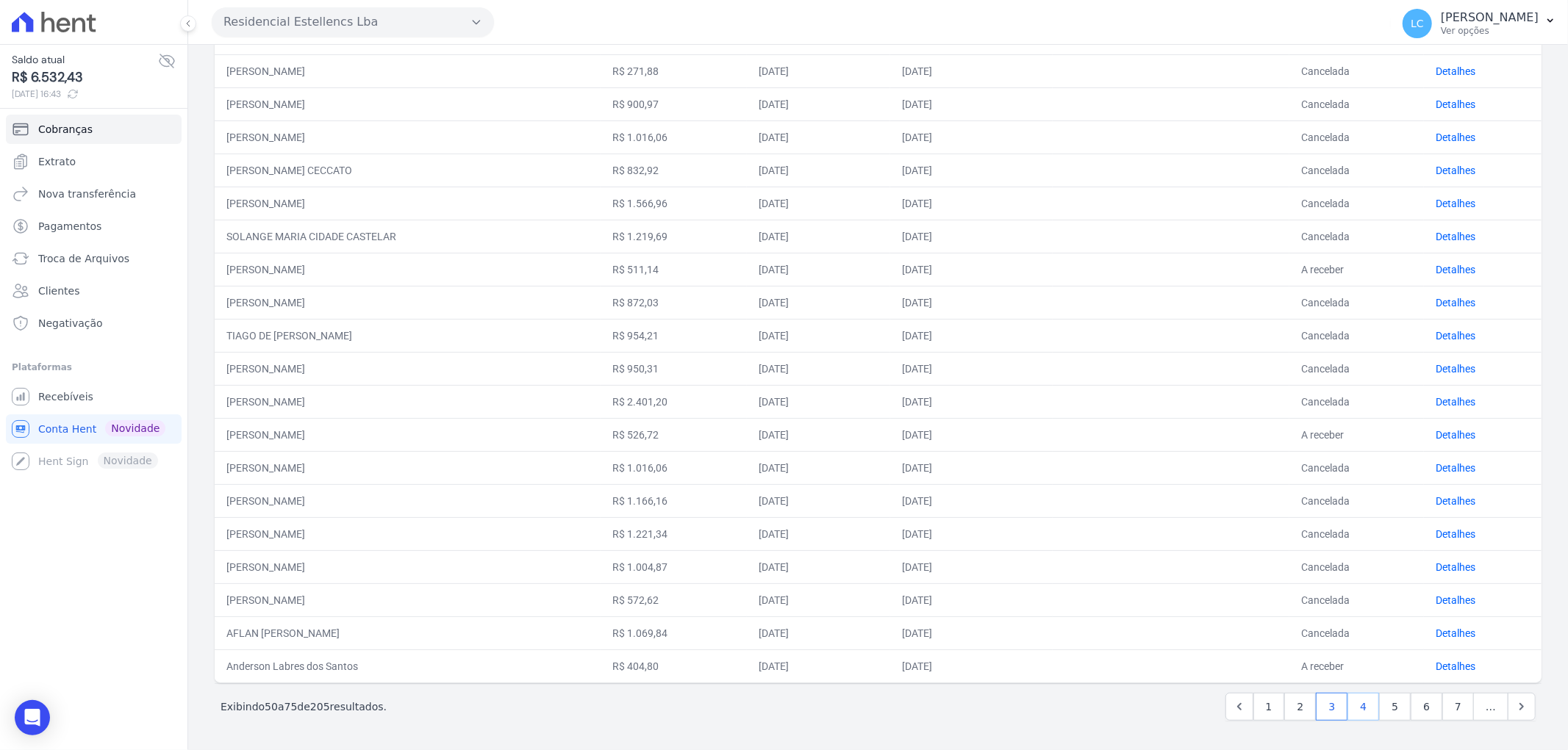
click at [1350, 712] on link "4" at bounding box center [1363, 706] width 31 height 28
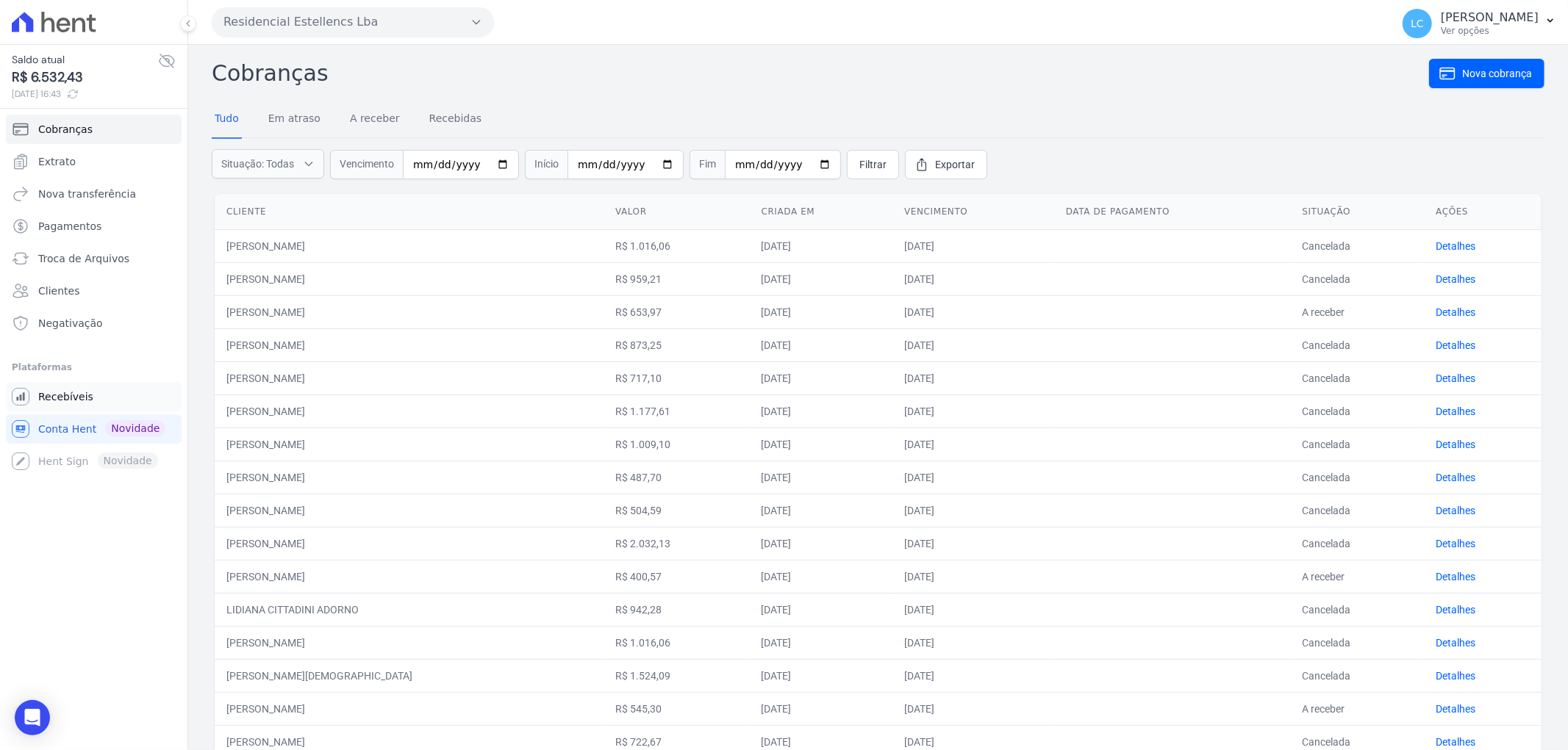
click at [100, 382] on link "Recebíveis" at bounding box center [94, 396] width 176 height 30
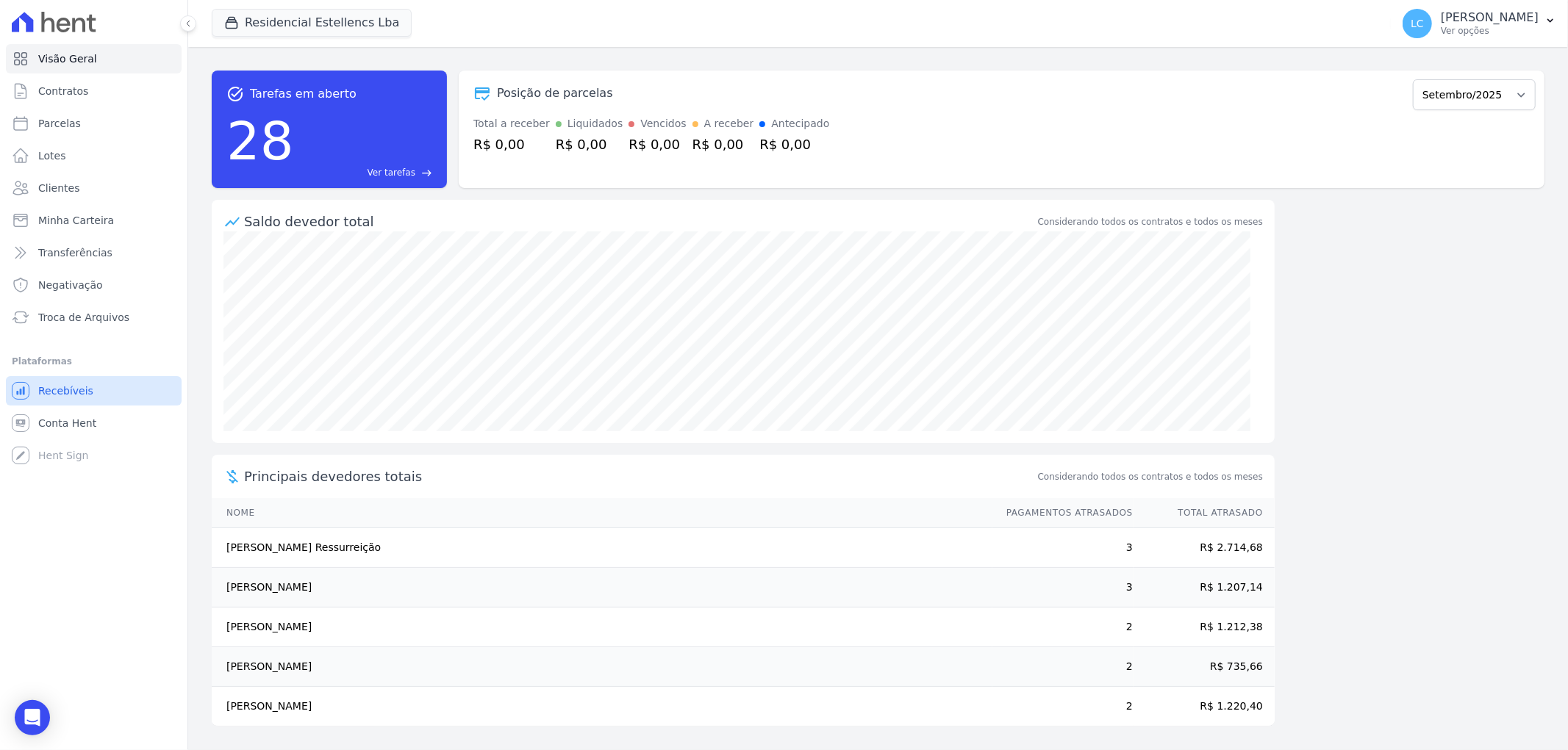
click at [64, 400] on link "Recebíveis" at bounding box center [94, 391] width 176 height 30
click at [56, 416] on span "Conta Hent" at bounding box center [67, 423] width 58 height 14
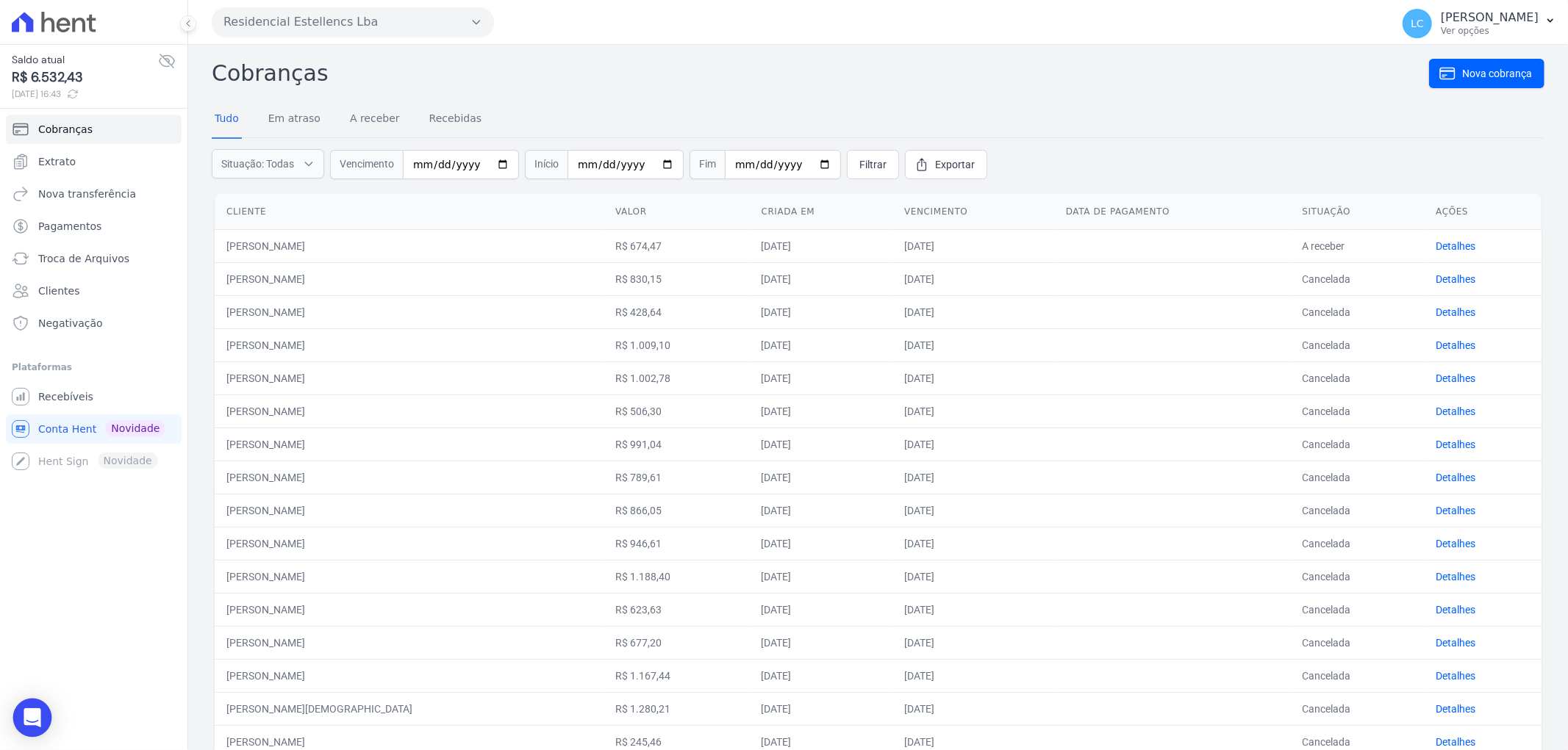
click at [17, 714] on div "Open Intercom Messenger" at bounding box center [32, 718] width 39 height 39
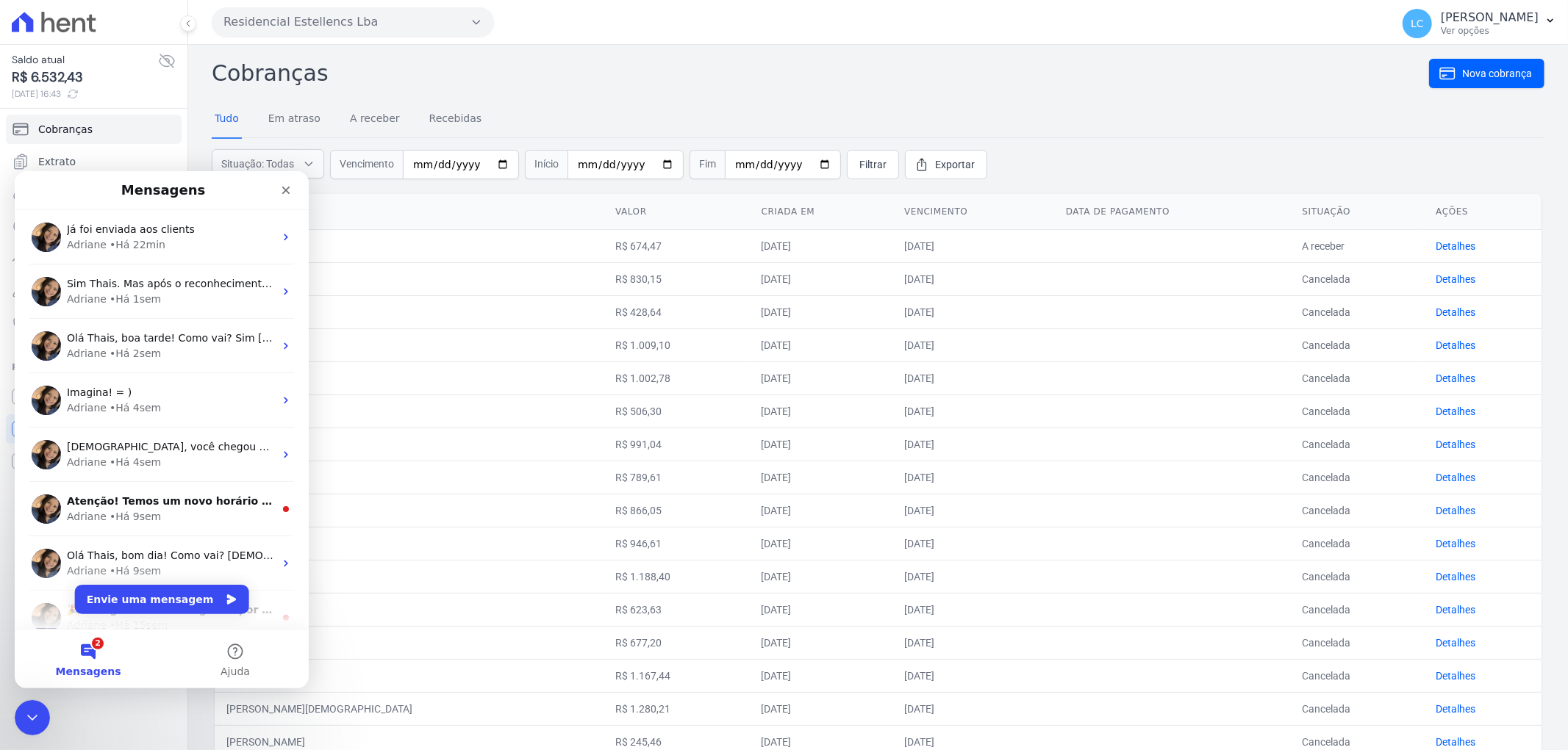
click at [480, 521] on td "CASSIA OLIVEIRA" at bounding box center [409, 510] width 389 height 33
click at [109, 241] on div "• Há 22min" at bounding box center [137, 244] width 56 height 15
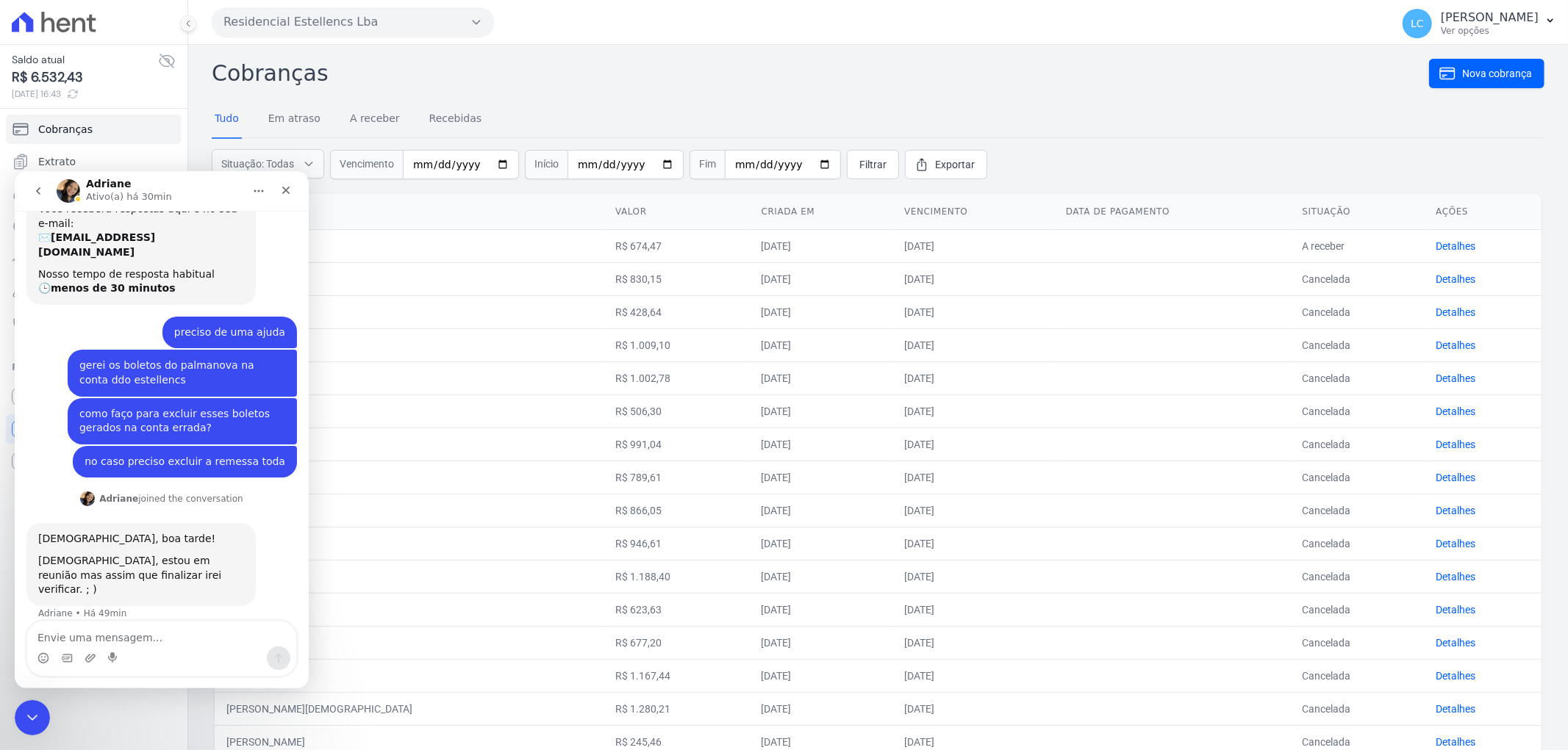
scroll to position [287, 0]
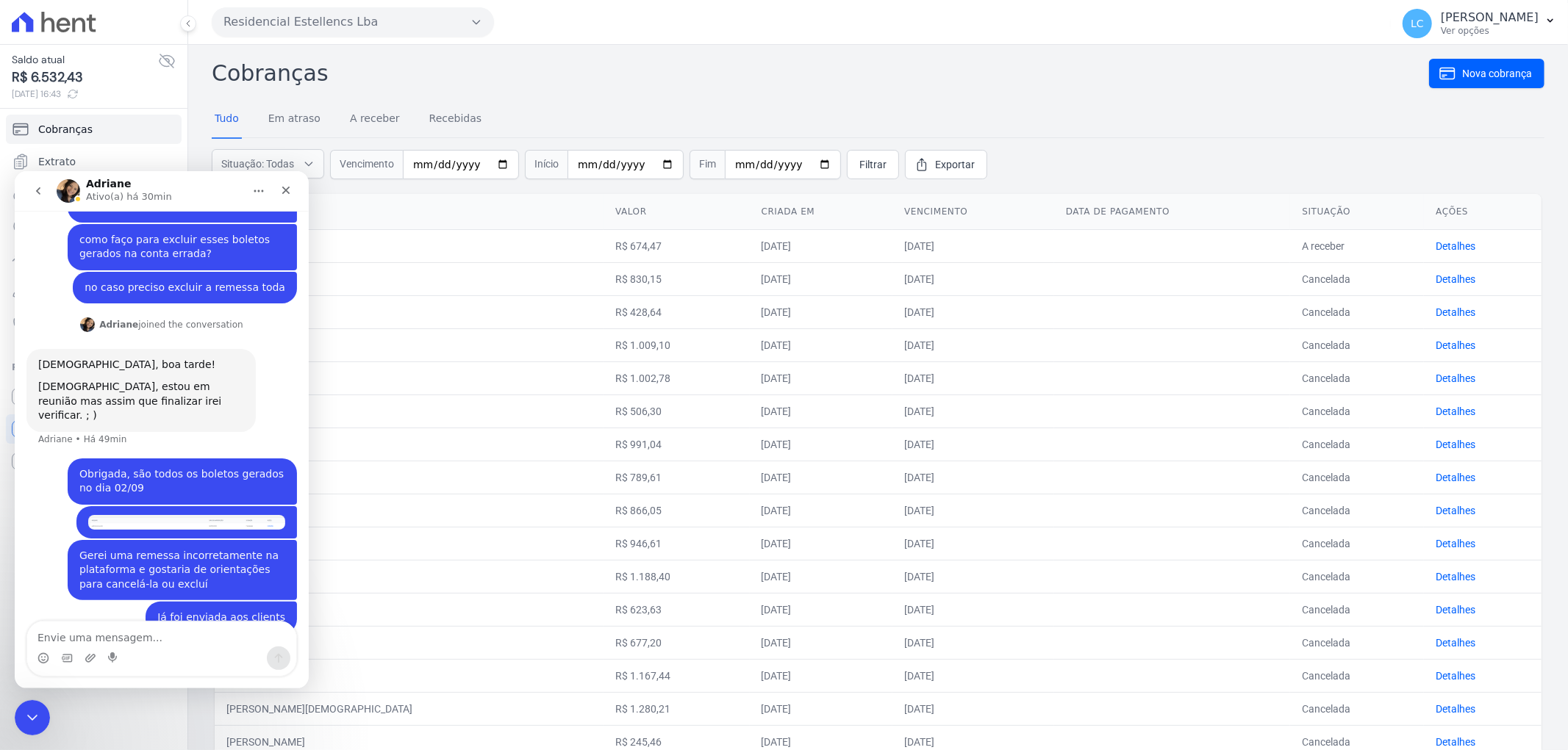
click at [187, 185] on div "Adriane Ativo(a) há 30min" at bounding box center [150, 190] width 186 height 26
click at [288, 184] on icon "Fechar" at bounding box center [285, 189] width 12 height 12
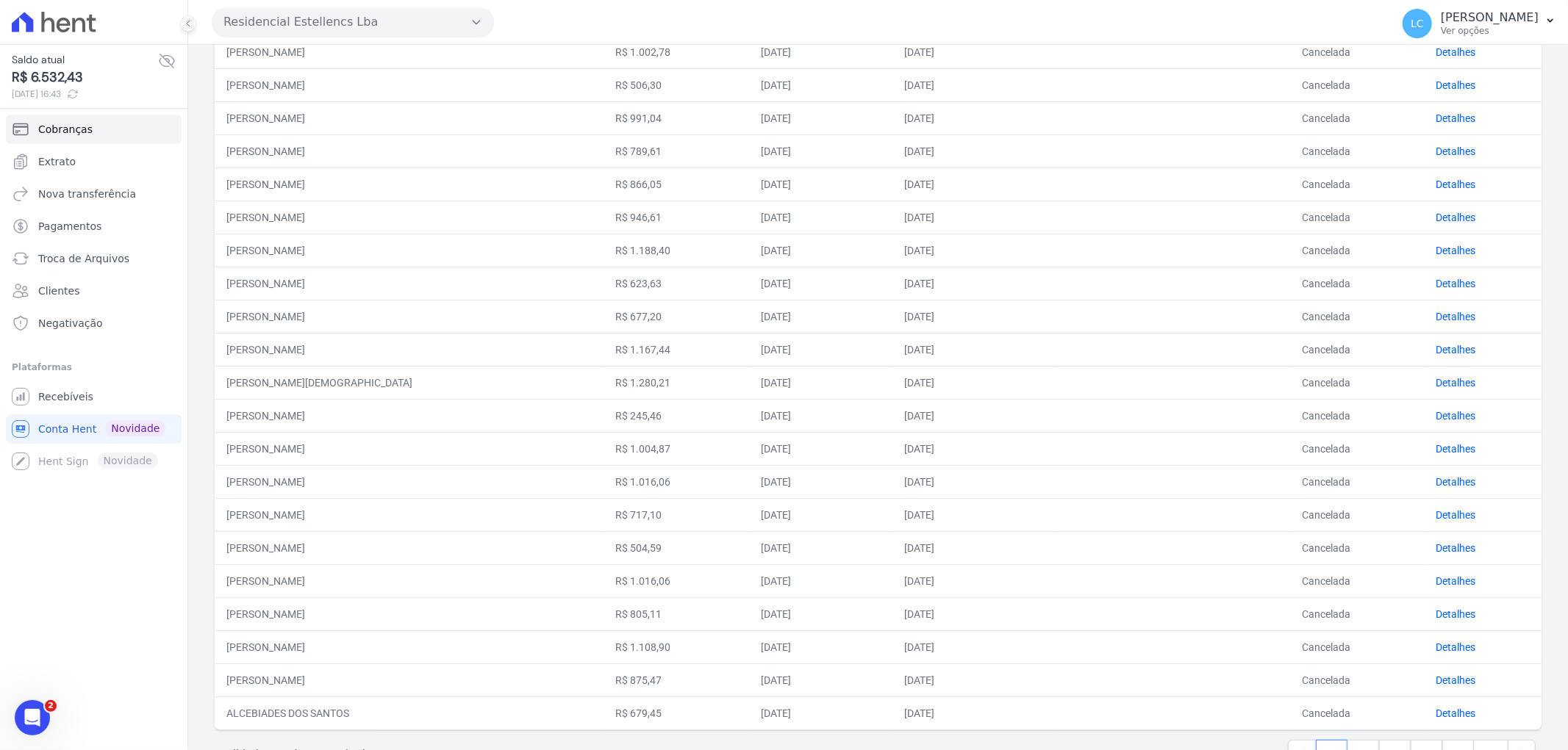
scroll to position [375, 0]
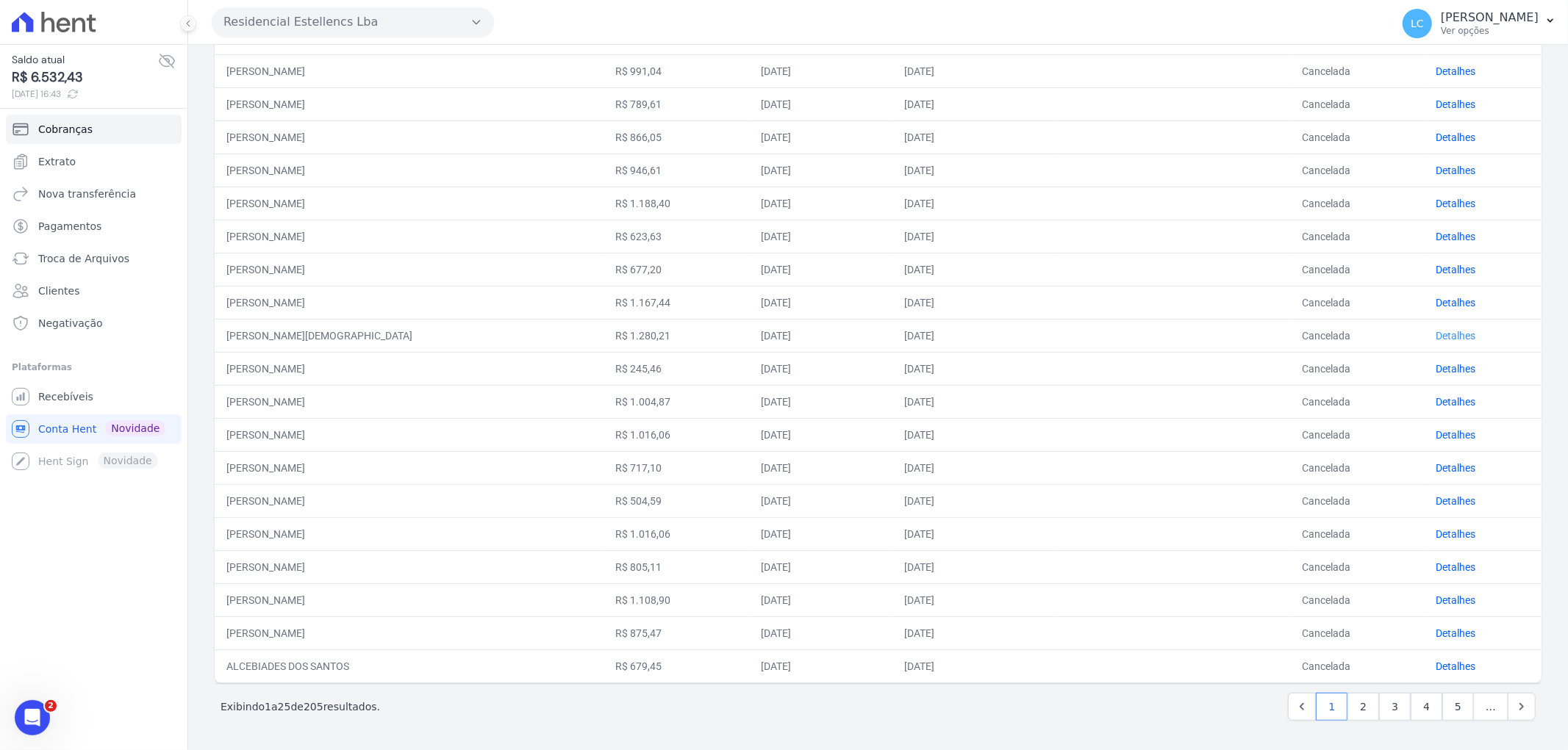
click at [1435, 337] on link "Detalhes" at bounding box center [1455, 335] width 39 height 12
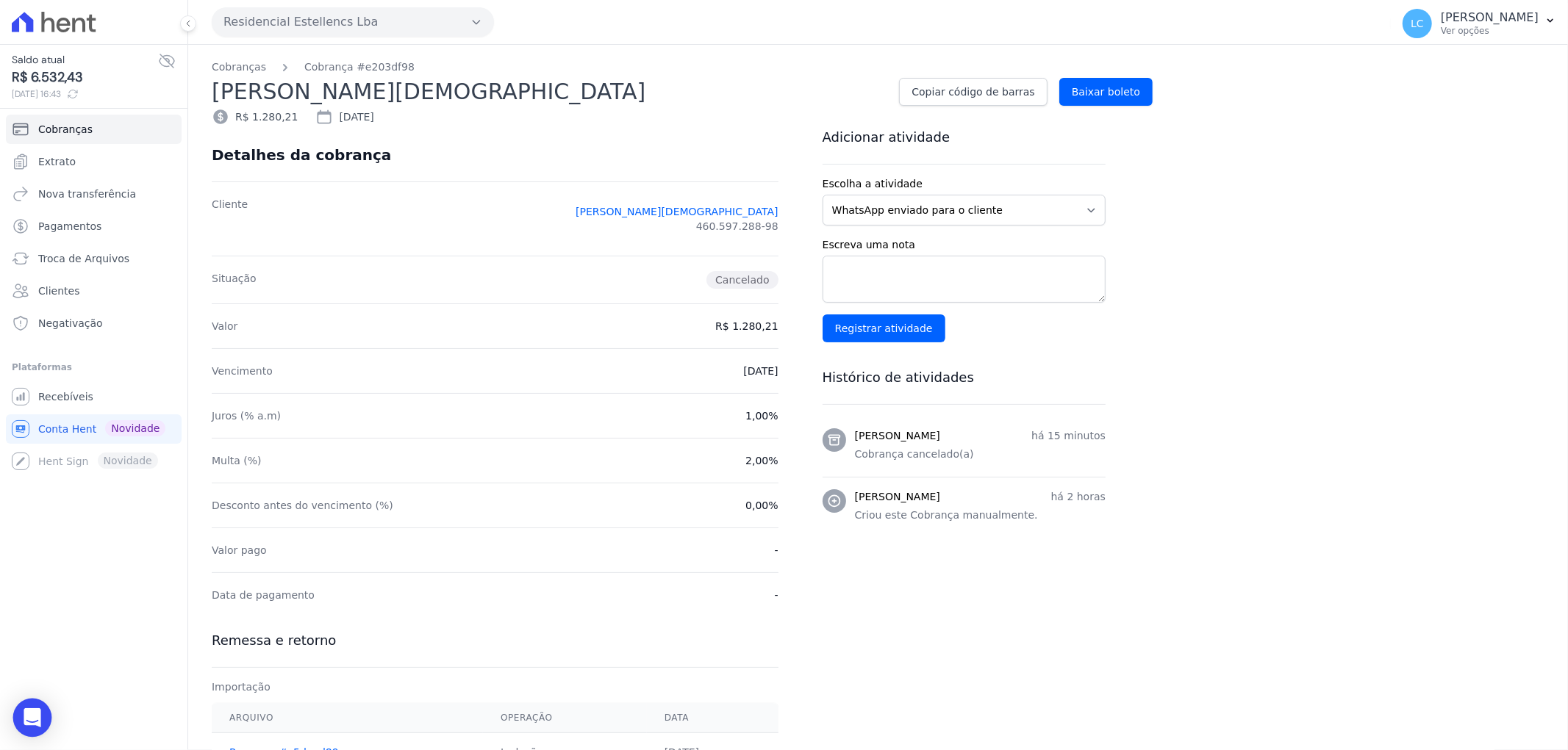
click at [23, 724] on div "Open Intercom Messenger" at bounding box center [32, 718] width 39 height 39
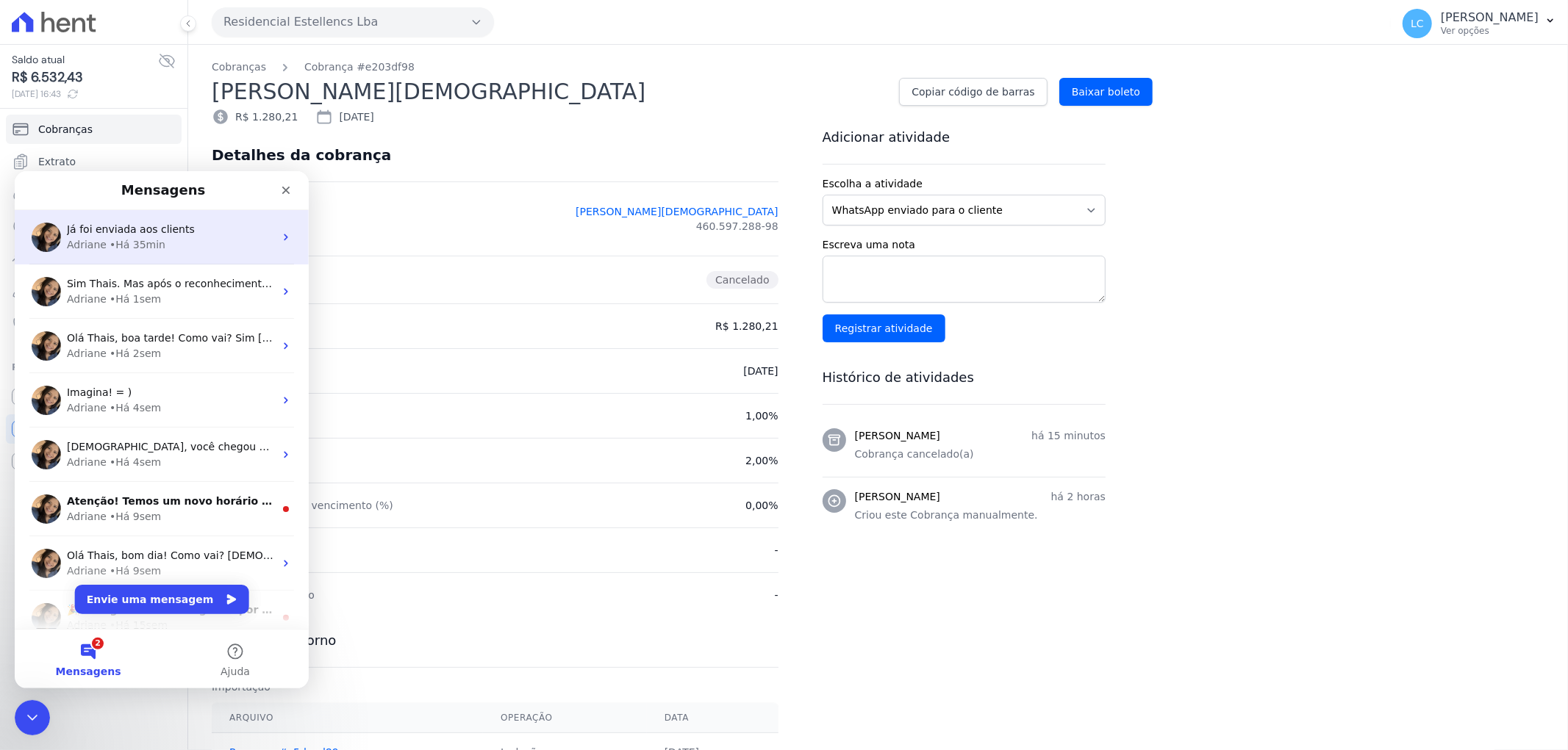
click at [225, 246] on div "Adriane • Há 35min" at bounding box center [170, 244] width 207 height 15
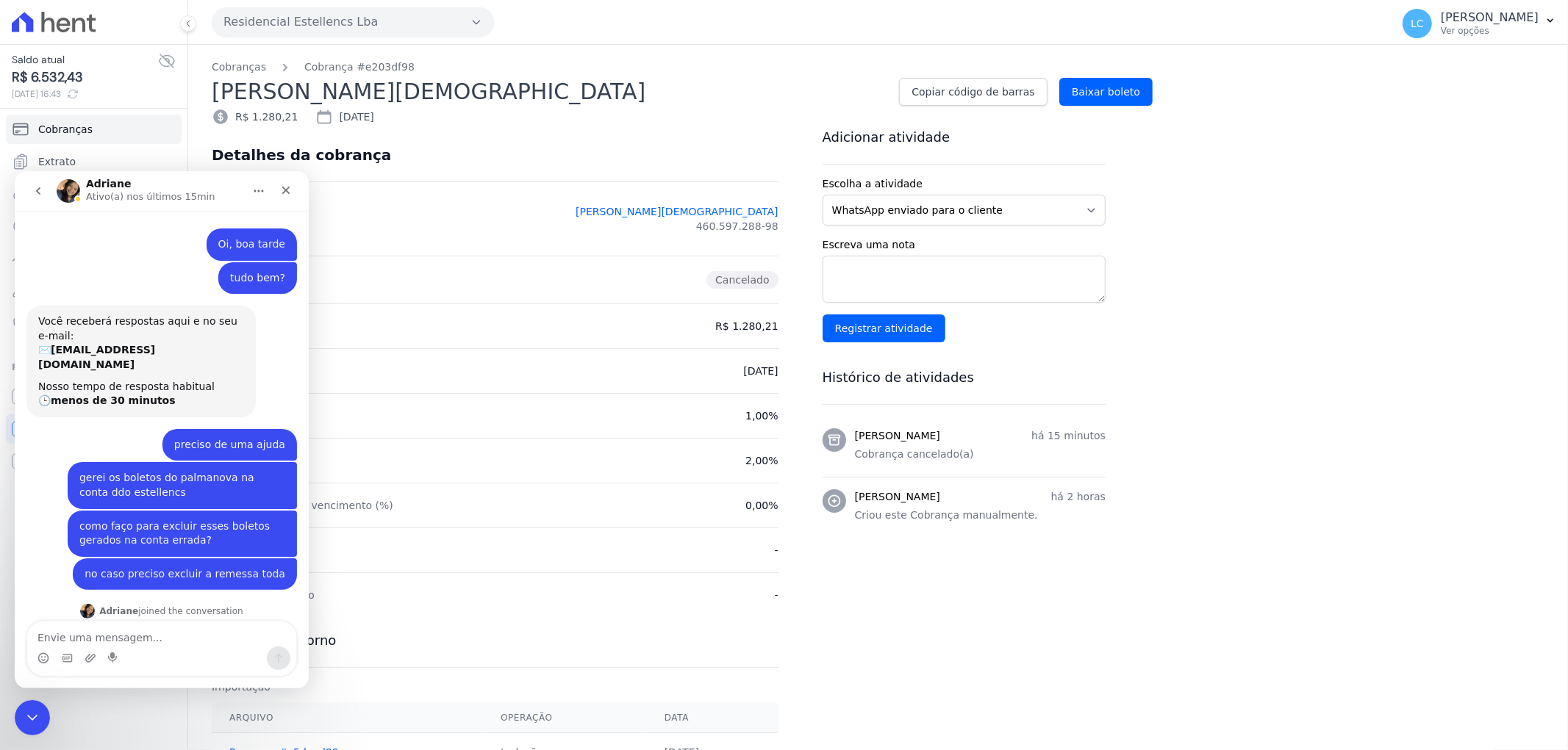
scroll to position [287, 0]
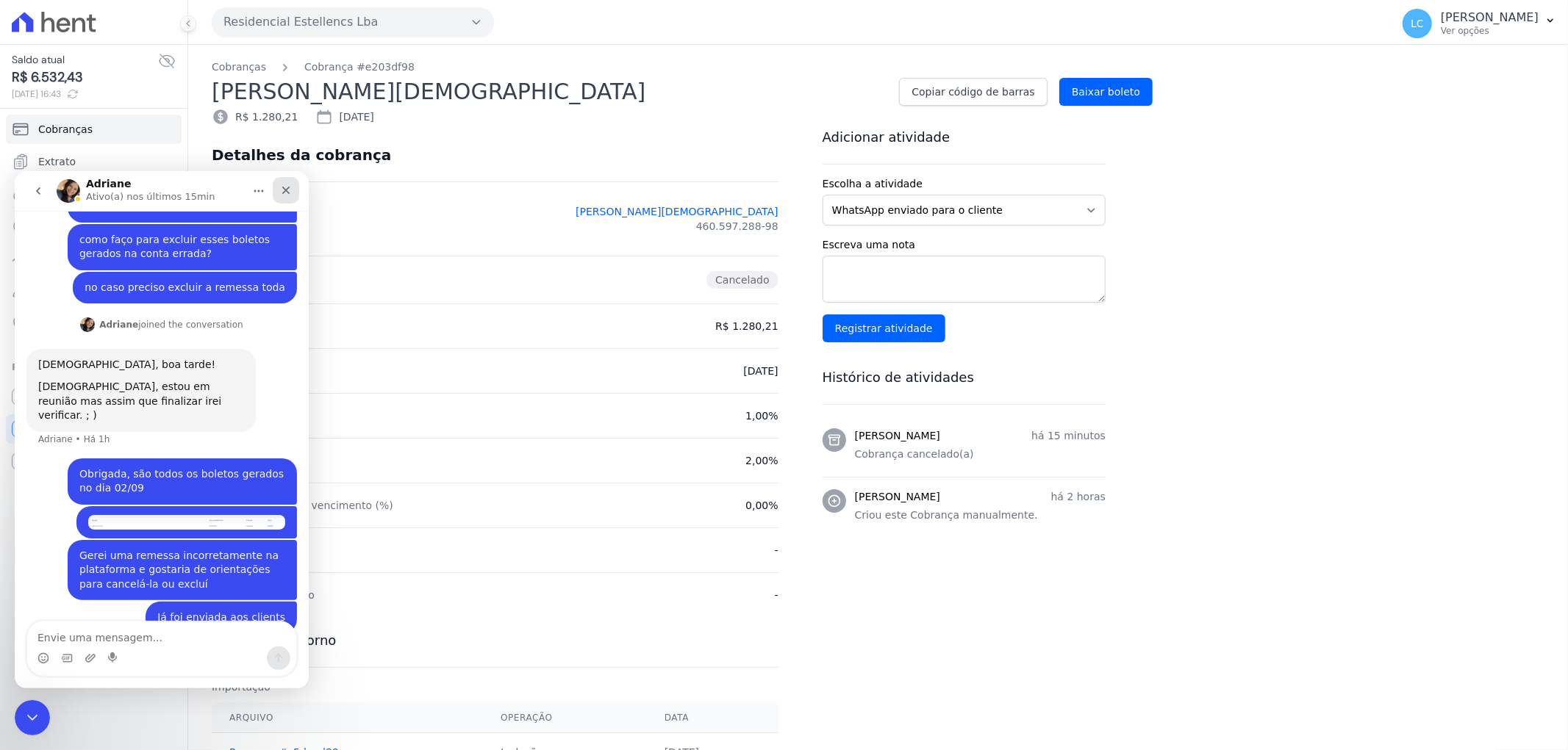
click at [280, 186] on icon "Fechar" at bounding box center [285, 189] width 12 height 12
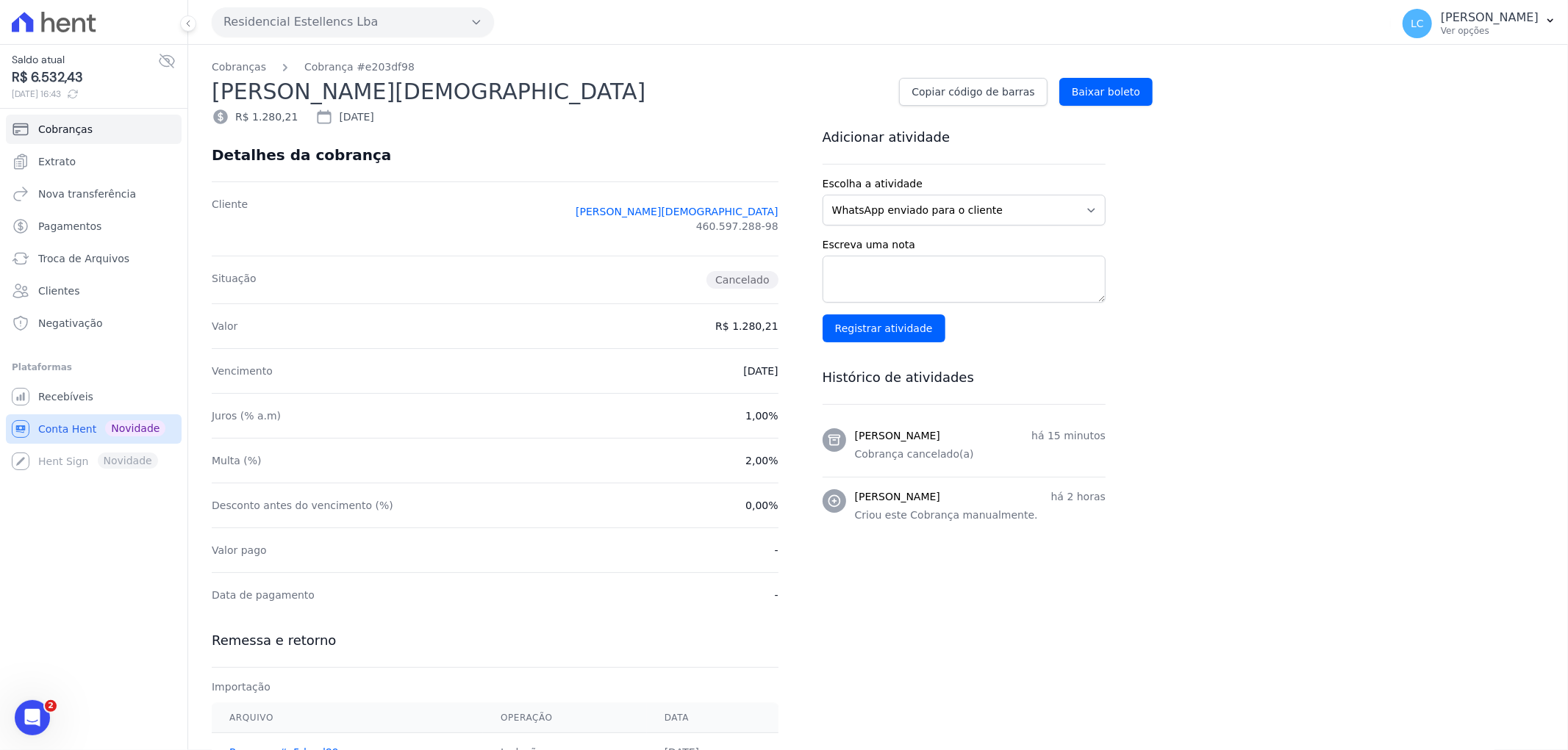
click at [75, 432] on span "Conta Hent" at bounding box center [67, 429] width 58 height 14
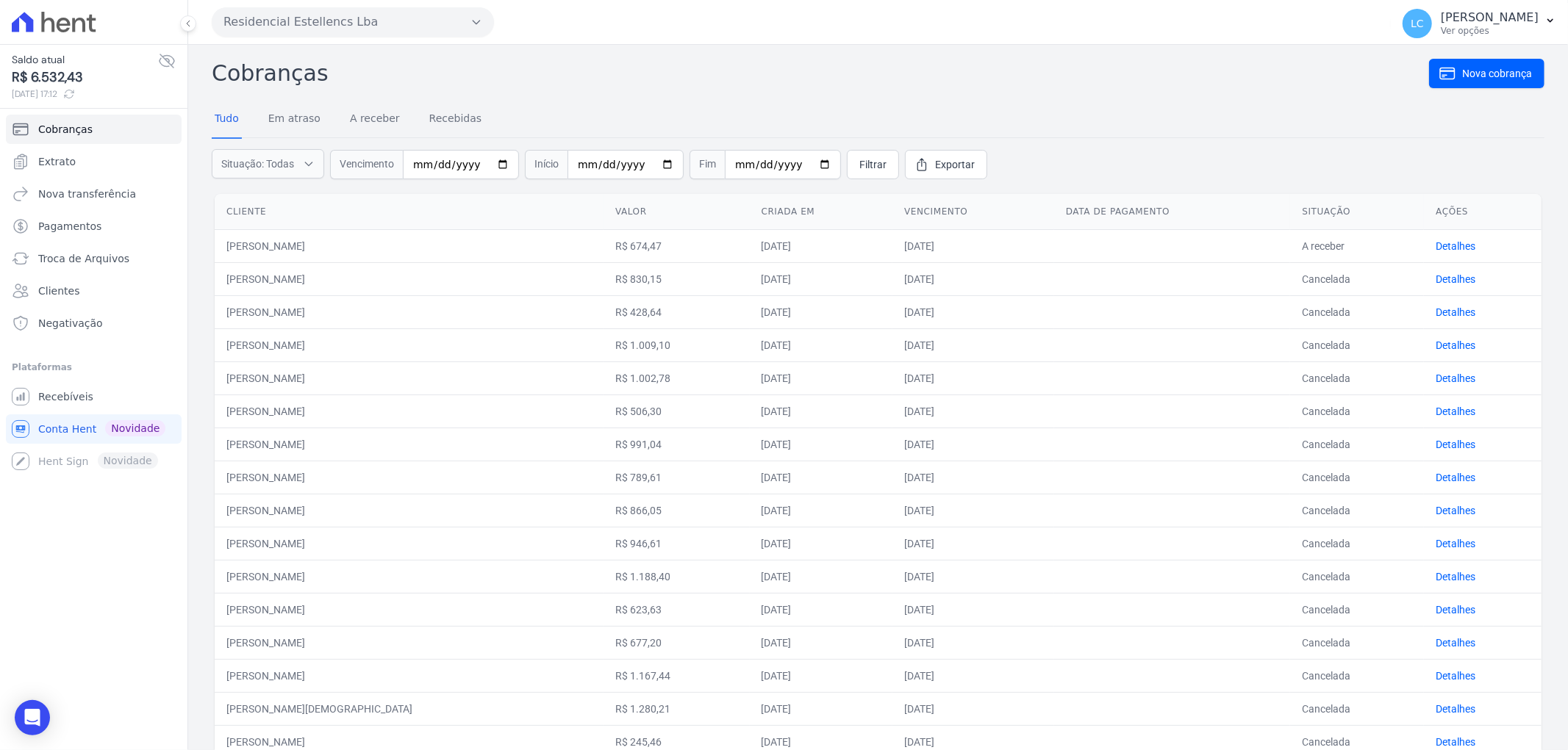
click at [341, 17] on button "Residencial Estellencs Lba" at bounding box center [352, 22] width 282 height 30
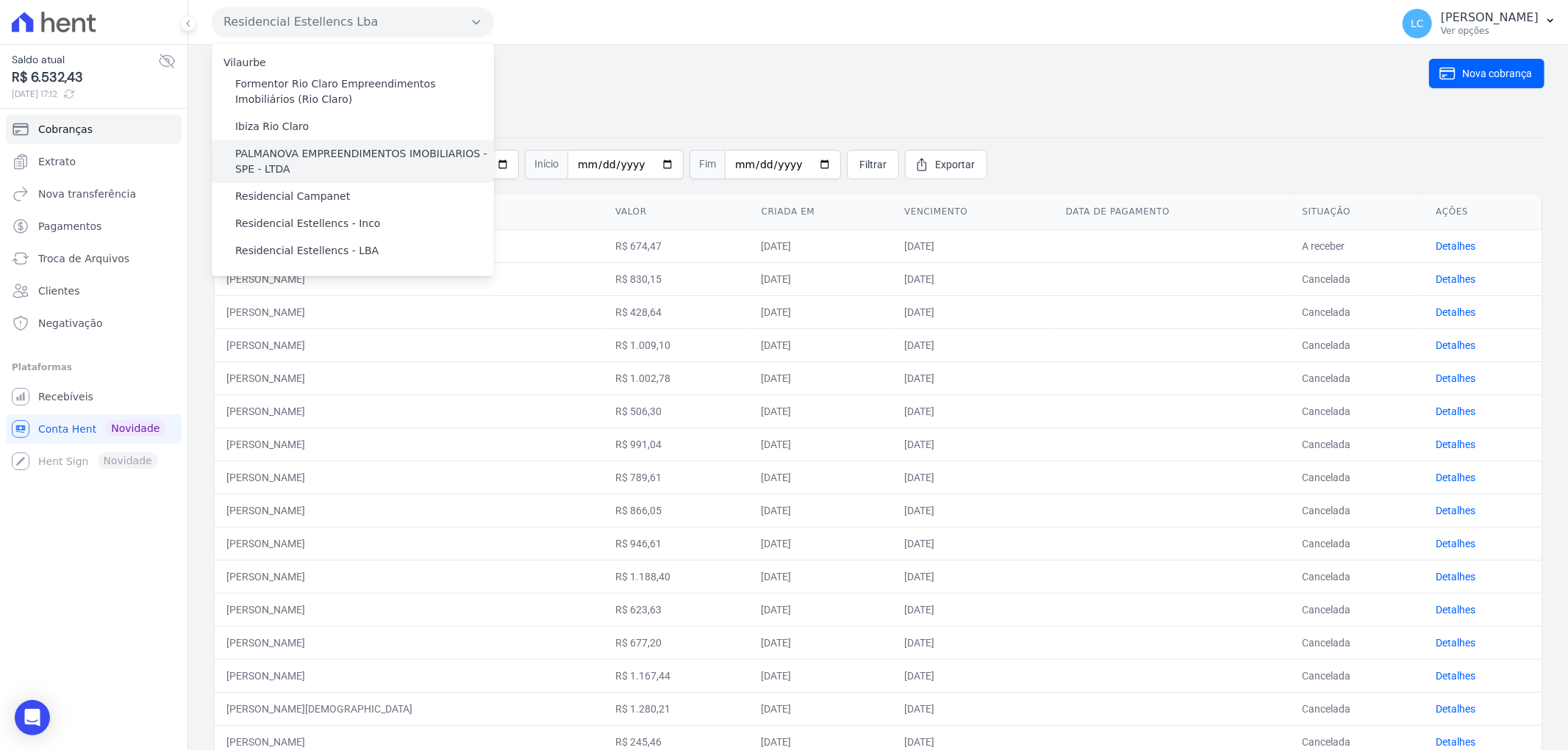
click at [282, 152] on label "PALMANOVA EMPREENDIMENTOS IMOBILIARIOS - SPE - LTDA" at bounding box center [364, 161] width 259 height 30
click at [0, 0] on input "PALMANOVA EMPREENDIMENTOS IMOBILIARIOS - SPE - LTDA" at bounding box center [0, 0] width 0 height 0
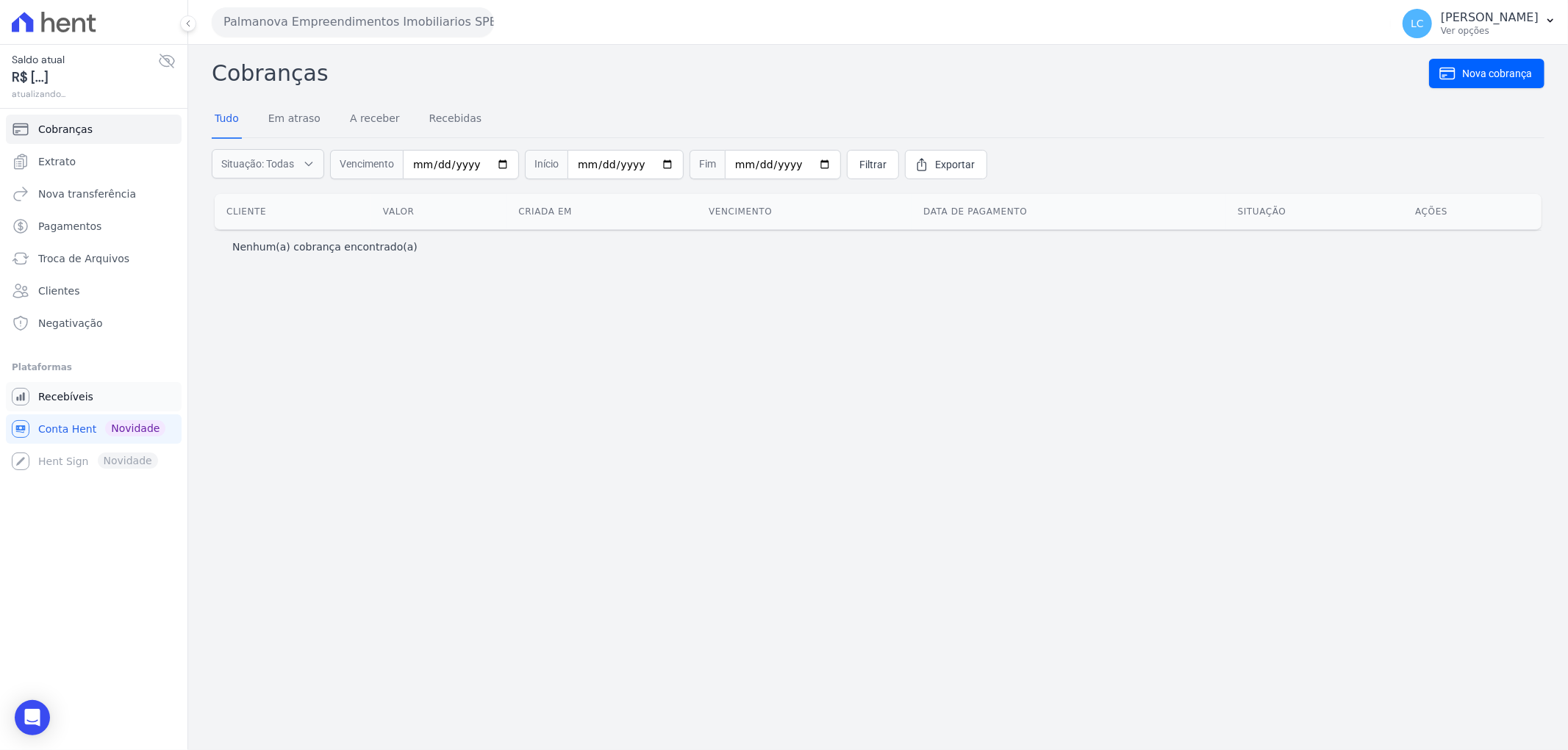
click at [97, 390] on link "Recebíveis" at bounding box center [94, 396] width 176 height 30
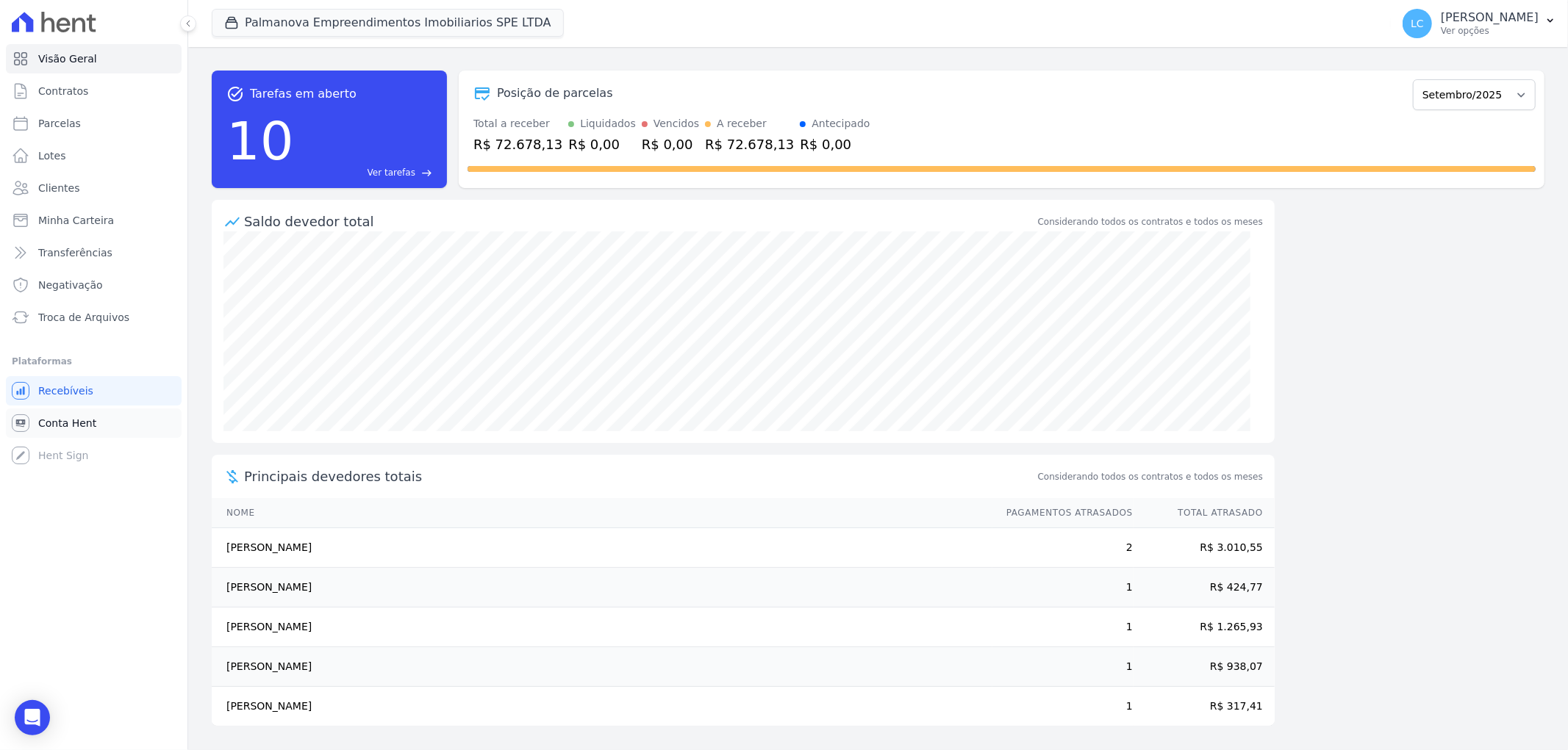
click at [59, 416] on span "Conta Hent" at bounding box center [67, 423] width 58 height 14
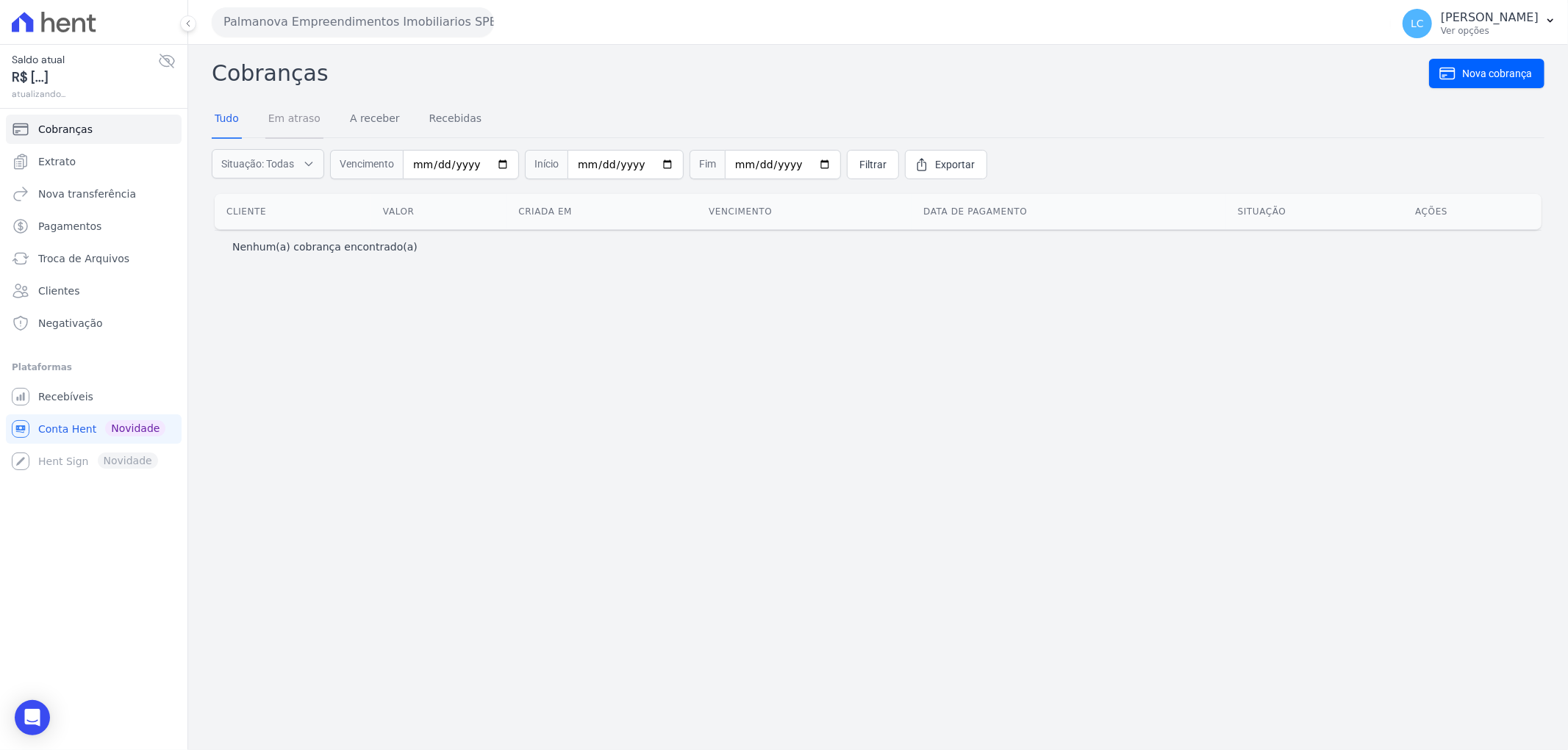
click at [275, 117] on link "Em atraso" at bounding box center [294, 119] width 58 height 39
drag, startPoint x: 335, startPoint y: 119, endPoint x: 357, endPoint y: 121, distance: 22.1
click at [336, 119] on div "Tudo Em atraso A receber Recebidas" at bounding box center [348, 119] width 273 height 39
click at [375, 125] on link "A receber" at bounding box center [375, 119] width 56 height 39
click at [429, 120] on link "Recebidas" at bounding box center [456, 119] width 59 height 39
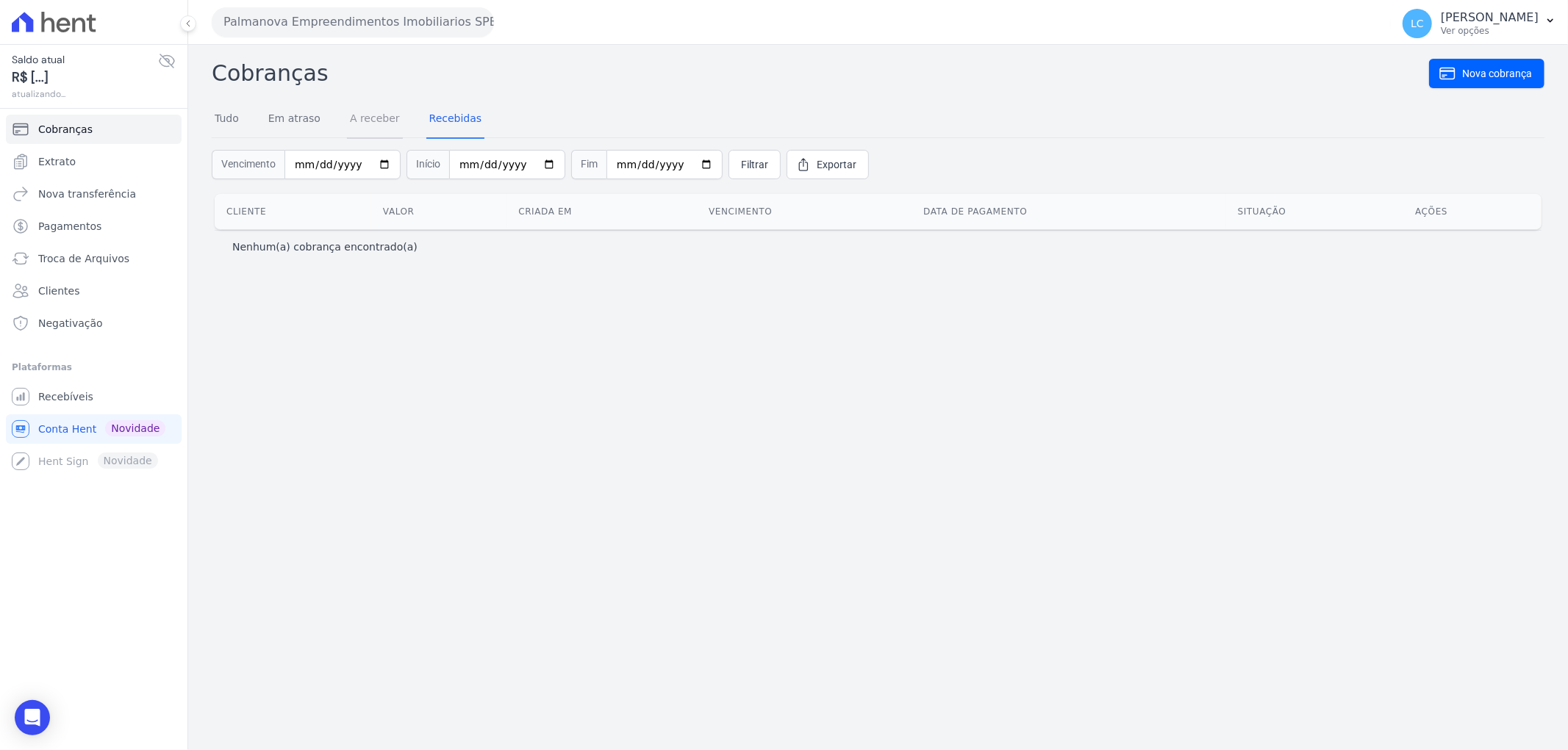
click at [366, 120] on link "A receber" at bounding box center [375, 119] width 56 height 39
click at [320, 171] on input "date" at bounding box center [342, 164] width 117 height 30
type input "2025-09-01"
click at [489, 168] on input "date" at bounding box center [507, 164] width 117 height 30
type input "2025-09-30"
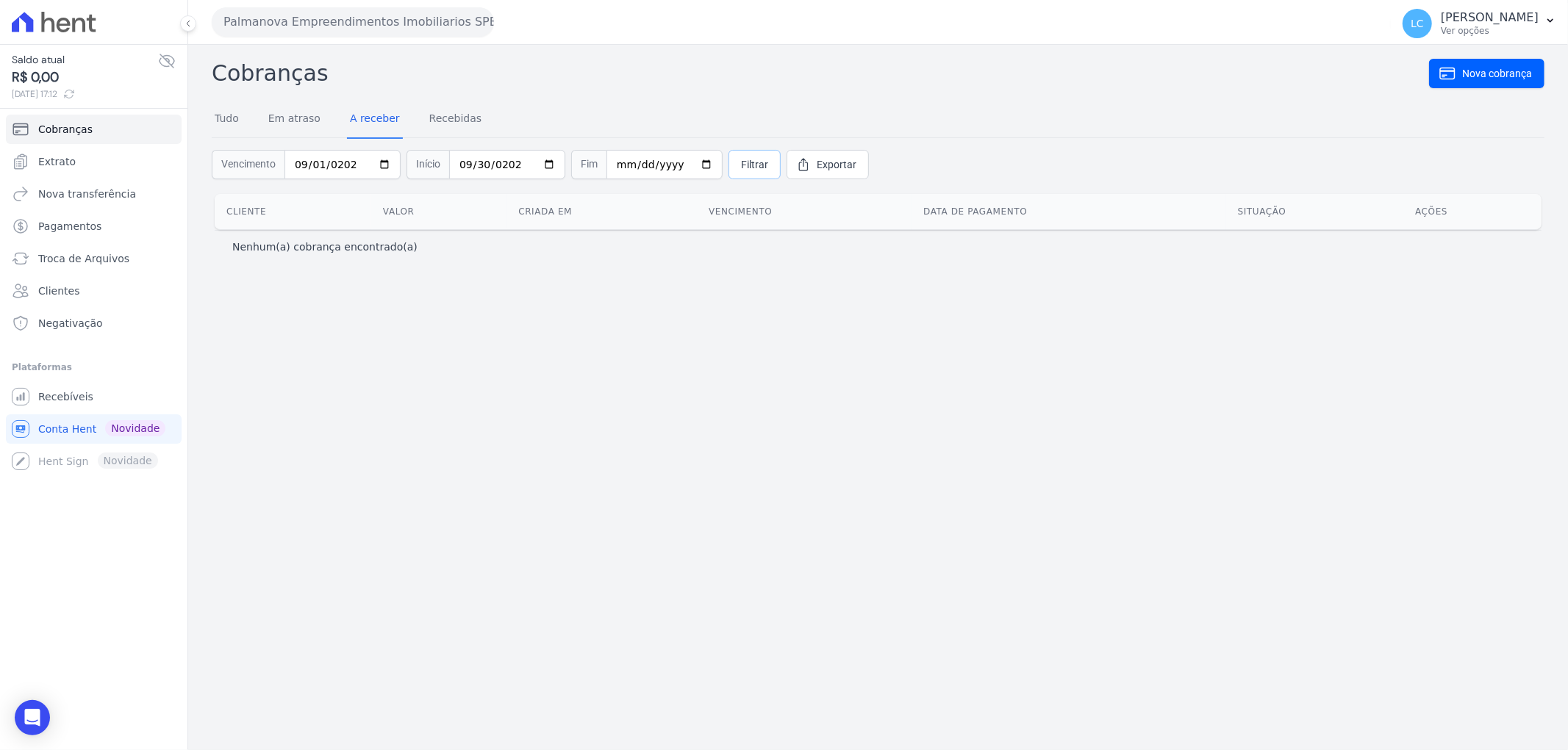
click at [741, 169] on span "Filtrar" at bounding box center [755, 164] width 27 height 14
click at [341, 162] on input "[DATE]" at bounding box center [342, 164] width 117 height 30
click at [515, 159] on input "[DATE]" at bounding box center [507, 164] width 117 height 30
type input "[DATE]"
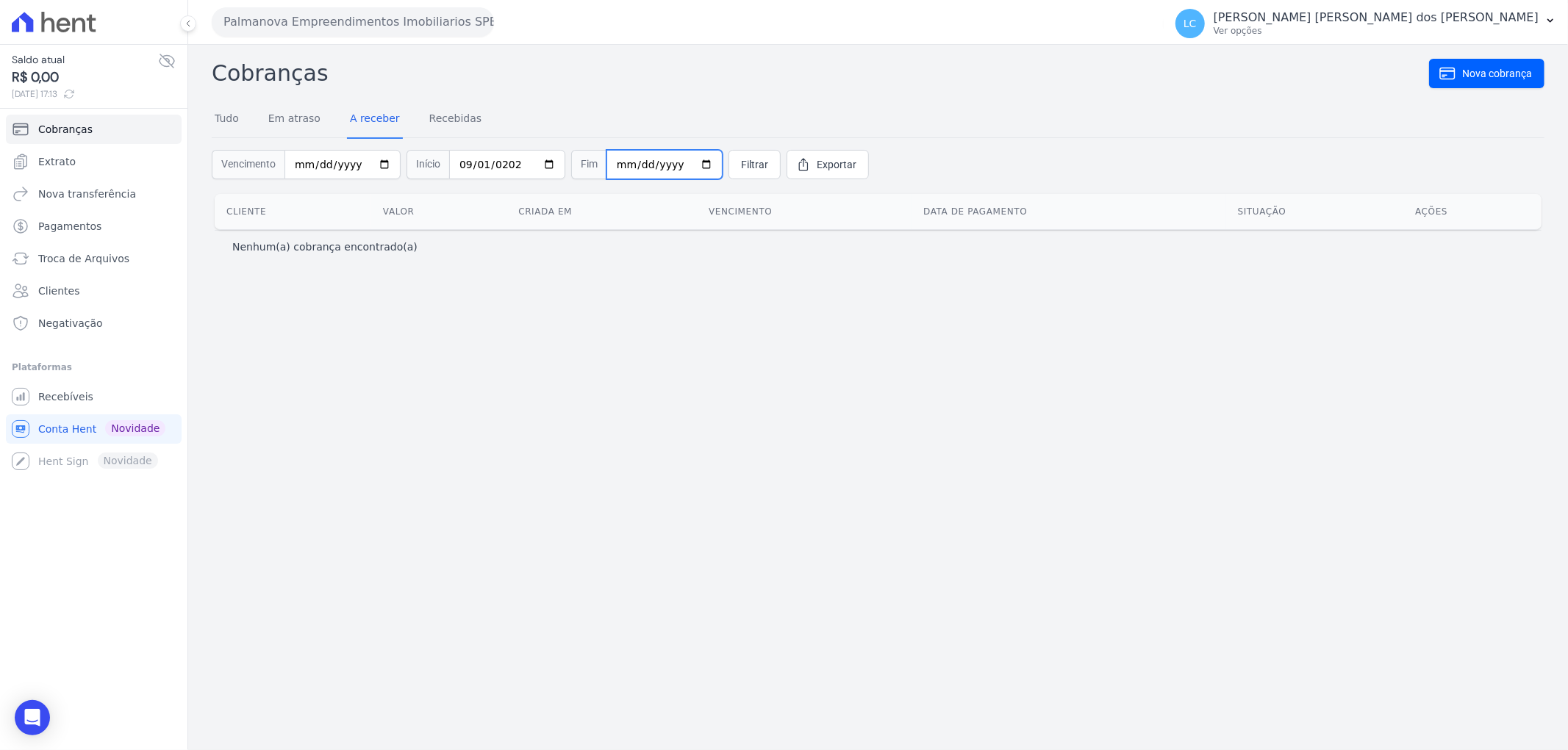
click at [607, 165] on input "date" at bounding box center [664, 164] width 117 height 30
type input "[DATE]"
click at [741, 159] on span "Filtrar" at bounding box center [755, 164] width 27 height 14
click at [213, 120] on link "Tudo" at bounding box center [227, 119] width 30 height 39
click at [865, 162] on link "Filtrar" at bounding box center [873, 164] width 52 height 30
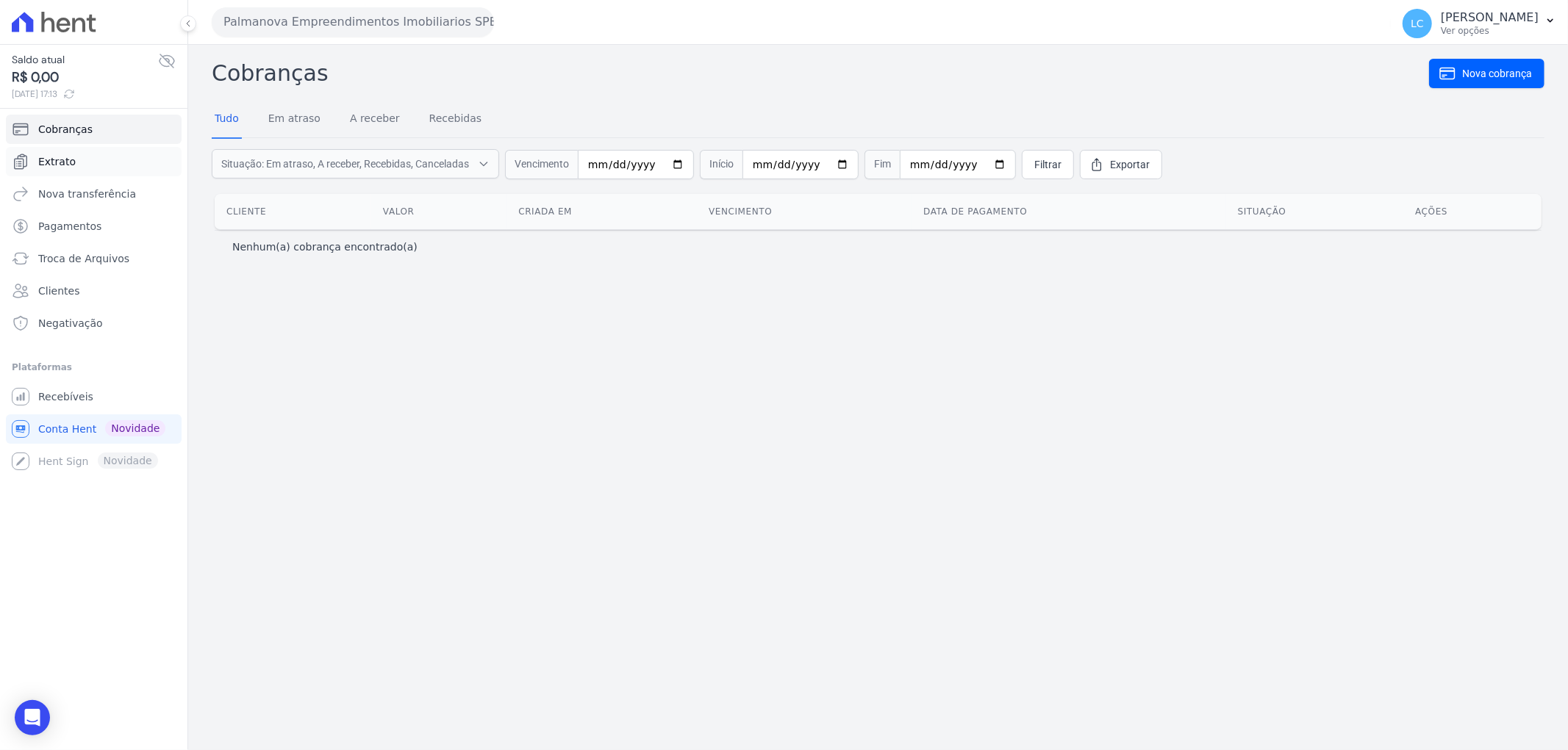
click at [84, 172] on link "Extrato" at bounding box center [94, 161] width 176 height 30
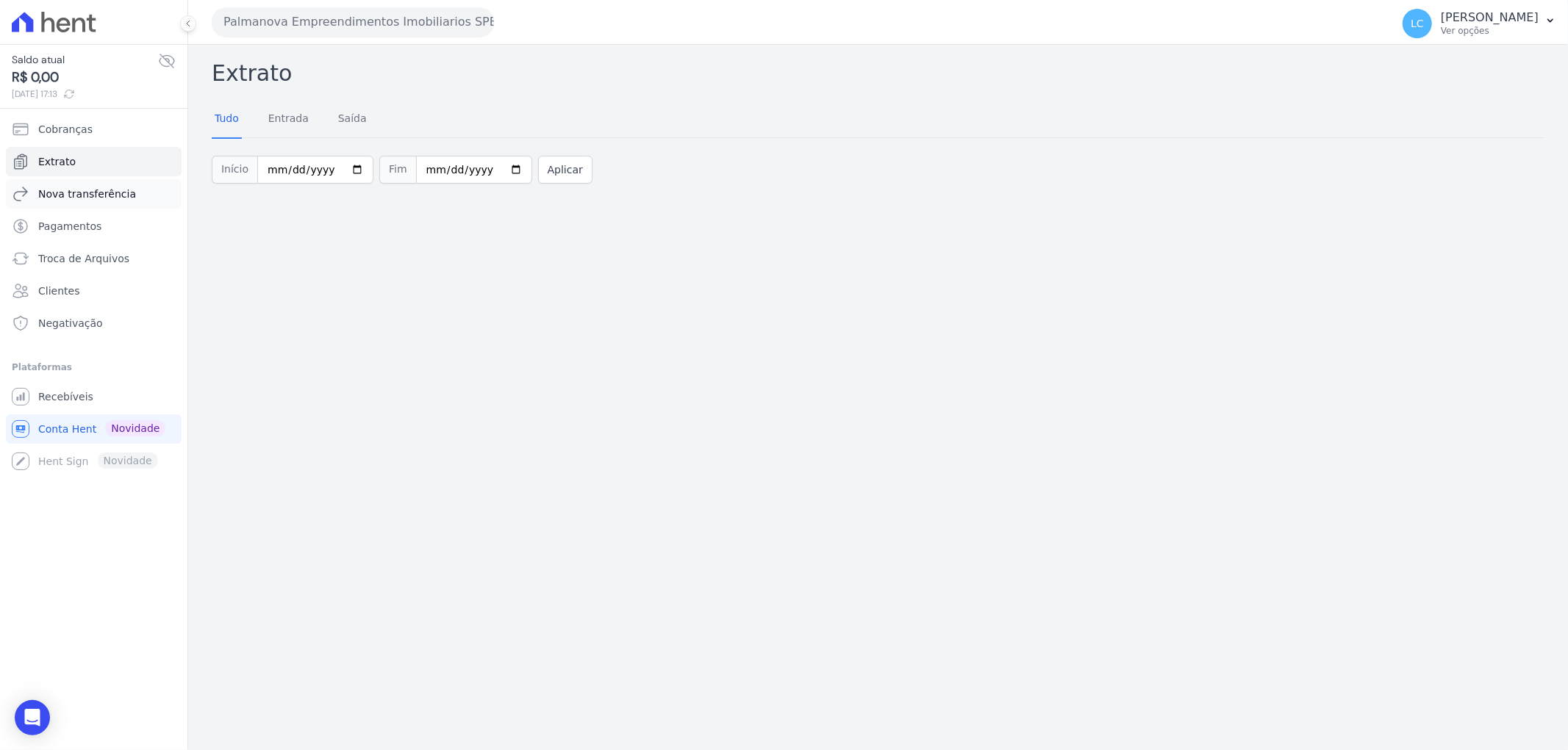
click at [84, 201] on span "Nova transferência" at bounding box center [87, 194] width 98 height 14
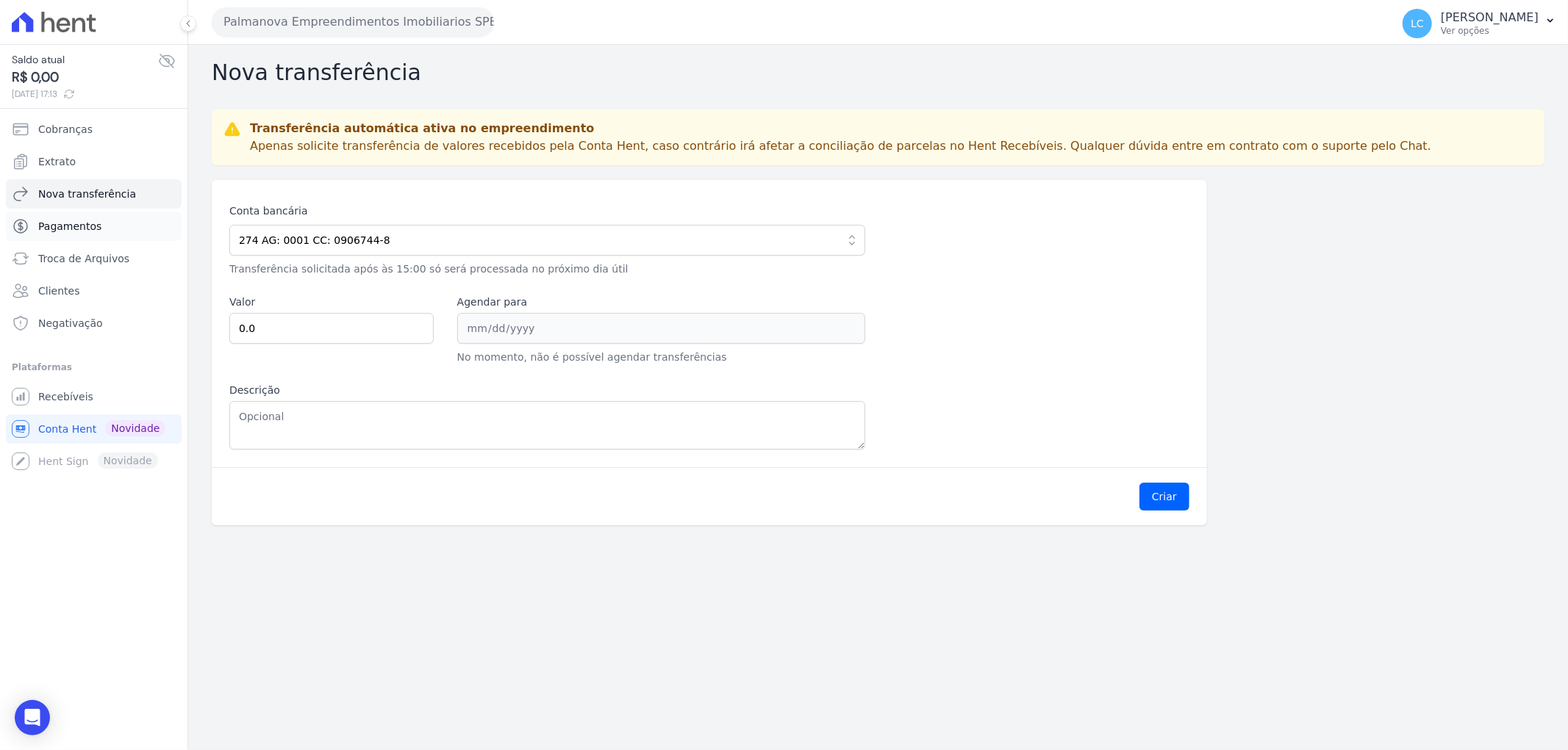
click at [80, 234] on link "Pagamentos" at bounding box center [94, 226] width 176 height 30
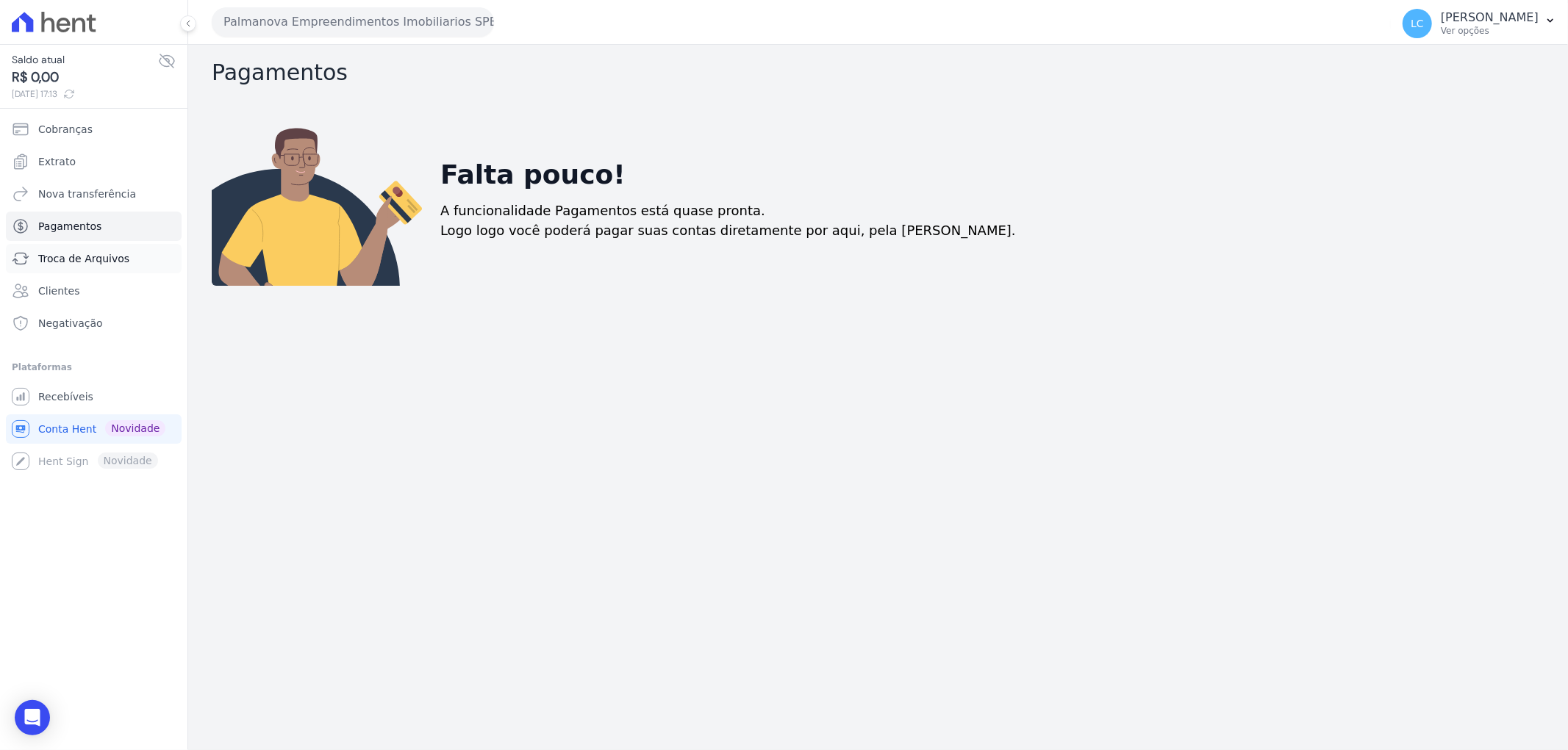
click at [75, 255] on span "Troca de Arquivos" at bounding box center [84, 258] width 91 height 14
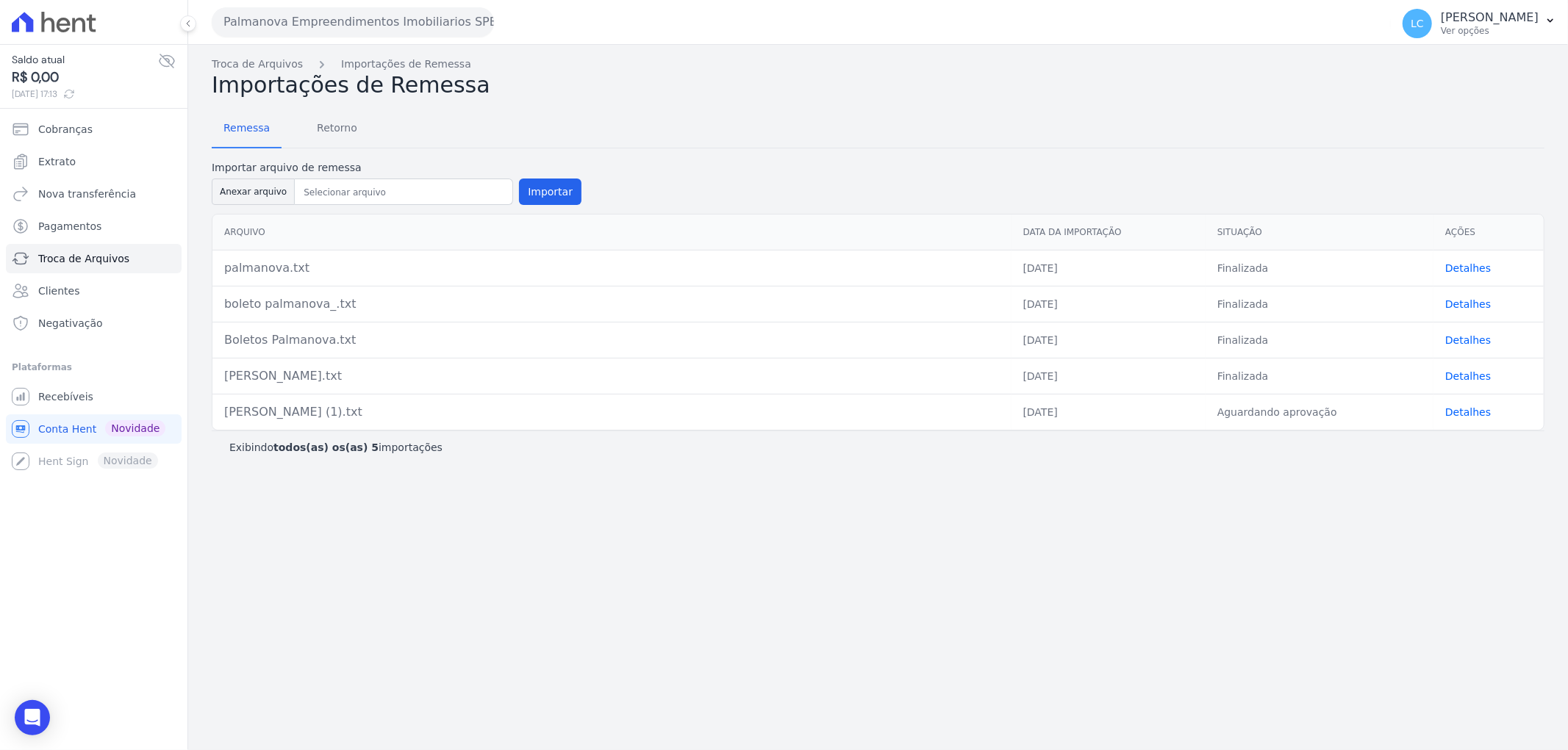
click at [1472, 263] on link "Detalhes" at bounding box center [1468, 268] width 46 height 12
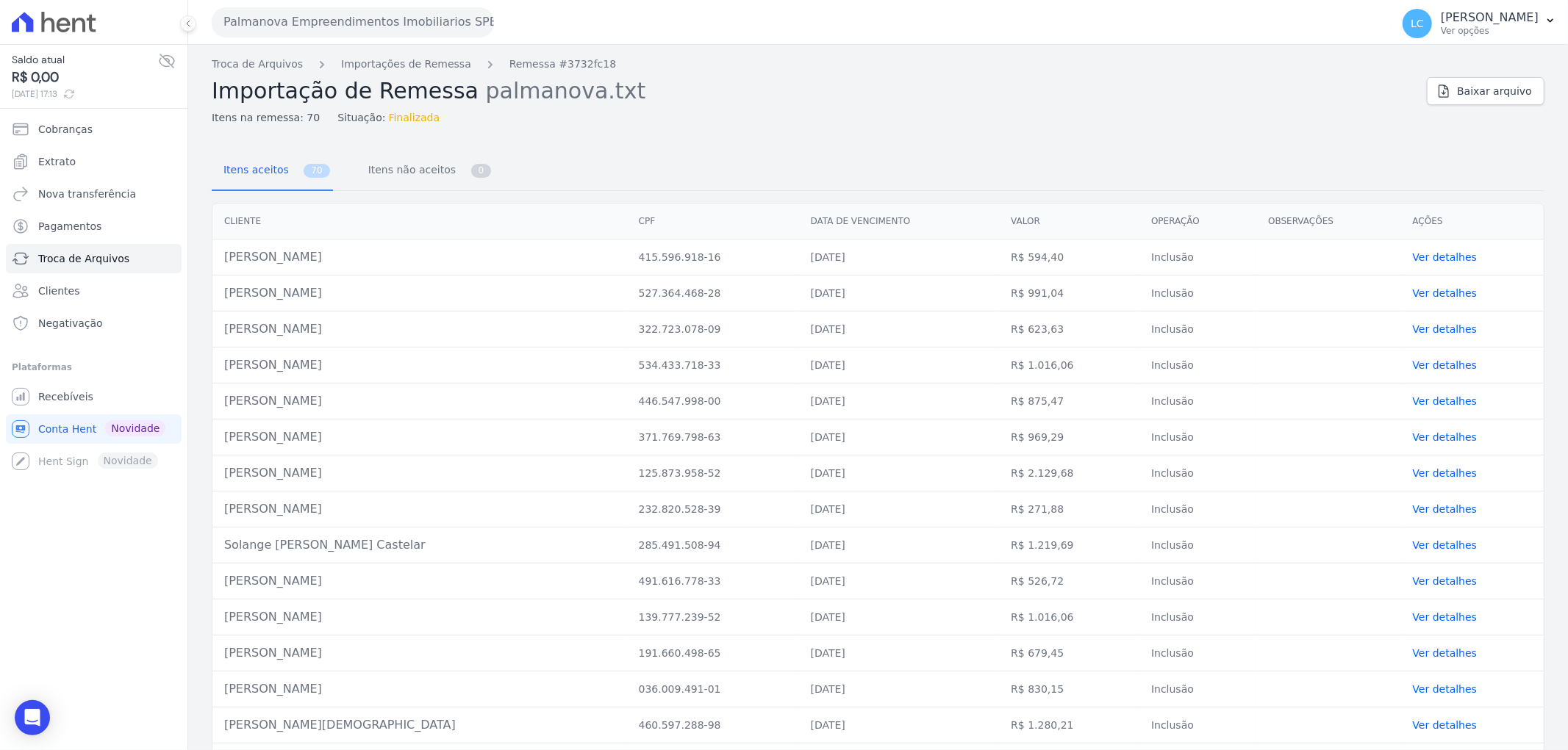
scroll to position [163, 0]
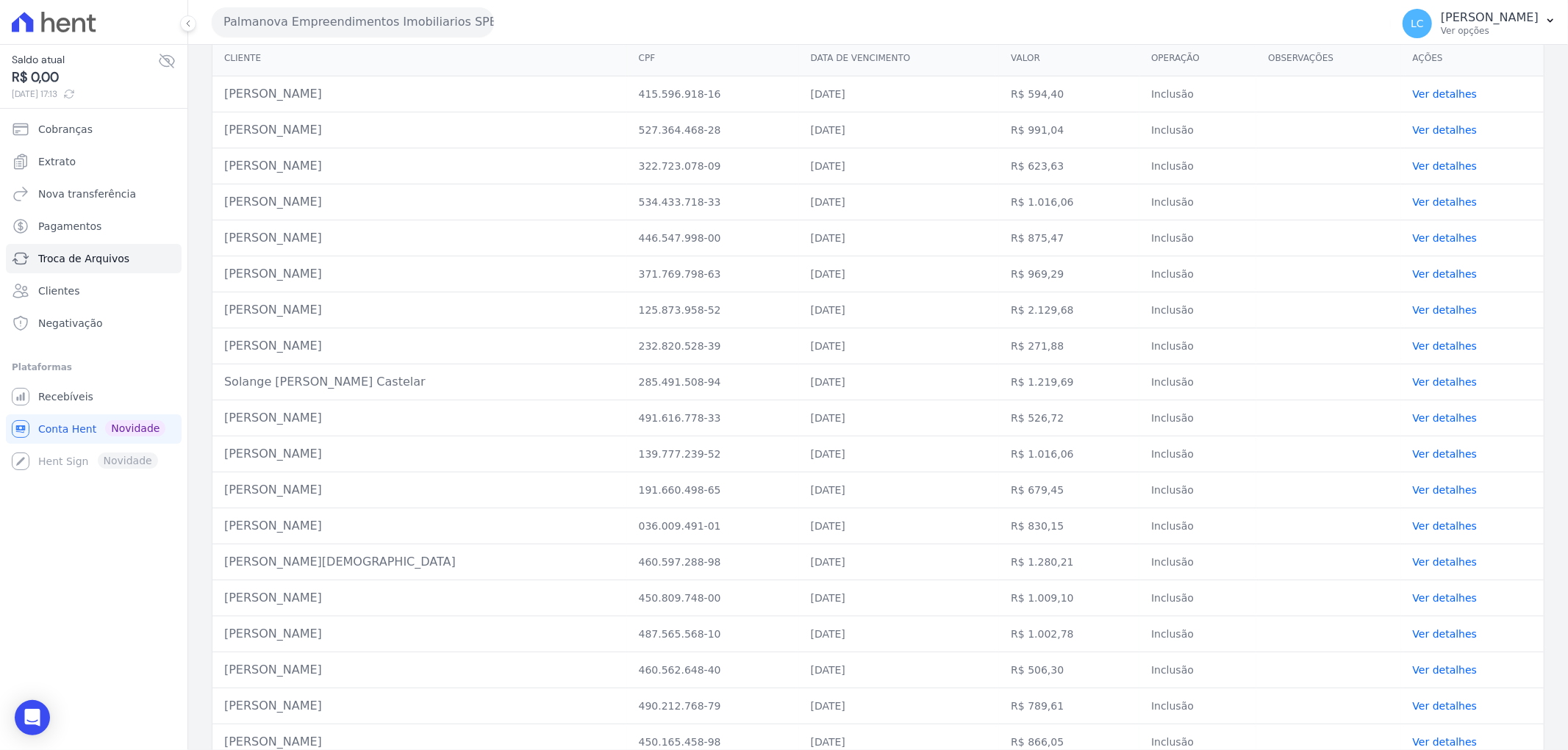
click at [1413, 133] on link "Ver detalhes" at bounding box center [1445, 130] width 65 height 12
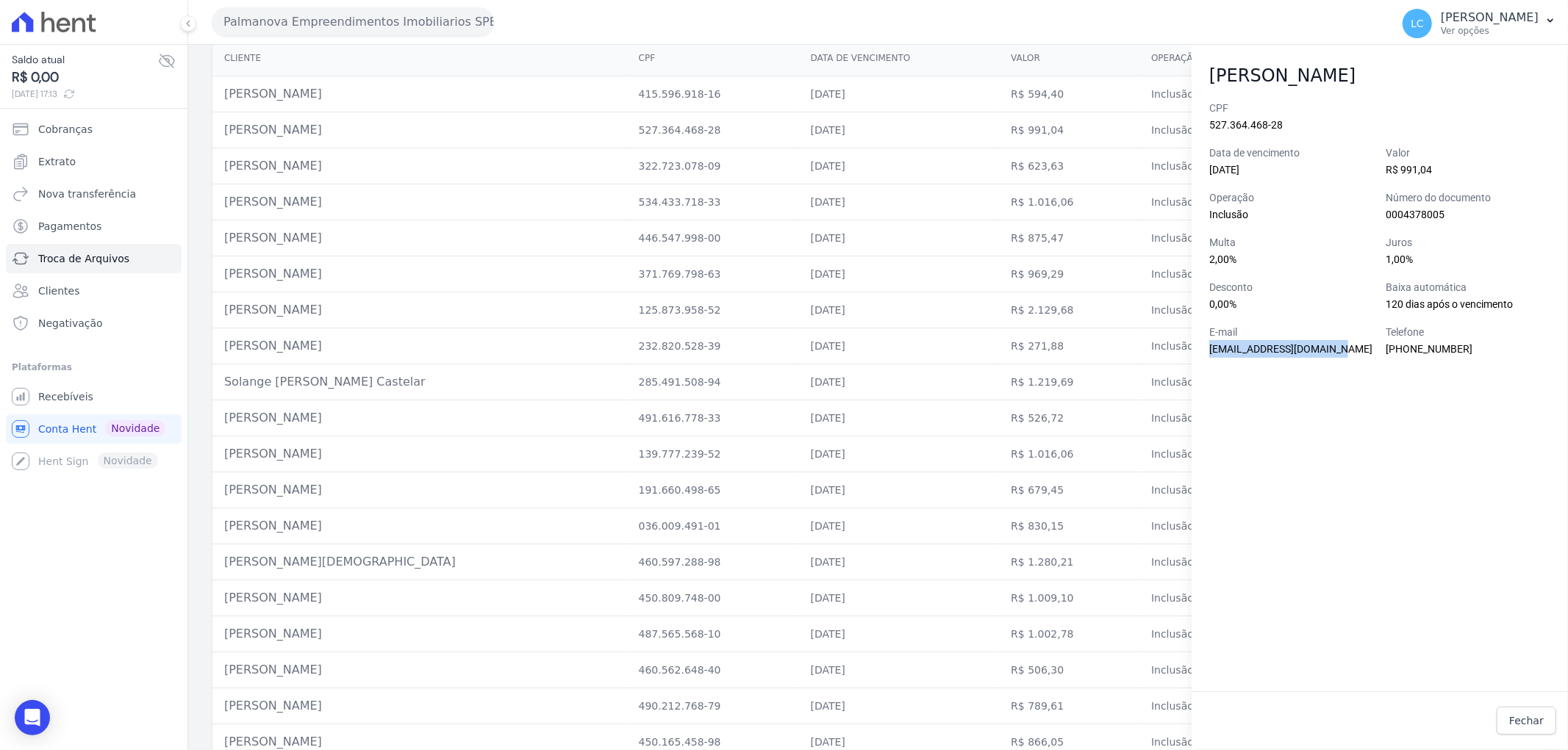
drag, startPoint x: 1342, startPoint y: 349, endPoint x: 1207, endPoint y: 349, distance: 135.0
click at [1207, 349] on div "CPF 527.364.468-28 Data de vencimento 25/09/2025 Valor R$ 991,04 Operação Inclu…" at bounding box center [1380, 395] width 377 height 591
copy span "karlos98176755@gmail.com"
click at [1518, 716] on span "Fechar" at bounding box center [1526, 720] width 35 height 14
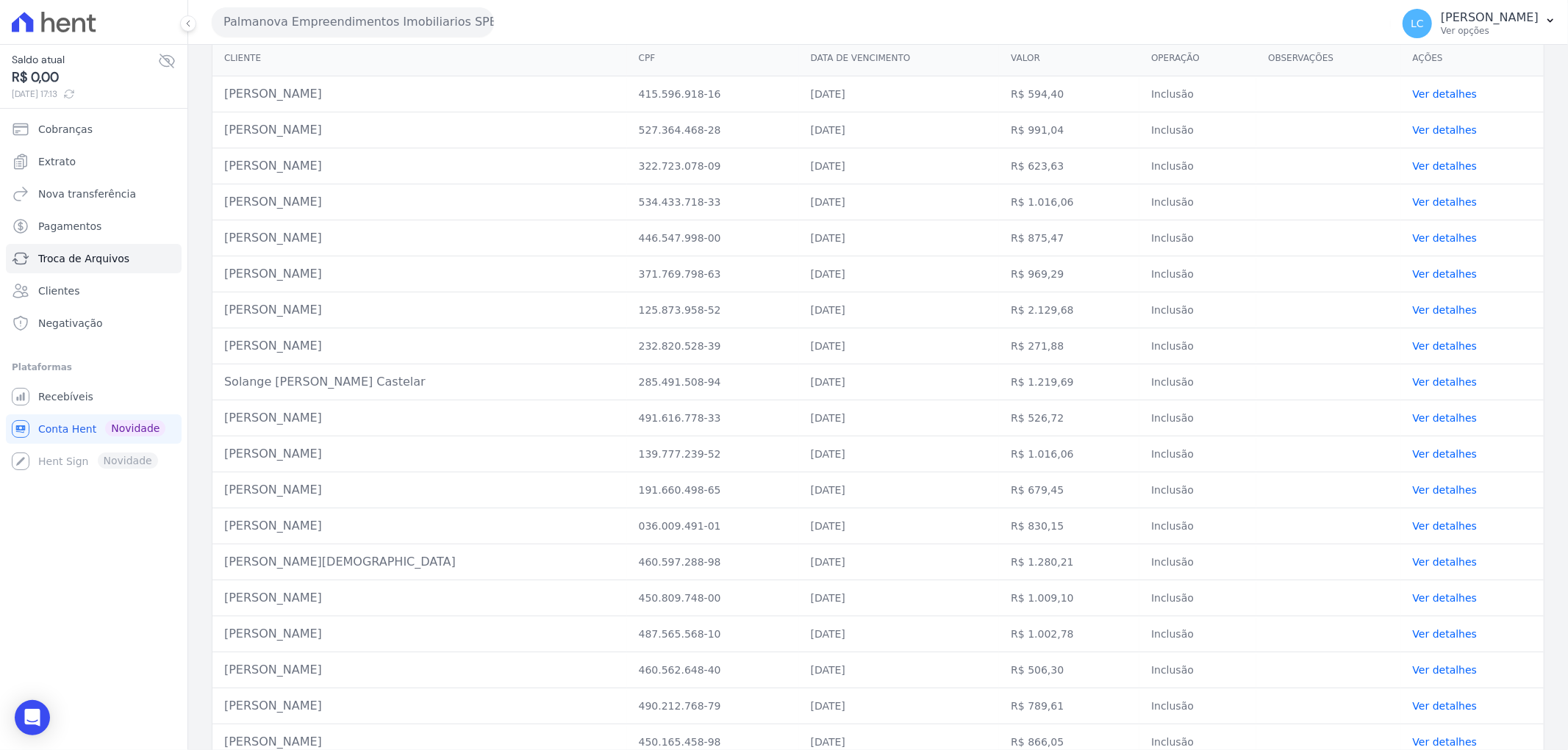
scroll to position [0, 0]
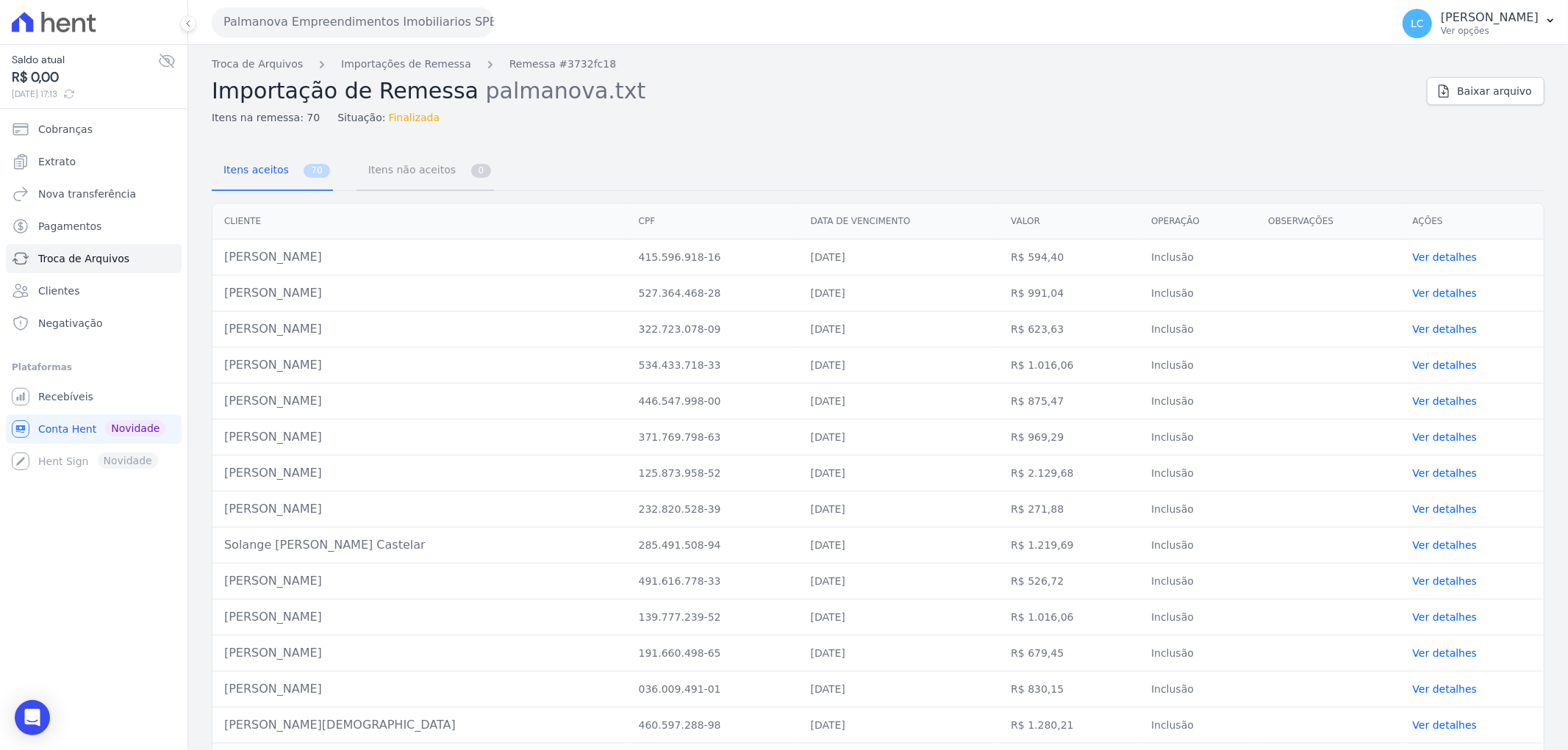
click at [388, 169] on span "Itens não aceitos" at bounding box center [409, 169] width 100 height 30
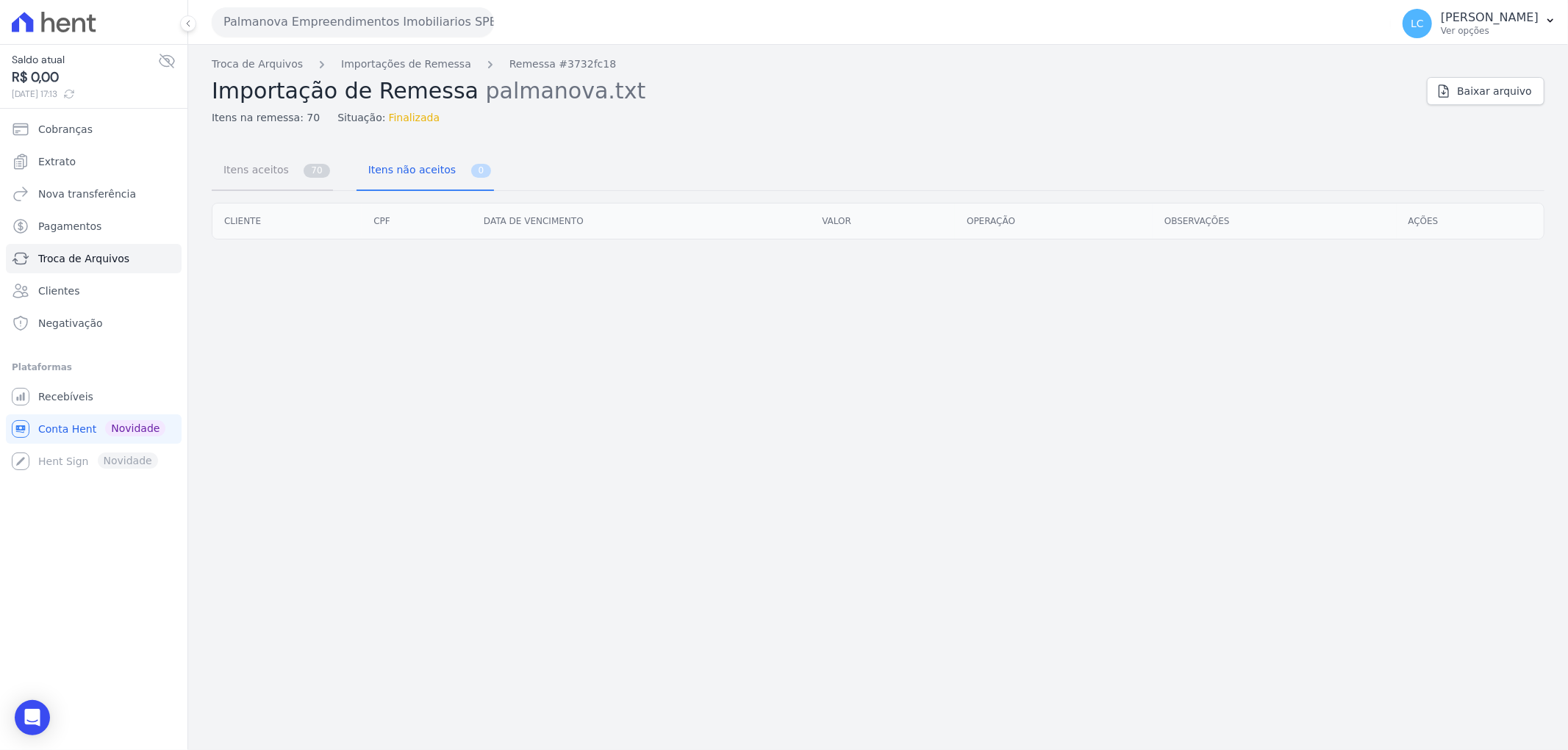
click at [247, 171] on span "Itens aceitos" at bounding box center [253, 169] width 77 height 30
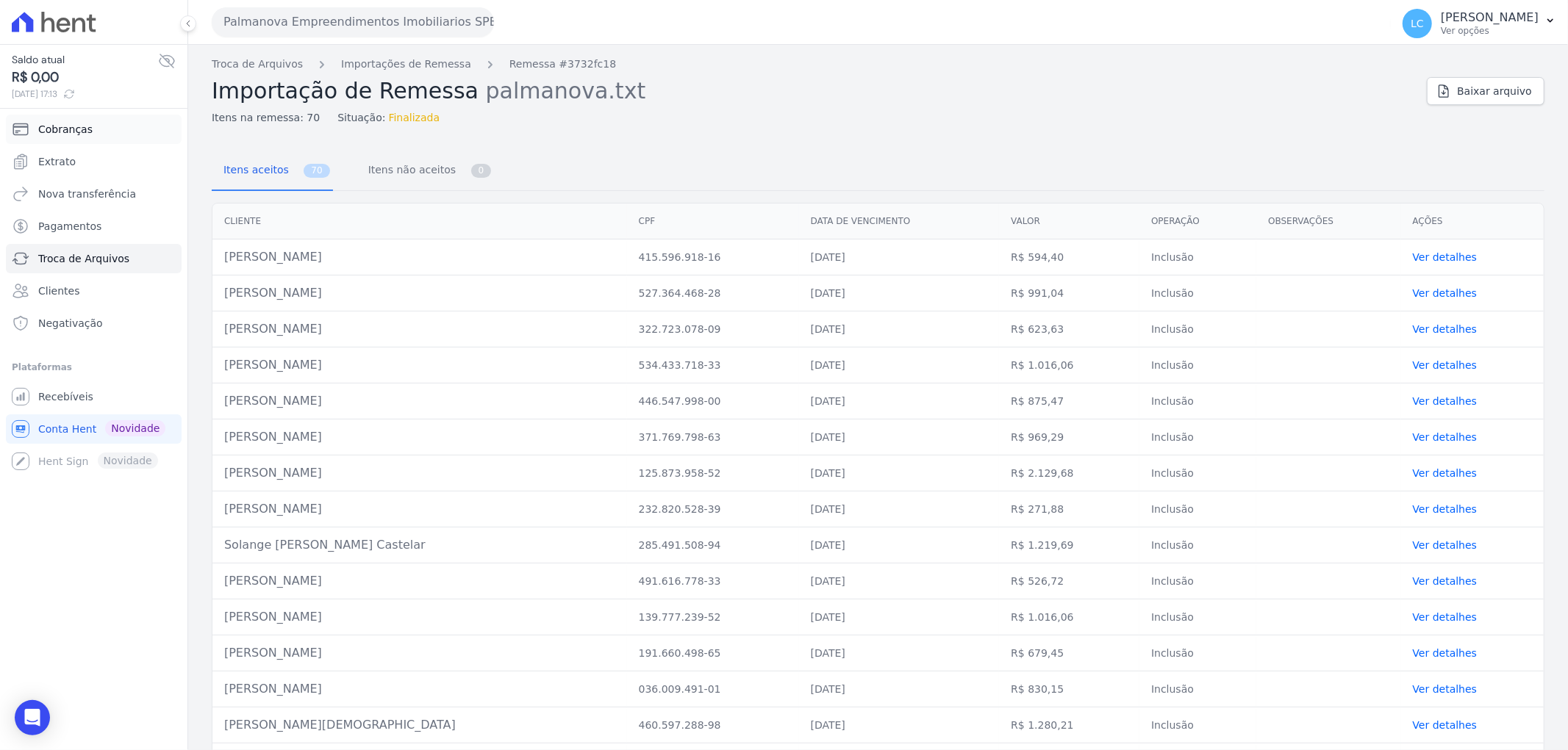
click at [98, 135] on link "Cobranças" at bounding box center [94, 129] width 176 height 30
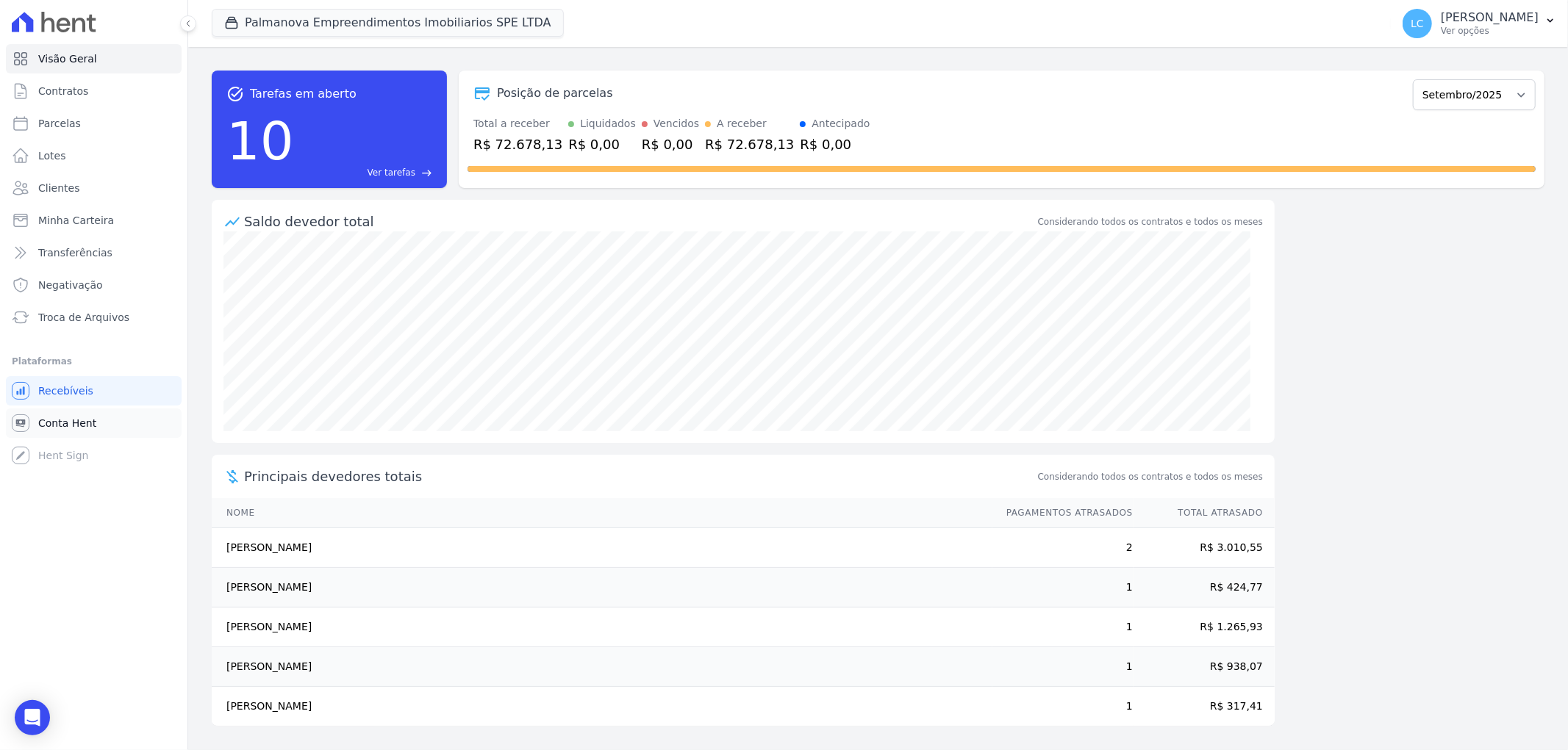
click at [81, 414] on link "Conta Hent" at bounding box center [94, 423] width 176 height 30
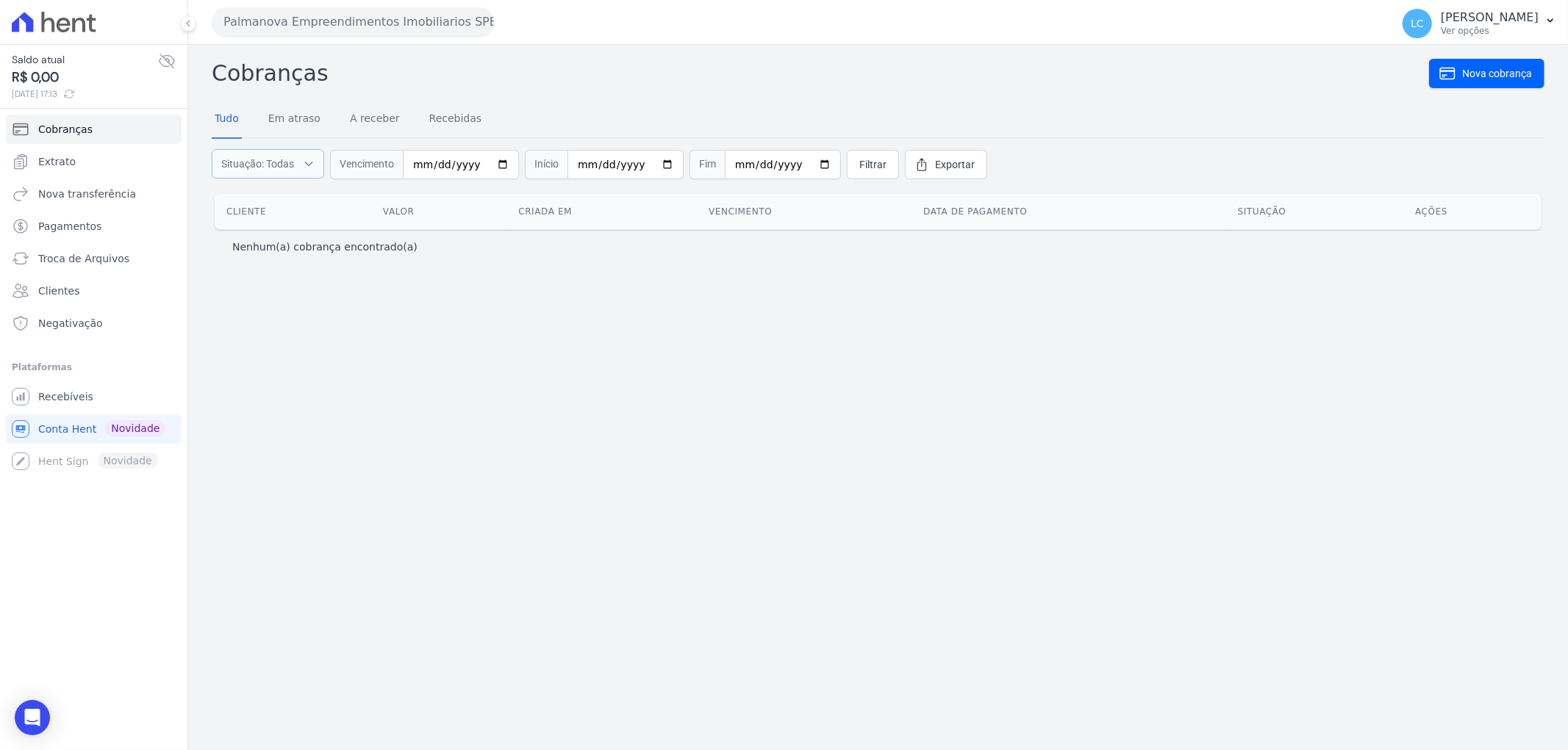
click at [301, 159] on button "Situação: Todas" at bounding box center [267, 163] width 112 height 30
click at [224, 257] on input "Canceladas" at bounding box center [223, 255] width 12 height 12
checkbox input "true"
click at [226, 295] on div "Cobranças Nova cobrança Tudo Em atraso A receber Recebidas Situação: Todas Em a…" at bounding box center [878, 397] width 1380 height 705
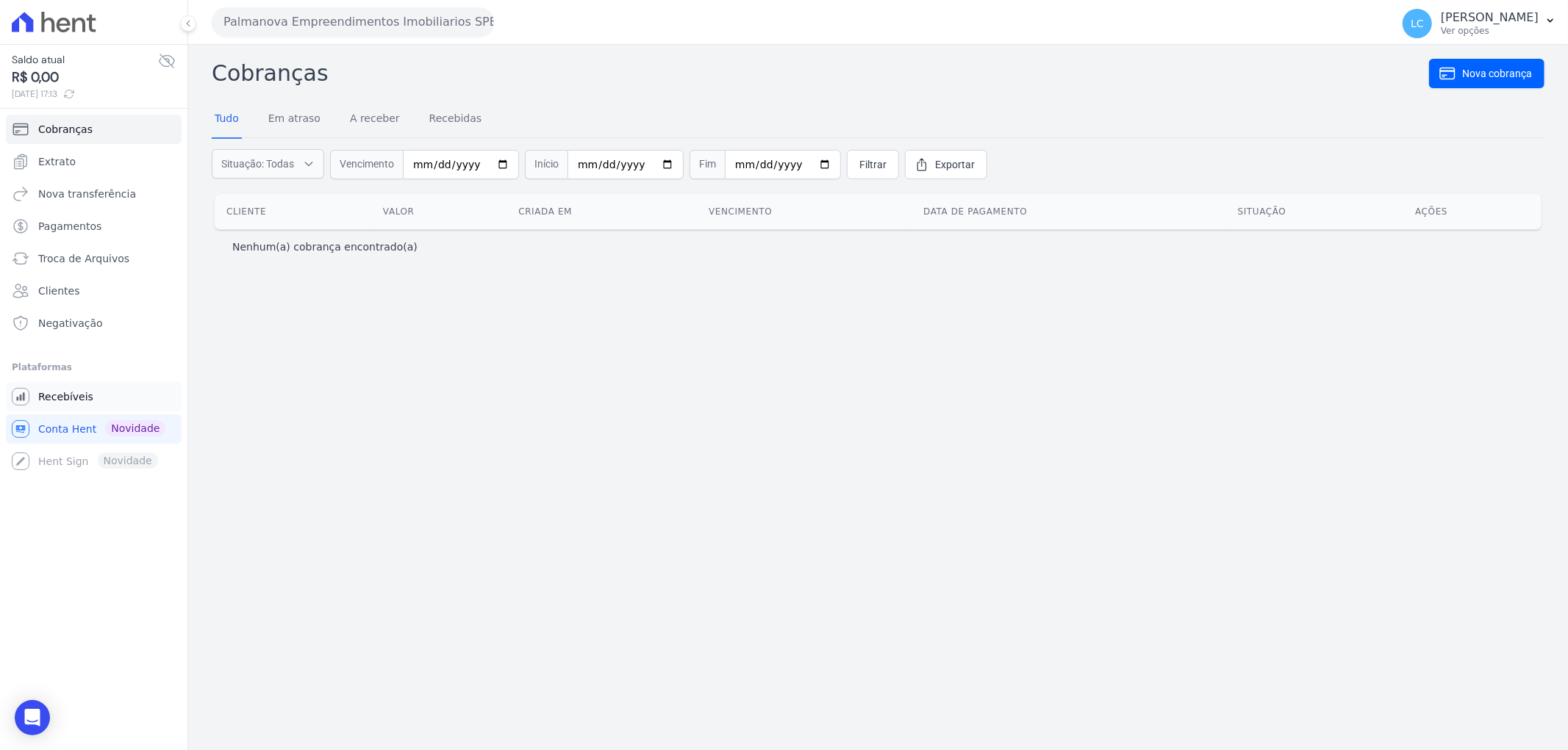
click at [97, 406] on link "Recebíveis" at bounding box center [94, 396] width 176 height 30
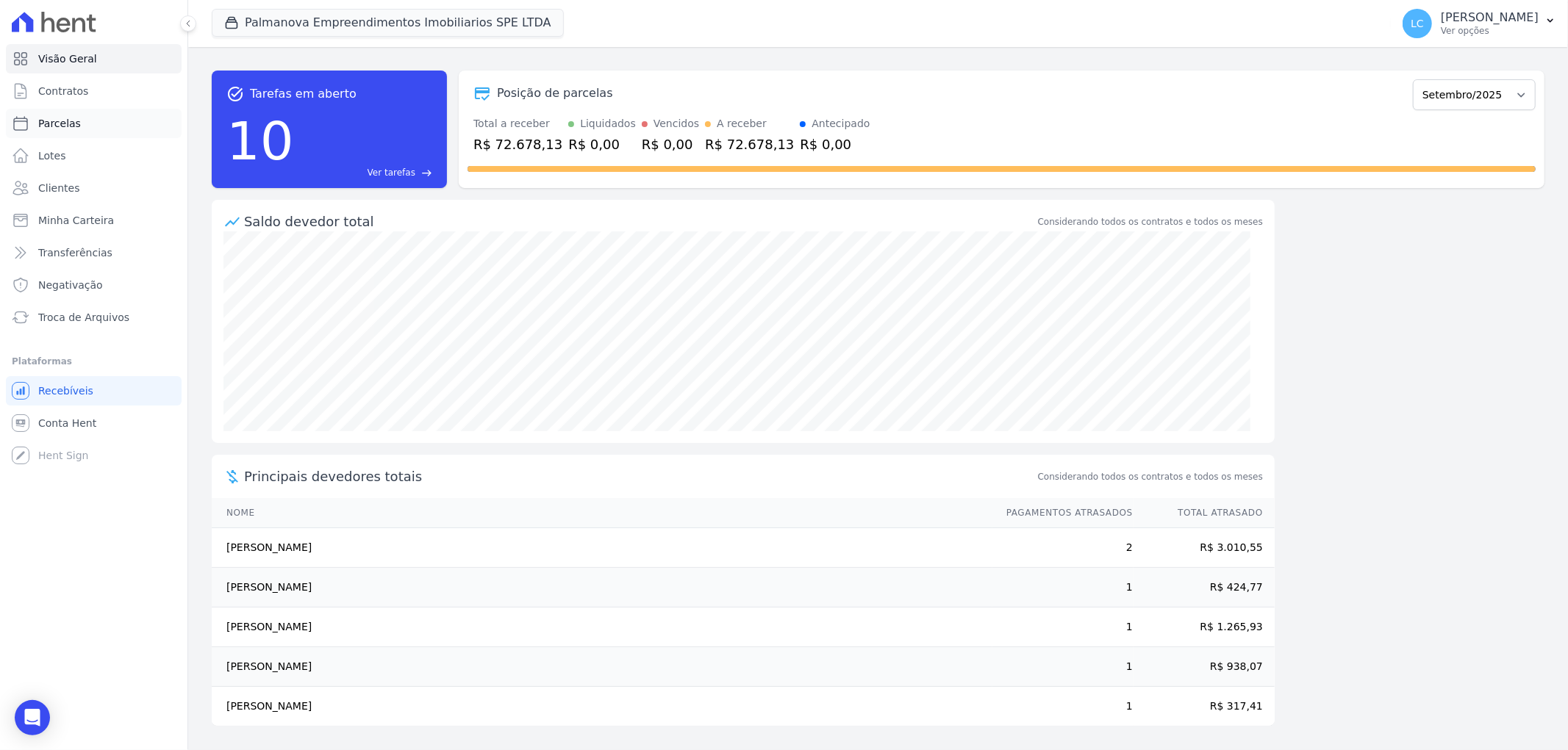
click at [101, 117] on link "Parcelas" at bounding box center [94, 123] width 176 height 30
select select
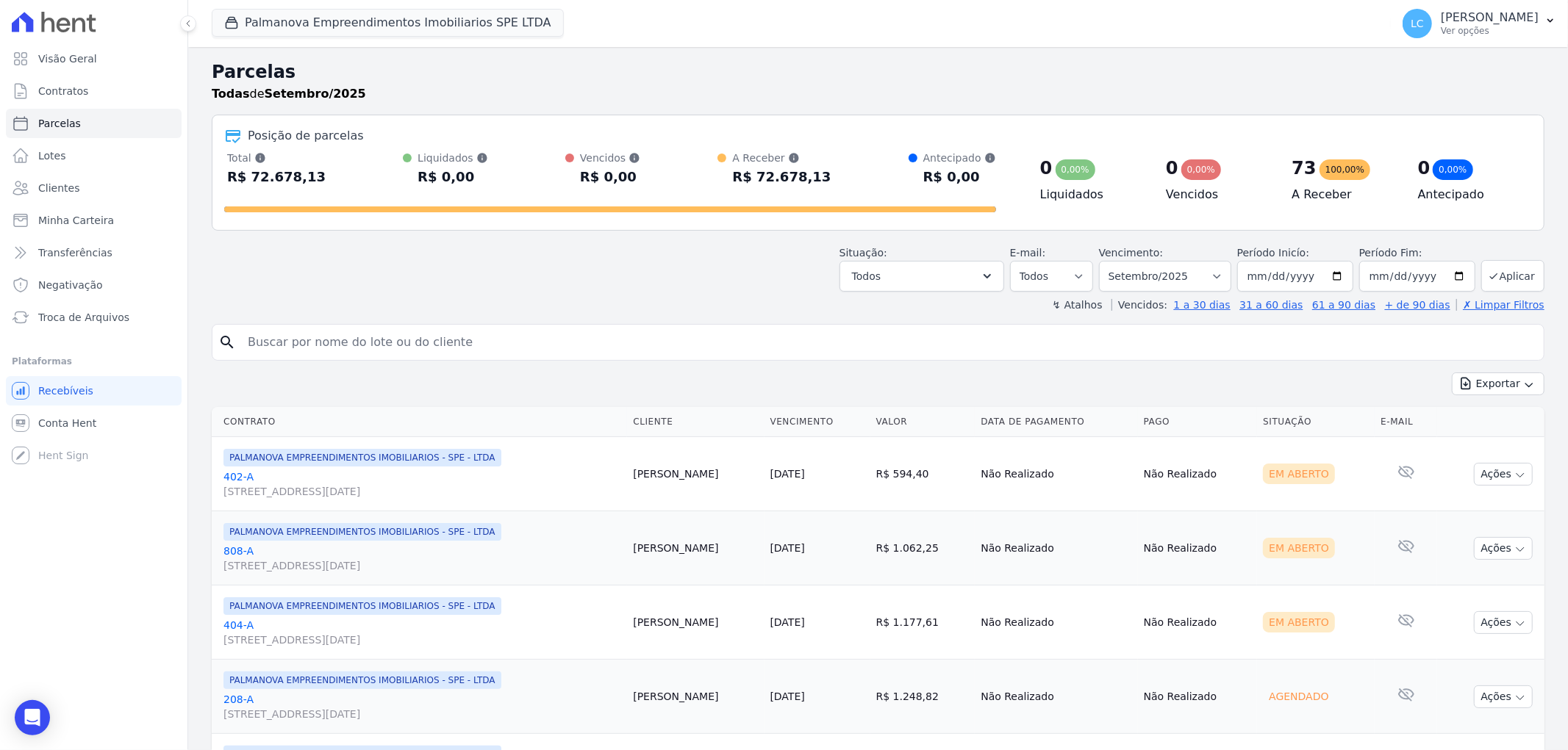
click at [435, 347] on input "search" at bounding box center [888, 342] width 1299 height 30
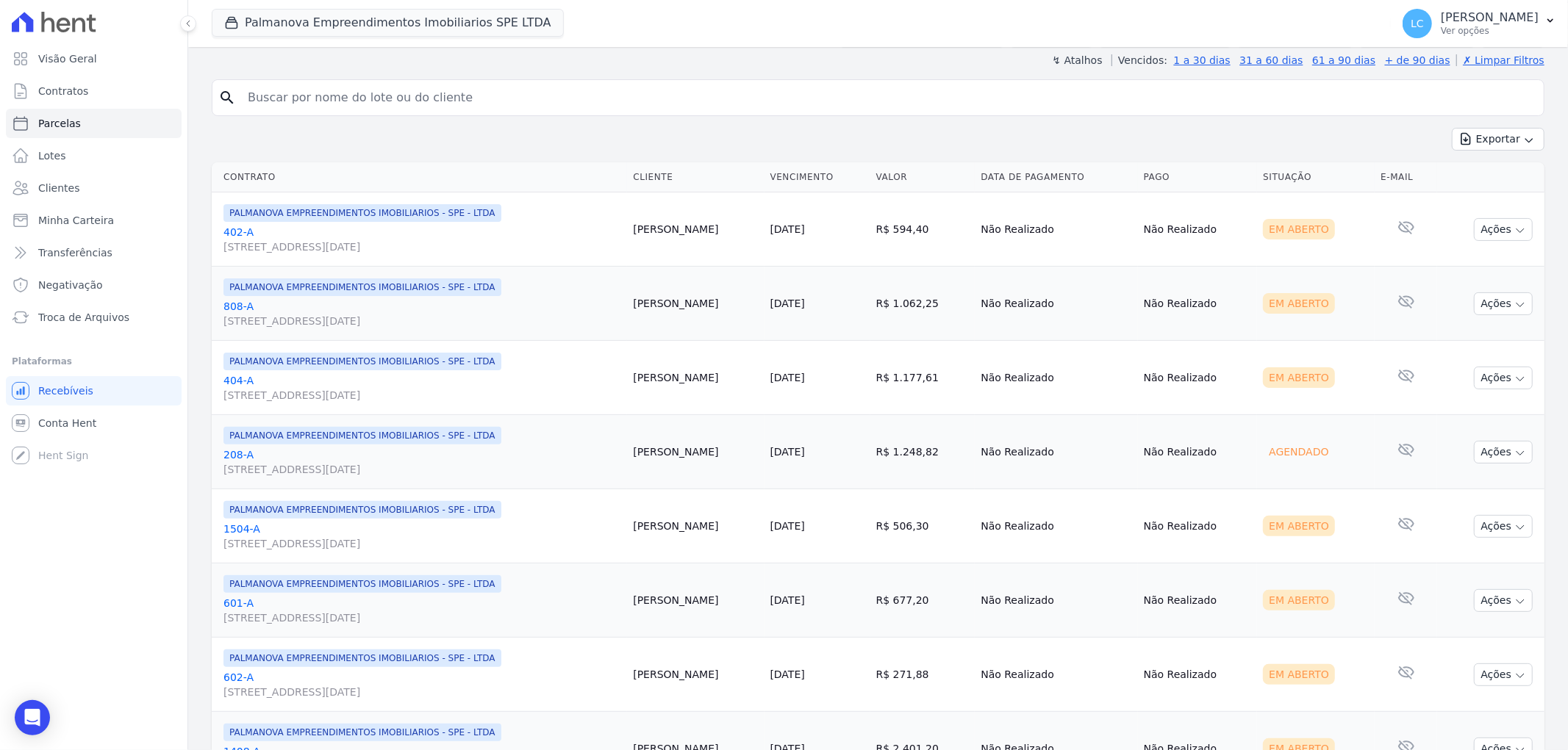
scroll to position [326, 0]
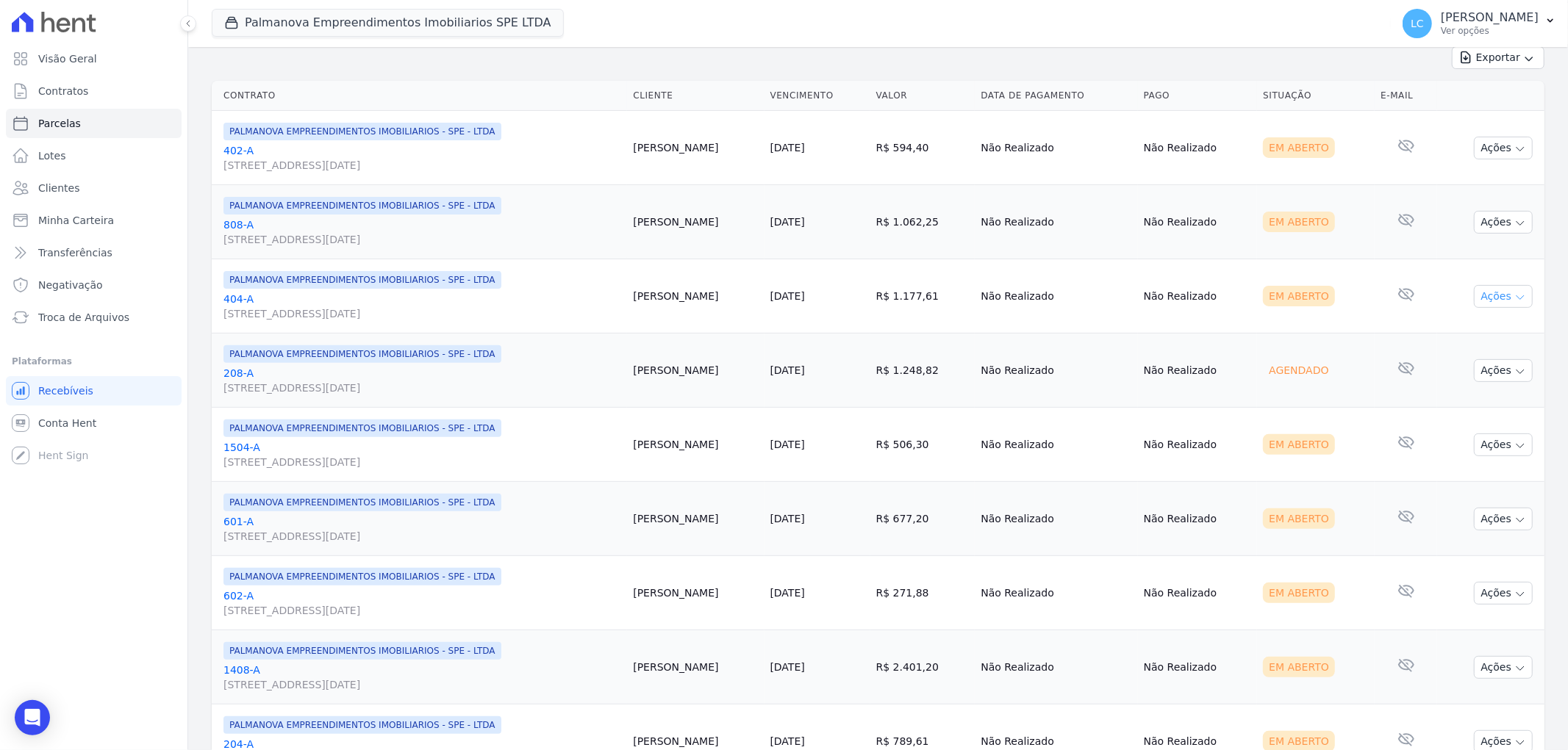
click at [1514, 303] on icon "button" at bounding box center [1520, 297] width 12 height 12
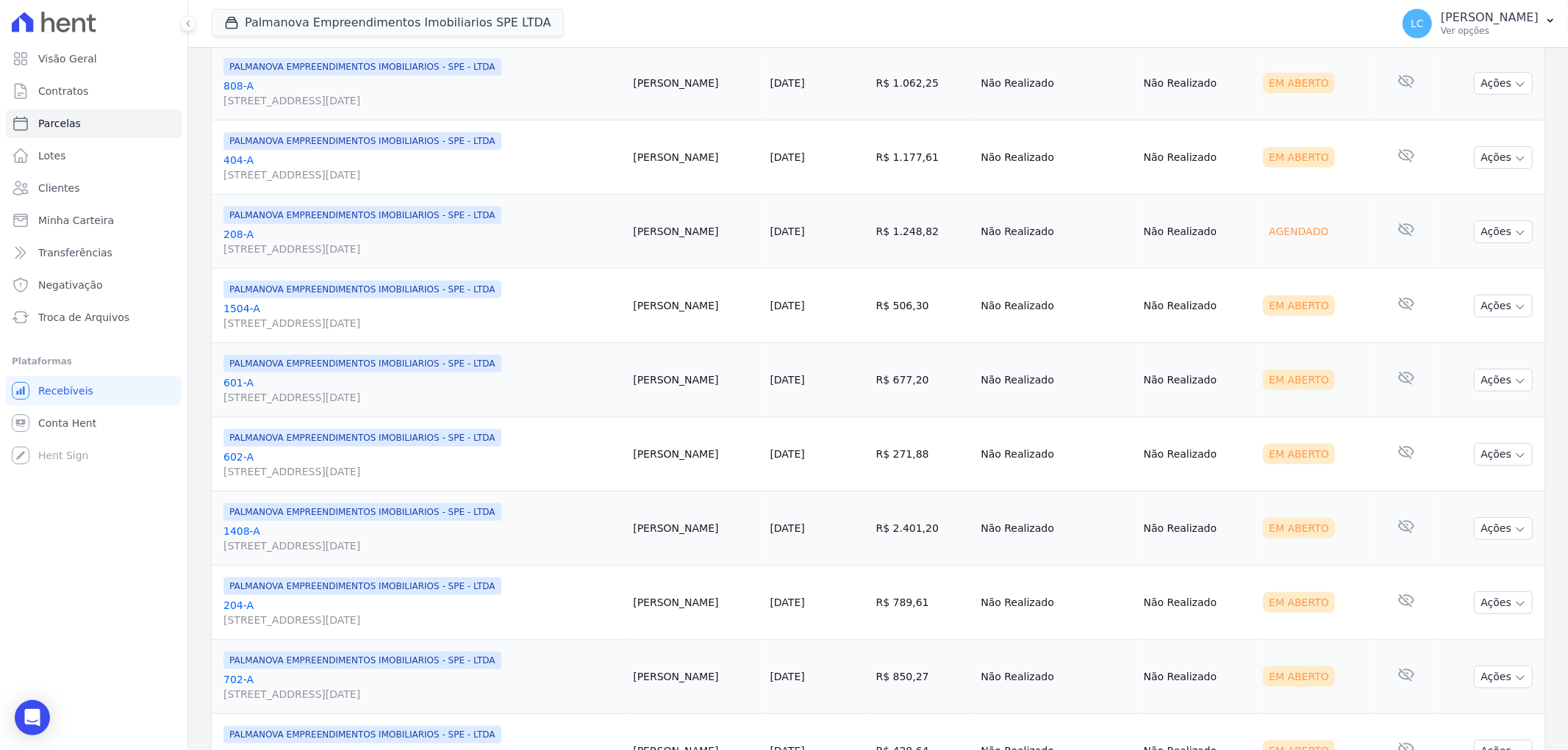
scroll to position [0, 0]
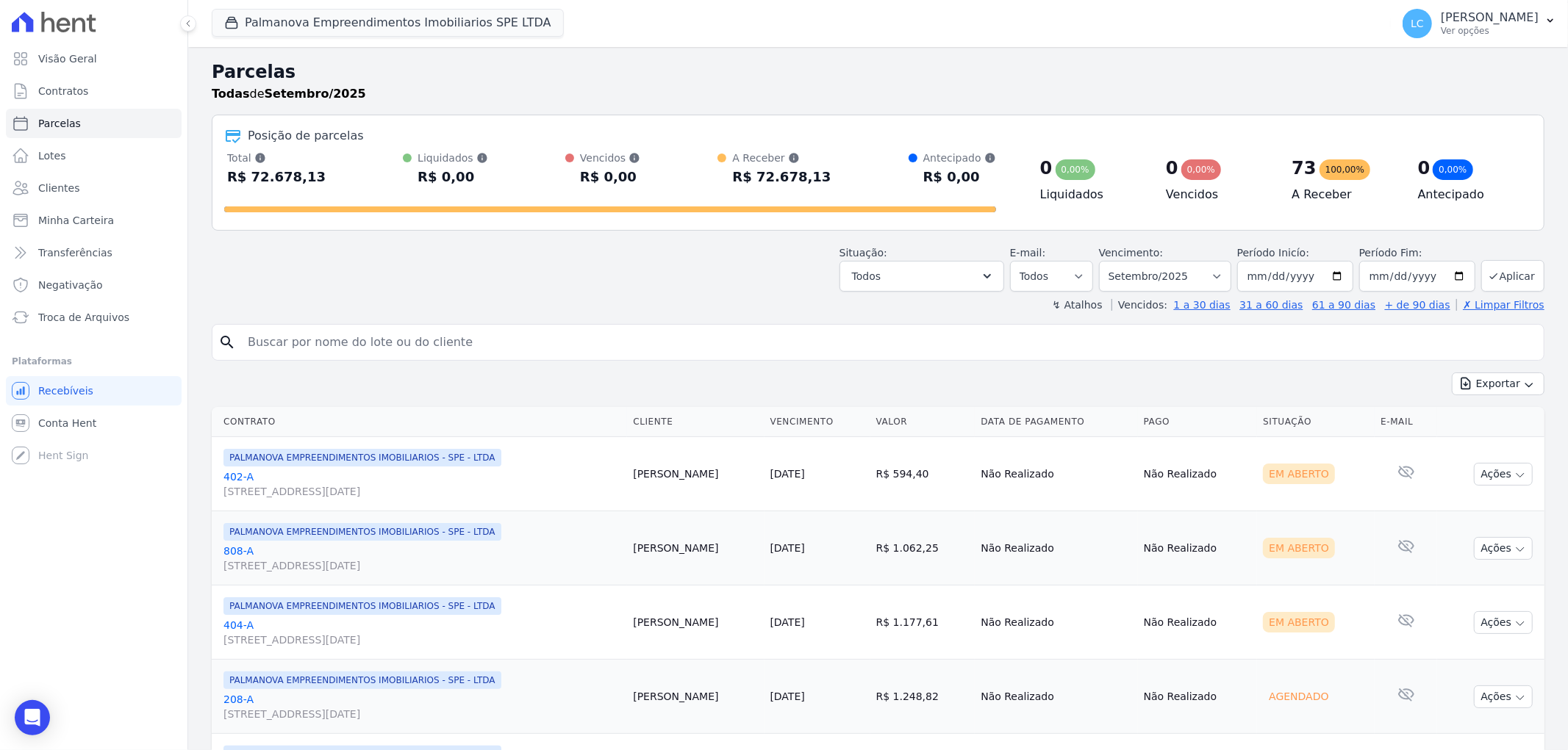
click at [404, 333] on input "search" at bounding box center [888, 342] width 1299 height 30
type input "carlos"
select select
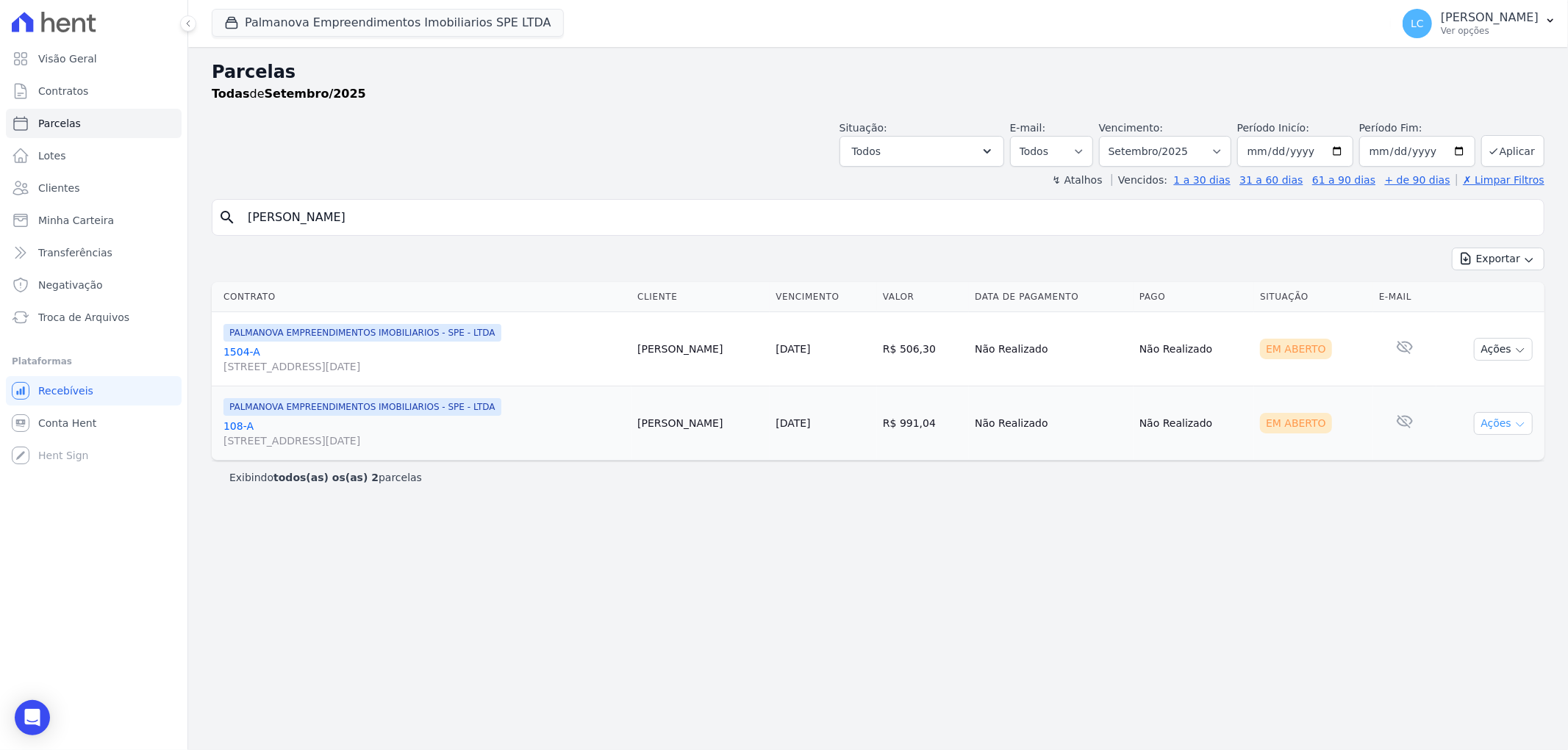
click at [1490, 427] on button "Ações" at bounding box center [1503, 423] width 59 height 22
click at [1486, 457] on link "Ver boleto" at bounding box center [1497, 457] width 141 height 27
click at [14, 717] on div "Abertura do Messenger da Intercom" at bounding box center [30, 716] width 48 height 48
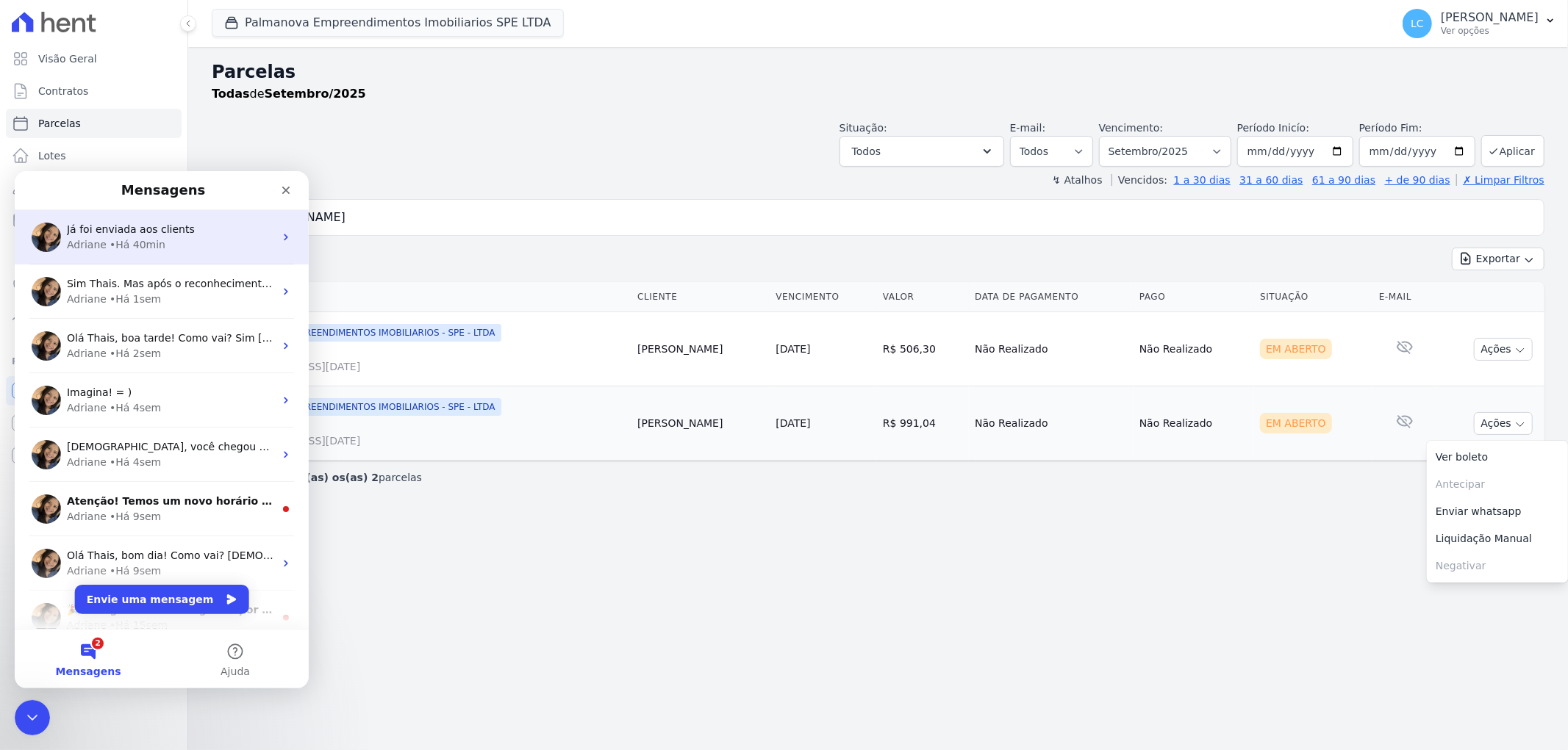
click at [160, 246] on div "Adriane • Há 40min" at bounding box center [170, 244] width 207 height 15
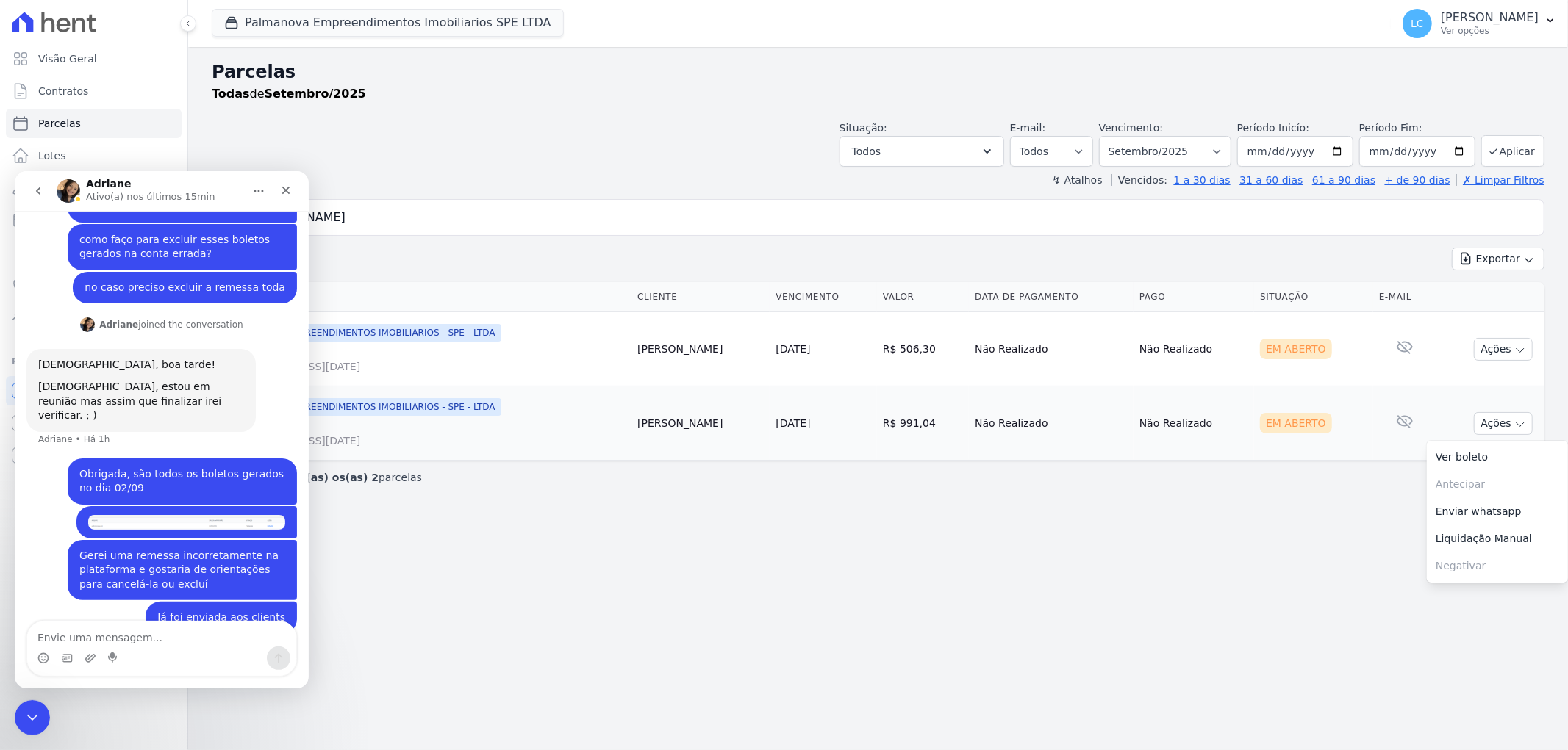
scroll to position [285, 0]
click at [289, 185] on icon "Fechar" at bounding box center [285, 189] width 12 height 12
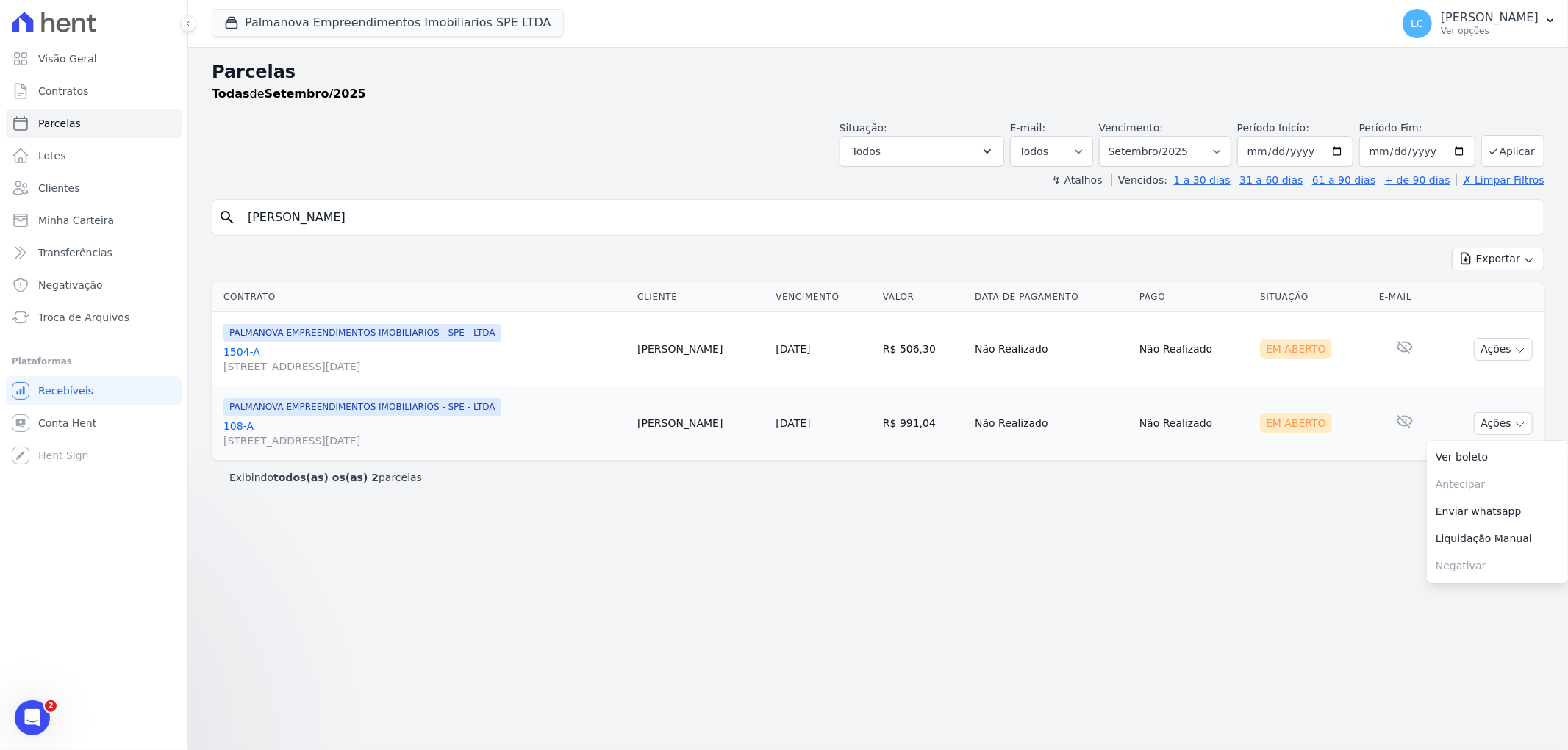
scroll to position [287, 0]
click at [31, 718] on icon "Abertura do Messenger da Intercom" at bounding box center [30, 716] width 24 height 24
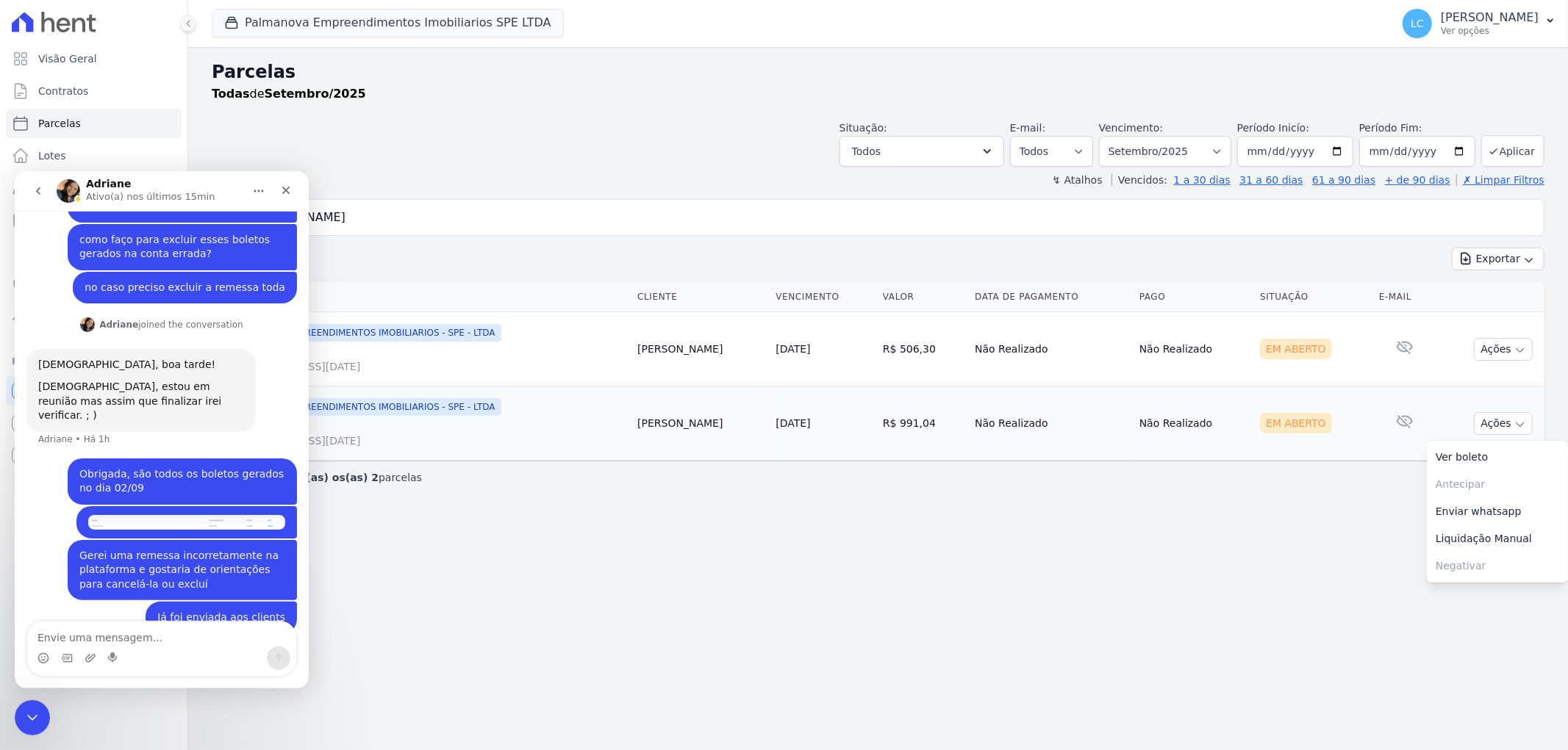
click at [43, 186] on icon "go back" at bounding box center [38, 190] width 12 height 12
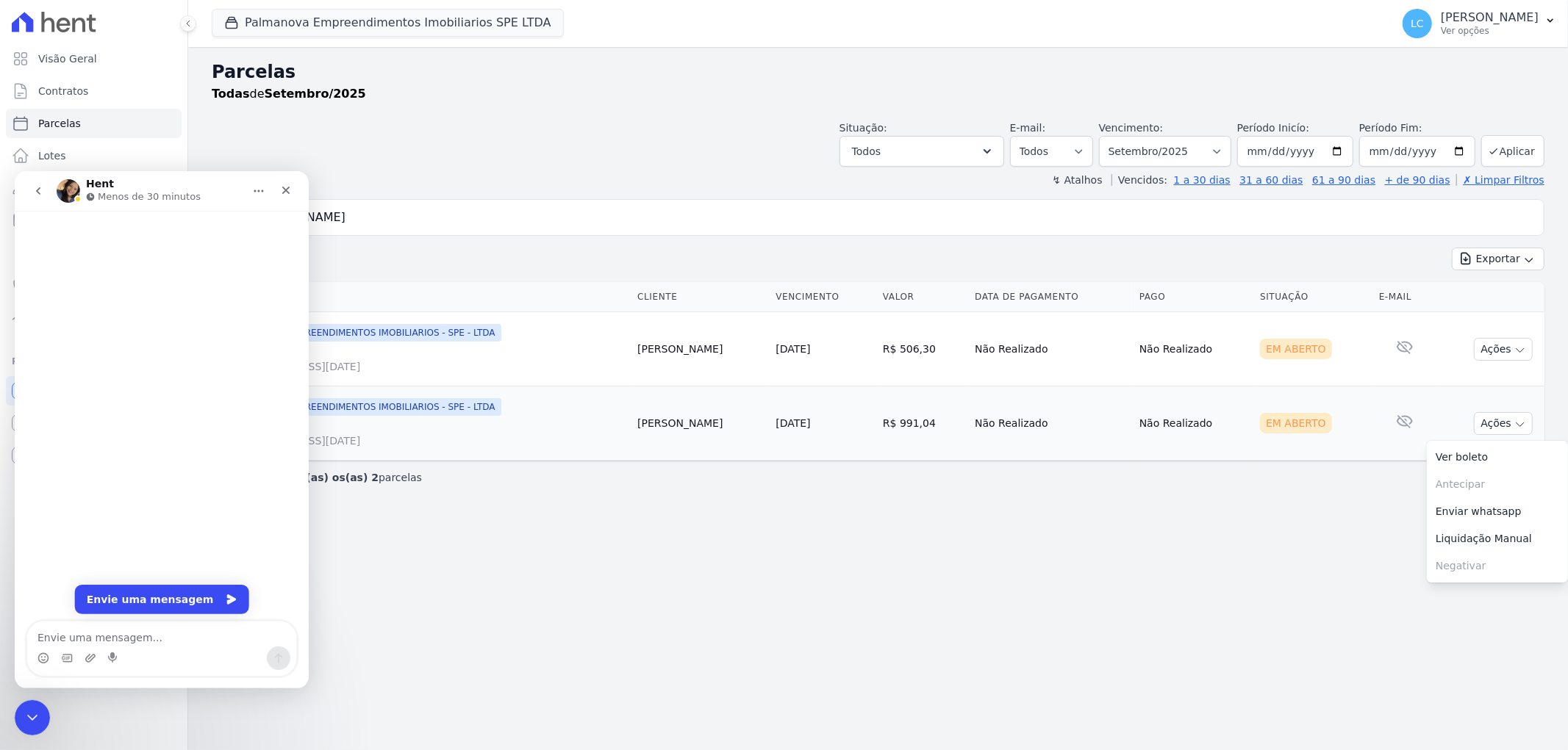
scroll to position [0, 0]
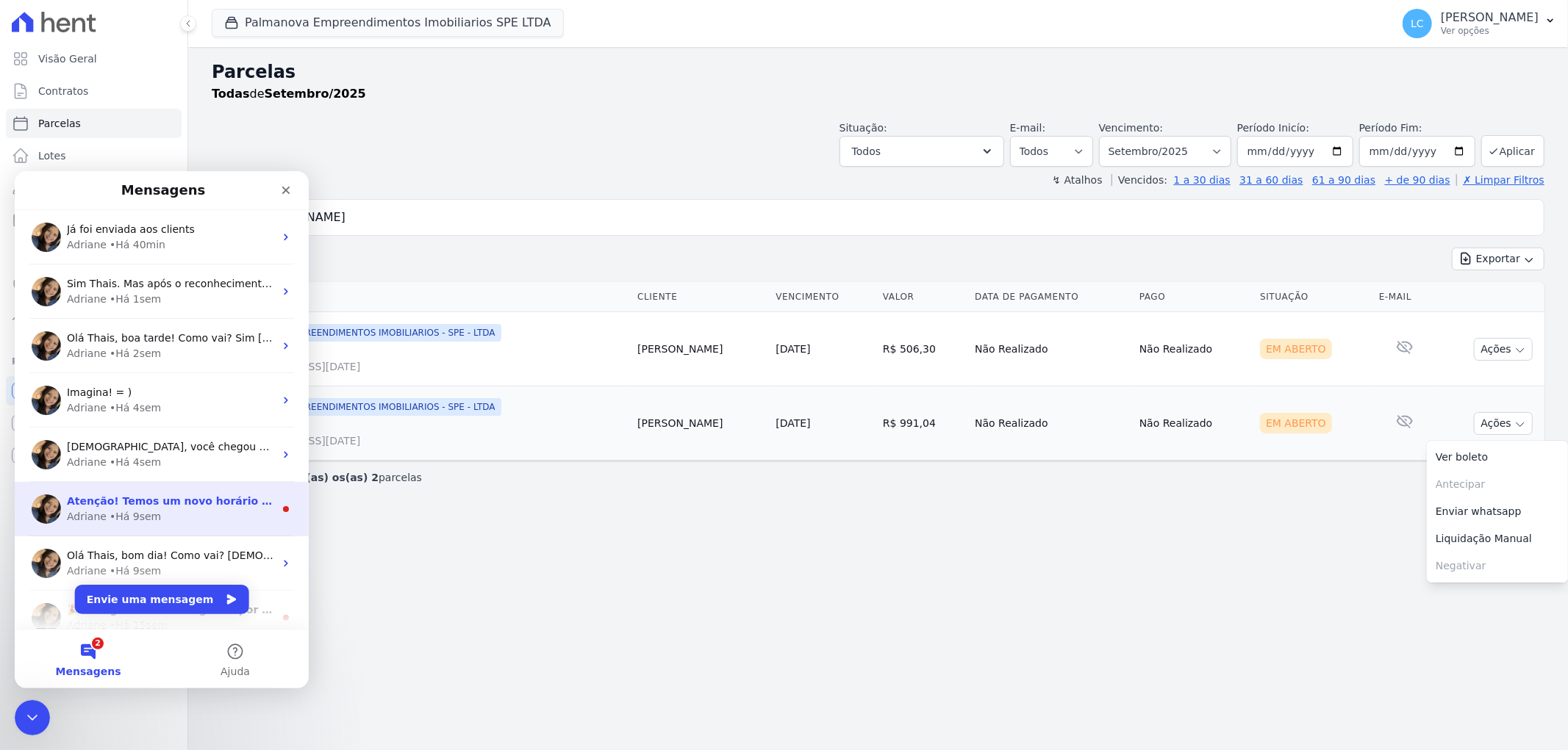
click at [202, 505] on span "Atenção! Temos um novo horário de atendimento 😊 Pensando em melhorar ainda mais…" at bounding box center [1227, 500] width 2321 height 12
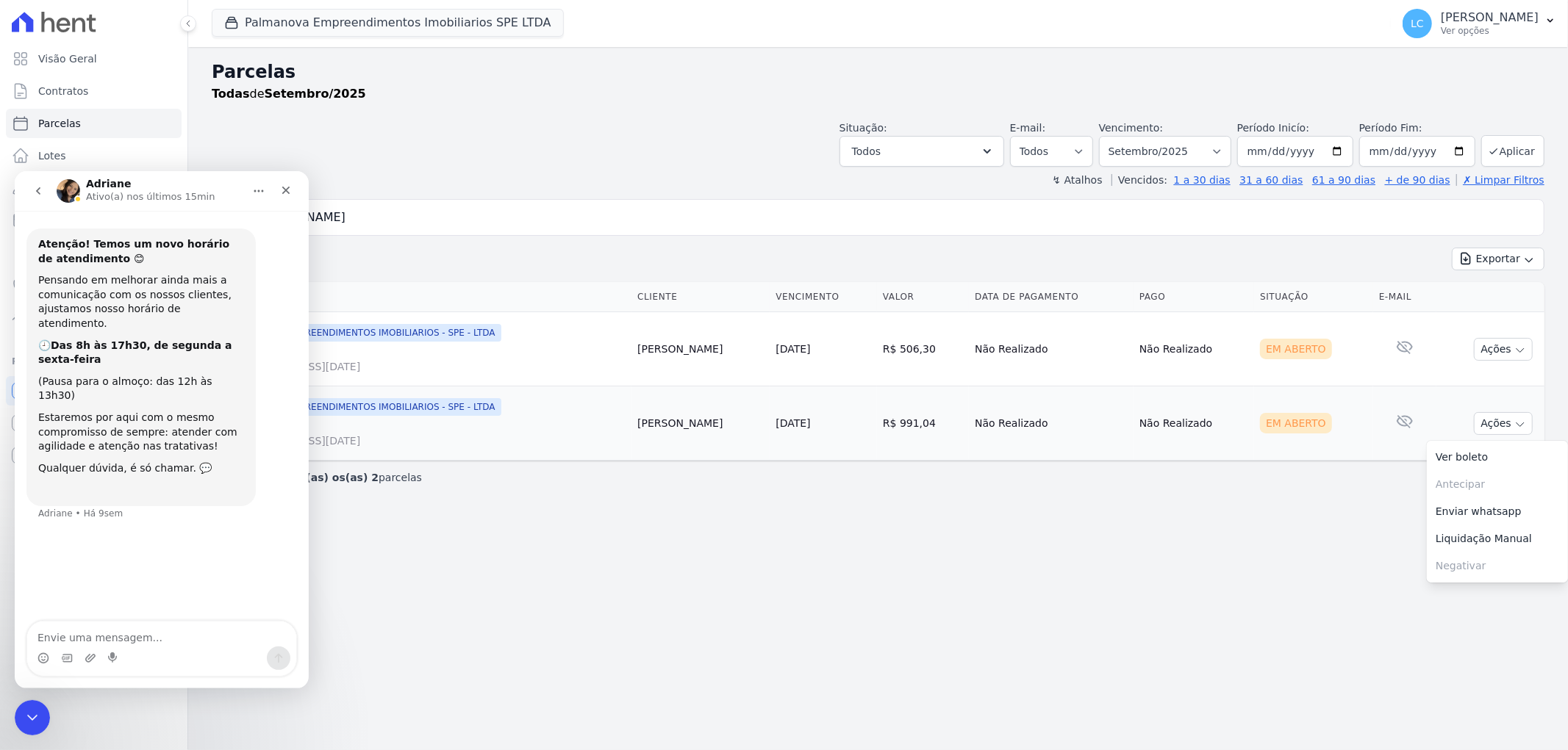
click at [33, 185] on icon "go back" at bounding box center [38, 190] width 12 height 12
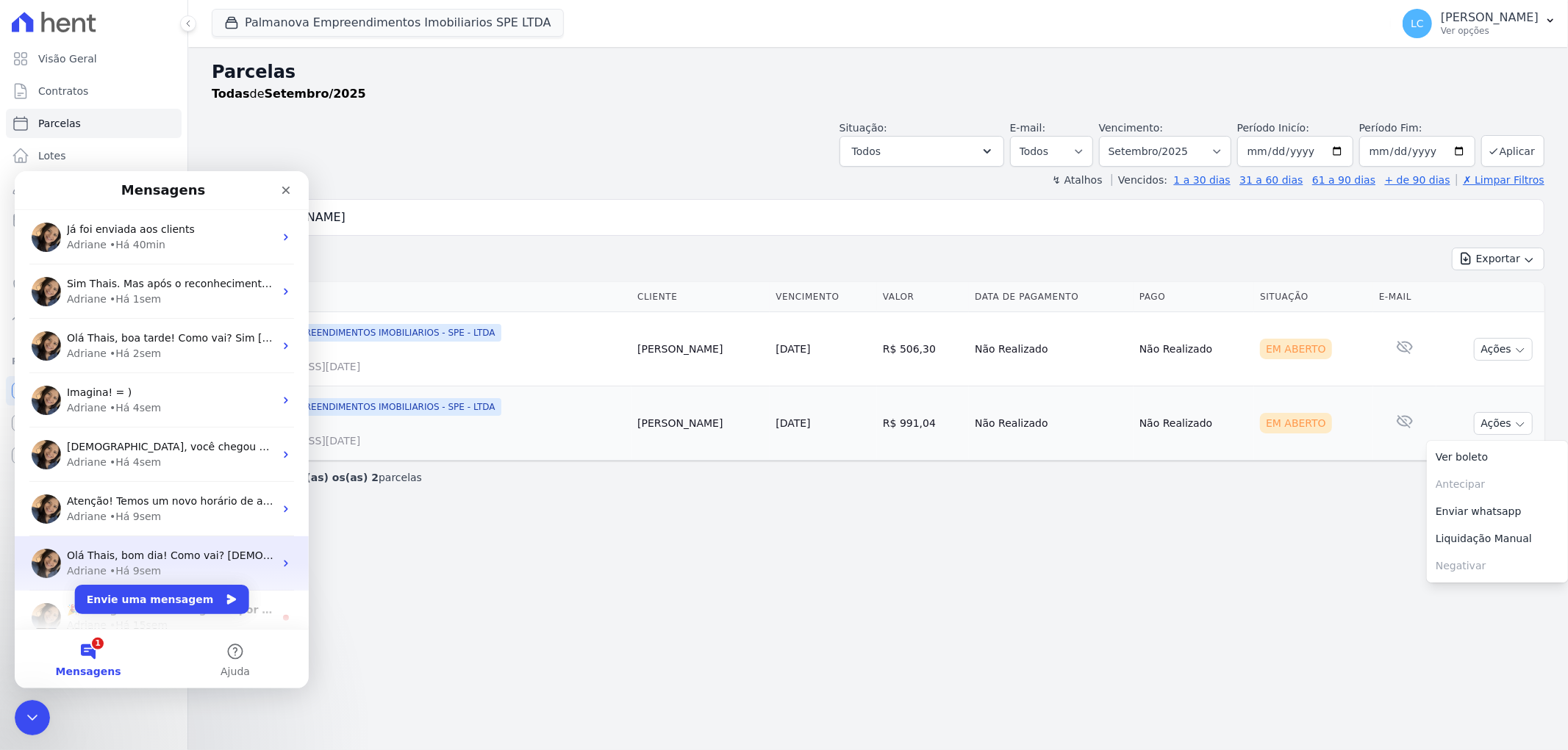
scroll to position [128, 0]
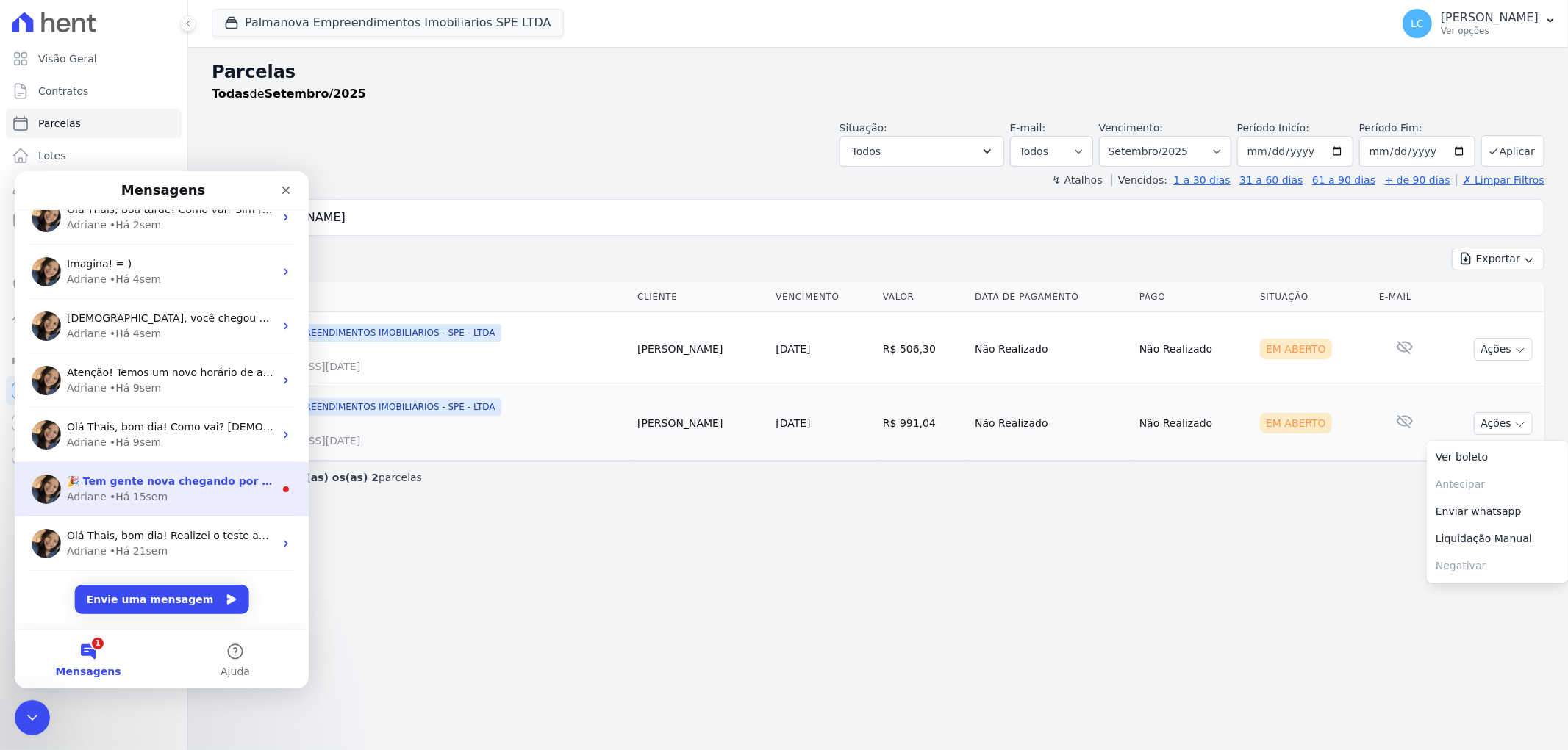
click at [157, 495] on div "Adriane • Há 15sem" at bounding box center [170, 496] width 207 height 15
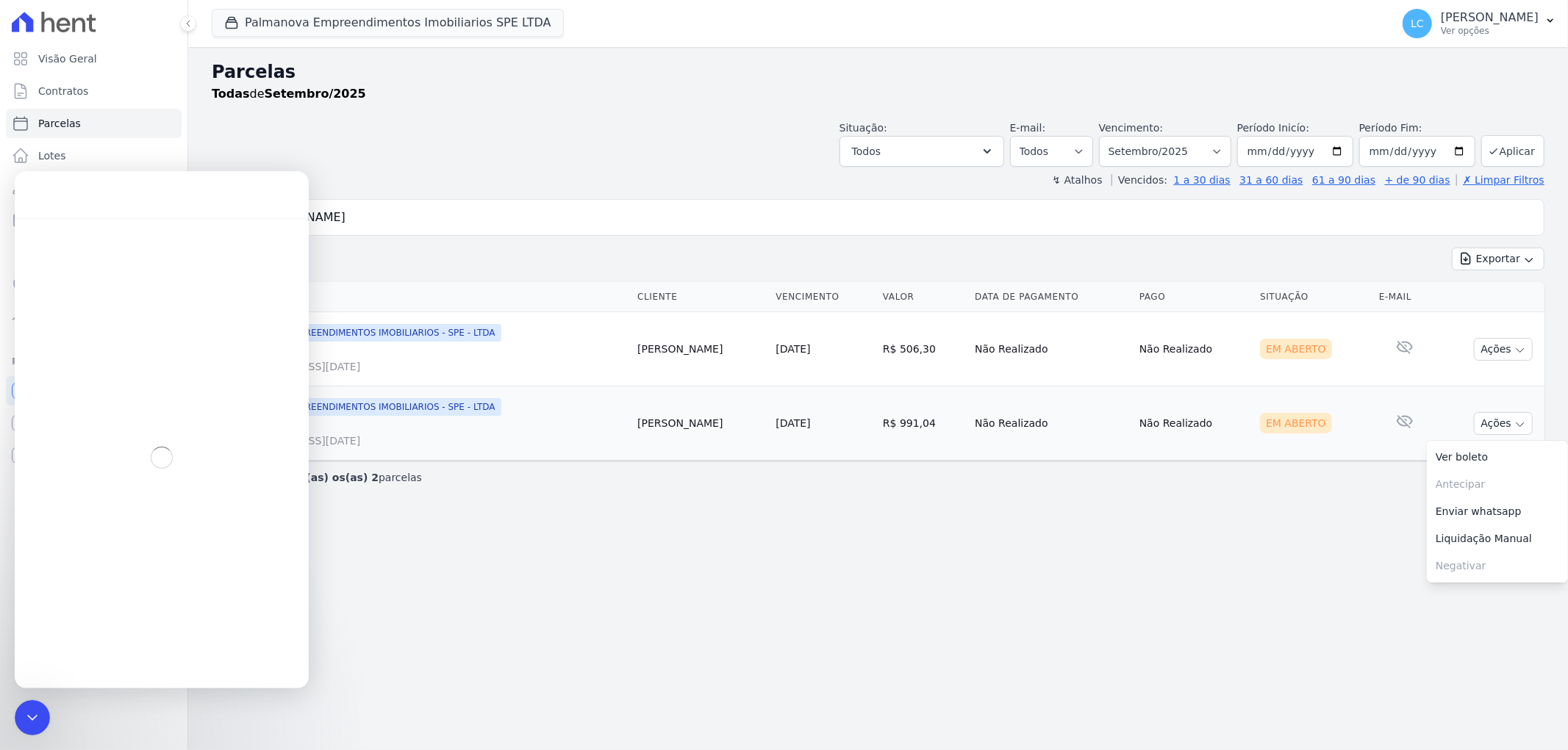
scroll to position [69, 0]
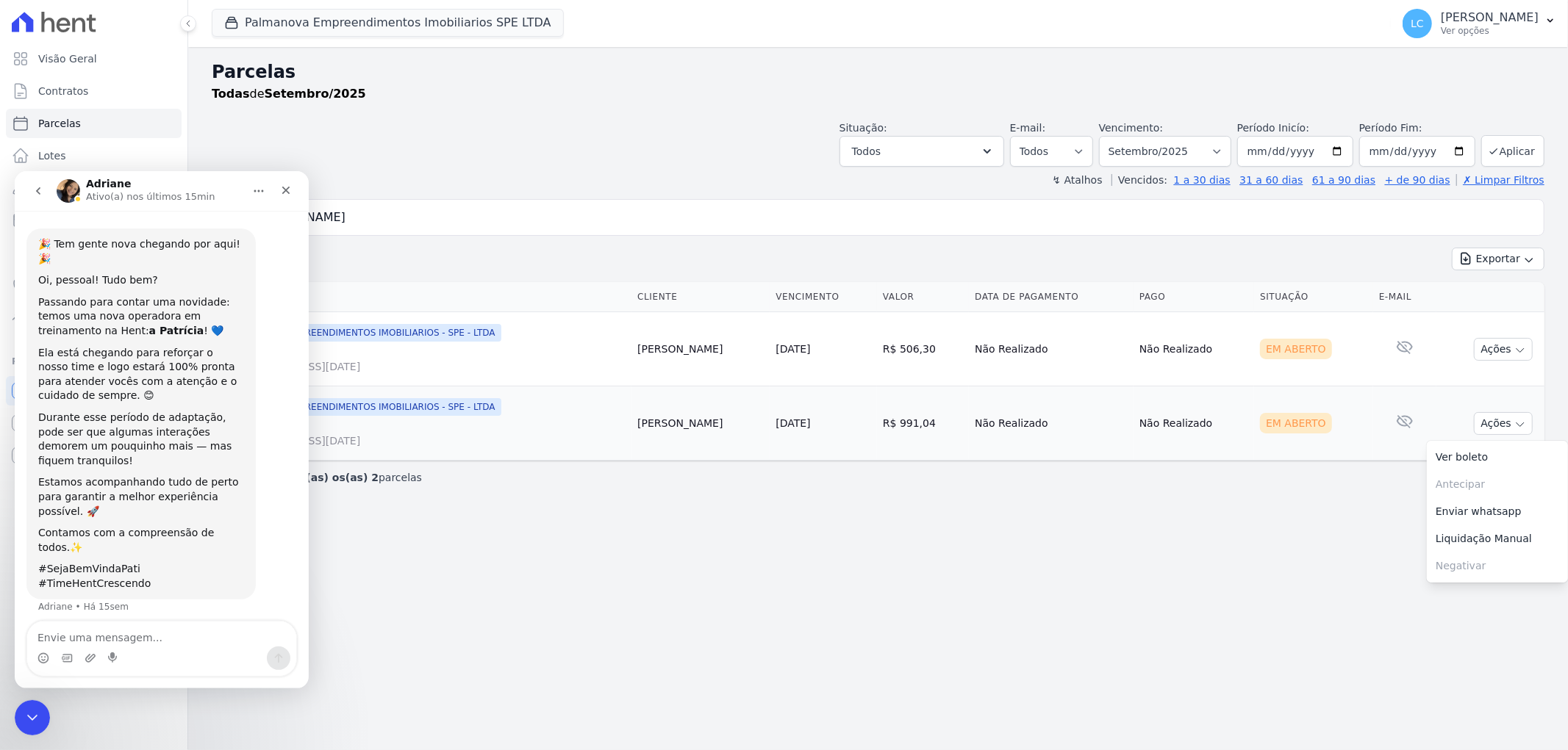
click at [45, 194] on button "go back" at bounding box center [38, 190] width 28 height 28
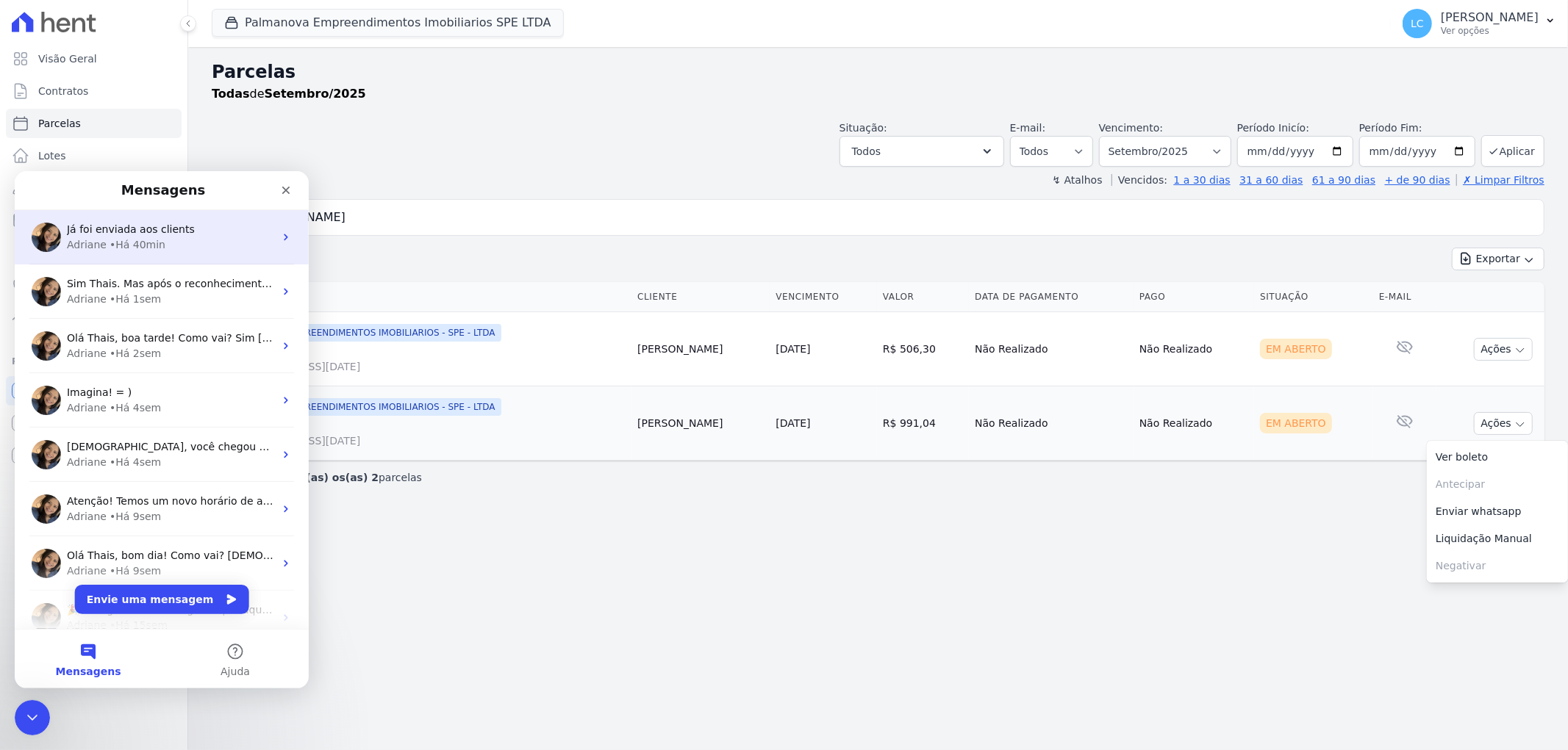
click at [157, 243] on div "Adriane • Há 40min" at bounding box center [170, 244] width 207 height 15
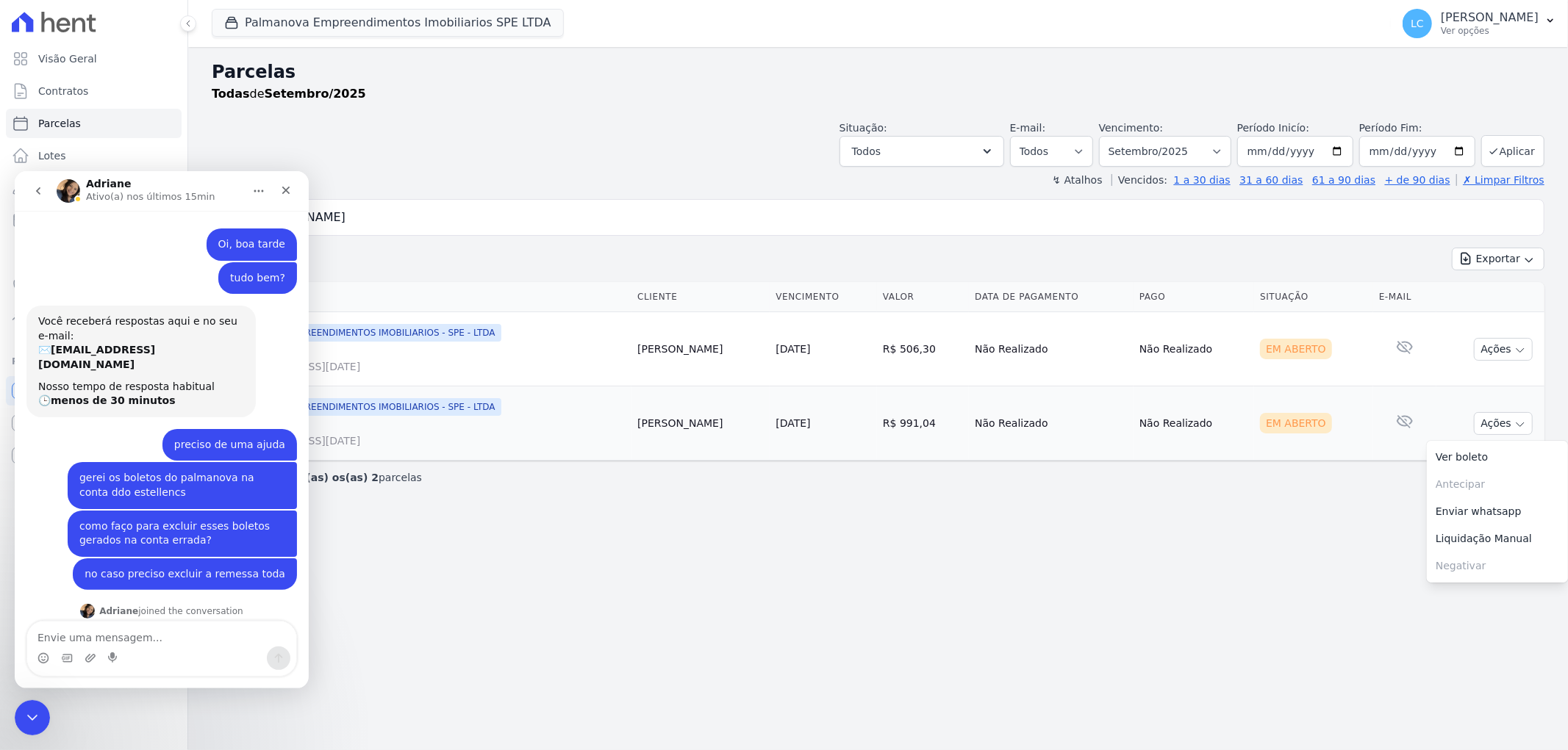
scroll to position [287, 0]
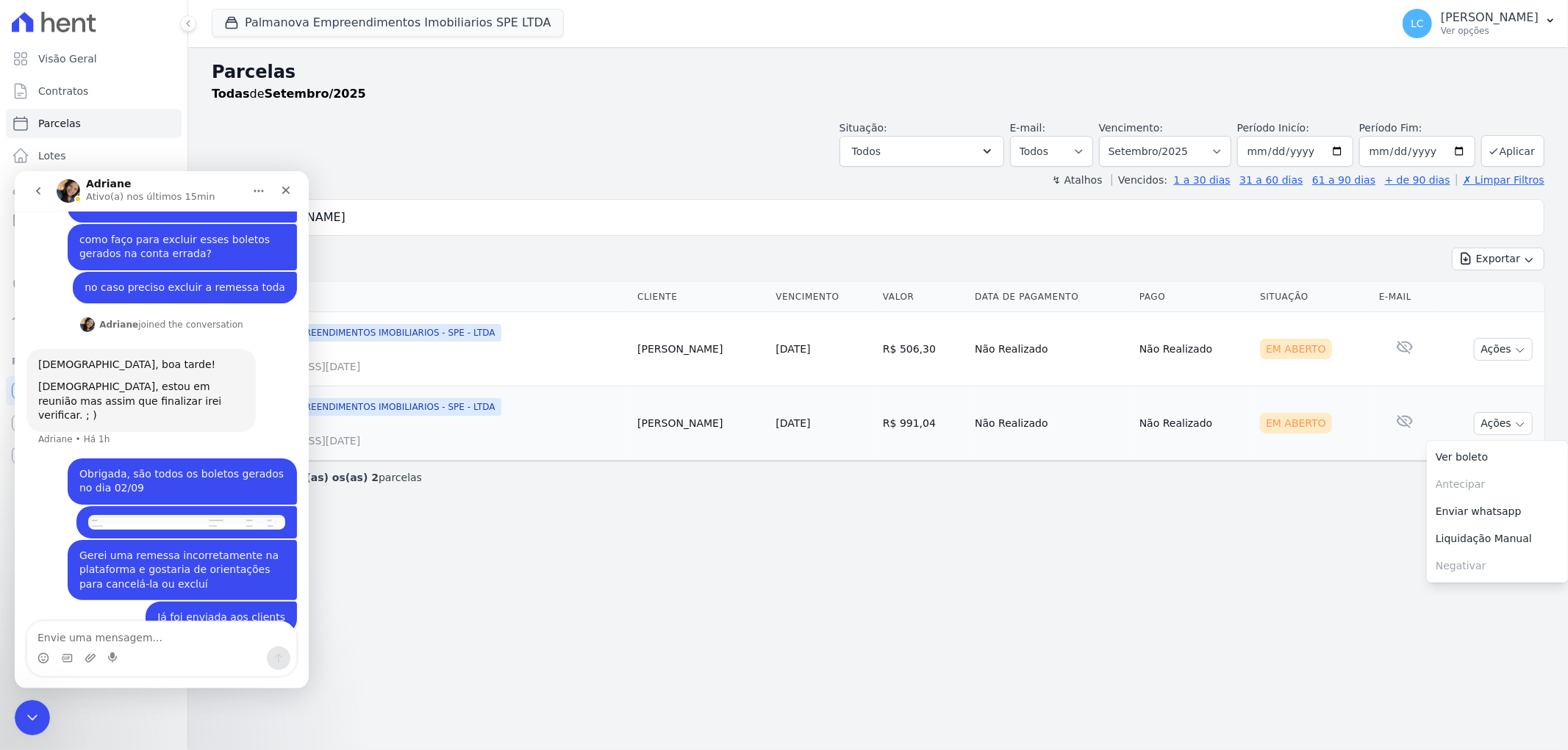
click at [145, 514] on img "Thais diz…" at bounding box center [186, 522] width 197 height 14
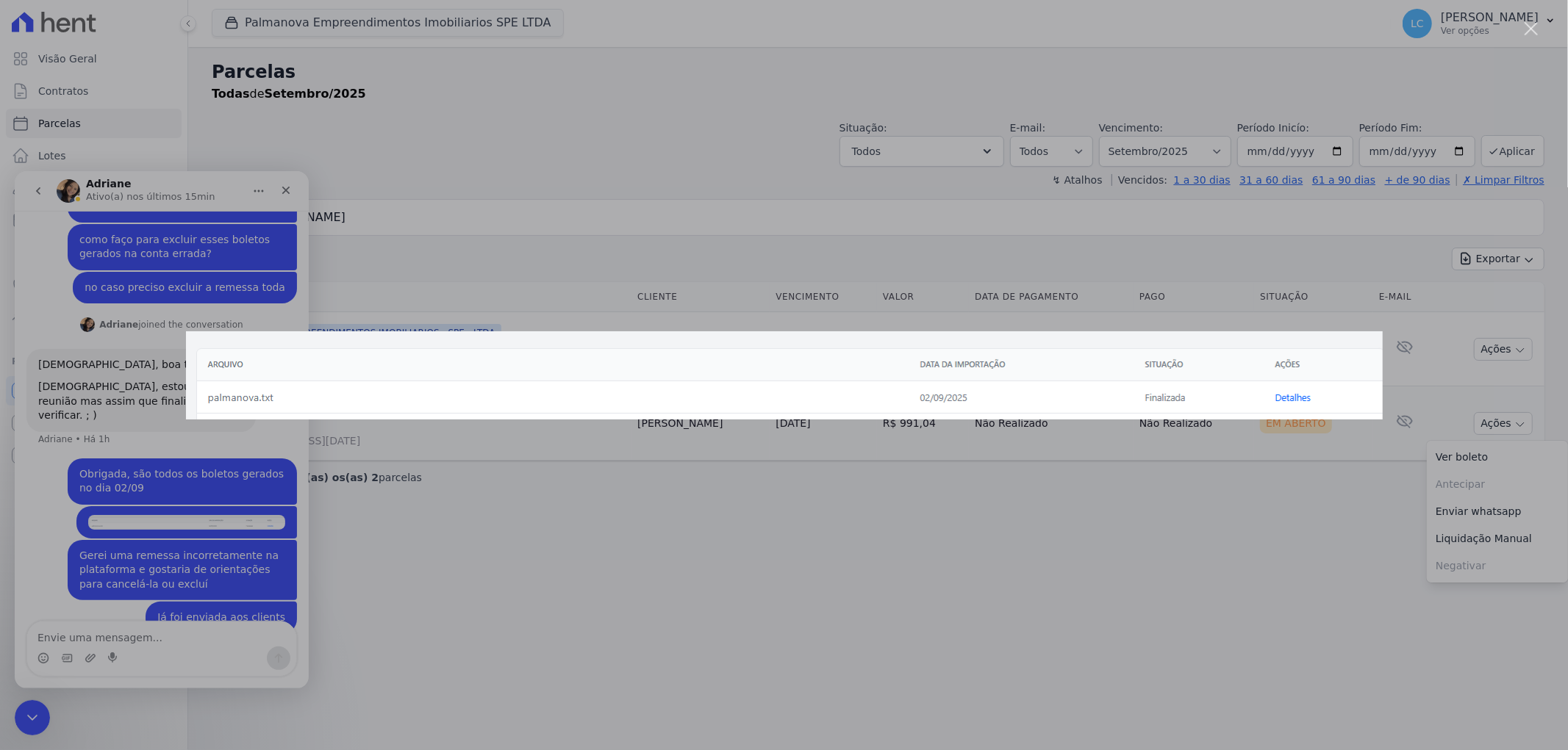
click at [521, 659] on div "Messenger da Intercom" at bounding box center [784, 375] width 1568 height 750
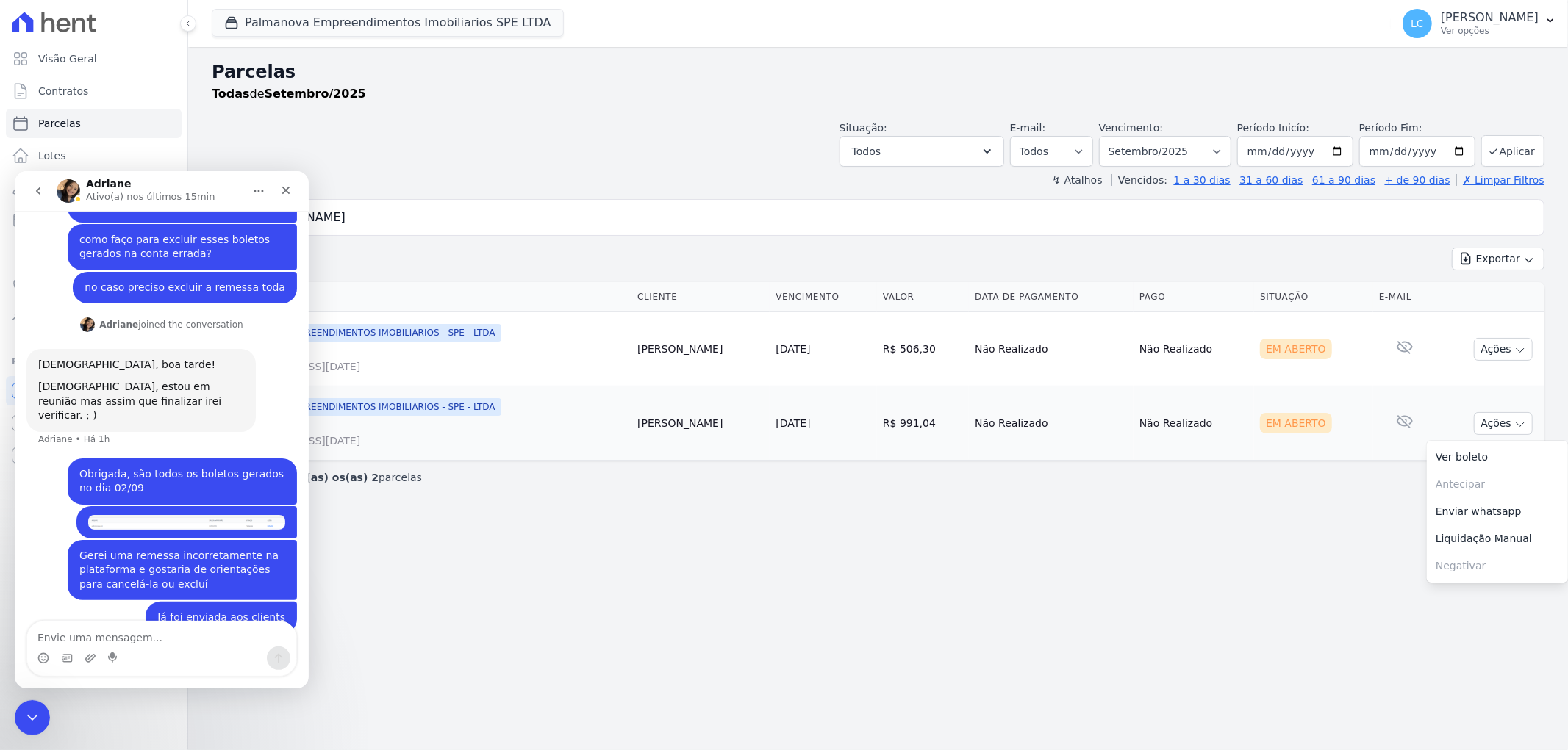
click at [173, 181] on div "Adriane Ativo(a) nos últimos 15min" at bounding box center [152, 190] width 133 height 26
click at [288, 125] on div "Situação: Agendado Em Aberto Pago Processando Cancelado Vencido Transferindo De…" at bounding box center [878, 141] width 1333 height 52
click at [488, 115] on div "Situação: Agendado Em Aberto Pago Processando Cancelado Vencido Transferindo De…" at bounding box center [878, 141] width 1333 height 52
click at [292, 188] on div "Fechar" at bounding box center [286, 190] width 27 height 27
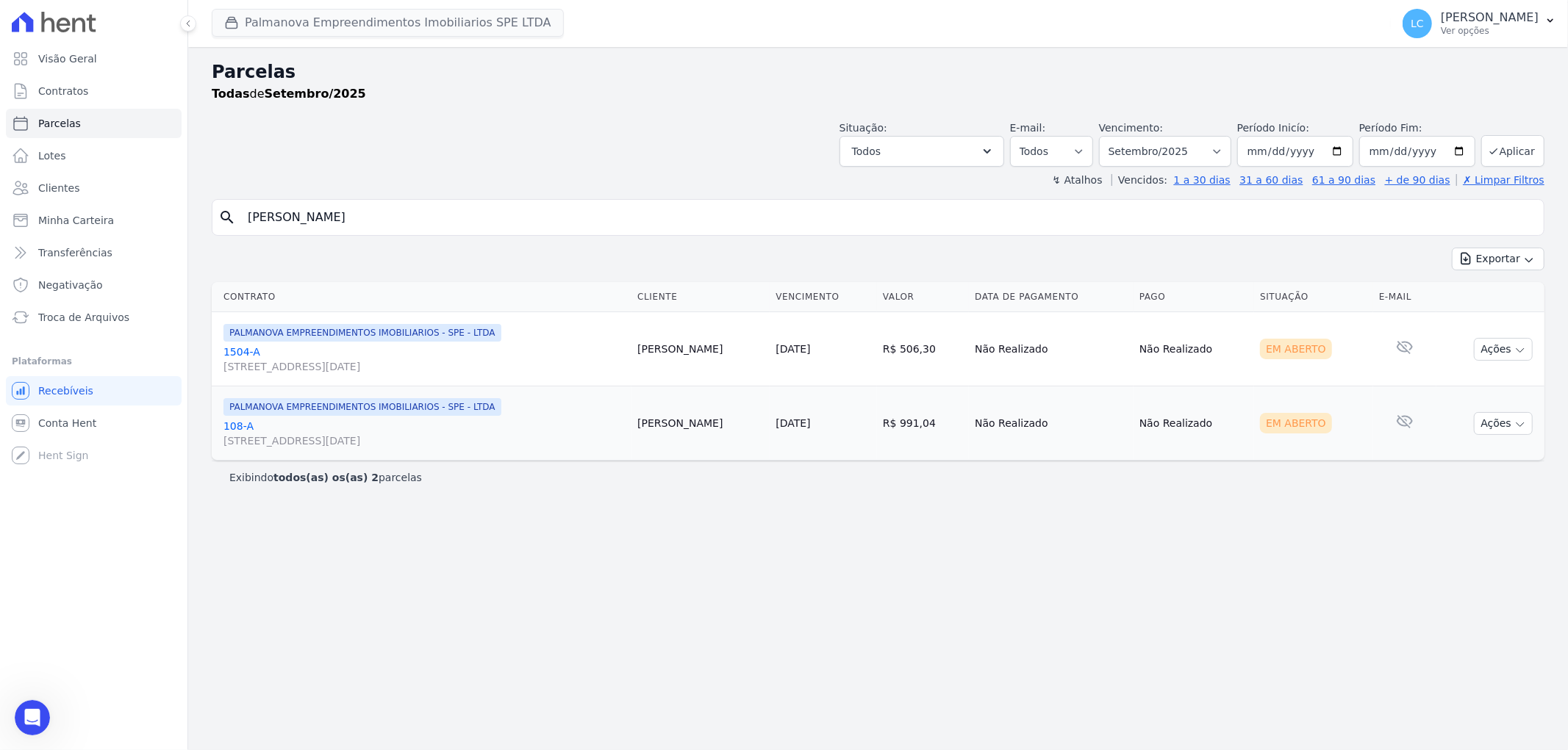
click at [334, 14] on button "Palmanova Empreendimentos Imobiliarios SPE LTDA" at bounding box center [387, 22] width 352 height 28
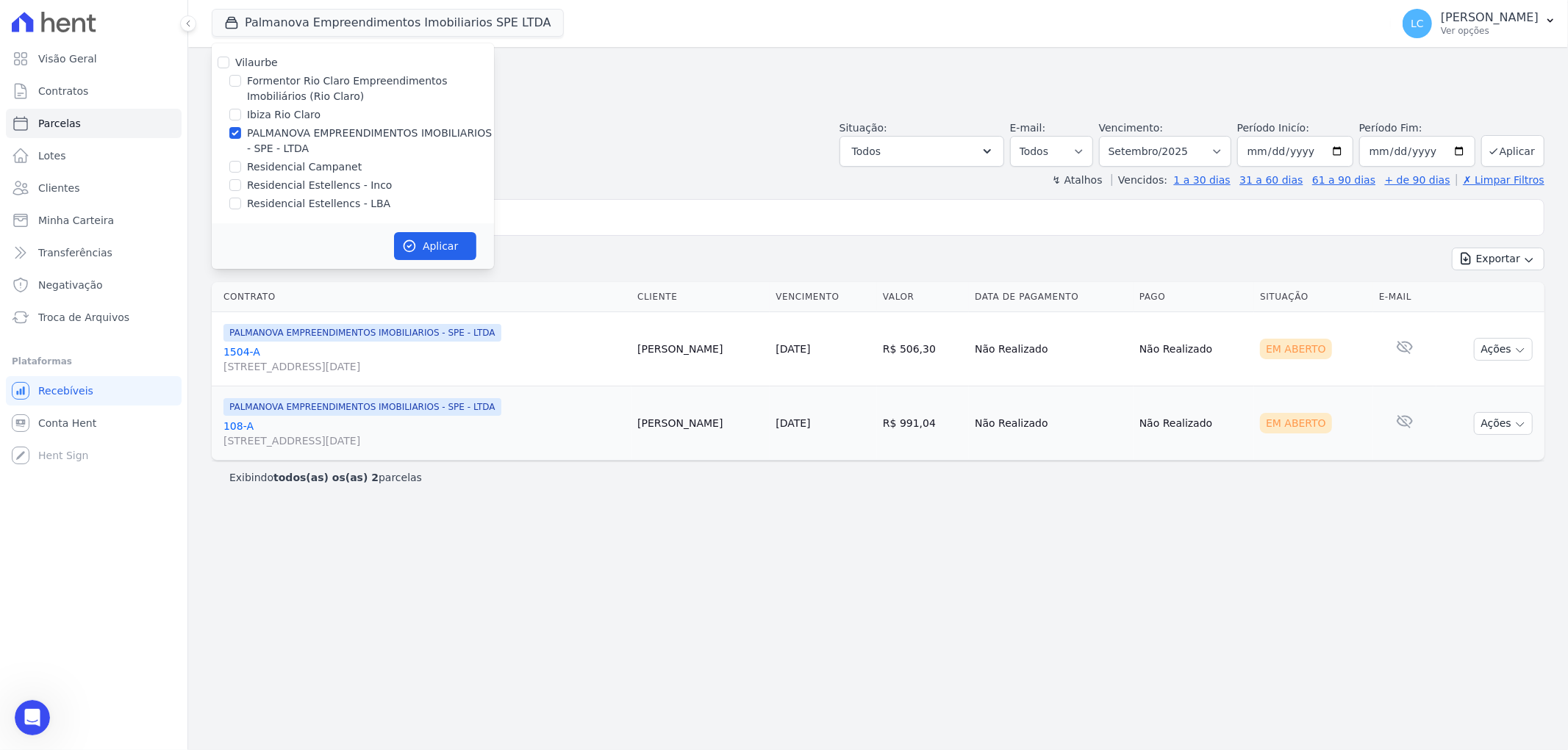
click at [313, 202] on label "Residencial Estellencs - LBA" at bounding box center [319, 203] width 143 height 15
click at [241, 202] on input "Residencial Estellencs - LBA" at bounding box center [235, 203] width 12 height 12
checkbox input "true"
click at [238, 137] on input "PALMANOVA EMPREENDIMENTOS IMOBILIARIOS - SPE - LTDA" at bounding box center [235, 133] width 12 height 12
checkbox input "false"
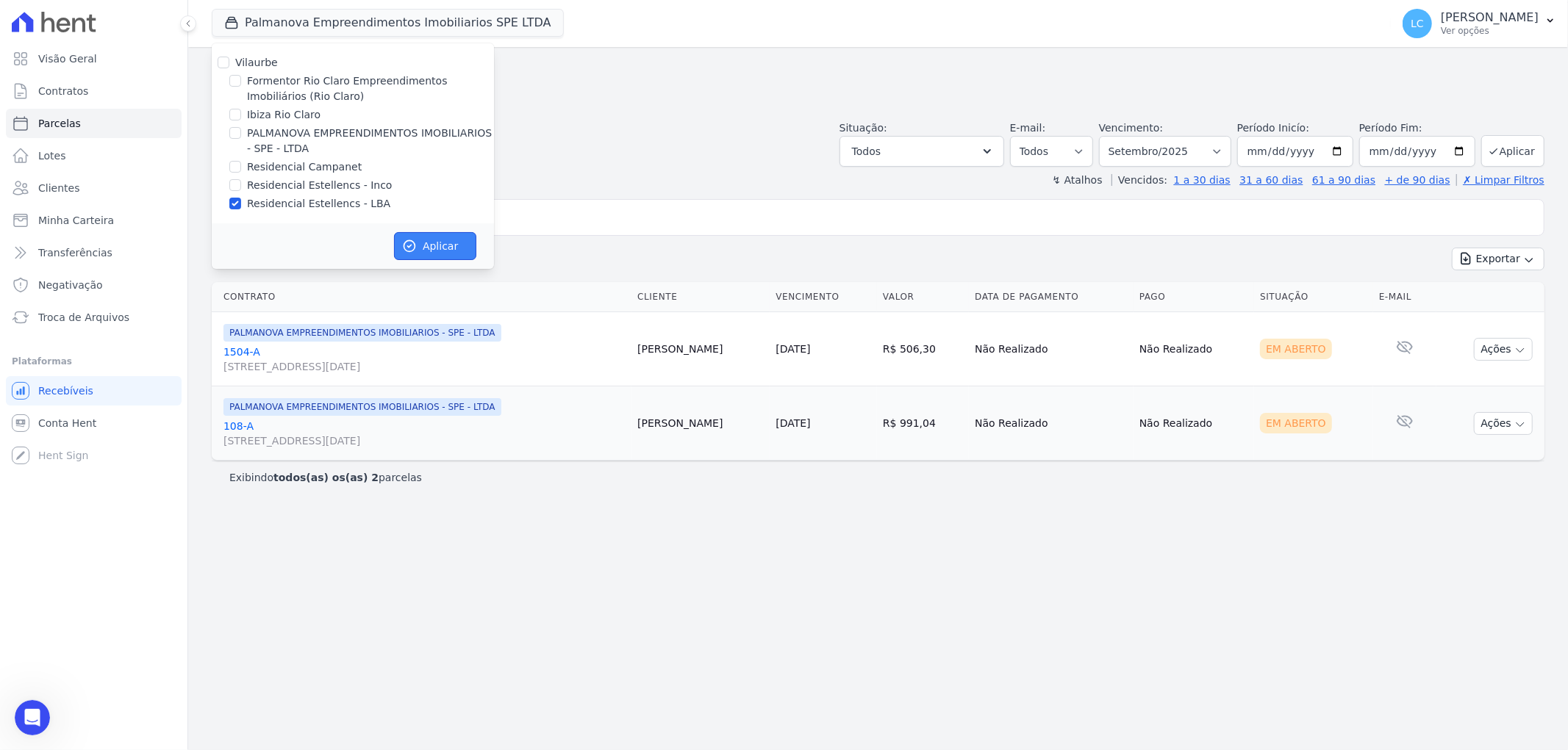
click at [455, 243] on button "Aplicar" at bounding box center [435, 246] width 82 height 28
select select
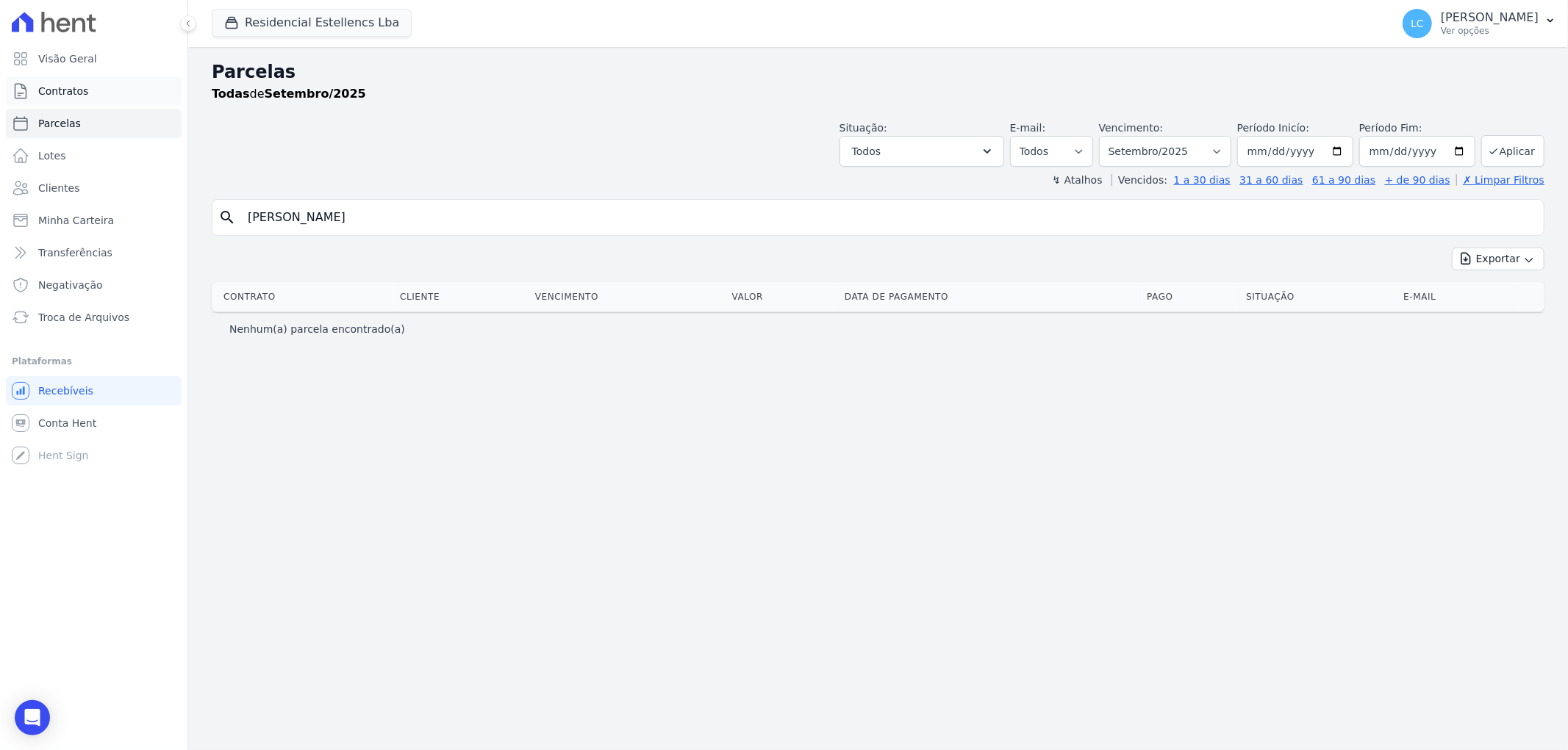
click at [75, 93] on span "Contratos" at bounding box center [64, 91] width 50 height 14
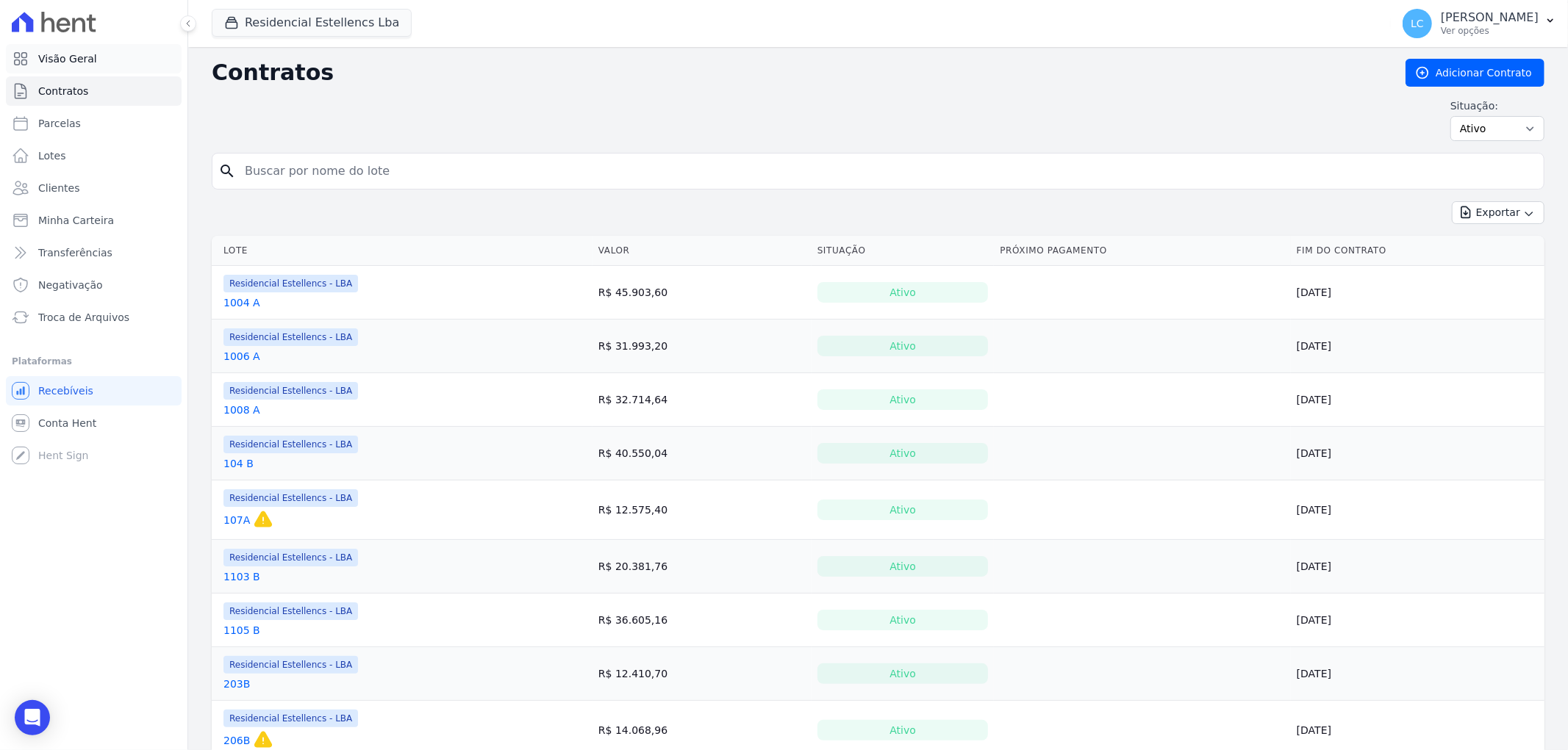
click at [86, 47] on link "Visão Geral" at bounding box center [94, 58] width 176 height 30
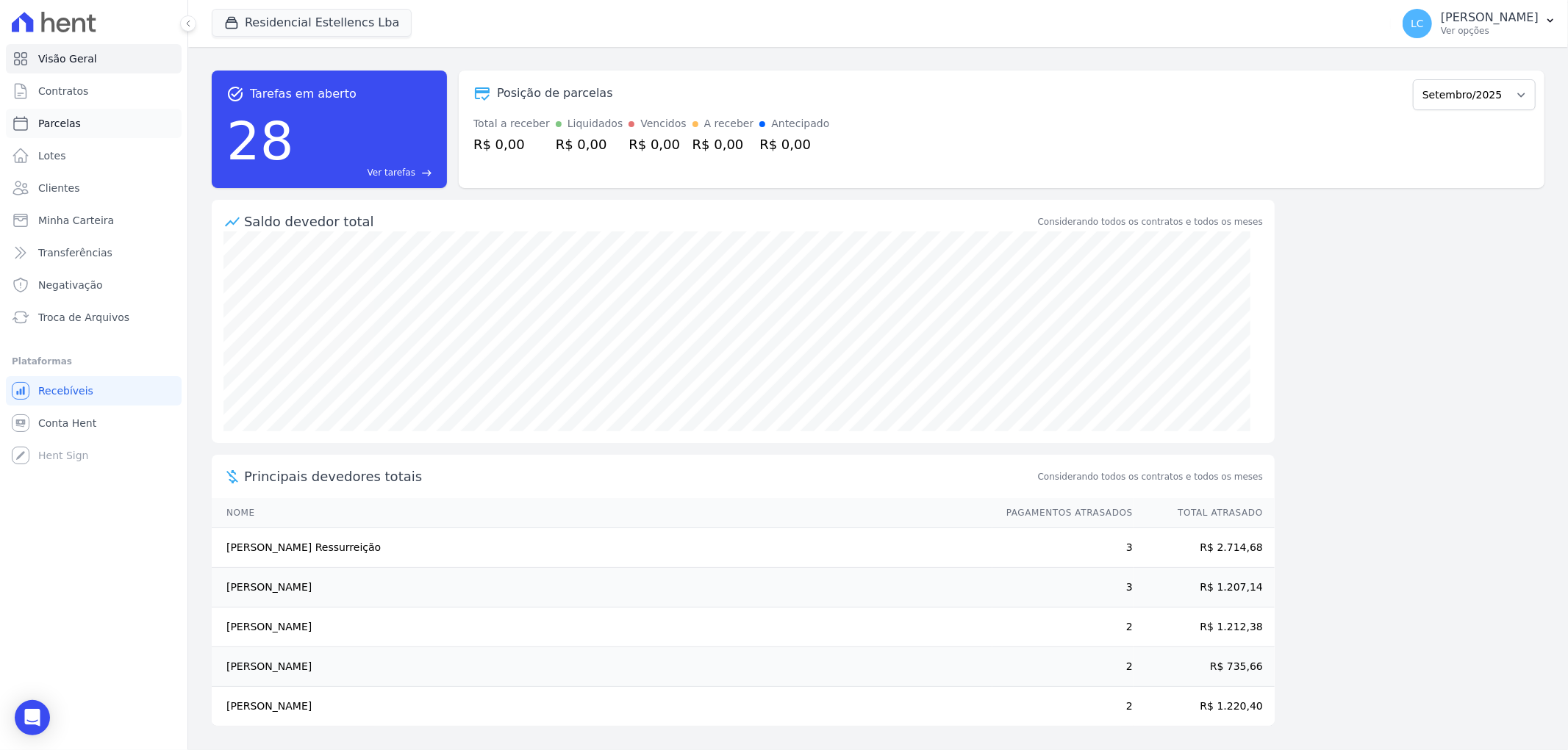
click at [56, 120] on span "Parcelas" at bounding box center [60, 124] width 43 height 14
select select
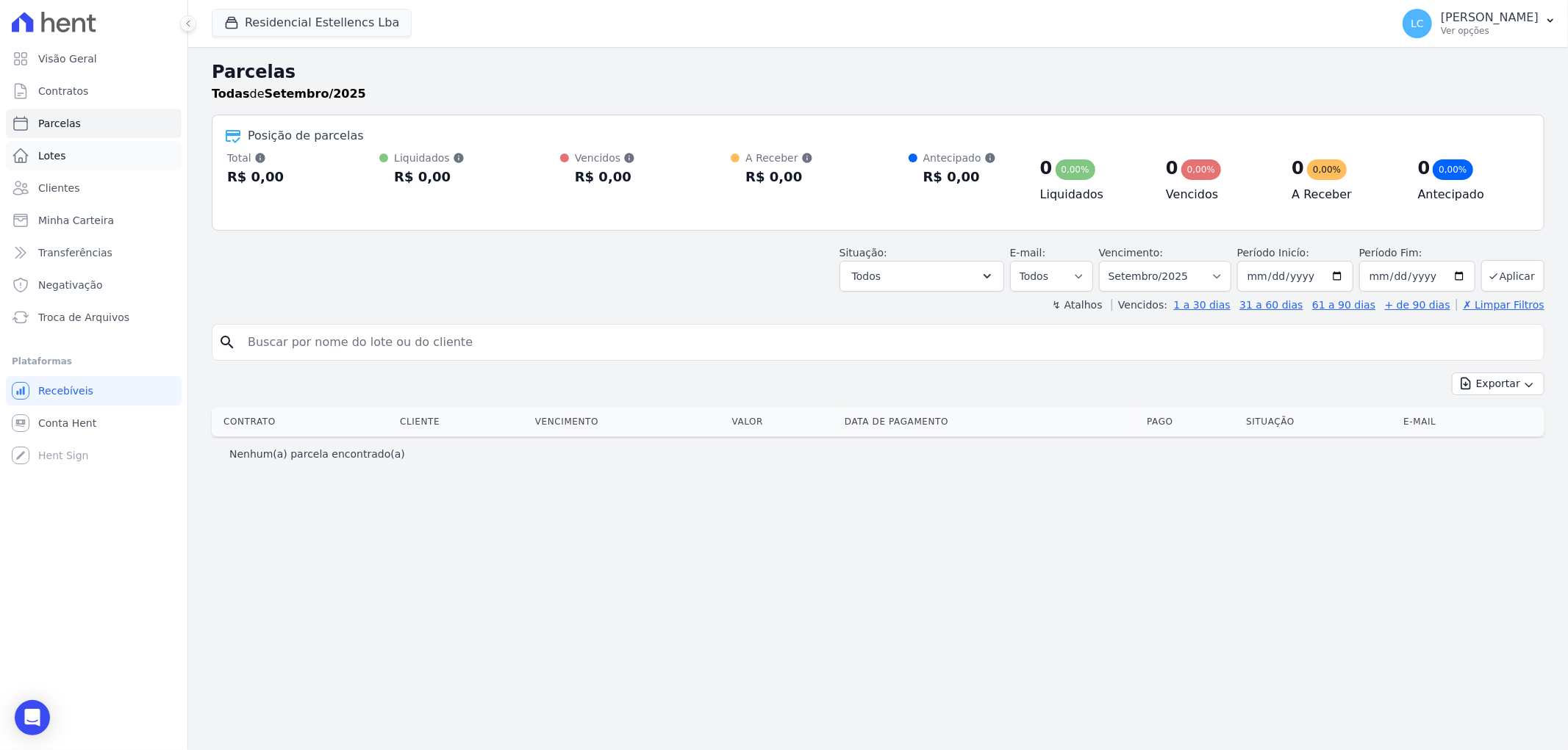
click at [47, 159] on span "Lotes" at bounding box center [52, 156] width 28 height 14
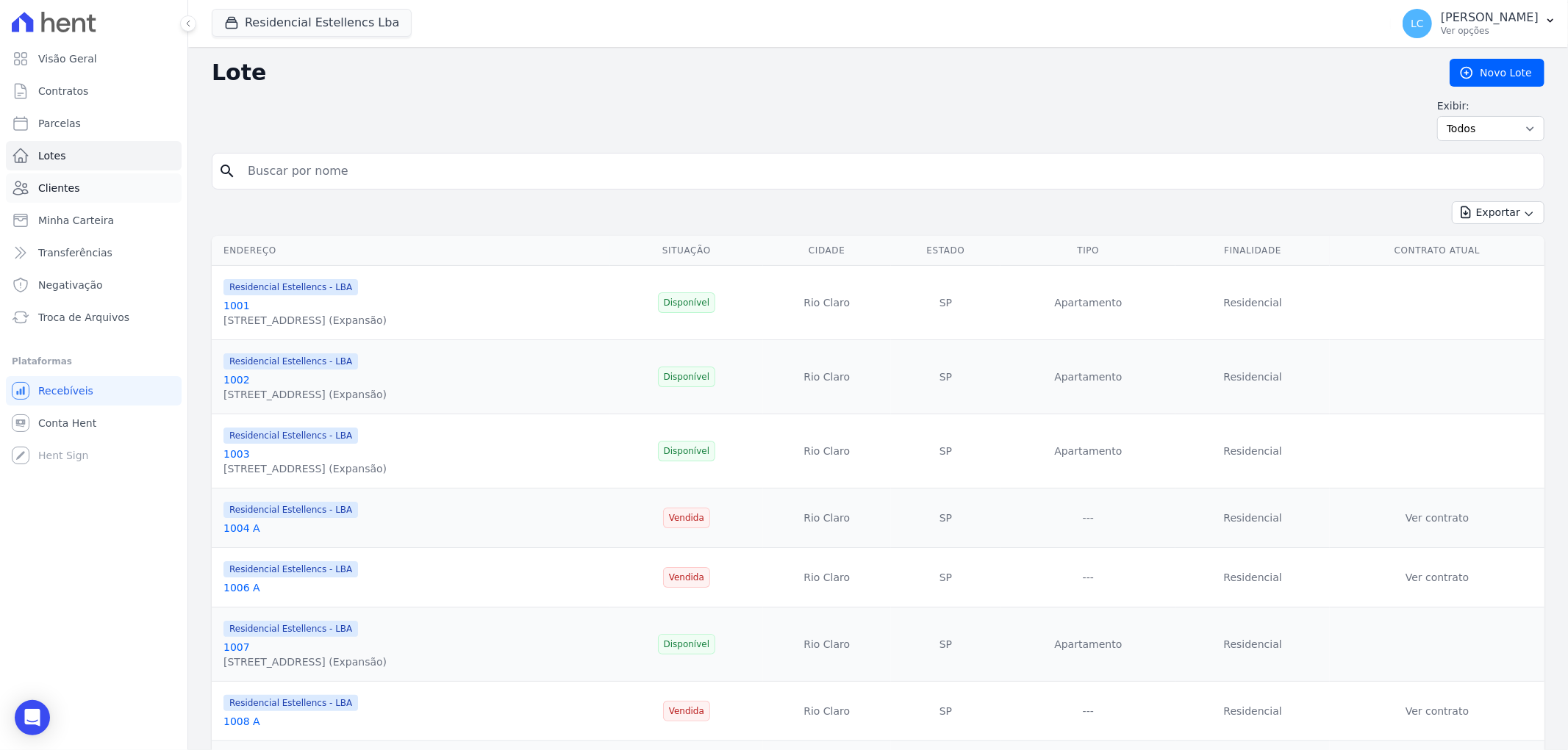
click at [52, 188] on span "Clientes" at bounding box center [59, 188] width 41 height 14
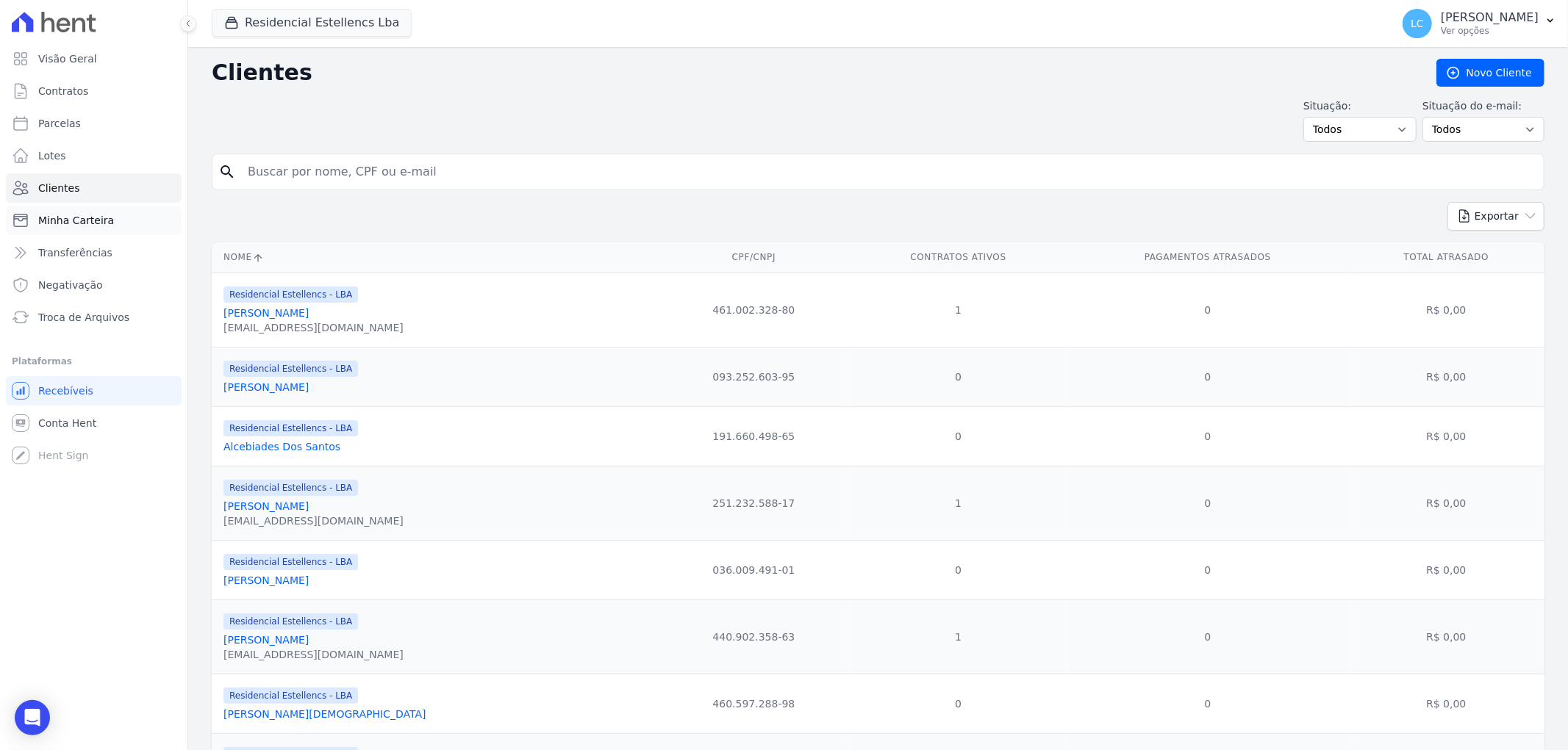
click at [56, 218] on span "Minha Carteira" at bounding box center [76, 220] width 75 height 14
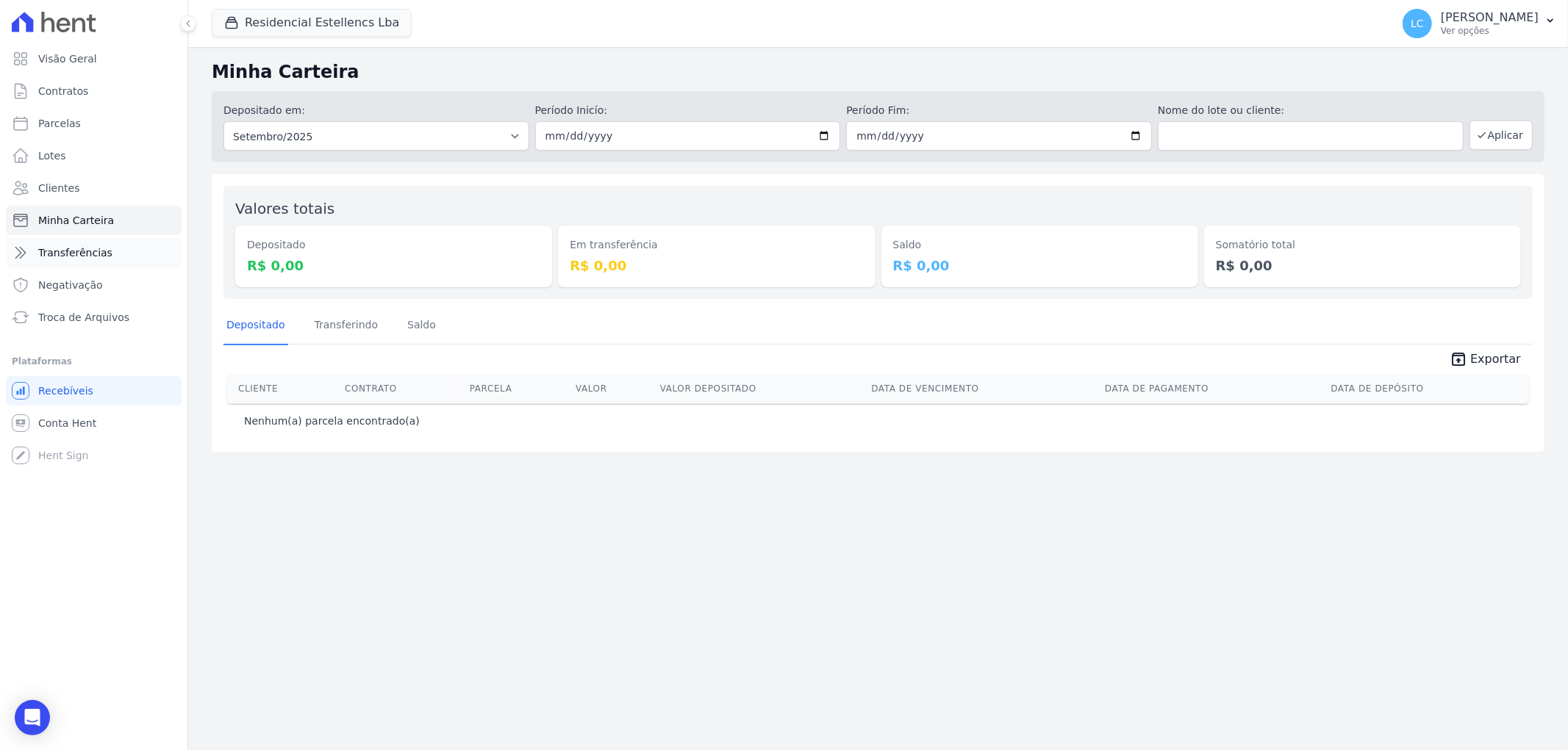
click at [67, 254] on span "Transferências" at bounding box center [75, 253] width 74 height 14
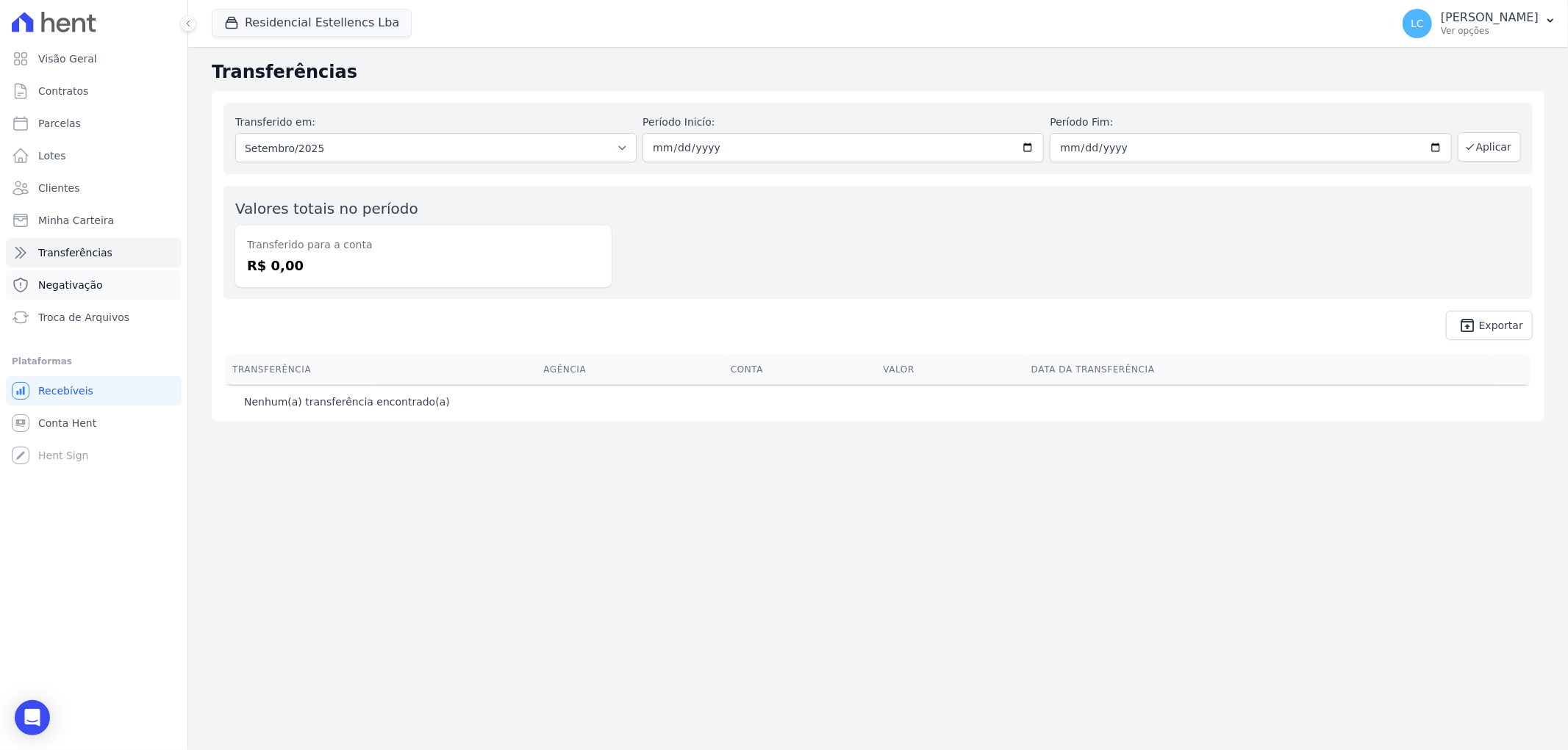
click at [68, 274] on link "Negativação" at bounding box center [94, 285] width 176 height 30
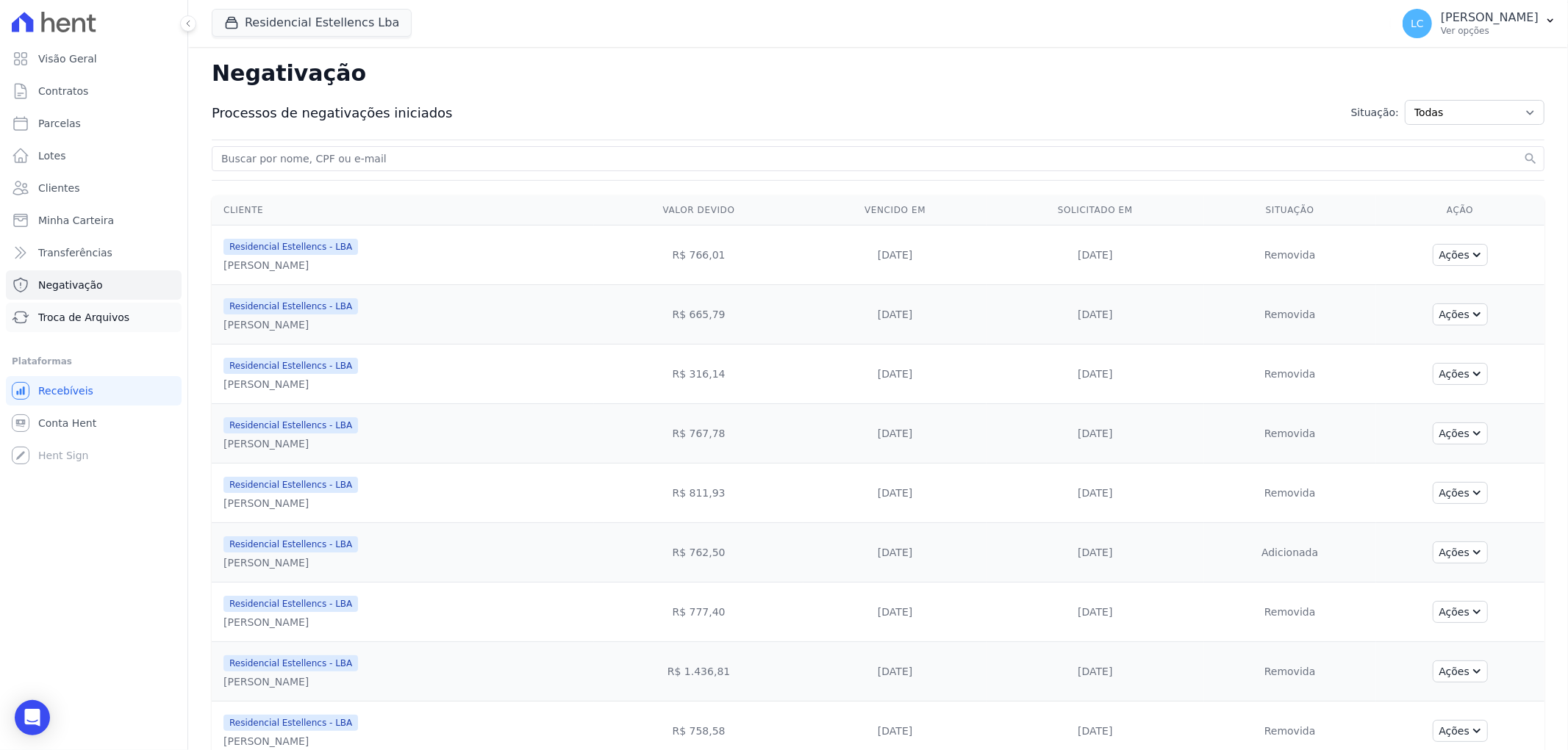
click at [92, 316] on span "Troca de Arquivos" at bounding box center [84, 317] width 91 height 14
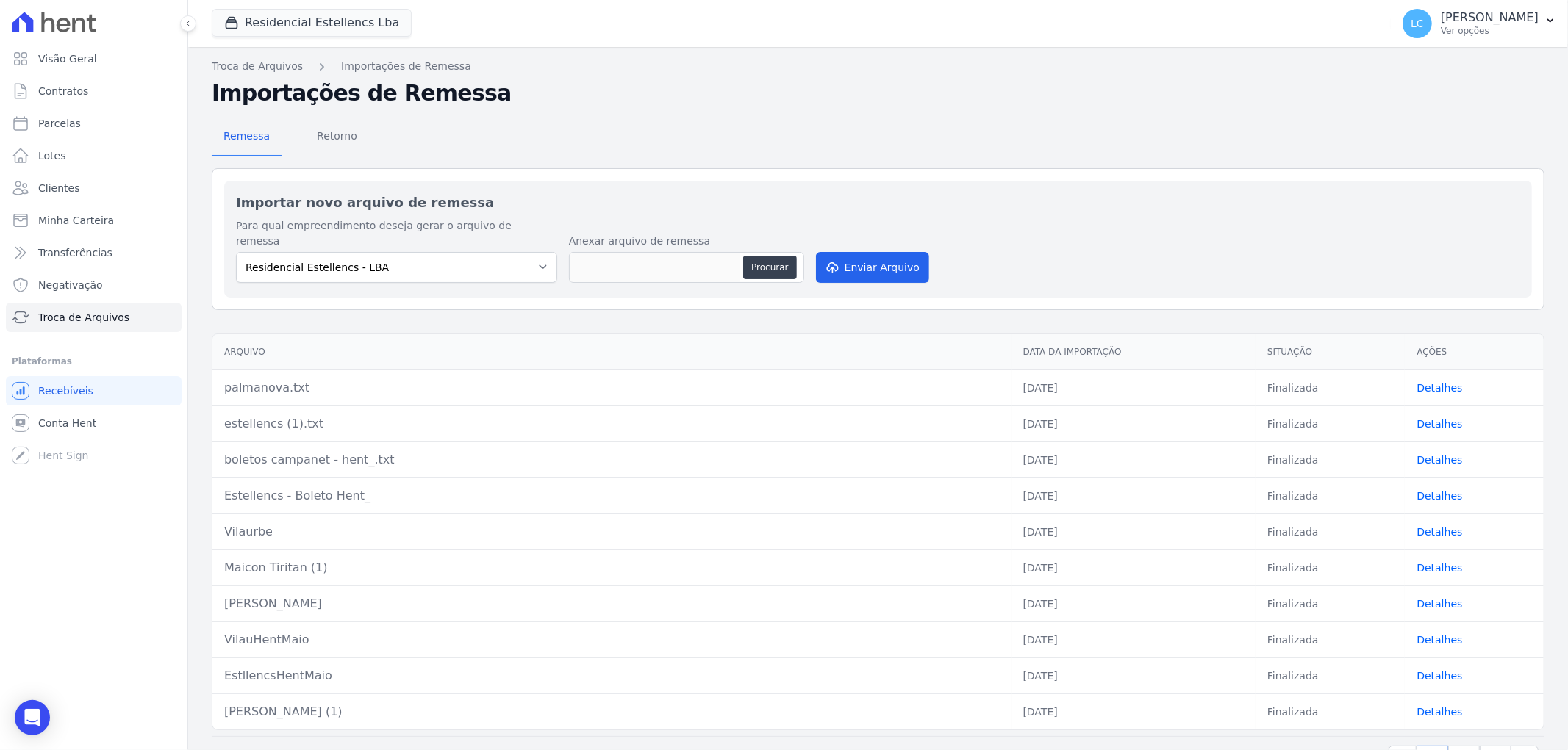
click at [1426, 382] on link "Detalhes" at bounding box center [1439, 387] width 46 height 12
click at [1435, 454] on link "Detalhes" at bounding box center [1439, 460] width 46 height 12
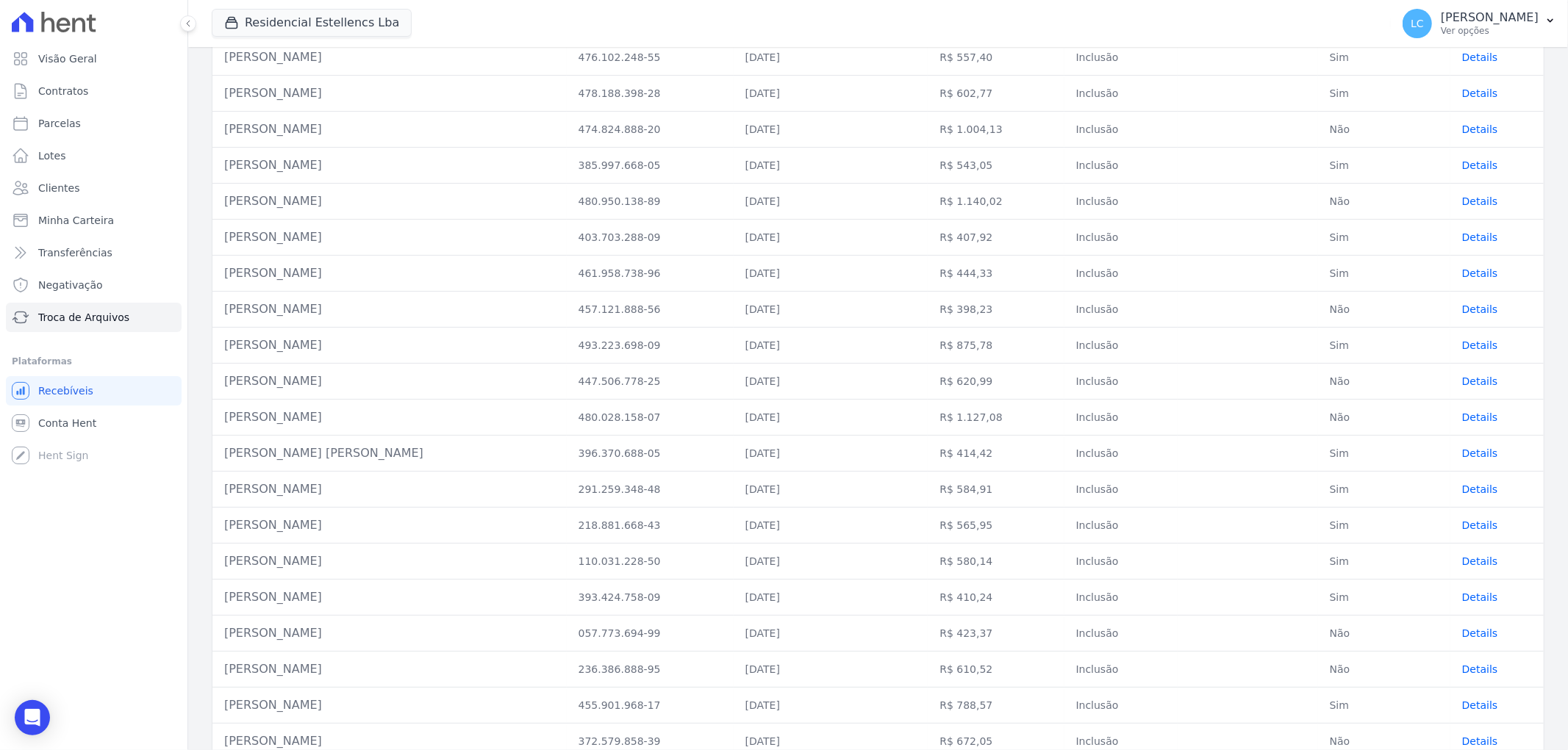
scroll to position [1740, 0]
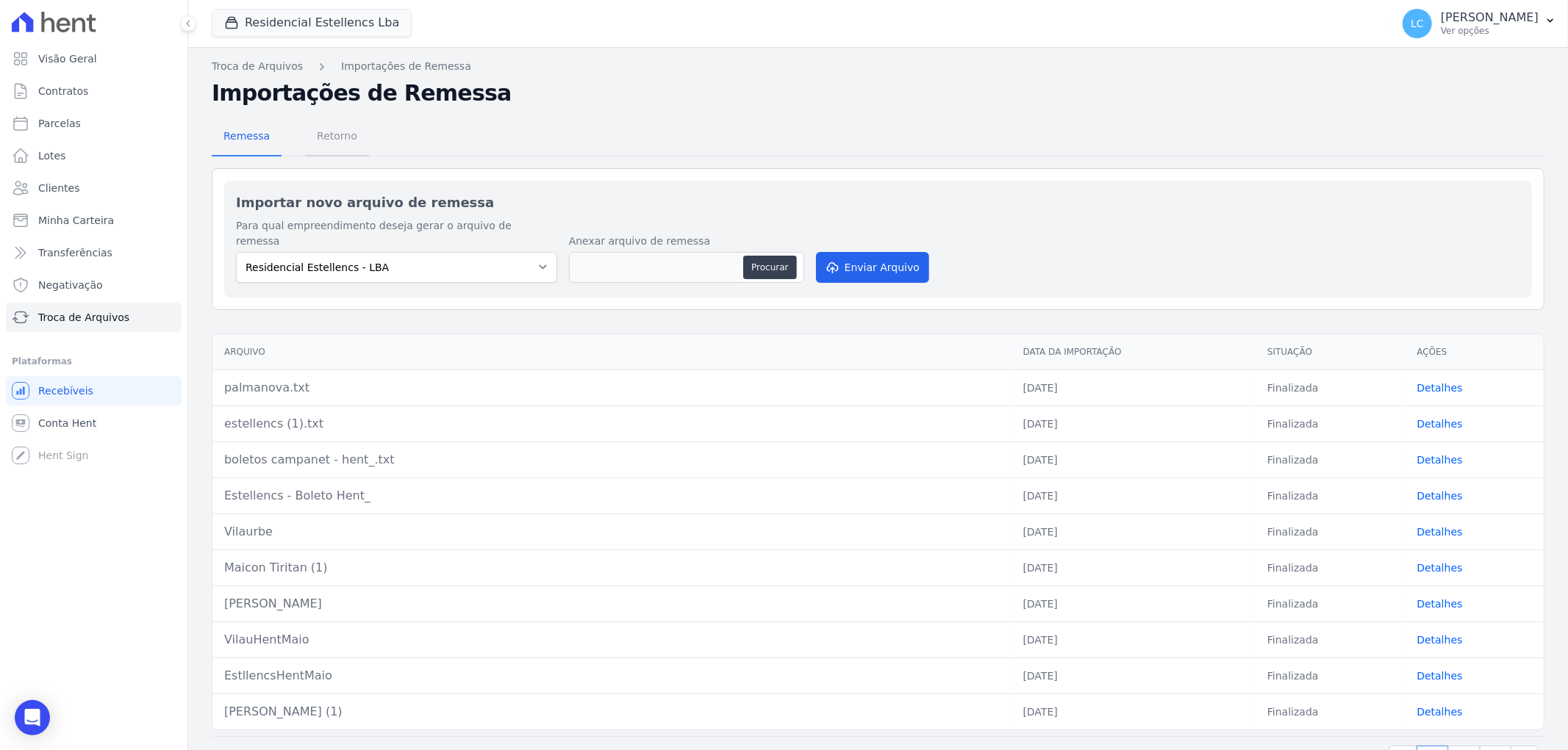
click at [325, 135] on span "Retorno" at bounding box center [337, 135] width 58 height 30
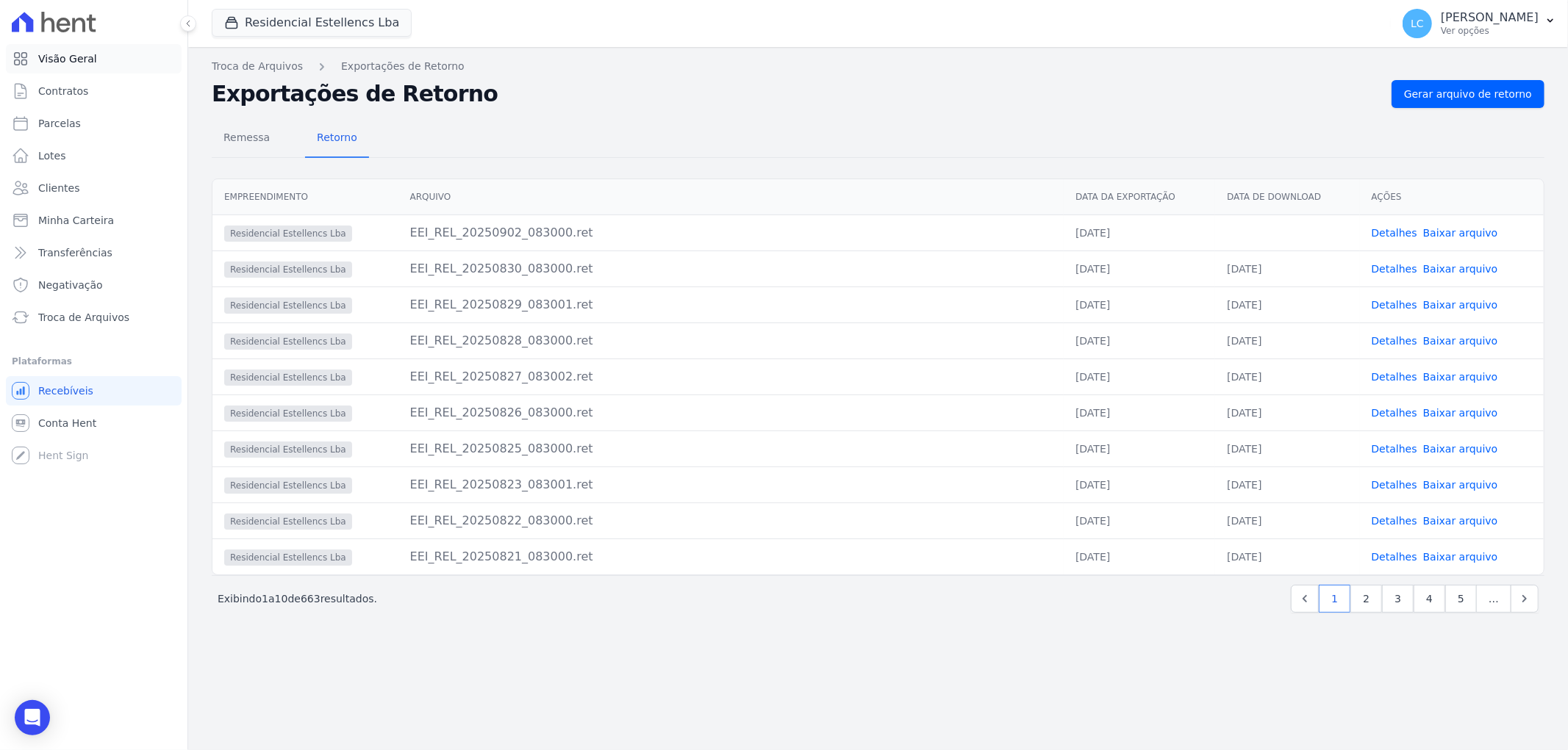
click at [97, 64] on link "Visão Geral" at bounding box center [94, 58] width 176 height 30
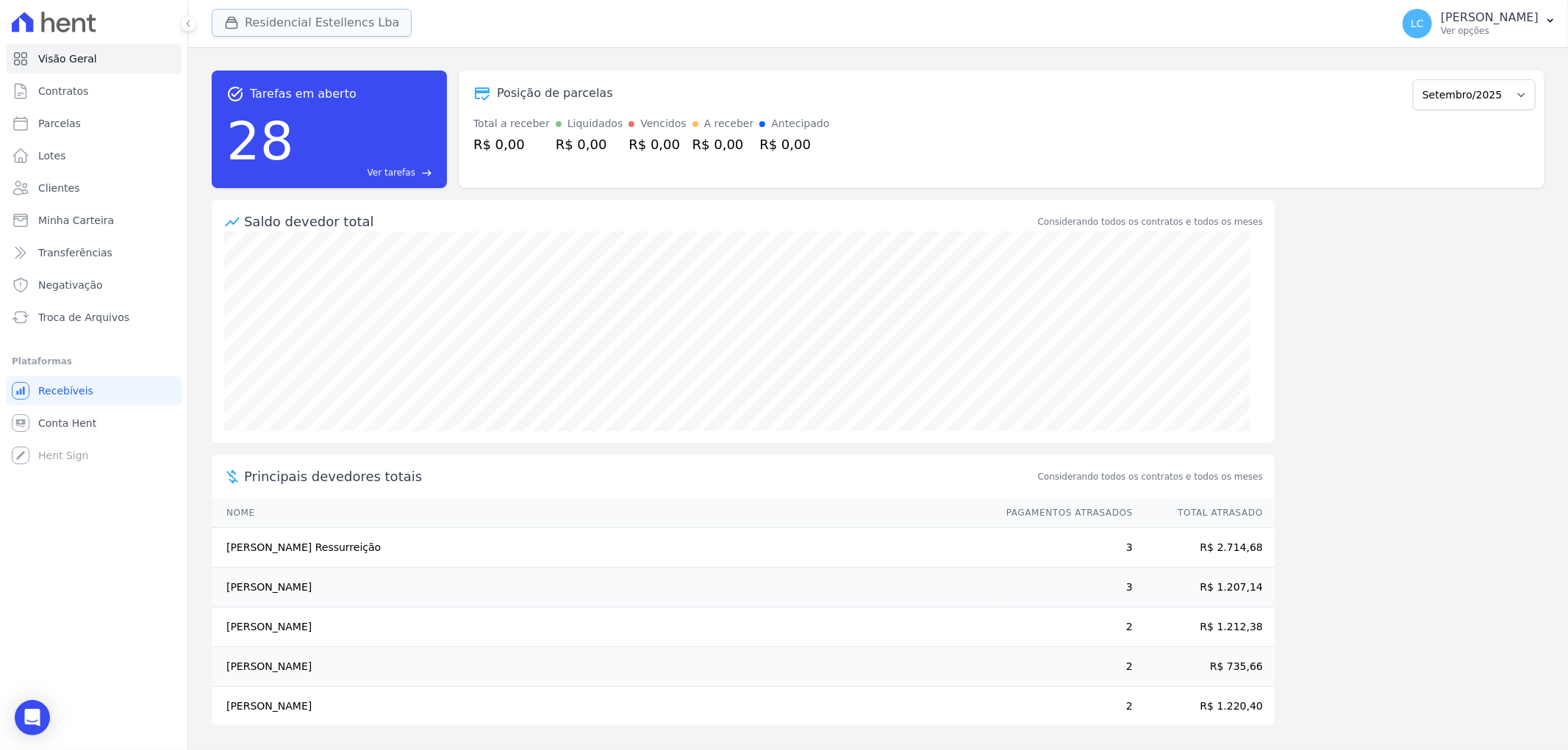
click at [283, 22] on button "Residencial Estellencs Lba" at bounding box center [311, 22] width 200 height 28
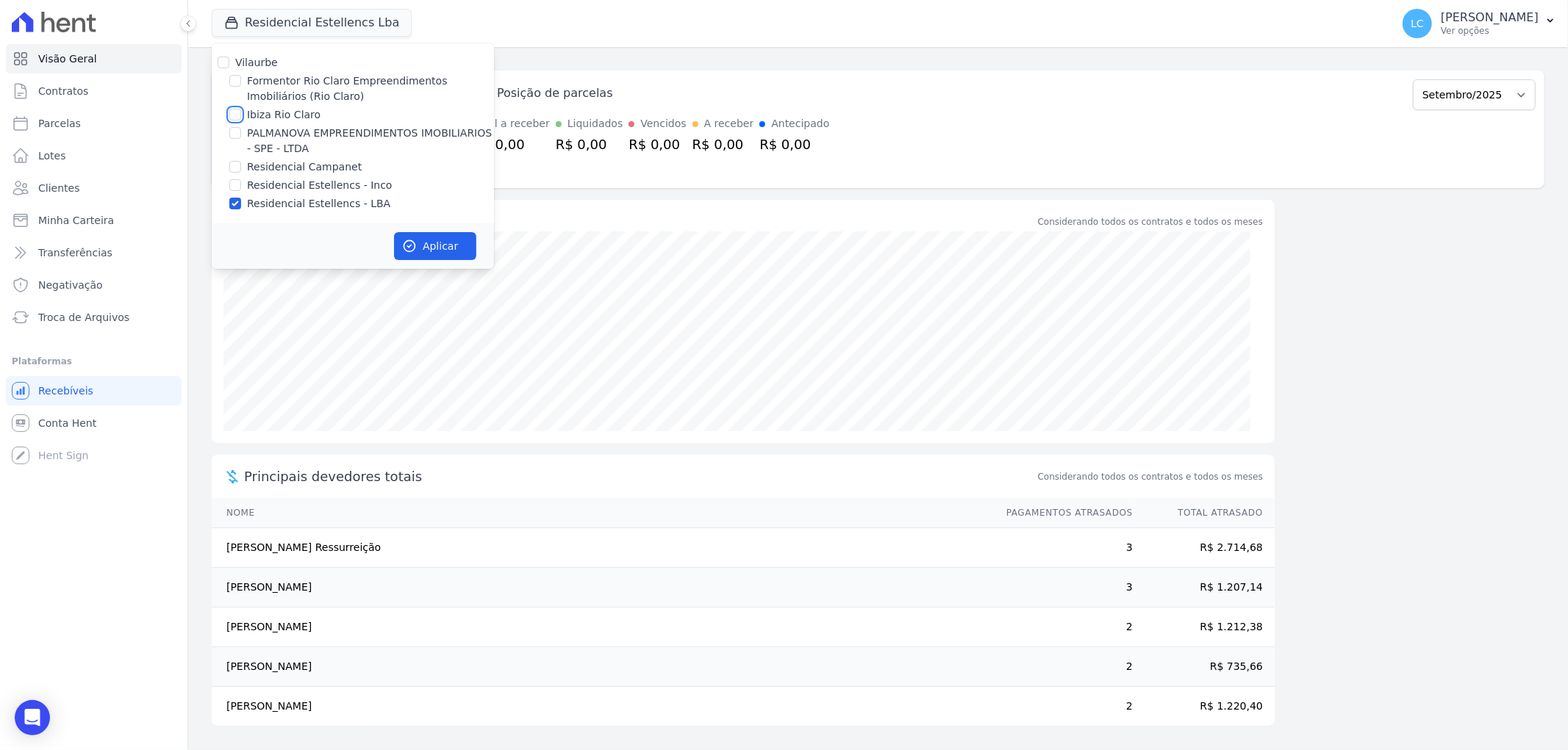
click at [237, 118] on input "Ibiza Rio Claro" at bounding box center [235, 114] width 12 height 12
checkbox input "true"
click at [231, 206] on input "Residencial Estellencs - LBA" at bounding box center [235, 203] width 12 height 12
checkbox input "false"
click at [427, 241] on button "Aplicar" at bounding box center [435, 246] width 82 height 28
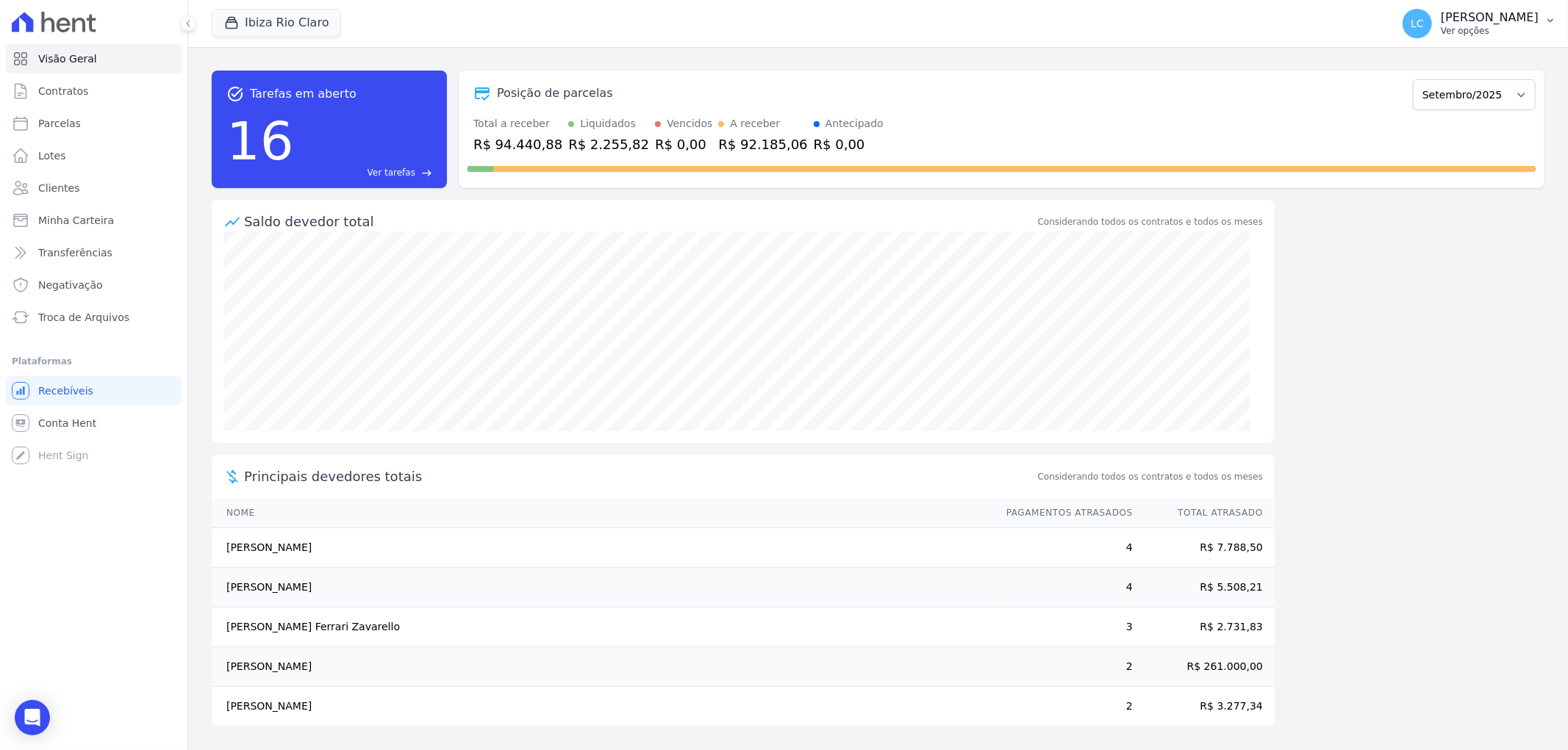
click at [1410, 18] on span "LC" at bounding box center [1416, 22] width 13 height 10
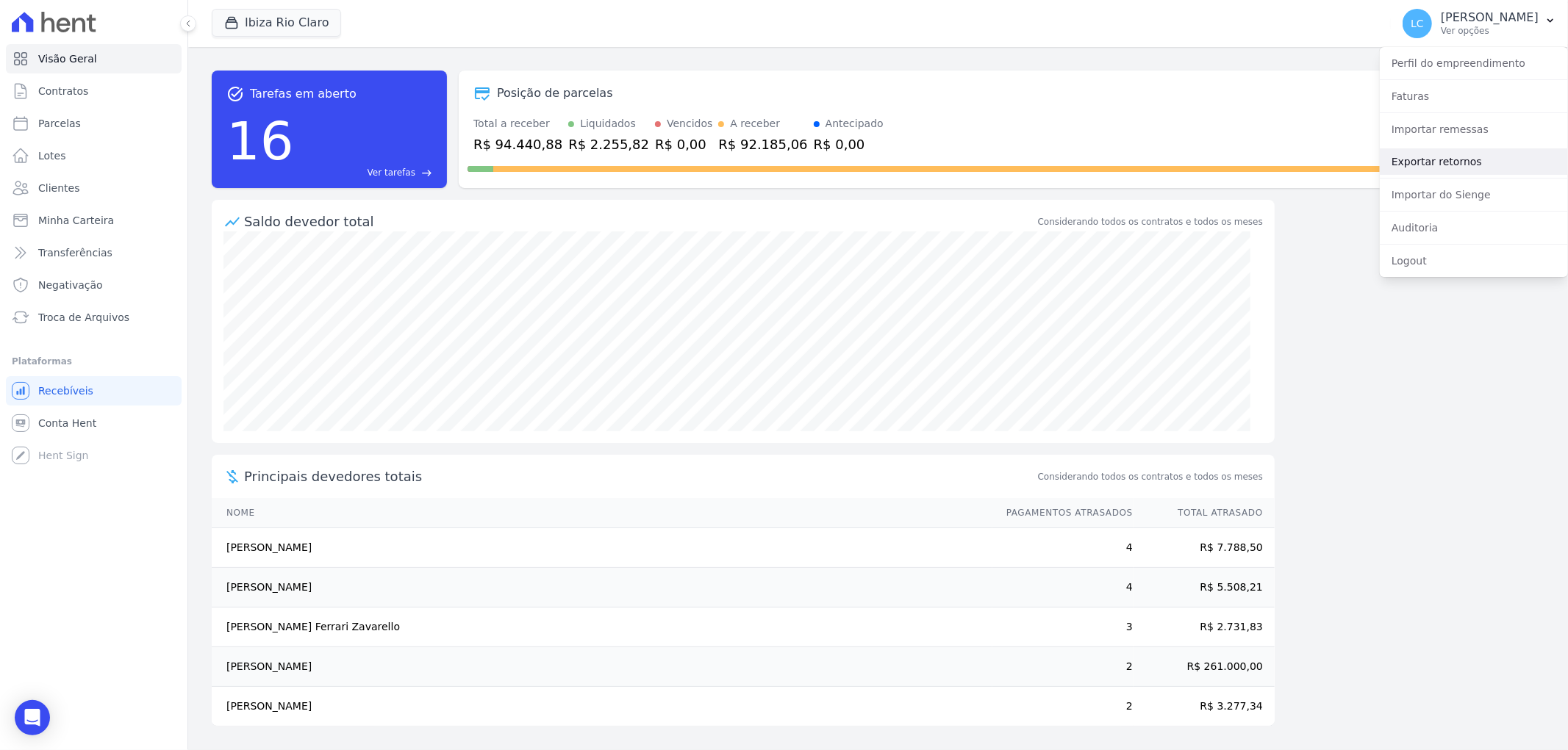
click at [1448, 164] on link "Exportar retornos" at bounding box center [1474, 162] width 188 height 27
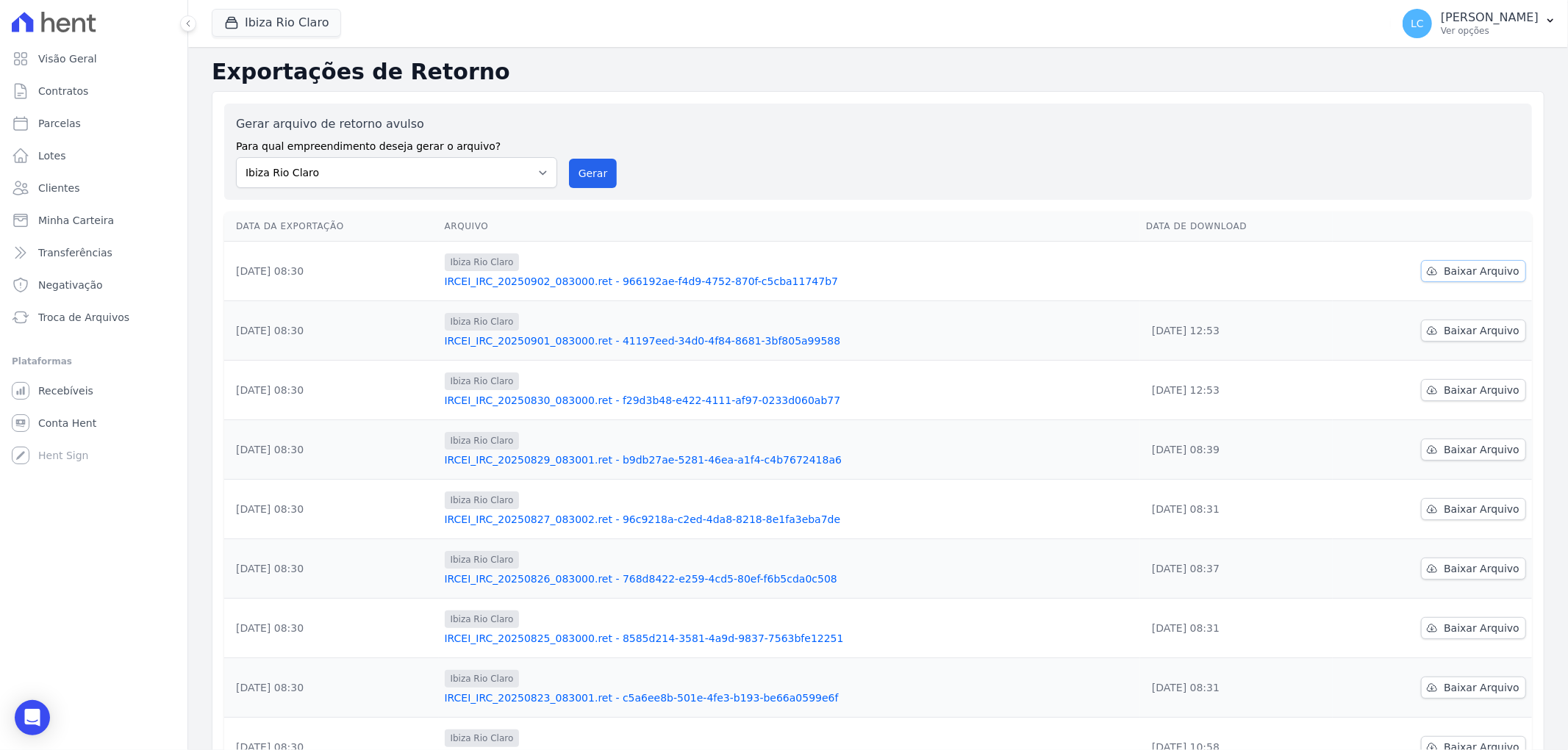
click at [1449, 275] on span "Baixar Arquivo" at bounding box center [1481, 271] width 75 height 14
click at [1032, 442] on div "Ibiza Rio Claro" at bounding box center [790, 441] width 690 height 18
click at [263, 31] on button "Ibiza Rio Claro" at bounding box center [276, 22] width 129 height 28
click at [302, 31] on button "Ibiza Rio Claro" at bounding box center [276, 22] width 129 height 28
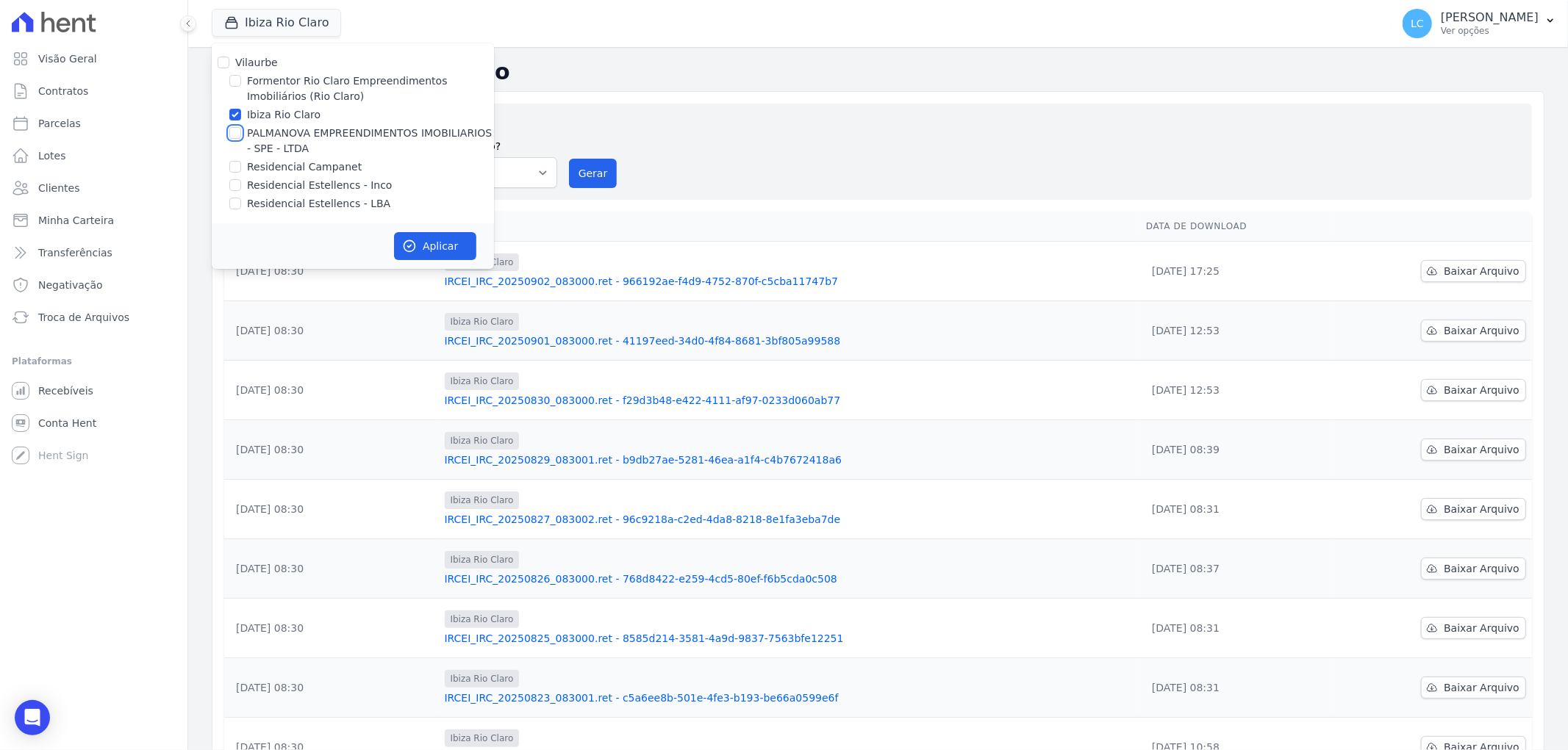
click at [236, 134] on input "PALMANOVA EMPREENDIMENTOS IMOBILIARIOS - SPE - LTDA" at bounding box center [235, 133] width 12 height 12
checkbox input "true"
click at [236, 116] on input "Ibiza Rio Claro" at bounding box center [235, 114] width 12 height 12
checkbox input "false"
click at [420, 237] on button "Aplicar" at bounding box center [435, 246] width 82 height 28
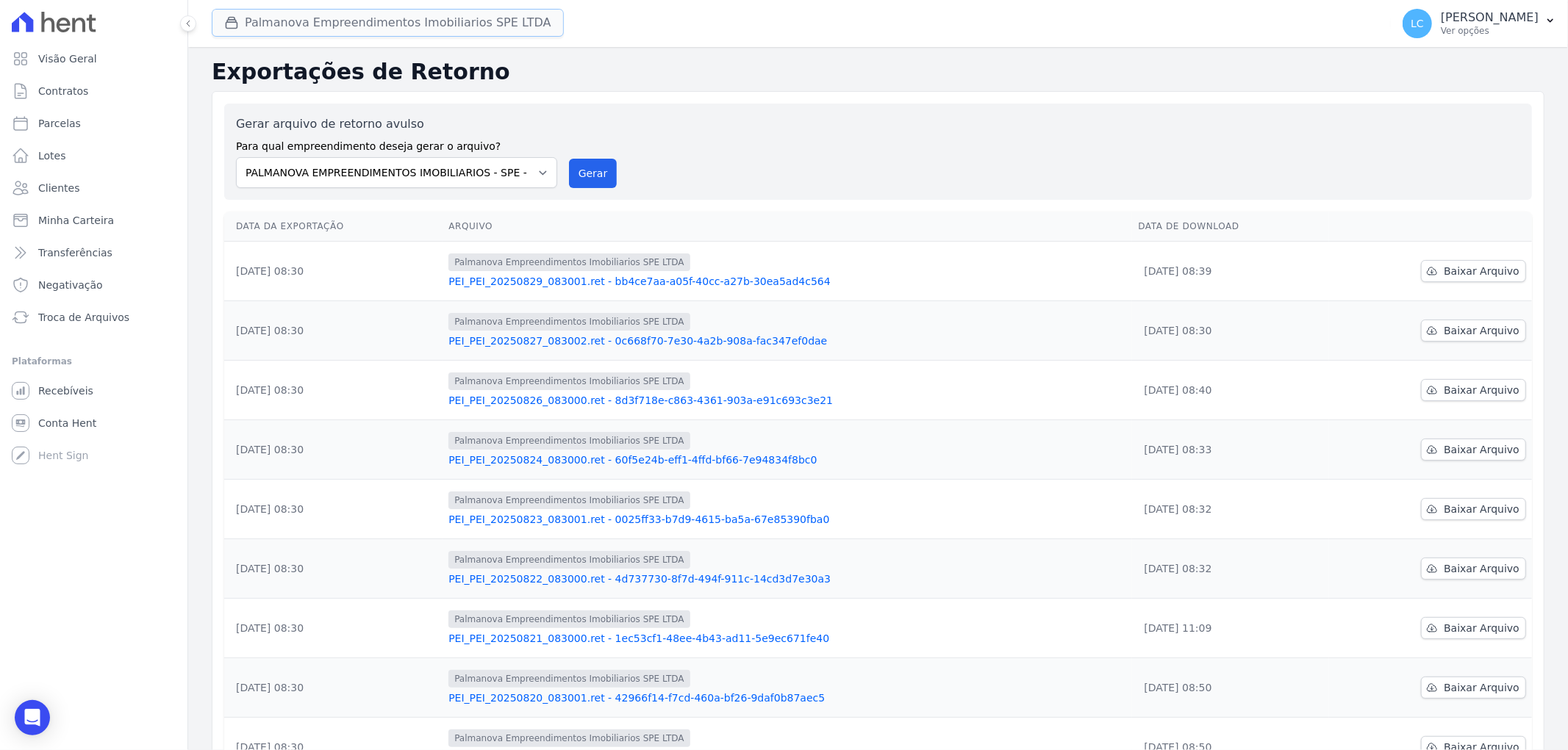
click at [348, 30] on button "Palmanova Empreendimentos Imobiliarios SPE LTDA" at bounding box center [387, 22] width 352 height 28
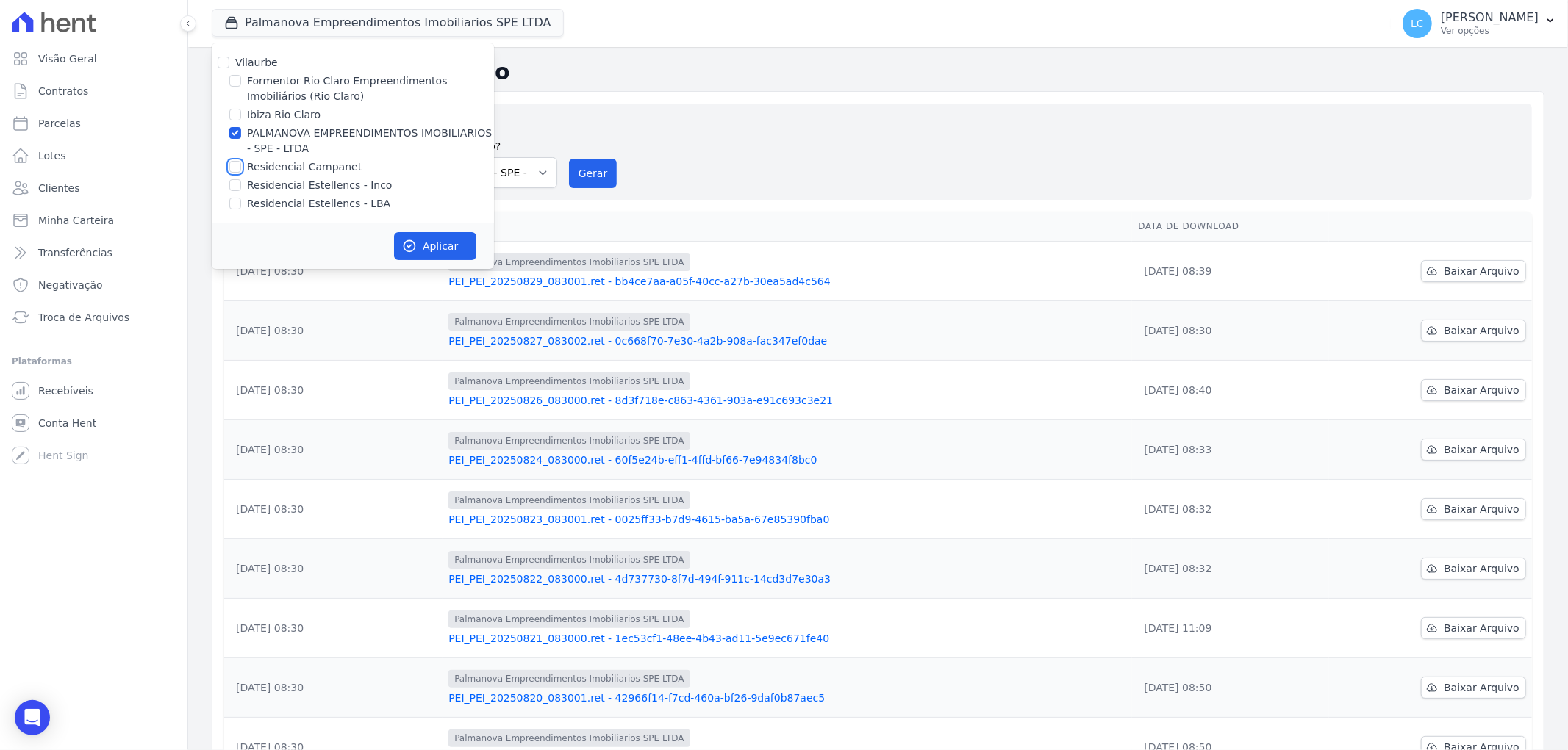
click at [238, 171] on input "Residencial Campanet" at bounding box center [235, 167] width 12 height 12
checkbox input "true"
click at [239, 133] on input "PALMANOVA EMPREENDIMENTOS IMOBILIARIOS - SPE - LTDA" at bounding box center [235, 133] width 12 height 12
checkbox input "false"
click at [408, 245] on icon "button" at bounding box center [410, 246] width 14 height 14
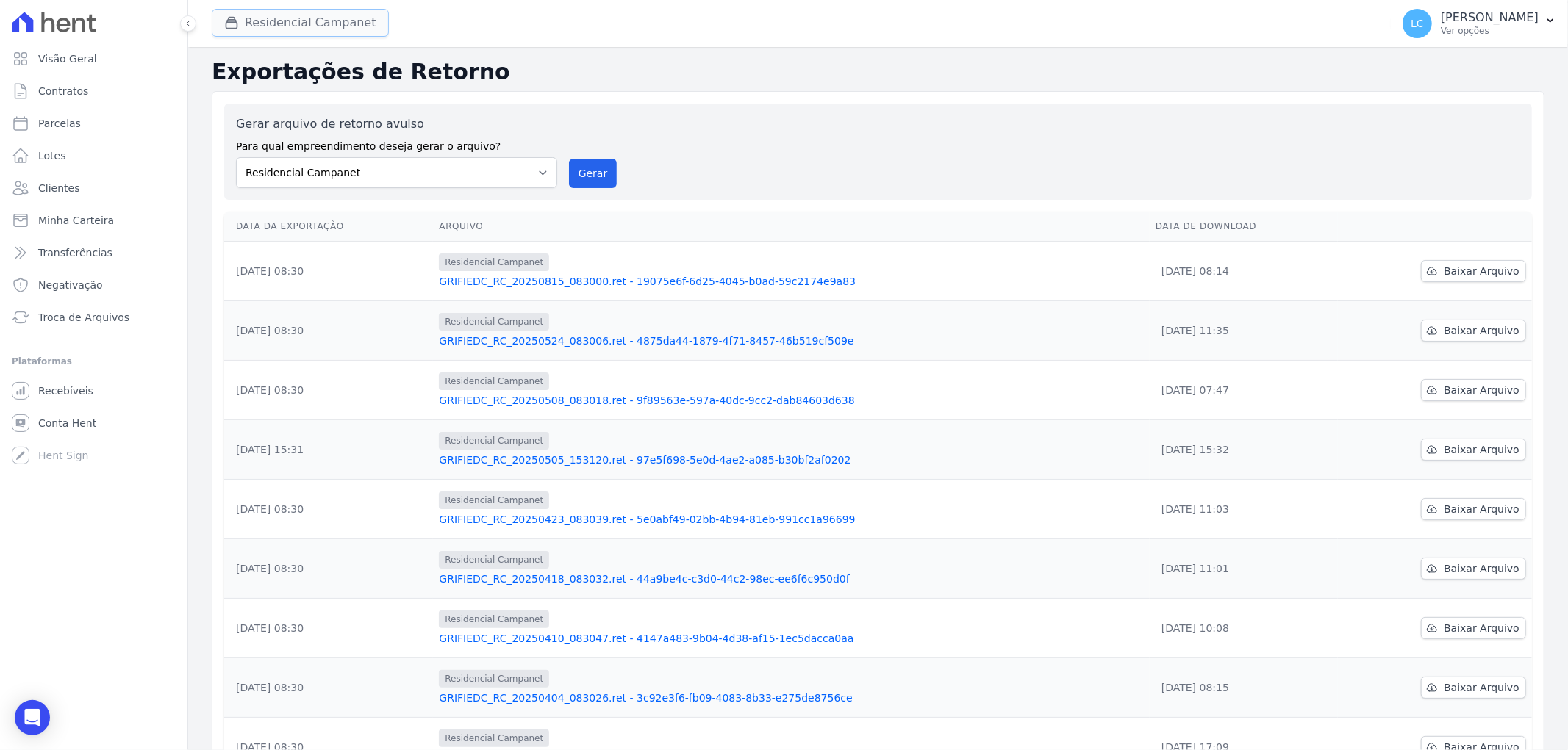
click at [305, 23] on button "Residencial Campanet" at bounding box center [300, 22] width 178 height 28
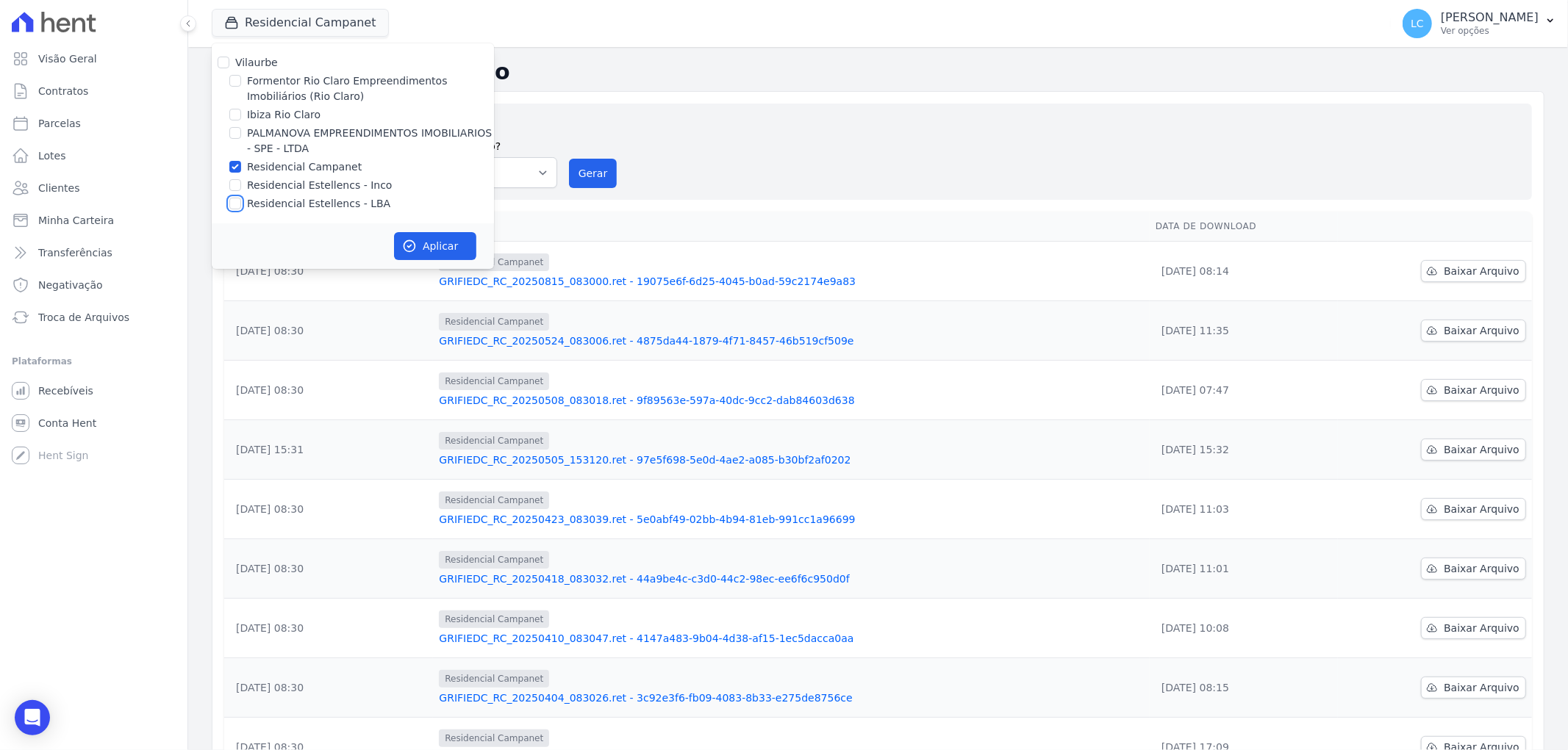
click at [235, 202] on input "Residencial Estellencs - LBA" at bounding box center [235, 203] width 12 height 12
checkbox input "true"
click at [238, 169] on input "Residencial Campanet" at bounding box center [235, 167] width 12 height 12
checkbox input "false"
click at [393, 239] on div "Aplicar" at bounding box center [352, 246] width 282 height 46
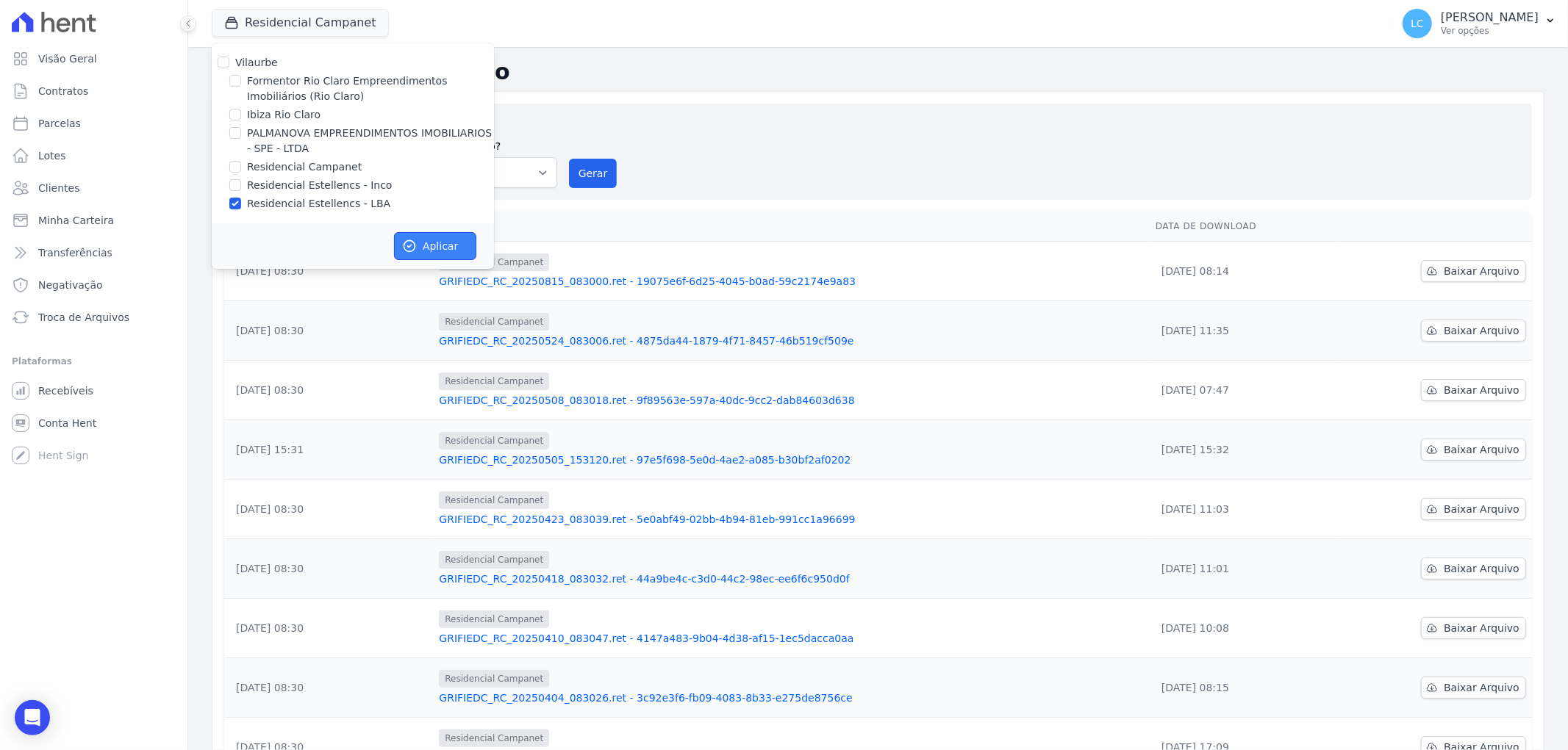
click at [438, 250] on button "Aplicar" at bounding box center [435, 246] width 82 height 28
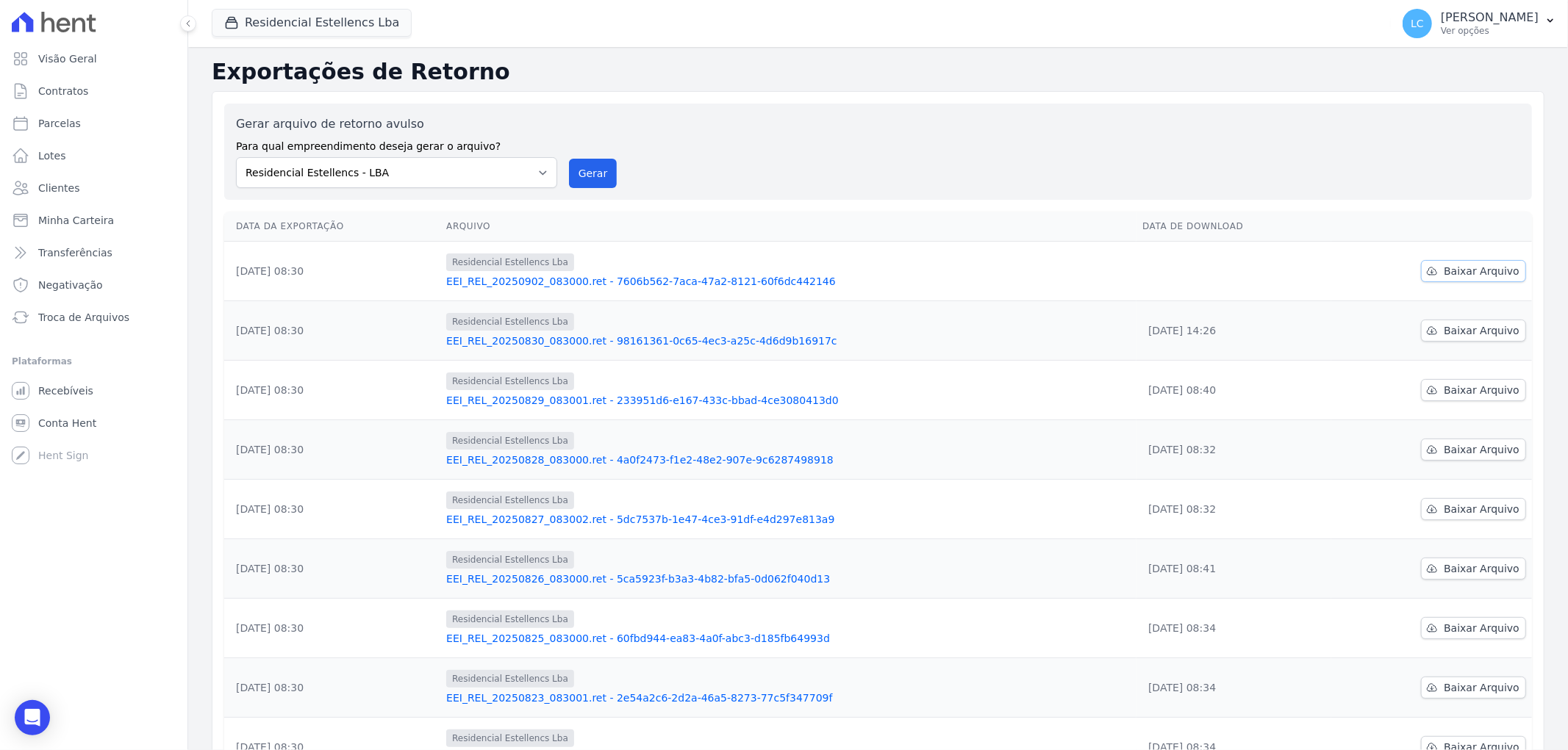
click at [1492, 272] on span "Baixar Arquivo" at bounding box center [1481, 271] width 75 height 14
click at [22, 710] on div "Open Intercom Messenger" at bounding box center [32, 718] width 39 height 39
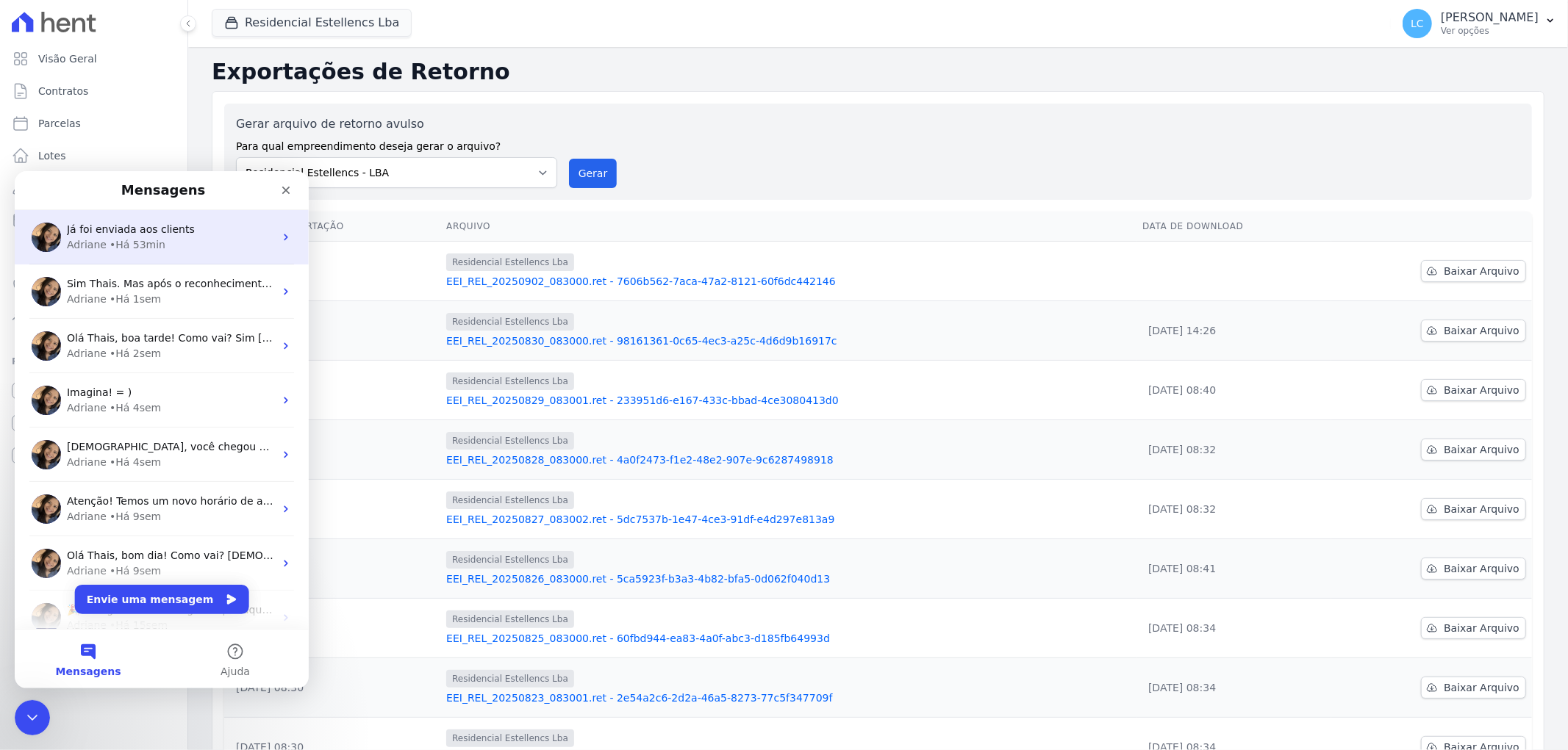
click at [131, 242] on div "• Há 53min" at bounding box center [137, 244] width 56 height 15
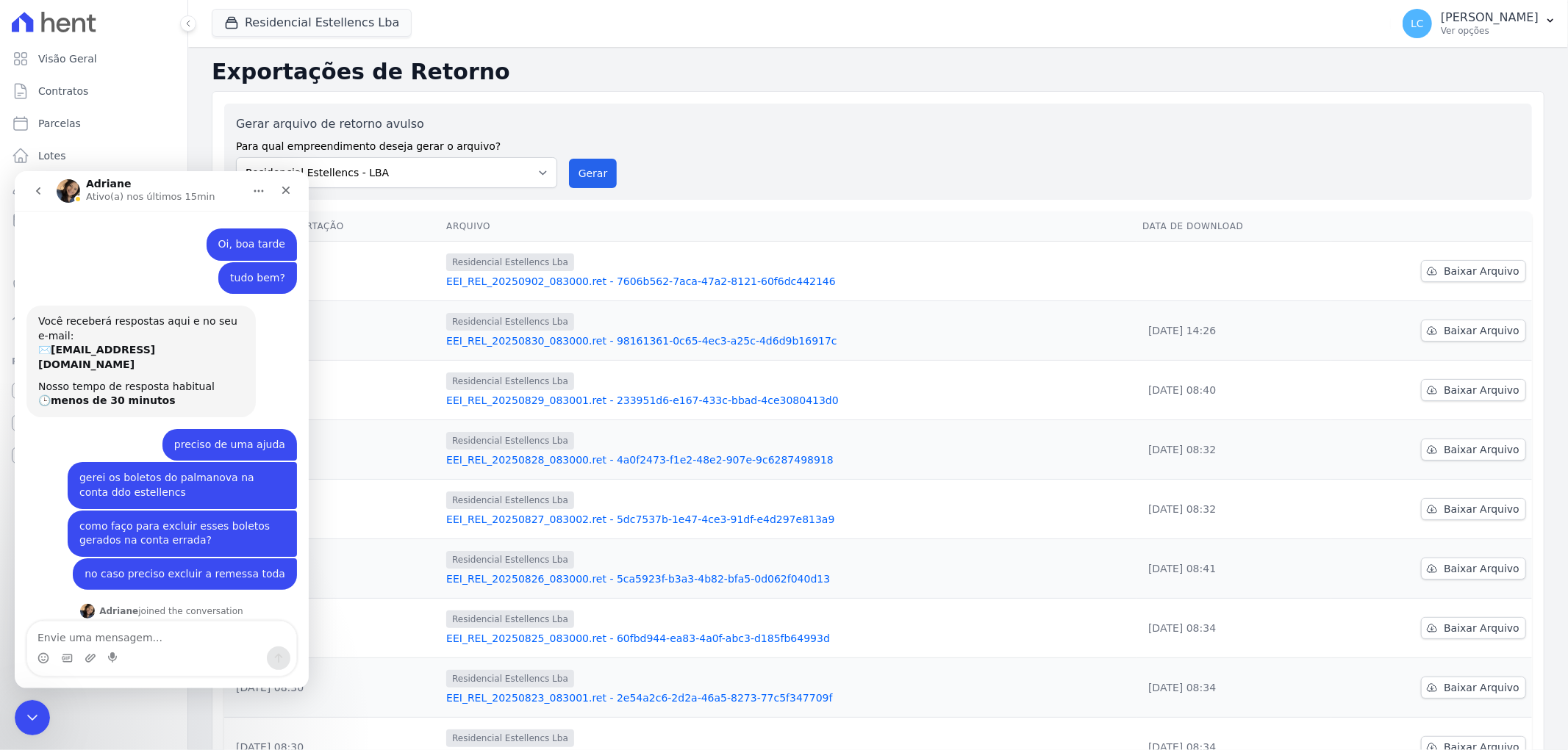
scroll to position [287, 0]
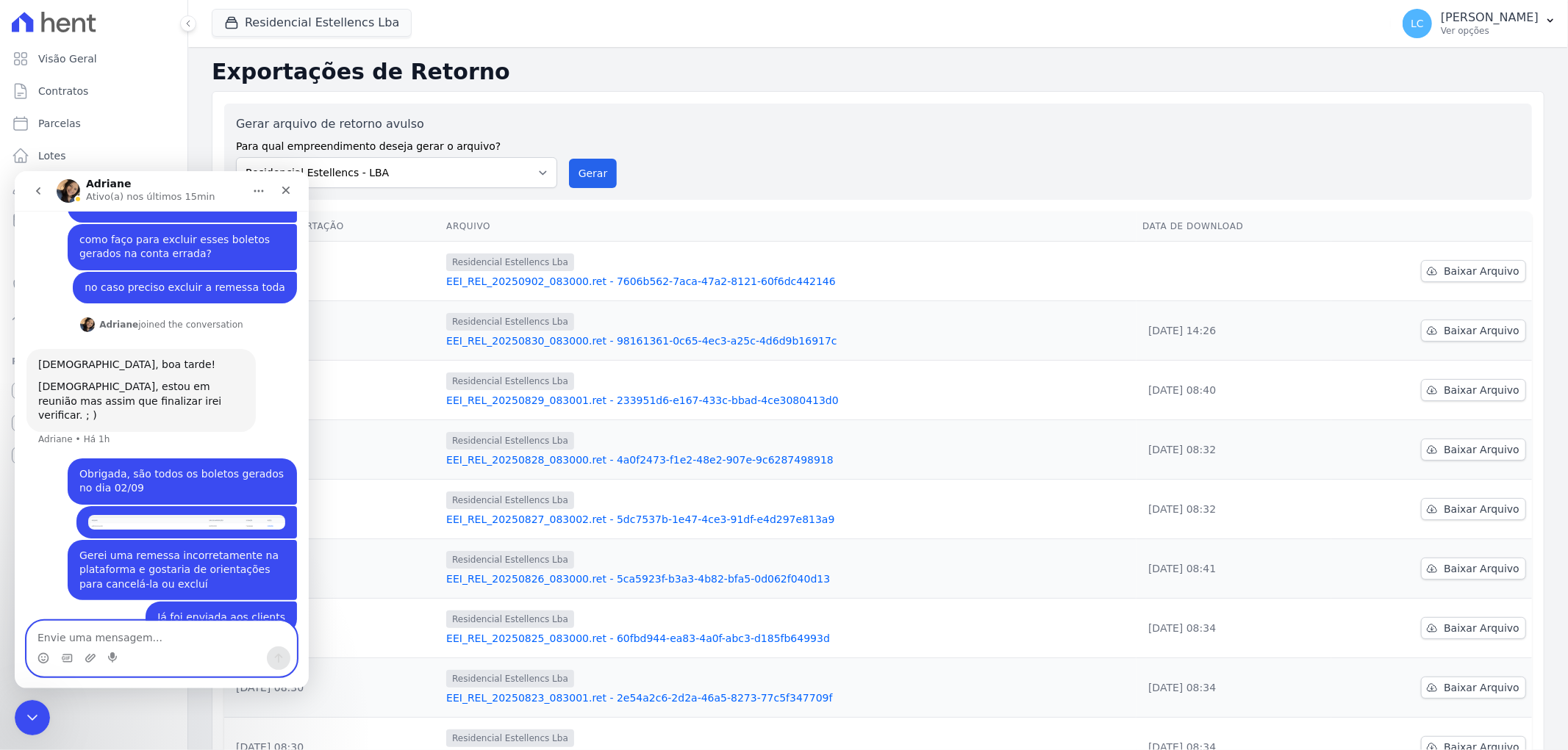
click at [134, 624] on textarea "Envie uma mensagem..." at bounding box center [161, 634] width 269 height 25
click at [283, 190] on icon "Fechar" at bounding box center [285, 189] width 12 height 12
